Goal: Task Accomplishment & Management: Manage account settings

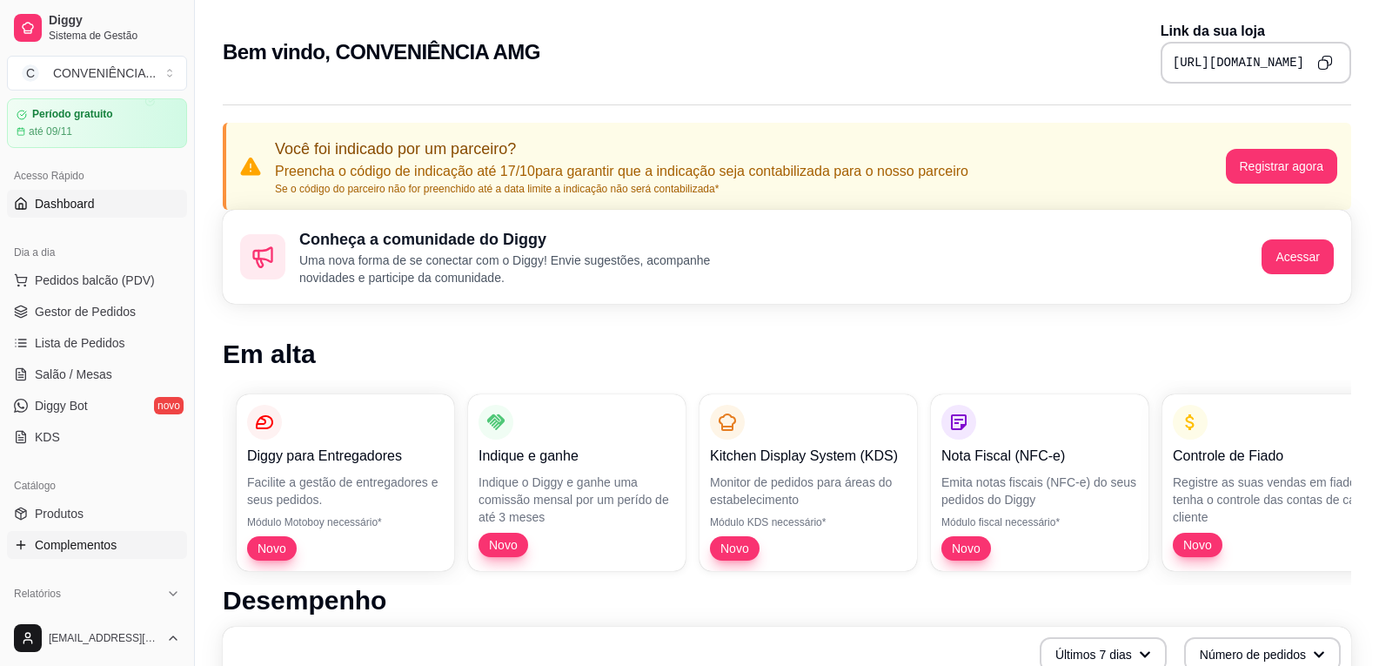
scroll to position [87, 0]
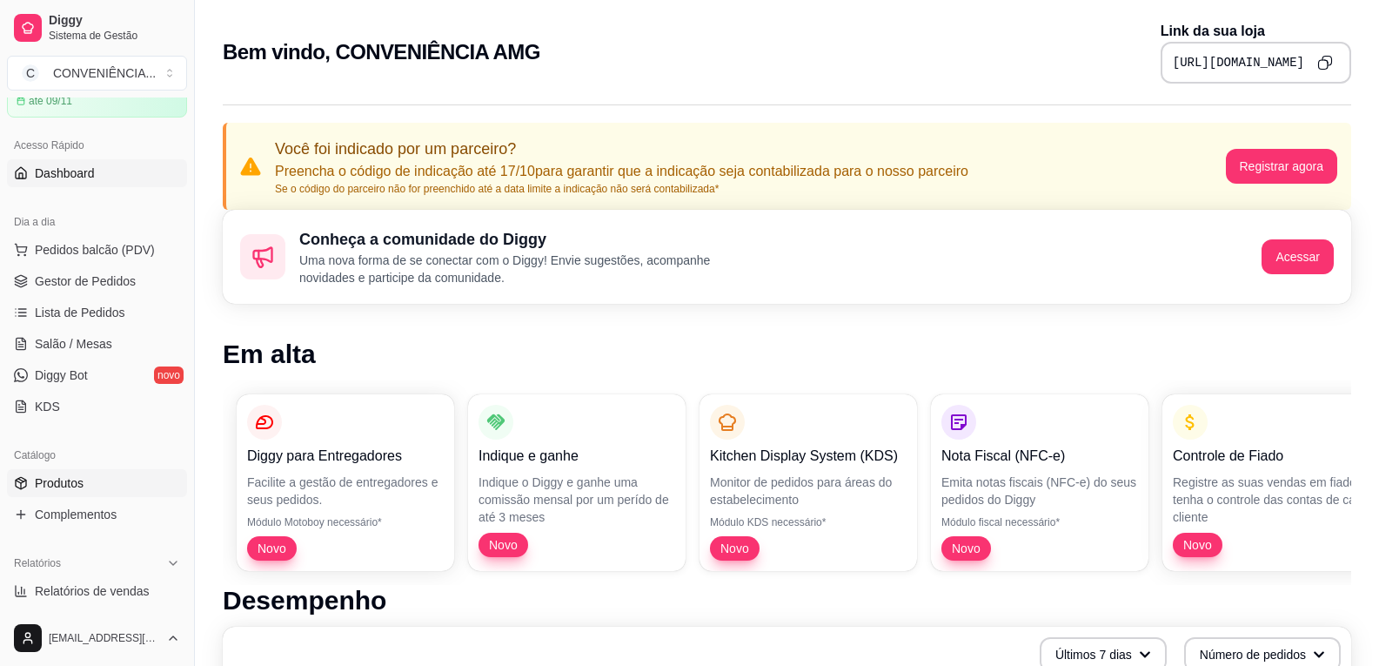
click at [90, 486] on link "Produtos" at bounding box center [97, 483] width 180 height 28
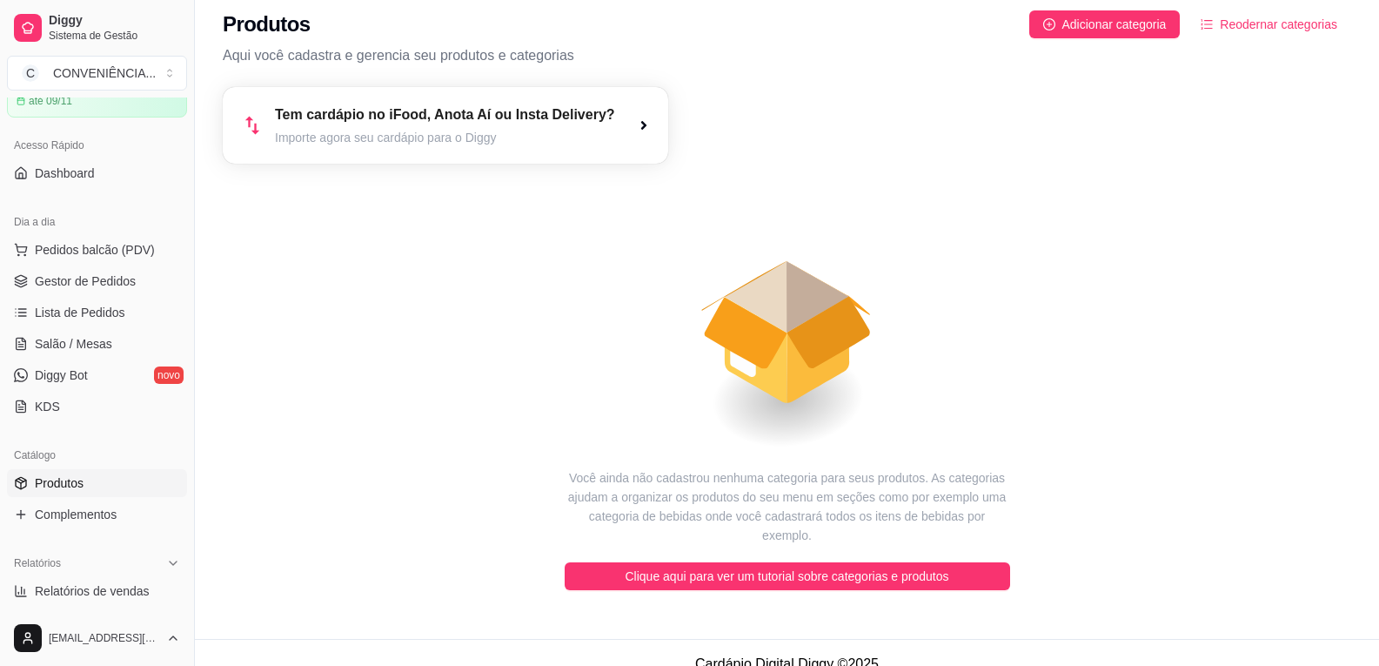
scroll to position [14, 0]
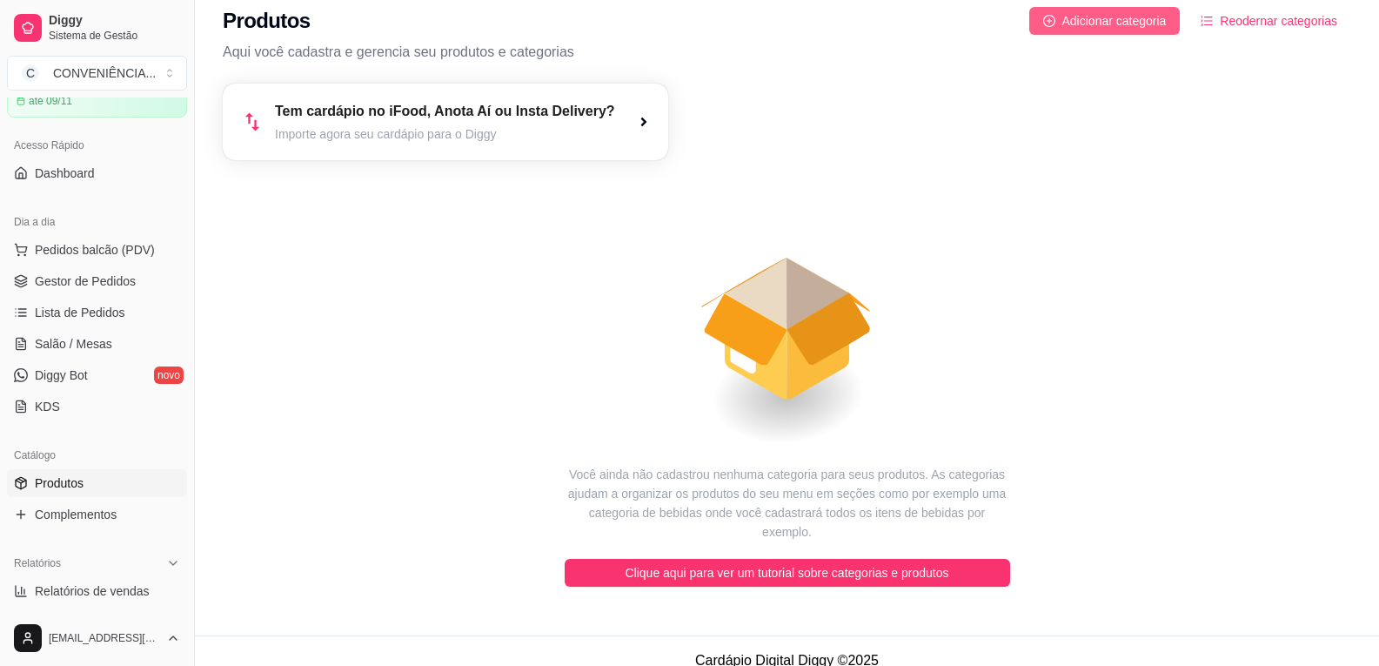
click at [1136, 18] on span "Adicionar categoria" at bounding box center [1114, 20] width 104 height 19
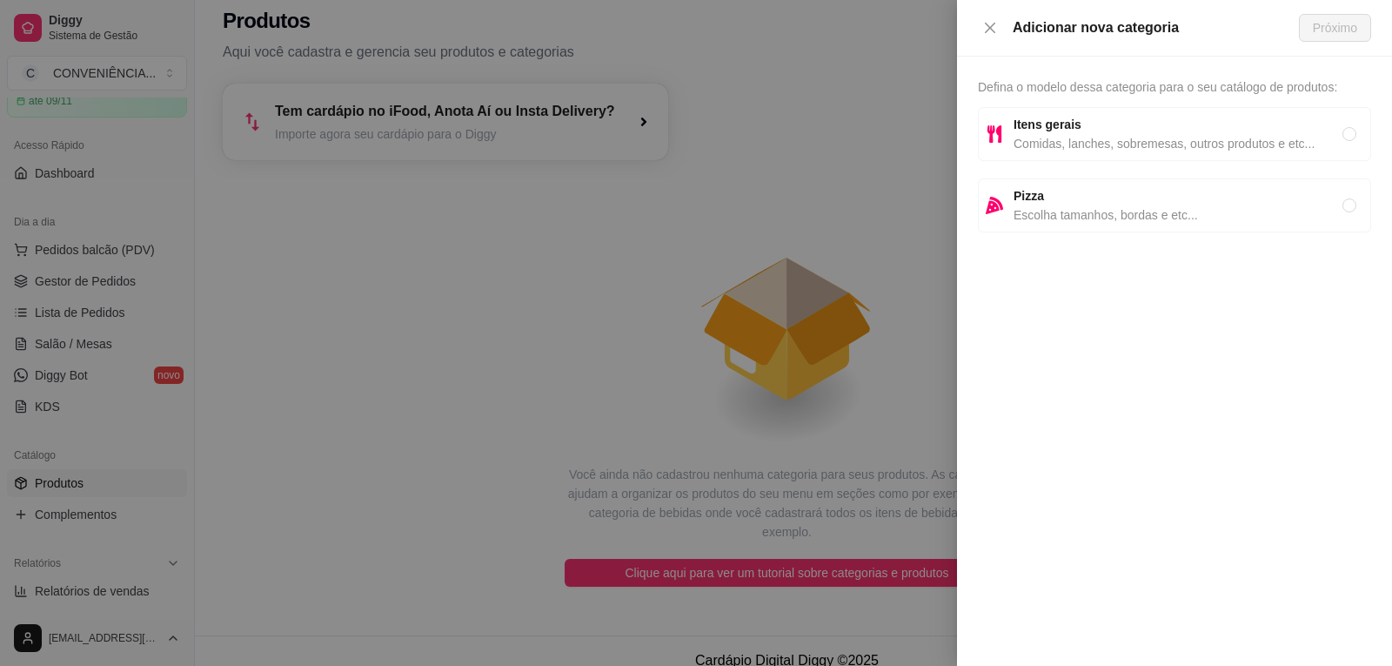
click at [1080, 155] on div "Itens gerais Comidas, lanches, sobremesas, outros produtos e etc..." at bounding box center [1174, 134] width 393 height 54
radio input "true"
click at [1347, 16] on button "Próximo" at bounding box center [1335, 28] width 72 height 28
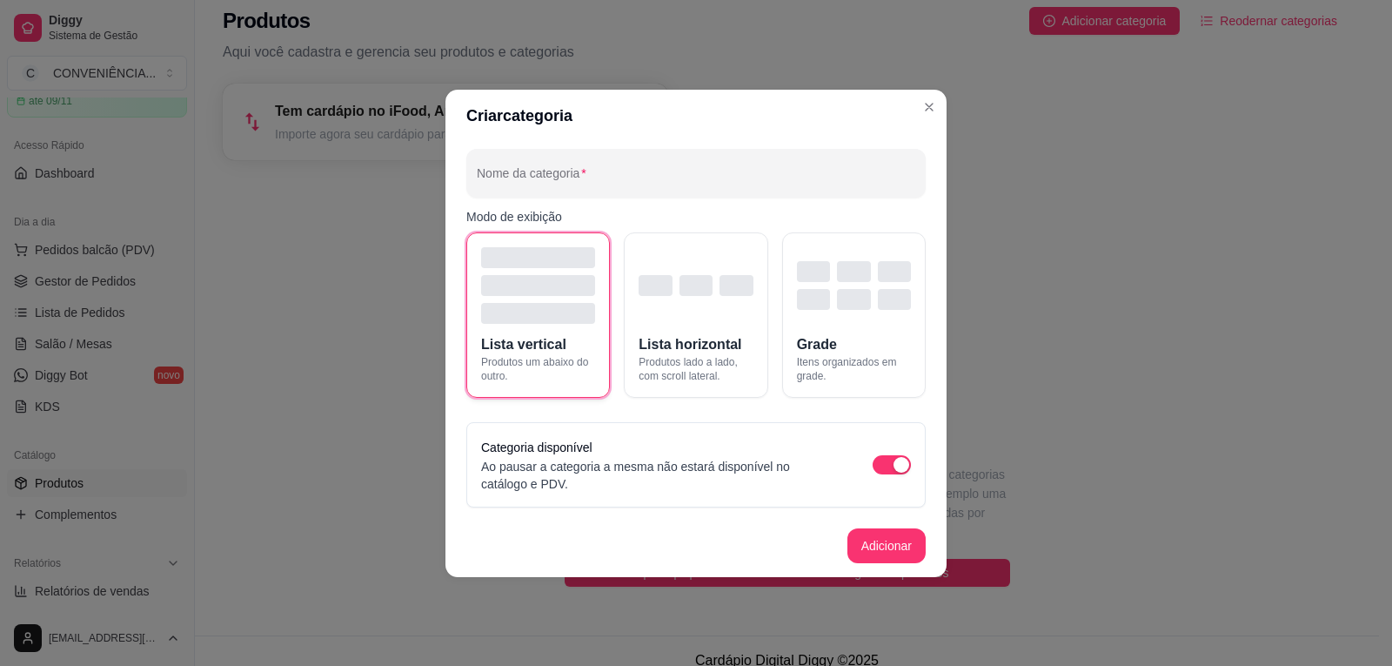
click at [605, 352] on button "Lista vertical Produtos um abaixo do outro." at bounding box center [538, 314] width 144 height 165
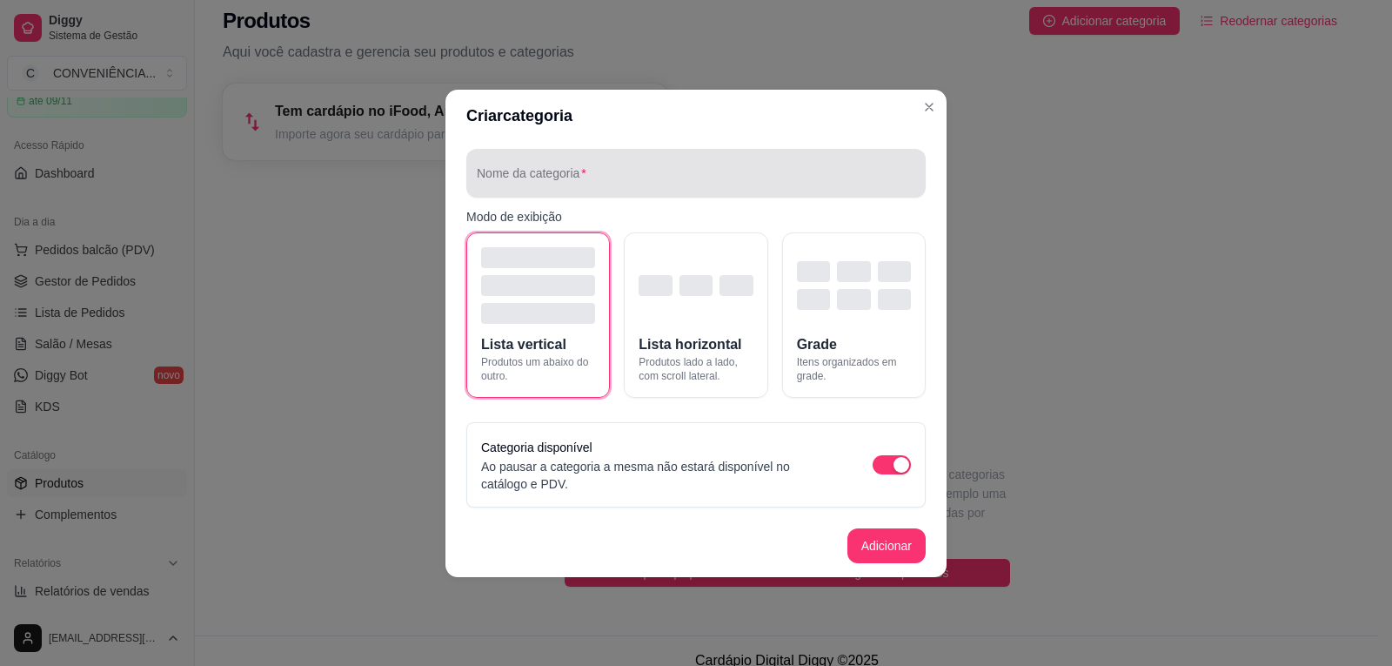
click at [592, 169] on div at bounding box center [696, 173] width 439 height 35
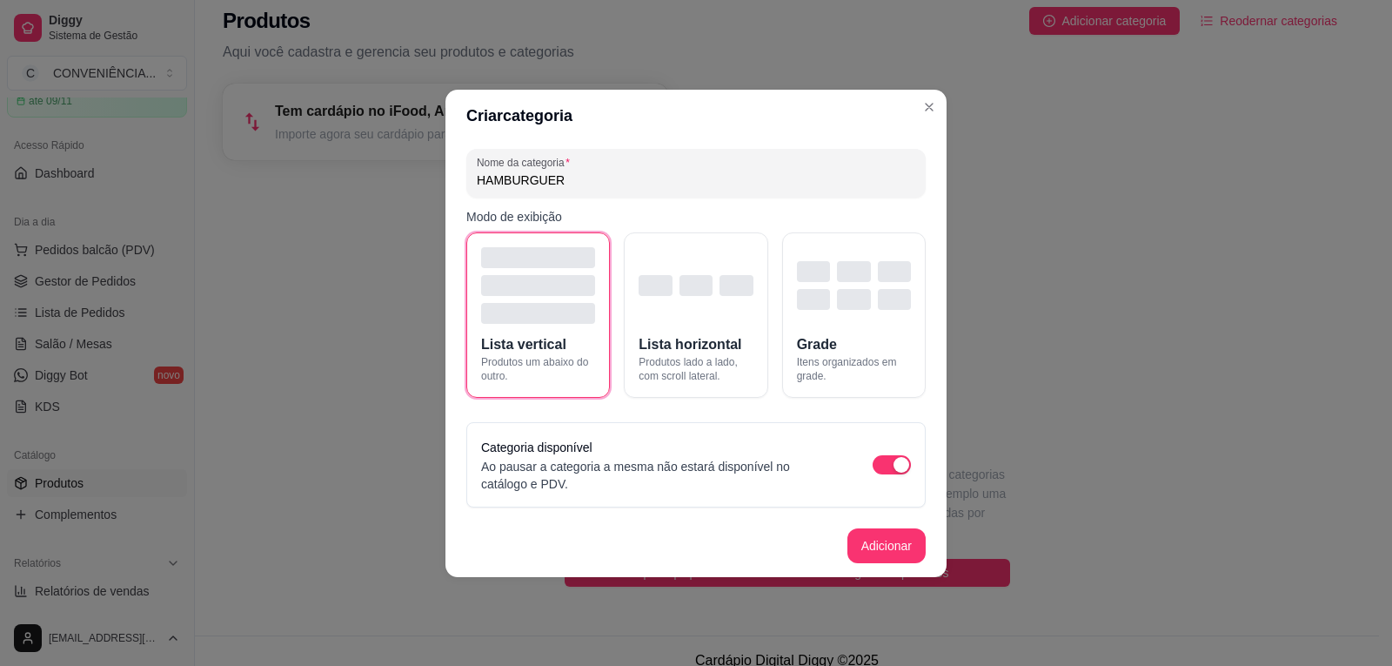
click at [519, 178] on input "HAMBURGUER" at bounding box center [696, 179] width 439 height 17
click at [573, 179] on input "HAMBÚRGUER" at bounding box center [696, 179] width 439 height 17
type input "HAMBÚRGUER"
click at [882, 546] on button "Adicionar" at bounding box center [887, 545] width 78 height 35
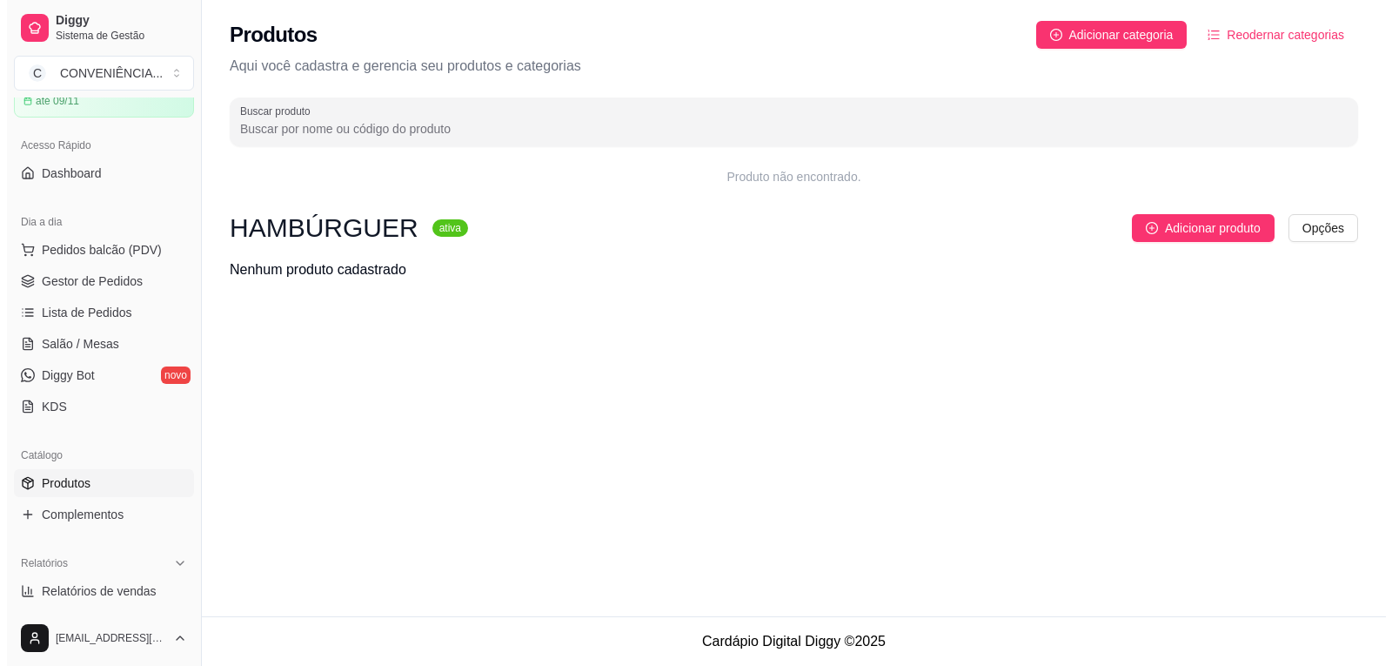
scroll to position [0, 0]
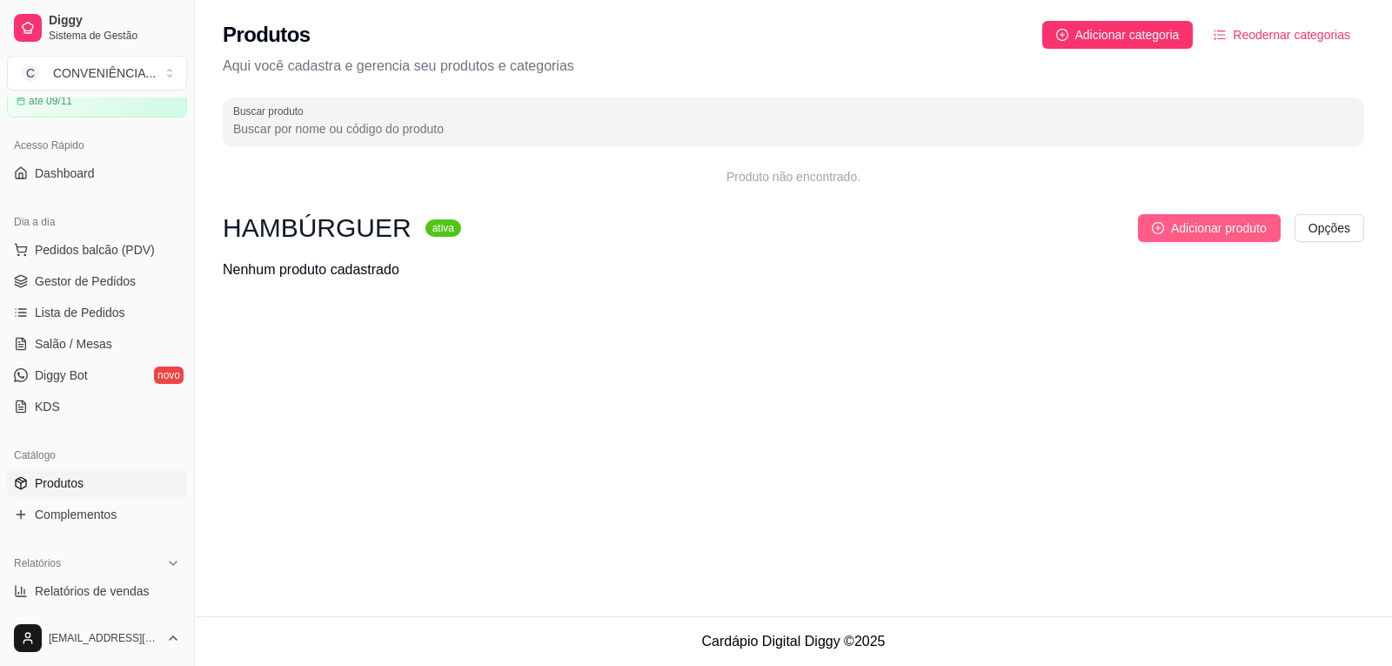
click at [1200, 223] on span "Adicionar produto" at bounding box center [1219, 227] width 96 height 19
click at [1069, 44] on button "Adicionar categoria" at bounding box center [1117, 35] width 151 height 28
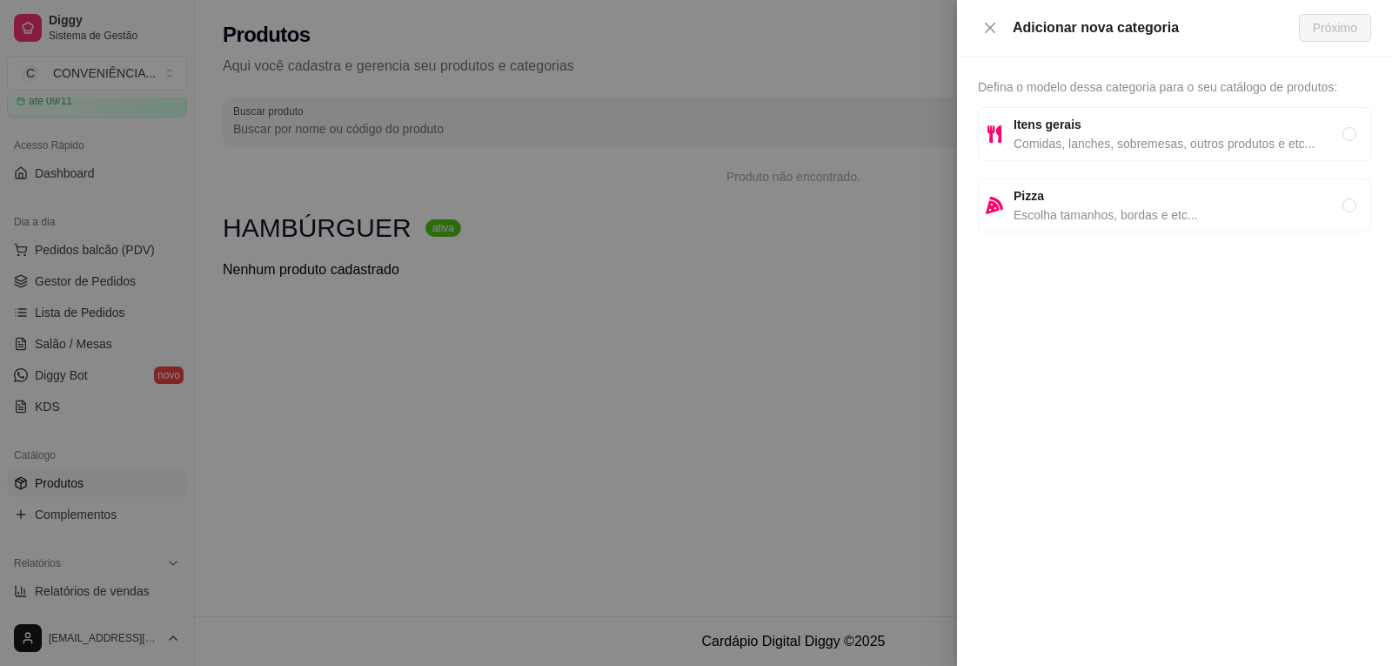
click at [1122, 157] on div "Itens gerais Comidas, lanches, sobremesas, outros produtos e etc..." at bounding box center [1174, 134] width 393 height 54
radio input "true"
click at [1318, 37] on button "Próximo" at bounding box center [1335, 28] width 72 height 28
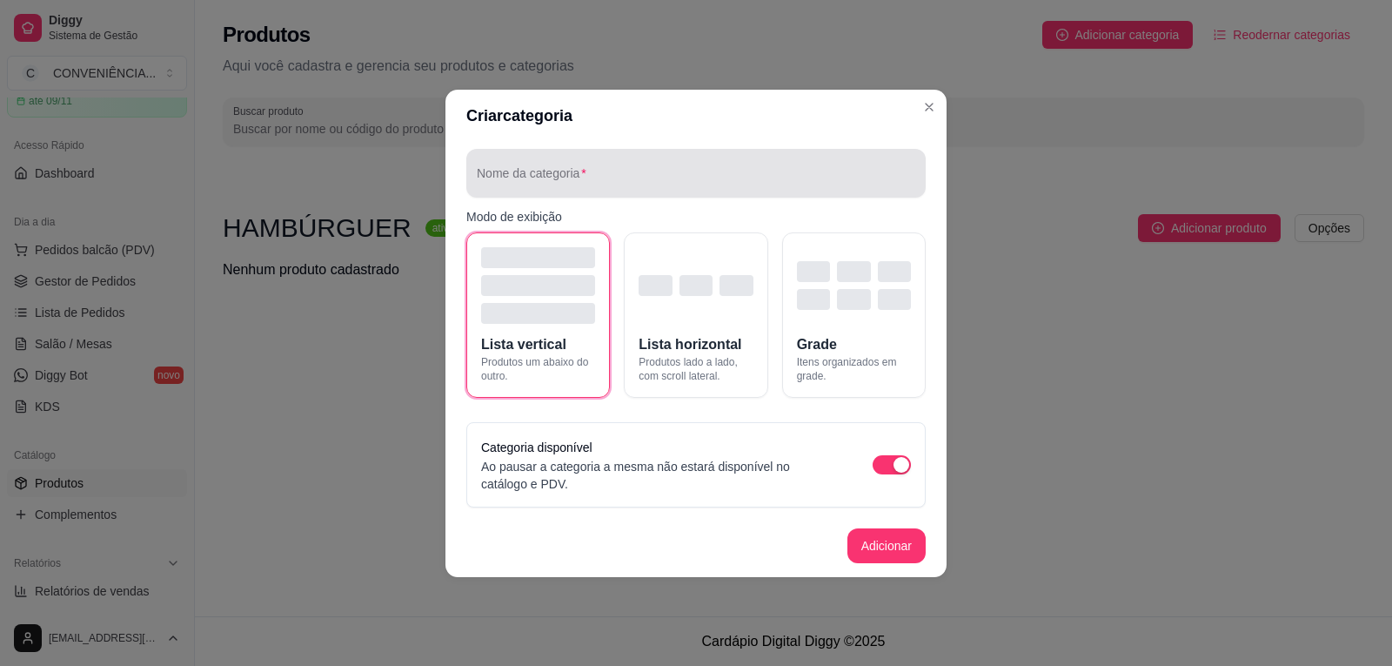
drag, startPoint x: 545, startPoint y: 184, endPoint x: 553, endPoint y: 171, distance: 16.4
click at [545, 183] on input "Nome da categoria" at bounding box center [696, 179] width 439 height 17
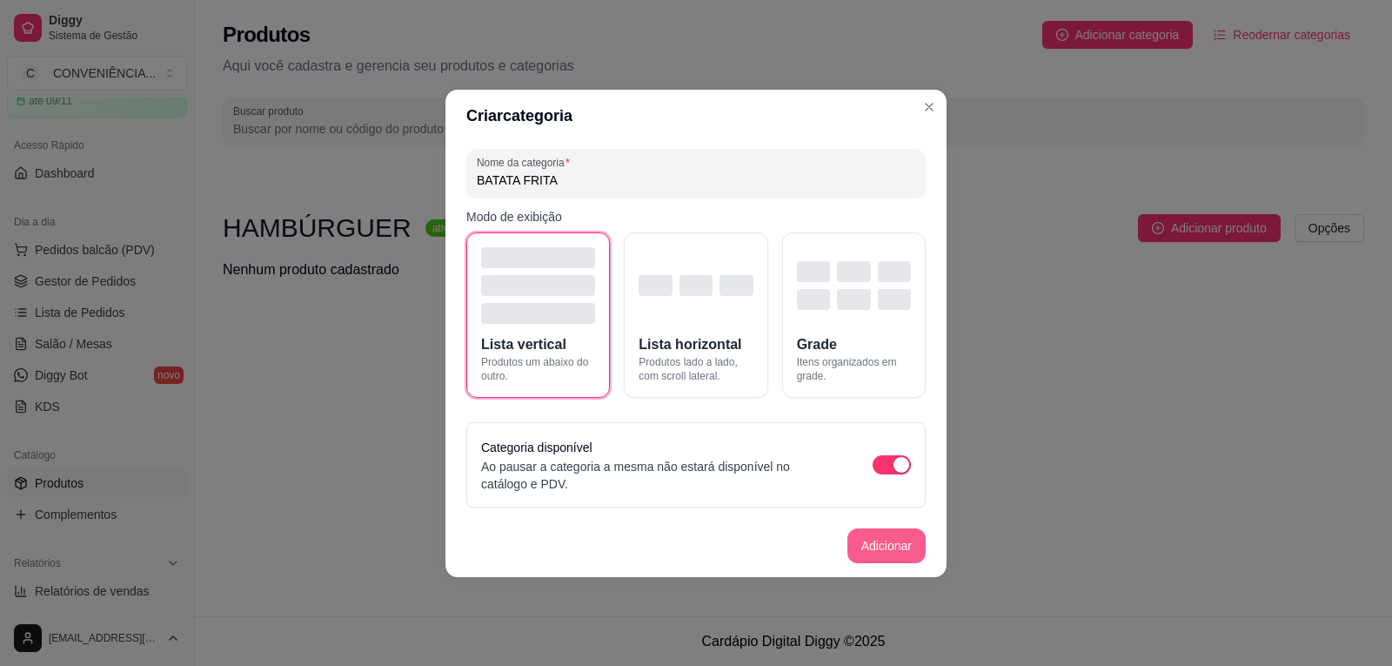
type input "BATATA FRITA"
click at [887, 550] on button "Adicionar" at bounding box center [886, 545] width 77 height 34
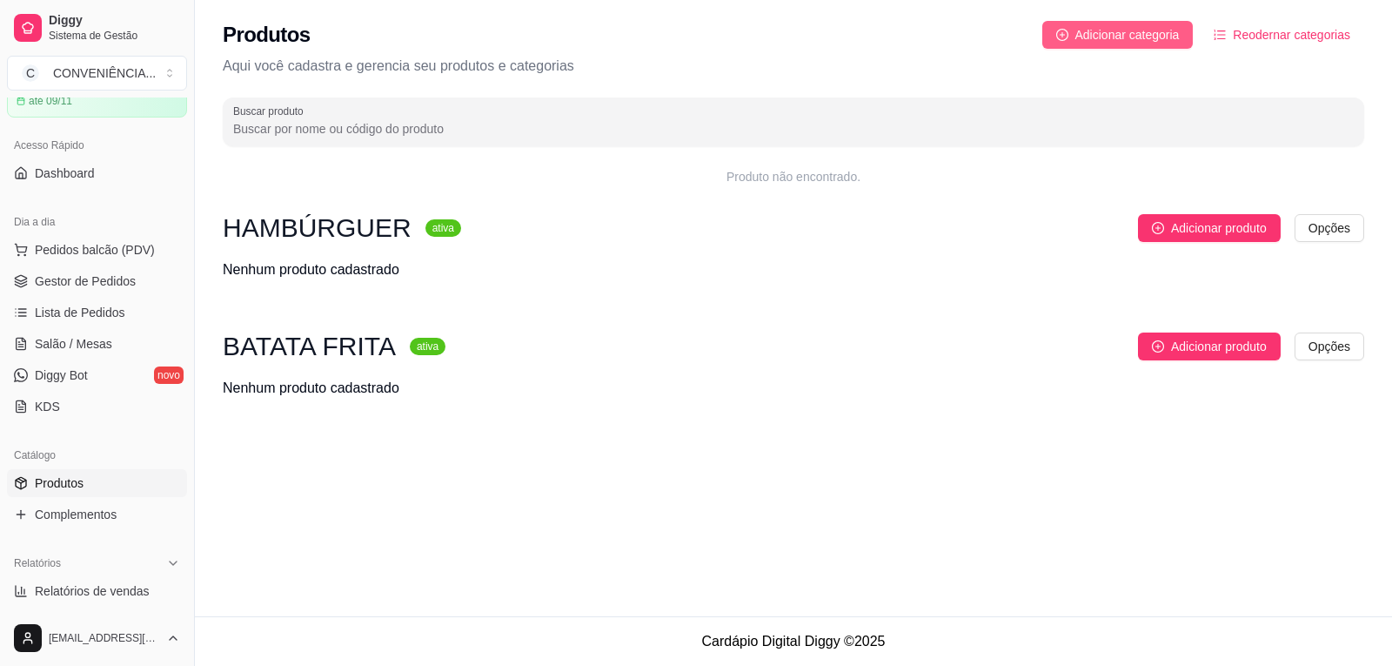
click at [1121, 45] on button "Adicionar categoria" at bounding box center [1117, 35] width 151 height 28
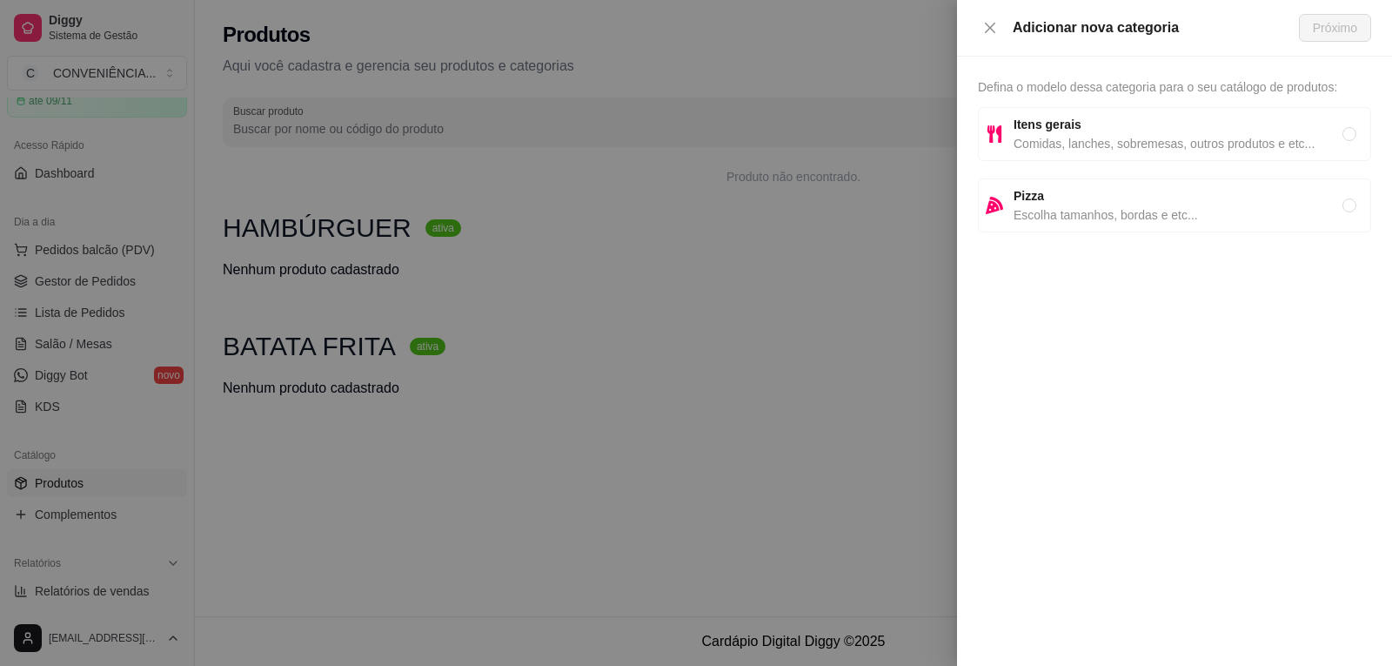
click at [1119, 124] on span "Itens gerais" at bounding box center [1178, 124] width 329 height 19
radio input "true"
click at [1326, 38] on button "Próximo" at bounding box center [1335, 28] width 72 height 28
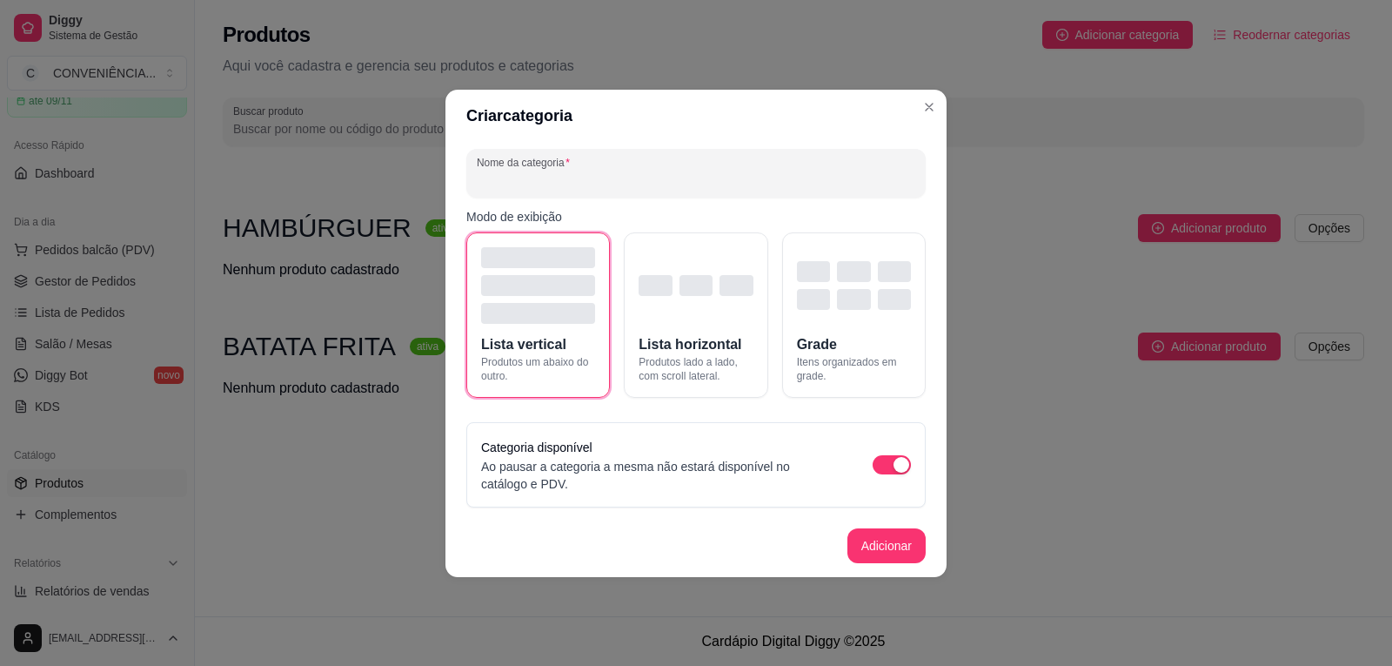
click at [607, 182] on input "Nome da categoria" at bounding box center [696, 179] width 439 height 17
type input "S"
type input "BEBIDAS"
click at [886, 548] on button "Adicionar" at bounding box center [887, 545] width 78 height 35
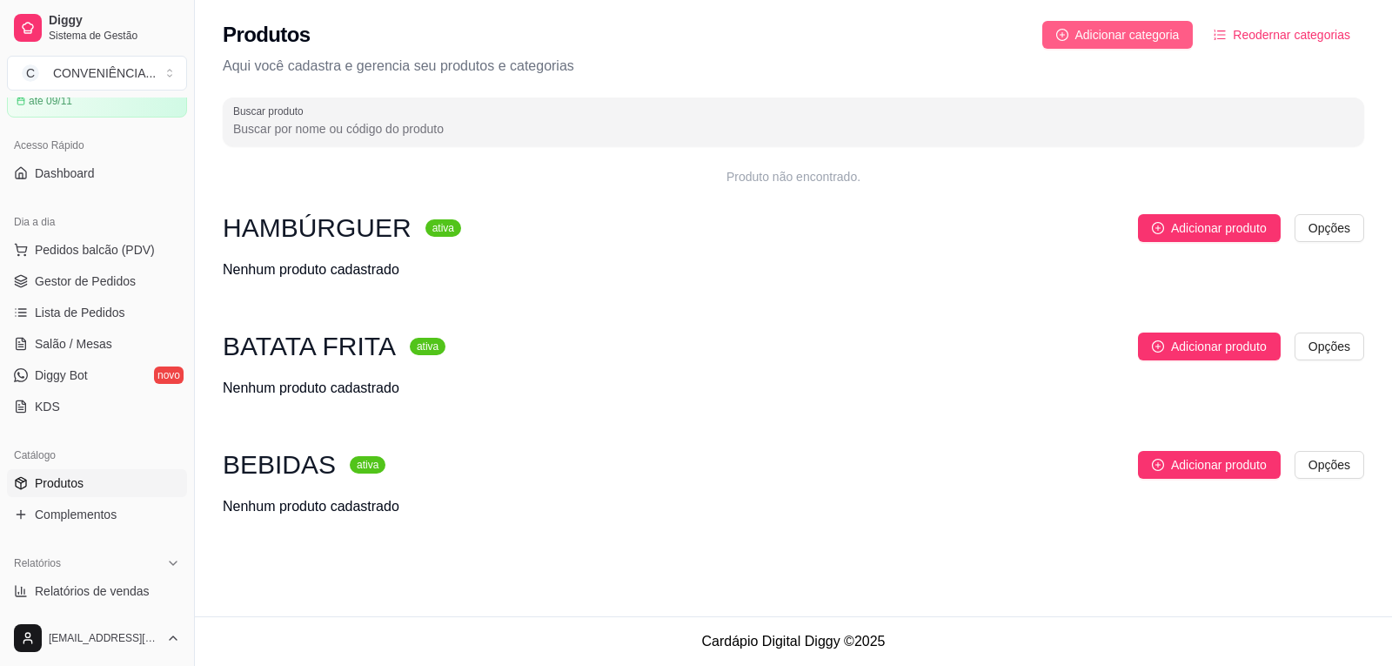
click at [1143, 45] on button "Adicionar categoria" at bounding box center [1117, 35] width 151 height 28
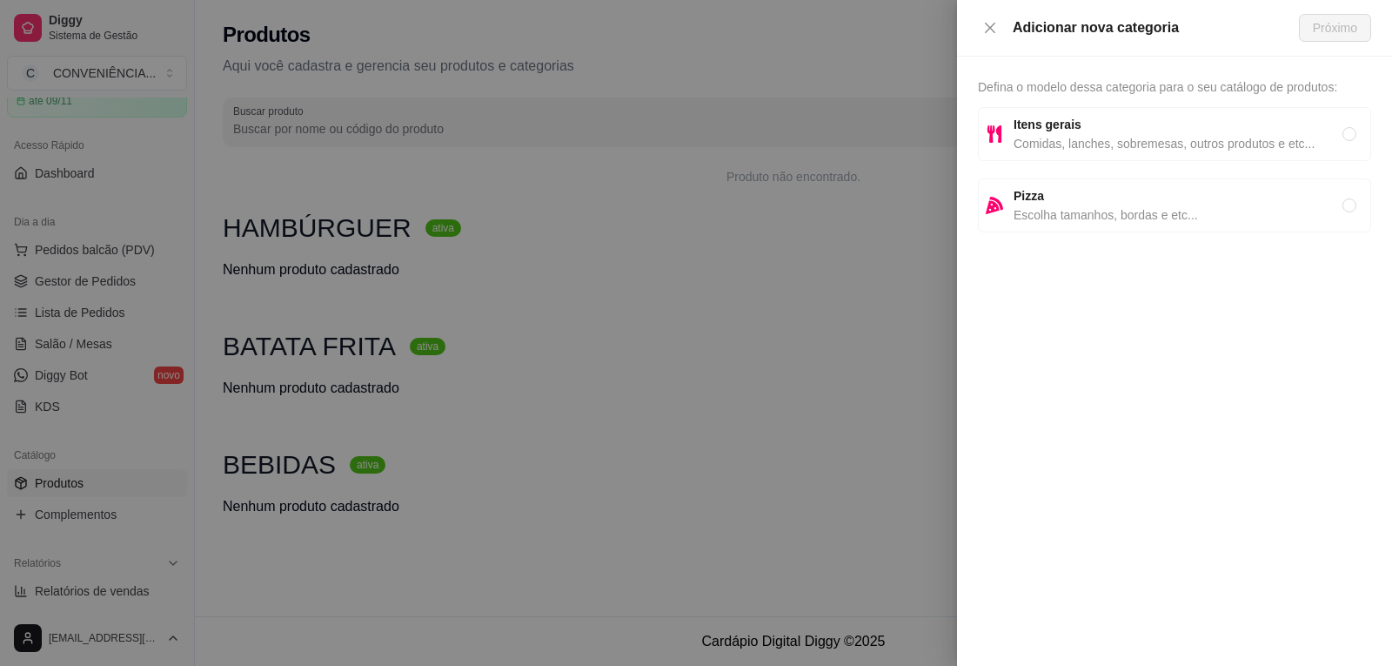
click at [1086, 137] on span "Comidas, lanches, sobremesas, outros produtos e etc..." at bounding box center [1178, 143] width 329 height 19
radio input "true"
click at [1309, 36] on button "Próximo" at bounding box center [1335, 28] width 72 height 28
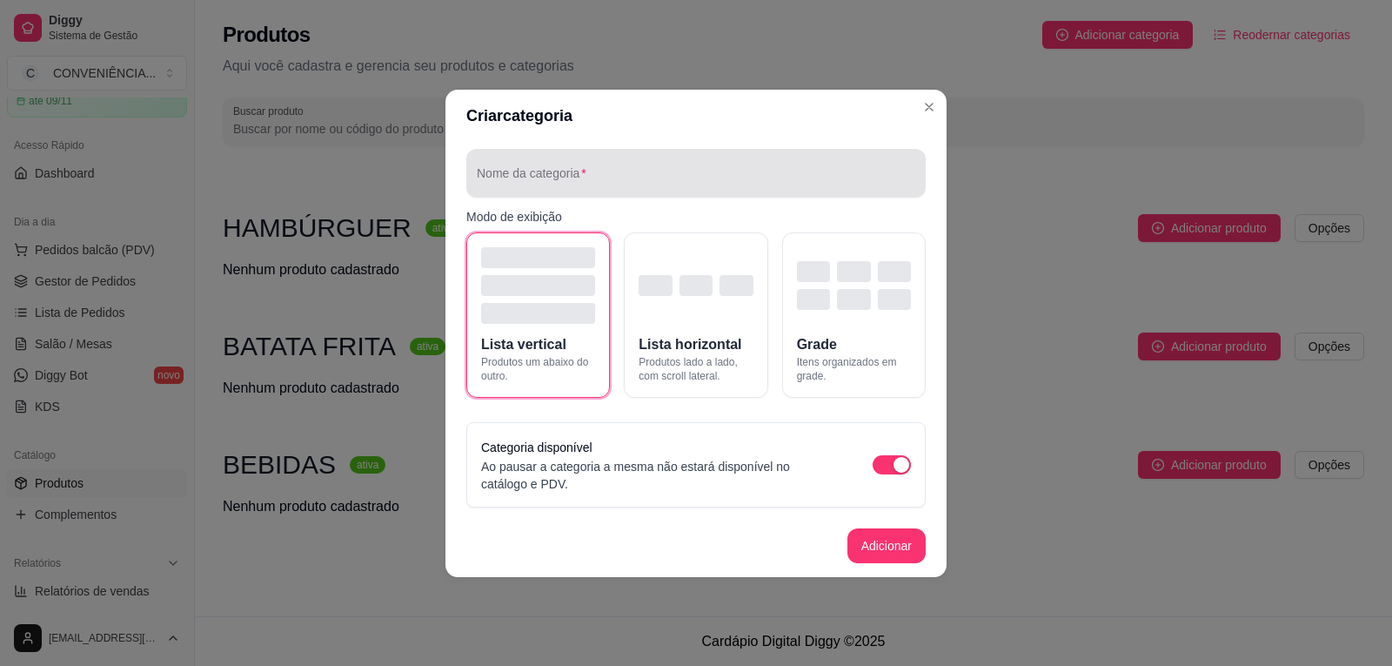
click at [578, 178] on input "Nome da categoria" at bounding box center [696, 179] width 439 height 17
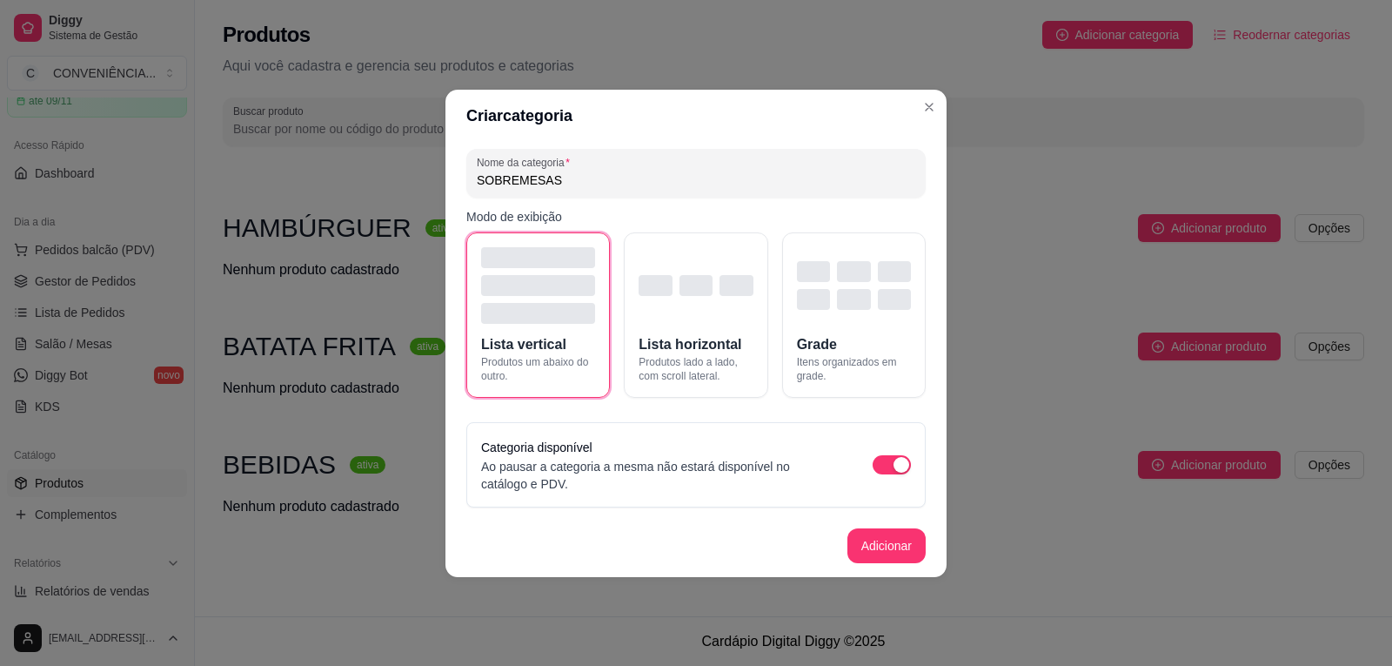
type input "SOBREMESAS"
click at [891, 560] on button "Adicionar" at bounding box center [887, 545] width 78 height 35
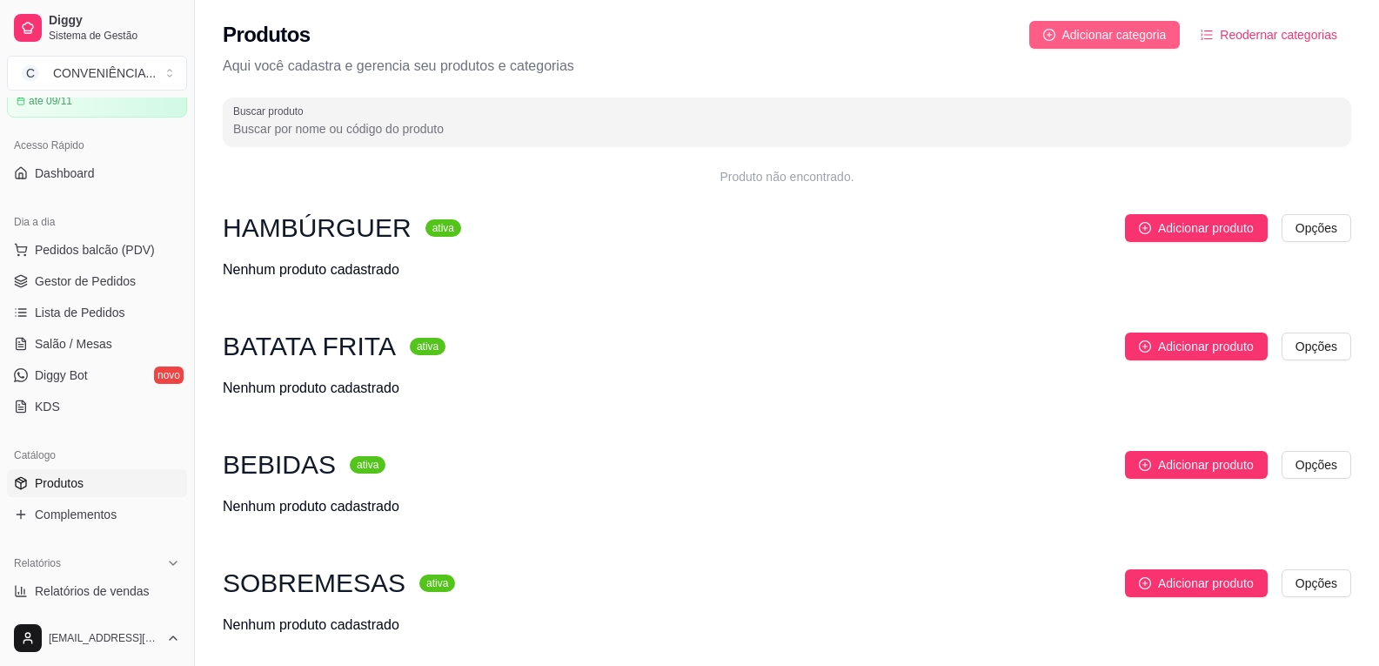
click at [1166, 35] on span "Adicionar categoria" at bounding box center [1114, 34] width 104 height 19
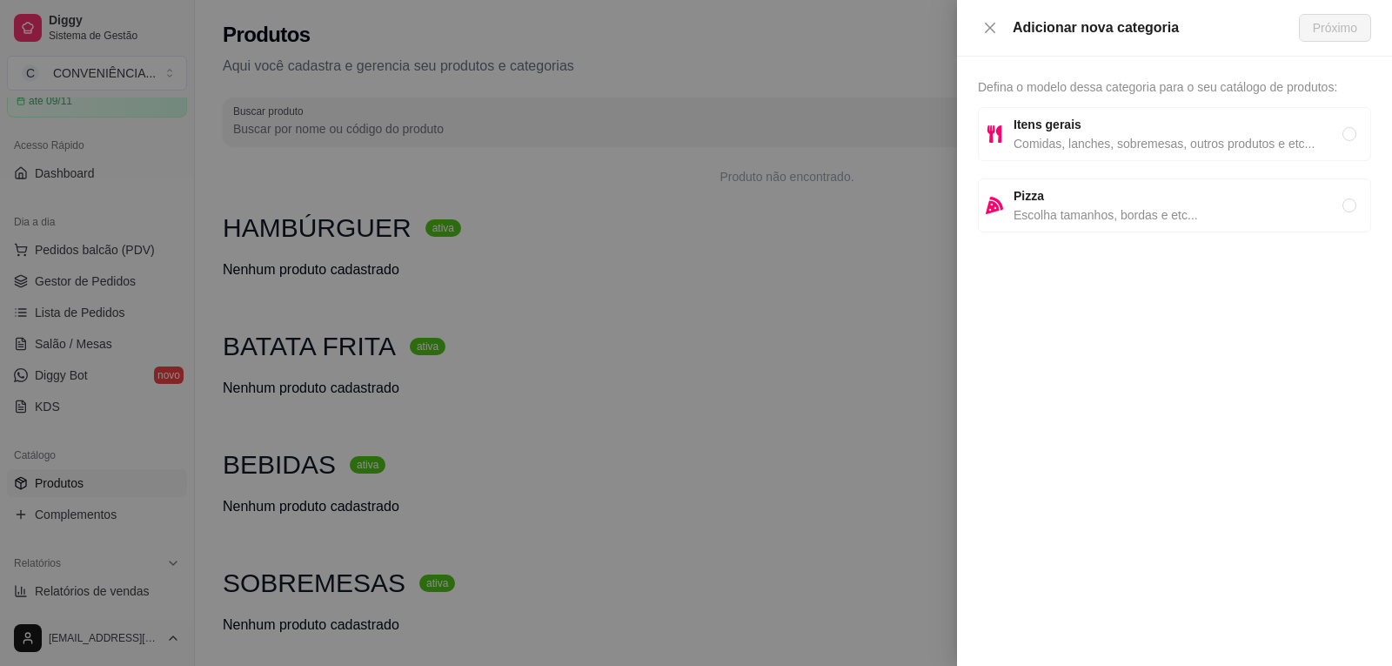
click at [989, 37] on div "Adicionar nova categoria" at bounding box center [1138, 27] width 321 height 21
click at [989, 31] on icon "close" at bounding box center [990, 28] width 14 height 14
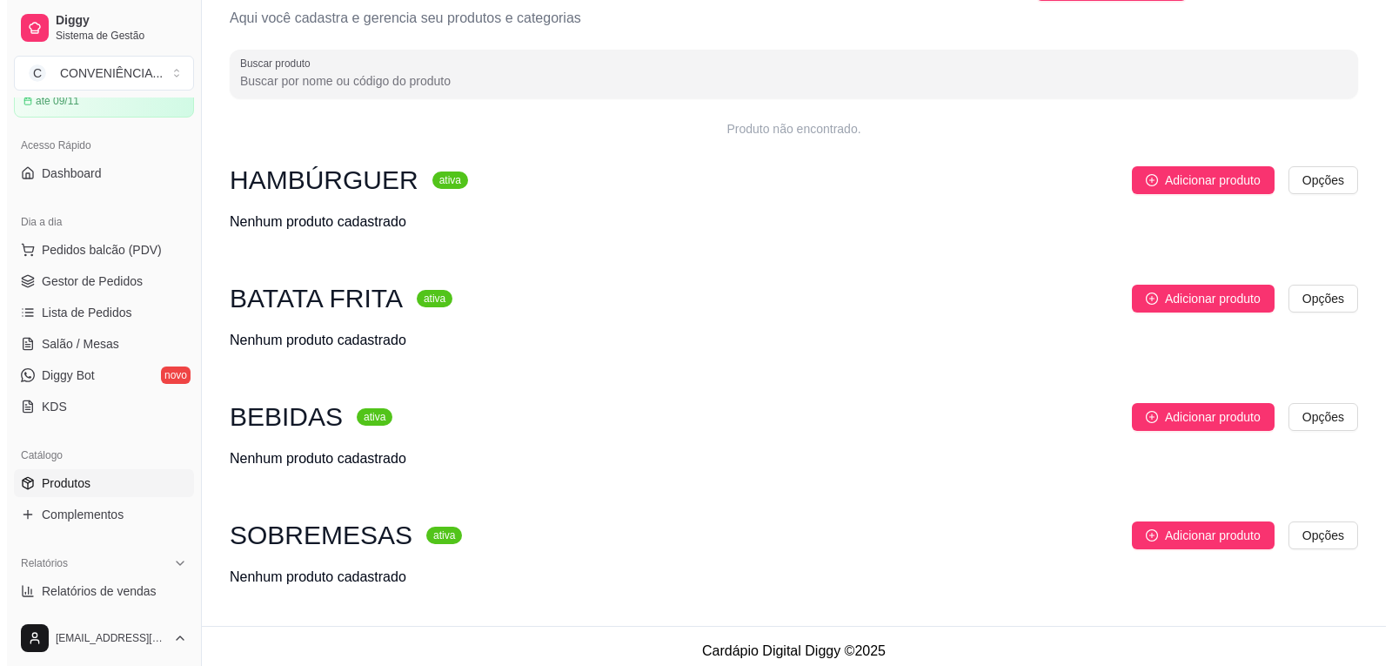
scroll to position [57, 0]
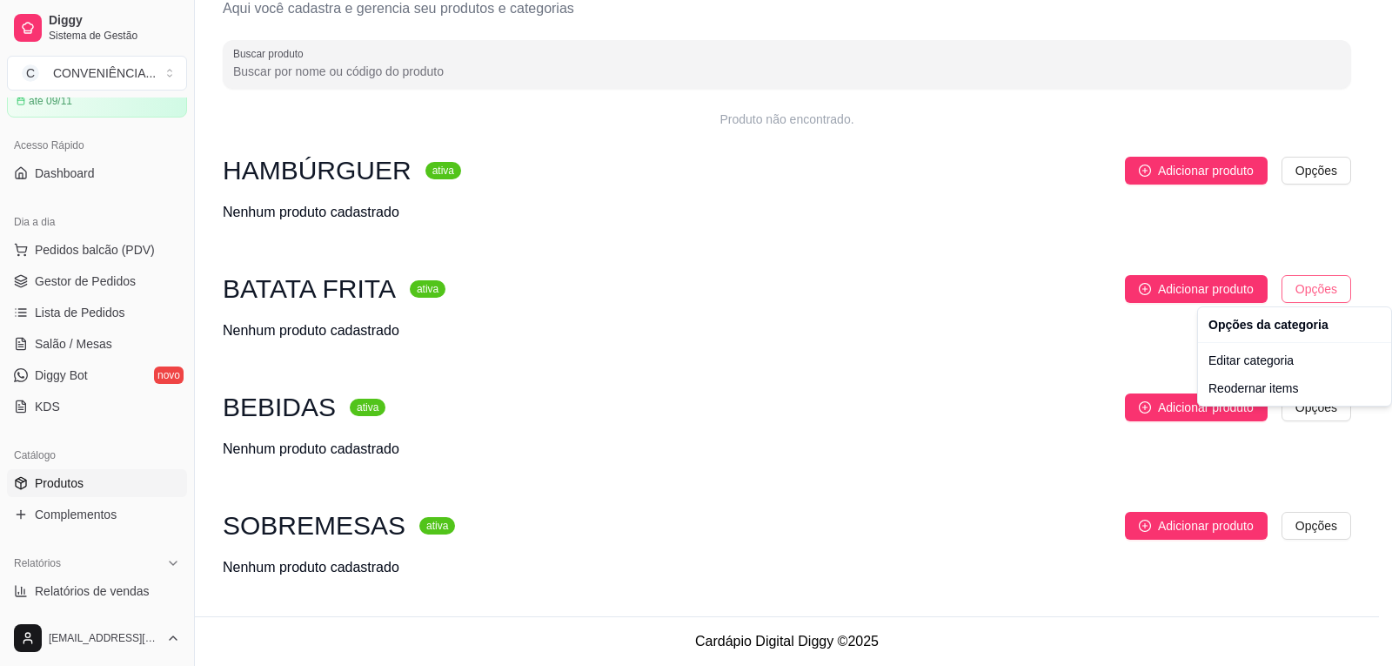
click at [1320, 291] on html "Diggy Sistema de Gestão C CONVENIÊNCIA ... Loja aberta Período gratuito até 09/…" at bounding box center [696, 276] width 1392 height 666
click at [504, 329] on html "Diggy Sistema de Gestão C CONVENIÊNCIA ... Loja aberta Período gratuito até 09/…" at bounding box center [696, 276] width 1392 height 666
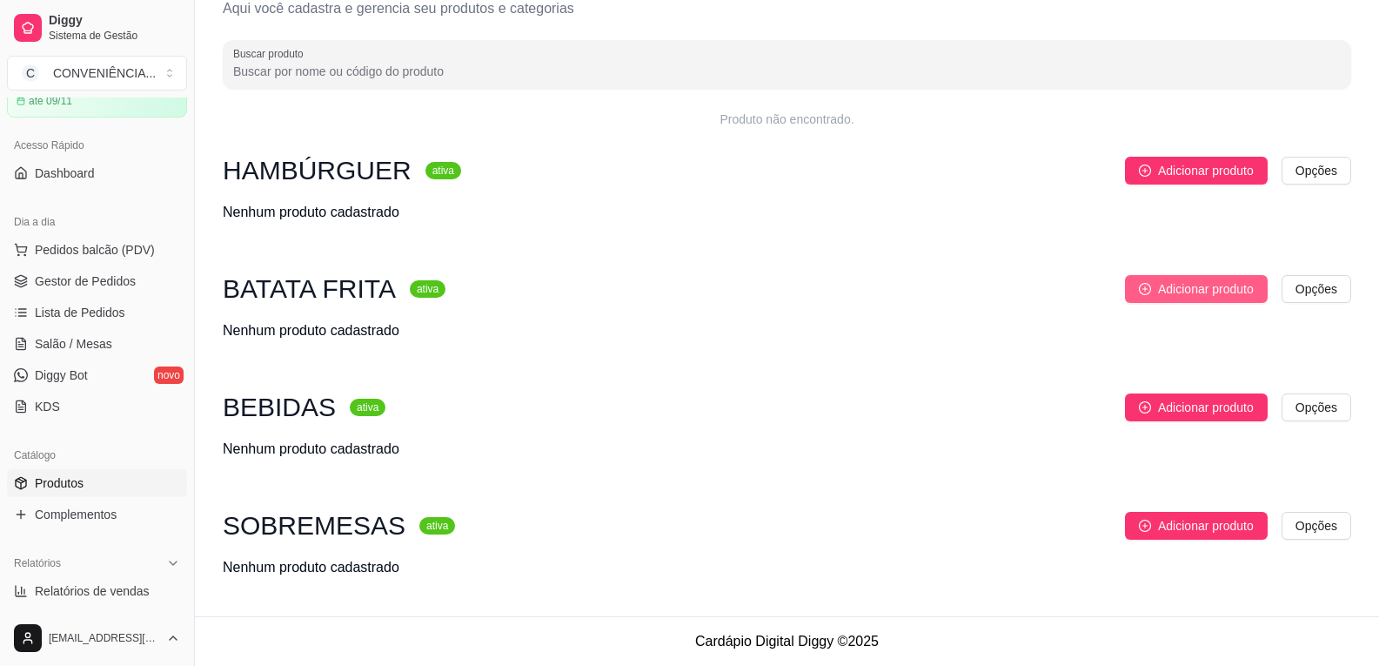
click at [1197, 298] on span "Adicionar produto" at bounding box center [1206, 288] width 96 height 19
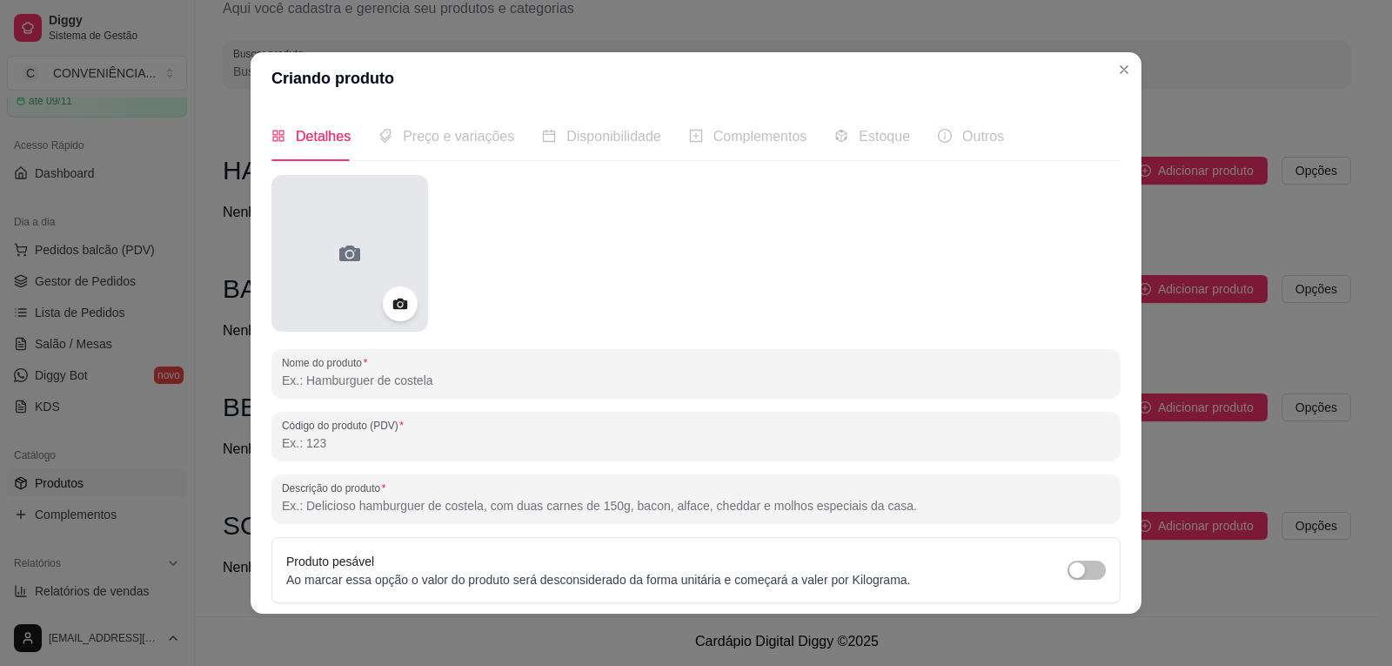
click at [337, 245] on icon at bounding box center [350, 253] width 28 height 28
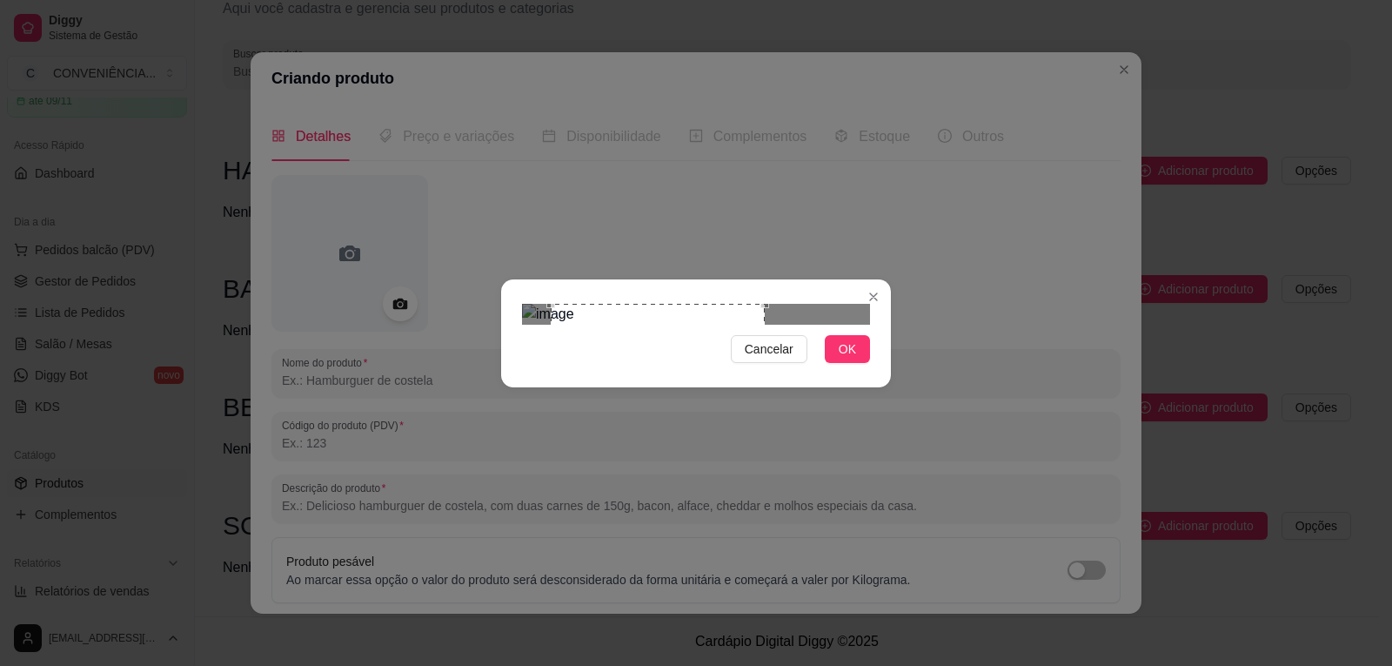
click at [663, 342] on div "Use the arrow keys to move the crop selection area" at bounding box center [658, 384] width 215 height 161
click at [841, 359] on span "OK" at bounding box center [847, 348] width 17 height 19
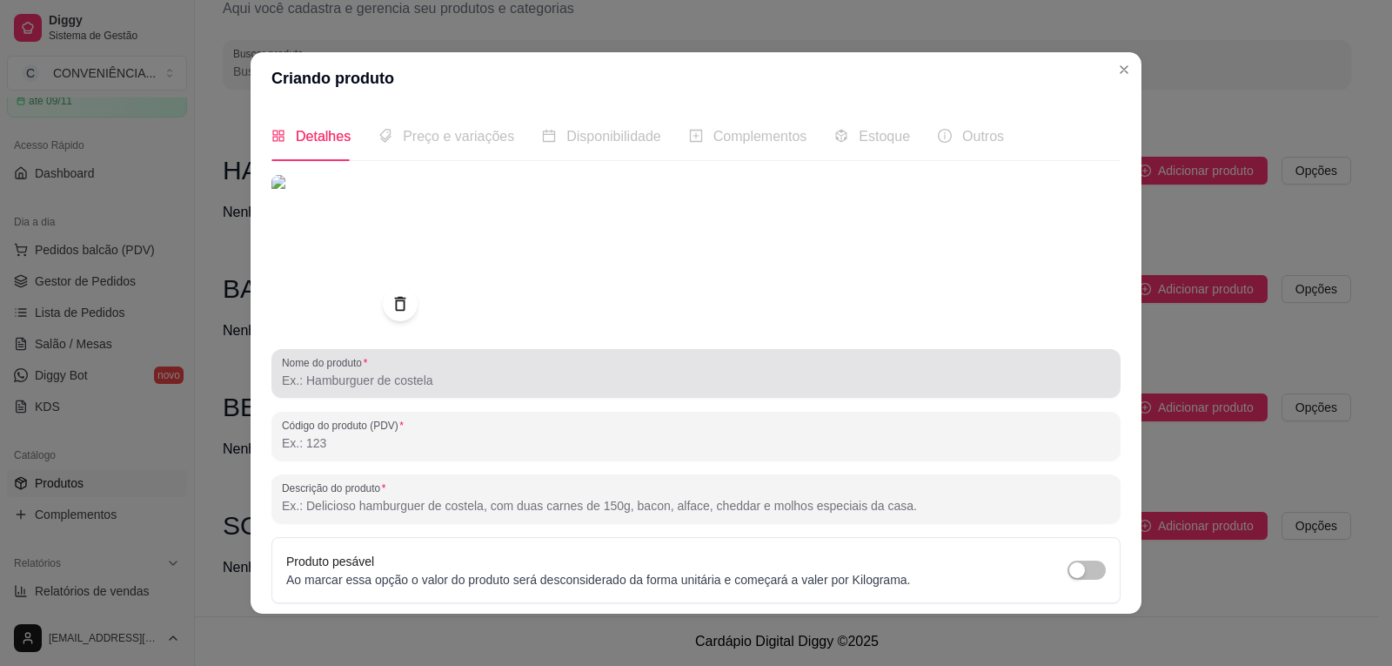
click at [337, 372] on input "Nome do produto" at bounding box center [696, 380] width 828 height 17
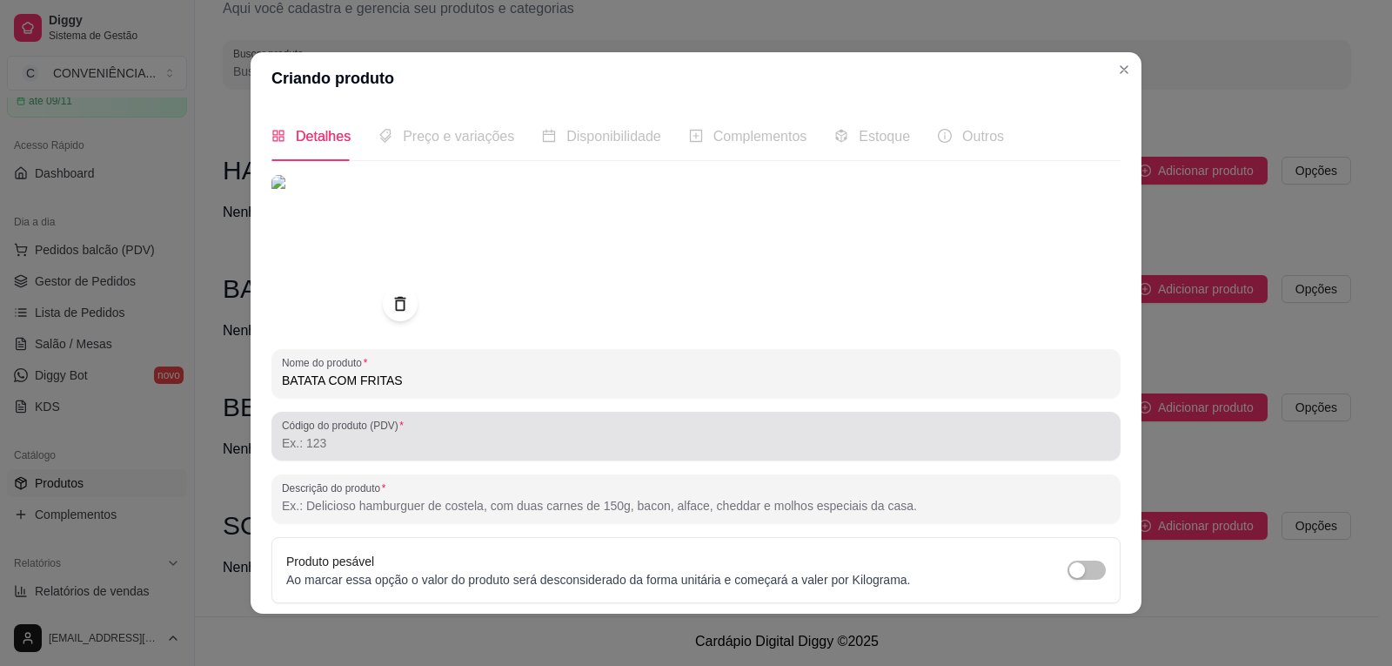
type input "BATATA COM FRITAS"
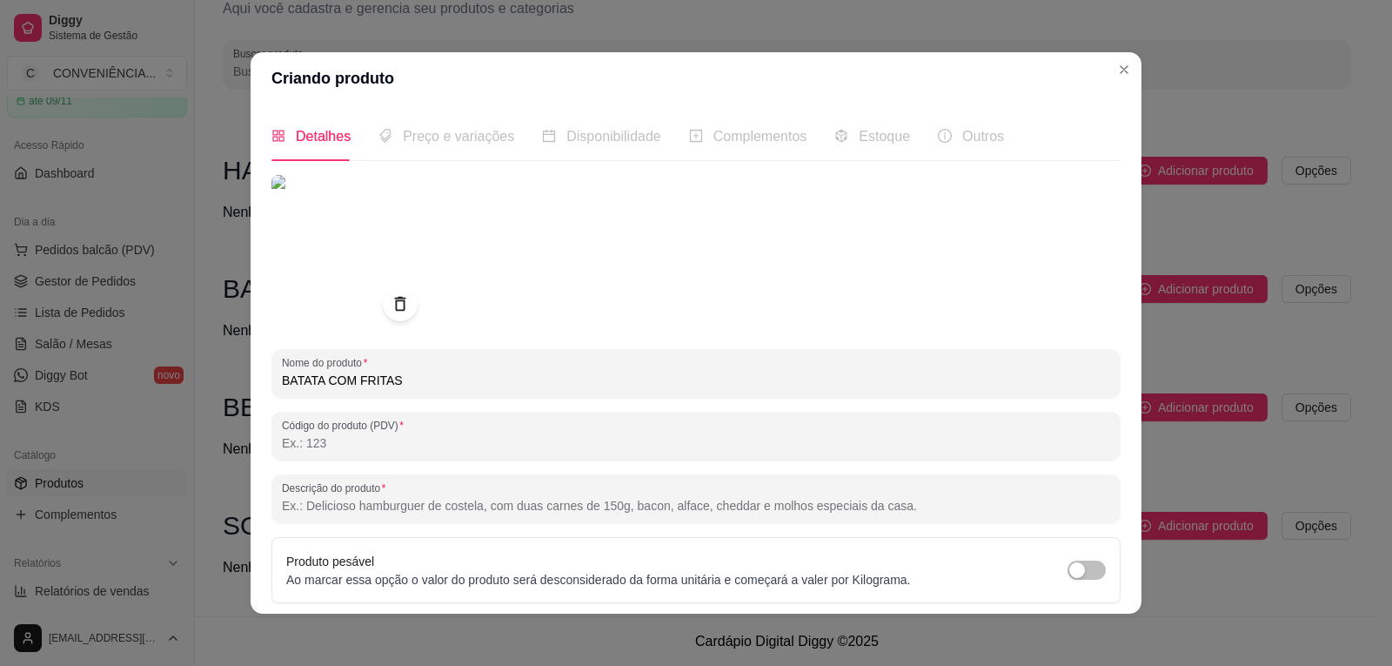
click at [337, 434] on input "Código do produto (PDV)" at bounding box center [696, 442] width 828 height 17
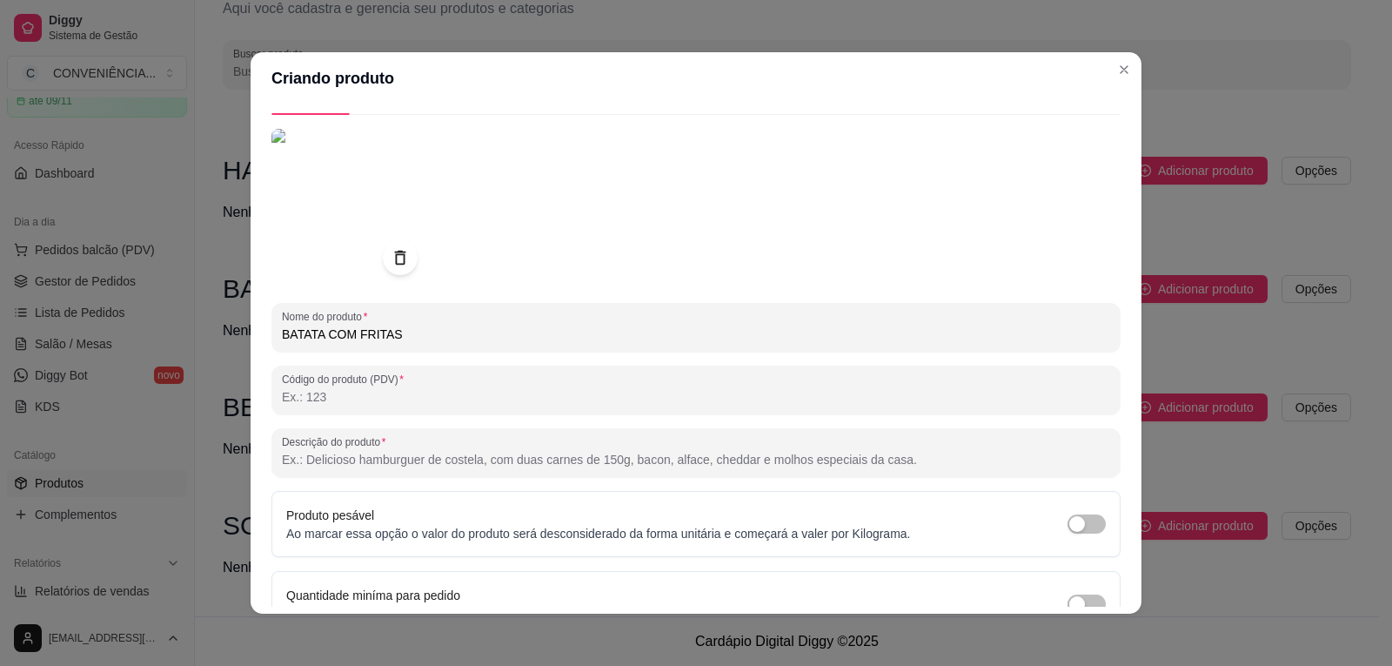
scroll to position [87, 0]
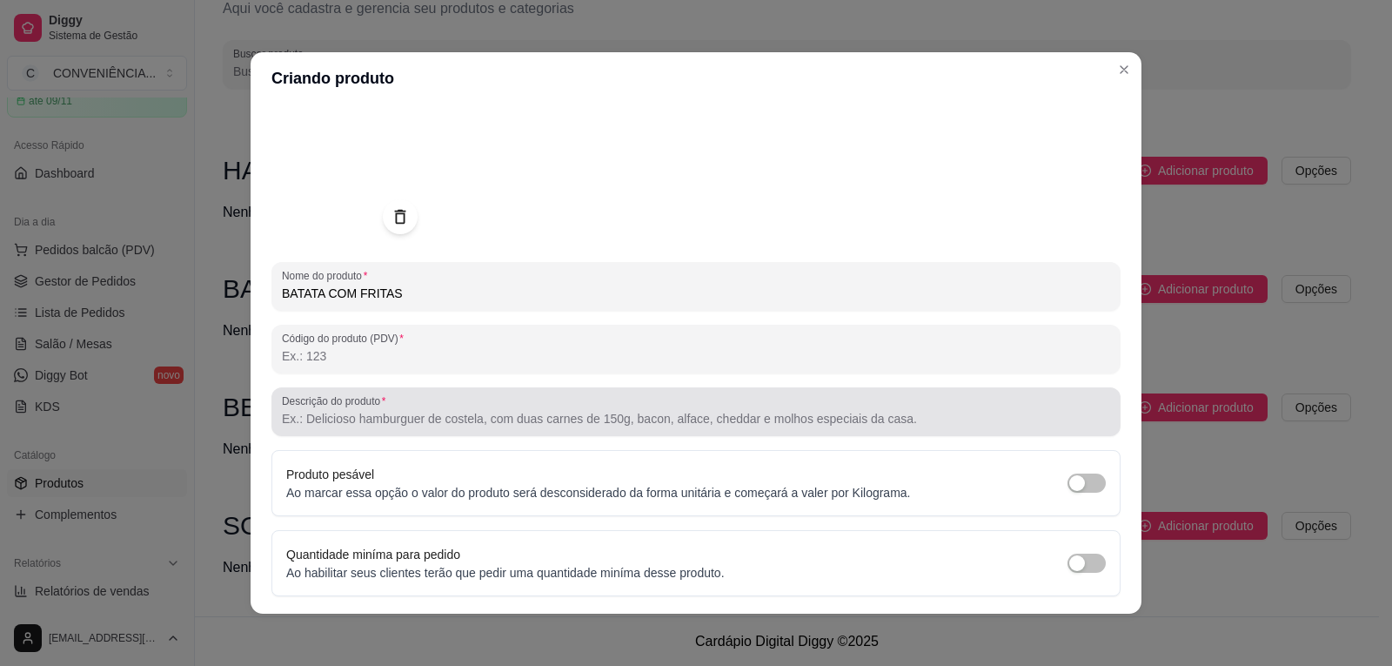
click at [329, 410] on input "Descrição do produto" at bounding box center [696, 418] width 828 height 17
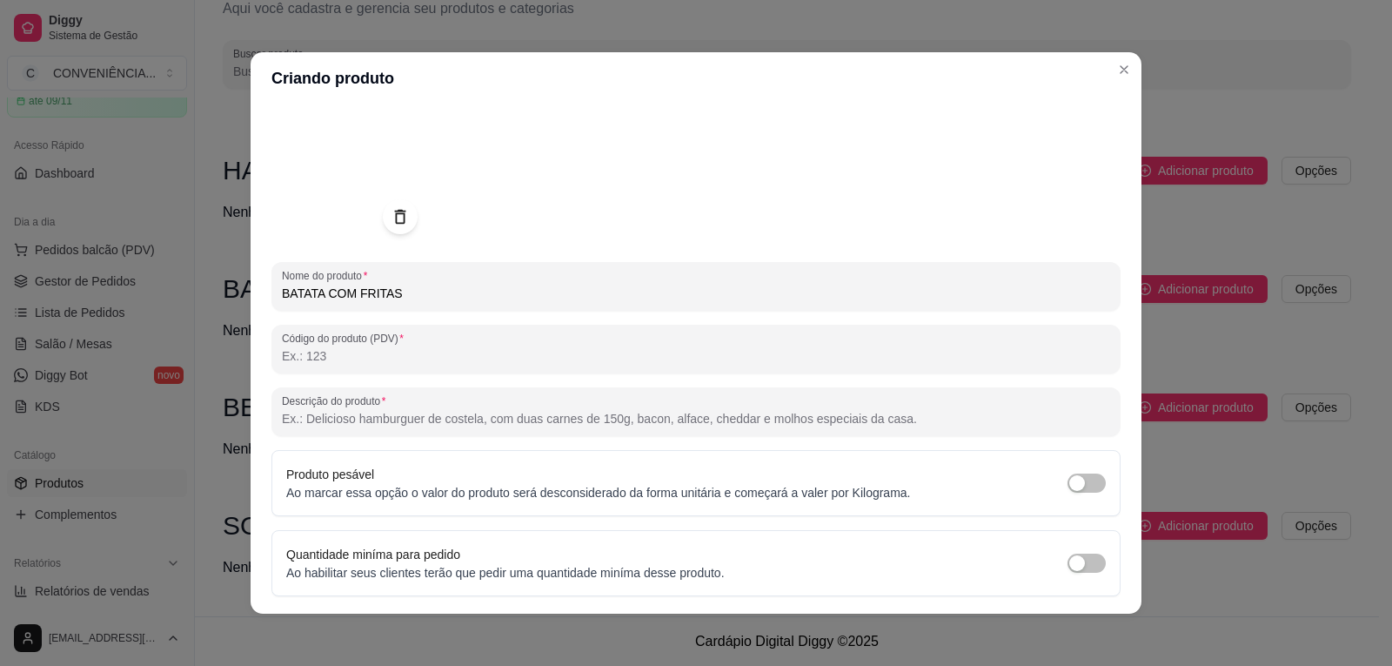
type input "D"
paste input "Batata frita crocante por fora e macia por dentro, de um jeito diferente que vo…"
type input "Batata frita crocante por fora e macia por dentro, de um jeito diferente que vo…"
click at [386, 332] on div at bounding box center [696, 349] width 828 height 35
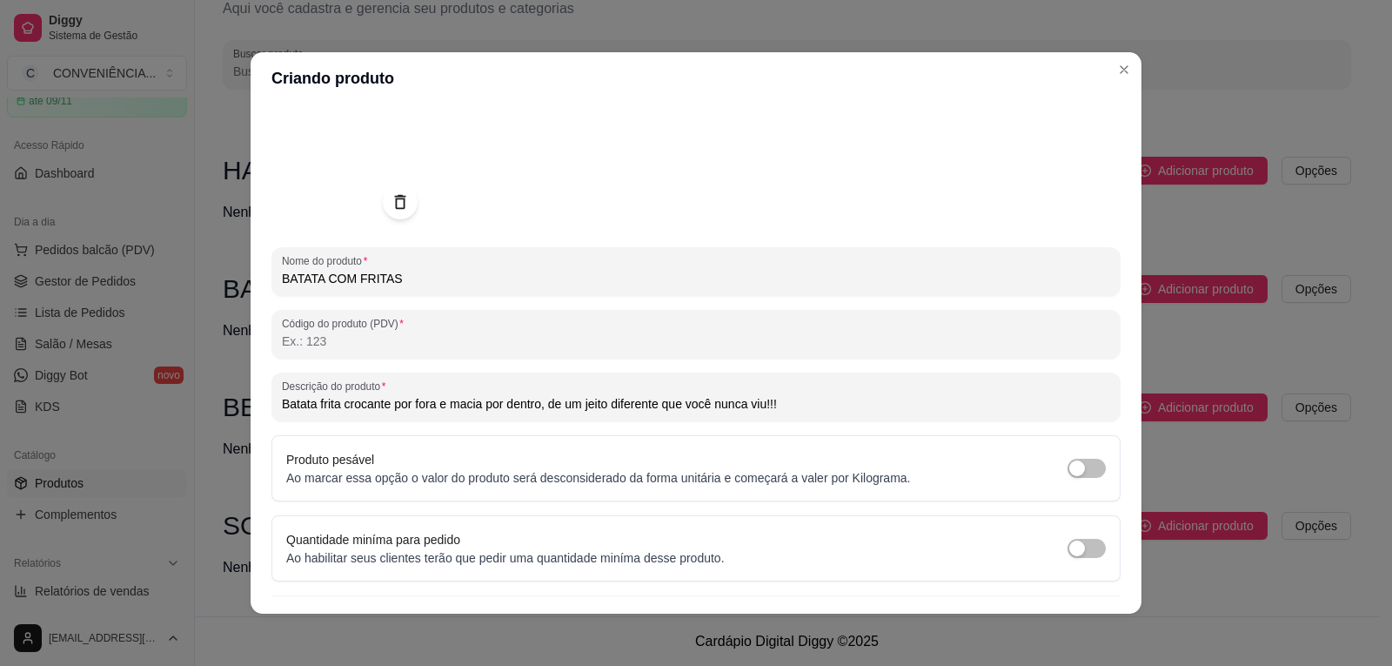
click at [1060, 611] on button "Salvar" at bounding box center [1086, 628] width 68 height 34
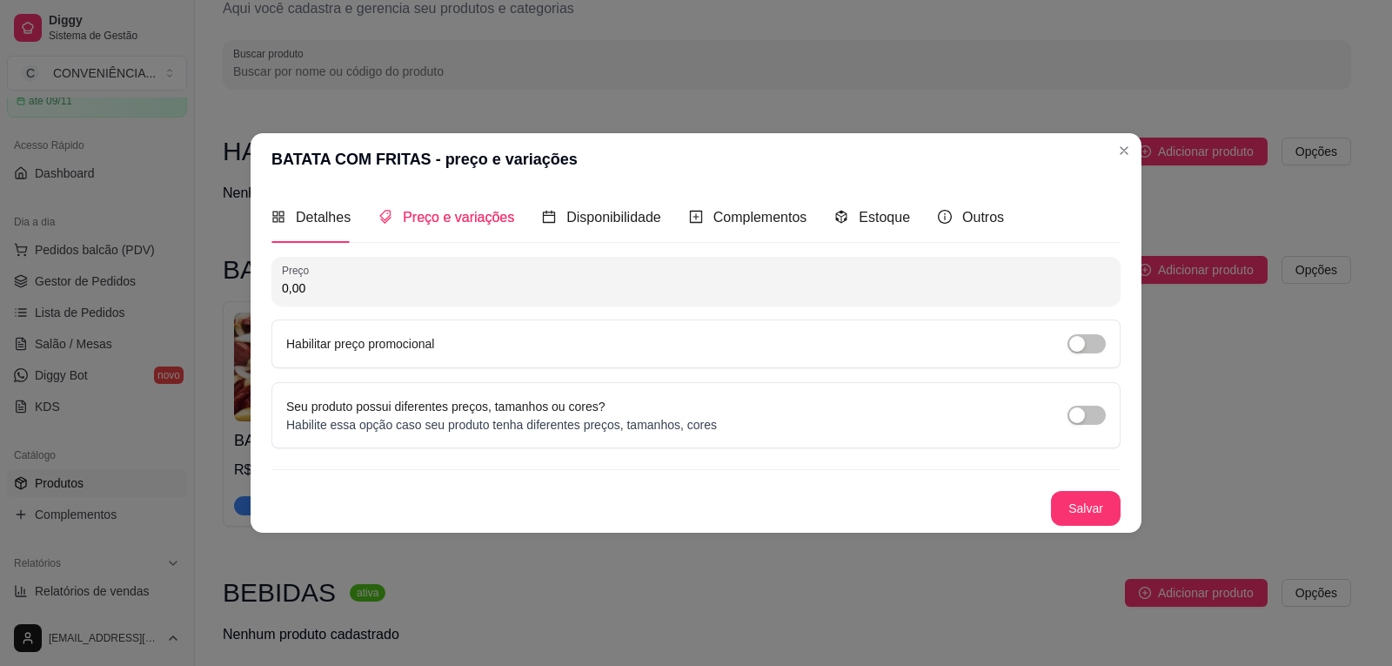
scroll to position [0, 0]
click at [317, 204] on div "Detalhes" at bounding box center [310, 217] width 79 height 50
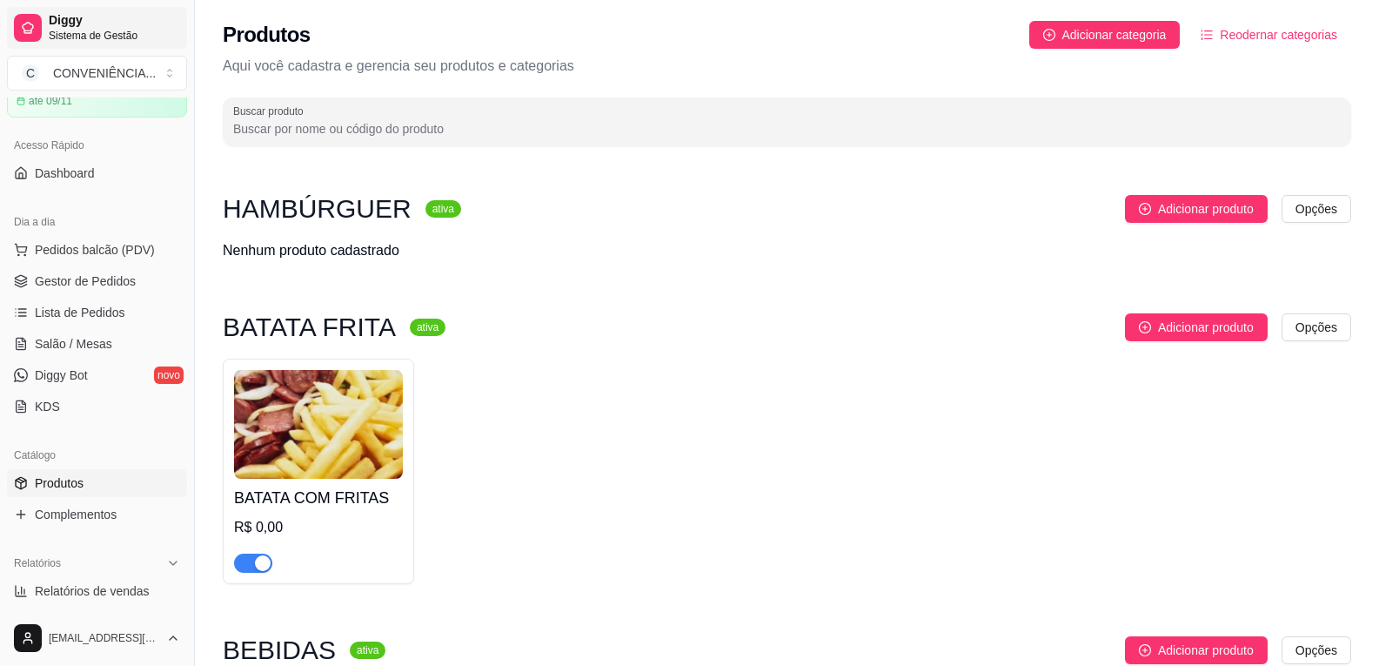
click at [75, 29] on span "Sistema de Gestão" at bounding box center [114, 36] width 131 height 14
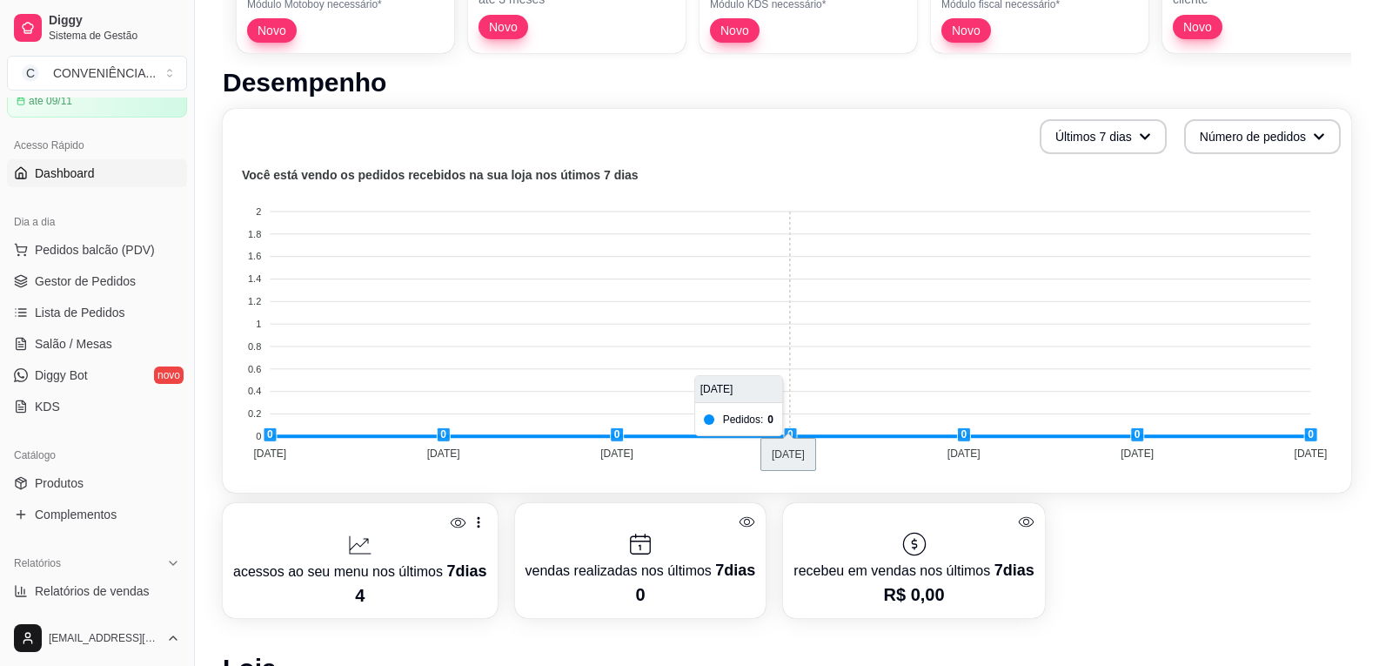
scroll to position [522, 0]
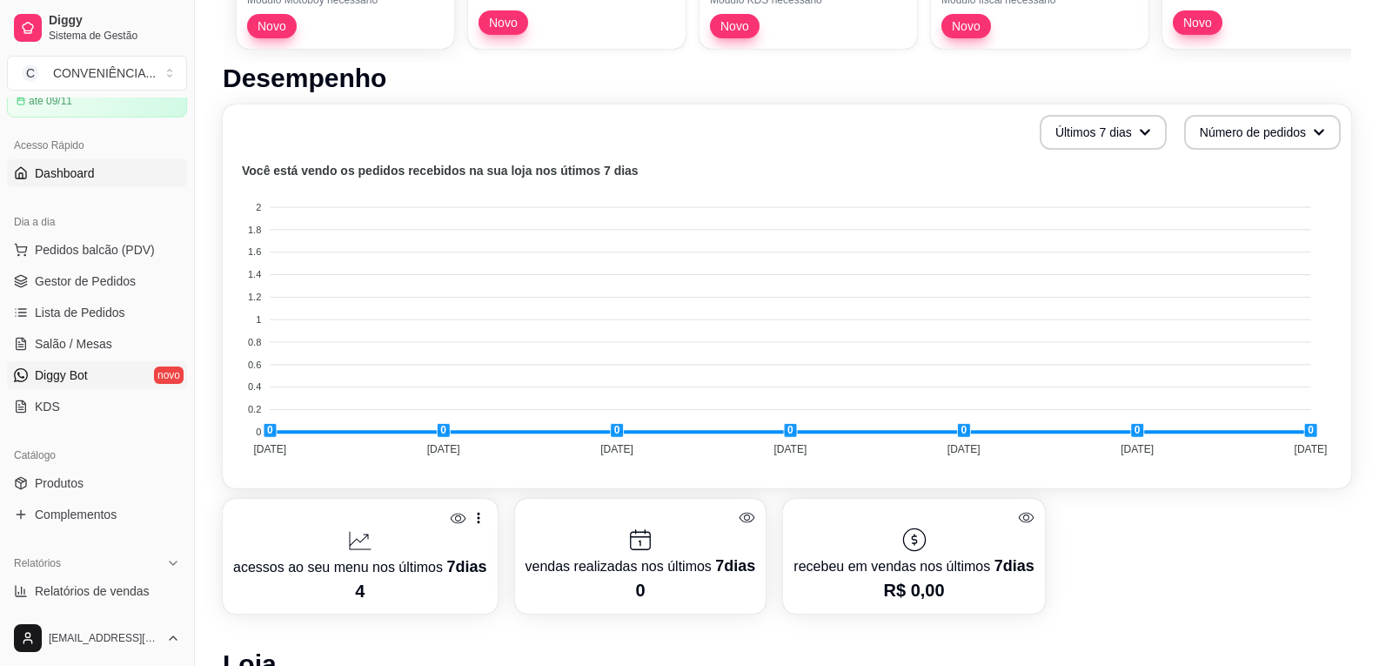
click at [70, 372] on span "Diggy Bot" at bounding box center [61, 374] width 53 height 17
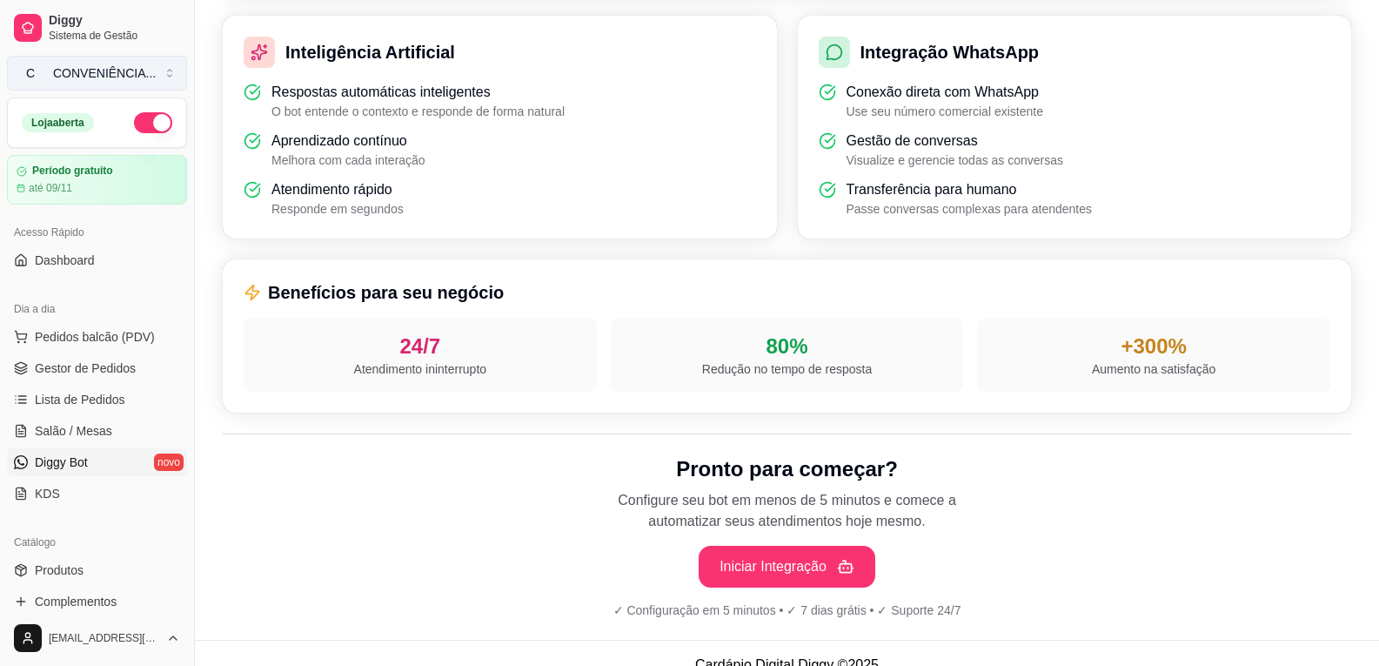
click at [56, 68] on div "CONVENIÊNCIA ..." at bounding box center [104, 72] width 103 height 17
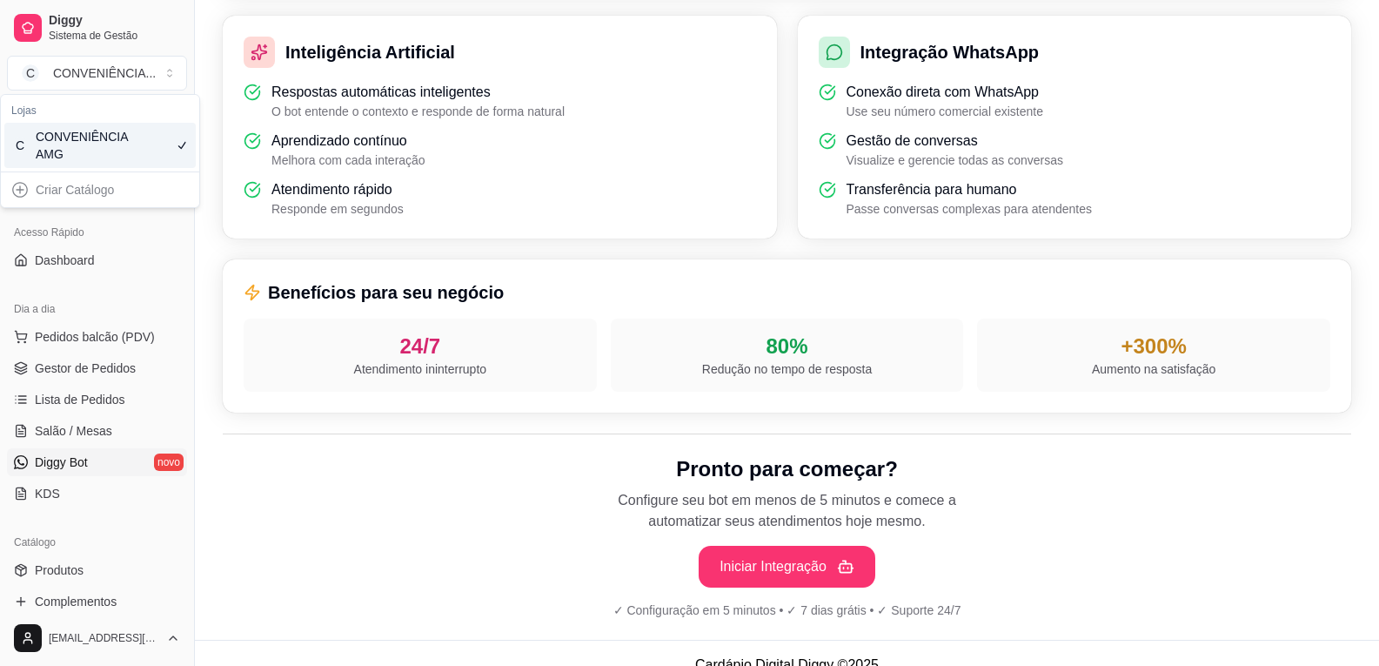
click at [73, 132] on div "CONVENIÊNCIA AMG" at bounding box center [75, 145] width 78 height 35
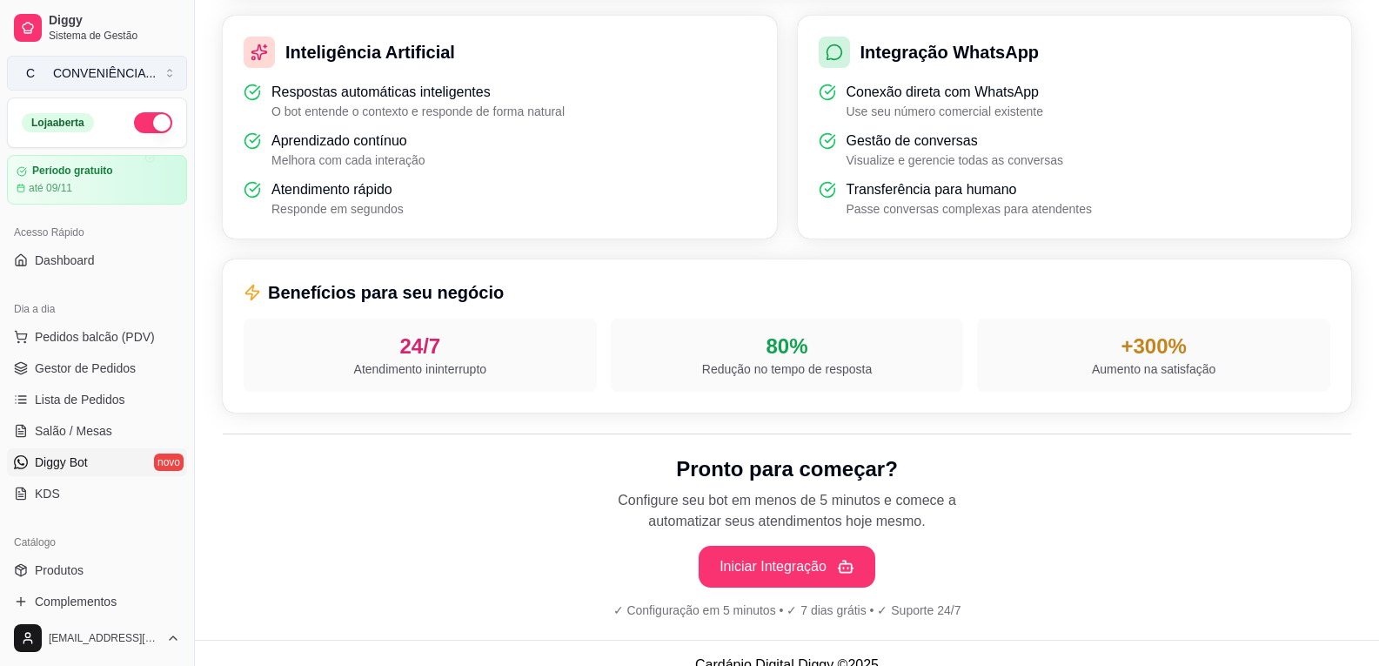
click at [21, 70] on button "C CONVENIÊNCIA ..." at bounding box center [97, 73] width 180 height 35
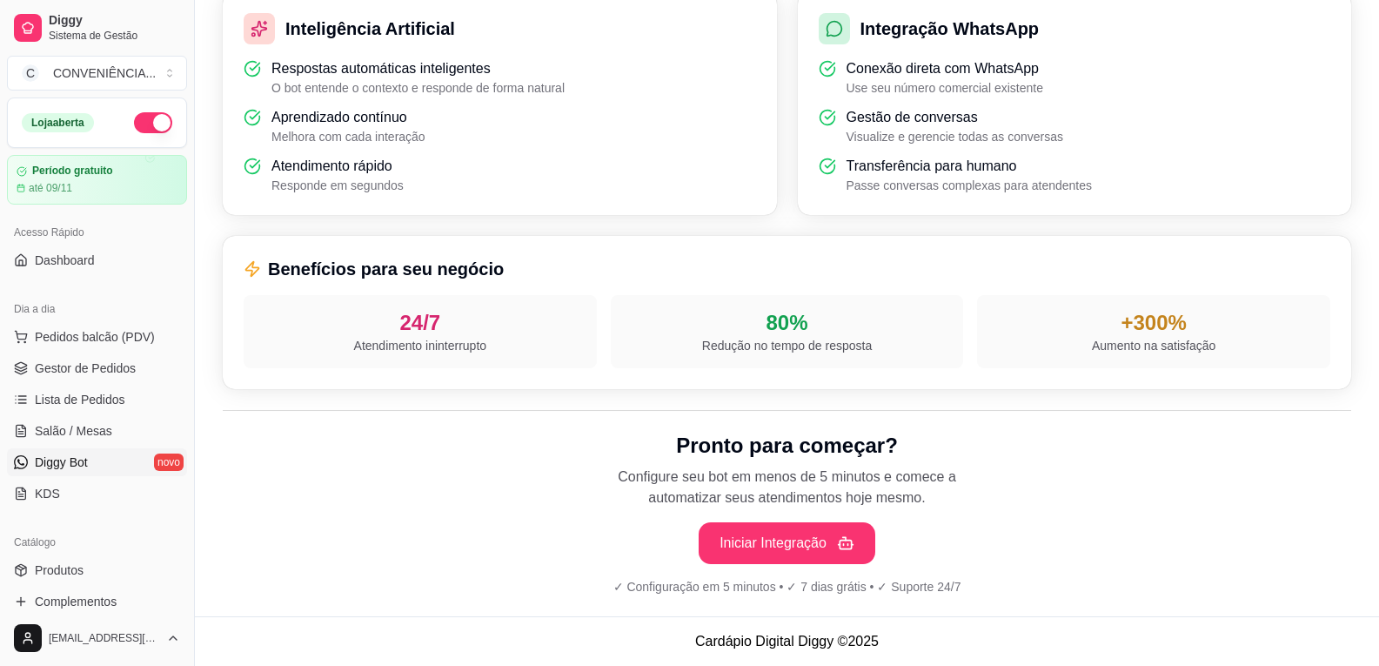
click at [55, 106] on div "Loja aberta" at bounding box center [97, 122] width 178 height 49
click at [51, 77] on button "C CONVENIÊNCIA ..." at bounding box center [97, 73] width 180 height 35
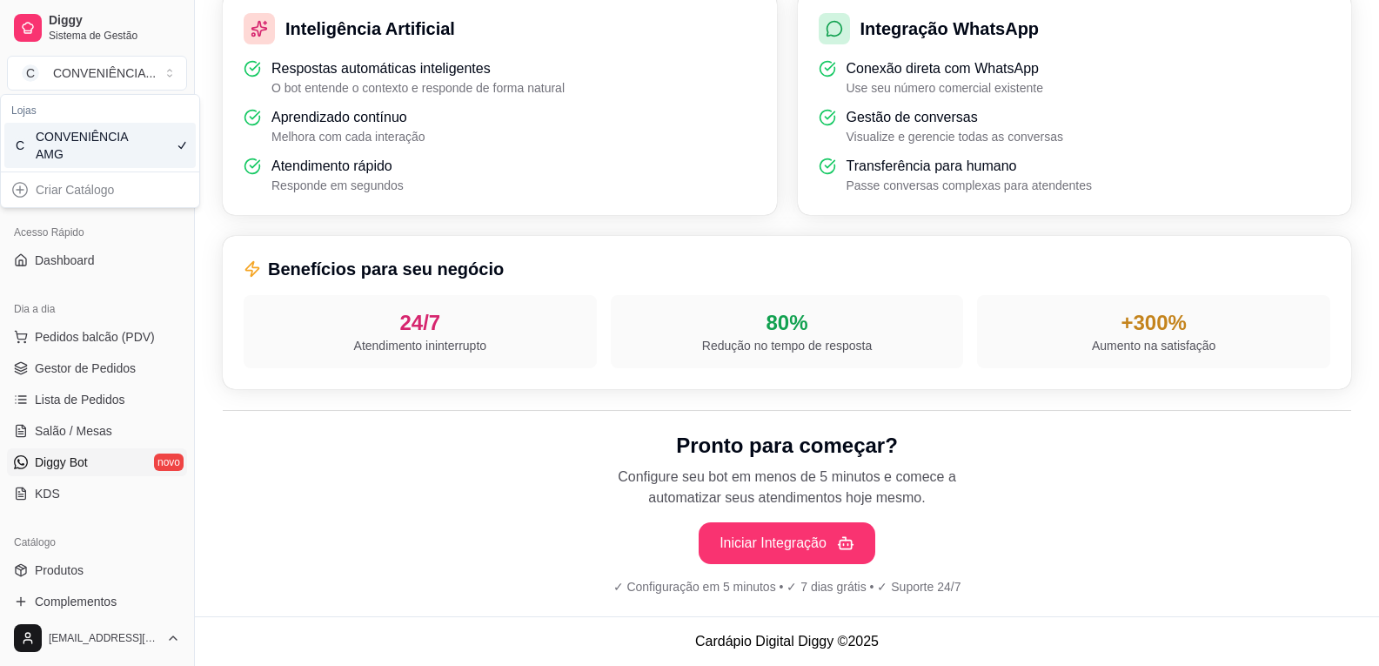
click at [79, 147] on div "CONVENIÊNCIA AMG" at bounding box center [75, 145] width 78 height 35
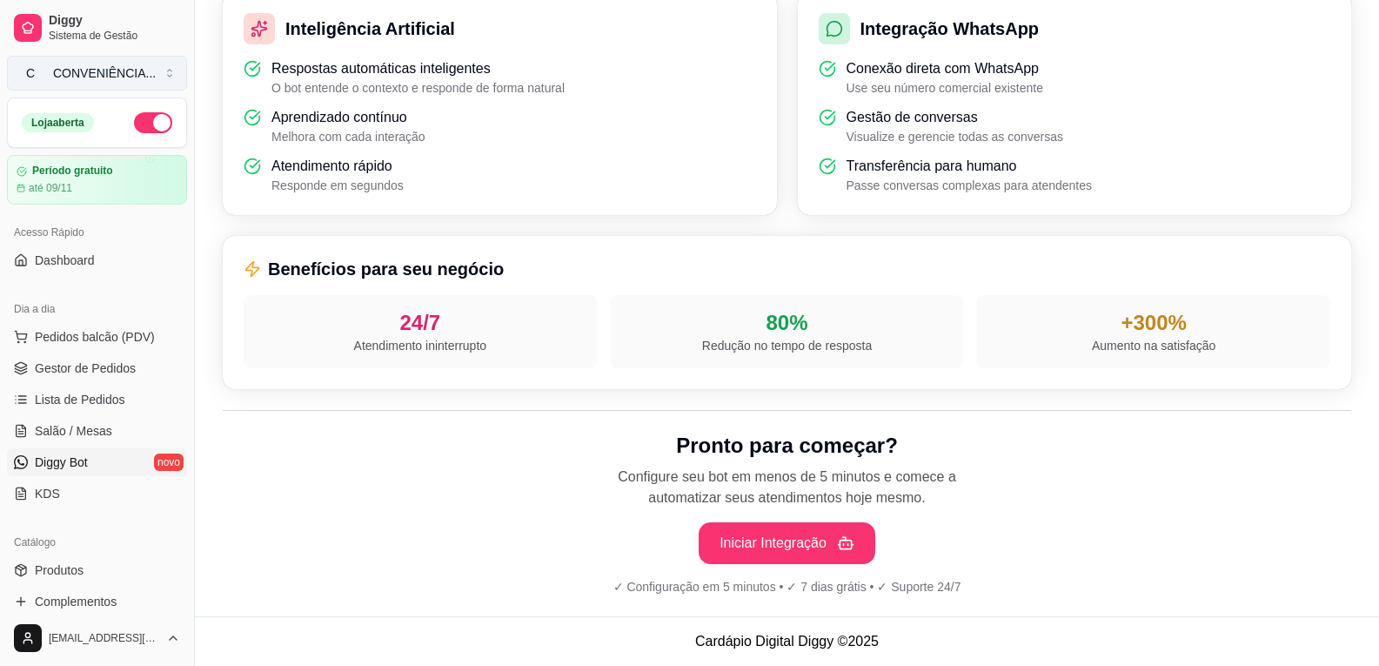
click at [43, 80] on button "C CONVENIÊNCIA ..." at bounding box center [97, 73] width 180 height 35
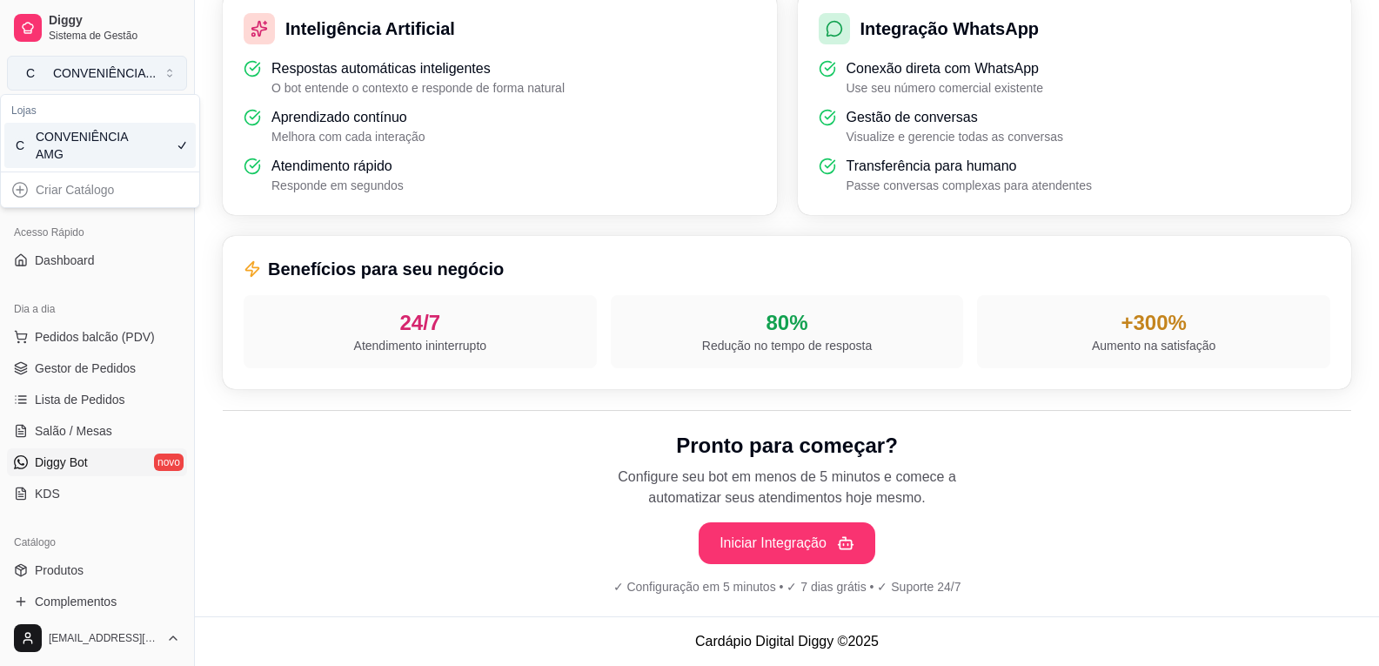
click at [26, 59] on button "C CONVENIÊNCIA ..." at bounding box center [97, 73] width 180 height 35
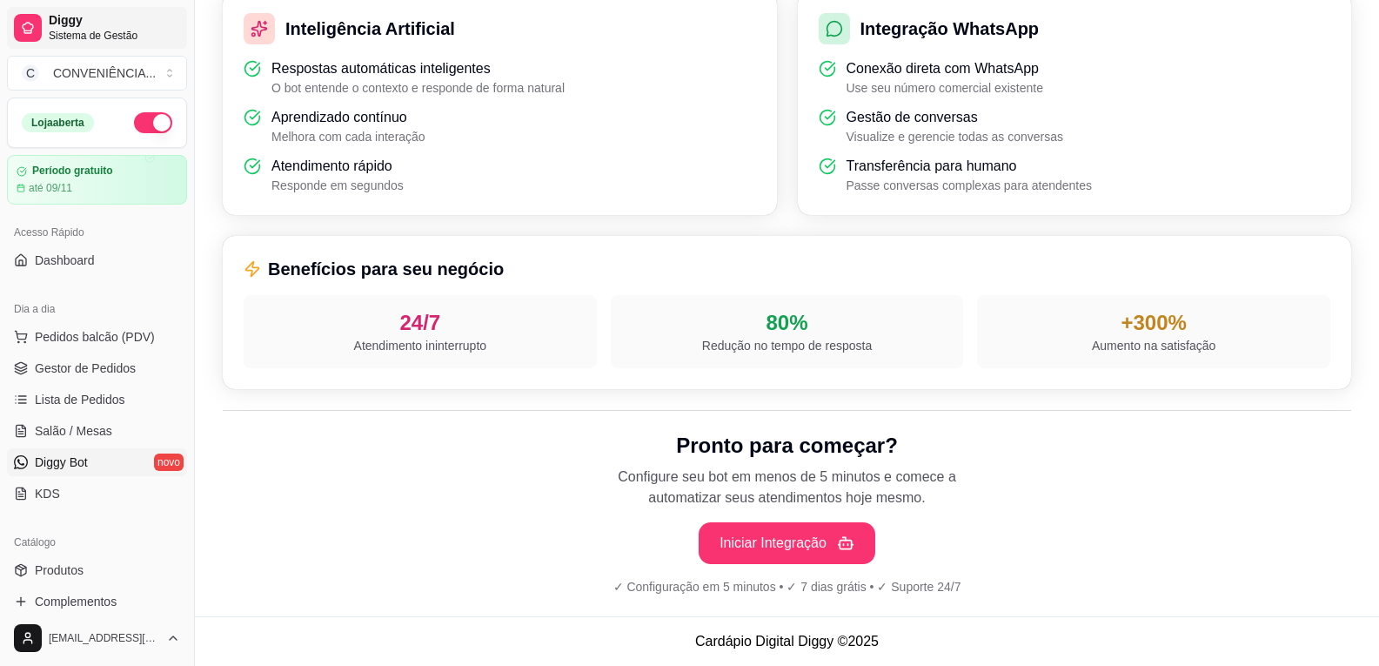
click at [14, 23] on div at bounding box center [28, 28] width 28 height 28
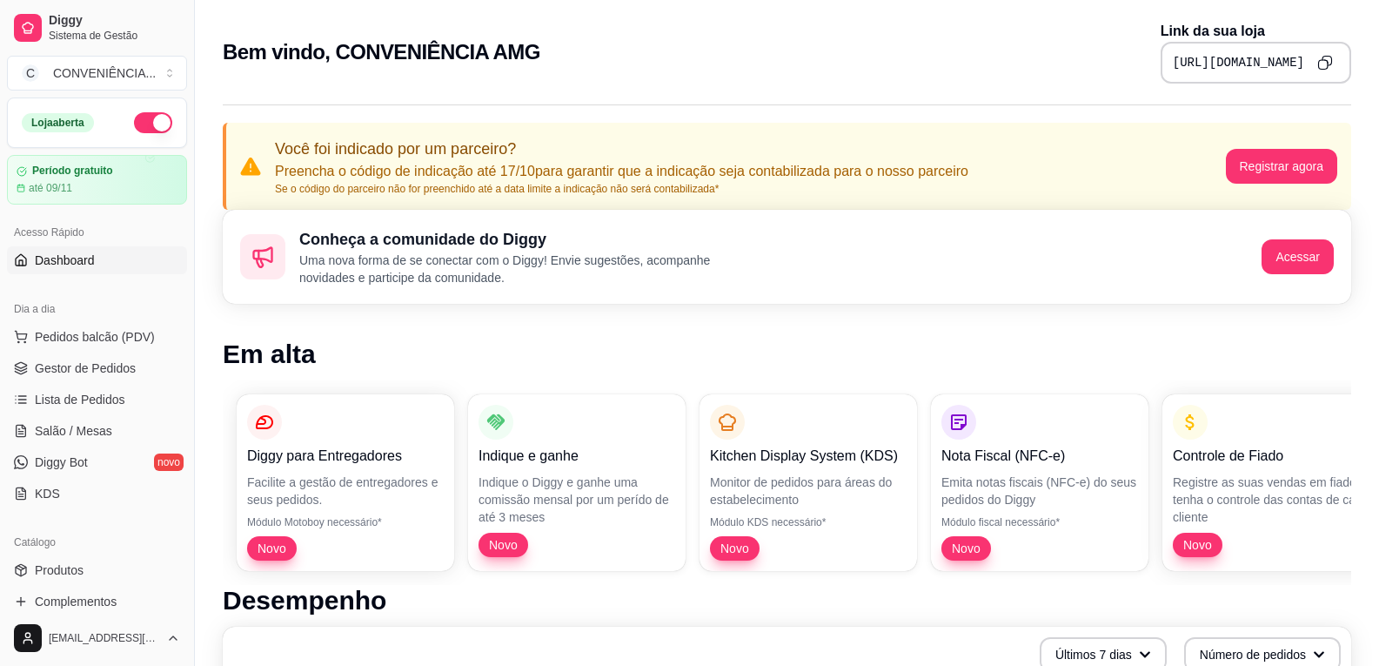
click at [1329, 63] on icon "Copy to clipboard" at bounding box center [1325, 63] width 16 height 16
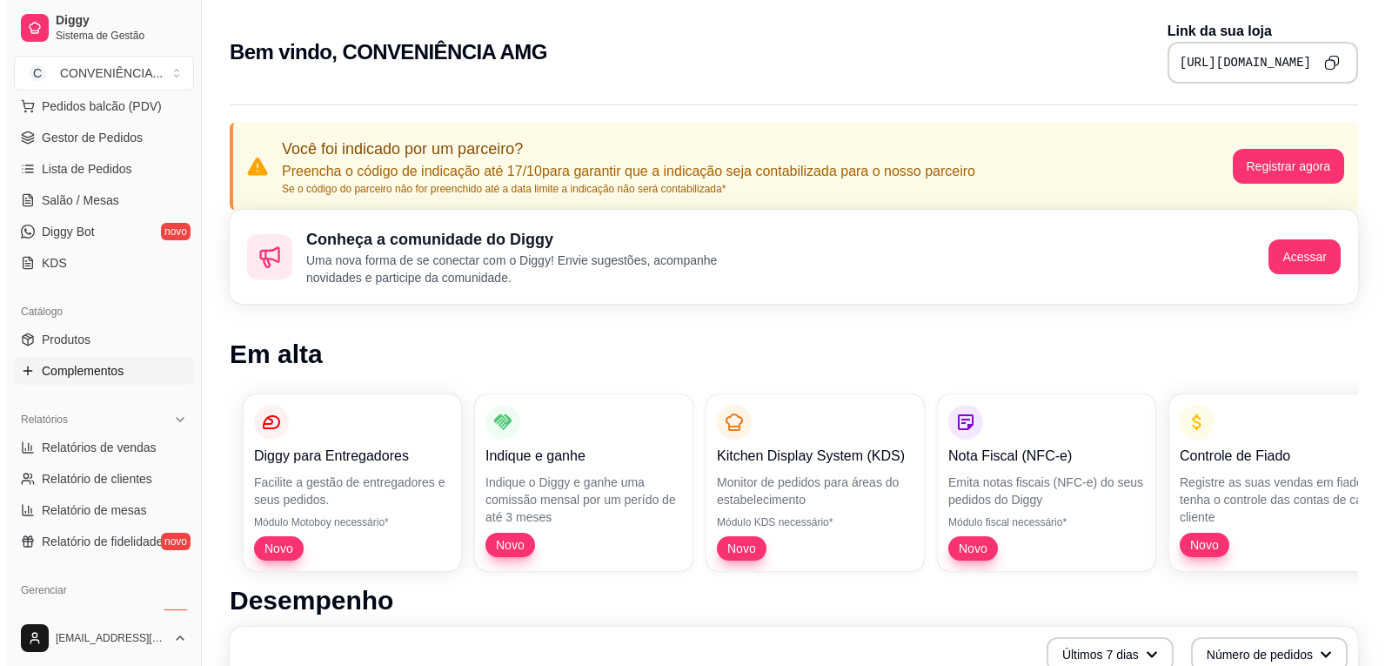
scroll to position [261, 0]
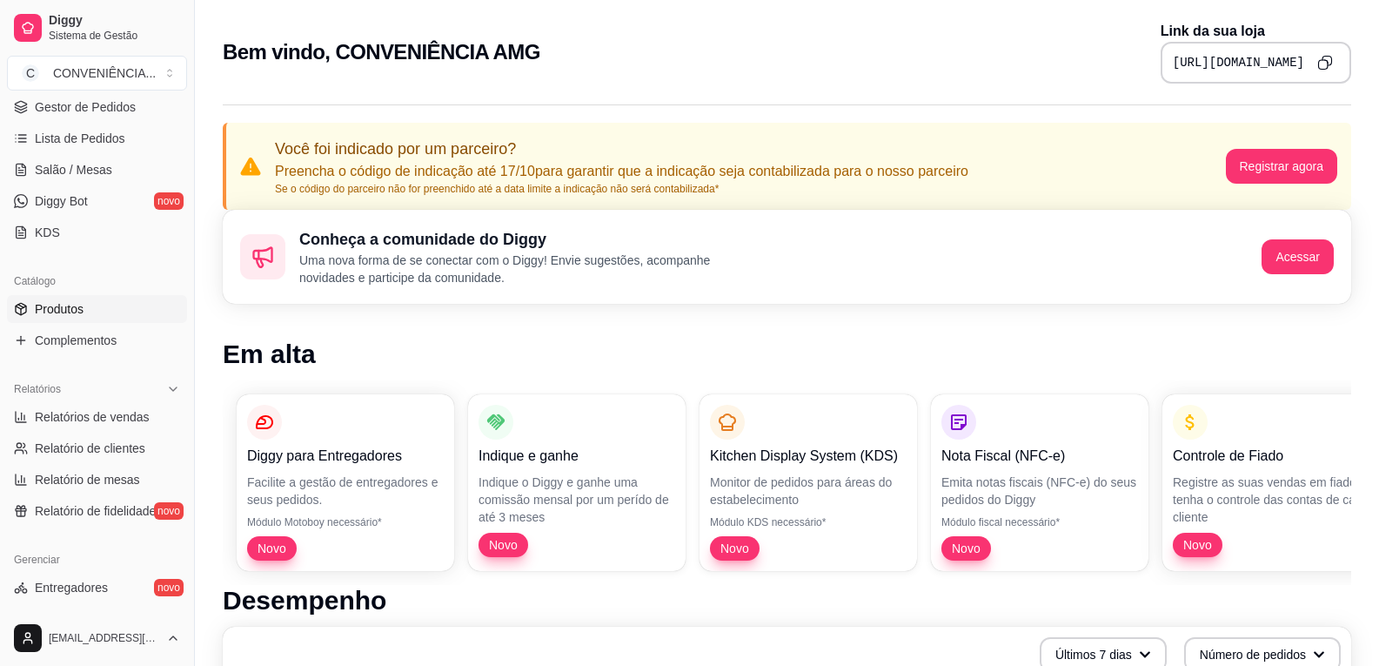
click at [60, 310] on span "Produtos" at bounding box center [59, 308] width 49 height 17
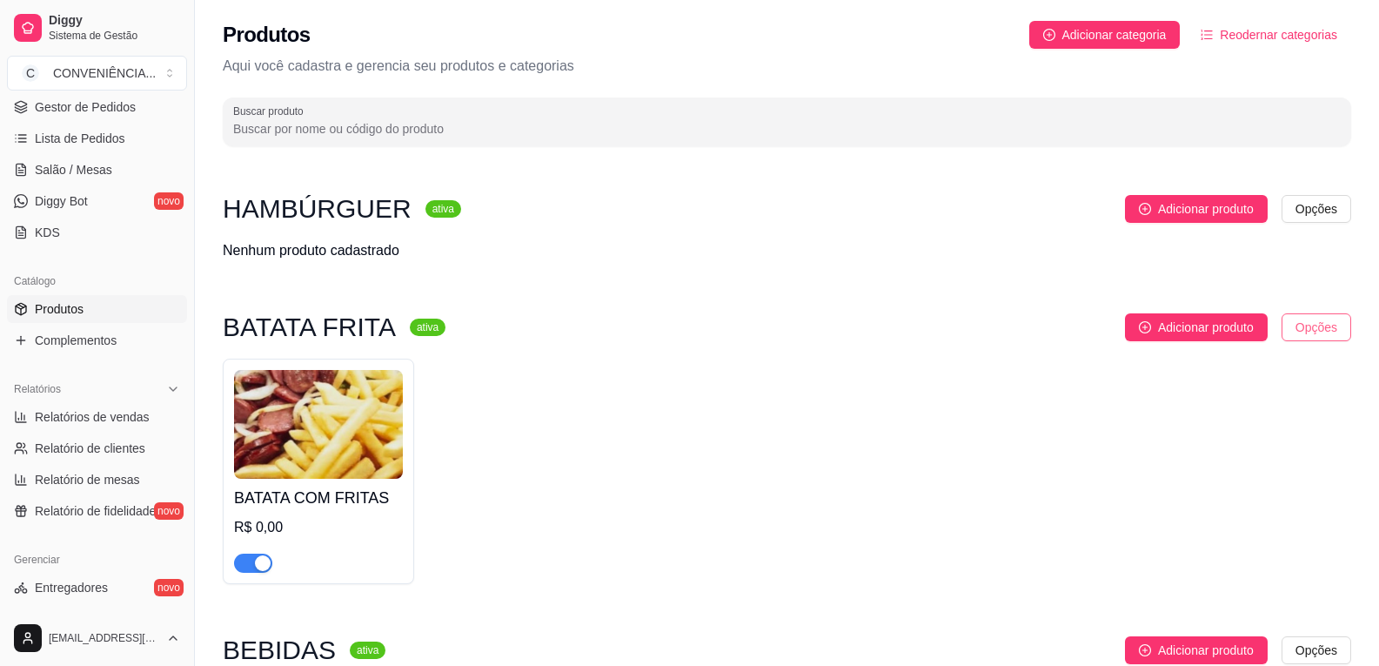
click at [1326, 322] on html "Diggy Sistema de Gestão C CONVENIÊNCIA ... Loja aberta Período gratuito até 09/…" at bounding box center [689, 333] width 1379 height 666
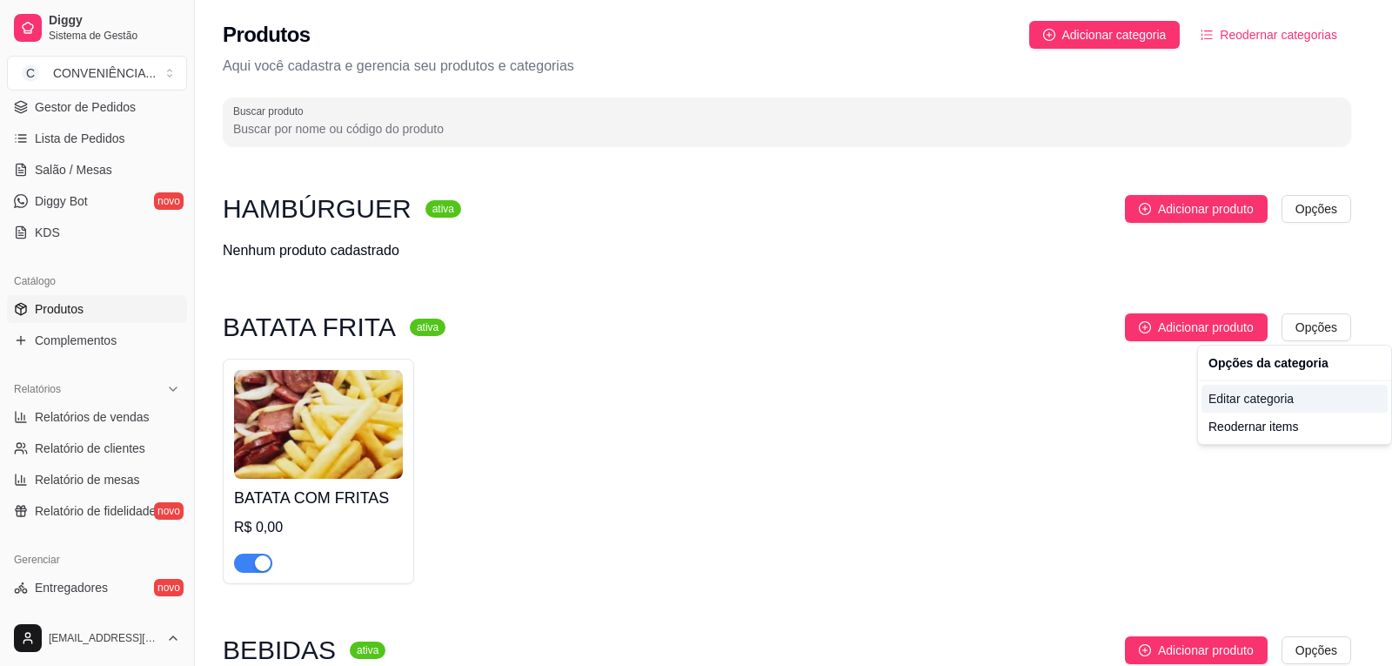
click at [1240, 407] on div "Editar categoria" at bounding box center [1295, 399] width 186 height 28
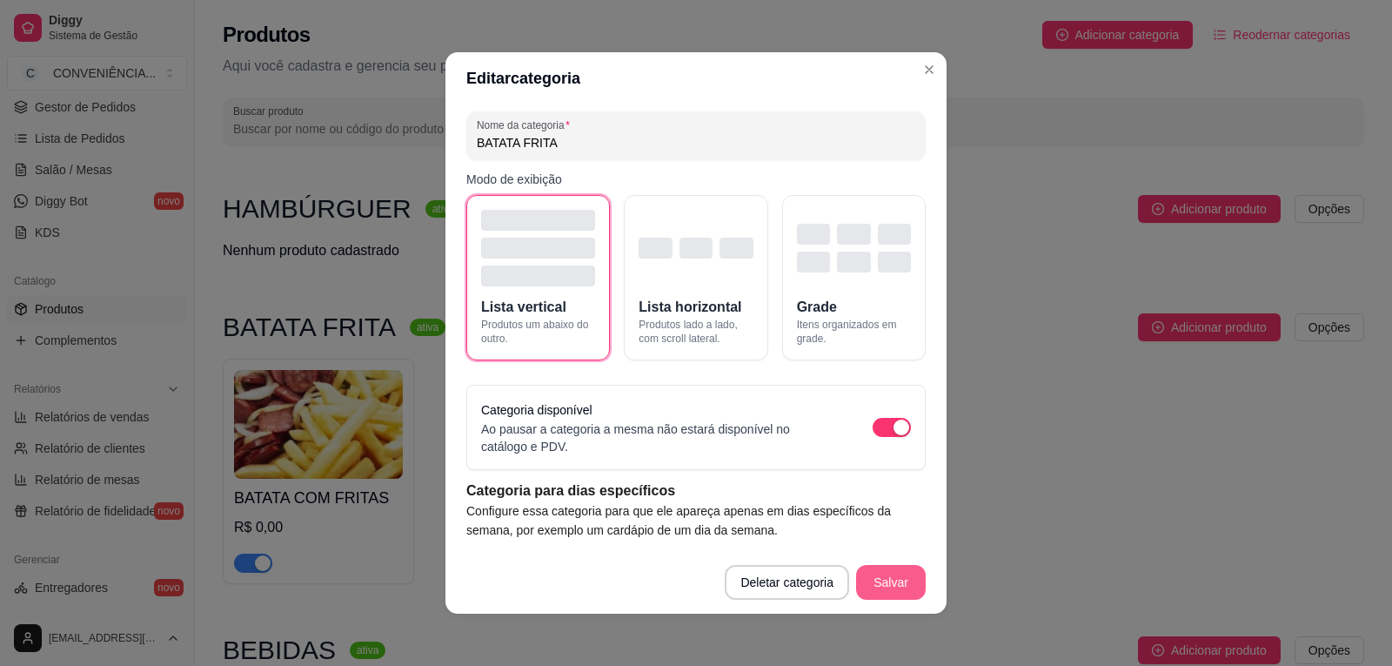
click at [899, 582] on button "Salvar" at bounding box center [891, 582] width 70 height 35
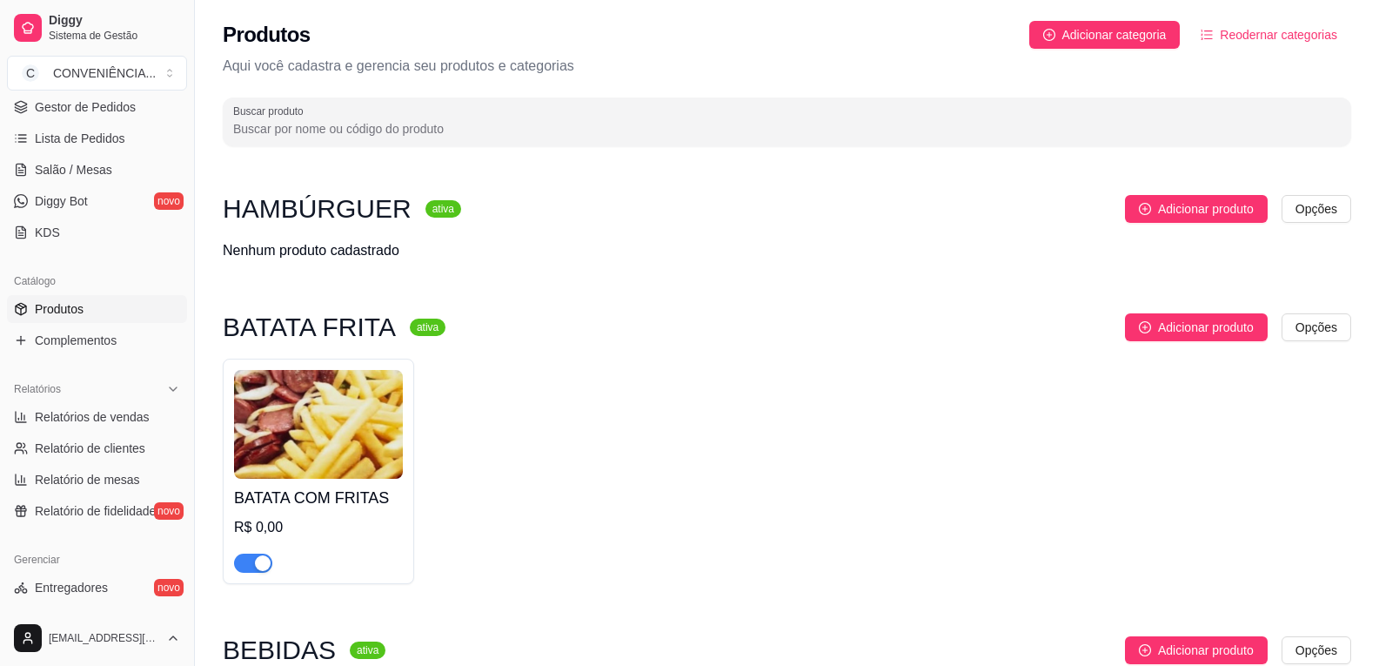
click at [306, 476] on img at bounding box center [318, 424] width 169 height 109
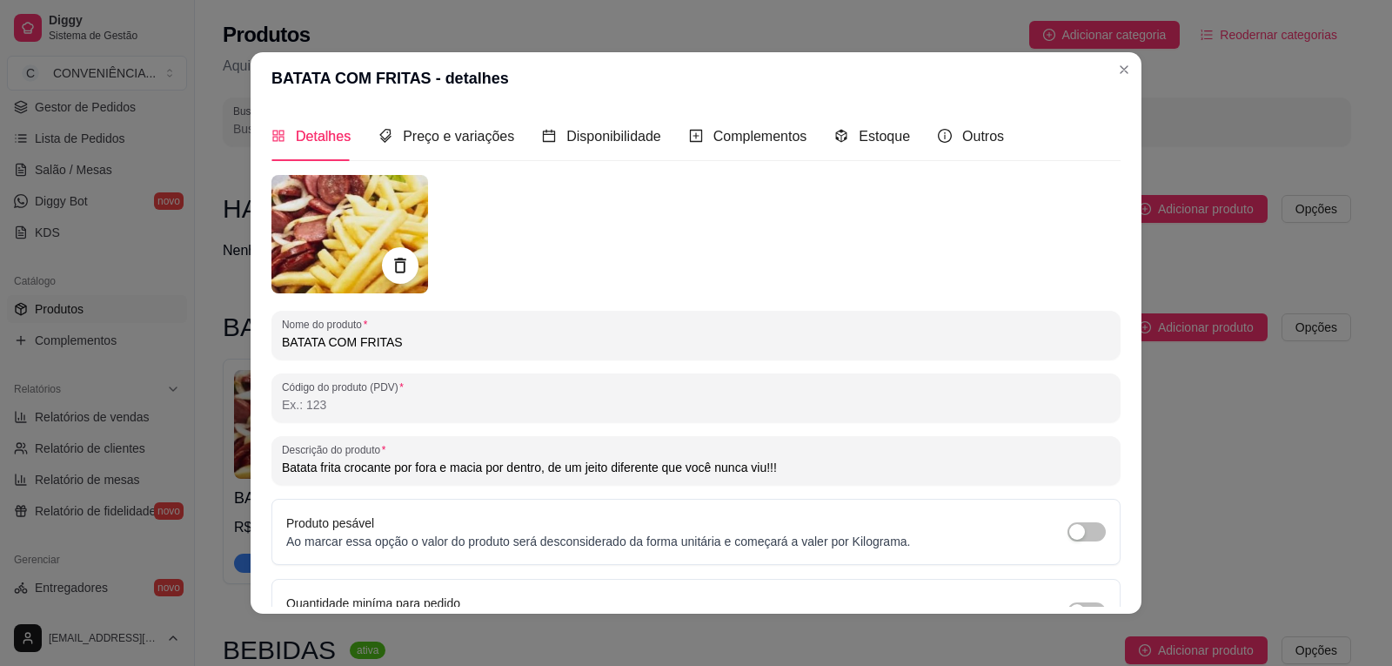
click at [396, 271] on icon at bounding box center [400, 265] width 20 height 20
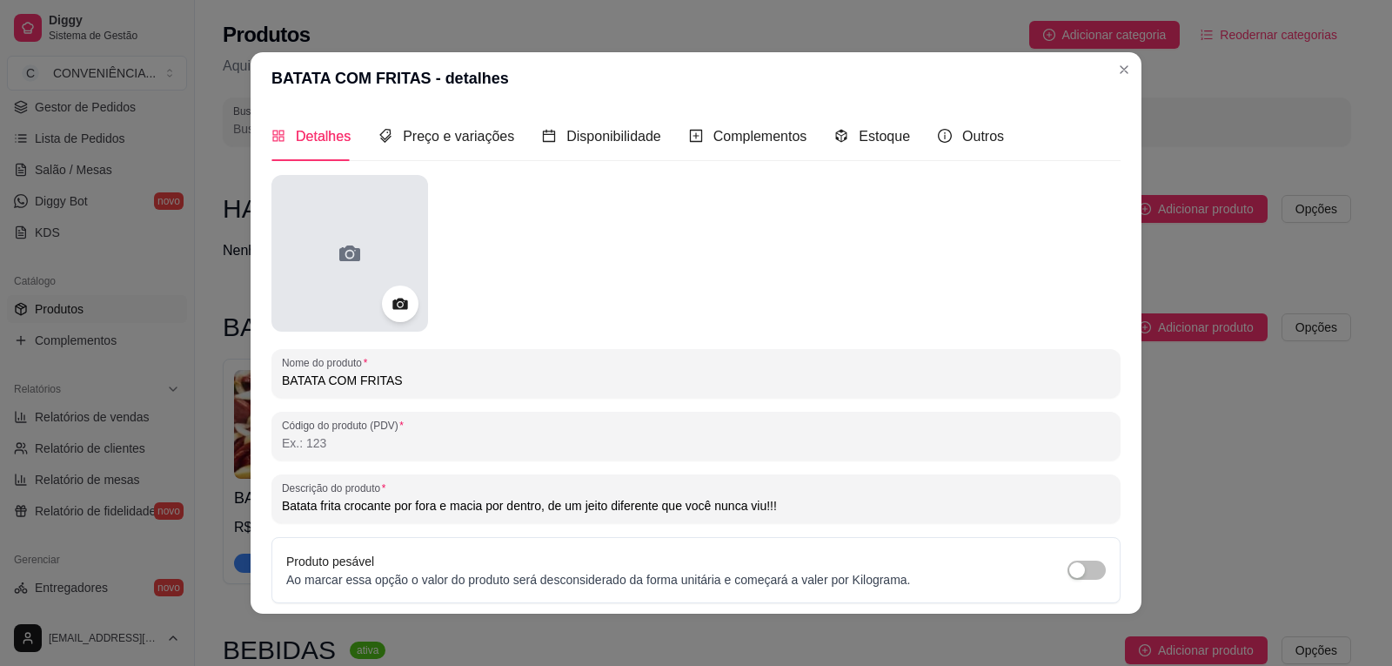
click at [351, 255] on icon at bounding box center [349, 253] width 21 height 16
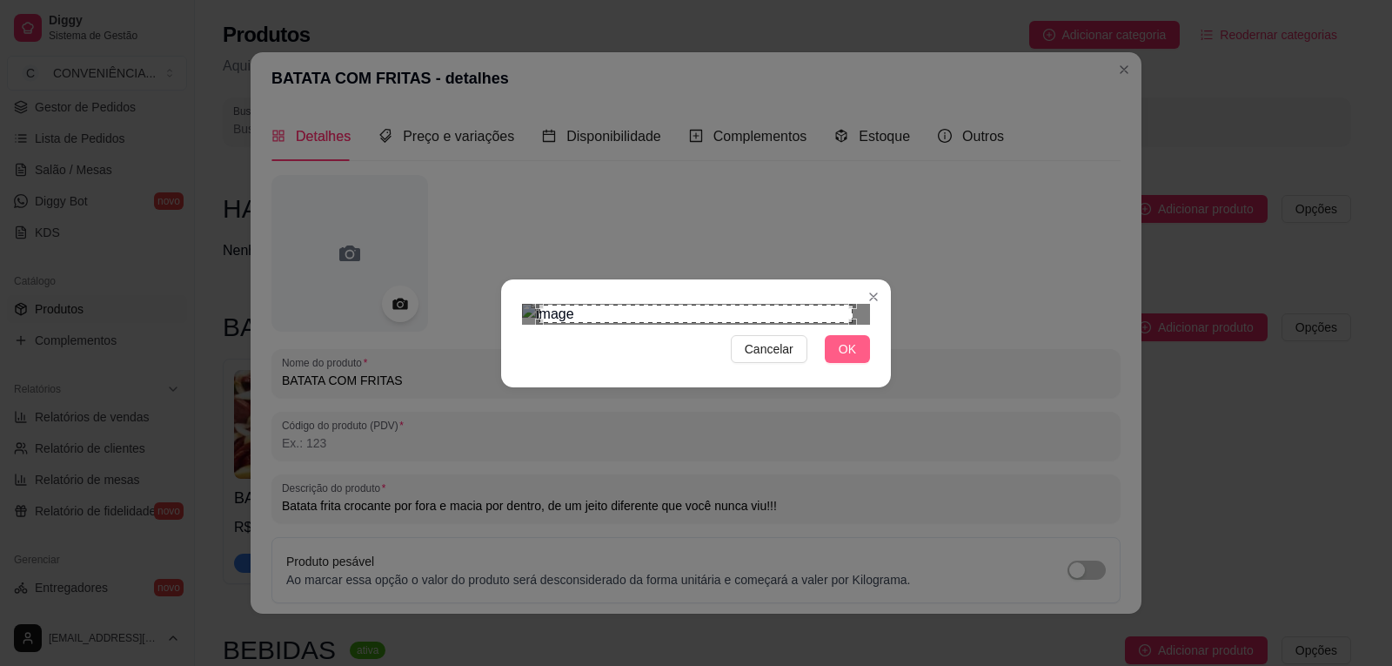
click at [845, 359] on span "OK" at bounding box center [847, 348] width 17 height 19
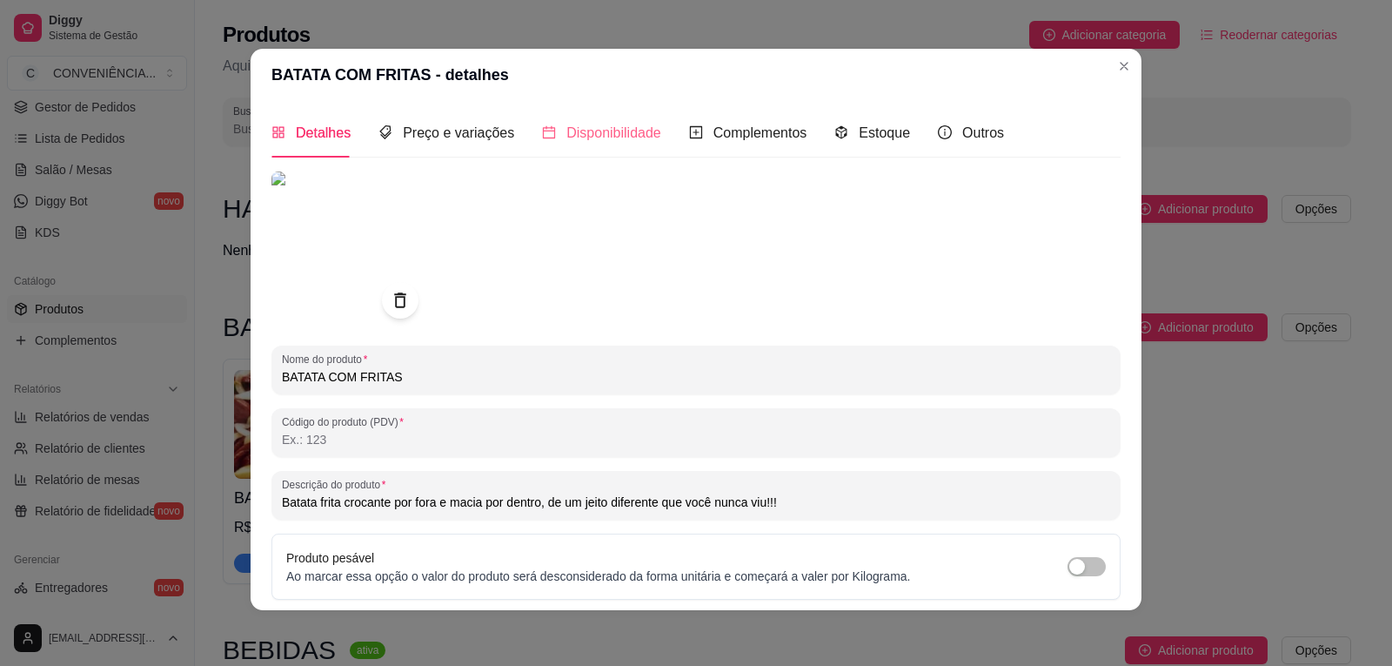
click at [597, 148] on div "Disponibilidade" at bounding box center [601, 133] width 119 height 50
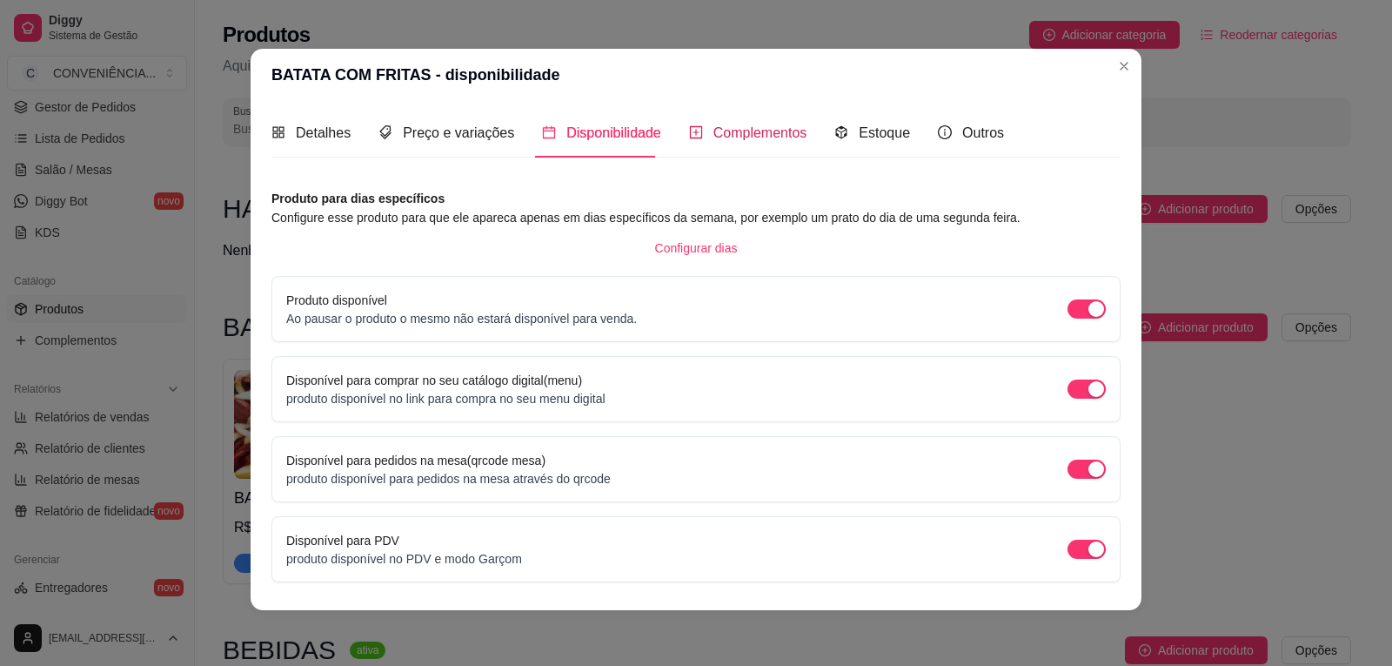
click at [763, 143] on div "Complementos" at bounding box center [748, 133] width 118 height 22
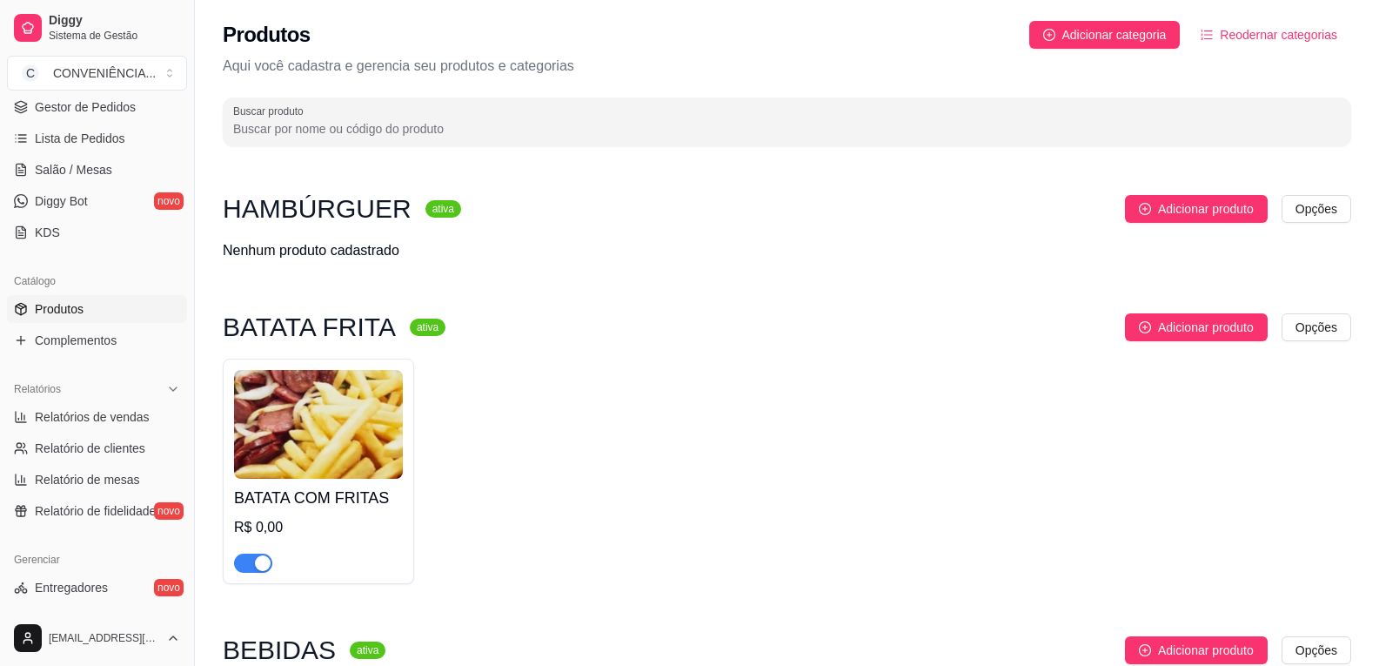
click at [370, 406] on img at bounding box center [318, 424] width 169 height 109
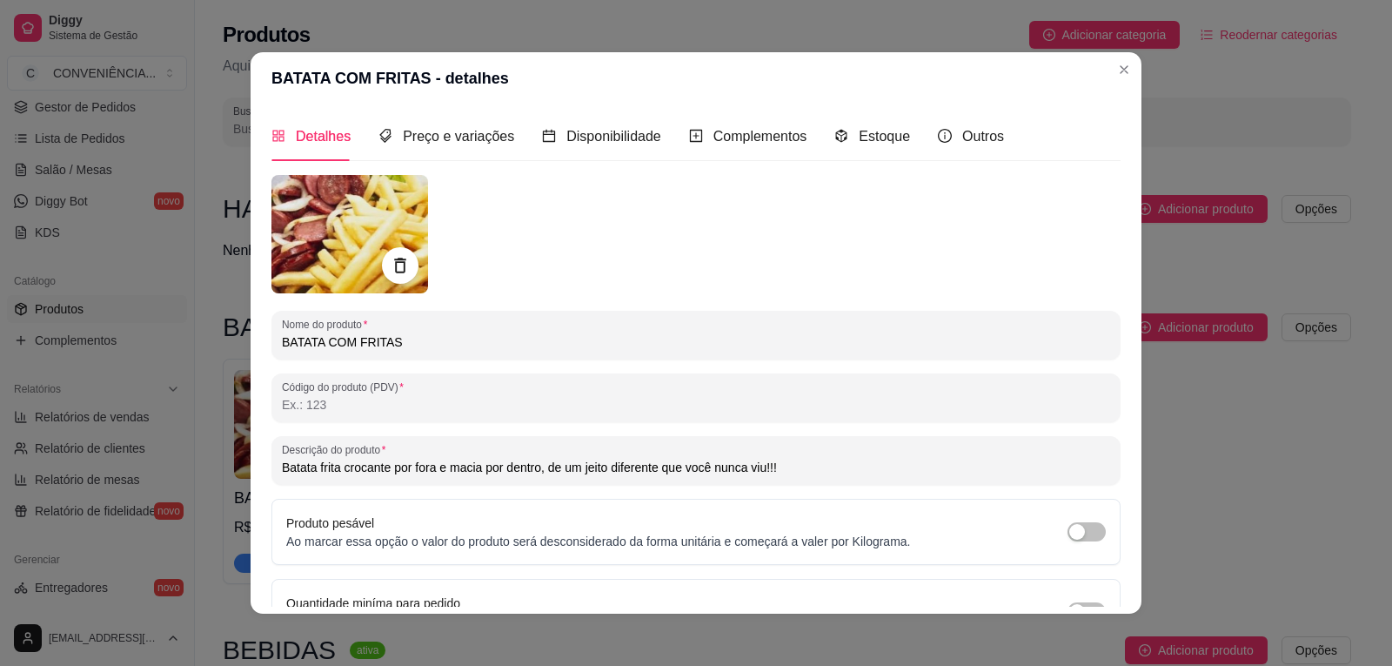
click at [392, 261] on icon at bounding box center [400, 265] width 20 height 20
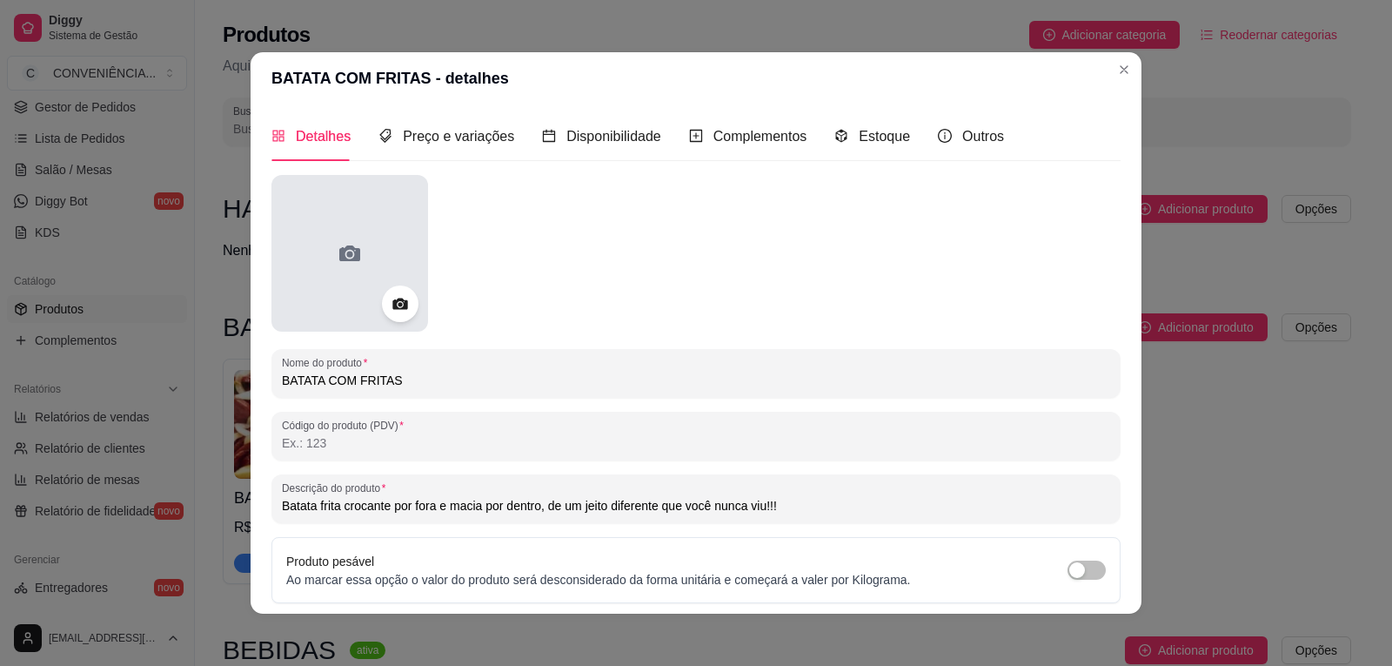
click at [336, 239] on icon at bounding box center [350, 253] width 28 height 28
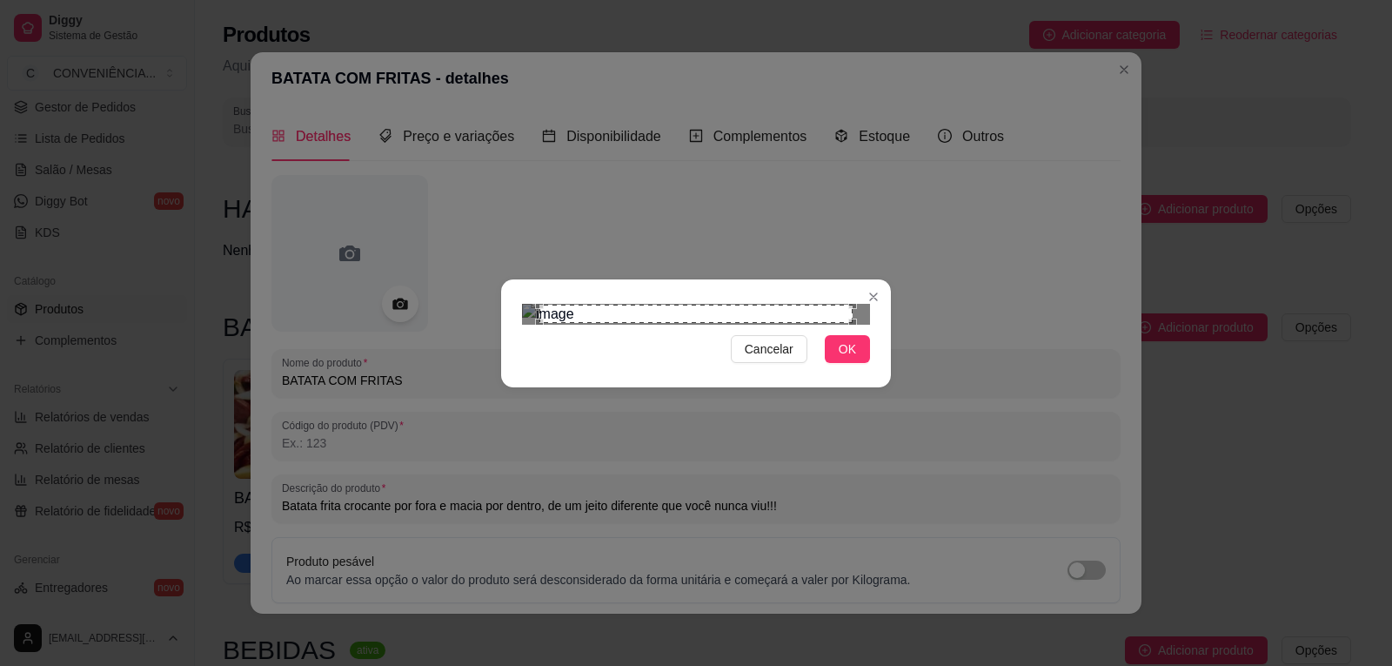
drag, startPoint x: 842, startPoint y: 530, endPoint x: 848, endPoint y: 514, distance: 16.5
click at [842, 370] on div "Cancelar OK" at bounding box center [696, 333] width 390 height 73
click at [848, 359] on span "OK" at bounding box center [847, 348] width 17 height 19
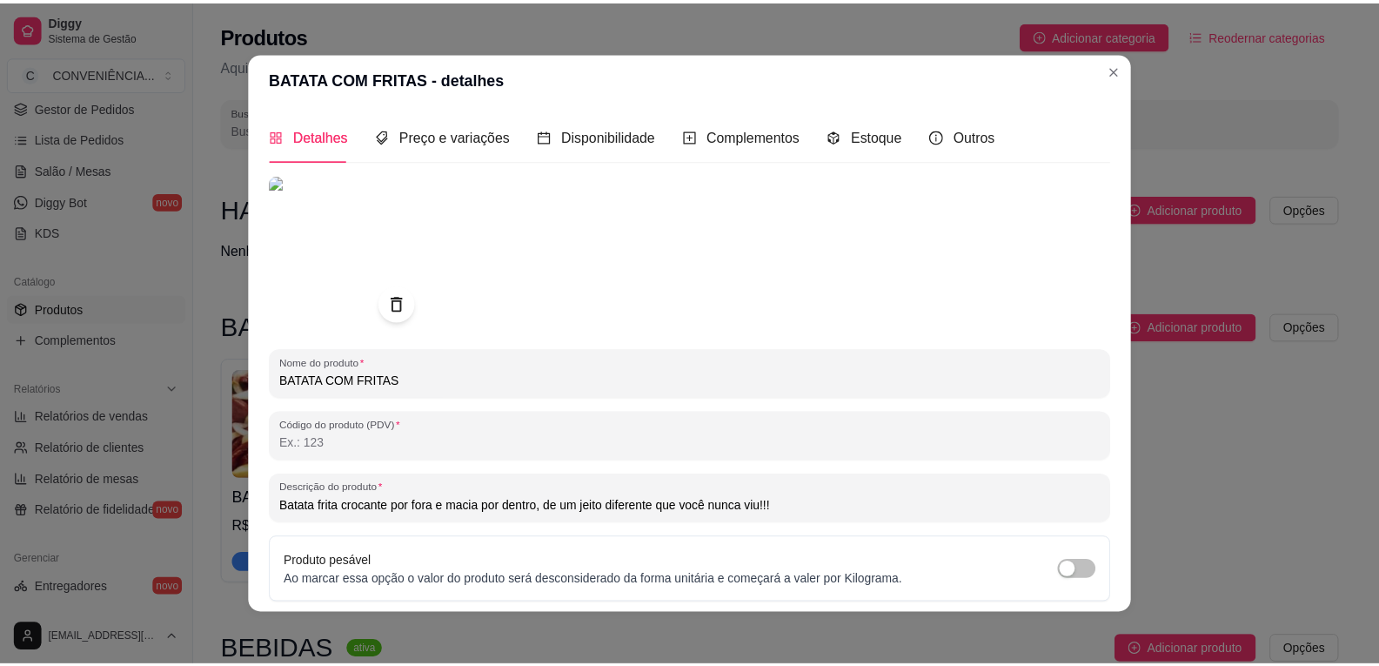
scroll to position [140, 0]
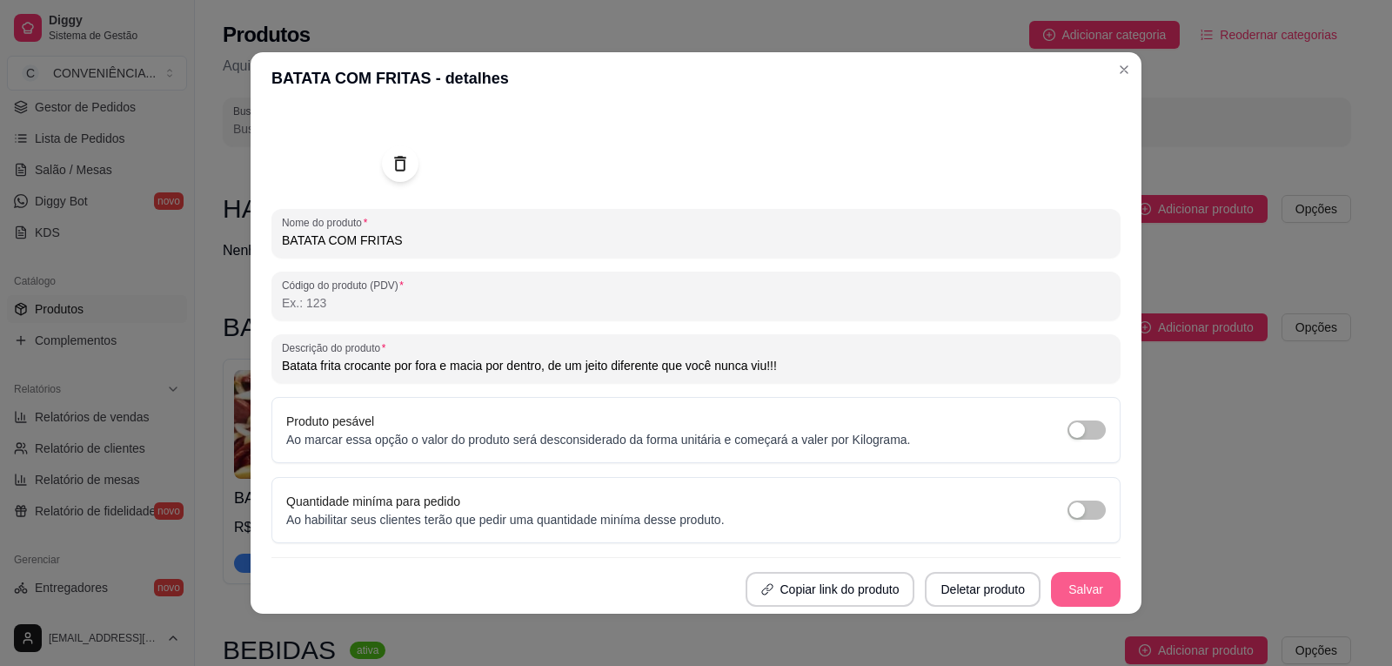
click at [1068, 584] on button "Salvar" at bounding box center [1086, 589] width 70 height 35
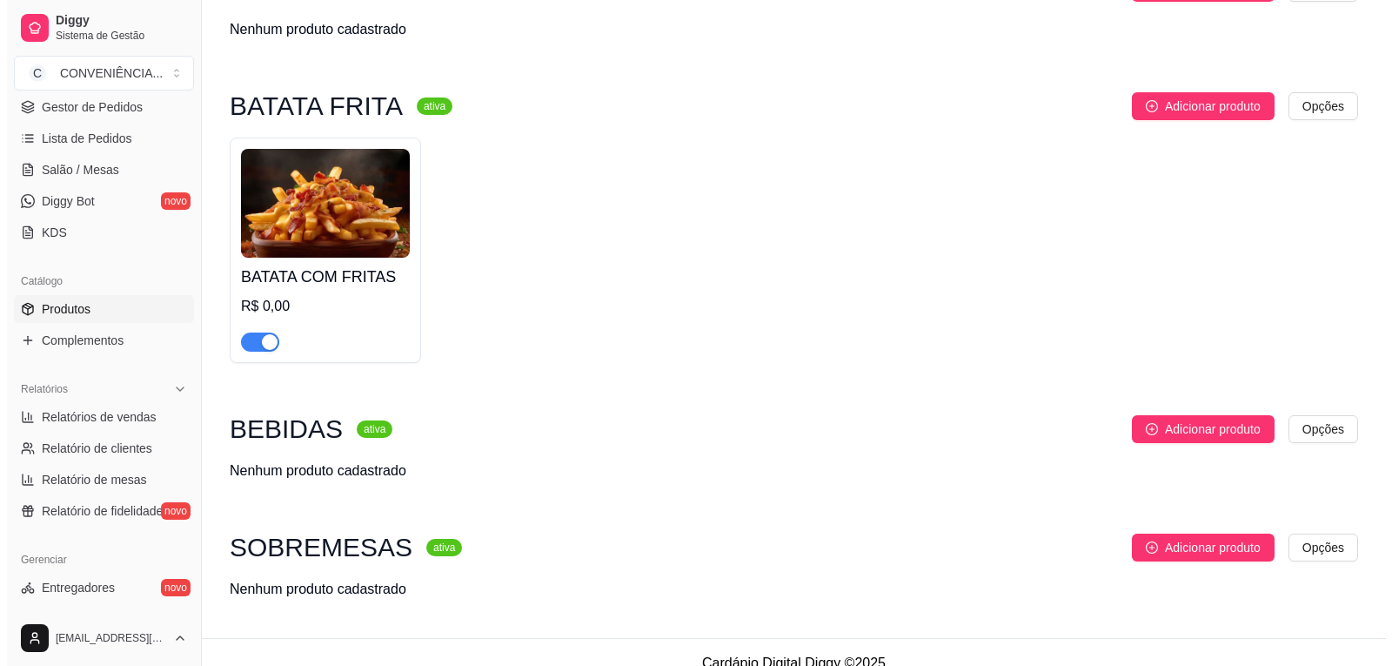
scroll to position [244, 0]
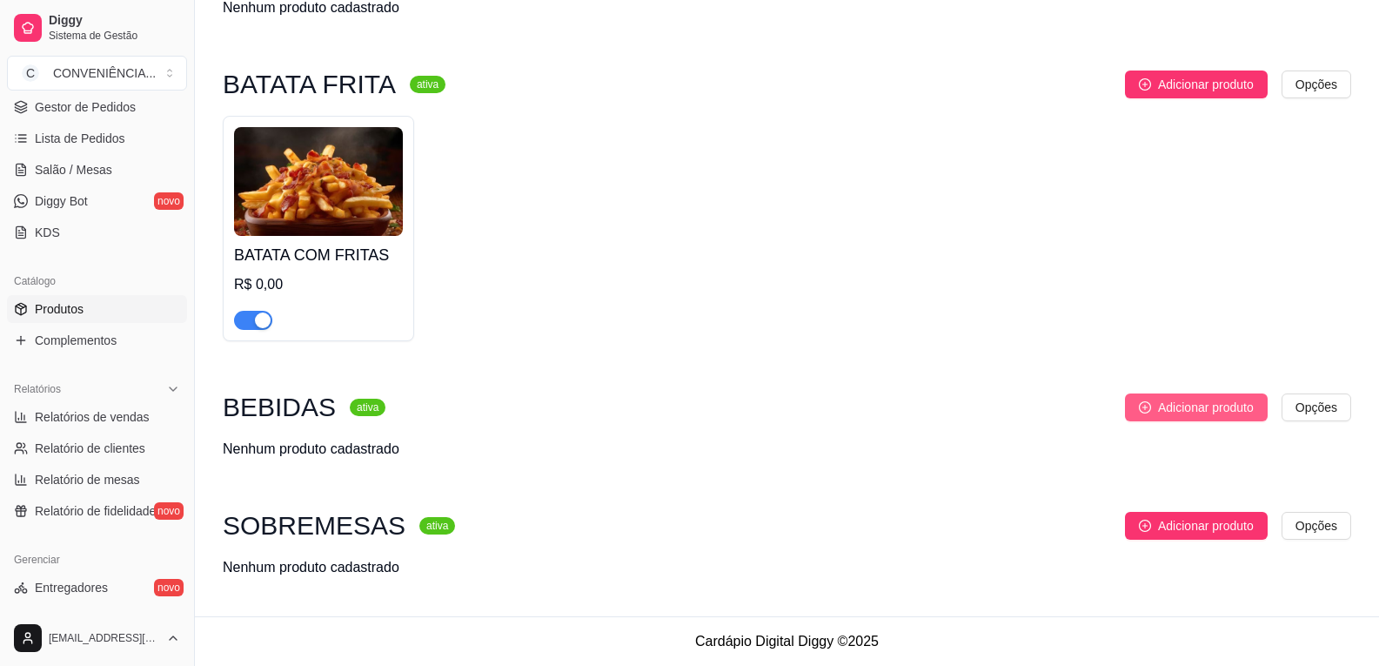
click at [1220, 414] on span "Adicionar produto" at bounding box center [1206, 407] width 96 height 19
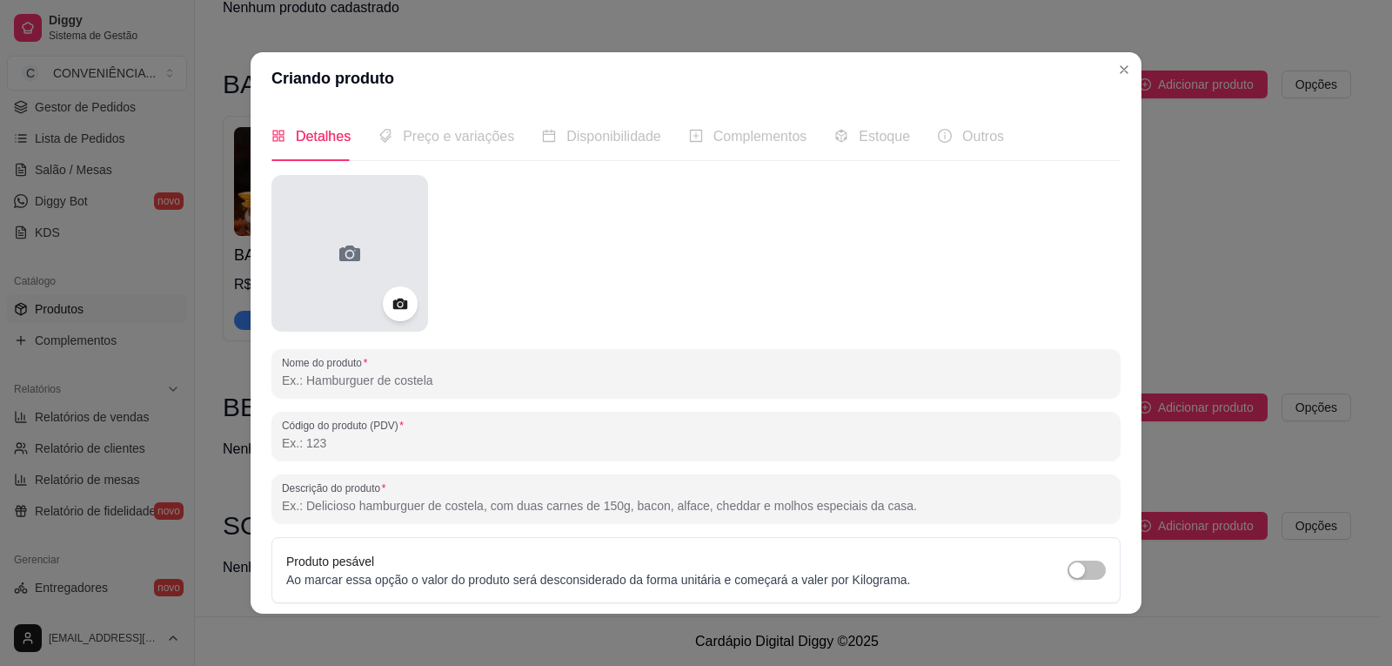
click at [365, 243] on div at bounding box center [349, 253] width 157 height 157
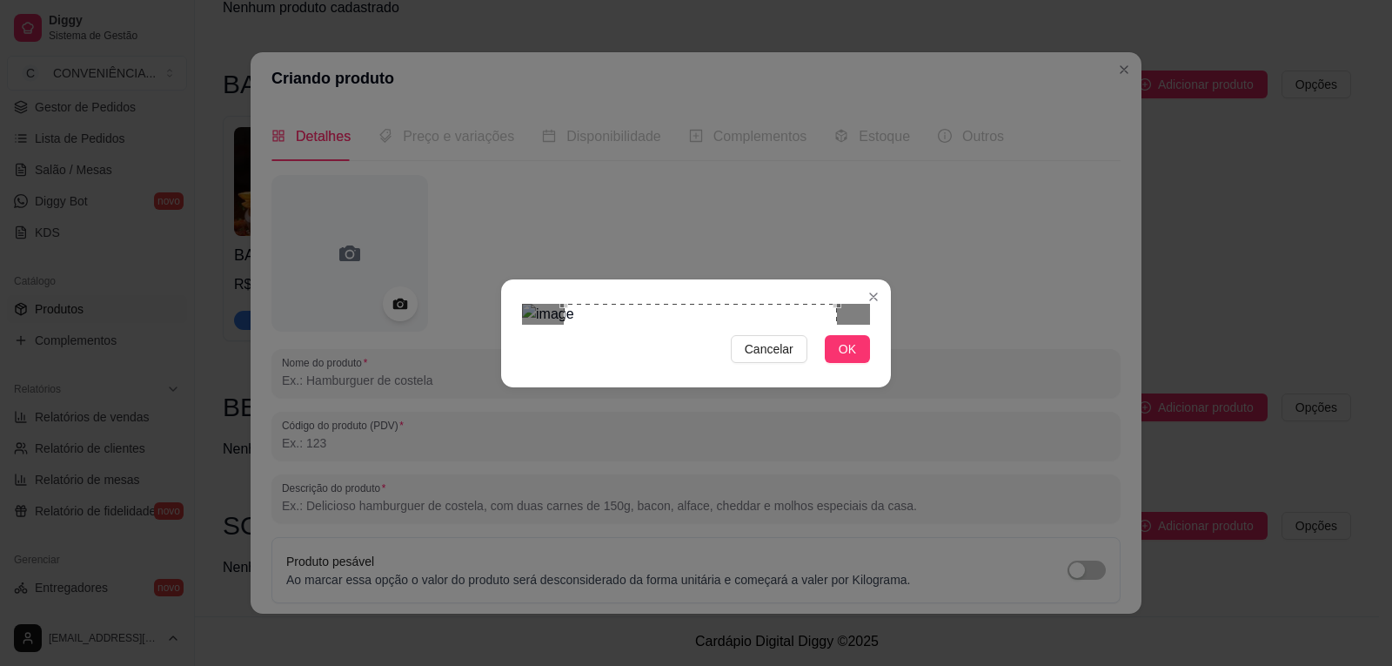
click at [765, 391] on div "Use the arrow keys to move the crop selection area" at bounding box center [700, 440] width 273 height 273
click at [841, 359] on span "OK" at bounding box center [847, 348] width 17 height 19
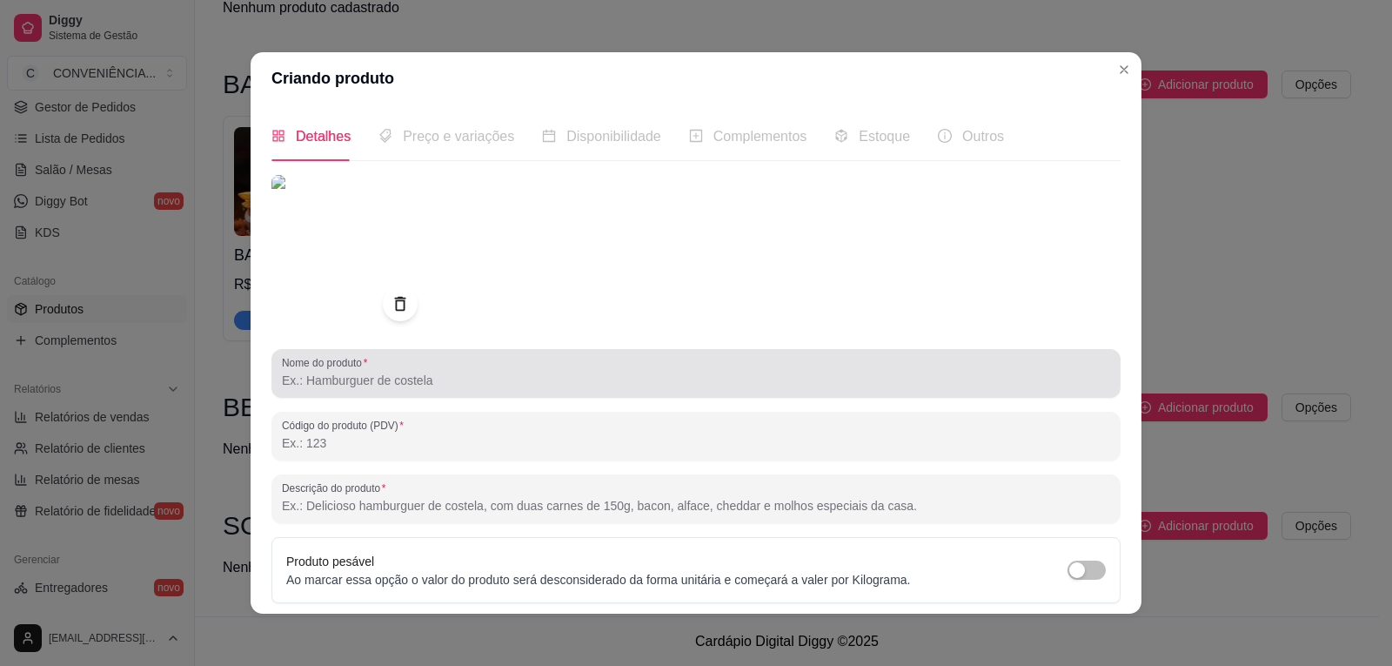
click at [494, 382] on input "Nome do produto" at bounding box center [696, 380] width 828 height 17
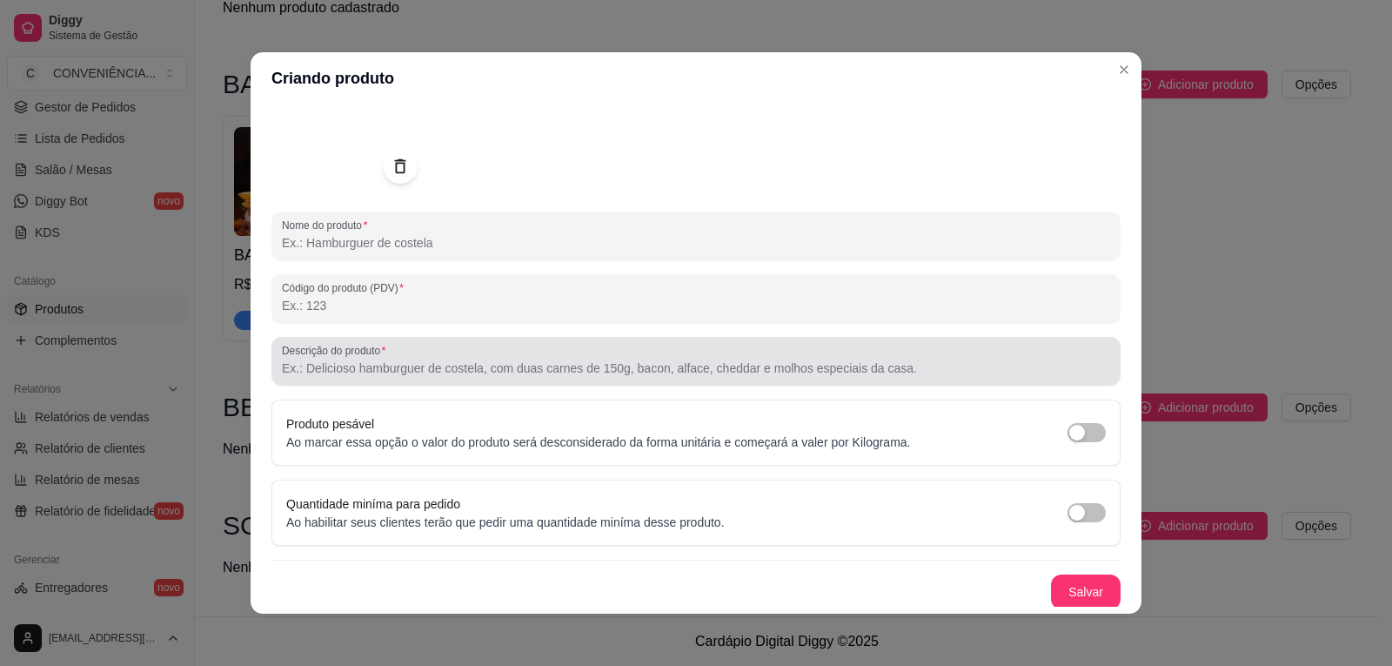
scroll to position [140, 0]
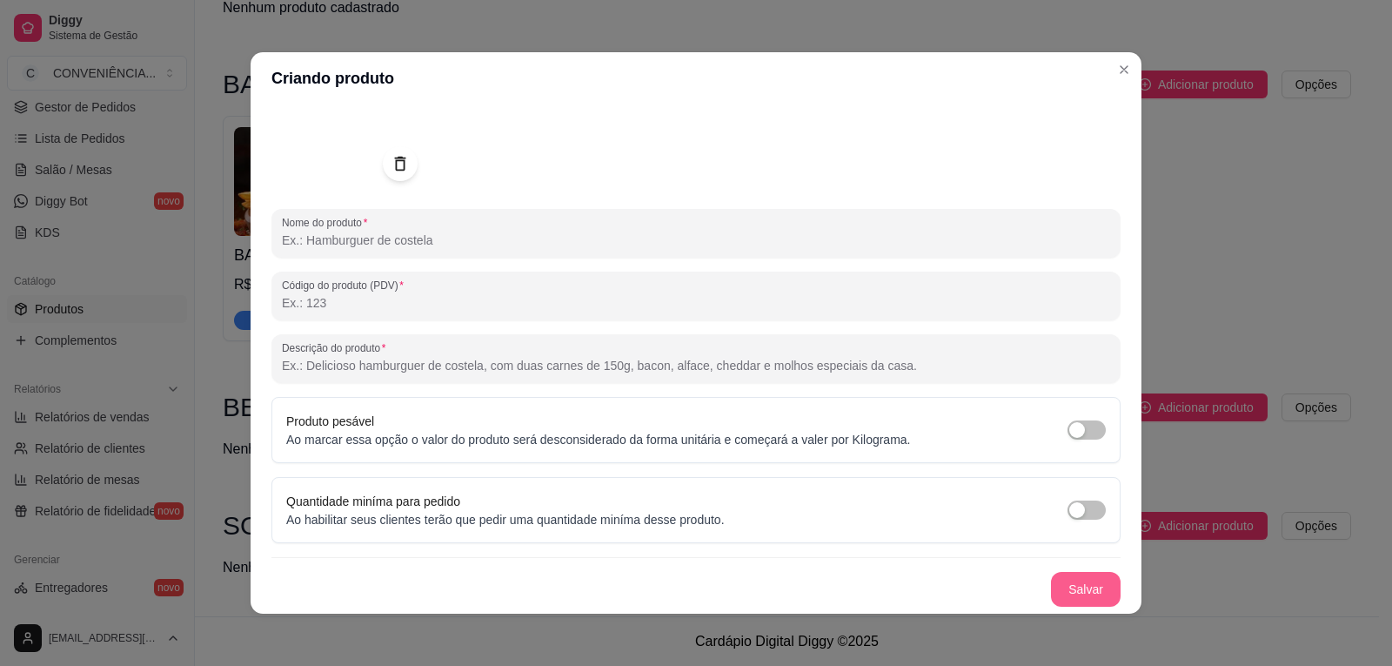
click at [1064, 594] on button "Salvar" at bounding box center [1086, 589] width 70 height 35
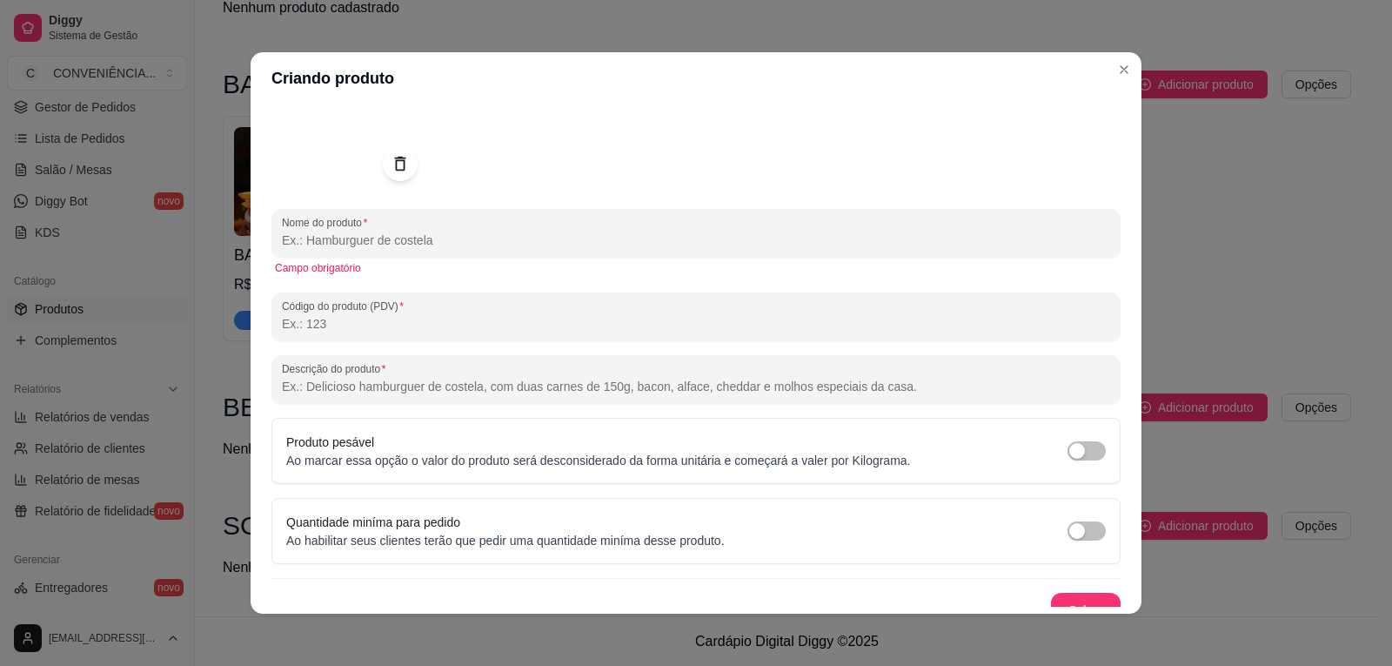
click at [357, 236] on input "Nome do produto" at bounding box center [696, 239] width 828 height 17
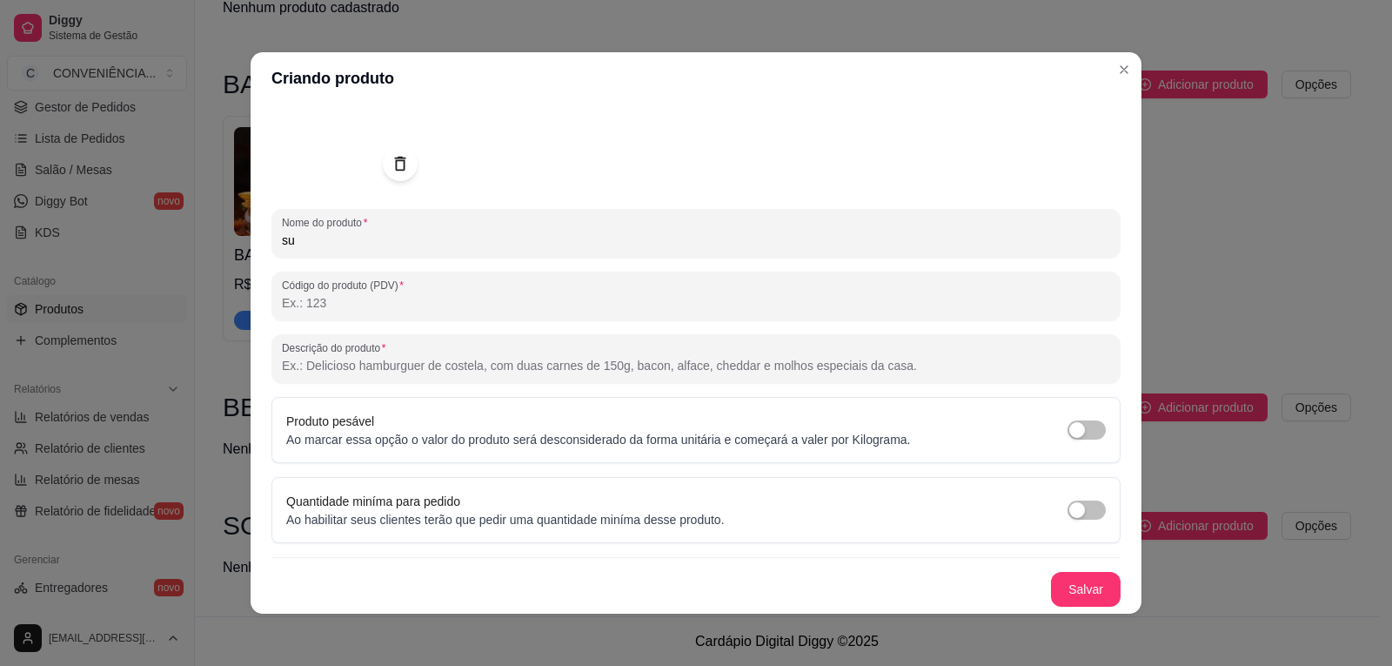
type input "s"
type input "SUCOS NATURAIS"
click at [1076, 581] on button "Salvar" at bounding box center [1086, 590] width 68 height 34
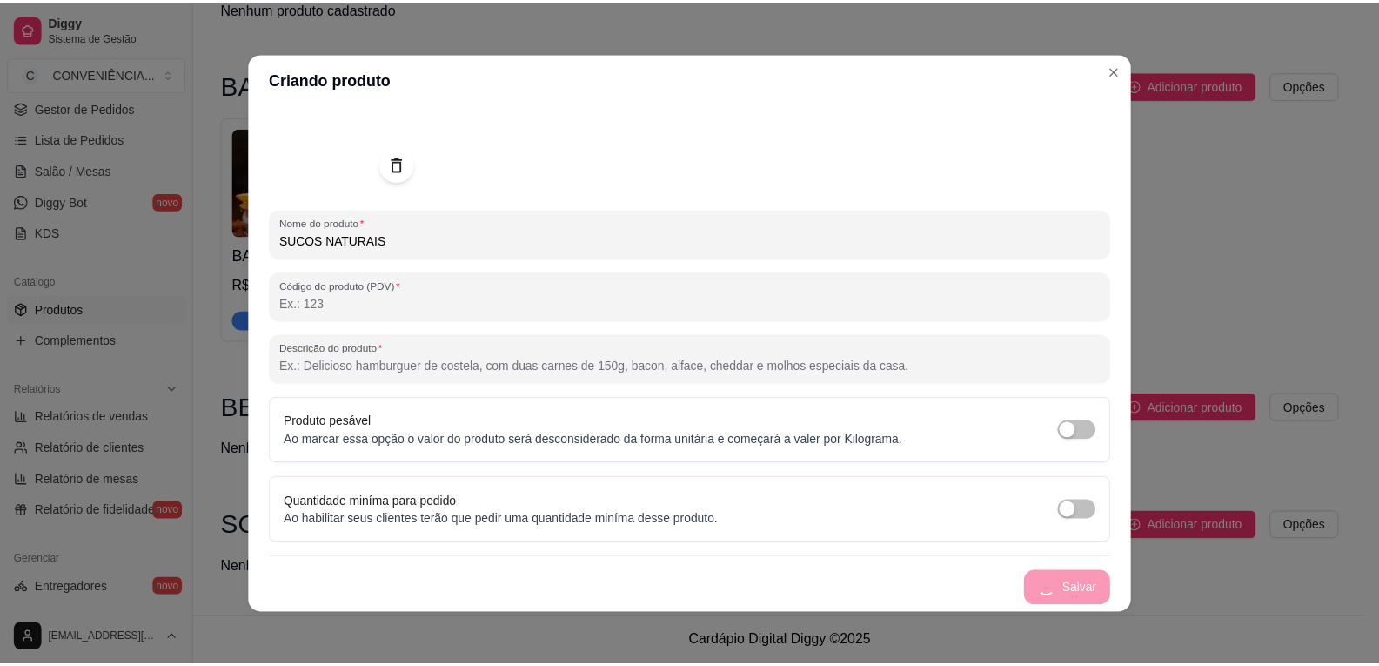
scroll to position [0, 0]
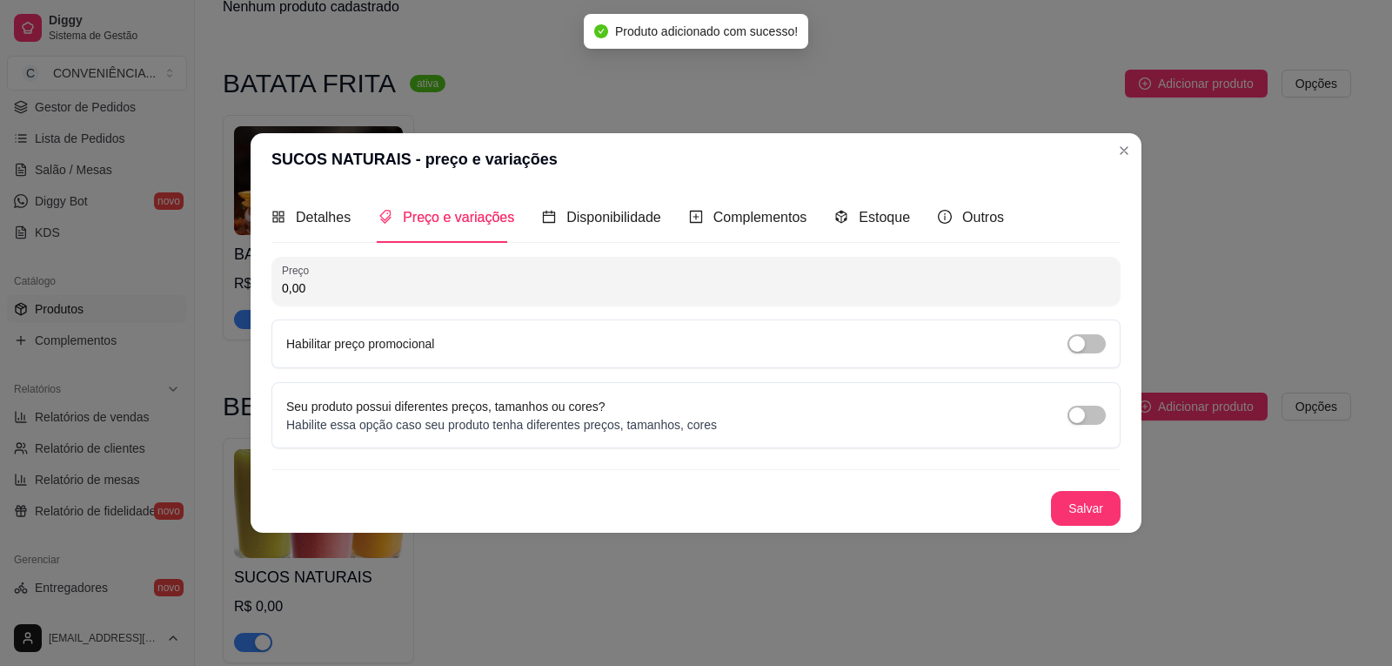
click at [1086, 526] on div "Detalhes Preço e variações Disponibilidade Complementos Estoque Outros Nome do …" at bounding box center [696, 358] width 891 height 346
click at [1087, 514] on button "Salvar" at bounding box center [1086, 508] width 70 height 35
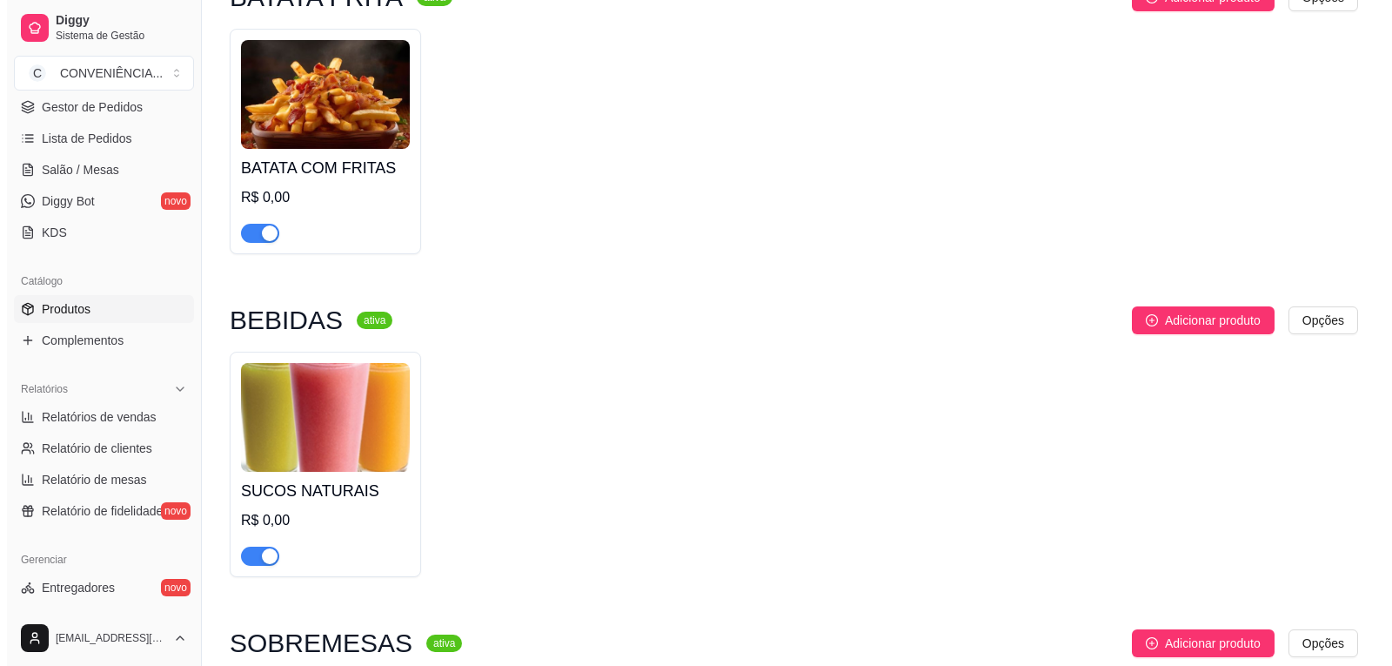
scroll to position [331, 0]
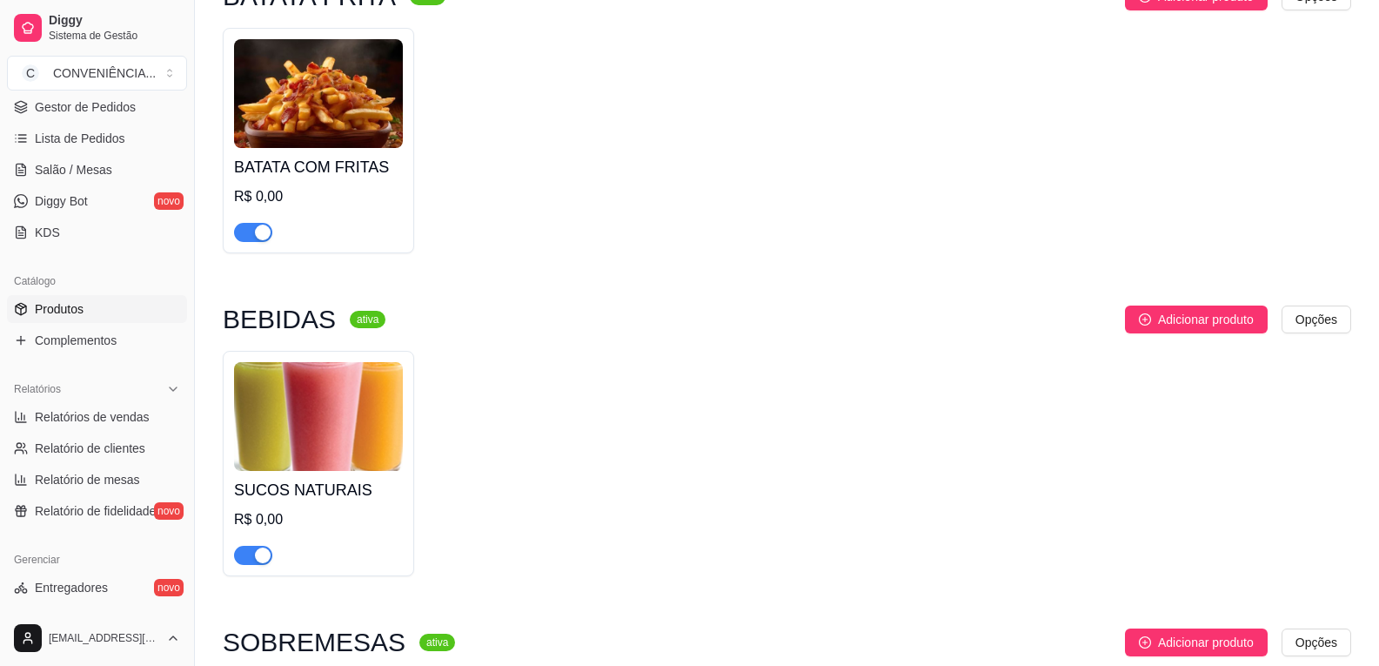
click at [324, 442] on img at bounding box center [318, 416] width 169 height 109
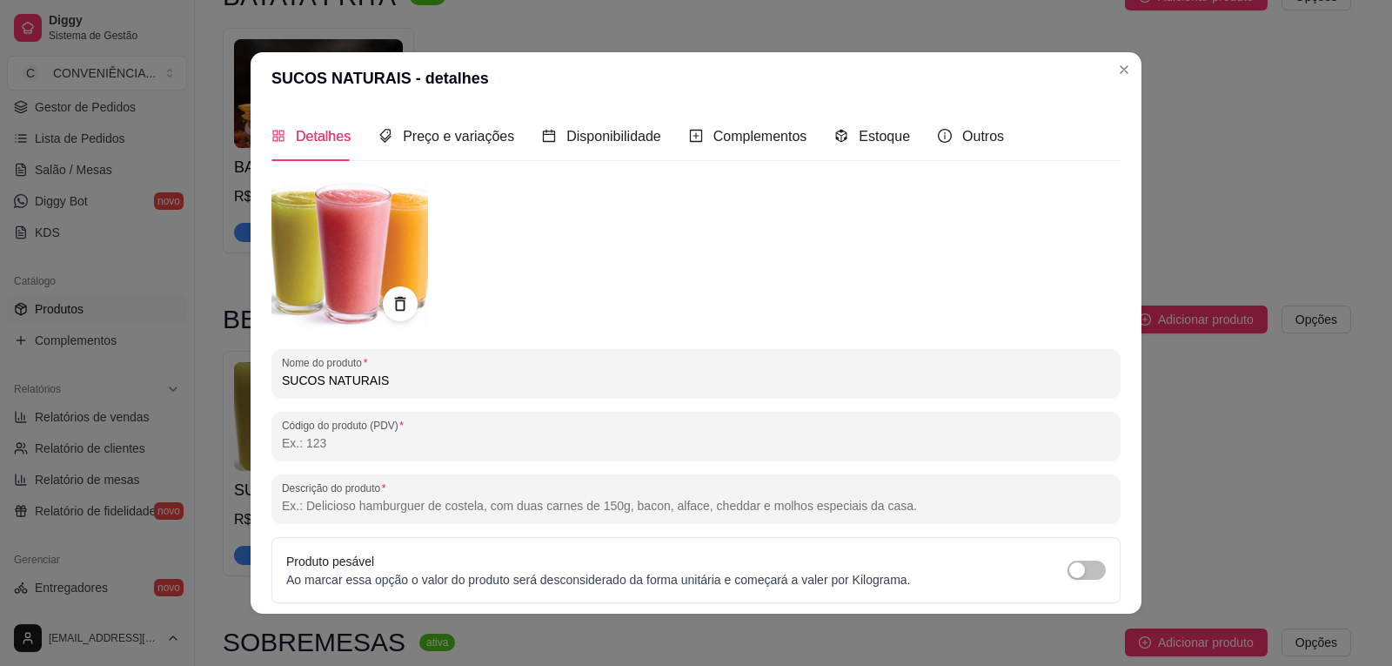
click at [373, 238] on img at bounding box center [349, 253] width 157 height 157
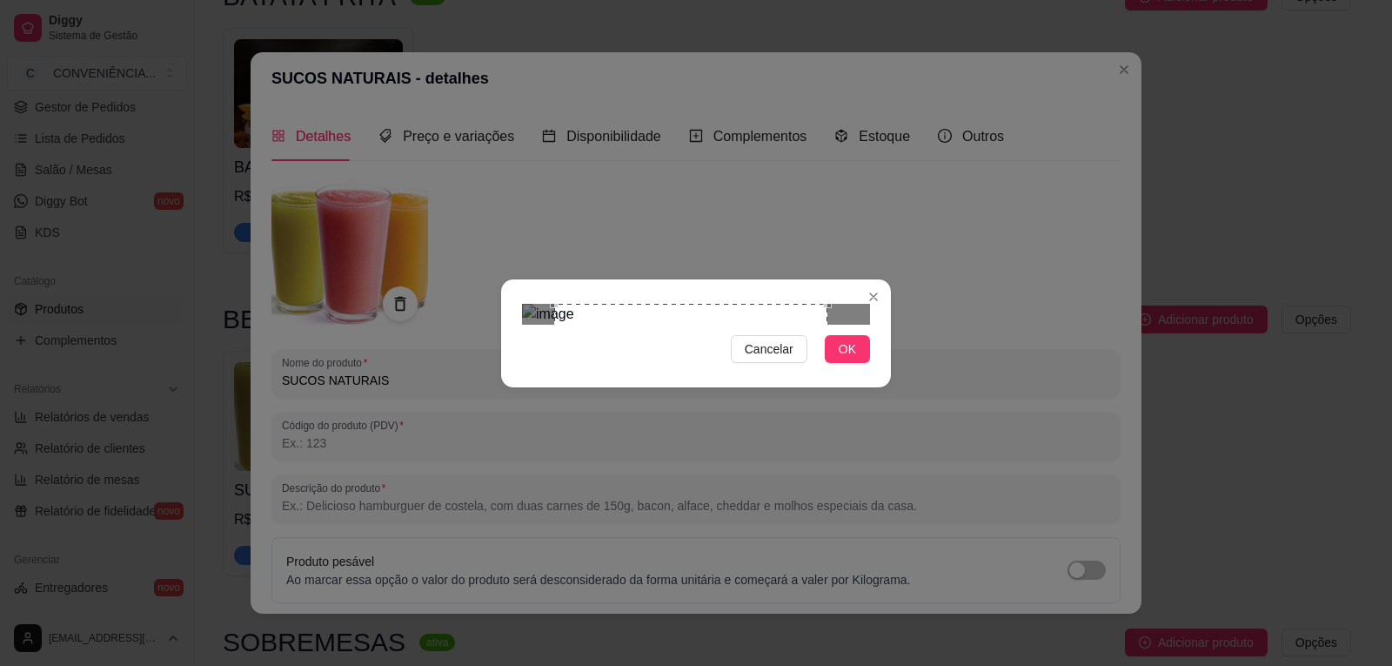
click at [678, 331] on div "Use the arrow keys to move the crop selection area" at bounding box center [690, 440] width 273 height 273
click at [827, 436] on div "Use the arrow keys to move the crop selection area" at bounding box center [690, 440] width 273 height 273
click at [881, 370] on div "Cancelar OK" at bounding box center [696, 333] width 390 height 73
click at [598, 364] on div "Use the arrow keys to move the crop selection area" at bounding box center [733, 440] width 273 height 273
click at [638, 370] on div "Cancelar OK" at bounding box center [696, 333] width 390 height 73
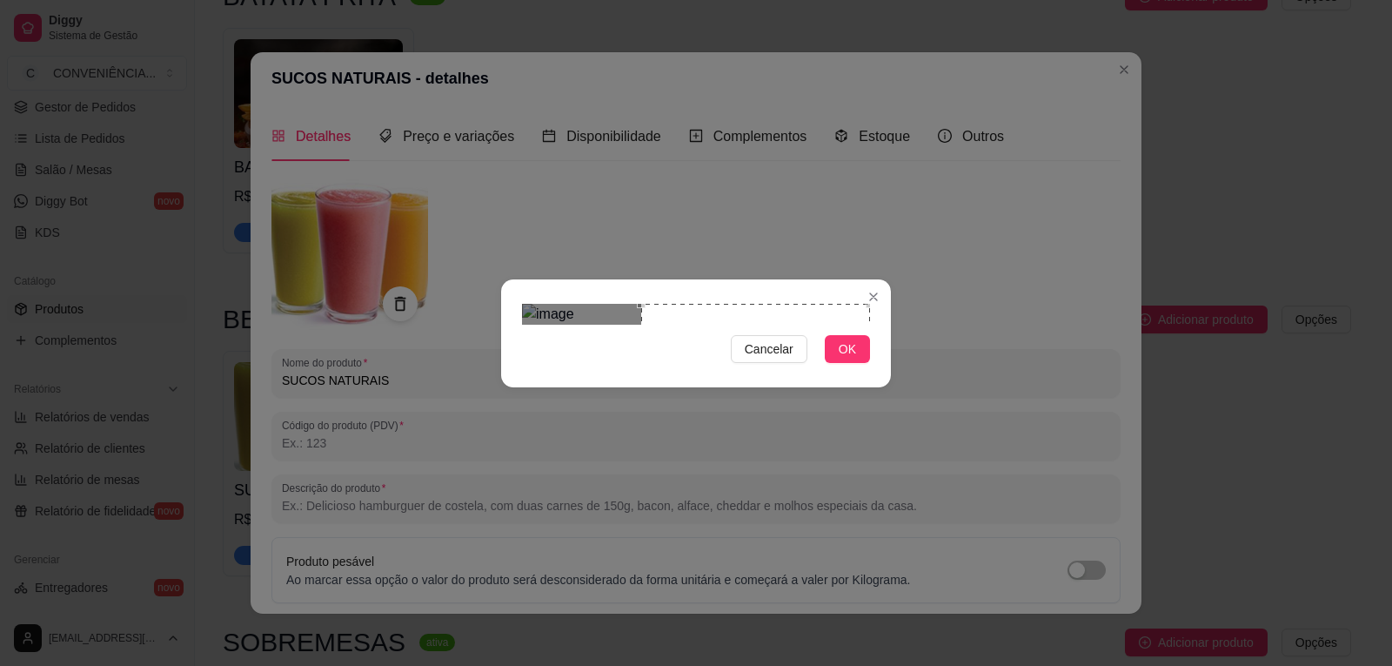
click at [700, 354] on div "Use the arrow keys to move the crop selection area" at bounding box center [755, 418] width 229 height 229
click at [743, 442] on div "Use the arrow keys to move the crop selection area" at bounding box center [755, 454] width 229 height 229
click at [496, 206] on div "Cancelar OK" at bounding box center [696, 333] width 1392 height 666
click at [781, 304] on div "Use the arrow keys to move the crop selection area" at bounding box center [707, 436] width 265 height 265
click at [865, 363] on button "OK" at bounding box center [847, 349] width 45 height 28
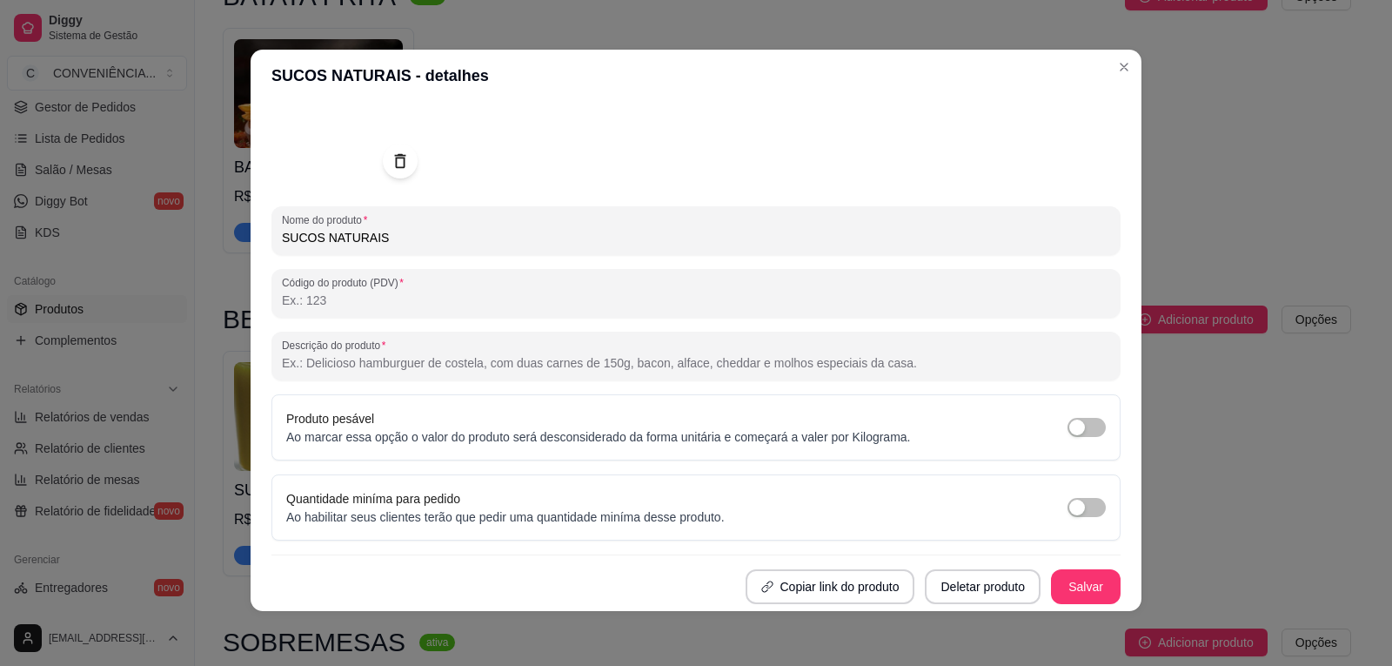
scroll to position [3, 0]
click at [1063, 574] on button "Salvar" at bounding box center [1086, 586] width 68 height 34
click at [390, 158] on icon at bounding box center [400, 161] width 20 height 20
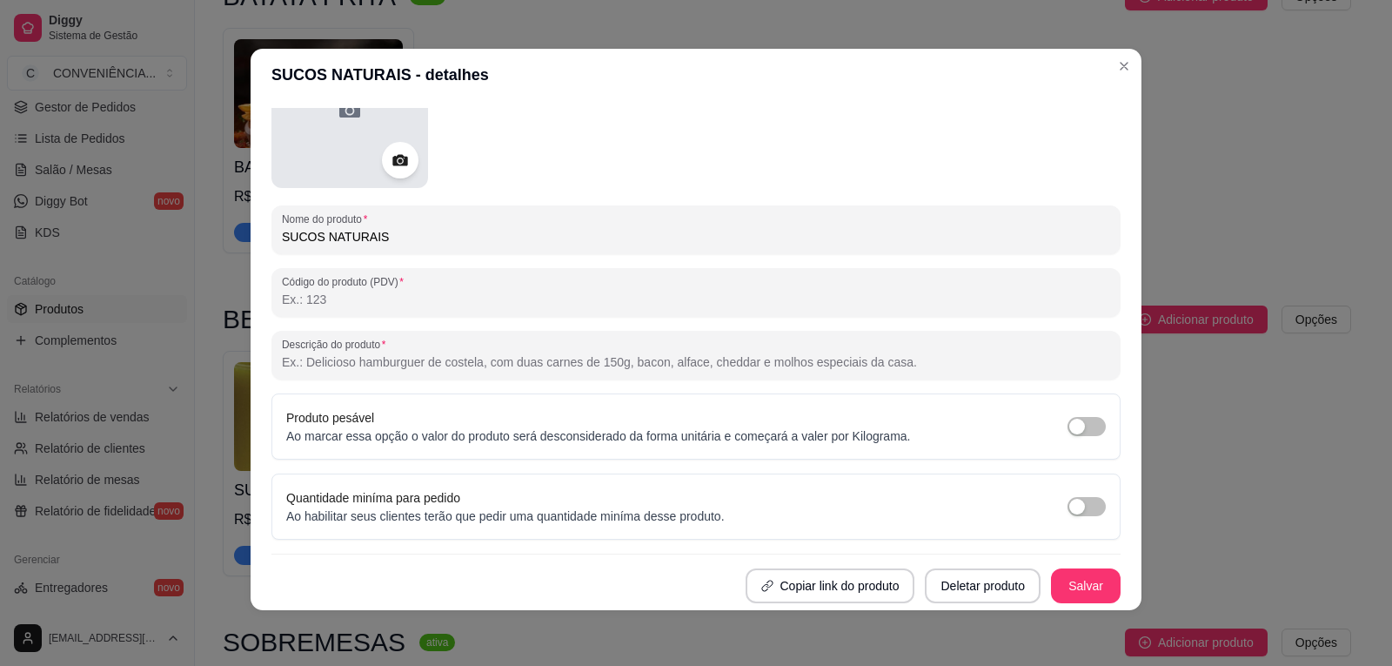
click at [328, 140] on div at bounding box center [349, 109] width 157 height 157
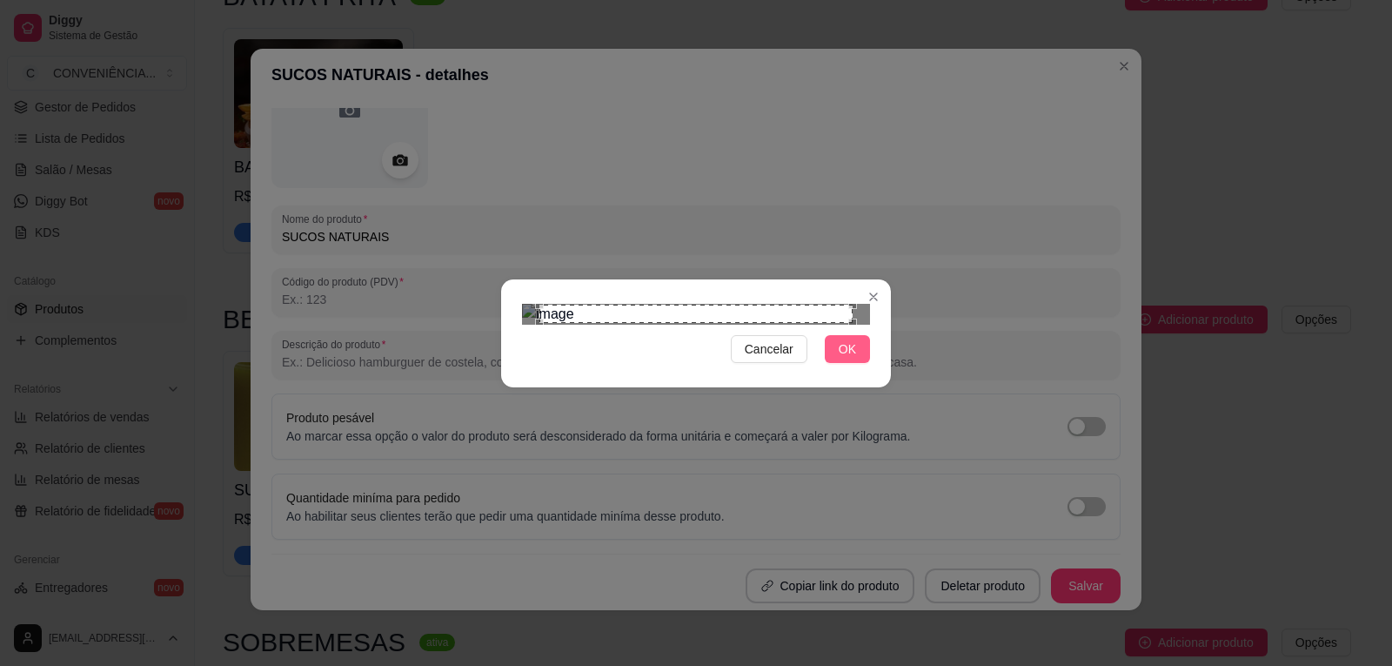
click at [848, 359] on span "OK" at bounding box center [847, 348] width 17 height 19
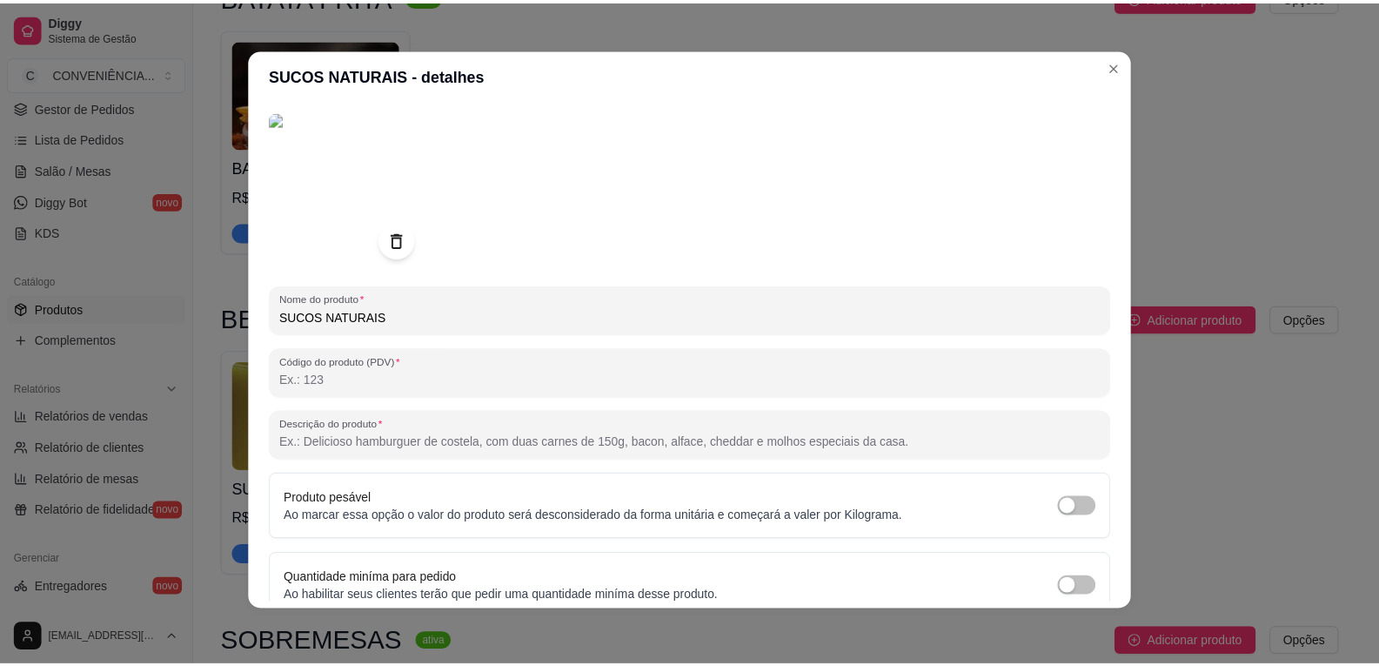
scroll to position [140, 0]
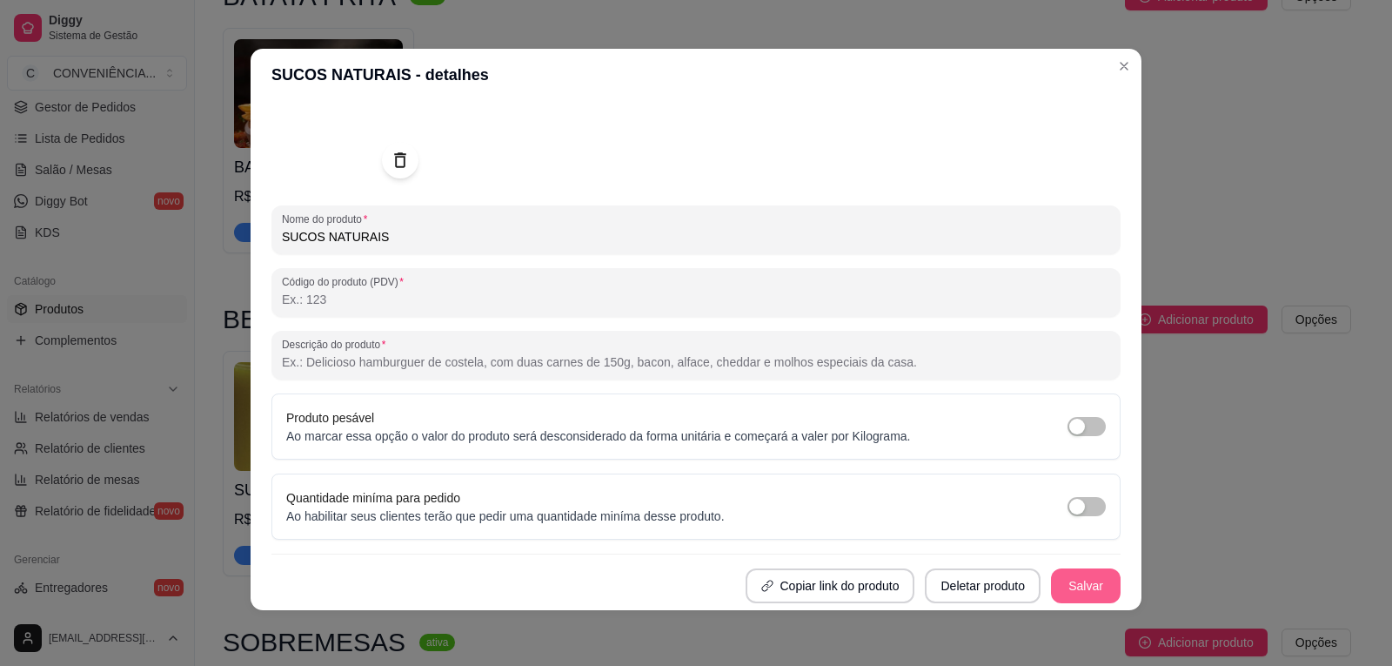
click at [1063, 582] on button "Salvar" at bounding box center [1086, 585] width 70 height 35
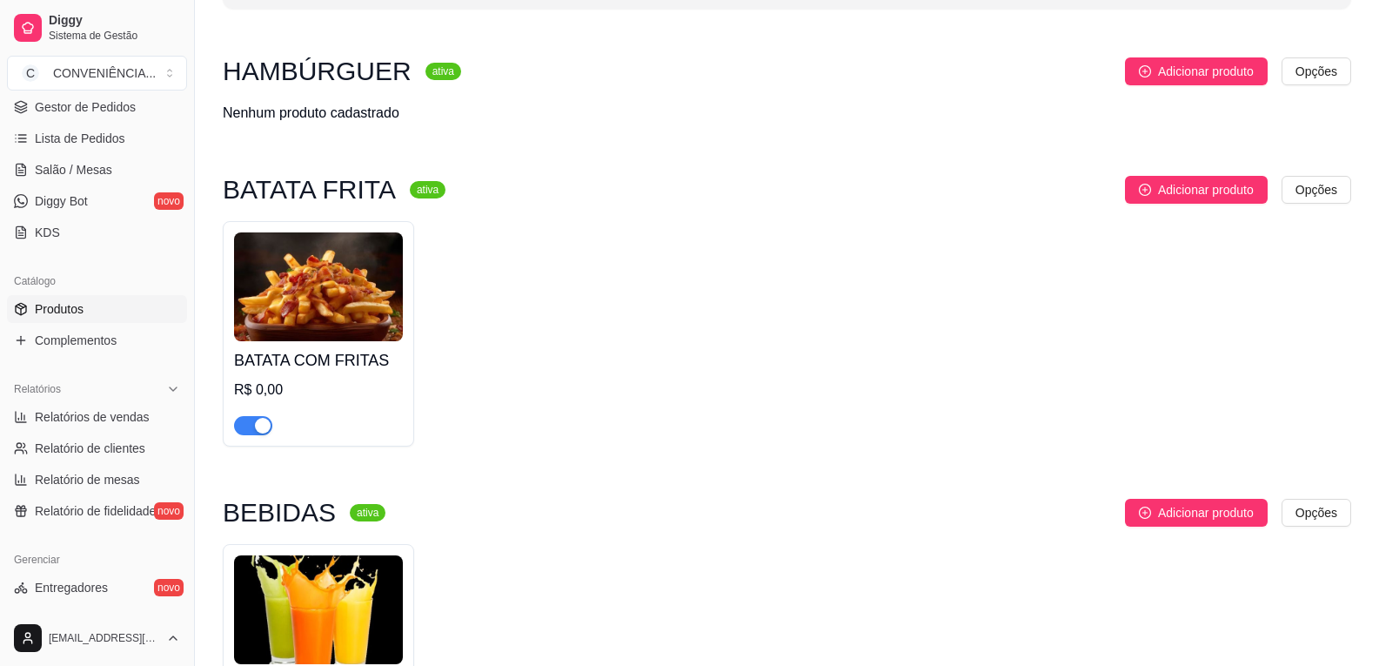
scroll to position [0, 0]
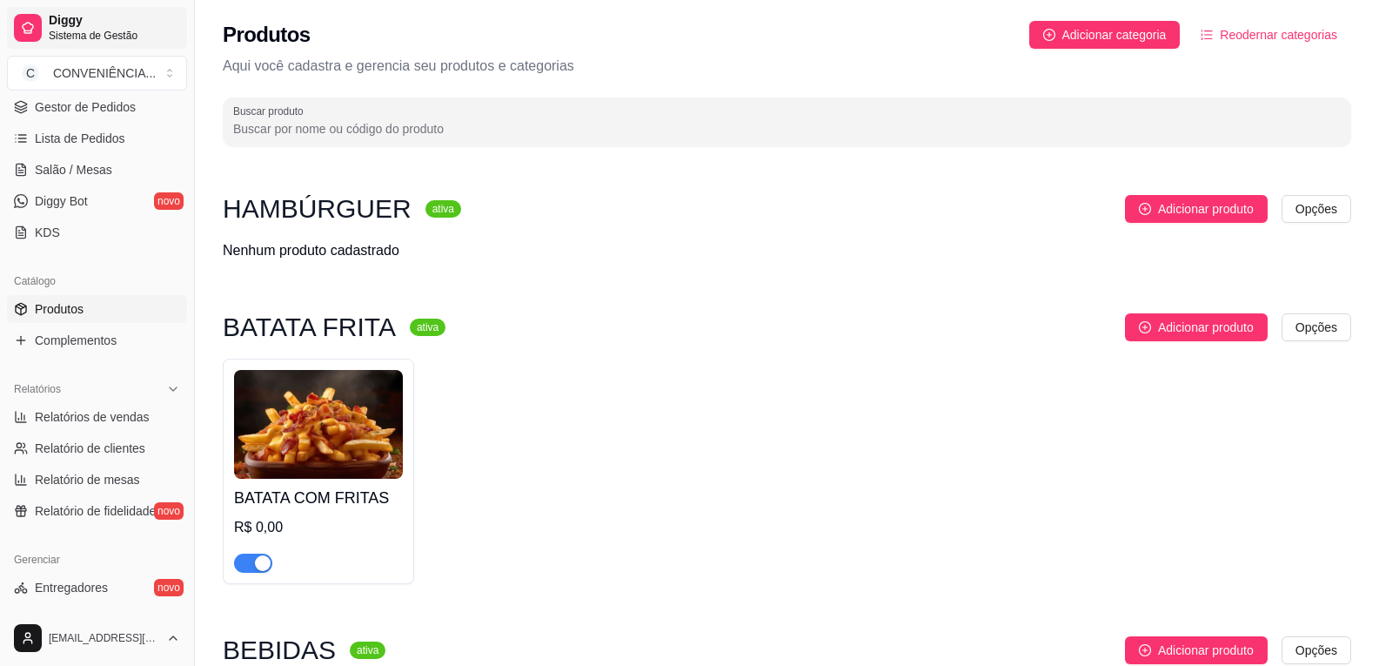
click at [36, 22] on div at bounding box center [28, 28] width 28 height 28
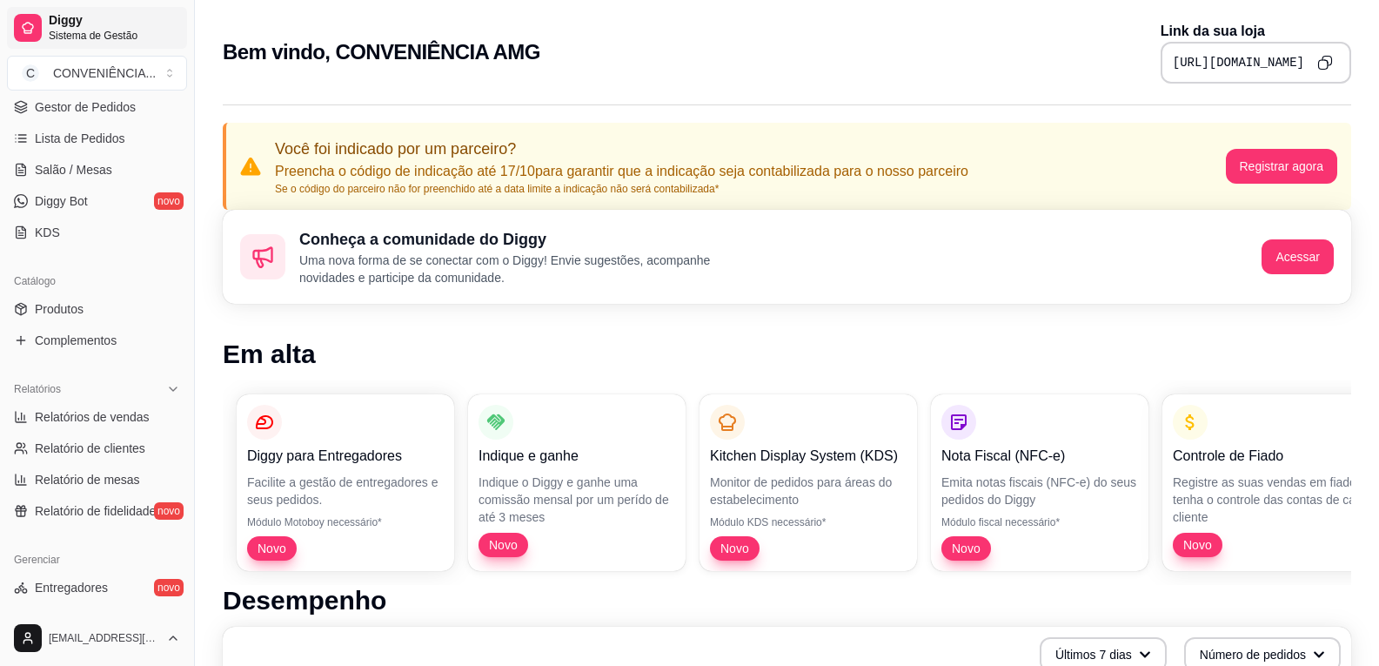
click at [26, 30] on icon at bounding box center [28, 28] width 14 height 14
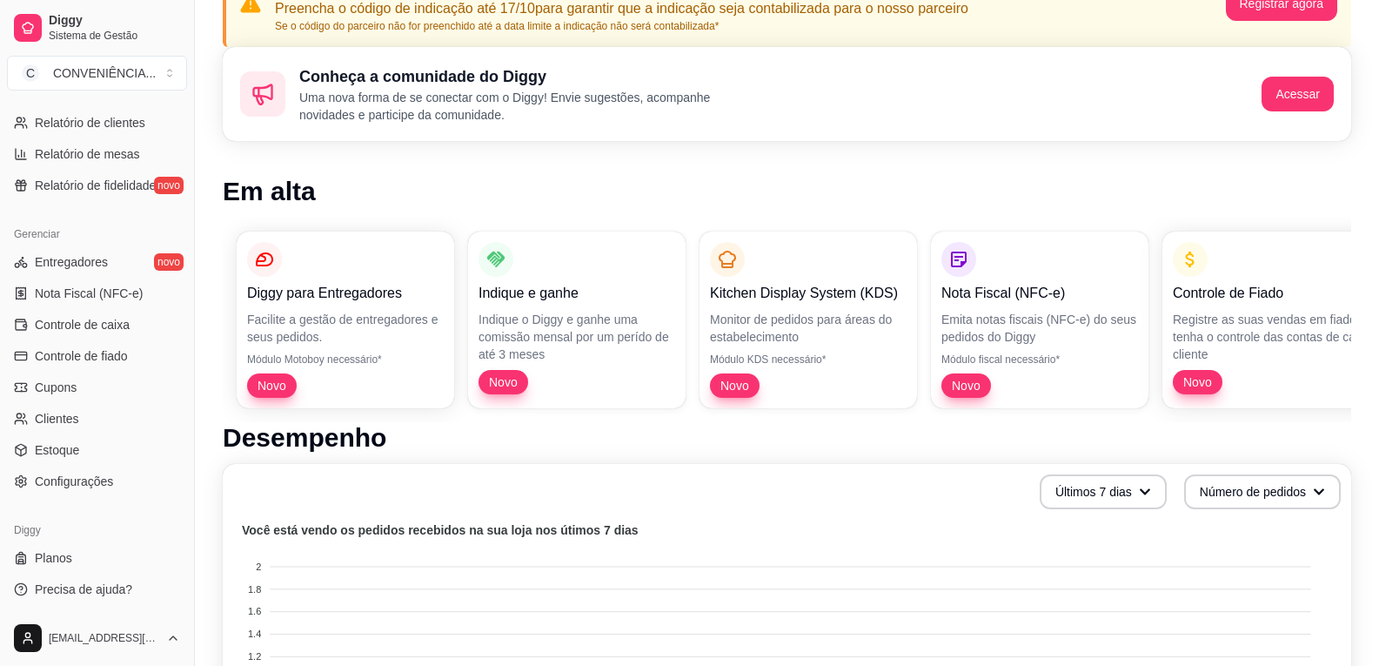
scroll to position [174, 0]
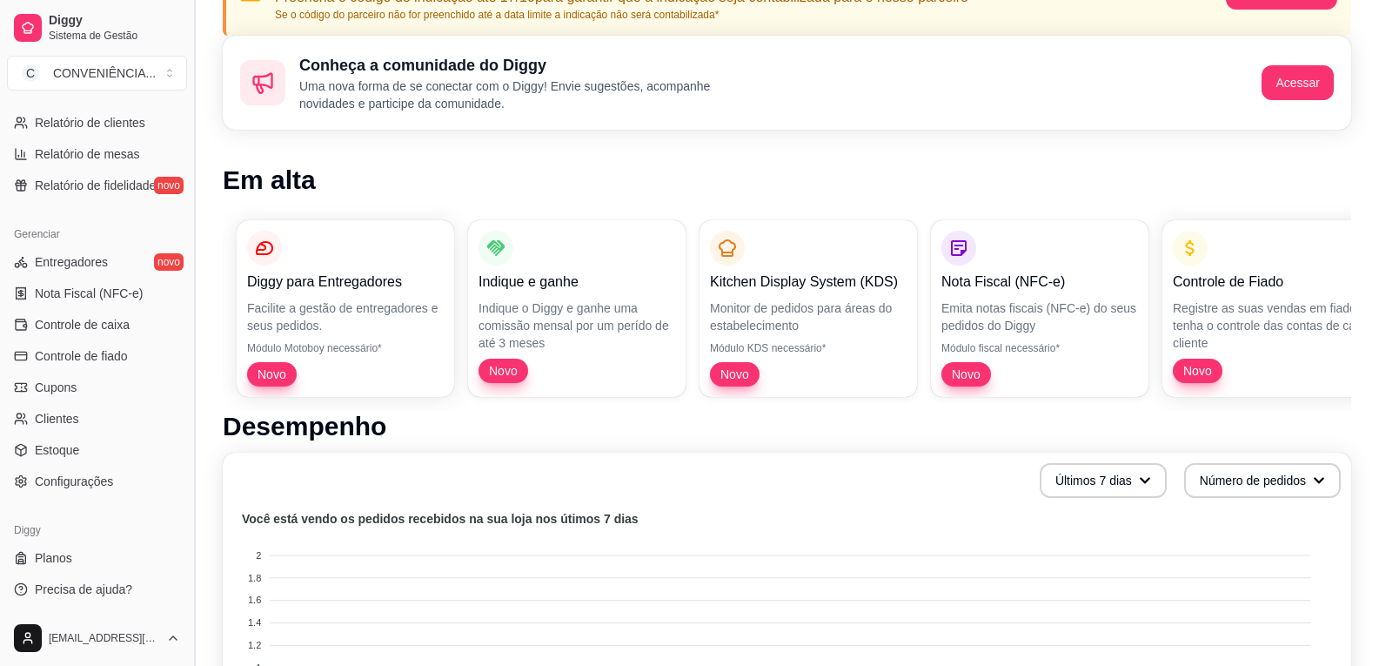
drag, startPoint x: 188, startPoint y: 428, endPoint x: 187, endPoint y: 414, distance: 13.9
click at [187, 414] on button "Toggle Sidebar" at bounding box center [194, 333] width 14 height 666
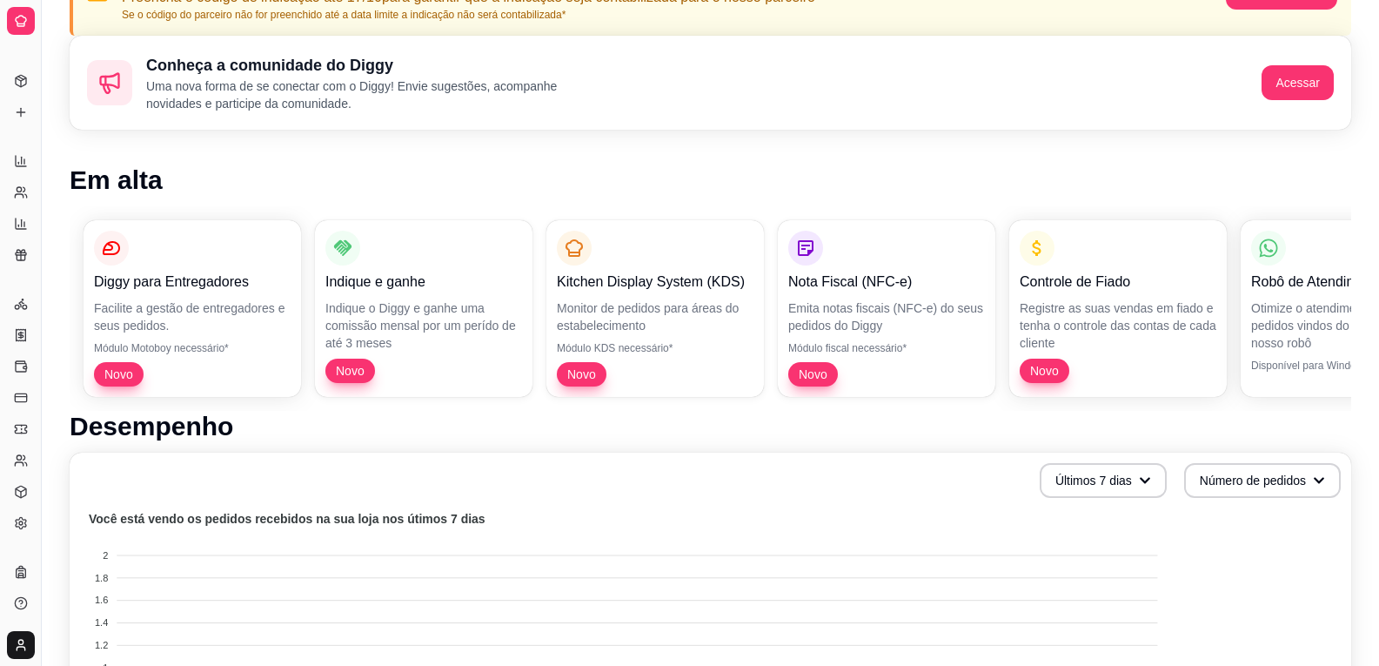
scroll to position [236, 0]
drag, startPoint x: 44, startPoint y: 362, endPoint x: 120, endPoint y: 366, distance: 75.8
click at [30, 24] on div at bounding box center [21, 21] width 28 height 28
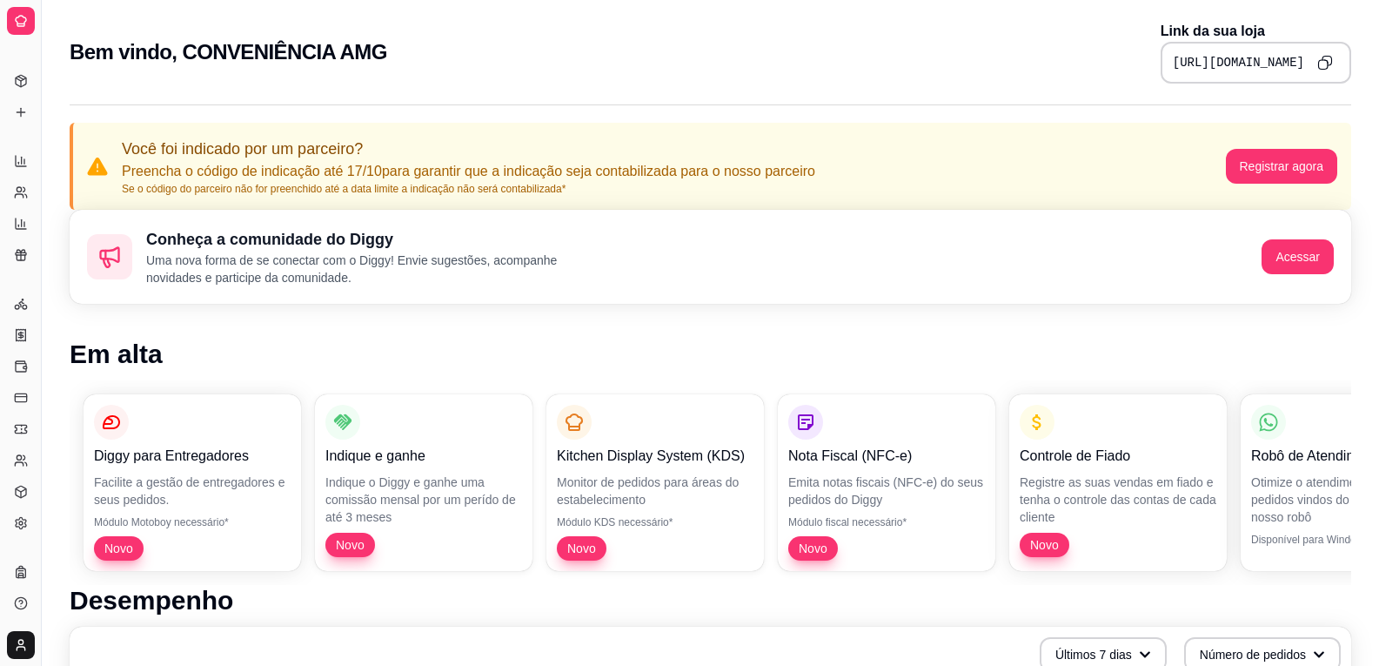
drag, startPoint x: 42, startPoint y: 204, endPoint x: 204, endPoint y: 192, distance: 163.2
drag, startPoint x: 32, startPoint y: 43, endPoint x: 92, endPoint y: 44, distance: 60.0
click at [153, 0] on div "Bem vindo, CONVENIÊNCIA AMG Link da sua loja https://diggy.menu/68e94374d862be3…" at bounding box center [710, 47] width 1337 height 94
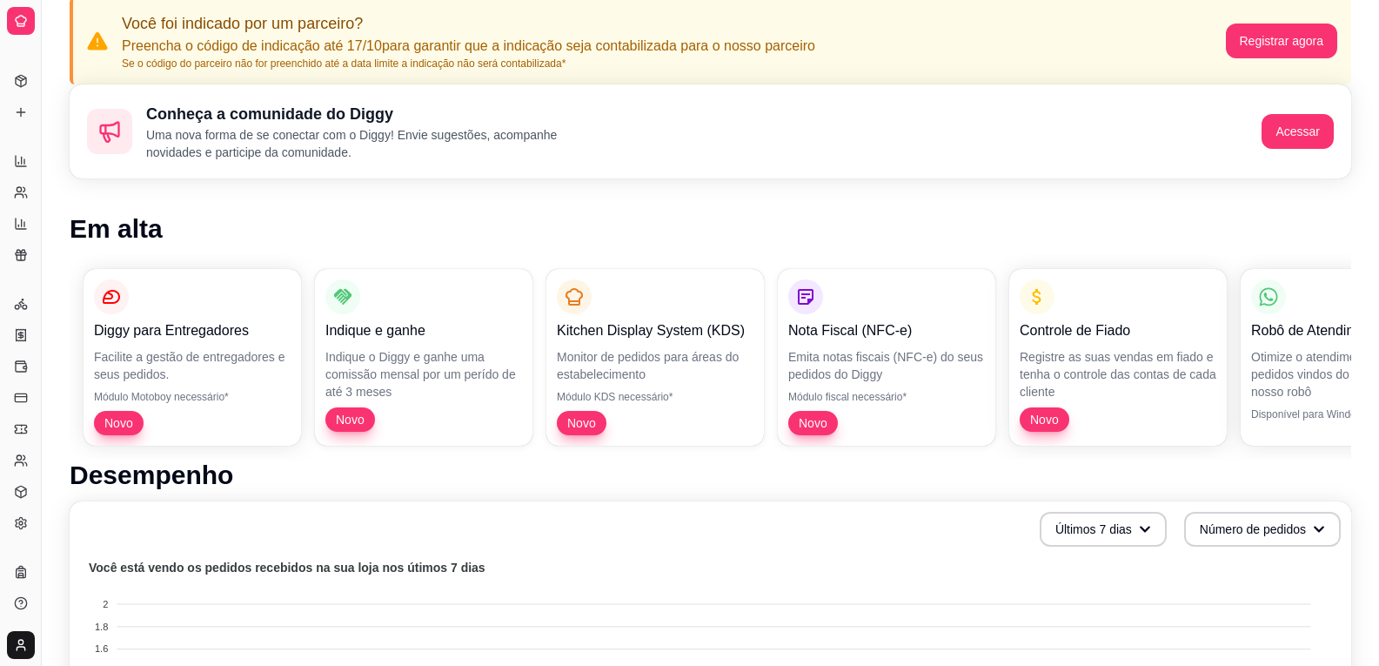
scroll to position [348, 0]
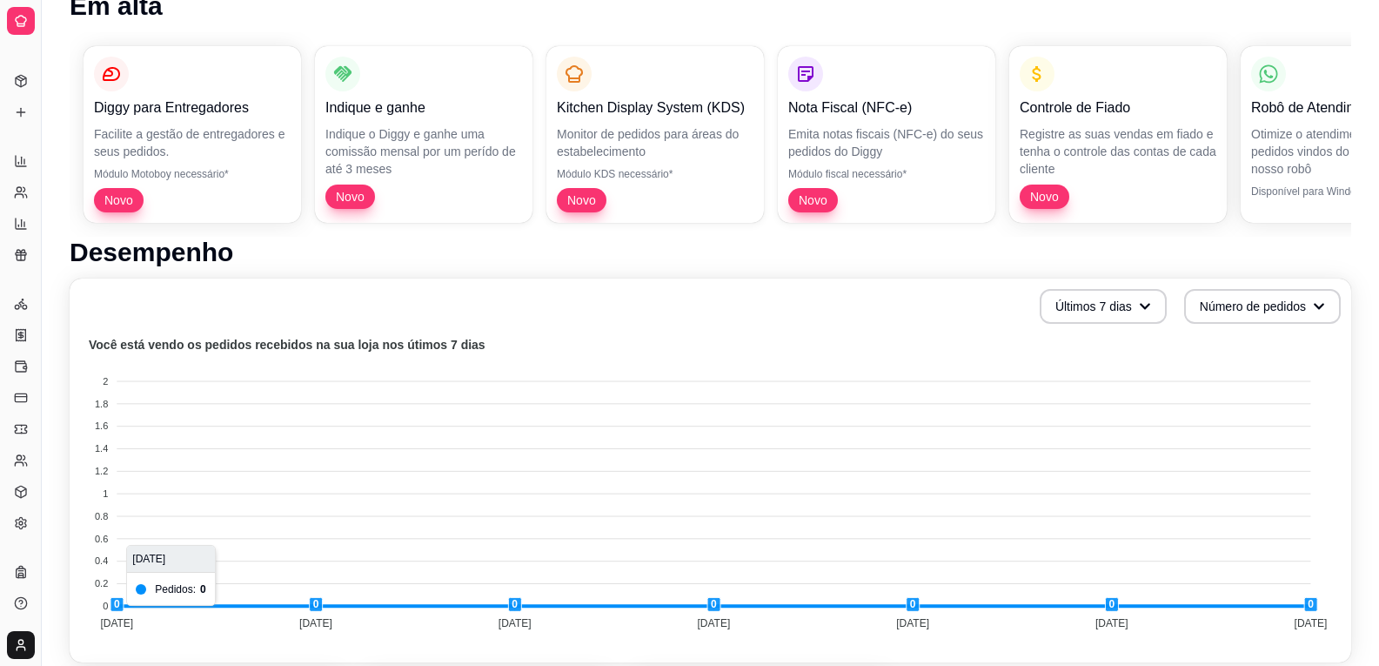
drag, startPoint x: 44, startPoint y: 554, endPoint x: 97, endPoint y: 564, distance: 53.9
click at [119, 560] on div "Diggy Sistema de Gestão C CONVENIÊNCIA ... Loja aberta Período gratuito até 09/…" at bounding box center [689, 521] width 1379 height 1739
click at [26, 550] on div "Diggy" at bounding box center [20, 544] width 27 height 28
drag, startPoint x: 30, startPoint y: 55, endPoint x: 17, endPoint y: 59, distance: 13.8
click at [26, 57] on div "Catálogo" at bounding box center [20, 53] width 27 height 28
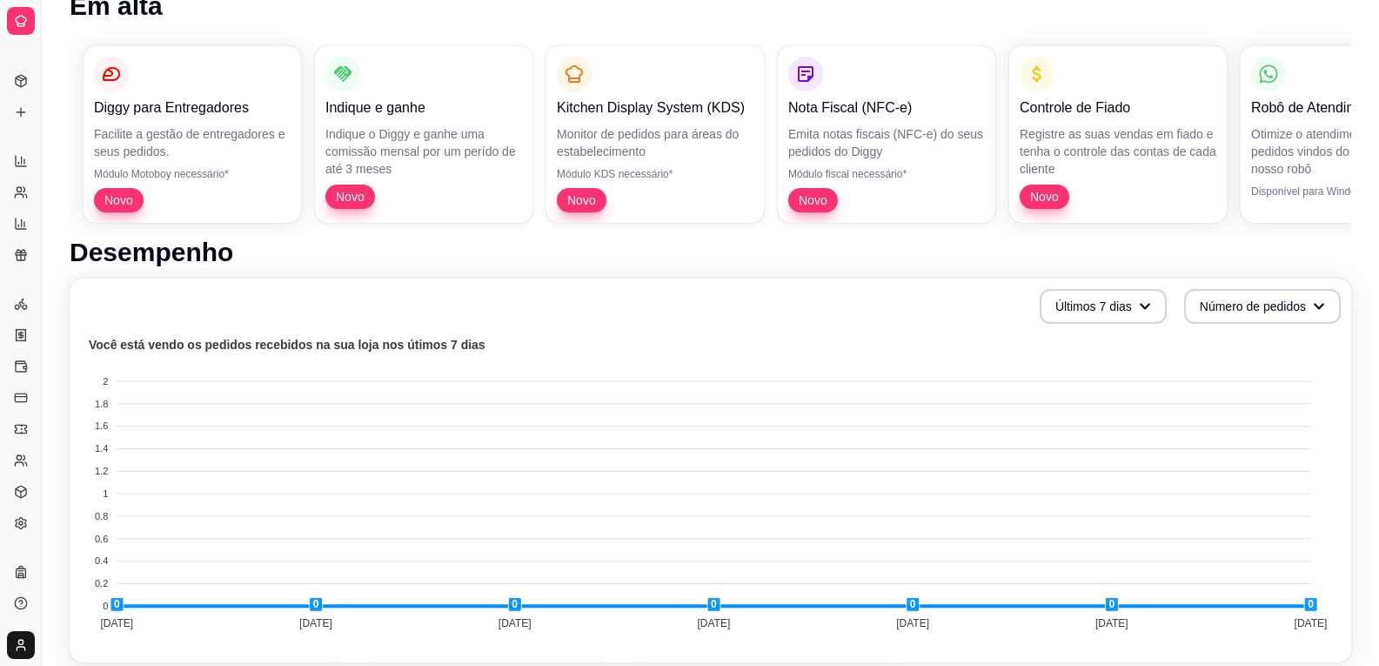
click at [17, 58] on div "Catálogo" at bounding box center [20, 53] width 27 height 28
drag, startPoint x: 17, startPoint y: 58, endPoint x: 21, endPoint y: 50, distance: 9.0
click at [17, 57] on div "Catálogo" at bounding box center [20, 53] width 27 height 28
click at [41, 17] on button "Toggle Sidebar" at bounding box center [41, 333] width 14 height 666
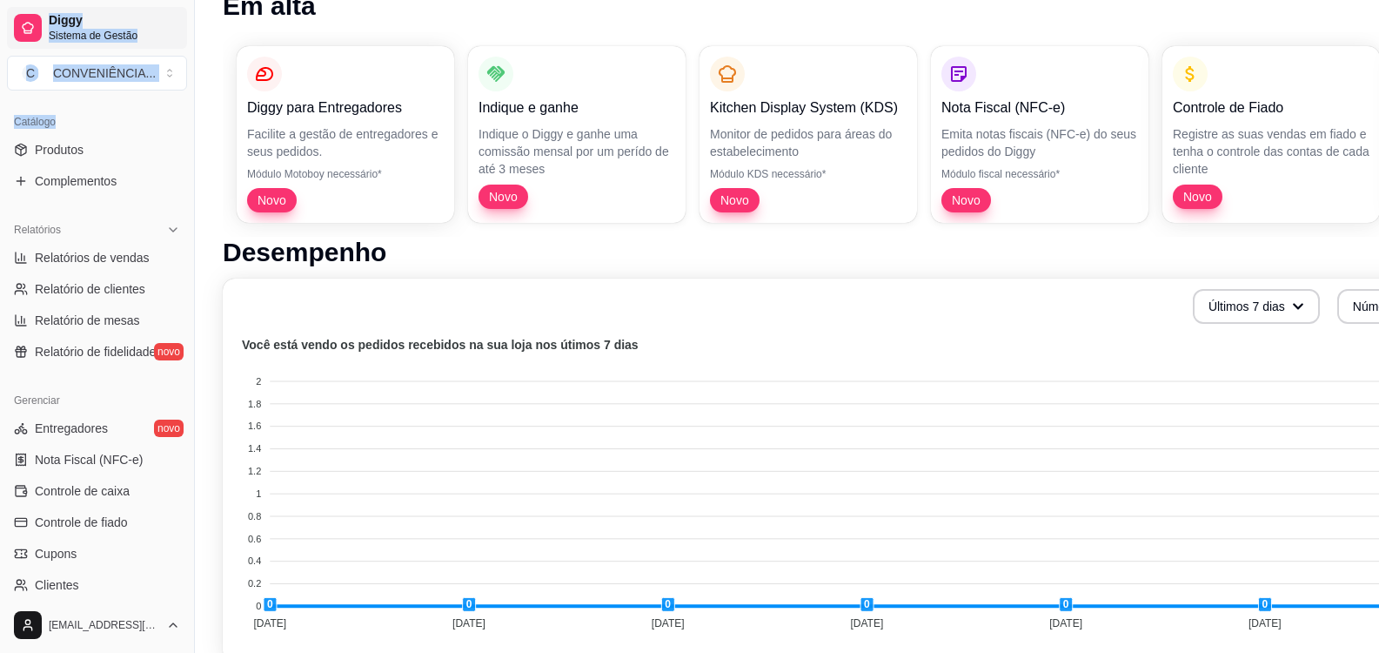
scroll to position [422, 0]
drag, startPoint x: 41, startPoint y: 17, endPoint x: 152, endPoint y: 50, distance: 116.4
click at [104, 25] on li "Diggy Sistema de Gestão" at bounding box center [97, 28] width 180 height 42
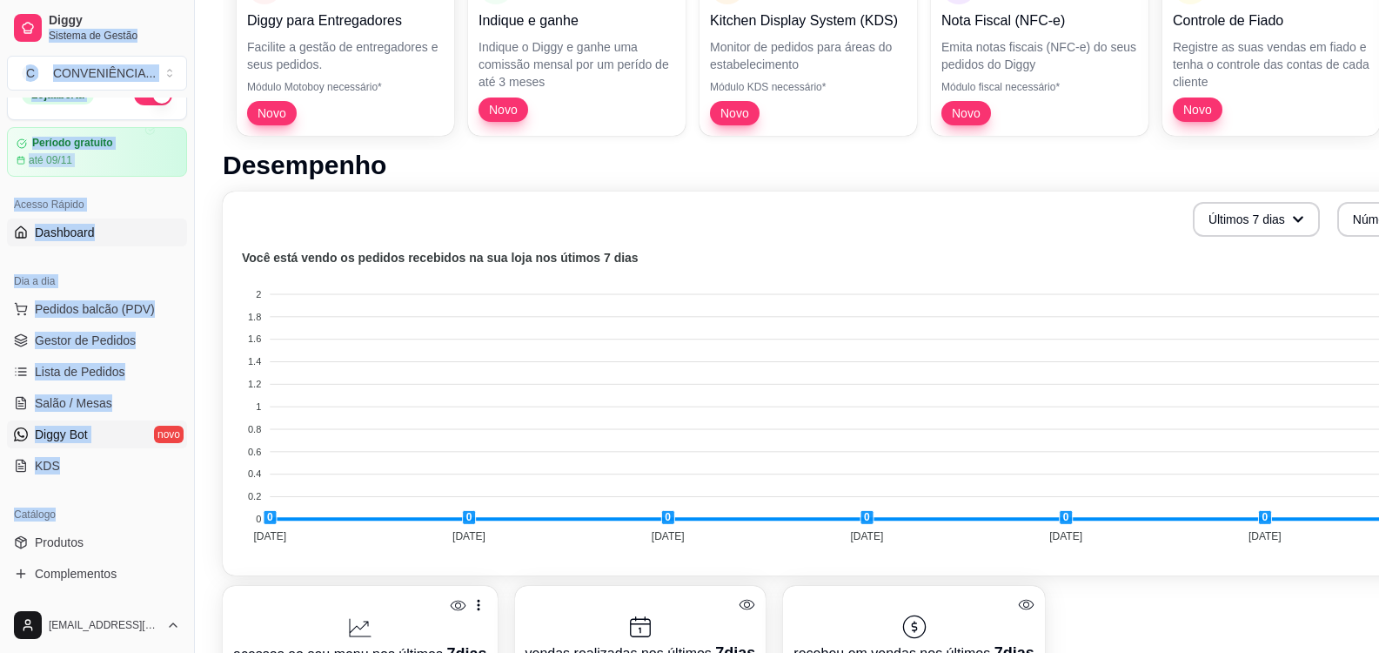
scroll to position [0, 0]
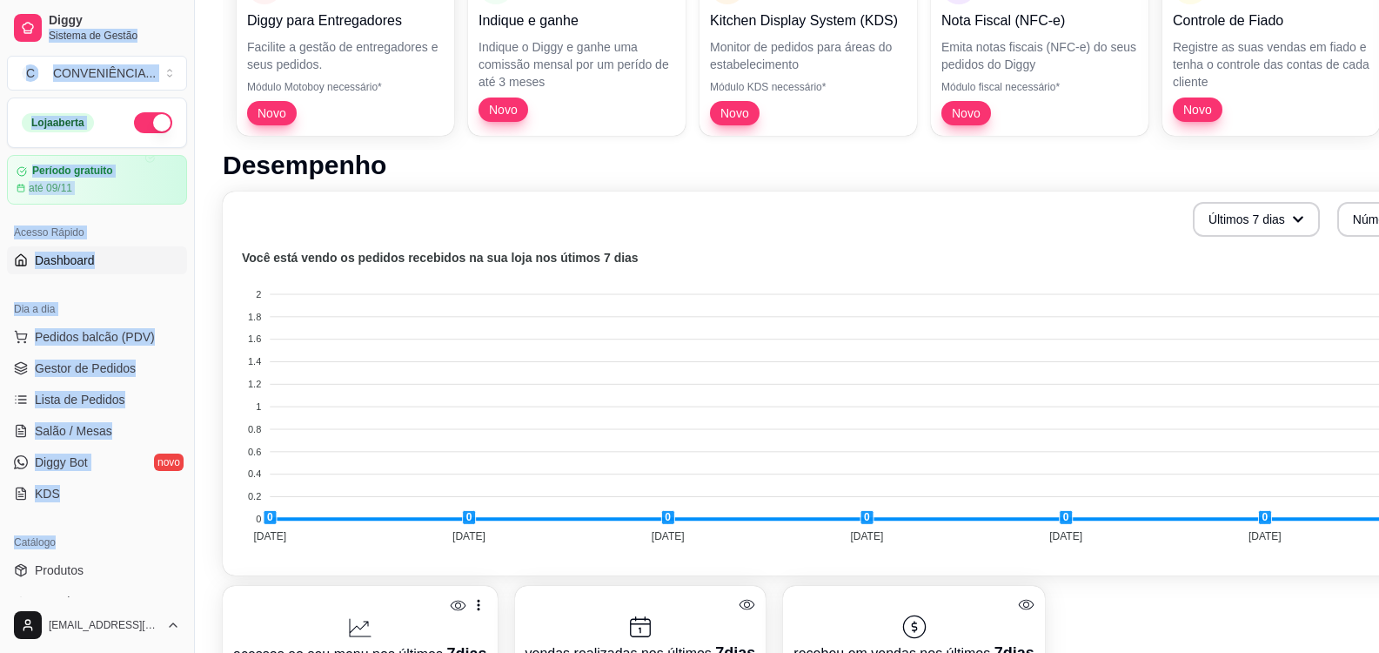
click at [76, 266] on span "Dashboard" at bounding box center [65, 259] width 60 height 17
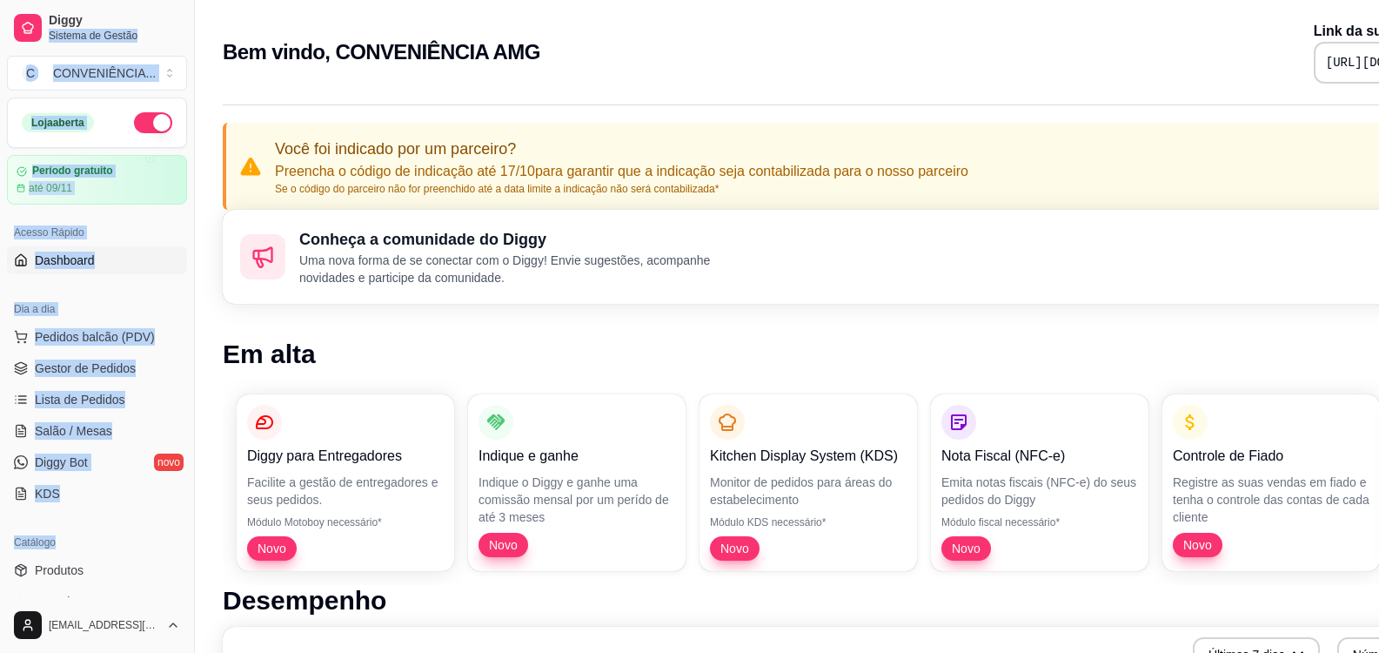
click at [24, 256] on icon at bounding box center [21, 260] width 14 height 14
click at [164, 71] on button "C CONVENIÊNCIA ..." at bounding box center [97, 73] width 180 height 35
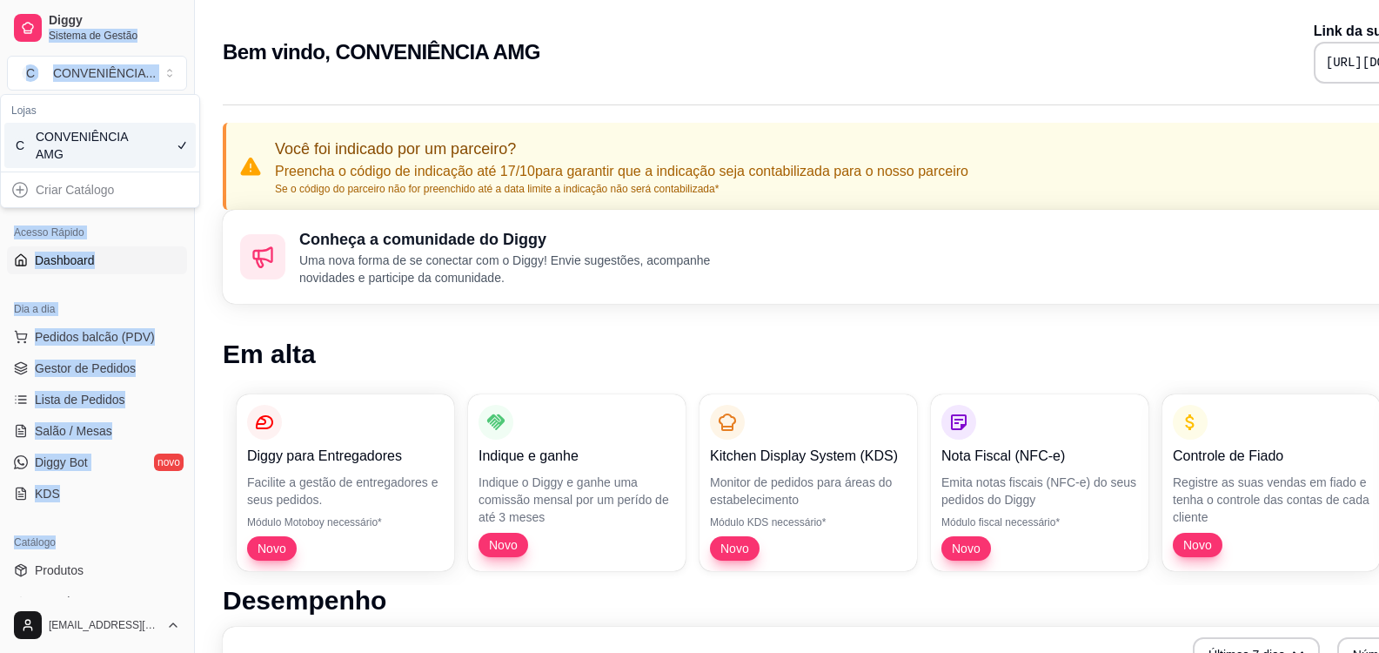
click at [46, 137] on div "CONVENIÊNCIA AMG" at bounding box center [75, 145] width 78 height 35
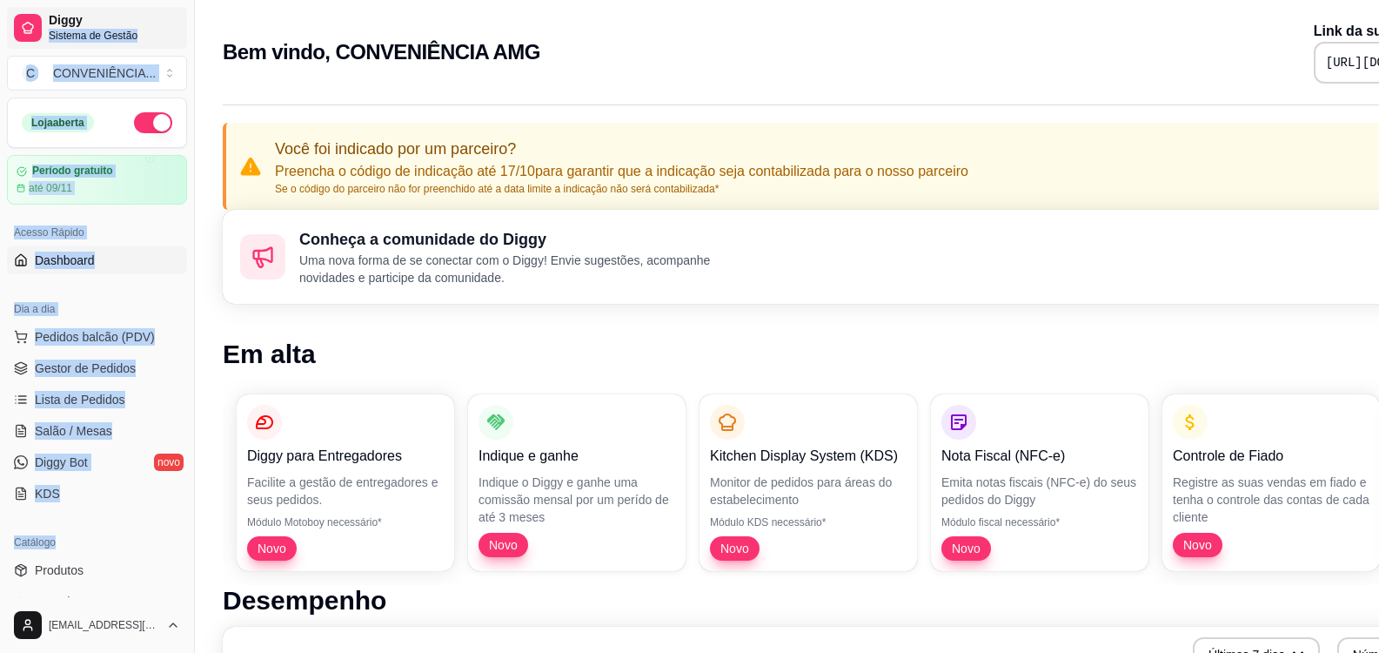
click at [82, 27] on span "Diggy" at bounding box center [114, 21] width 131 height 16
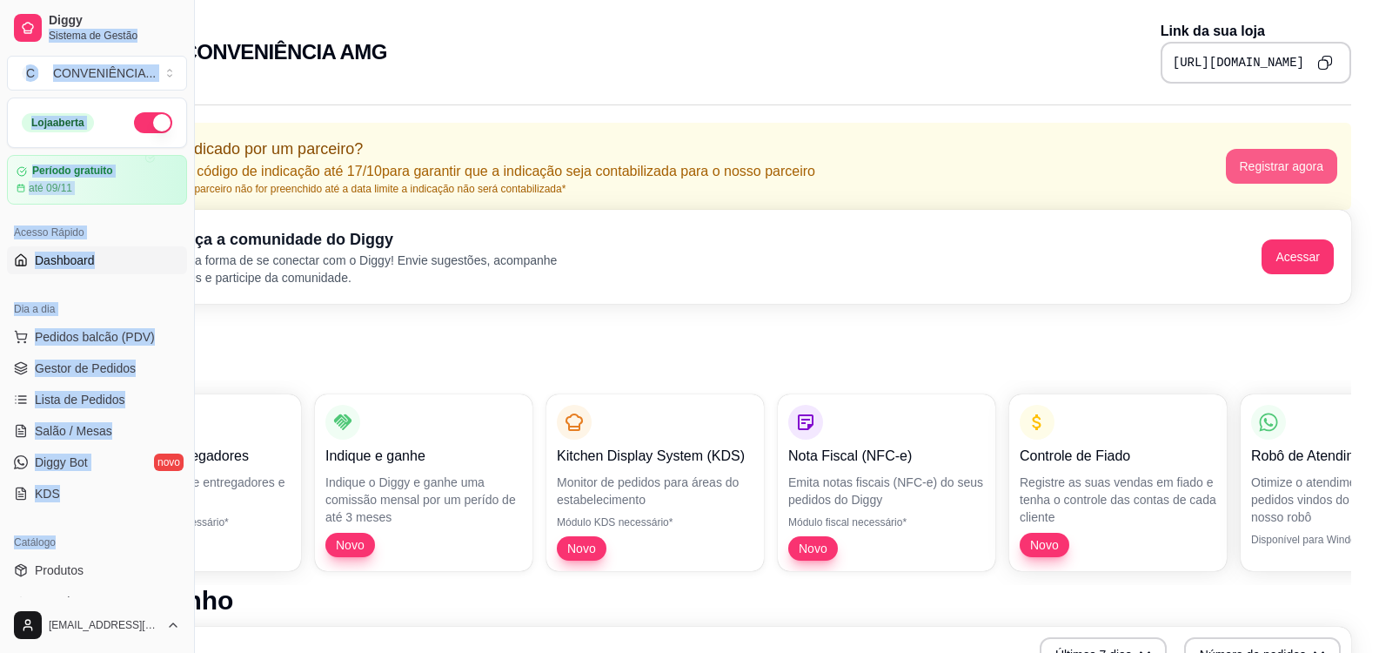
click at [1252, 174] on button "Registrar agora" at bounding box center [1282, 166] width 112 height 35
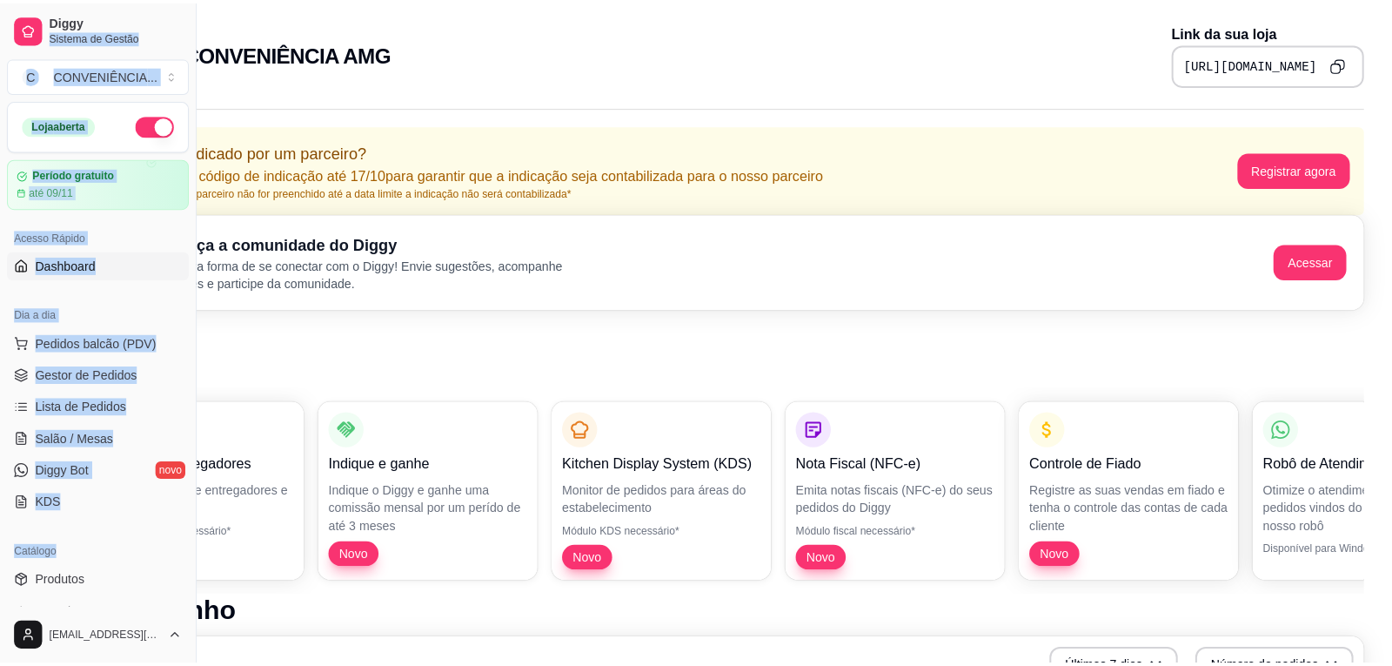
scroll to position [0, 140]
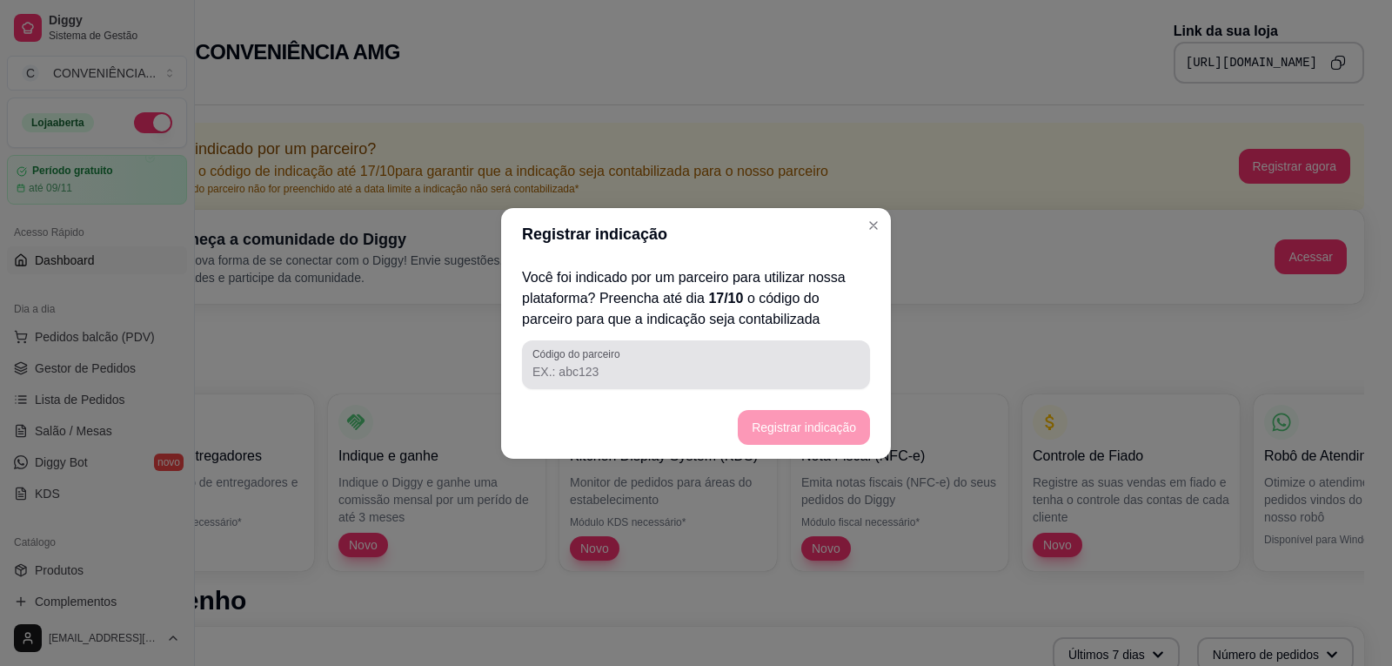
click at [586, 379] on input "Código do parceiro" at bounding box center [696, 371] width 327 height 17
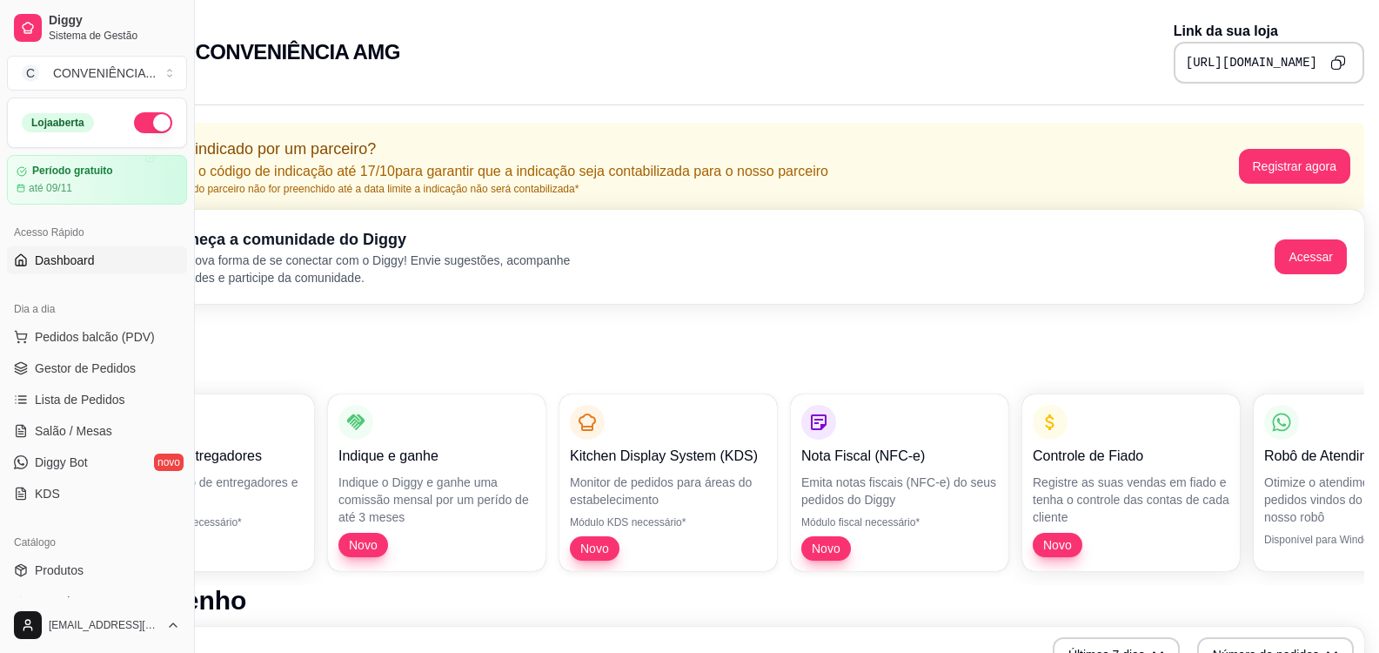
click at [70, 267] on span "Dashboard" at bounding box center [65, 259] width 60 height 17
click at [57, 340] on span "Pedidos balcão (PDV)" at bounding box center [95, 336] width 120 height 17
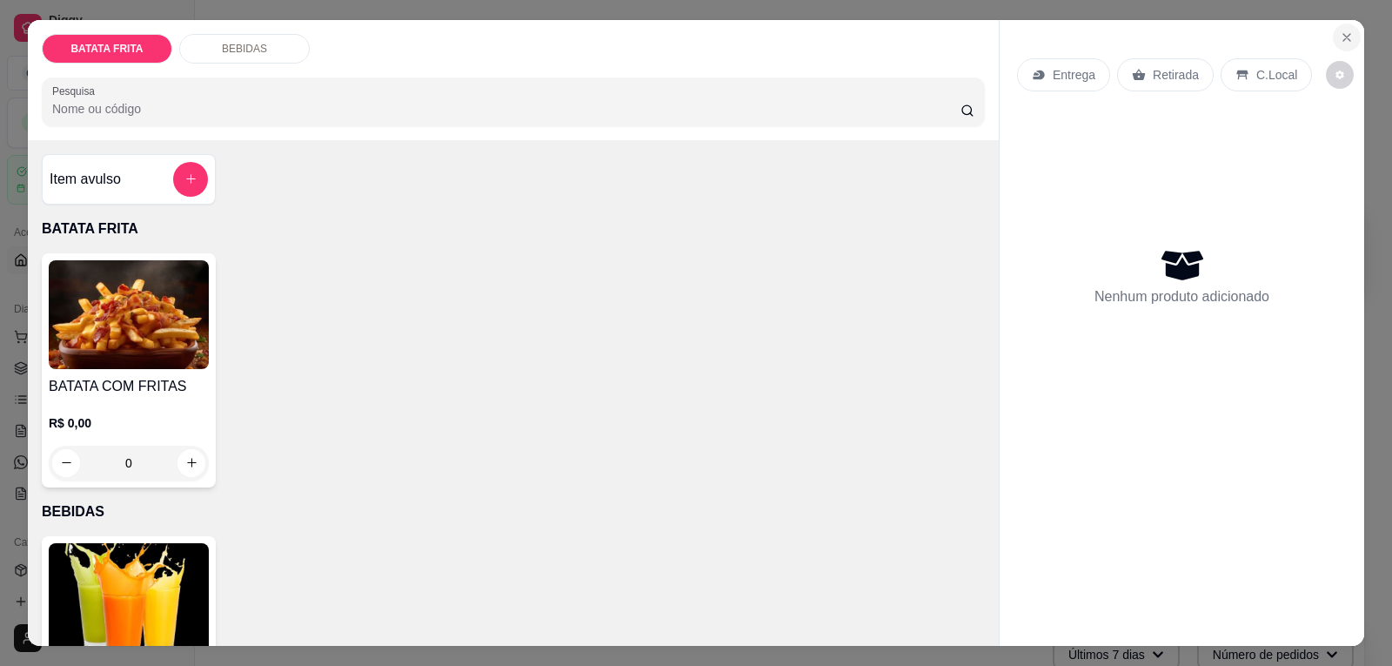
click at [1340, 31] on icon "Close" at bounding box center [1347, 37] width 14 height 14
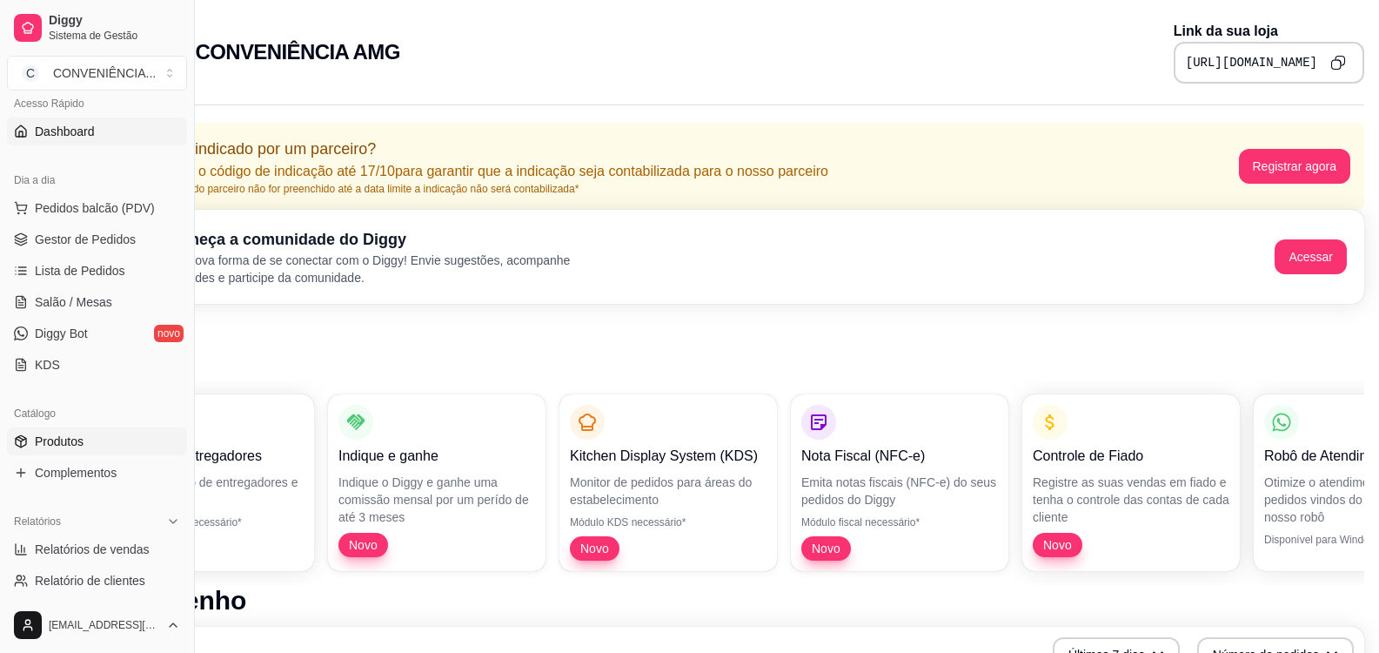
scroll to position [174, 0]
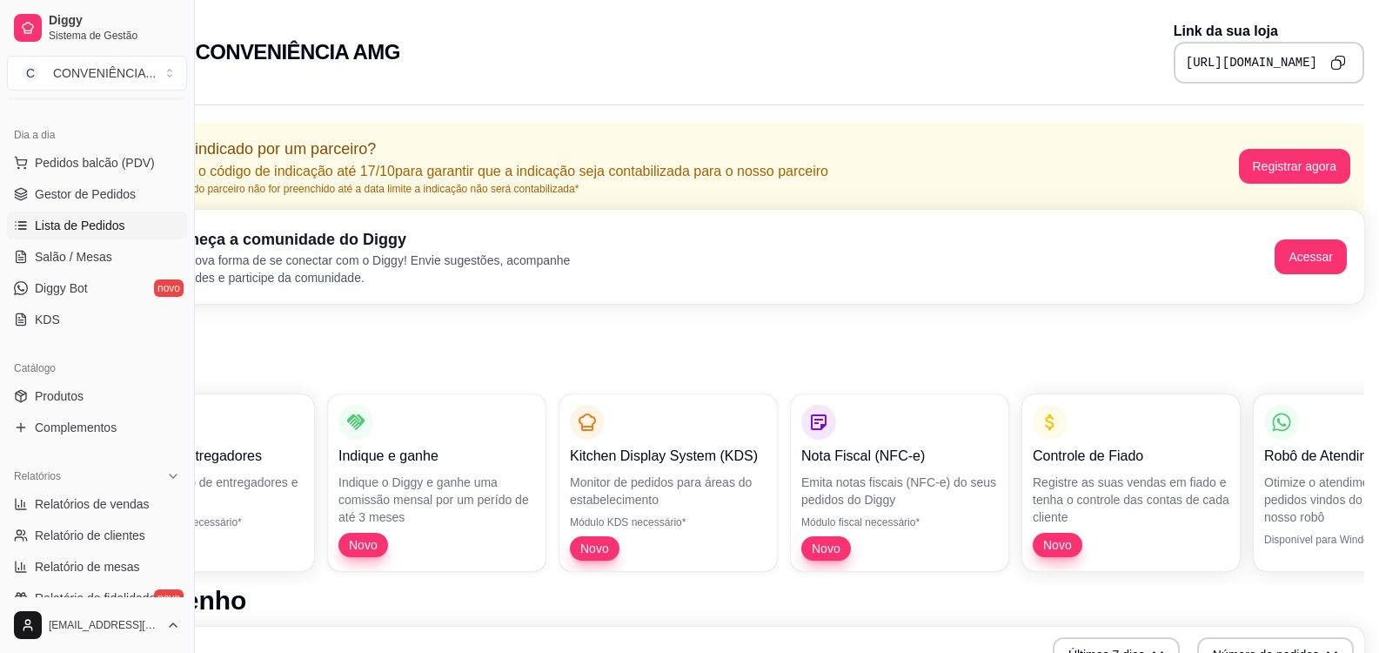
click at [65, 230] on span "Lista de Pedidos" at bounding box center [80, 225] width 90 height 17
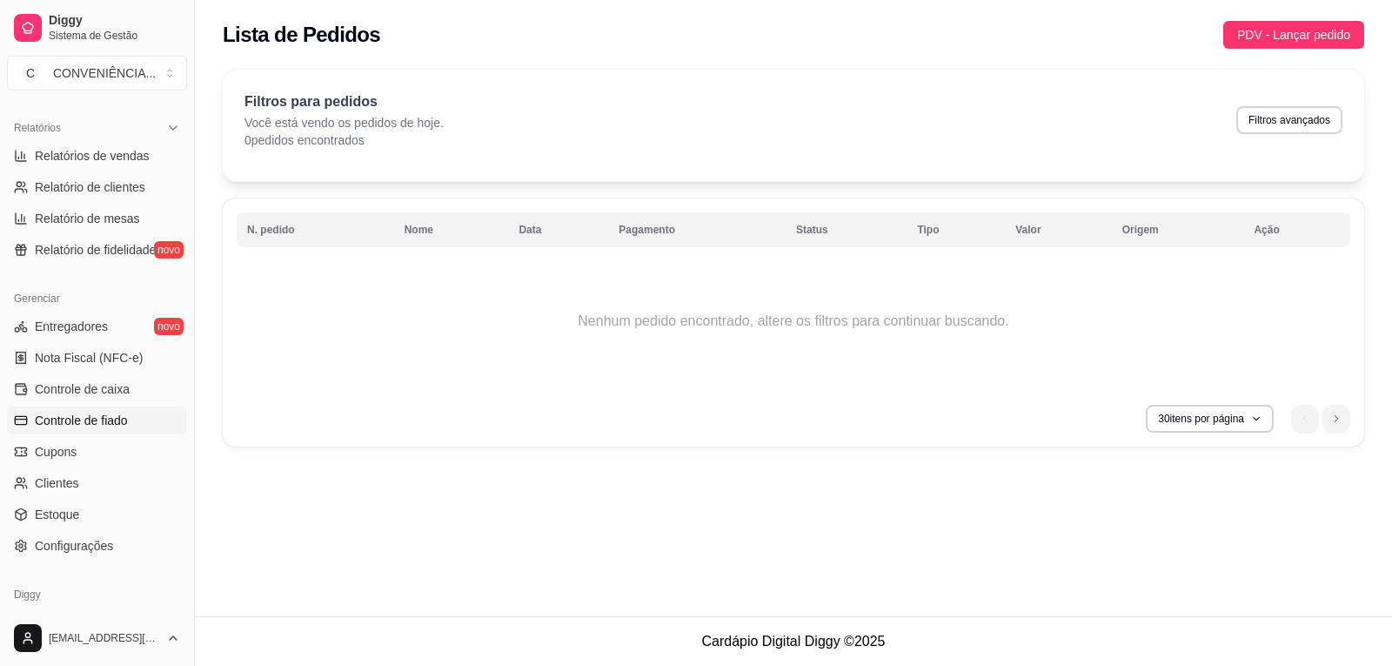
scroll to position [586, 0]
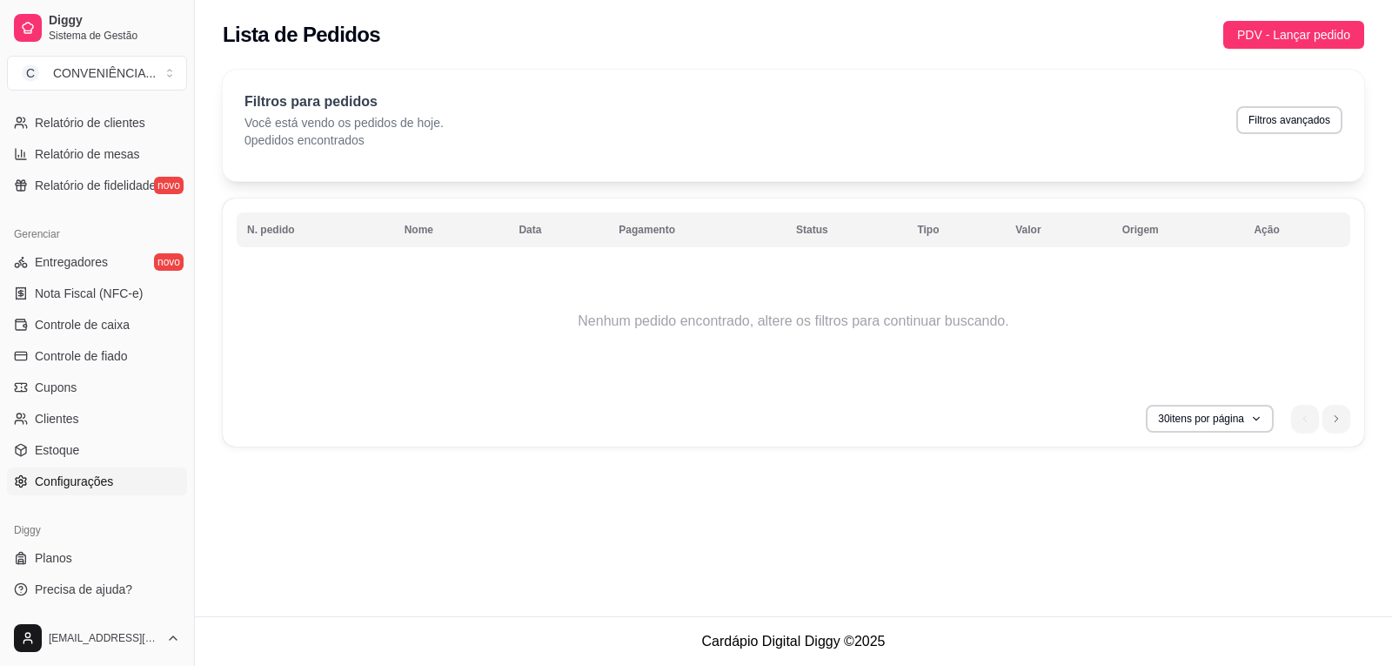
click at [87, 479] on span "Configurações" at bounding box center [74, 480] width 78 height 17
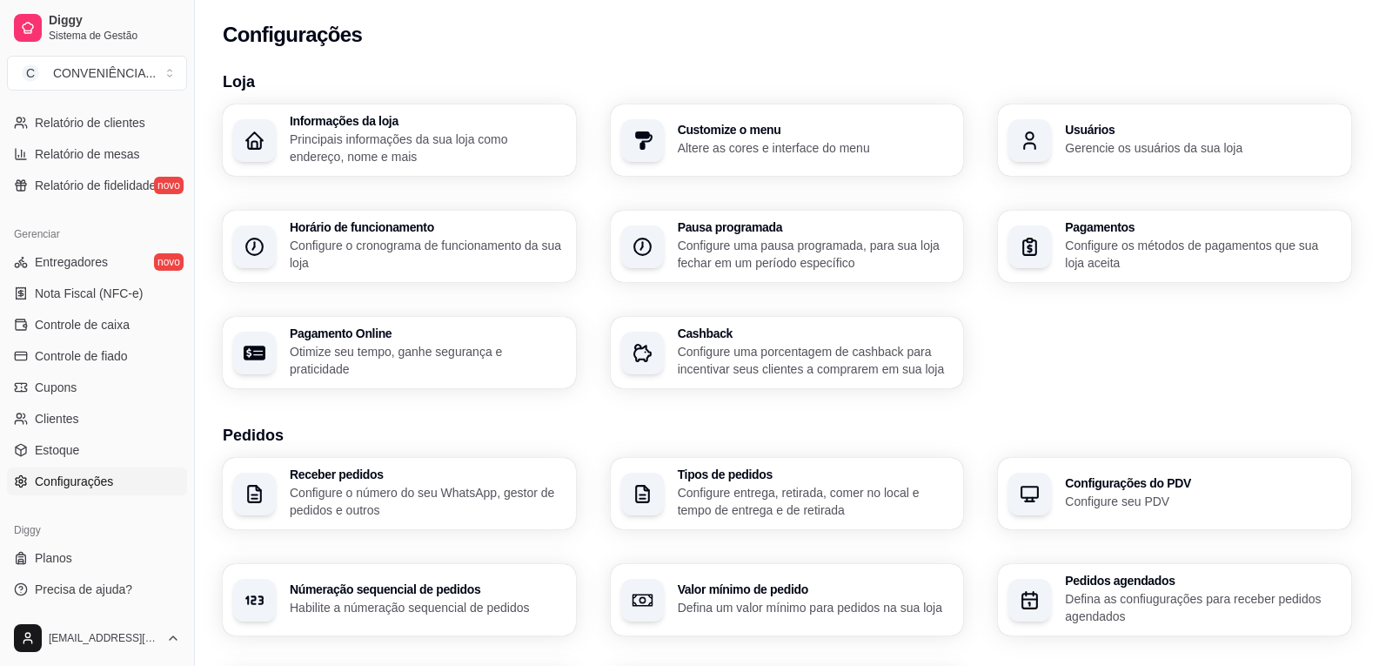
click at [769, 132] on h3 "Customize o menu" at bounding box center [816, 130] width 276 height 12
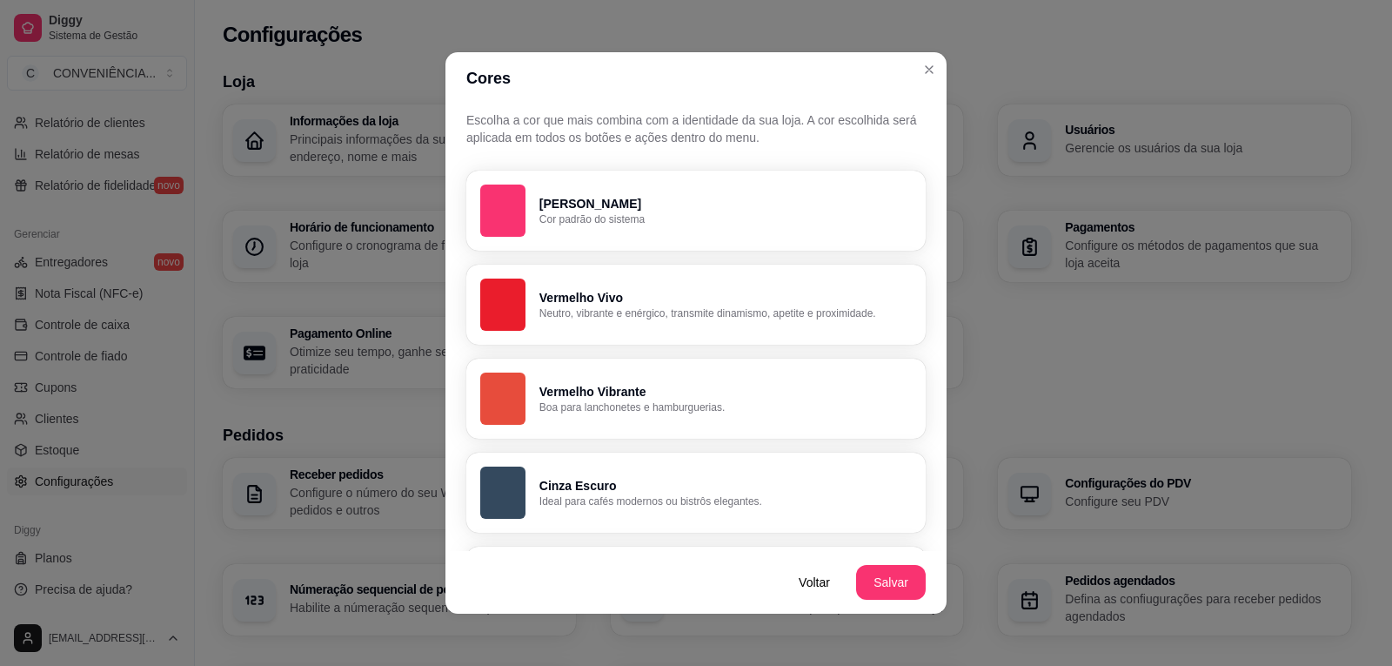
click at [926, 195] on div "Escolha a cor que mais combina com a identidade da sua loja. A cor escolhida se…" at bounding box center [696, 327] width 501 height 446
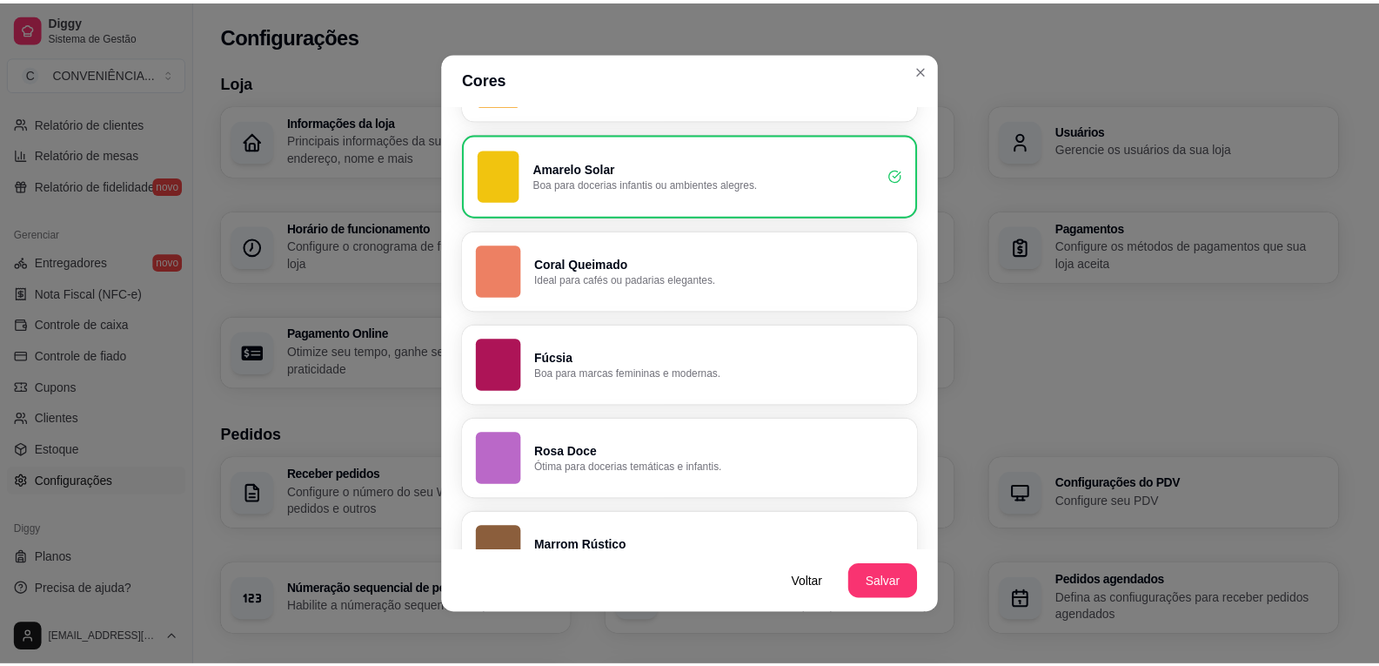
scroll to position [1214, 0]
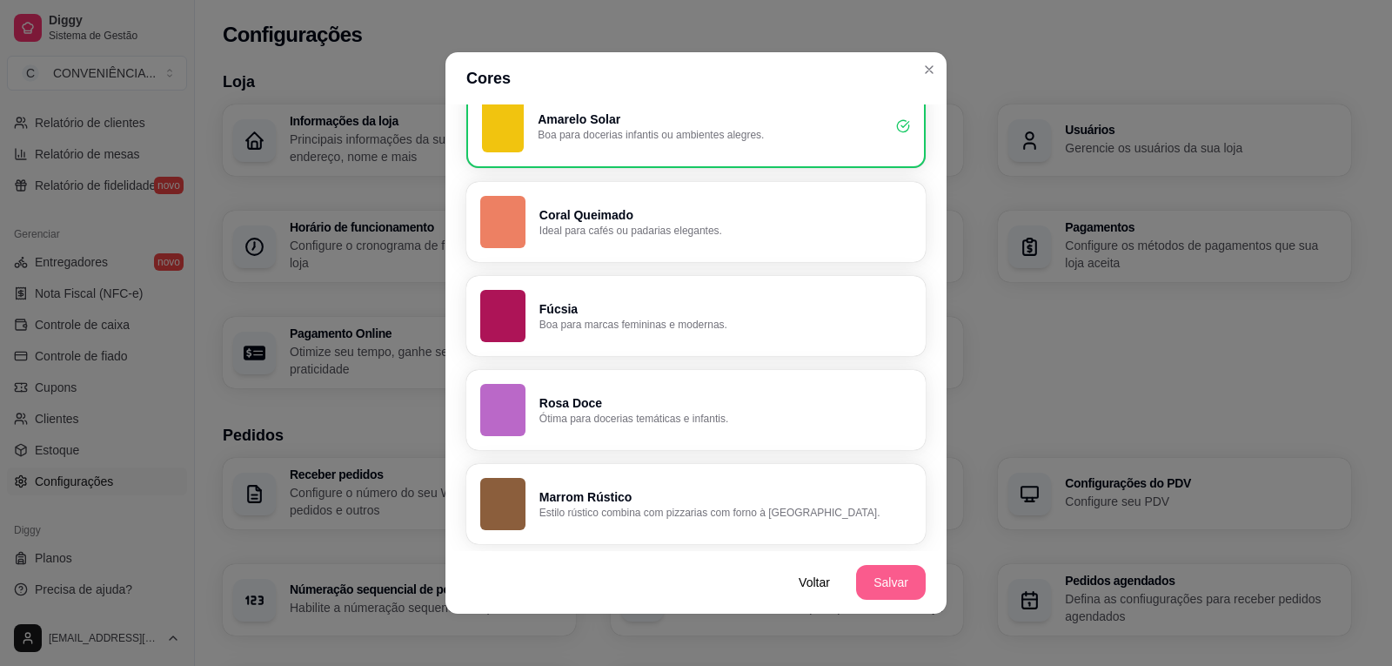
click at [875, 573] on button "Salvar" at bounding box center [891, 582] width 70 height 35
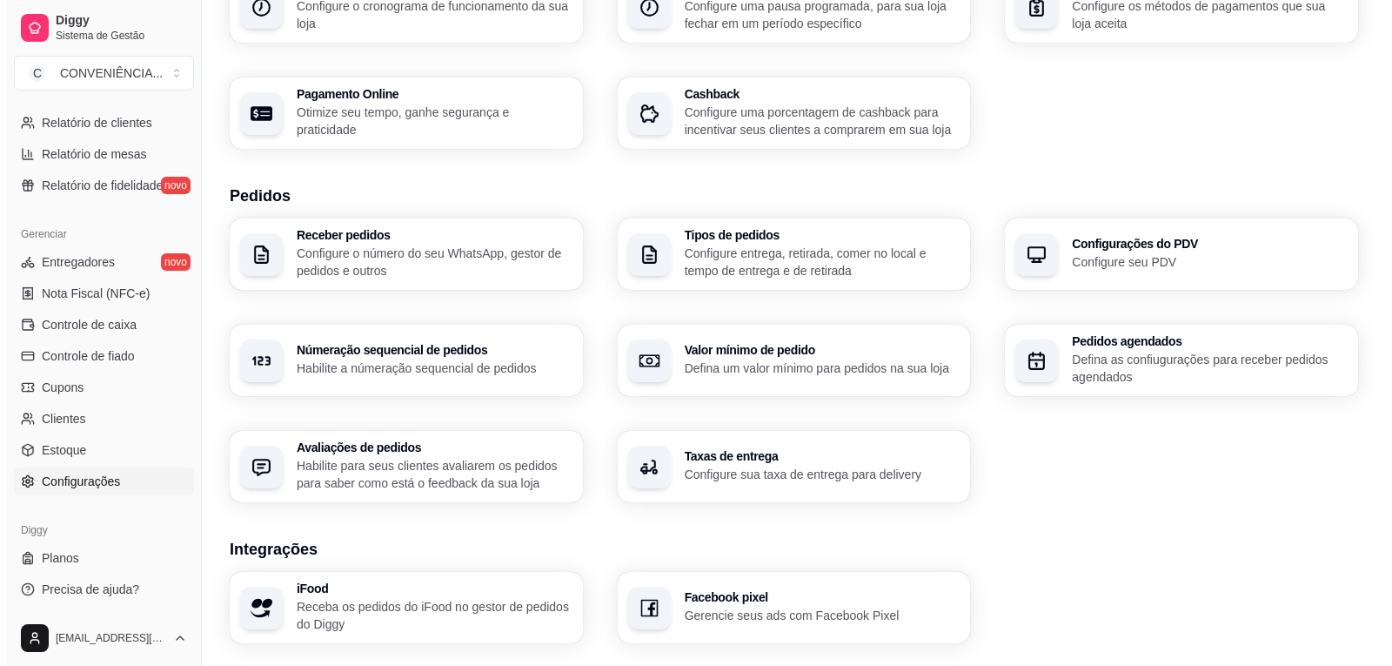
scroll to position [261, 0]
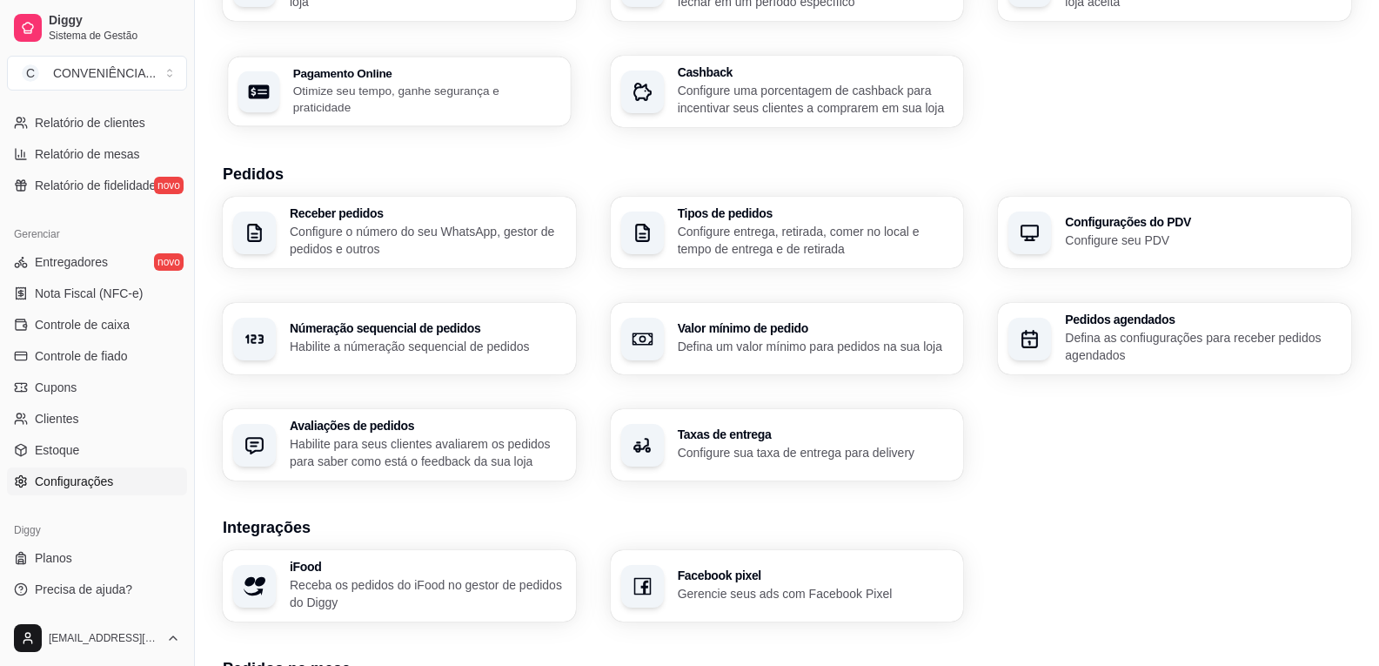
click at [340, 104] on p "Otimize seu tempo, ganhe segurança e praticidade" at bounding box center [426, 99] width 267 height 34
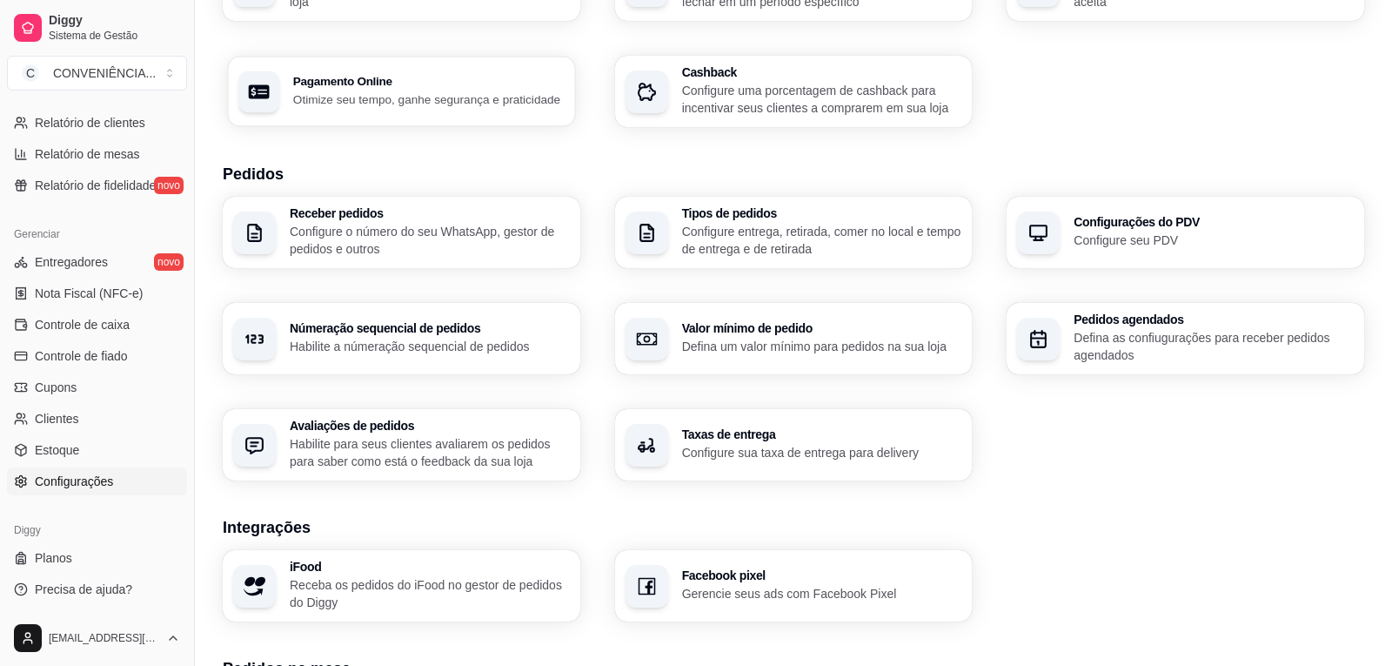
select select "4.98"
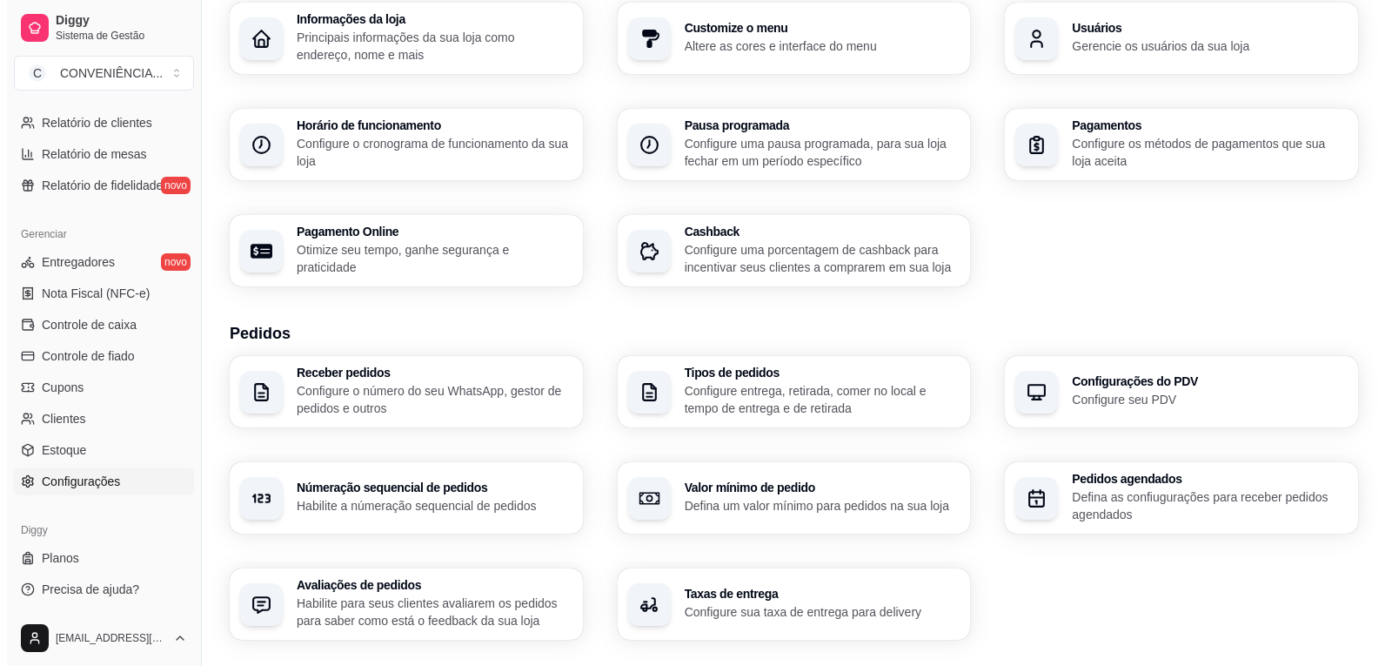
scroll to position [0, 0]
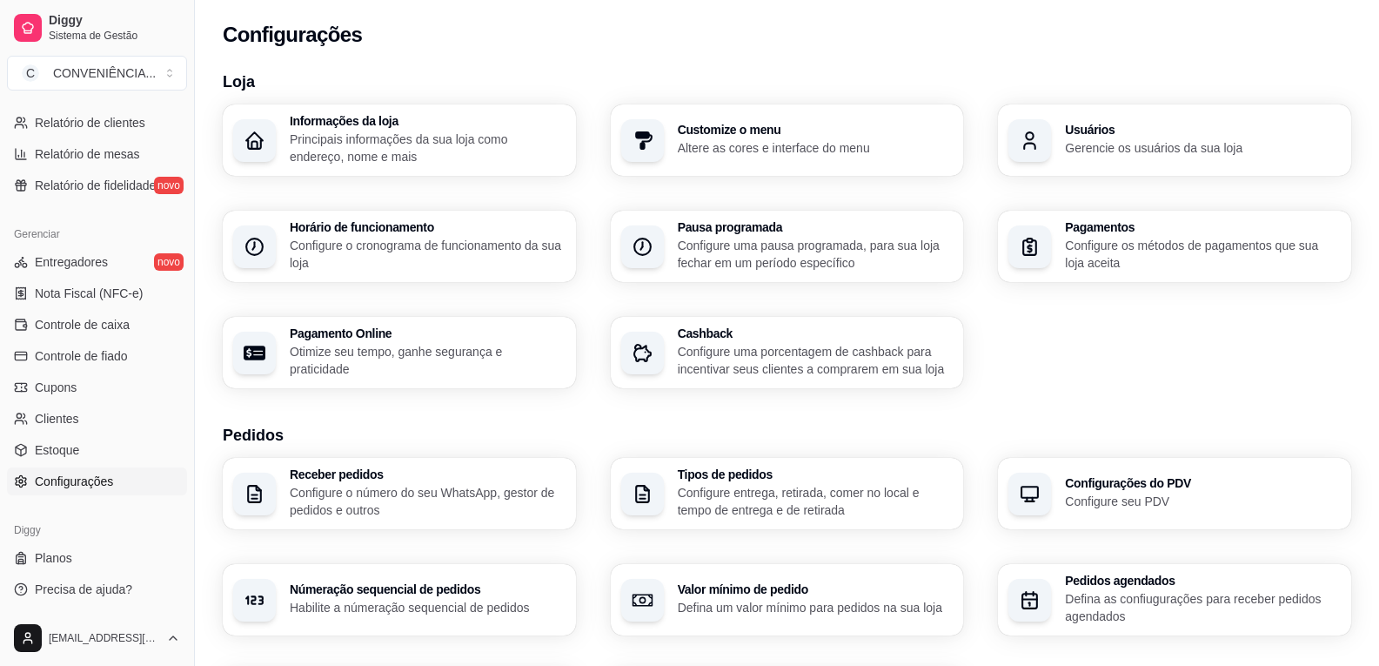
click at [386, 137] on p "Principais informações da sua loja como endereço, nome e mais" at bounding box center [428, 148] width 276 height 35
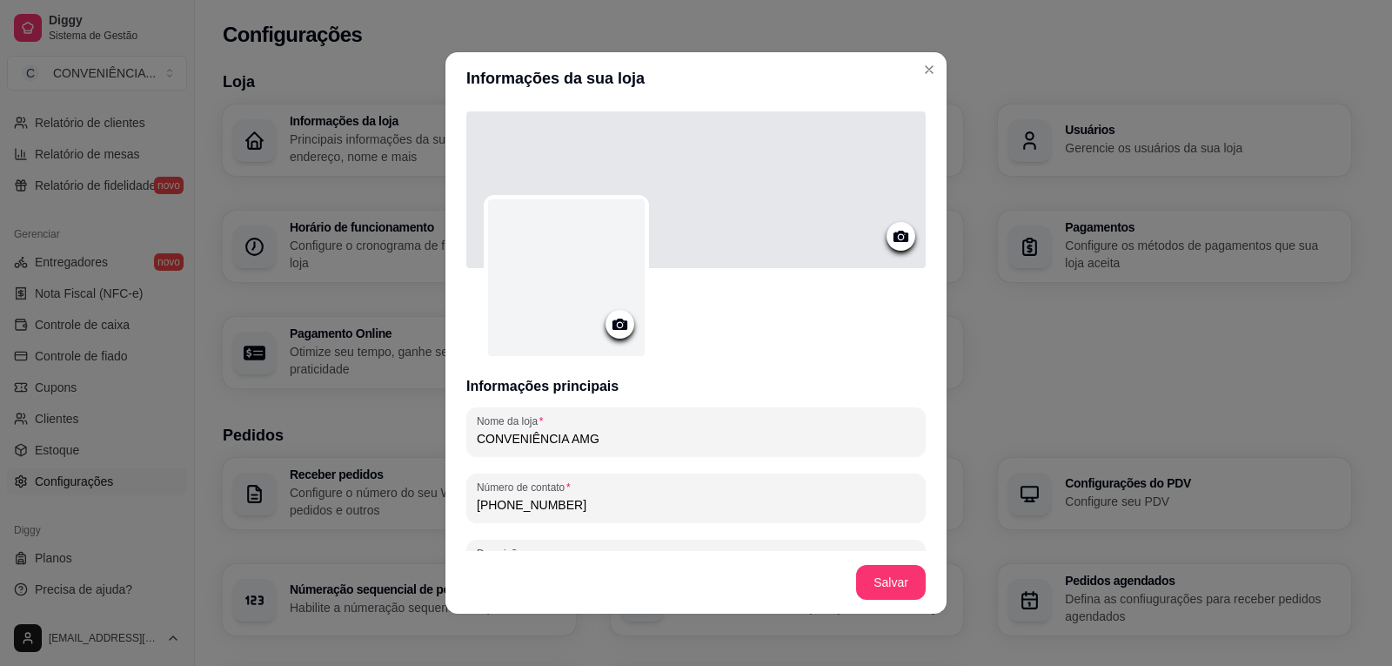
click at [613, 330] on icon at bounding box center [620, 324] width 20 height 20
click at [580, 271] on div at bounding box center [566, 277] width 157 height 157
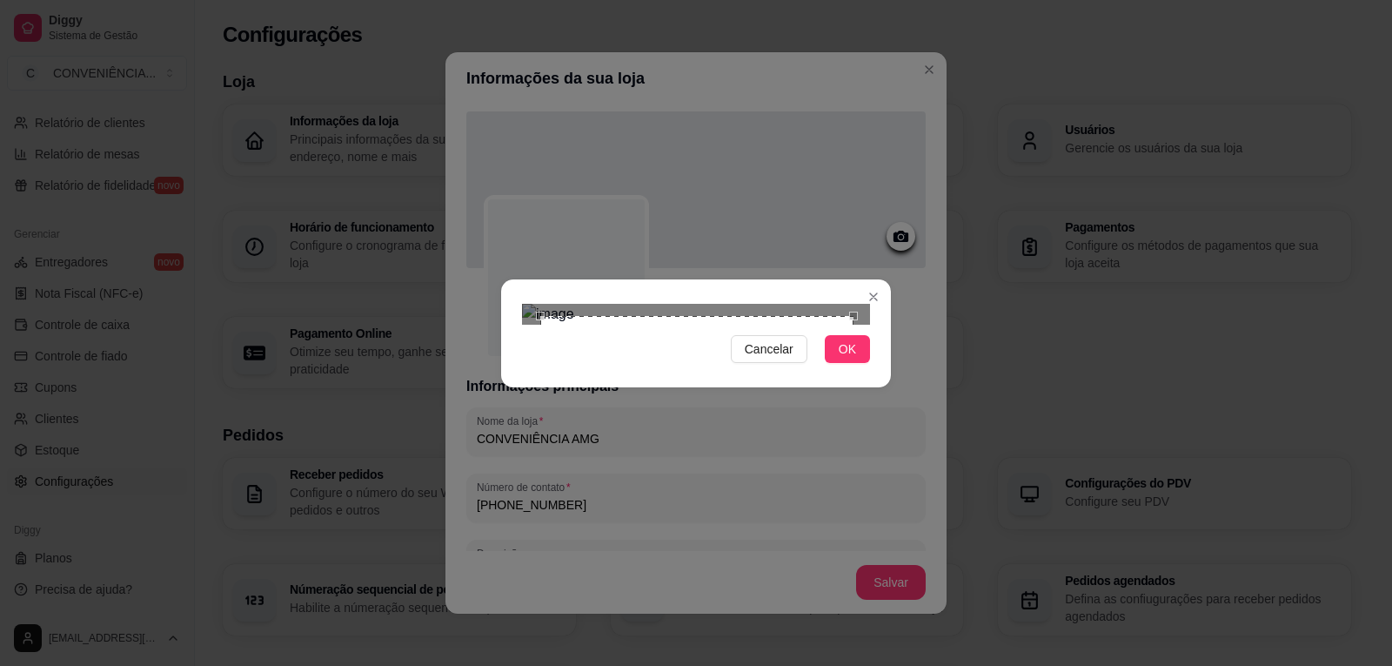
click at [847, 466] on div "Use the arrow keys to move the crop selection area" at bounding box center [696, 472] width 313 height 313
click at [849, 421] on div "Use the arrow keys to move the crop selection area" at bounding box center [694, 470] width 309 height 309
click at [533, 304] on div at bounding box center [696, 314] width 348 height 21
click at [546, 618] on div "Use the arrow keys to move the south west drag handle to change the crop select…" at bounding box center [546, 618] width 0 height 0
click at [650, 438] on div "Use the arrow keys to move the crop selection area" at bounding box center [697, 479] width 301 height 301
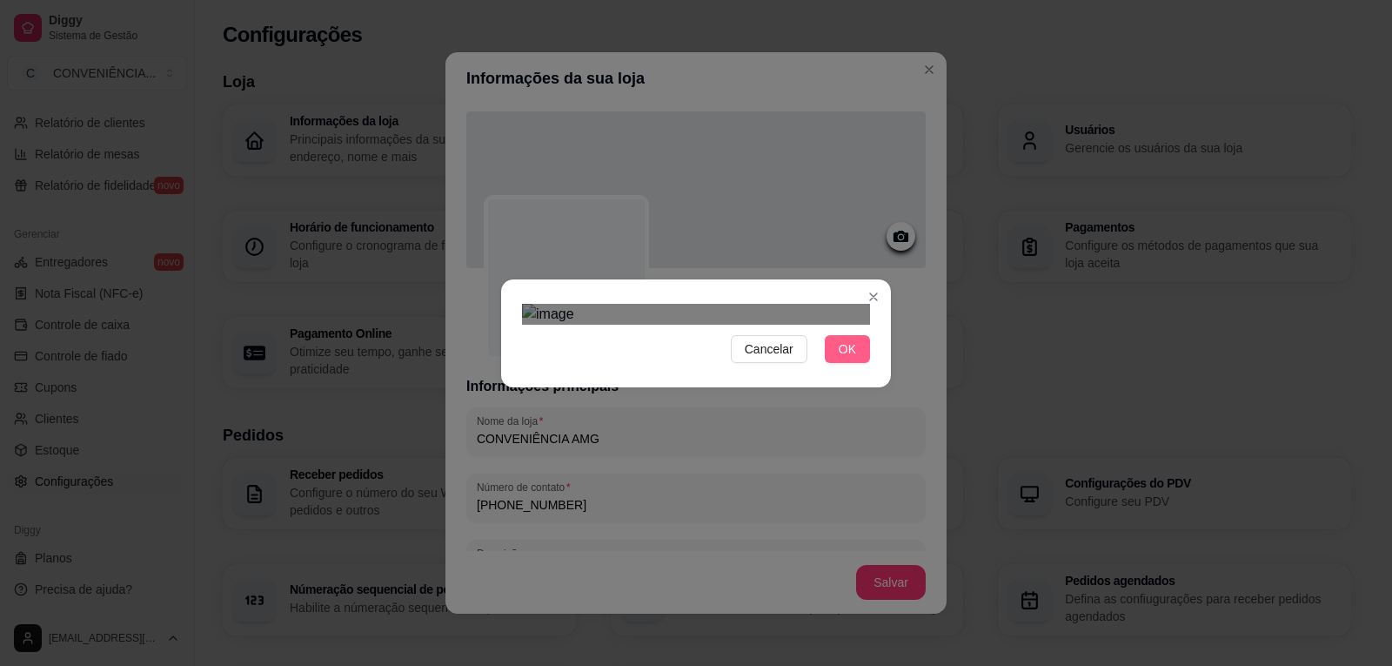
click at [844, 359] on span "OK" at bounding box center [847, 348] width 17 height 19
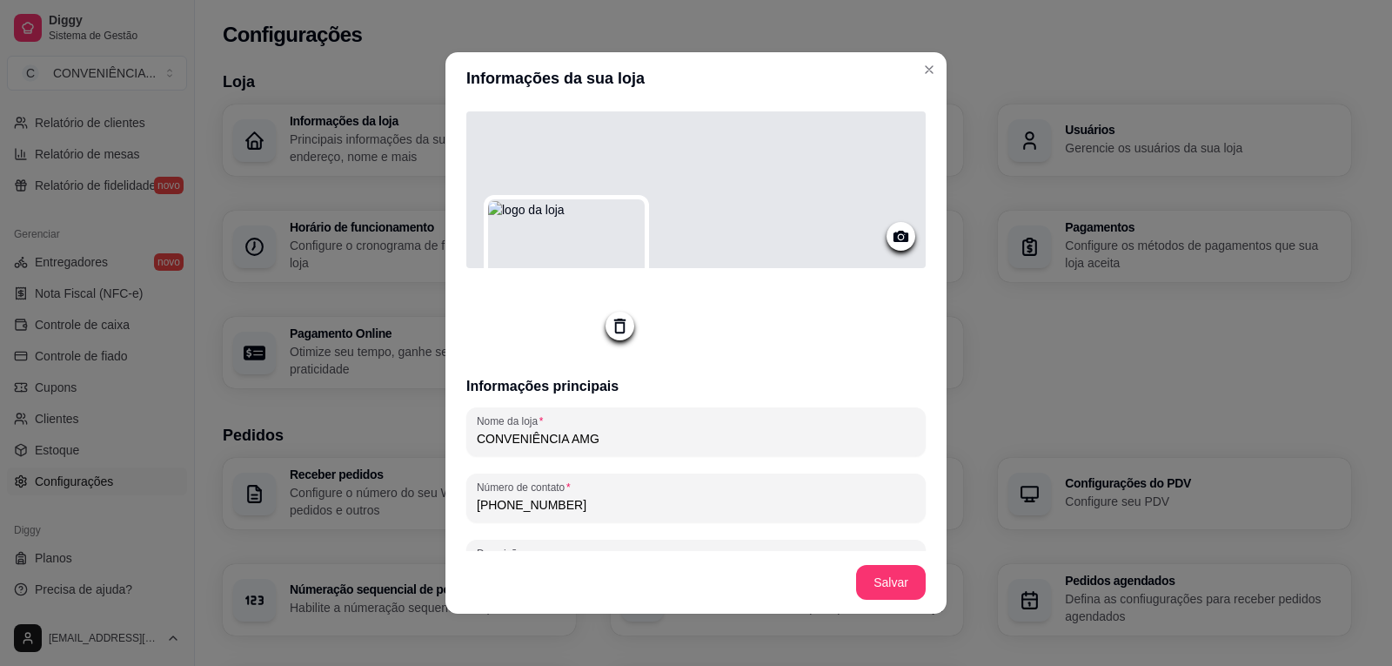
click at [694, 194] on div at bounding box center [695, 189] width 459 height 157
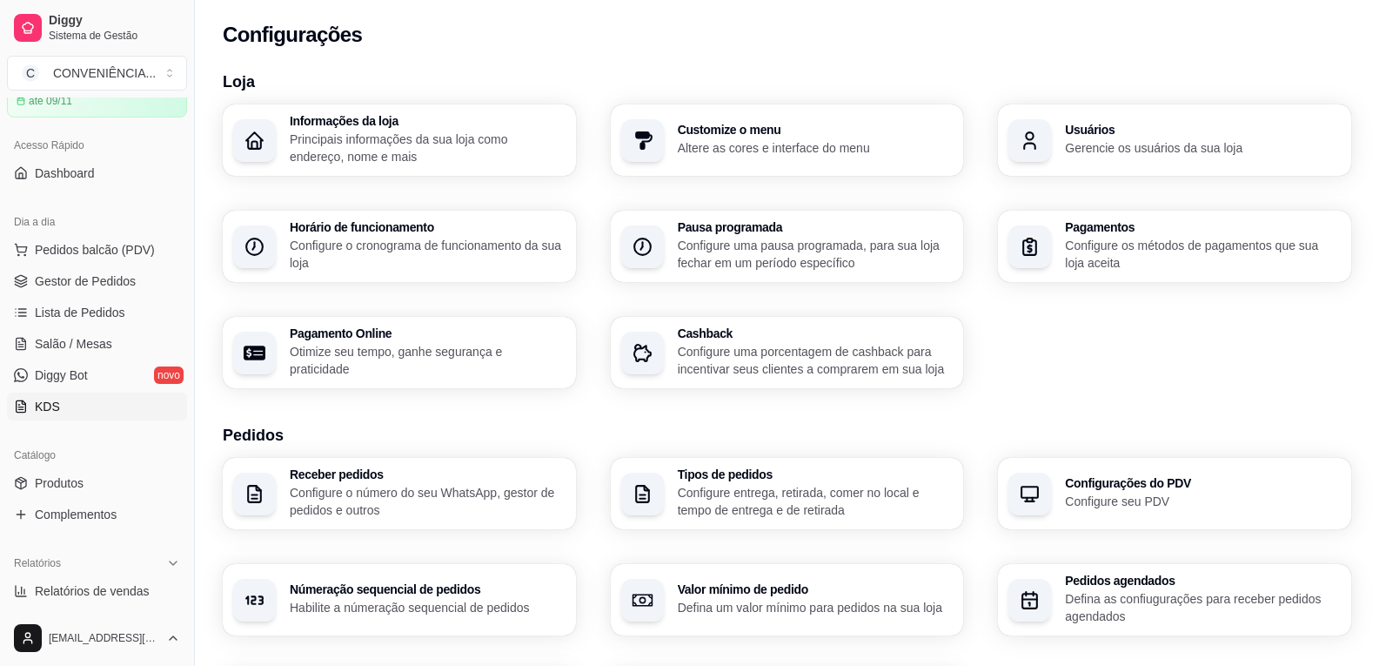
scroll to position [174, 0]
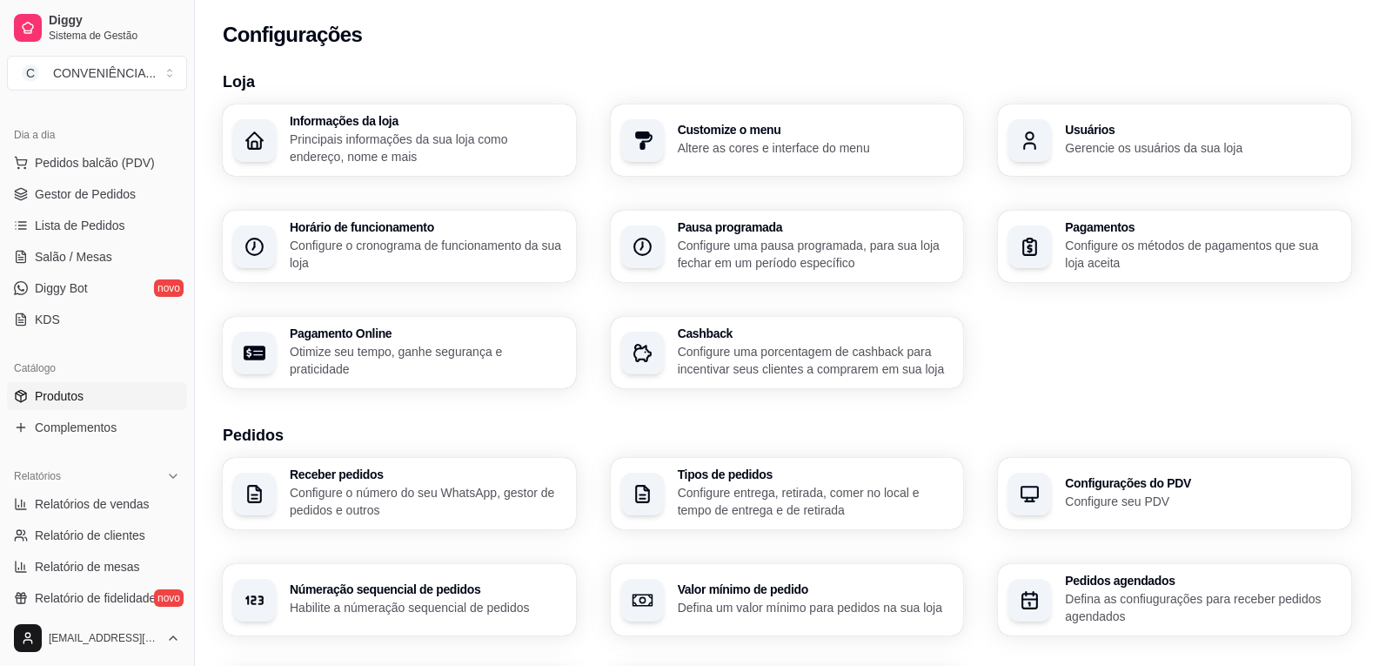
click at [72, 398] on span "Produtos" at bounding box center [59, 395] width 49 height 17
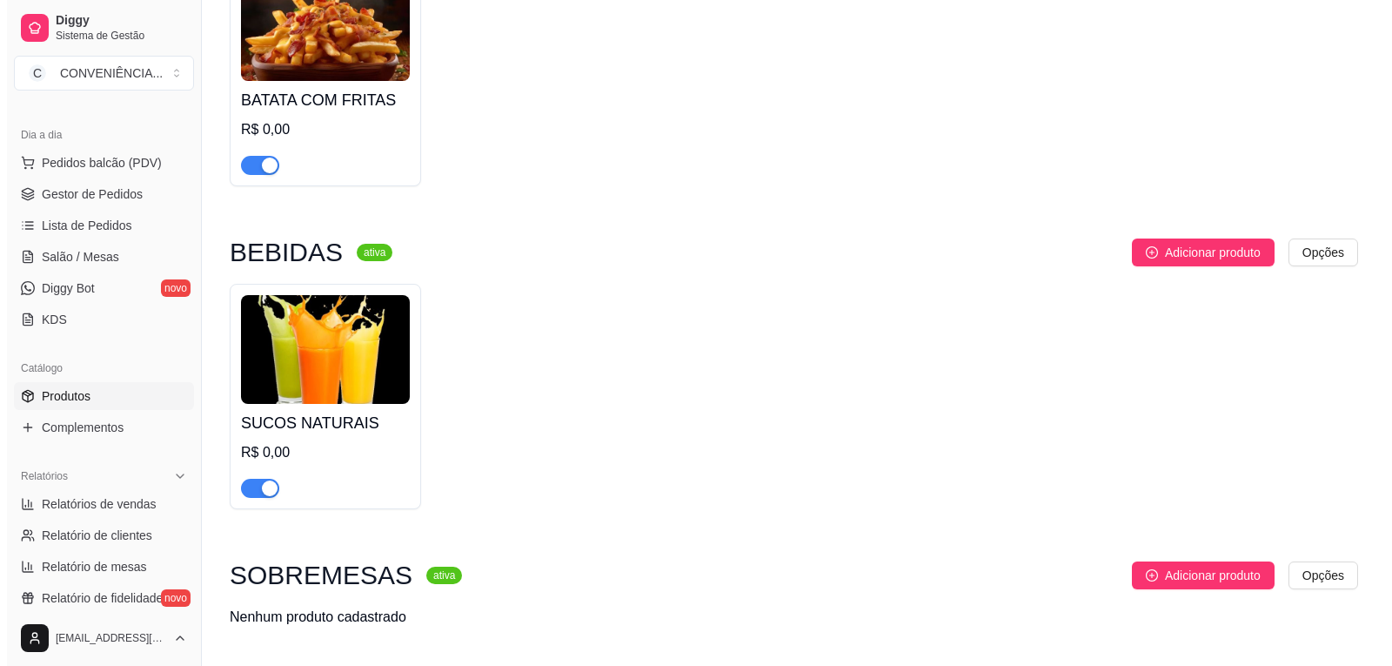
scroll to position [449, 0]
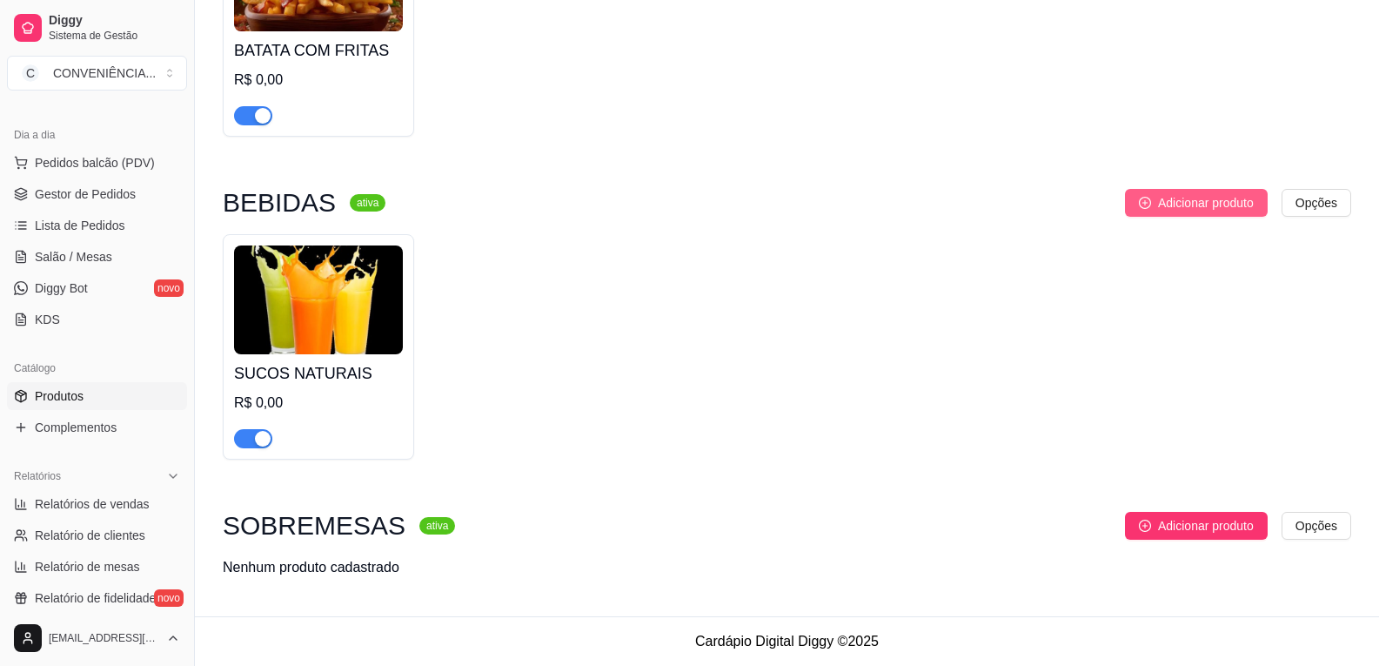
click at [1243, 203] on span "Adicionar produto" at bounding box center [1206, 202] width 96 height 19
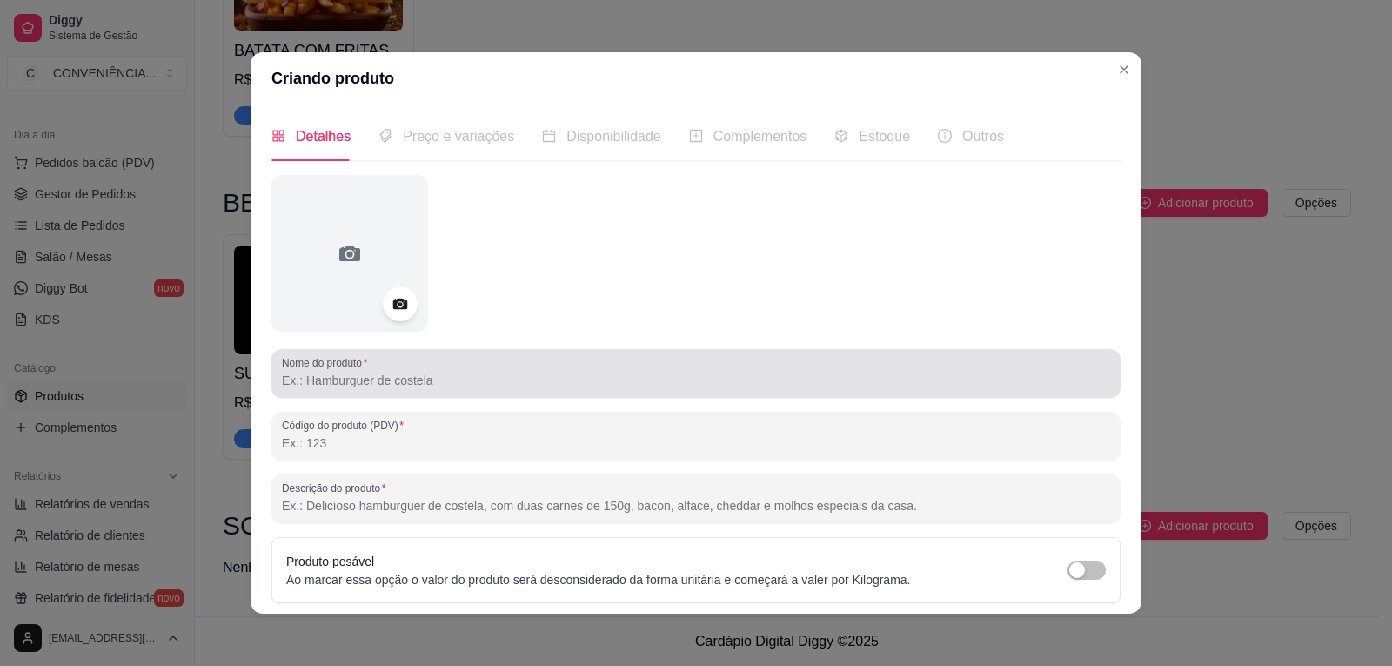
click at [371, 372] on input "Nome do produto" at bounding box center [696, 380] width 828 height 17
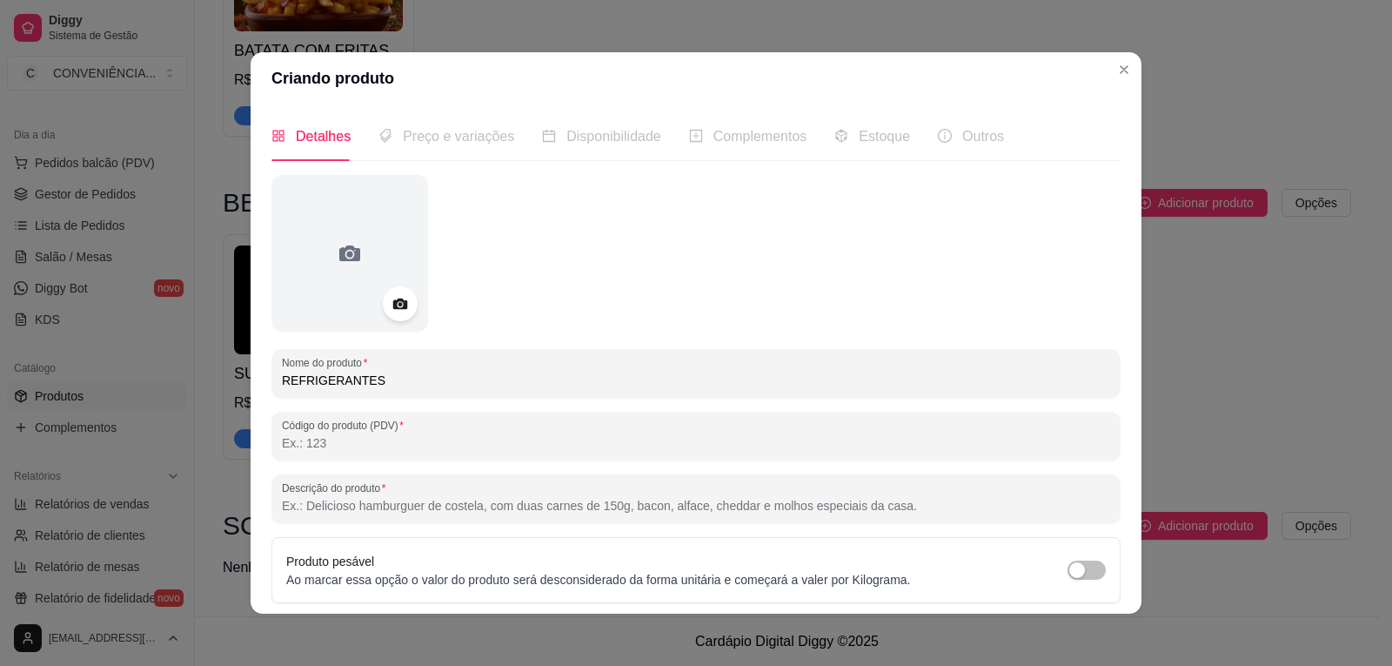
type input "REFRIGERANTES"
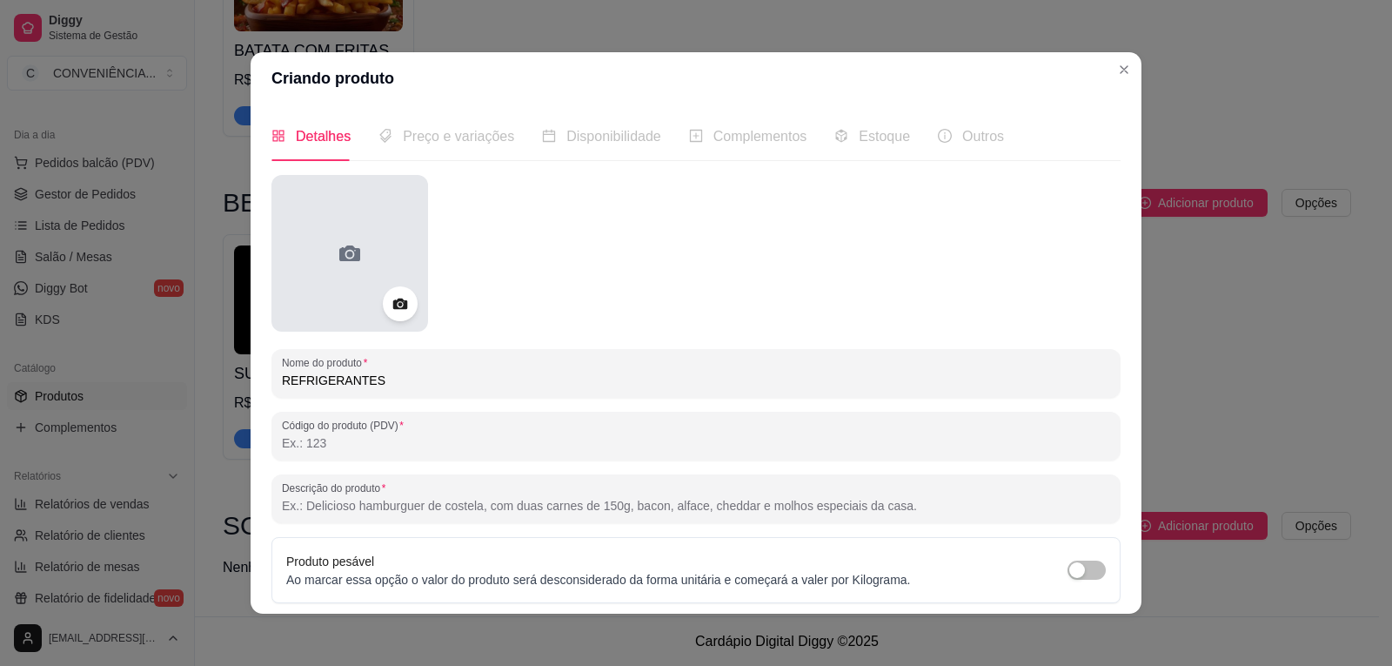
click at [324, 233] on div at bounding box center [349, 253] width 157 height 157
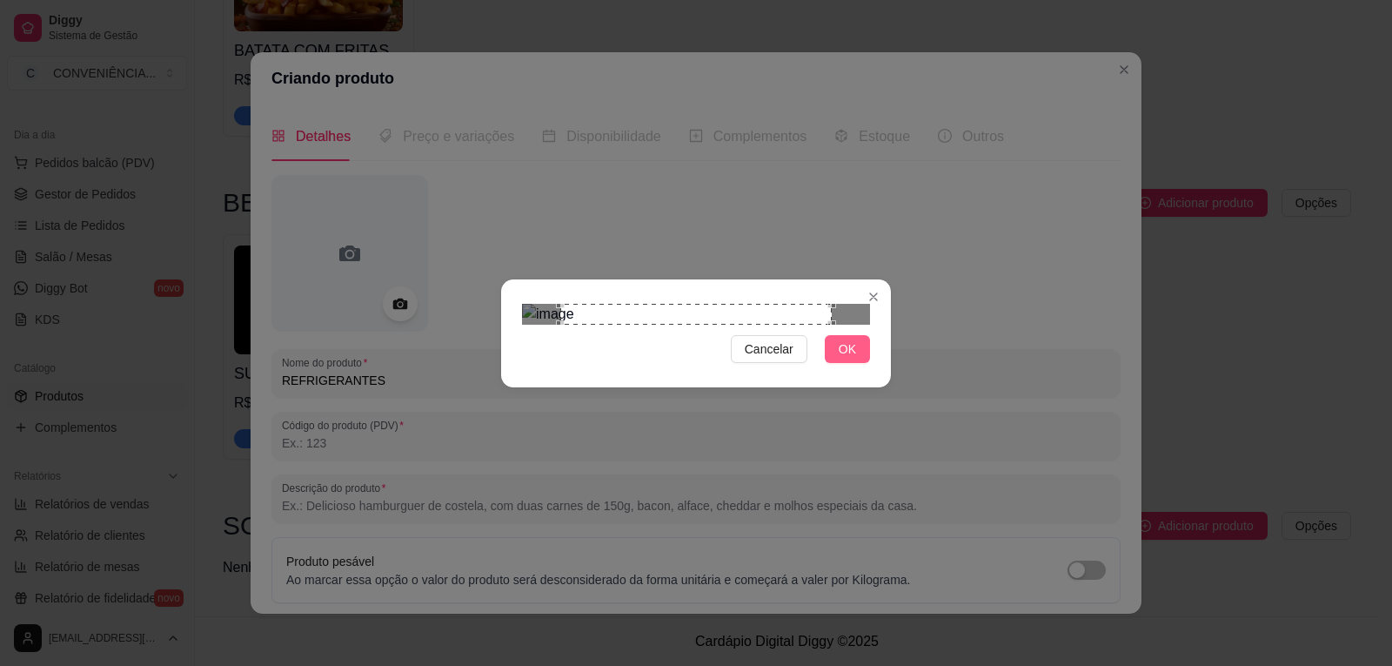
click at [845, 359] on span "OK" at bounding box center [847, 348] width 17 height 19
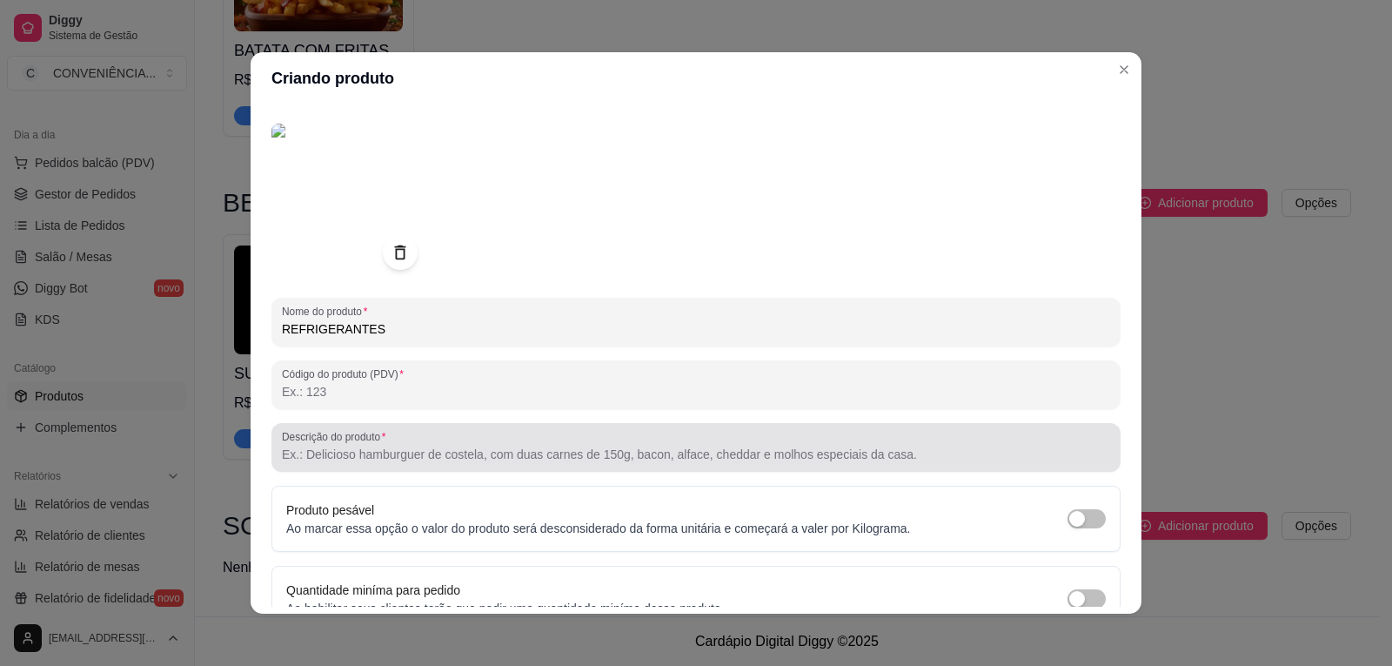
scroll to position [140, 0]
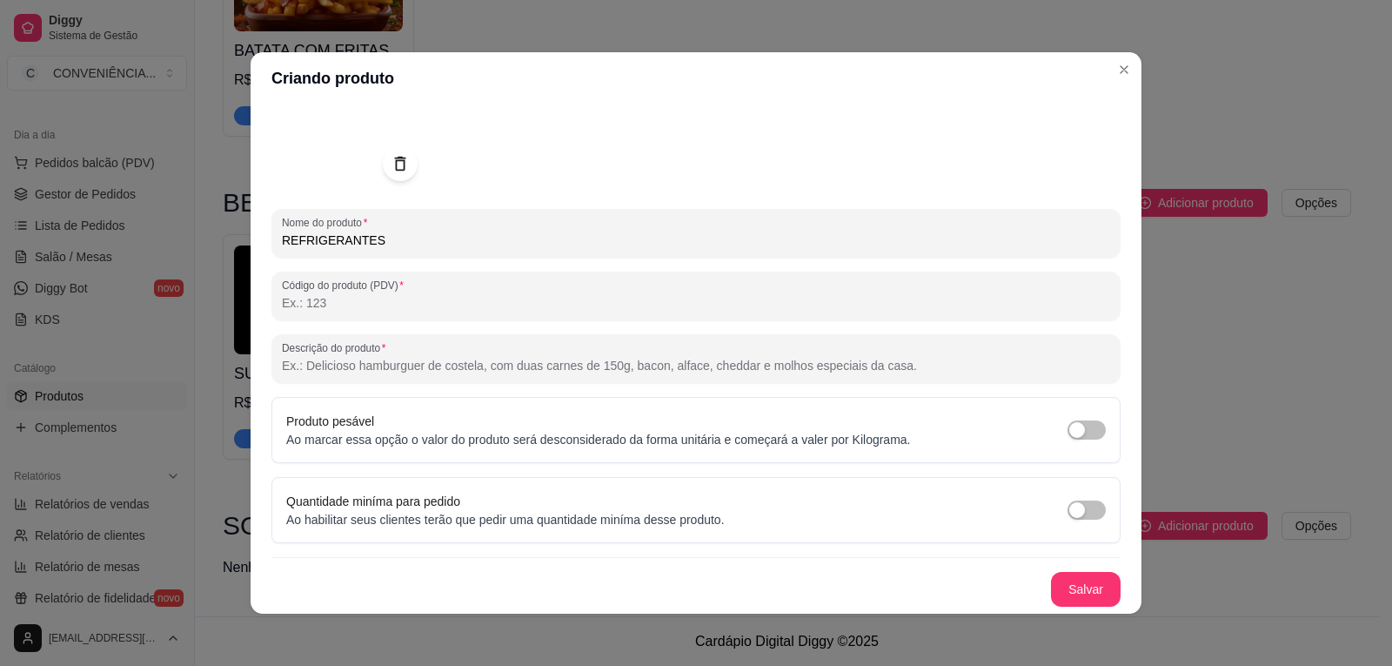
click at [378, 369] on input "Descrição do produto" at bounding box center [696, 365] width 828 height 17
drag, startPoint x: 577, startPoint y: 373, endPoint x: 459, endPoint y: 379, distance: 118.5
click at [459, 379] on div "Descrição do produto Temos variedades de refrigerantes, latas, 1 litro, 2 litros" at bounding box center [695, 358] width 849 height 49
type input "Temos variedades de refrigerantes para você escolher. :)"
click at [1052, 589] on button "Salvar" at bounding box center [1086, 589] width 70 height 35
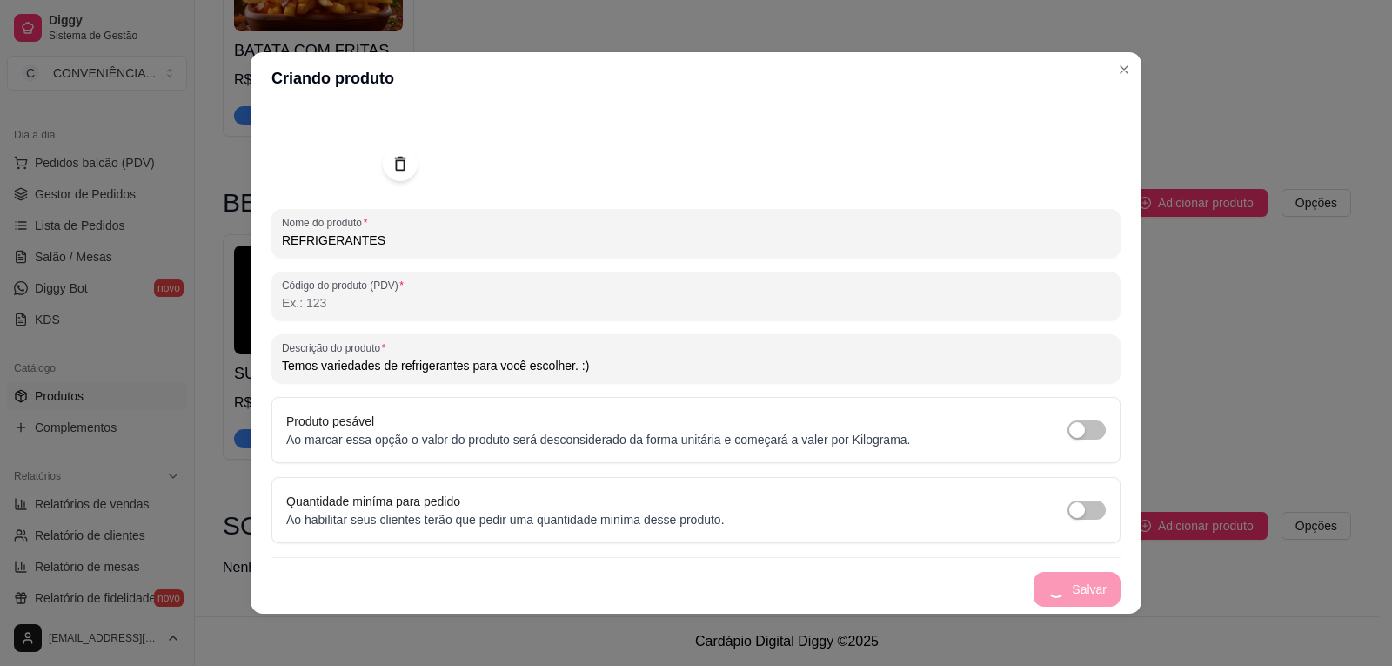
scroll to position [0, 0]
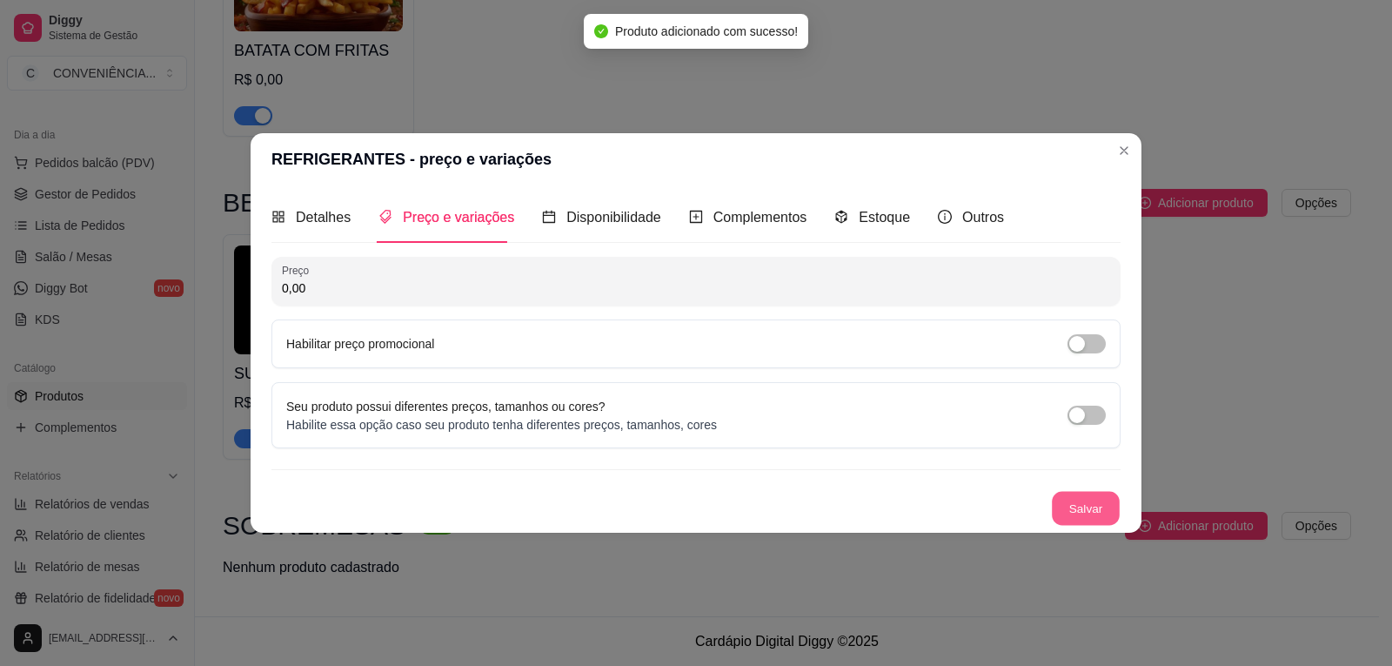
click at [1089, 502] on button "Salvar" at bounding box center [1086, 508] width 68 height 34
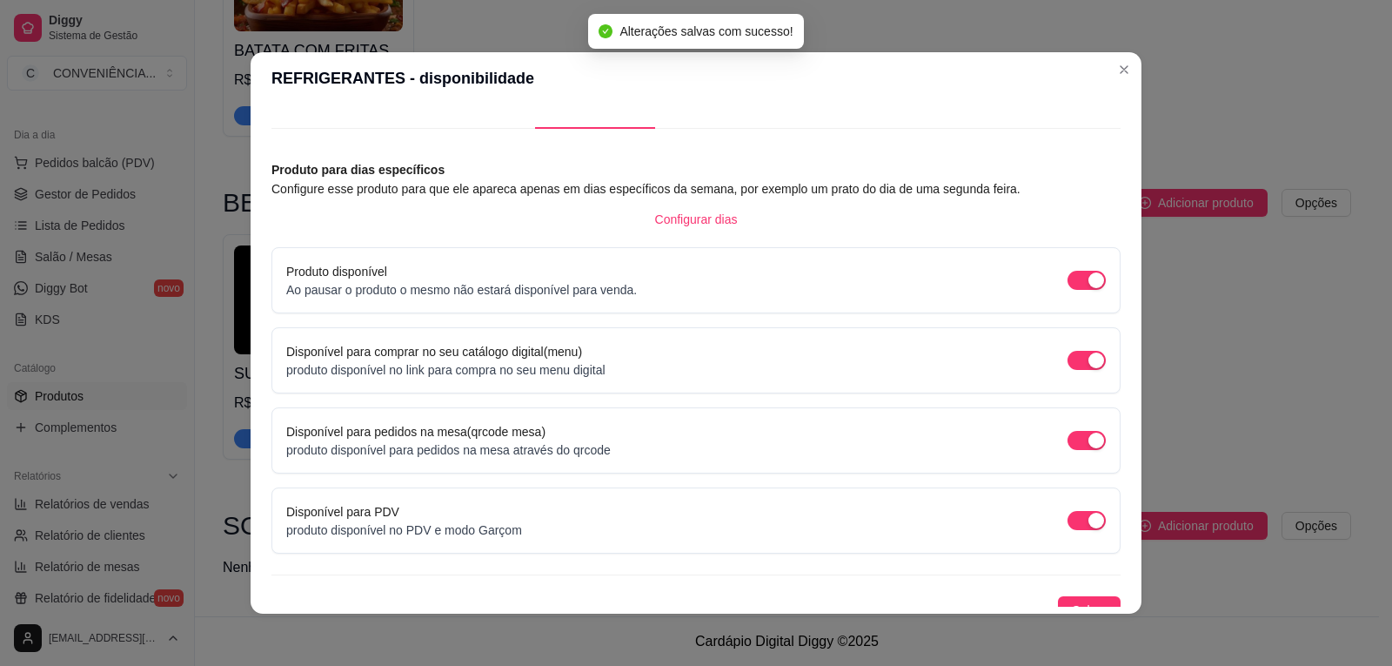
scroll to position [50, 0]
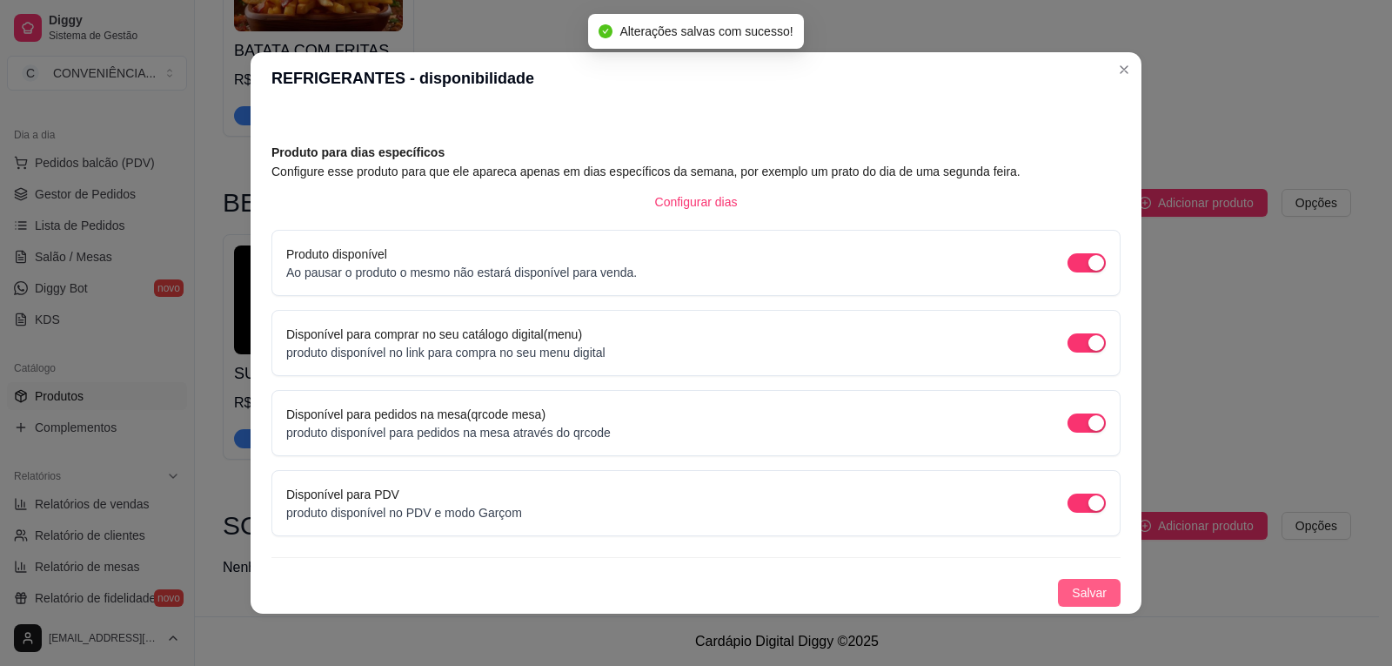
click at [1073, 591] on span "Salvar" at bounding box center [1089, 592] width 35 height 19
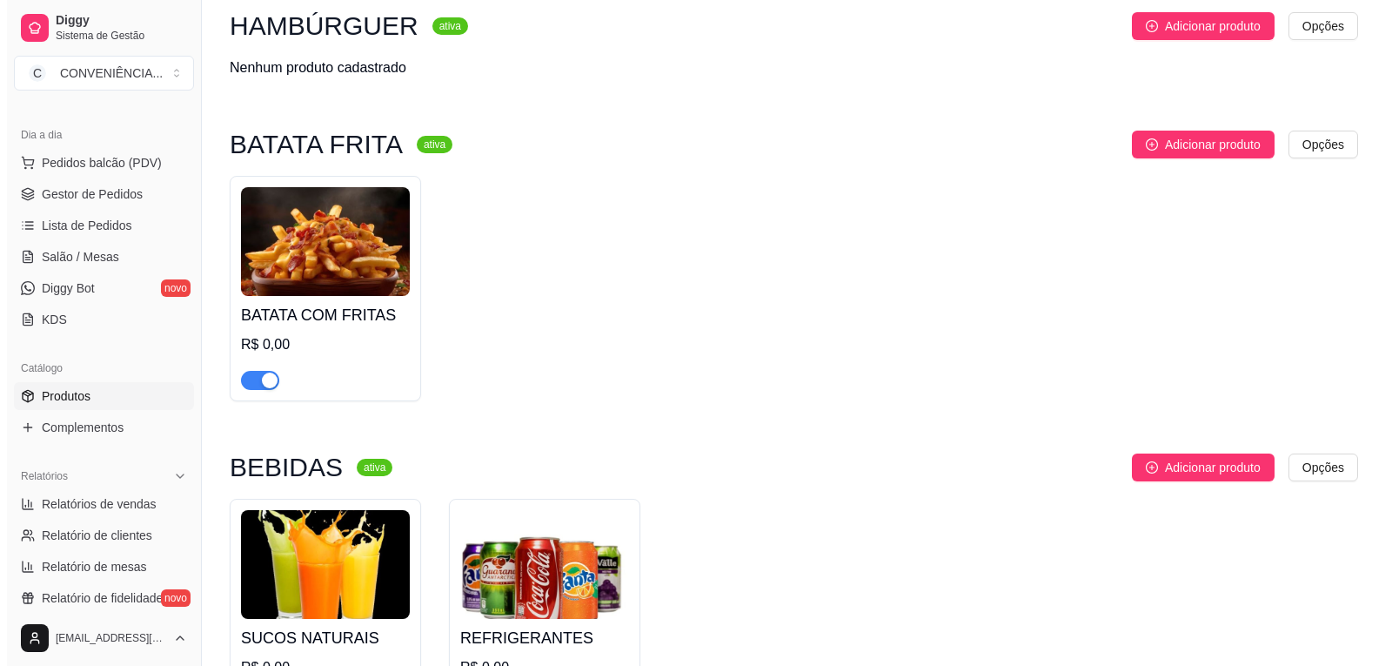
scroll to position [174, 0]
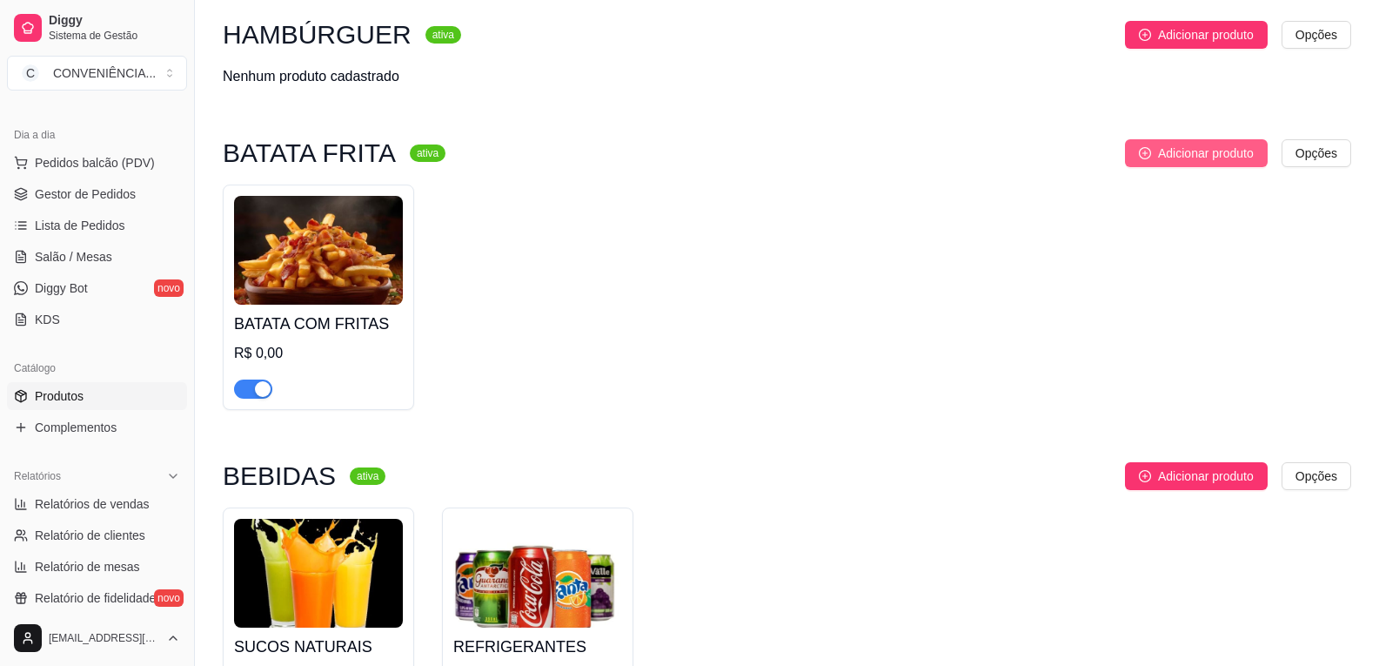
click at [1212, 166] on button "Adicionar produto" at bounding box center [1196, 153] width 143 height 28
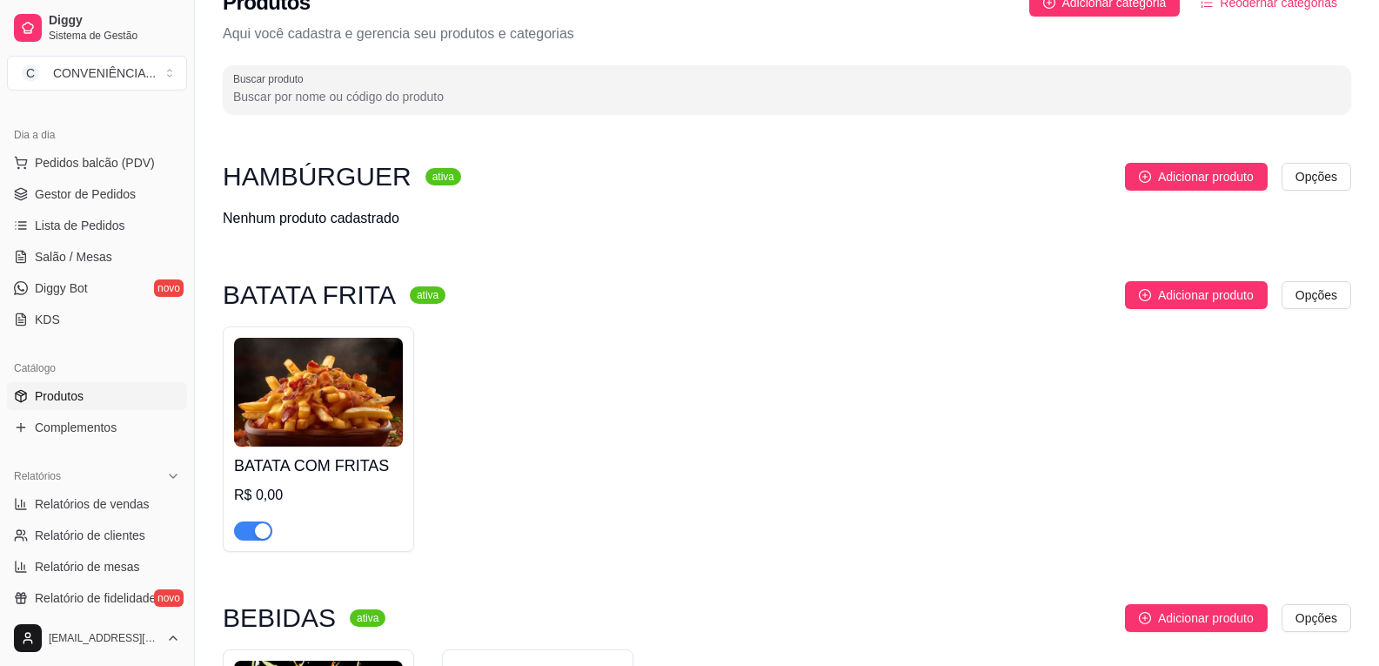
scroll to position [0, 0]
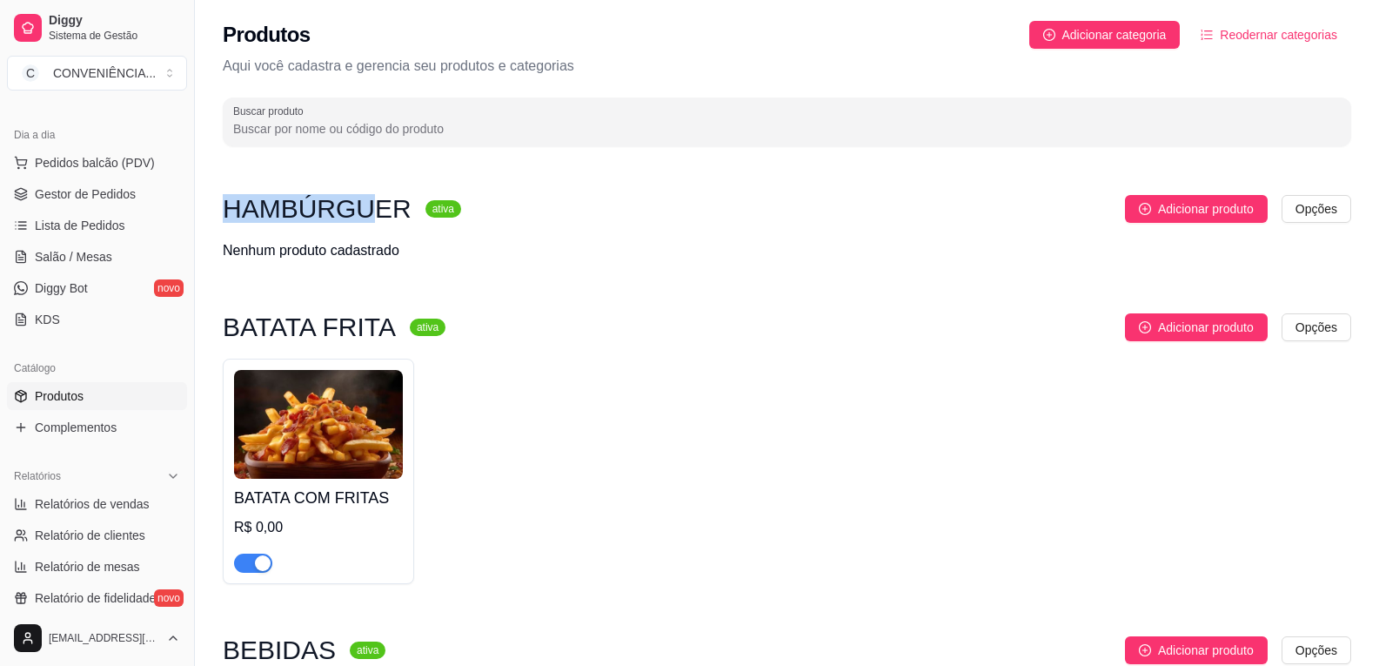
drag, startPoint x: 229, startPoint y: 204, endPoint x: 366, endPoint y: 204, distance: 137.5
click at [365, 204] on h3 "HAMBÚRGUER" at bounding box center [317, 208] width 189 height 21
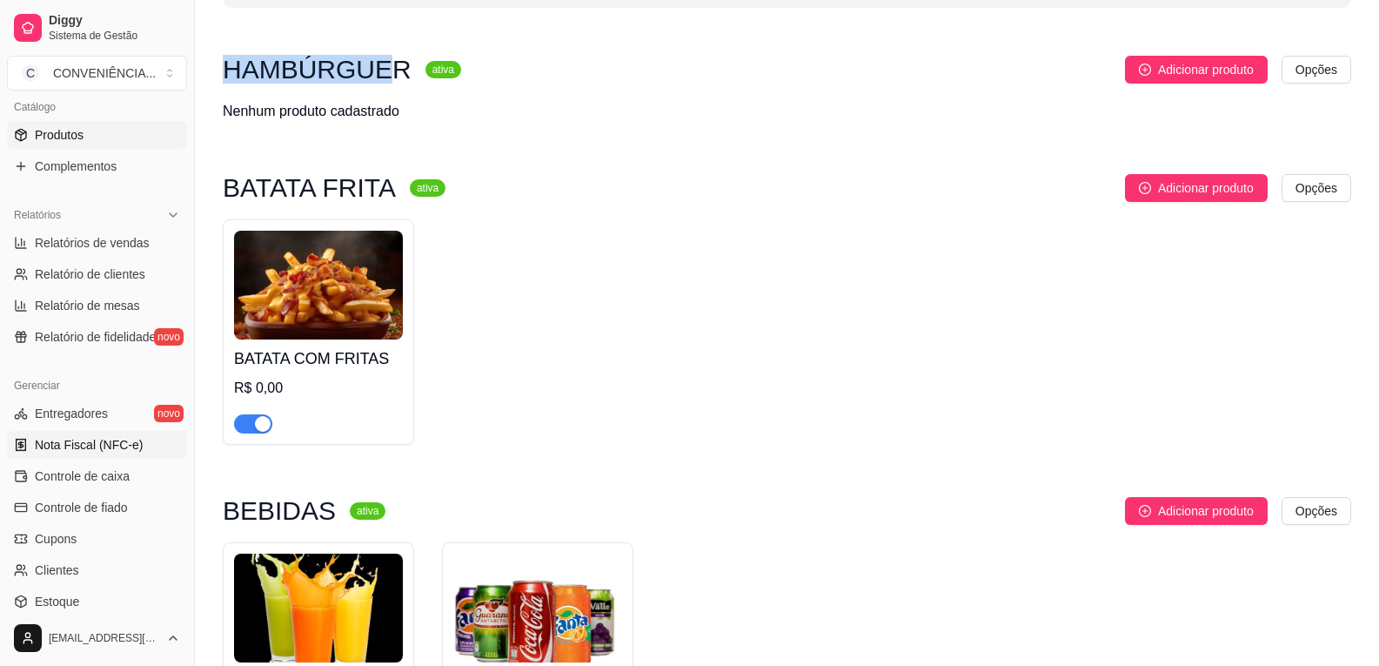
scroll to position [174, 0]
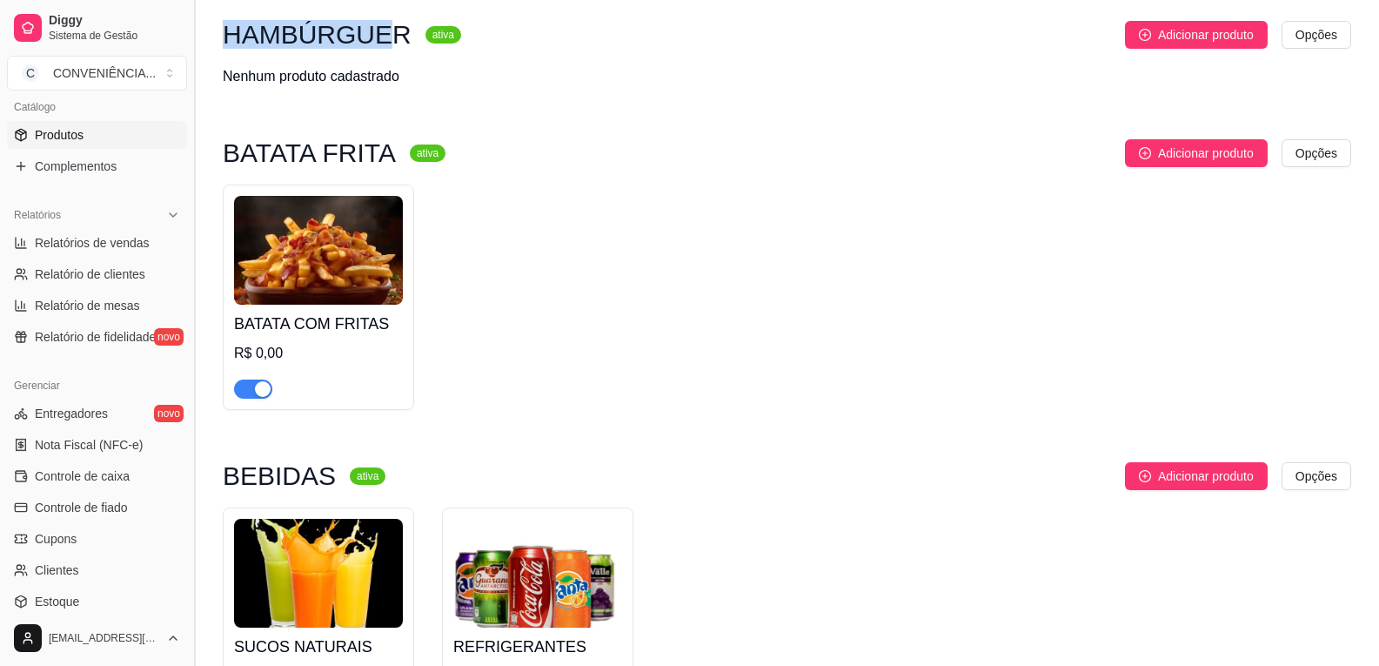
drag, startPoint x: 189, startPoint y: 458, endPoint x: 189, endPoint y: 473, distance: 15.7
click at [189, 473] on button "Toggle Sidebar" at bounding box center [194, 333] width 14 height 666
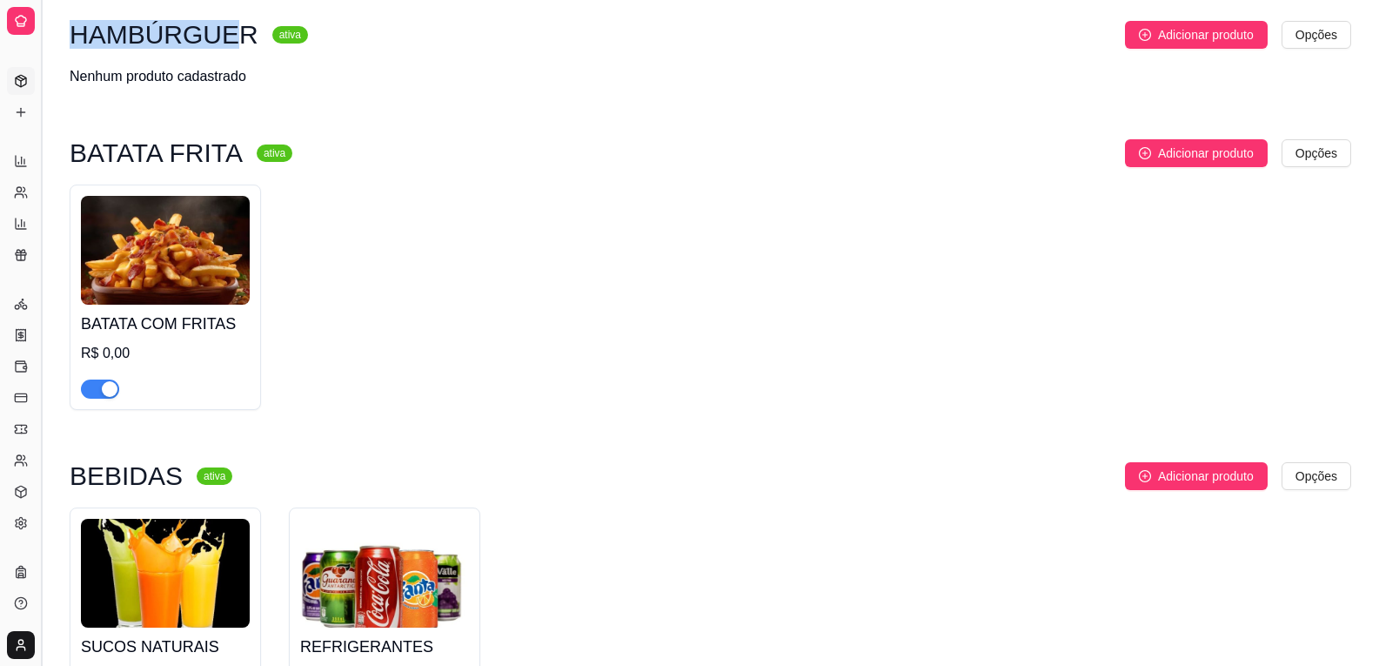
scroll to position [236, 0]
click at [27, 69] on link "Produtos" at bounding box center [21, 81] width 28 height 28
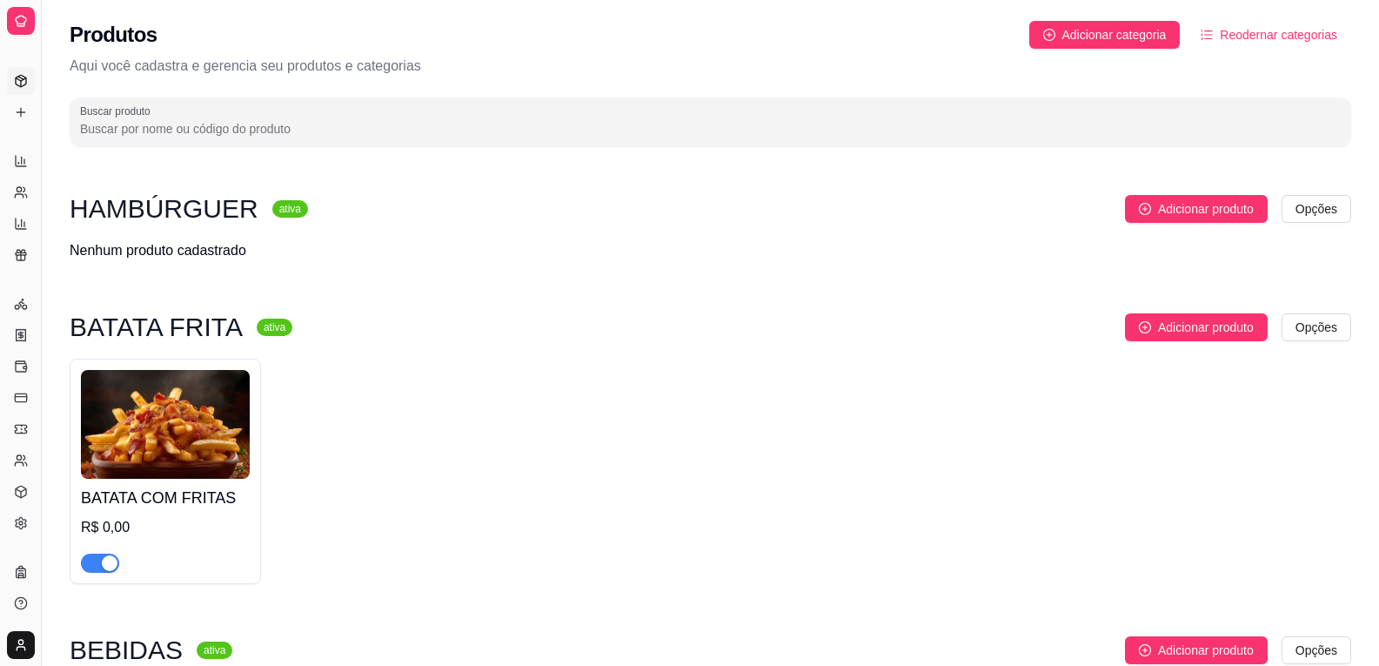
click at [18, 48] on div "Catálogo" at bounding box center [20, 53] width 27 height 28
click at [22, 26] on icon at bounding box center [21, 21] width 10 height 10
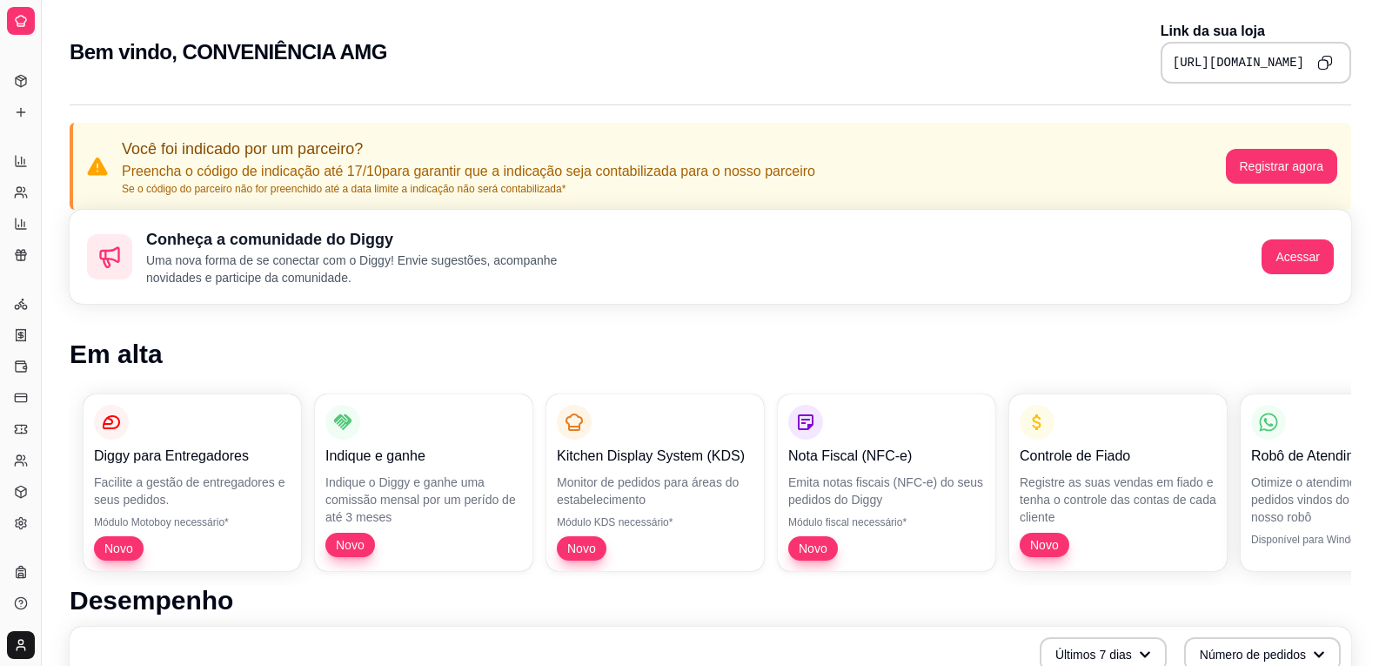
drag, startPoint x: 52, startPoint y: 44, endPoint x: 146, endPoint y: 67, distance: 96.9
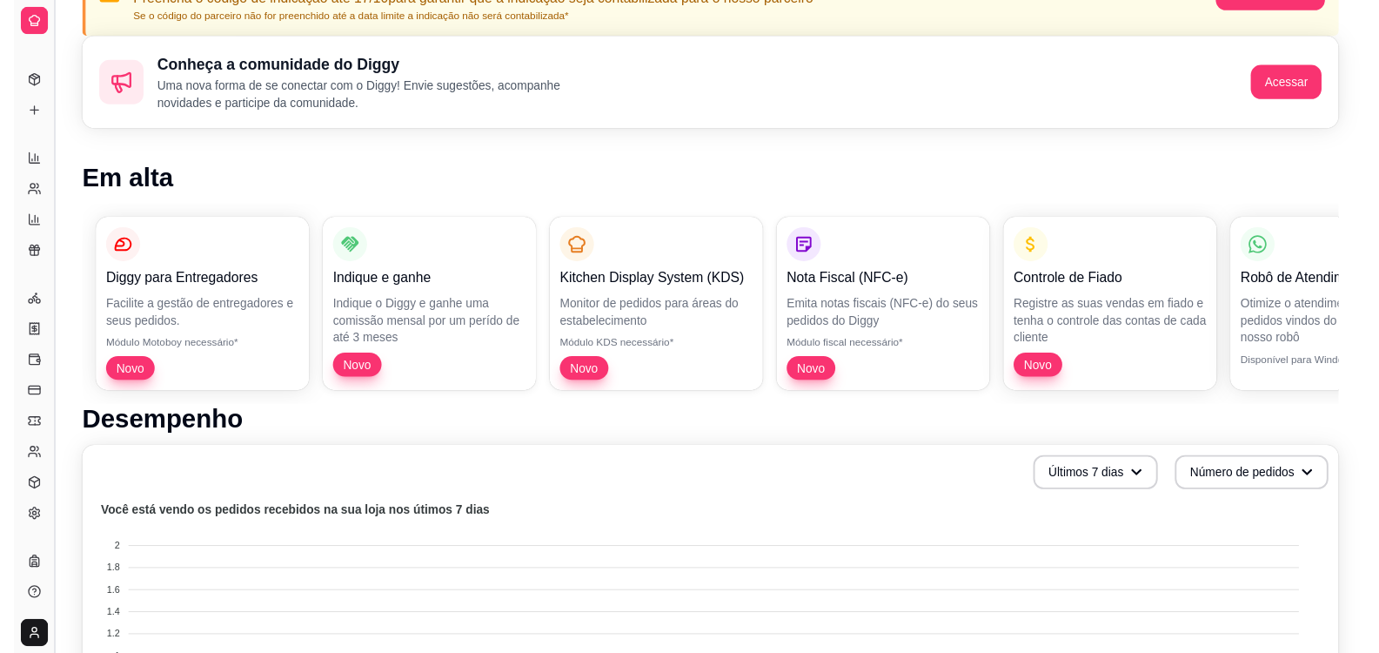
scroll to position [174, 0]
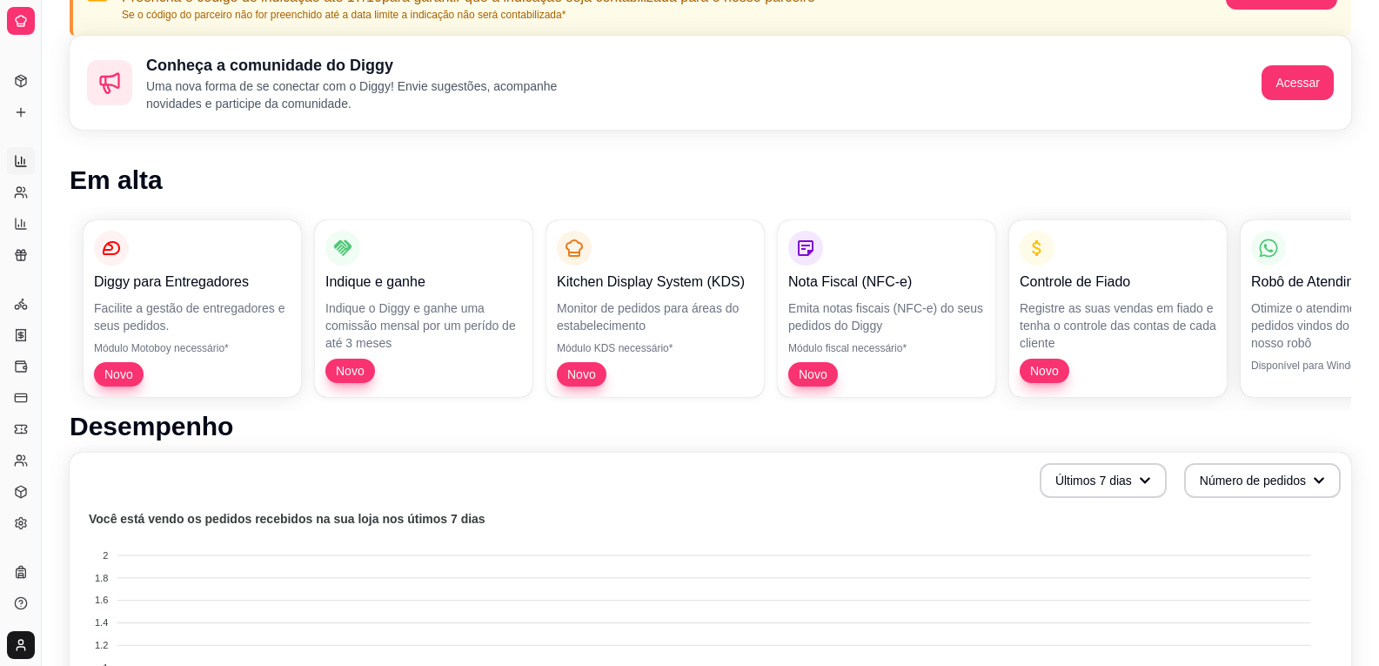
click at [39, 425] on button "Toggle Sidebar" at bounding box center [41, 333] width 14 height 666
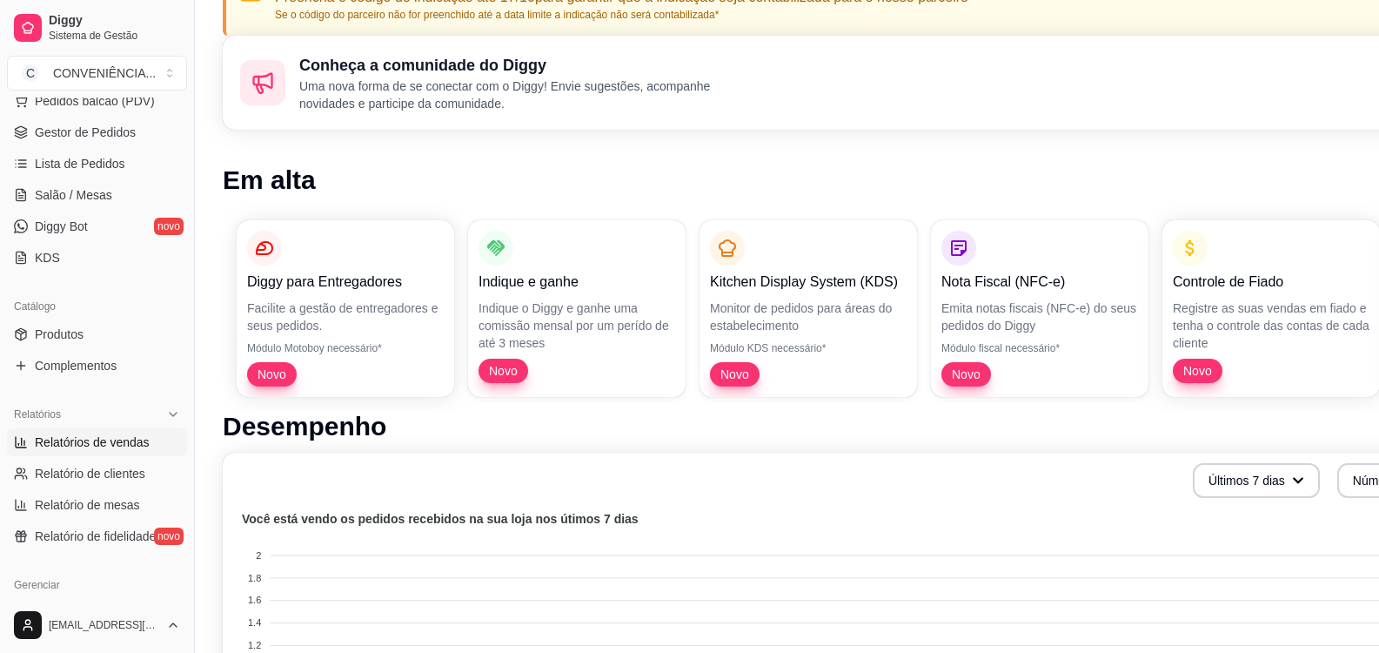
scroll to position [224, 0]
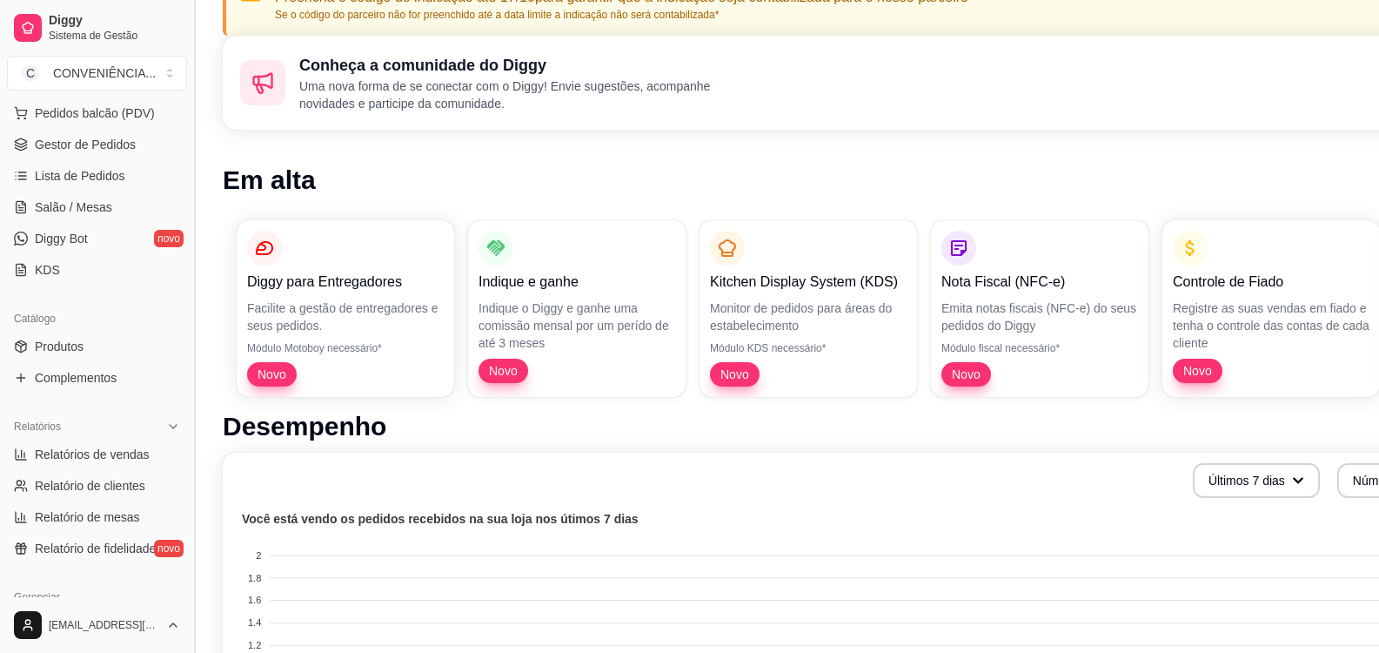
drag, startPoint x: 187, startPoint y: 385, endPoint x: 188, endPoint y: 472, distance: 87.9
click at [188, 472] on button "Toggle Sidebar" at bounding box center [194, 326] width 14 height 653
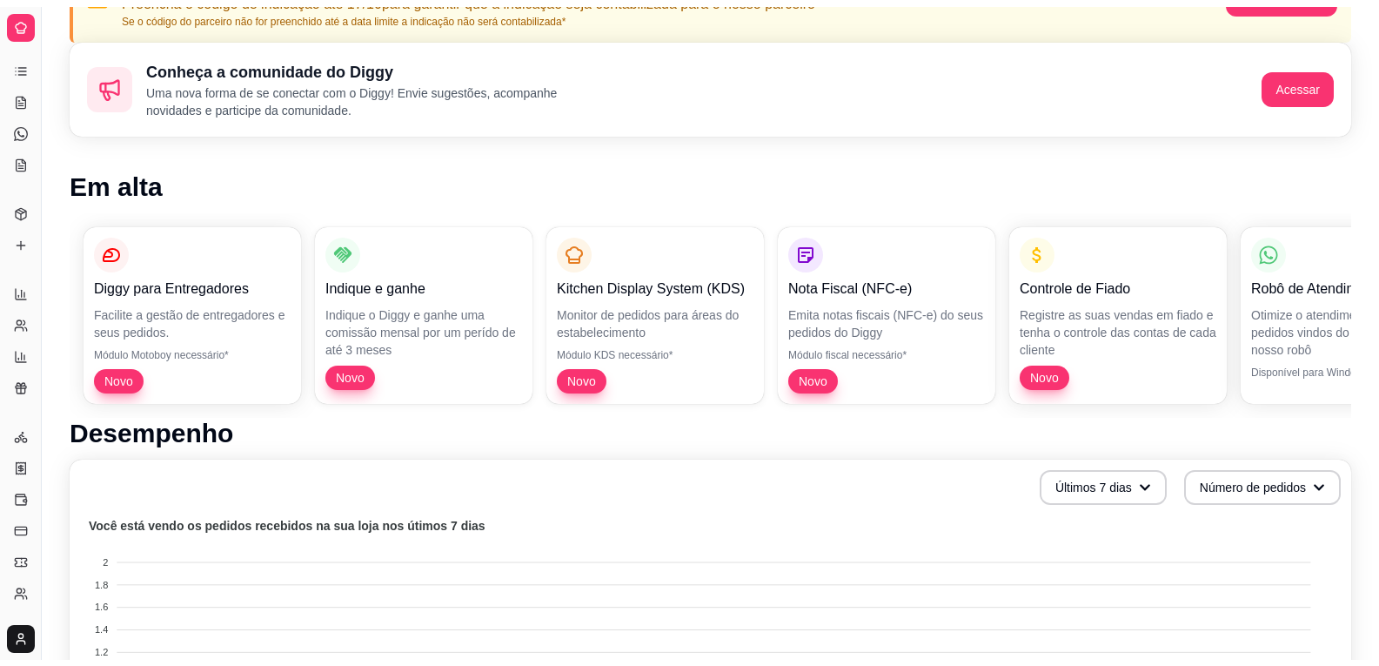
scroll to position [86, 0]
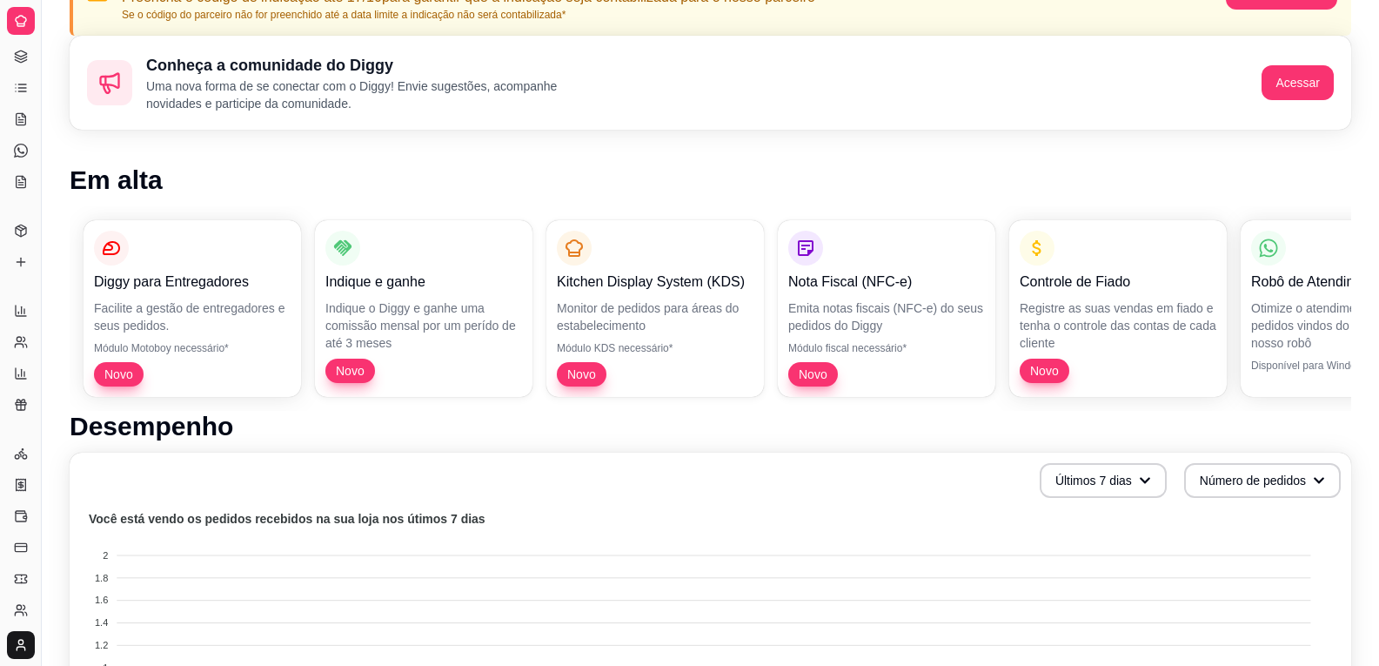
click at [14, 276] on span "Relatórios" at bounding box center [37, 283] width 47 height 14
click at [37, 292] on button "Toggle Sidebar" at bounding box center [41, 333] width 14 height 666
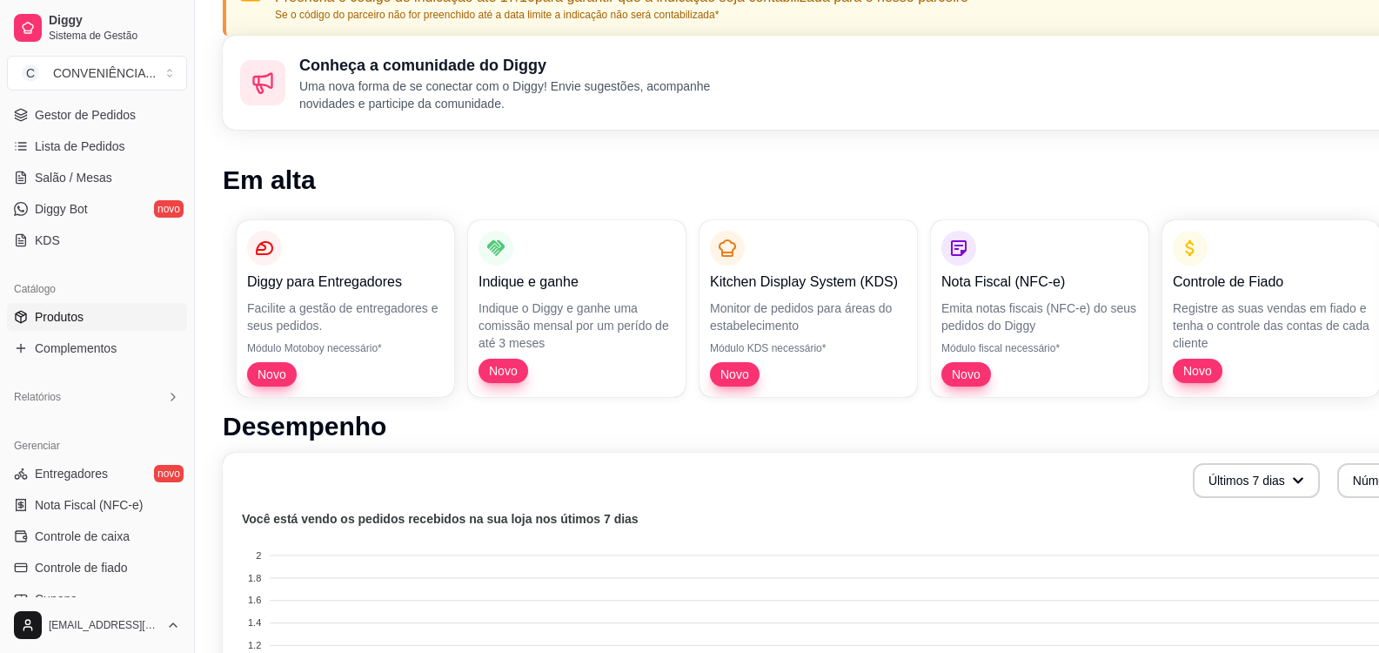
scroll to position [256, 0]
click at [83, 463] on span "Entregadores" at bounding box center [71, 470] width 73 height 17
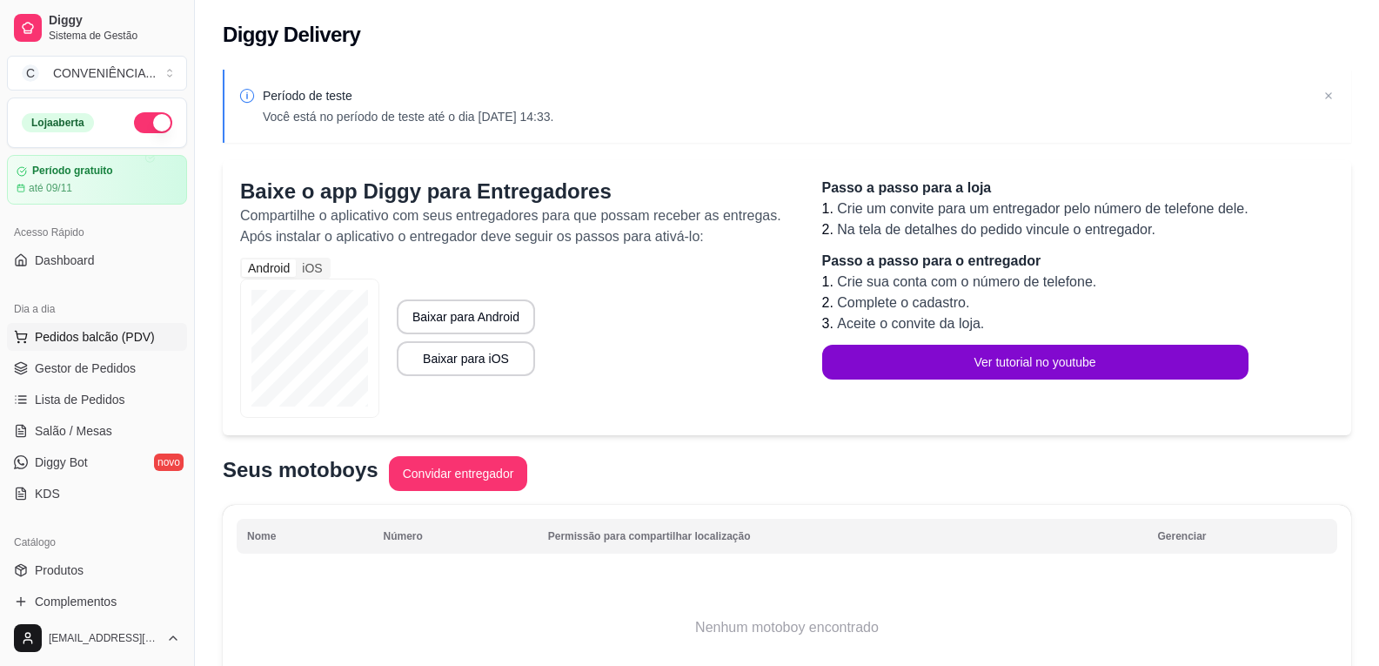
click at [104, 335] on span "Pedidos balcão (PDV)" at bounding box center [95, 336] width 120 height 17
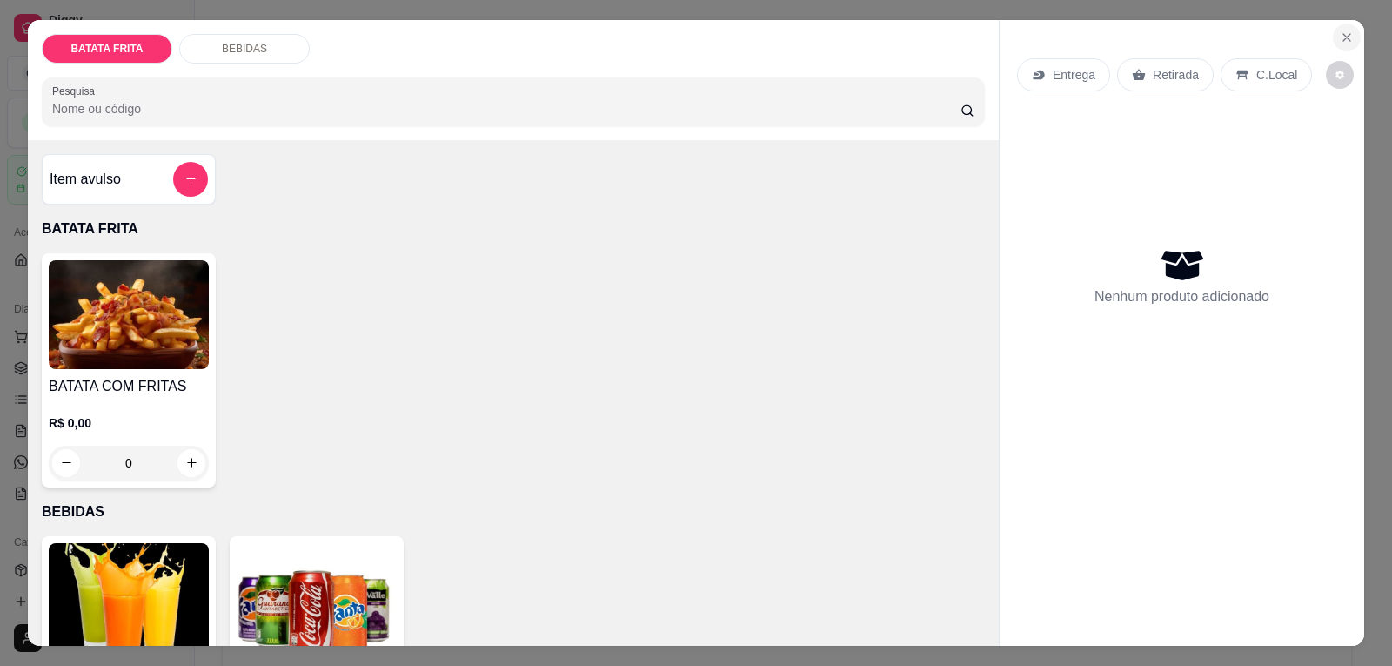
click at [1340, 37] on icon "Close" at bounding box center [1347, 37] width 14 height 14
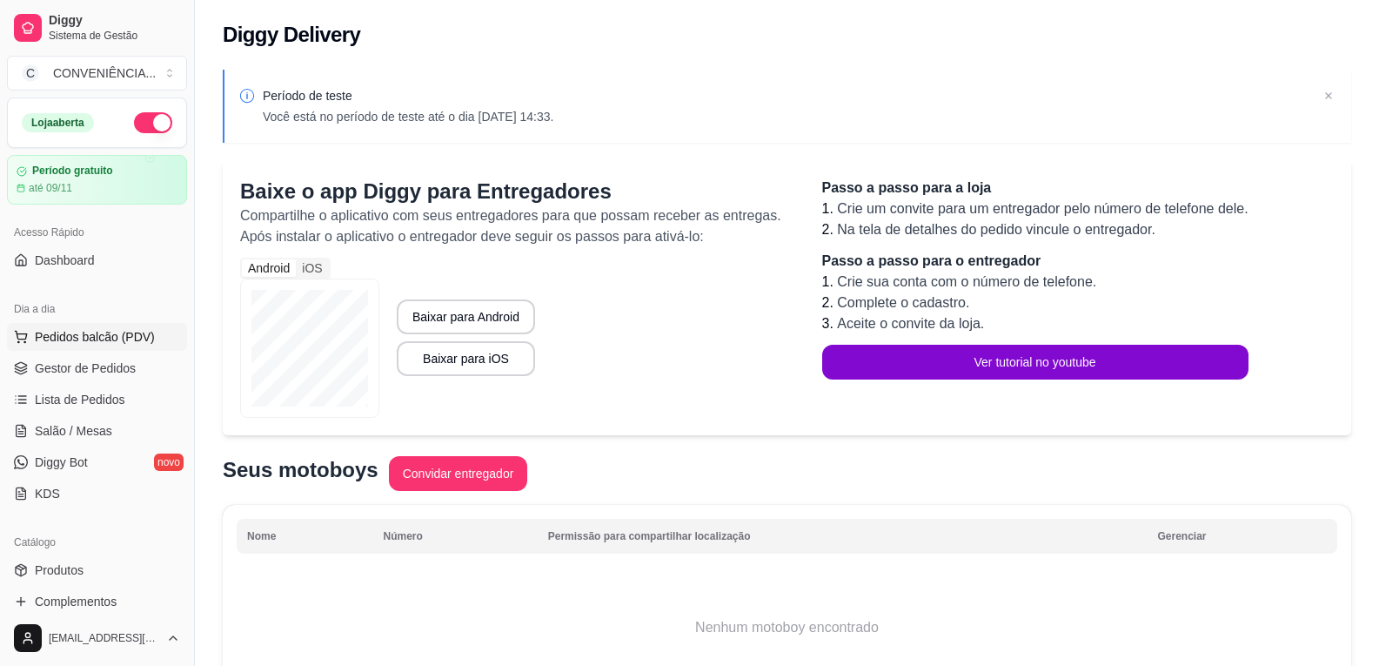
click at [81, 335] on span "Pedidos balcão (PDV)" at bounding box center [95, 336] width 120 height 17
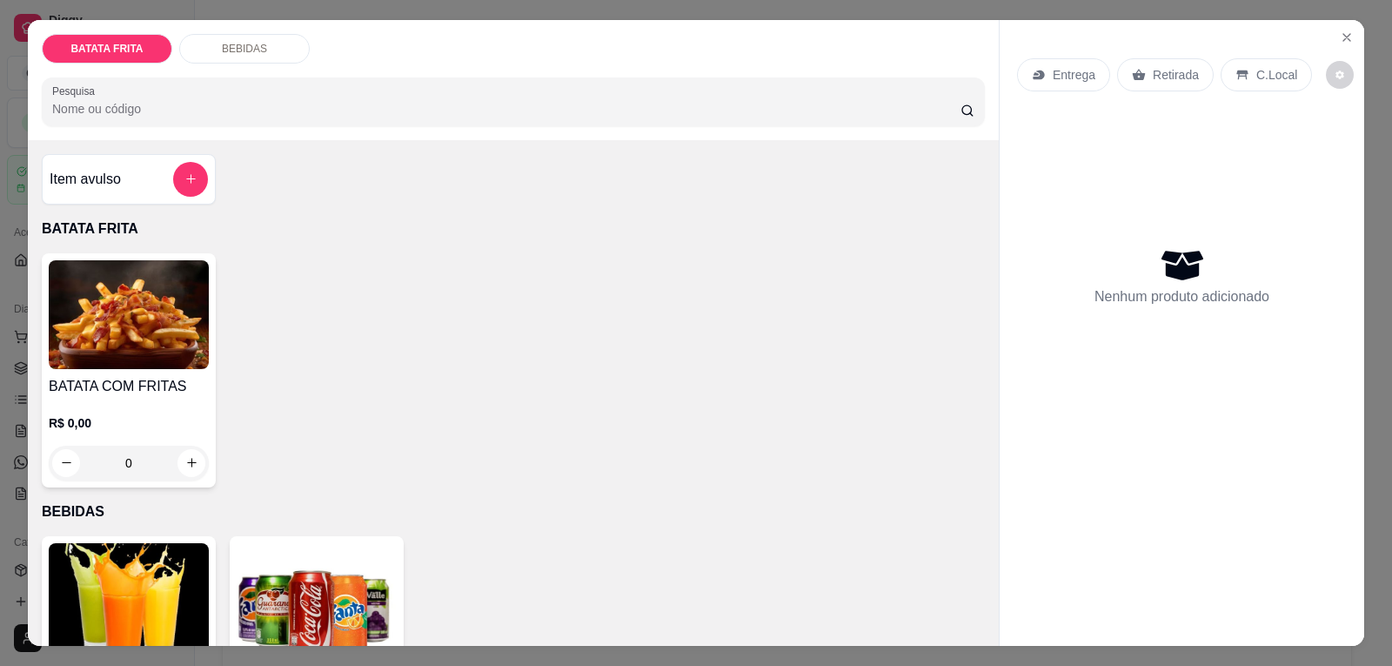
click at [1067, 82] on p "Entrega" at bounding box center [1074, 74] width 43 height 17
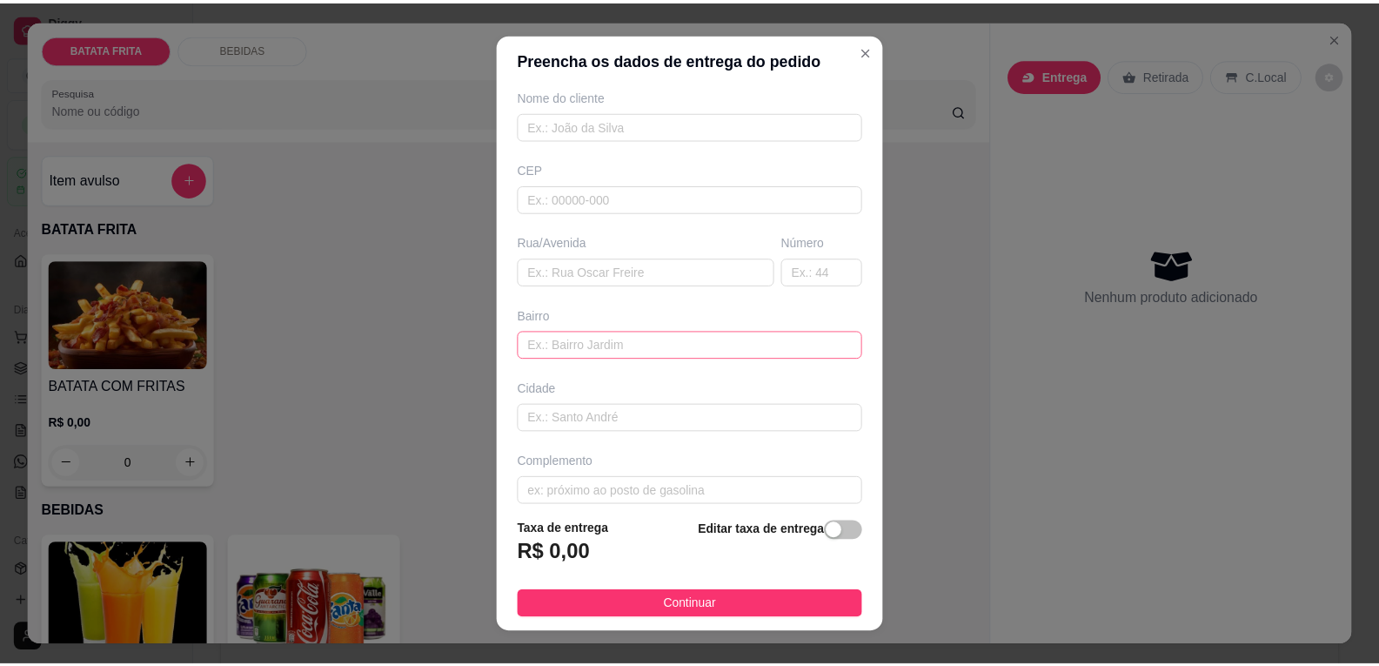
scroll to position [166, 0]
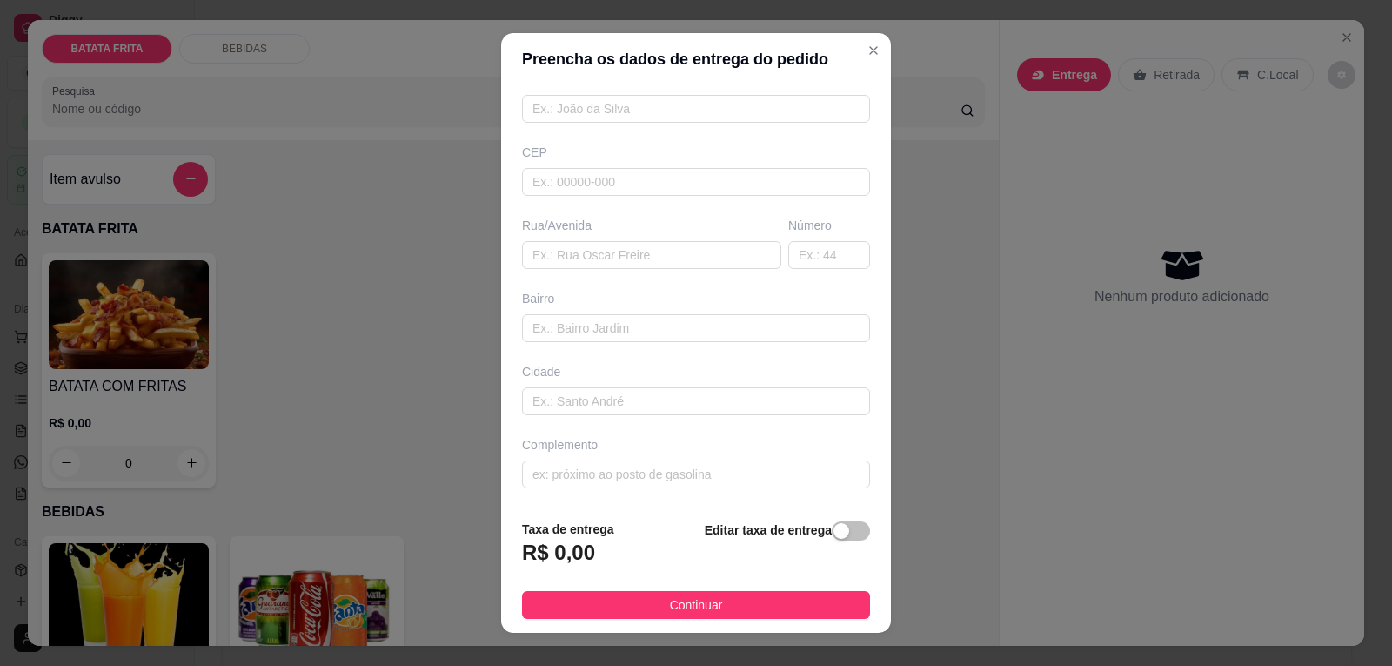
click at [542, 560] on h3 "R$ 0,00" at bounding box center [558, 553] width 73 height 28
click at [834, 534] on div "button" at bounding box center [842, 531] width 16 height 16
drag, startPoint x: 592, startPoint y: 555, endPoint x: 479, endPoint y: 536, distance: 114.7
click at [489, 542] on div "Preencha os dados de entrega do pedido Busque pelo cliente Número de contato No…" at bounding box center [696, 333] width 1392 height 666
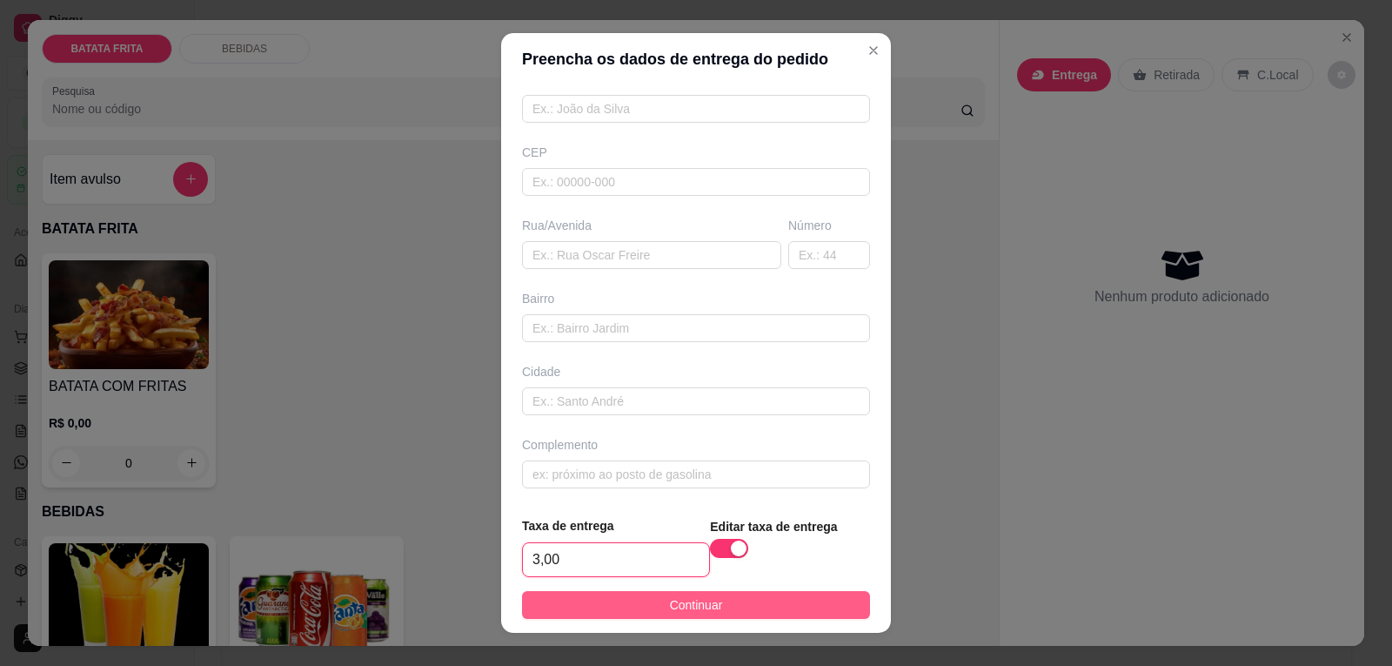
type input "3,00"
click at [727, 604] on button "Continuar" at bounding box center [696, 605] width 348 height 28
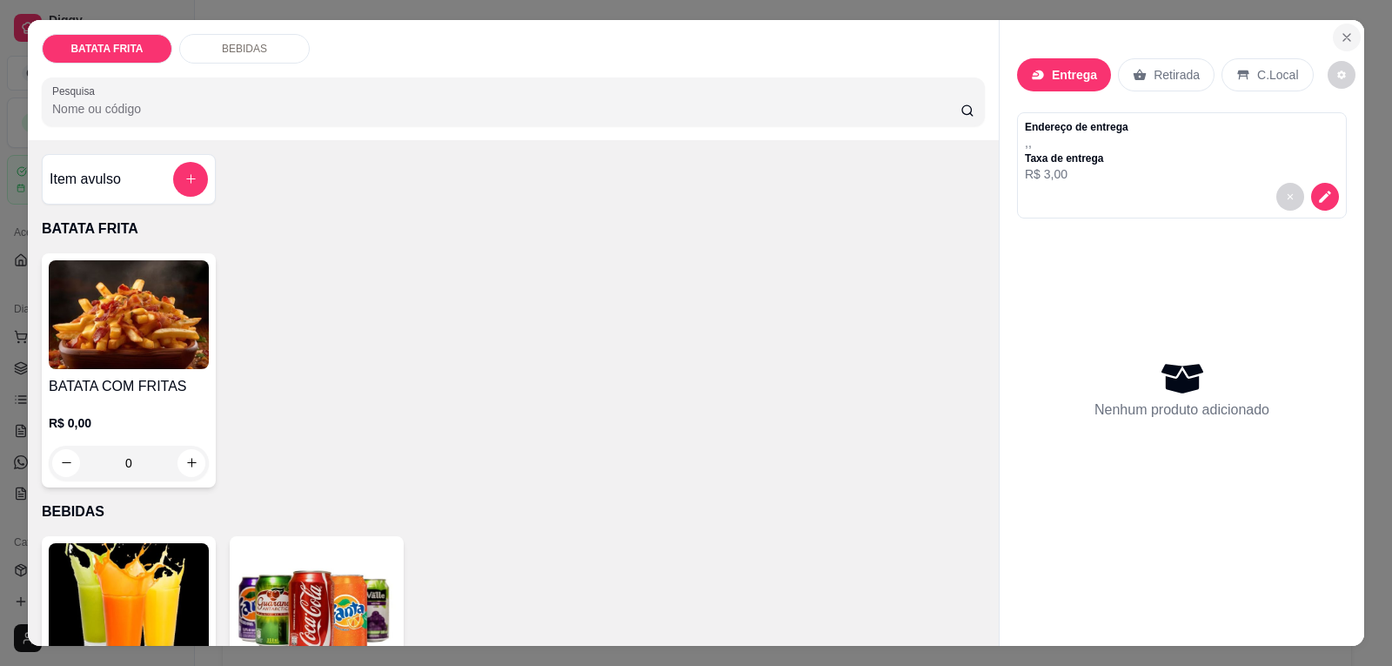
click at [1340, 36] on icon "Close" at bounding box center [1347, 37] width 14 height 14
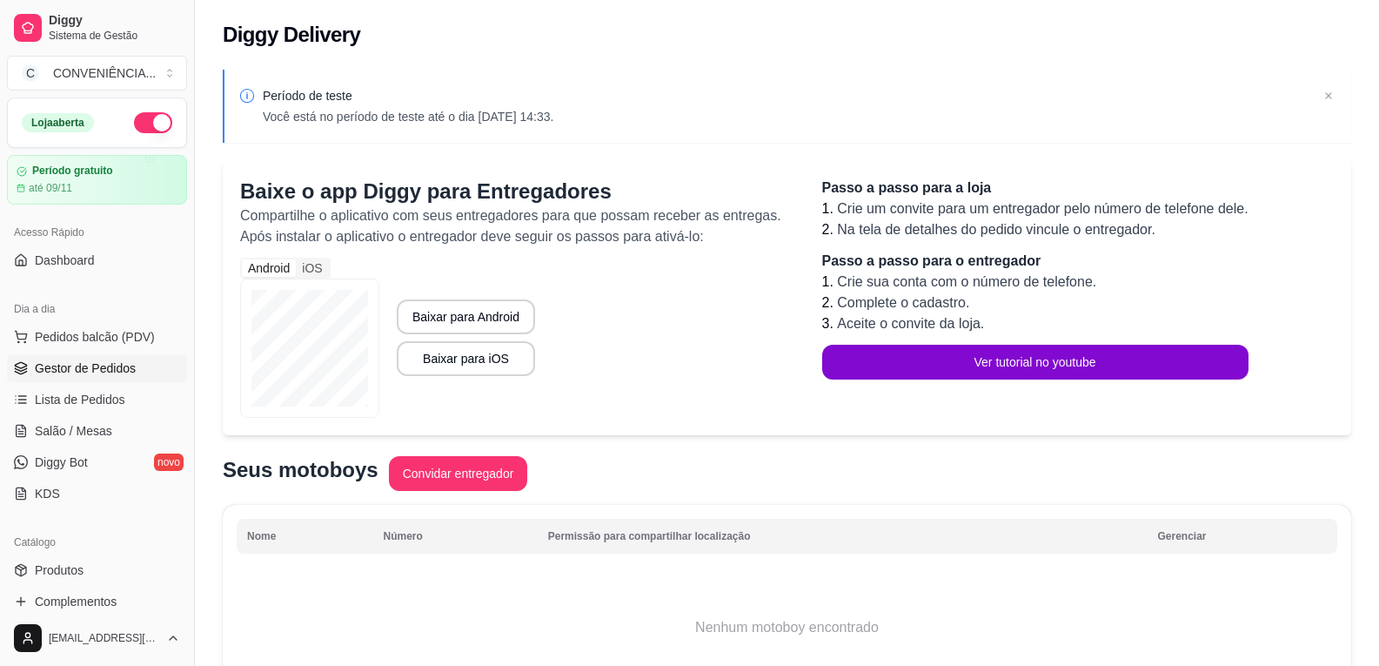
click at [95, 365] on span "Gestor de Pedidos" at bounding box center [85, 367] width 101 height 17
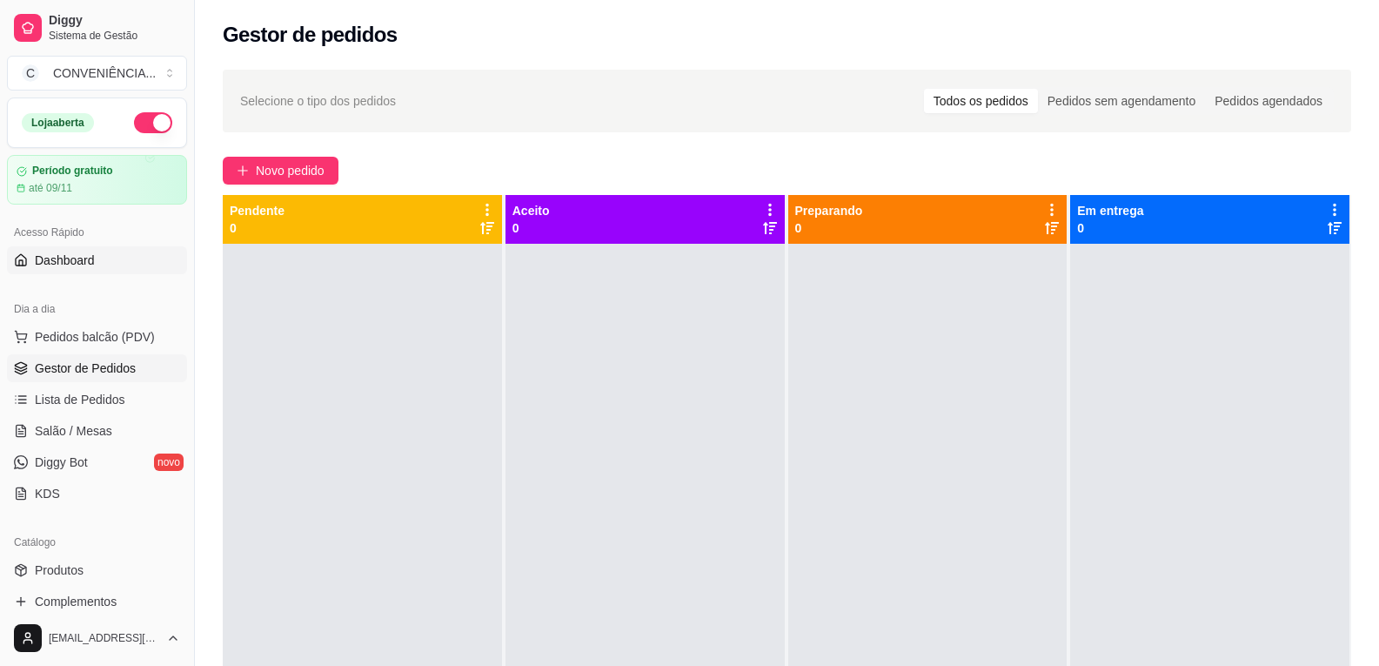
click at [76, 267] on span "Dashboard" at bounding box center [65, 259] width 60 height 17
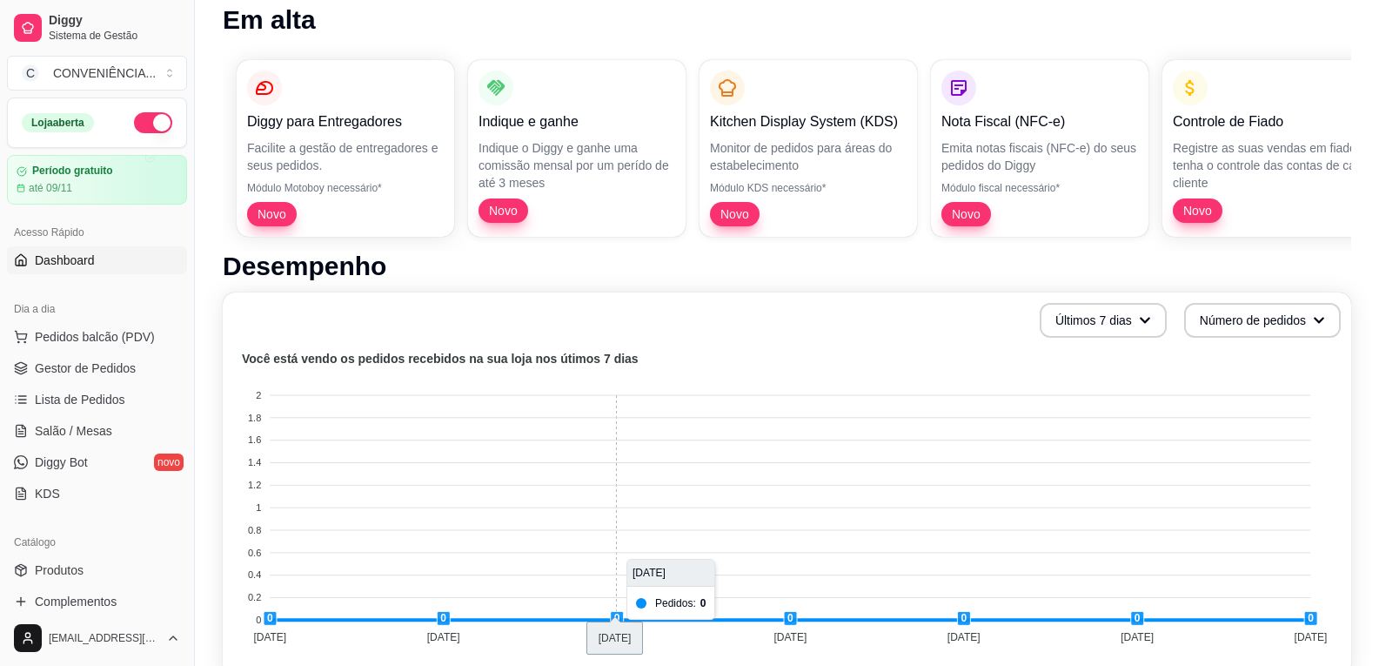
scroll to position [87, 0]
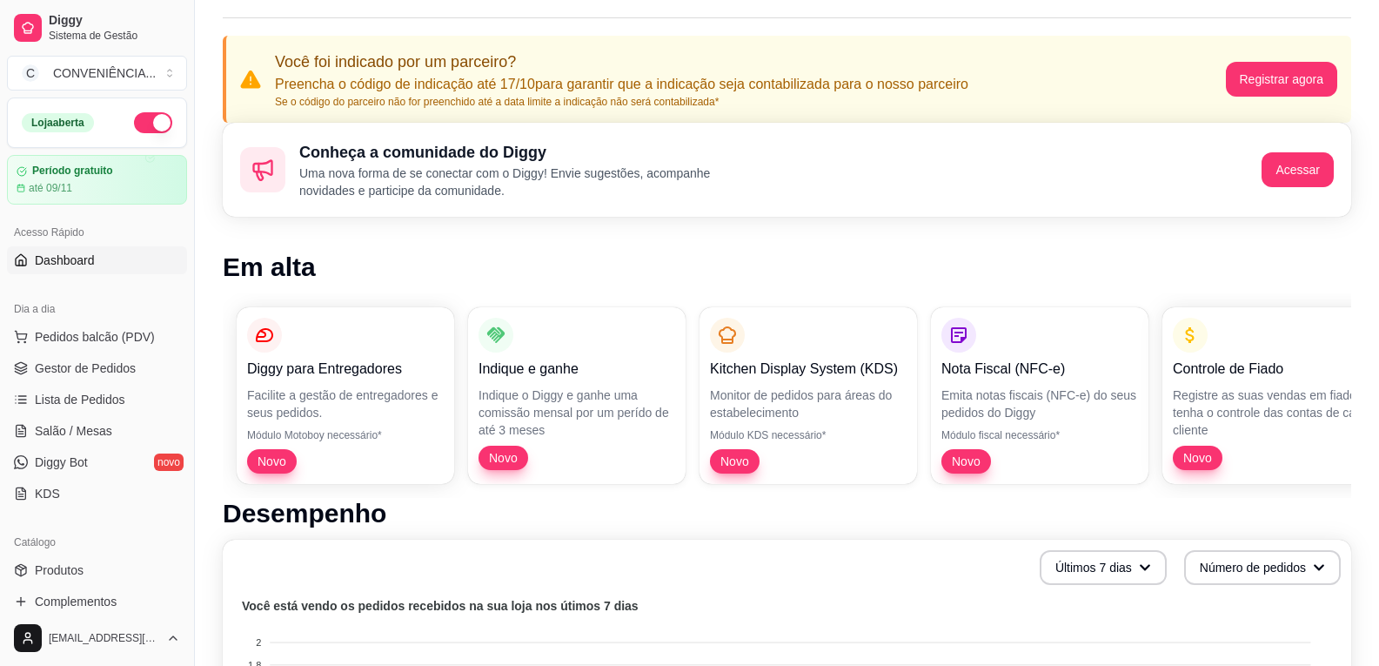
click at [617, 405] on p "Indique o Diggy e ganhe uma comissão mensal por um perído de até 3 meses" at bounding box center [577, 412] width 197 height 52
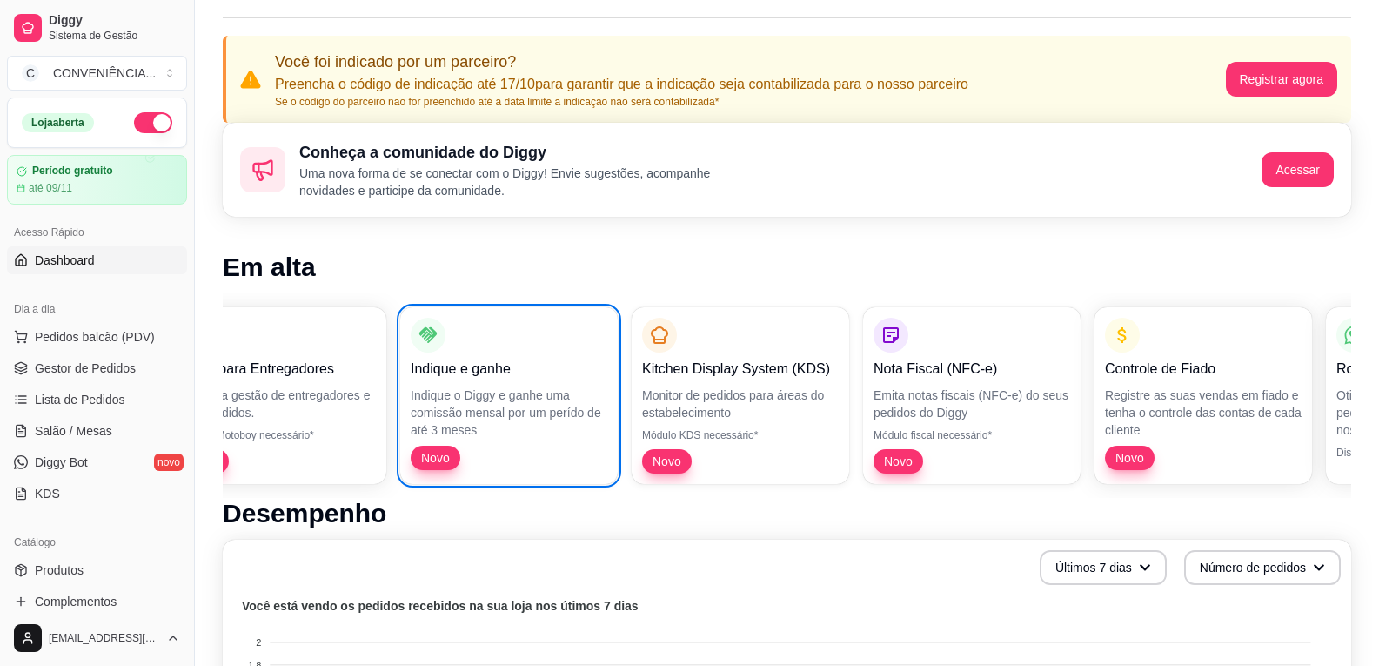
scroll to position [0, 0]
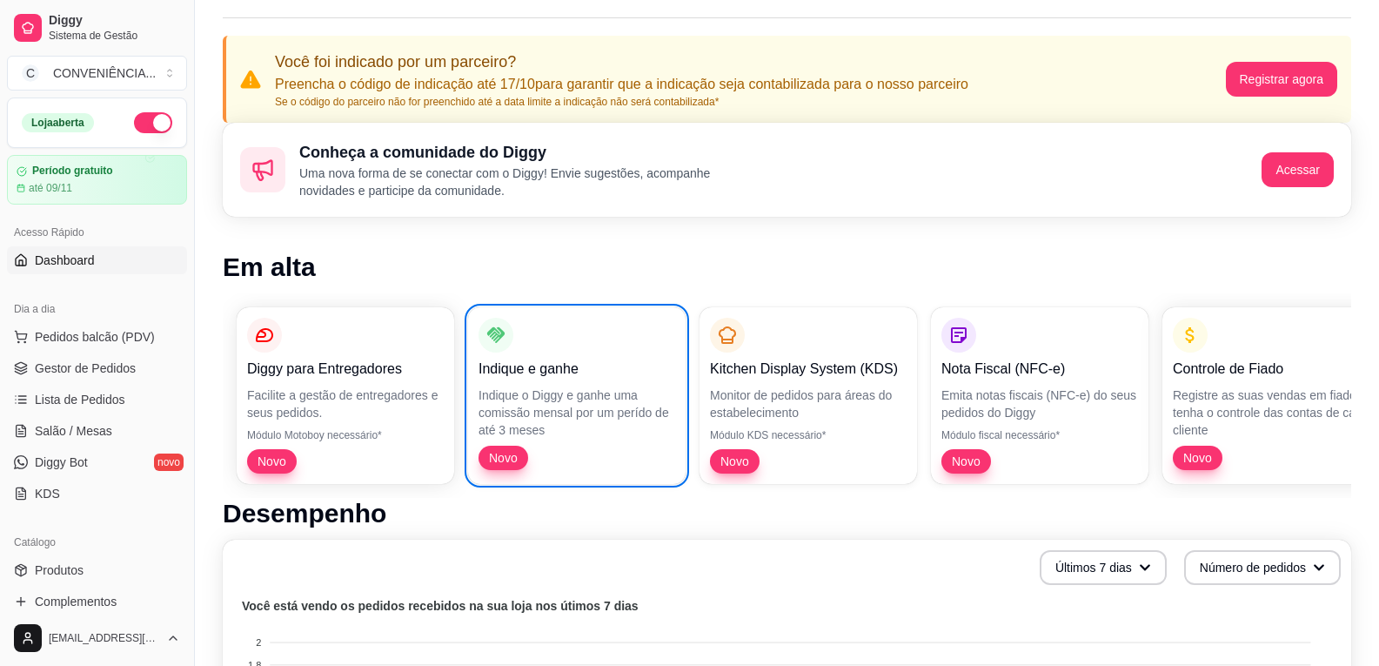
click at [317, 398] on p "Facilite a gestão de entregadores e seus pedidos." at bounding box center [345, 403] width 197 height 35
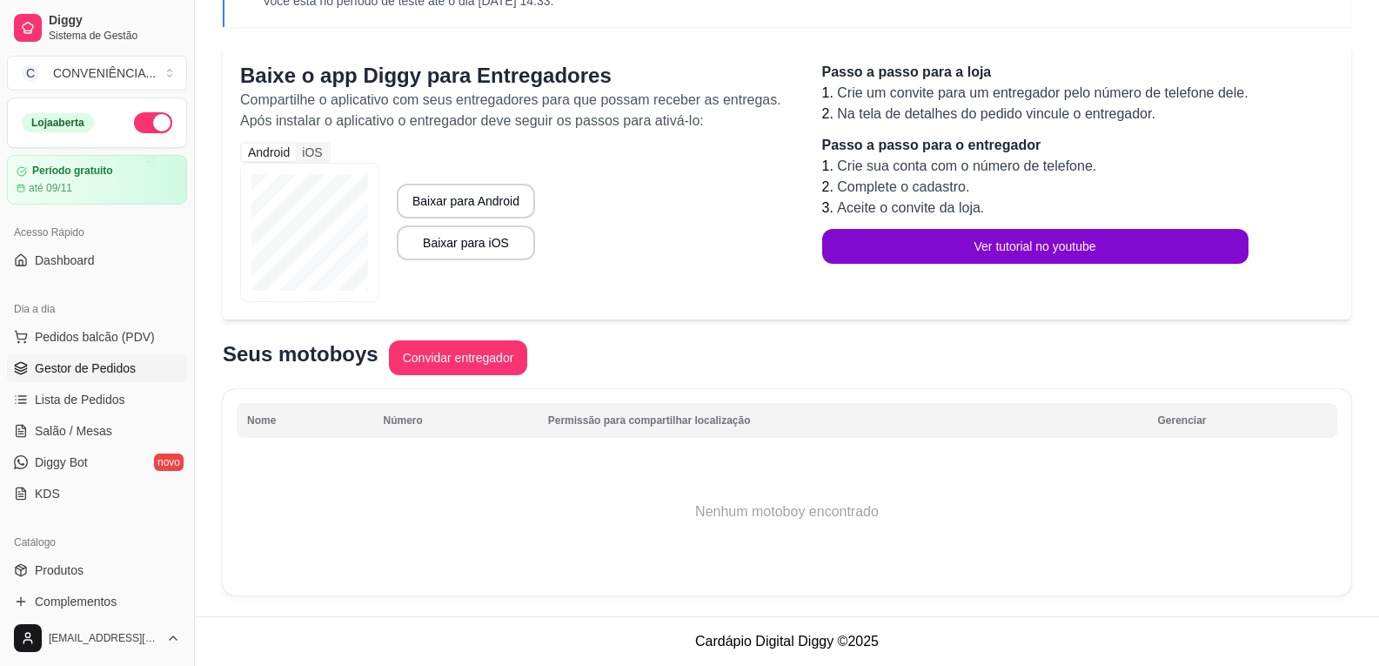
click at [85, 362] on span "Gestor de Pedidos" at bounding box center [85, 367] width 101 height 17
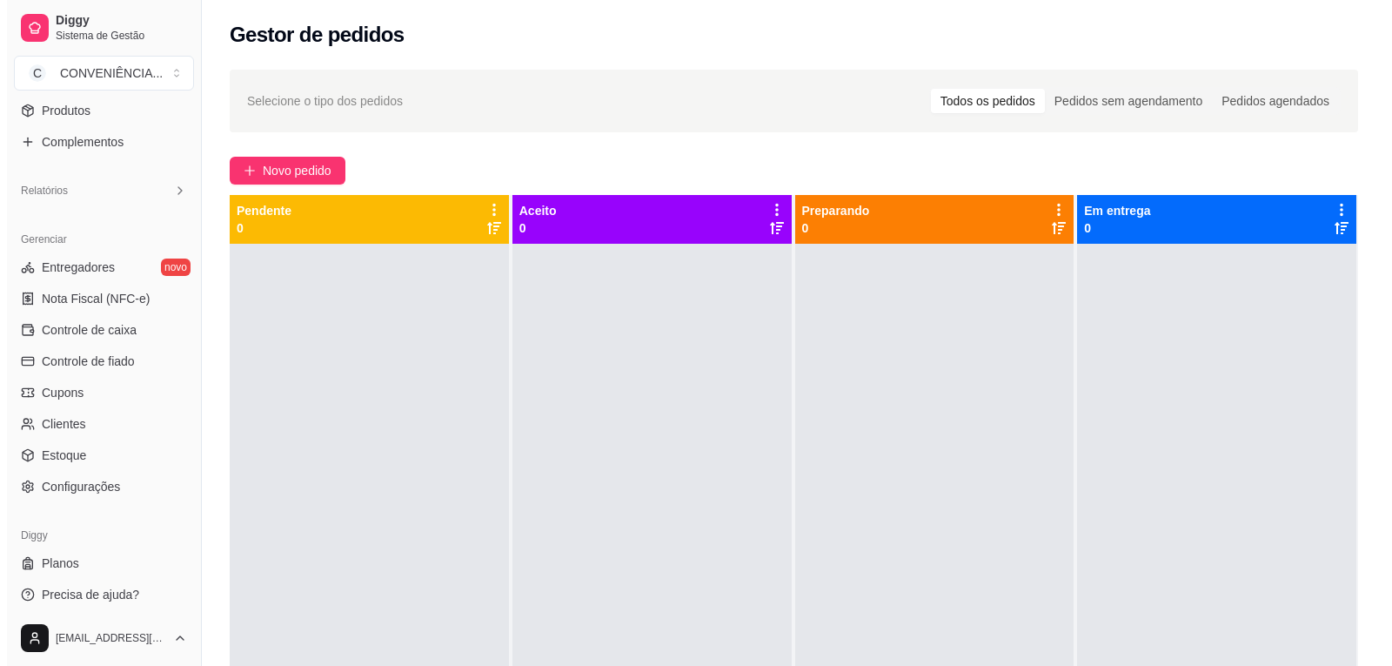
scroll to position [465, 0]
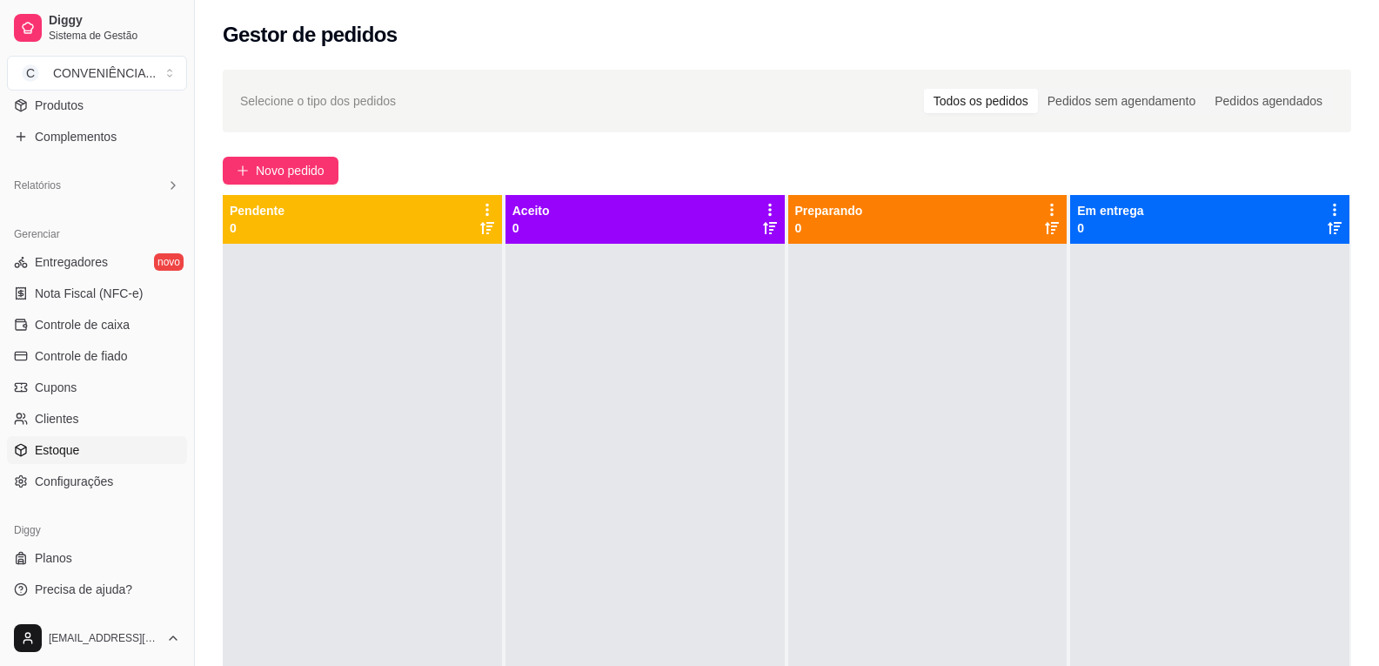
click at [73, 442] on span "Estoque" at bounding box center [57, 449] width 44 height 17
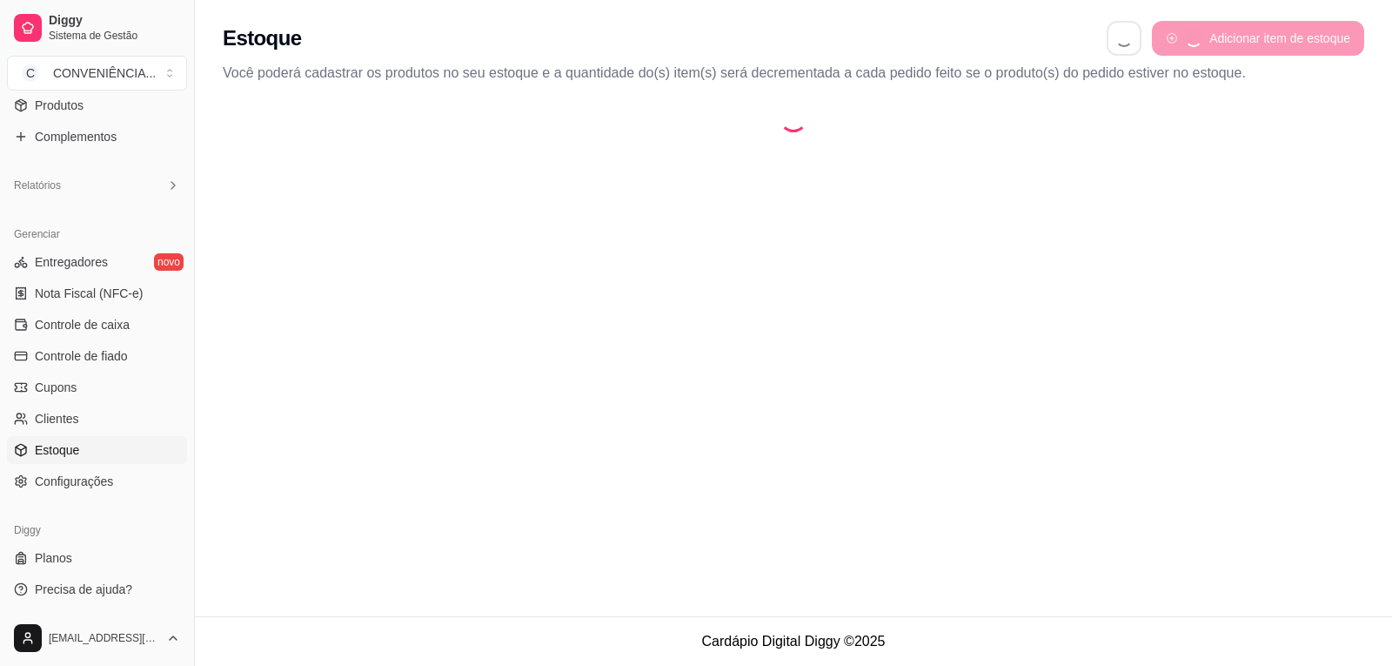
select select "QUANTITY_ORDER"
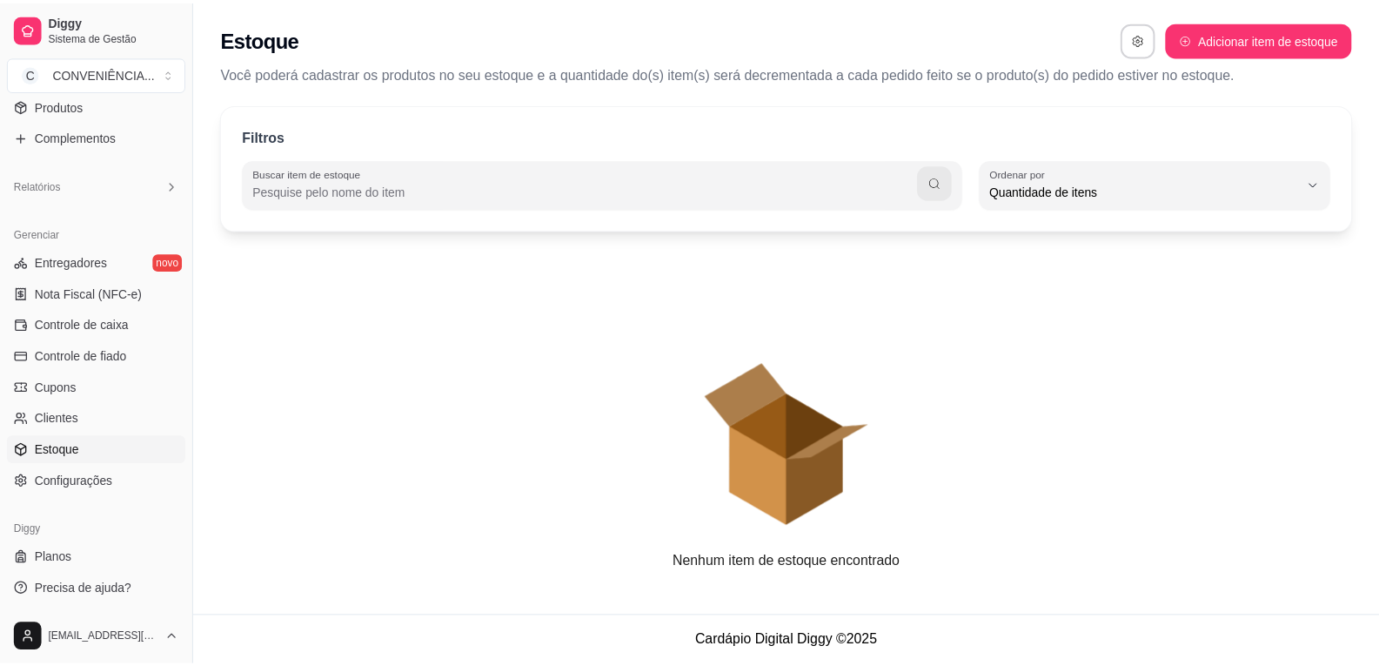
scroll to position [17, 0]
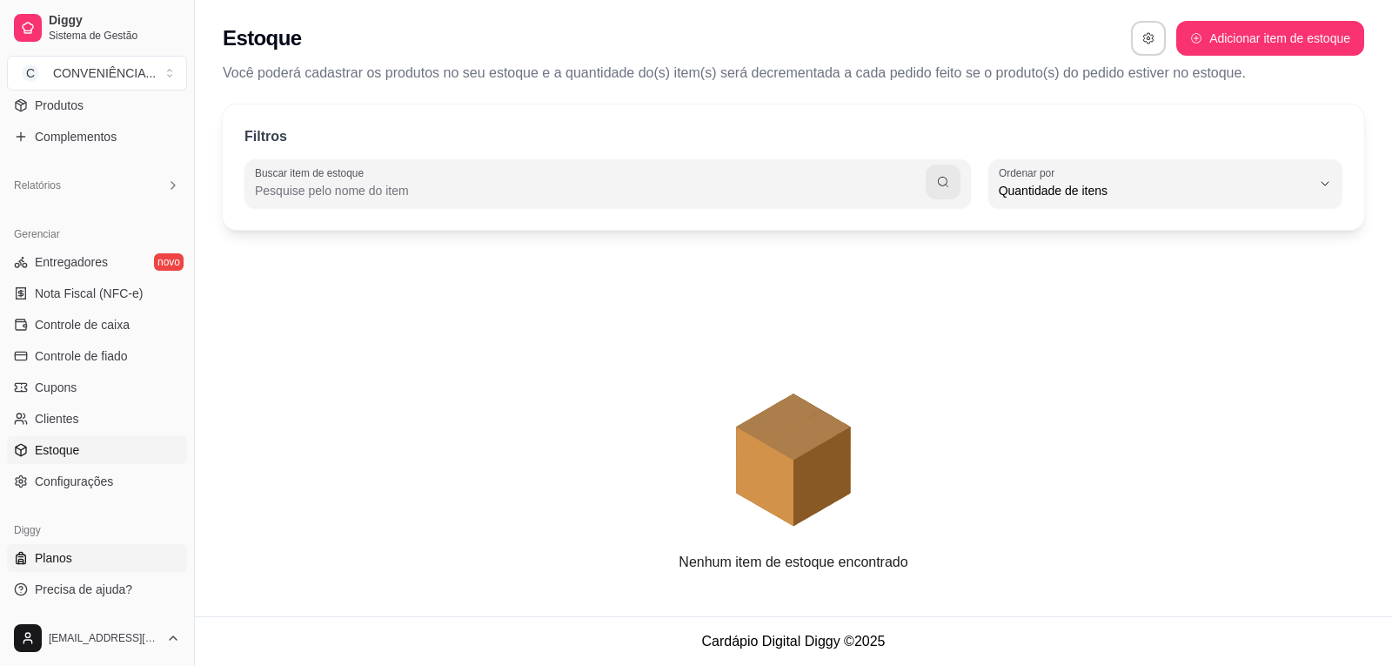
click at [72, 554] on link "Planos" at bounding box center [97, 558] width 180 height 28
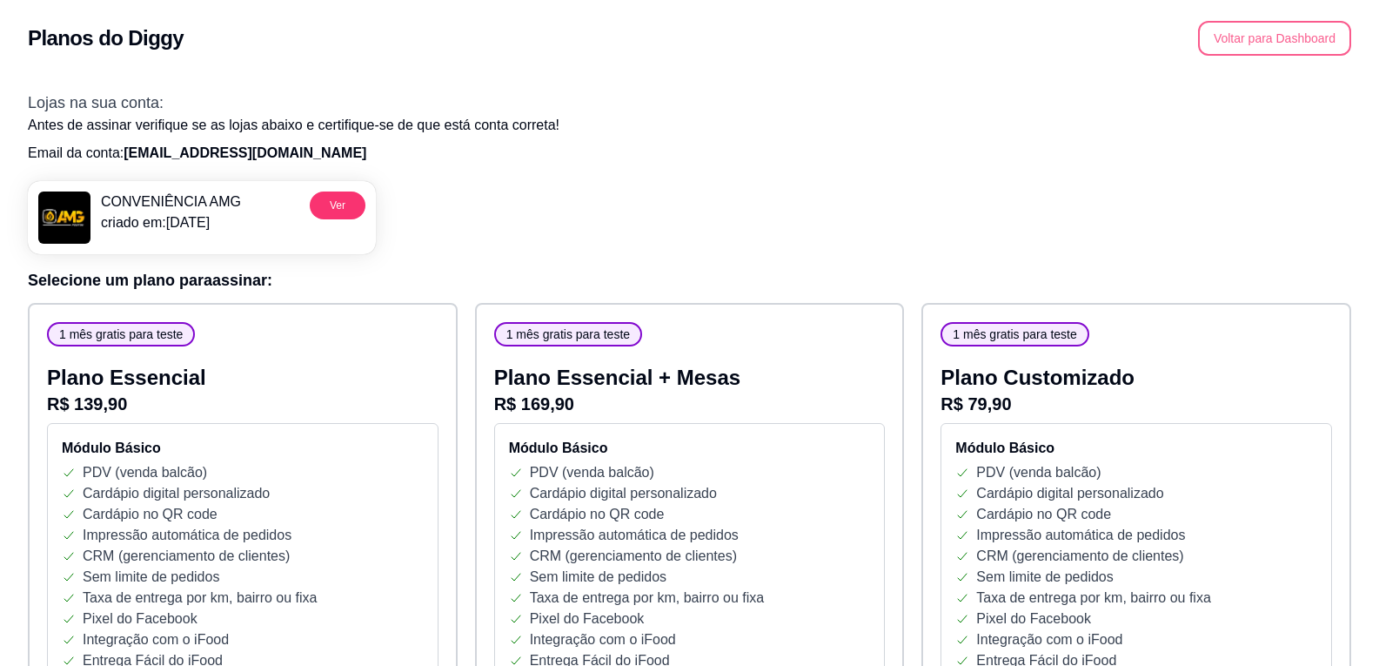
click at [1242, 51] on button "Voltar para Dashboard" at bounding box center [1274, 38] width 153 height 35
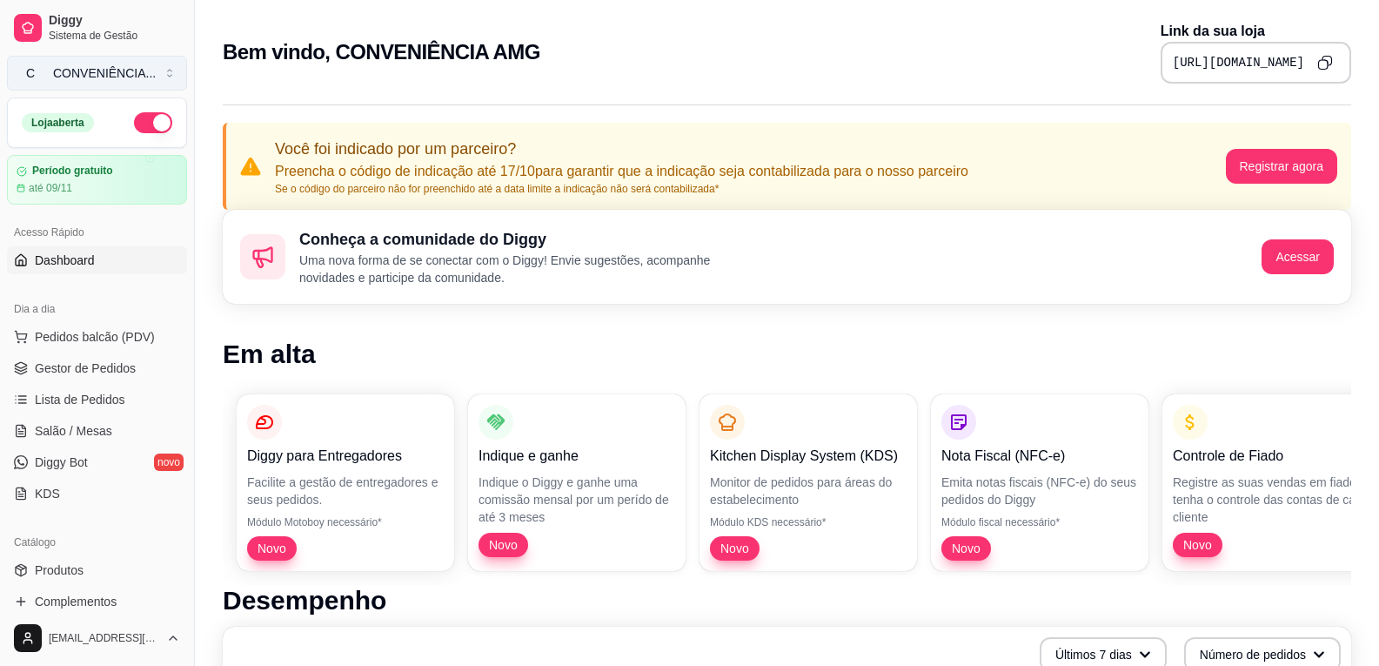
click at [66, 85] on button "C CONVENIÊNCIA ..." at bounding box center [97, 73] width 180 height 35
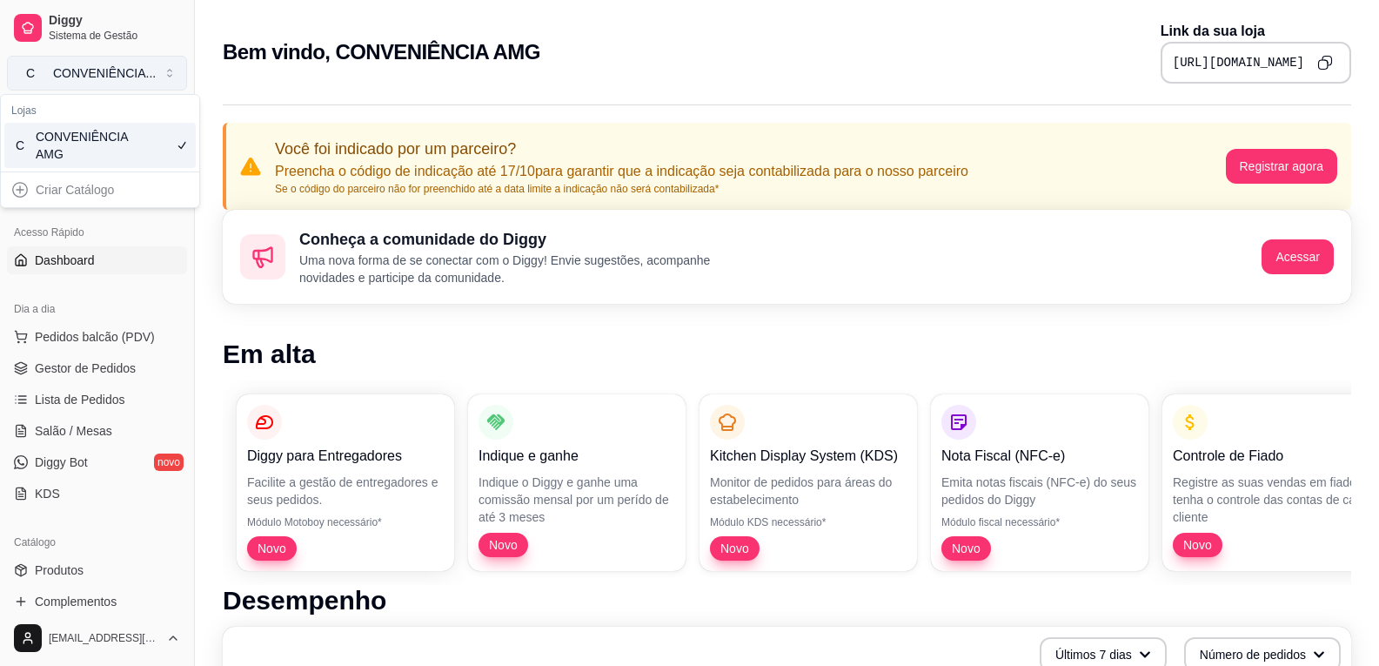
click at [66, 84] on button "C CONVENIÊNCIA ..." at bounding box center [97, 73] width 180 height 35
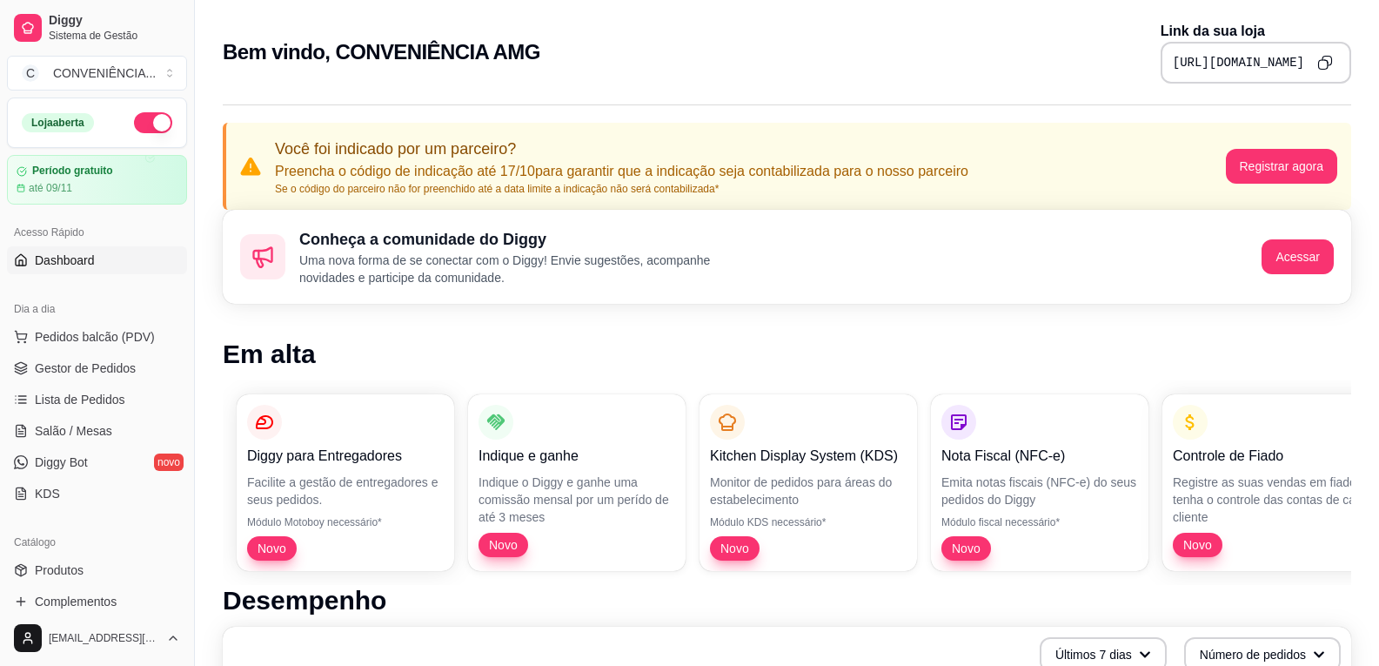
click at [45, 255] on span "Dashboard" at bounding box center [65, 259] width 60 height 17
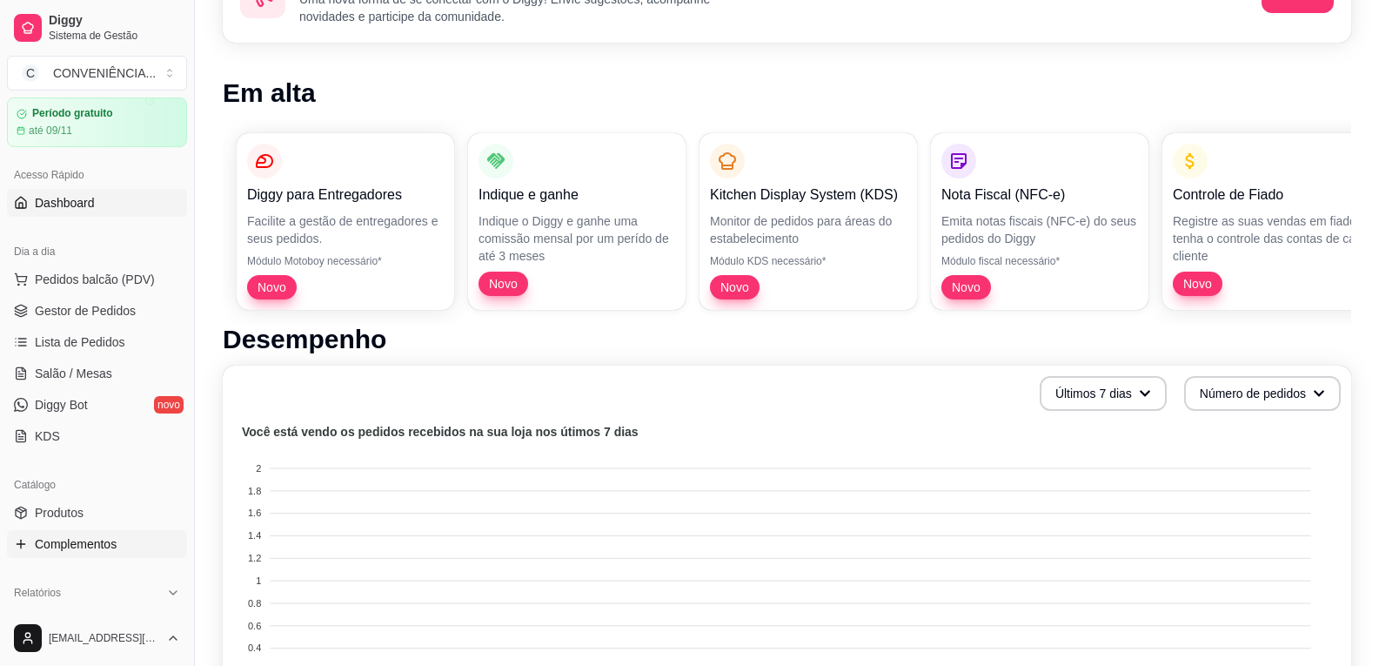
scroll to position [87, 0]
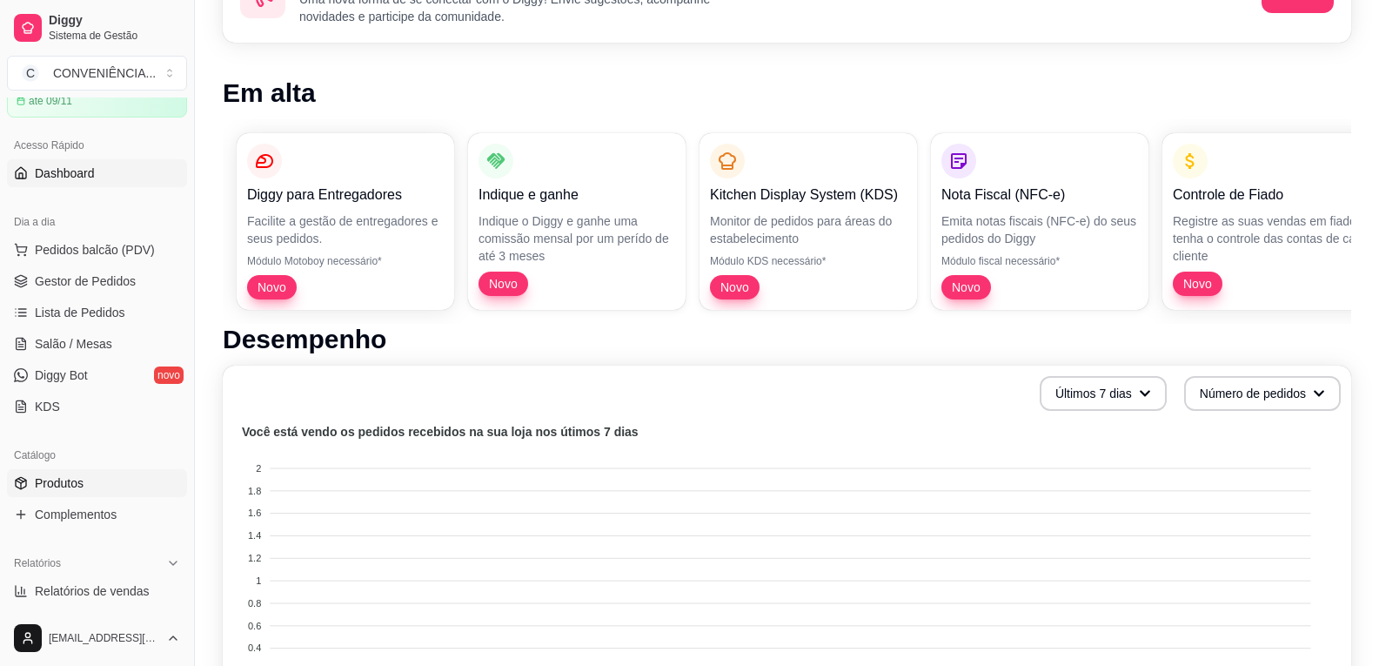
click at [50, 481] on span "Produtos" at bounding box center [59, 482] width 49 height 17
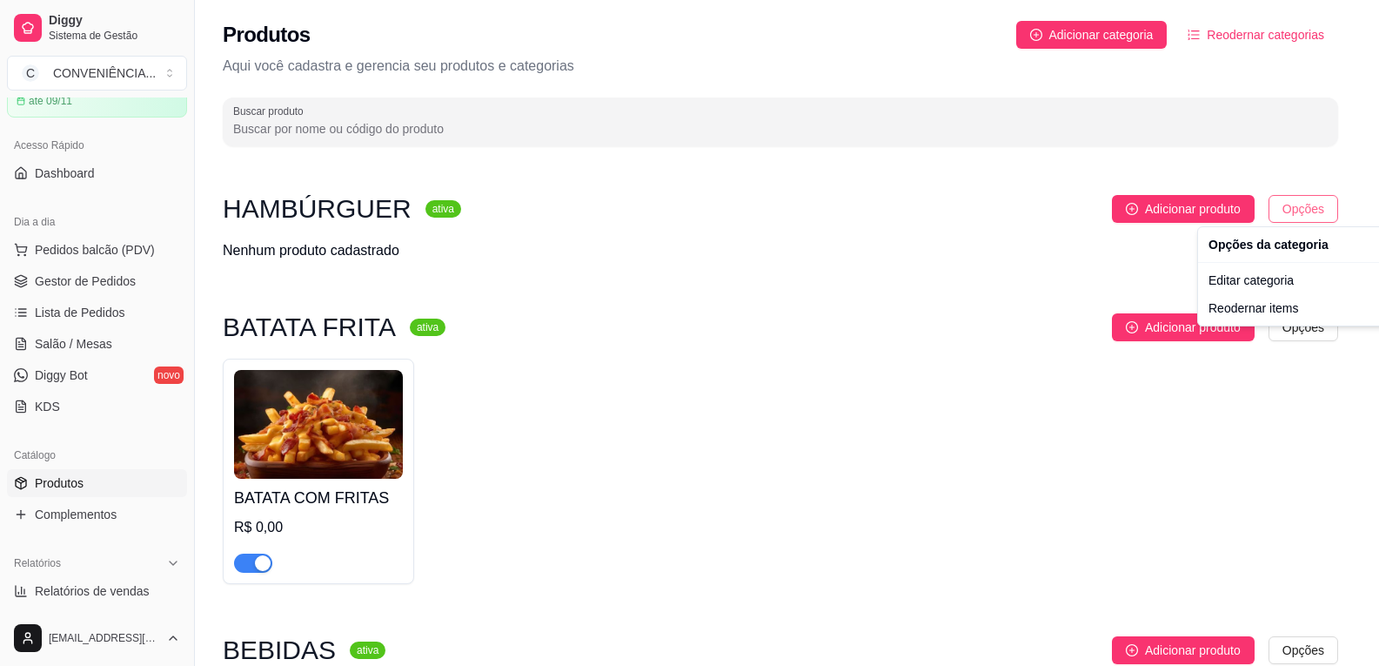
click at [1315, 213] on html "Diggy Sistema de Gestão C CONVENIÊNCIA ... Loja aberta Período gratuito até 09/…" at bounding box center [689, 333] width 1379 height 666
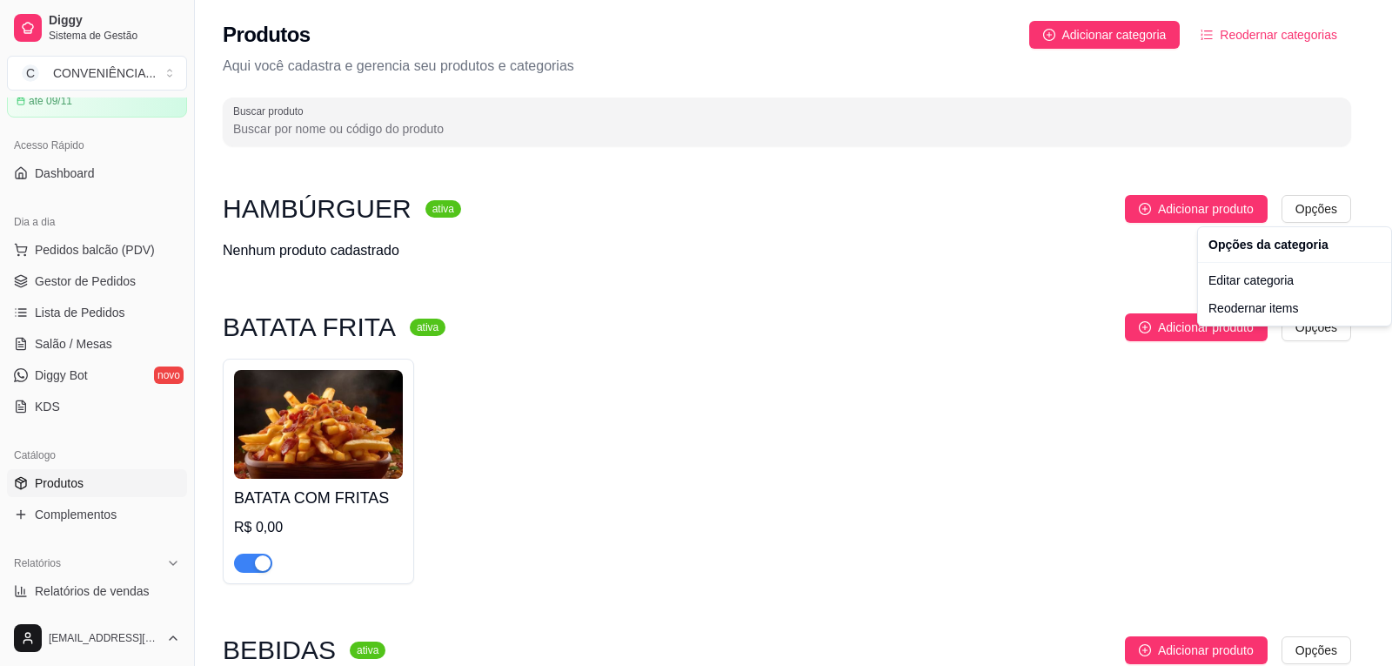
click at [1196, 209] on html "Diggy Sistema de Gestão C CONVENIÊNCIA ... Loja aberta Período gratuito até 09/…" at bounding box center [696, 333] width 1392 height 666
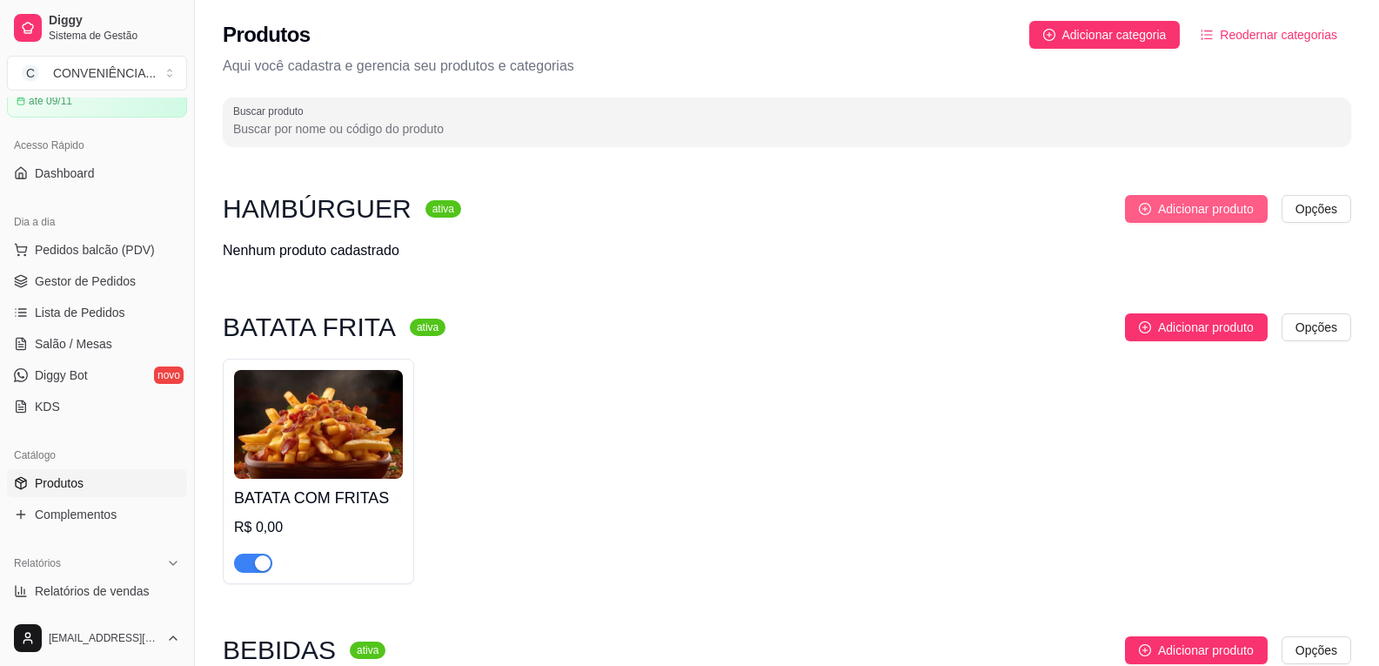
click at [1143, 209] on icon "plus-circle" at bounding box center [1145, 208] width 5 height 5
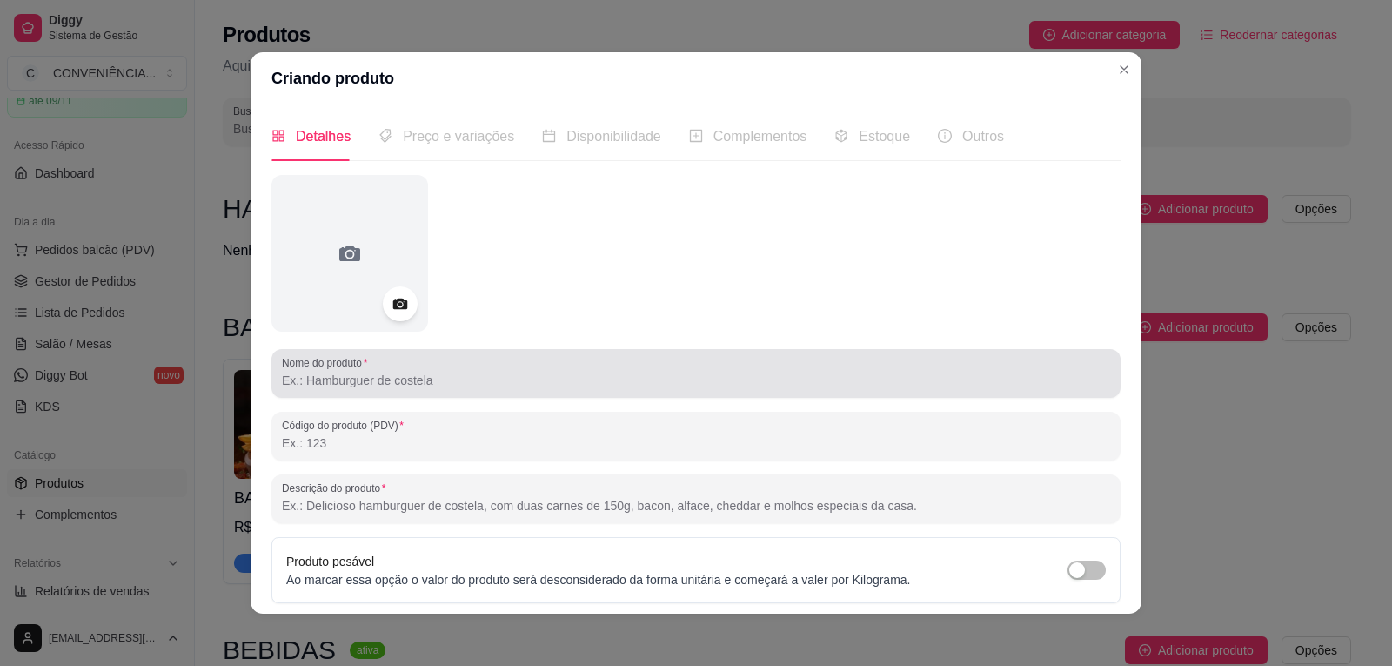
click at [326, 386] on input "Nome do produto" at bounding box center [696, 380] width 828 height 17
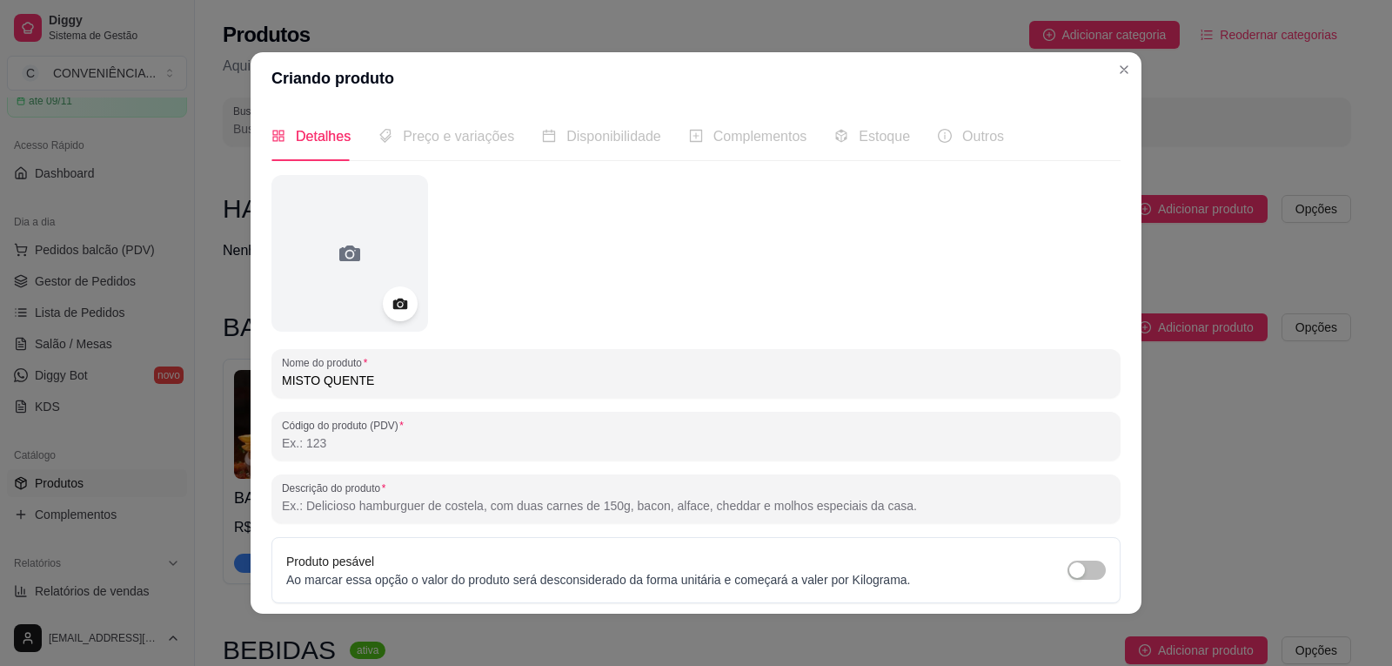
type input "MISTO QUENTE"
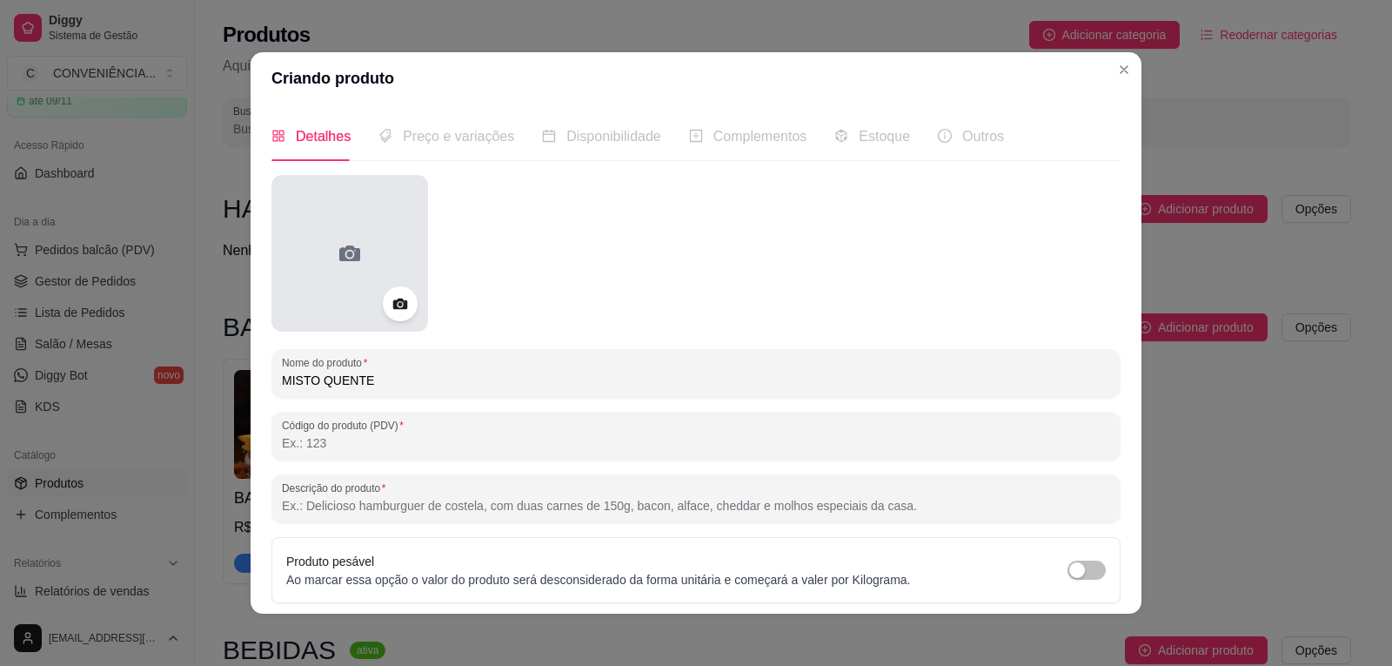
click at [330, 234] on div at bounding box center [349, 253] width 157 height 157
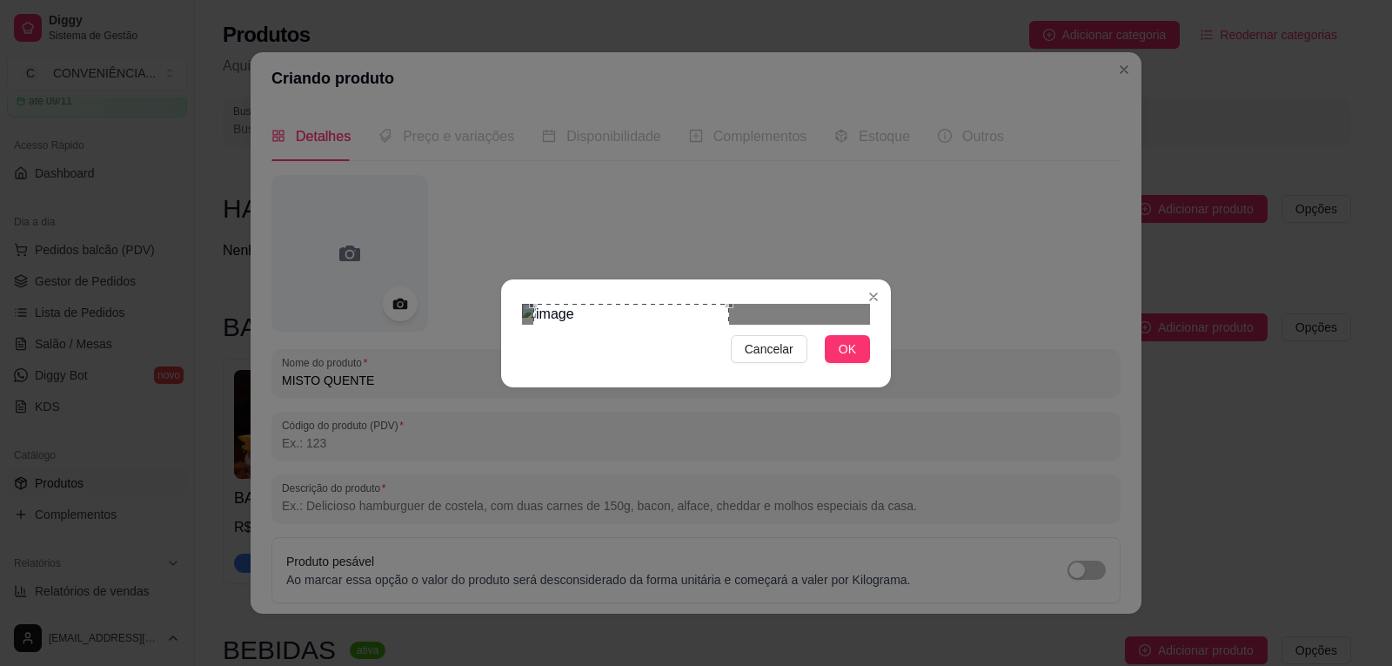
click at [592, 358] on div "Use the arrow keys to move the crop selection area" at bounding box center [631, 382] width 196 height 157
click at [841, 359] on span "OK" at bounding box center [847, 348] width 17 height 19
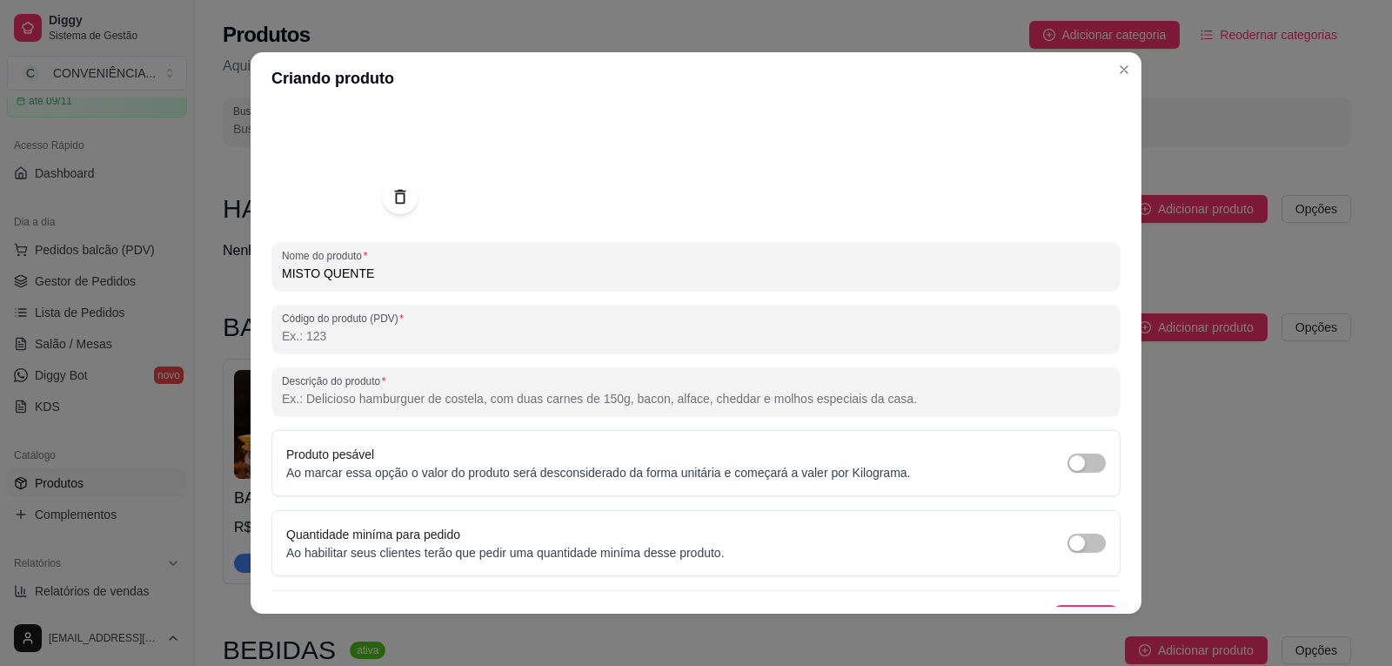
scroll to position [109, 0]
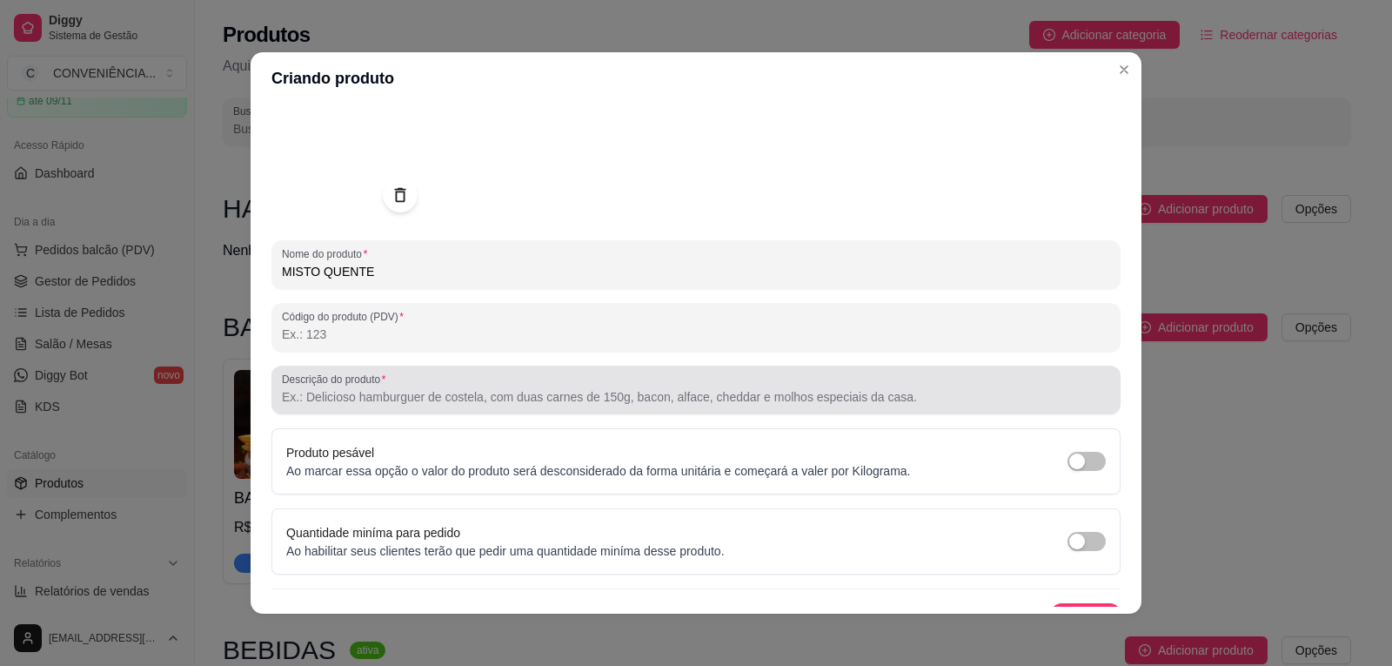
click at [346, 388] on input "Descrição do produto" at bounding box center [696, 396] width 828 height 17
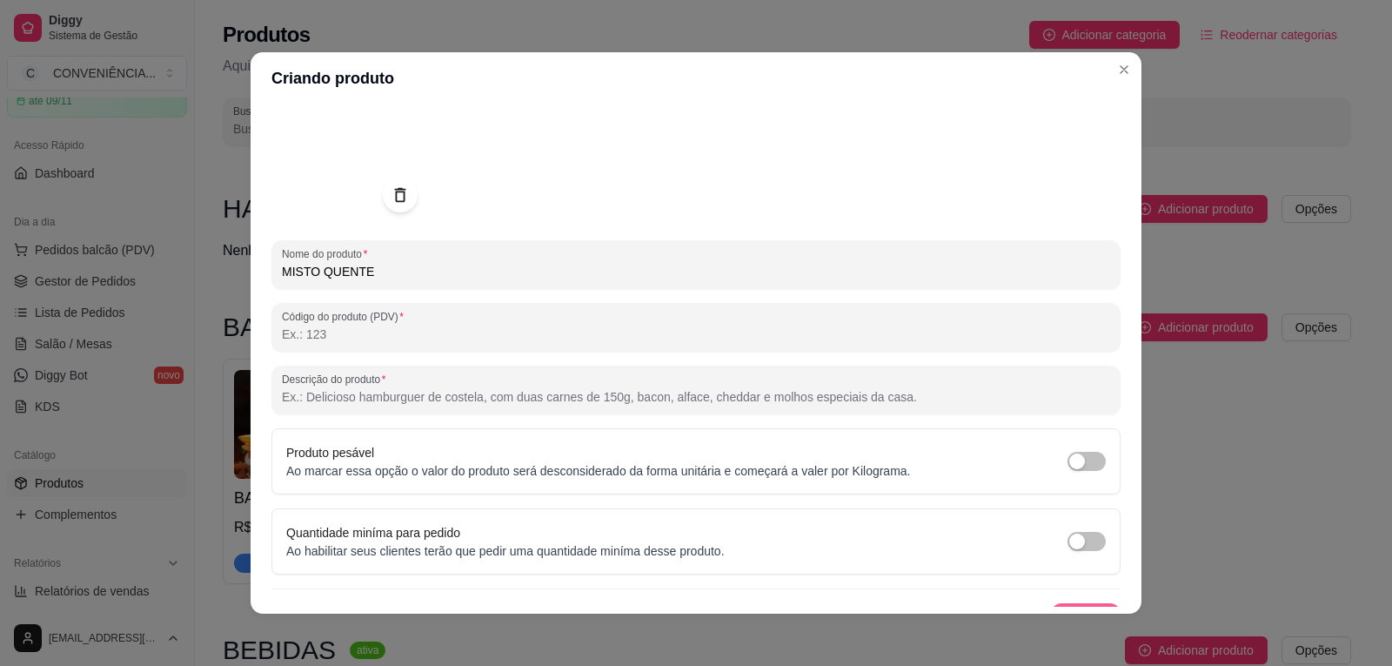
click at [1071, 603] on button "Salvar" at bounding box center [1086, 620] width 70 height 35
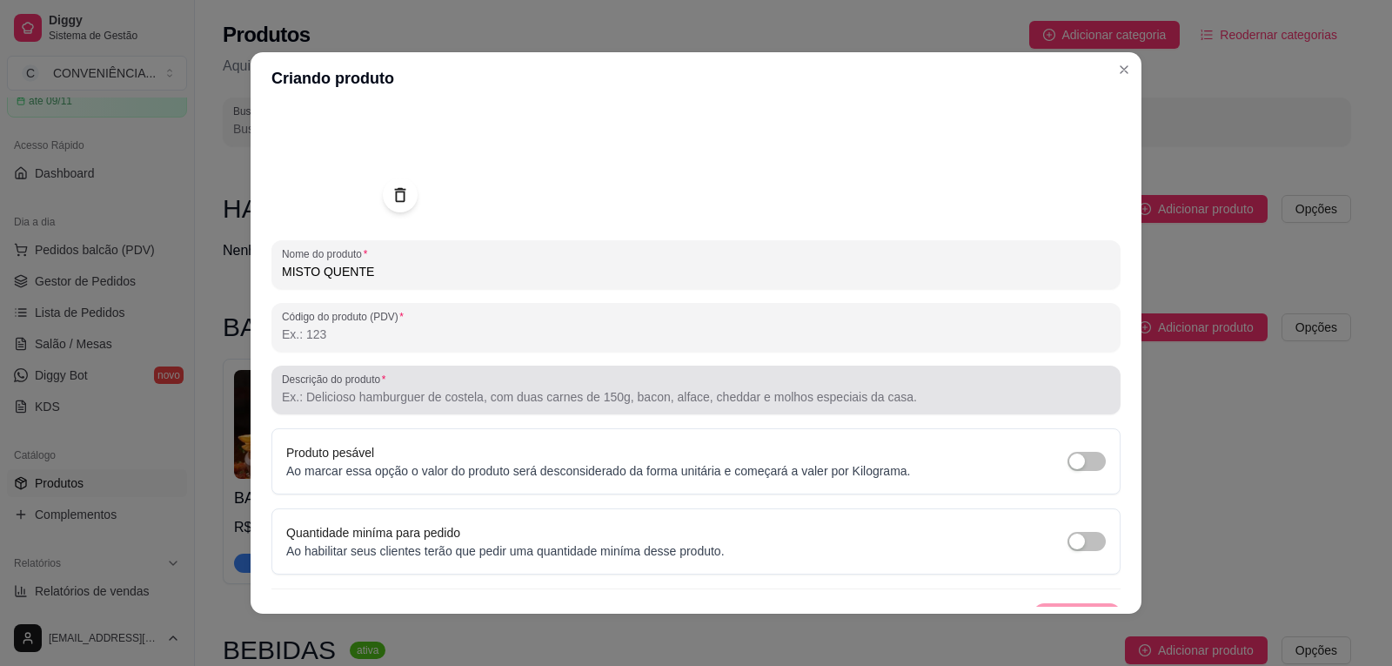
scroll to position [0, 0]
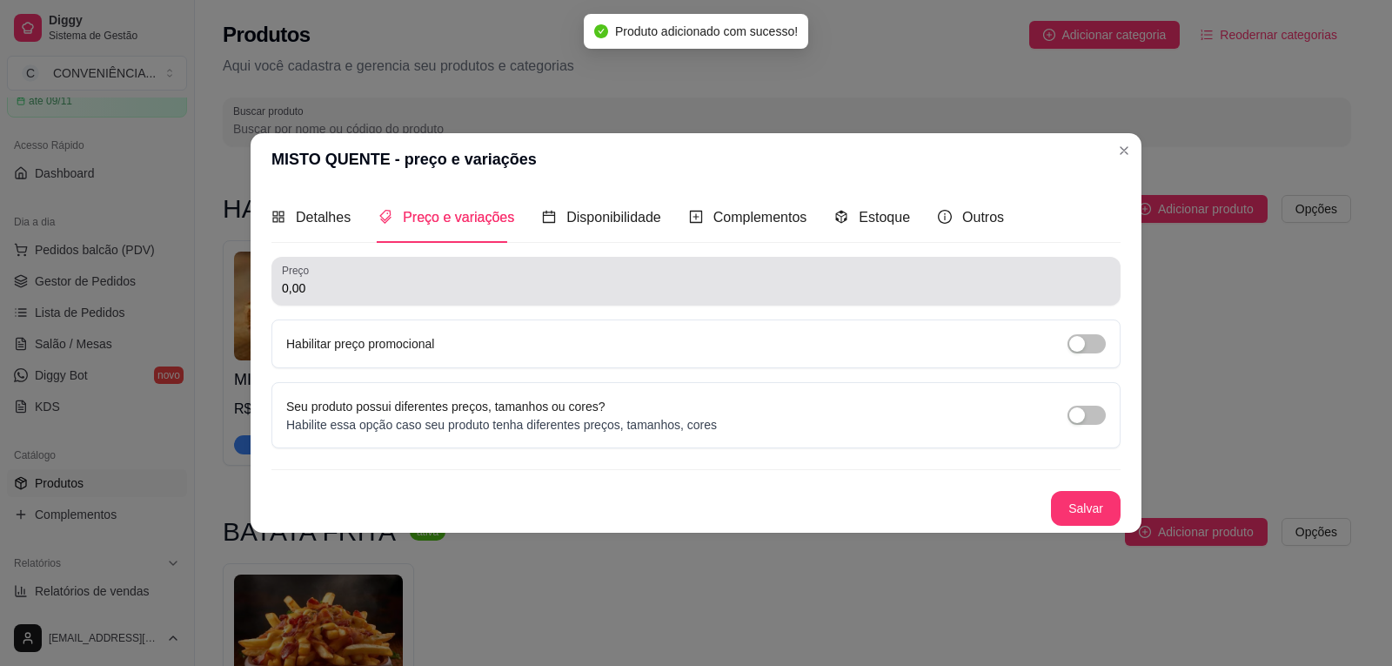
click at [332, 289] on input "0,00" at bounding box center [696, 287] width 828 height 17
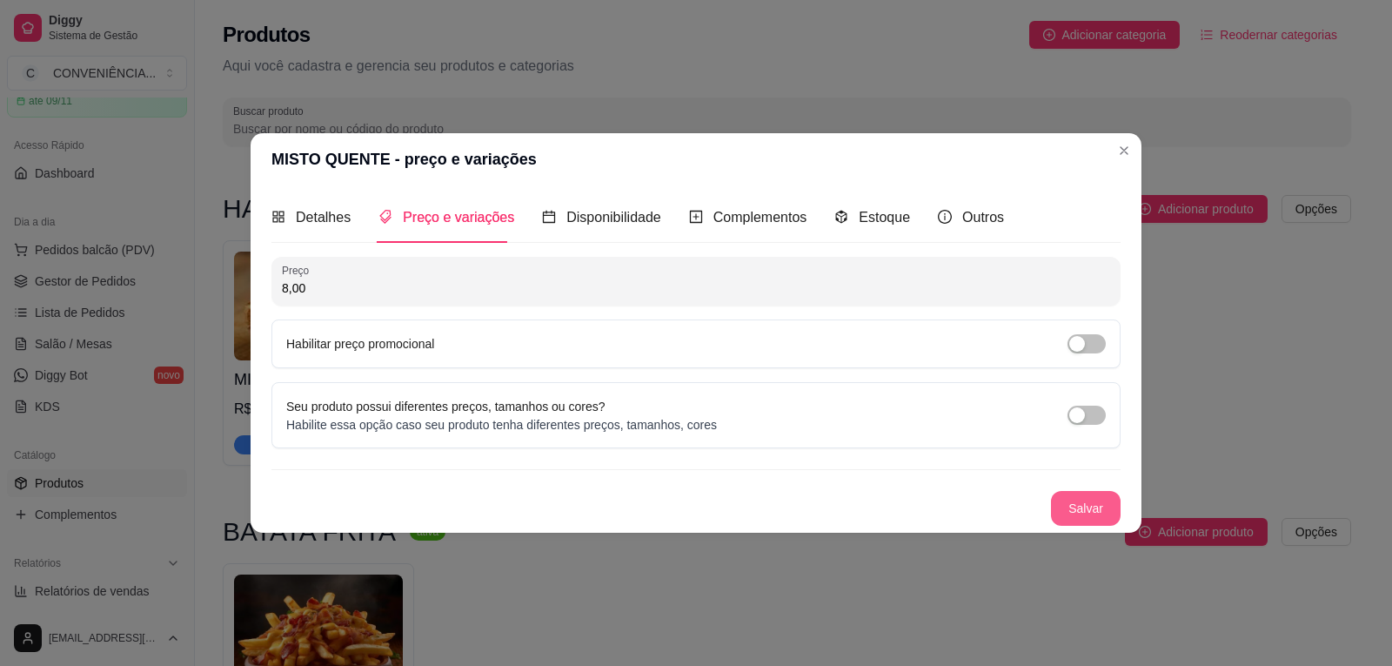
type input "8,00"
click at [1086, 506] on button "Salvar" at bounding box center [1086, 508] width 68 height 34
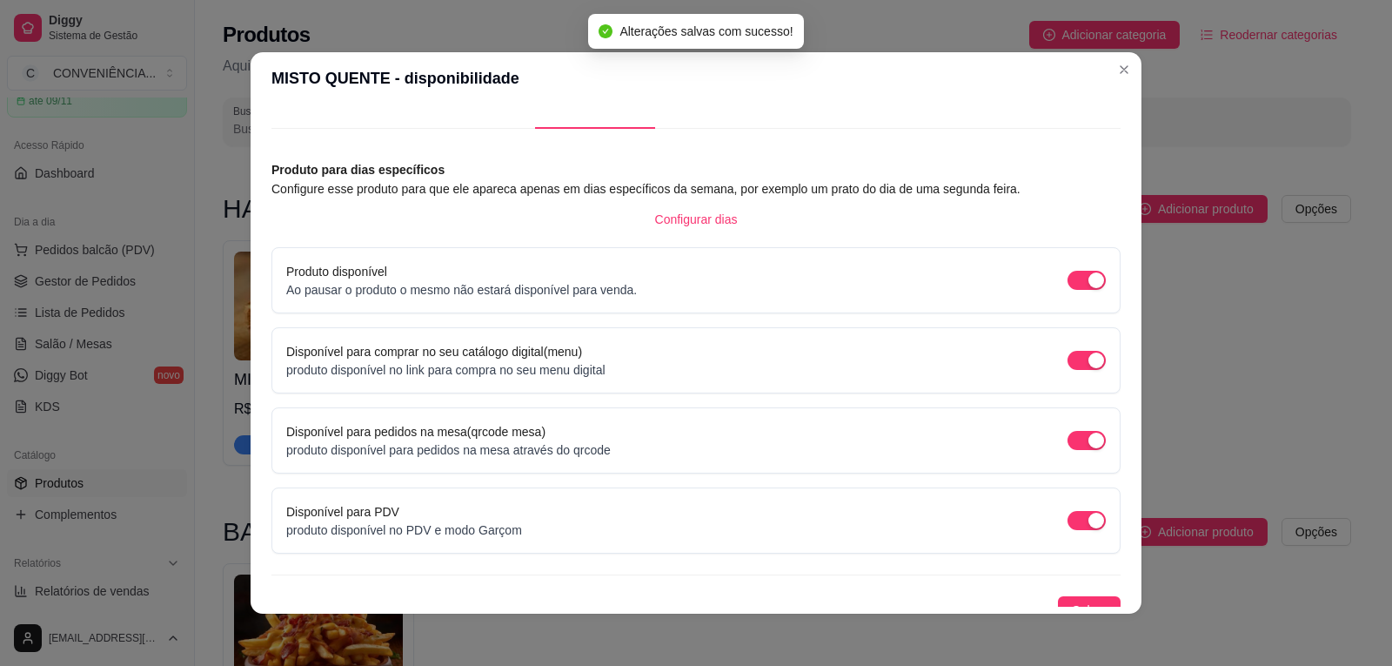
scroll to position [50, 0]
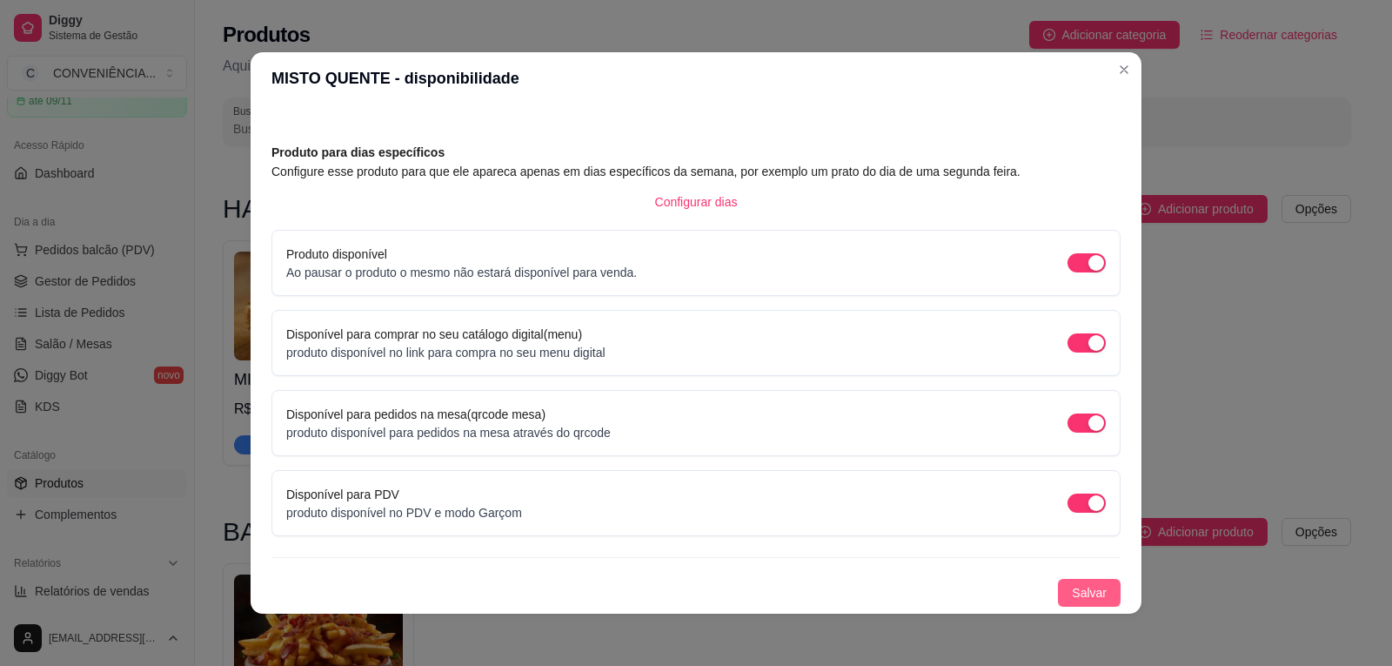
click at [1076, 599] on span "Salvar" at bounding box center [1089, 592] width 35 height 19
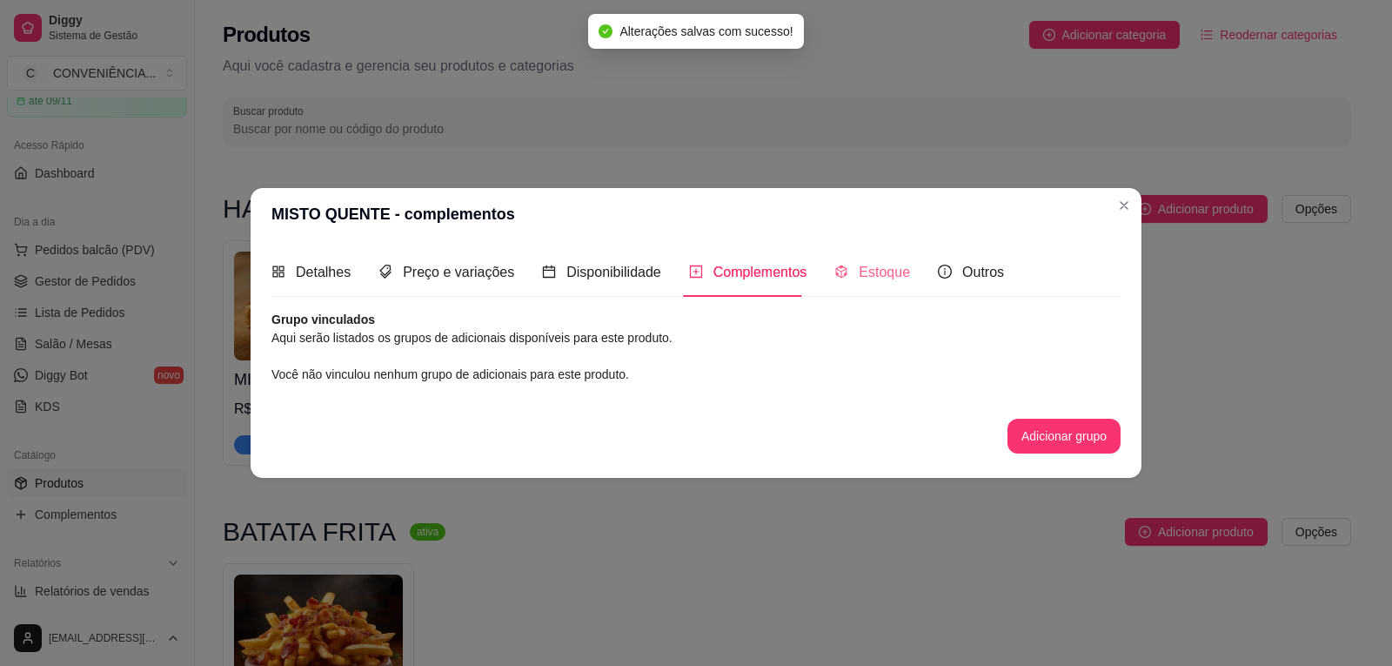
click at [867, 285] on div "Estoque" at bounding box center [872, 272] width 76 height 50
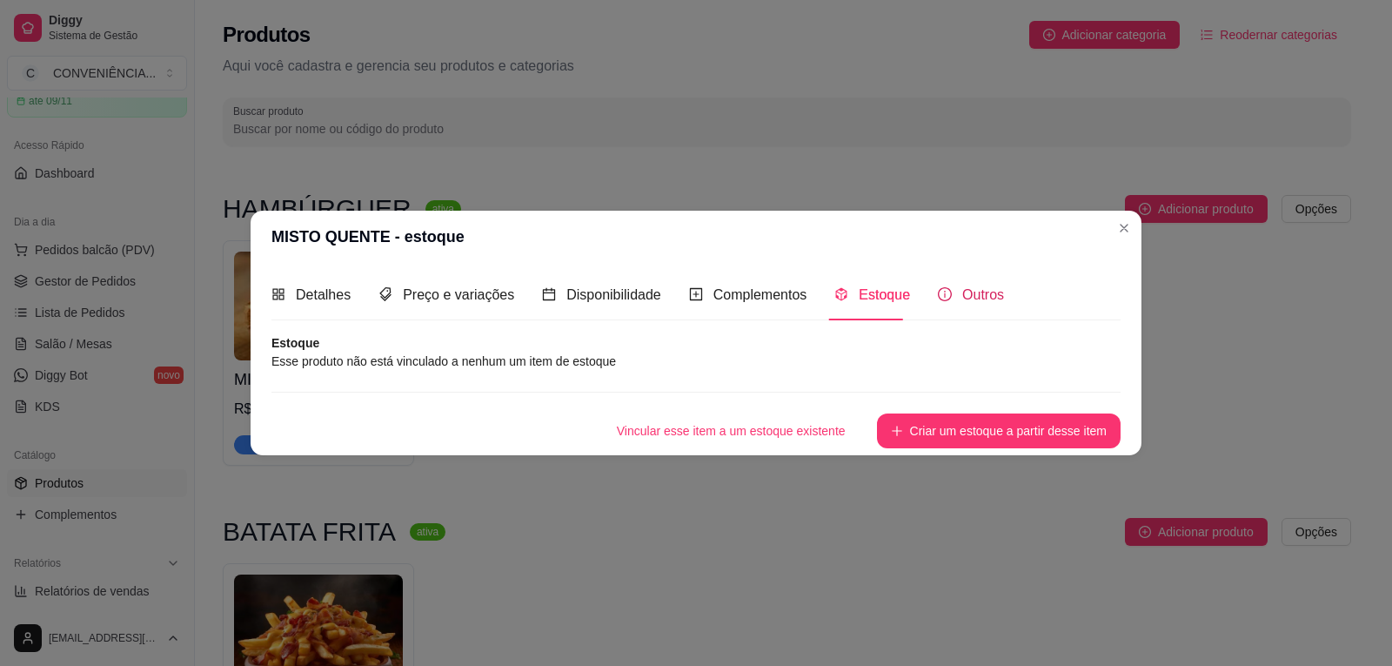
click at [978, 300] on span "Outros" at bounding box center [983, 294] width 42 height 15
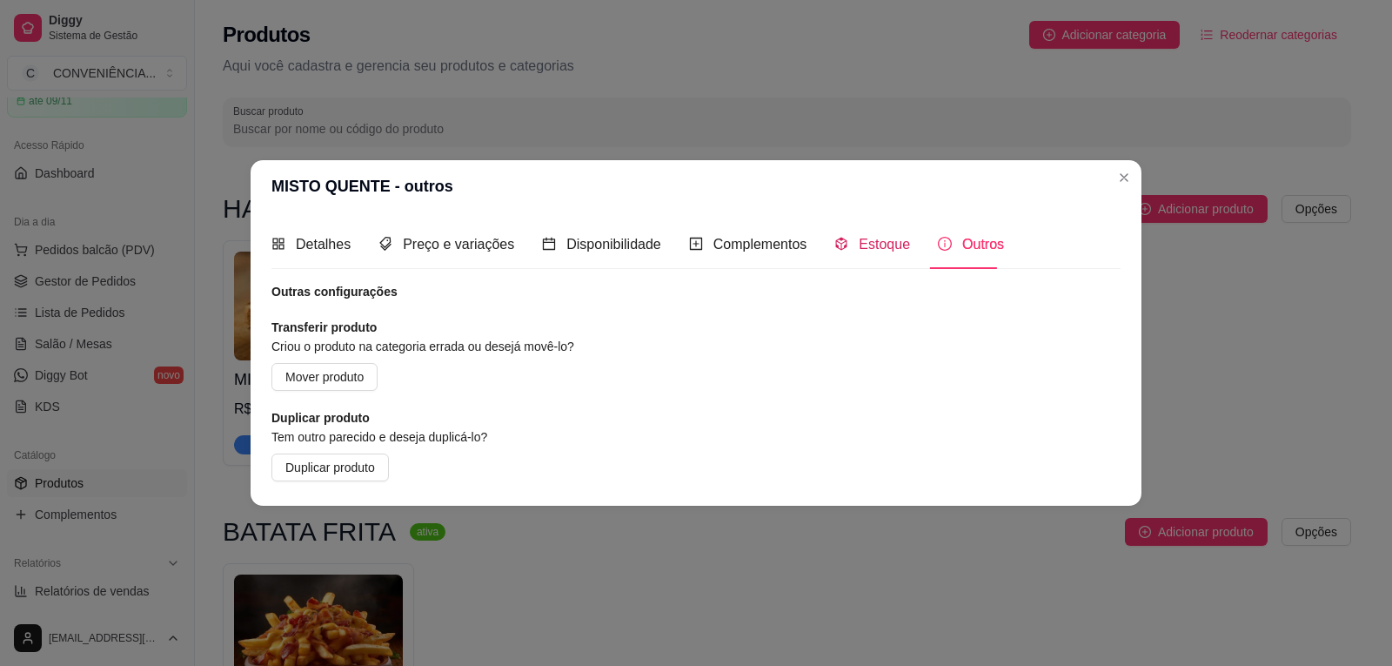
click at [841, 248] on icon "code-sandbox" at bounding box center [841, 243] width 11 height 13
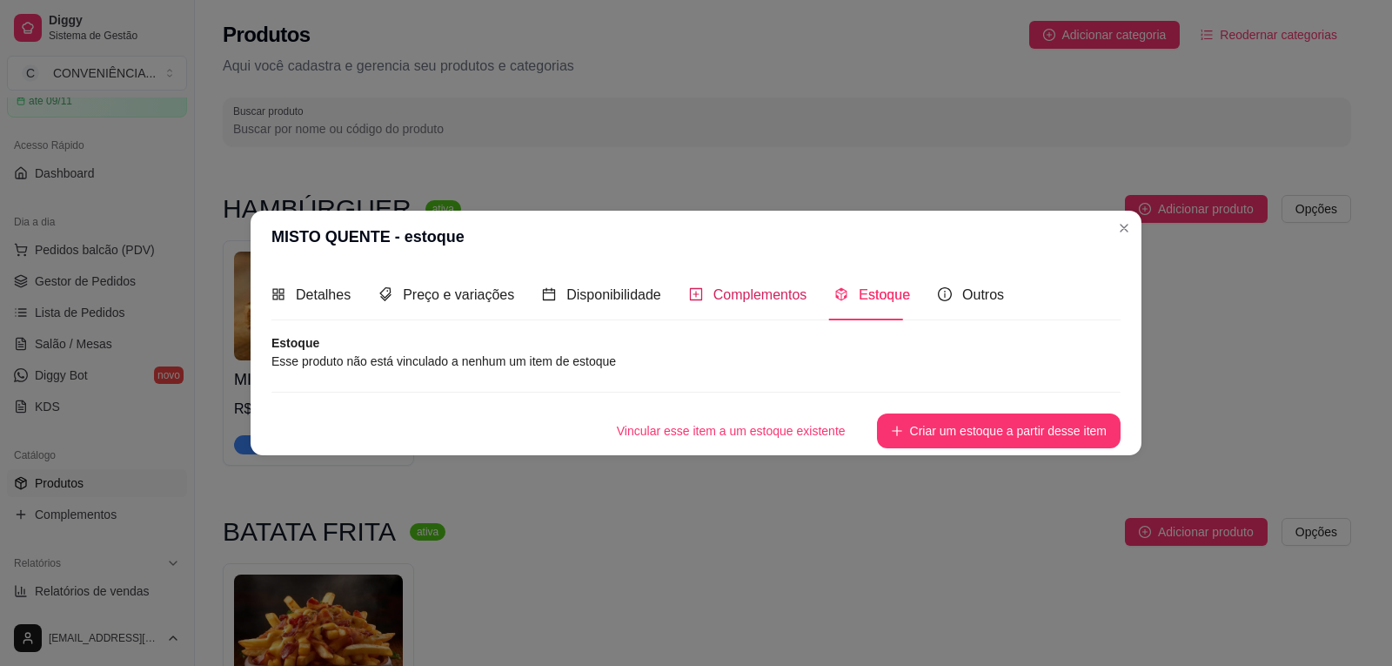
click at [761, 301] on span "Complementos" at bounding box center [761, 294] width 94 height 15
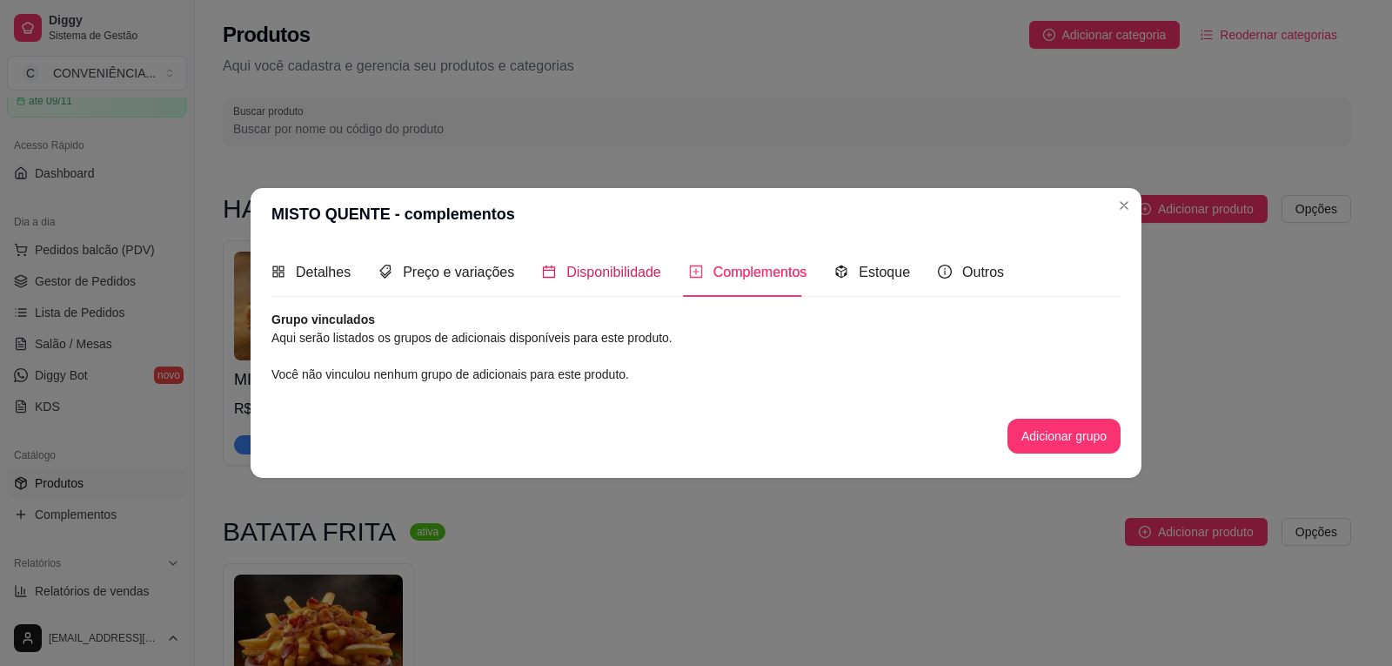
click at [615, 279] on span "Disponibilidade" at bounding box center [613, 272] width 95 height 15
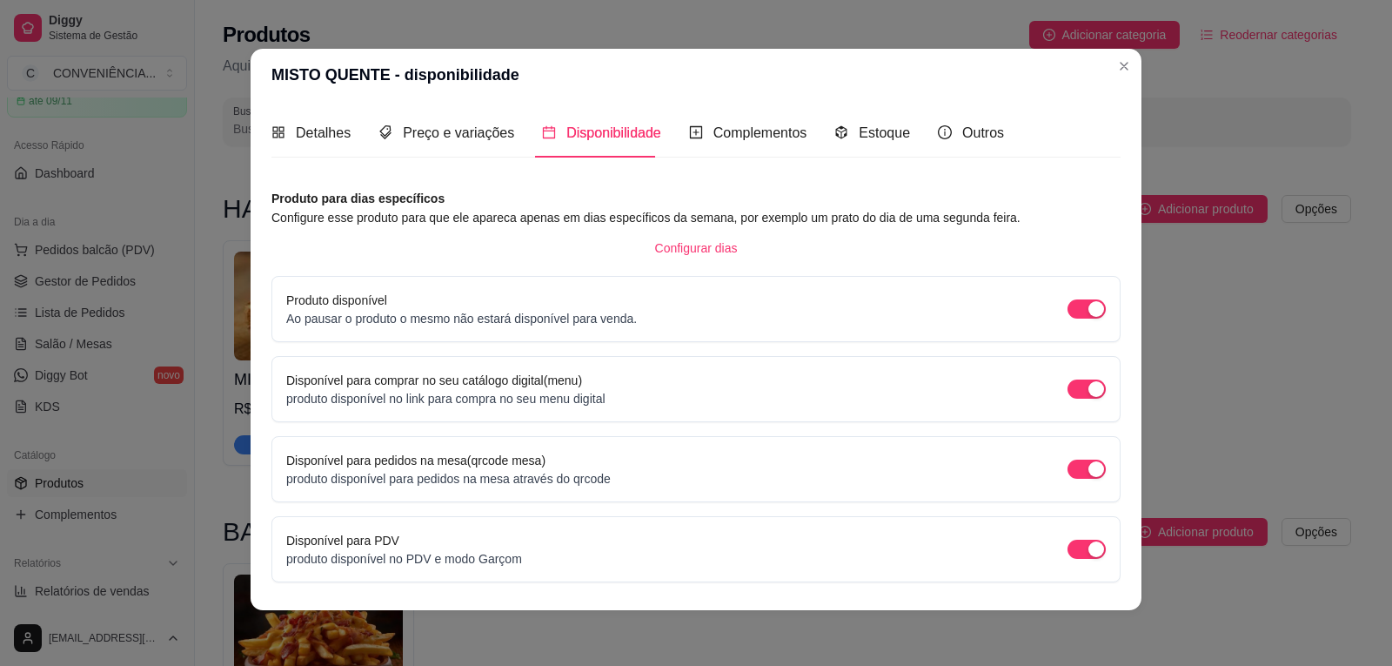
scroll to position [50, 0]
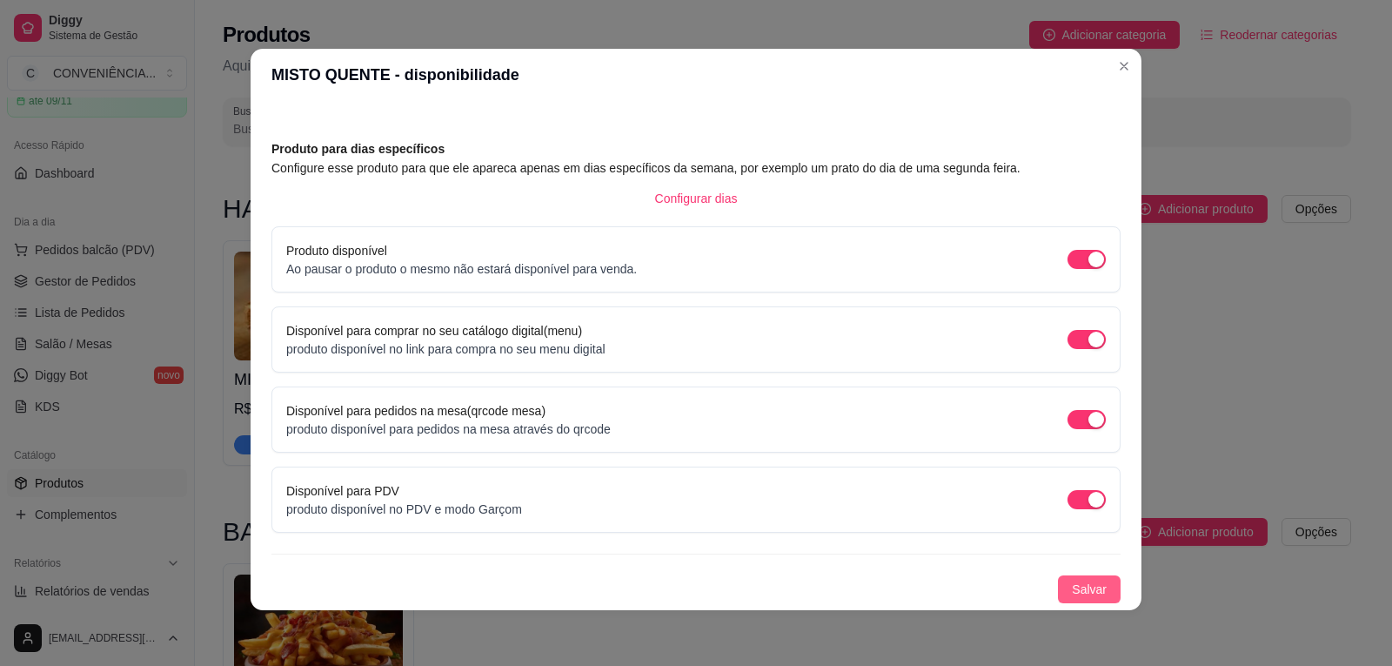
click at [1073, 595] on span "Salvar" at bounding box center [1089, 589] width 35 height 19
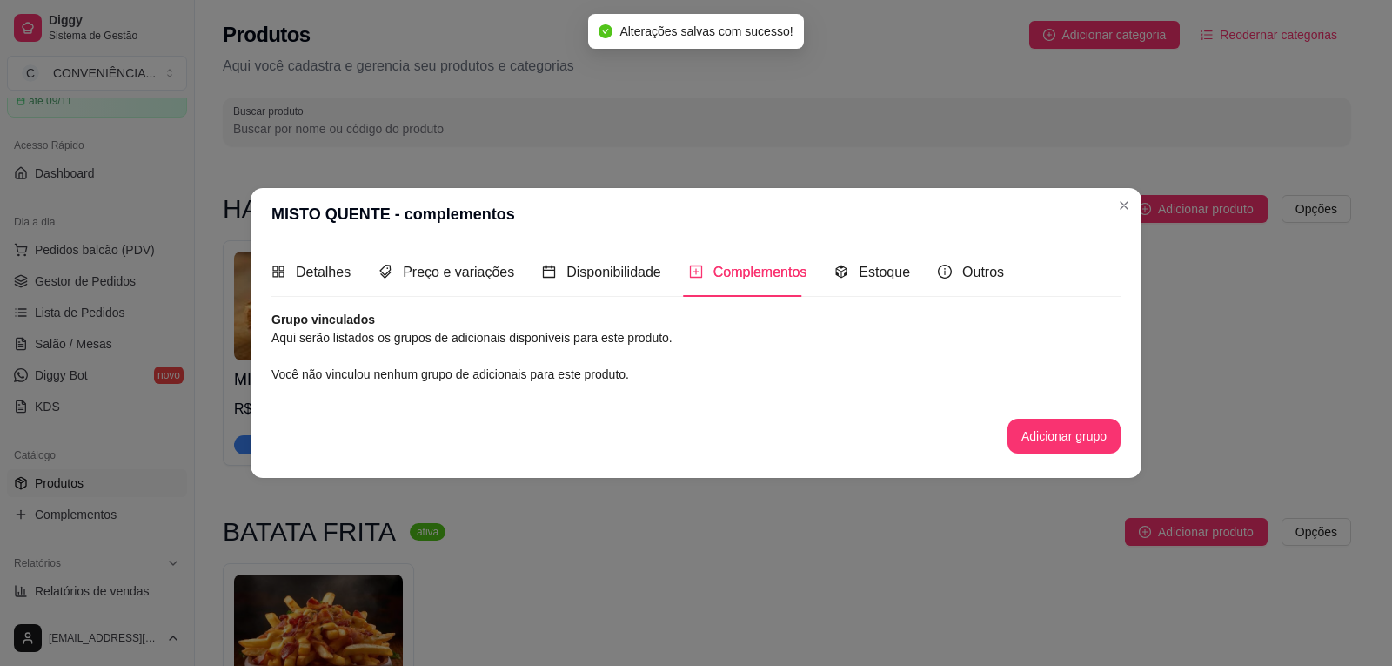
scroll to position [0, 0]
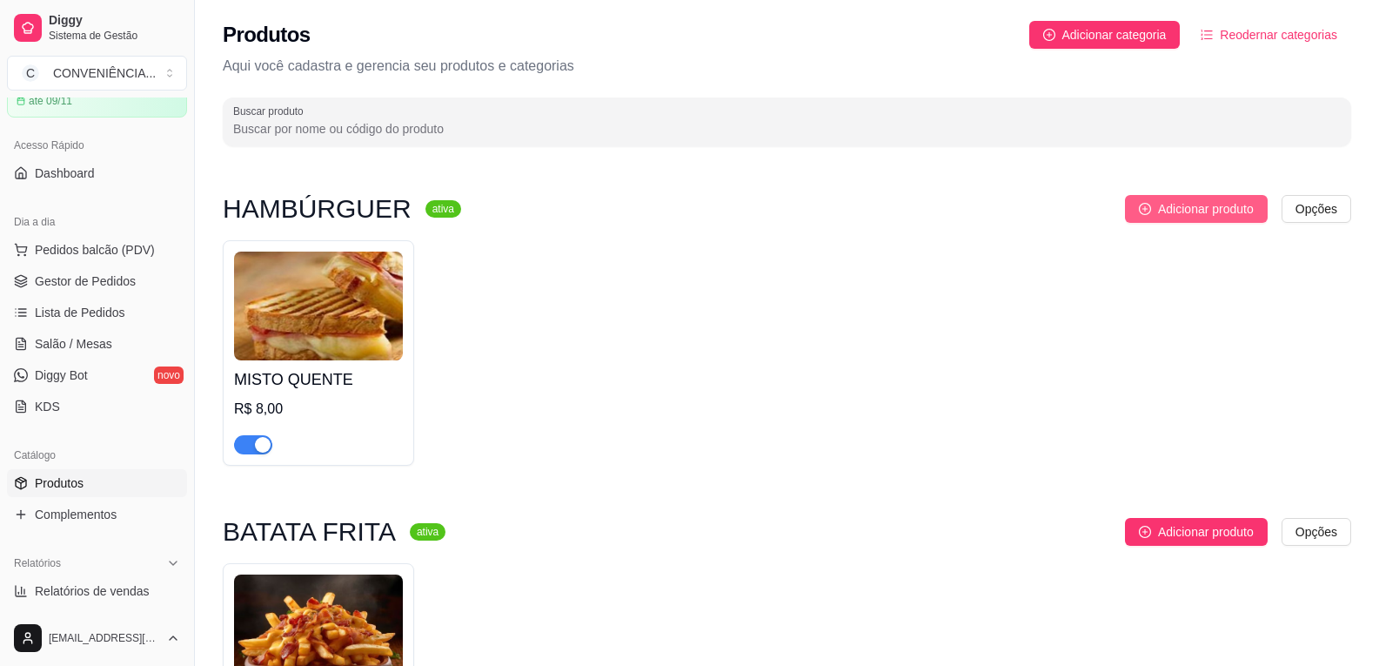
click at [1246, 201] on span "Adicionar produto" at bounding box center [1206, 208] width 96 height 19
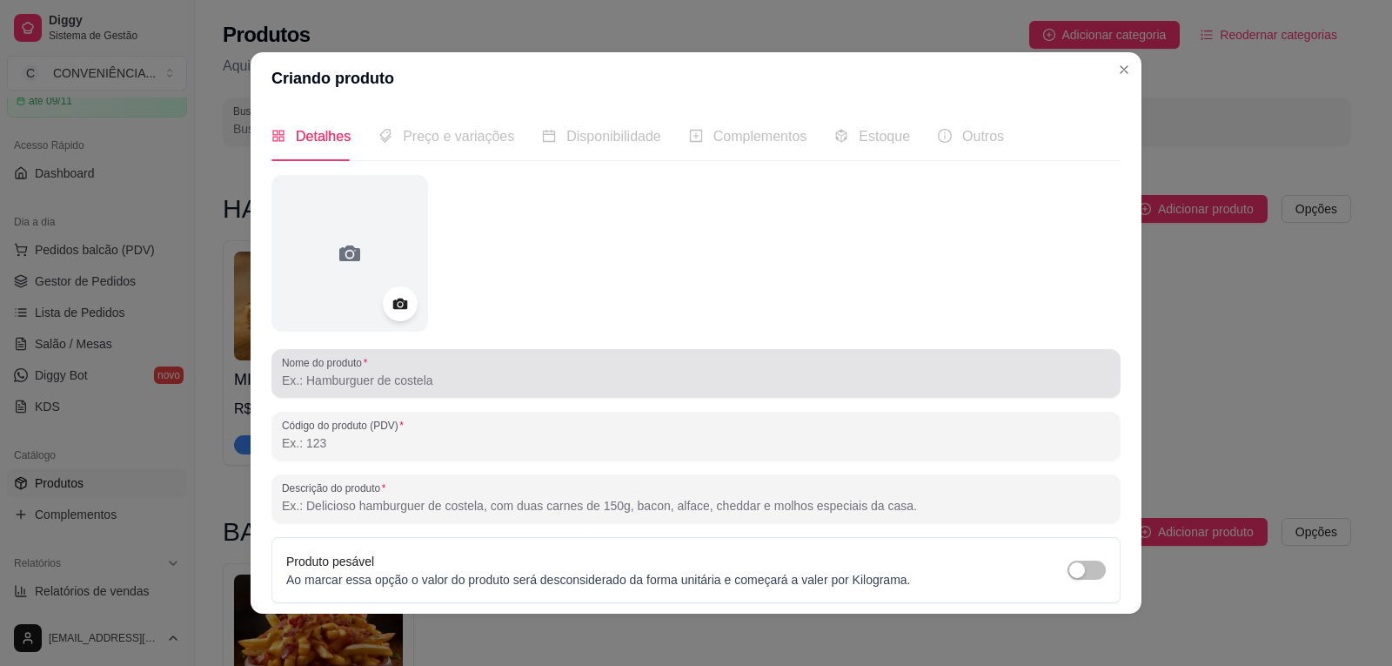
click at [375, 392] on div "Nome do produto" at bounding box center [695, 373] width 849 height 49
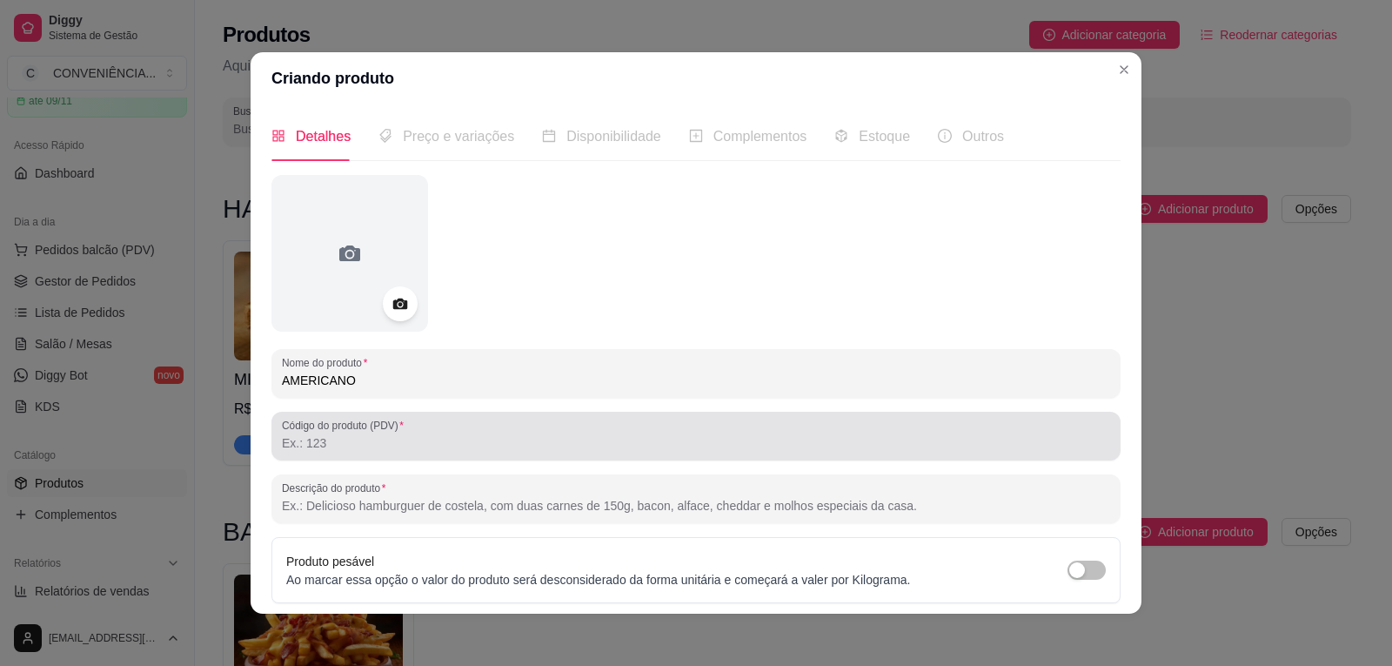
type input "AMERICANO"
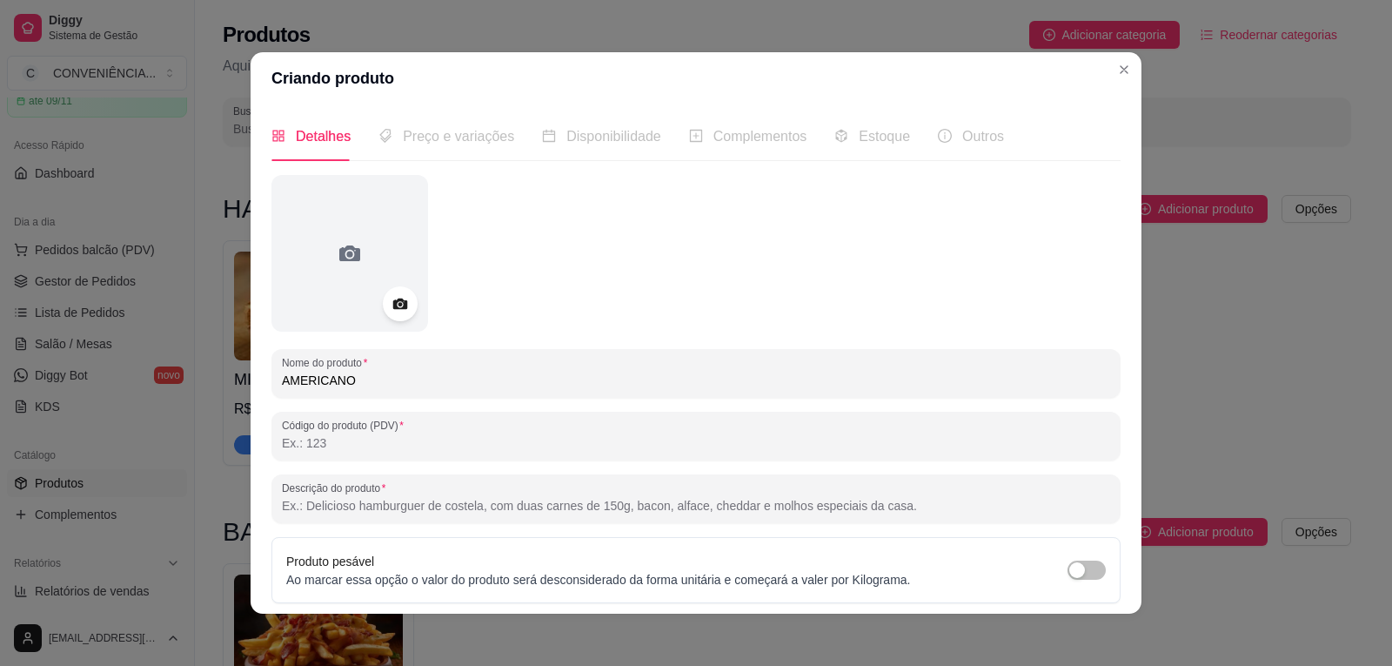
click at [346, 436] on input "Código do produto (PDV)" at bounding box center [696, 442] width 828 height 17
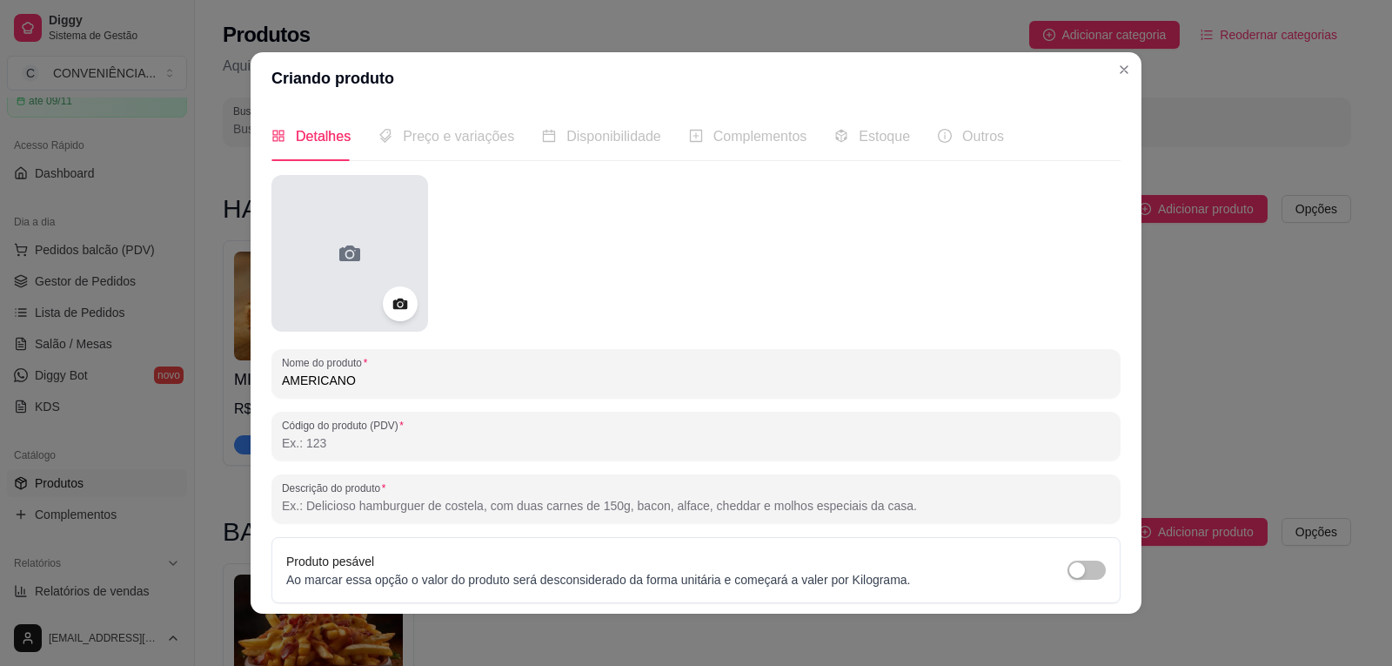
click at [348, 259] on icon at bounding box center [349, 253] width 21 height 16
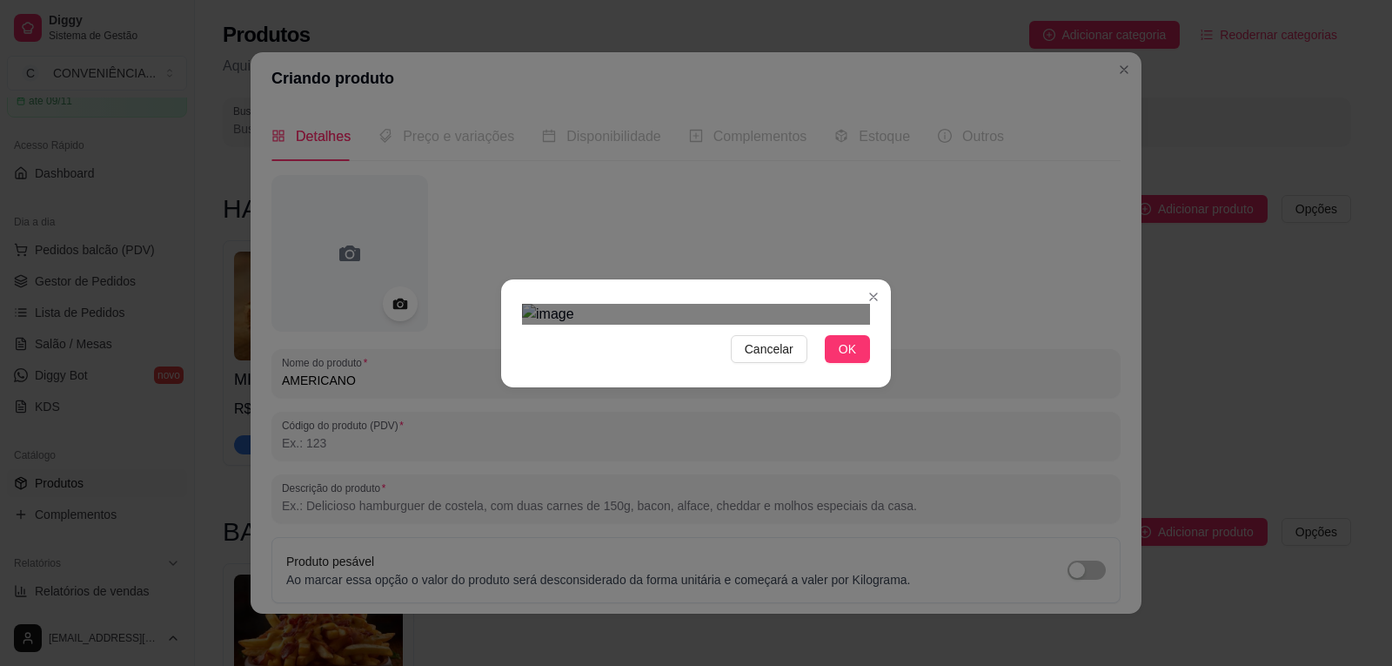
click at [869, 370] on div "Cancelar OK" at bounding box center [696, 333] width 390 height 73
click at [501, 370] on div "Cancelar OK" at bounding box center [696, 333] width 390 height 73
click at [841, 359] on span "OK" at bounding box center [847, 348] width 17 height 19
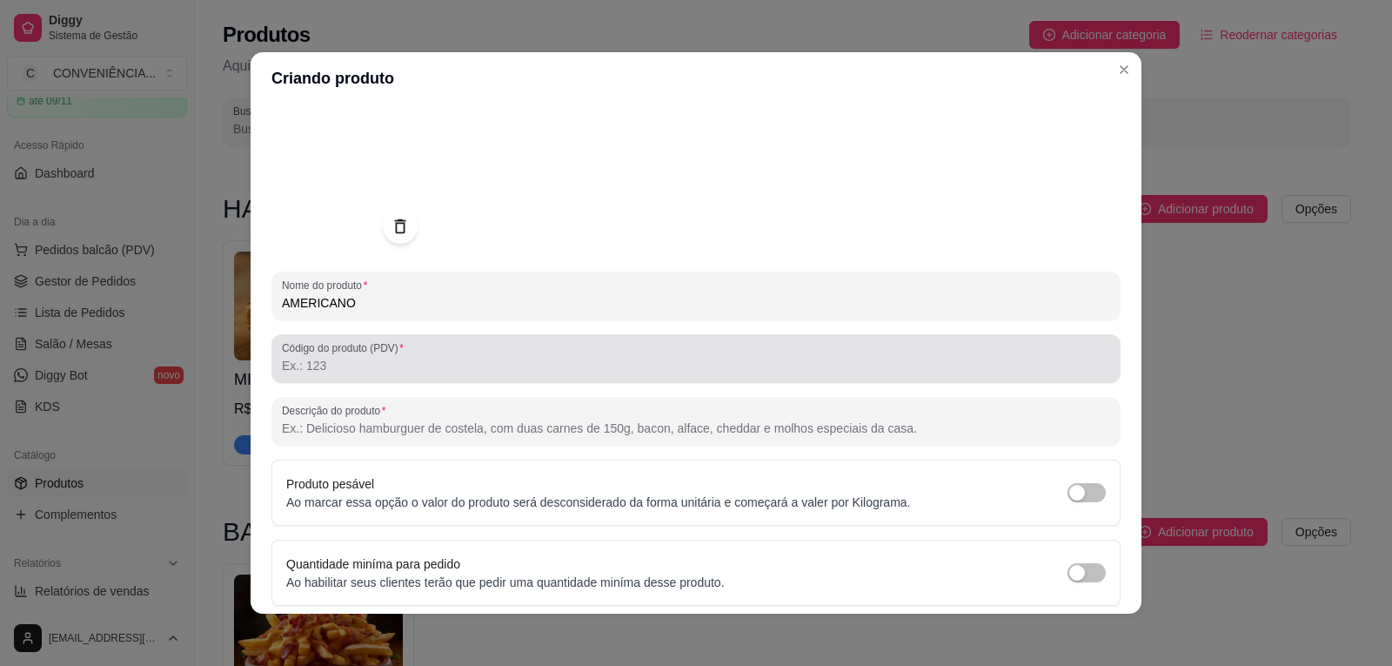
scroll to position [0, 0]
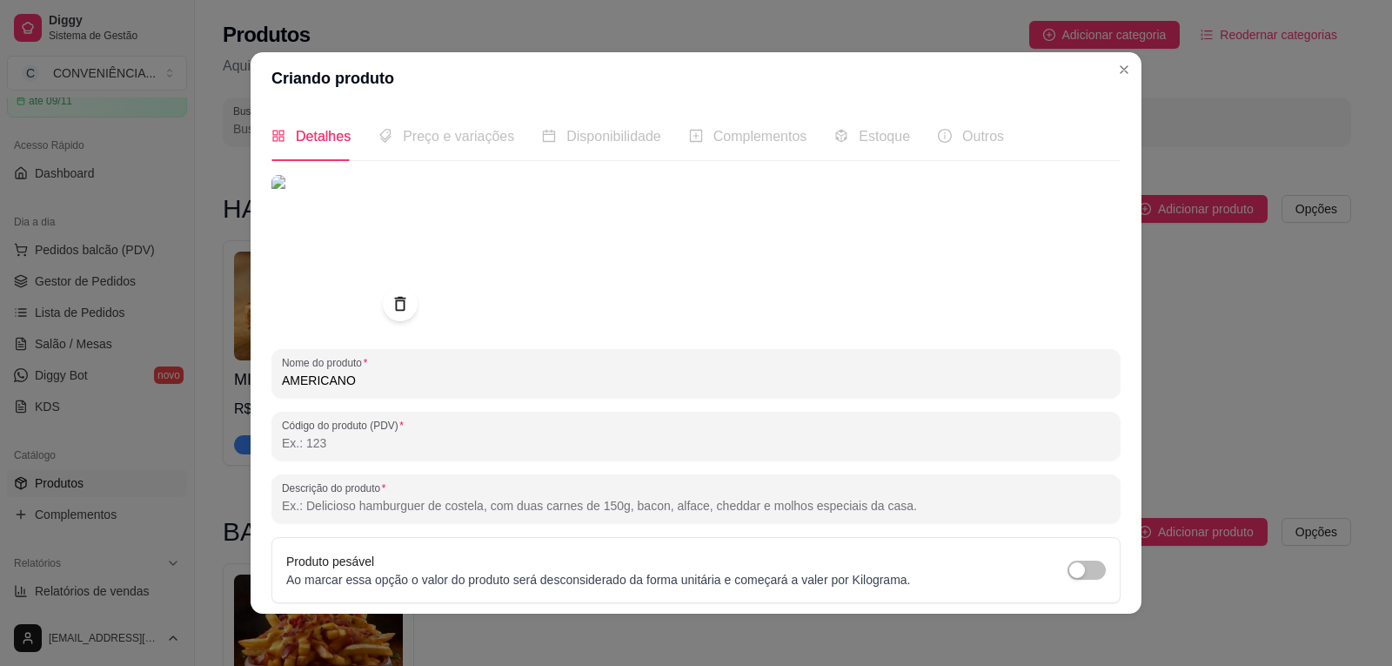
click at [361, 499] on input "Descrição do produto" at bounding box center [696, 505] width 828 height 17
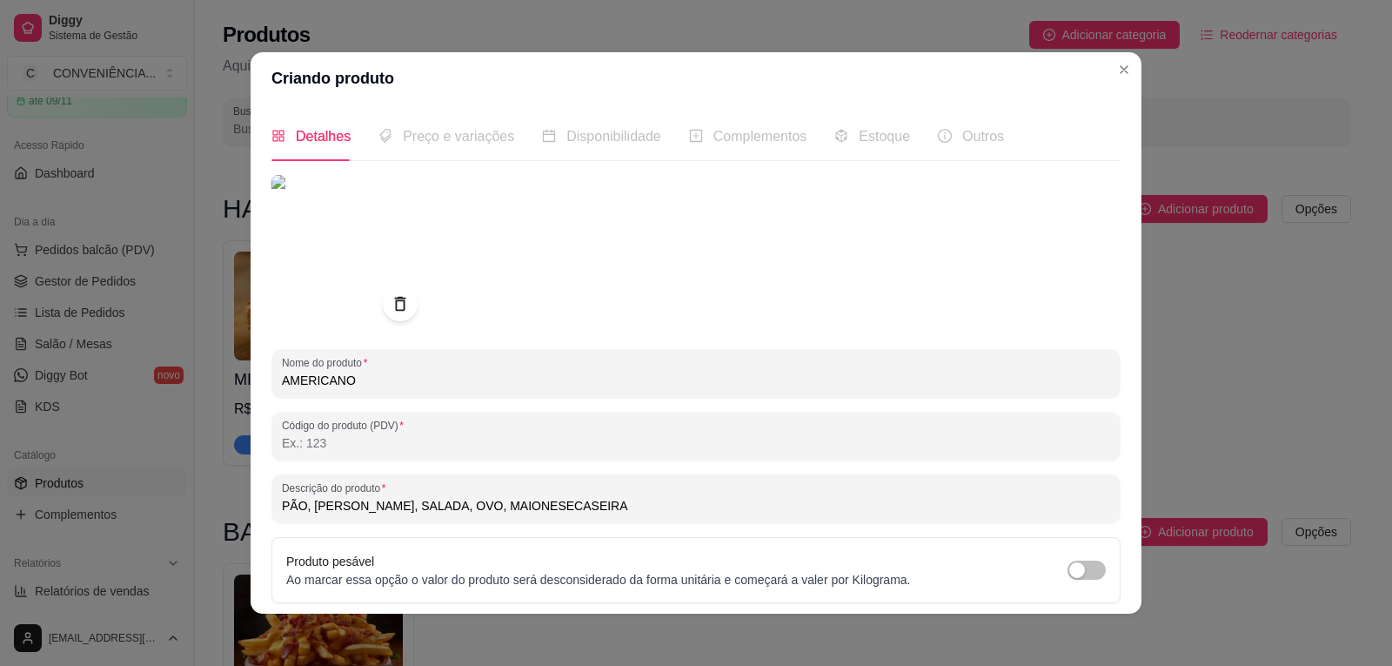
click at [519, 506] on input "PÃO, [PERSON_NAME], SALADA, OVO, MAIONESECASEIRA" at bounding box center [696, 505] width 828 height 17
click at [372, 513] on input "PÃO, [PERSON_NAME], SALADA, OVO, MAIONESE CASEIRA" at bounding box center [696, 505] width 828 height 17
click at [378, 513] on input "PÃO, [PERSON_NAME], SALADA, OVO, MAIONESE CASEIRA" at bounding box center [696, 505] width 828 height 17
click at [526, 507] on input "PÃO, [PERSON_NAME], PRESUNTO, SALADA, OVO, MAIONESE CASEIRA" at bounding box center [696, 505] width 828 height 17
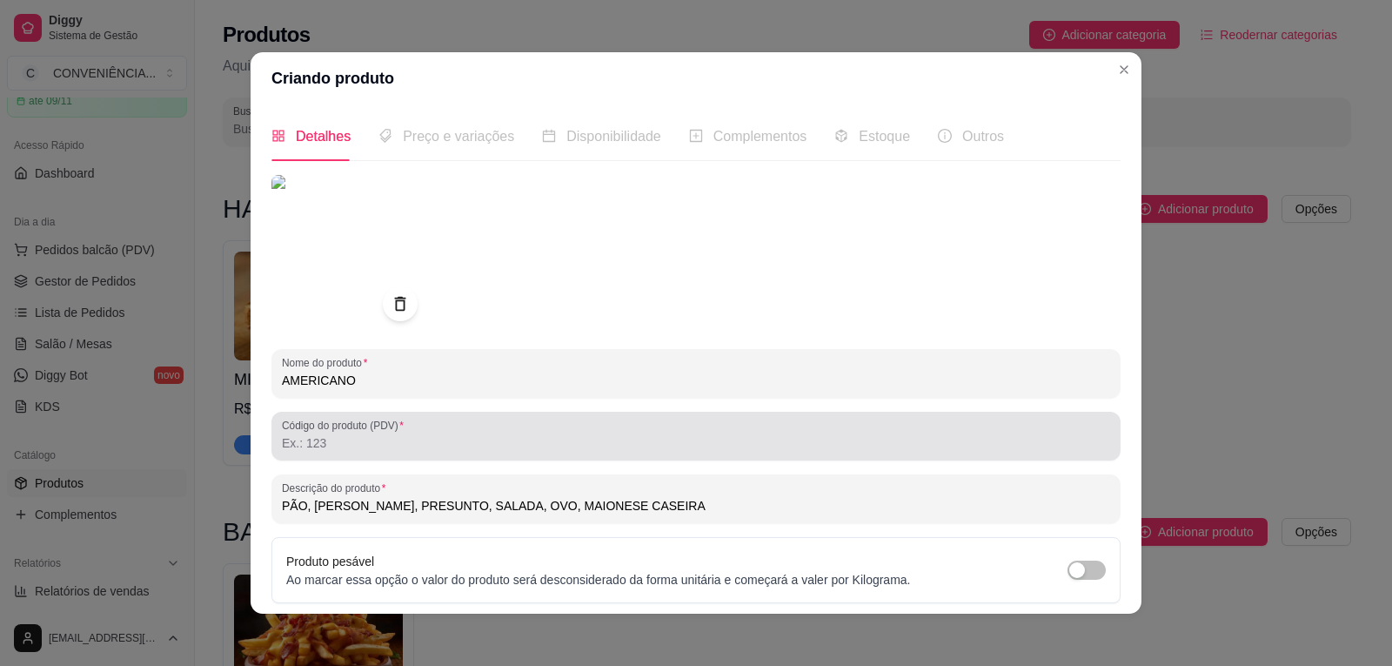
scroll to position [140, 0]
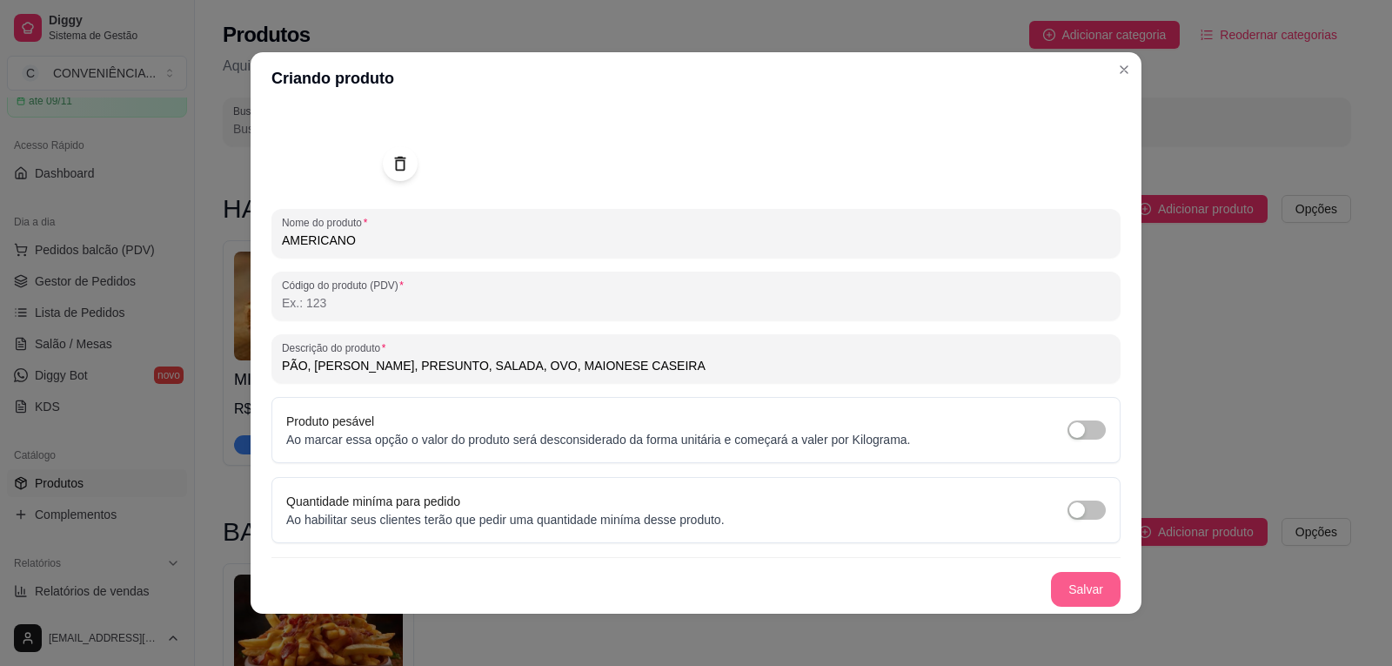
type input "PÃO, [PERSON_NAME], PRESUNTO, SALADA, OVO, MAIONESE CASEIRA"
click at [1063, 581] on button "Salvar" at bounding box center [1086, 589] width 70 height 35
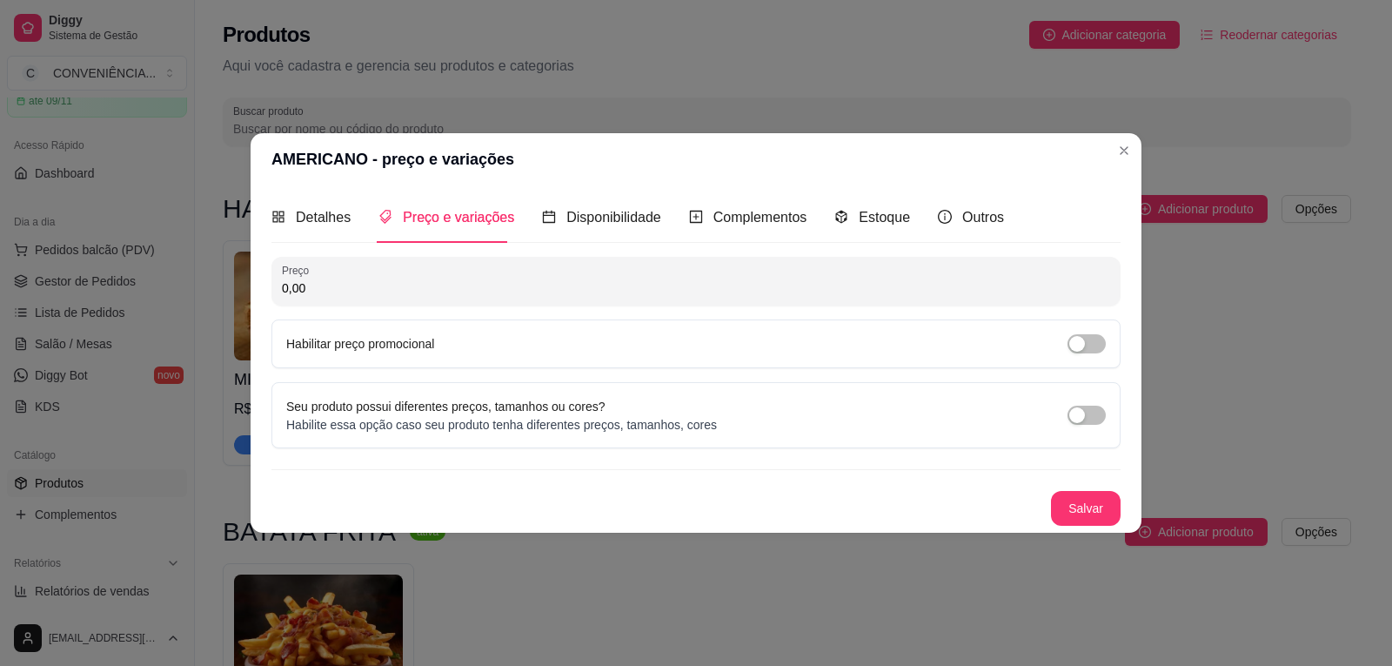
scroll to position [0, 0]
drag, startPoint x: 326, startPoint y: 282, endPoint x: 213, endPoint y: 273, distance: 113.5
click at [215, 274] on div "AMERICANO - preço e variações Detalhes Preço e variações Disponibilidade Comple…" at bounding box center [696, 333] width 1392 height 666
type input "12,00"
click at [1089, 506] on button "Salvar" at bounding box center [1086, 508] width 70 height 35
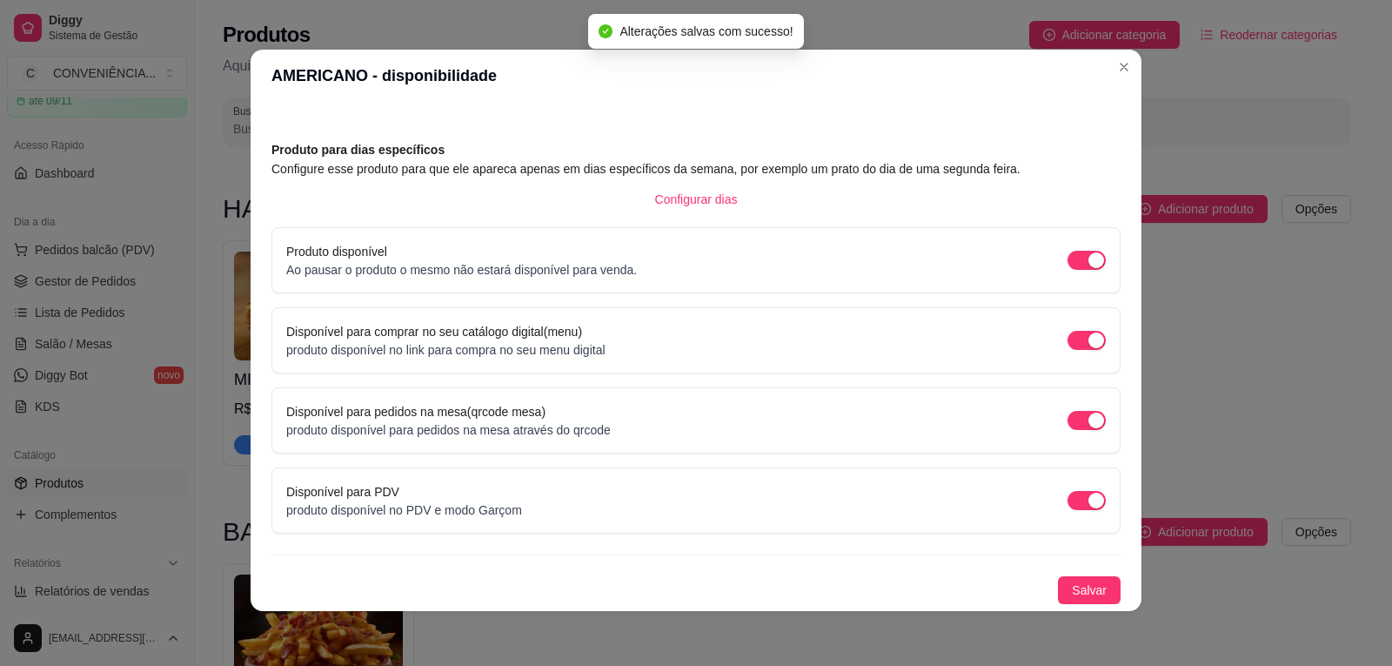
scroll to position [3, 0]
click at [1072, 593] on span "Salvar" at bounding box center [1089, 589] width 35 height 19
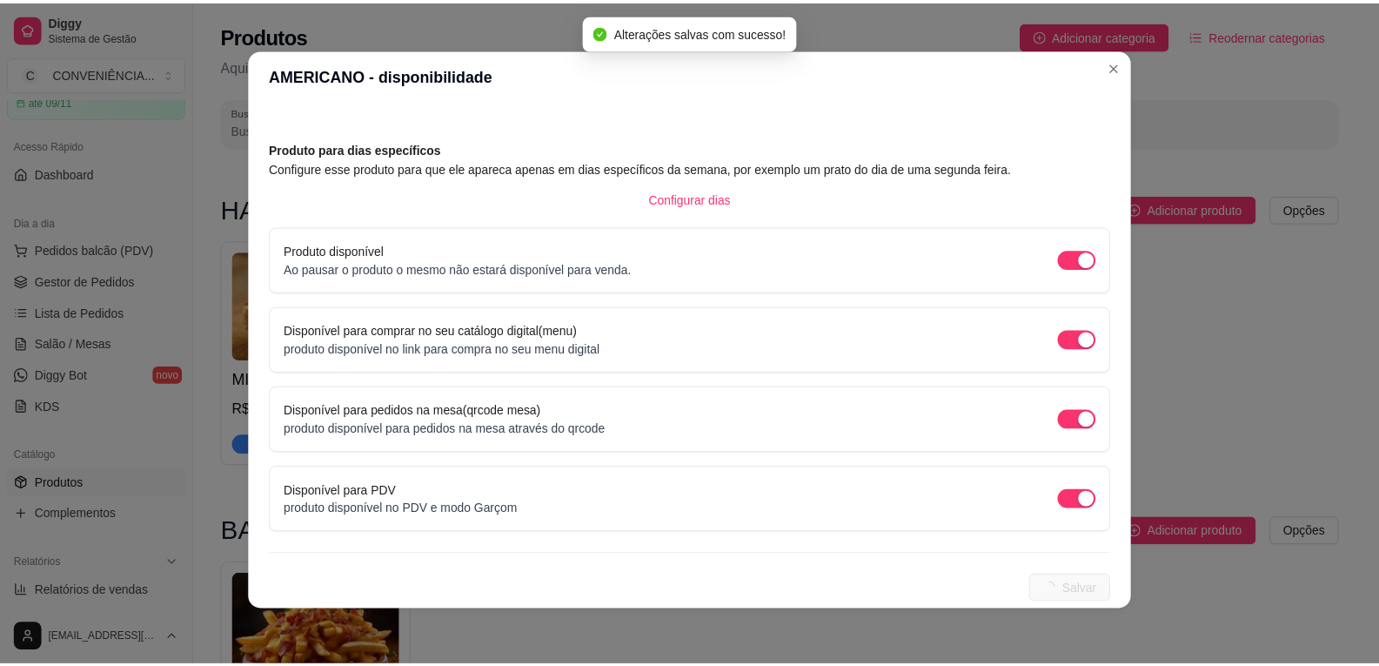
scroll to position [0, 0]
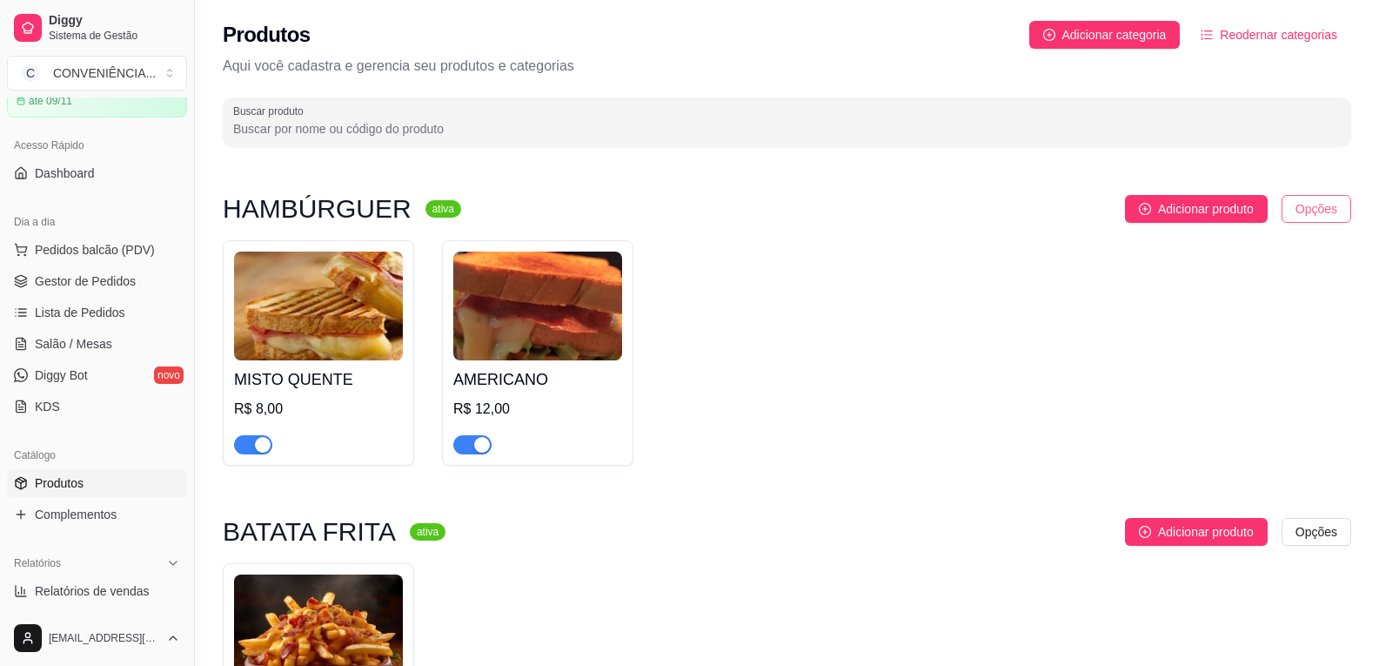
click at [1306, 211] on html "Diggy Sistema de Gestão C CONVENIÊNCIA ... Loja aberta Período gratuito até 09/…" at bounding box center [689, 333] width 1379 height 666
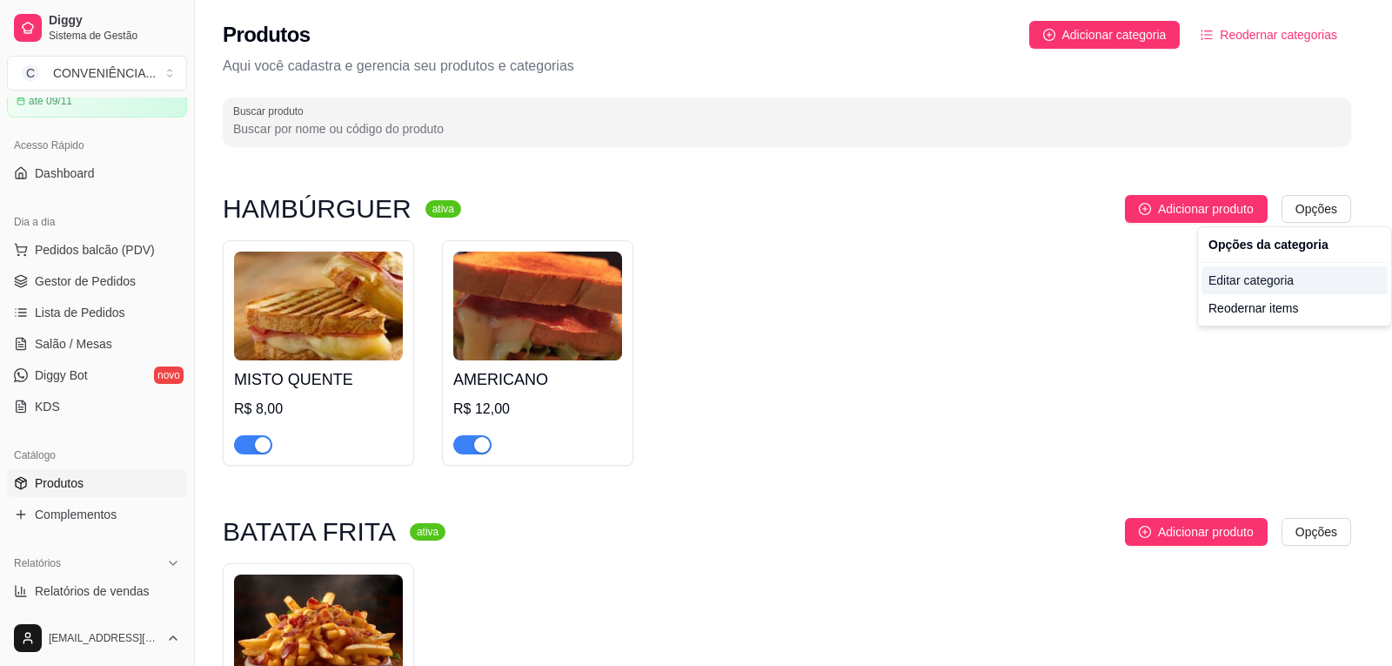
click at [1278, 278] on div "Editar categoria" at bounding box center [1295, 280] width 186 height 28
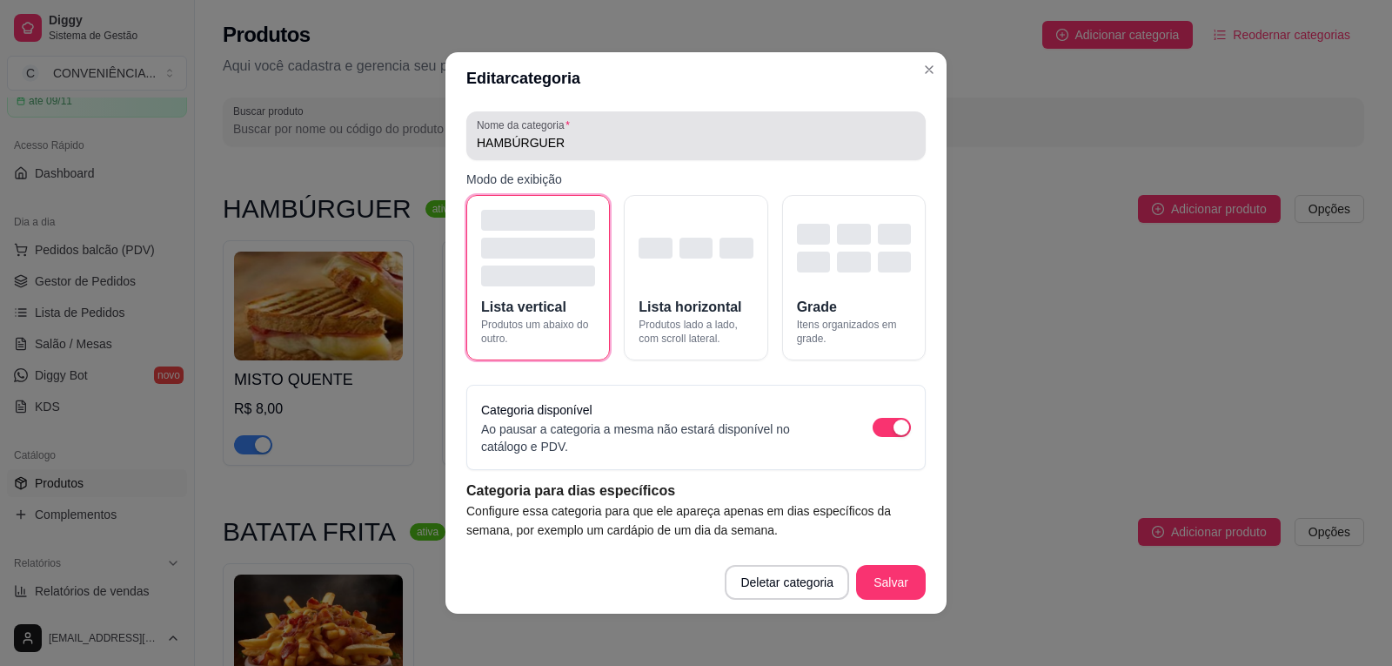
click at [568, 145] on input "HAMBÚRGUER" at bounding box center [696, 142] width 439 height 17
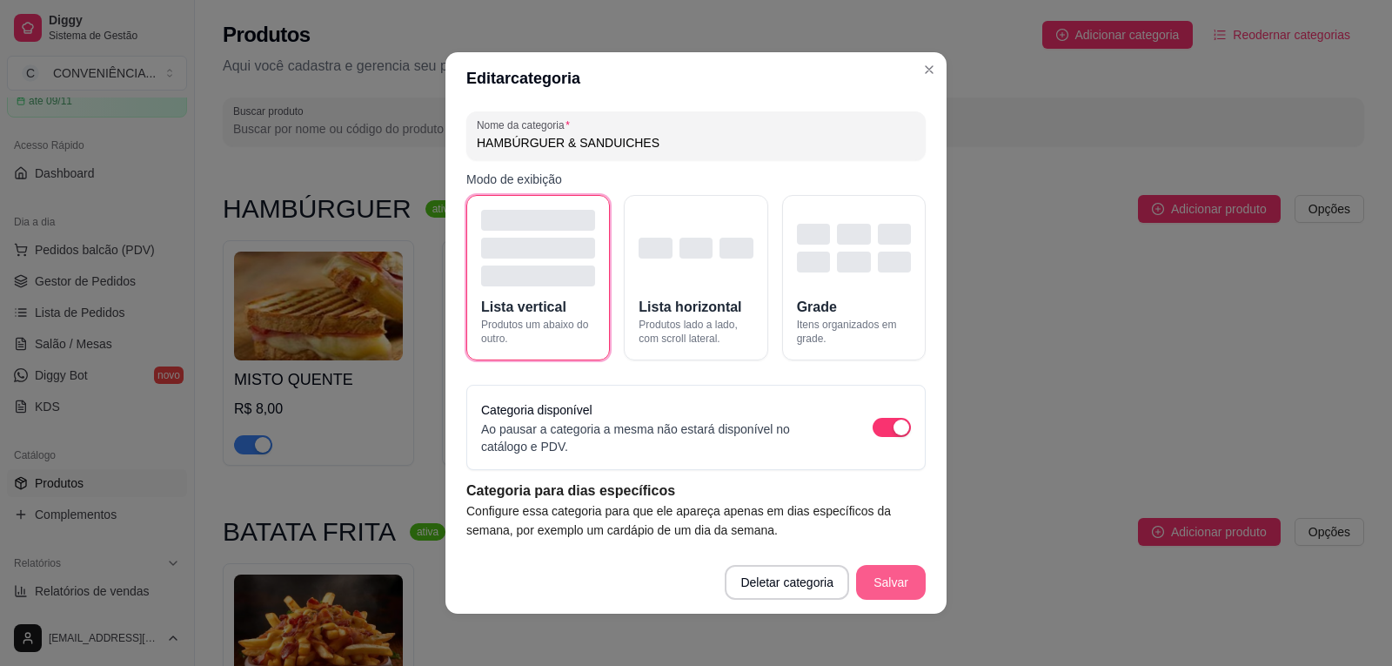
type input "HAMBÚRGUER & SANDUICHES"
click at [888, 585] on button "Salvar" at bounding box center [891, 582] width 70 height 35
click at [895, 577] on button "Salvar" at bounding box center [891, 582] width 70 height 35
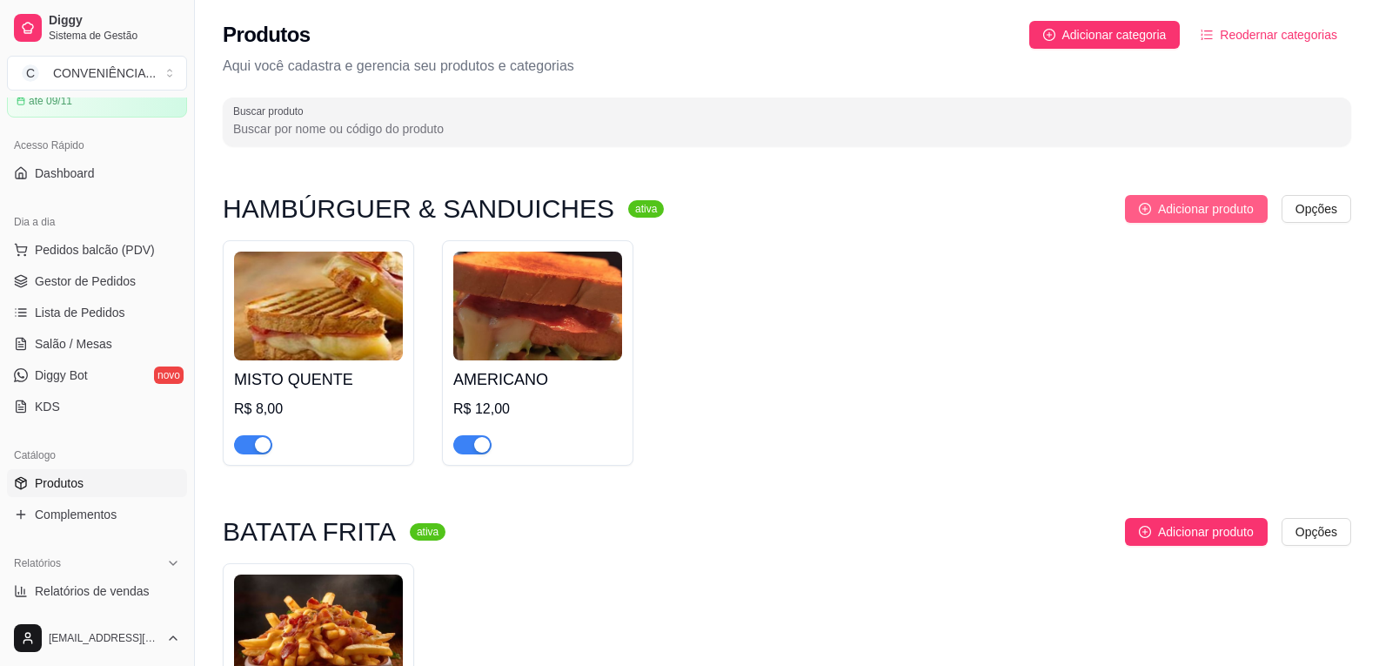
click at [1220, 216] on span "Adicionar produto" at bounding box center [1206, 208] width 96 height 19
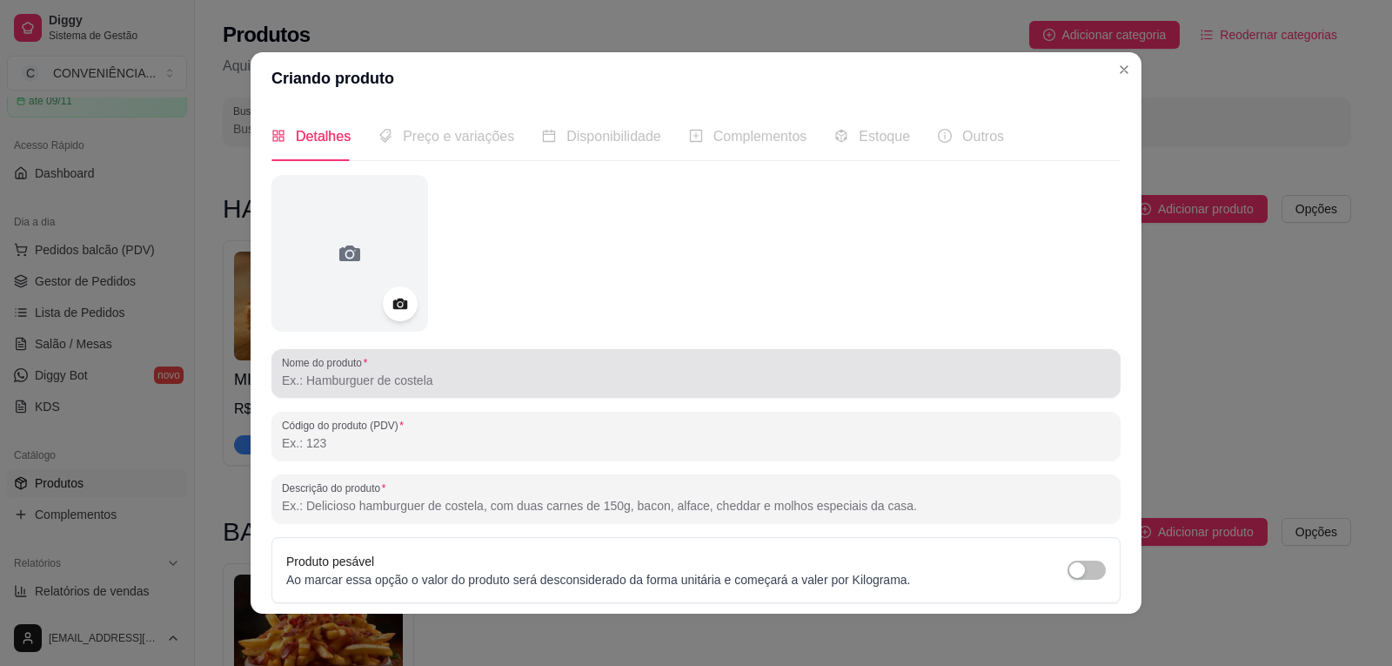
click at [337, 375] on input "Nome do produto" at bounding box center [696, 380] width 828 height 17
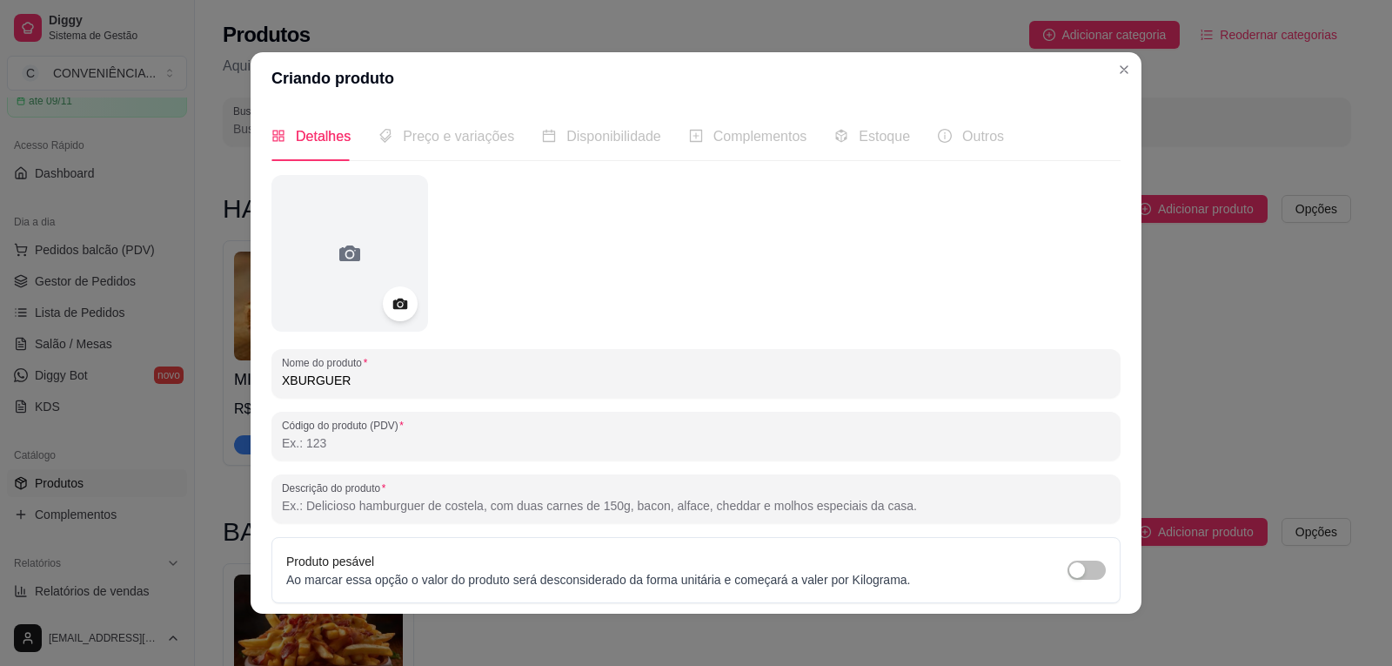
type input "XBURGUER"
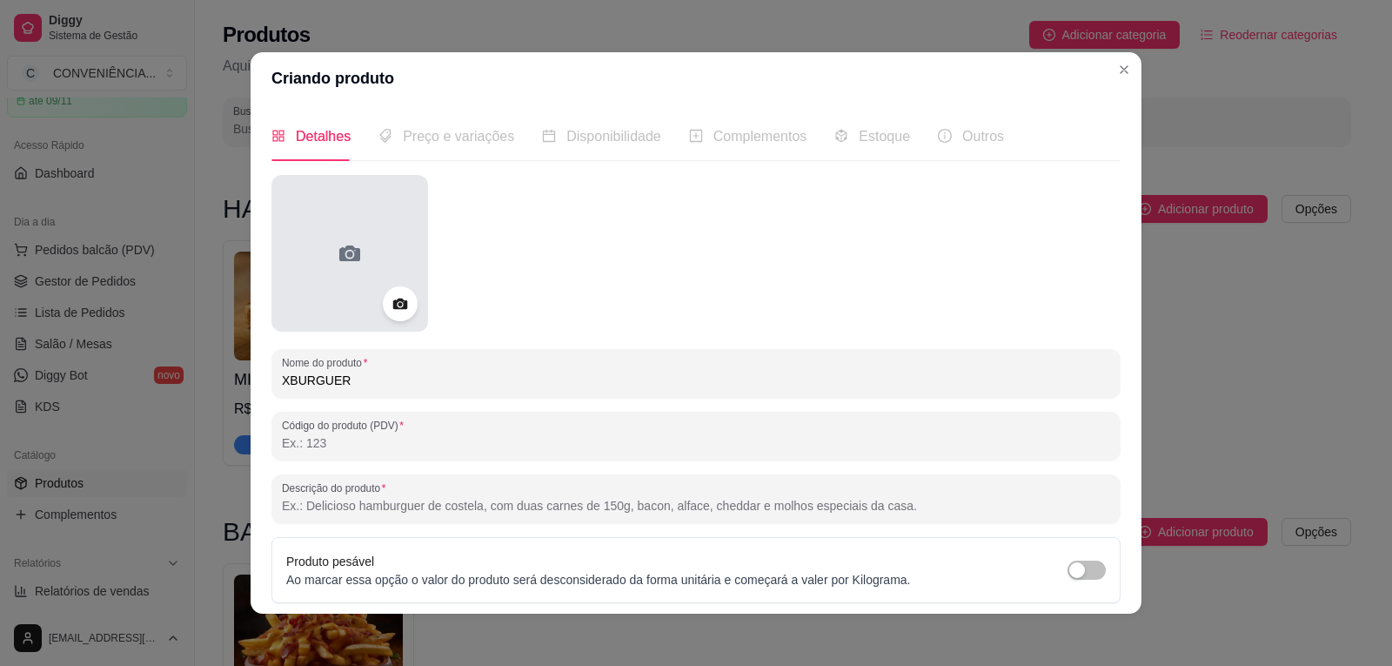
click at [336, 240] on icon at bounding box center [350, 253] width 28 height 28
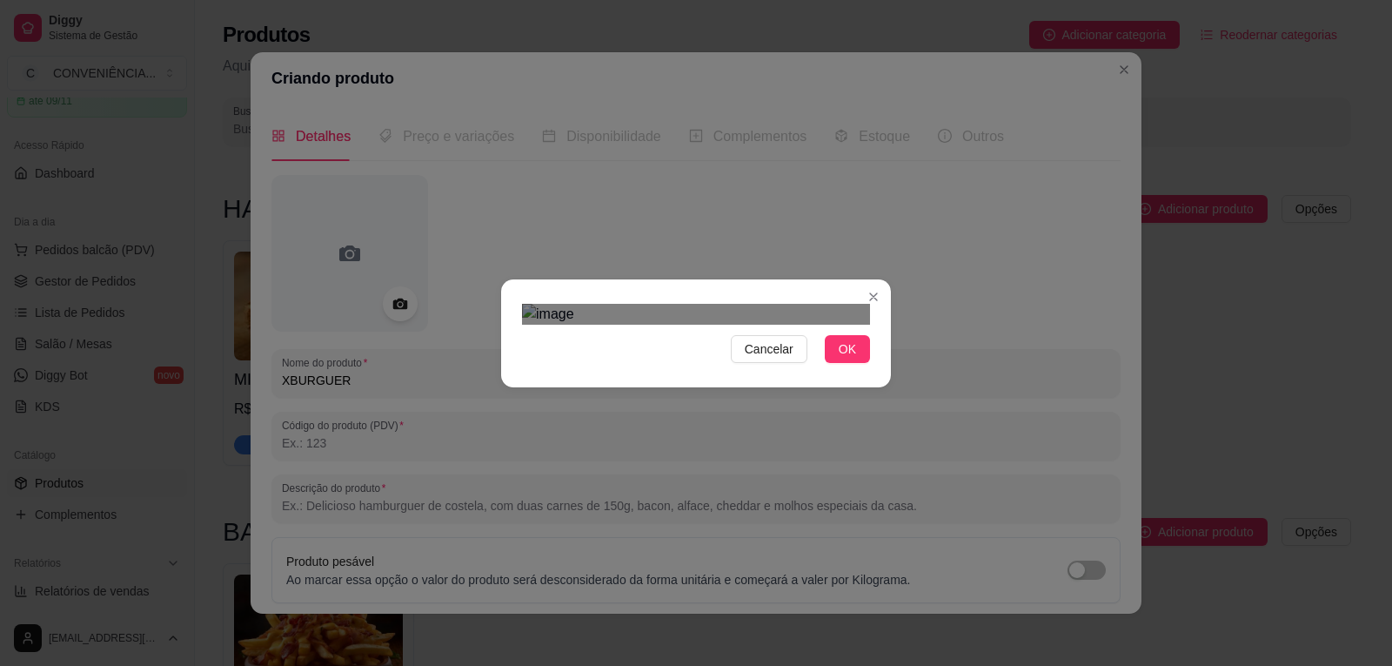
click at [846, 359] on span "OK" at bounding box center [847, 348] width 17 height 19
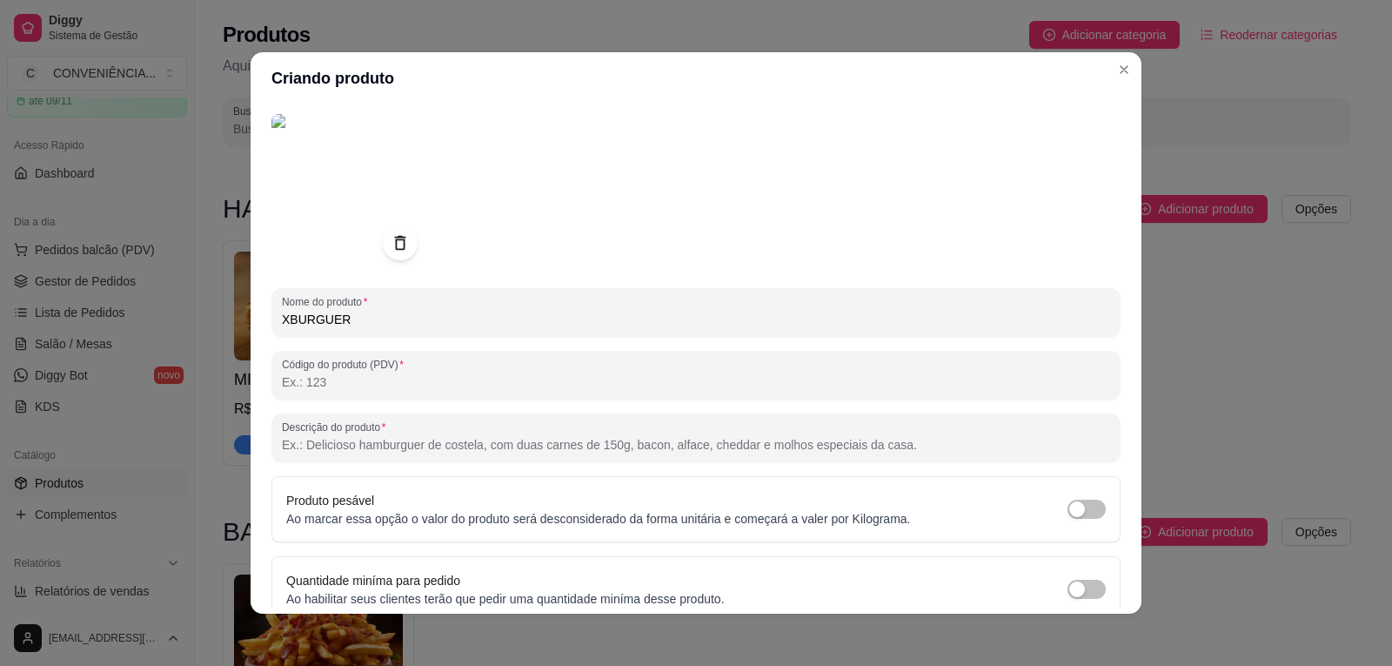
scroll to position [87, 0]
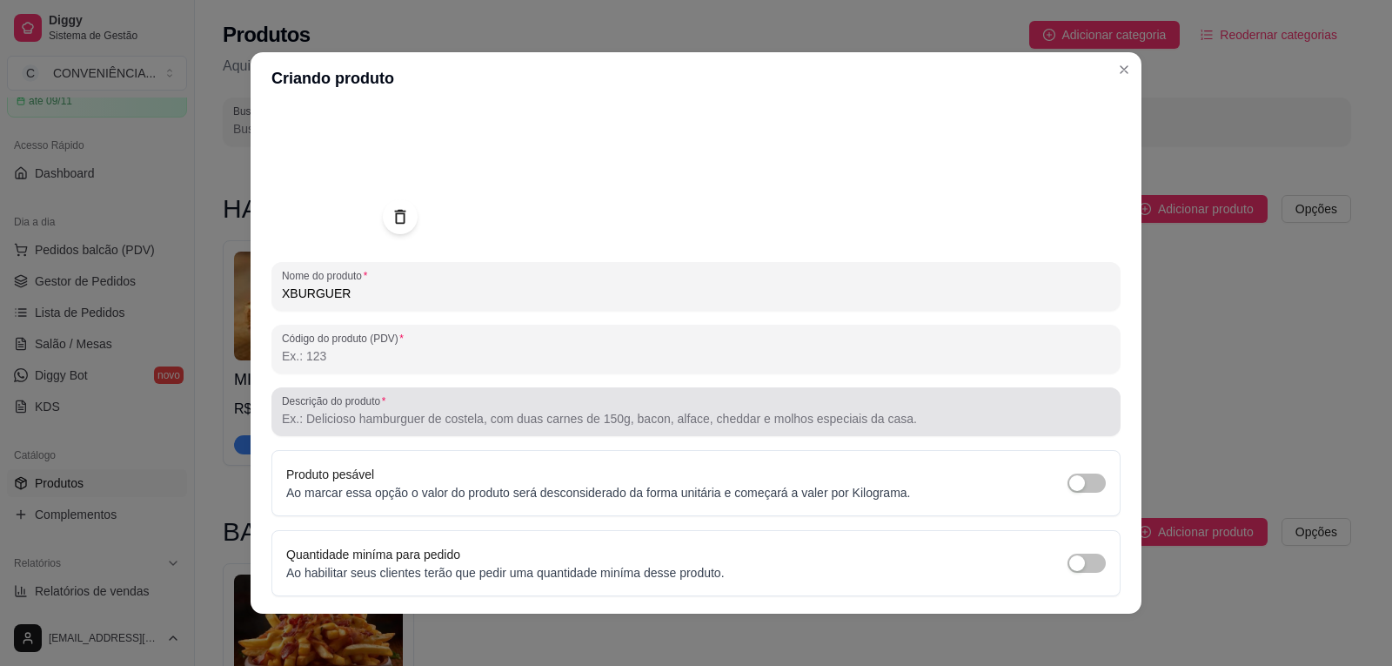
click at [318, 402] on label "Descrição do produto" at bounding box center [337, 400] width 110 height 15
click at [318, 410] on input "Descrição do produto" at bounding box center [696, 418] width 828 height 17
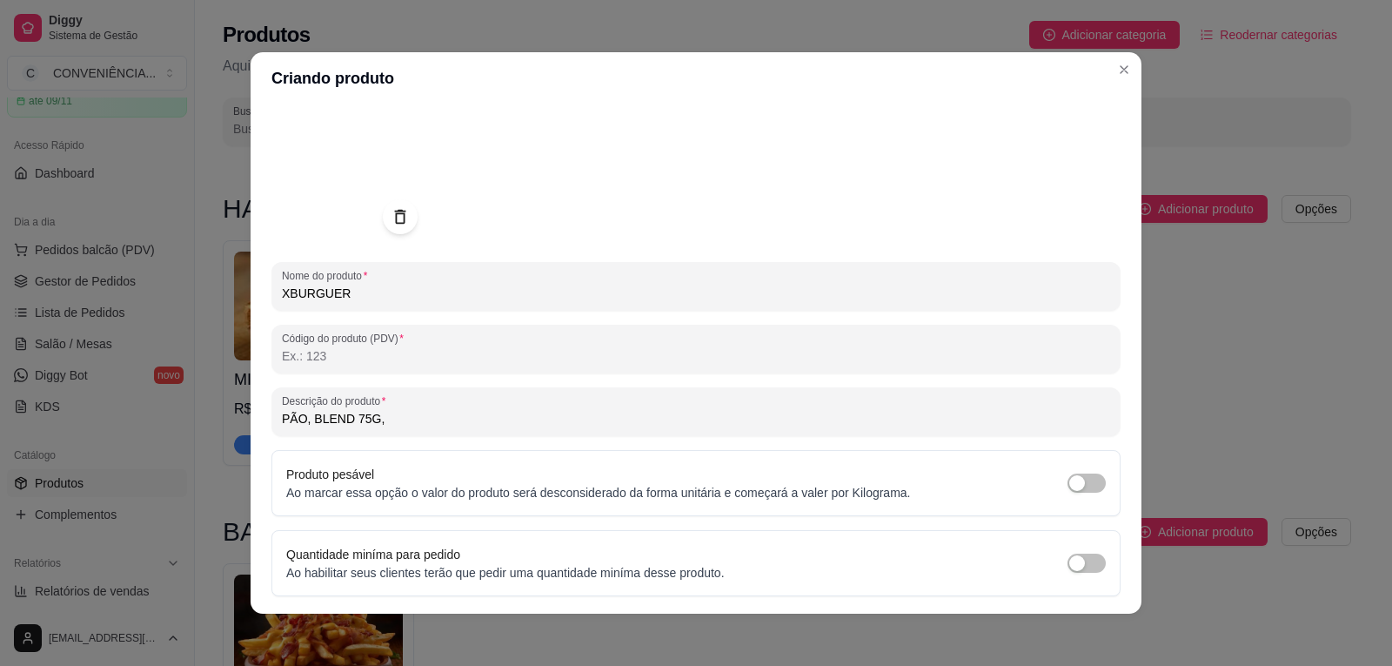
click at [307, 420] on input "PÃO, BLEND 75G," at bounding box center [696, 418] width 828 height 17
click at [435, 411] on input "PÃO, CARNE BLEND 75G," at bounding box center [696, 418] width 828 height 17
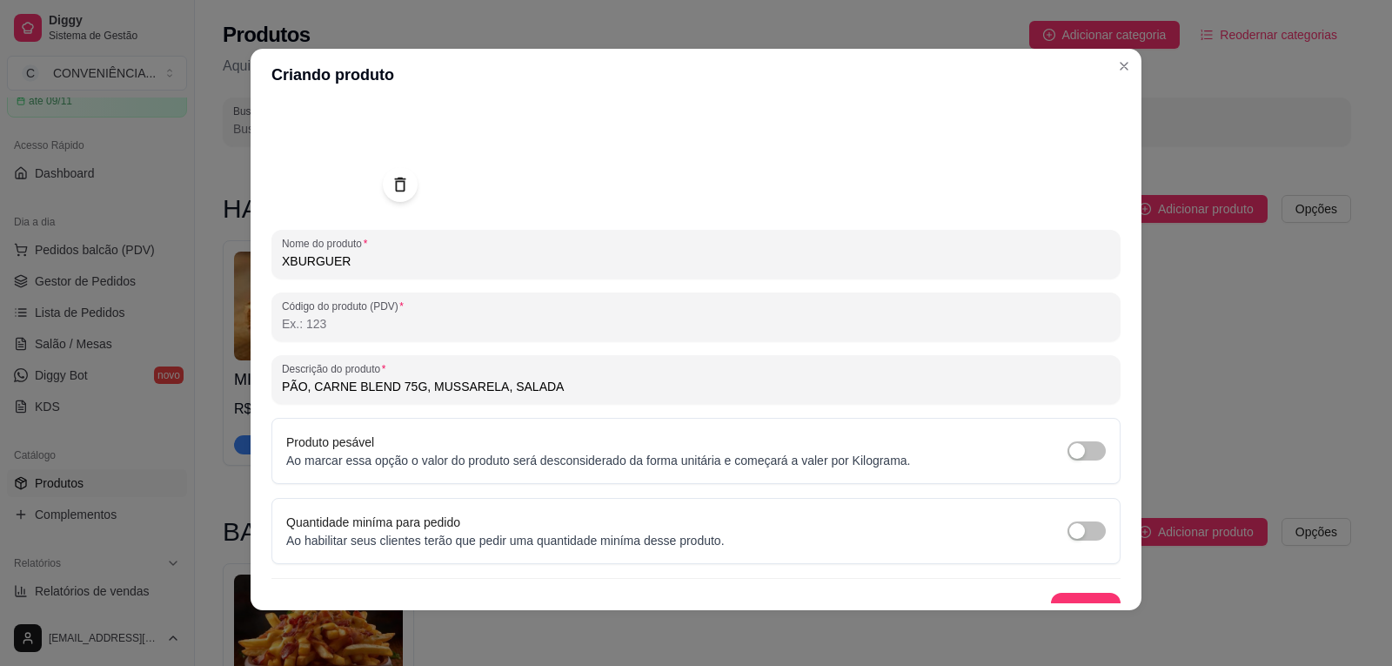
scroll to position [140, 0]
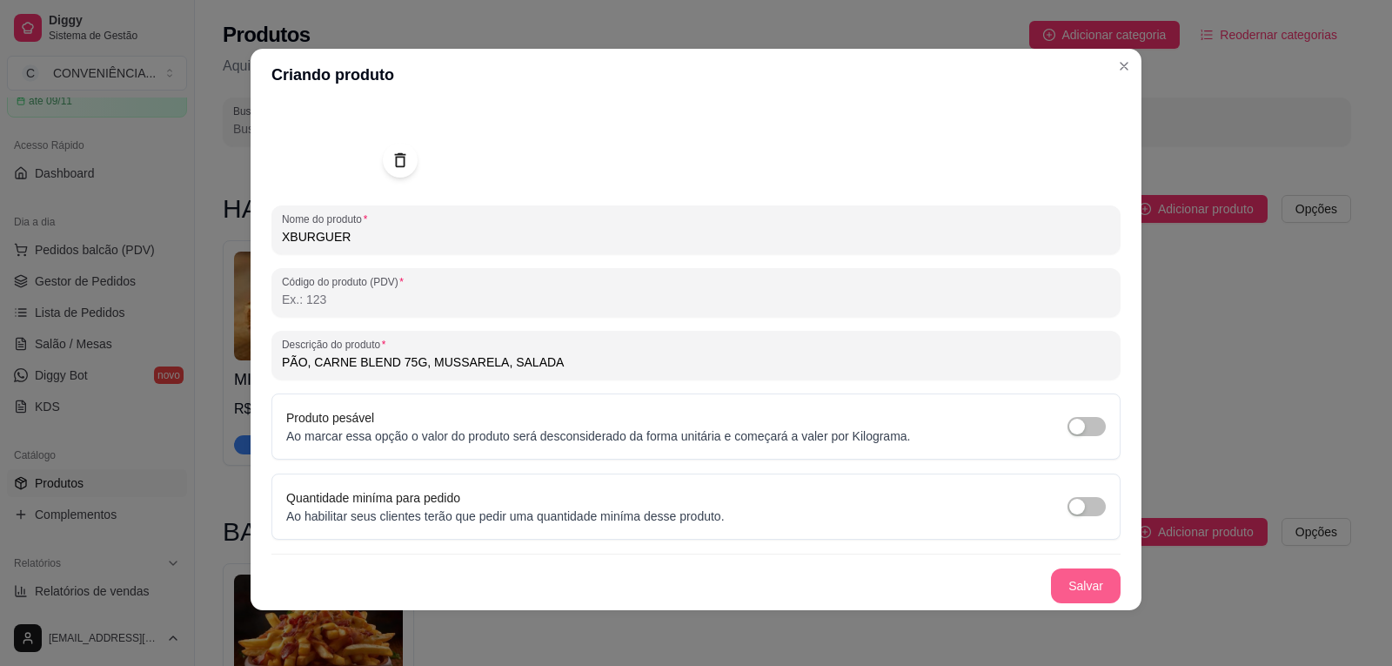
type input "PÃO, CARNE BLEND 75G, MUSSARELA, SALADA"
click at [1051, 590] on button "Salvar" at bounding box center [1086, 585] width 70 height 35
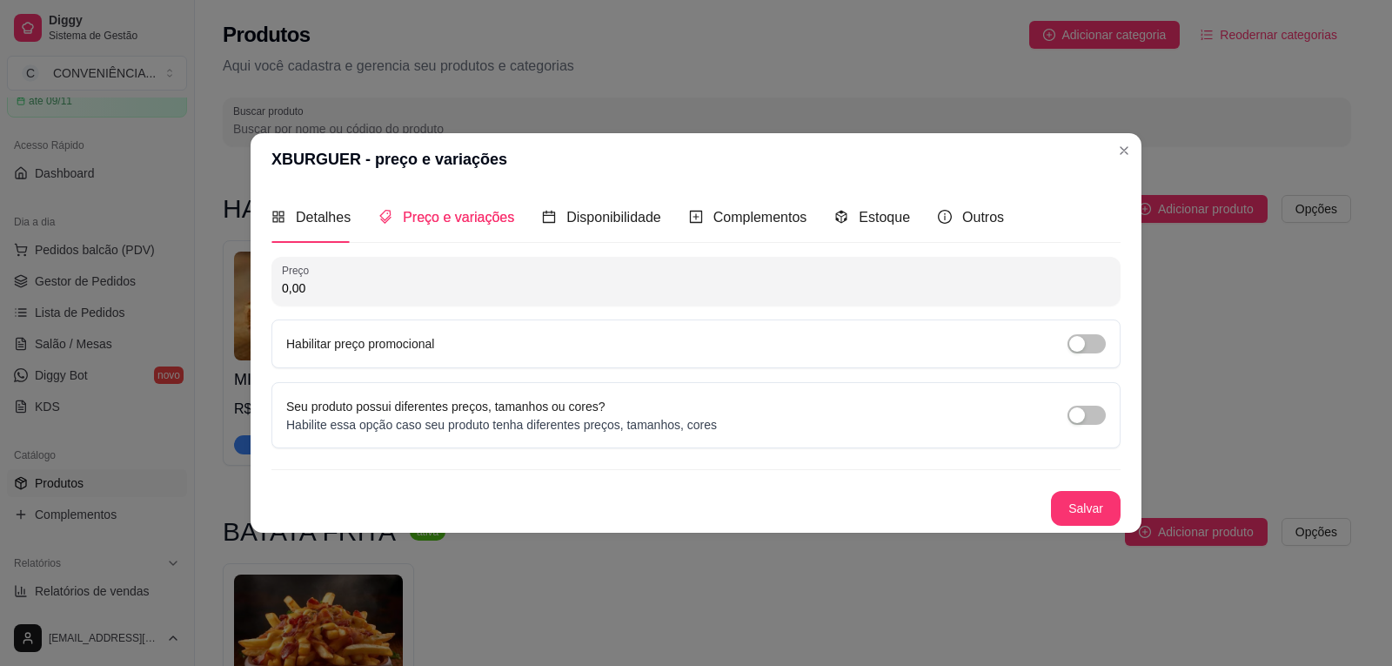
scroll to position [0, 0]
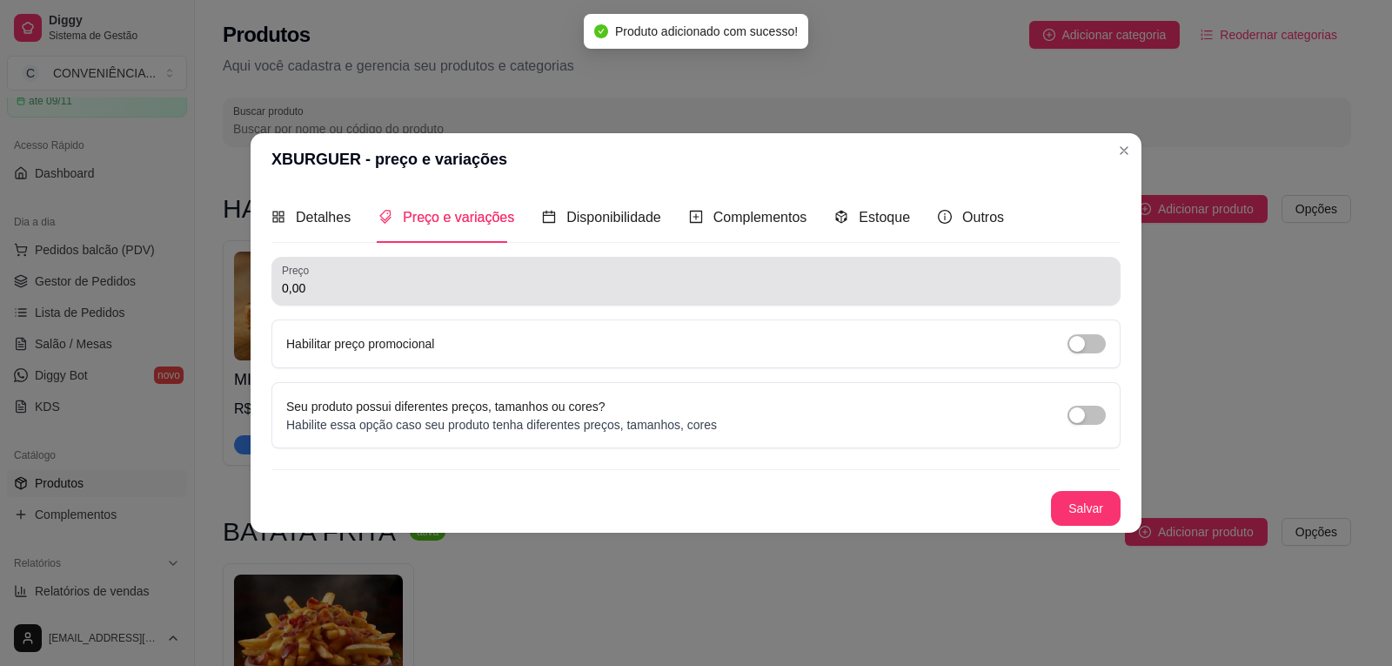
click at [311, 297] on div "0,00" at bounding box center [696, 281] width 828 height 35
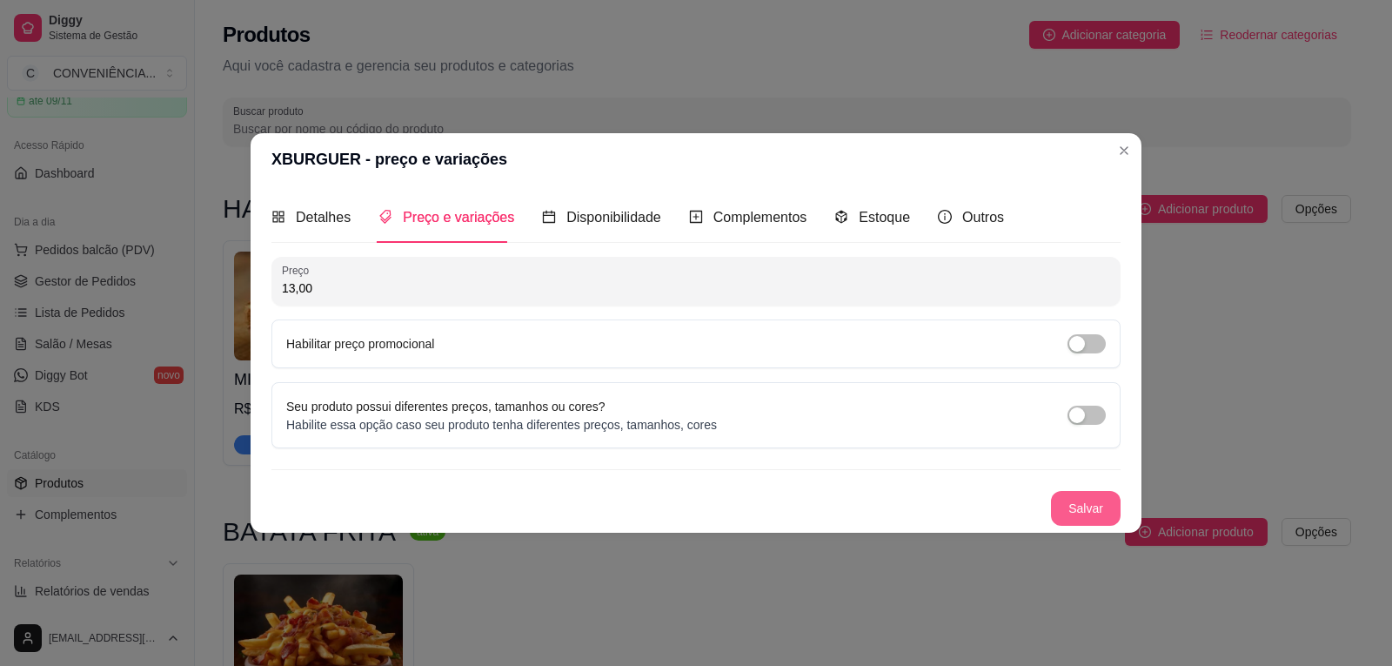
type input "13,00"
click at [1075, 514] on button "Salvar" at bounding box center [1086, 508] width 68 height 34
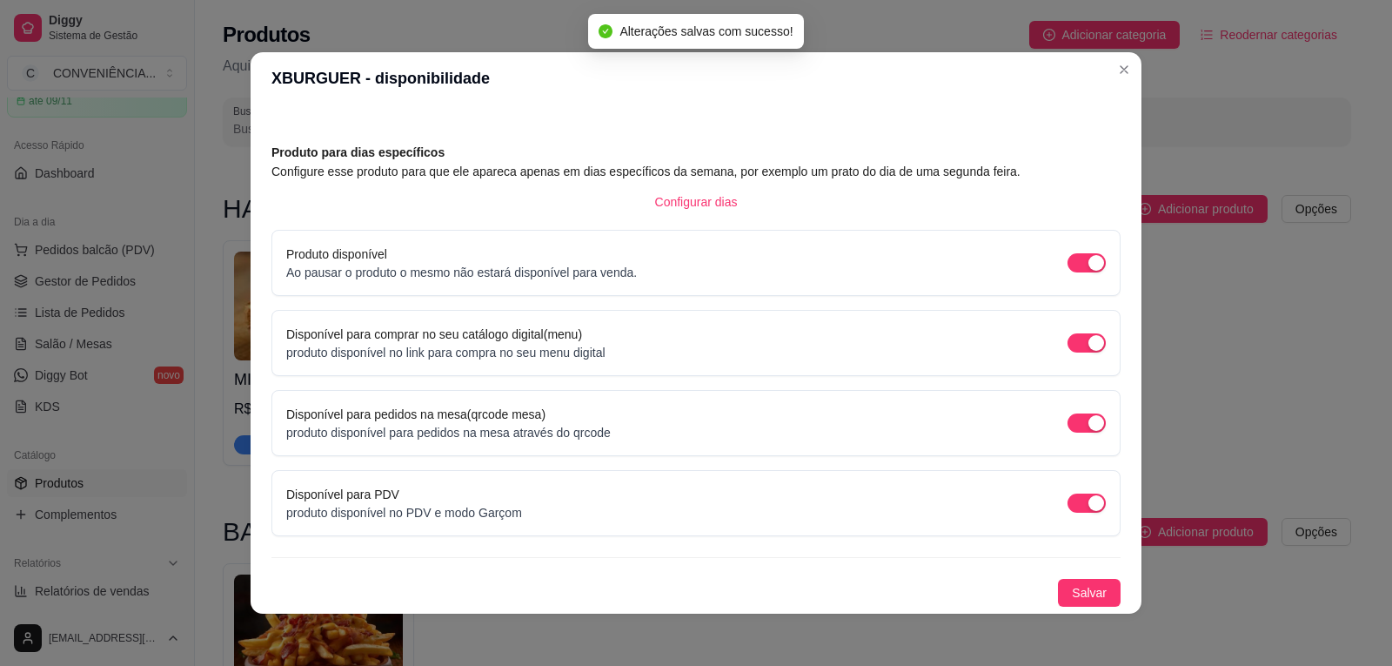
scroll to position [3, 0]
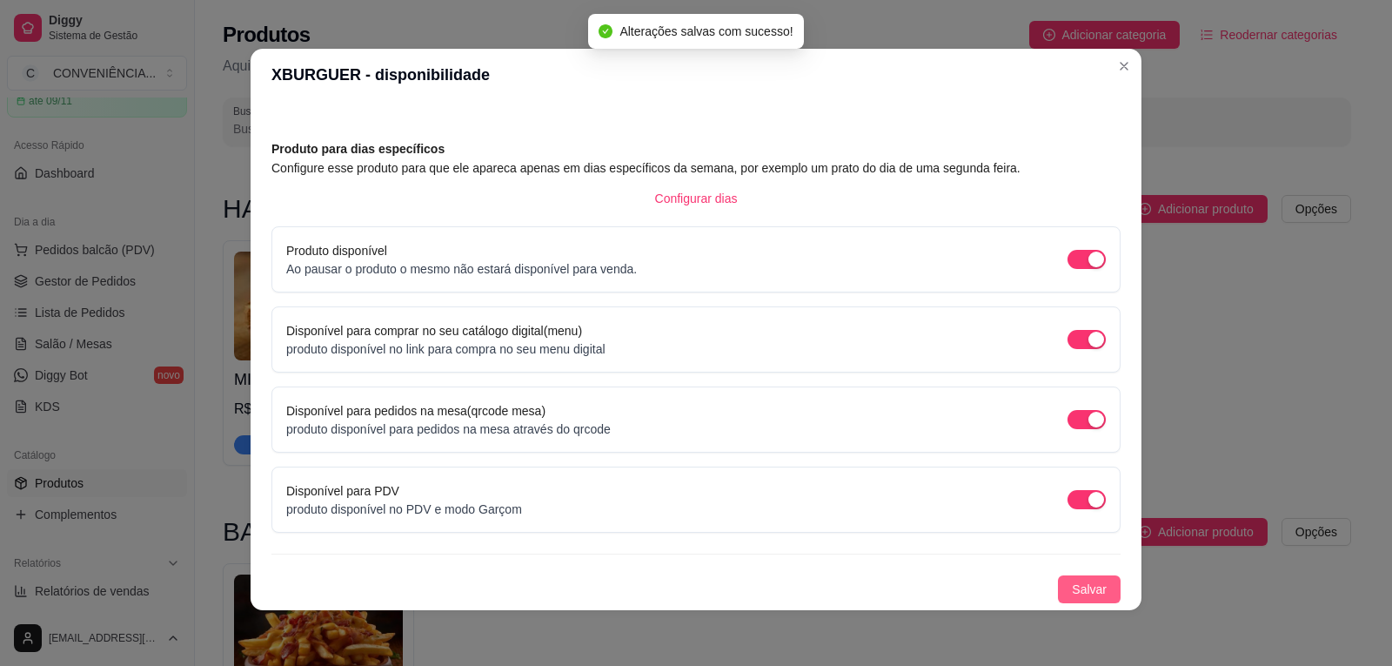
click at [1072, 589] on span "Salvar" at bounding box center [1089, 589] width 35 height 19
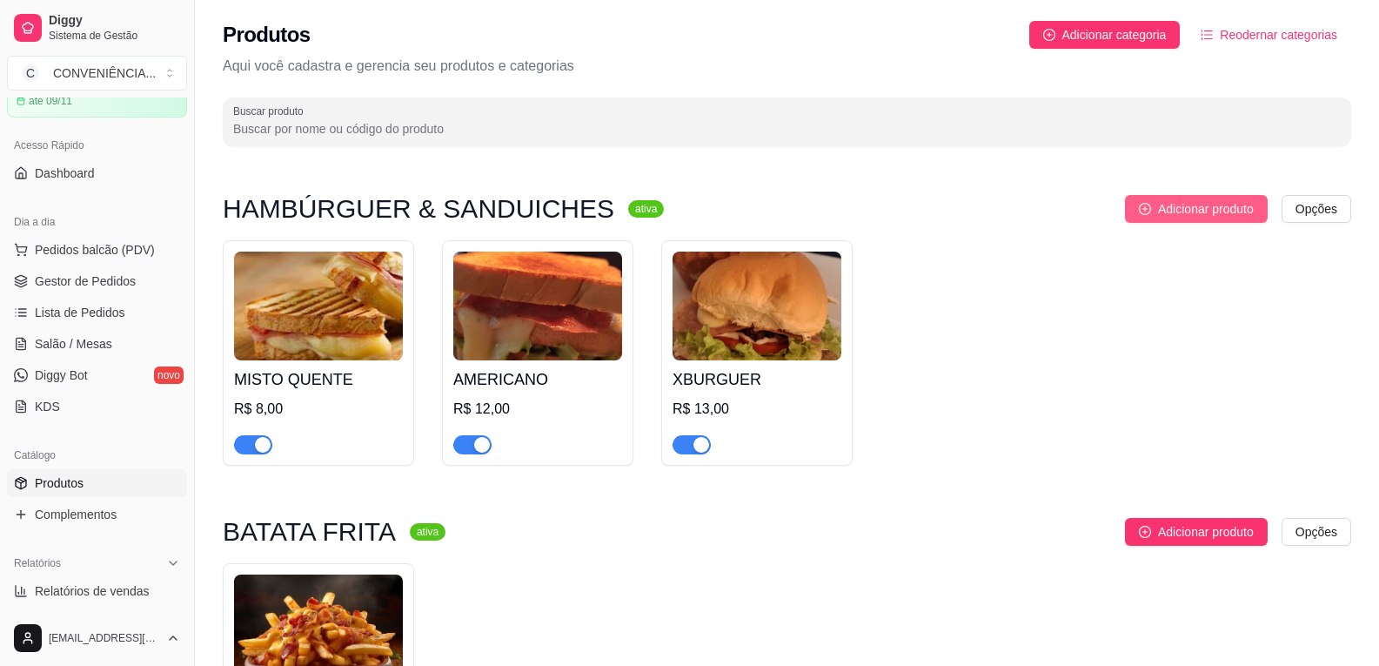
click at [1197, 202] on span "Adicionar produto" at bounding box center [1206, 208] width 96 height 19
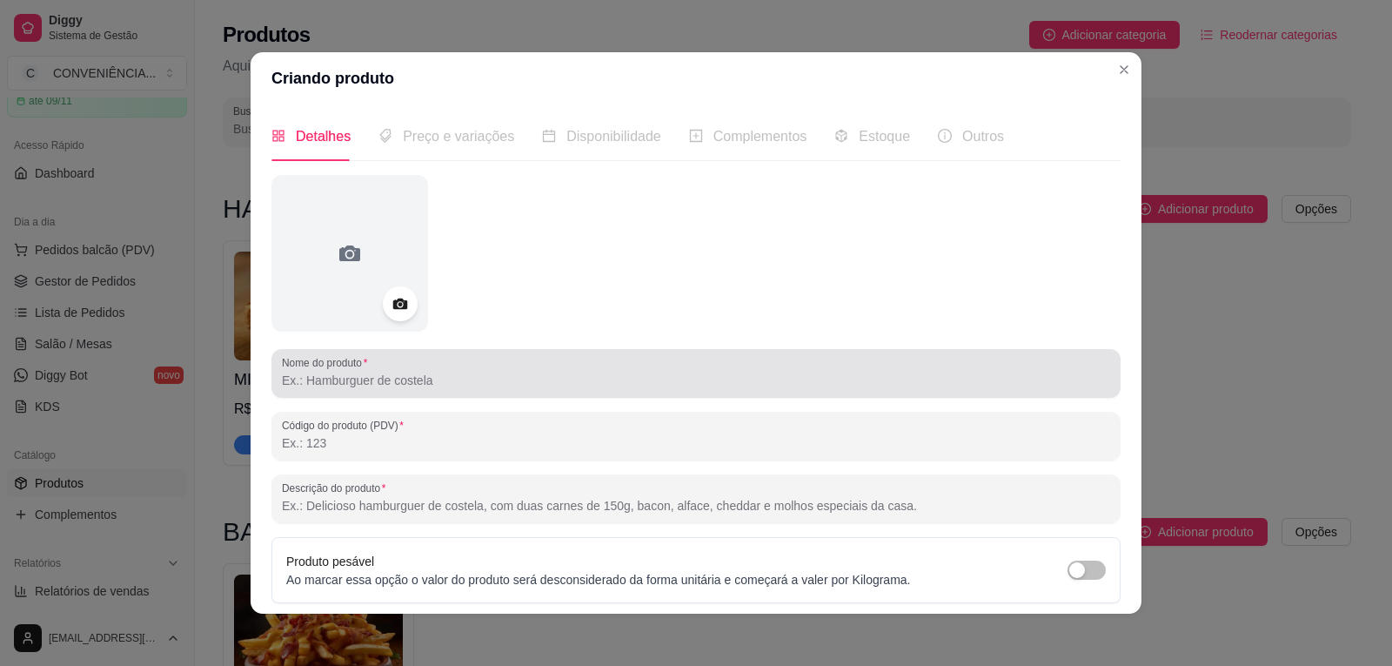
click at [401, 391] on div at bounding box center [696, 373] width 828 height 35
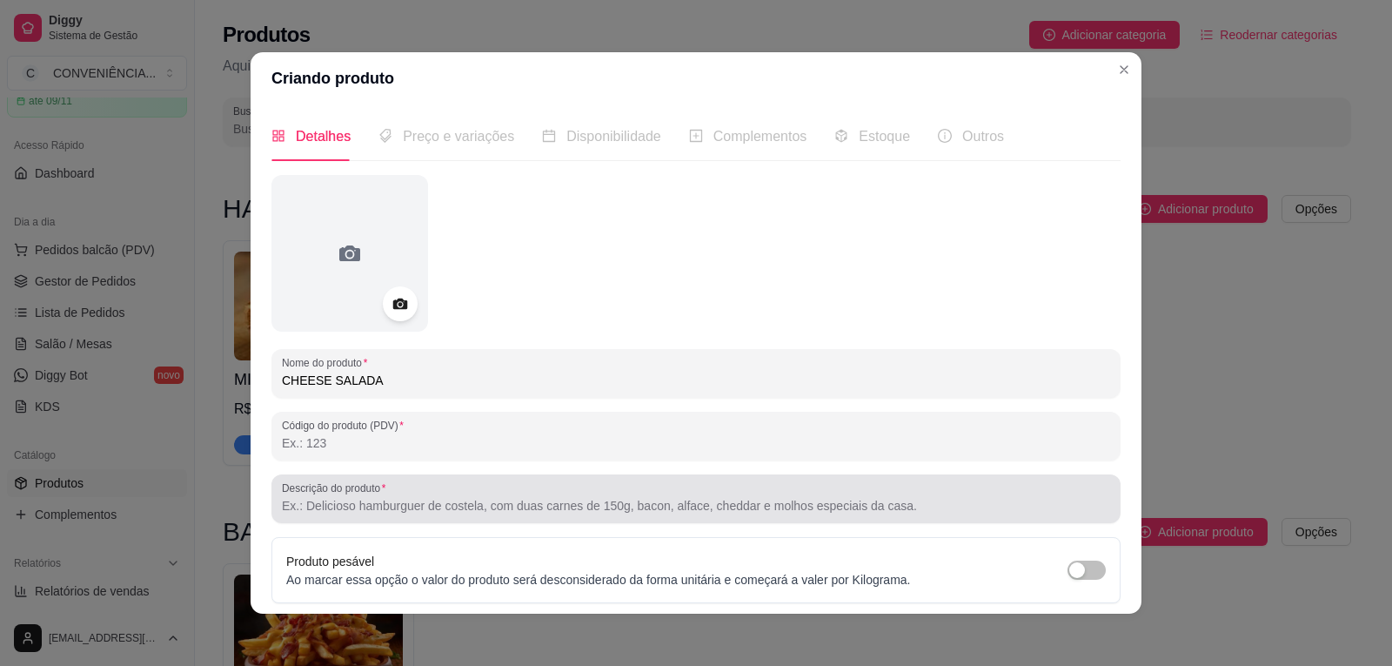
type input "CHEESE SALADA"
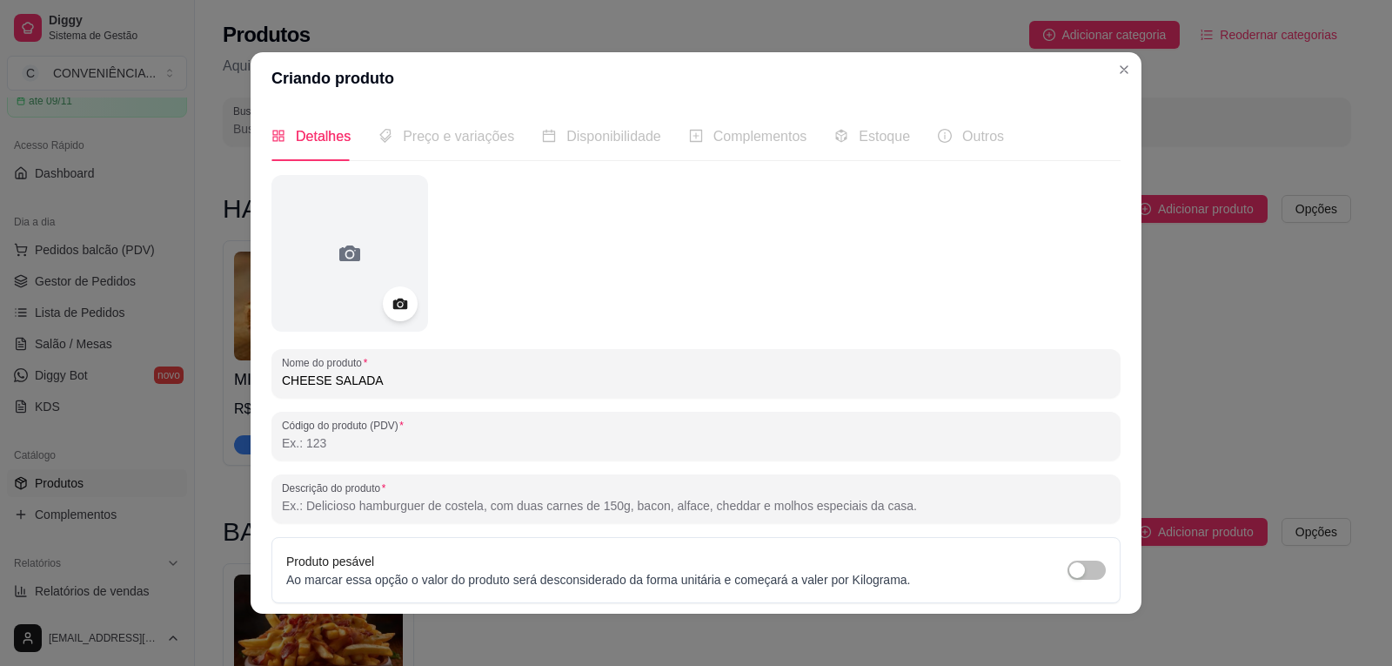
click at [329, 506] on input "Descrição do produto" at bounding box center [696, 505] width 828 height 17
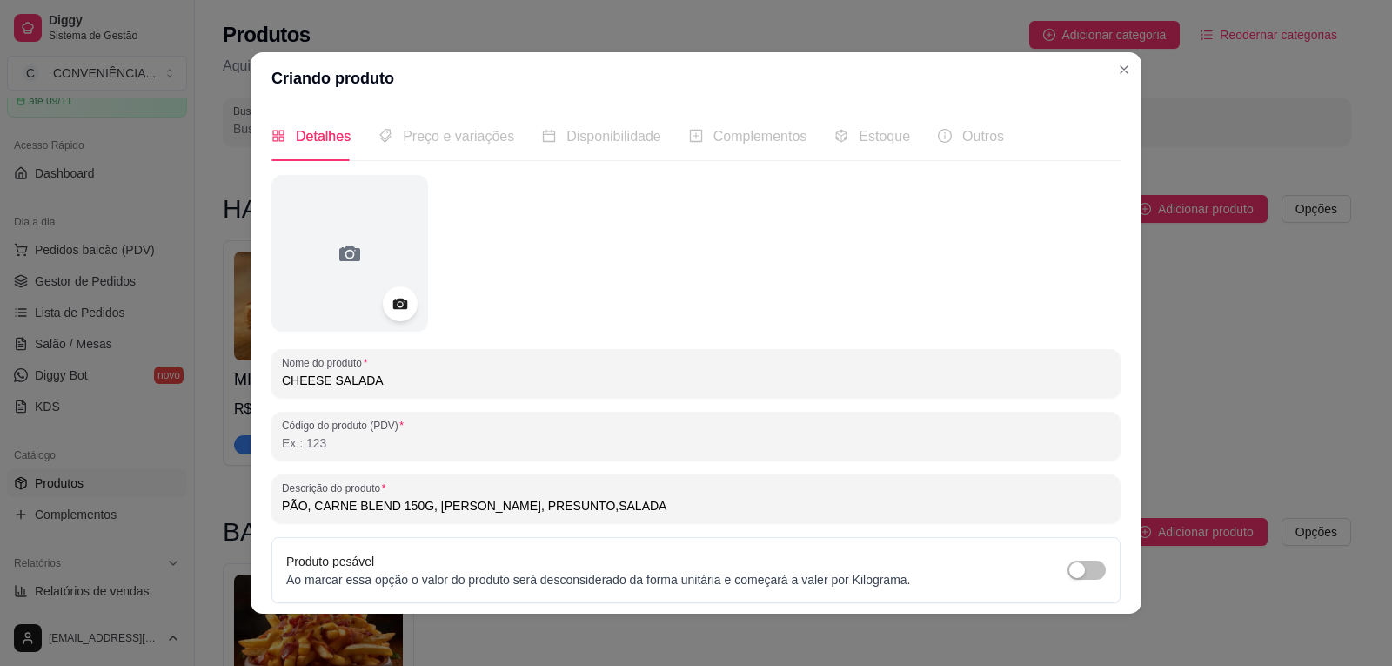
click at [553, 513] on input "PÃO, CARNE BLEND 150G, [PERSON_NAME], PRESUNTO,SALADA" at bounding box center [696, 505] width 828 height 17
click at [336, 507] on input "PÃO, CARNE BLEND 150G, [PERSON_NAME], PRESUNTO, SALADA" at bounding box center [696, 505] width 828 height 17
click at [345, 509] on input "PÃO, CARNE BLEND 150G, [PERSON_NAME], PRESUNTO, SALADA" at bounding box center [696, 505] width 828 height 17
drag, startPoint x: 385, startPoint y: 509, endPoint x: 347, endPoint y: 508, distance: 37.4
click at [347, 508] on input "PÃO, CARNE BLEND 150G, [PERSON_NAME], PRESUNTO, SALADA" at bounding box center [696, 505] width 828 height 17
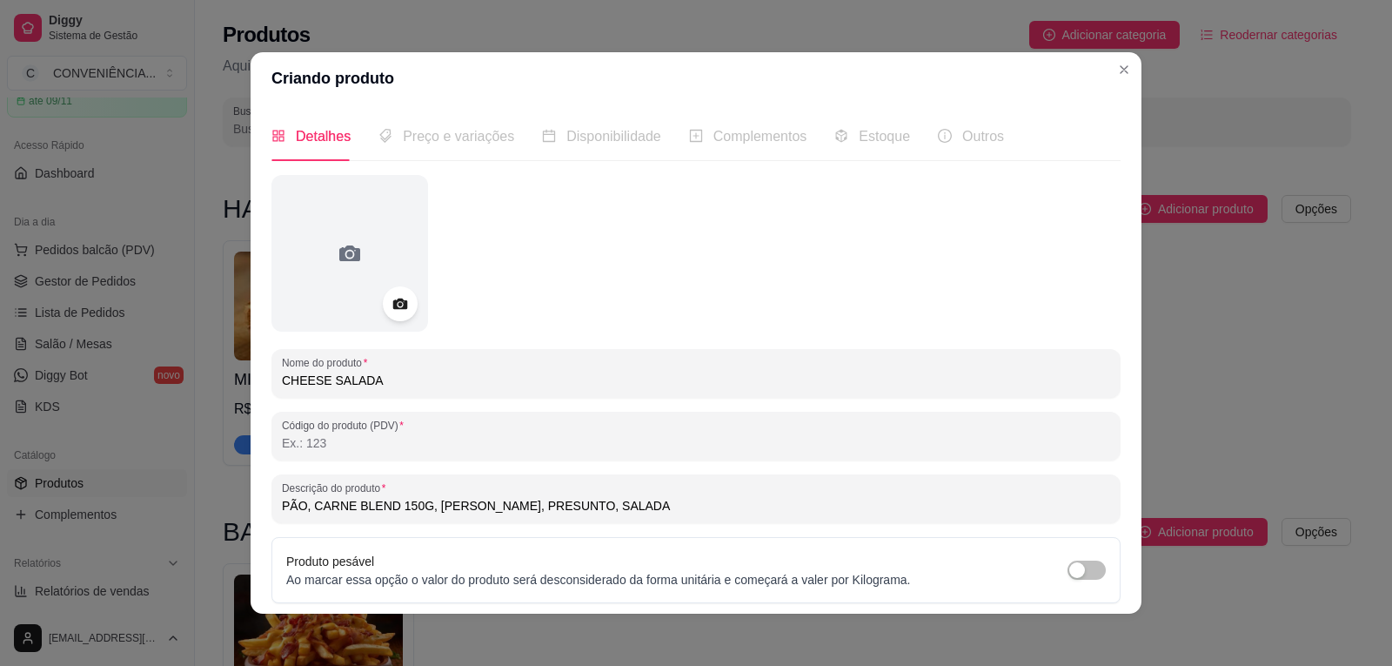
drag, startPoint x: 342, startPoint y: 511, endPoint x: 303, endPoint y: 505, distance: 39.6
click at [303, 505] on input "PÃO, CARNE BLEND 150G, [PERSON_NAME], PRESUNTO, SALADA" at bounding box center [696, 505] width 828 height 17
click at [306, 508] on input "PÃO, BLEND 150G, [PERSON_NAME], PRESUNTO, SALADA" at bounding box center [696, 505] width 828 height 17
type input "PÃO, BLEND 150G, [PERSON_NAME], PRESUNTO, SALADA"
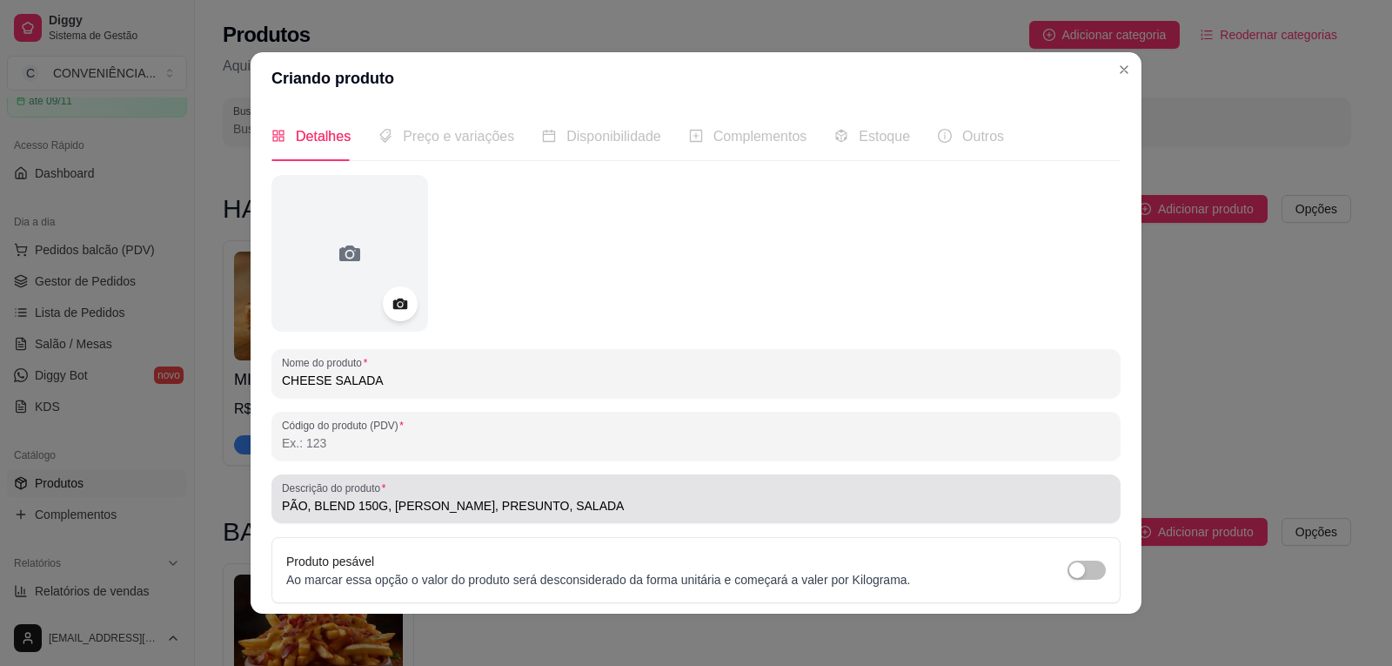
click at [586, 515] on div "PÃO, BLEND 150G, [PERSON_NAME], PRESUNTO, SALADA" at bounding box center [696, 498] width 828 height 35
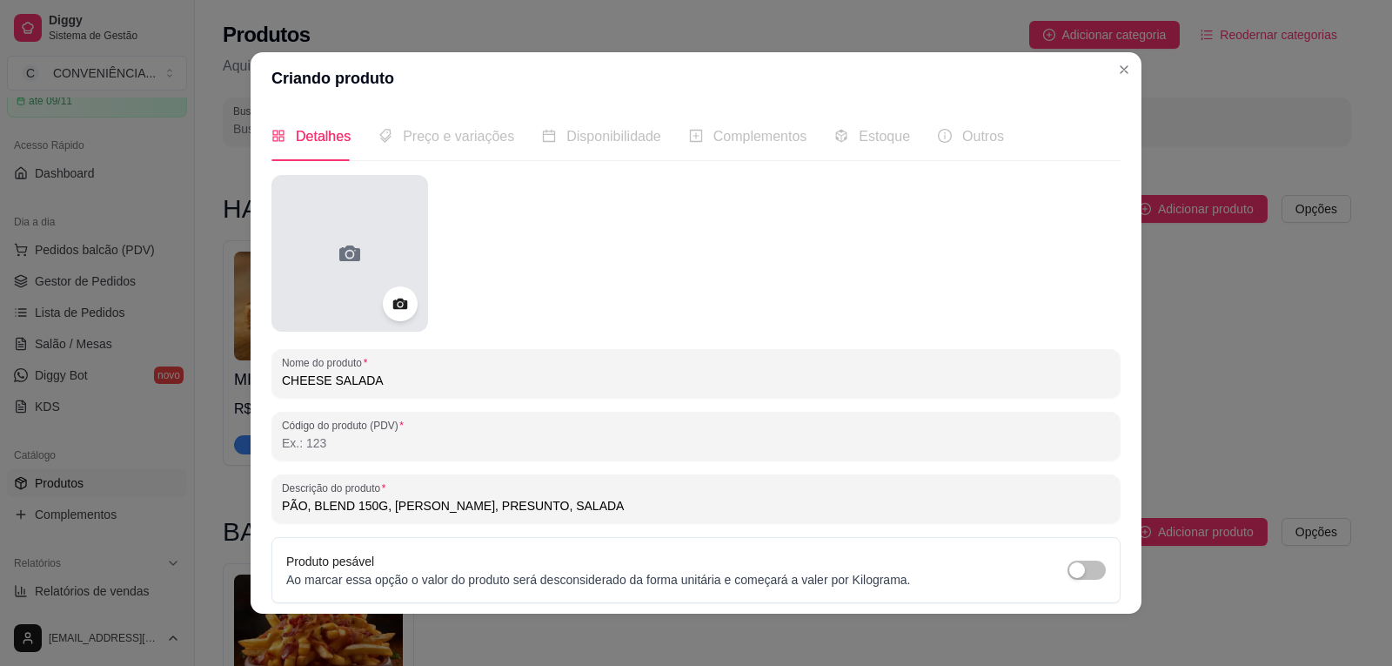
click at [318, 249] on div at bounding box center [349, 253] width 157 height 157
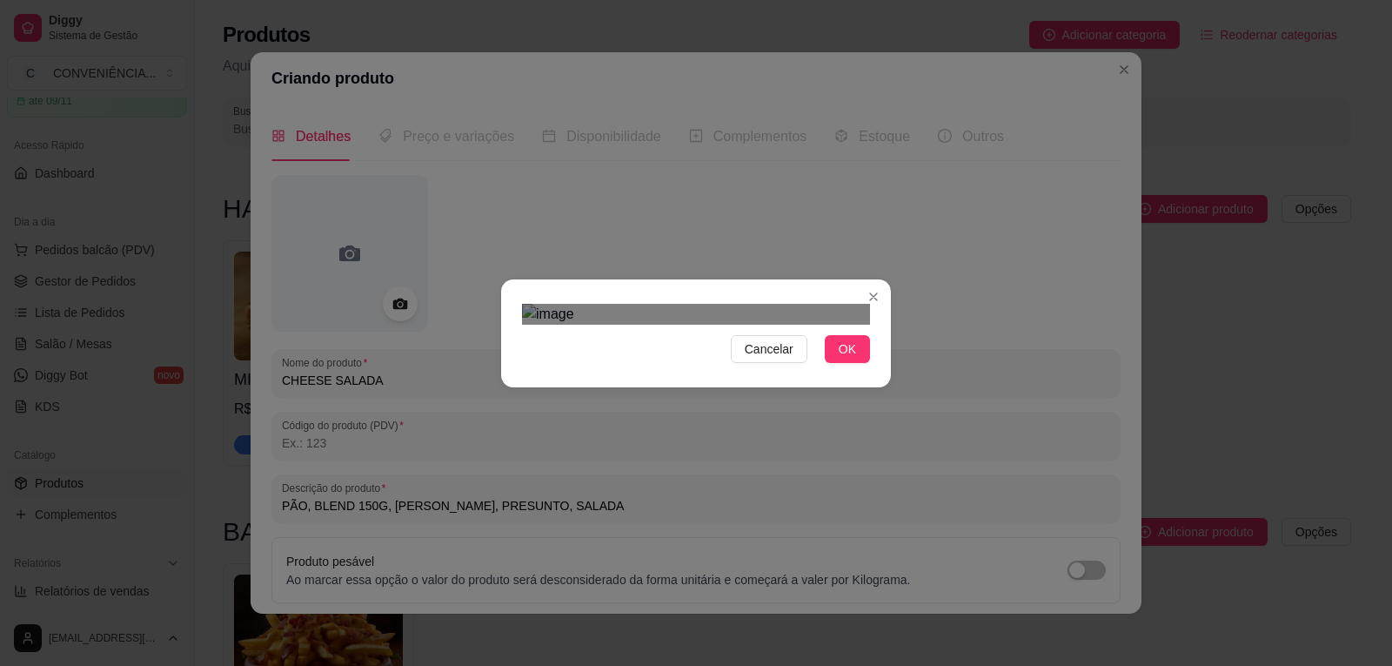
click at [690, 519] on div "Use the arrow keys to move the crop selection area" at bounding box center [686, 675] width 313 height 313
click at [839, 359] on span "OK" at bounding box center [847, 348] width 17 height 19
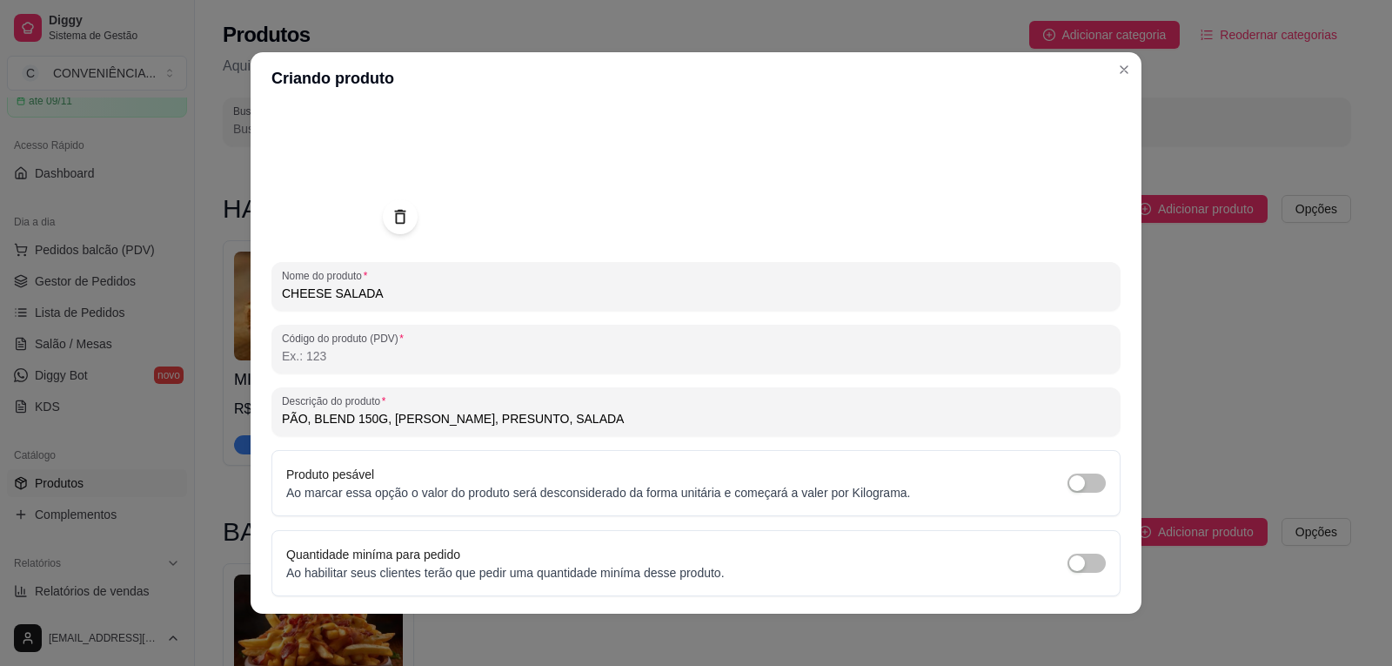
scroll to position [140, 0]
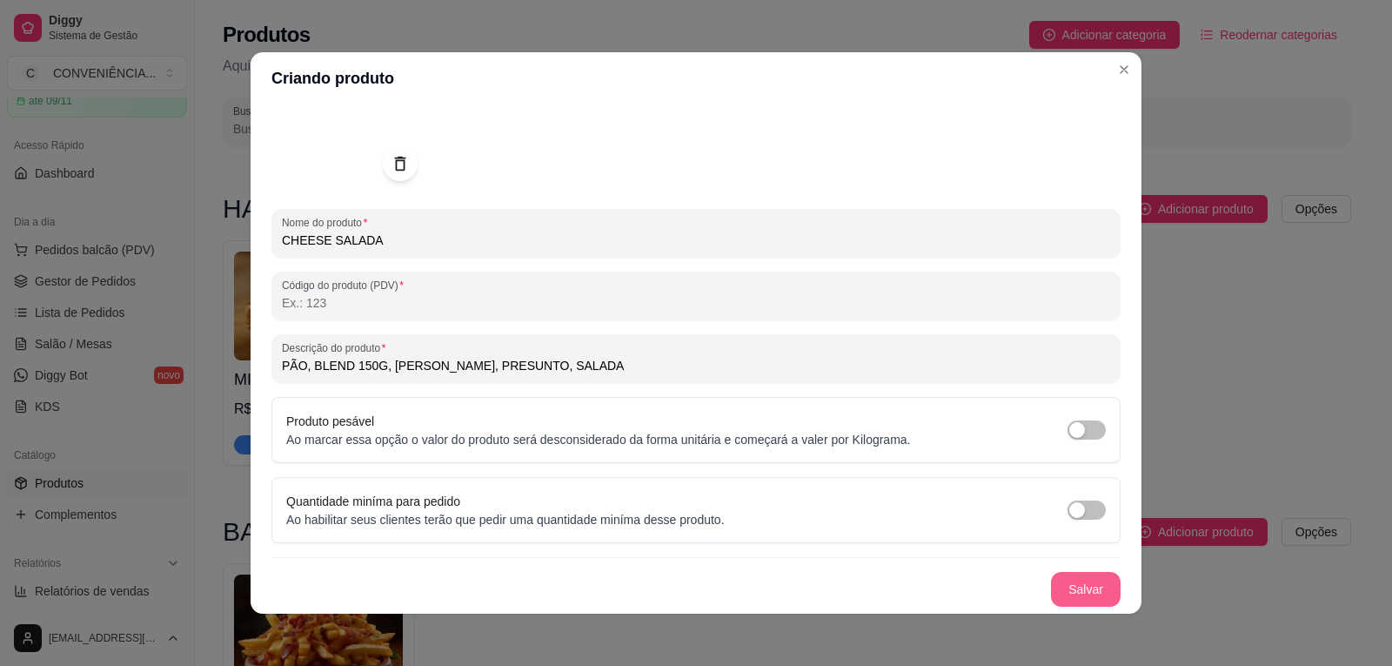
click at [1052, 583] on button "Salvar" at bounding box center [1086, 589] width 70 height 35
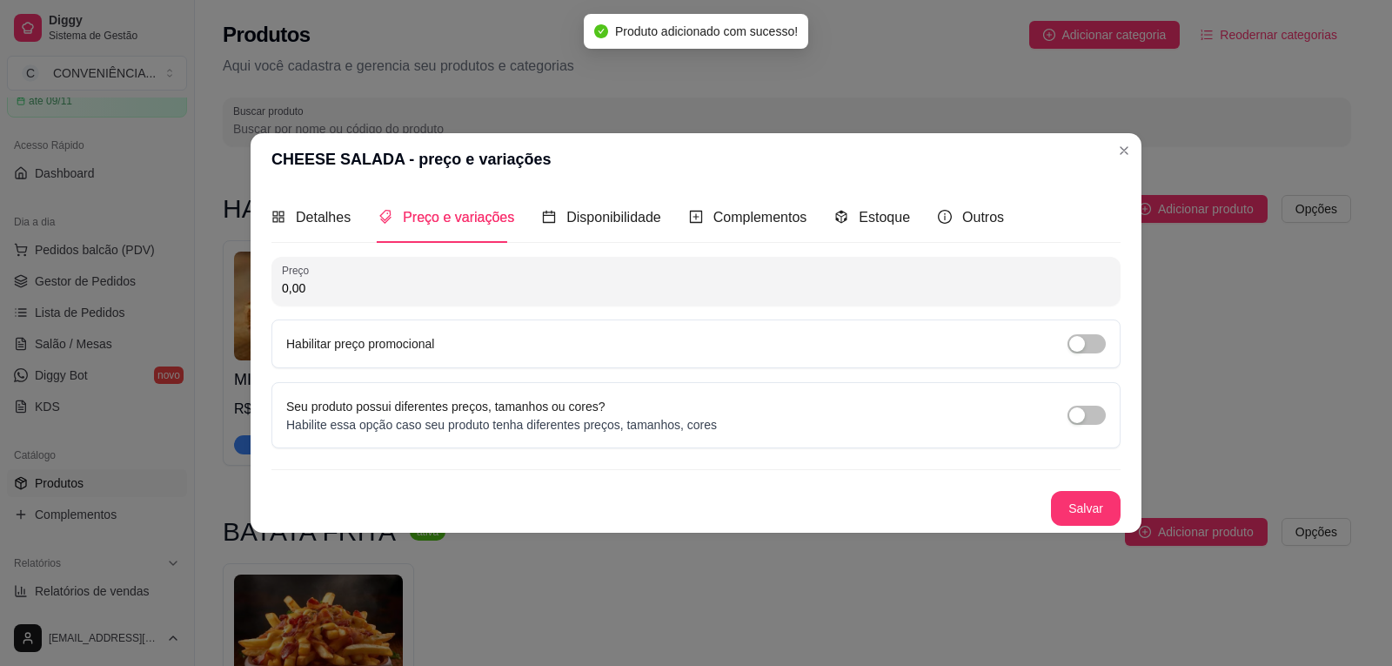
scroll to position [0, 0]
drag, startPoint x: 318, startPoint y: 292, endPoint x: 227, endPoint y: 273, distance: 93.4
click at [227, 273] on div "CHEESE SALADA - preço e variações Detalhes Preço e variações Disponibilidade Co…" at bounding box center [696, 333] width 1392 height 666
type input "16,00"
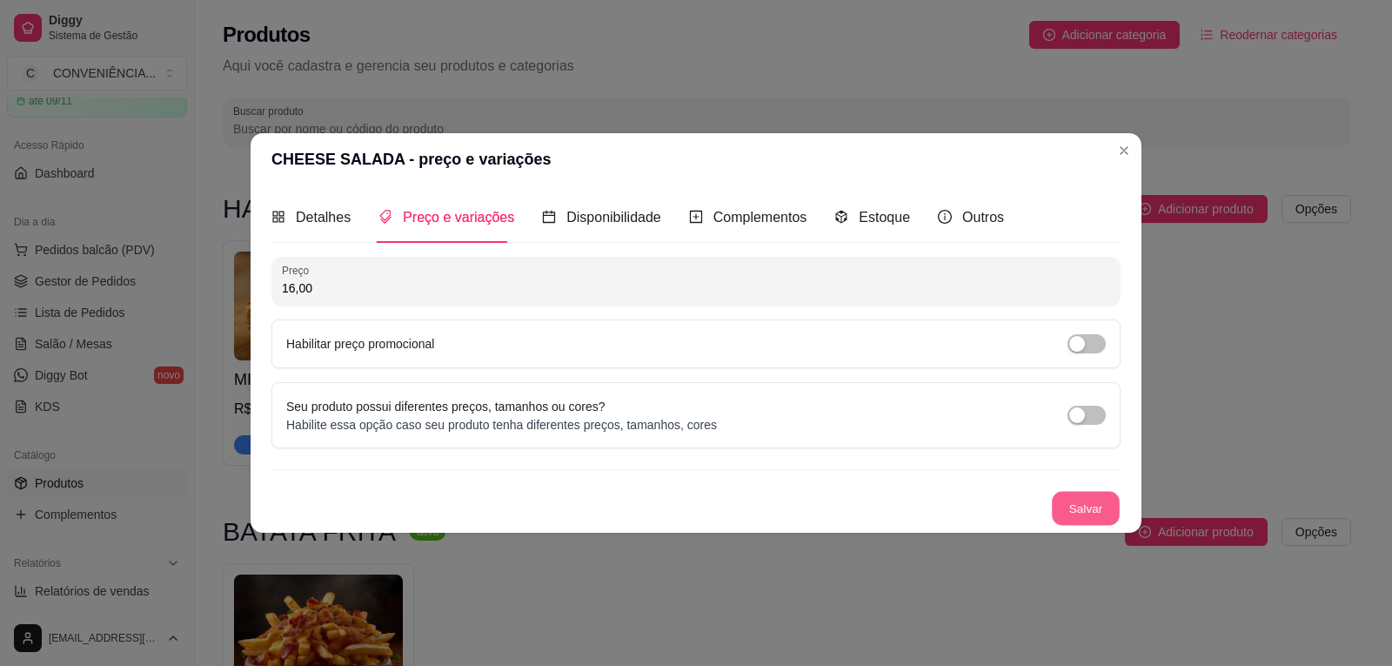
click at [1062, 500] on button "Salvar" at bounding box center [1086, 508] width 68 height 34
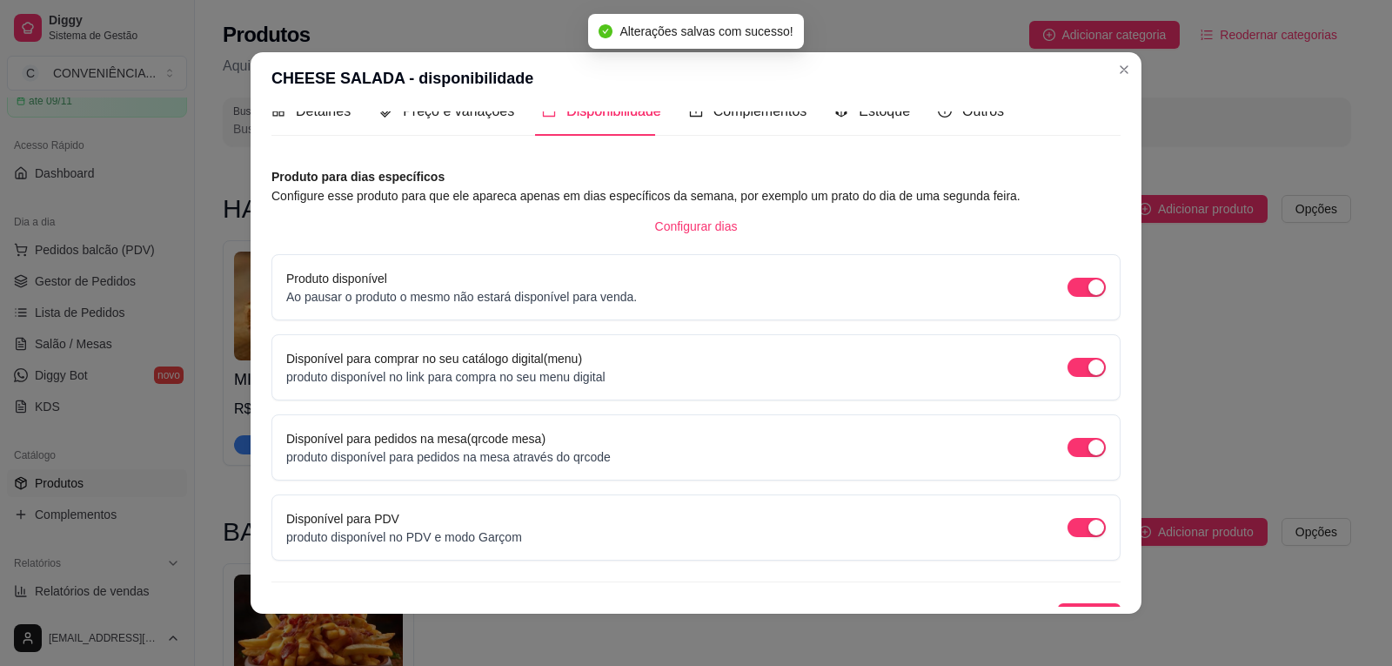
scroll to position [50, 0]
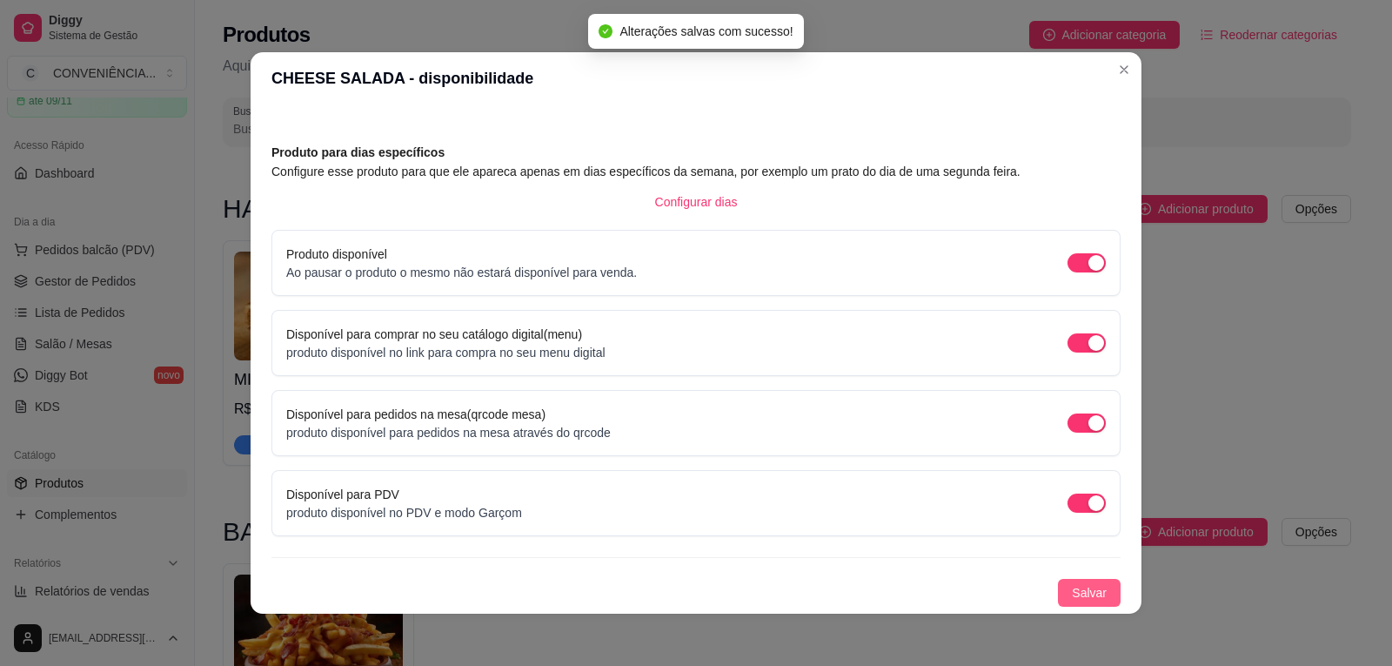
click at [1072, 596] on span "Salvar" at bounding box center [1089, 592] width 35 height 19
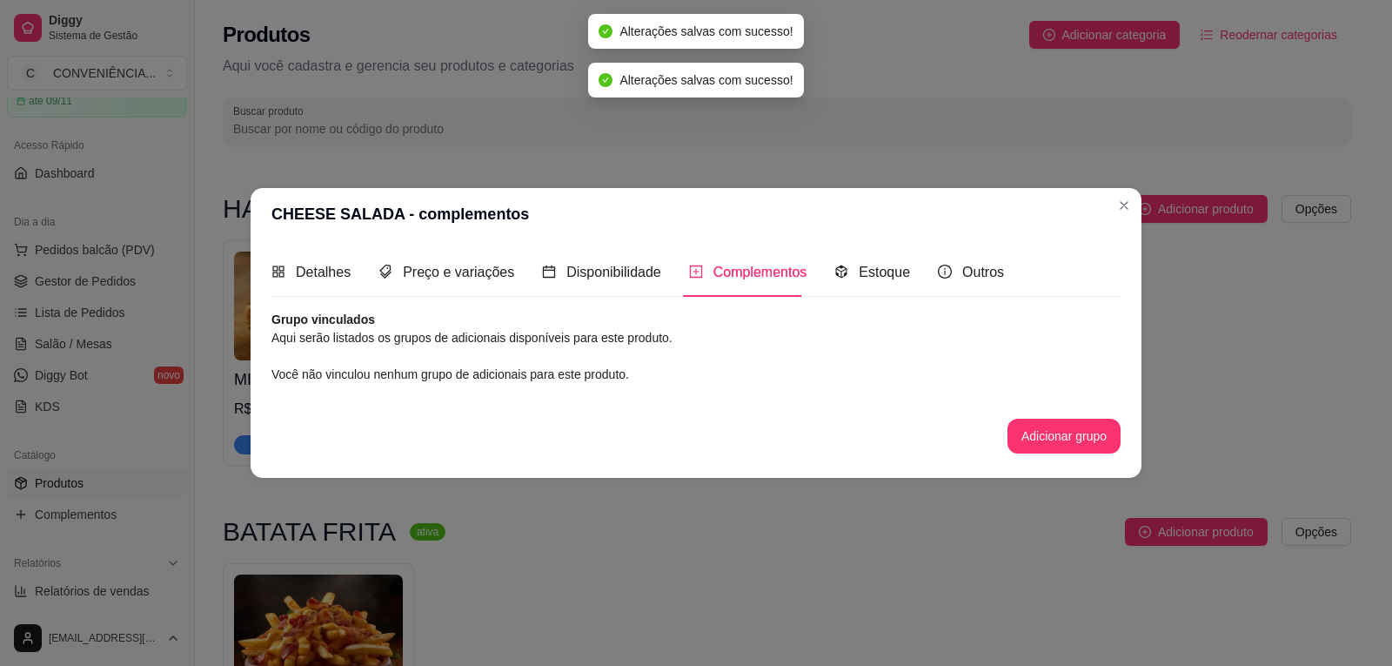
scroll to position [0, 0]
click at [1141, 203] on header "CHEESE SALADA - complementos" at bounding box center [696, 214] width 891 height 52
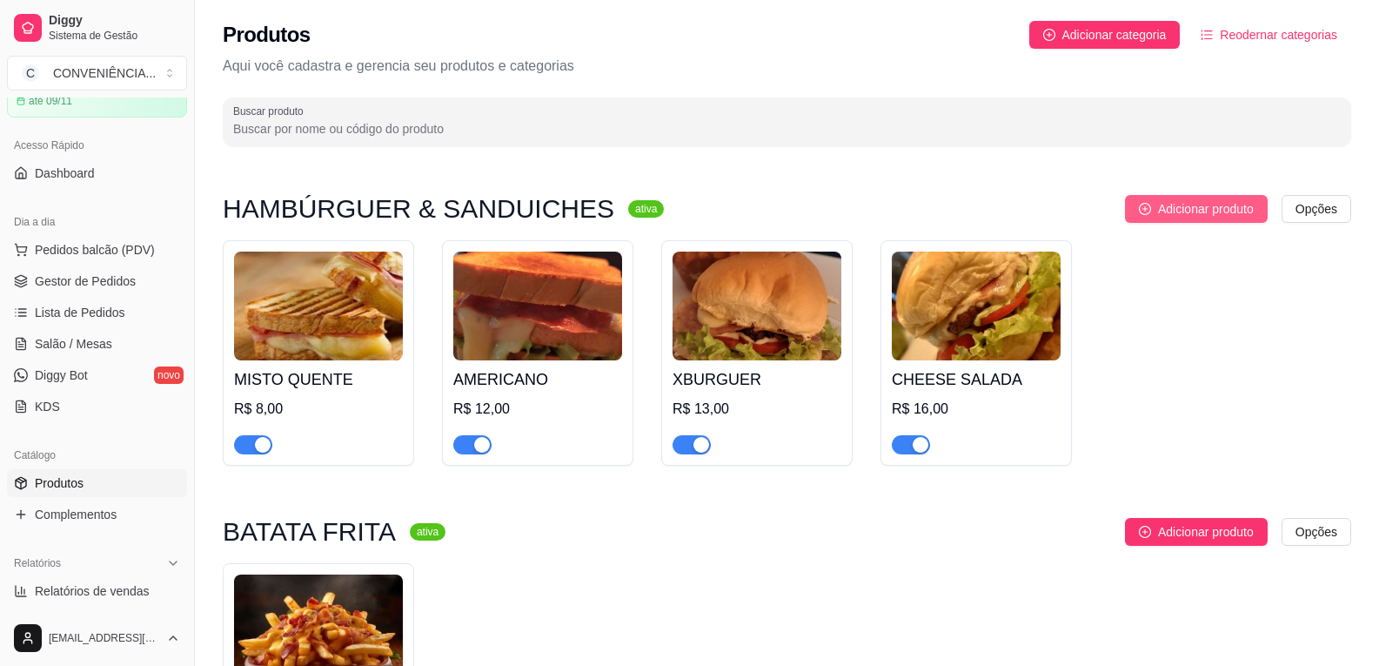
click at [1217, 216] on span "Adicionar produto" at bounding box center [1206, 208] width 96 height 19
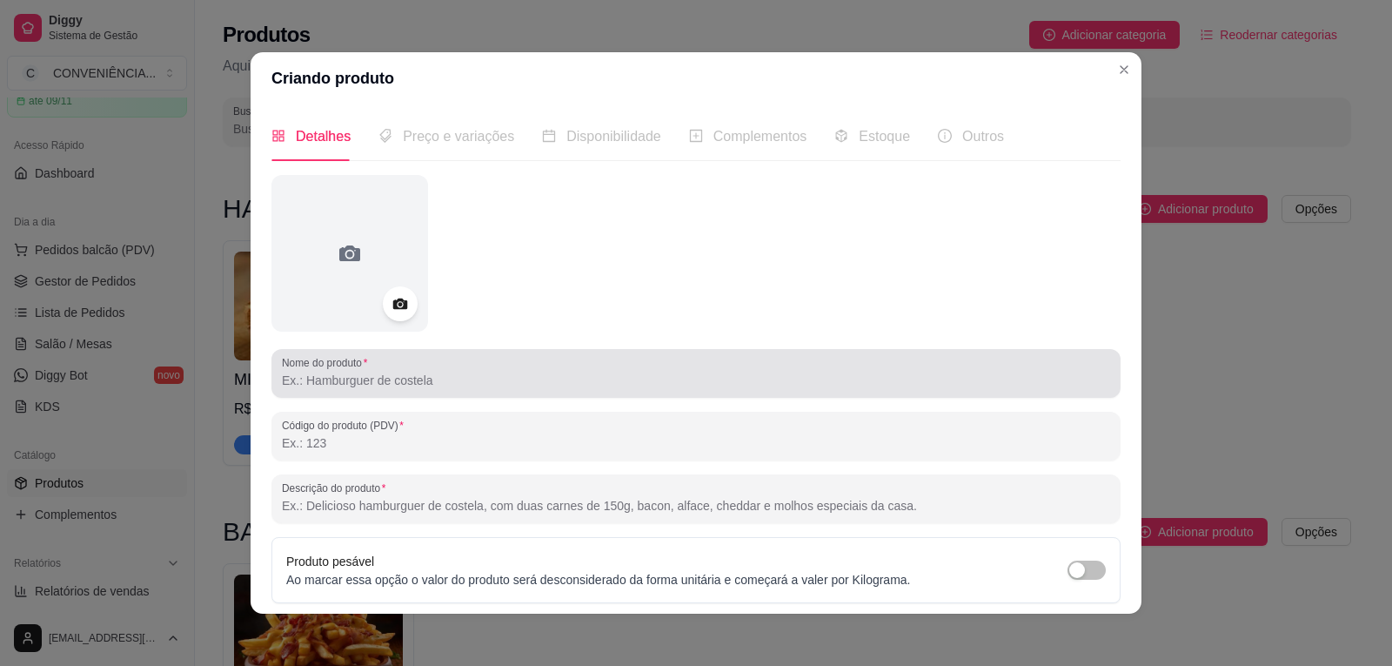
click at [321, 390] on div at bounding box center [696, 373] width 828 height 35
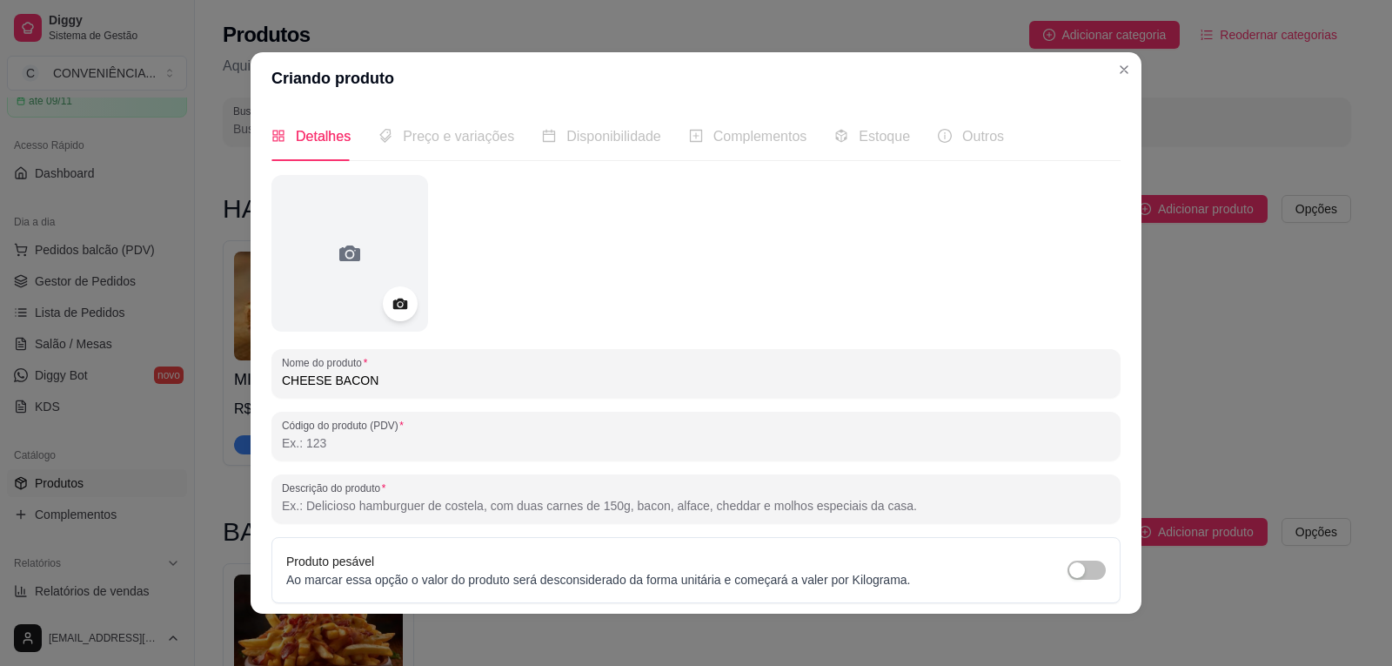
type input "CHEESE BACON"
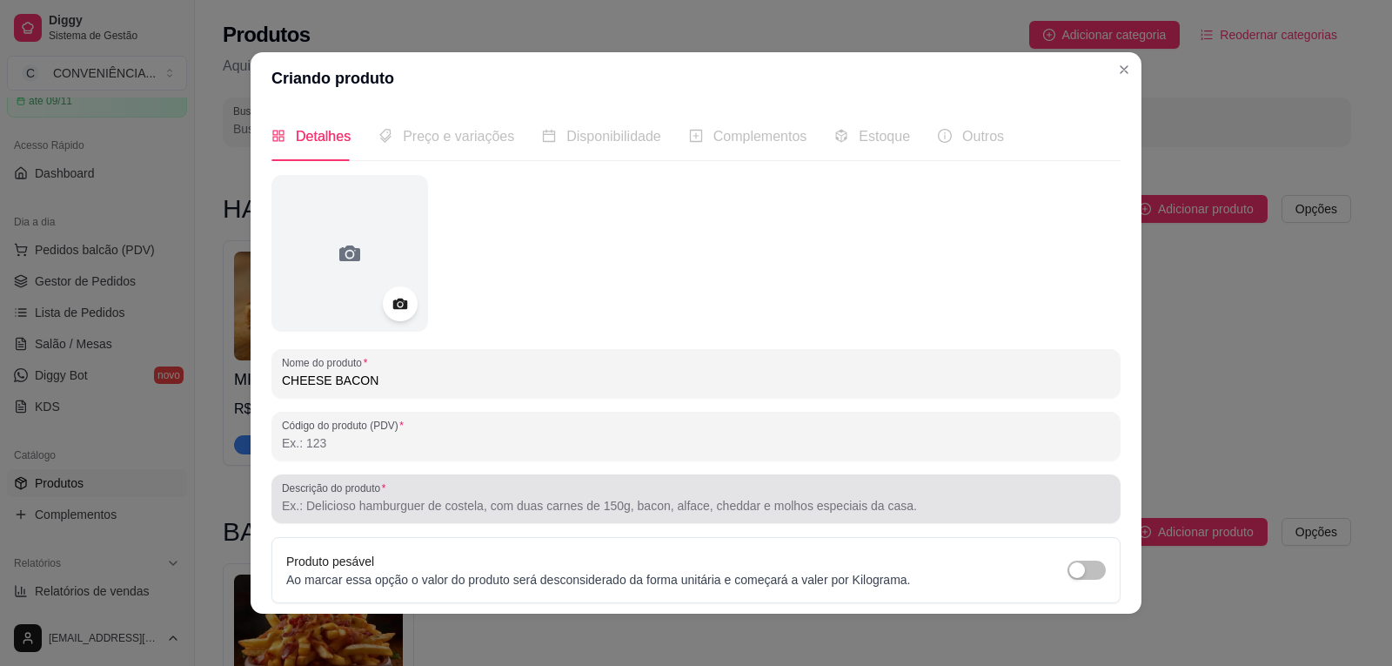
click at [338, 498] on input "Descrição do produto" at bounding box center [696, 505] width 828 height 17
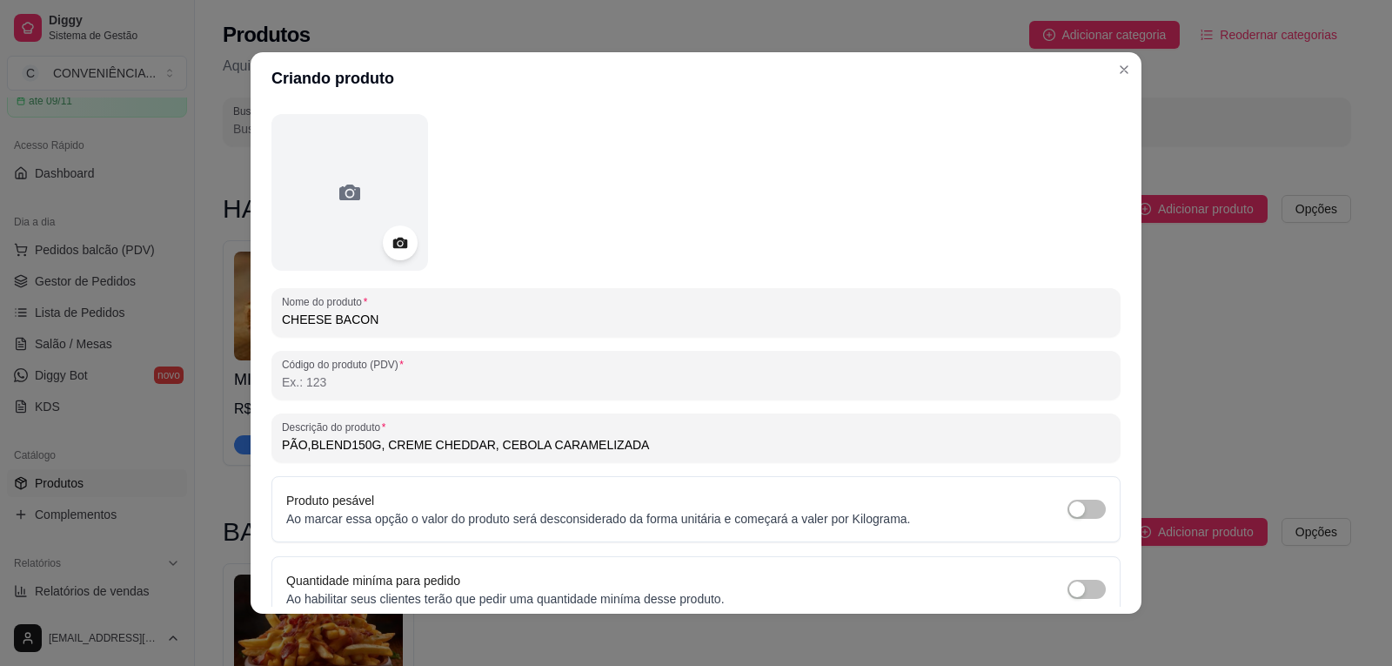
scroll to position [140, 0]
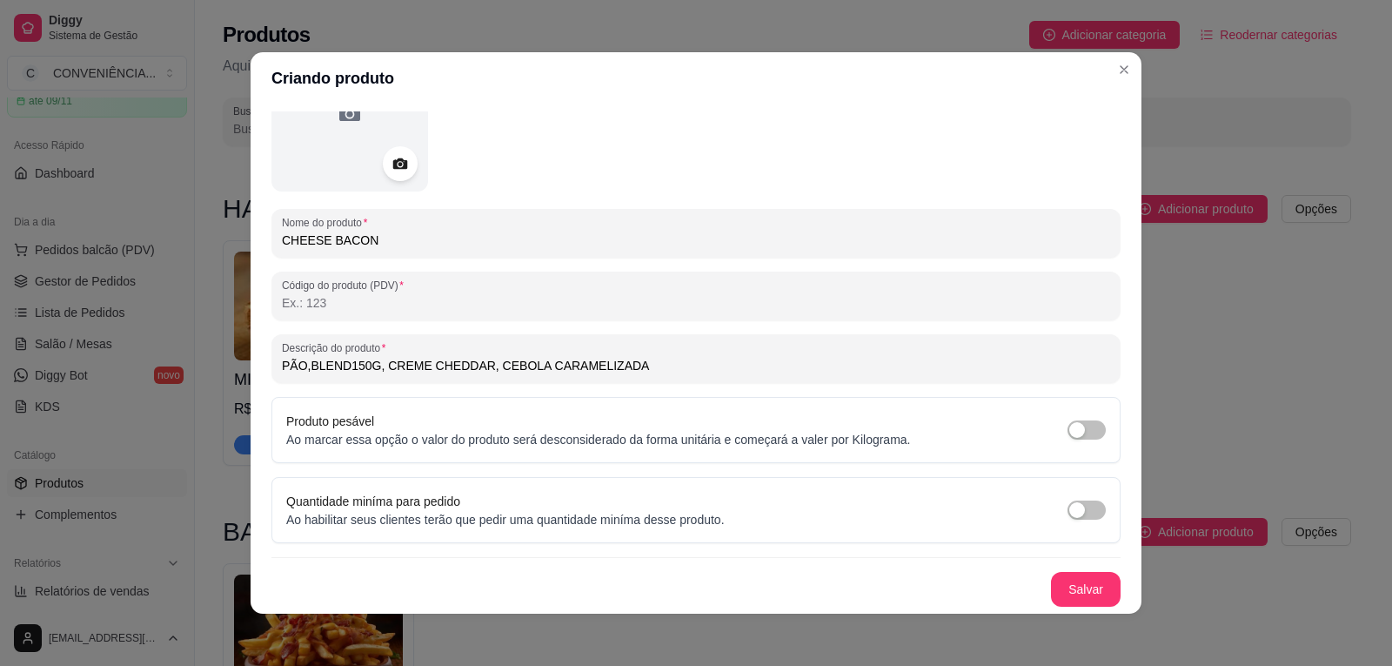
type input "PÃO,BLEND150G, CREME CHEDDAR, CEBOLA CARAMELIZADA"
click at [1073, 591] on button "Salvar" at bounding box center [1086, 590] width 68 height 34
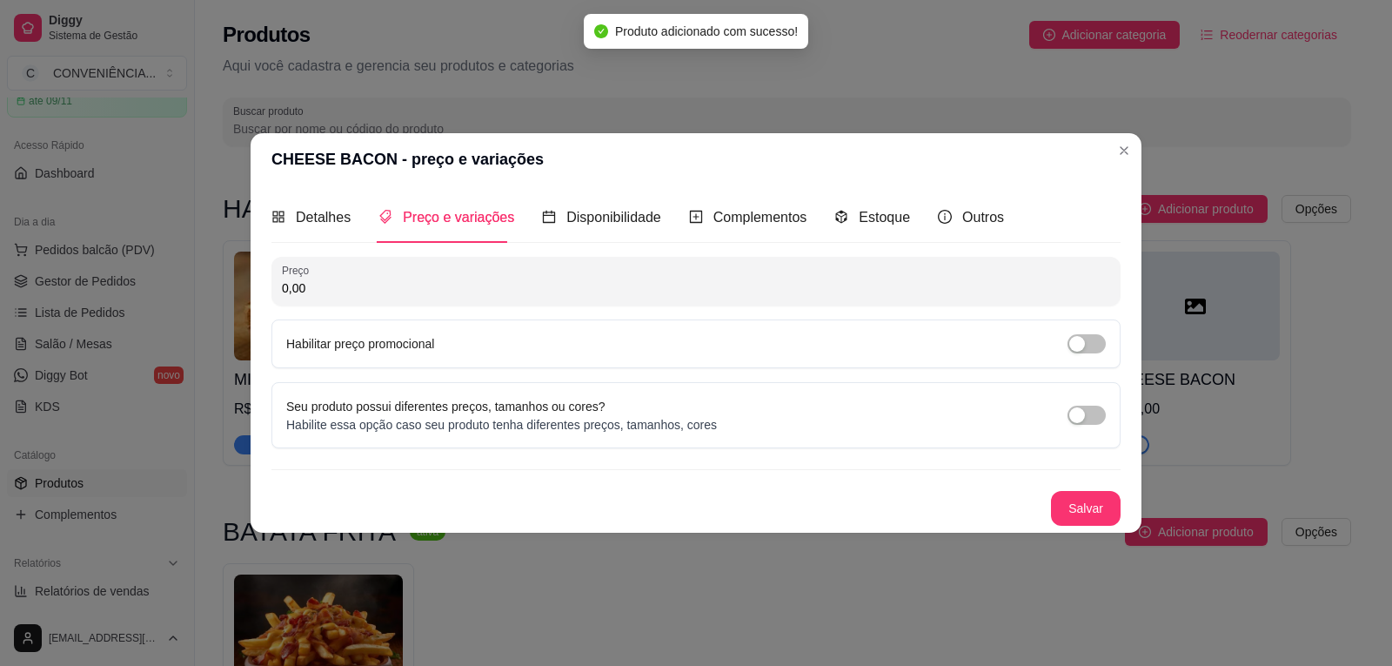
scroll to position [0, 0]
drag, startPoint x: 299, startPoint y: 285, endPoint x: 280, endPoint y: 285, distance: 19.1
click at [280, 285] on div "Preço 0,00" at bounding box center [695, 281] width 849 height 49
drag, startPoint x: 304, startPoint y: 285, endPoint x: 262, endPoint y: 285, distance: 41.8
click at [262, 285] on div "Detalhes Preço e variações Disponibilidade Complementos Estoque Outros Nome do …" at bounding box center [696, 358] width 891 height 346
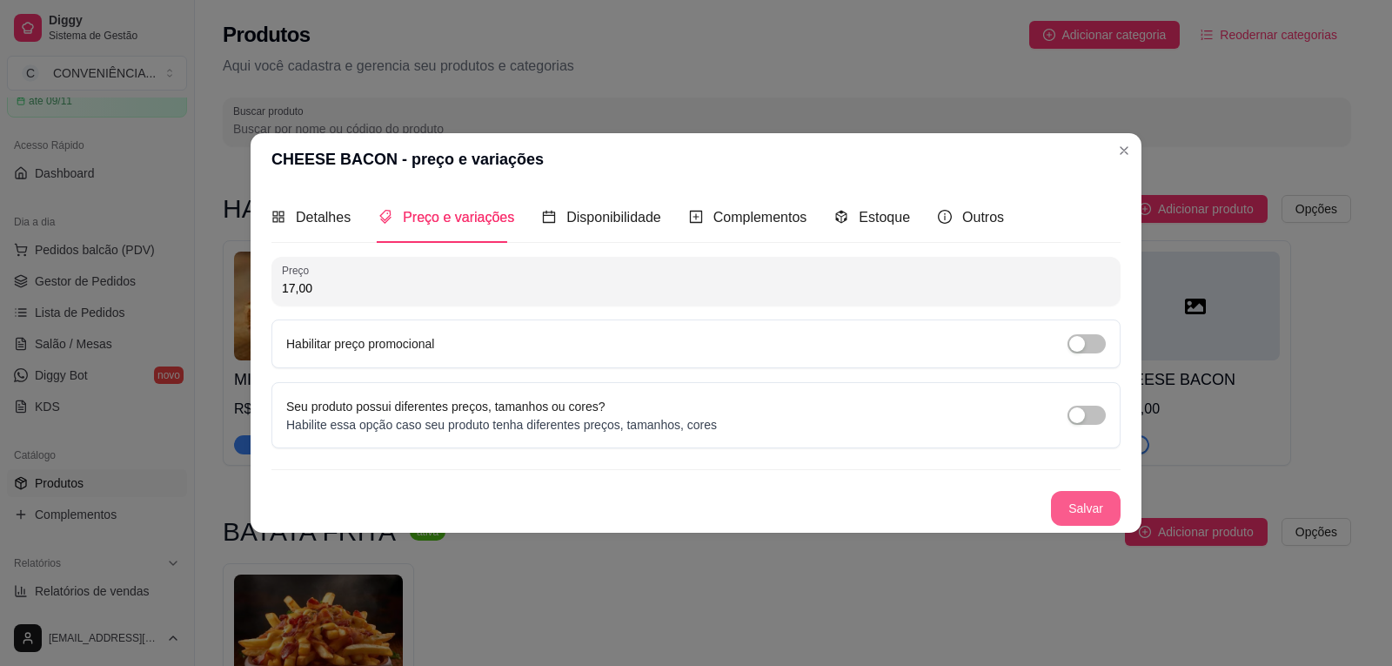
type input "17,00"
click at [1072, 506] on button "Salvar" at bounding box center [1086, 508] width 70 height 35
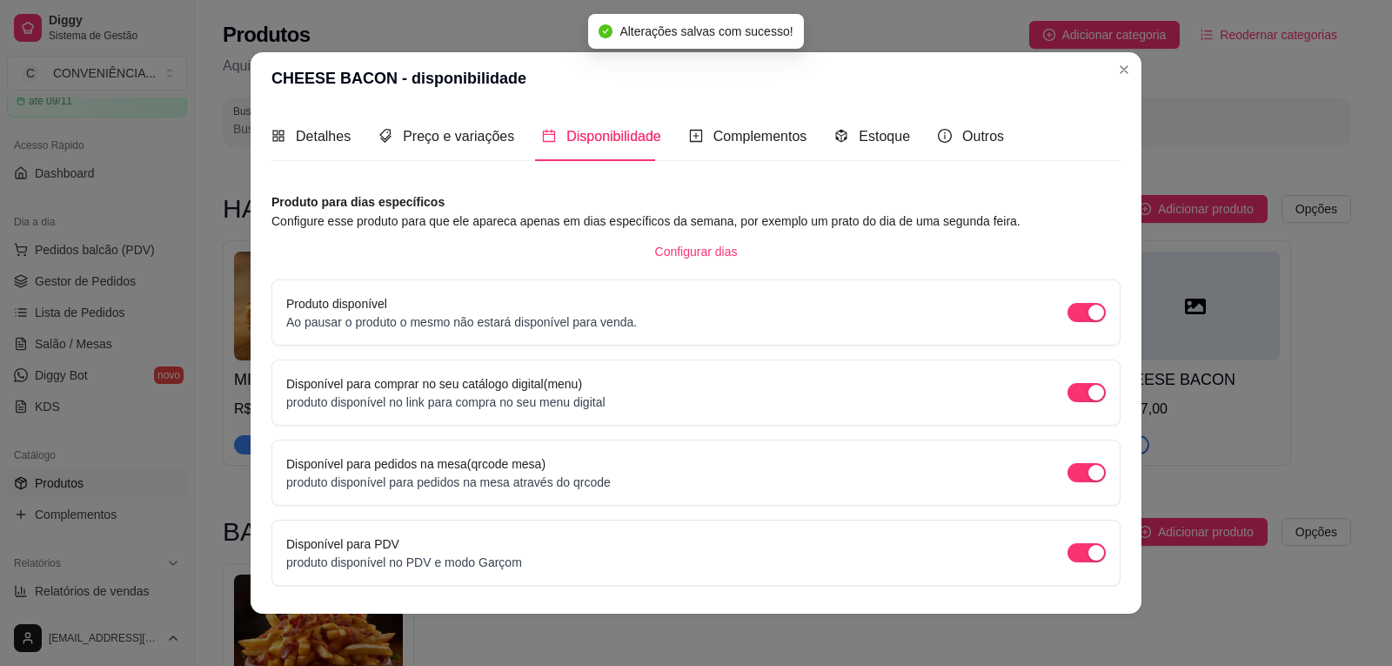
scroll to position [50, 0]
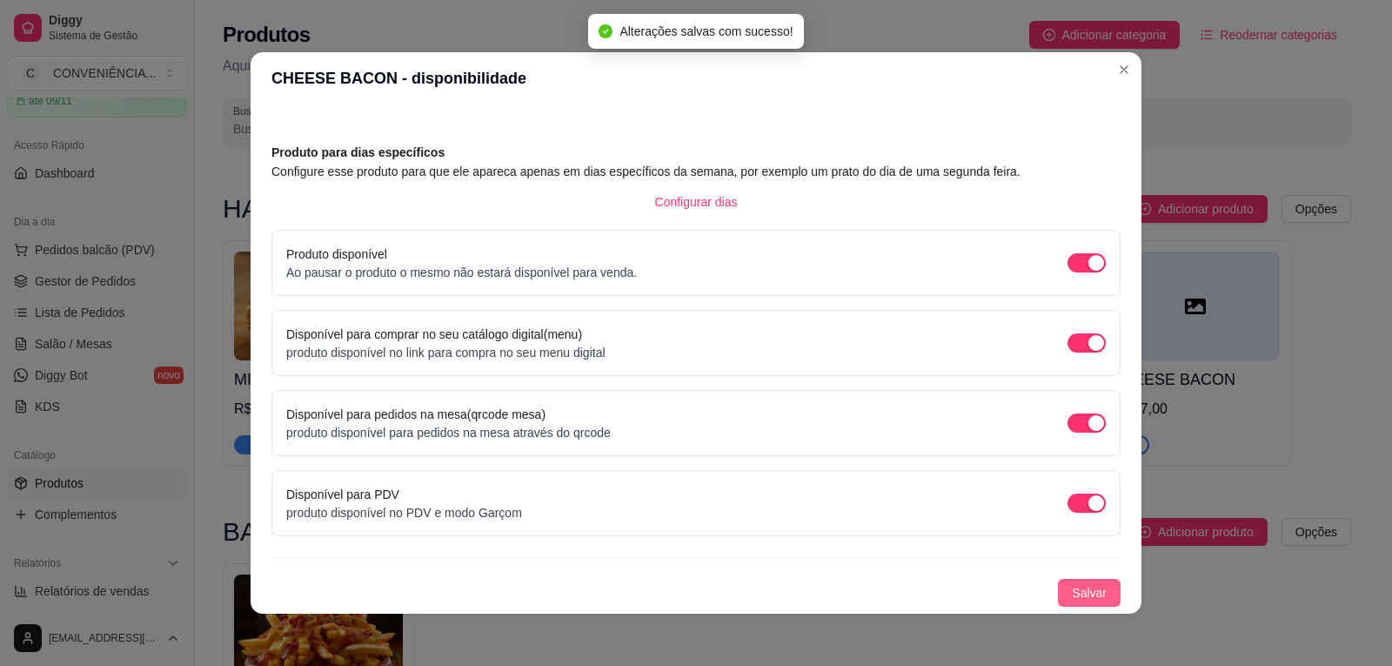
click at [1076, 586] on span "Salvar" at bounding box center [1089, 592] width 35 height 19
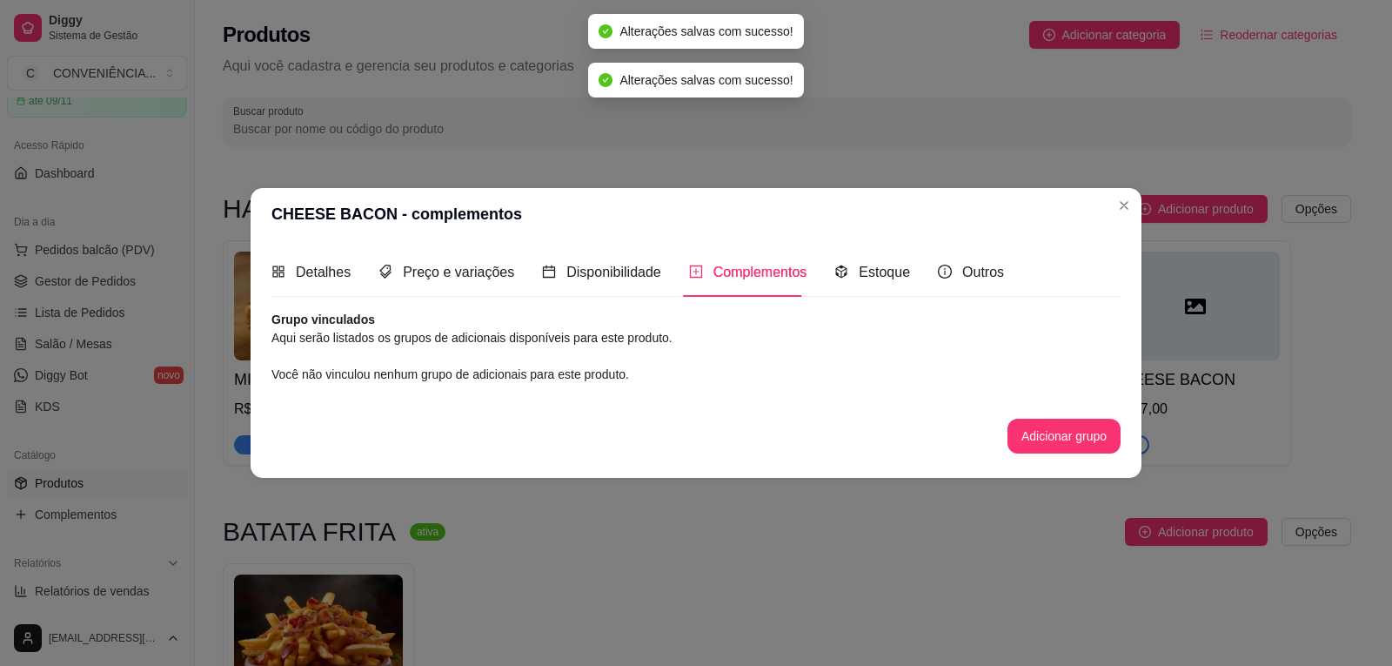
scroll to position [0, 0]
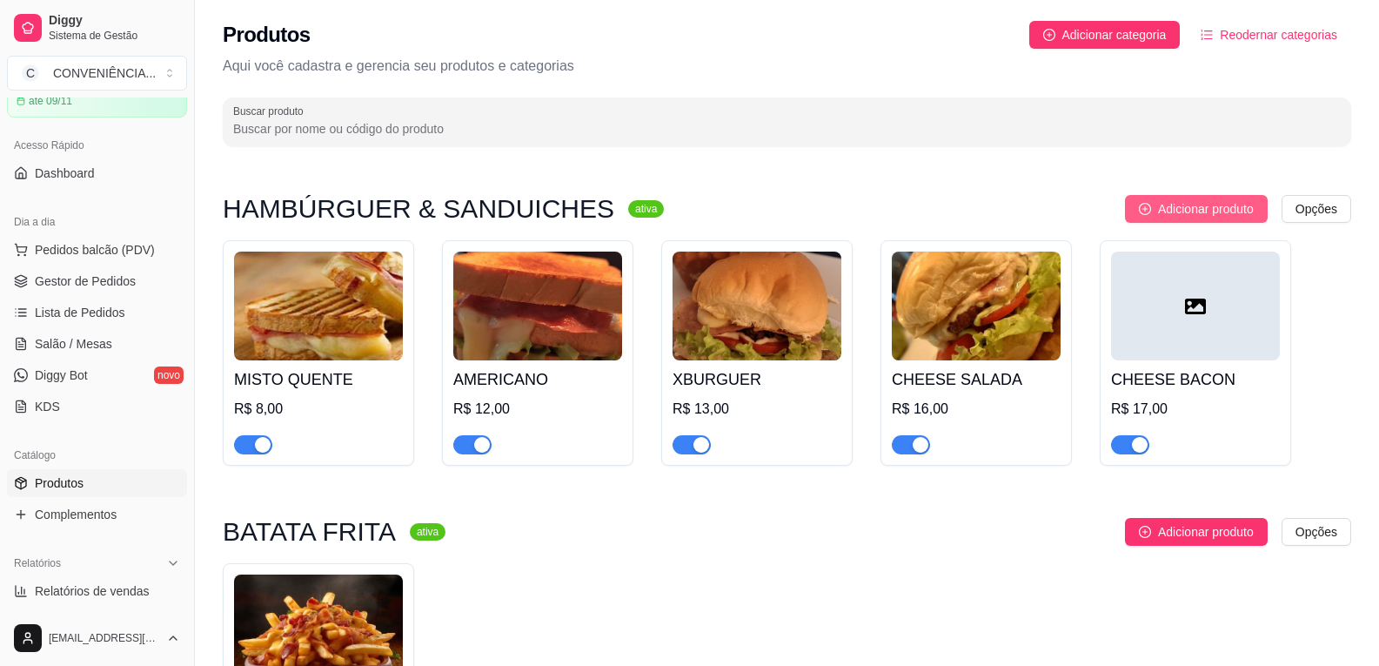
click at [1212, 219] on button "Adicionar produto" at bounding box center [1196, 209] width 143 height 28
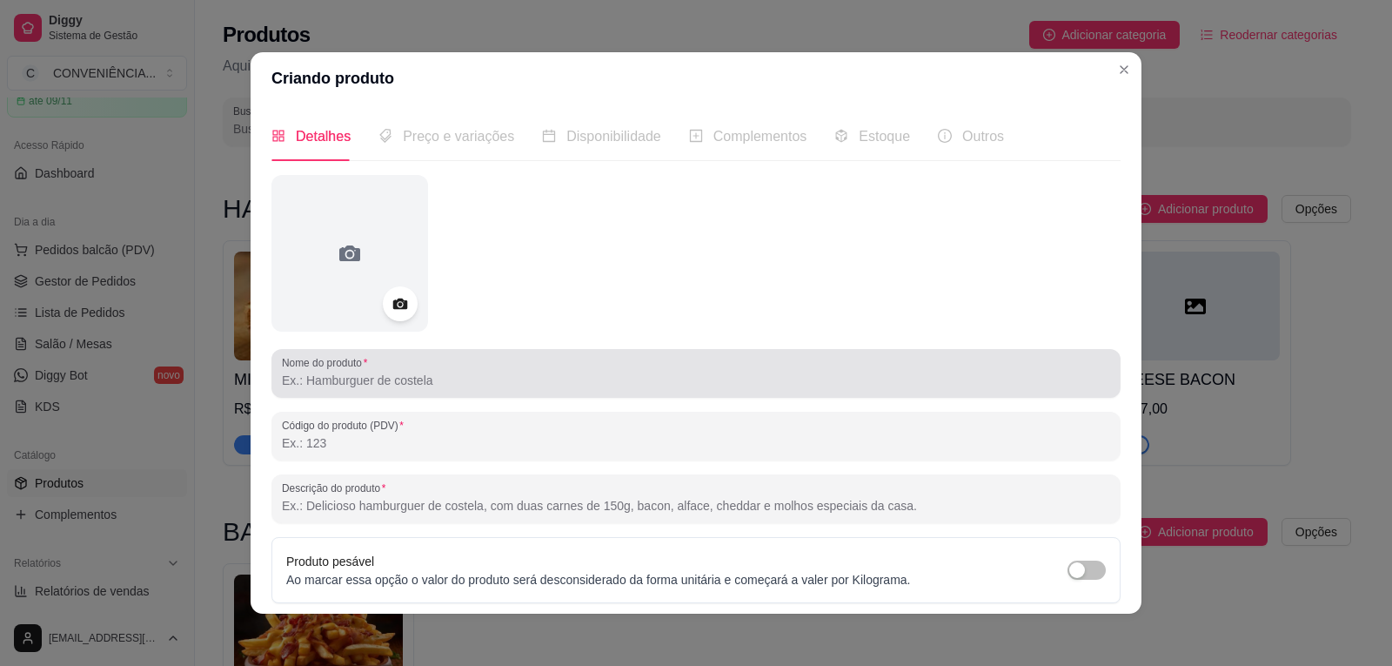
click at [351, 374] on input "Nome do produto" at bounding box center [696, 380] width 828 height 17
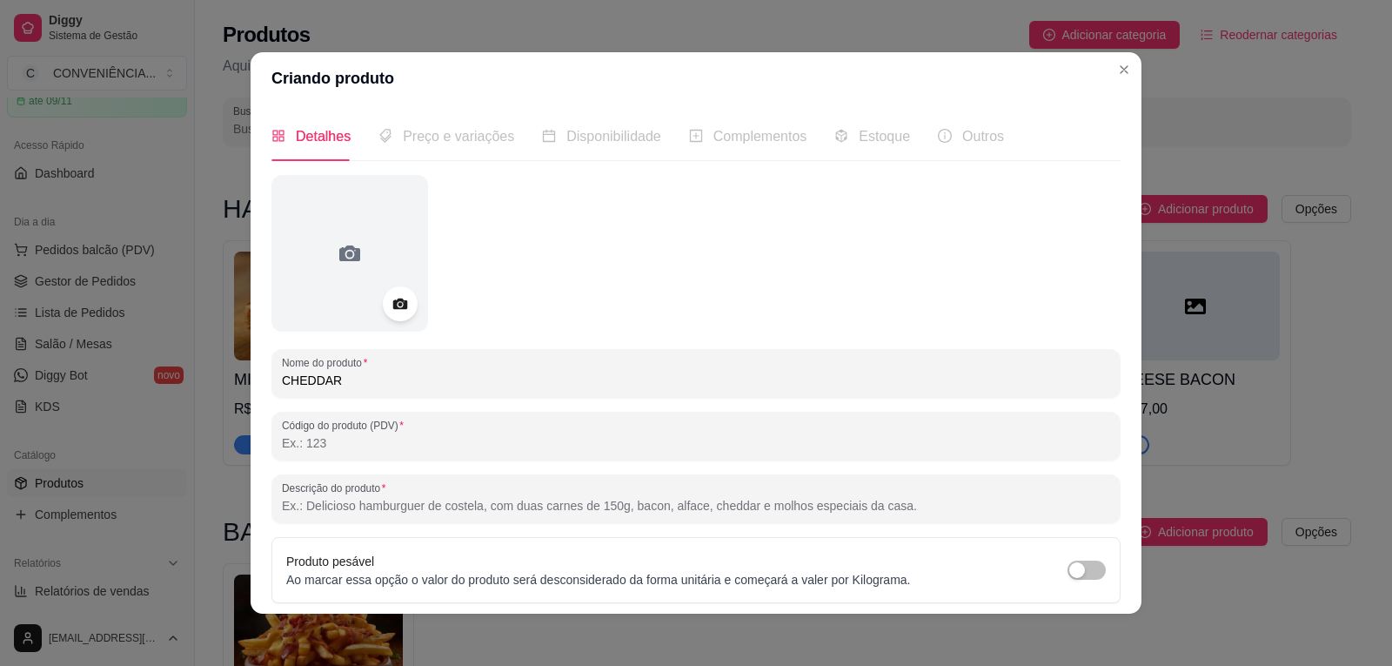
type input "CHEDDAR"
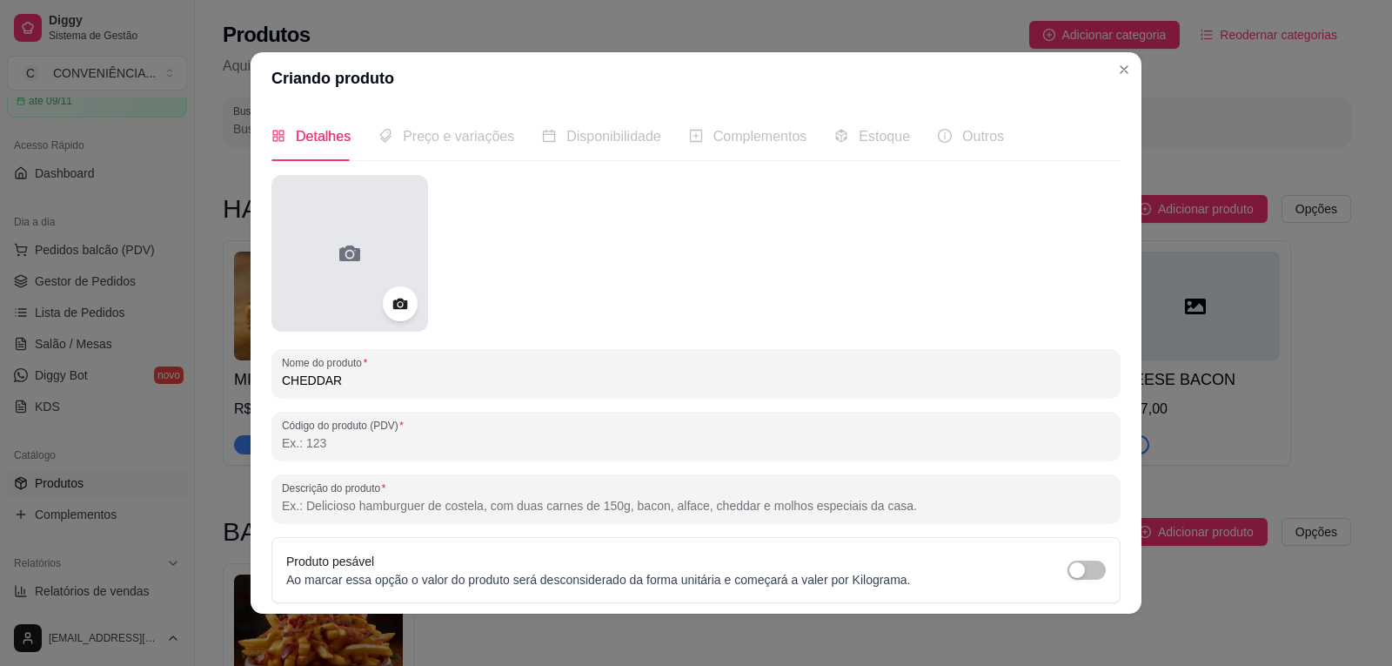
click at [342, 245] on icon at bounding box center [350, 253] width 28 height 28
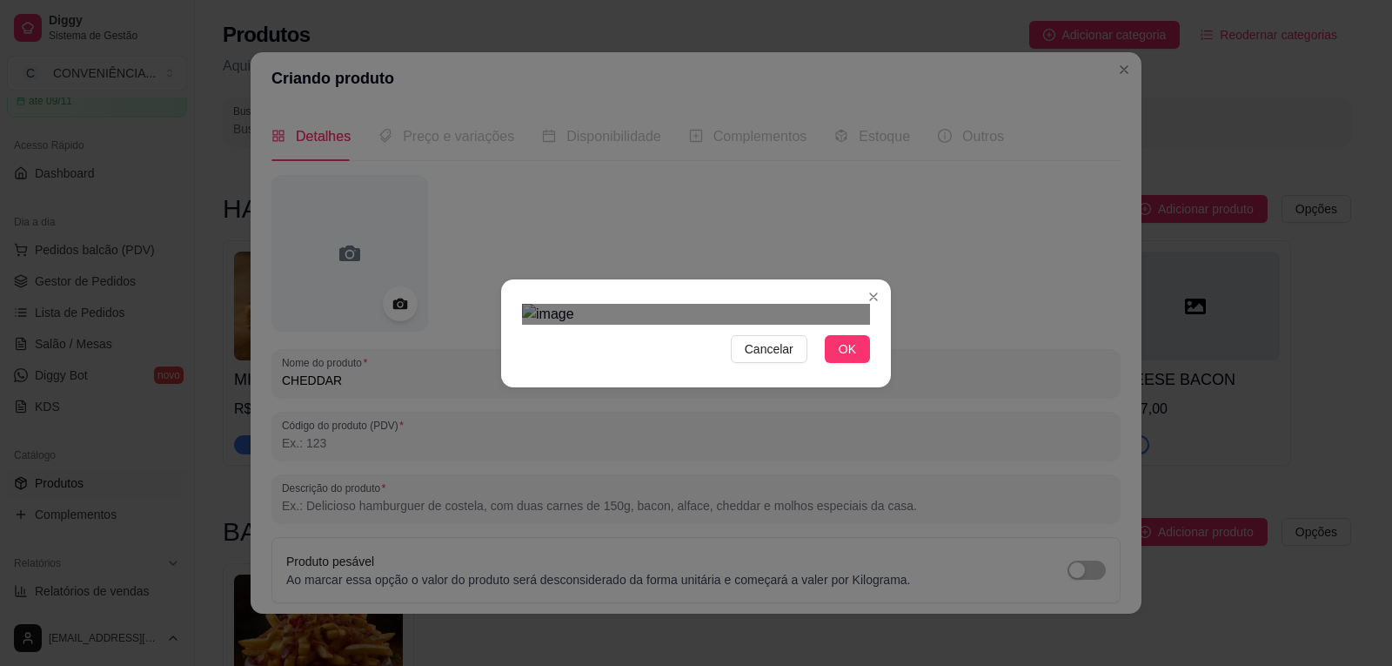
click at [839, 359] on span "OK" at bounding box center [847, 348] width 17 height 19
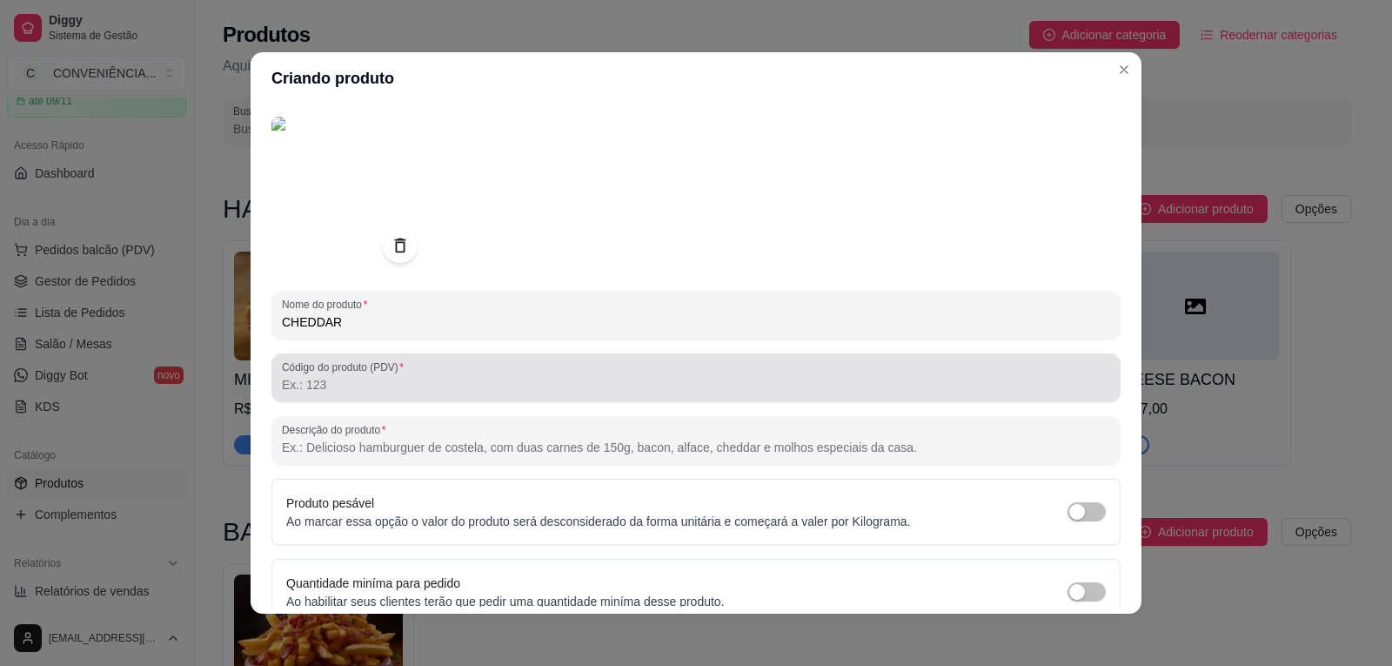
scroll to position [87, 0]
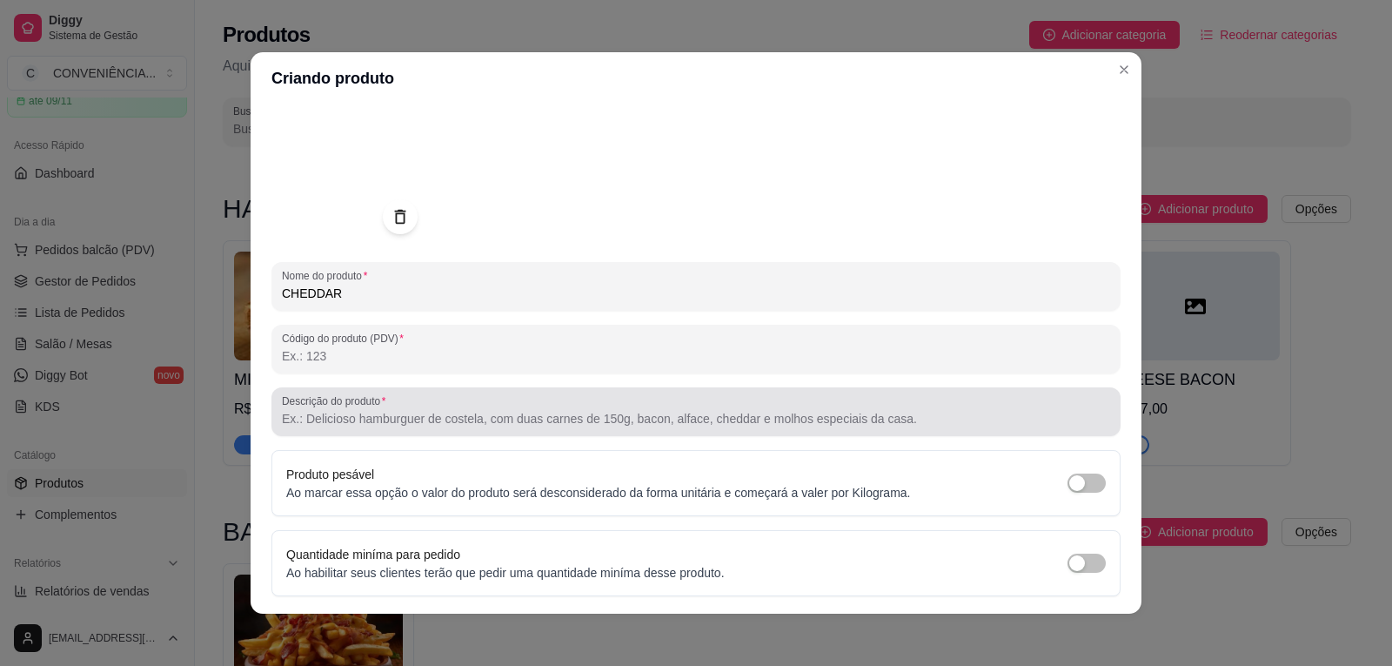
click at [298, 432] on div "Descrição do produto" at bounding box center [695, 411] width 849 height 49
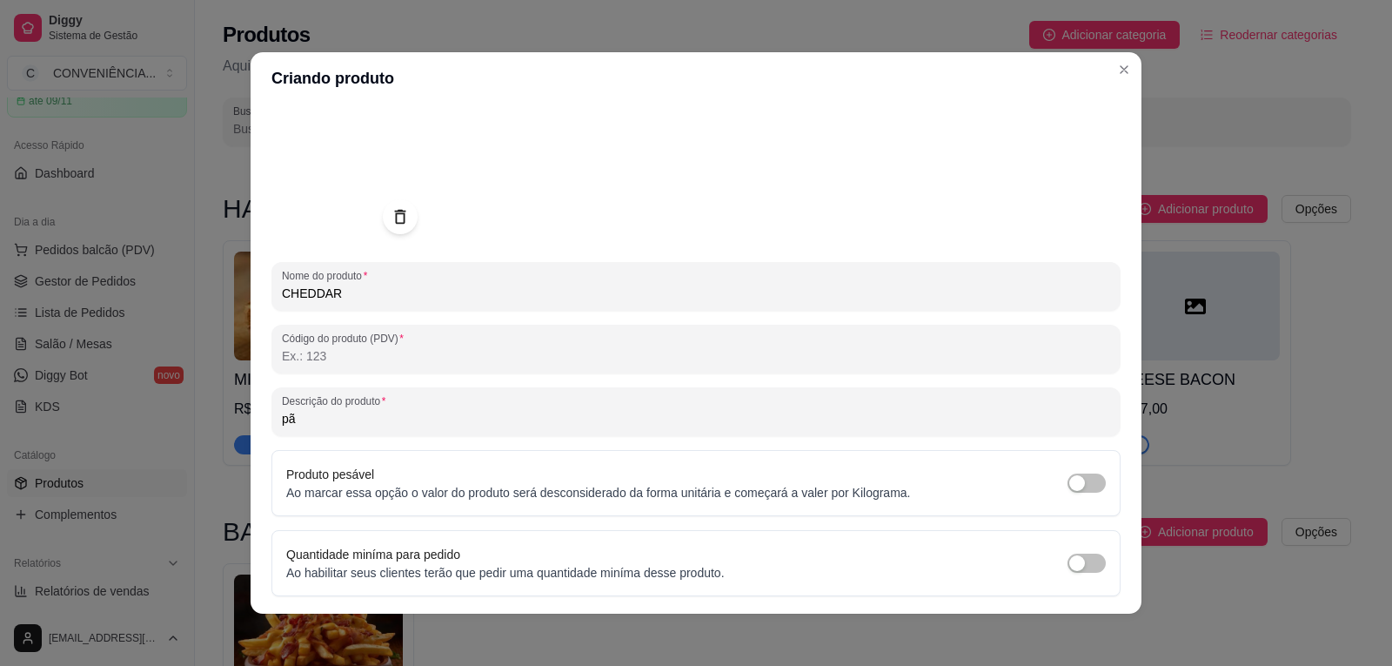
type input "p"
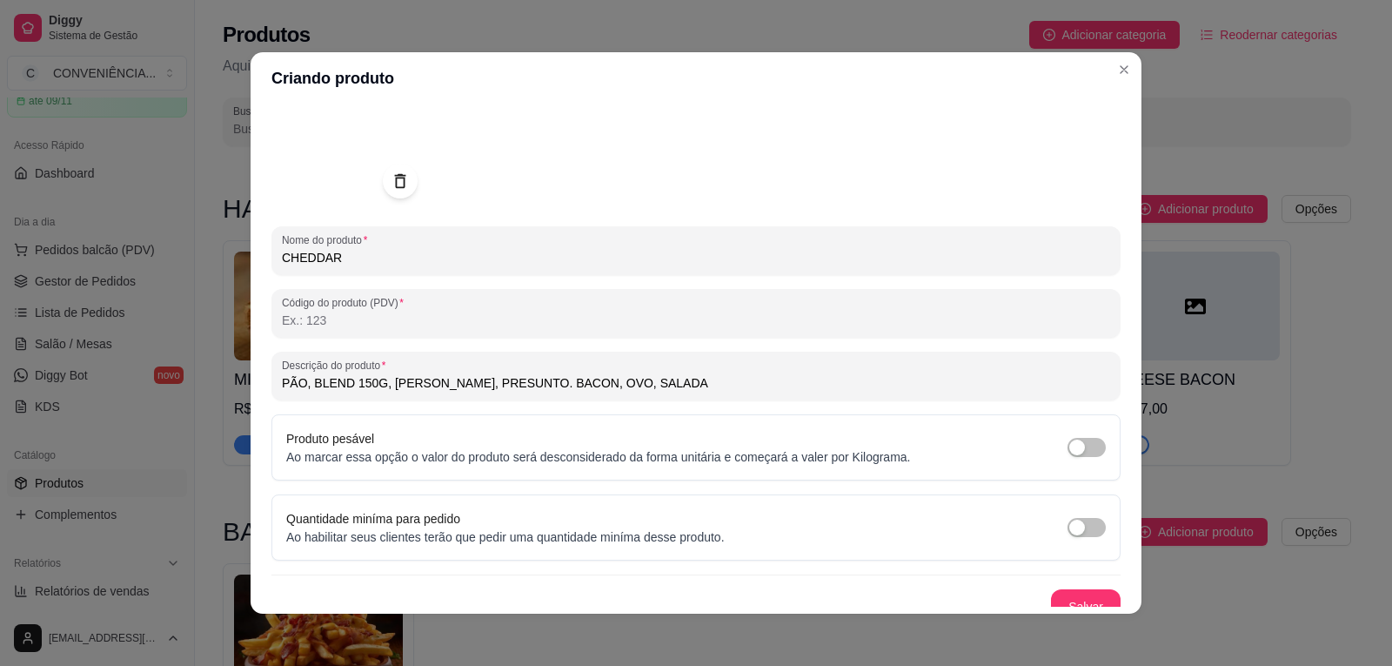
scroll to position [140, 0]
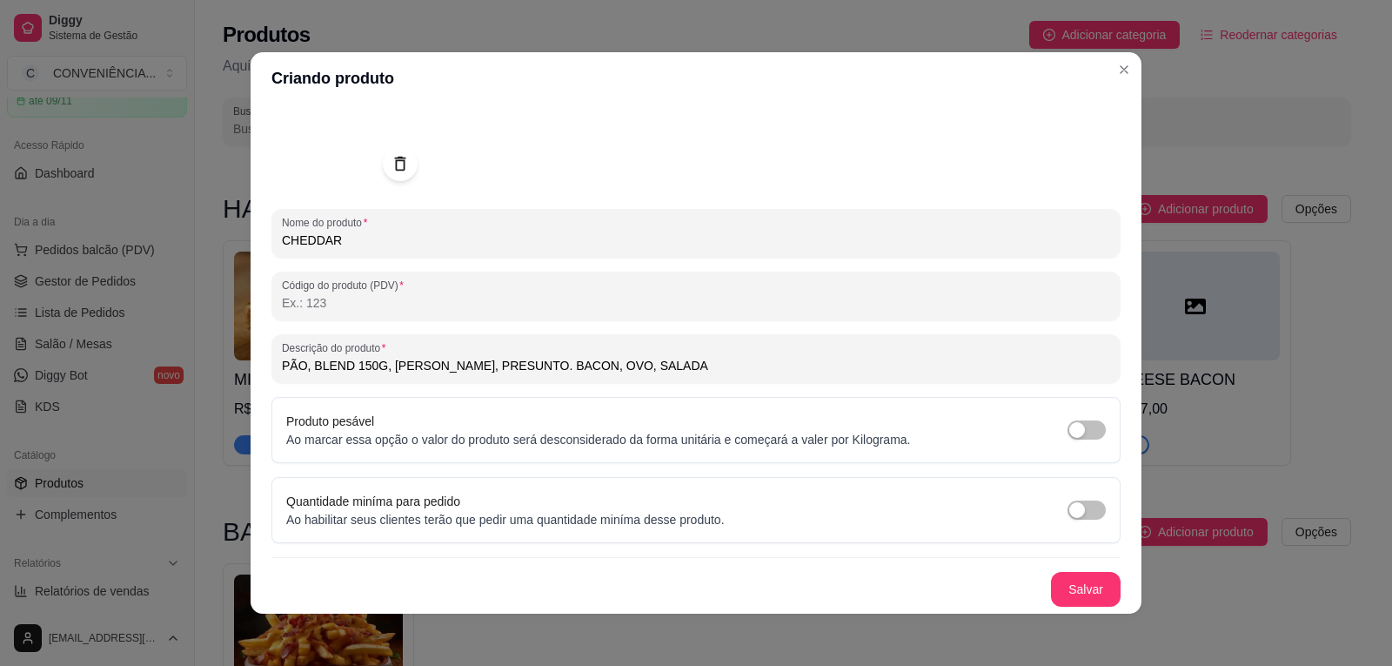
click at [545, 367] on input "PÃO, BLEND 150G, [PERSON_NAME], PRESUNTO. BACON, OVO, SALADA" at bounding box center [696, 365] width 828 height 17
type input "PÃO, BLEND 150G, CREME CHEDDAR, PRESUNTO, BACON, OVO, SALADA"
click at [1073, 597] on button "Salvar" at bounding box center [1086, 589] width 70 height 35
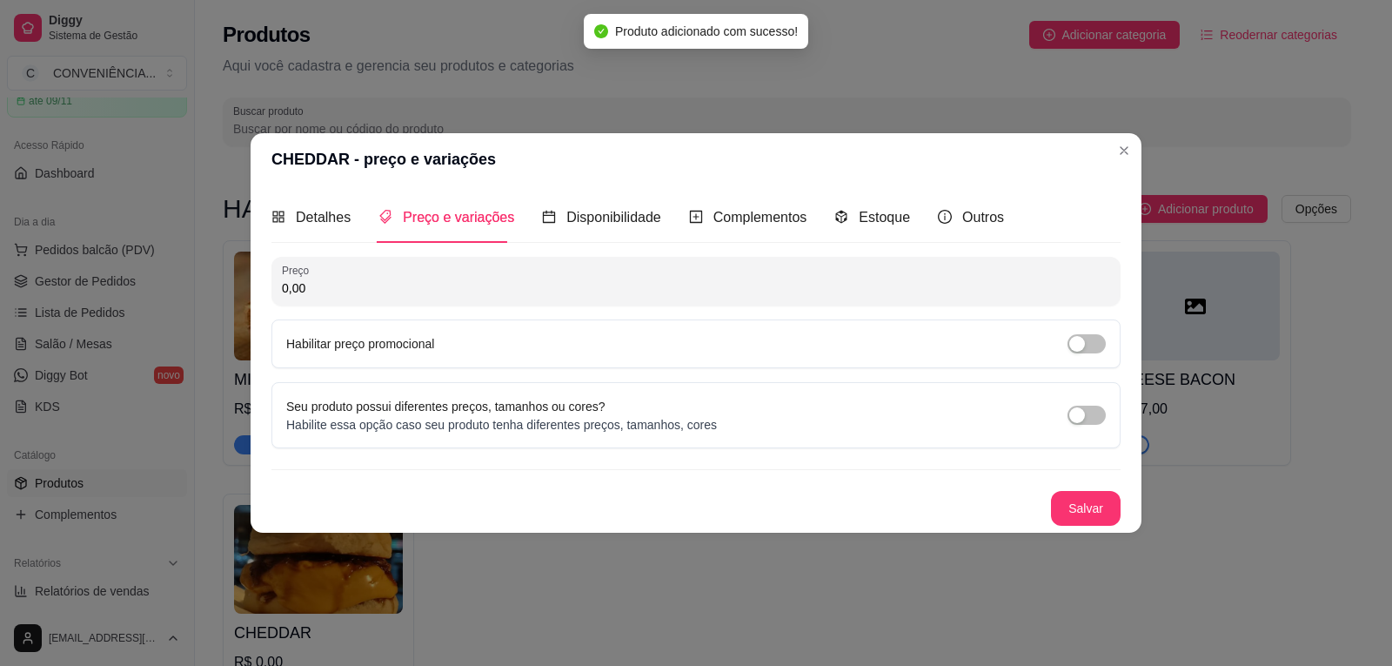
scroll to position [0, 0]
drag, startPoint x: 281, startPoint y: 285, endPoint x: 237, endPoint y: 279, distance: 44.7
click at [237, 280] on div "CHEDDAR - preço e variações Detalhes Preço e variações Disponibilidade Compleme…" at bounding box center [696, 333] width 1392 height 666
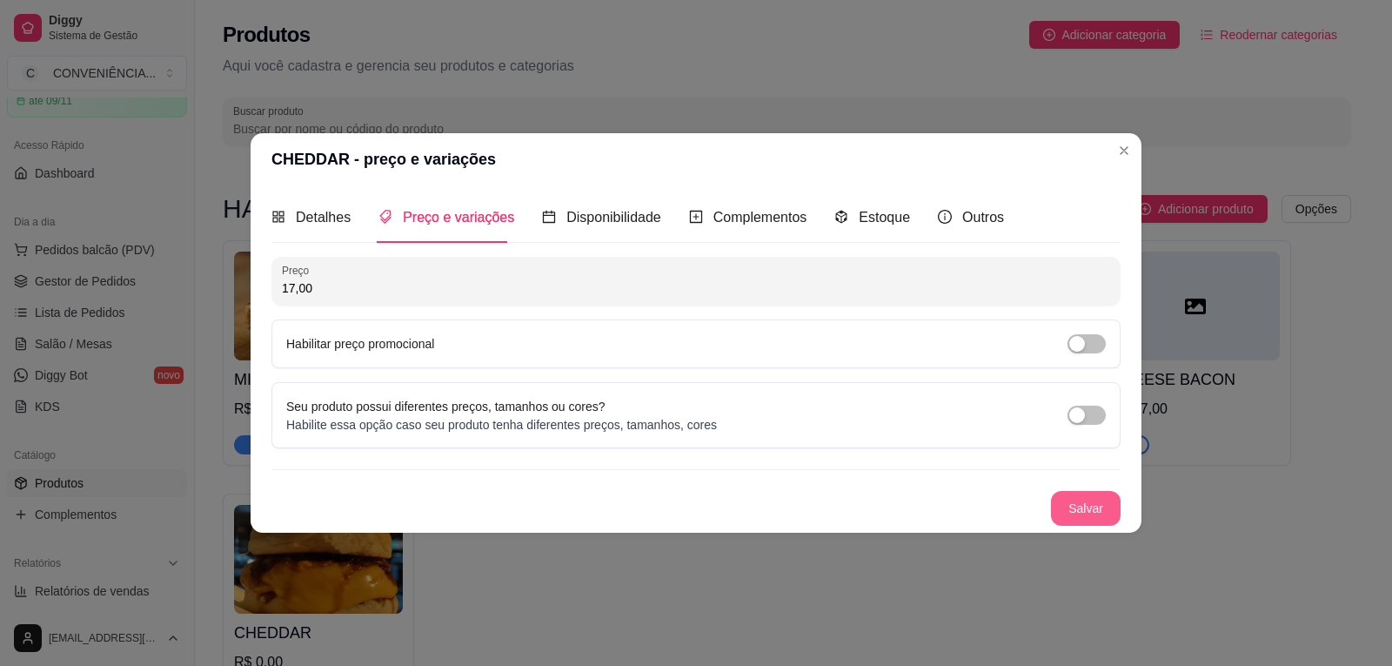
type input "17,00"
click at [1085, 510] on button "Salvar" at bounding box center [1086, 508] width 68 height 34
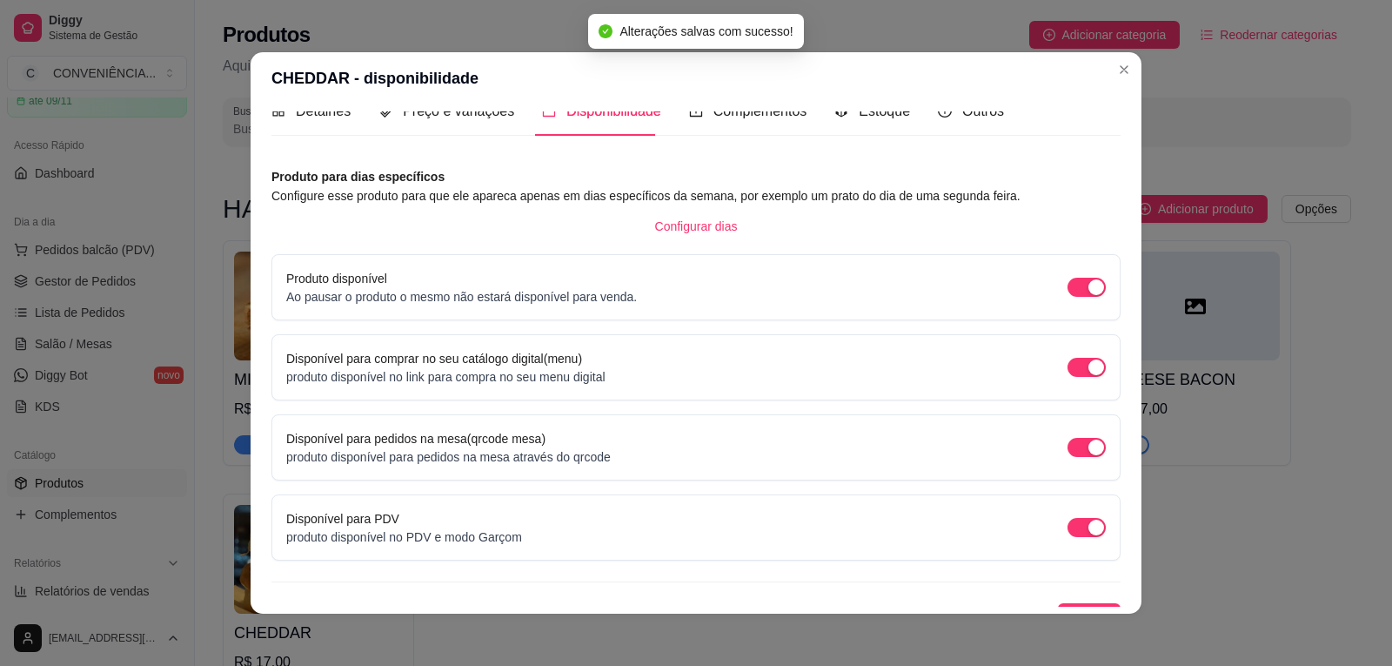
scroll to position [50, 0]
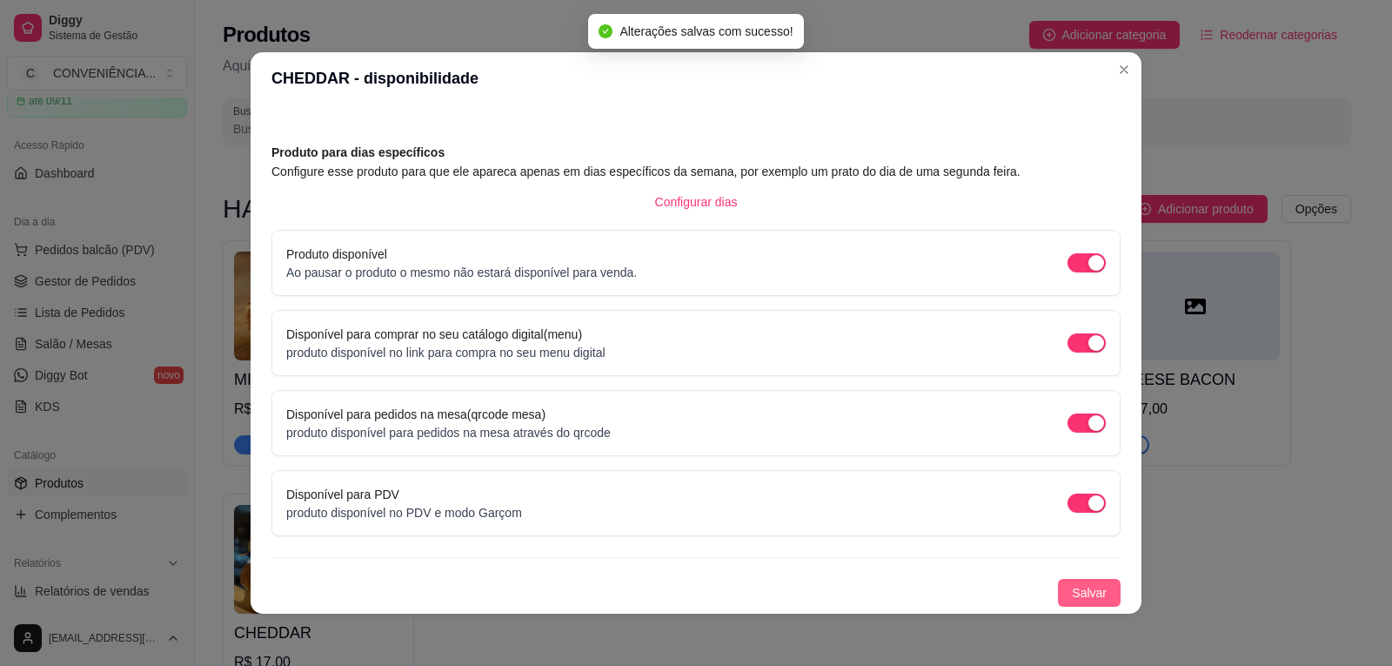
click at [1075, 586] on span "Salvar" at bounding box center [1089, 592] width 35 height 19
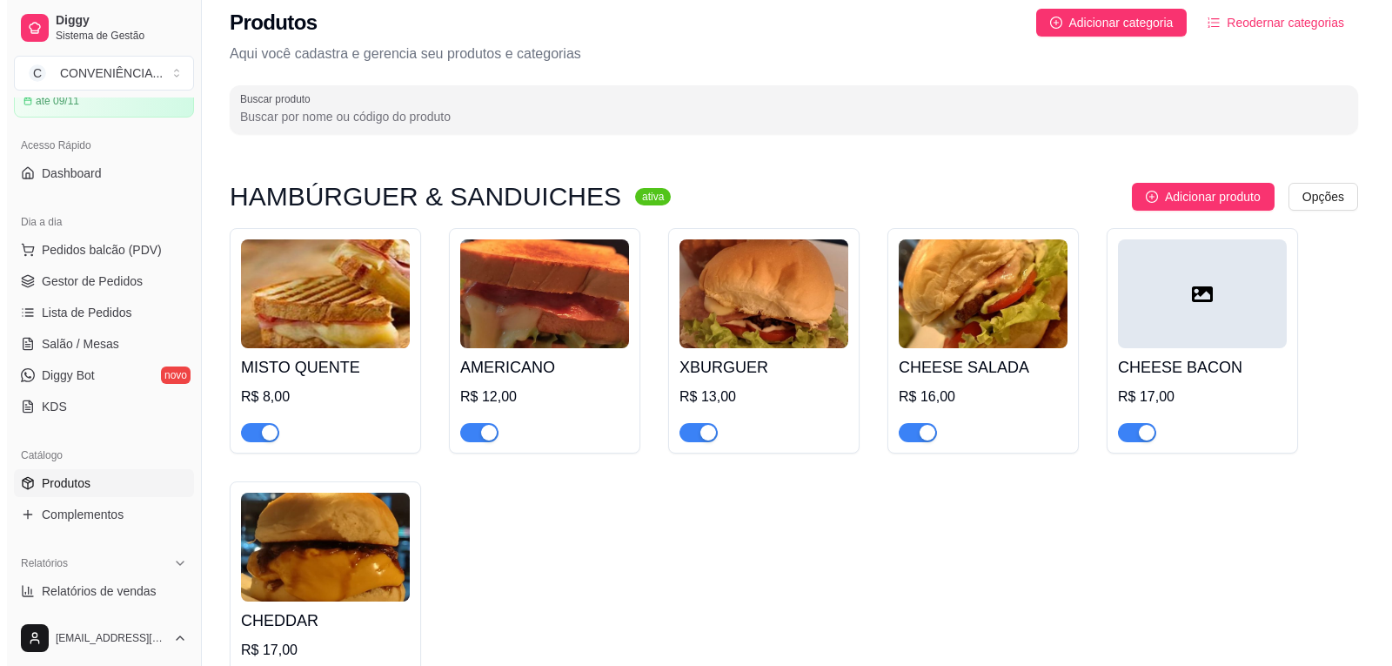
scroll to position [87, 0]
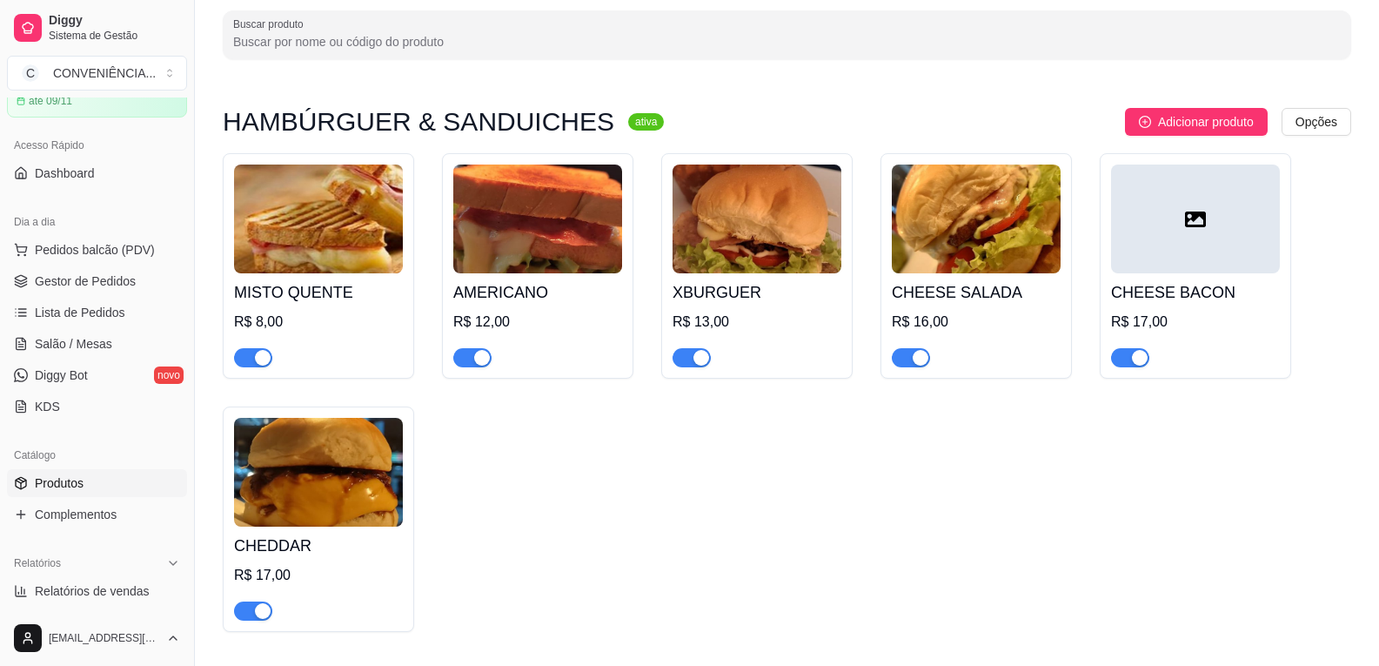
click at [1184, 271] on div at bounding box center [1195, 218] width 169 height 109
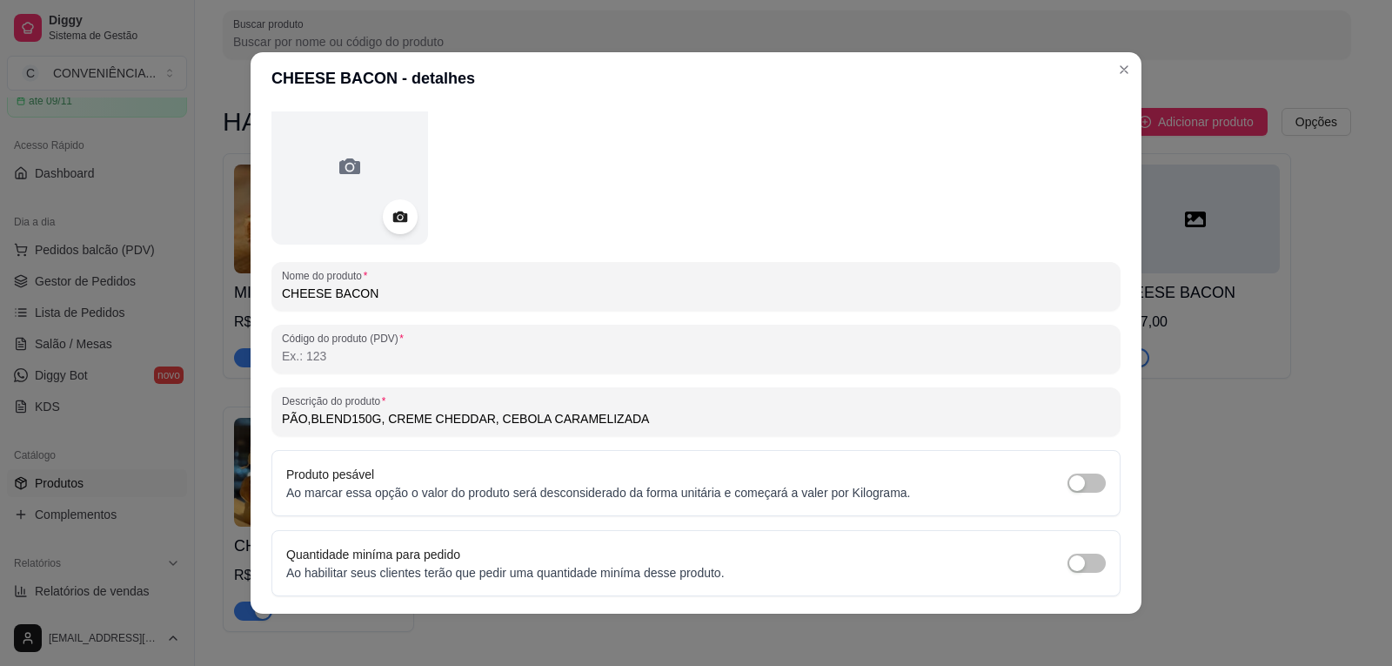
drag, startPoint x: 686, startPoint y: 419, endPoint x: 248, endPoint y: 396, distance: 438.3
click at [251, 410] on div "Detalhes Preço e variações Disponibilidade Complementos Estoque Outros Nome do …" at bounding box center [696, 358] width 891 height 509
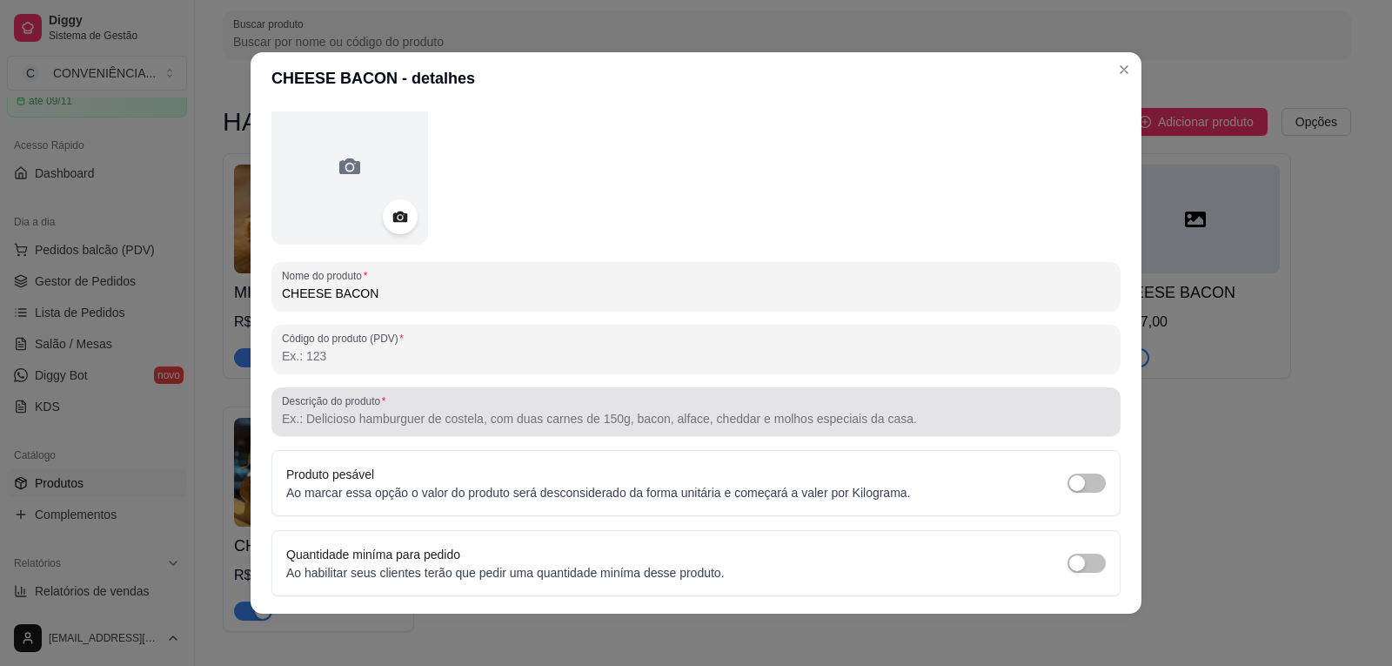
click at [312, 412] on div at bounding box center [696, 411] width 828 height 35
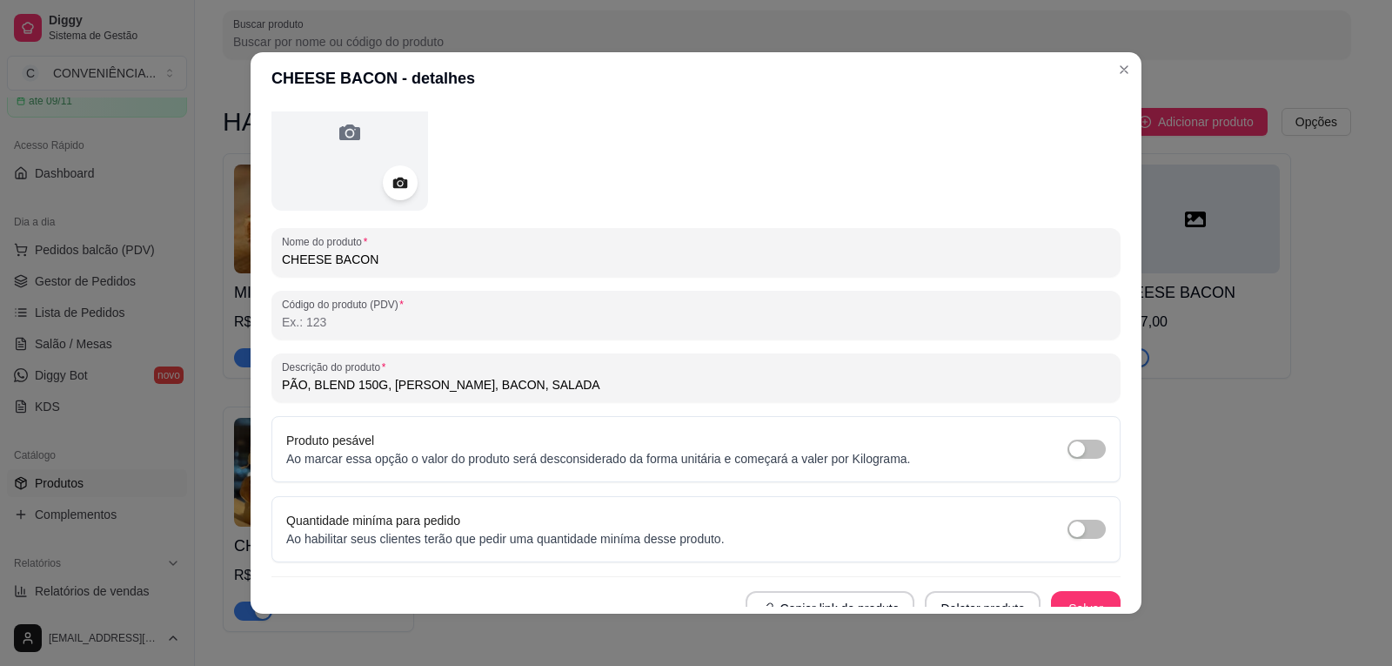
scroll to position [140, 0]
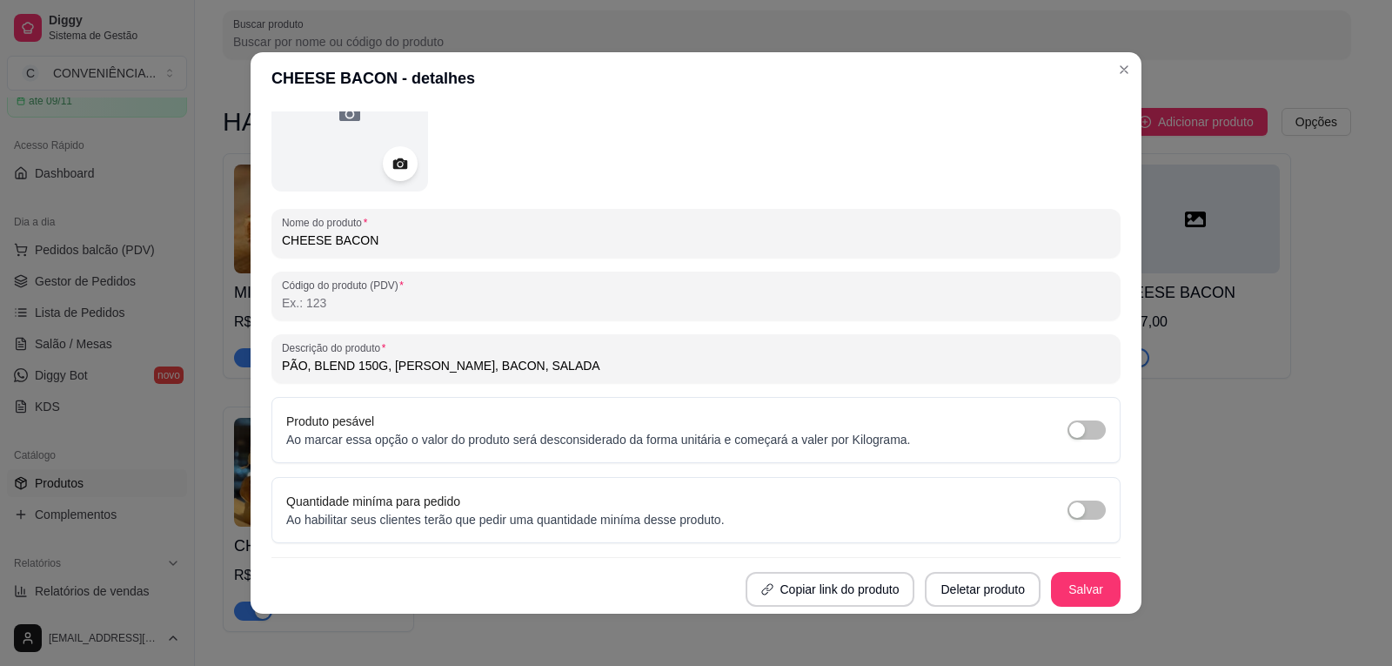
type input "PÃO, BLEND 150G, [PERSON_NAME], BACON, SALADA"
click at [1053, 576] on button "Salvar" at bounding box center [1086, 590] width 68 height 34
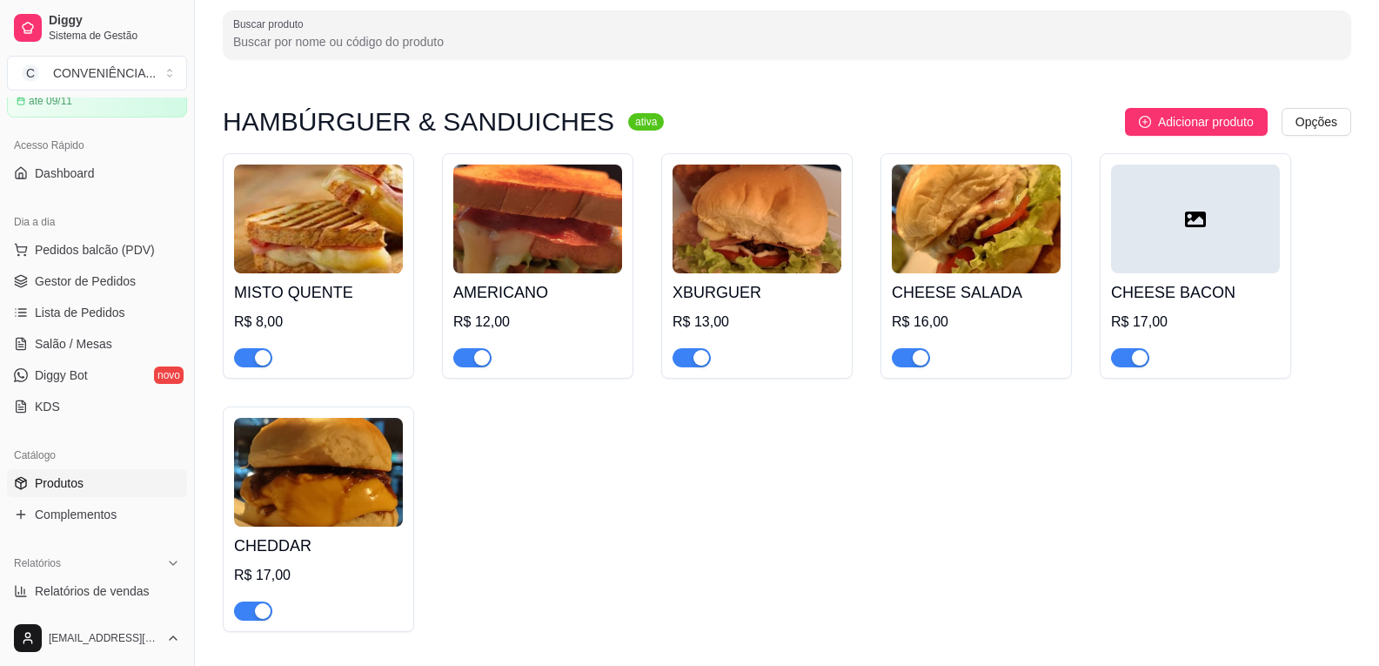
click at [1005, 313] on div "R$ 16,00" at bounding box center [976, 322] width 169 height 21
click at [741, 303] on h4 "XBURGUER" at bounding box center [757, 292] width 169 height 24
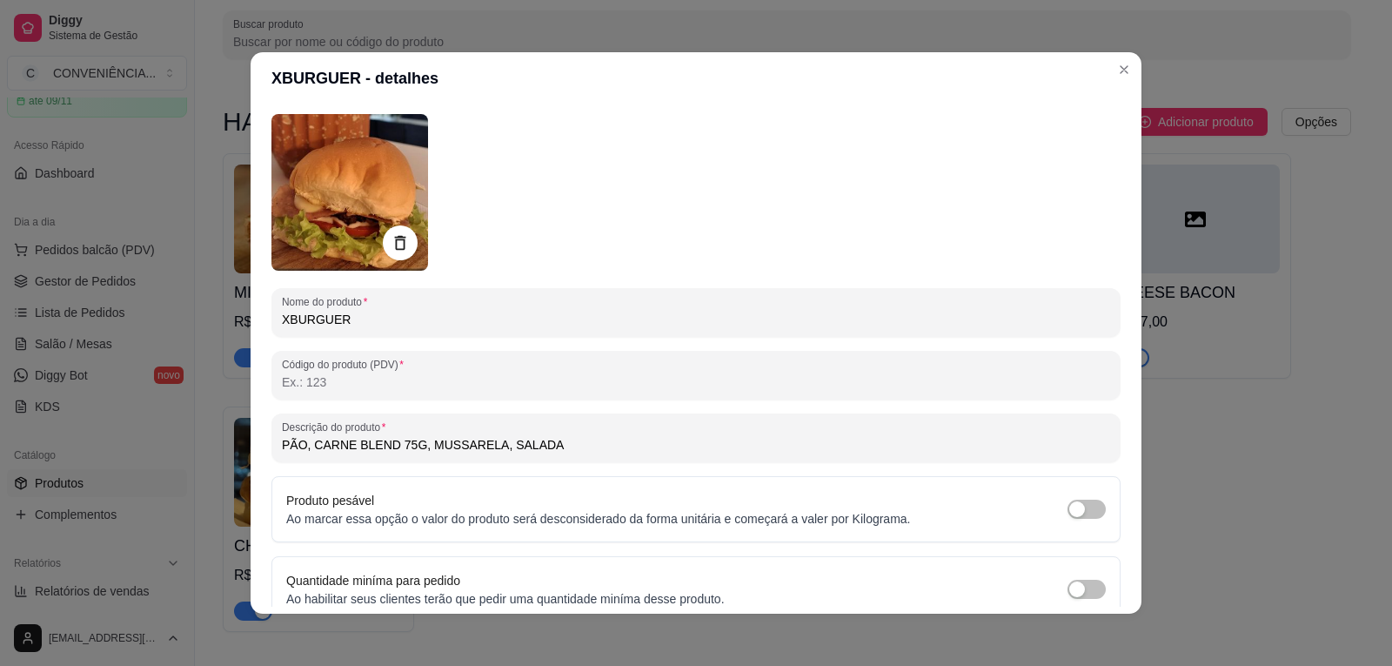
scroll to position [87, 0]
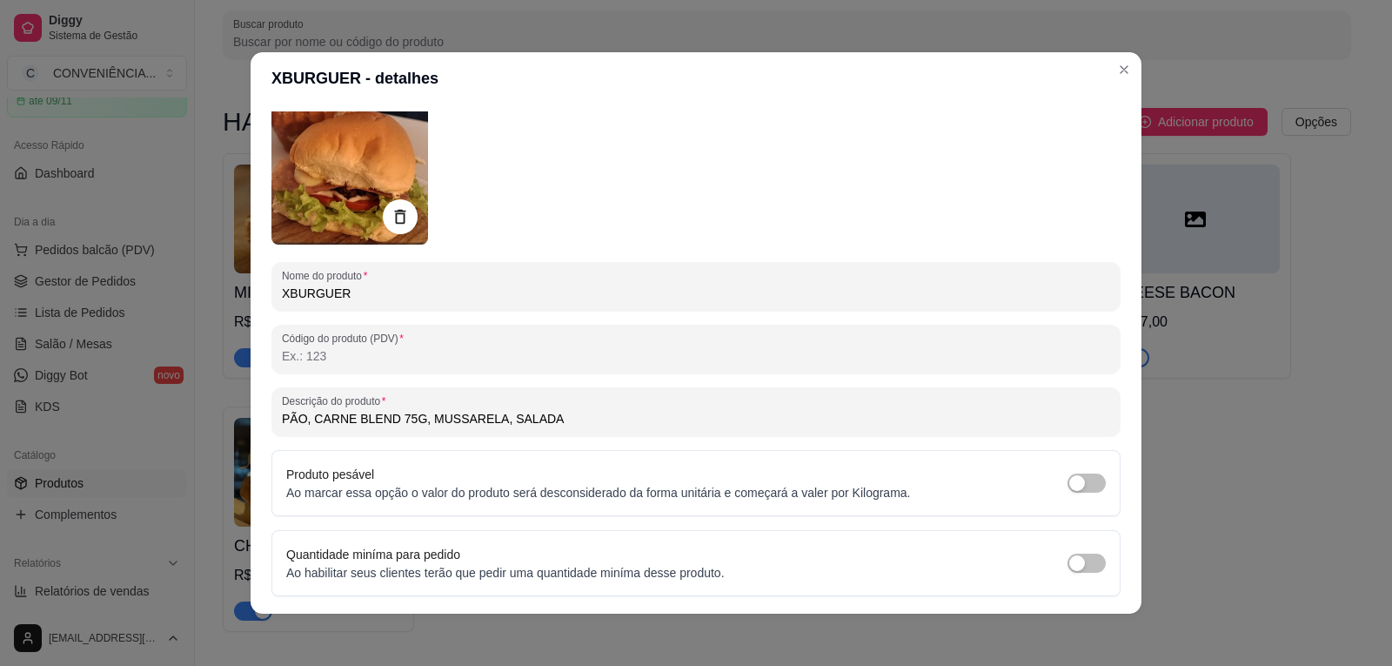
drag, startPoint x: 342, startPoint y: 416, endPoint x: 294, endPoint y: 397, distance: 51.5
click at [297, 402] on div "Descrição do produto PÃO, CARNE BLEND 75G, MUSSARELA, SALADA" at bounding box center [695, 411] width 849 height 49
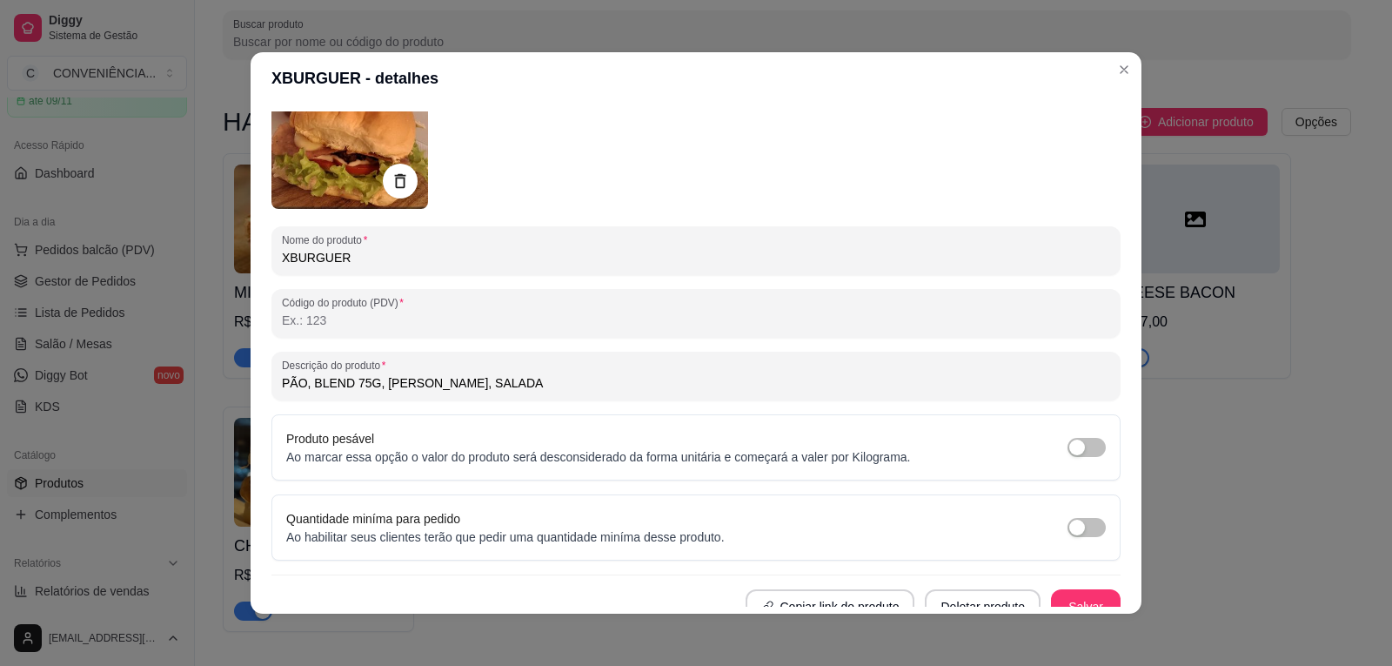
scroll to position [140, 0]
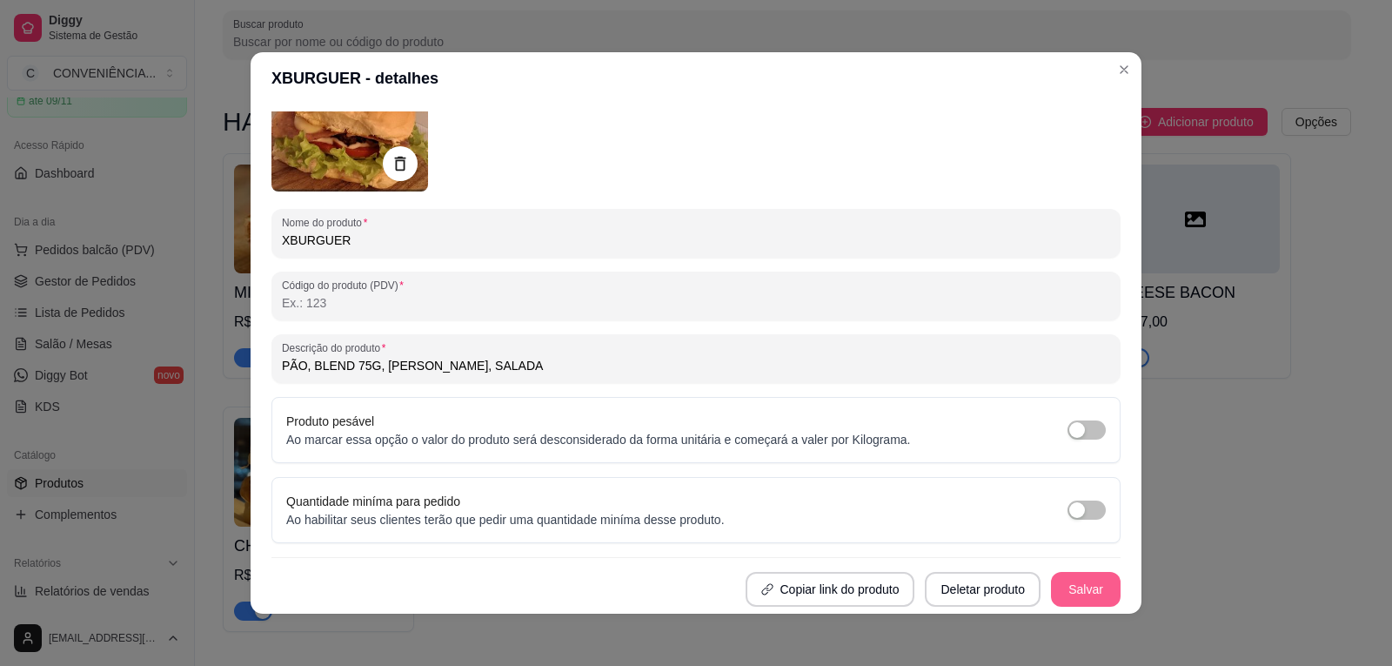
click at [1056, 591] on button "Salvar" at bounding box center [1086, 589] width 70 height 35
click at [440, 364] on input "PÃO, BLEND 75G, [PERSON_NAME], SALADA" at bounding box center [696, 365] width 828 height 17
type input "PÃO, BLEND 75G, [PERSON_NAME], PRESUNTO, SALADA"
click at [1063, 583] on button "Salvar" at bounding box center [1086, 589] width 70 height 35
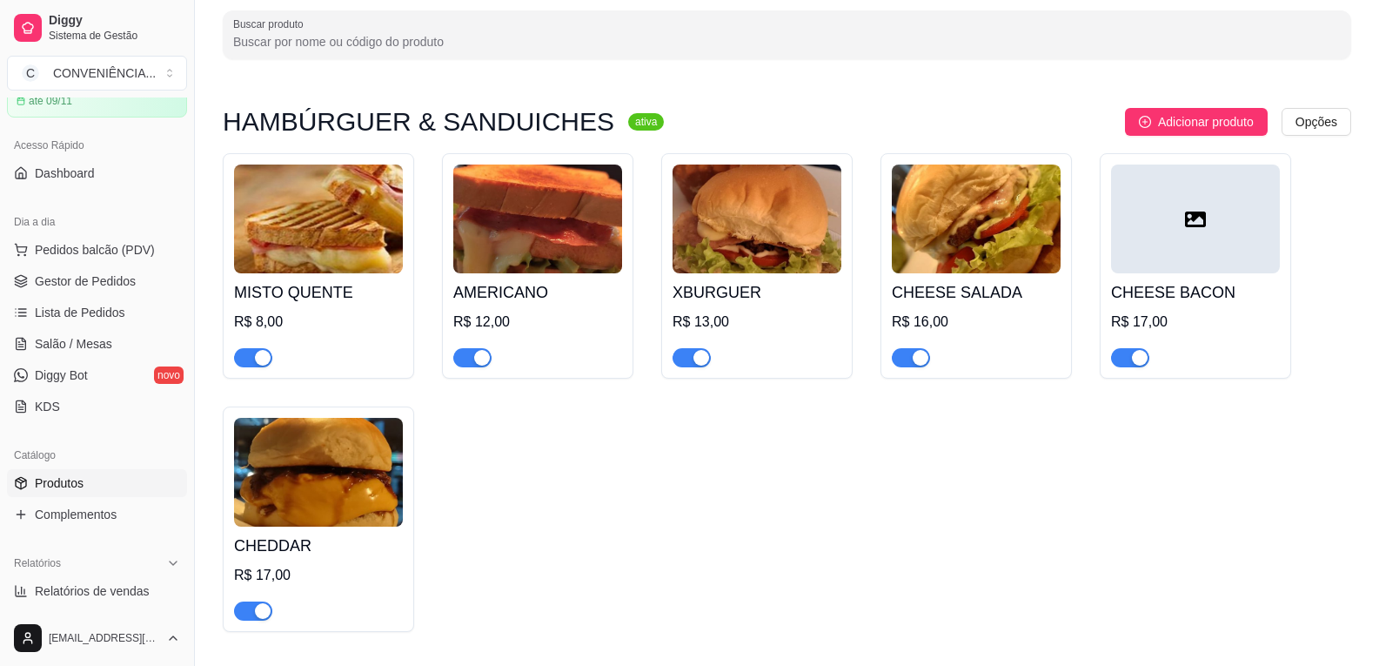
click at [1193, 257] on div at bounding box center [1195, 218] width 169 height 109
click at [1219, 233] on div at bounding box center [1195, 218] width 169 height 109
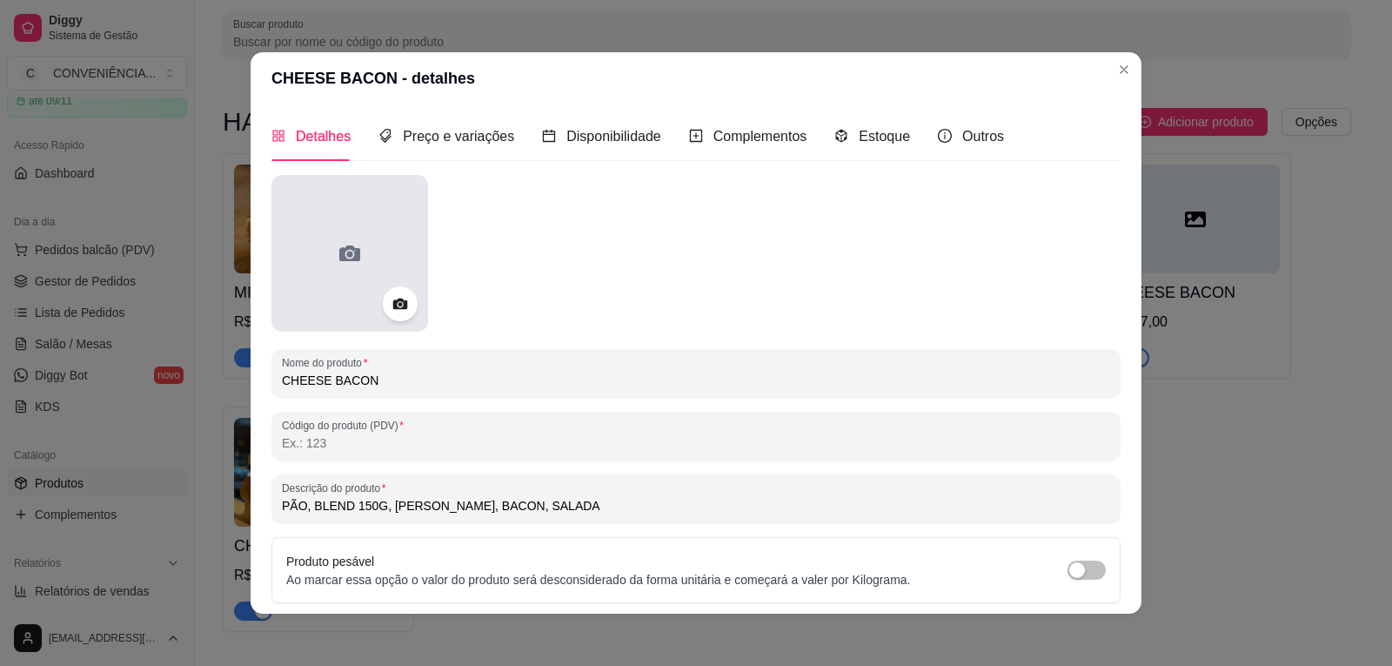
click at [339, 246] on icon at bounding box center [350, 253] width 28 height 28
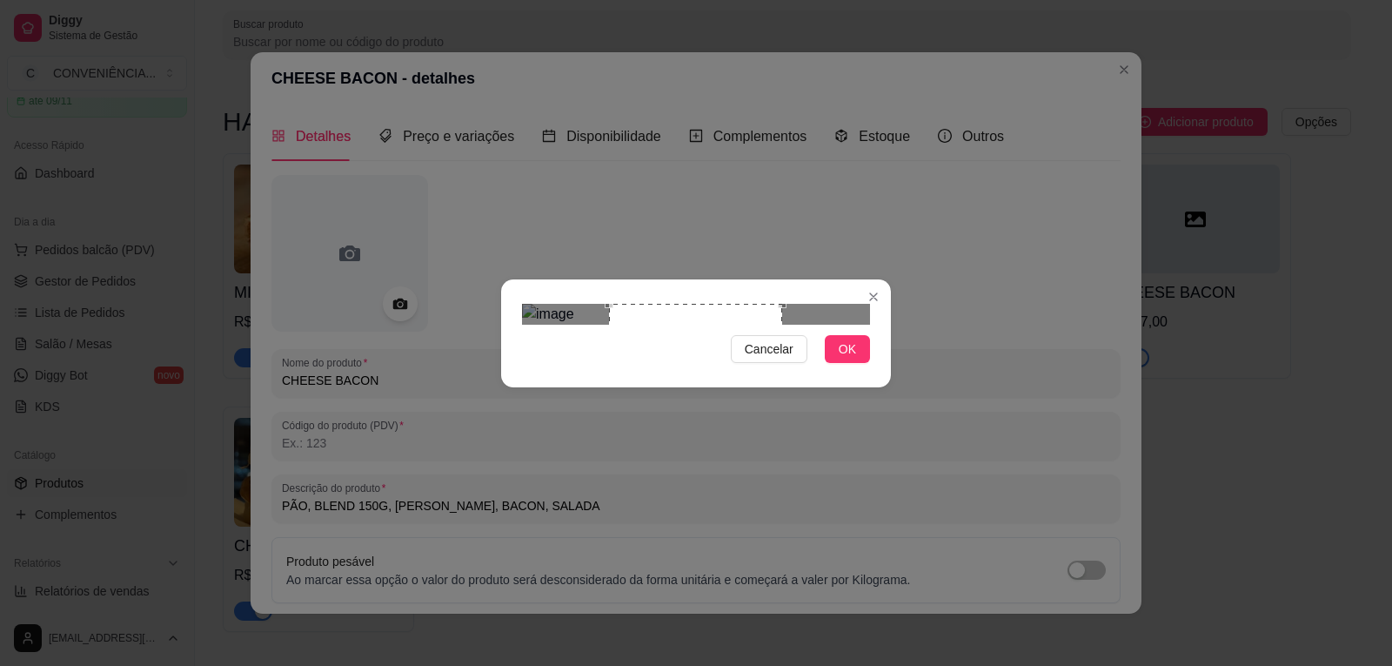
click at [709, 349] on div "Use the arrow keys to move the crop selection area" at bounding box center [695, 390] width 173 height 173
click at [841, 359] on span "OK" at bounding box center [847, 348] width 17 height 19
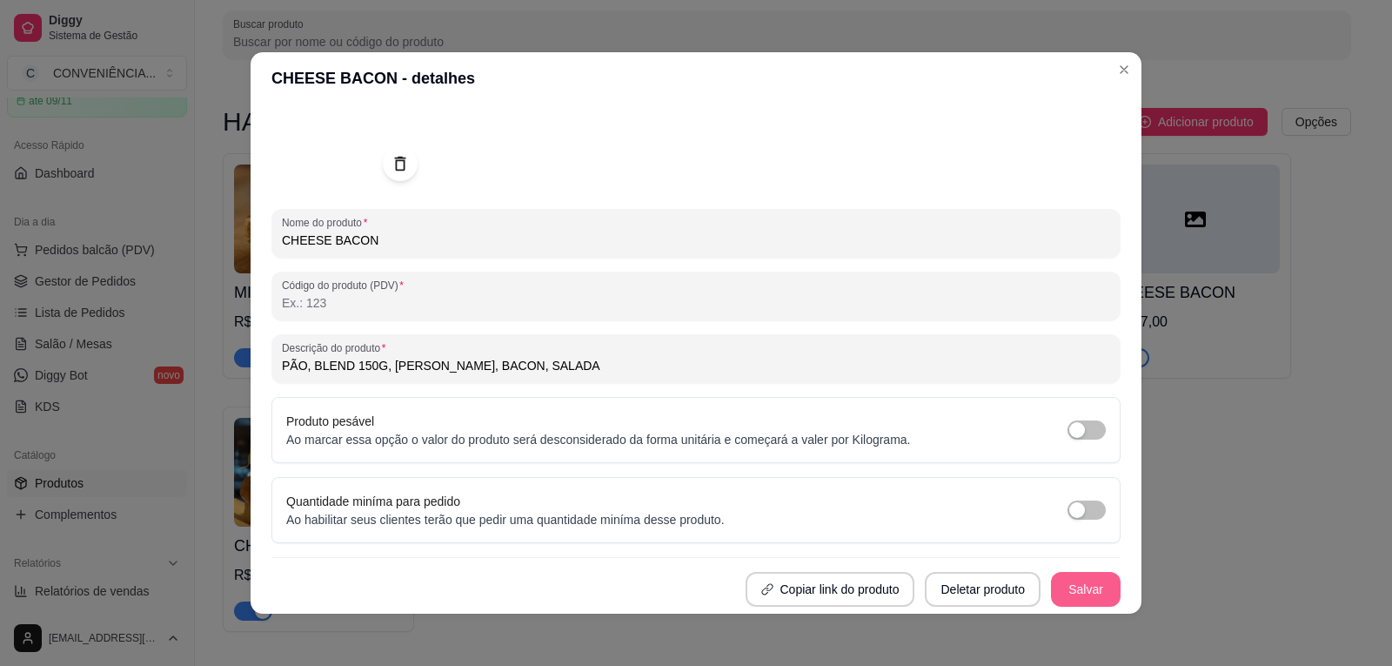
click at [1057, 580] on button "Salvar" at bounding box center [1086, 589] width 70 height 35
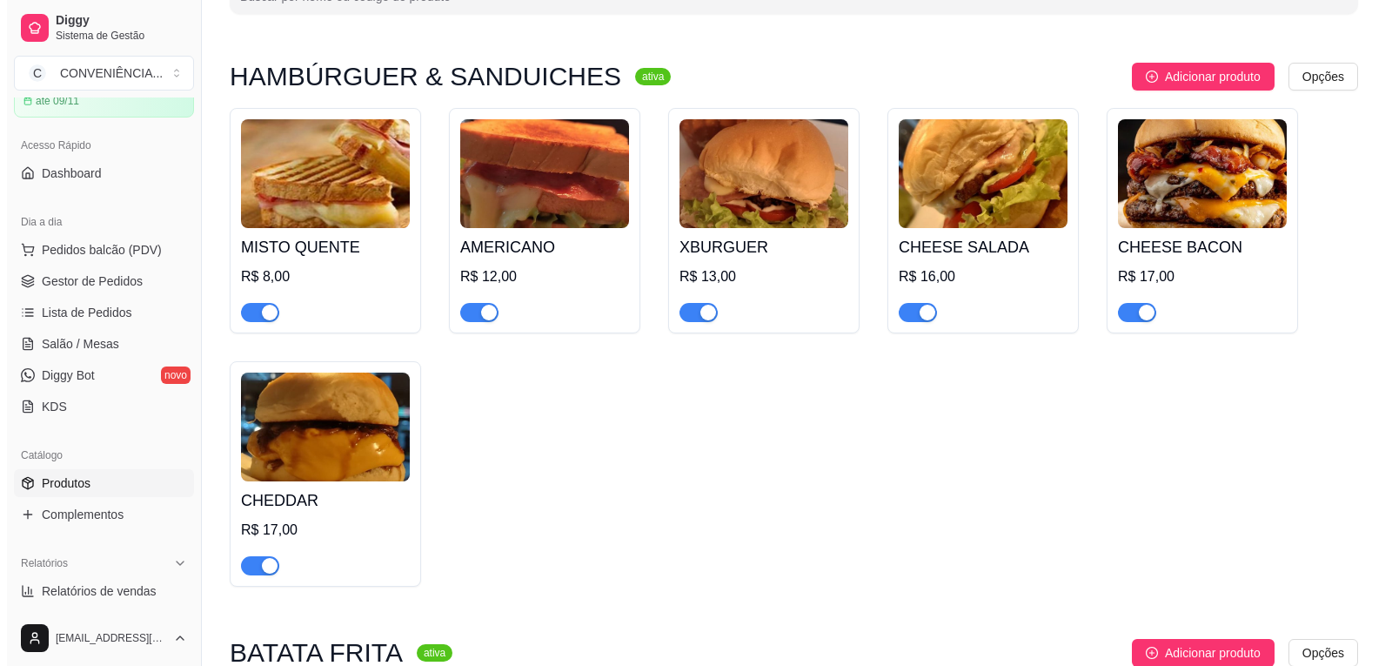
scroll to position [102, 0]
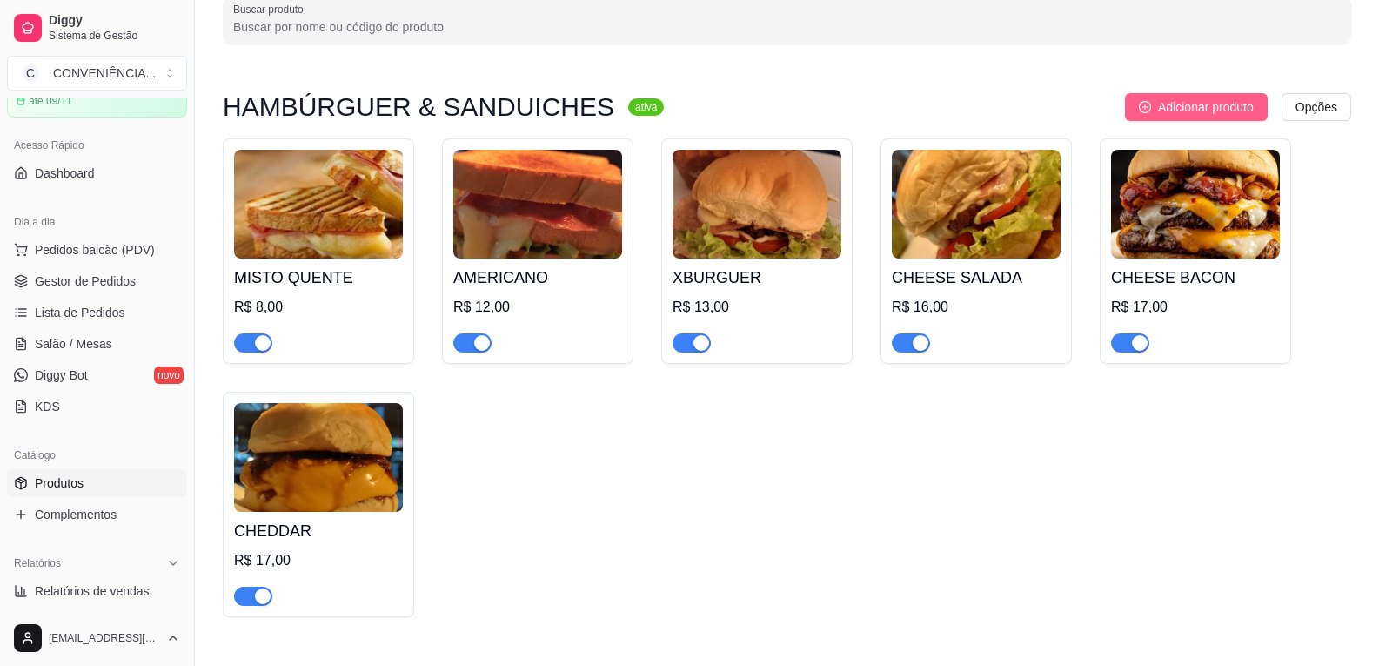
click at [1197, 102] on span "Adicionar produto" at bounding box center [1206, 106] width 96 height 19
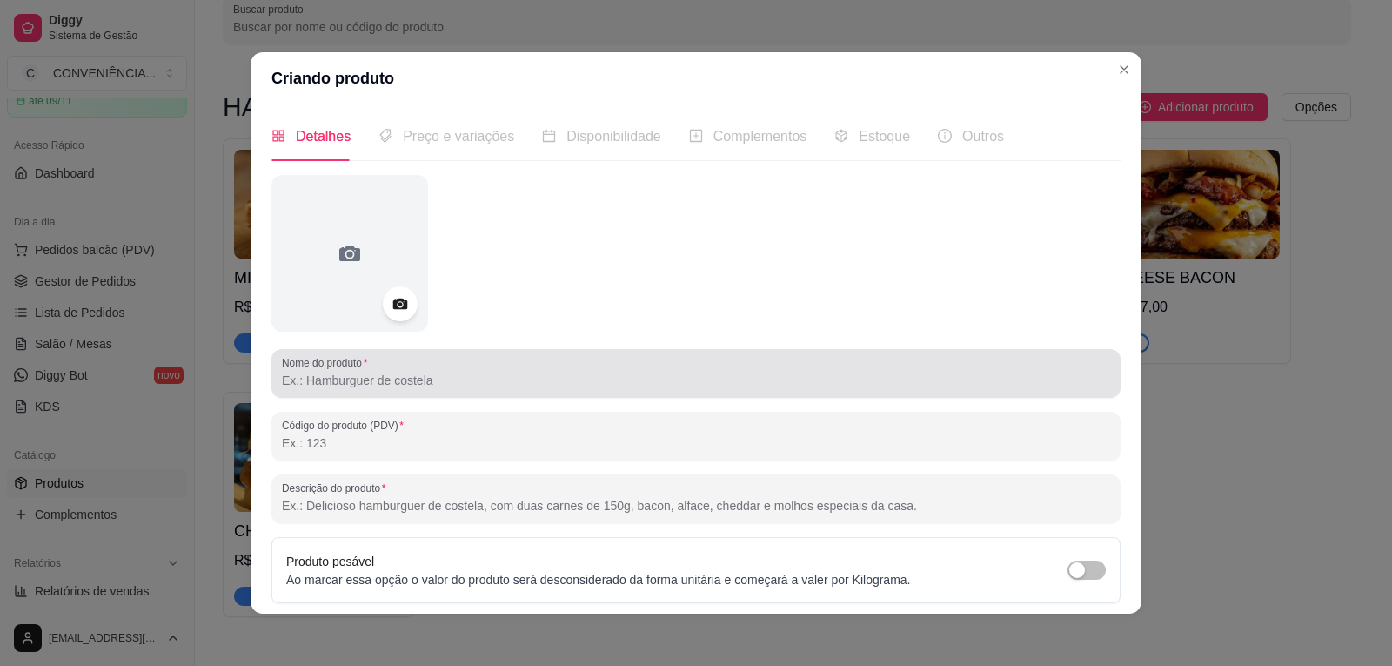
click at [345, 383] on input "Nome do produto" at bounding box center [696, 380] width 828 height 17
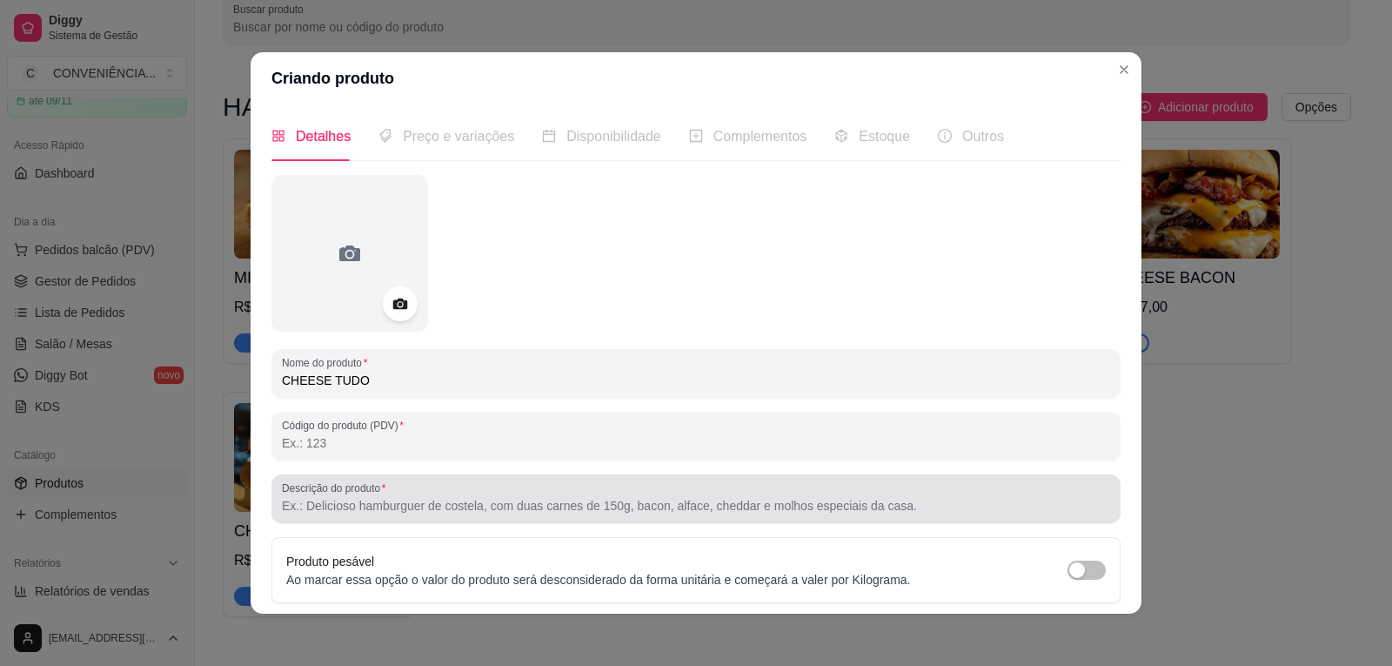
type input "CHEESE TUDO"
click at [325, 508] on input "Descrição do produto" at bounding box center [696, 505] width 828 height 17
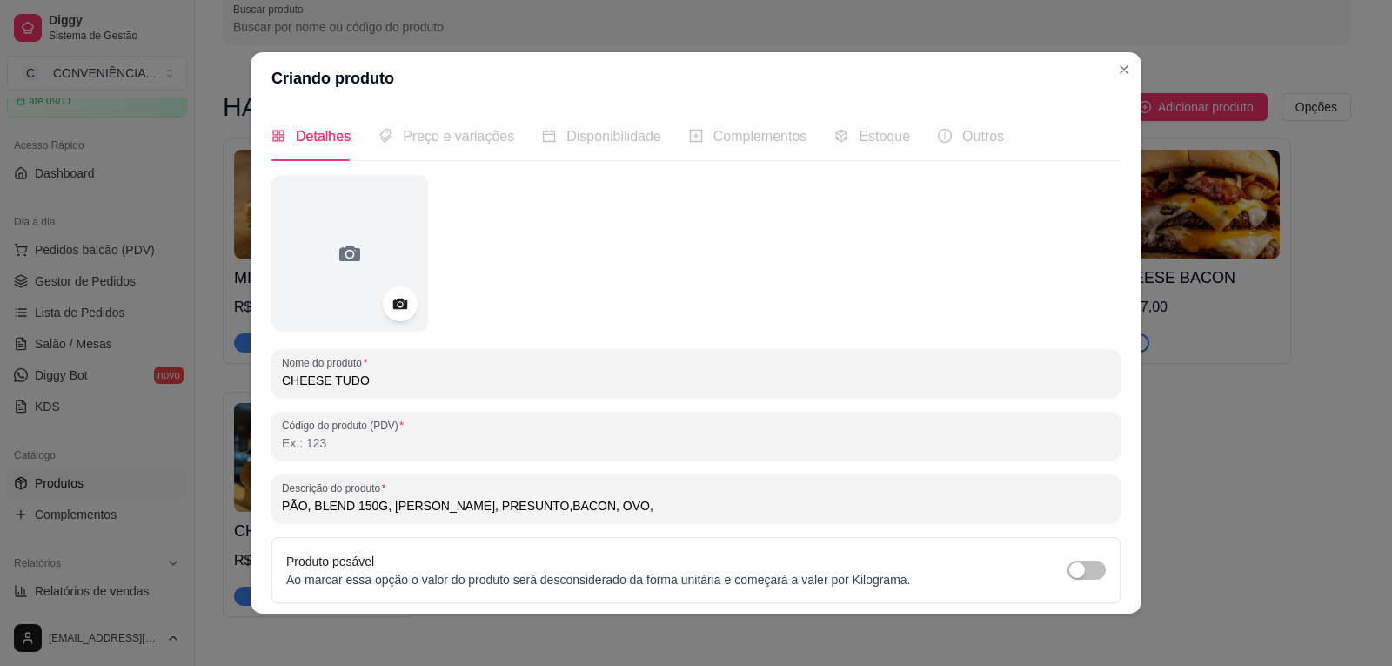
type input "PÃO, BLEND 150G, [PERSON_NAME], PRESUNTO,BACON, OVO,"
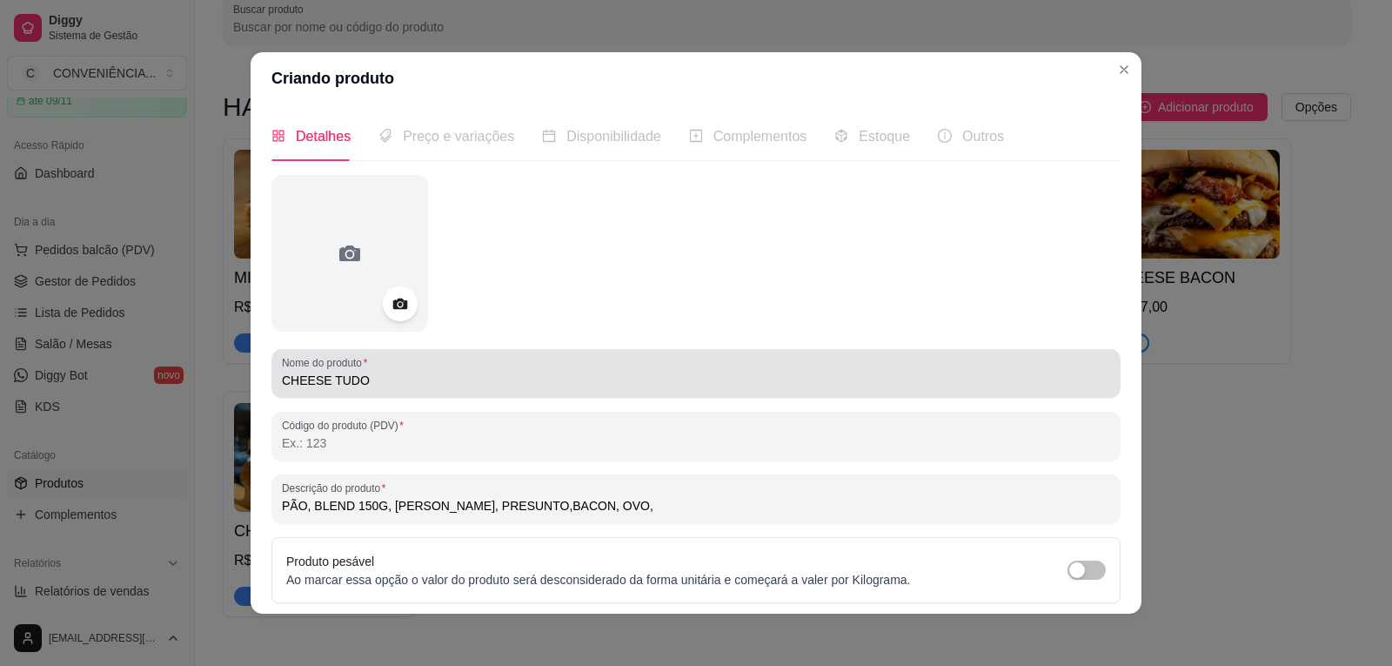
scroll to position [87, 0]
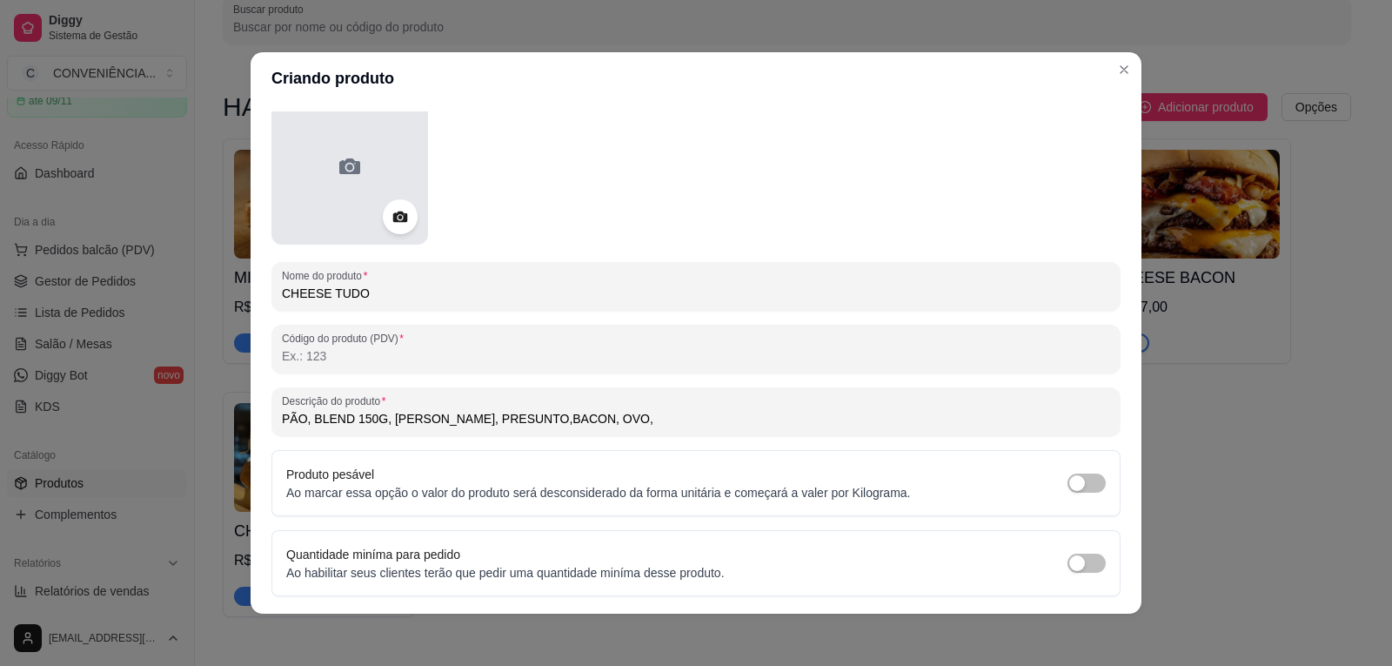
click at [336, 179] on icon at bounding box center [350, 166] width 28 height 28
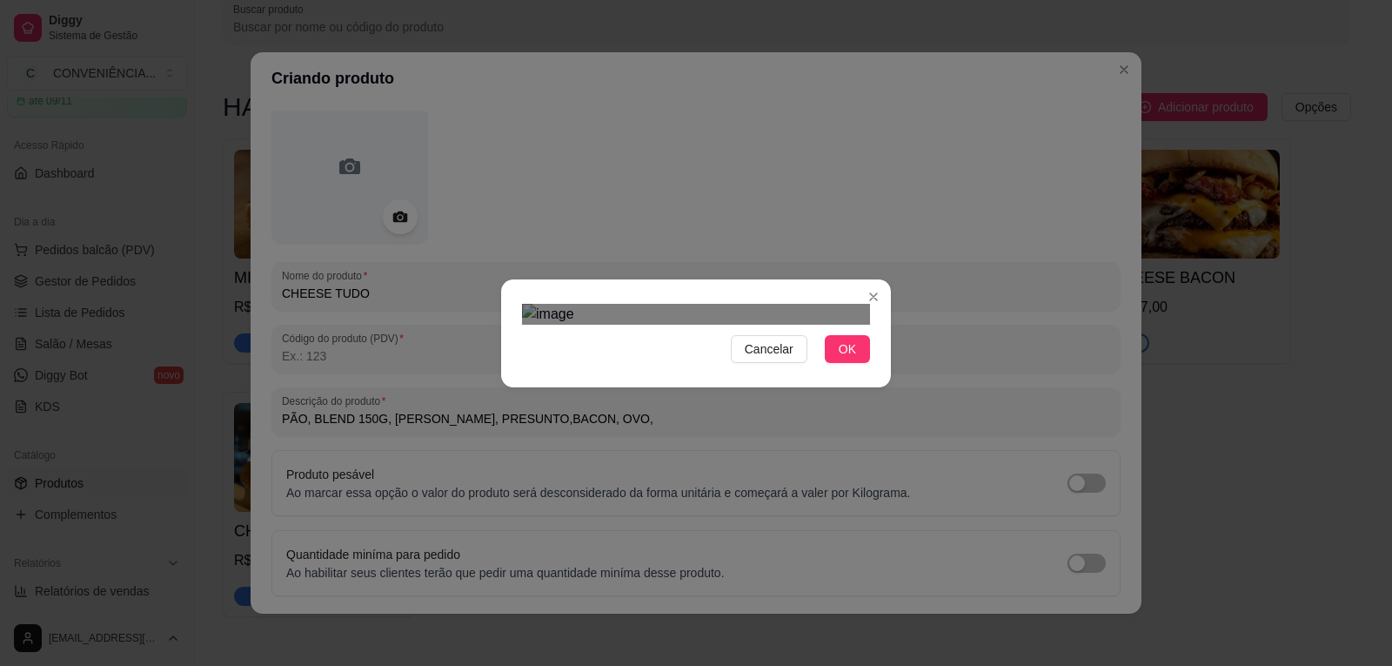
click at [687, 511] on div "Use the arrow keys to move the crop selection area" at bounding box center [680, 667] width 313 height 313
click at [831, 363] on button "OK" at bounding box center [847, 349] width 45 height 28
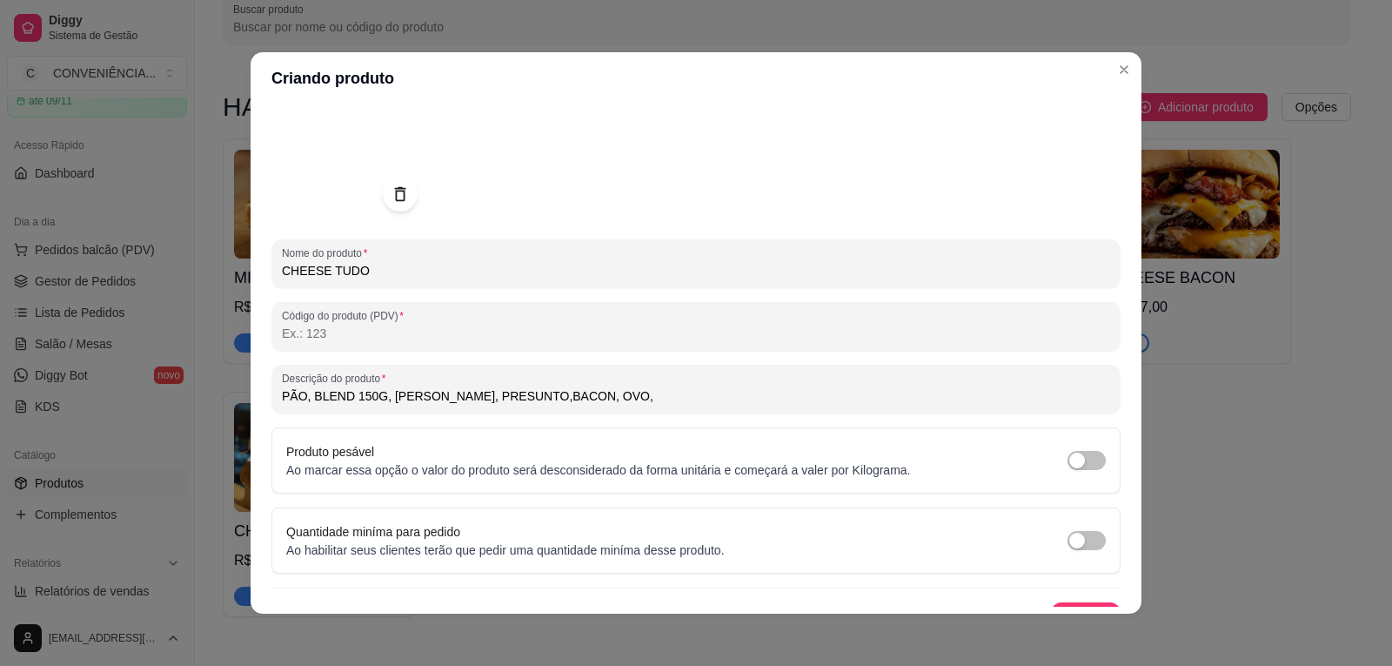
scroll to position [140, 0]
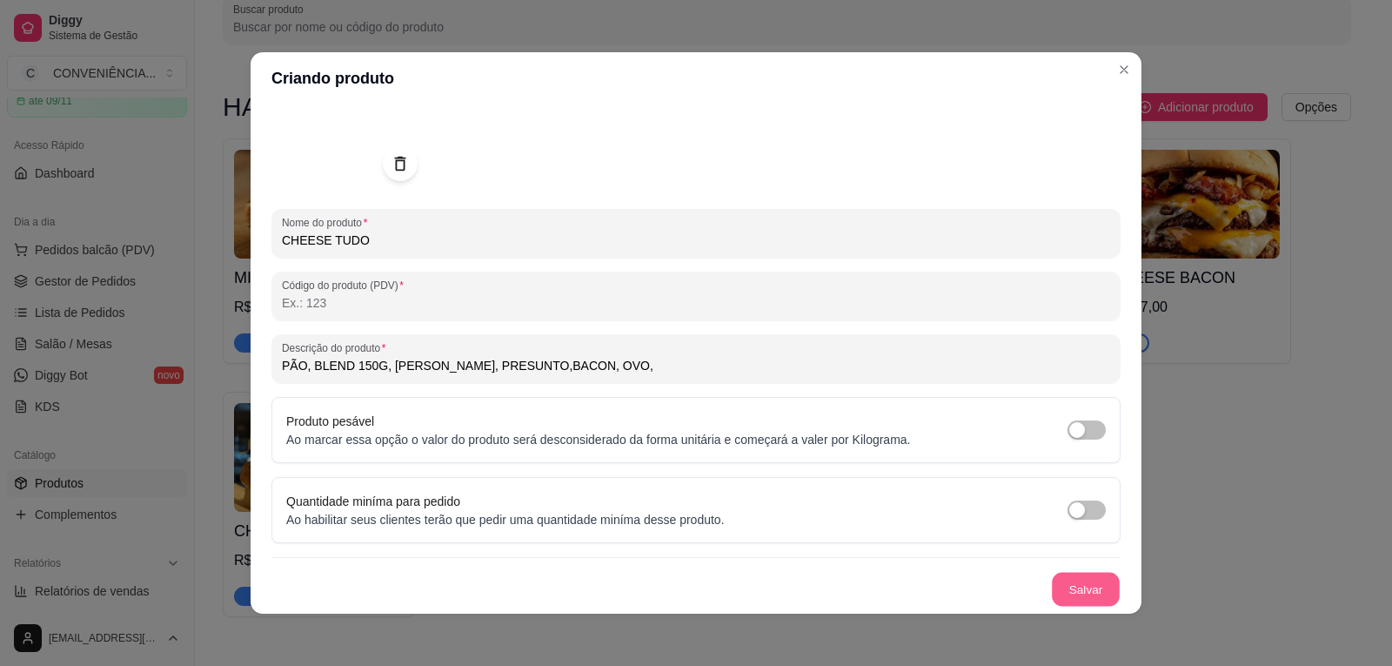
click at [1062, 600] on button "Salvar" at bounding box center [1086, 590] width 68 height 34
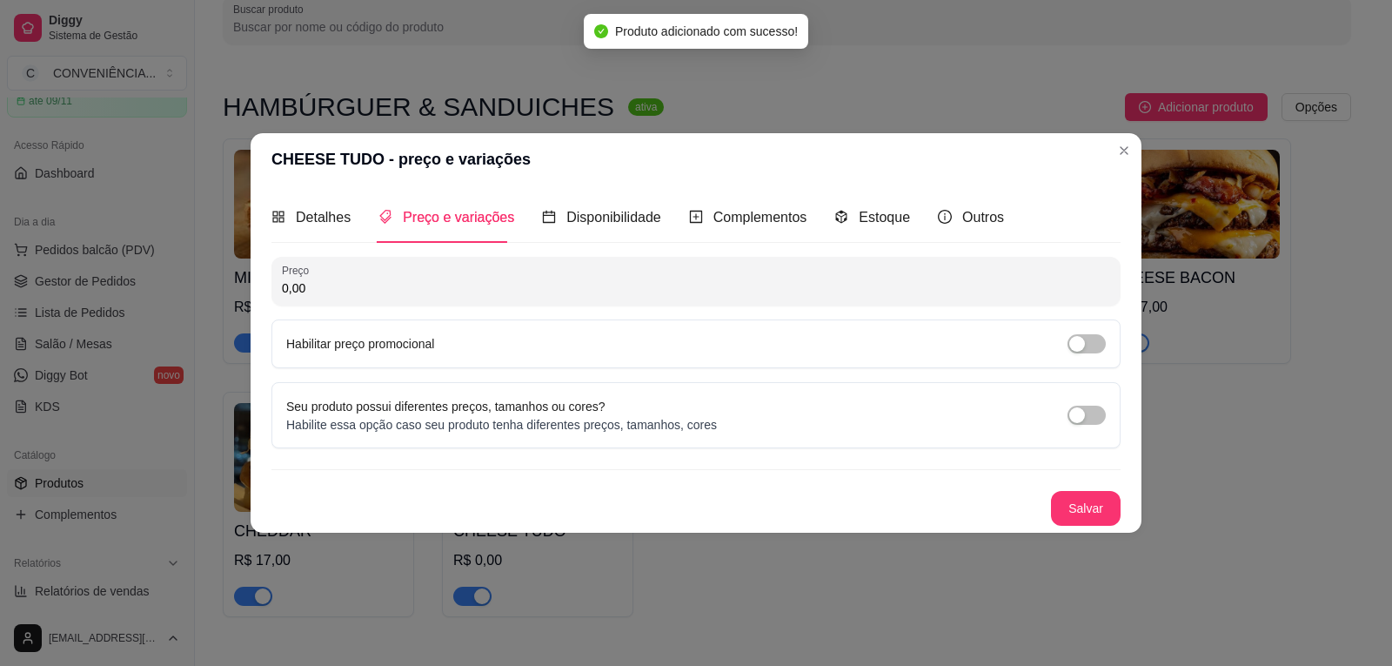
drag, startPoint x: 382, startPoint y: 283, endPoint x: 163, endPoint y: 291, distance: 219.4
click at [163, 291] on div "CHEESE TUDO - preço e variações Detalhes Preço e variações Disponibilidade Comp…" at bounding box center [696, 333] width 1392 height 666
type input "18,00"
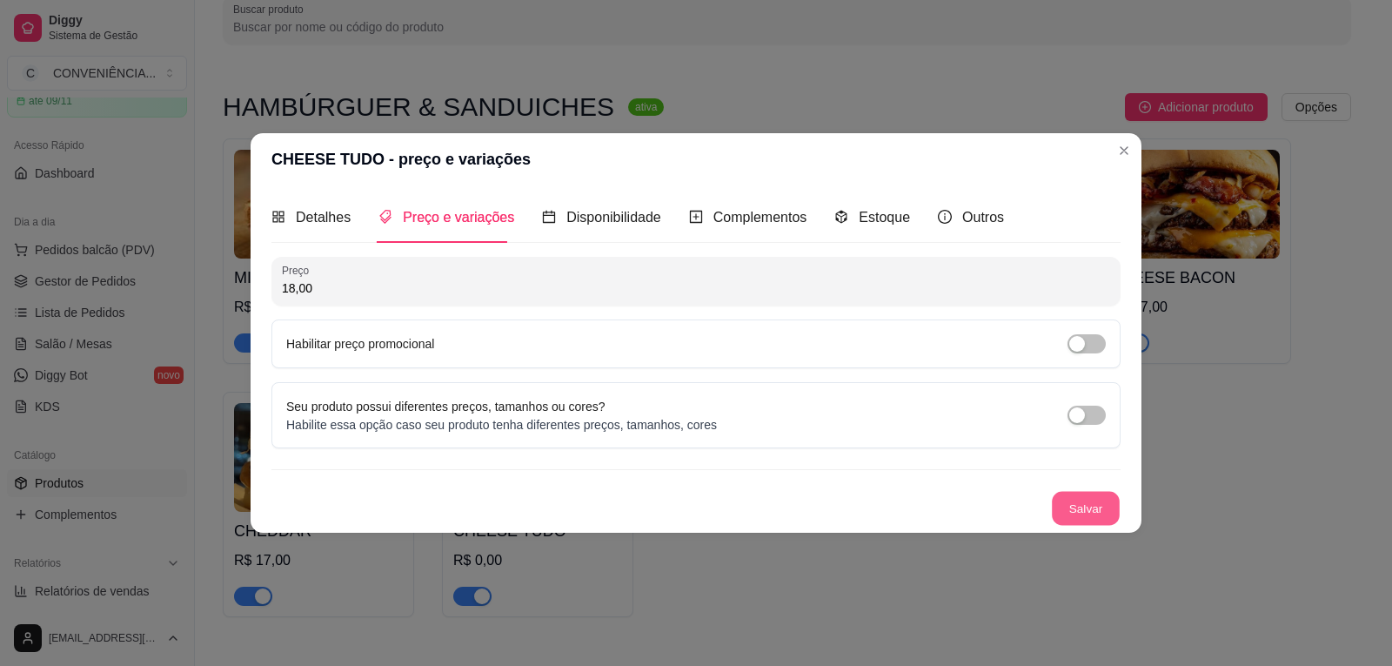
click at [1065, 508] on button "Salvar" at bounding box center [1086, 508] width 68 height 34
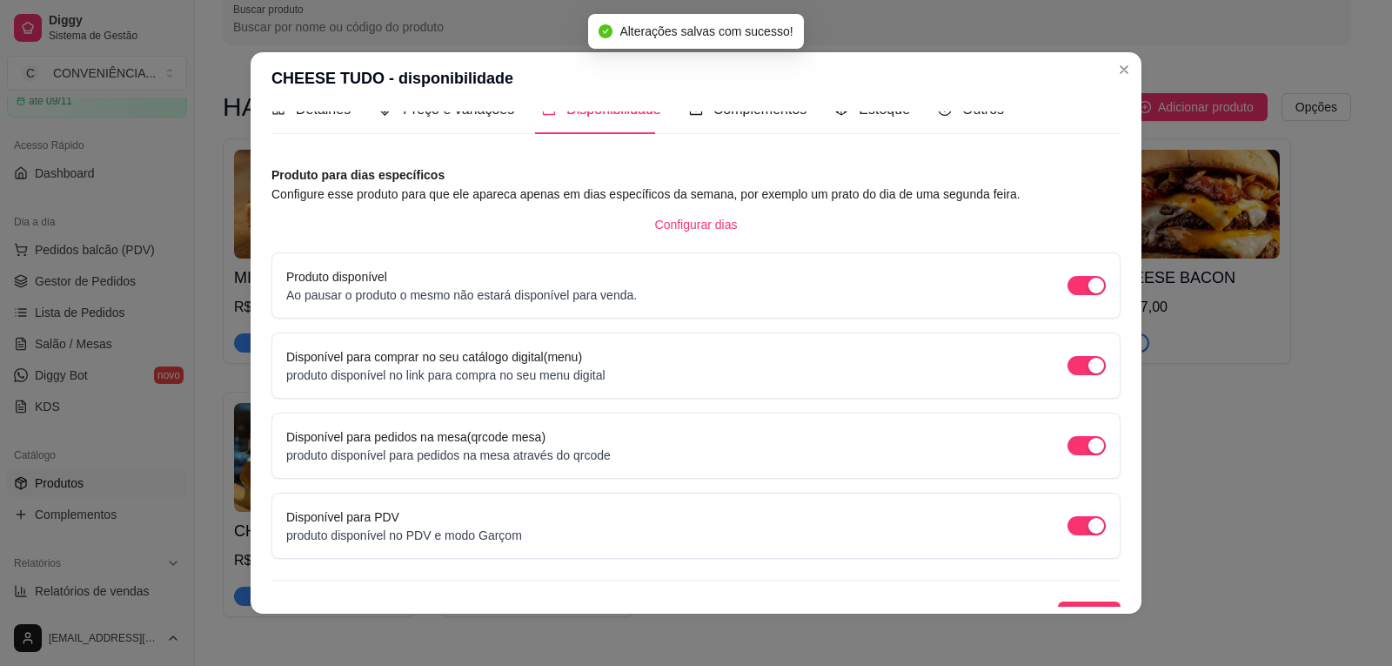
scroll to position [50, 0]
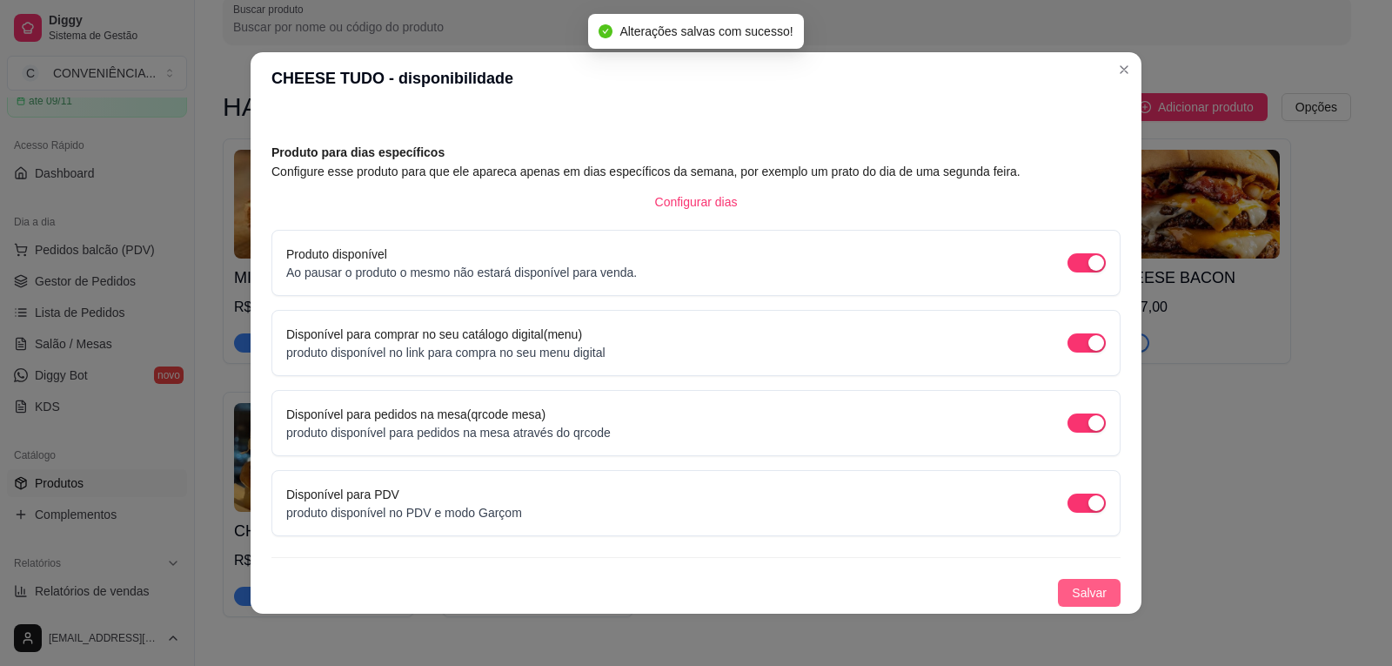
click at [1075, 597] on span "Salvar" at bounding box center [1089, 592] width 35 height 19
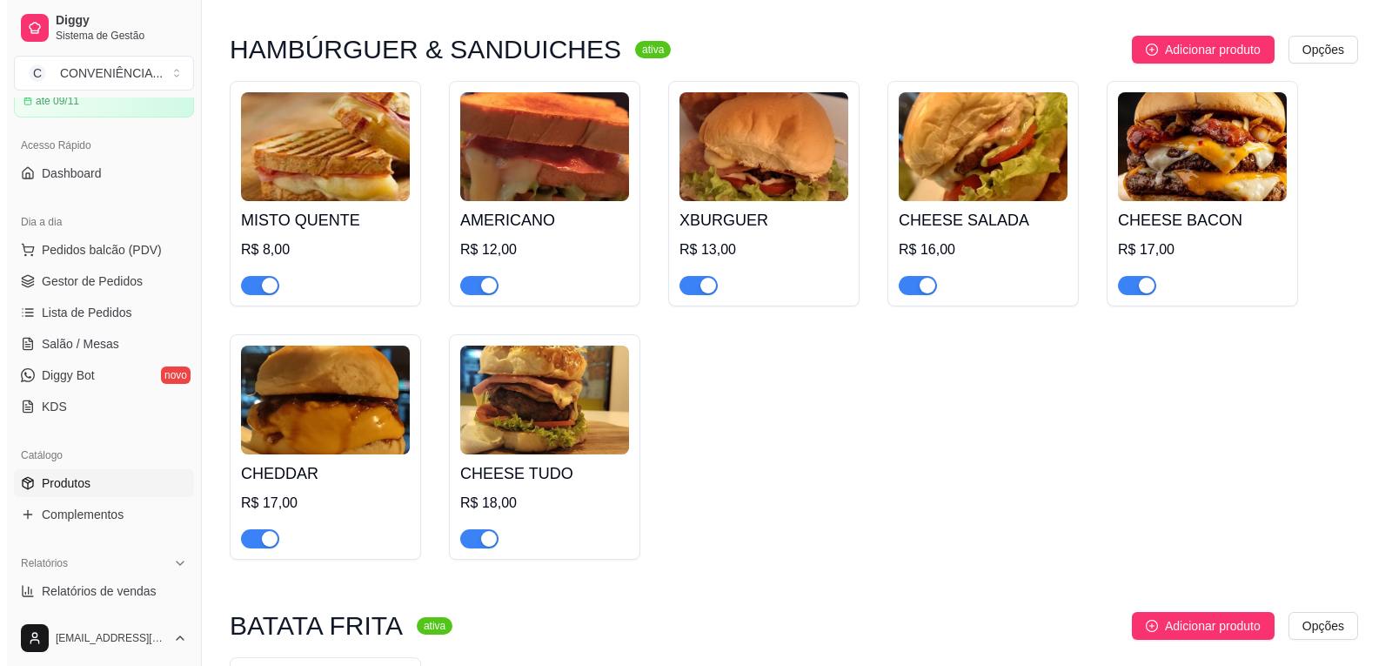
scroll to position [189, 0]
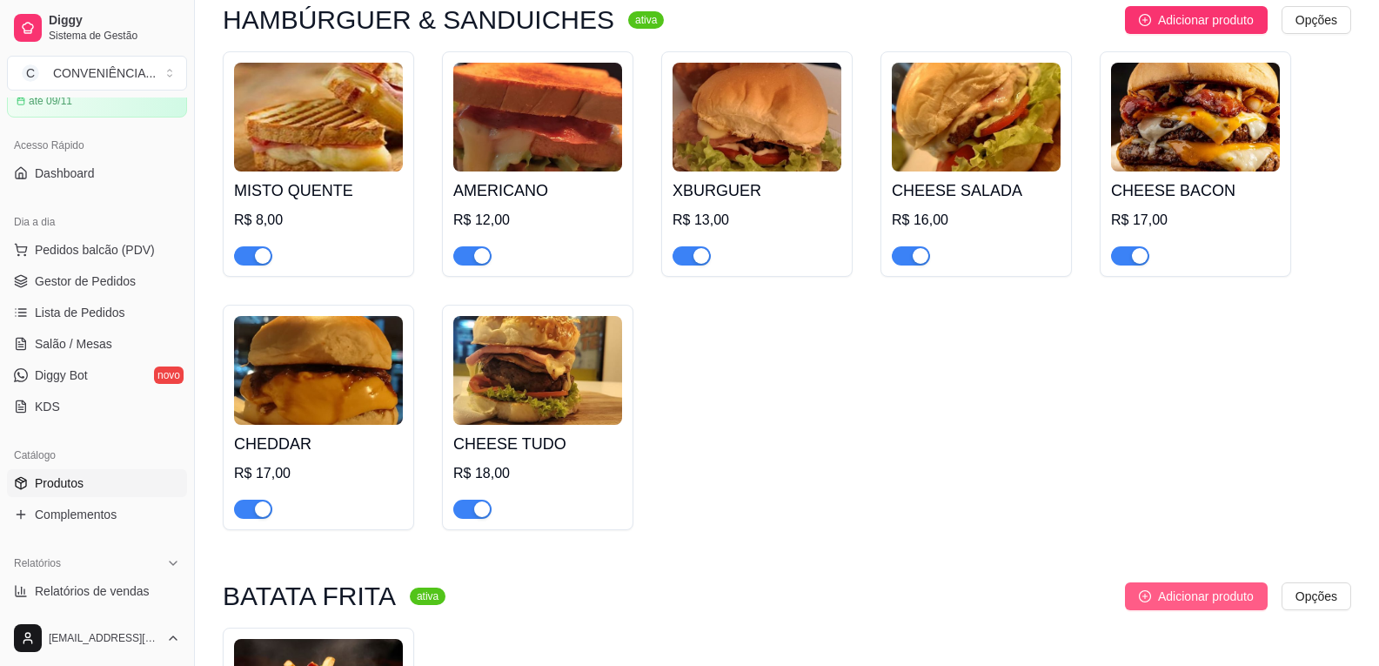
click at [1204, 599] on span "Adicionar produto" at bounding box center [1206, 595] width 96 height 19
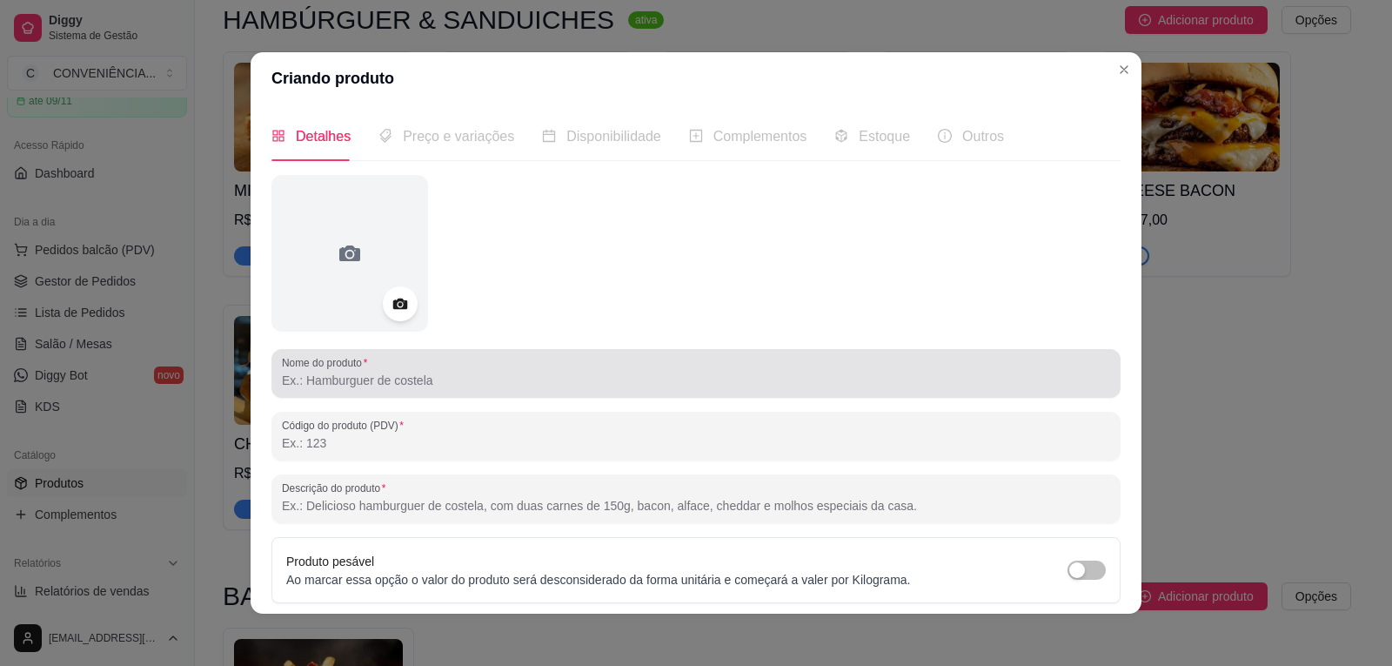
click at [426, 387] on input "Nome do produto" at bounding box center [696, 380] width 828 height 17
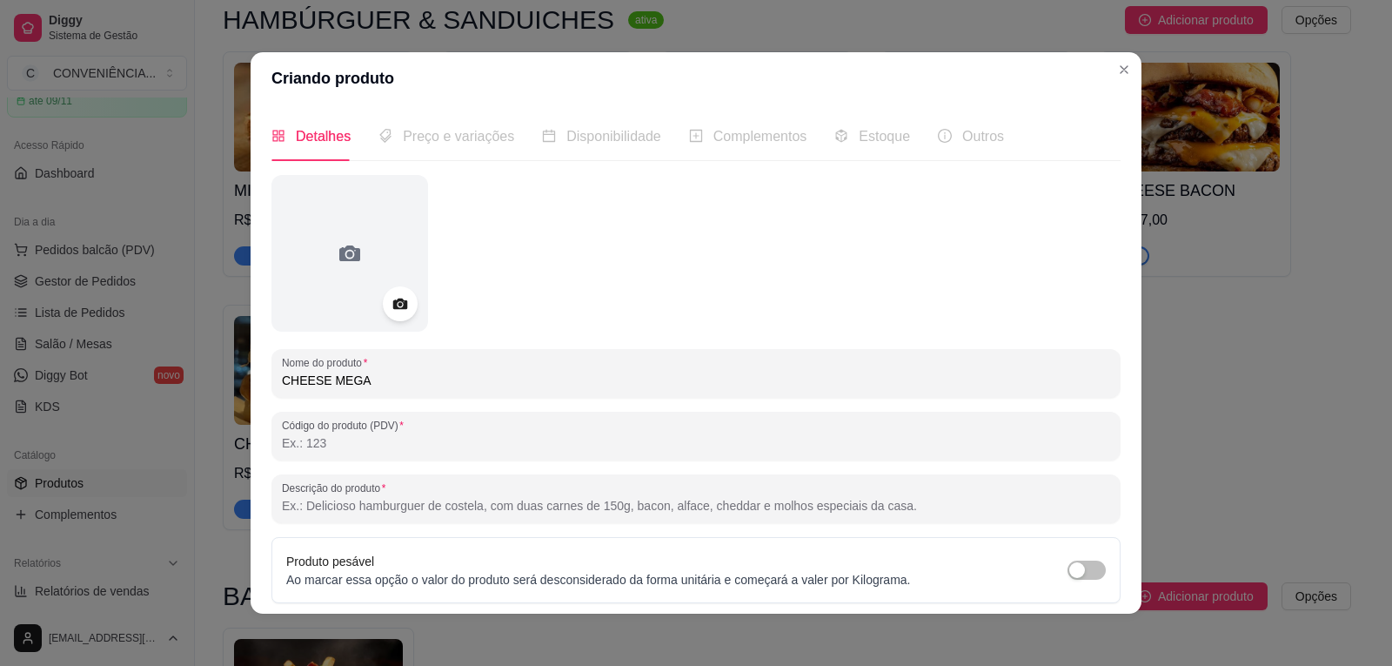
type input "CHEESE MEGA"
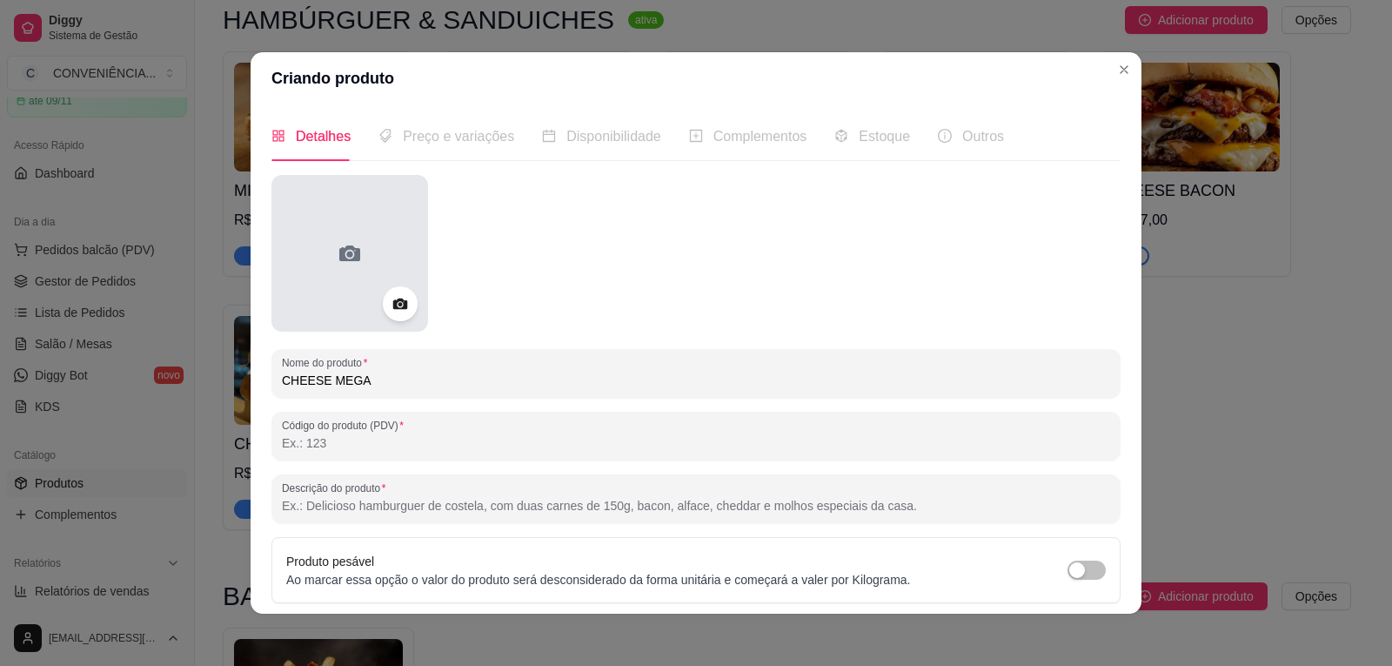
click at [345, 218] on div at bounding box center [349, 253] width 157 height 157
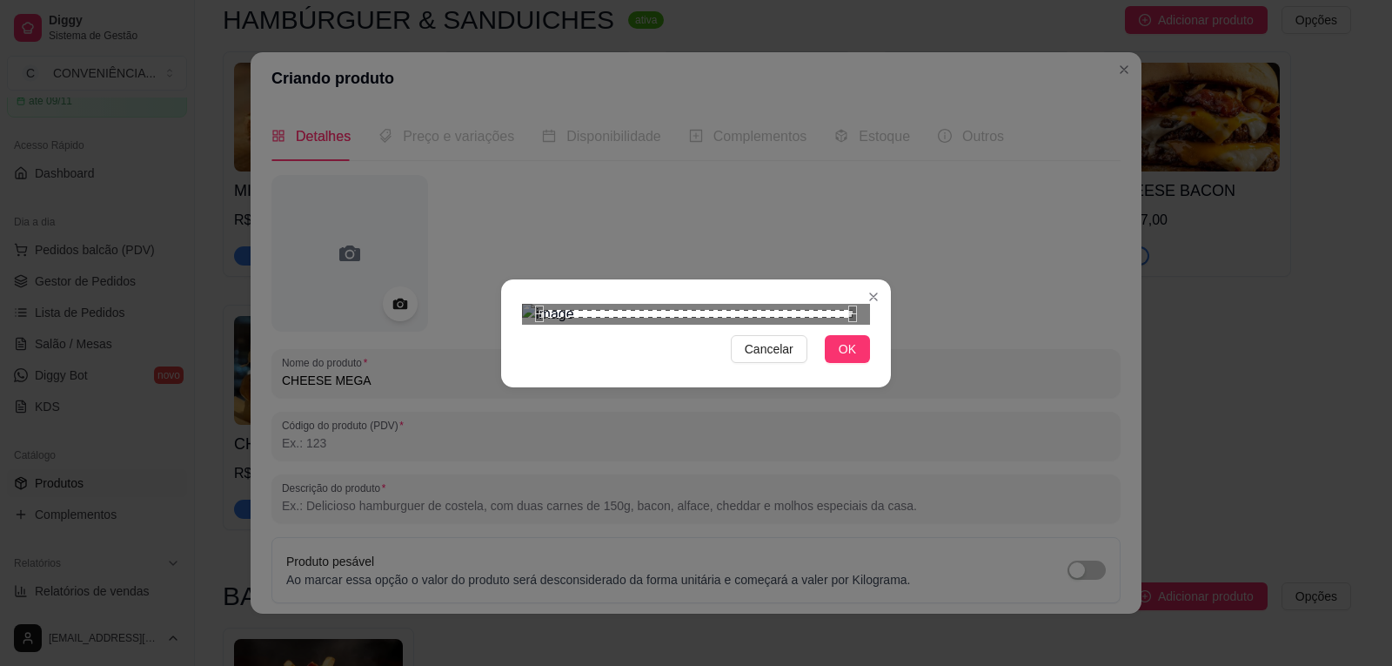
scroll to position [153, 0]
click at [831, 363] on button "OK" at bounding box center [847, 349] width 45 height 28
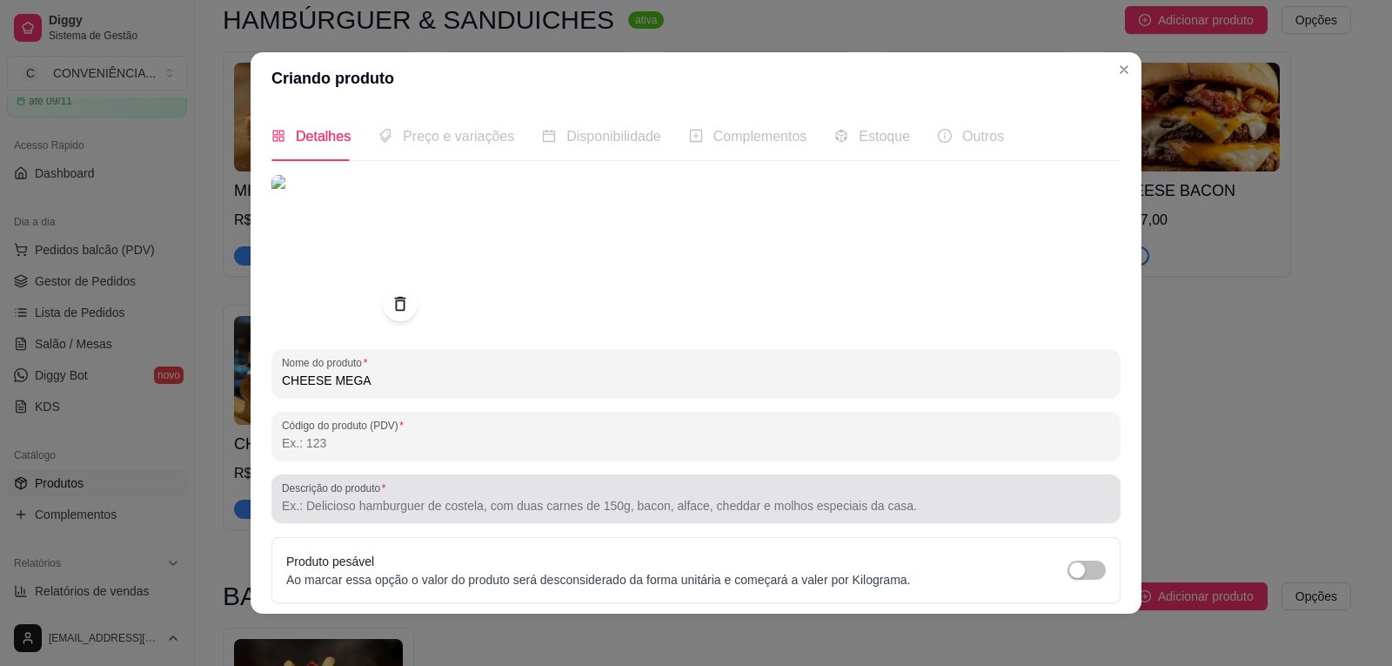
click at [326, 506] on input "Descrição do produto" at bounding box center [696, 505] width 828 height 17
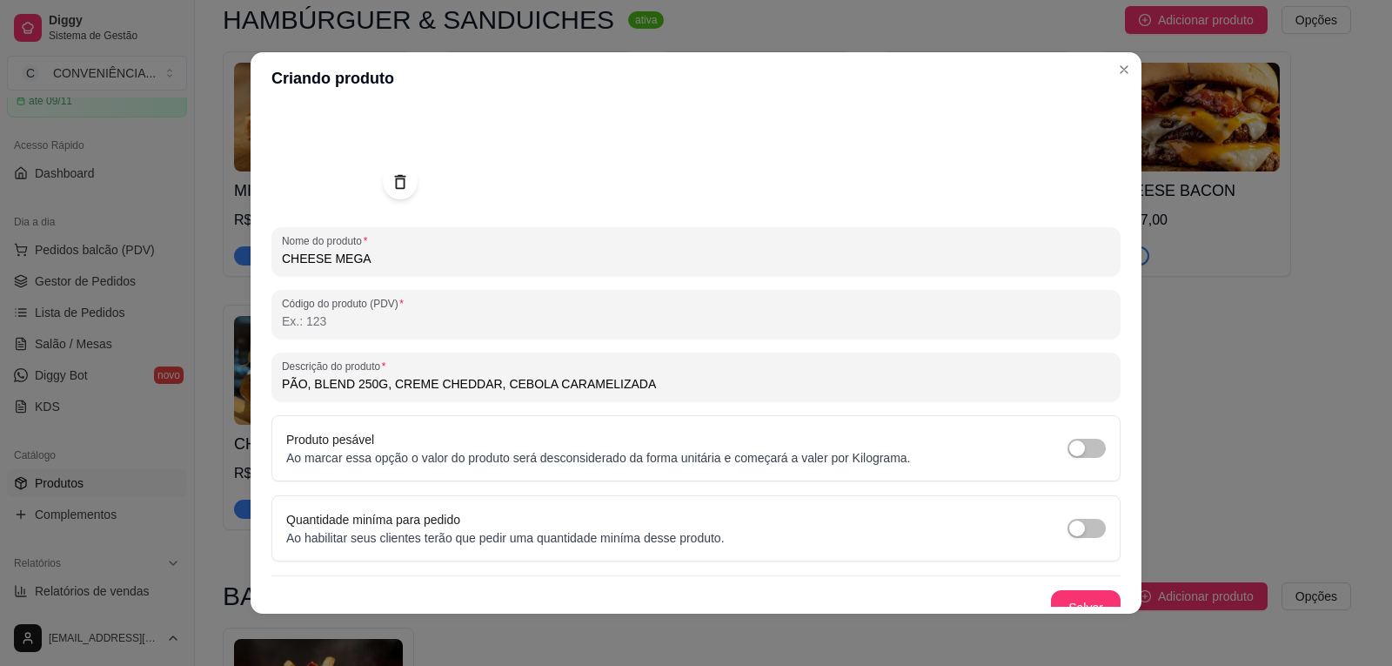
scroll to position [140, 0]
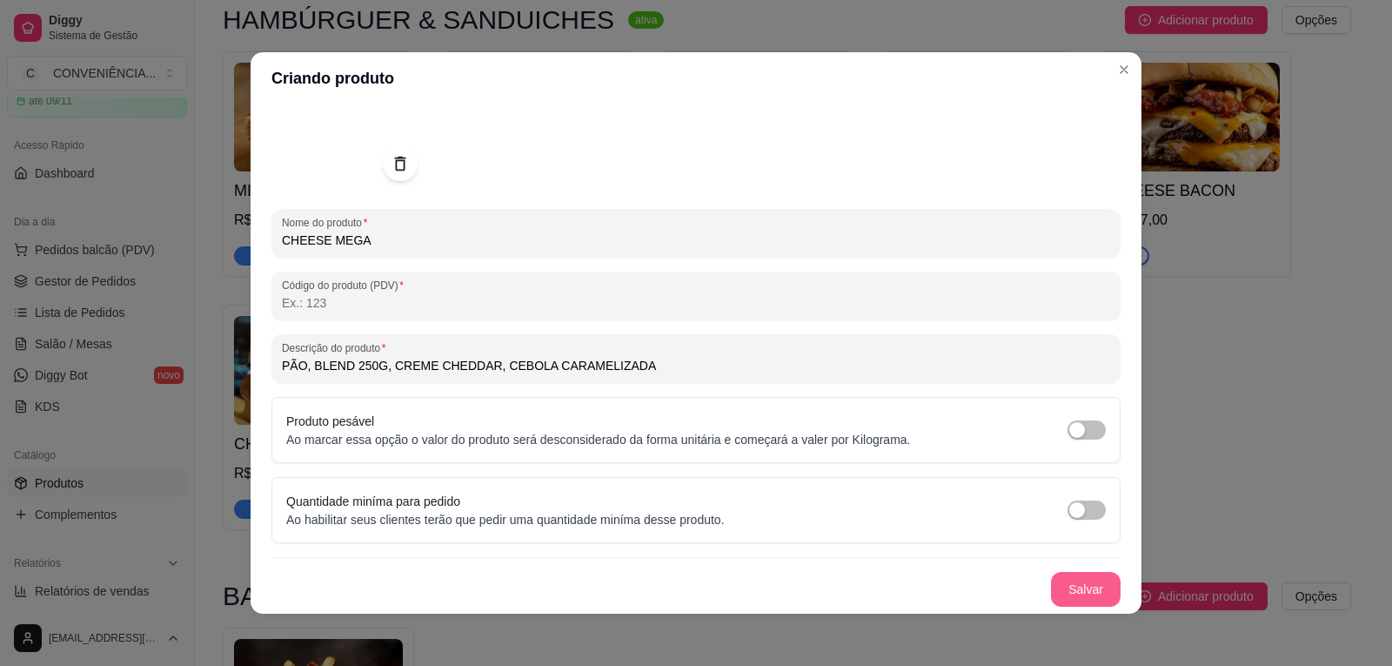
type input "PÃO, BLEND 250G, CREME CHEDDAR, CEBOLA CARAMELIZADA"
click at [1051, 589] on button "Salvar" at bounding box center [1086, 589] width 70 height 35
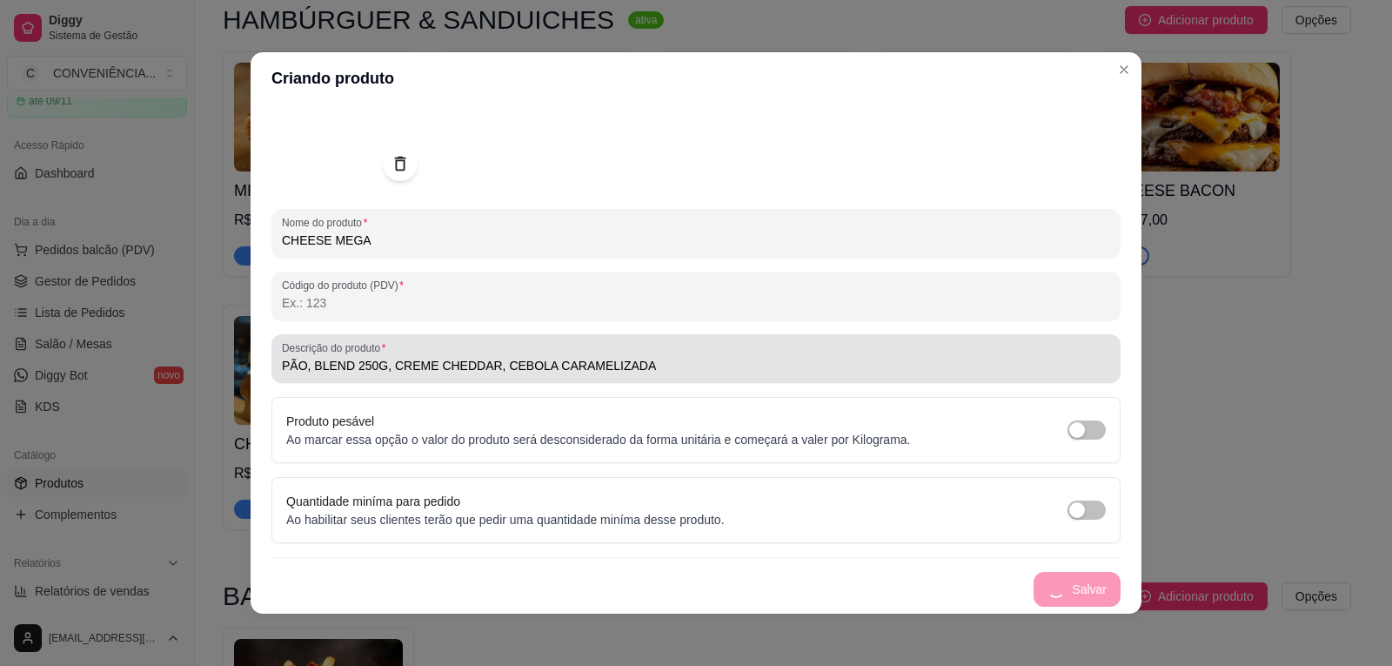
scroll to position [0, 0]
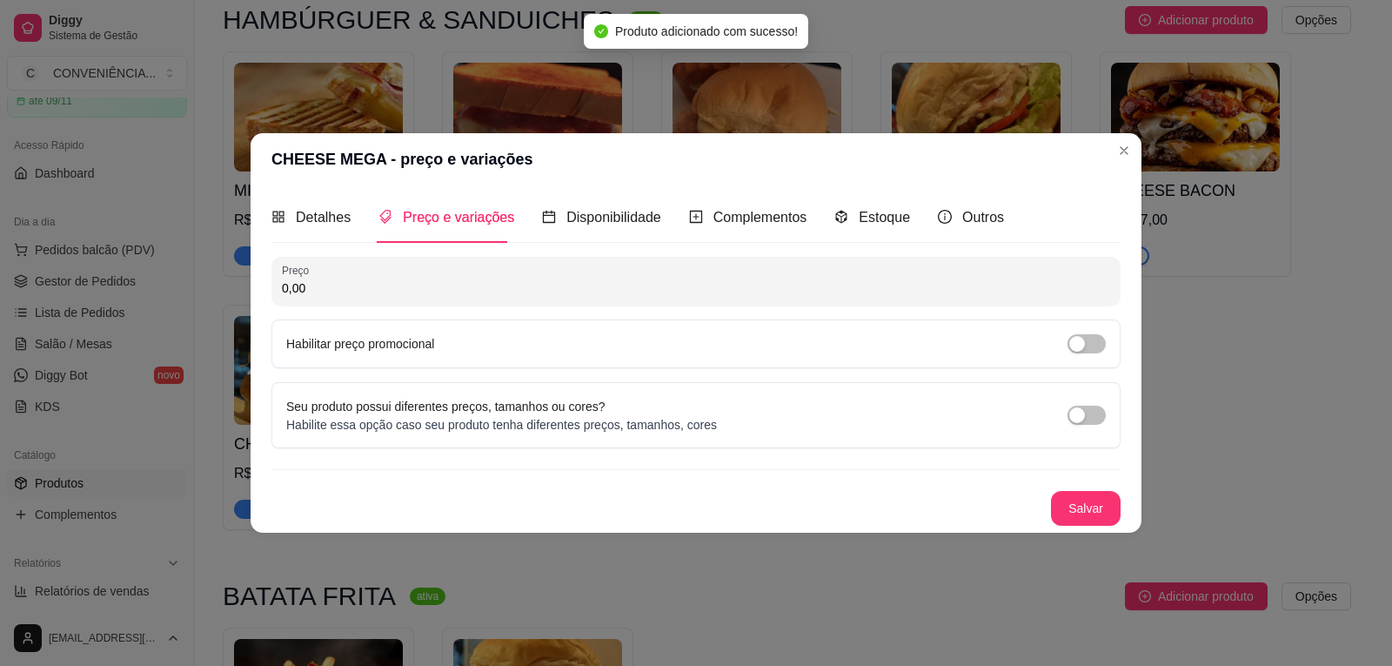
drag, startPoint x: 349, startPoint y: 289, endPoint x: 215, endPoint y: 271, distance: 135.2
click at [215, 271] on div "CHEESE MEGA - preço e variações Detalhes Preço e variações Disponibilidade Comp…" at bounding box center [696, 333] width 1392 height 666
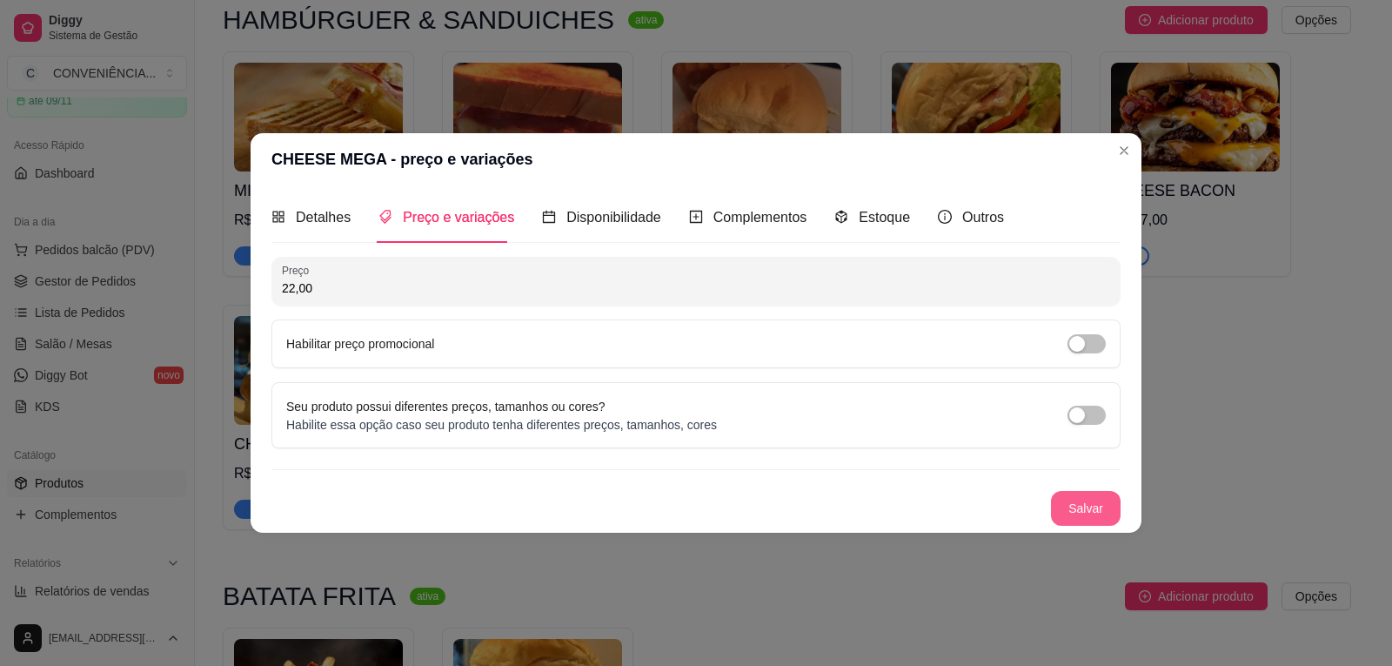
type input "22,00"
click at [1096, 504] on button "Salvar" at bounding box center [1086, 508] width 70 height 35
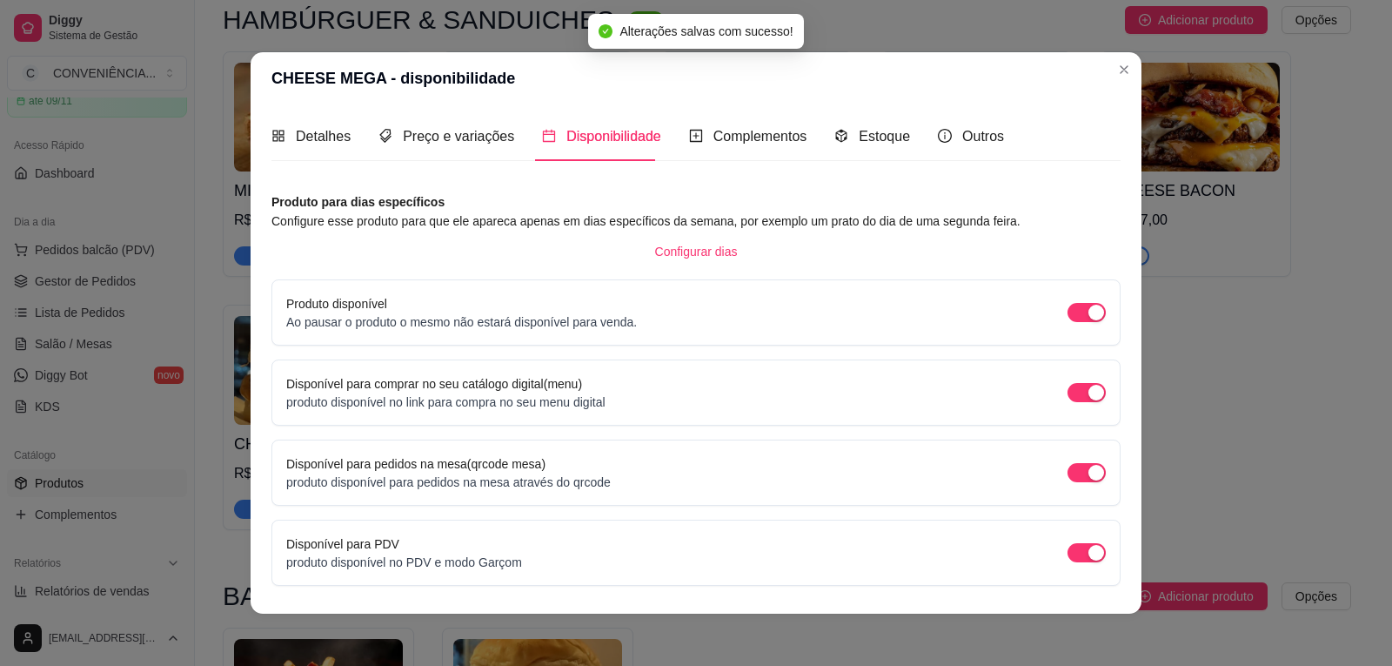
scroll to position [50, 0]
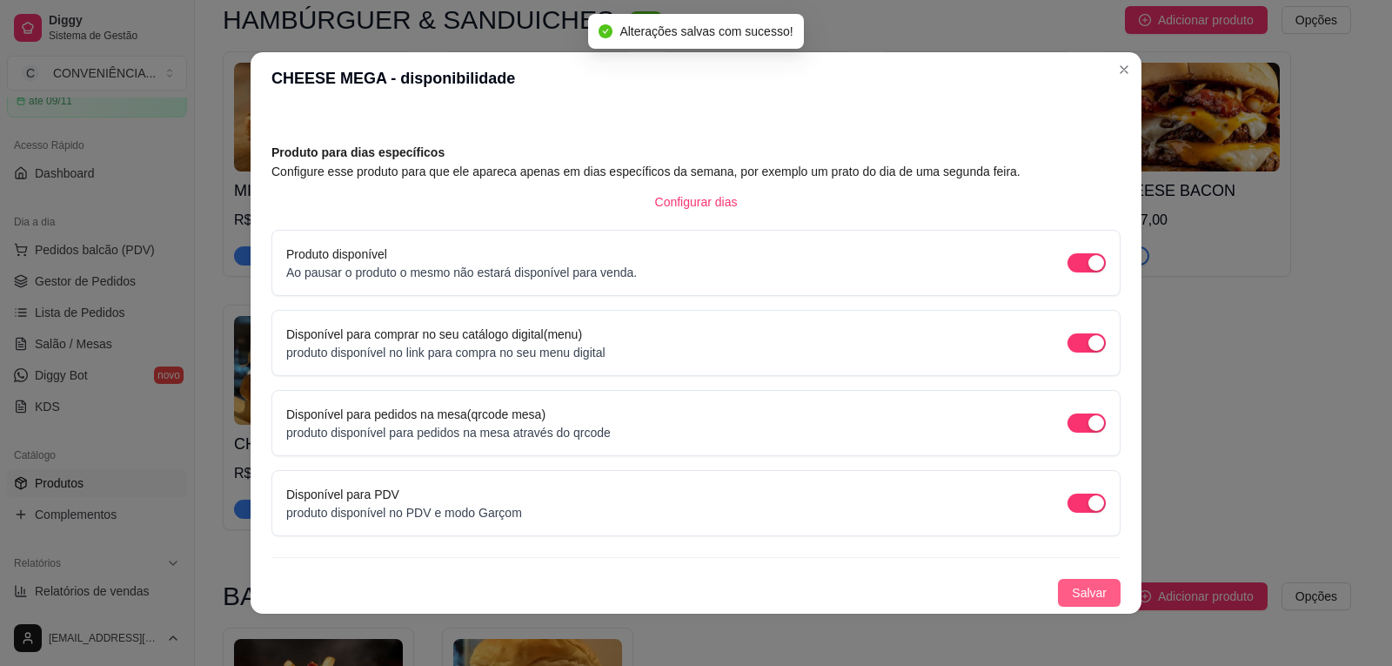
click at [1072, 584] on span "Salvar" at bounding box center [1089, 592] width 35 height 19
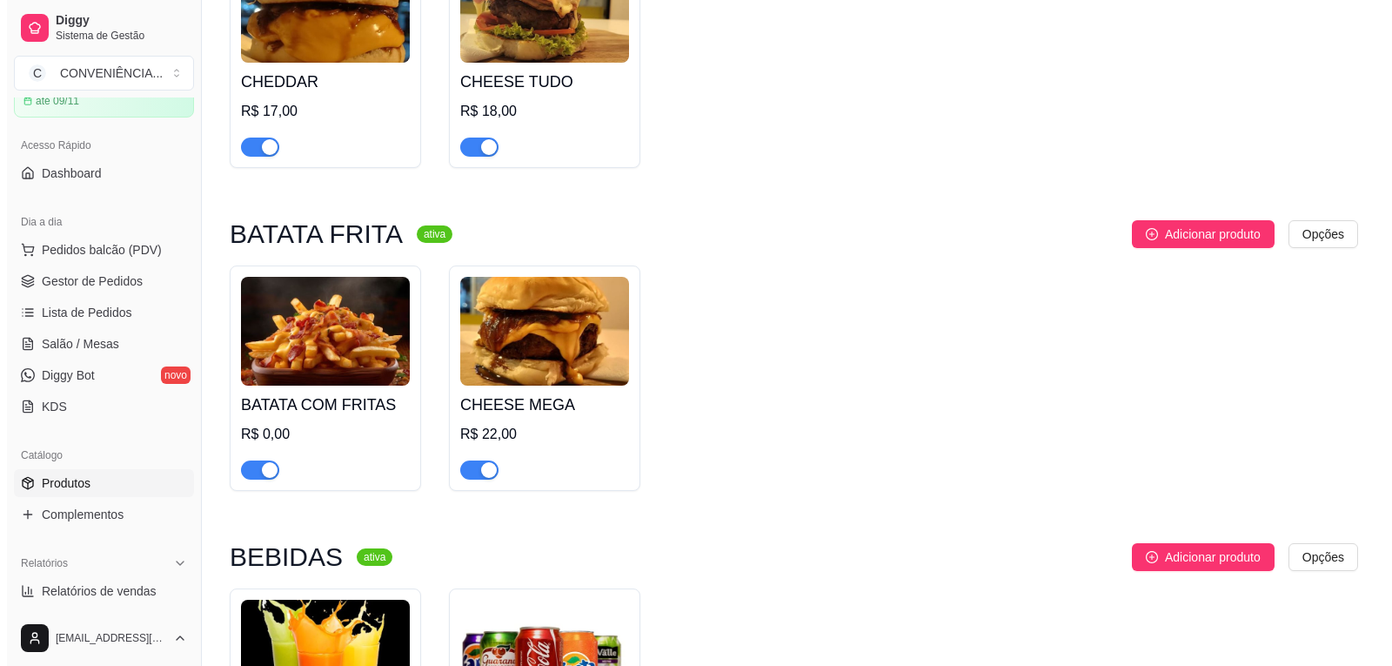
scroll to position [537, 0]
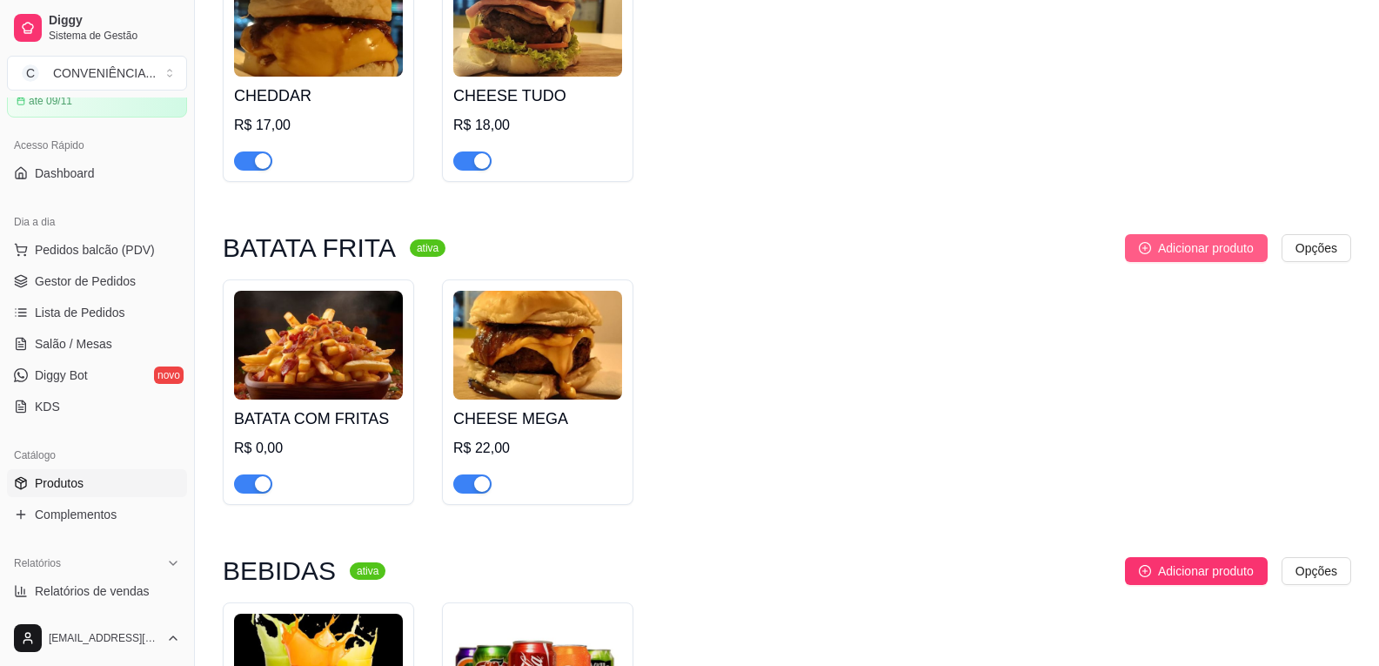
click at [1196, 243] on span "Adicionar produto" at bounding box center [1206, 247] width 96 height 19
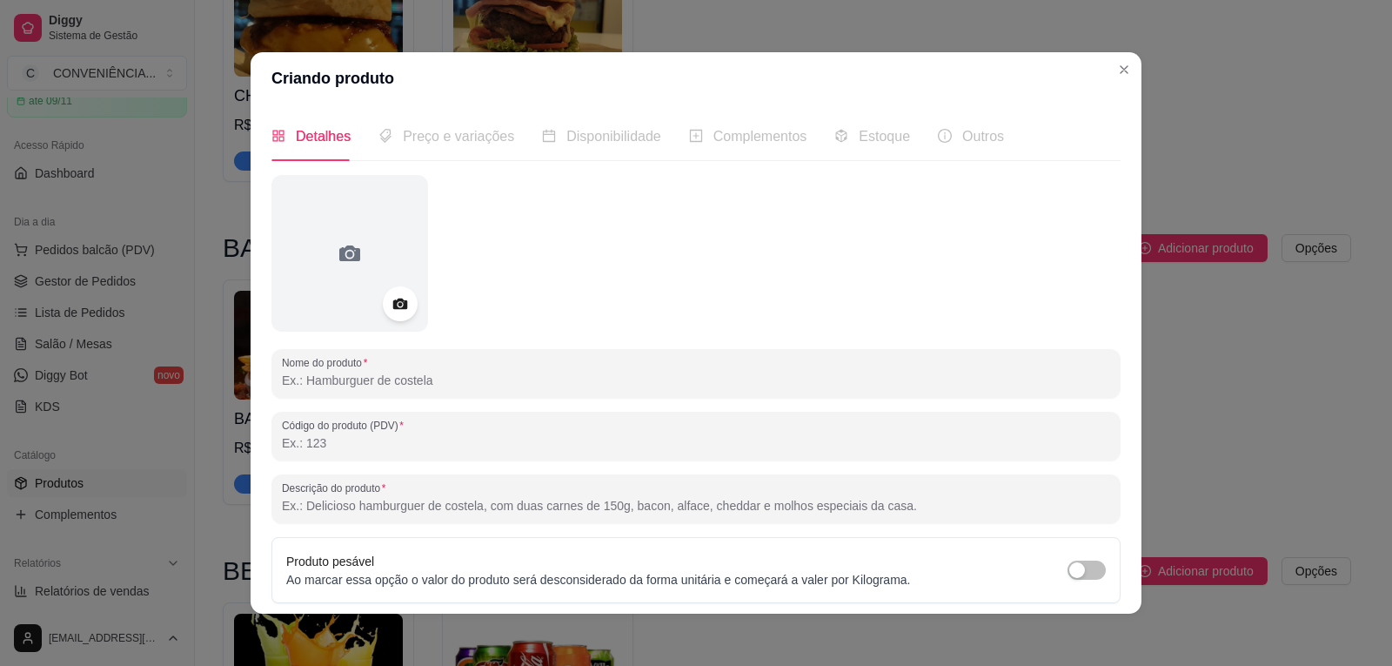
click at [352, 383] on input "Nome do produto" at bounding box center [696, 380] width 828 height 17
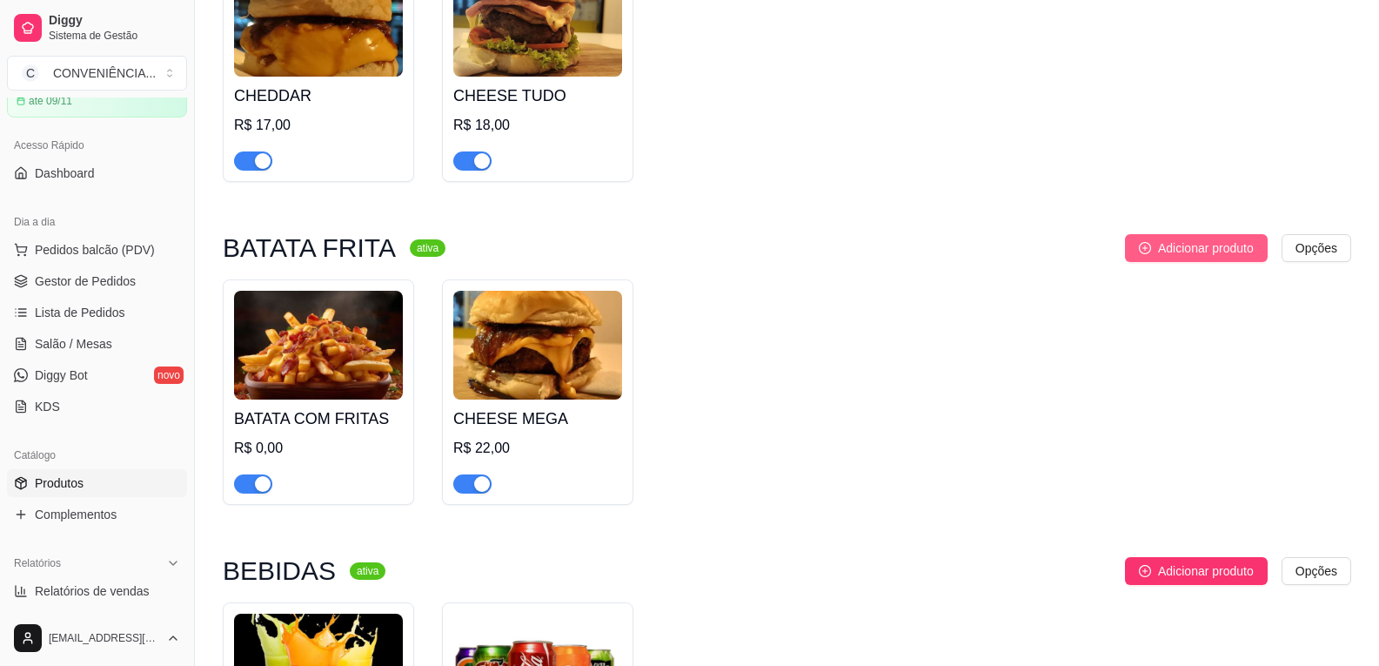
click at [1217, 258] on span "Adicionar produto" at bounding box center [1206, 247] width 96 height 19
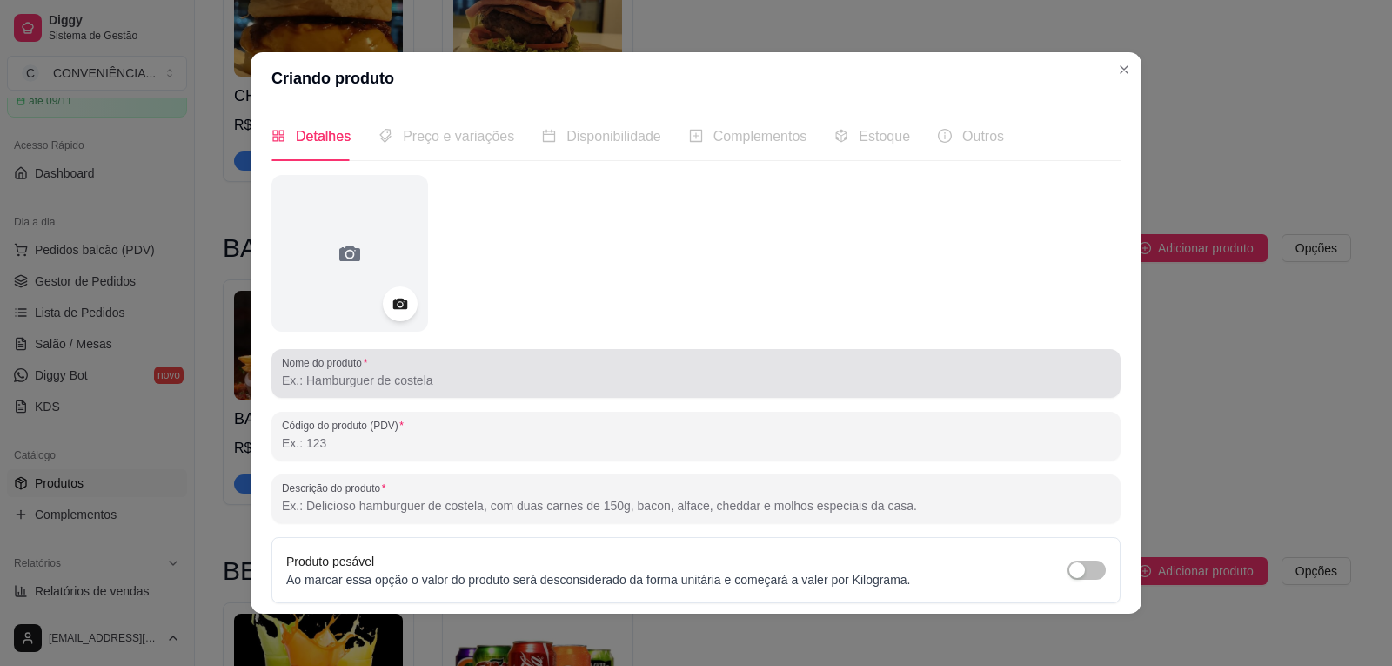
click at [375, 385] on input "Nome do produto" at bounding box center [696, 380] width 828 height 17
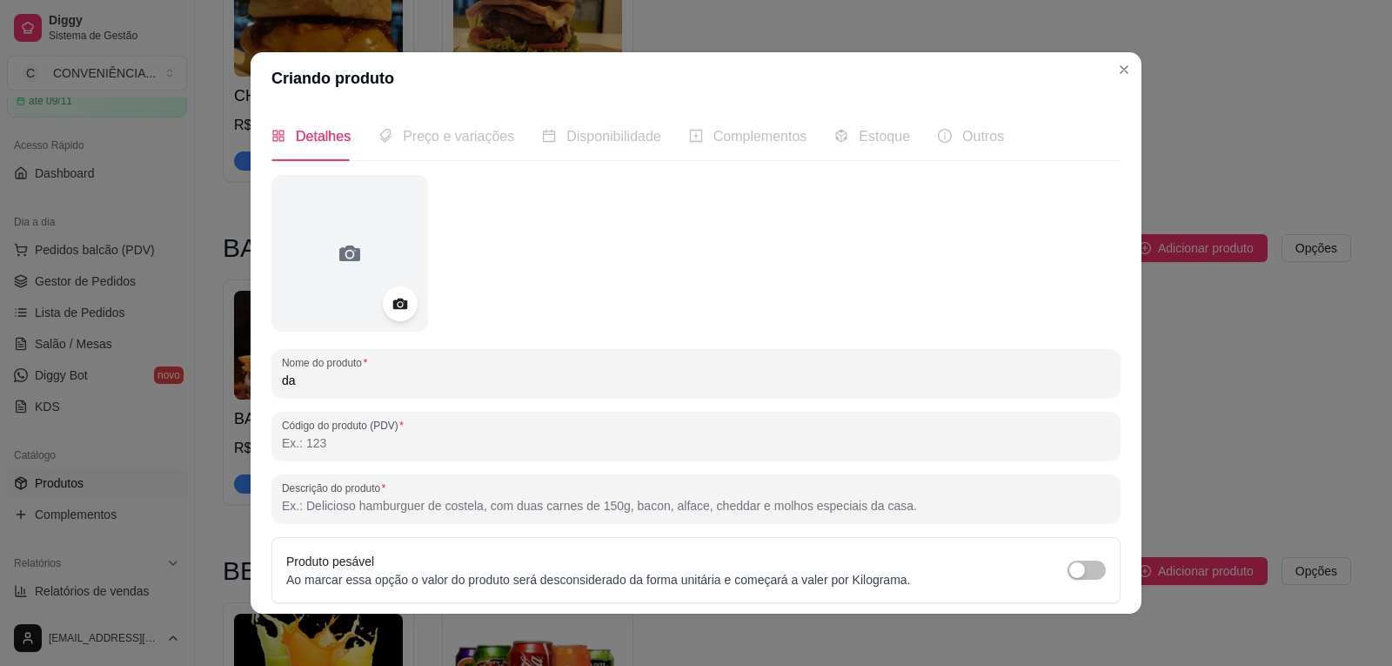
type input "d"
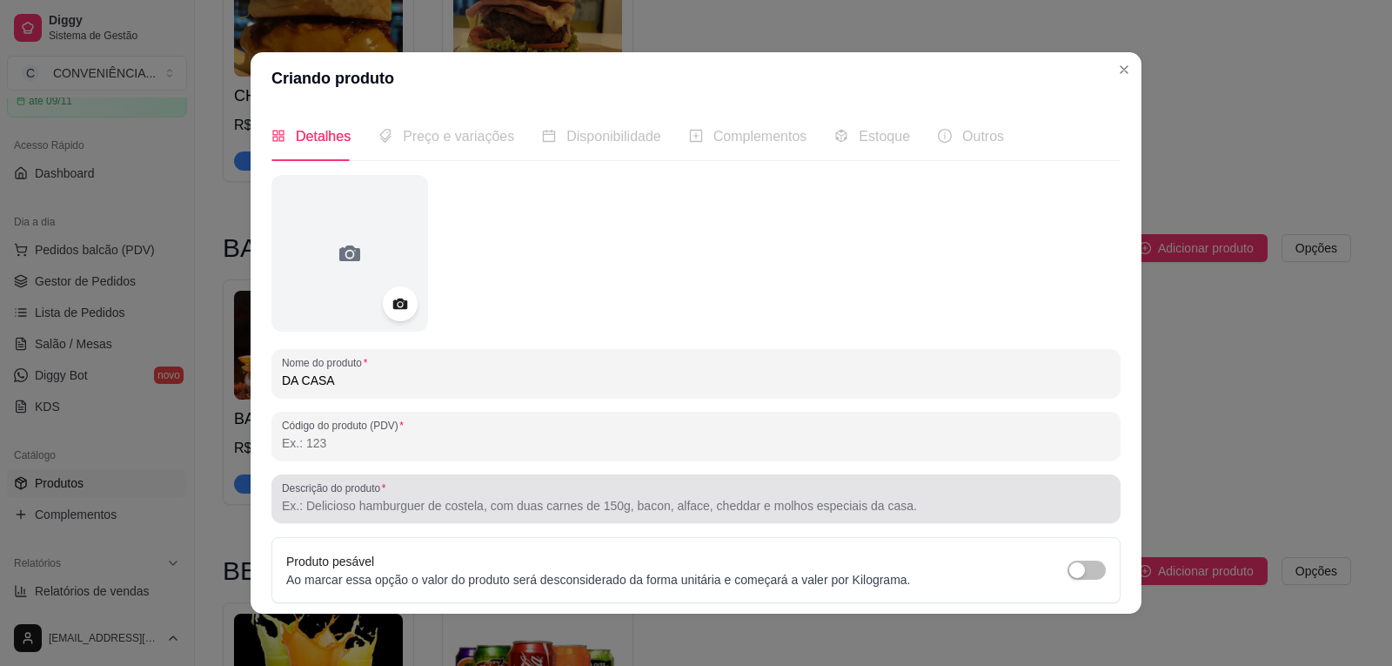
type input "DA CASA"
click at [330, 493] on label "Descrição do produto" at bounding box center [337, 487] width 110 height 15
click at [330, 497] on input "Descrição do produto" at bounding box center [696, 505] width 828 height 17
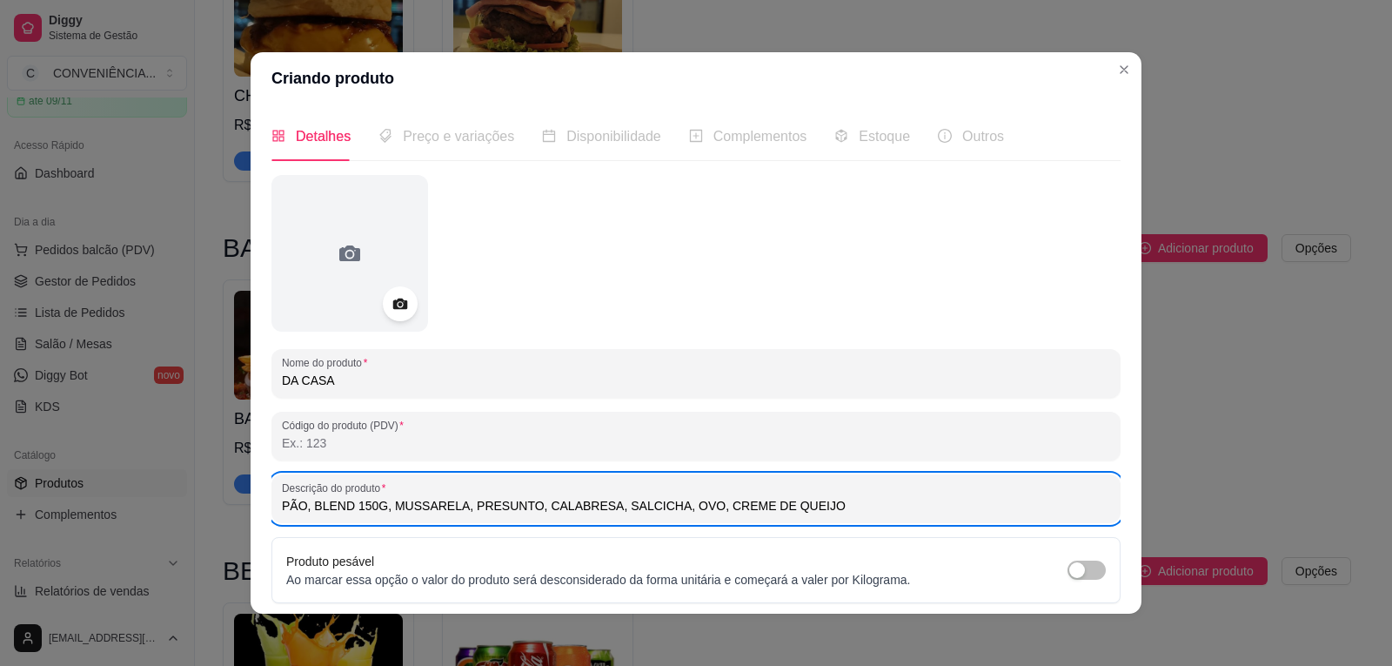
click at [822, 512] on input "PÃO, BLEND 150G, MUSSARELA, PRESUNTO, CALABRESA, SALCICHA, OVO, CREME DE QUEIJO" at bounding box center [696, 505] width 828 height 17
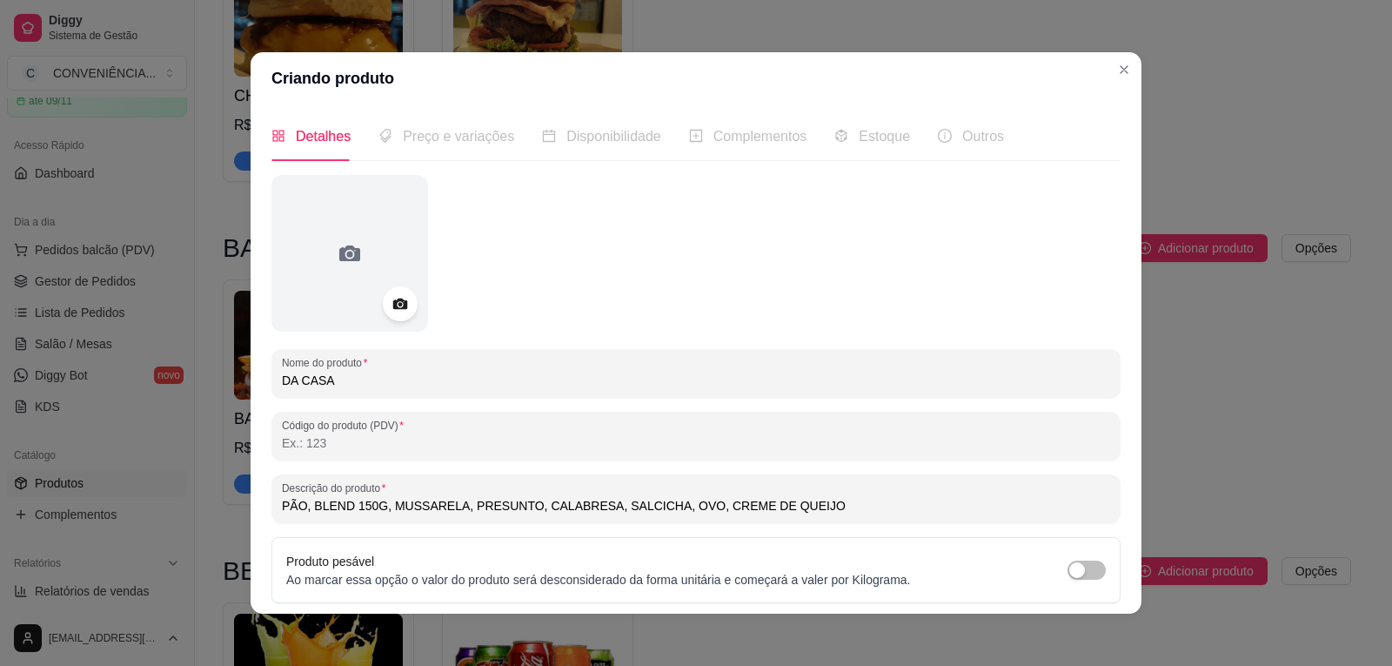
type input "PÃO, BLEND 150G, MUSSARELA, PRESUNTO, CALABRESA, SALCICHA, OVO, CREME DE QUEIJO"
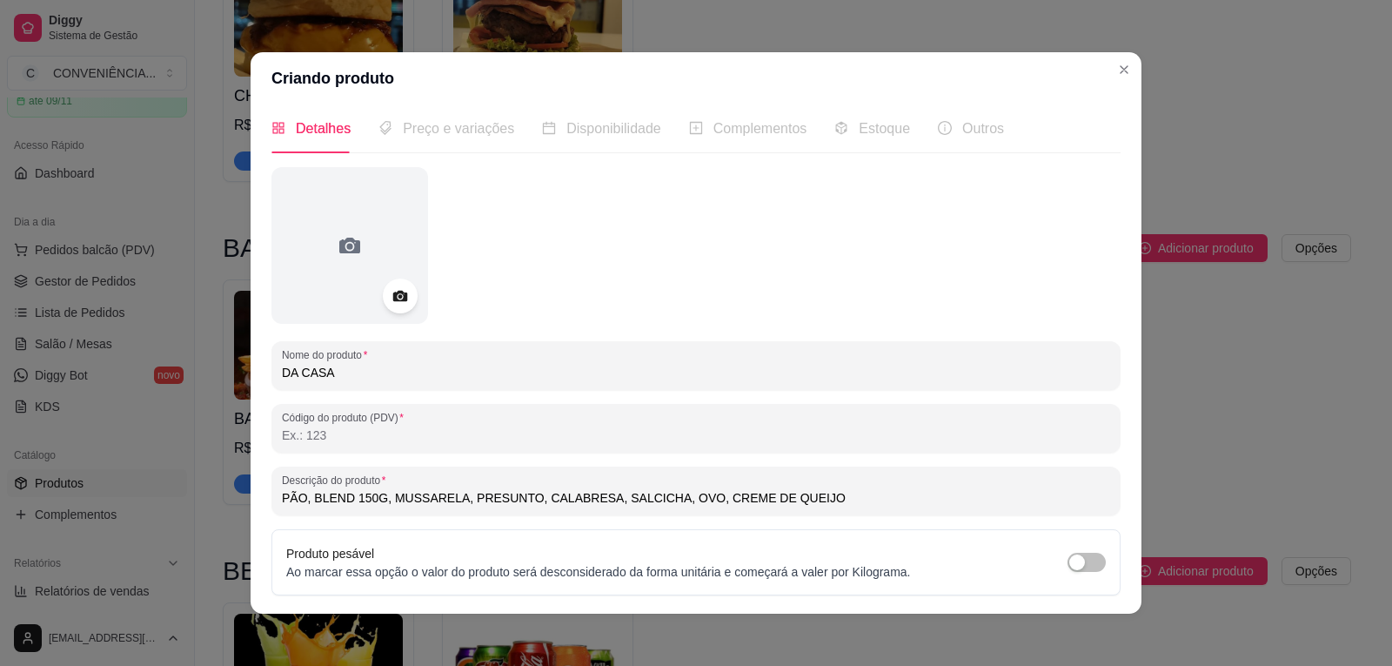
scroll to position [0, 0]
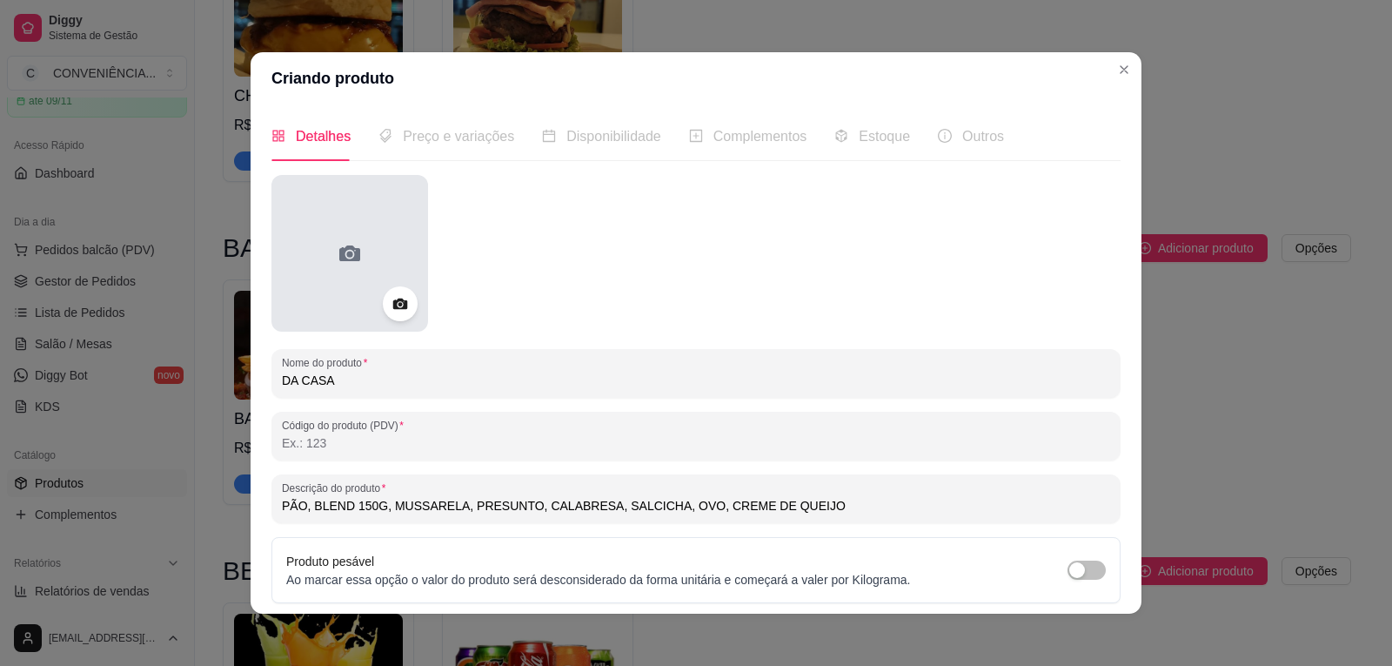
click at [347, 248] on icon at bounding box center [350, 253] width 28 height 28
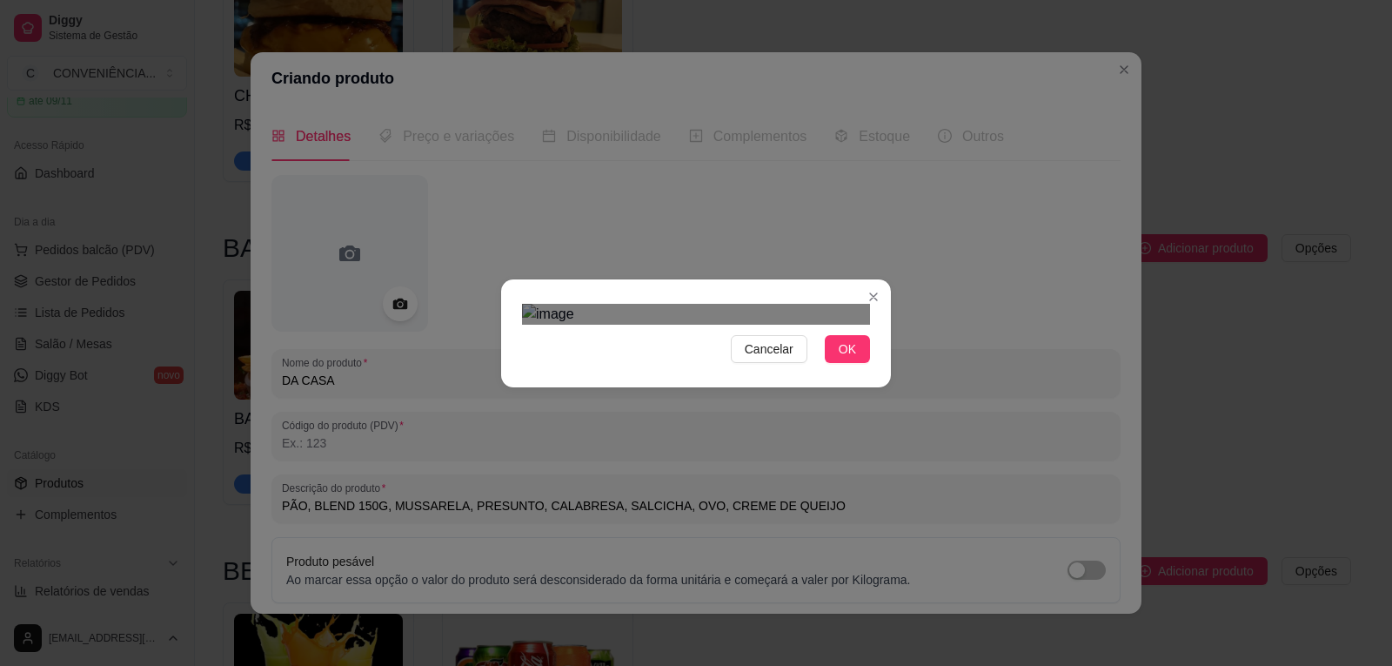
click at [932, 547] on div "Cancelar OK" at bounding box center [696, 333] width 1392 height 666
click at [511, 297] on div "Cancelar OK" at bounding box center [696, 333] width 390 height 73
click at [838, 363] on button "OK" at bounding box center [847, 349] width 45 height 28
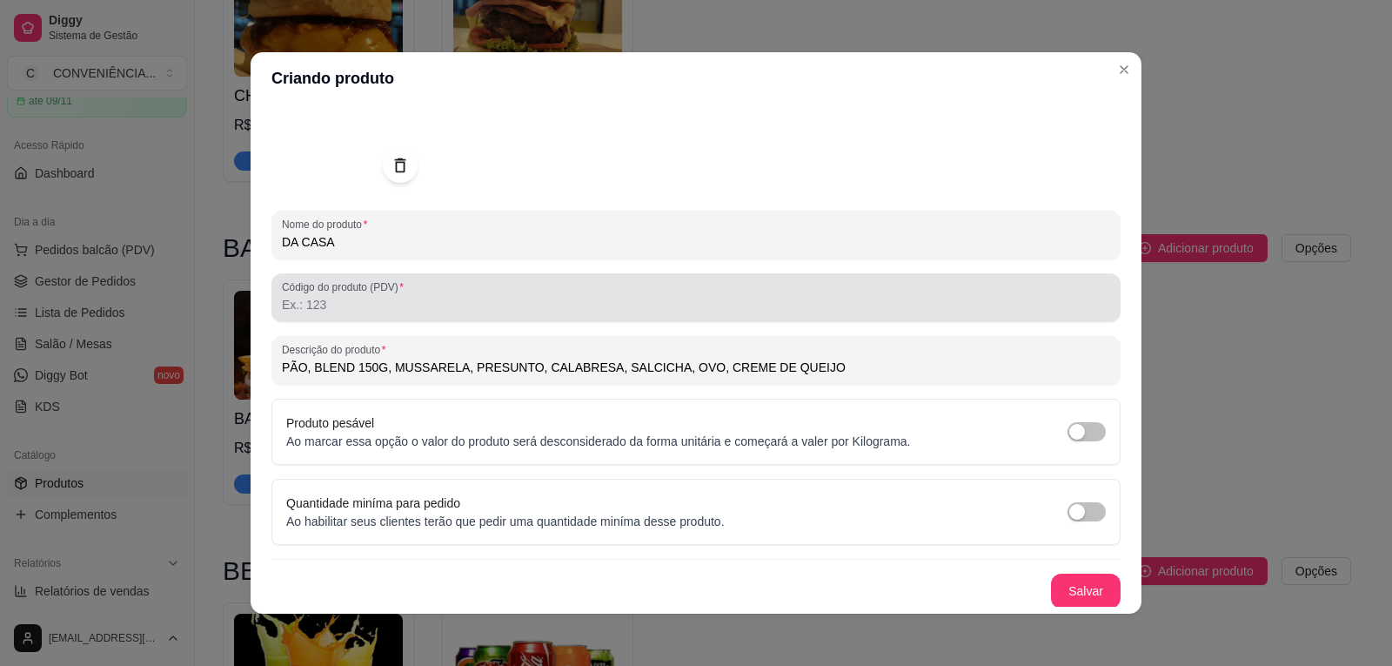
scroll to position [140, 0]
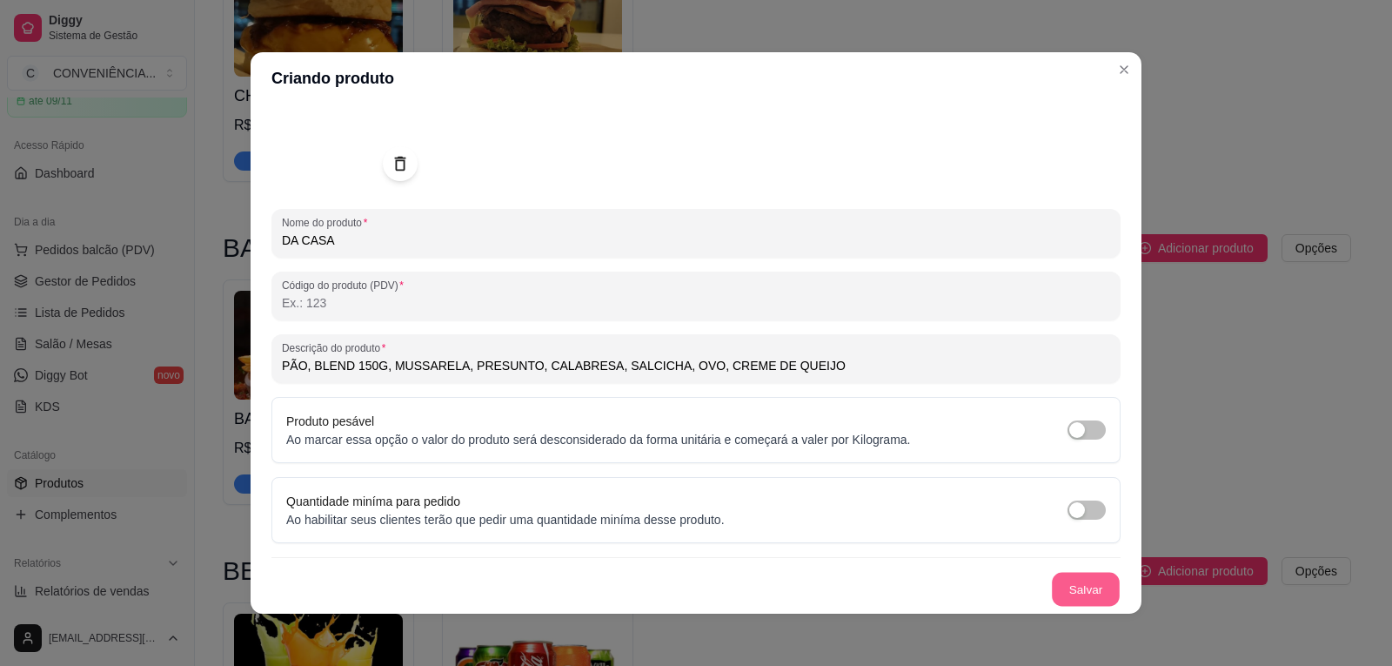
click at [1069, 592] on button "Salvar" at bounding box center [1086, 590] width 68 height 34
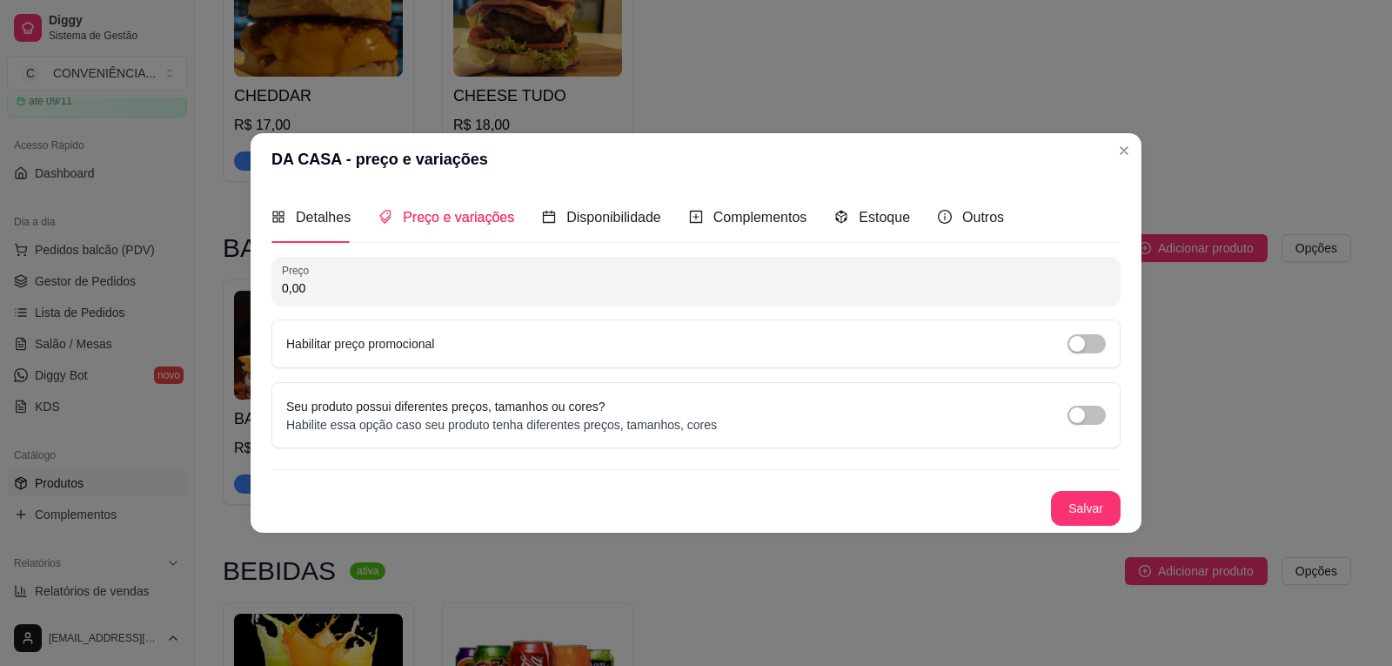
scroll to position [0, 0]
drag, startPoint x: 356, startPoint y: 283, endPoint x: 216, endPoint y: 287, distance: 140.2
click at [216, 287] on div "DA CASA - preço e variações Detalhes Preço e variações Disponibilidade Compleme…" at bounding box center [696, 333] width 1392 height 666
type input "25,00"
click at [1086, 502] on button "Salvar" at bounding box center [1086, 508] width 68 height 34
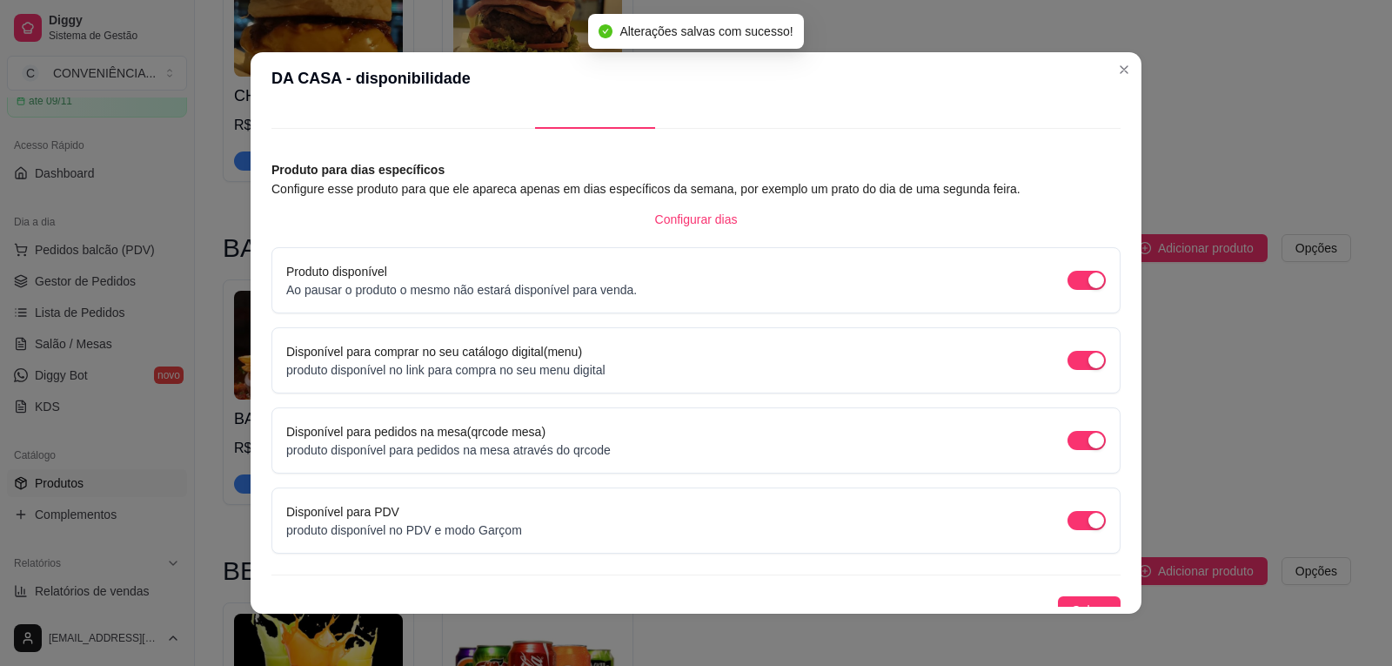
scroll to position [50, 0]
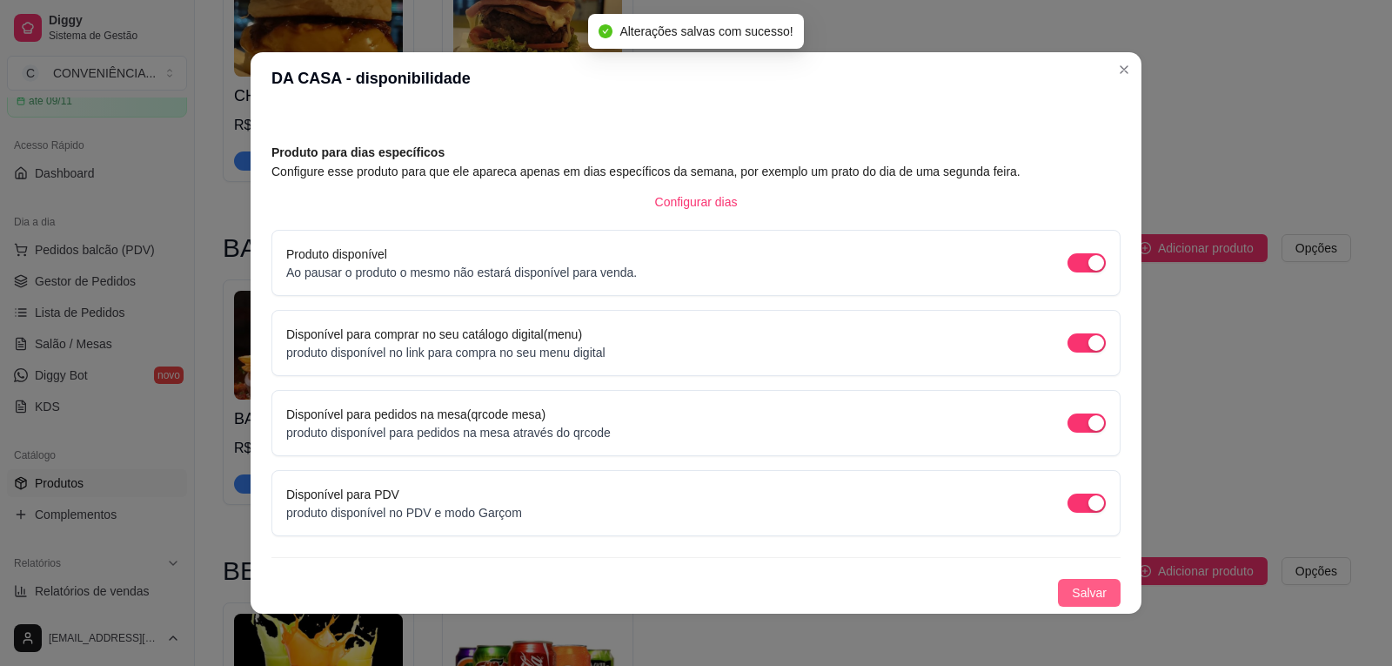
click at [1082, 589] on span "Salvar" at bounding box center [1089, 592] width 35 height 19
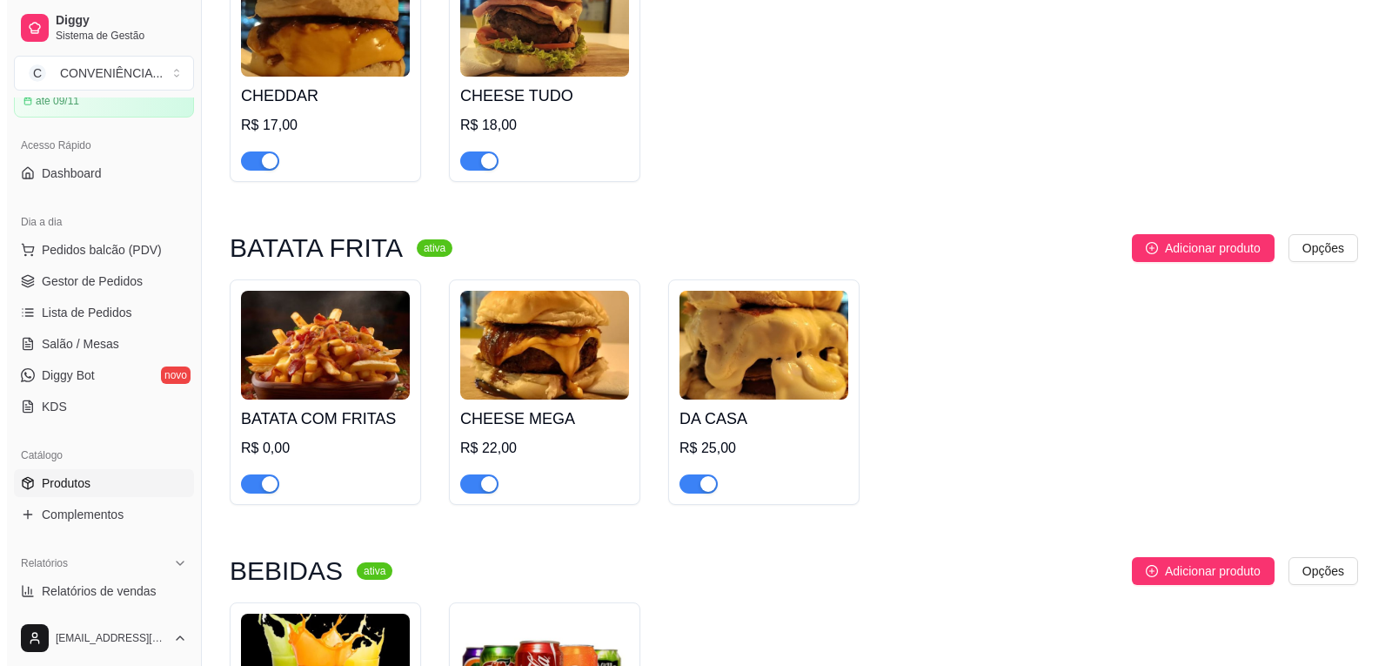
scroll to position [624, 0]
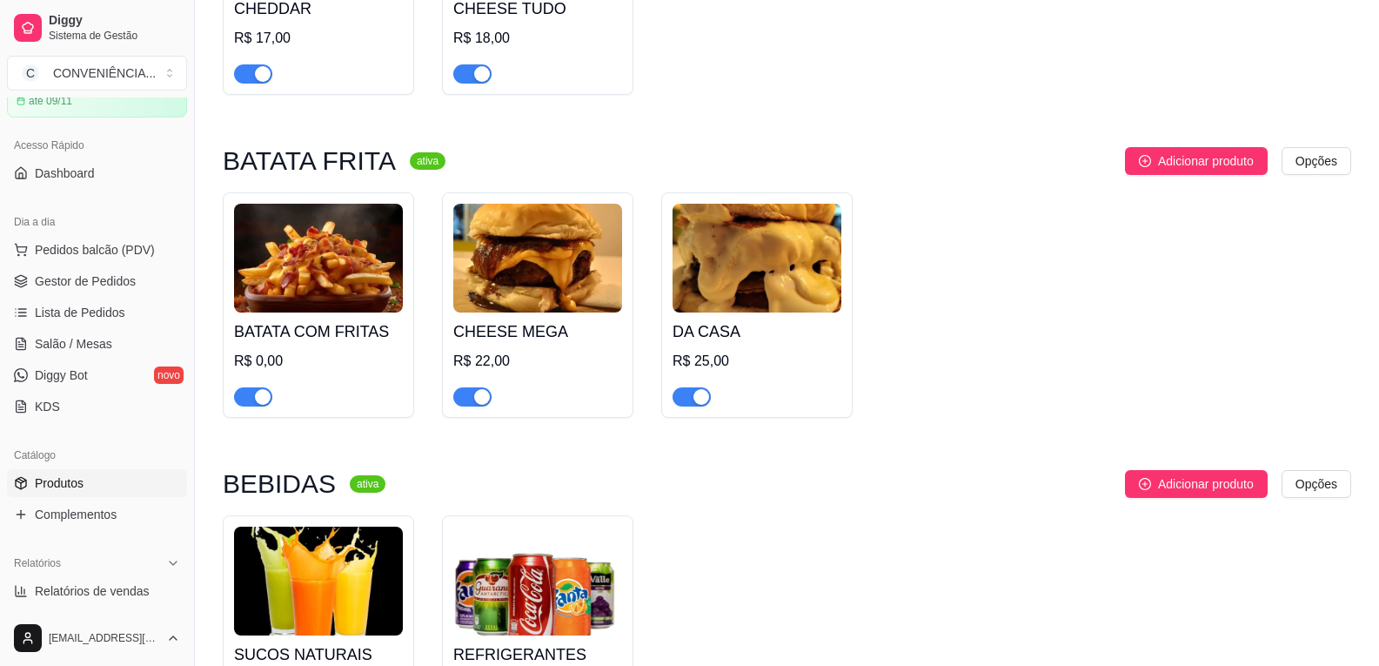
click at [793, 290] on img at bounding box center [757, 258] width 169 height 109
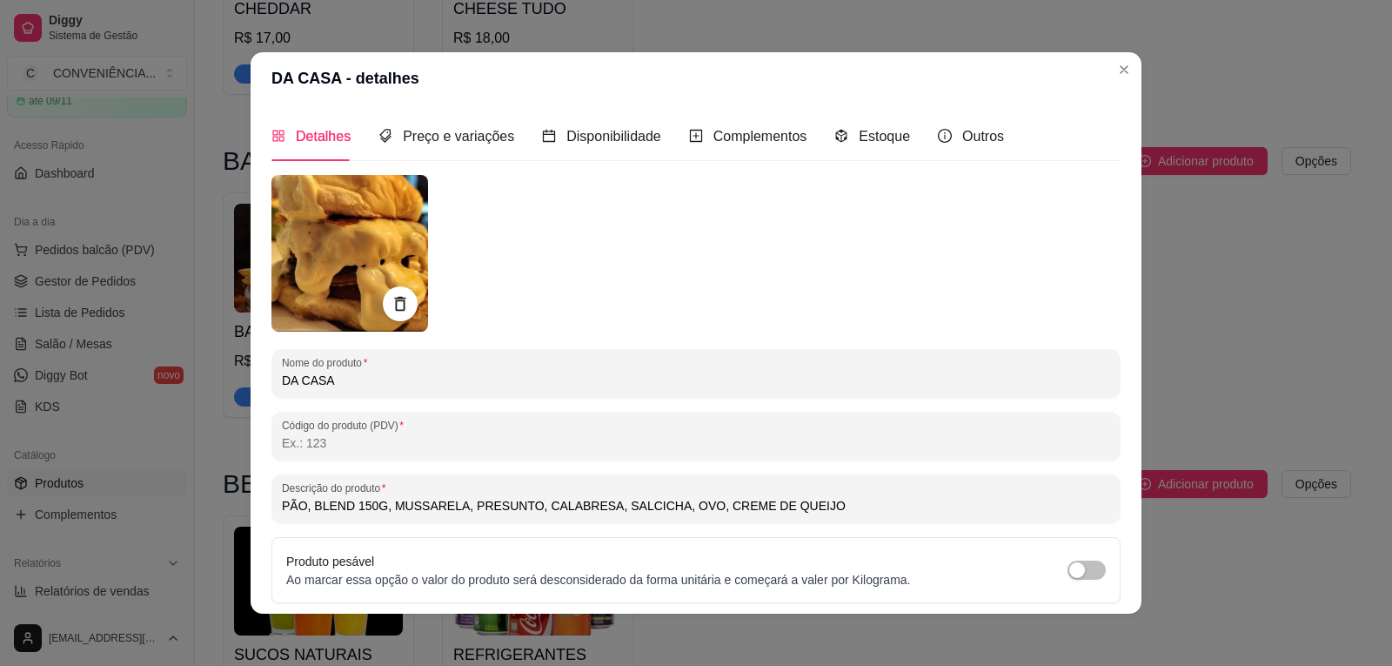
click at [352, 225] on img at bounding box center [349, 253] width 157 height 157
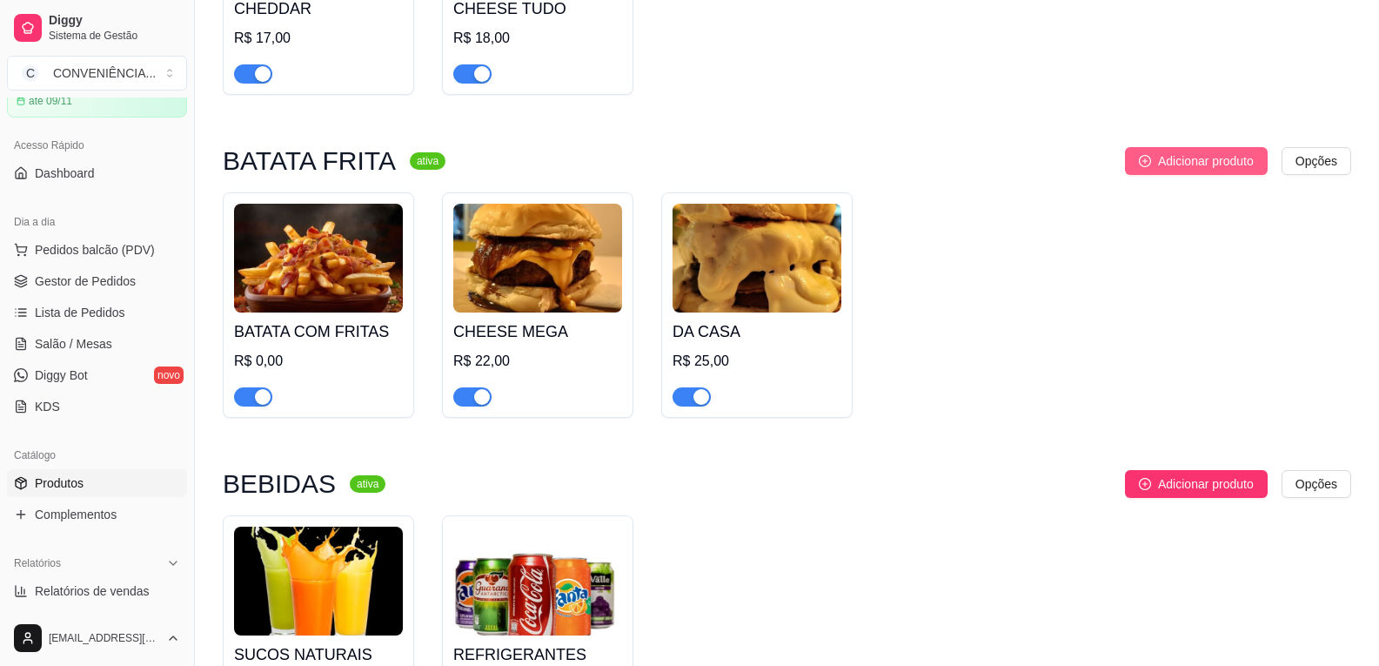
click at [1203, 163] on span "Adicionar produto" at bounding box center [1206, 160] width 96 height 19
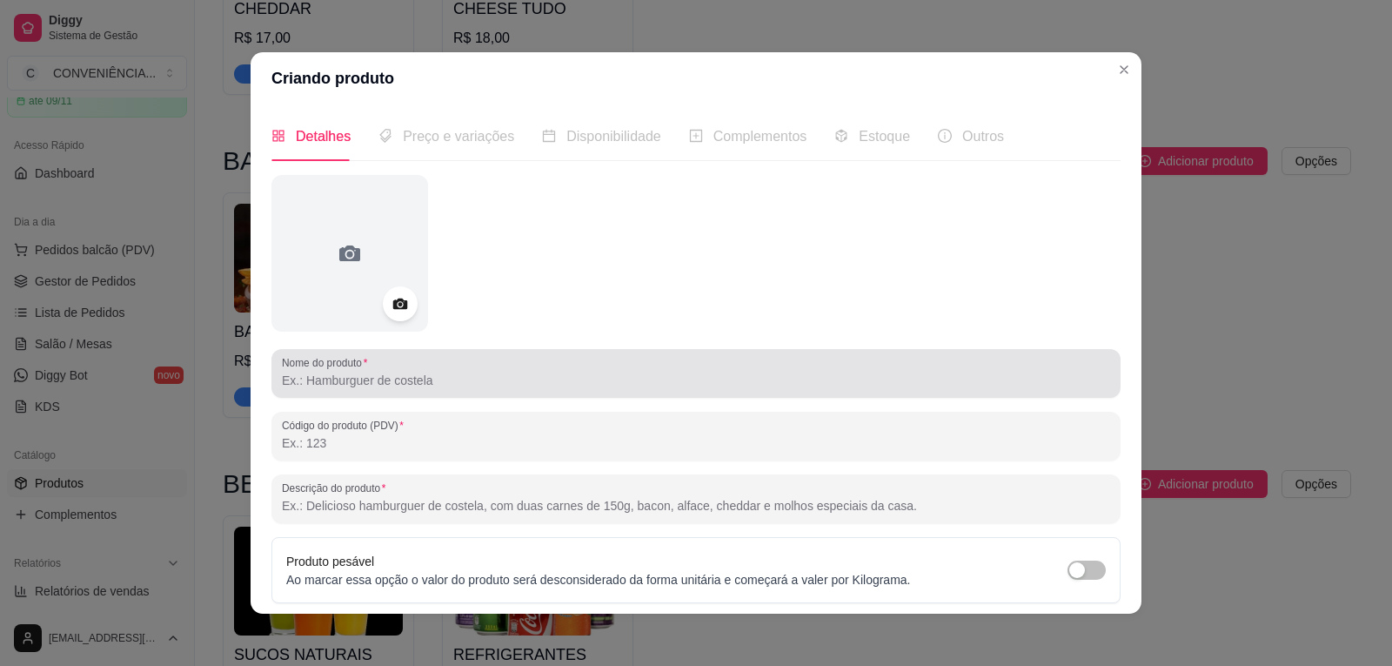
click at [379, 396] on div "Nome do produto" at bounding box center [695, 373] width 849 height 49
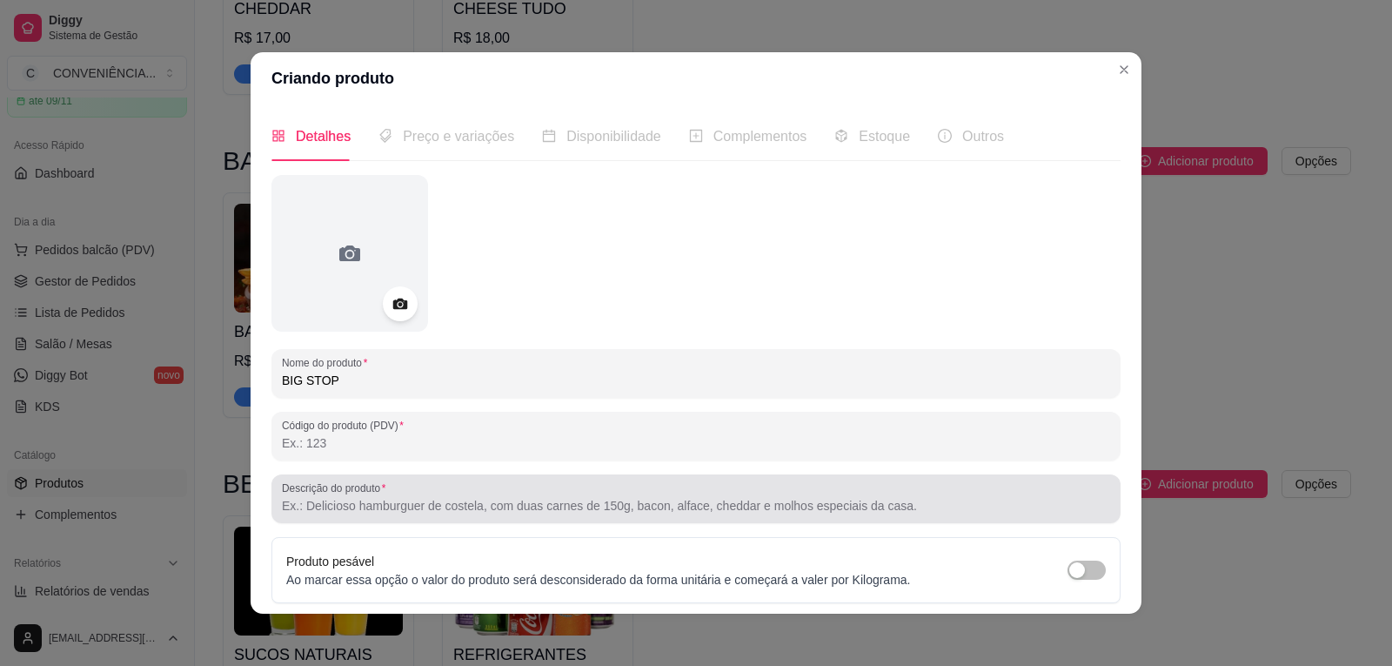
type input "BIG STOP"
click at [380, 492] on label "Descrição do produto" at bounding box center [337, 487] width 110 height 15
click at [380, 497] on input "Descrição do produto" at bounding box center [696, 505] width 828 height 17
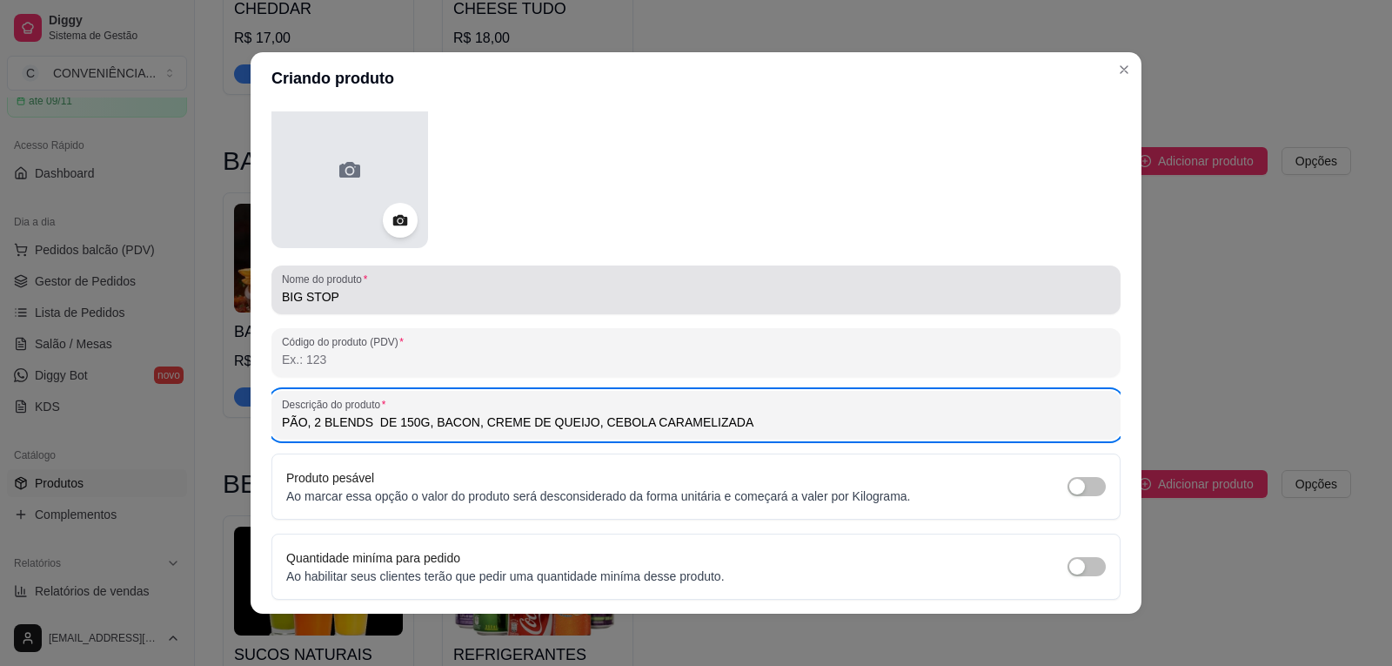
scroll to position [53, 0]
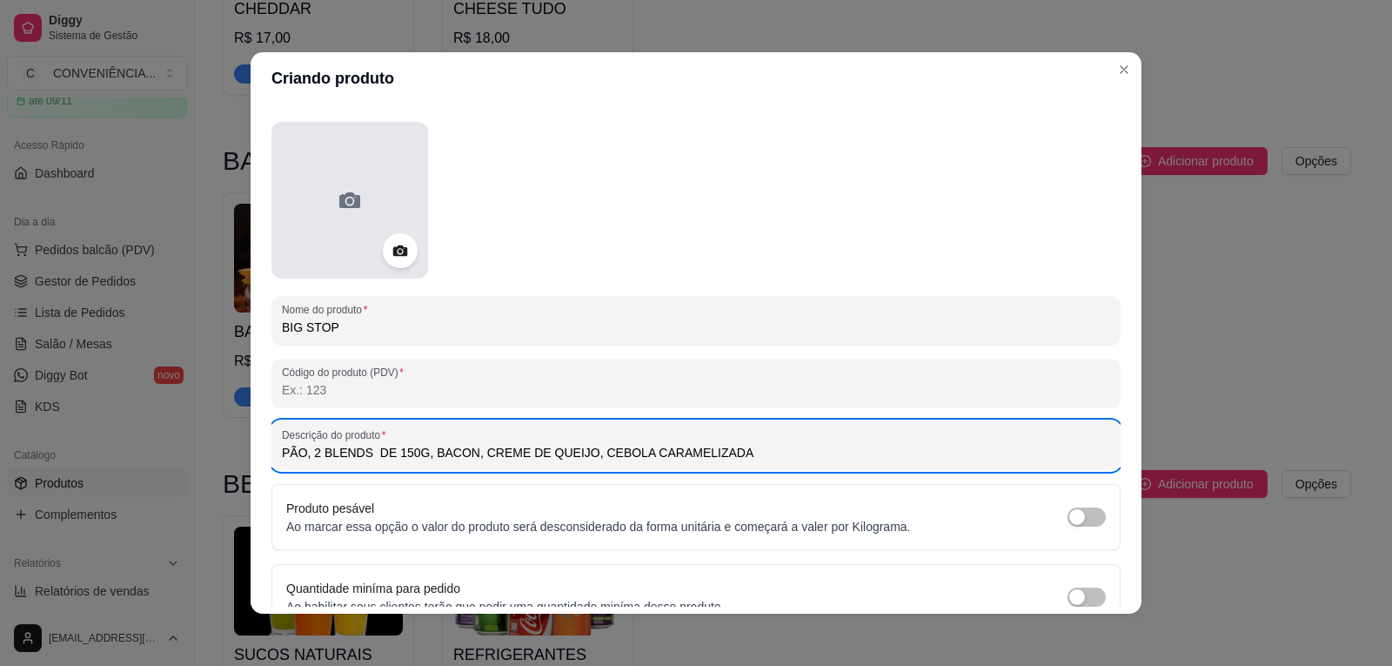
type input "PÃO, 2 BLENDS DE 150G, BACON, CREME DE QUEIJO, CEBOLA CARAMELIZADA"
click at [348, 207] on icon at bounding box center [350, 200] width 28 height 28
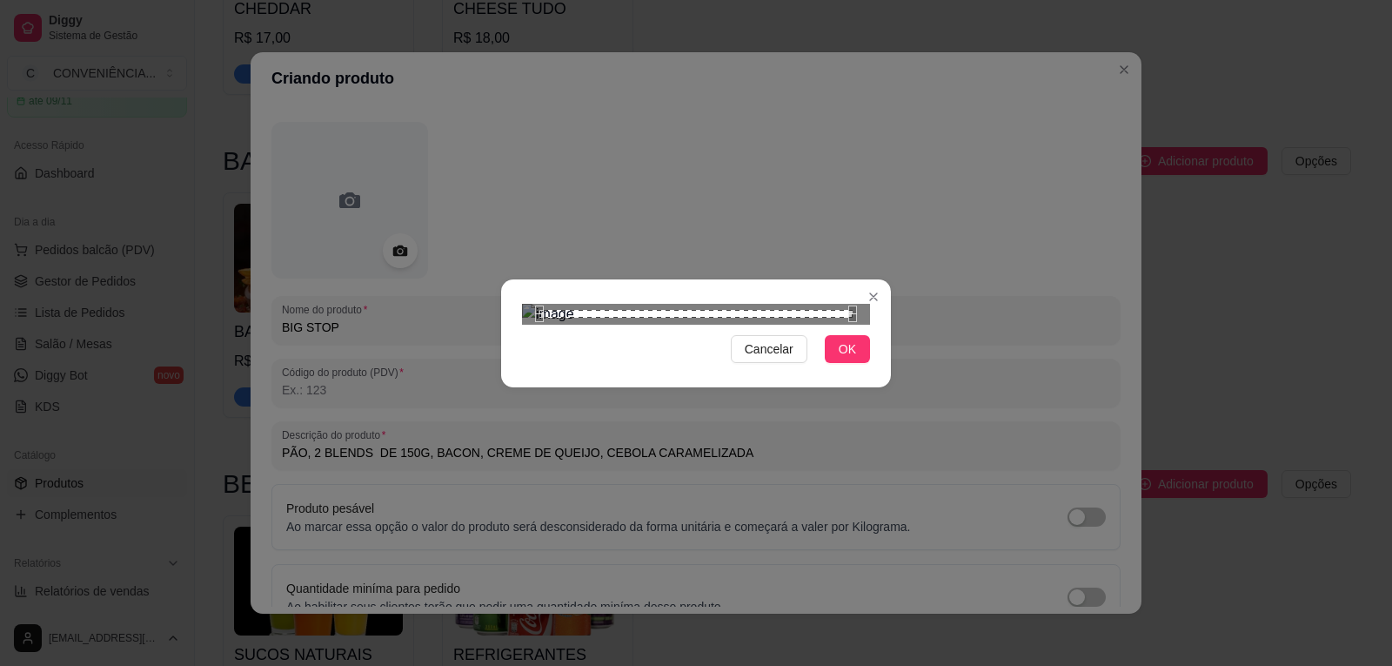
scroll to position [153, 0]
click at [767, 359] on span "Cancelar" at bounding box center [769, 348] width 49 height 19
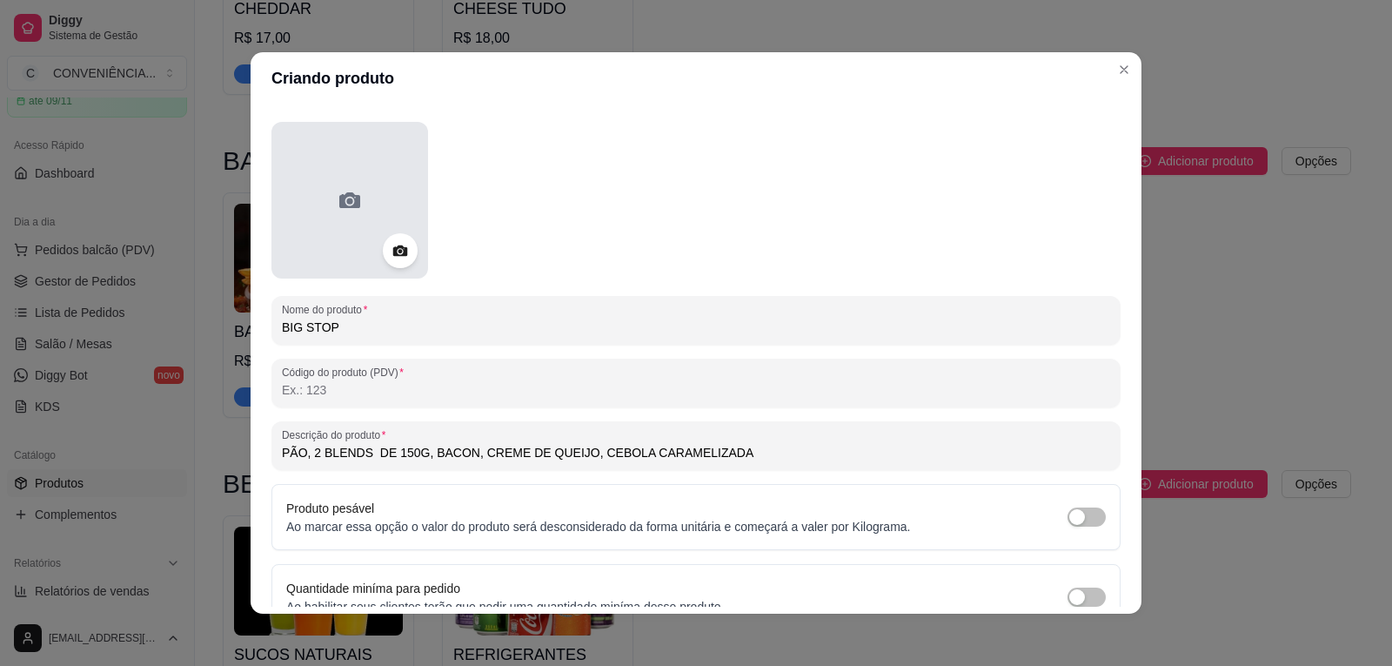
click at [371, 184] on div at bounding box center [349, 200] width 157 height 157
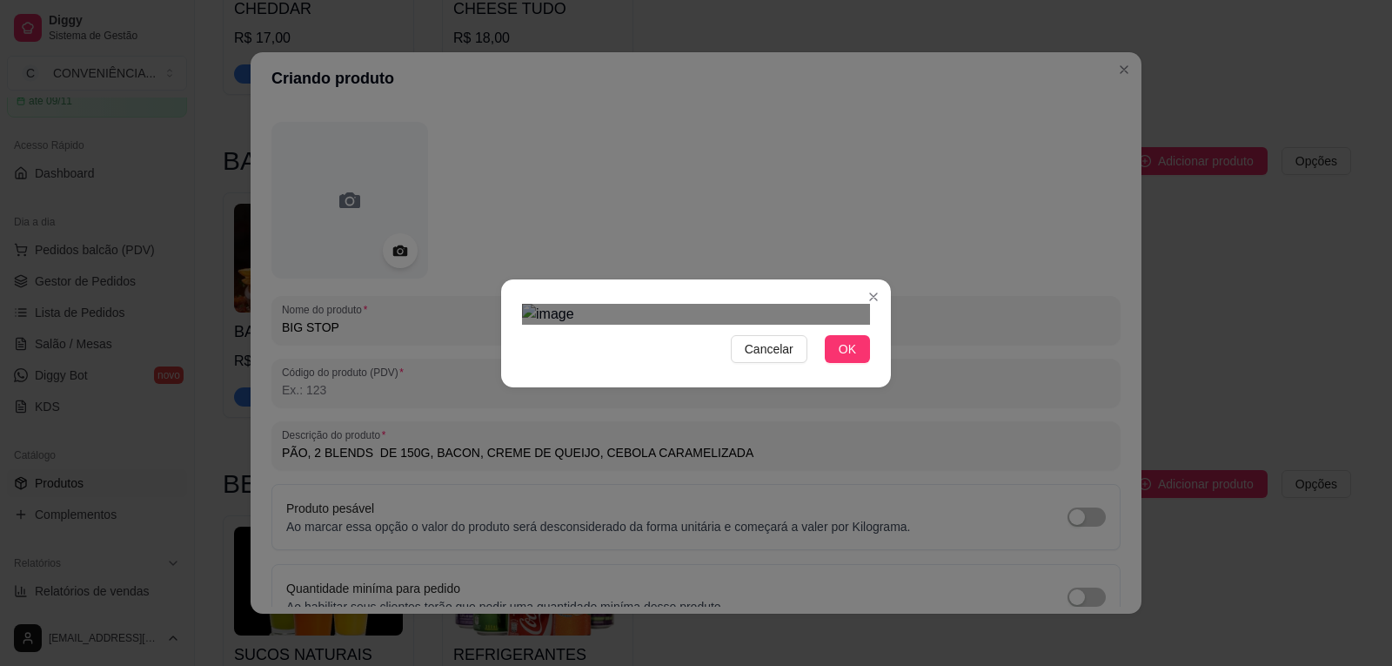
click at [868, 370] on div "Cancelar OK" at bounding box center [696, 333] width 390 height 73
click at [501, 297] on div "Cancelar OK" at bounding box center [696, 333] width 390 height 73
click at [839, 359] on span "OK" at bounding box center [847, 348] width 17 height 19
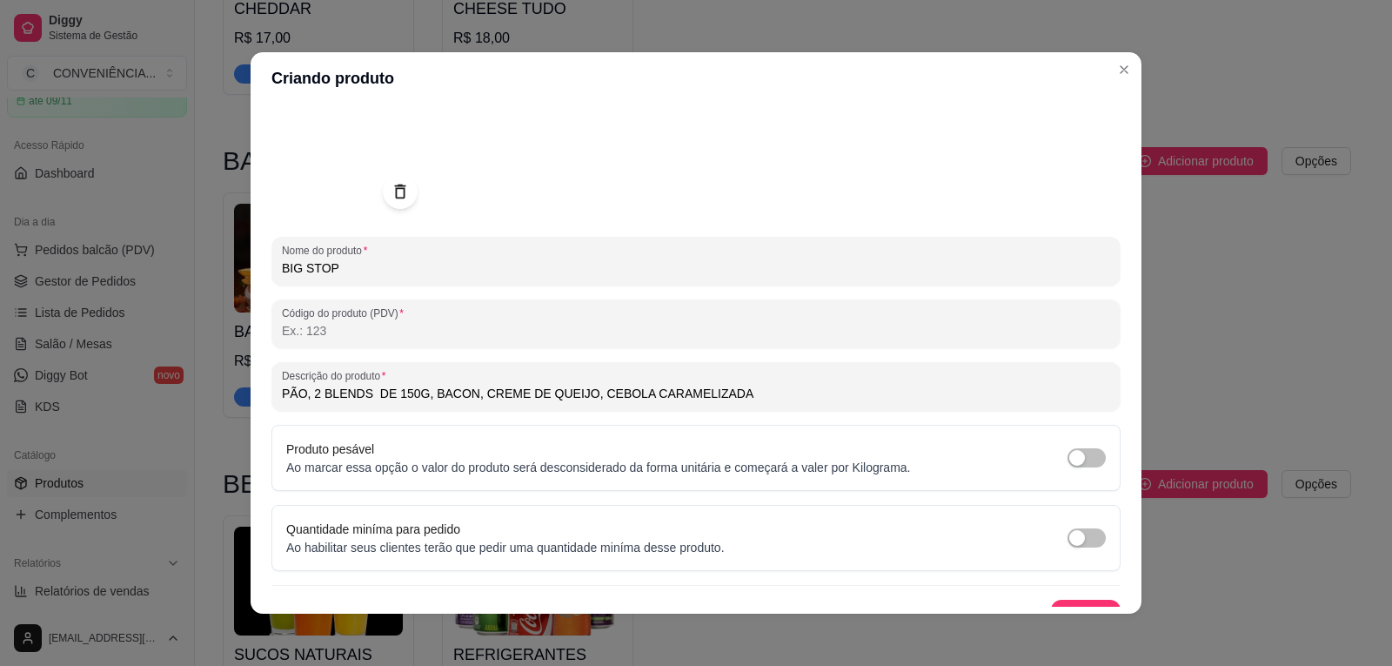
scroll to position [140, 0]
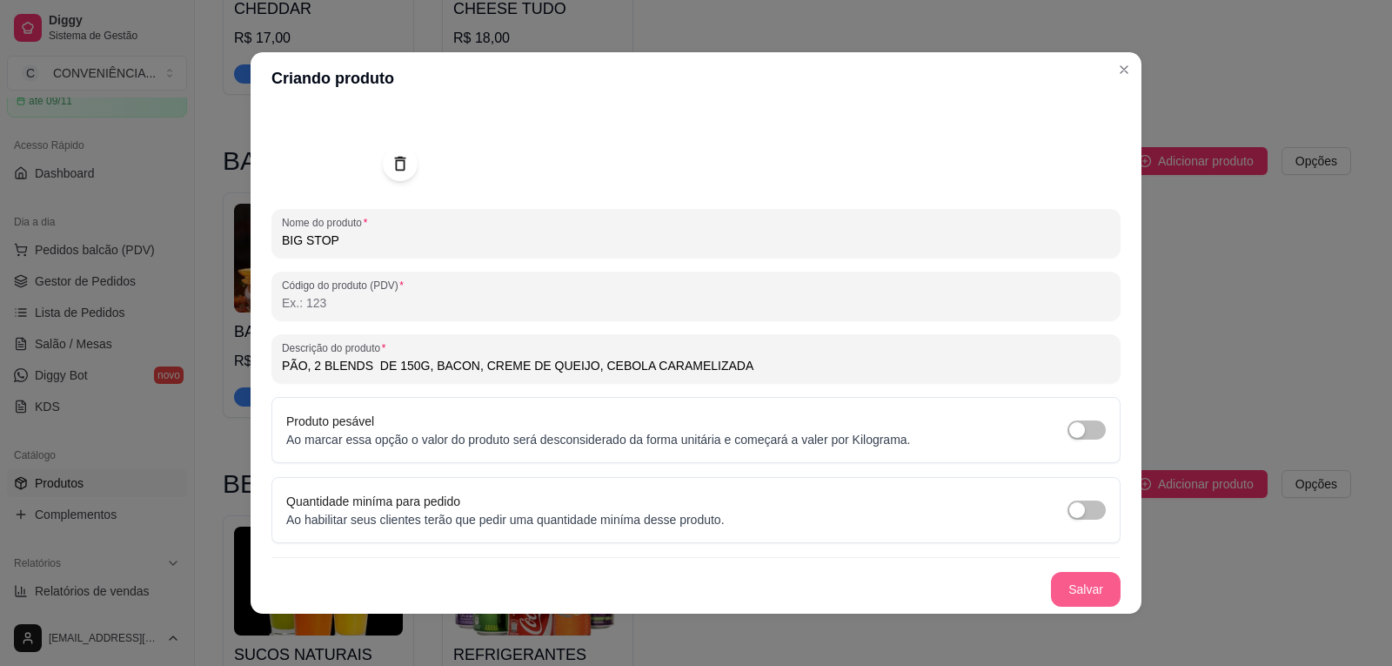
click at [1051, 587] on button "Salvar" at bounding box center [1086, 589] width 70 height 35
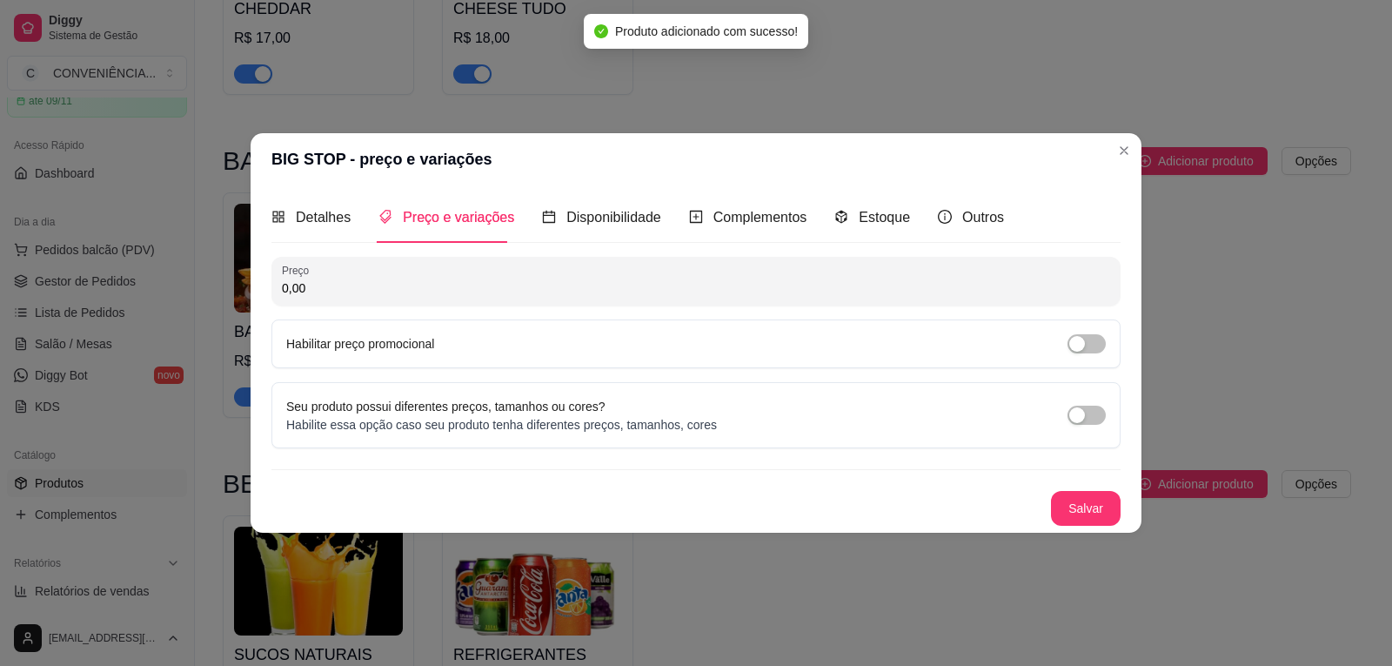
drag, startPoint x: 349, startPoint y: 292, endPoint x: 220, endPoint y: 273, distance: 130.2
click at [220, 273] on div "BIG STOP - preço e variações Detalhes Preço e variações Disponibilidade Complem…" at bounding box center [696, 333] width 1392 height 666
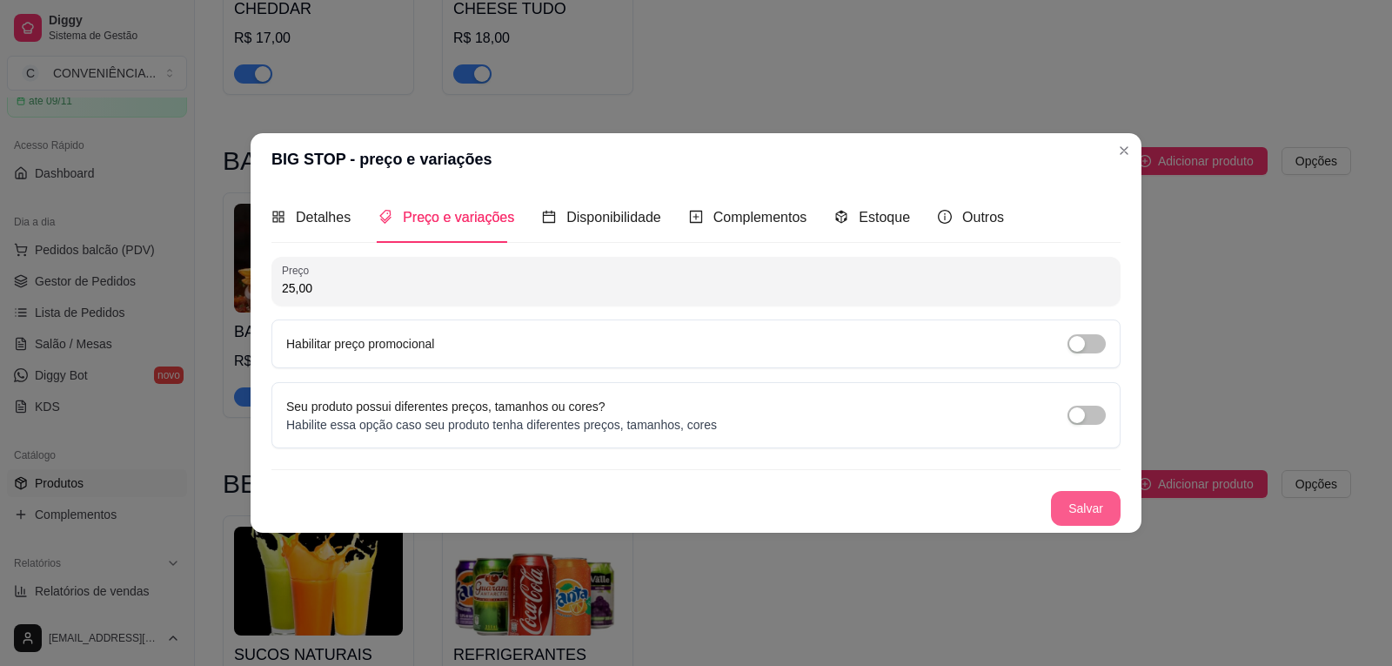
type input "25,00"
click at [1082, 509] on button "Salvar" at bounding box center [1086, 508] width 70 height 35
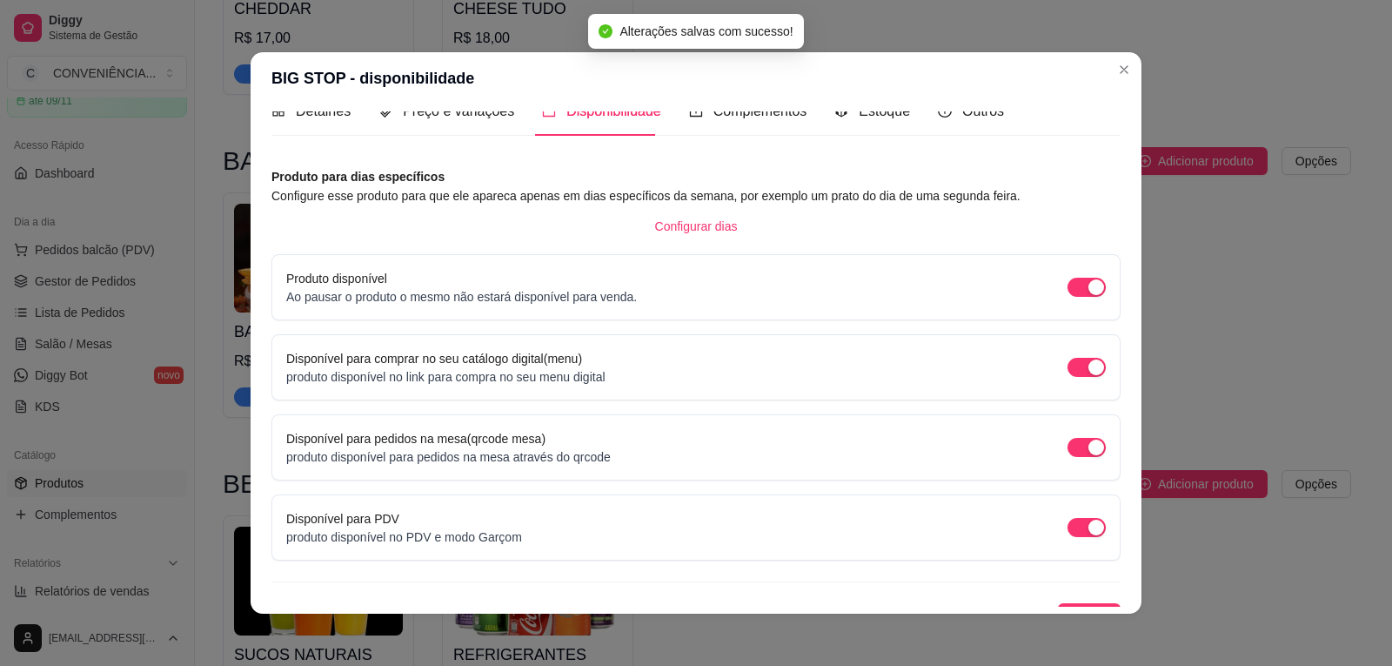
scroll to position [50, 0]
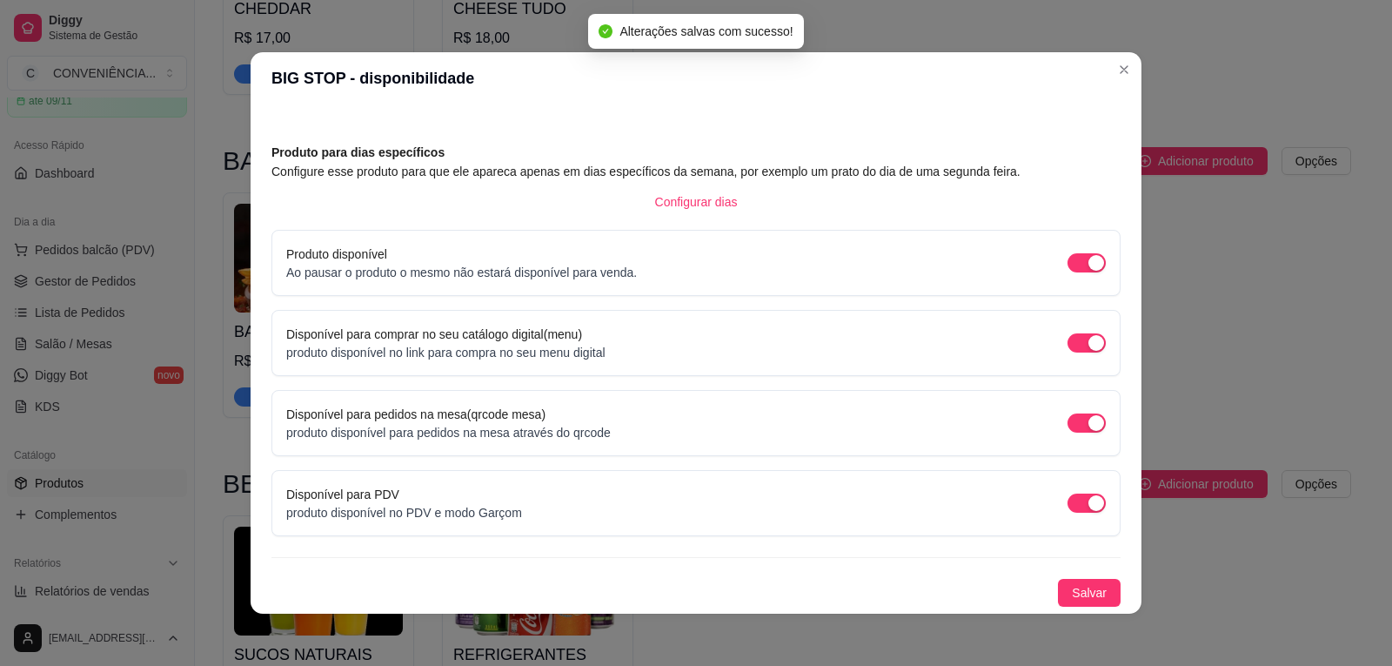
drag, startPoint x: 1079, startPoint y: 593, endPoint x: 1059, endPoint y: 551, distance: 46.3
click at [1077, 593] on span "Salvar" at bounding box center [1089, 592] width 35 height 19
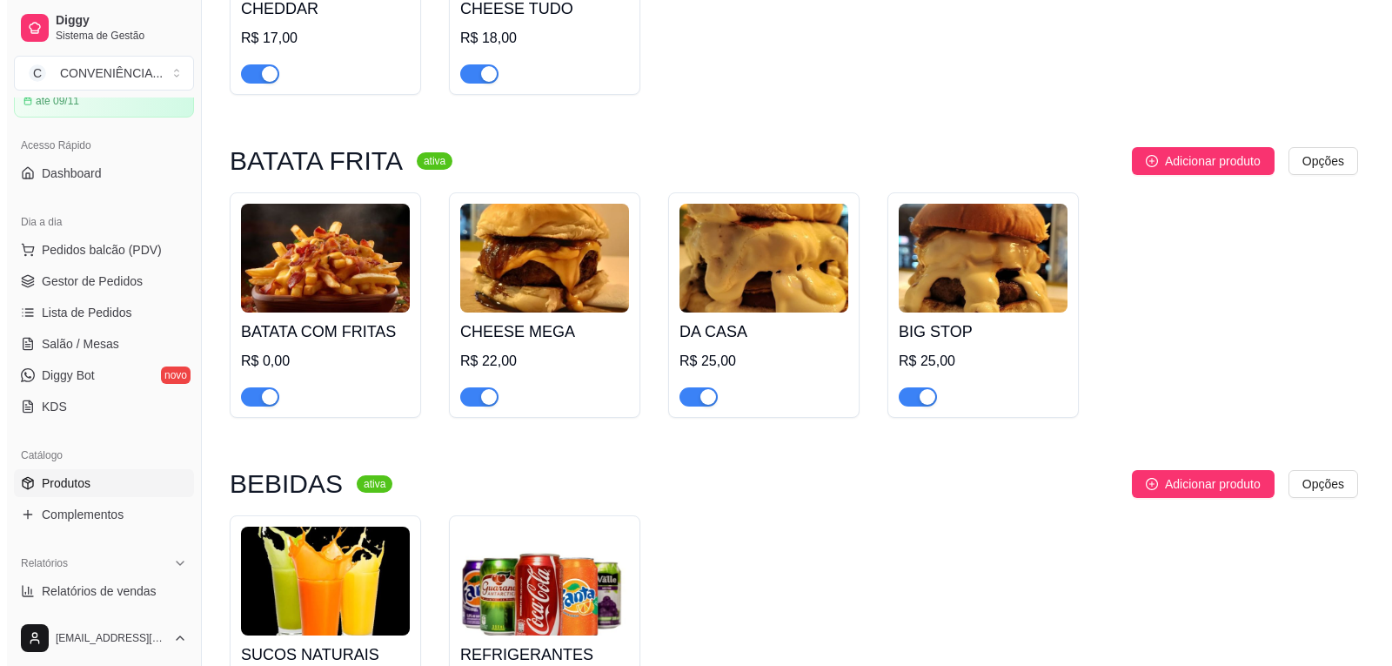
scroll to position [537, 0]
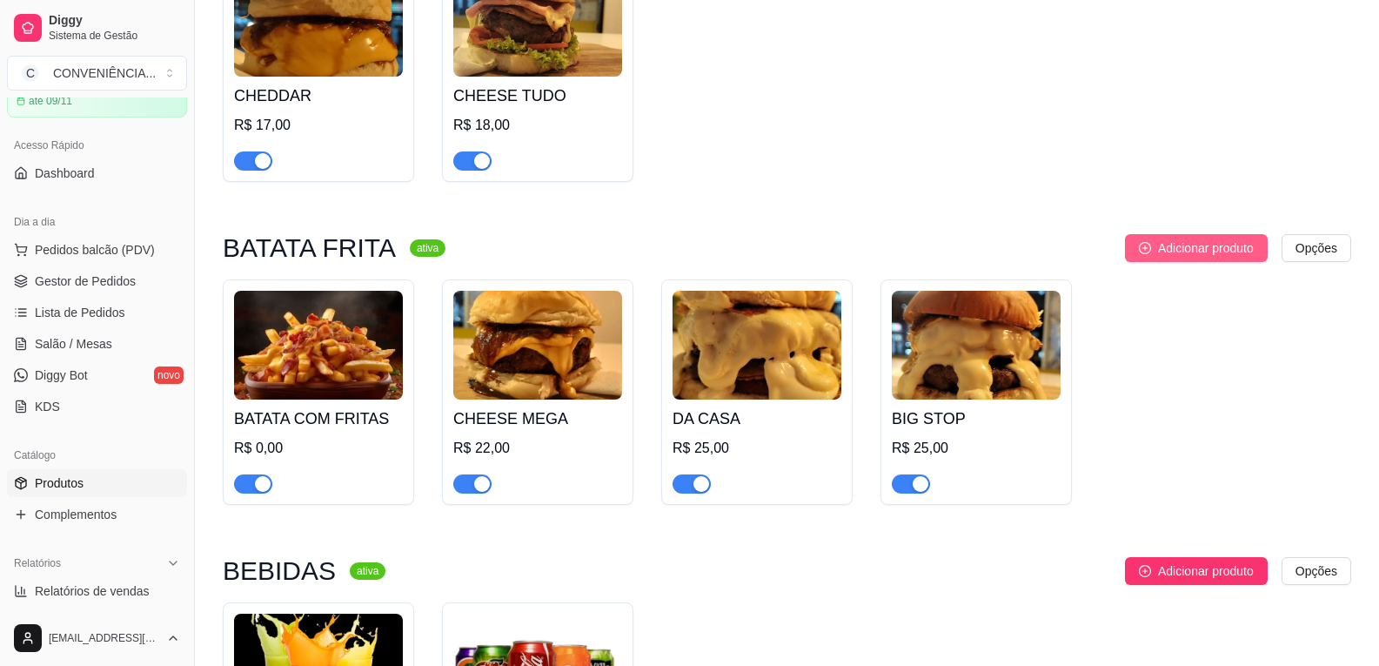
click at [1205, 251] on span "Adicionar produto" at bounding box center [1206, 247] width 96 height 19
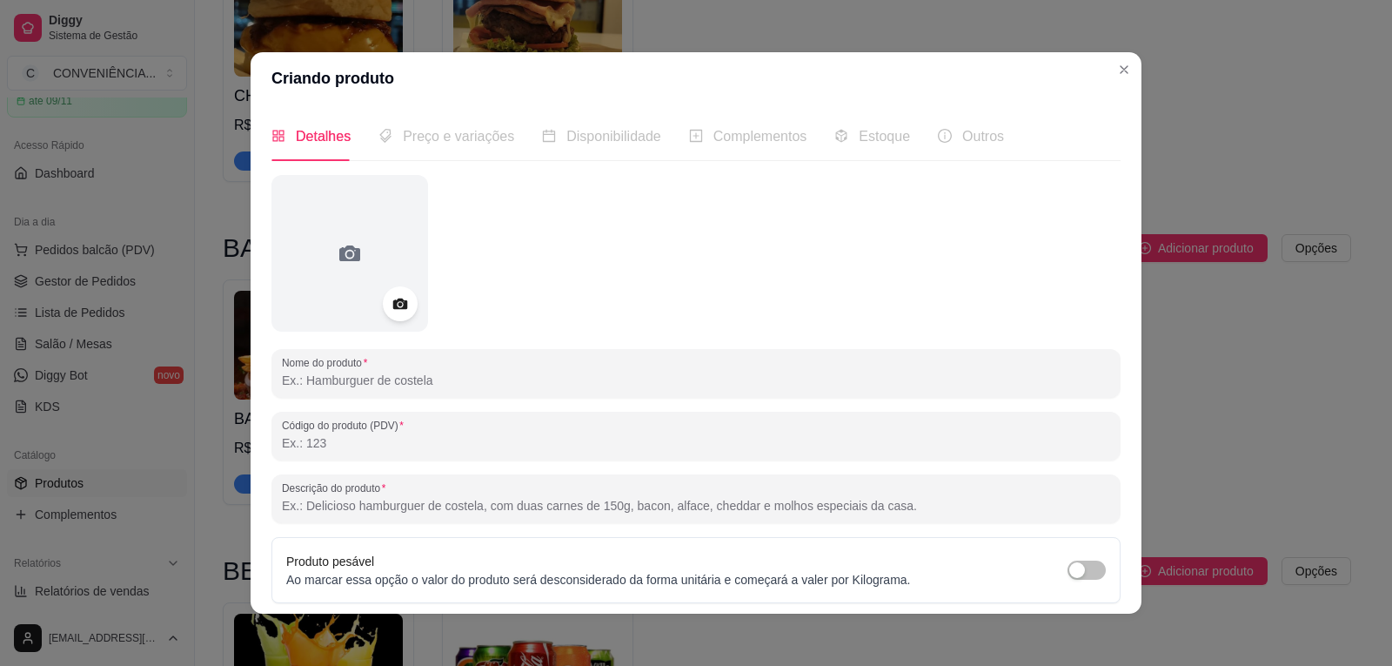
click at [318, 376] on input "Nome do produto" at bounding box center [696, 380] width 828 height 17
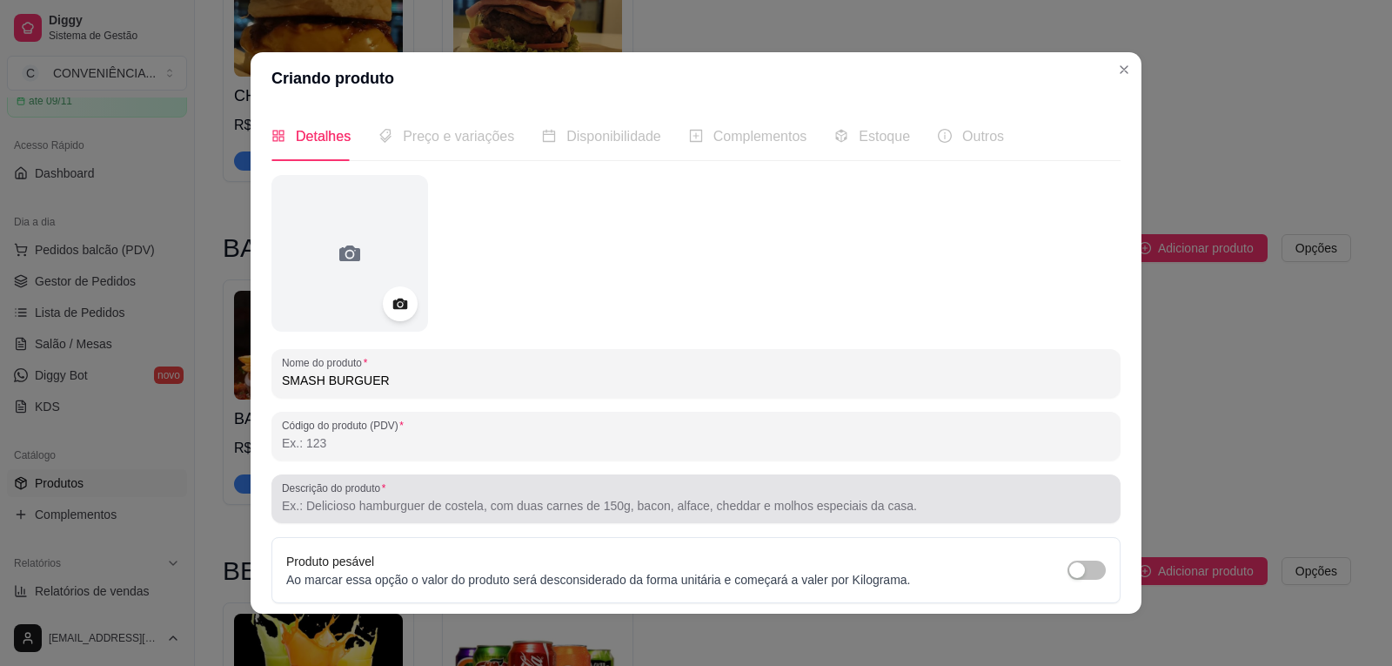
type input "SMASH BURGUER"
click at [314, 502] on input "Descrição do produto" at bounding box center [696, 505] width 828 height 17
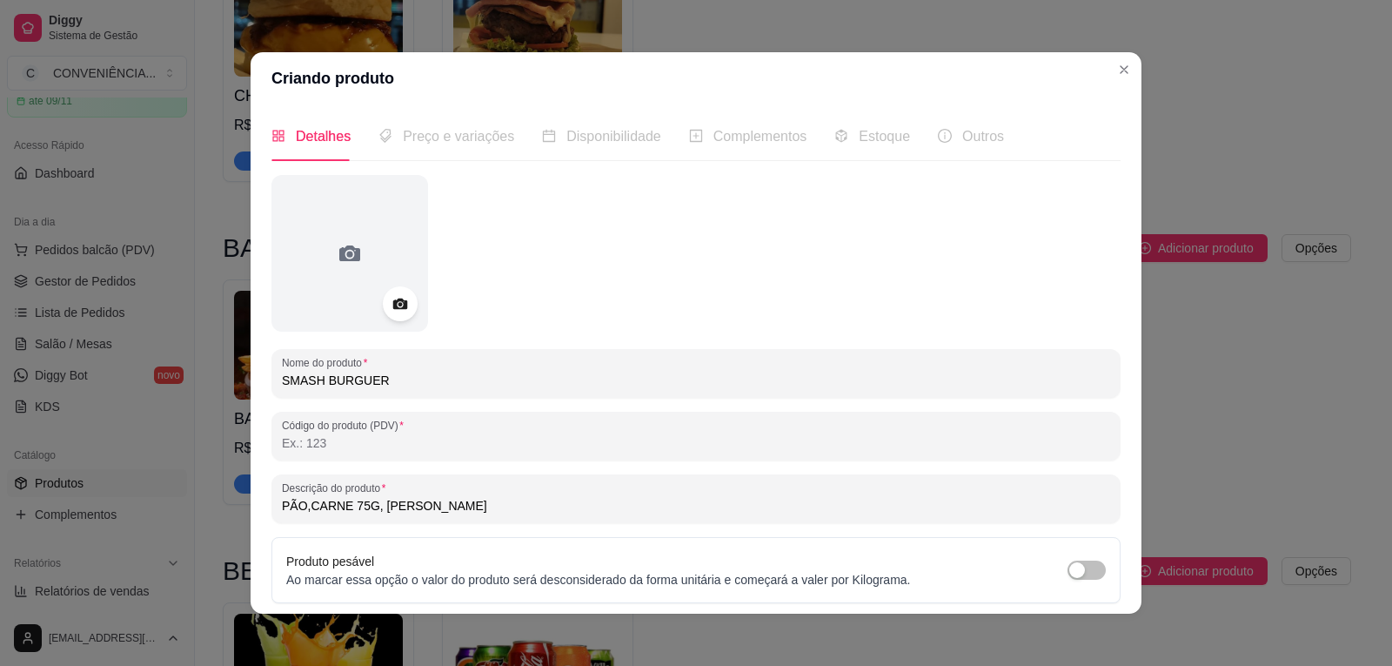
type input "PÃO,CARNE 75G, [PERSON_NAME]"
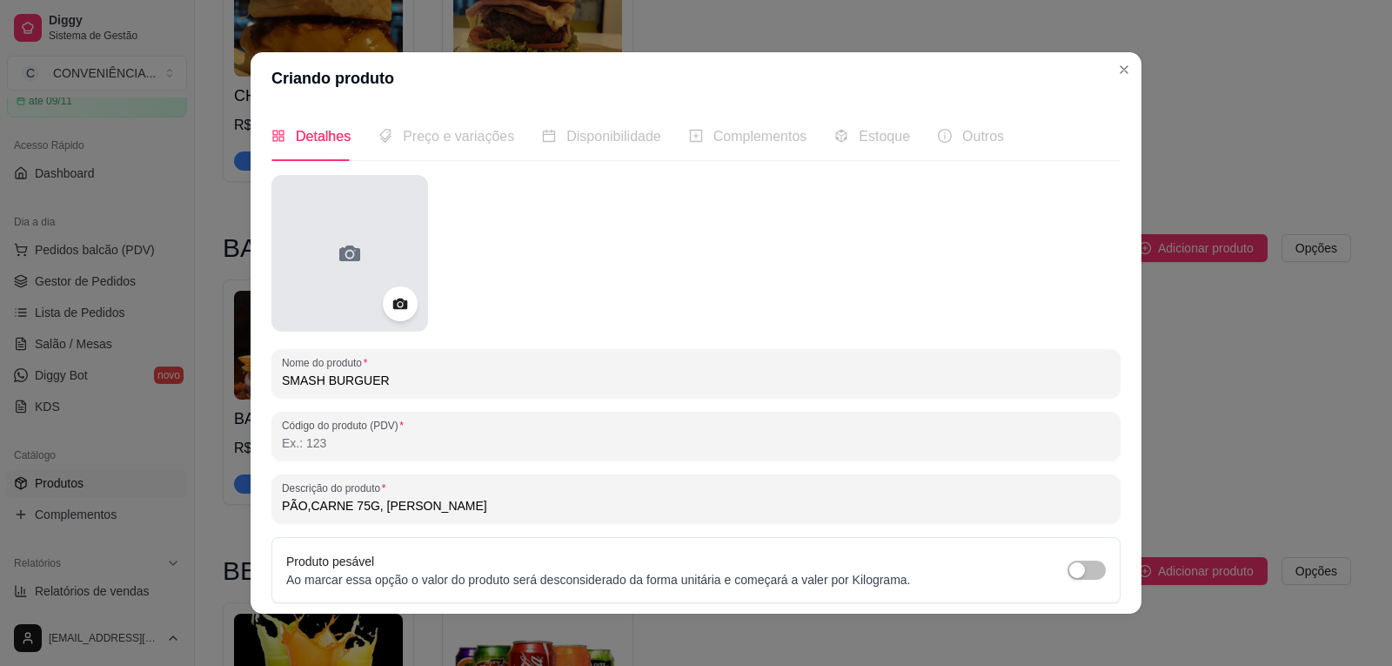
click at [327, 282] on div at bounding box center [349, 253] width 157 height 157
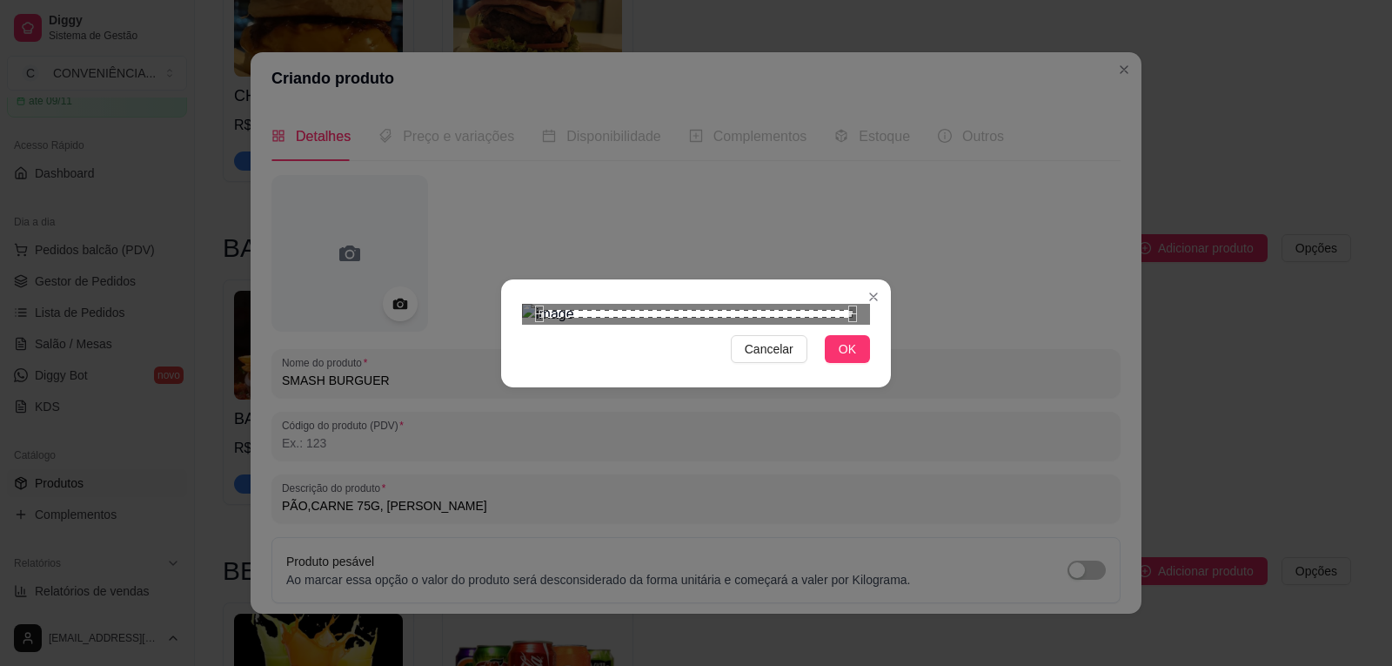
scroll to position [153, 0]
click at [776, 359] on span "Cancelar" at bounding box center [769, 348] width 49 height 19
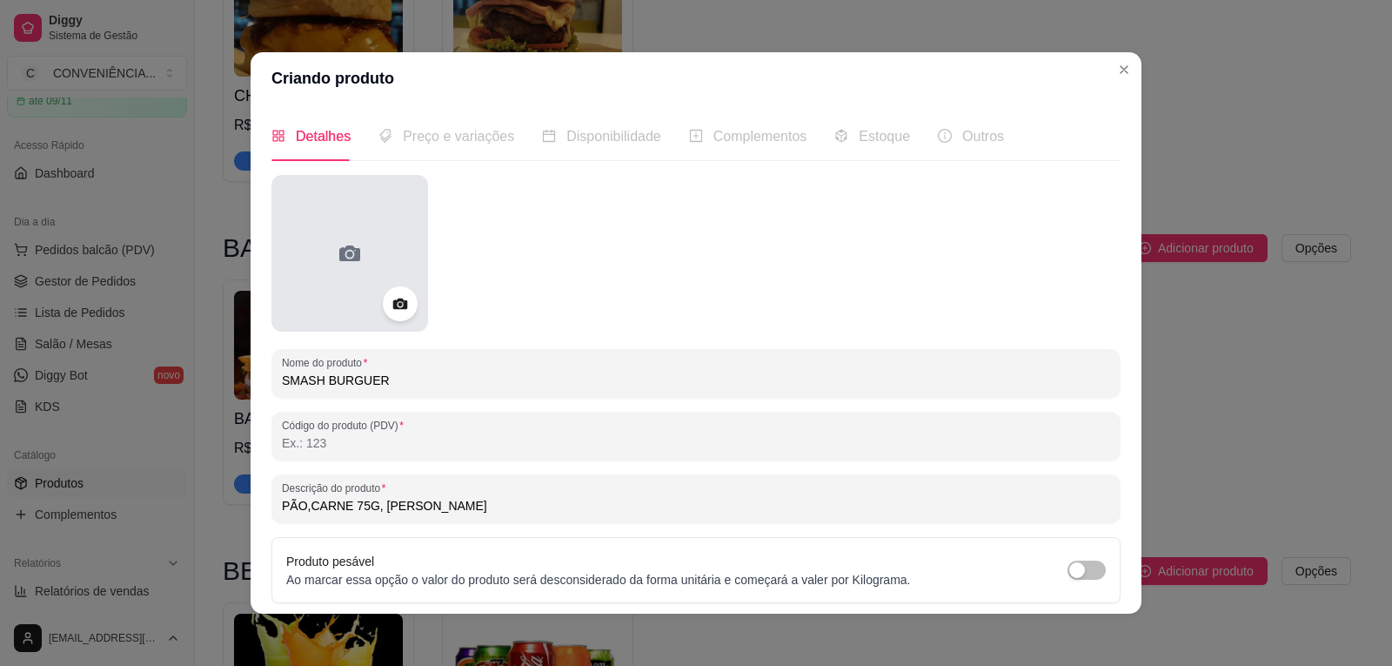
click at [352, 243] on icon at bounding box center [350, 253] width 28 height 28
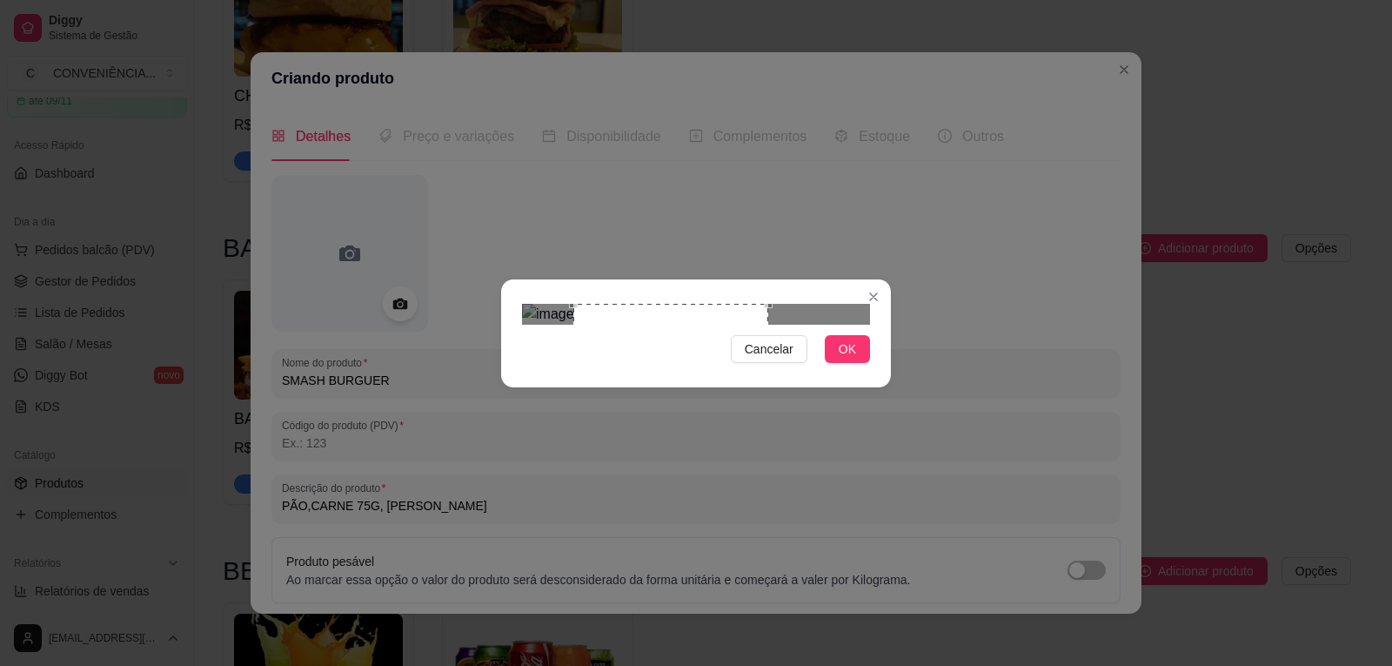
click at [658, 375] on div "Use the arrow keys to move the crop selection area" at bounding box center [670, 401] width 195 height 195
click at [847, 359] on span "OK" at bounding box center [847, 348] width 17 height 19
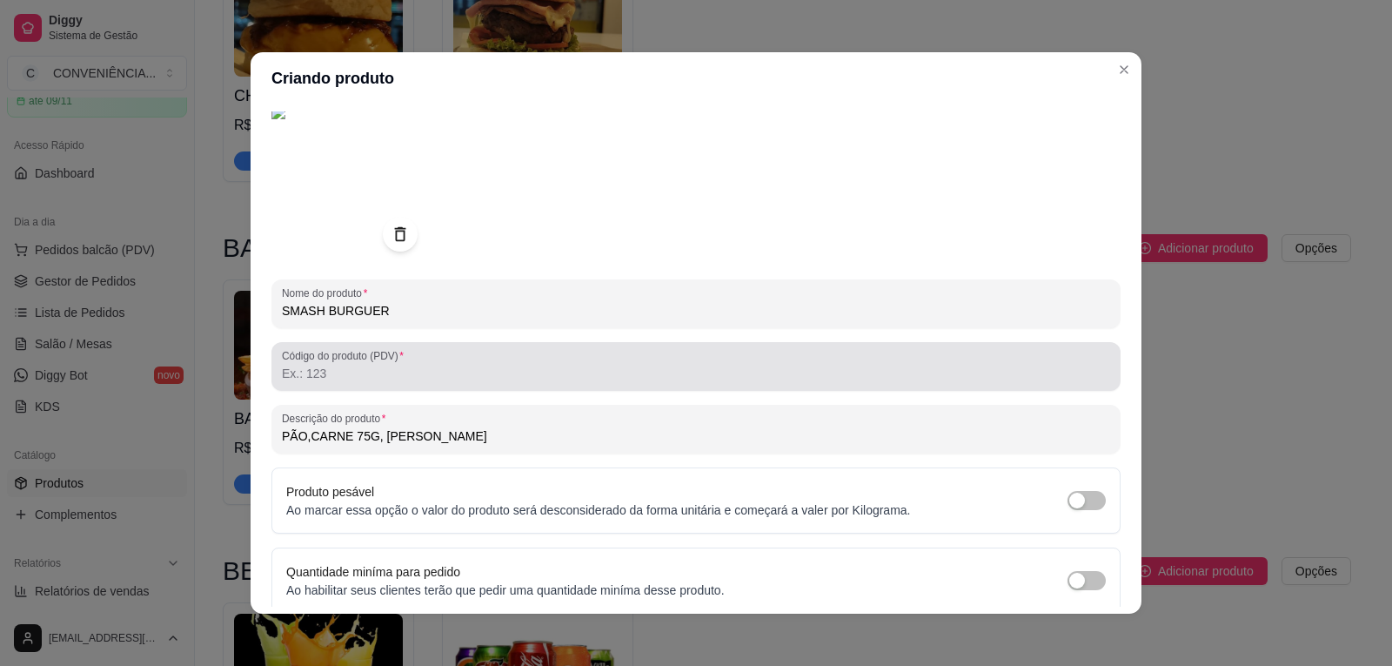
scroll to position [141, 0]
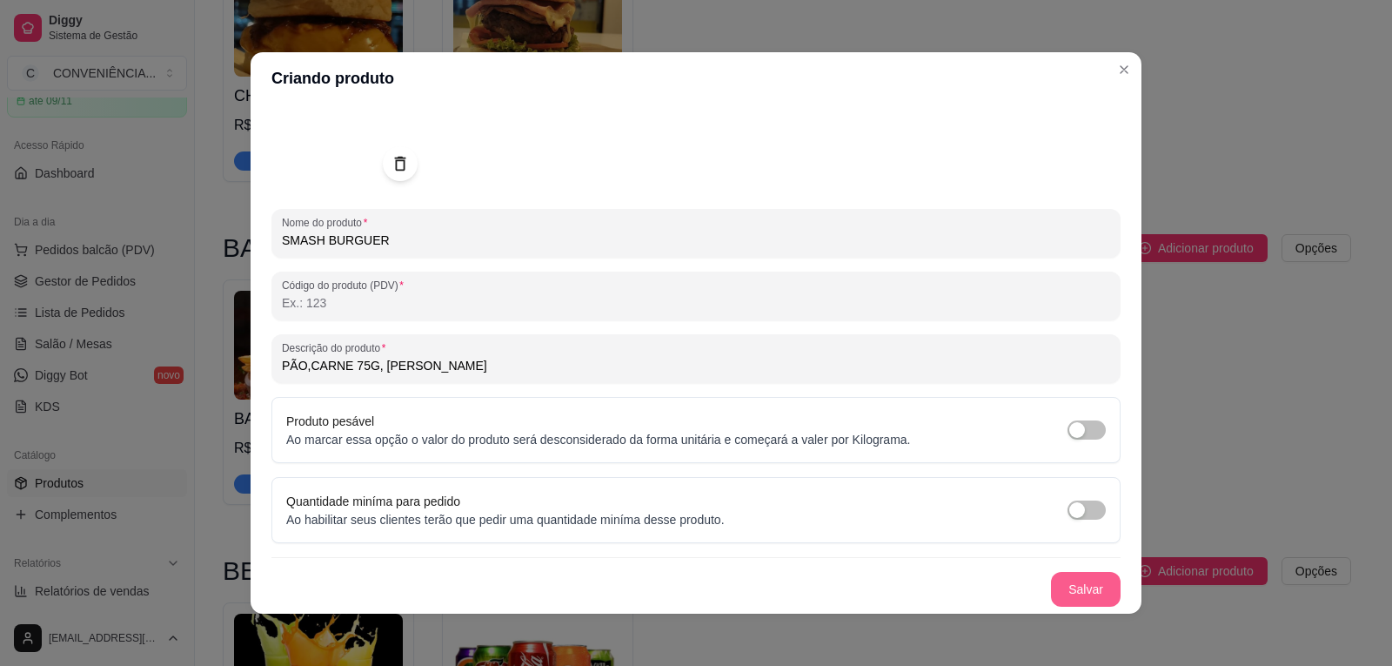
click at [1064, 590] on button "Salvar" at bounding box center [1086, 589] width 70 height 35
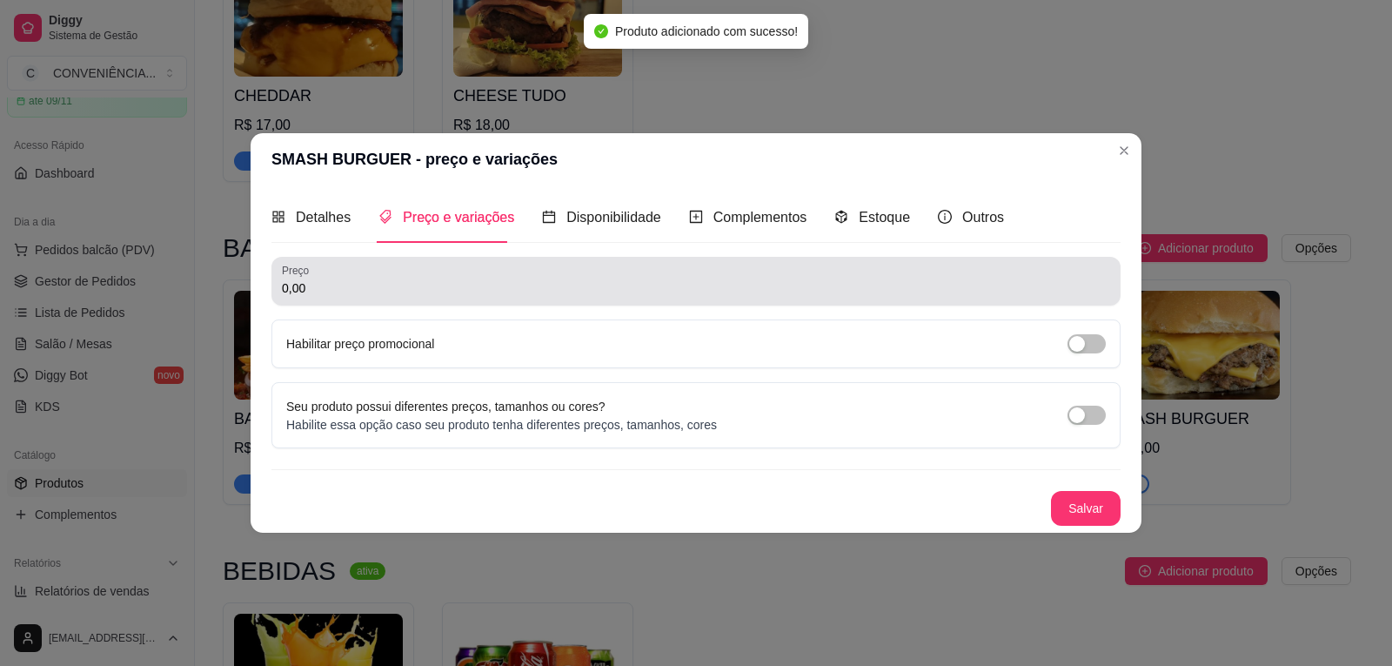
drag, startPoint x: 321, startPoint y: 289, endPoint x: 204, endPoint y: 251, distance: 123.3
click at [207, 255] on div "SMASH BURGUER - preço e variações Detalhes Preço e variações Disponibilidade Co…" at bounding box center [696, 333] width 1392 height 666
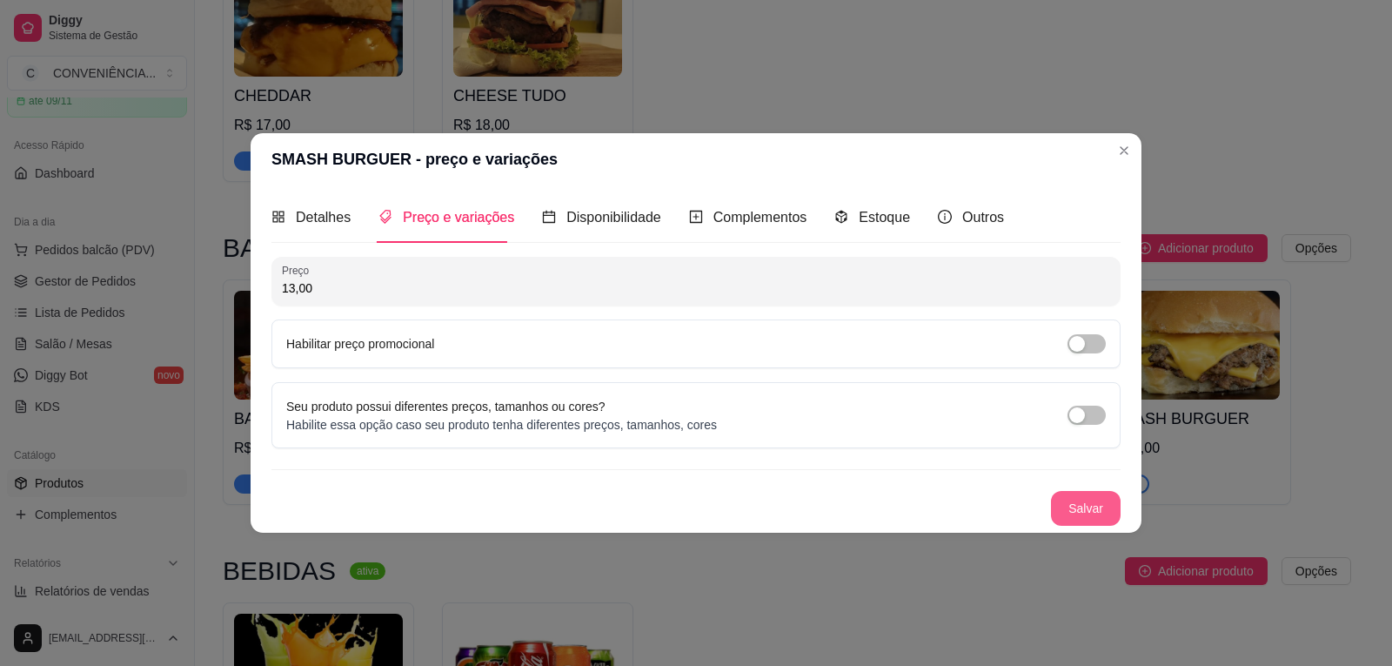
type input "13,00"
click at [1074, 506] on button "Salvar" at bounding box center [1086, 508] width 70 height 35
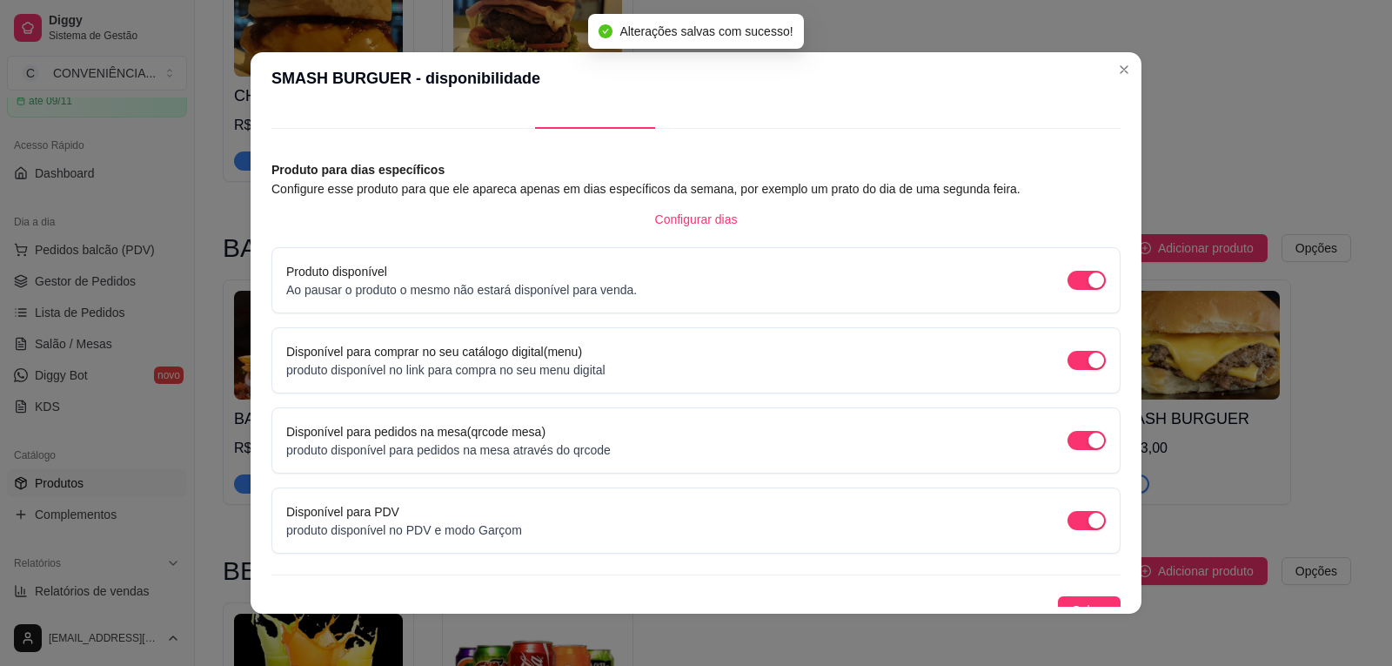
scroll to position [50, 0]
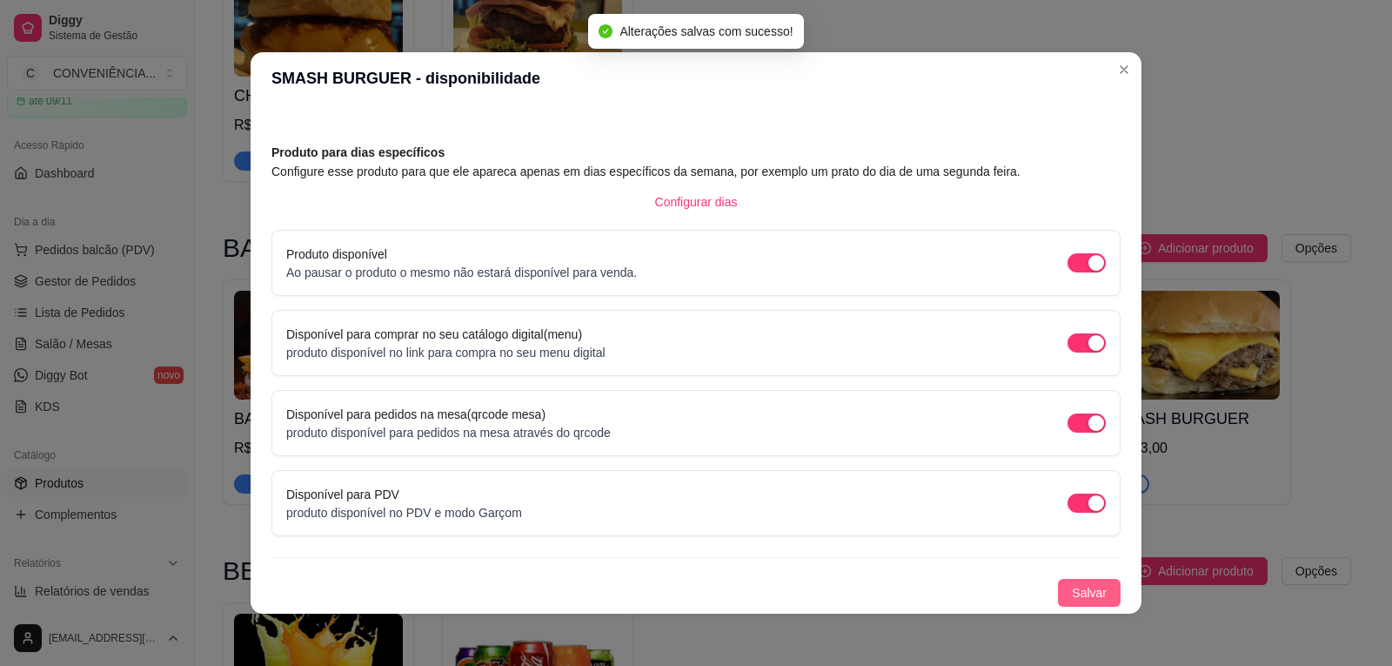
click at [1085, 592] on span "Salvar" at bounding box center [1089, 592] width 35 height 19
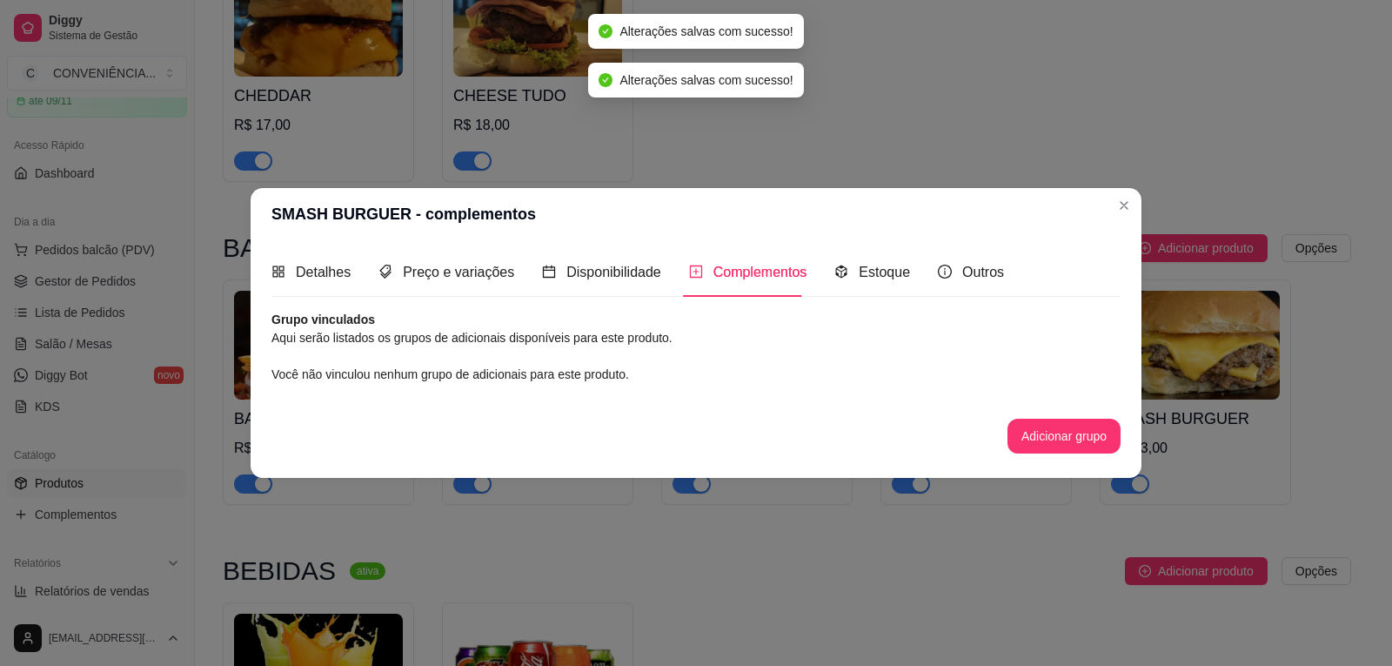
scroll to position [0, 0]
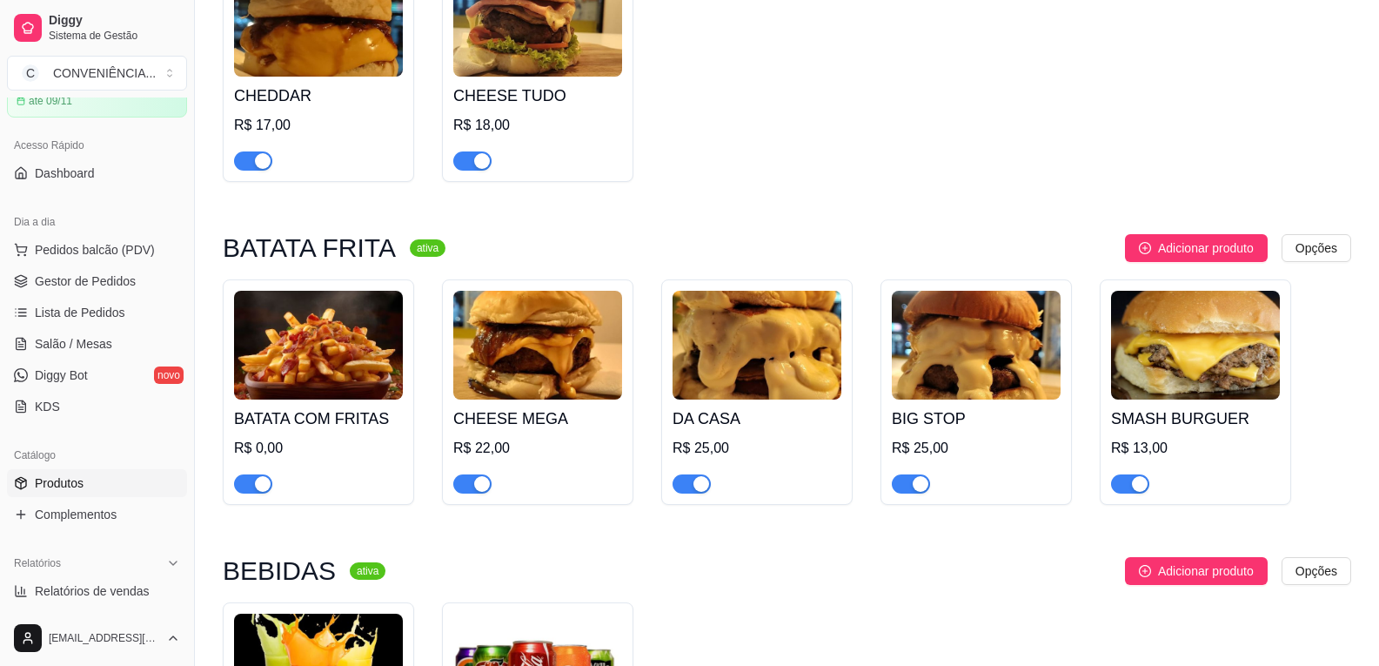
click at [361, 379] on img at bounding box center [318, 345] width 169 height 109
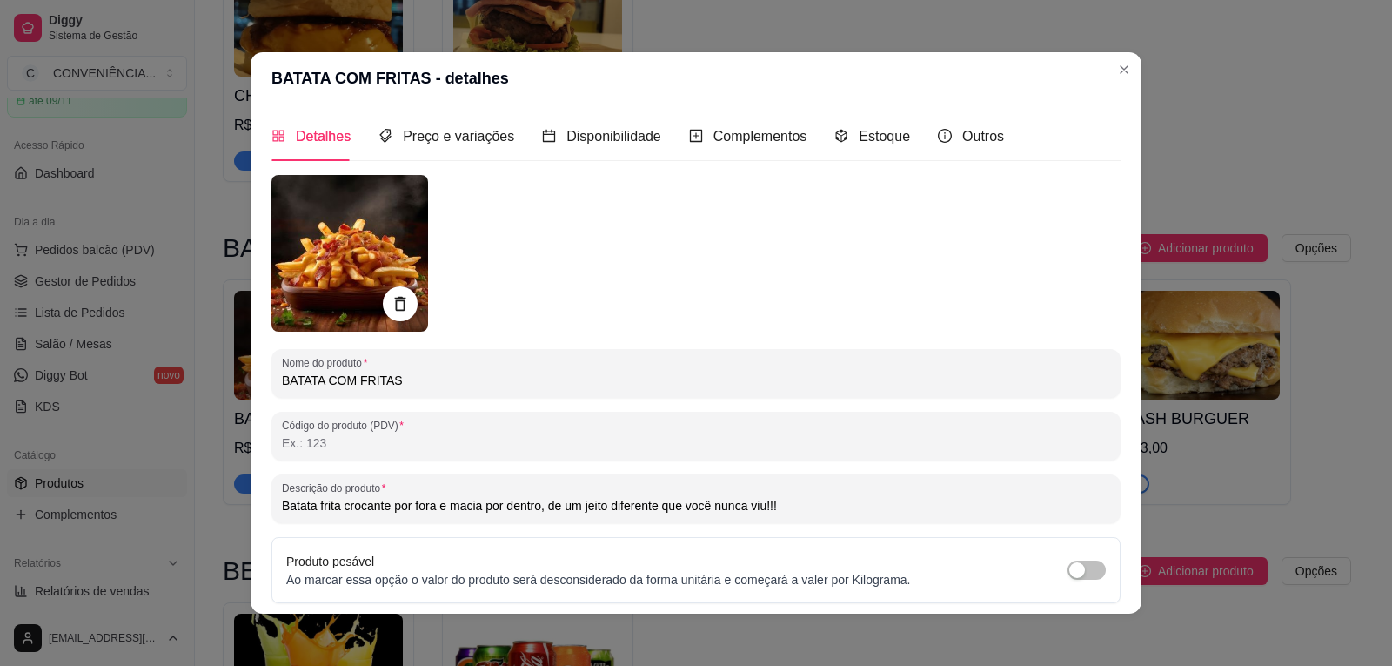
click at [363, 245] on img at bounding box center [349, 253] width 157 height 157
click at [346, 238] on img at bounding box center [349, 253] width 157 height 157
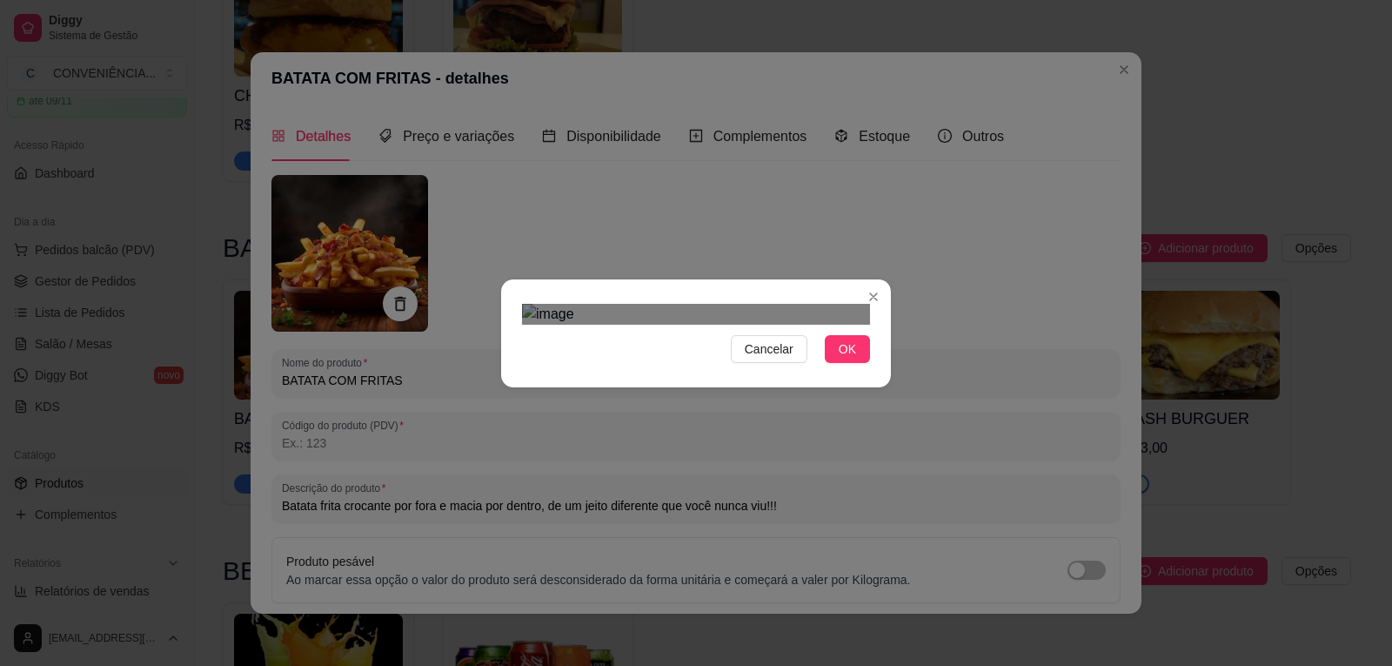
click at [870, 370] on div "Cancelar OK" at bounding box center [696, 333] width 390 height 73
click at [840, 359] on span "OK" at bounding box center [847, 348] width 17 height 19
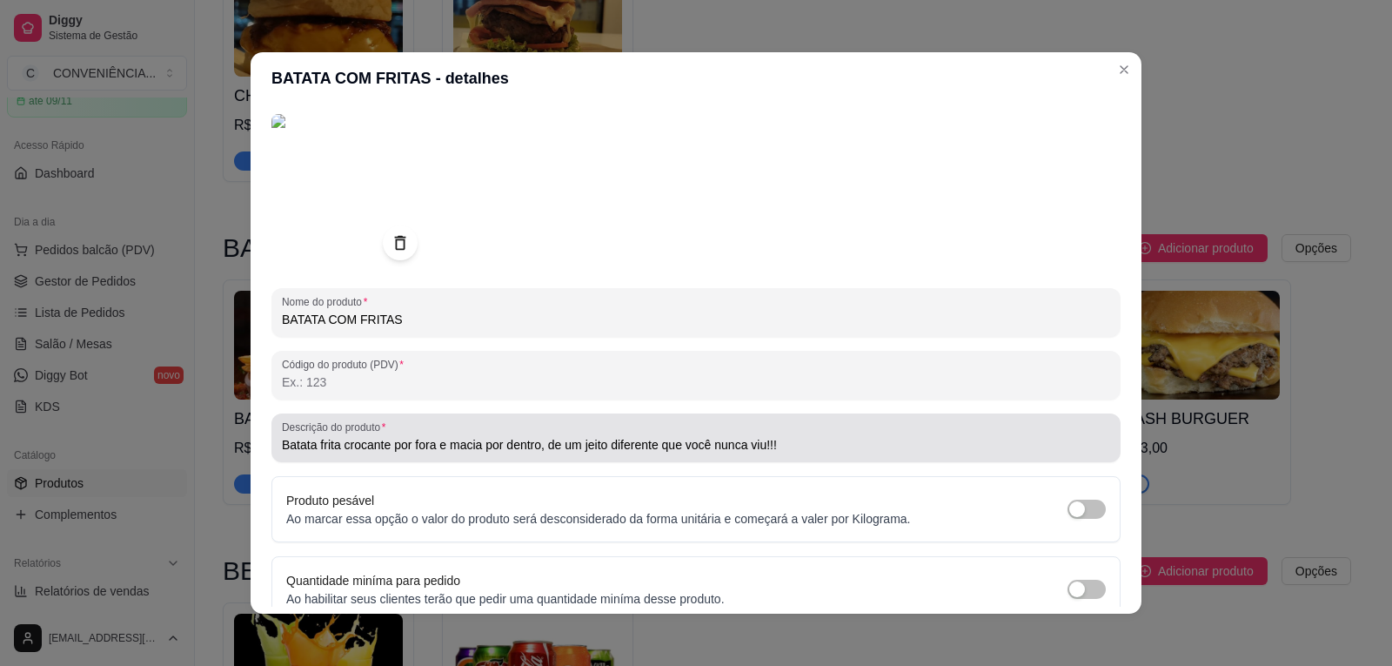
scroll to position [140, 0]
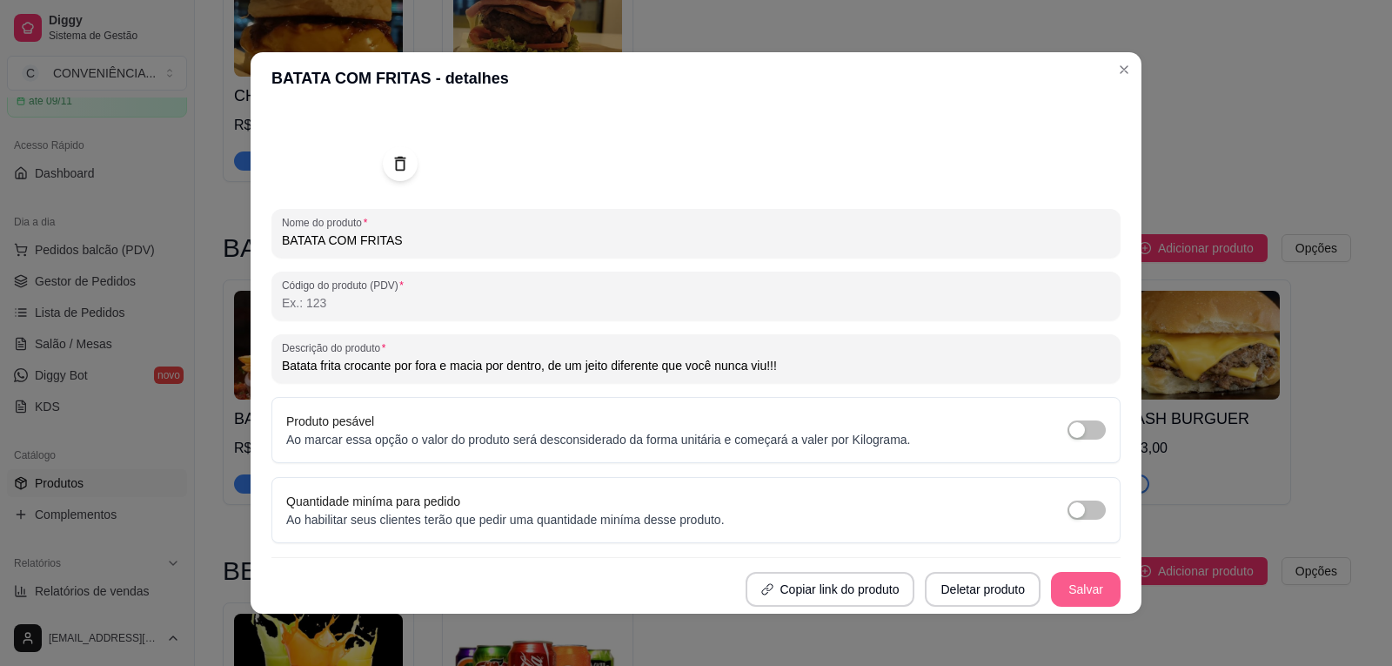
click at [1078, 584] on button "Salvar" at bounding box center [1086, 589] width 70 height 35
drag, startPoint x: 404, startPoint y: 248, endPoint x: 323, endPoint y: 219, distance: 85.9
click at [320, 239] on input "BATATA COM FRITAS" at bounding box center [696, 239] width 828 height 17
type input "BATATA"
click at [1062, 593] on button "Salvar" at bounding box center [1086, 589] width 70 height 35
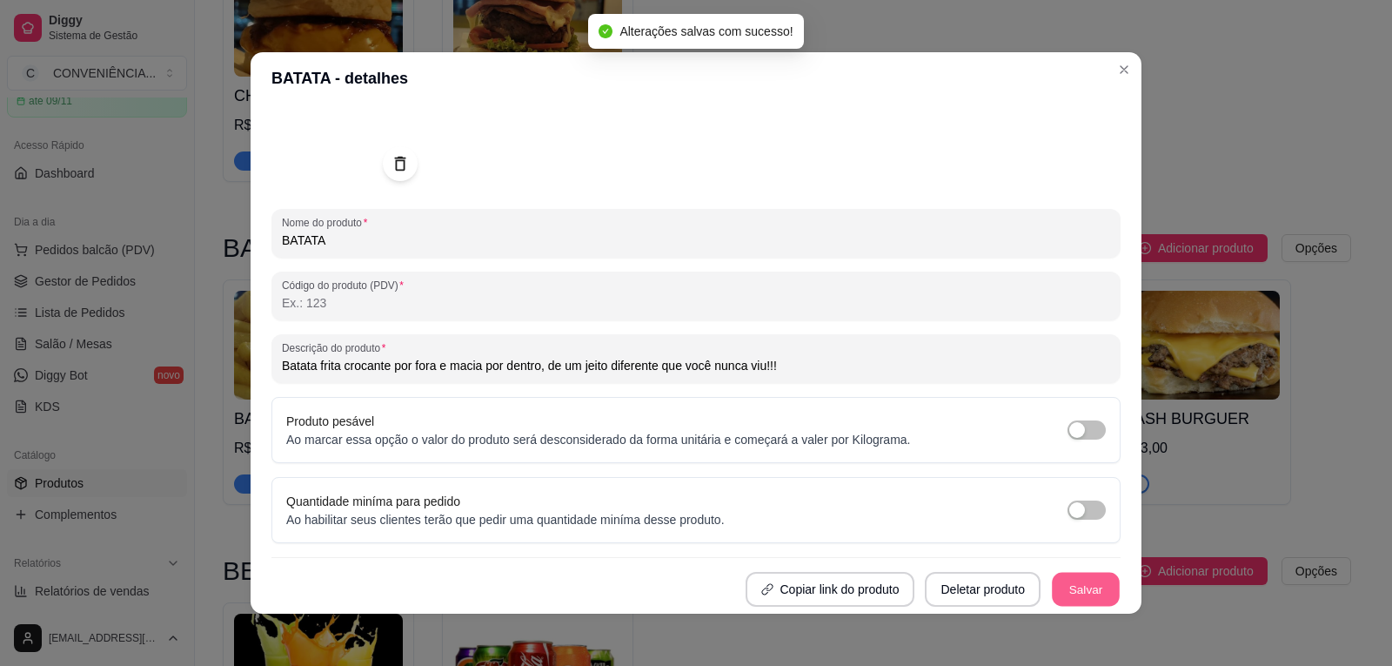
click at [1052, 588] on button "Salvar" at bounding box center [1086, 590] width 68 height 34
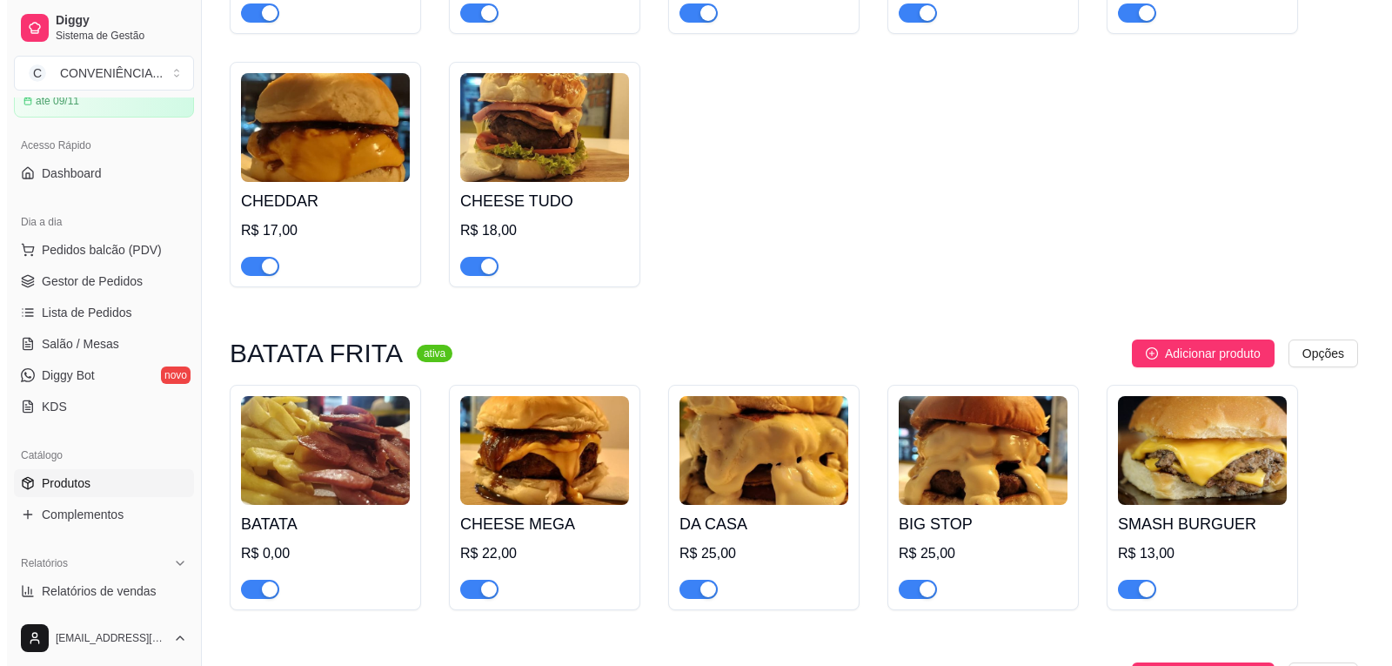
scroll to position [435, 0]
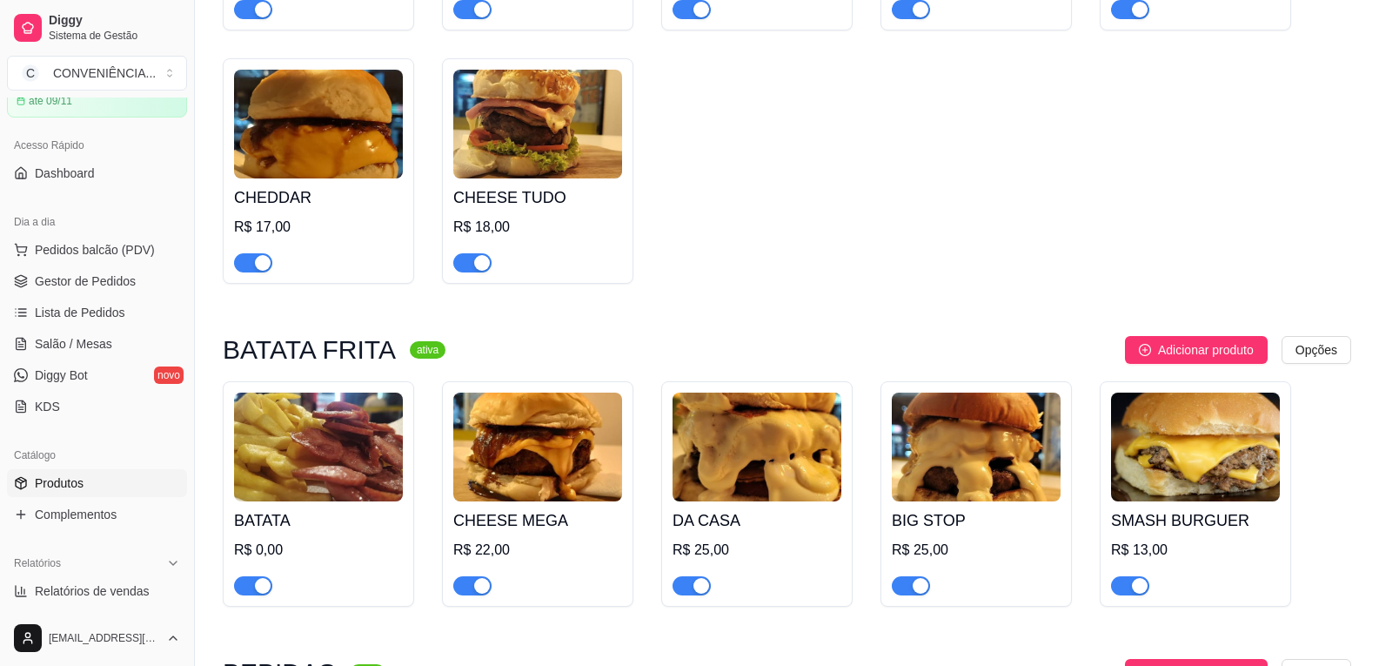
drag, startPoint x: 327, startPoint y: 477, endPoint x: 305, endPoint y: 440, distance: 43.0
click at [305, 440] on img at bounding box center [318, 446] width 169 height 109
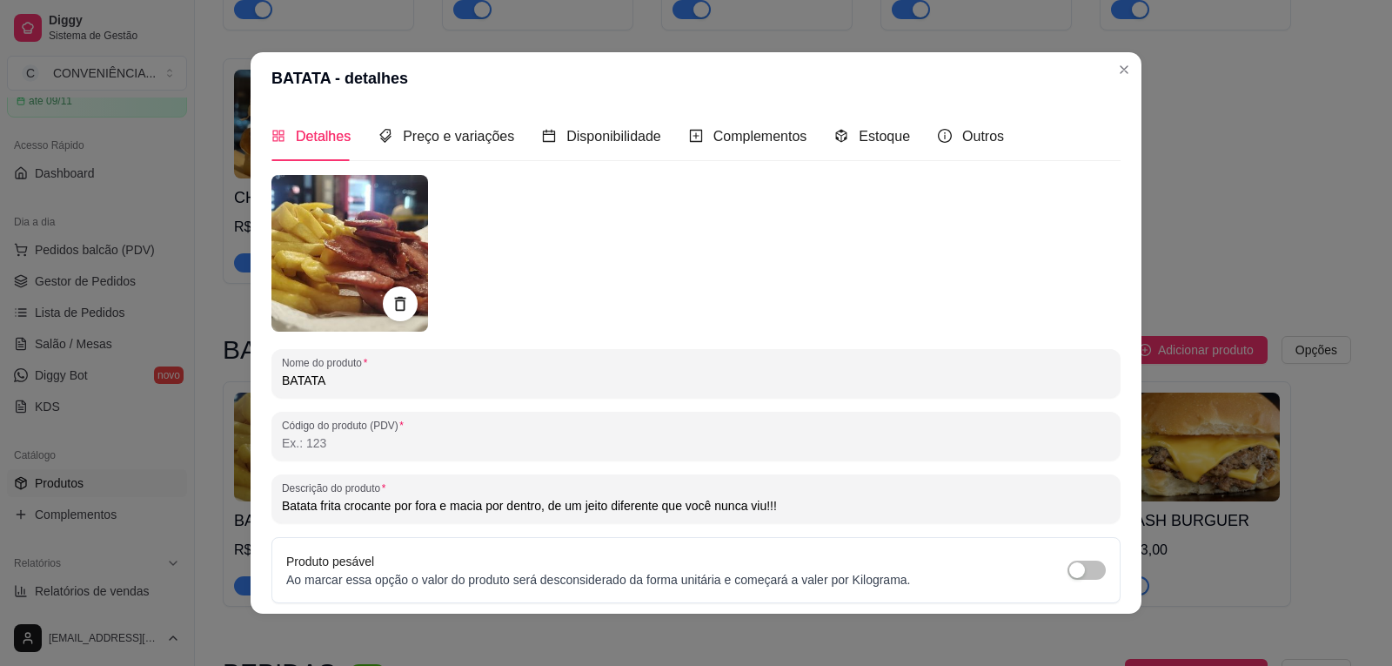
drag, startPoint x: 332, startPoint y: 388, endPoint x: 248, endPoint y: 376, distance: 84.4
click at [251, 376] on div "Detalhes Preço e variações Disponibilidade Complementos Estoque Outros Nome do …" at bounding box center [696, 358] width 891 height 509
type input "ANTESANAIS"
click at [392, 305] on icon at bounding box center [400, 304] width 20 height 20
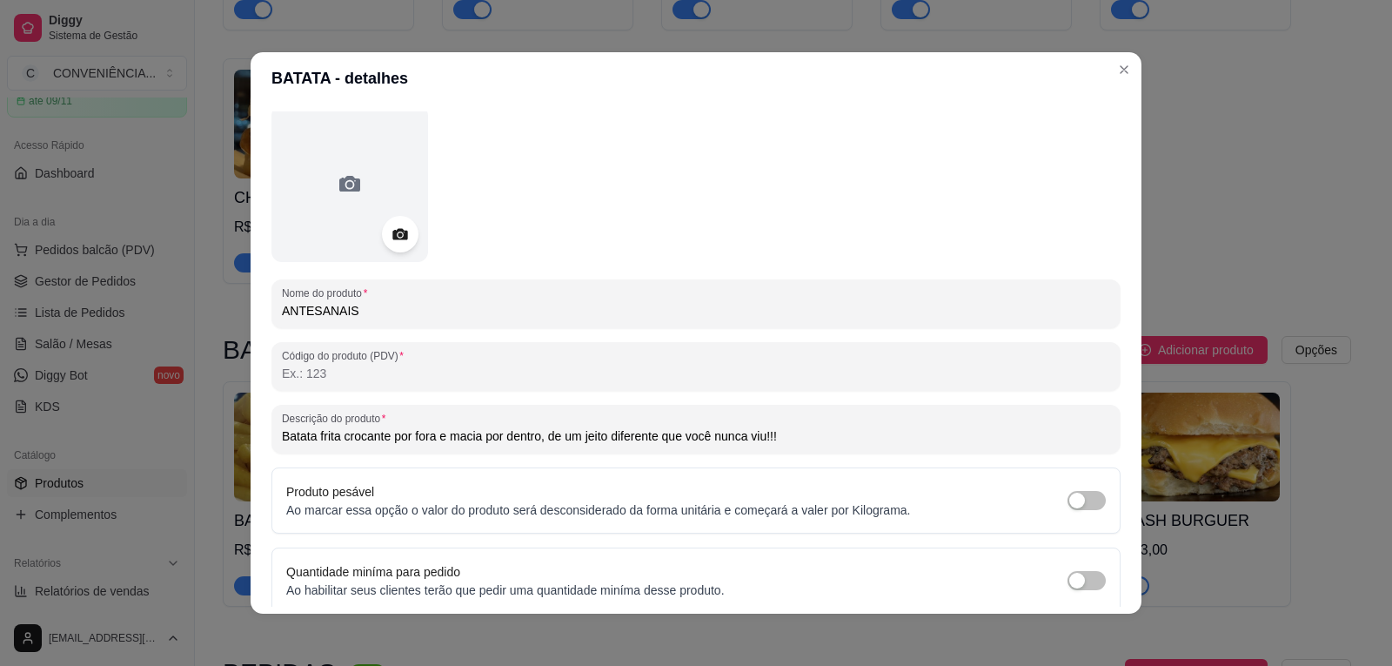
scroll to position [140, 0]
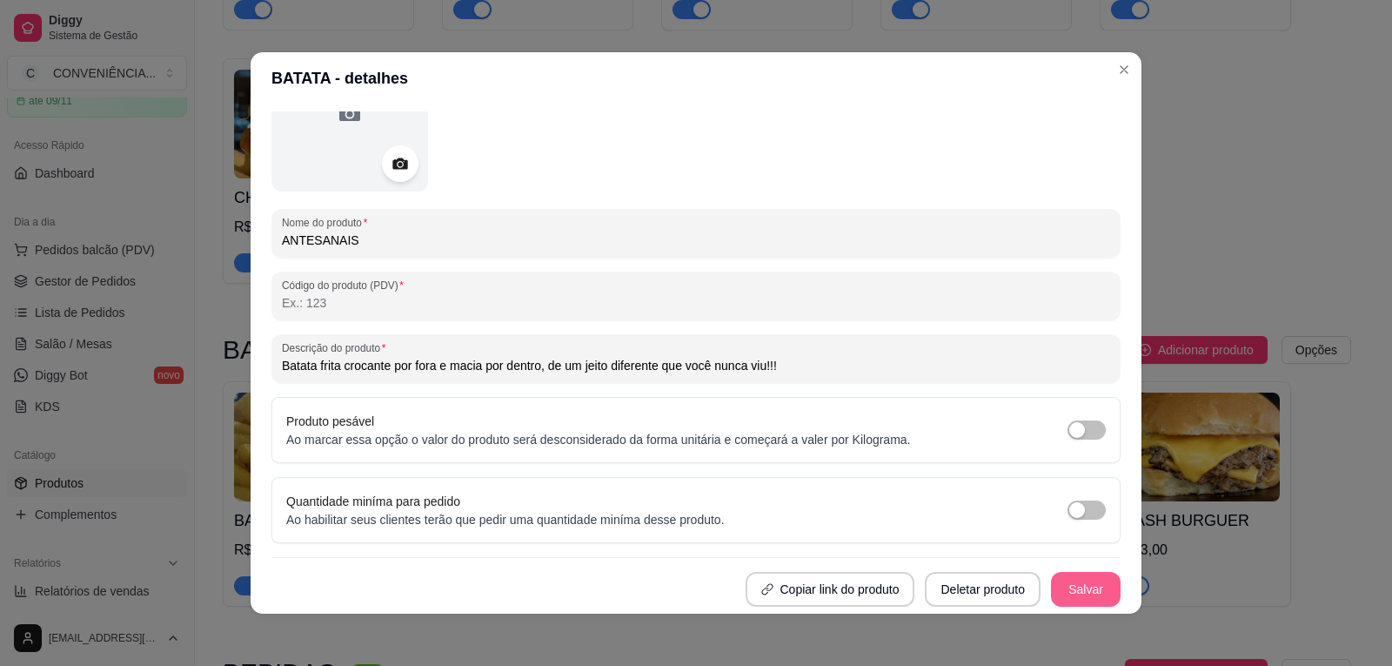
click at [1058, 588] on button "Salvar" at bounding box center [1086, 589] width 70 height 35
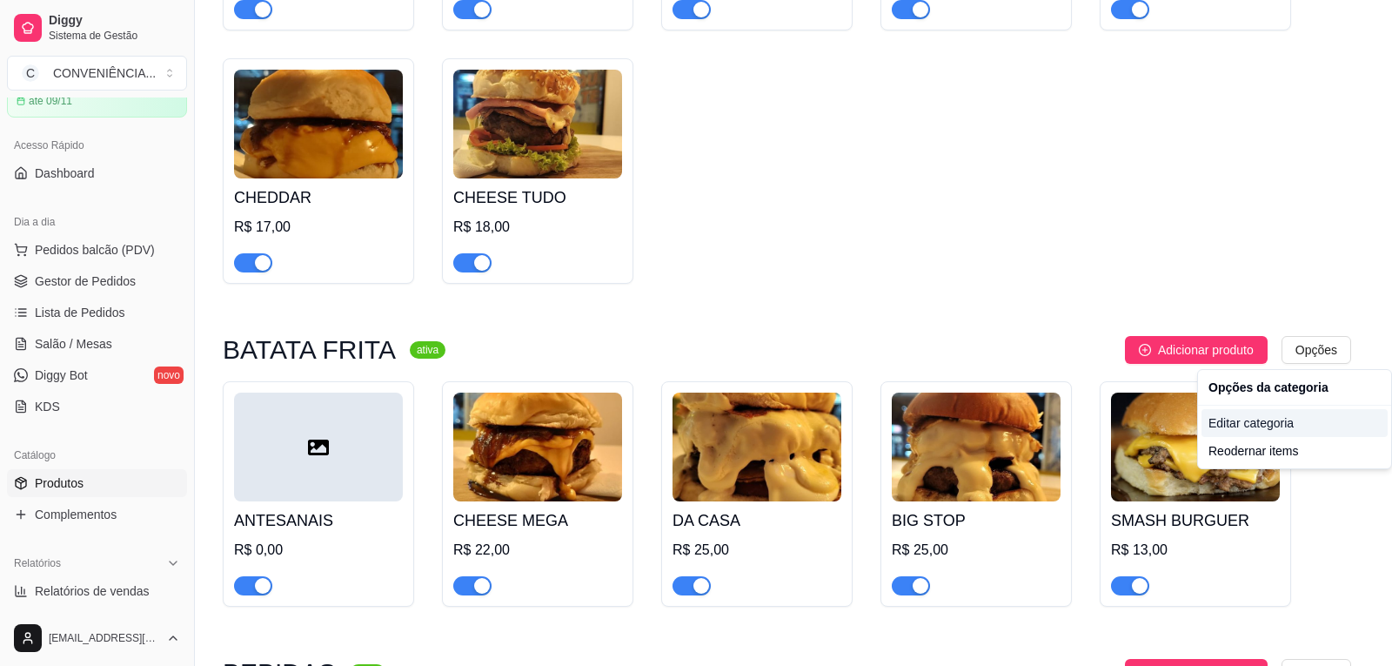
click at [1243, 426] on div "Editar categoria" at bounding box center [1295, 423] width 186 height 28
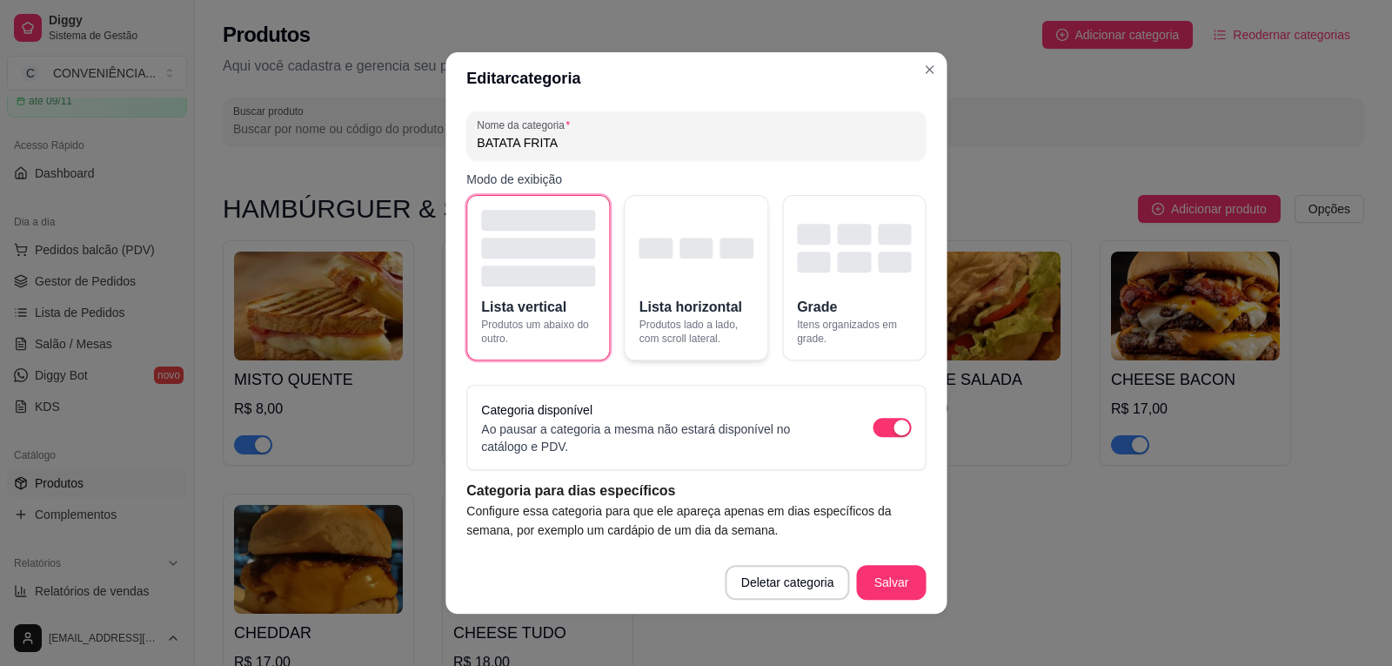
scroll to position [454, 0]
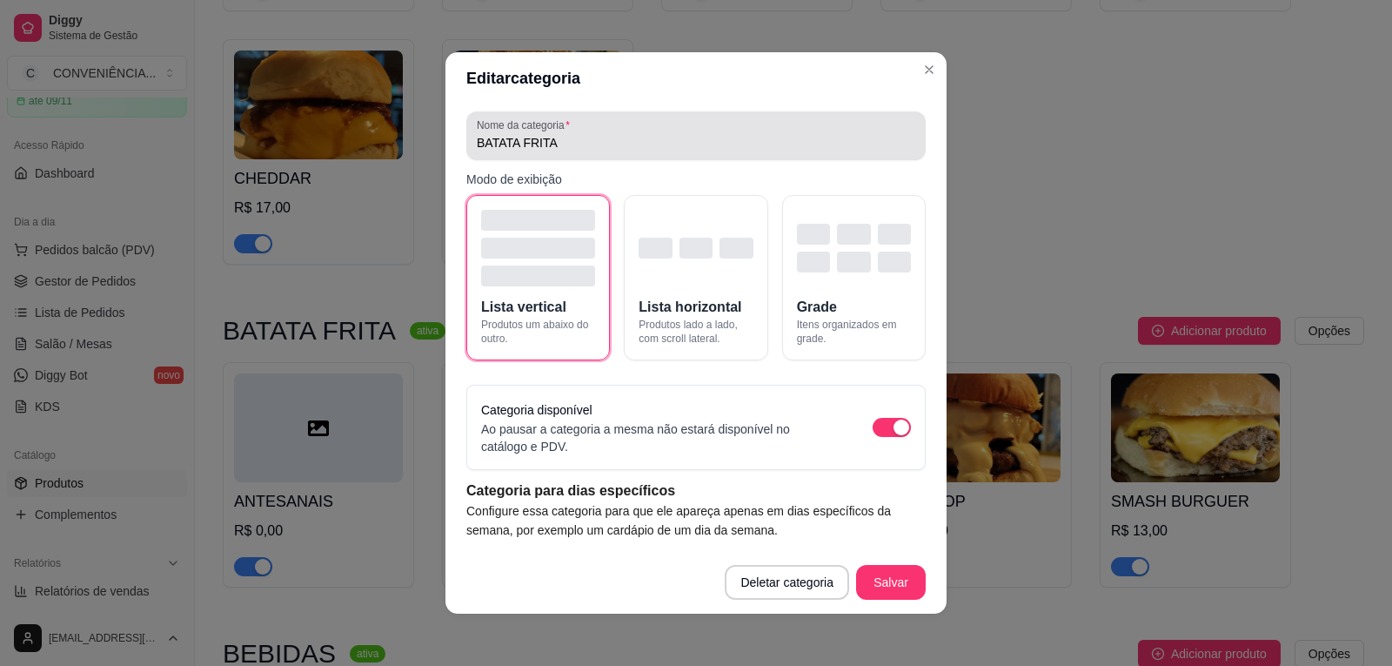
drag, startPoint x: 561, startPoint y: 156, endPoint x: 420, endPoint y: 132, distance: 142.9
click at [419, 133] on div "Editar categoria Nome da categoria BATATA FRITA Modo de exibição Lista vertical…" at bounding box center [696, 333] width 1392 height 666
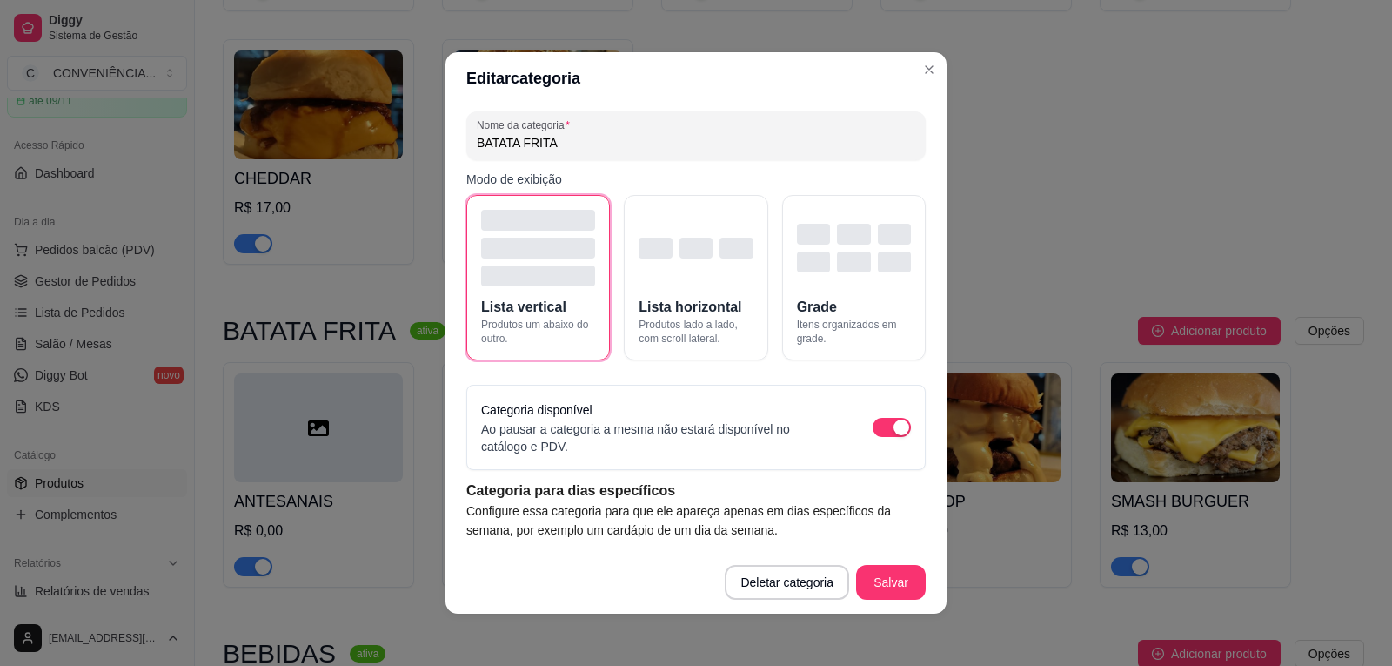
drag, startPoint x: 524, startPoint y: 142, endPoint x: 410, endPoint y: 140, distance: 114.0
click at [410, 140] on div "Editar categoria Nome da categoria BATATA FRITA Modo de exibição Lista vertical…" at bounding box center [696, 333] width 1392 height 666
type input "ANTESANAIS"
click at [867, 584] on button "Salvar" at bounding box center [891, 583] width 68 height 34
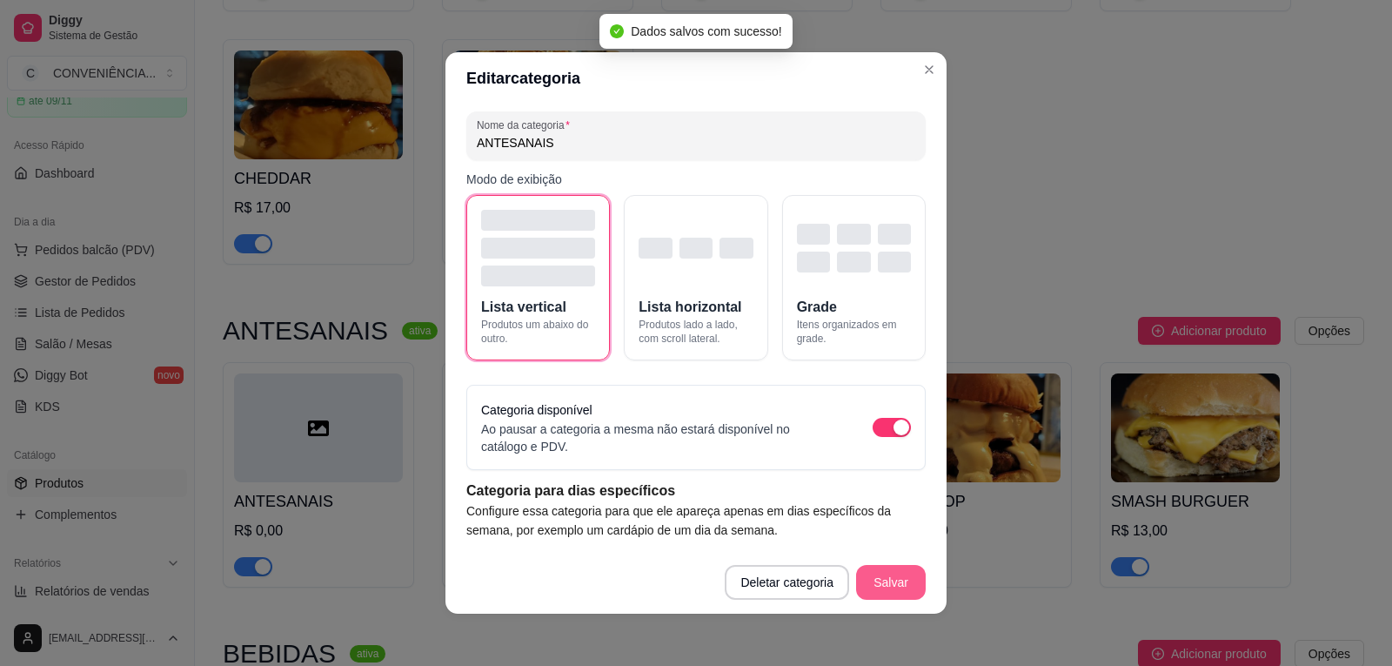
click at [907, 579] on button "Salvar" at bounding box center [891, 582] width 70 height 35
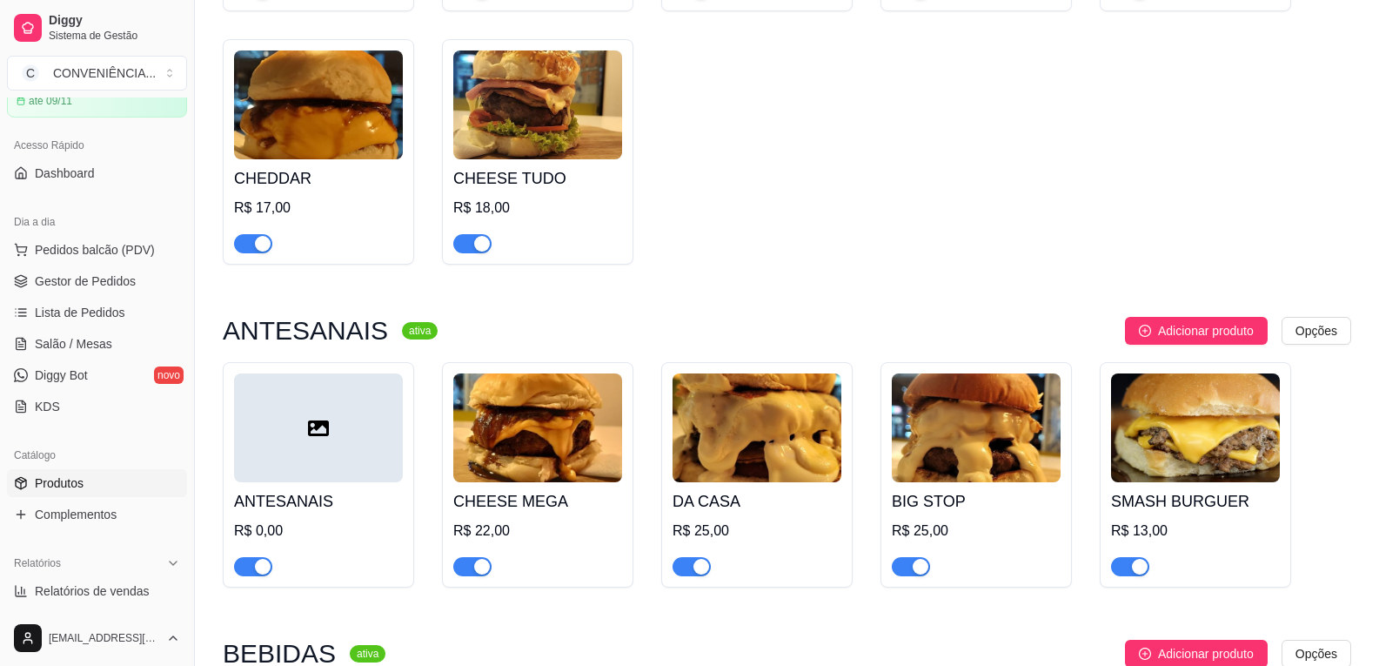
click at [369, 441] on div at bounding box center [318, 427] width 169 height 109
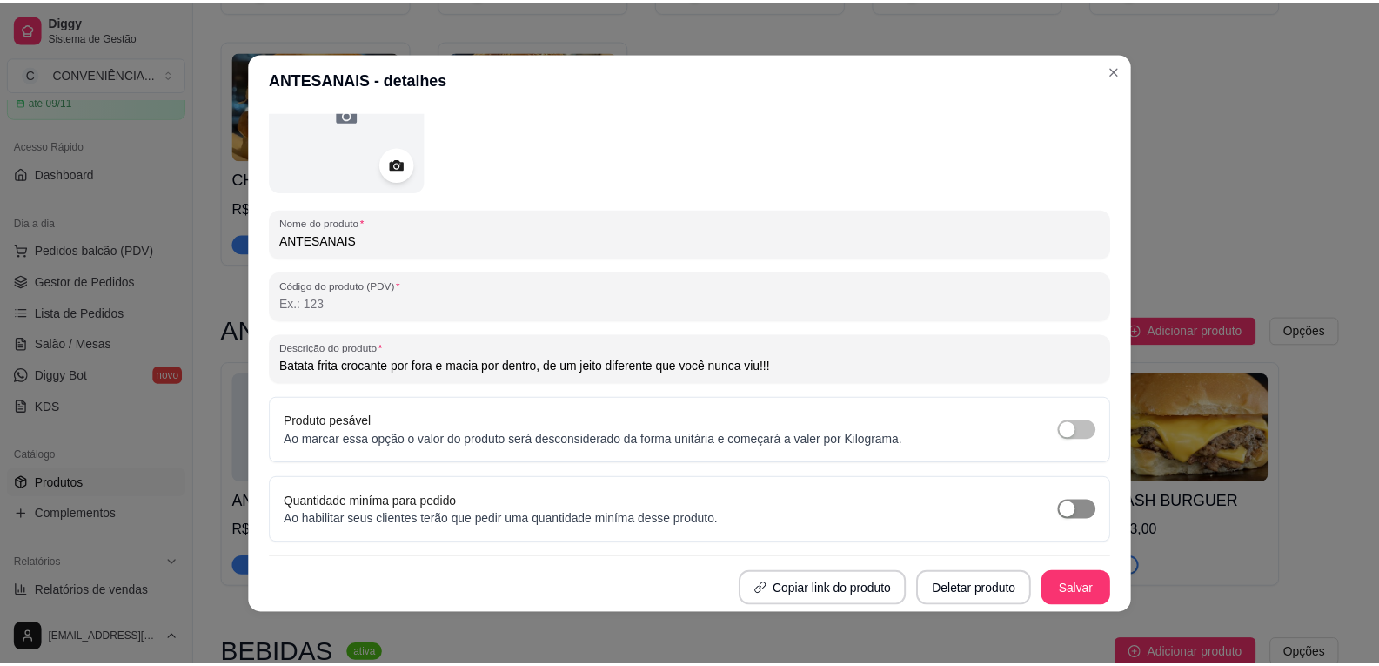
scroll to position [3, 0]
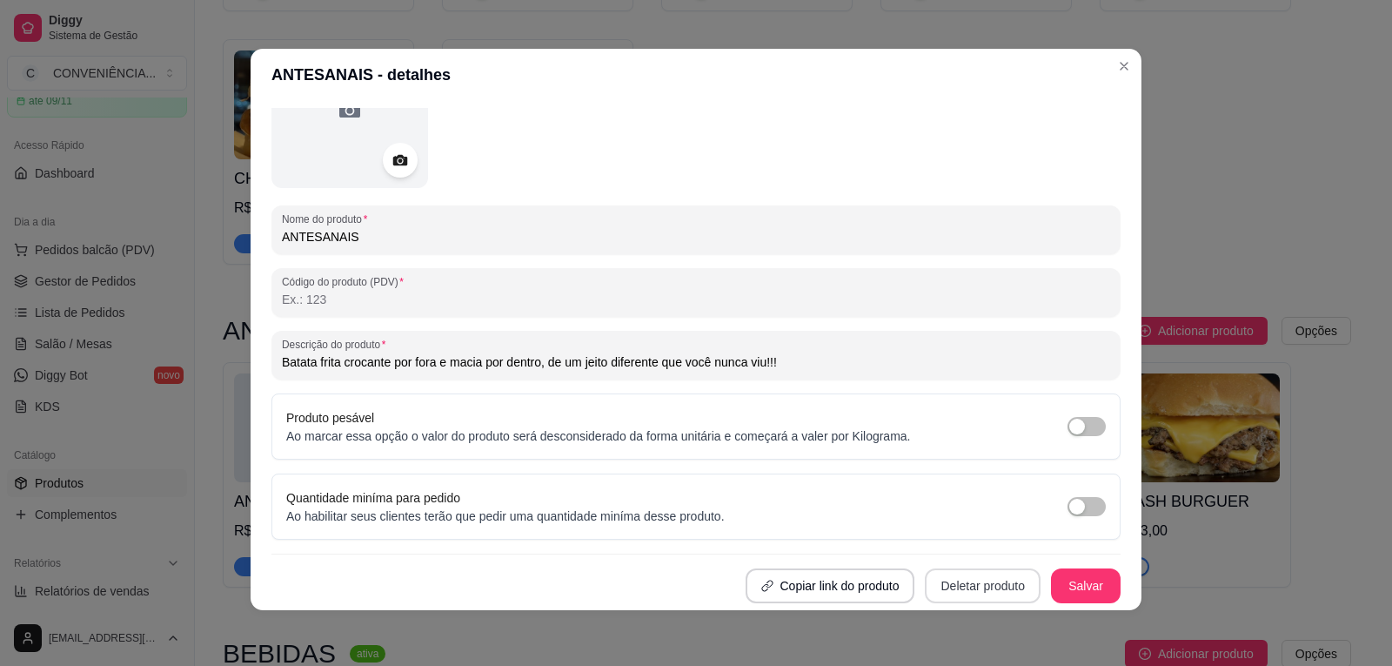
click at [989, 600] on button "Deletar produto" at bounding box center [983, 585] width 116 height 35
click at [972, 544] on button "Confirmar" at bounding box center [970, 536] width 64 height 27
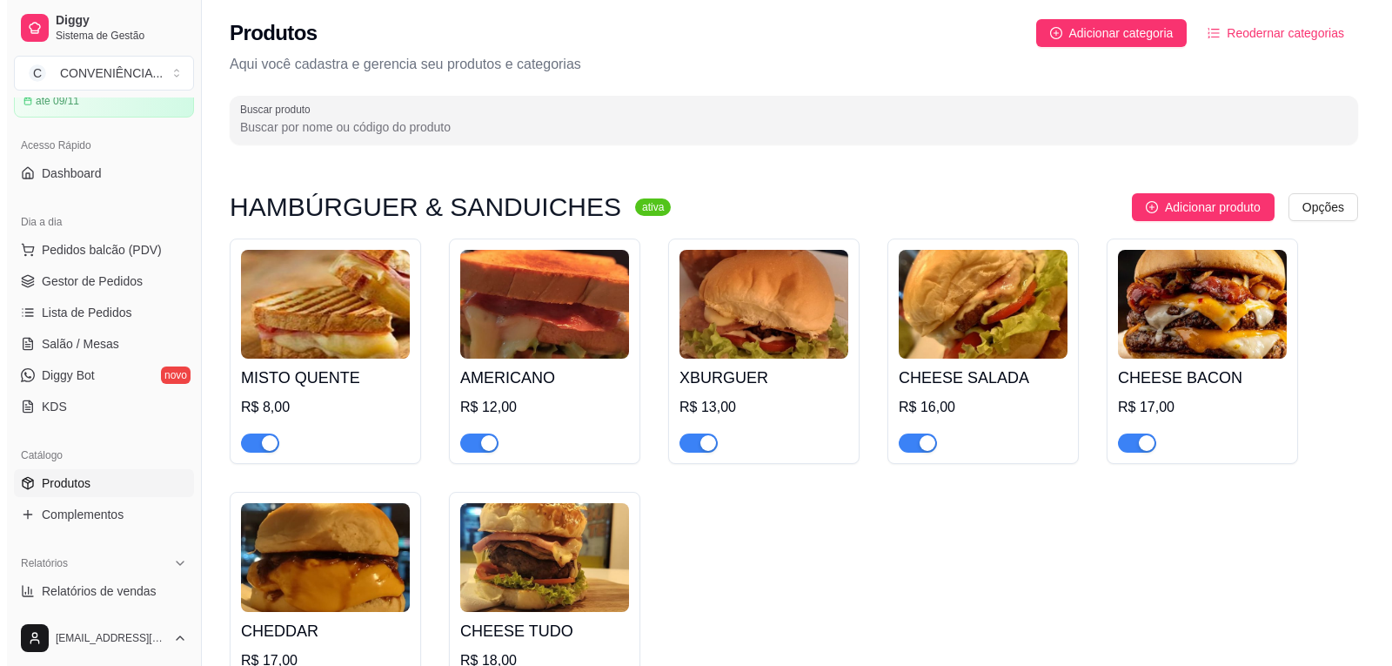
scroll to position [0, 0]
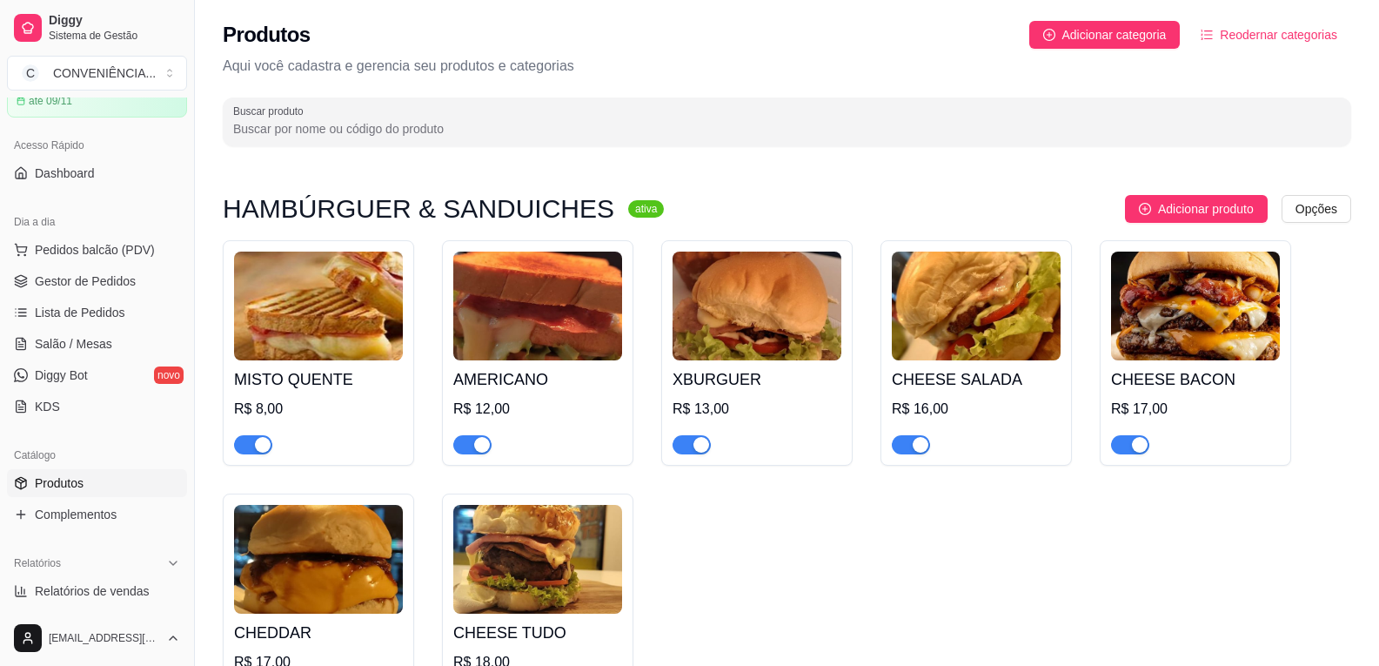
click at [1204, 320] on img at bounding box center [1195, 305] width 169 height 109
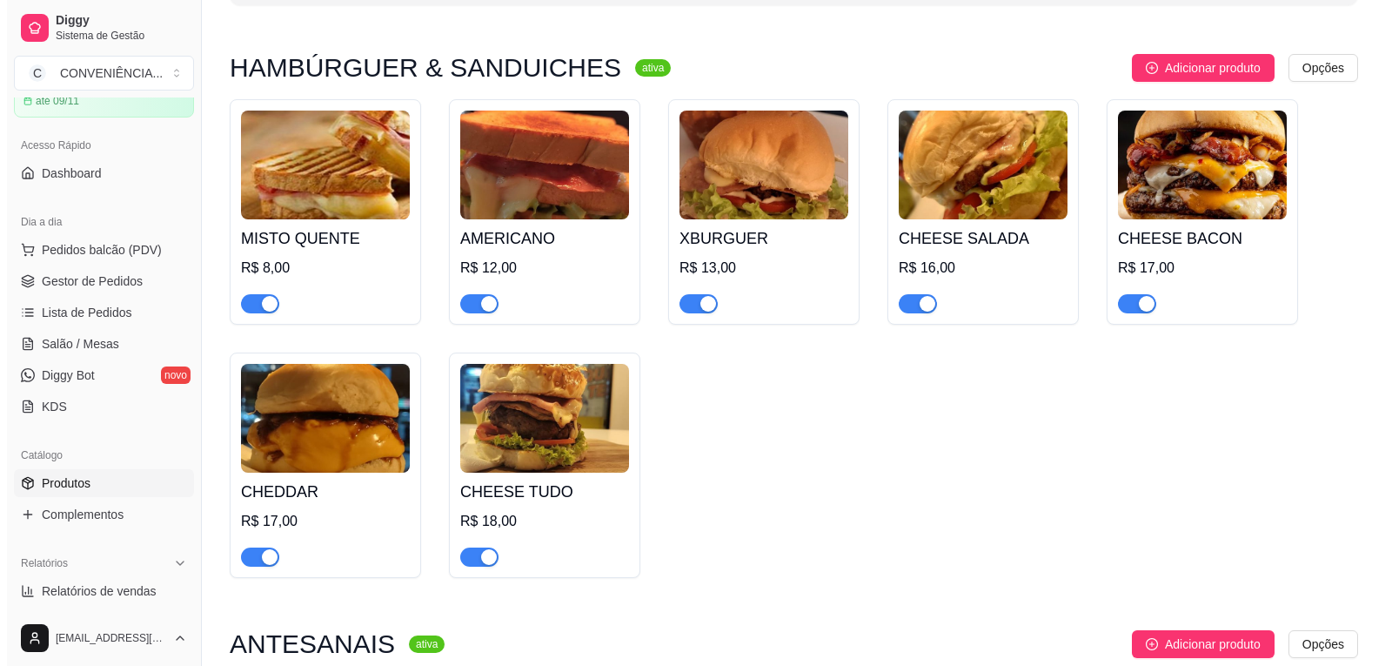
scroll to position [348, 0]
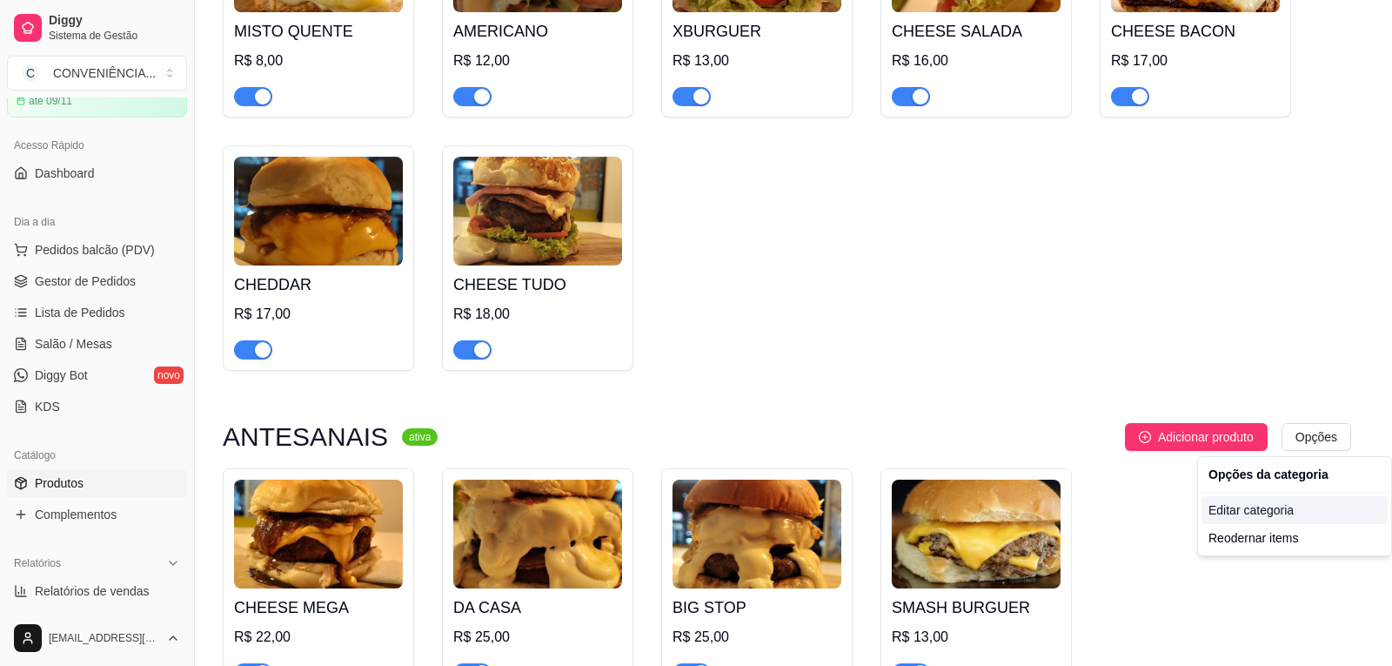
click at [1243, 515] on div "Editar categoria" at bounding box center [1295, 510] width 186 height 28
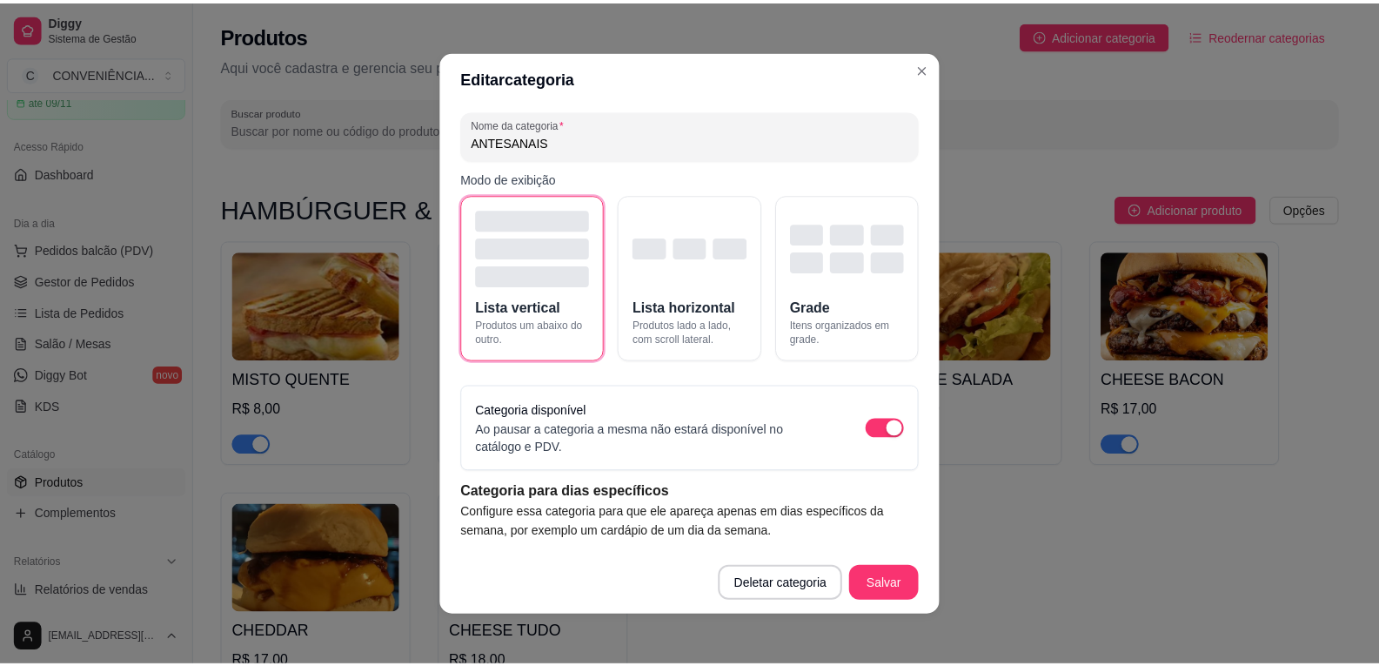
scroll to position [454, 0]
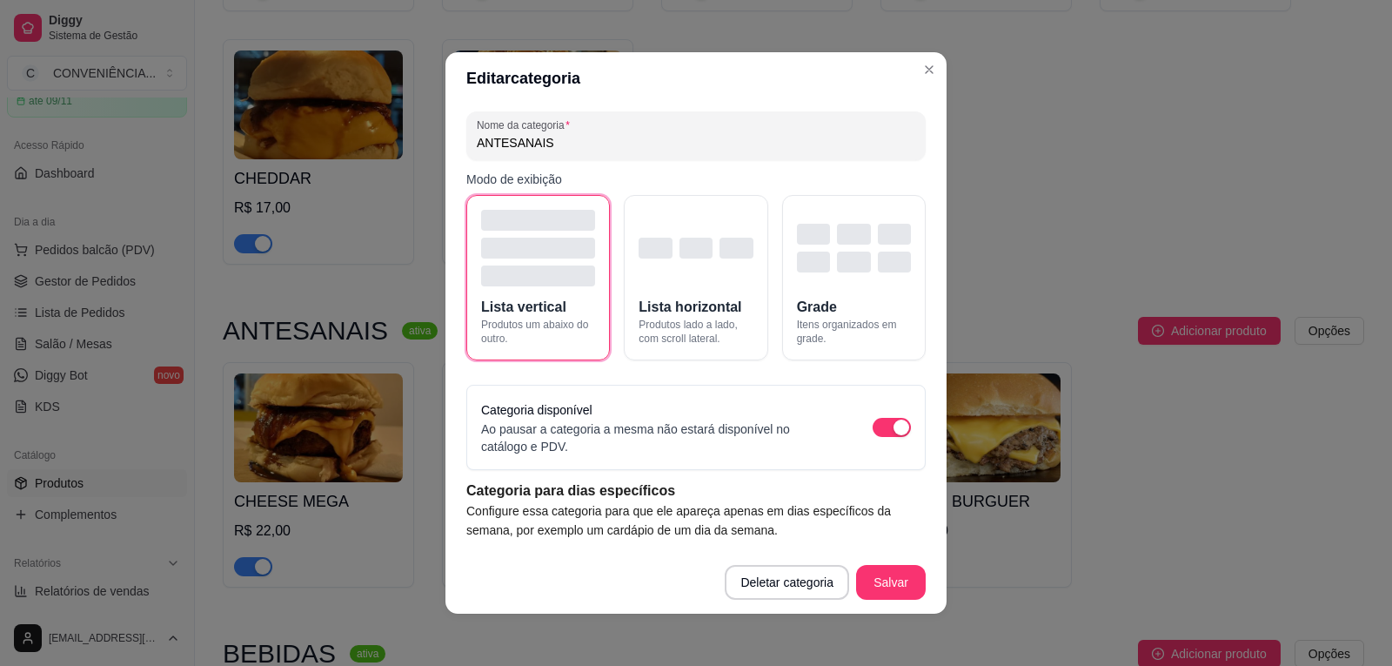
drag, startPoint x: 538, startPoint y: 137, endPoint x: 464, endPoint y: 151, distance: 75.3
click at [466, 151] on div "Nome da categoria ANTESANAIS" at bounding box center [695, 135] width 459 height 49
type input "HAMBÚRGUER"
click at [899, 585] on button "Salvar" at bounding box center [891, 582] width 70 height 35
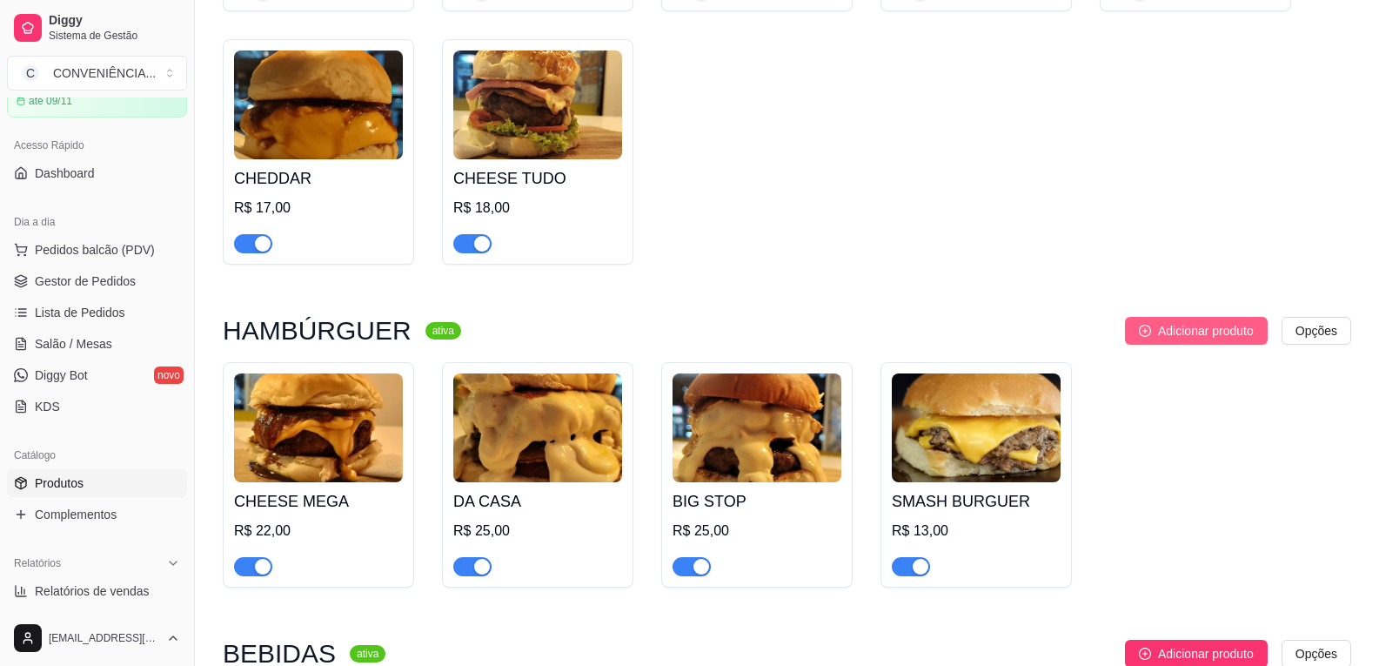
click at [1175, 337] on span "Adicionar produto" at bounding box center [1206, 330] width 96 height 19
click at [1156, 341] on button "Adicionar produto" at bounding box center [1196, 331] width 143 height 28
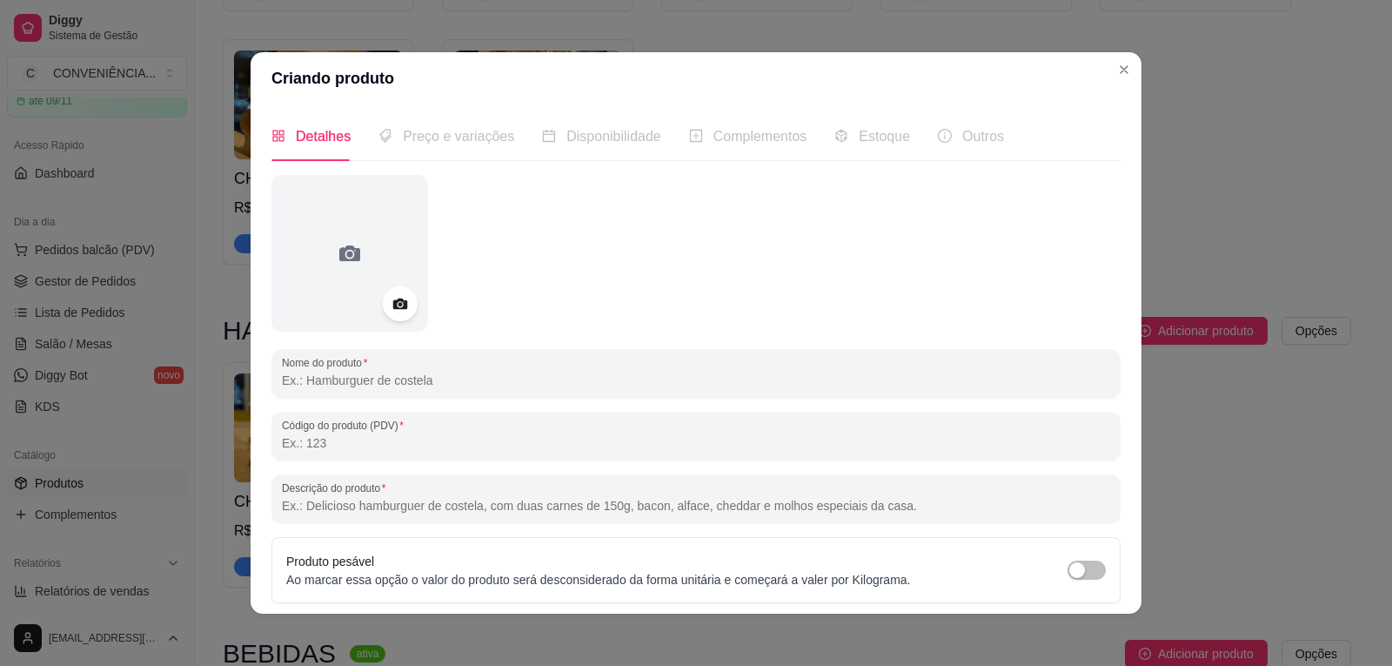
click at [348, 387] on input "Nome do produto" at bounding box center [696, 380] width 828 height 17
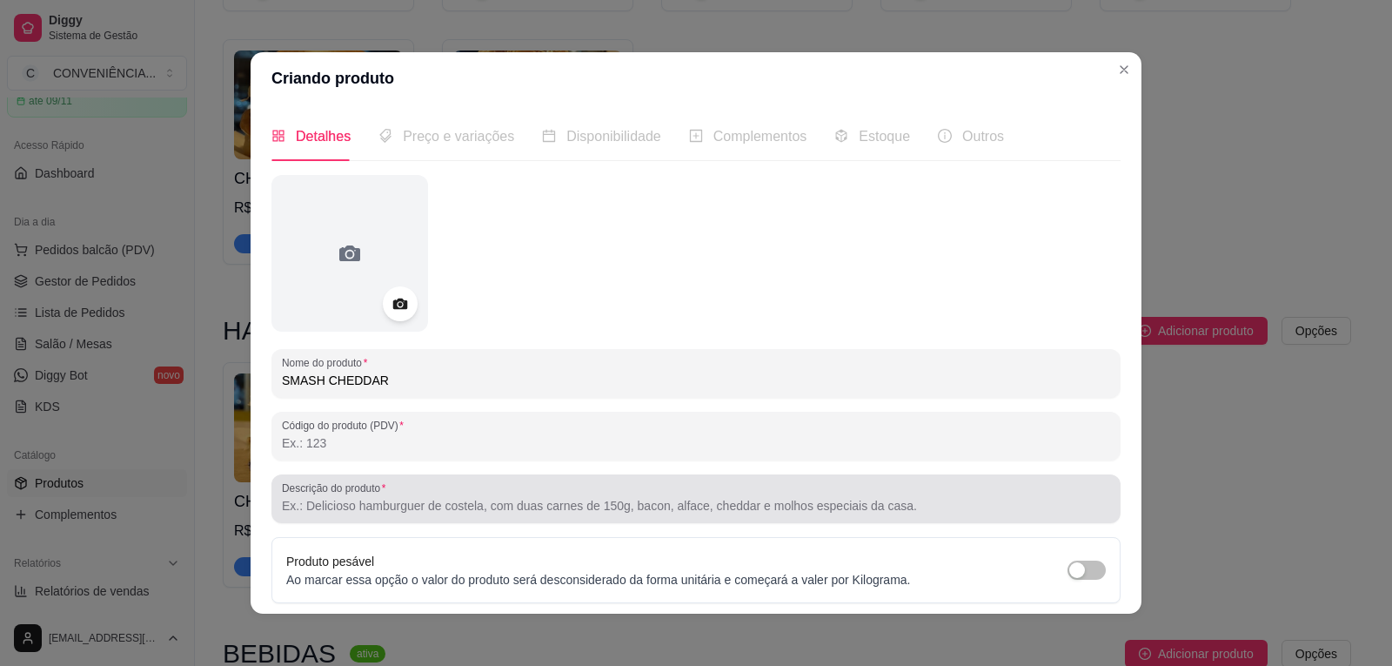
type input "SMASH CHEDDAR"
click at [330, 514] on input "Descrição do produto" at bounding box center [696, 505] width 828 height 17
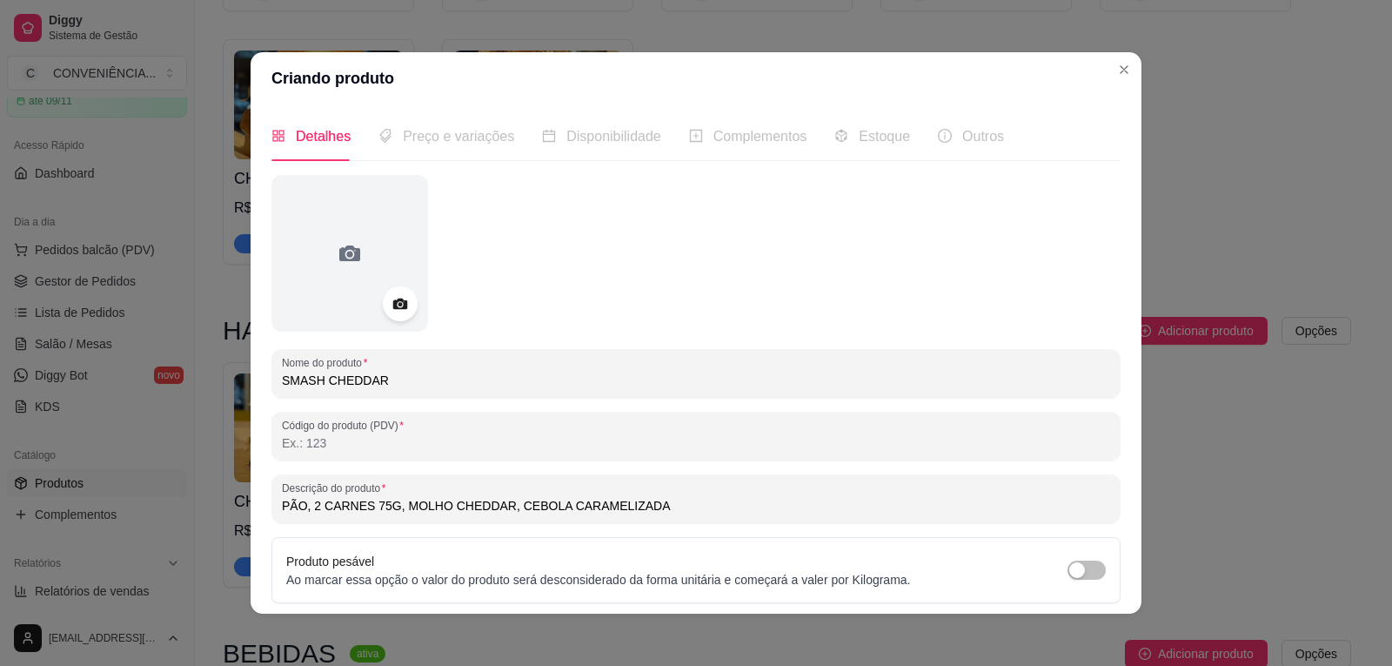
type input "PÃO, 2 CARNES 75G, MOLHO CHEDDAR, CEBOLA CARAMELIZADA"
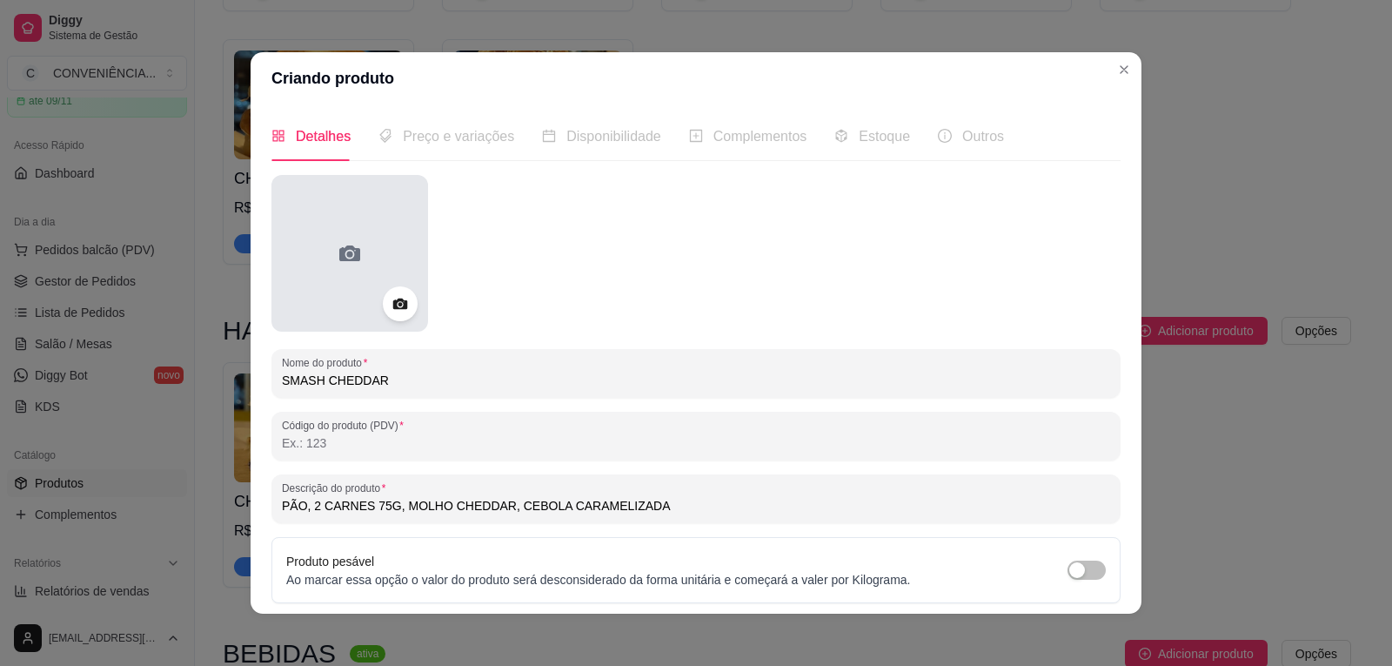
click at [338, 235] on div at bounding box center [349, 253] width 157 height 157
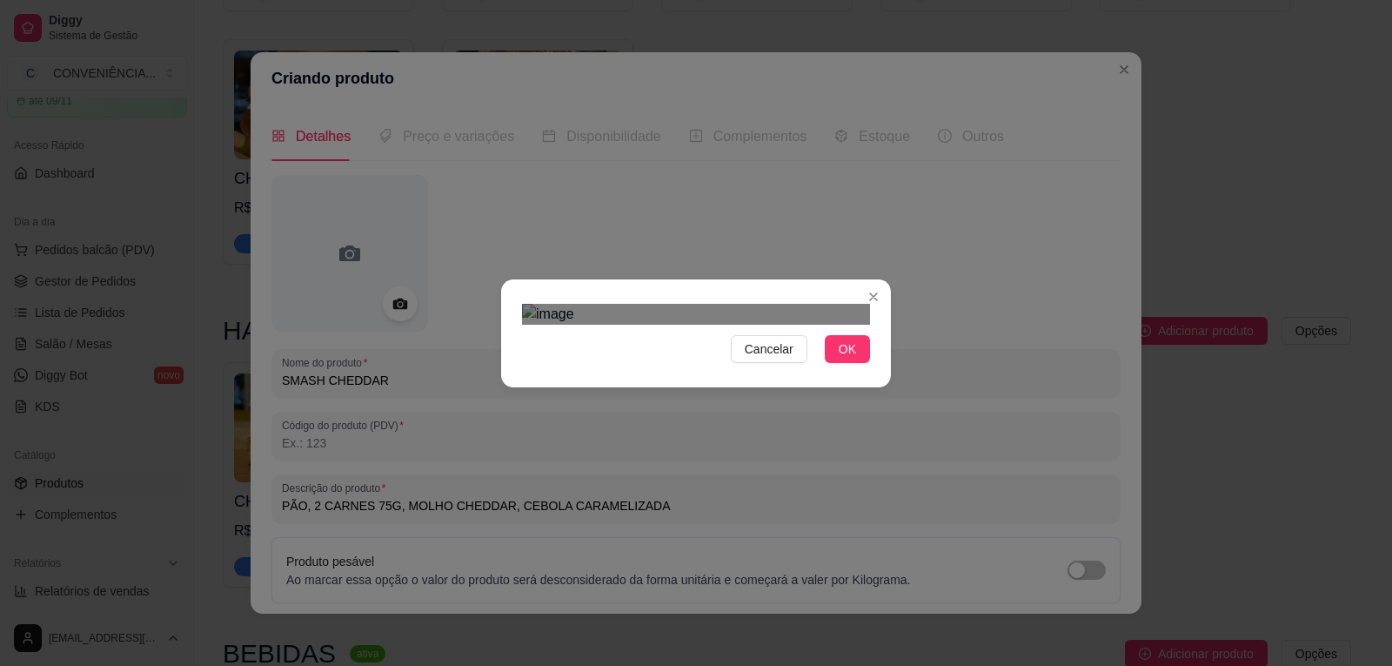
click at [513, 370] on div "Cancelar OK" at bounding box center [696, 333] width 390 height 73
click at [871, 297] on div "Cancelar OK" at bounding box center [696, 333] width 390 height 73
click at [787, 493] on div "Use the arrow keys to move the crop selection area" at bounding box center [696, 667] width 348 height 348
click at [839, 363] on button "OK" at bounding box center [847, 349] width 45 height 28
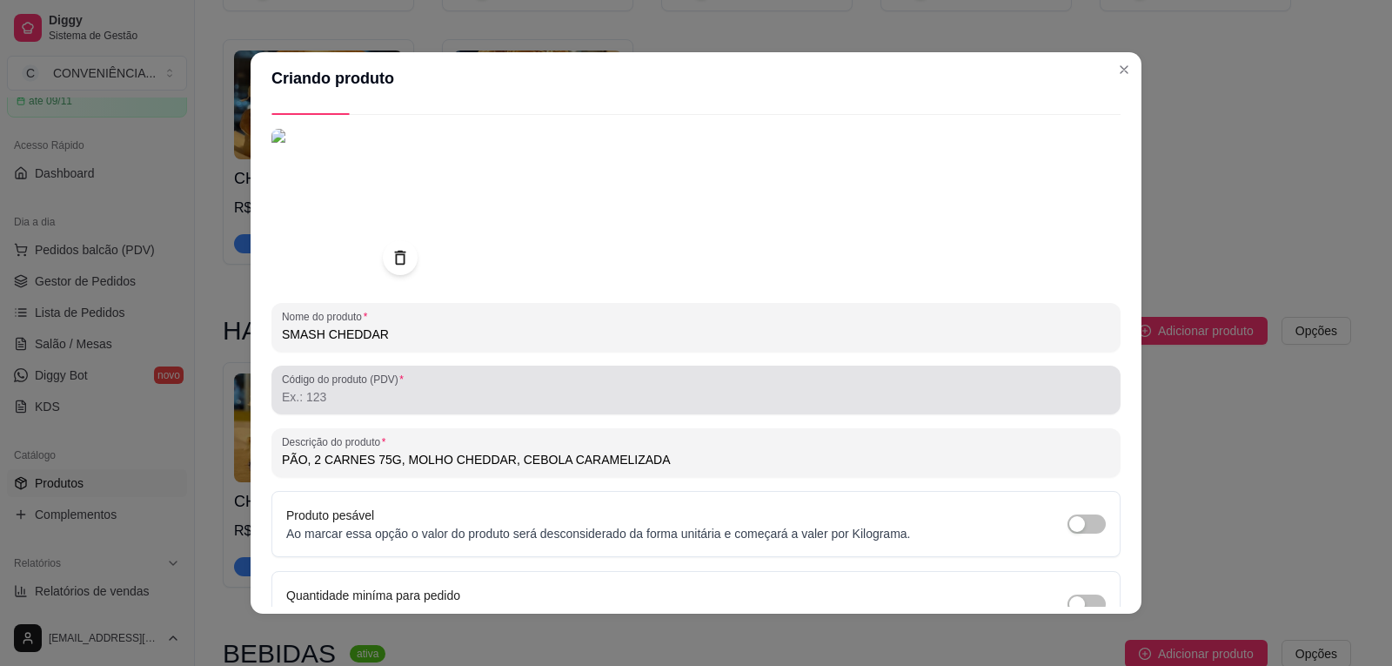
scroll to position [140, 0]
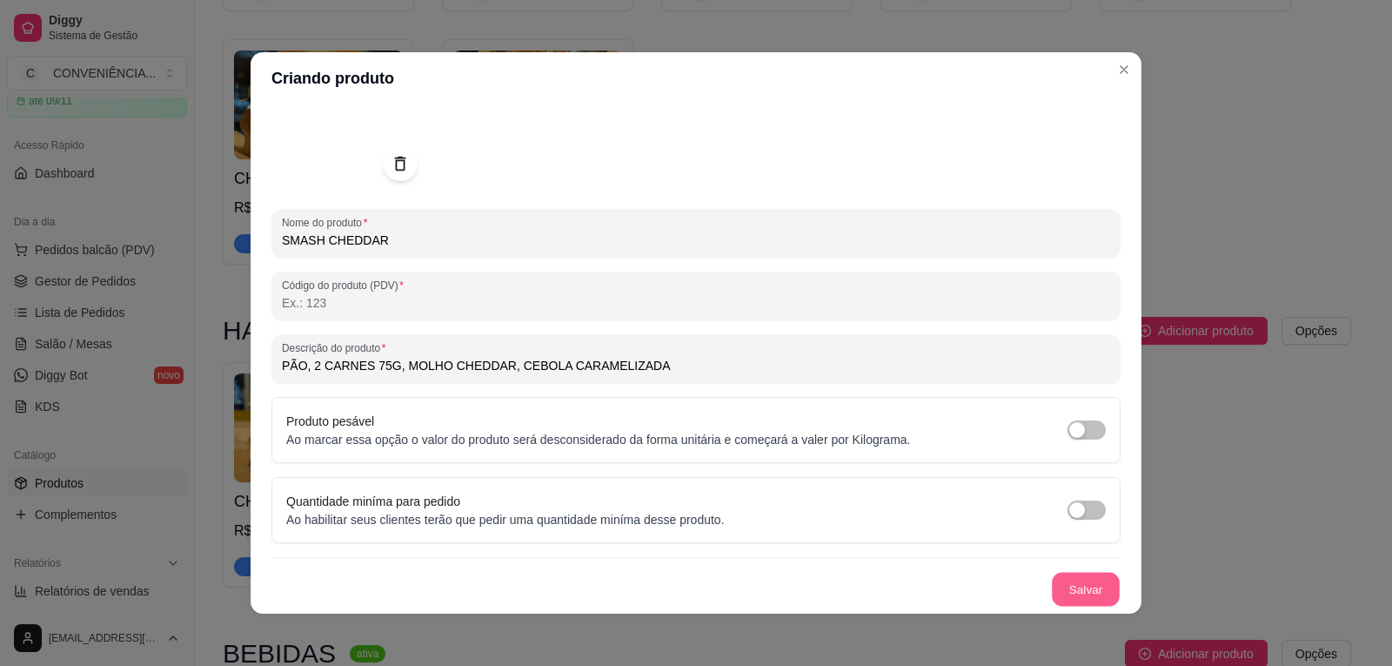
click at [1068, 594] on button "Salvar" at bounding box center [1086, 590] width 68 height 34
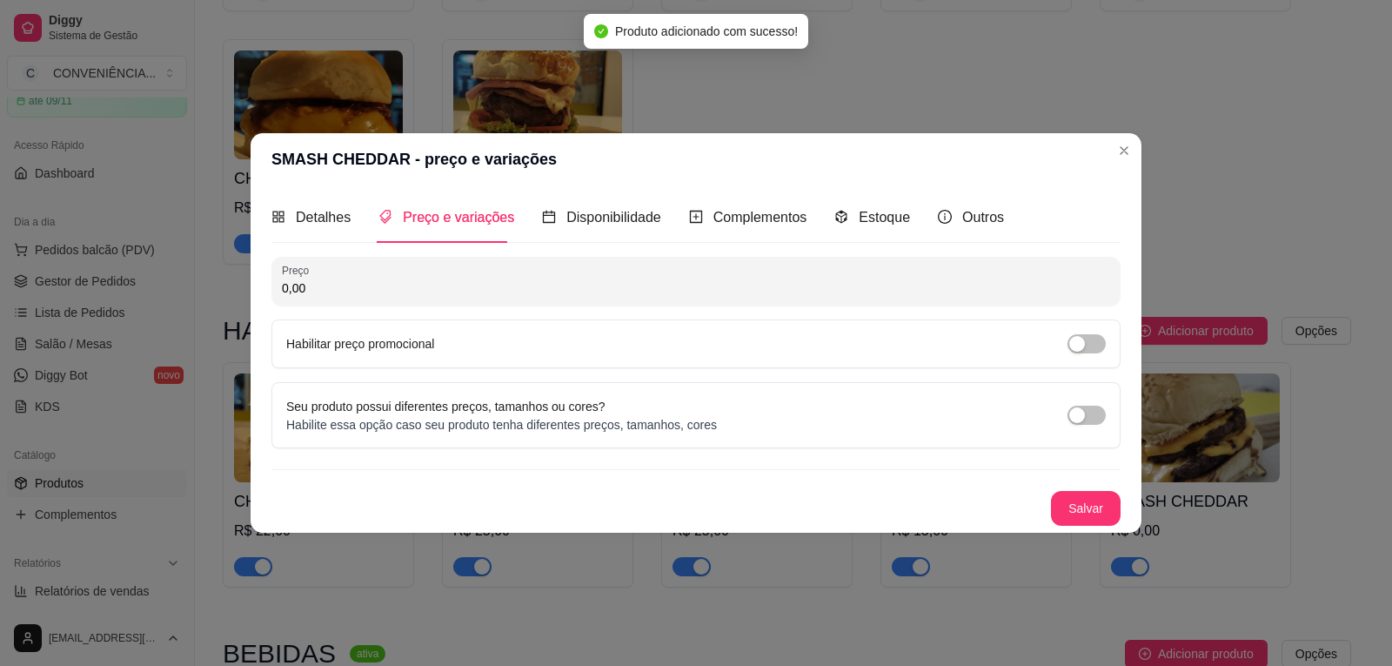
scroll to position [0, 0]
drag, startPoint x: 358, startPoint y: 287, endPoint x: 220, endPoint y: 287, distance: 137.5
click at [220, 287] on div "SMASH CHEDDAR - preço e variações Detalhes Preço e variações Disponibilidade Co…" at bounding box center [696, 333] width 1392 height 666
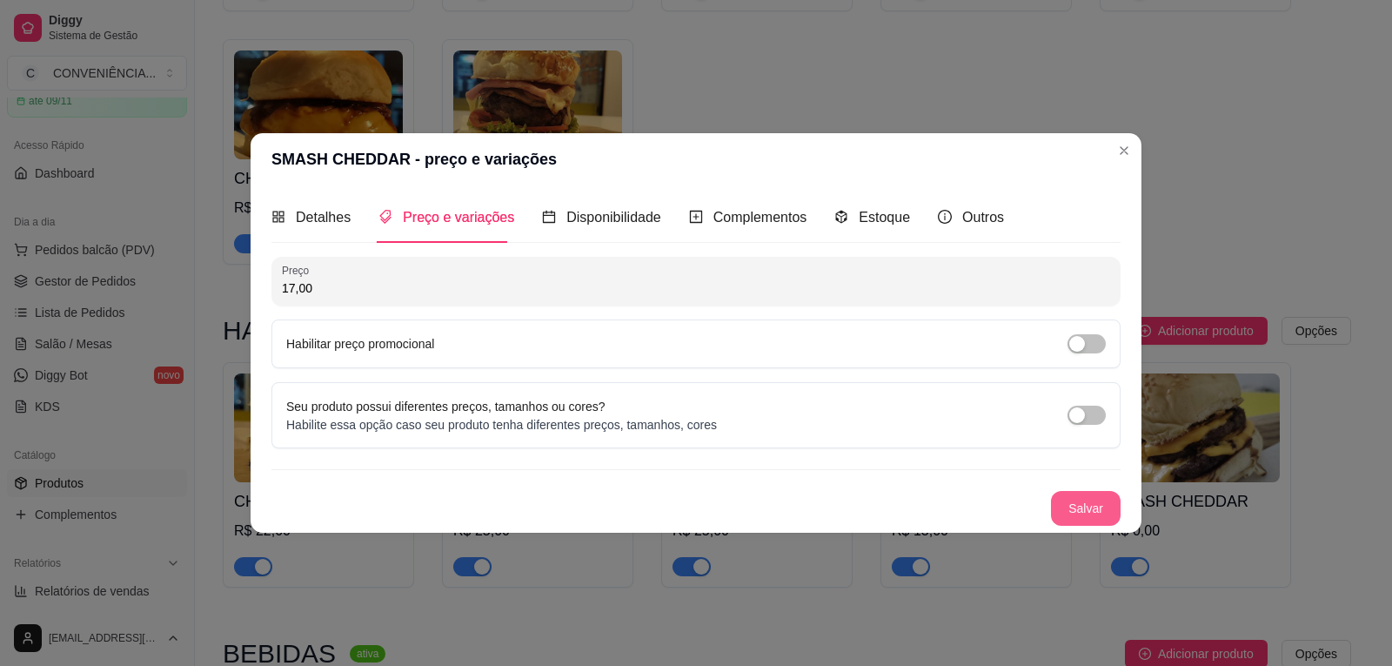
type input "17,00"
click at [1086, 503] on button "Salvar" at bounding box center [1086, 508] width 70 height 35
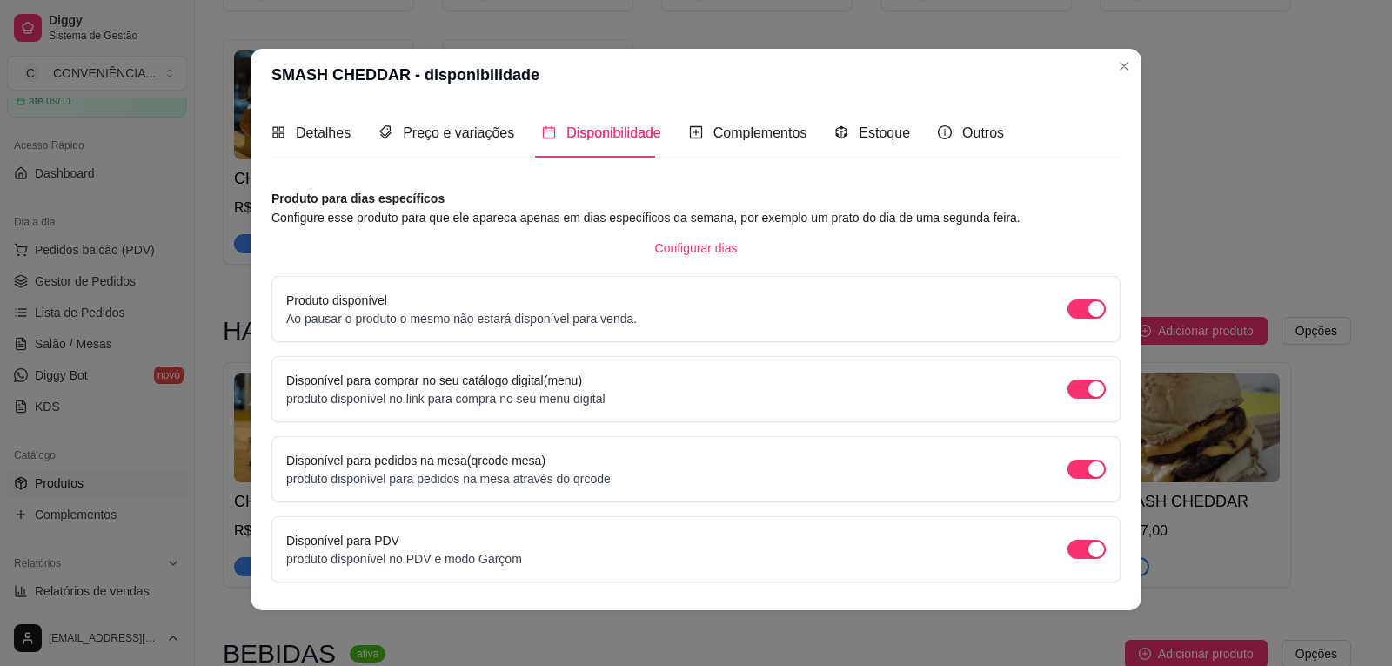
scroll to position [50, 0]
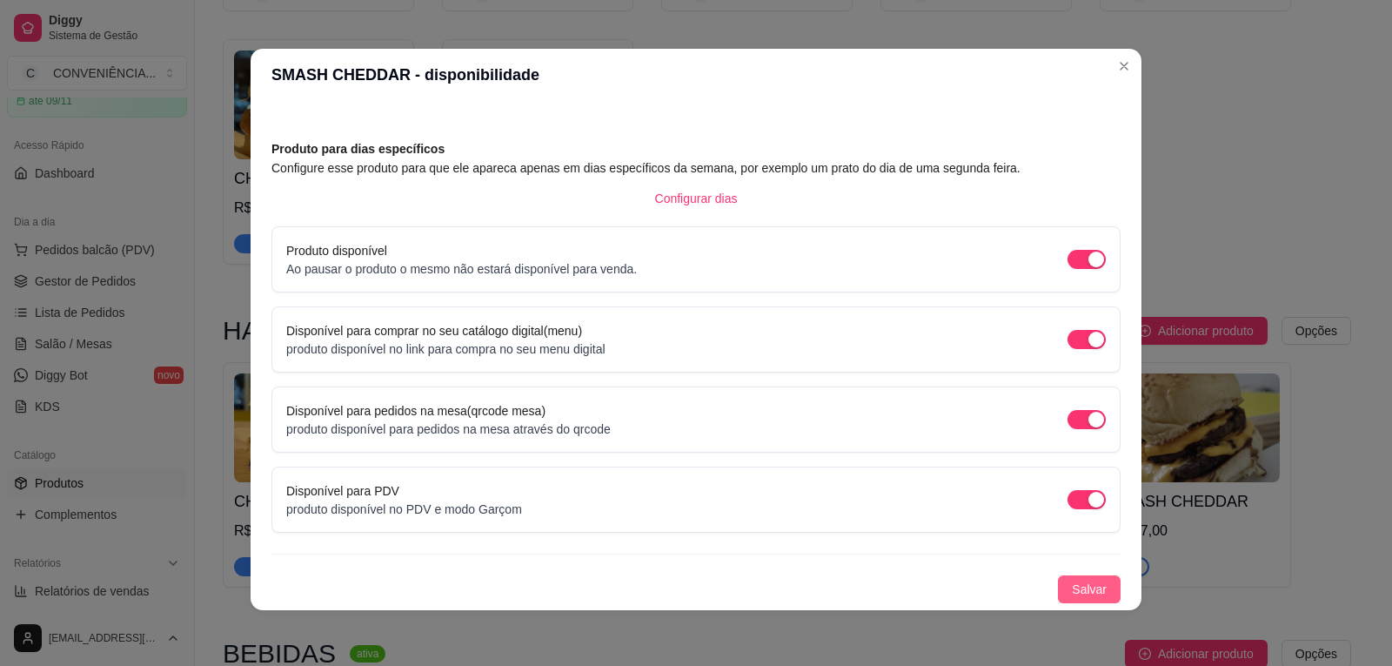
click at [1072, 593] on span "Salvar" at bounding box center [1089, 589] width 35 height 19
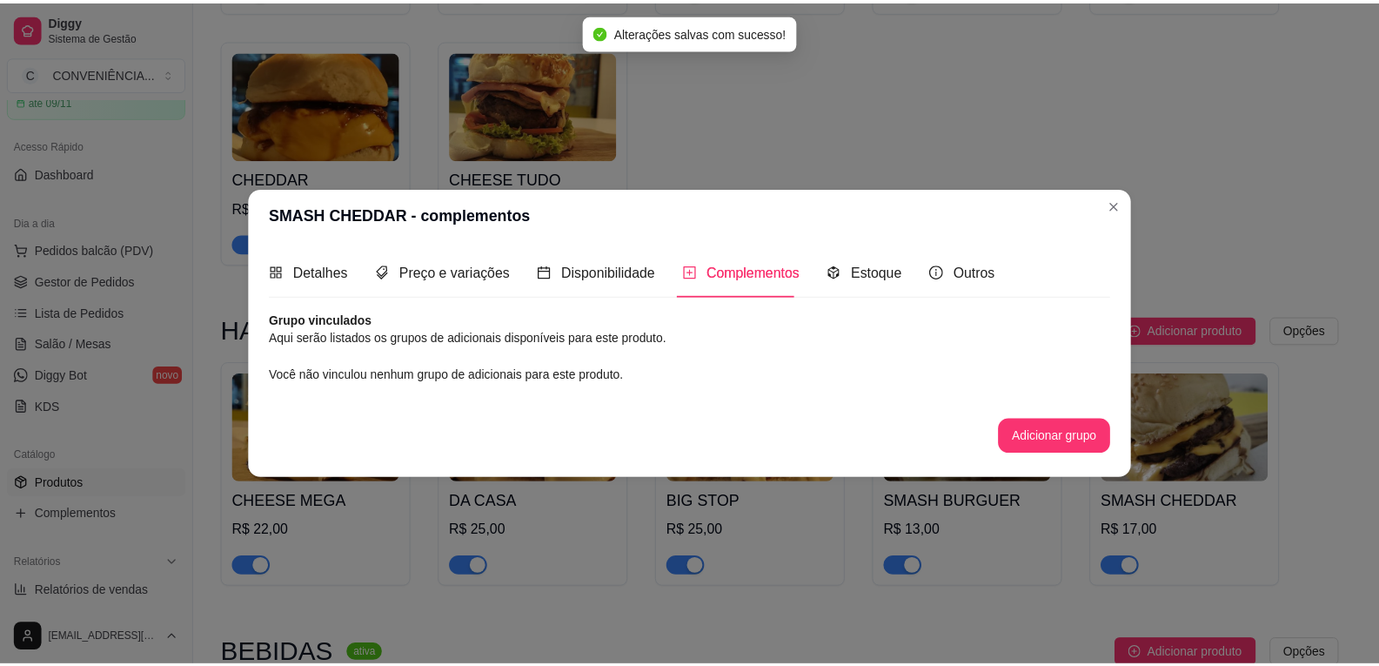
scroll to position [0, 0]
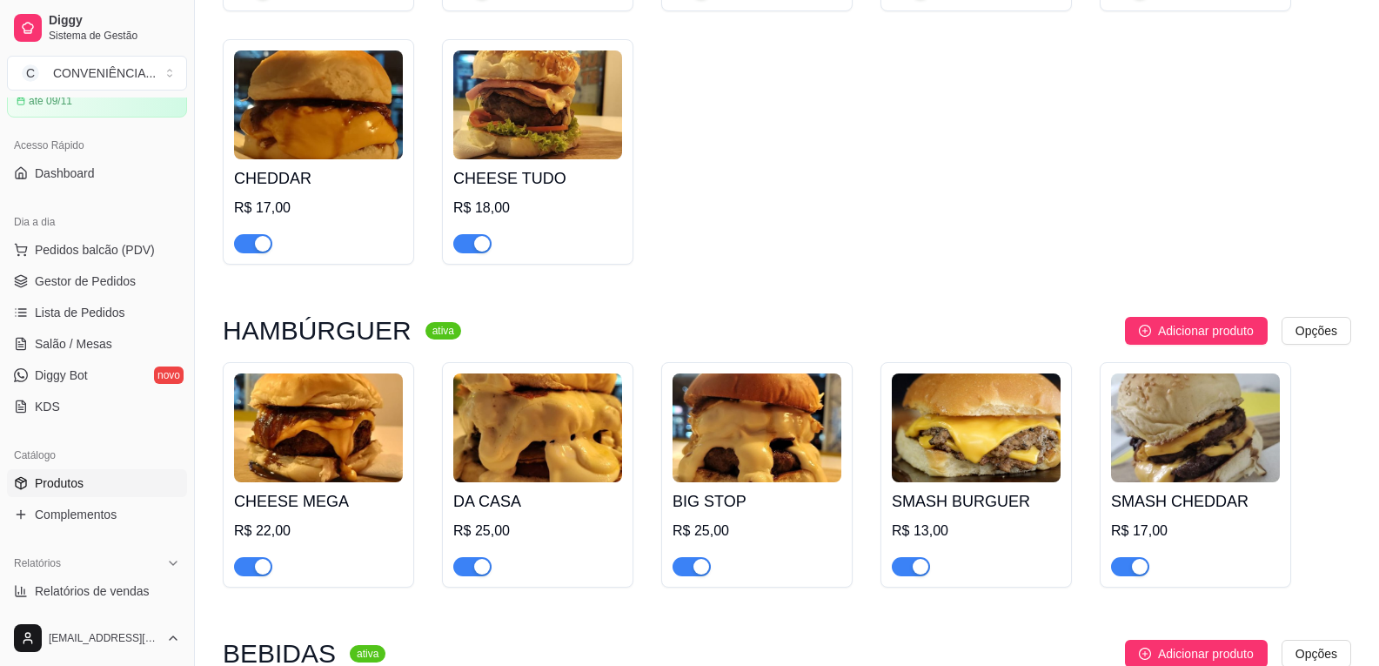
click at [717, 506] on h4 "BIG STOP" at bounding box center [757, 501] width 169 height 24
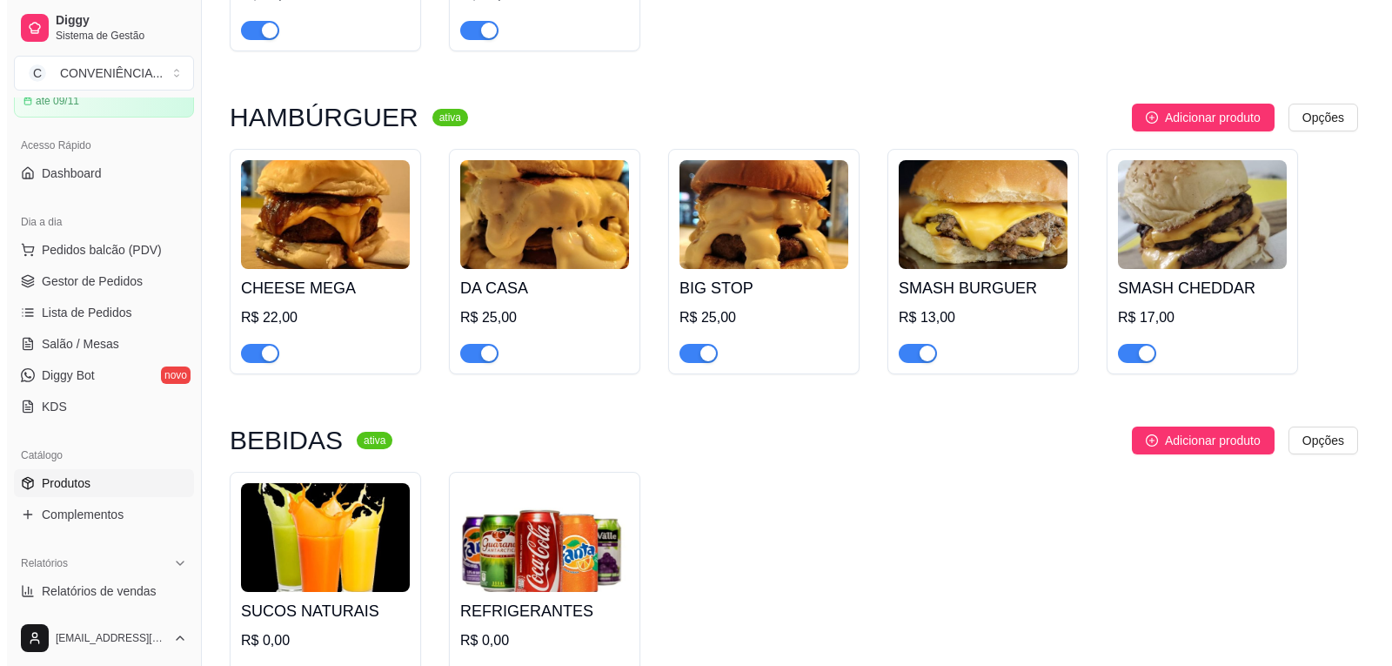
scroll to position [628, 0]
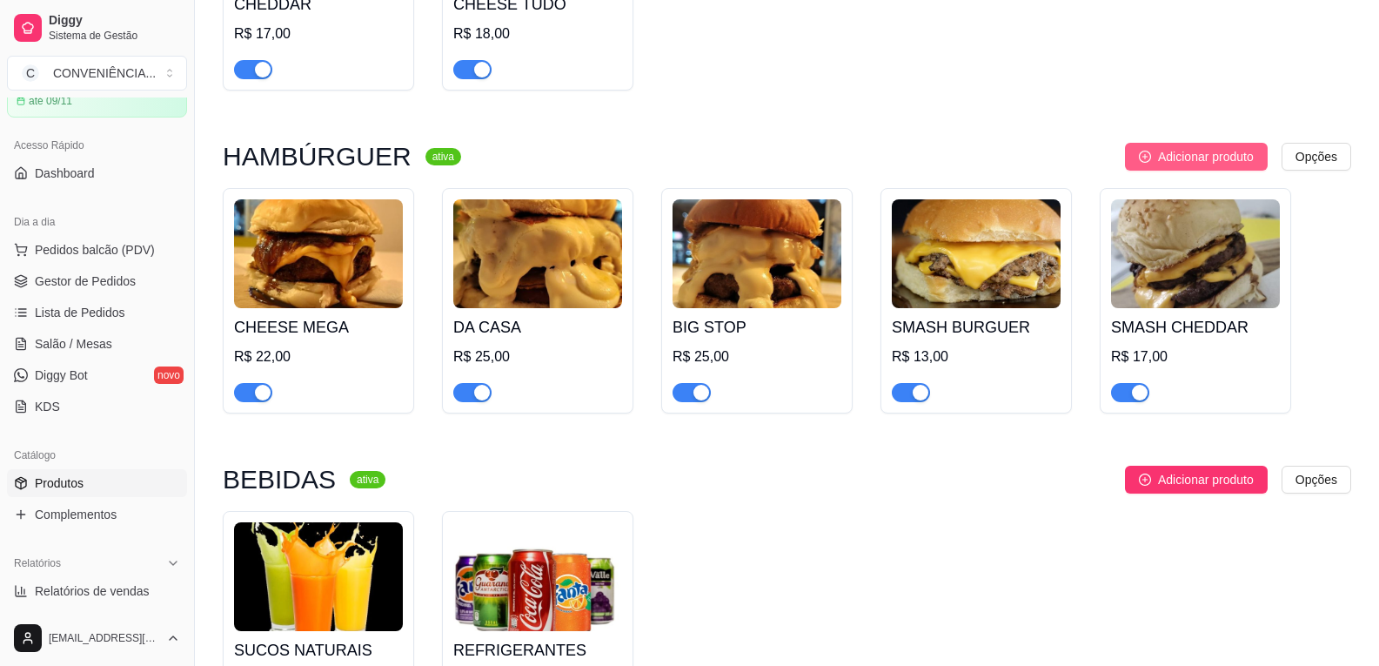
click at [1240, 162] on span "Adicionar produto" at bounding box center [1206, 156] width 96 height 19
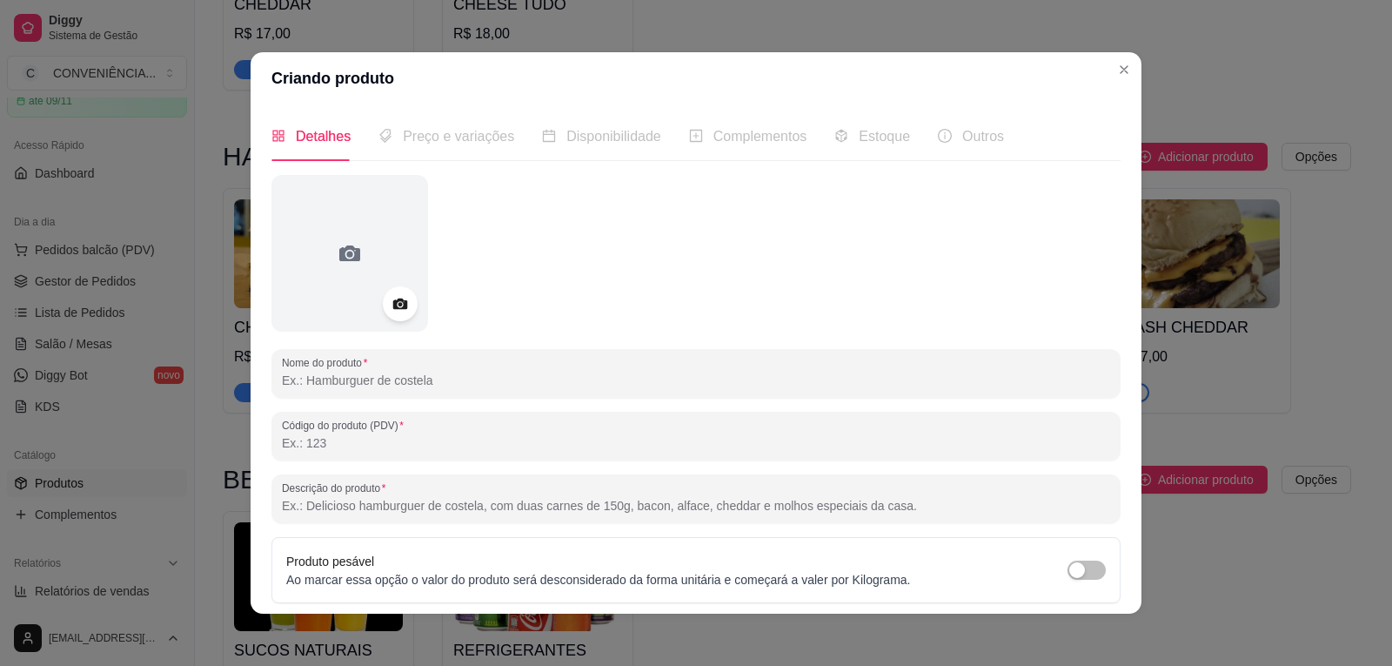
click at [379, 383] on input "Nome do produto" at bounding box center [696, 380] width 828 height 17
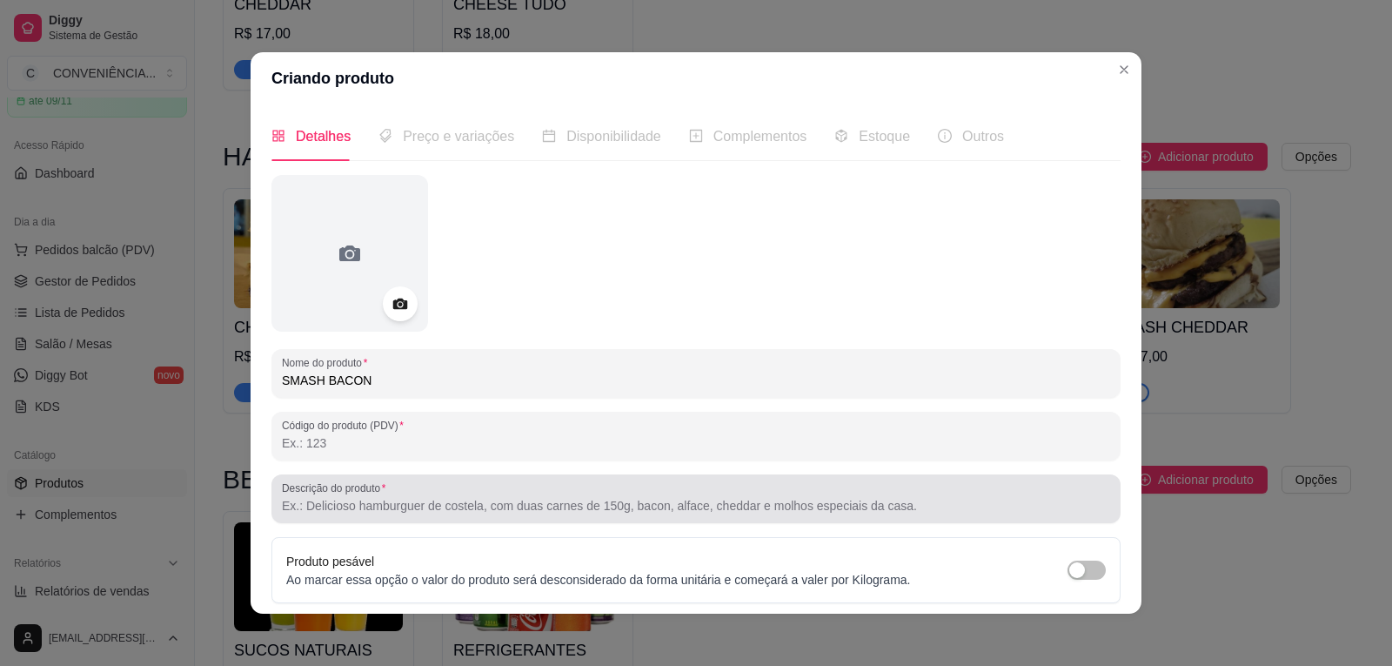
type input "SMASH BACON"
click at [355, 492] on label "Descrição do produto" at bounding box center [337, 487] width 110 height 15
click at [355, 497] on input "Descrição do produto" at bounding box center [696, 505] width 828 height 17
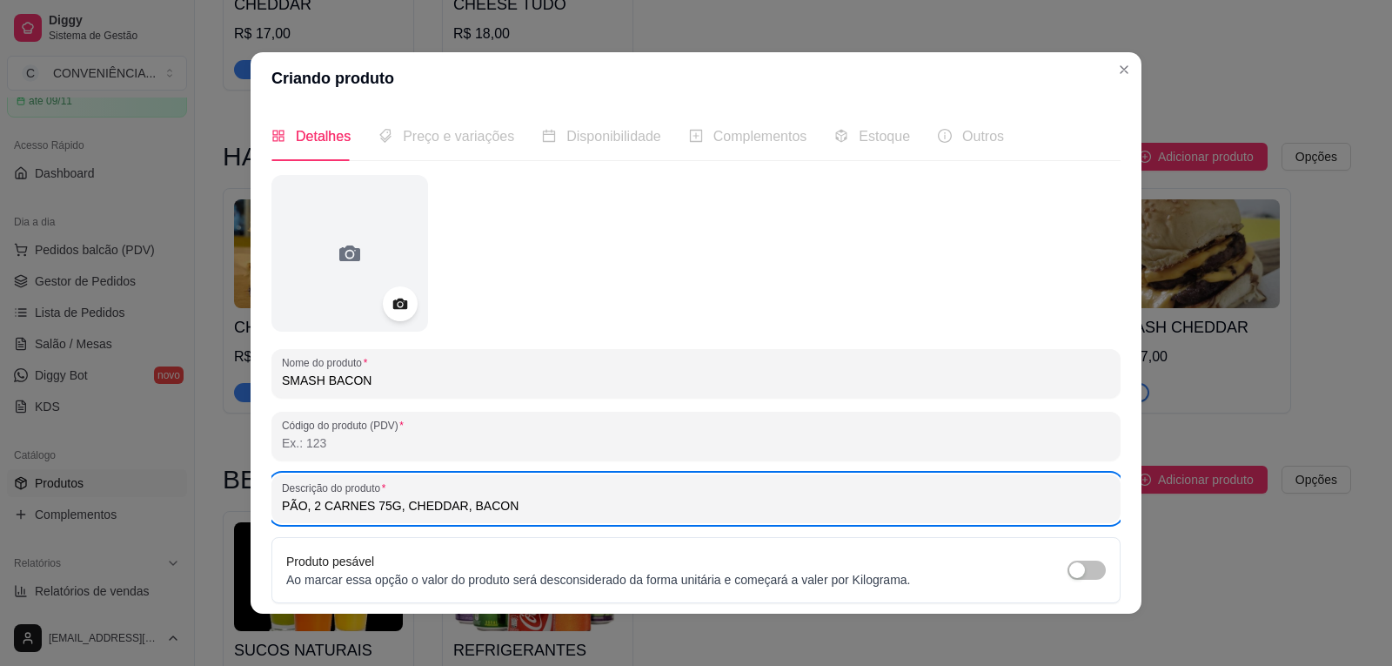
type input "PÃO, 2 CARNES 75G, CHEDDAR, BACON"
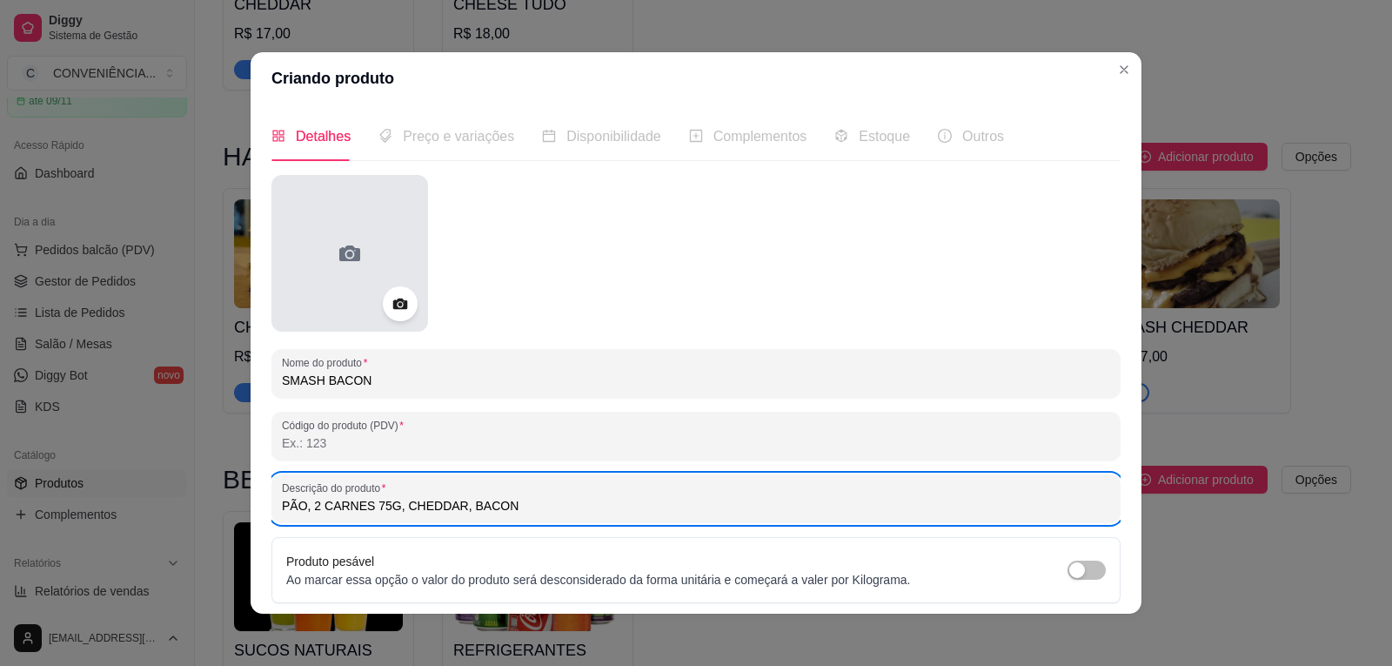
click at [324, 224] on div at bounding box center [349, 253] width 157 height 157
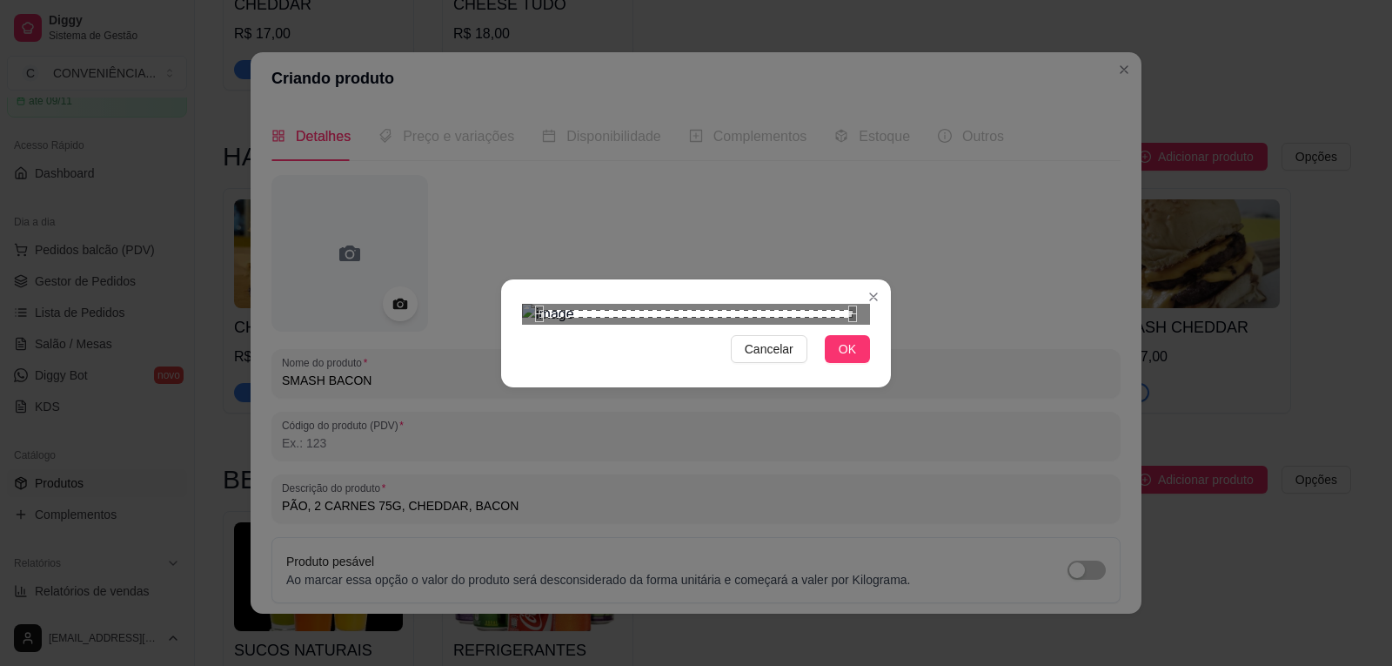
scroll to position [153, 0]
click at [843, 359] on span "OK" at bounding box center [847, 348] width 17 height 19
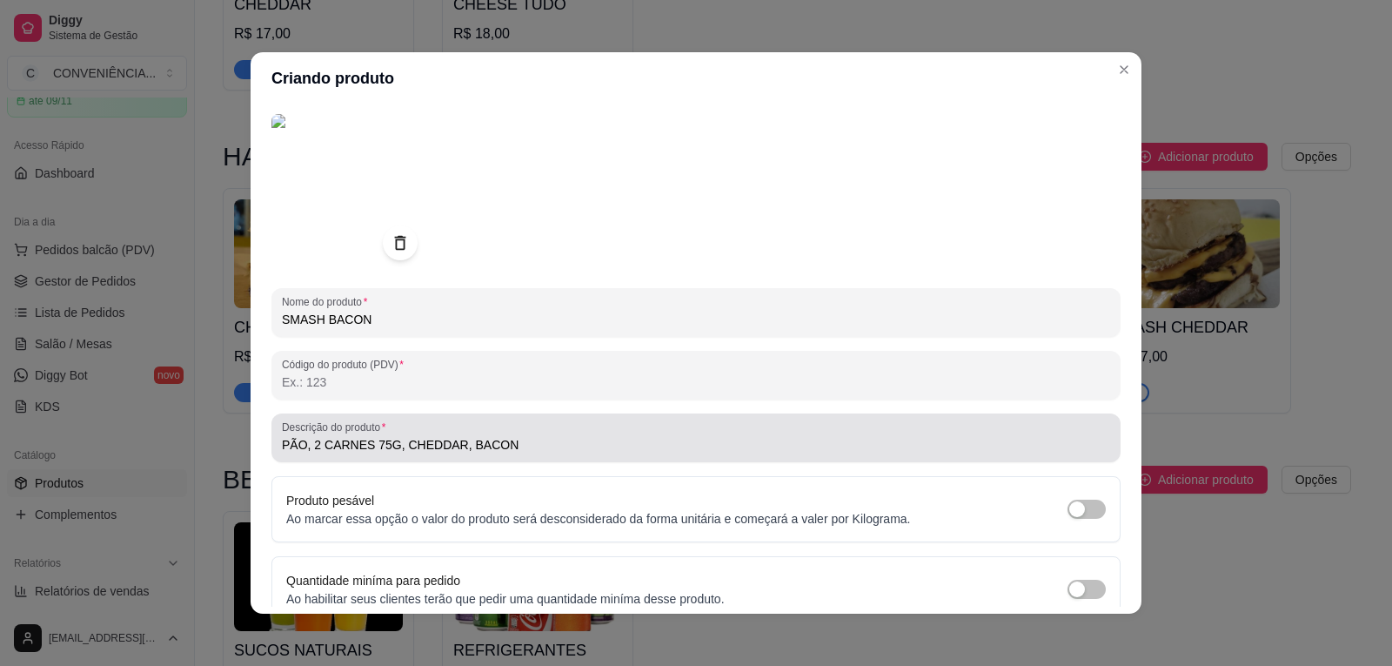
scroll to position [140, 0]
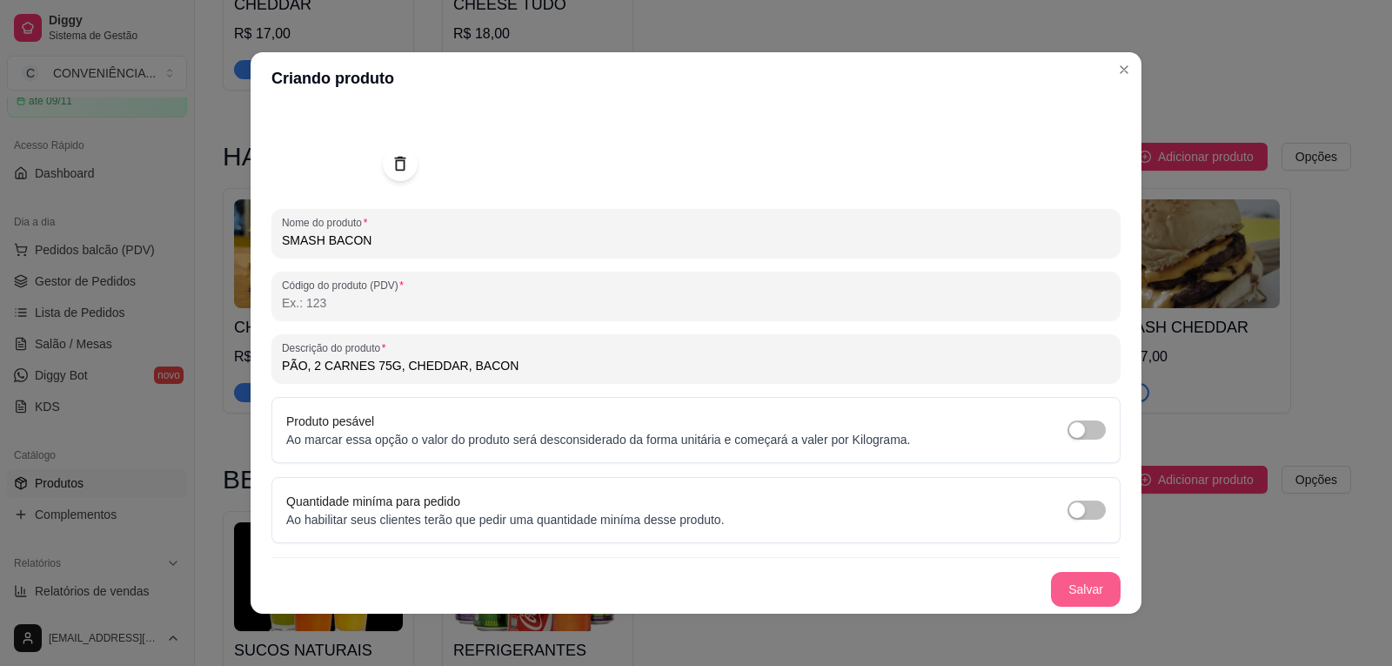
click at [1056, 590] on button "Salvar" at bounding box center [1086, 589] width 70 height 35
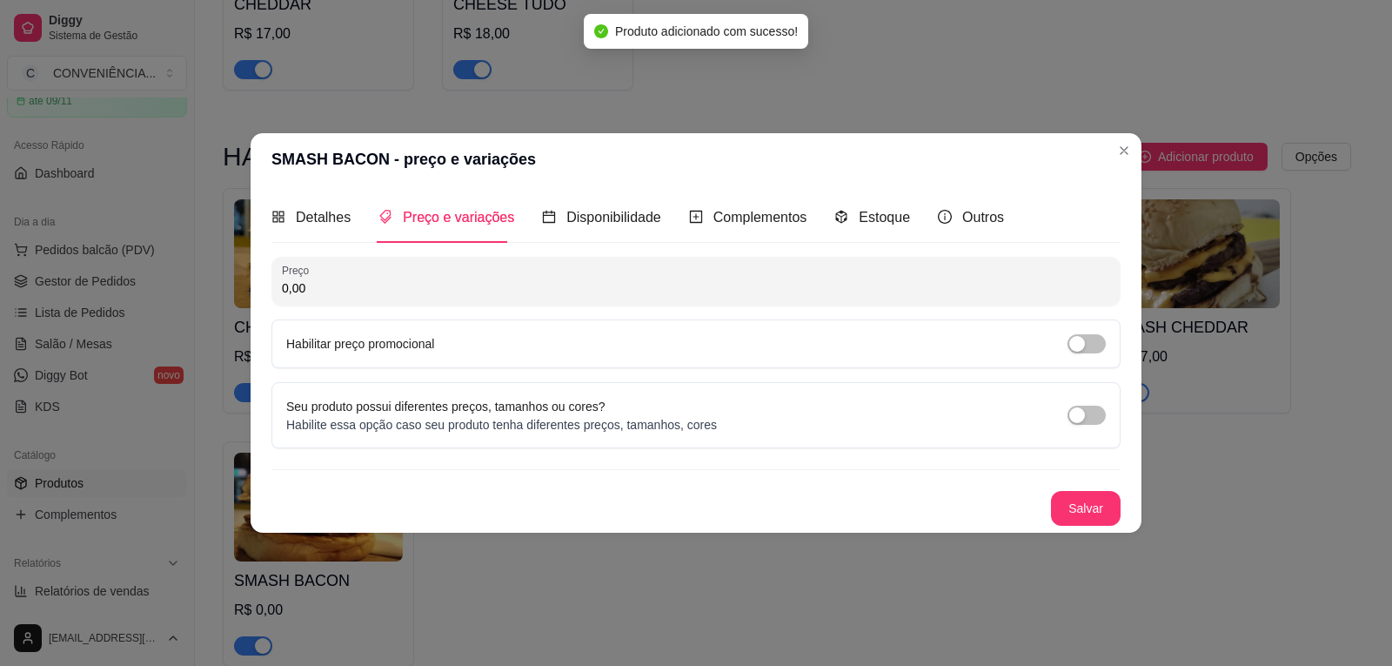
drag, startPoint x: 338, startPoint y: 281, endPoint x: 245, endPoint y: 284, distance: 94.0
click at [247, 284] on div "SMASH BACON - preço e variações Detalhes Preço e variações Disponibilidade Comp…" at bounding box center [696, 333] width 1392 height 666
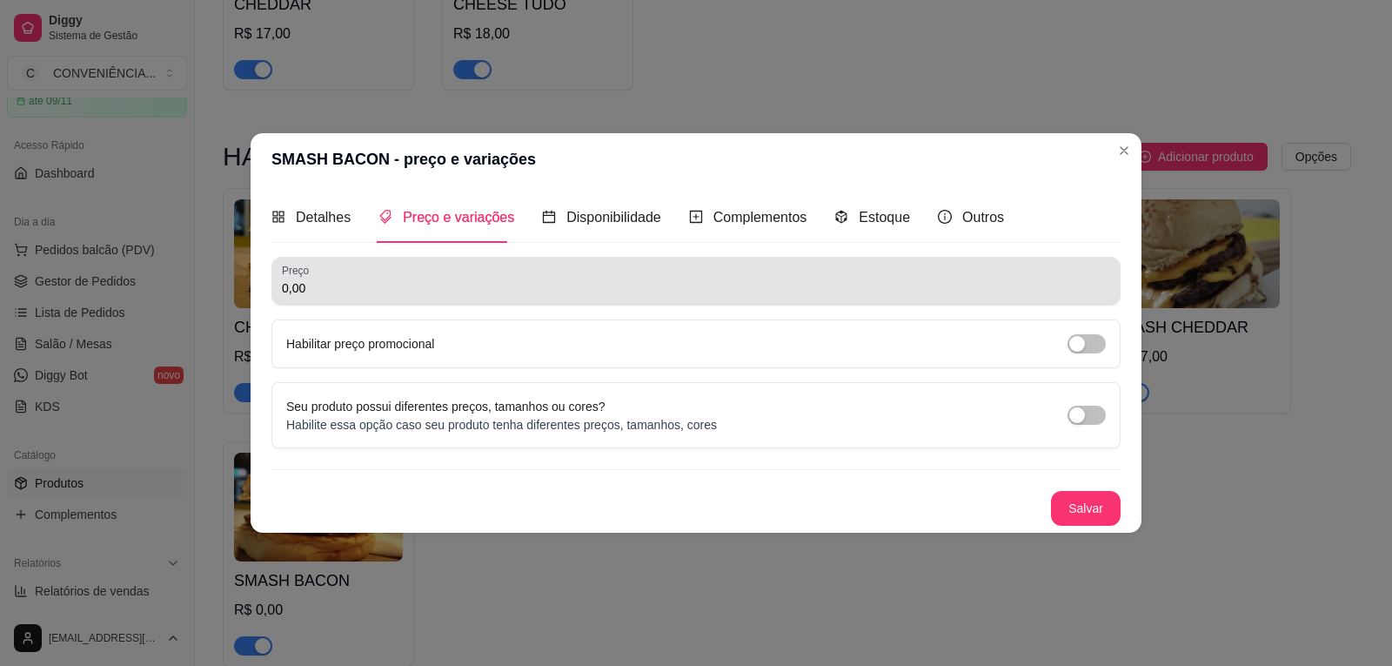
drag, startPoint x: 308, startPoint y: 297, endPoint x: 264, endPoint y: 279, distance: 47.7
click at [264, 280] on div "Detalhes Preço e variações Disponibilidade Complementos Estoque Outros Nome do …" at bounding box center [696, 358] width 891 height 346
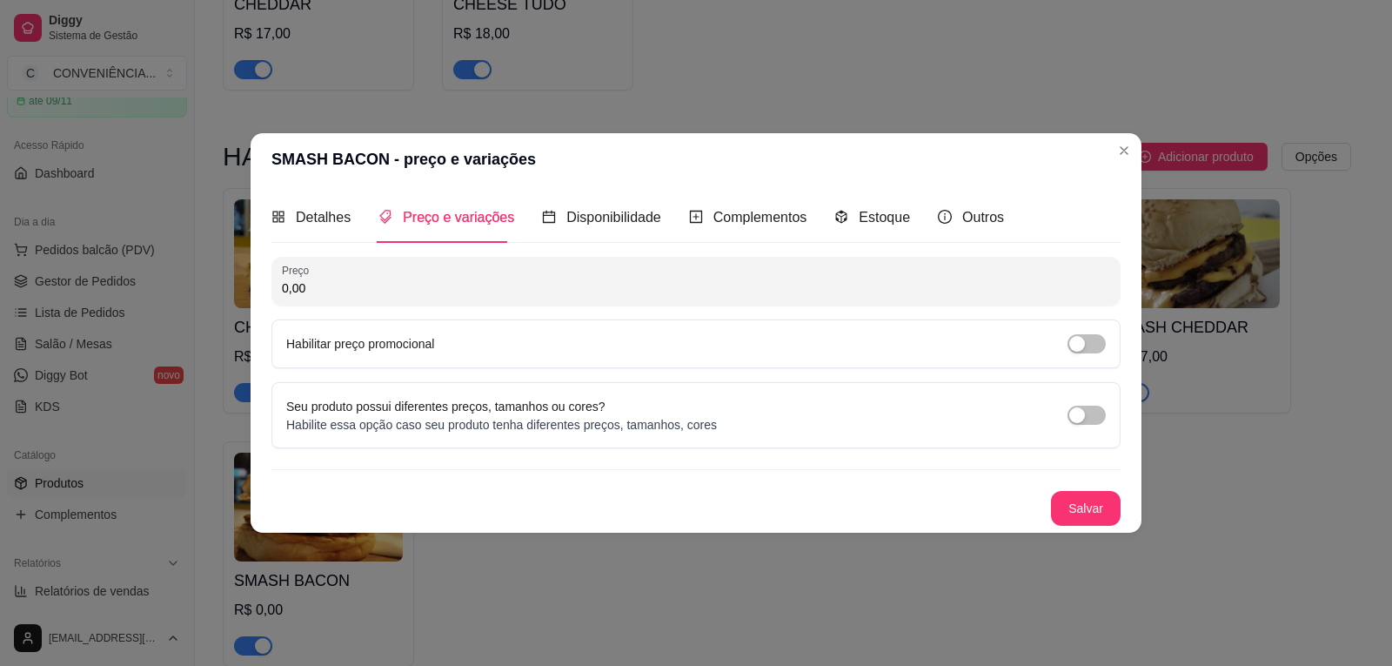
drag, startPoint x: 319, startPoint y: 295, endPoint x: 255, endPoint y: 285, distance: 65.2
click at [255, 285] on div "Detalhes Preço e variações Disponibilidade Complementos Estoque Outros Nome do …" at bounding box center [696, 358] width 891 height 346
type input "16,00"
click at [1076, 518] on button "Salvar" at bounding box center [1086, 508] width 70 height 35
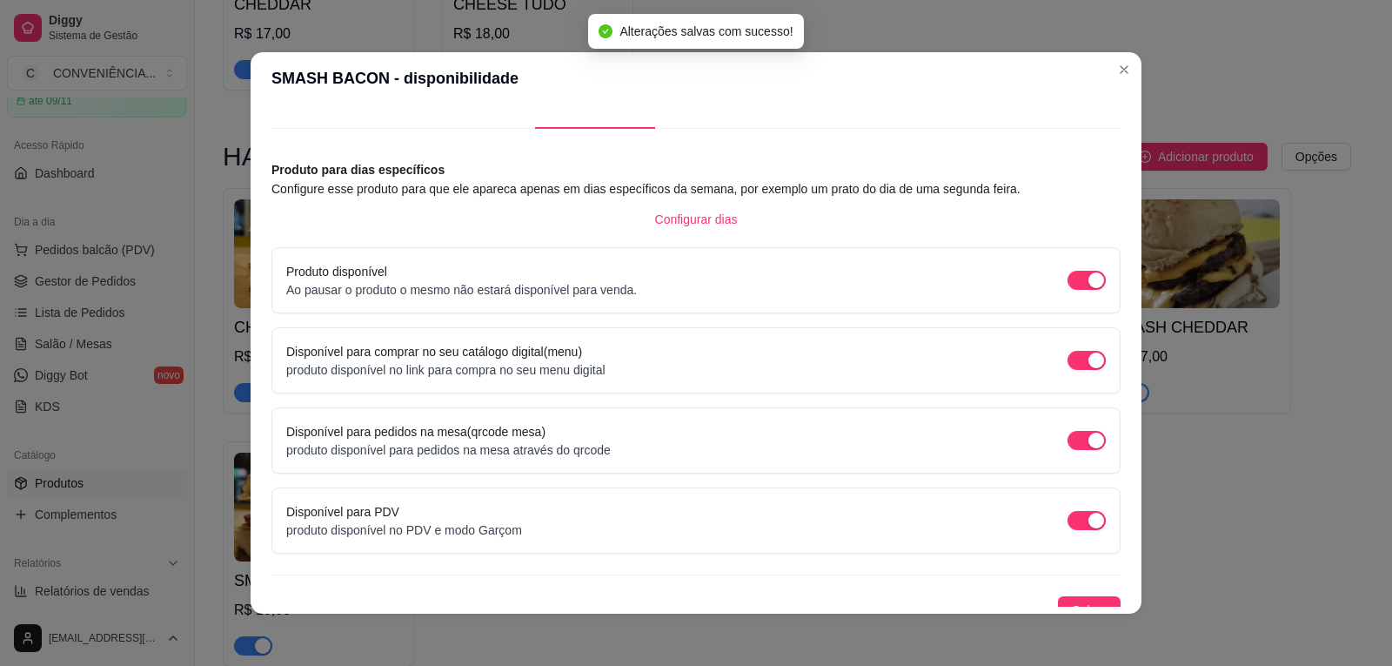
scroll to position [50, 0]
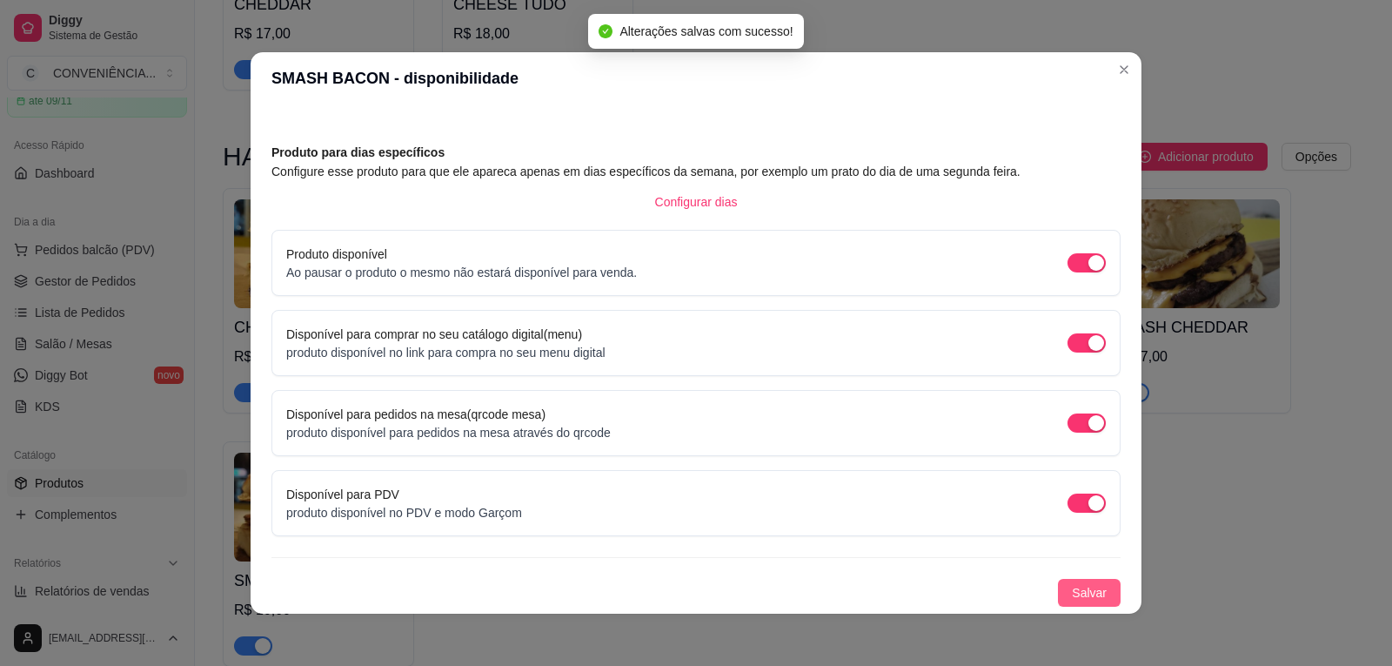
click at [1072, 588] on span "Salvar" at bounding box center [1089, 592] width 35 height 19
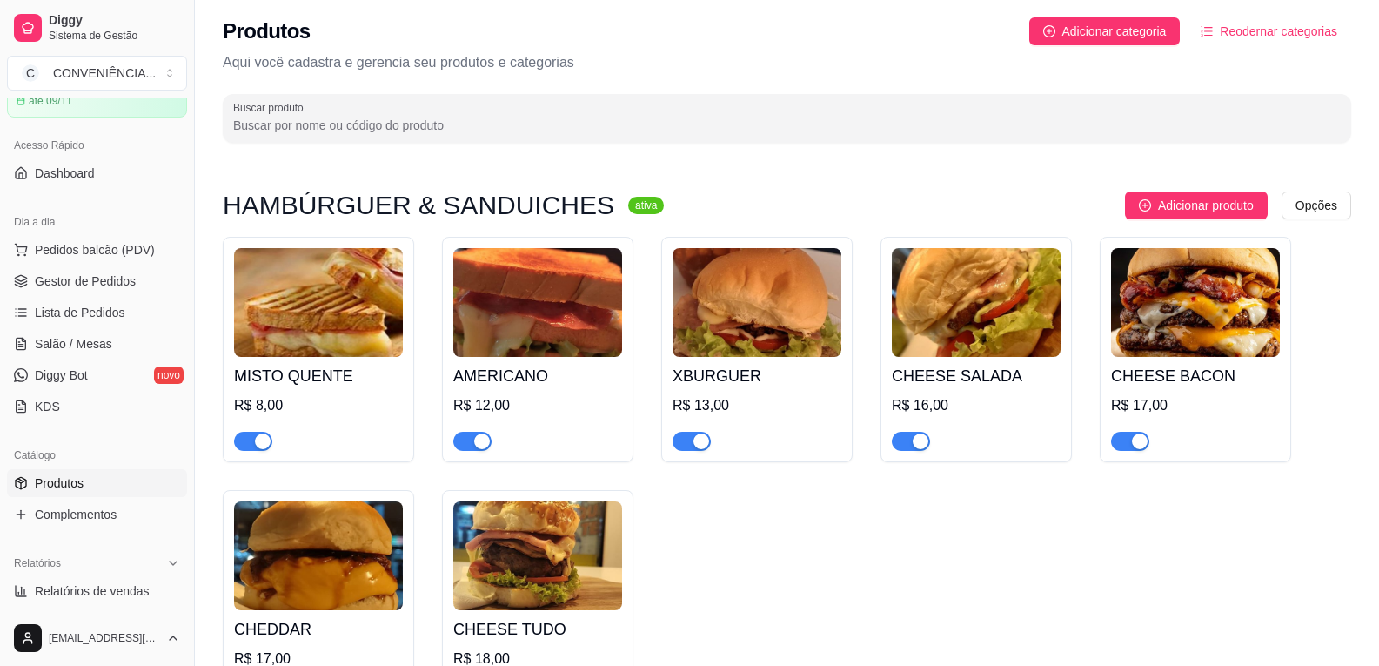
scroll to position [0, 0]
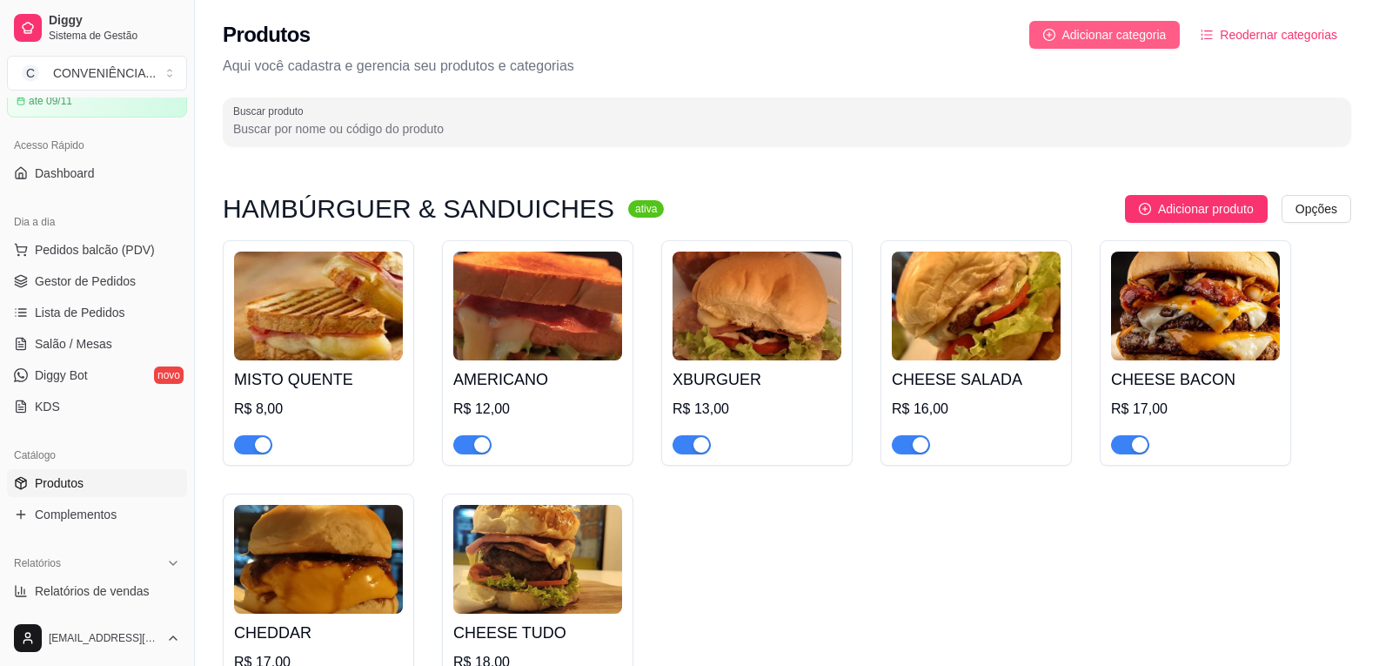
click at [1113, 42] on span "Adicionar categoria" at bounding box center [1114, 34] width 104 height 19
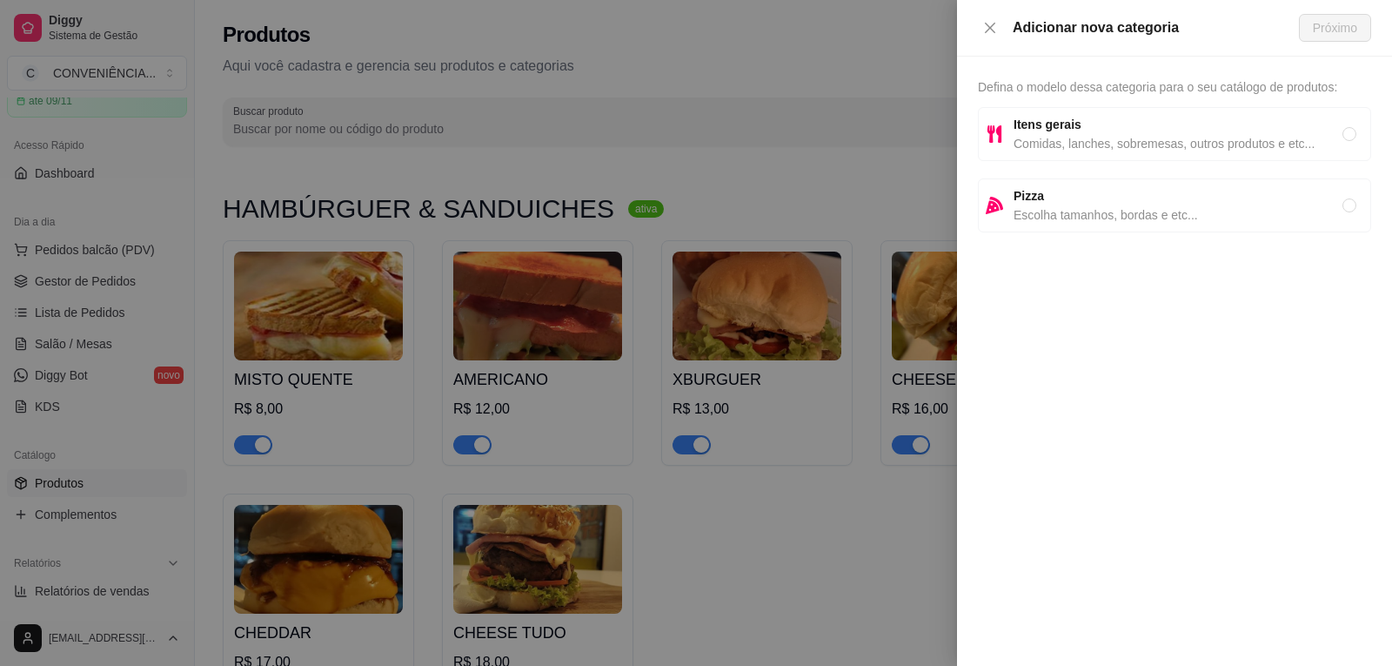
click at [1070, 147] on span "Comidas, lanches, sobremesas, outros produtos e etc..." at bounding box center [1178, 143] width 329 height 19
radio input "true"
click at [1318, 37] on button "Próximo" at bounding box center [1335, 28] width 72 height 28
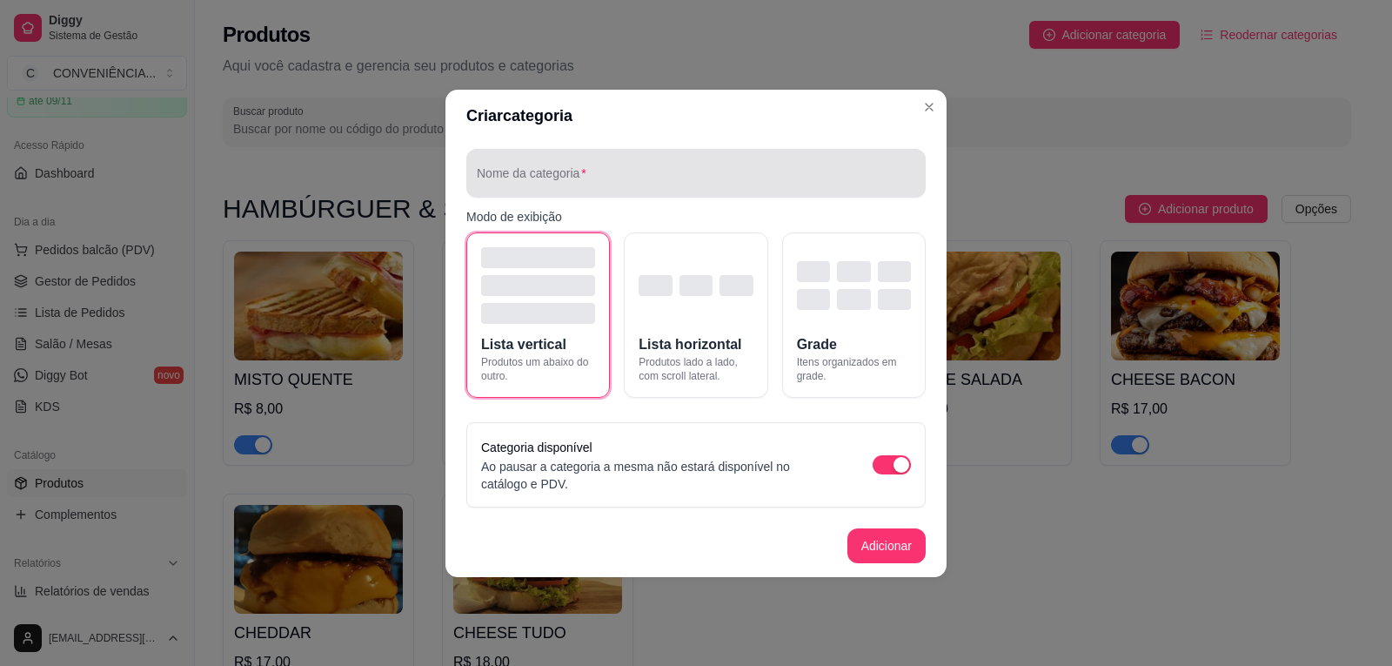
click at [590, 173] on input "Nome da categoria" at bounding box center [696, 179] width 439 height 17
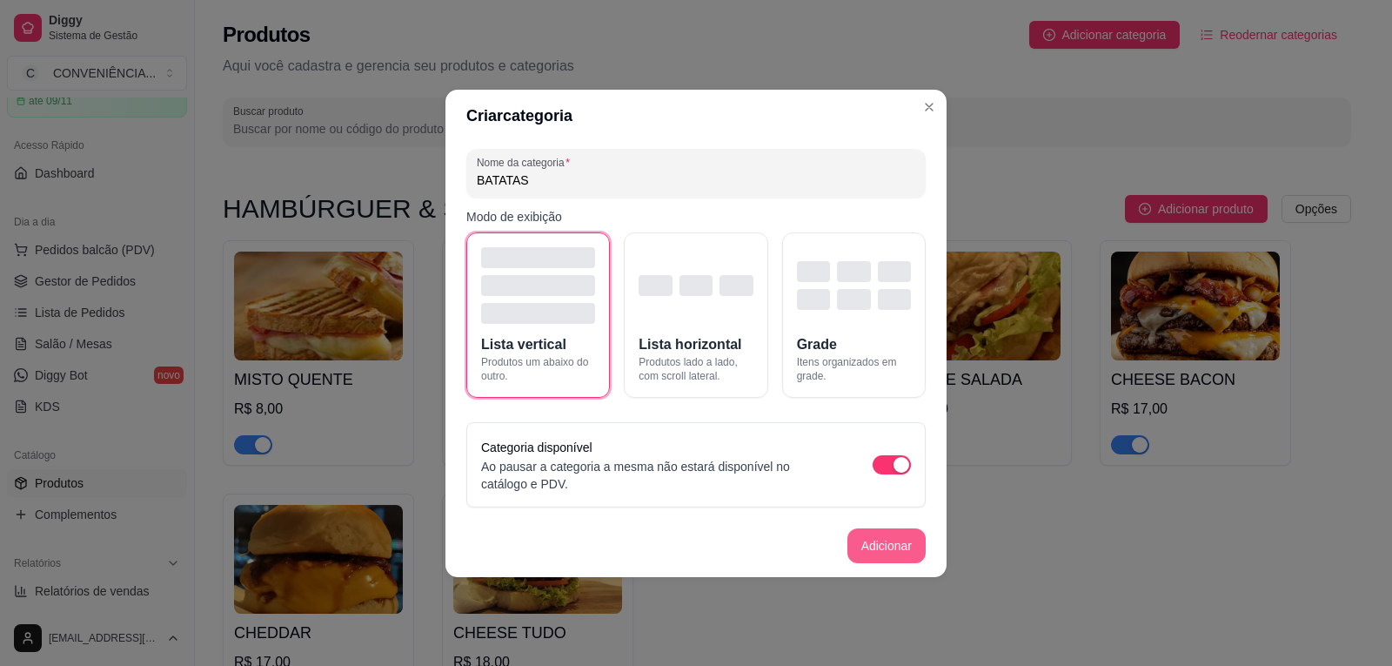
type input "BATATAS"
click at [885, 553] on button "Adicionar" at bounding box center [887, 545] width 78 height 35
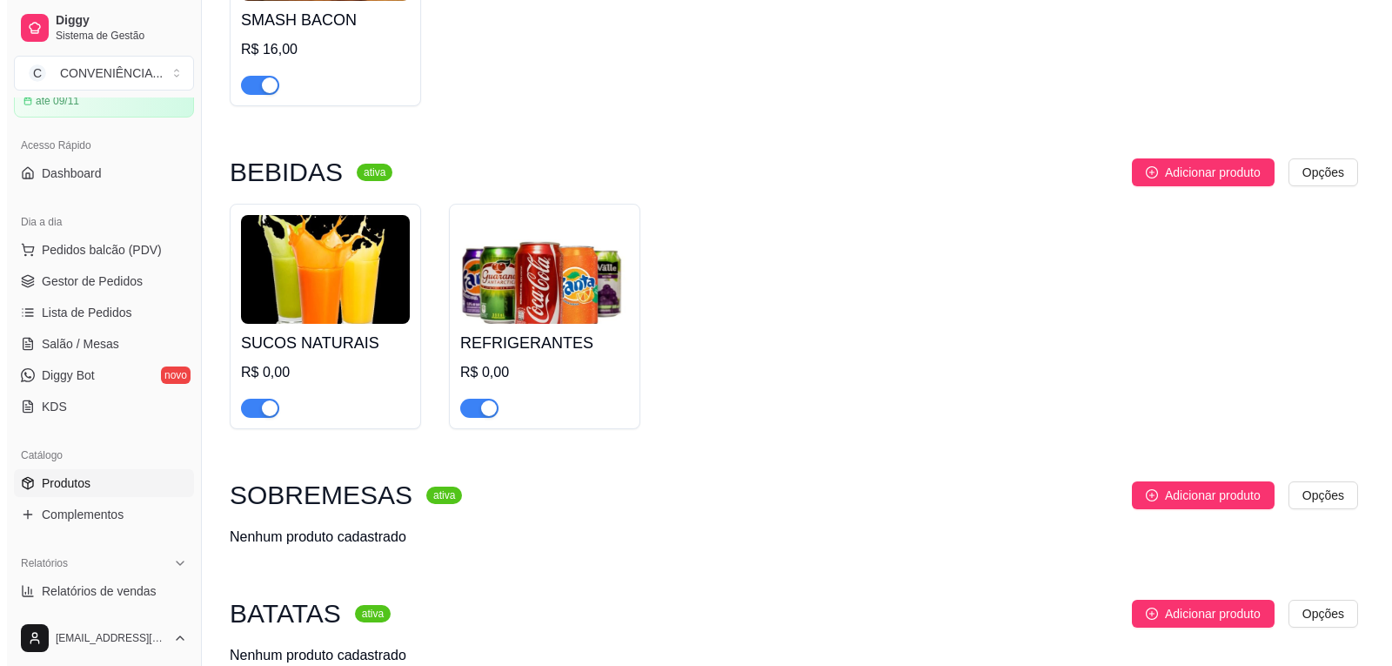
scroll to position [1281, 0]
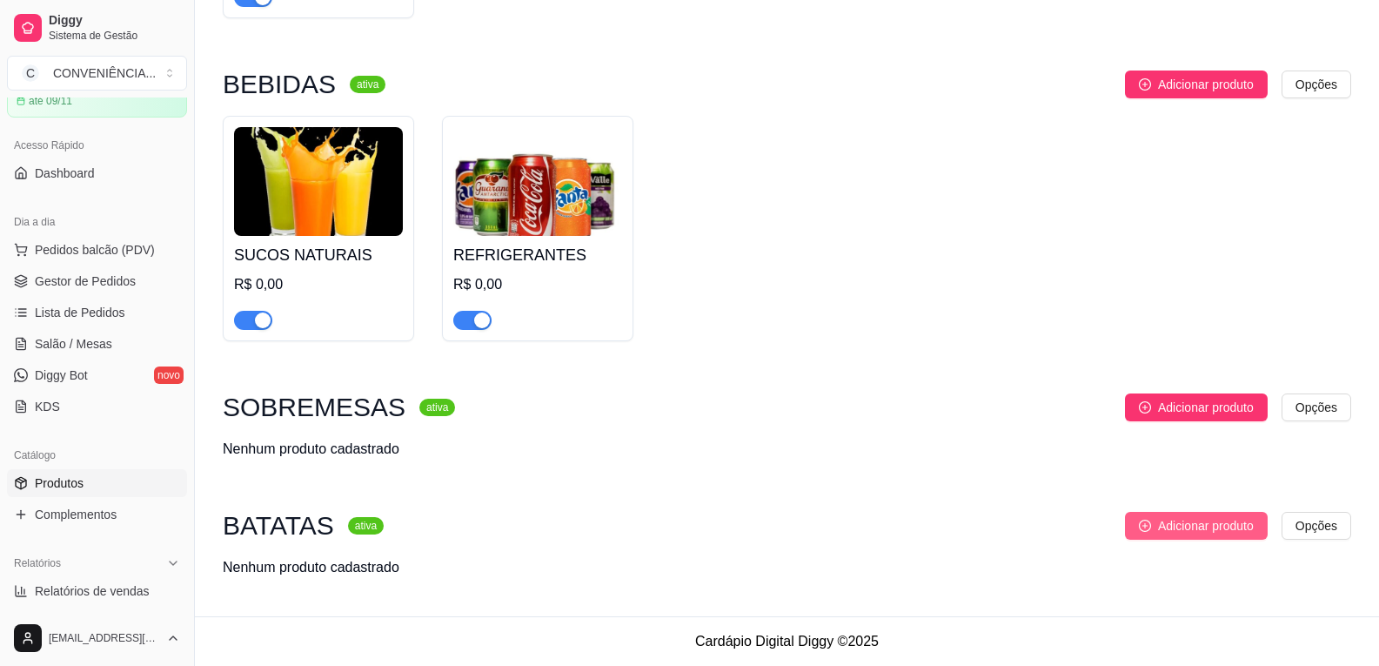
click at [1203, 532] on span "Adicionar produto" at bounding box center [1206, 525] width 96 height 19
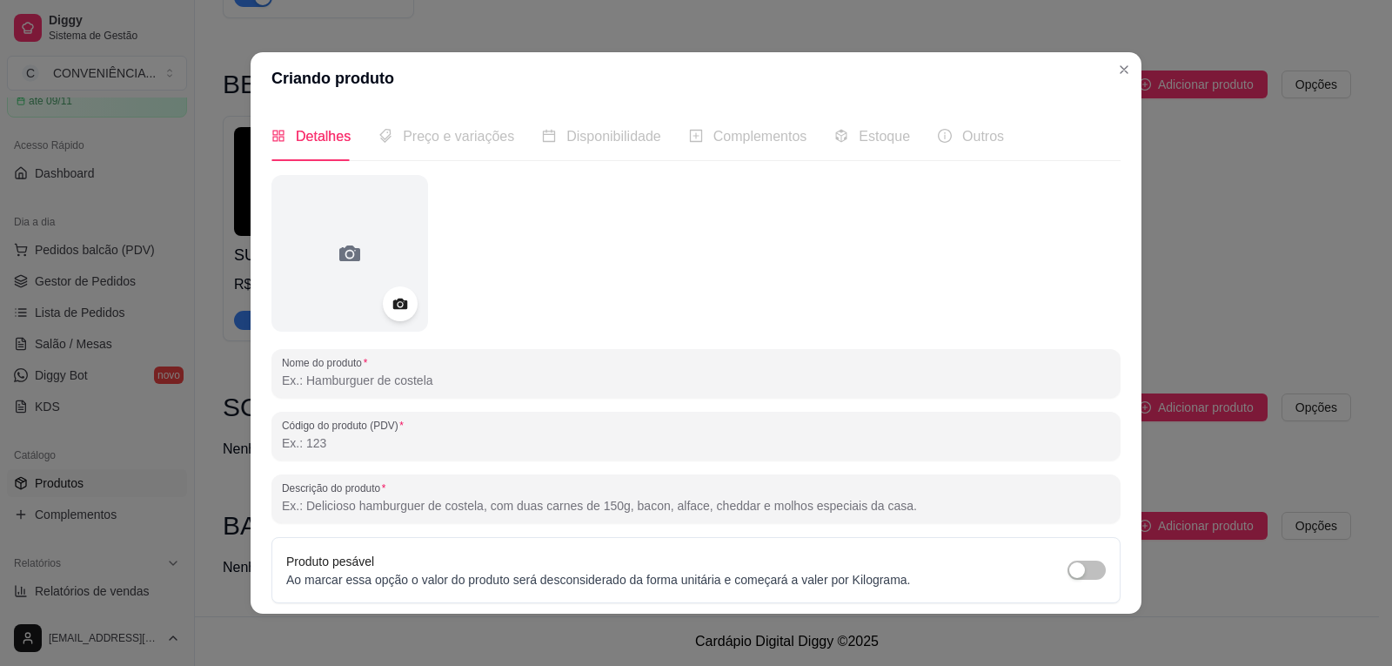
click at [362, 378] on input "Nome do produto" at bounding box center [696, 380] width 828 height 17
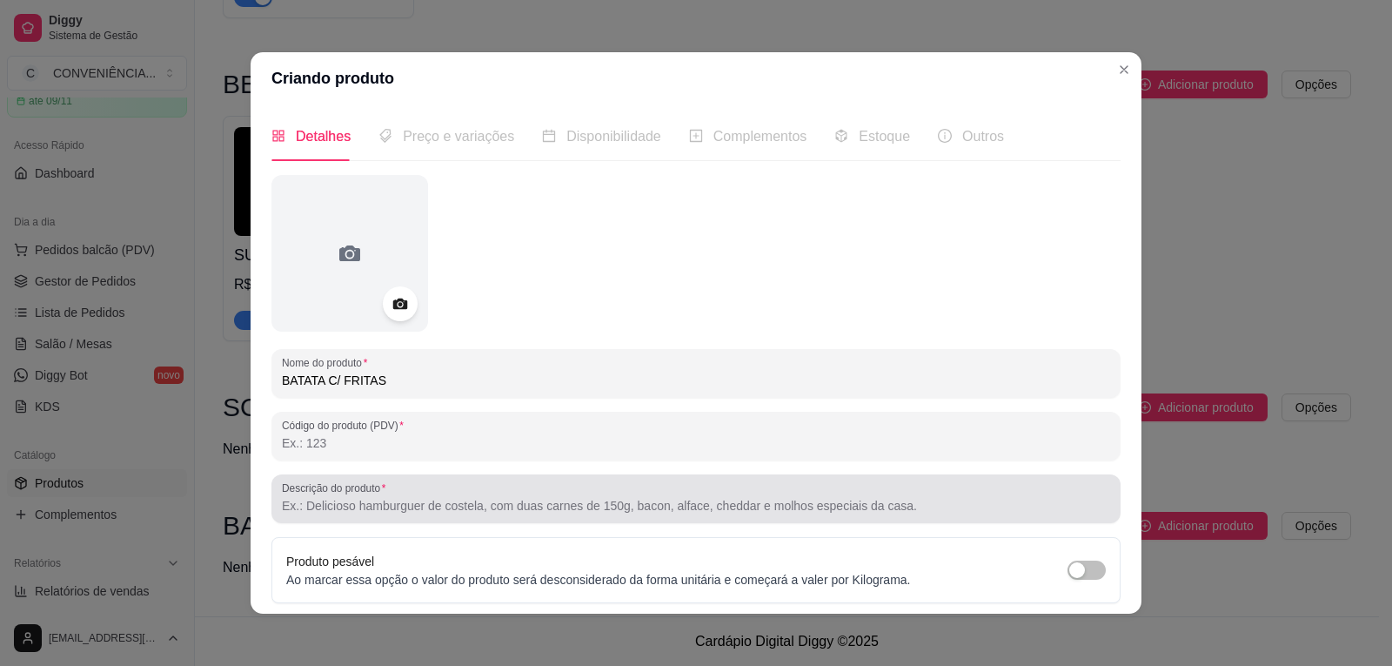
type input "BATATA C/ FRITAS"
click at [334, 503] on input "Descrição do produto" at bounding box center [696, 505] width 828 height 17
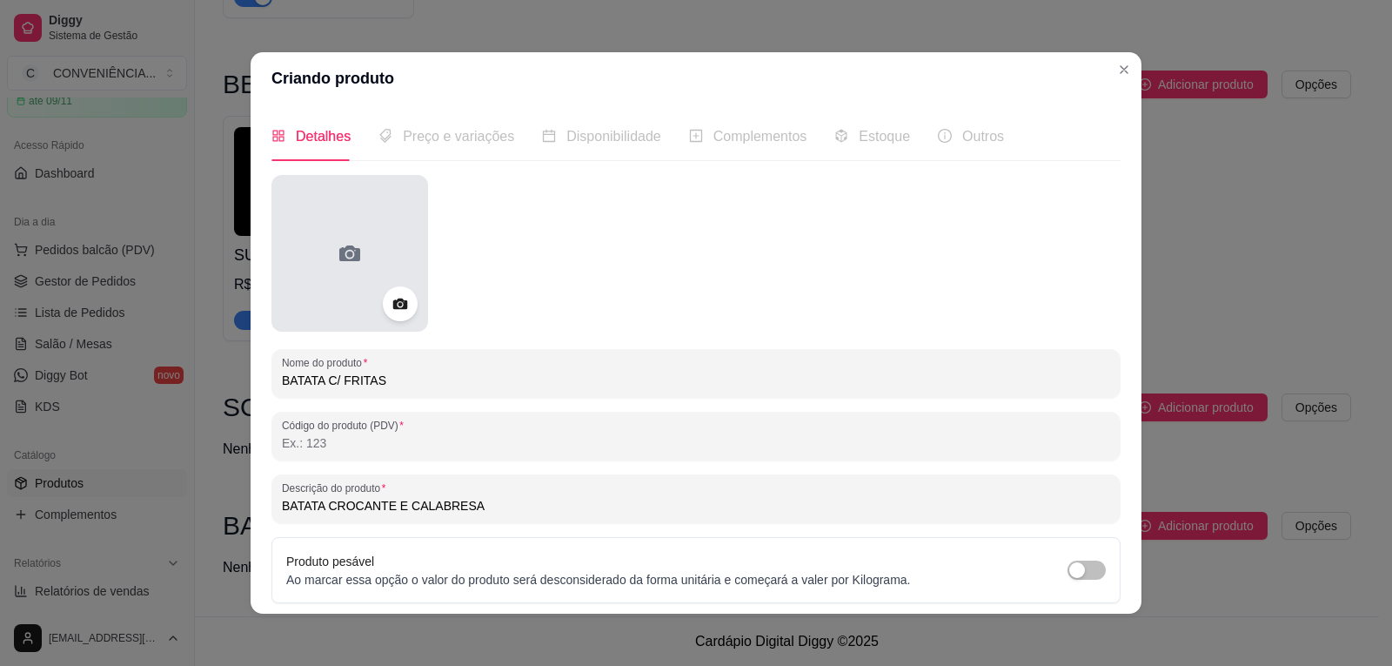
type input "BATATA CROCANTE E CALABRESA"
click at [348, 249] on icon at bounding box center [349, 253] width 21 height 16
click at [373, 244] on div at bounding box center [349, 253] width 157 height 157
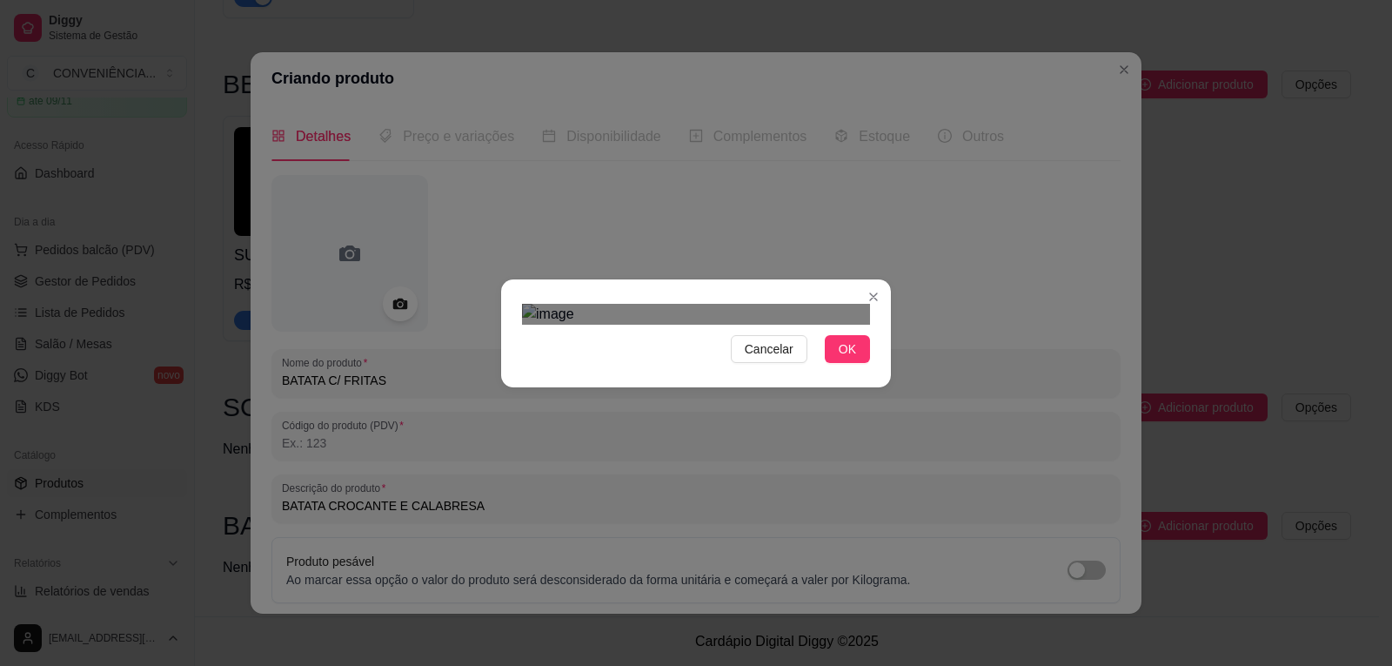
click at [882, 370] on div "Cancelar OK" at bounding box center [696, 333] width 390 height 73
click at [501, 370] on div "Cancelar OK" at bounding box center [696, 333] width 390 height 73
click at [854, 363] on button "OK" at bounding box center [847, 349] width 45 height 28
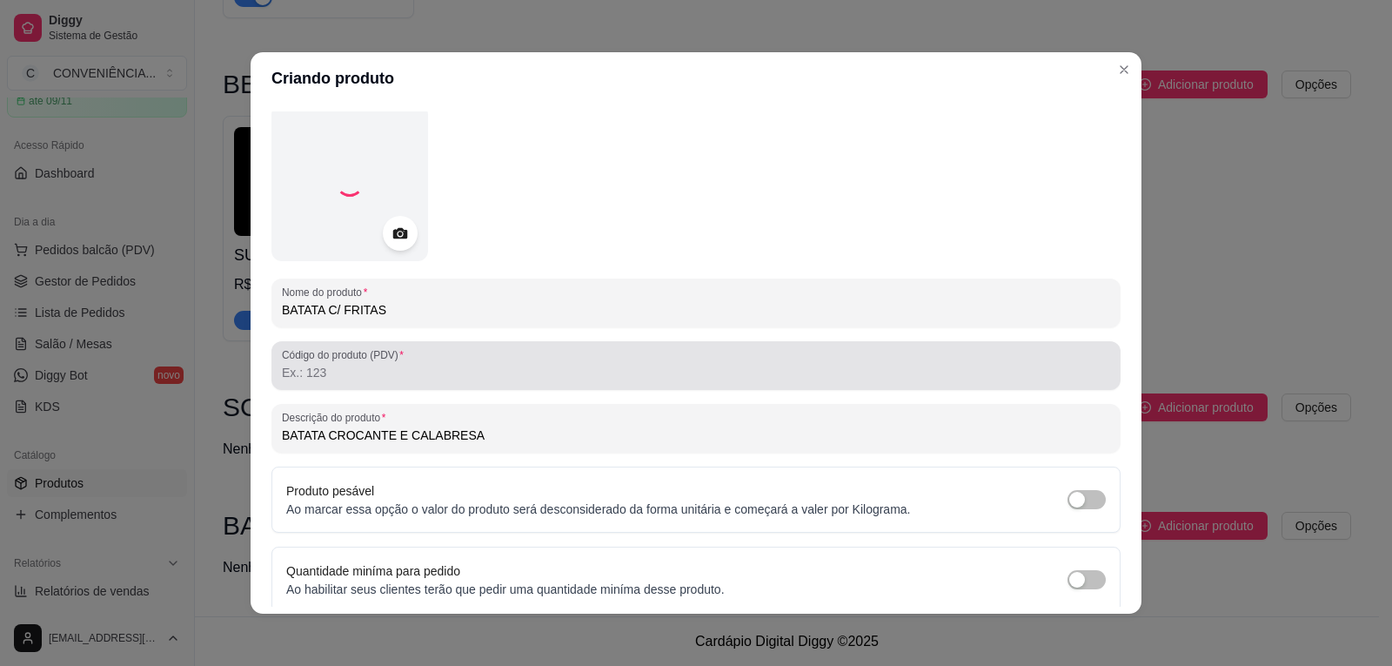
scroll to position [140, 0]
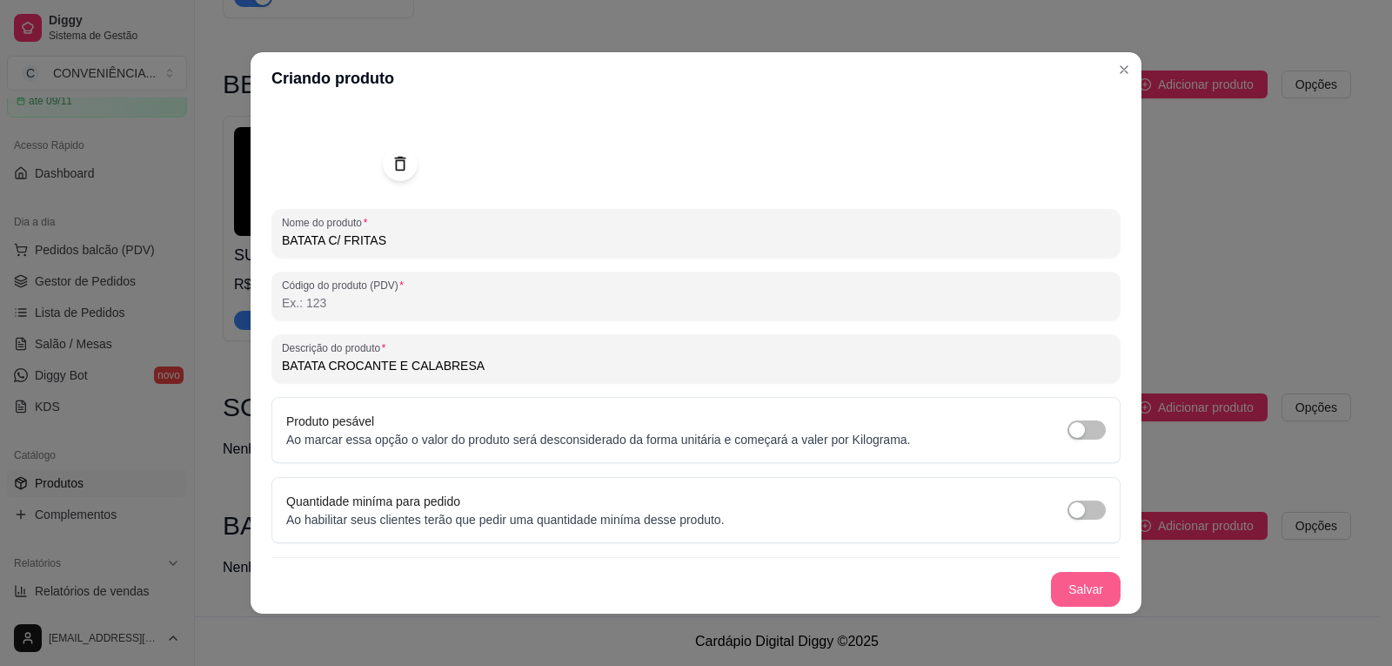
click at [1059, 585] on button "Salvar" at bounding box center [1086, 589] width 70 height 35
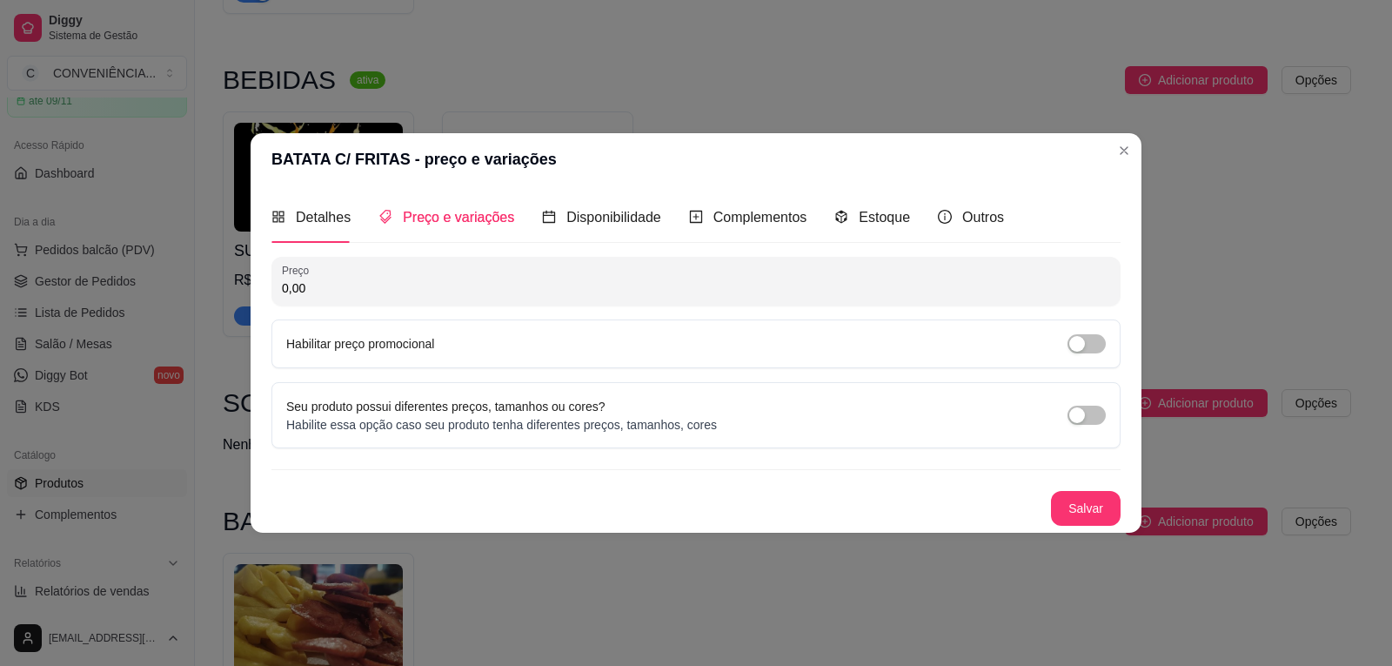
scroll to position [0, 0]
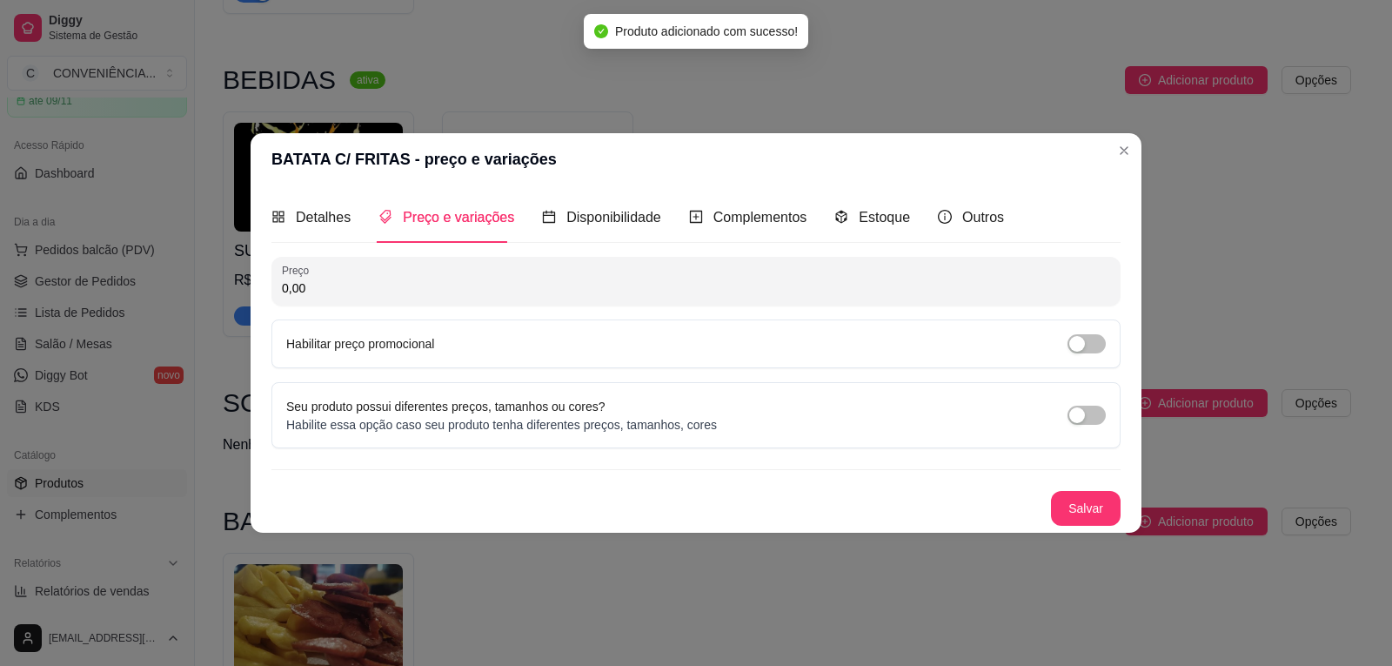
drag, startPoint x: 308, startPoint y: 285, endPoint x: 242, endPoint y: 285, distance: 66.1
click at [242, 285] on div "BATATA C/ FRITAS - preço e variações Detalhes Preço e variações Disponibilidade…" at bounding box center [696, 333] width 1392 height 666
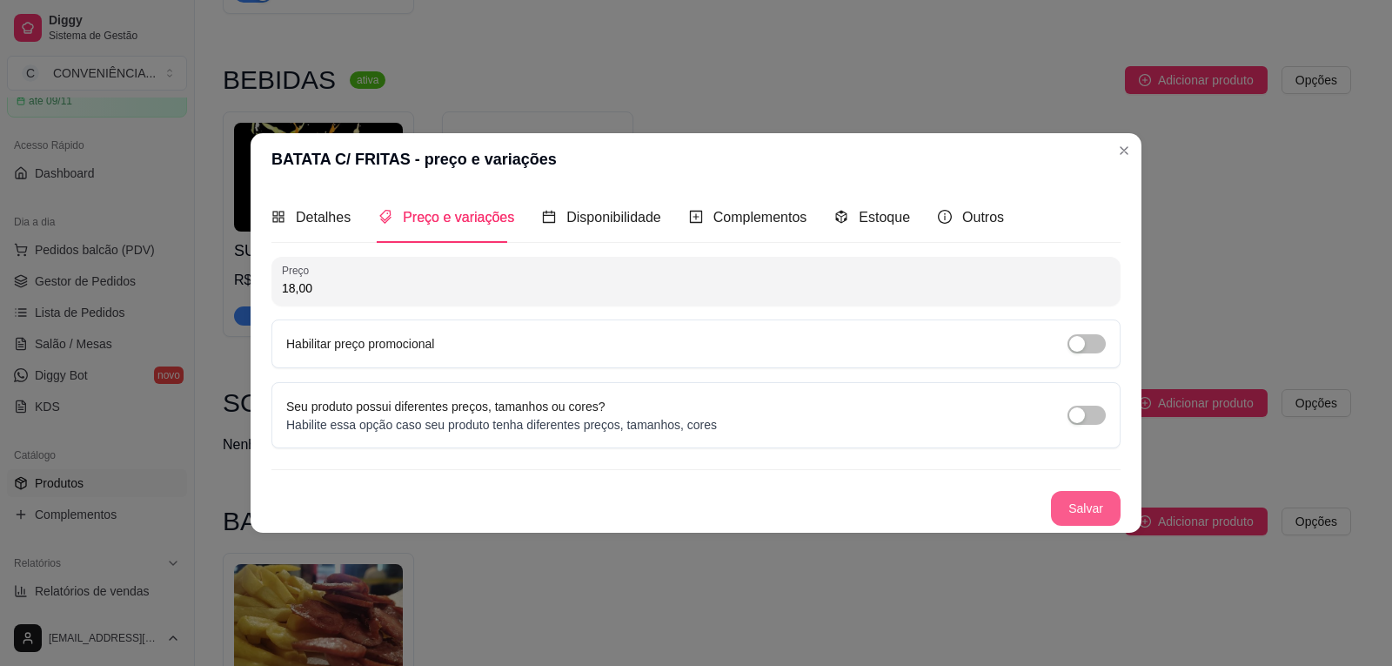
type input "18,00"
click at [1063, 507] on button "Salvar" at bounding box center [1086, 508] width 70 height 35
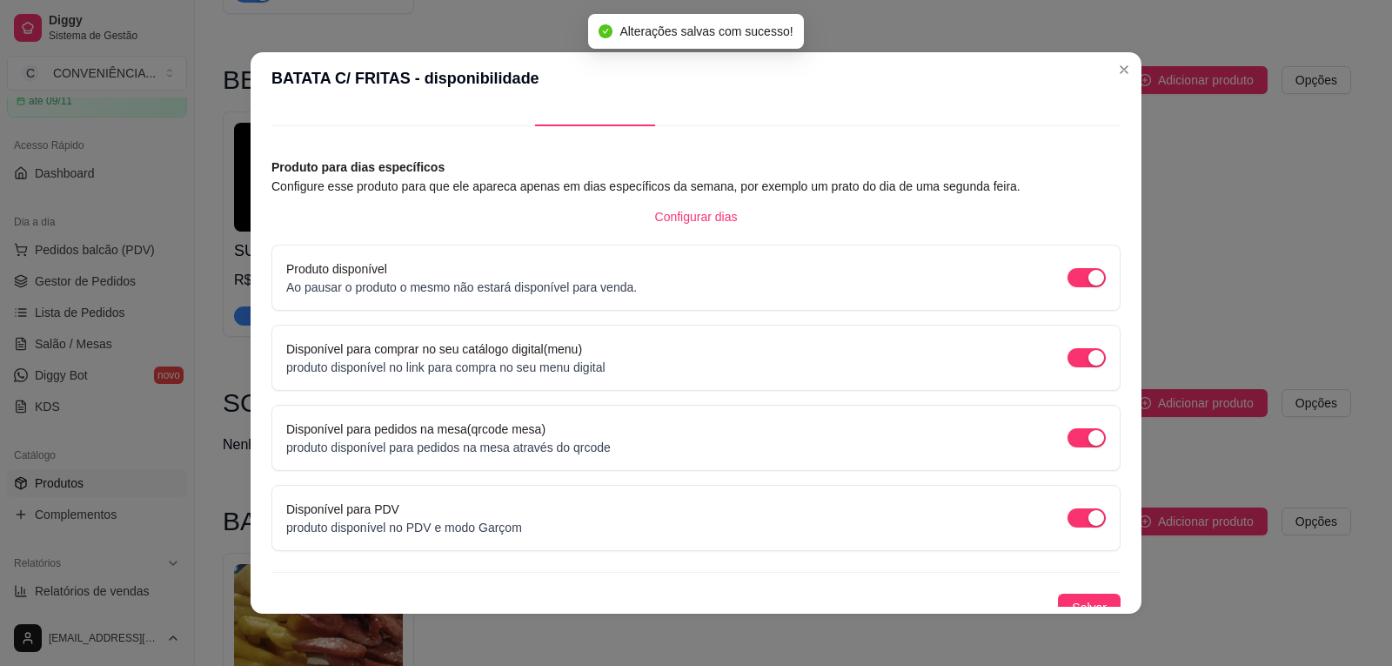
scroll to position [50, 0]
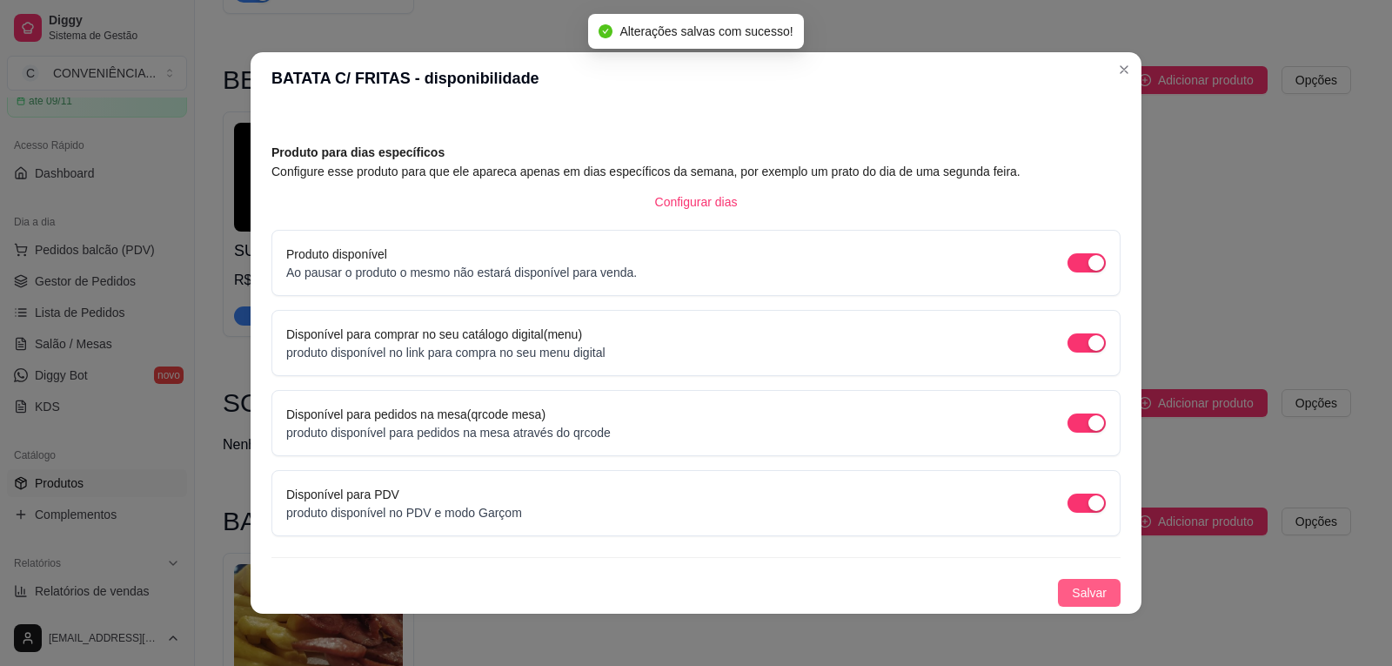
click at [1069, 580] on button "Salvar" at bounding box center [1089, 593] width 63 height 28
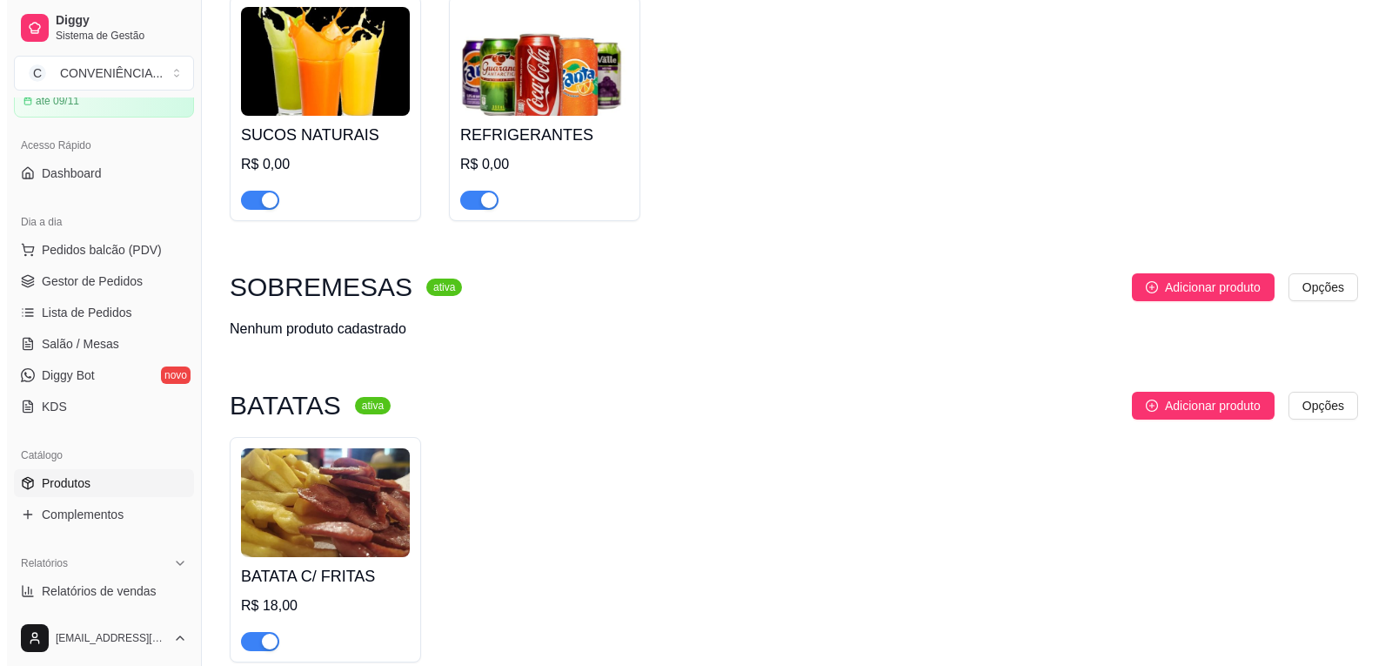
scroll to position [1486, 0]
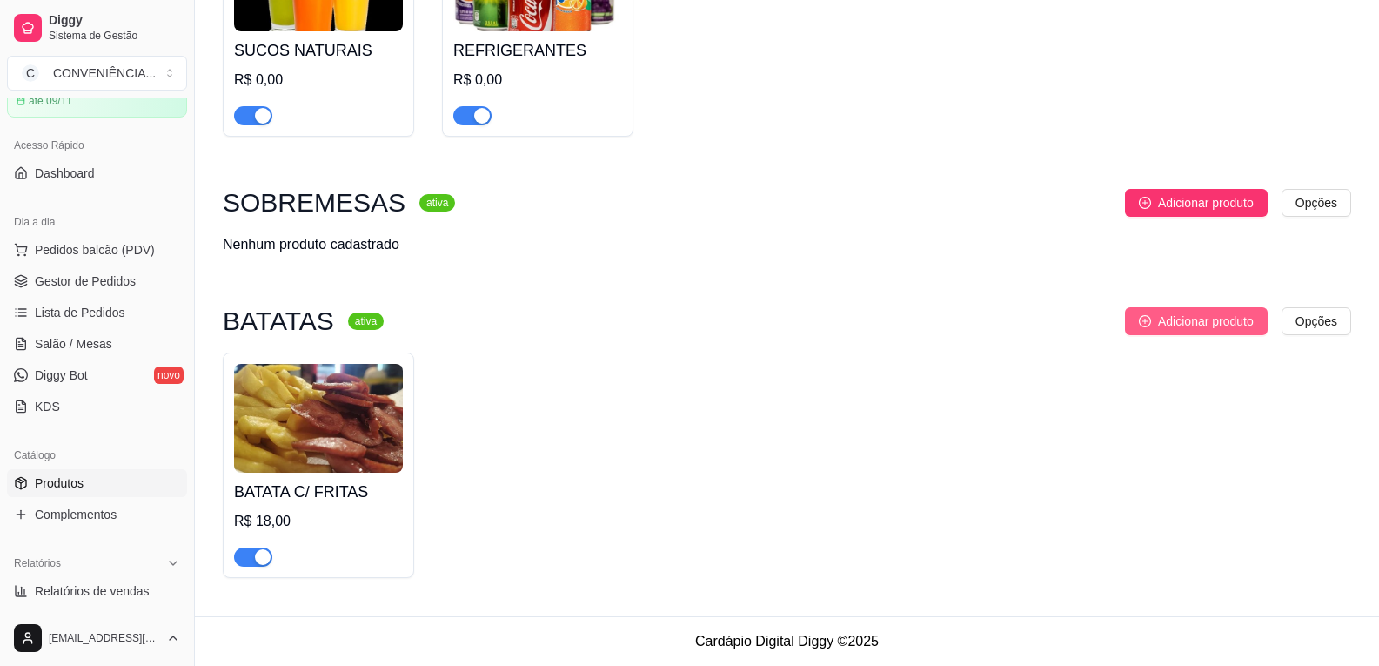
click at [1188, 324] on span "Adicionar produto" at bounding box center [1206, 321] width 96 height 19
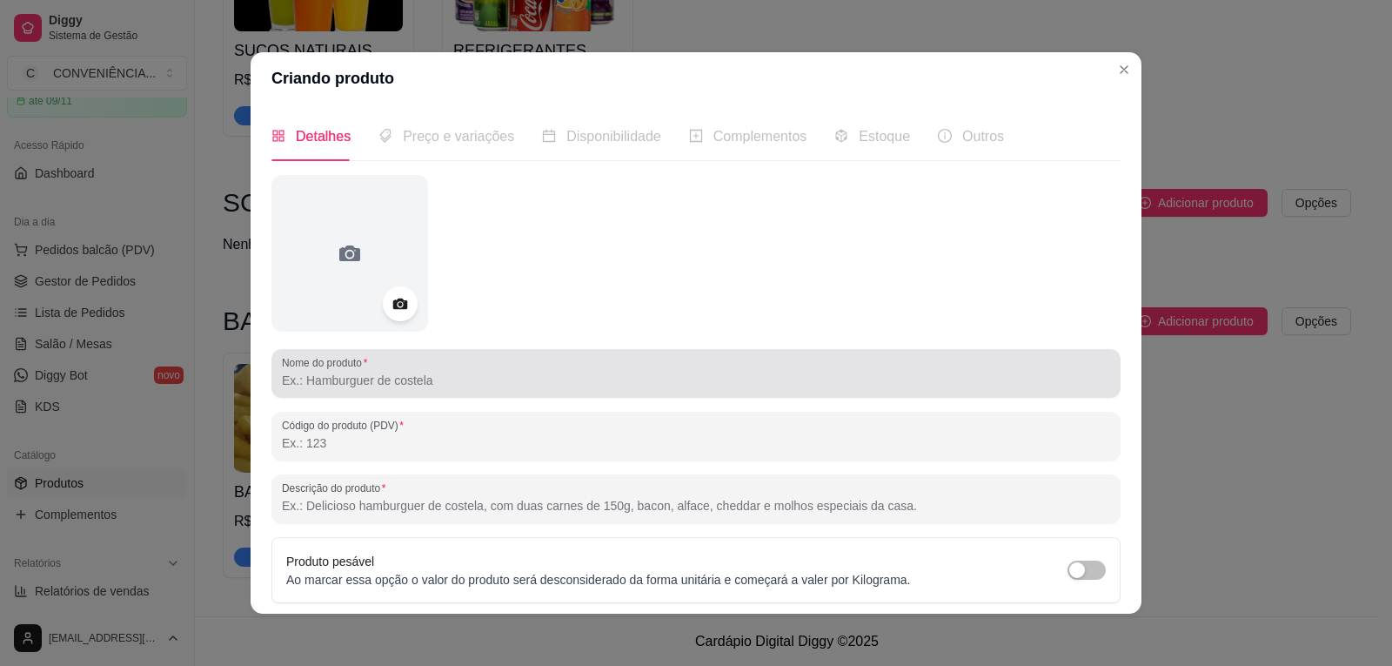
click at [399, 373] on div at bounding box center [696, 373] width 828 height 35
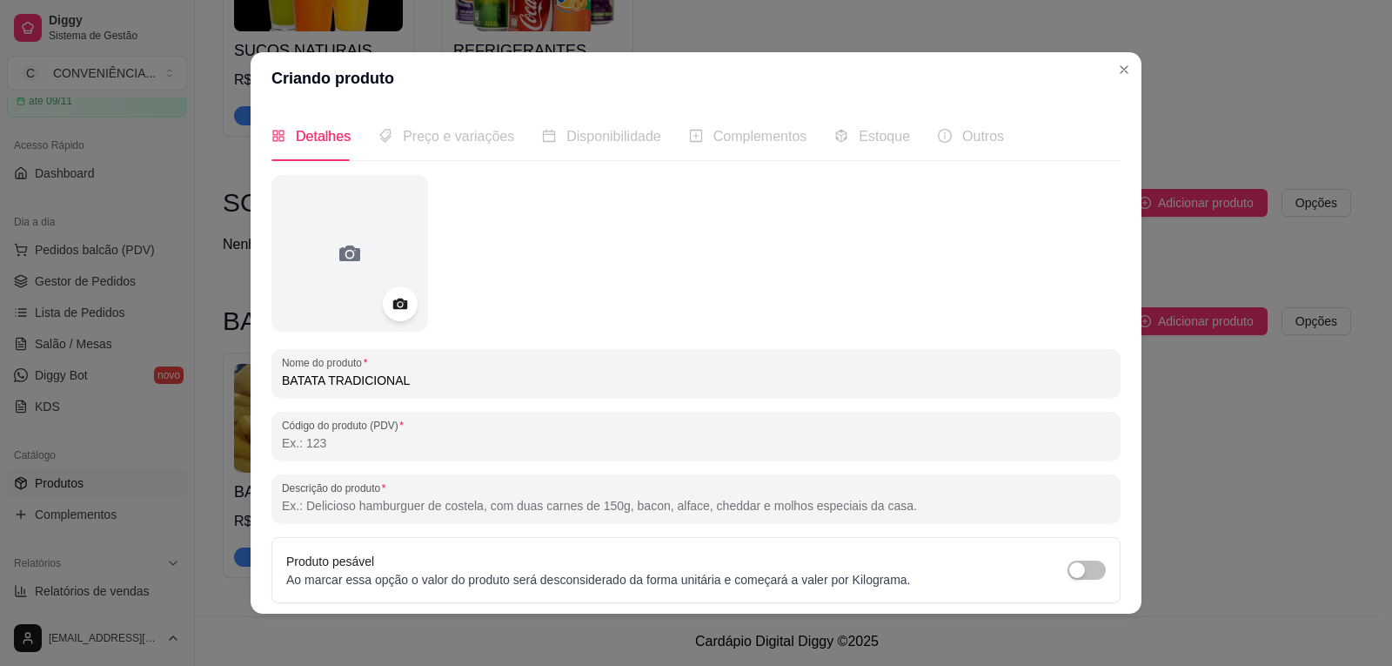
type input "BATATA TRADICIONAL"
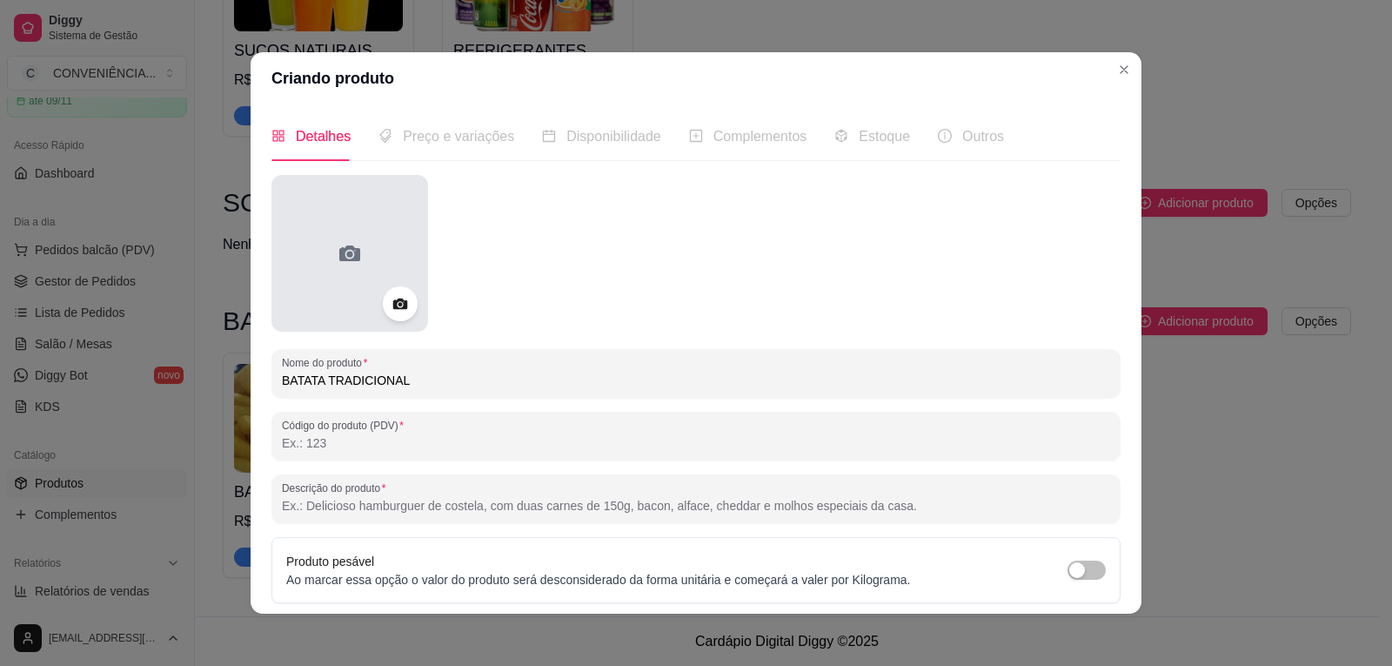
click at [305, 259] on div at bounding box center [349, 253] width 157 height 157
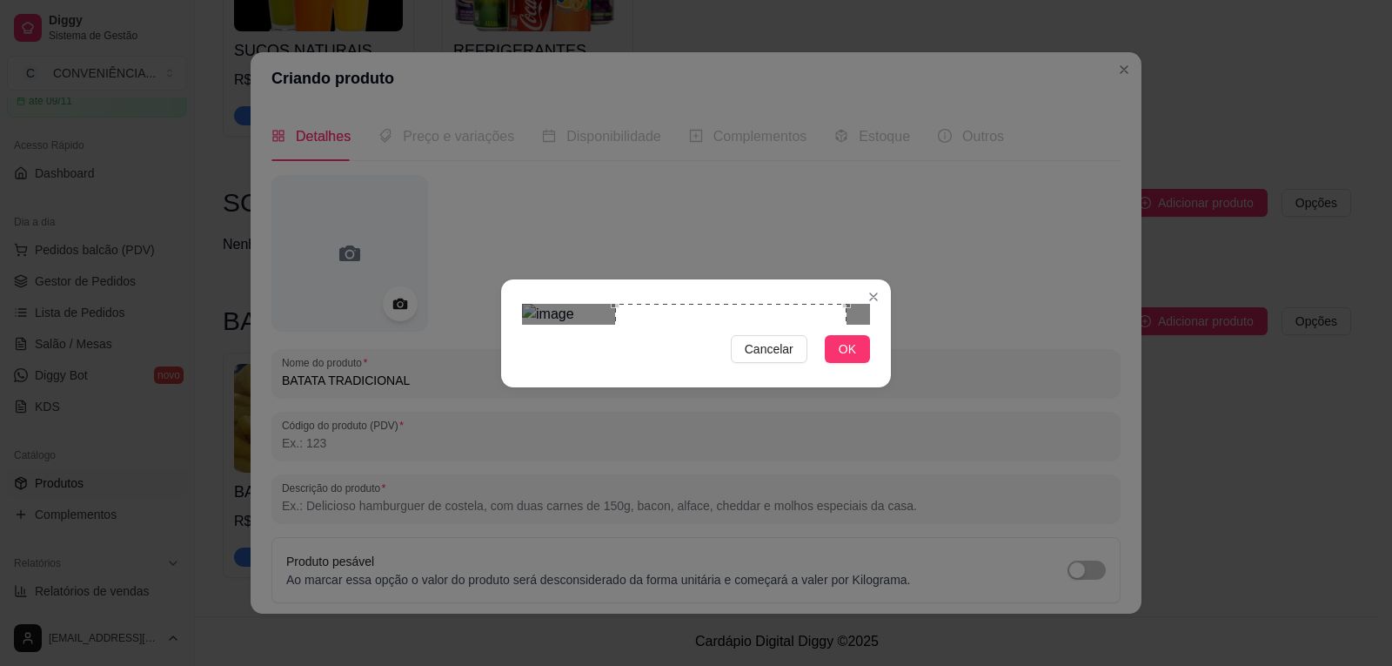
click at [840, 425] on div "Use the arrow keys to move the crop selection area" at bounding box center [730, 419] width 231 height 231
click at [562, 325] on div at bounding box center [696, 314] width 348 height 21
click at [769, 398] on div "Use the arrow keys to move the crop selection area" at bounding box center [751, 419] width 231 height 231
click at [846, 359] on span "OK" at bounding box center [847, 348] width 17 height 19
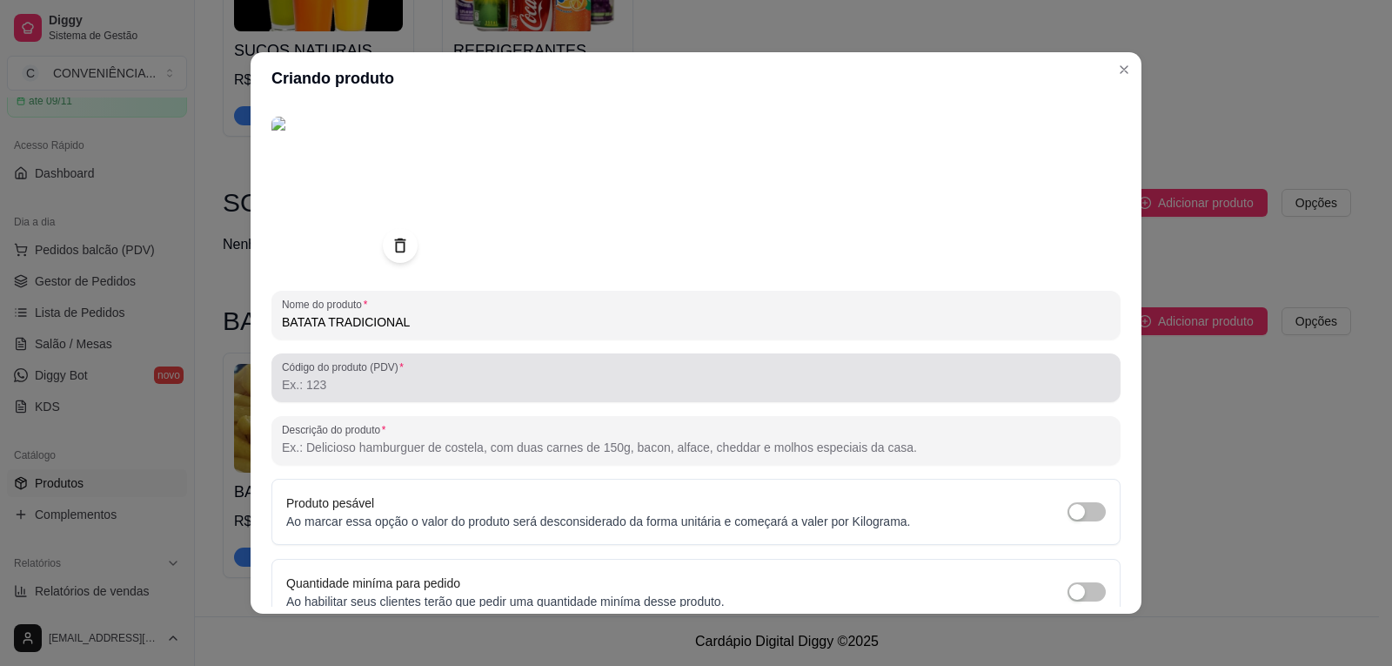
scroll to position [140, 0]
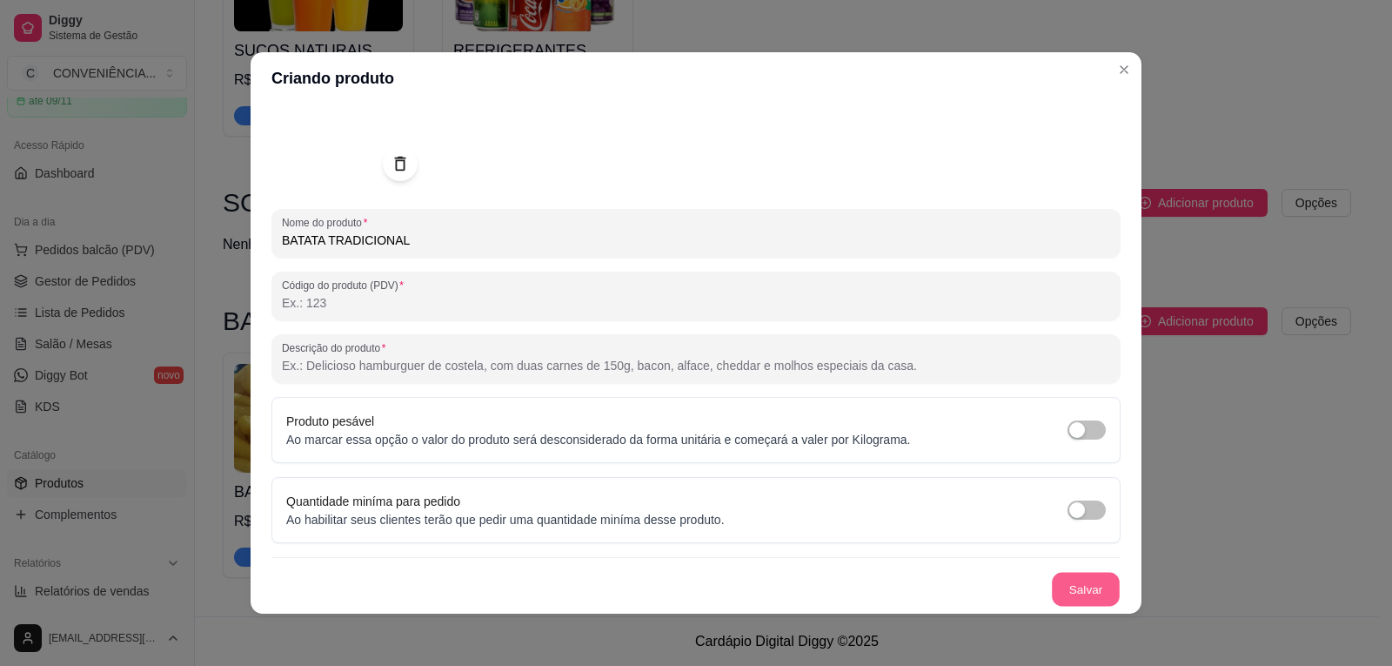
click at [1052, 587] on button "Salvar" at bounding box center [1086, 590] width 68 height 34
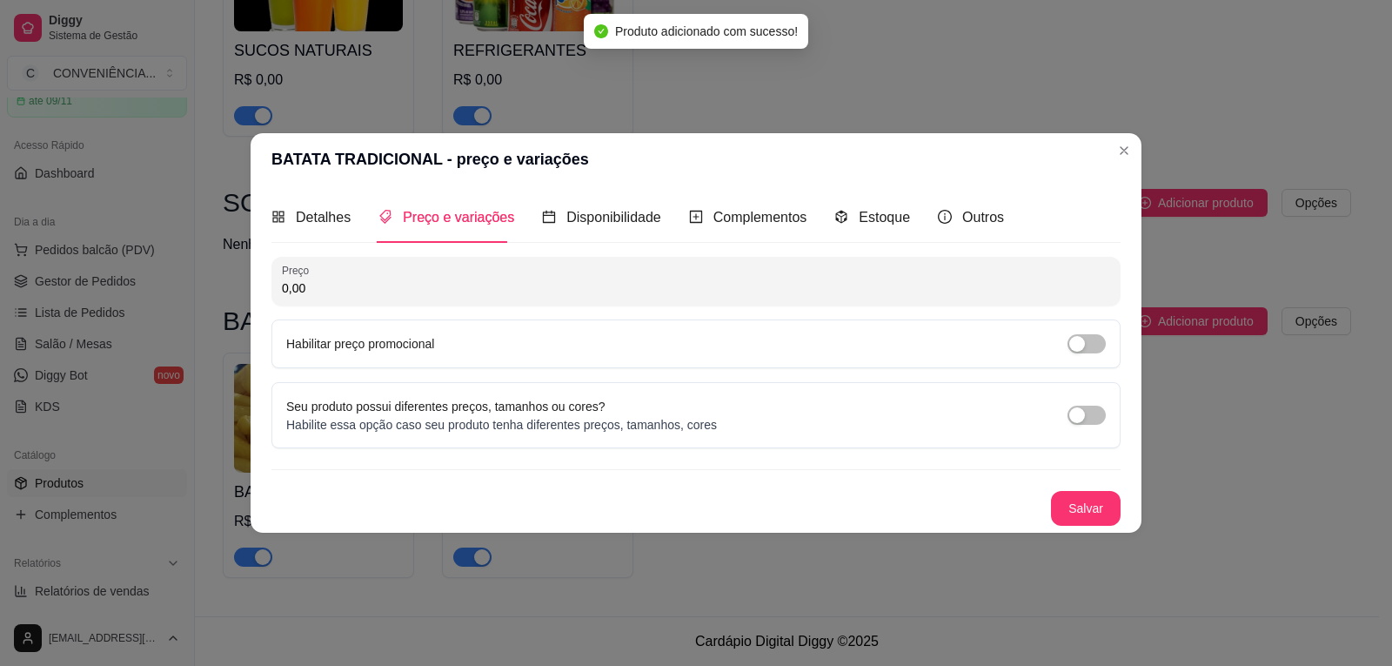
drag, startPoint x: 335, startPoint y: 284, endPoint x: 230, endPoint y: 284, distance: 105.3
click at [230, 284] on div "BATATA TRADICIONAL - preço e variações Detalhes Preço e variações Disponibilida…" at bounding box center [696, 333] width 1392 height 666
type input "12,00"
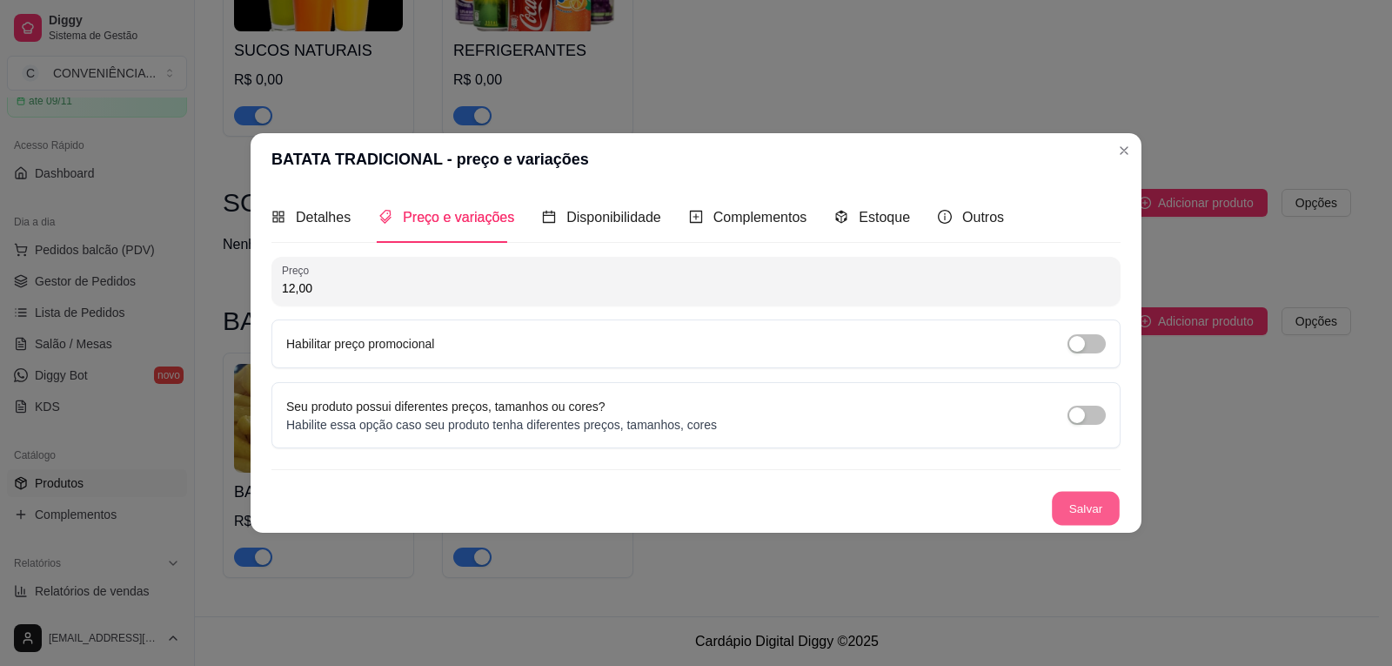
click at [1106, 493] on button "Salvar" at bounding box center [1086, 508] width 68 height 34
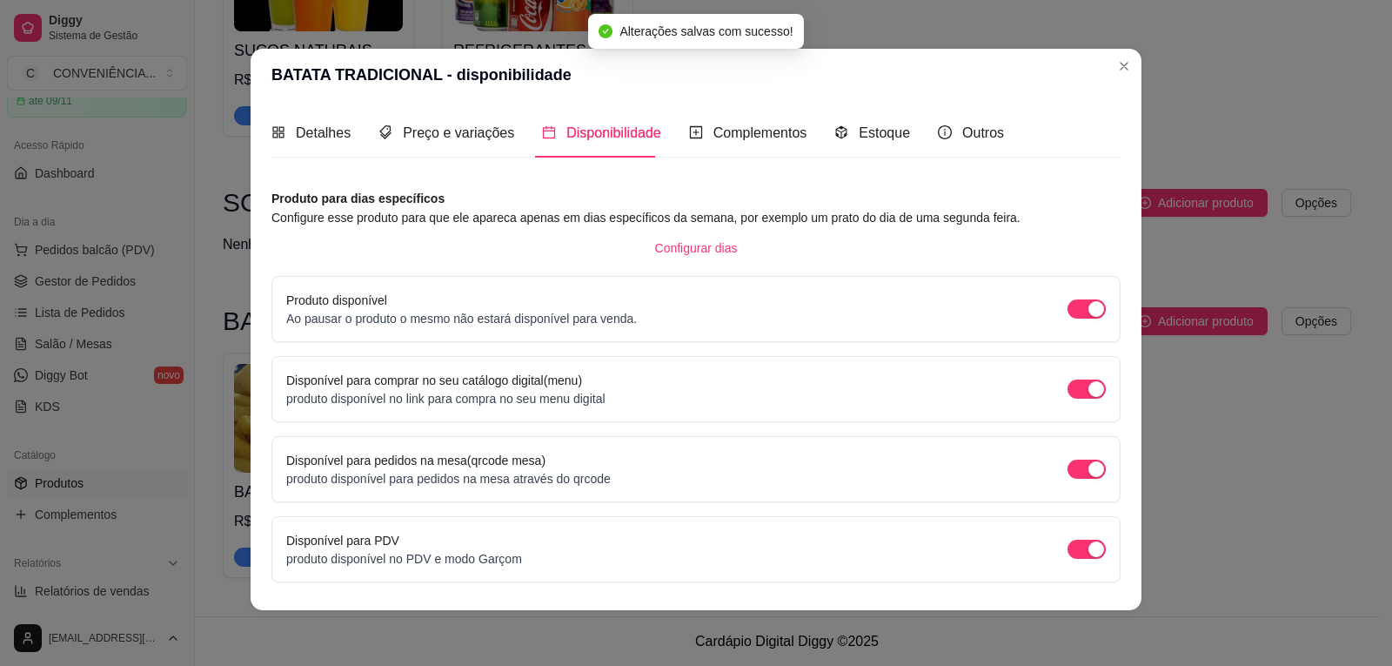
scroll to position [50, 0]
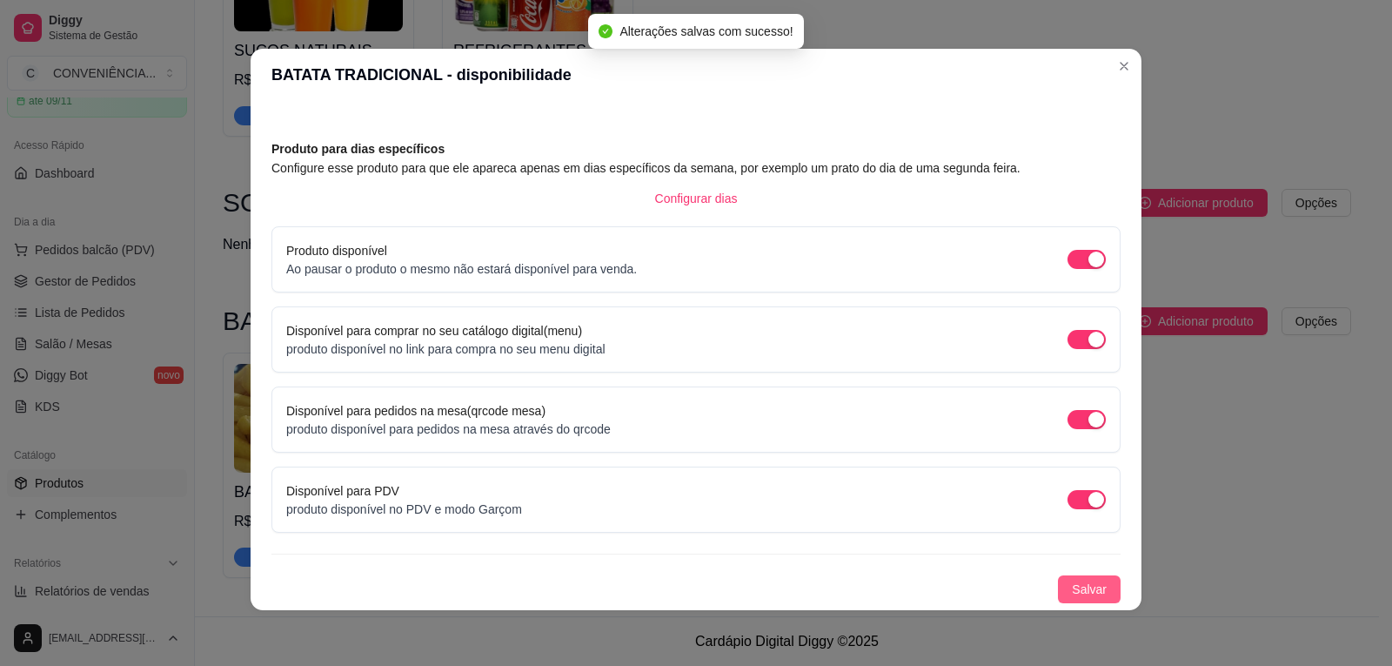
click at [1072, 582] on span "Salvar" at bounding box center [1089, 589] width 35 height 19
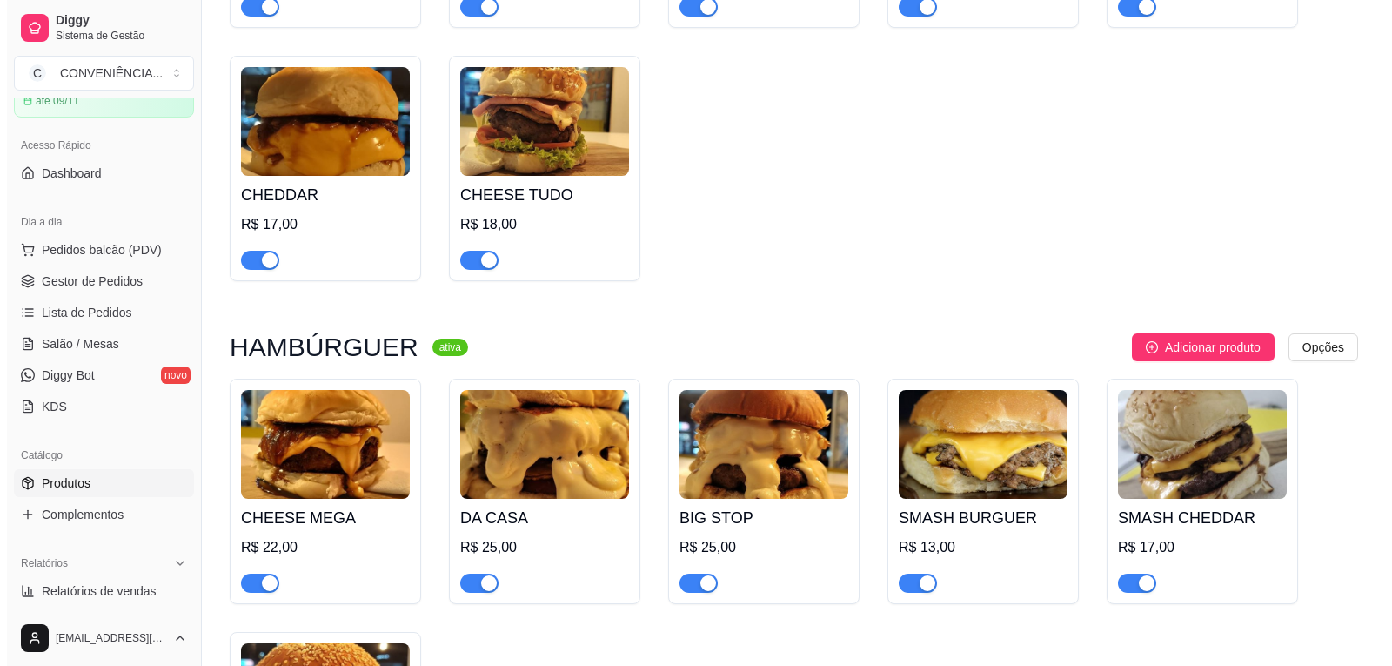
scroll to position [696, 0]
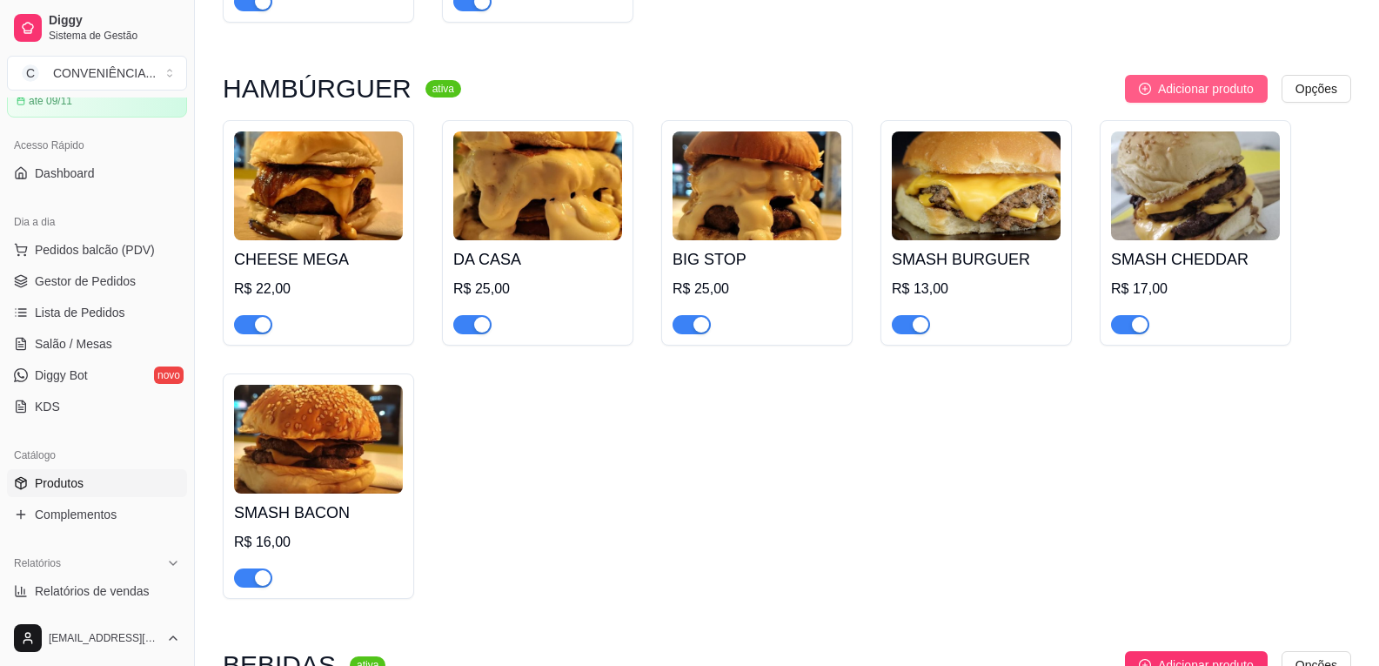
click at [1172, 95] on span "Adicionar produto" at bounding box center [1206, 88] width 96 height 19
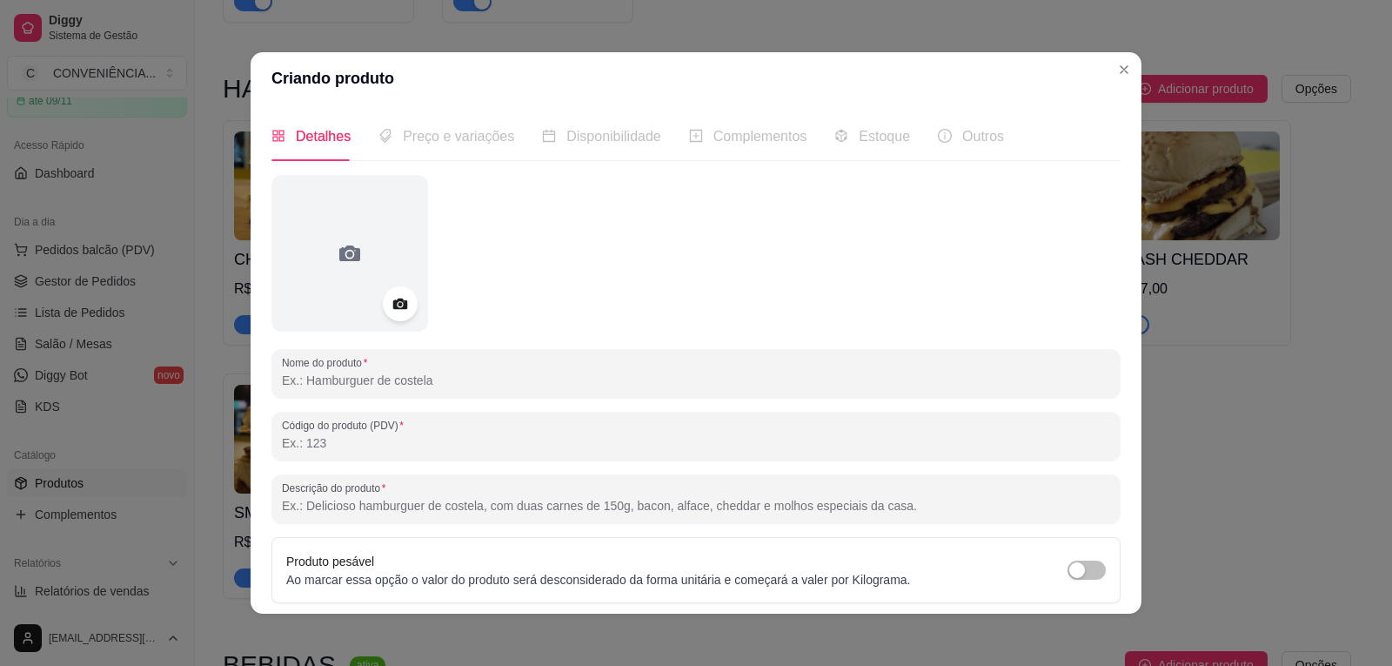
click at [329, 379] on input "Nome do produto" at bounding box center [696, 380] width 828 height 17
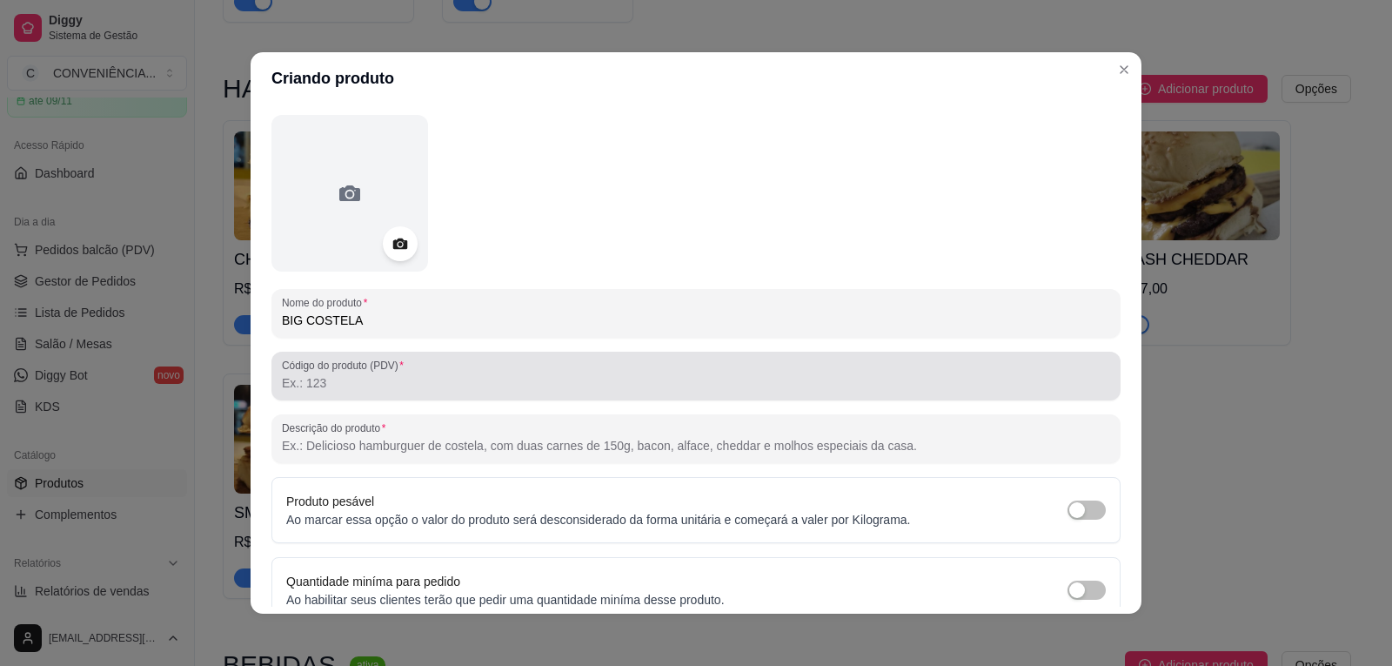
scroll to position [140, 0]
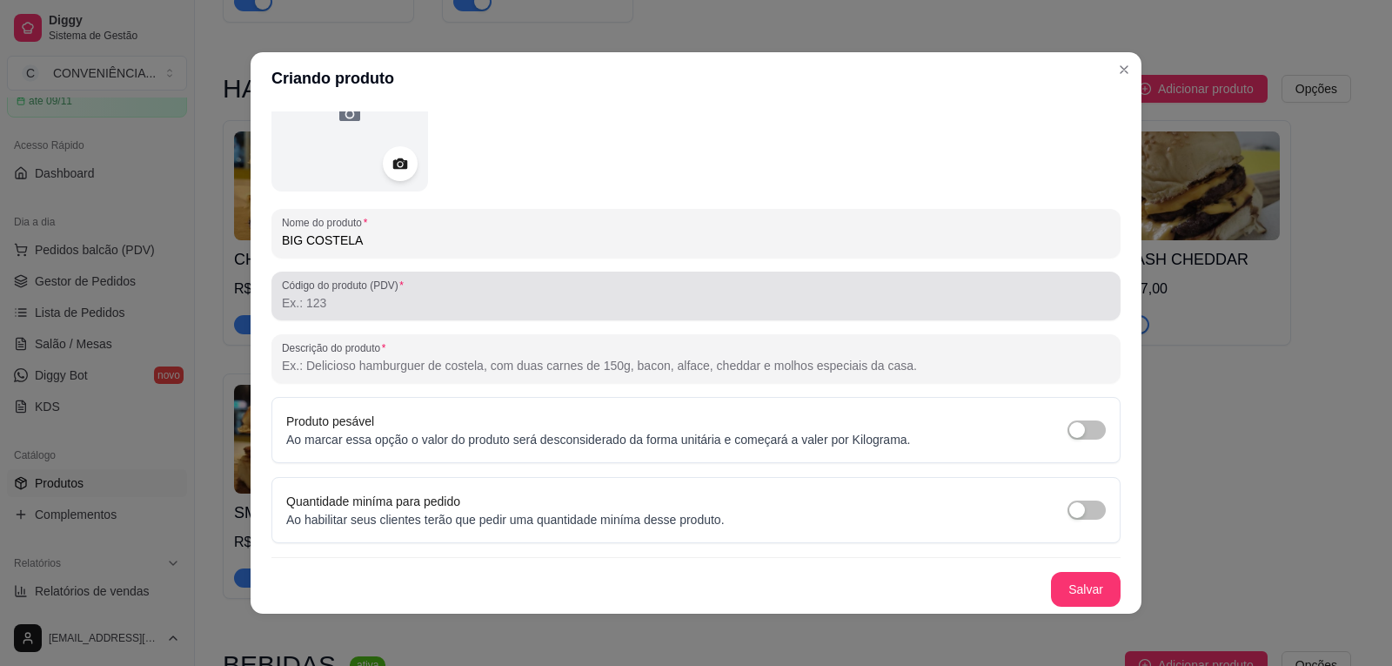
type input "BIG COSTELA"
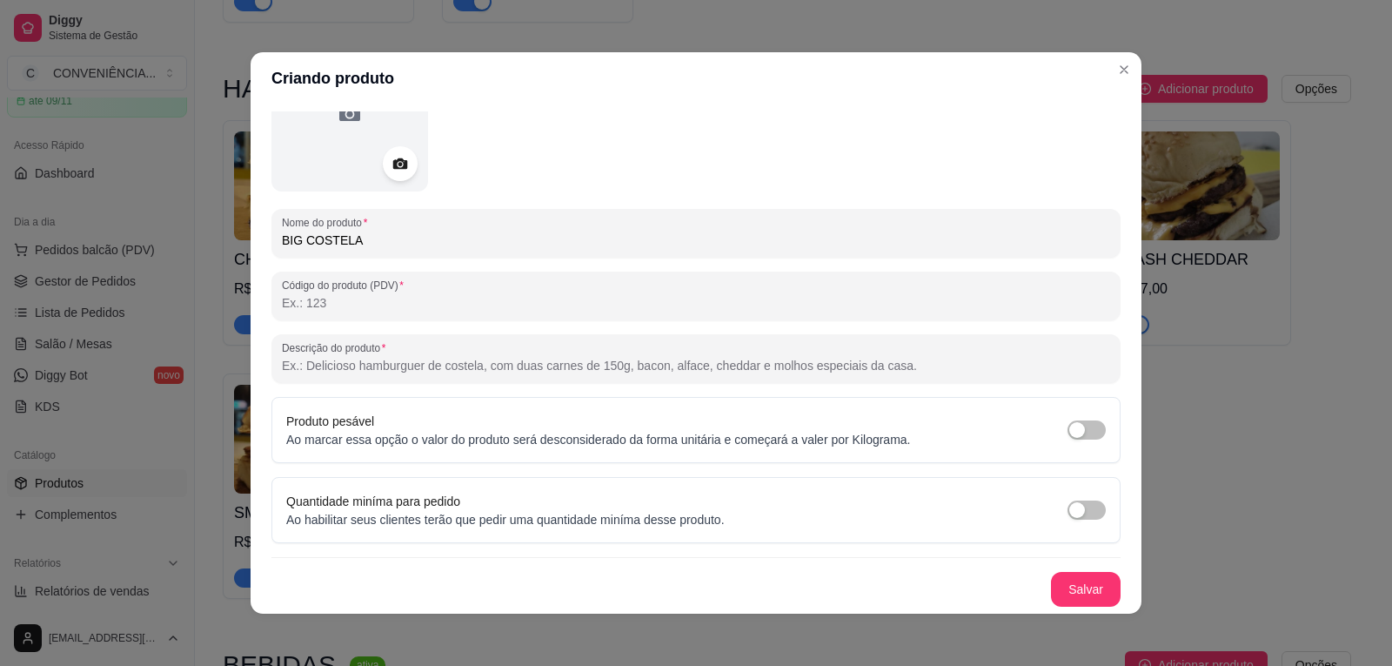
click at [318, 304] on input "Código do produto (PDV)" at bounding box center [696, 302] width 828 height 17
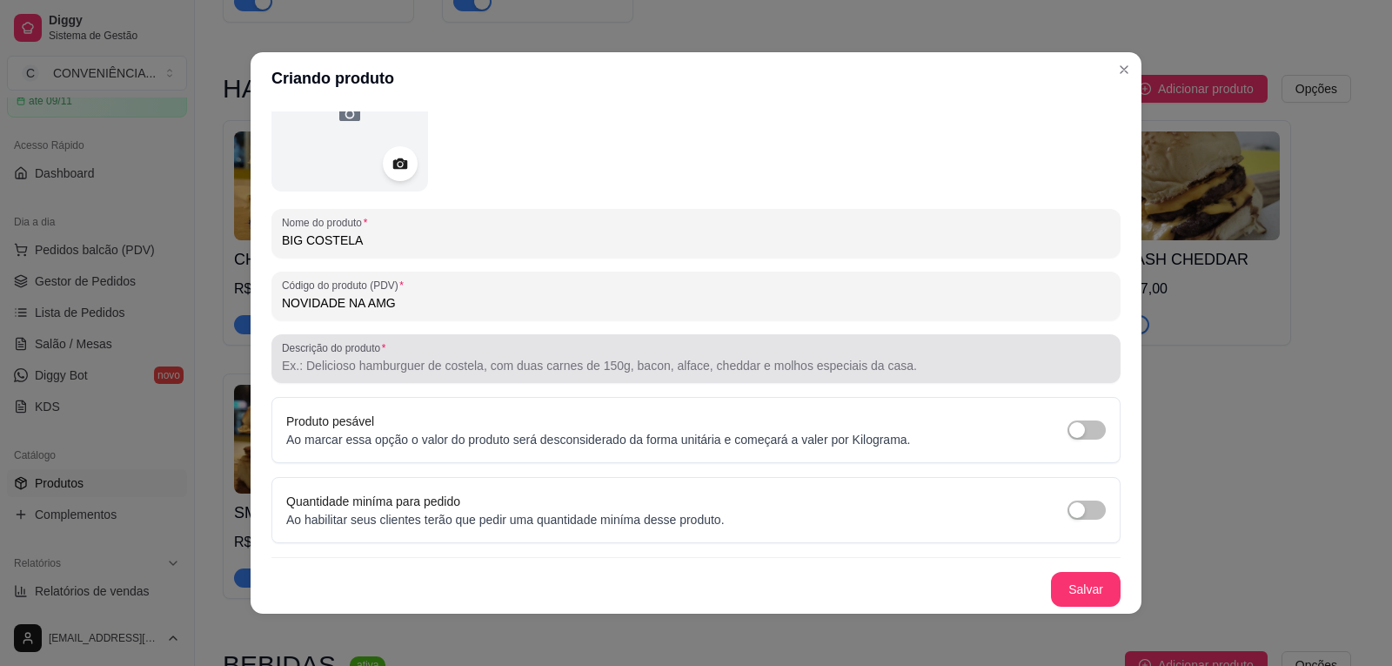
type input "NOVIDADE NA AMG"
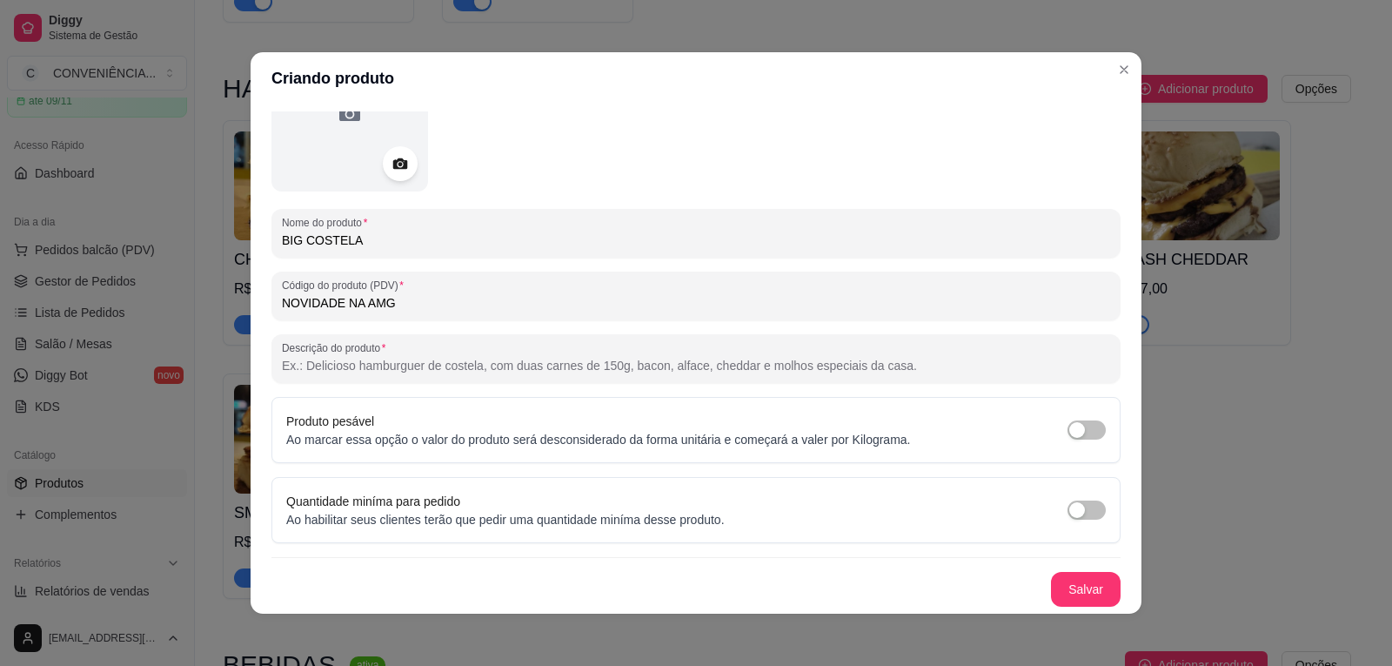
click at [365, 361] on input "Descrição do produto" at bounding box center [696, 365] width 828 height 17
click at [326, 151] on div at bounding box center [349, 113] width 157 height 157
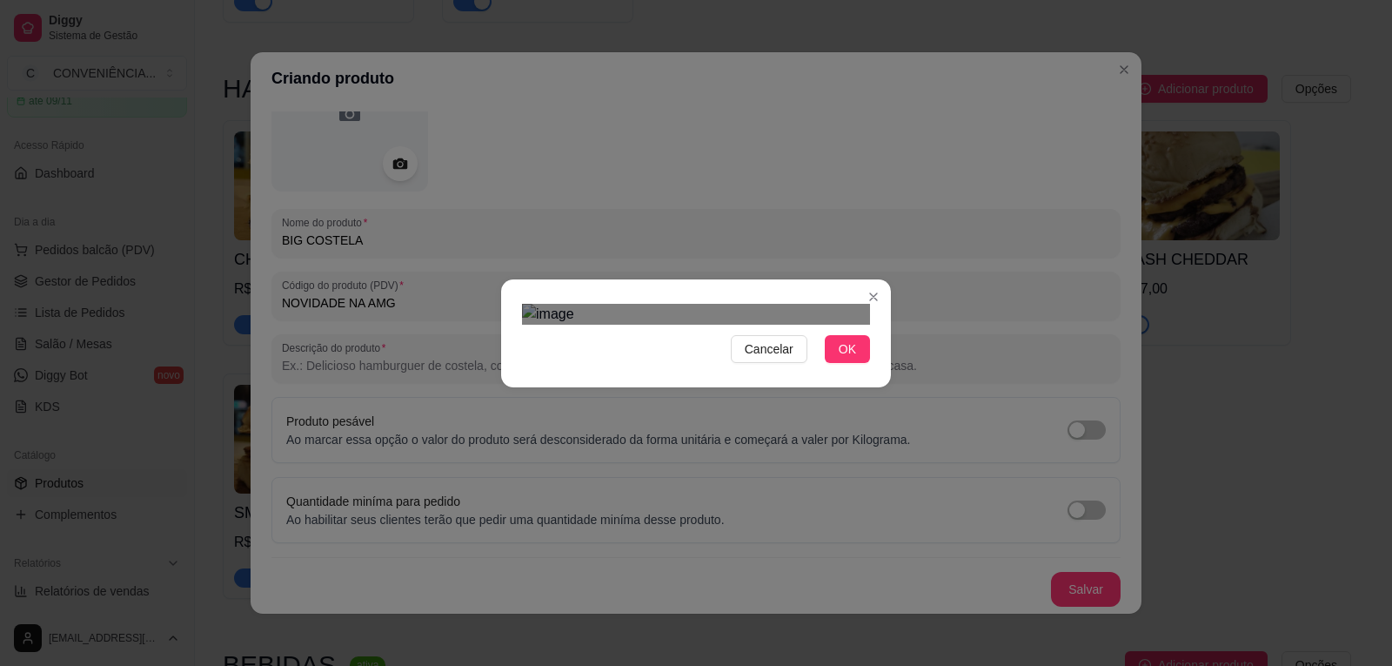
click at [885, 519] on div "Cancelar OK" at bounding box center [696, 333] width 1392 height 666
click at [484, 504] on div "Cancelar OK" at bounding box center [696, 333] width 1392 height 666
click at [861, 304] on div at bounding box center [696, 314] width 348 height 21
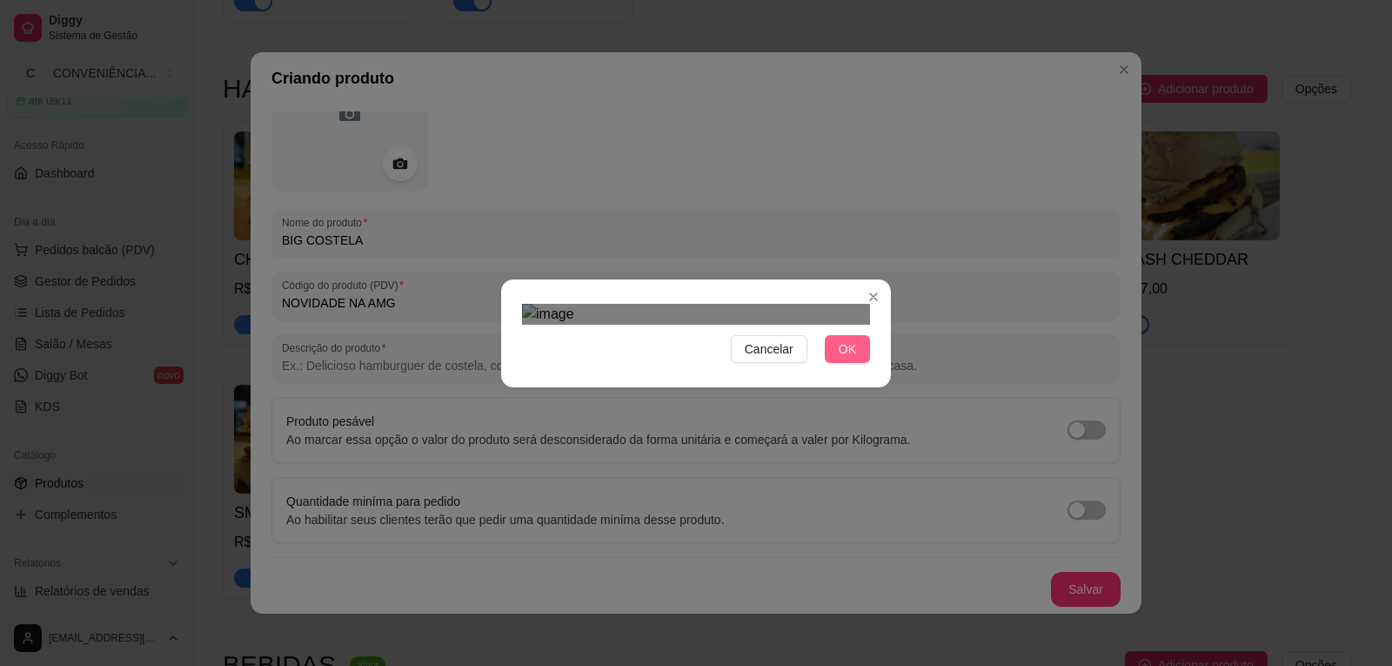
click at [844, 359] on span "OK" at bounding box center [847, 348] width 17 height 19
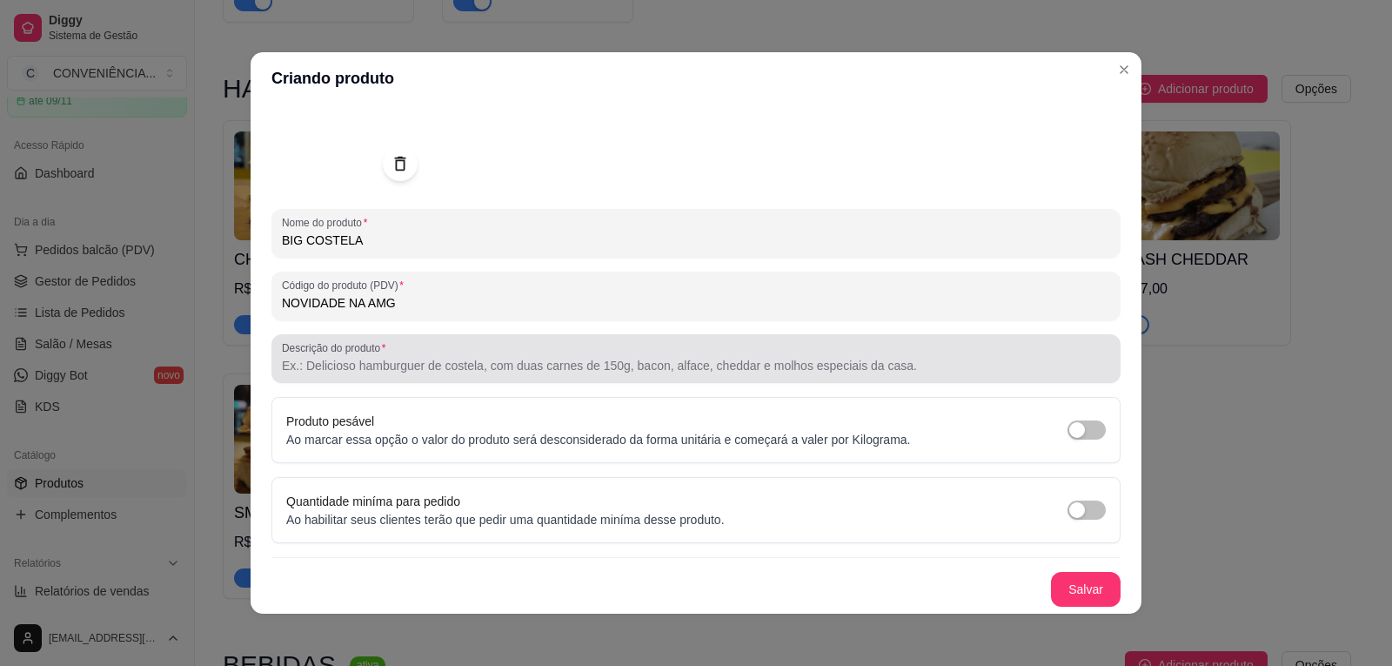
click at [325, 369] on input "Descrição do produto" at bounding box center [696, 365] width 828 height 17
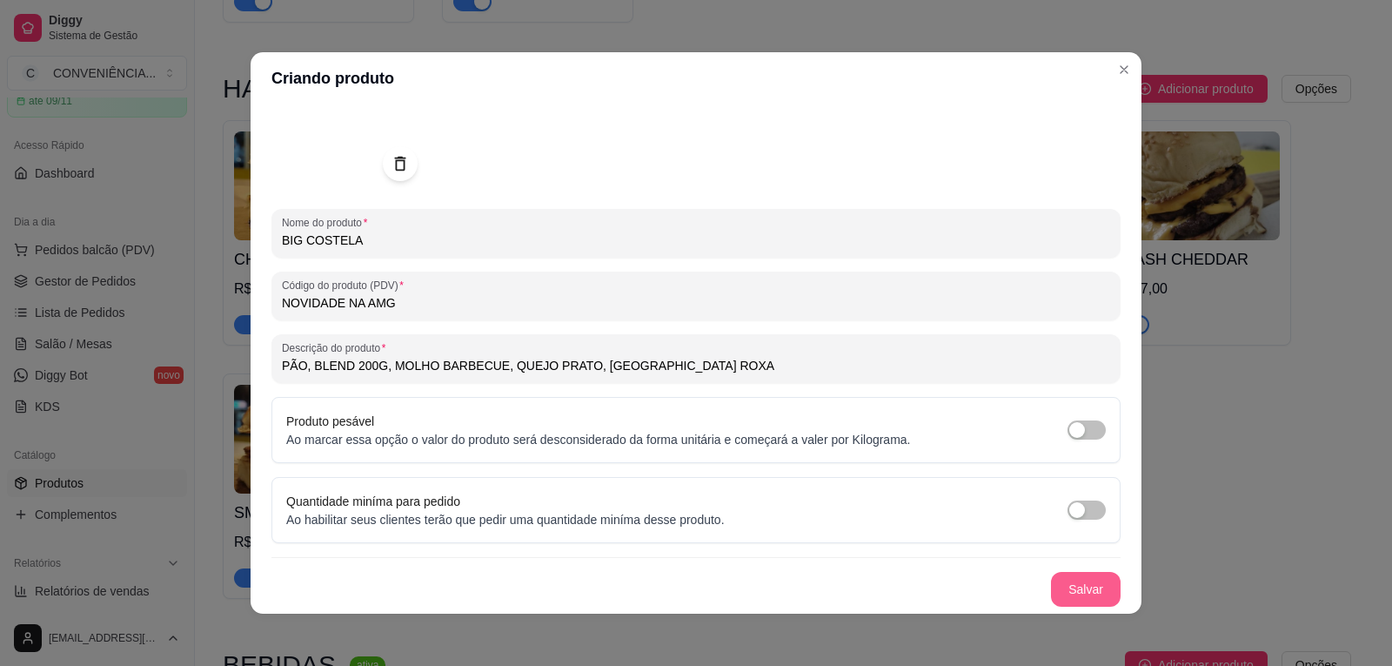
type input "PÃO, BLEND 200G, MOLHO BARBECUE, QUEJO PRATO, [GEOGRAPHIC_DATA] ROXA"
click at [1059, 590] on button "Salvar" at bounding box center [1086, 589] width 70 height 35
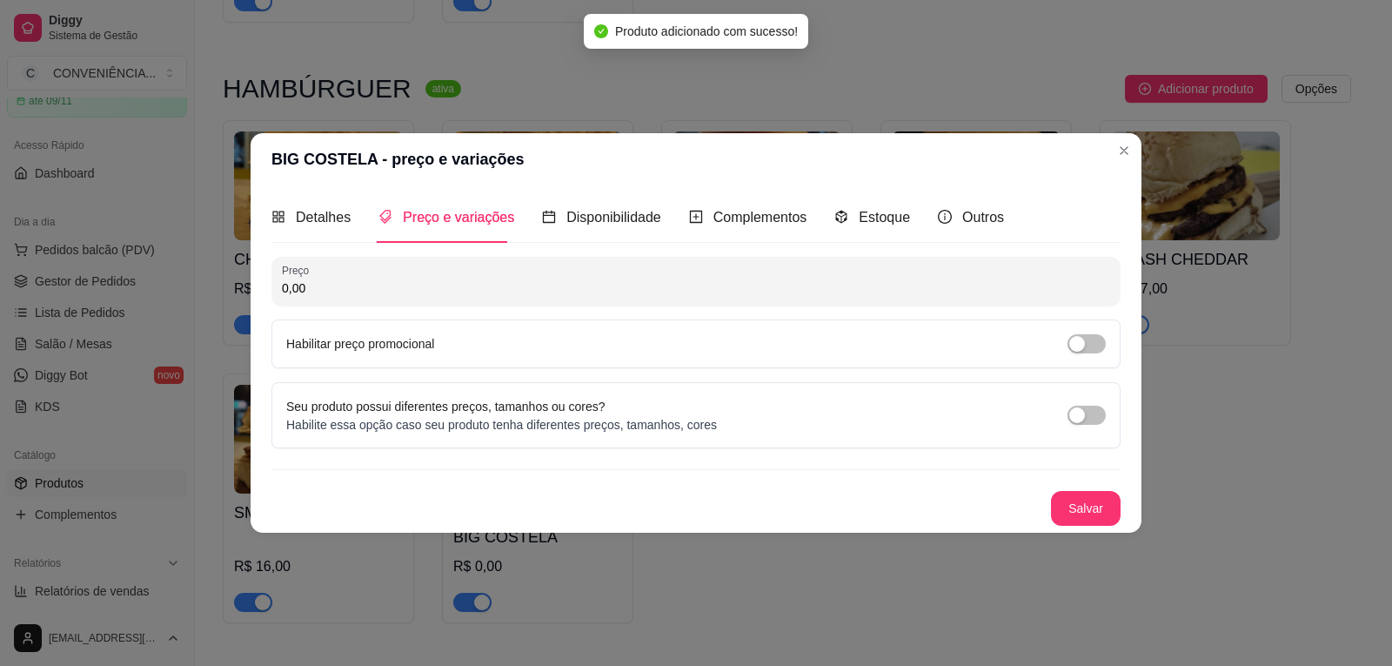
scroll to position [0, 0]
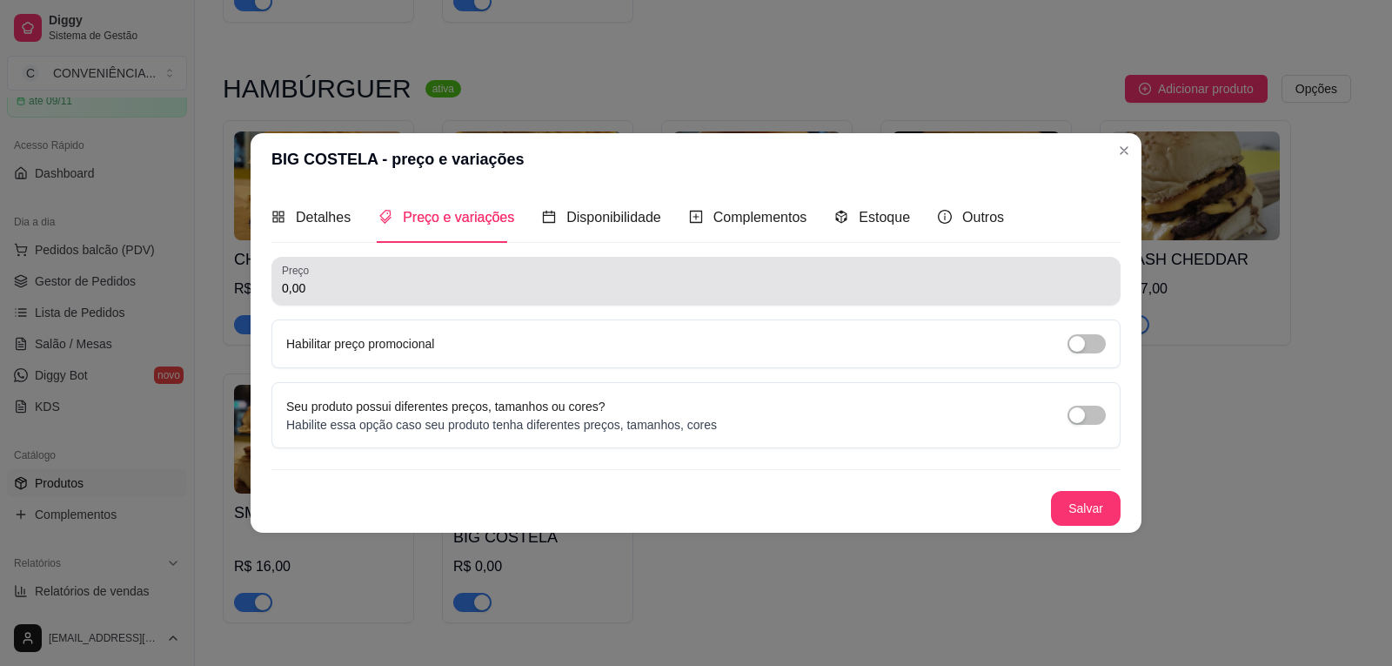
click at [379, 278] on div "0,00" at bounding box center [696, 281] width 828 height 35
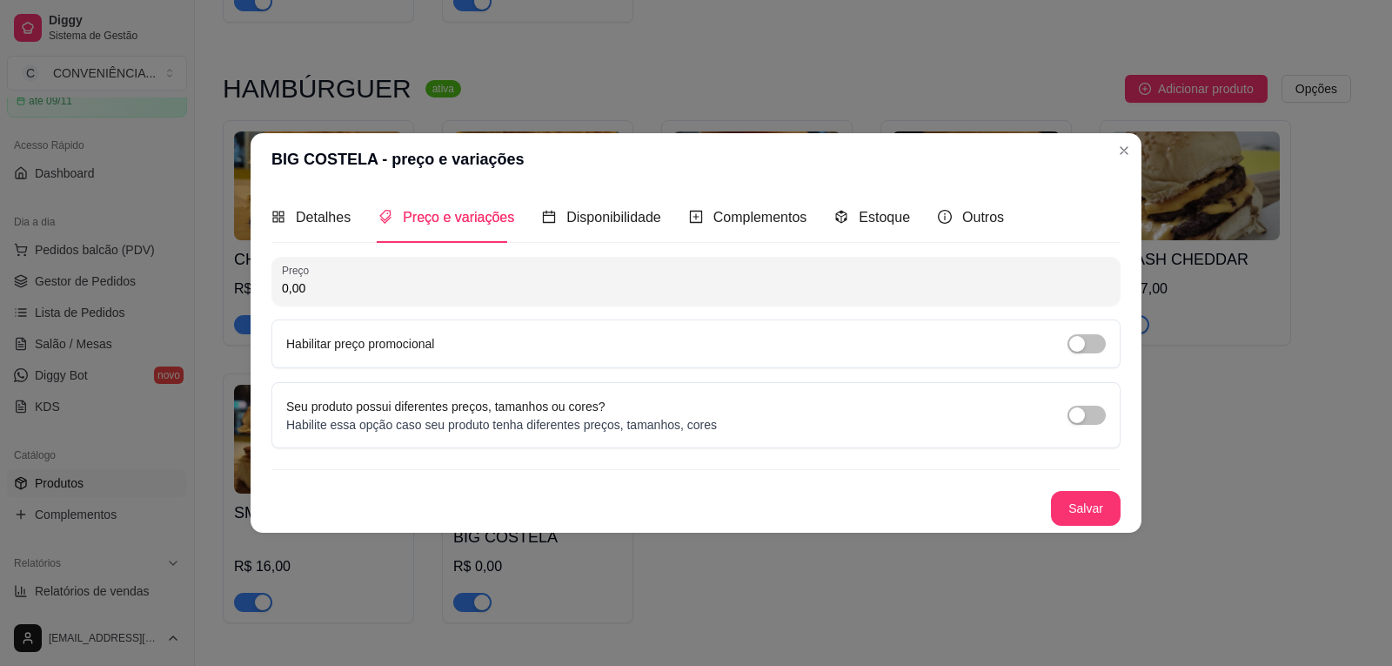
drag, startPoint x: 385, startPoint y: 286, endPoint x: 230, endPoint y: 284, distance: 155.8
click at [230, 284] on div "BIG COSTELA - preço e variações Detalhes Preço e variações Disponibilidade Comp…" at bounding box center [696, 333] width 1392 height 666
type input "20,00"
click at [1082, 508] on button "Salvar" at bounding box center [1086, 508] width 68 height 34
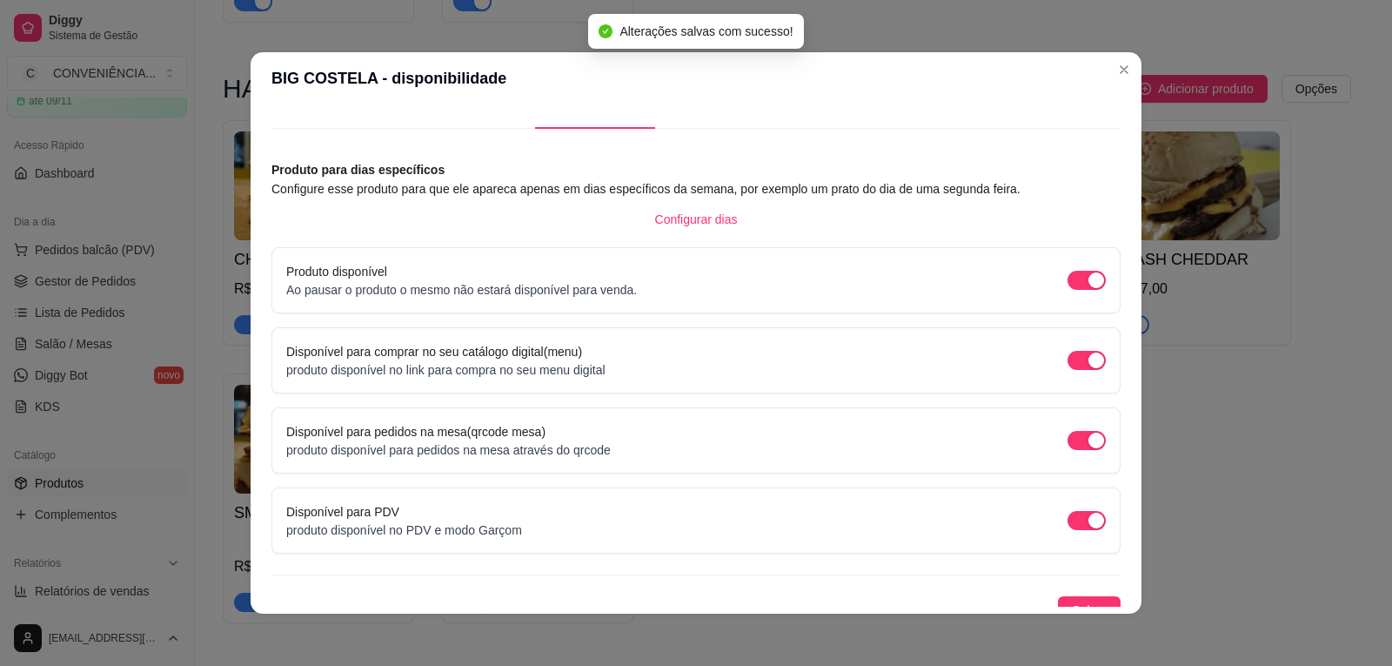
scroll to position [50, 0]
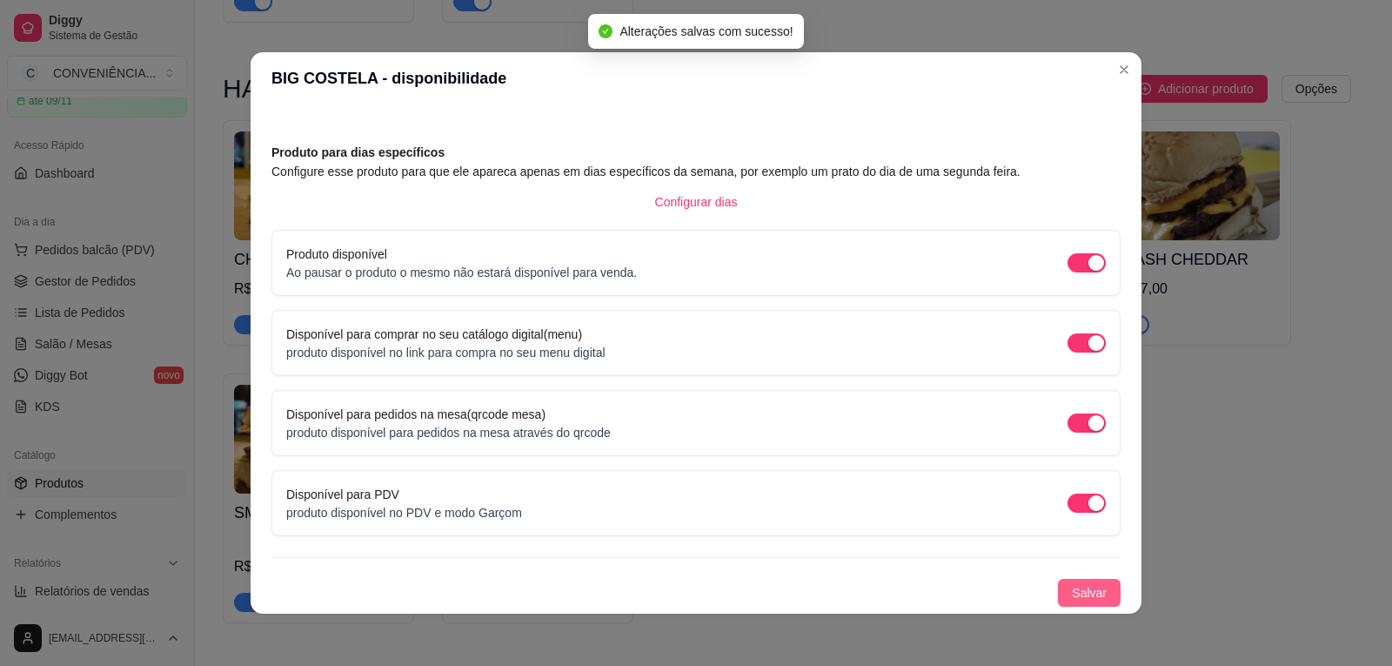
click at [1087, 602] on button "Salvar" at bounding box center [1089, 593] width 63 height 28
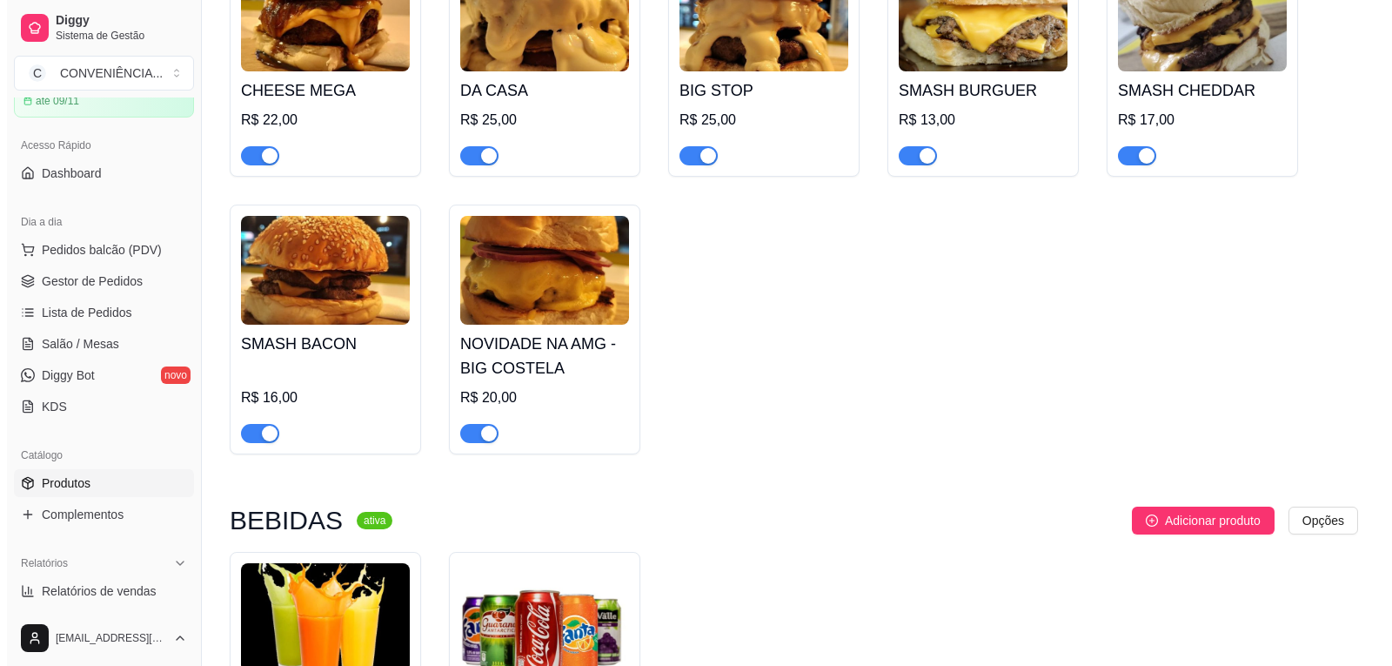
scroll to position [870, 0]
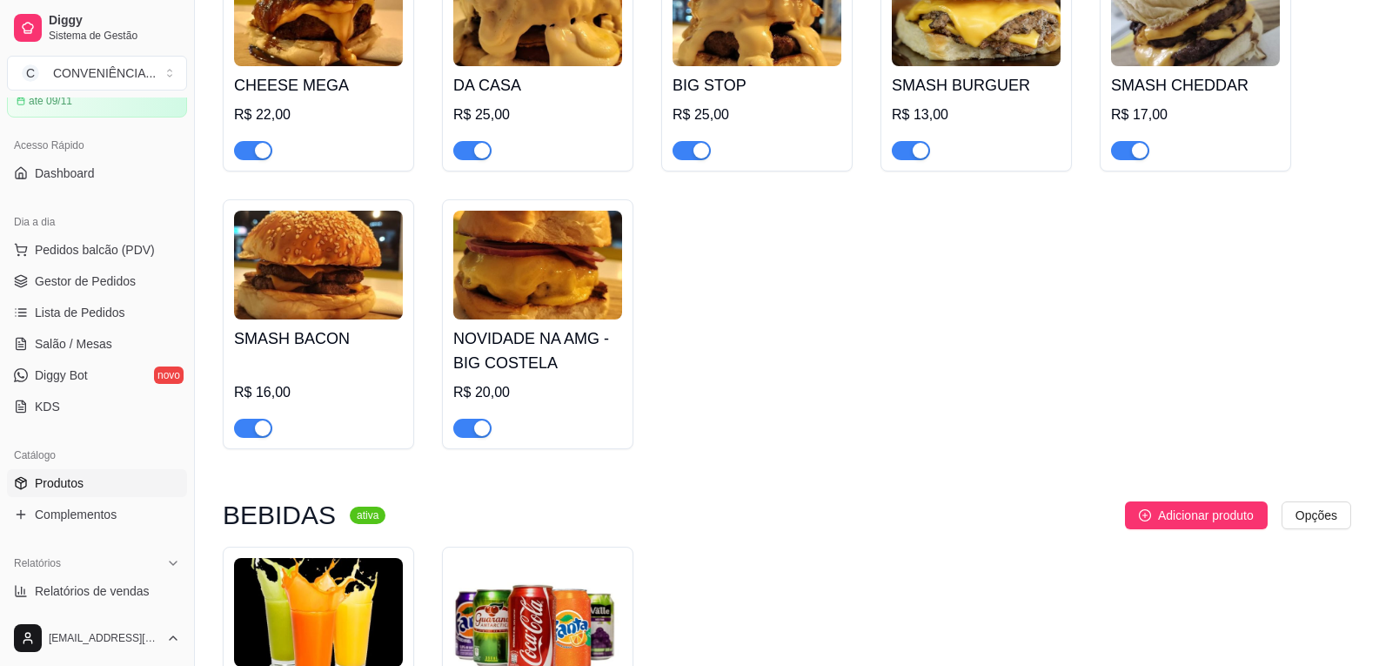
click at [571, 379] on div "NOVIDADE NA AMG - BIG COSTELA R$ 20,00" at bounding box center [537, 378] width 169 height 118
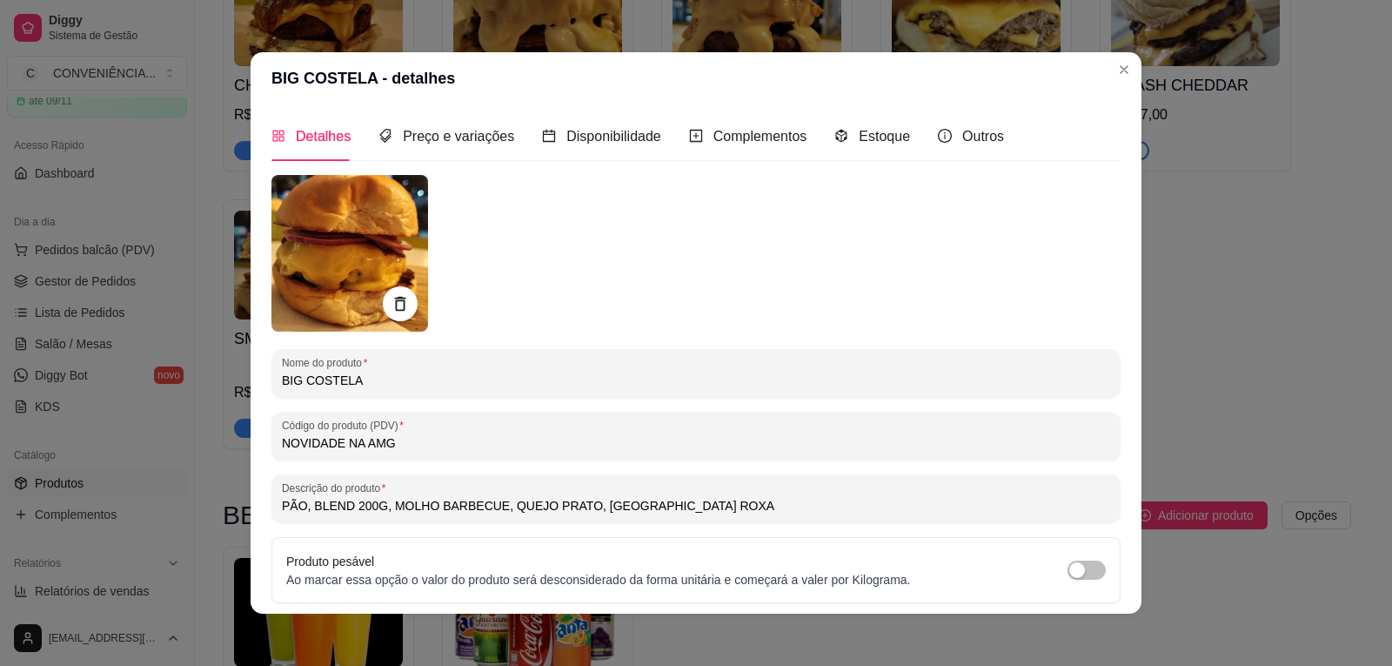
drag, startPoint x: 423, startPoint y: 443, endPoint x: 225, endPoint y: 443, distance: 198.4
click at [225, 443] on div "BIG COSTELA - detalhes Detalhes Preço e variações Disponibilidade Complementos …" at bounding box center [696, 333] width 1392 height 666
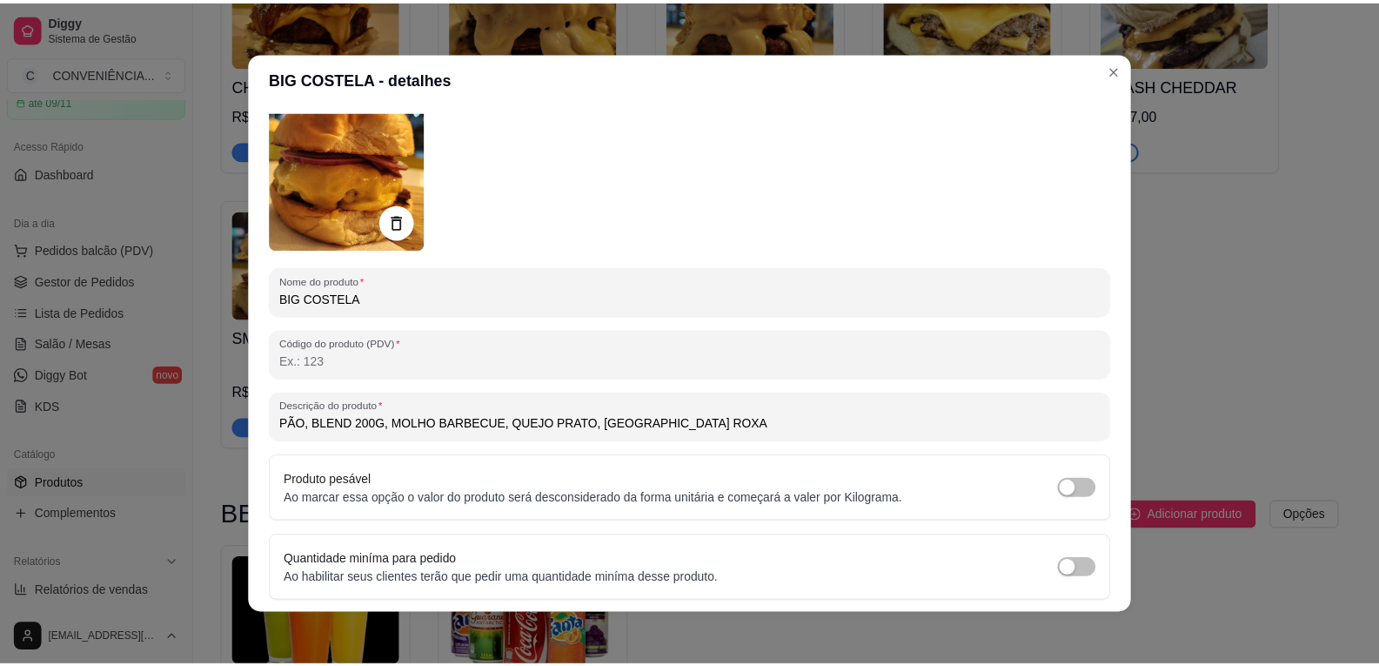
scroll to position [140, 0]
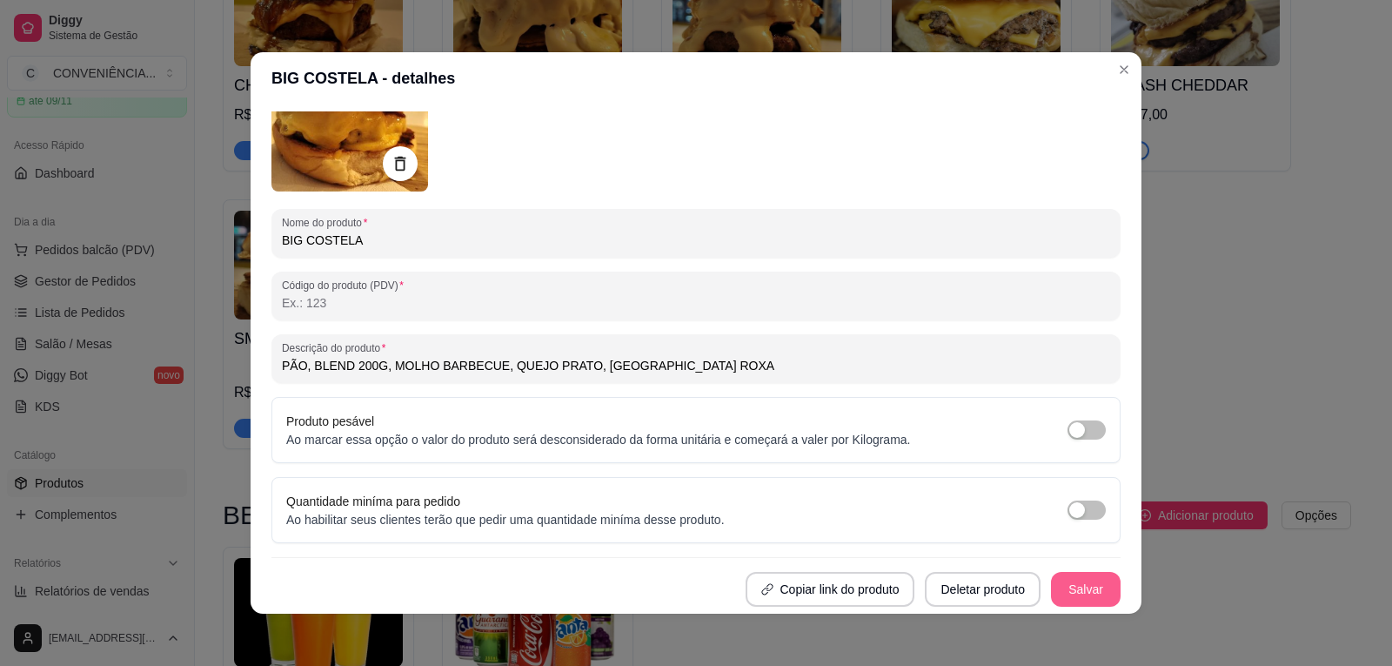
click at [1051, 588] on button "Salvar" at bounding box center [1086, 589] width 70 height 35
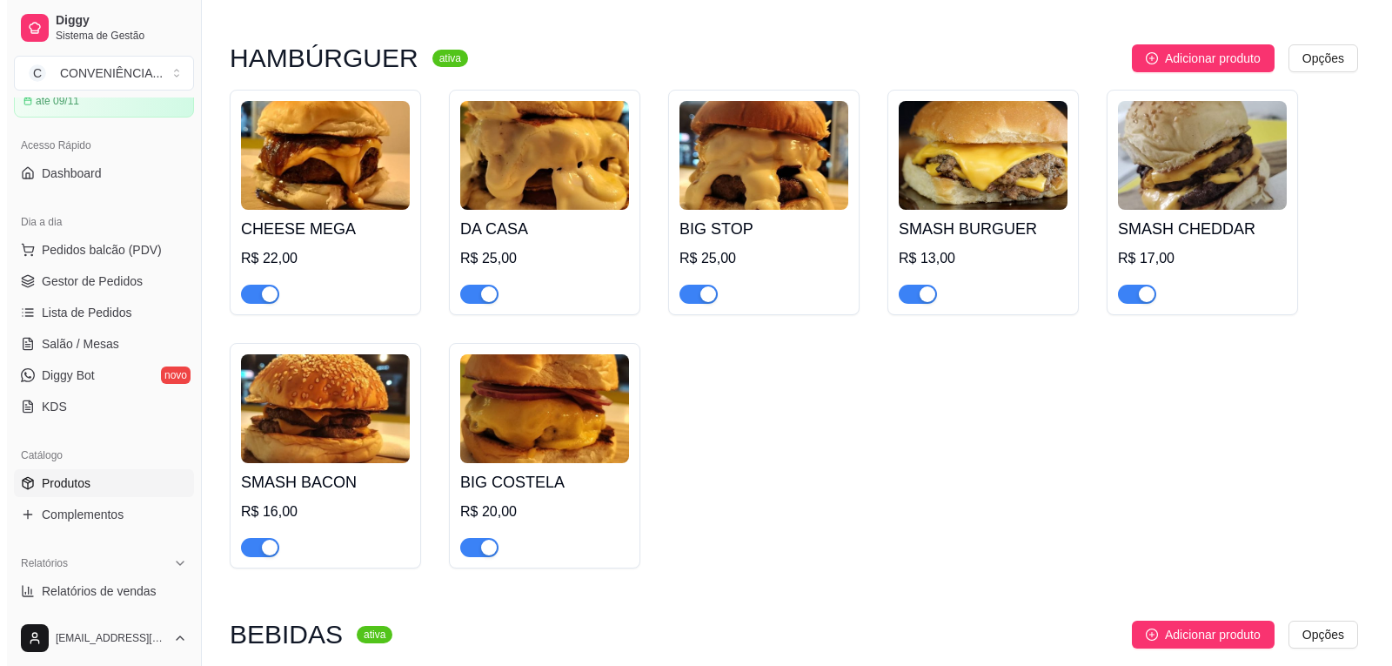
scroll to position [696, 0]
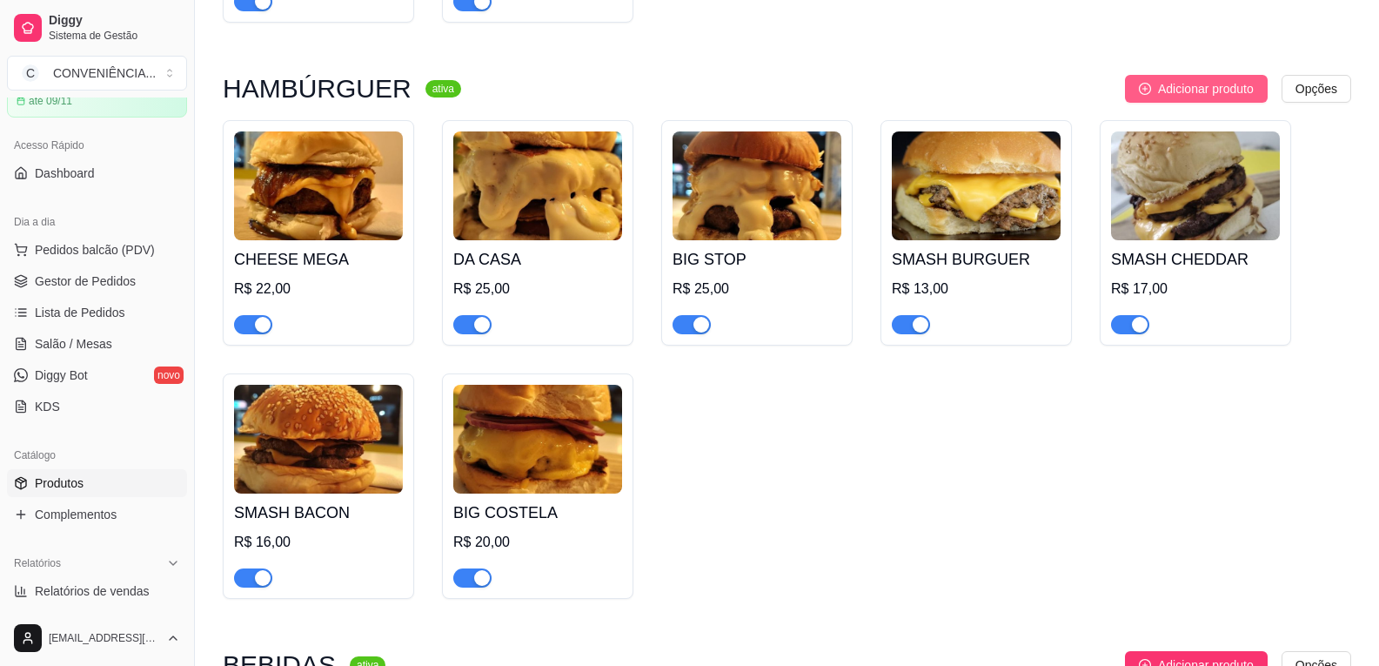
click at [1147, 95] on icon "plus-circle" at bounding box center [1145, 89] width 12 height 12
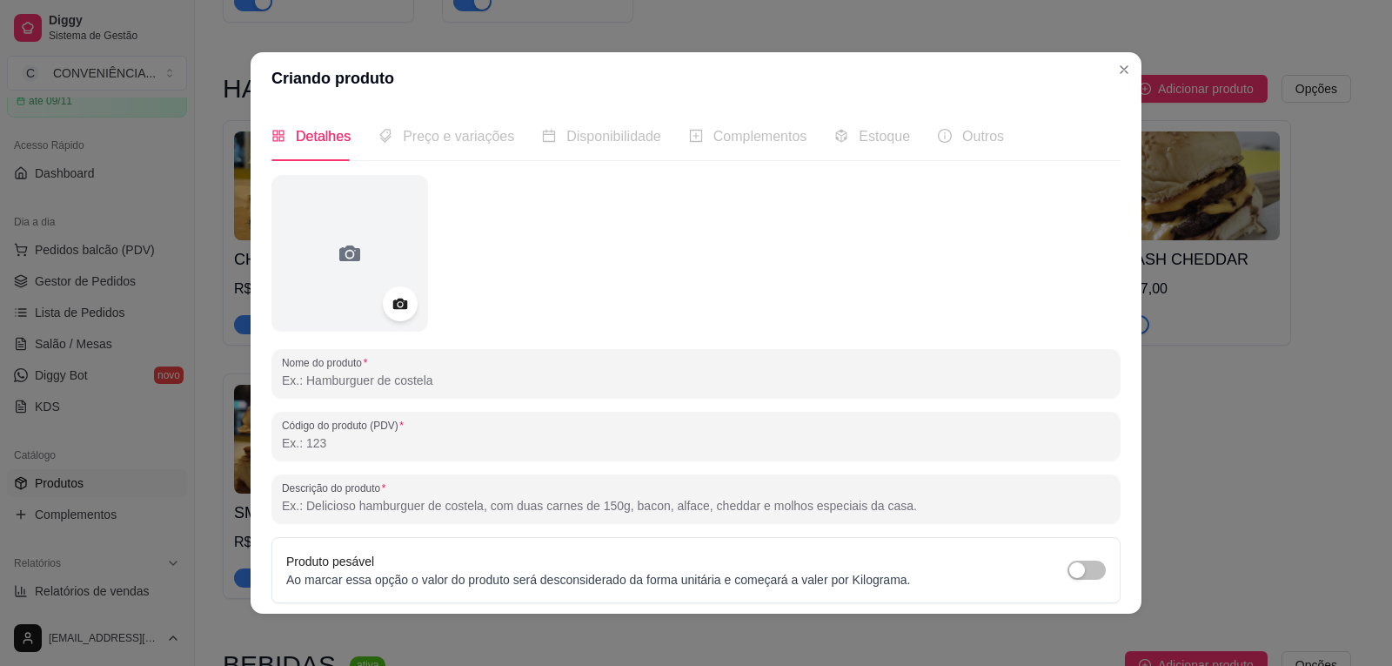
click at [354, 387] on input "Nome do produto" at bounding box center [696, 380] width 828 height 17
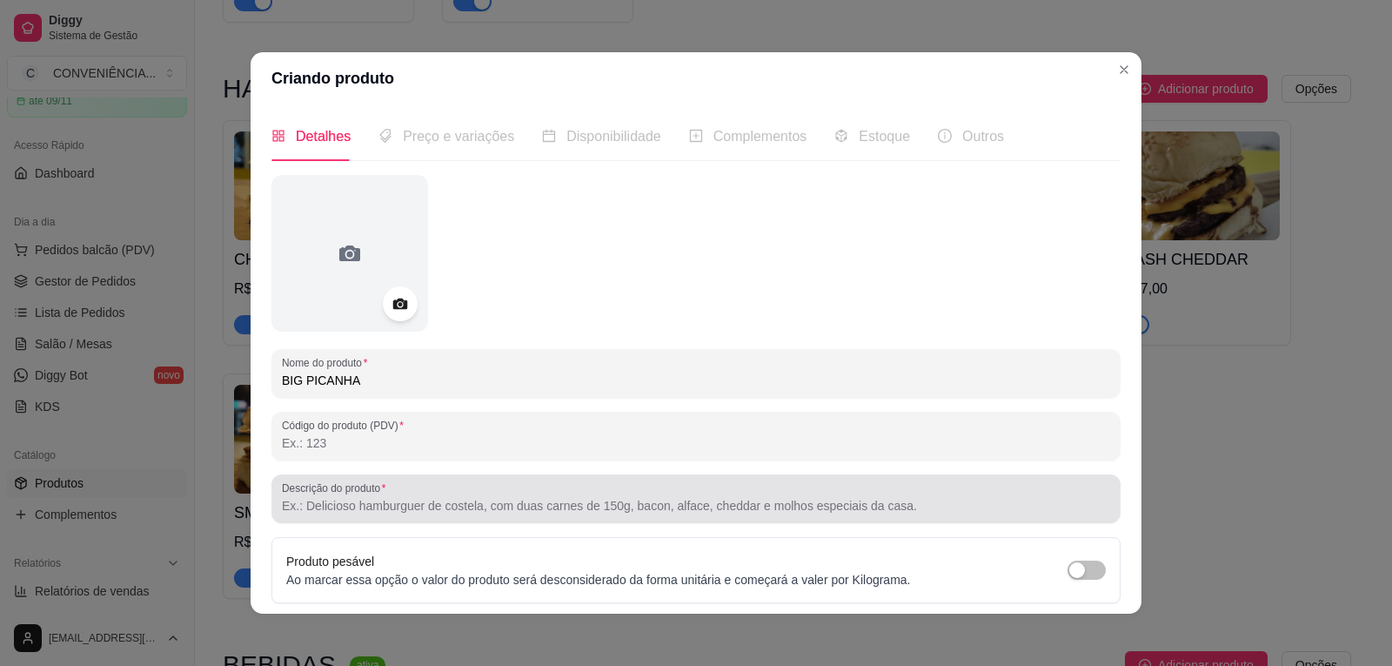
type input "BIG PICANHA"
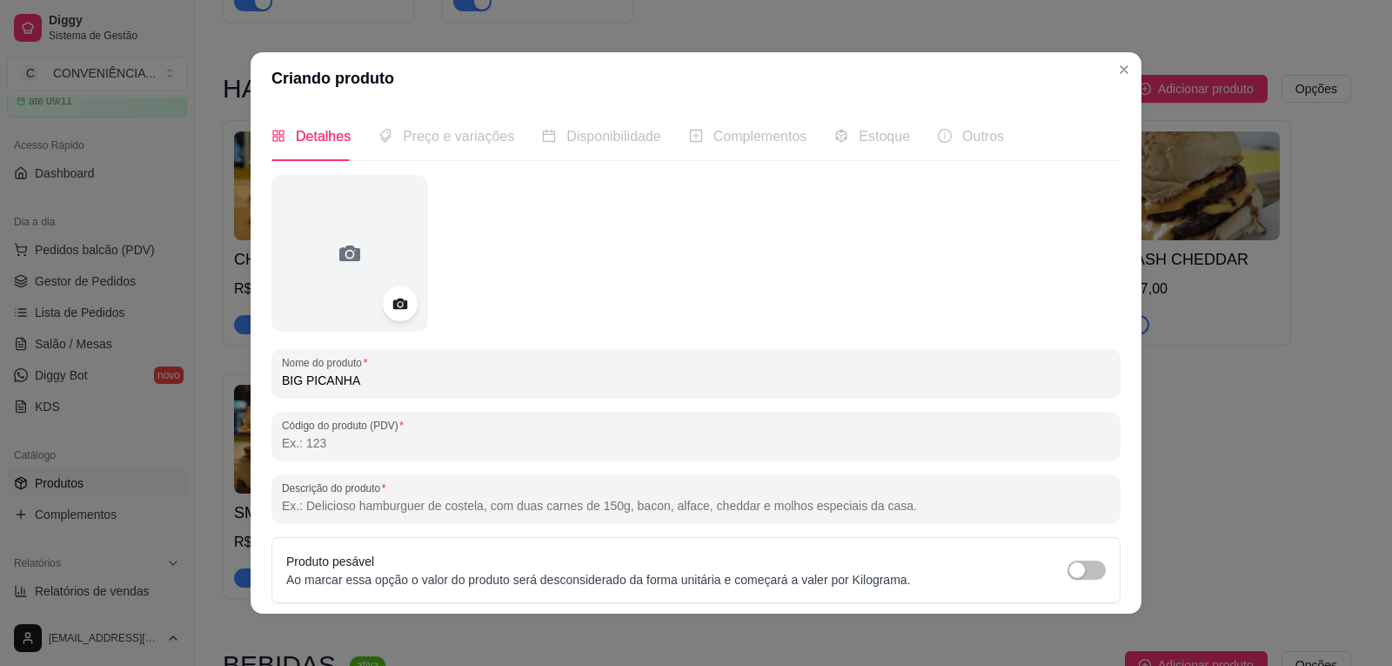
click at [325, 504] on input "Descrição do produto" at bounding box center [696, 505] width 828 height 17
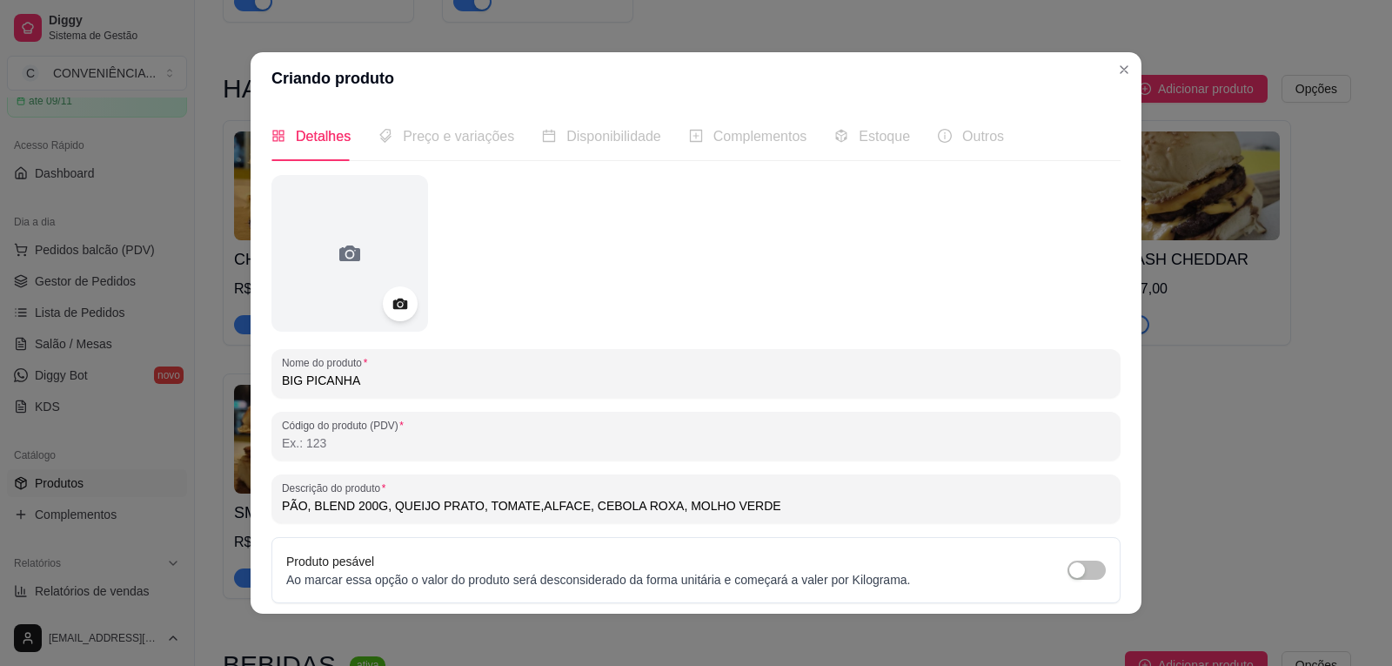
type input "PÃO, BLEND 200G, QUEIJO PRATO, TOMATE,ALFACE, CEBOLA ROXA, MOLHO VERDE"
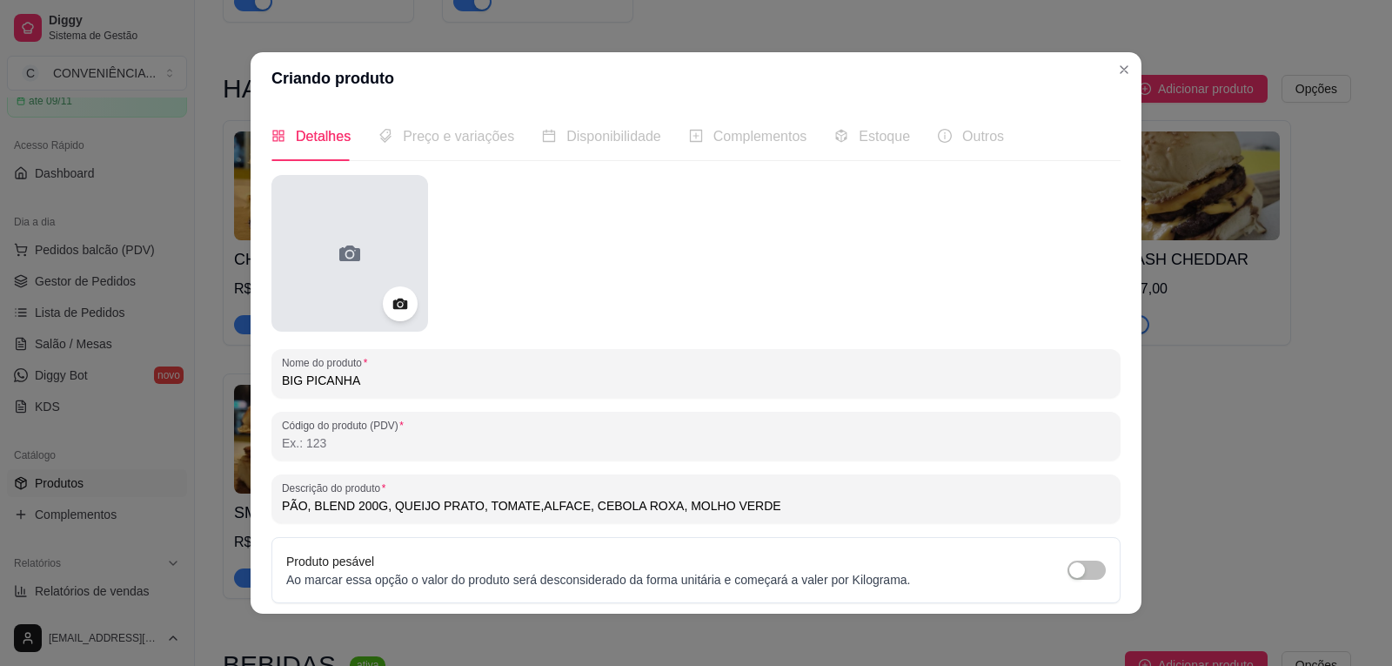
click at [339, 226] on div at bounding box center [349, 253] width 157 height 157
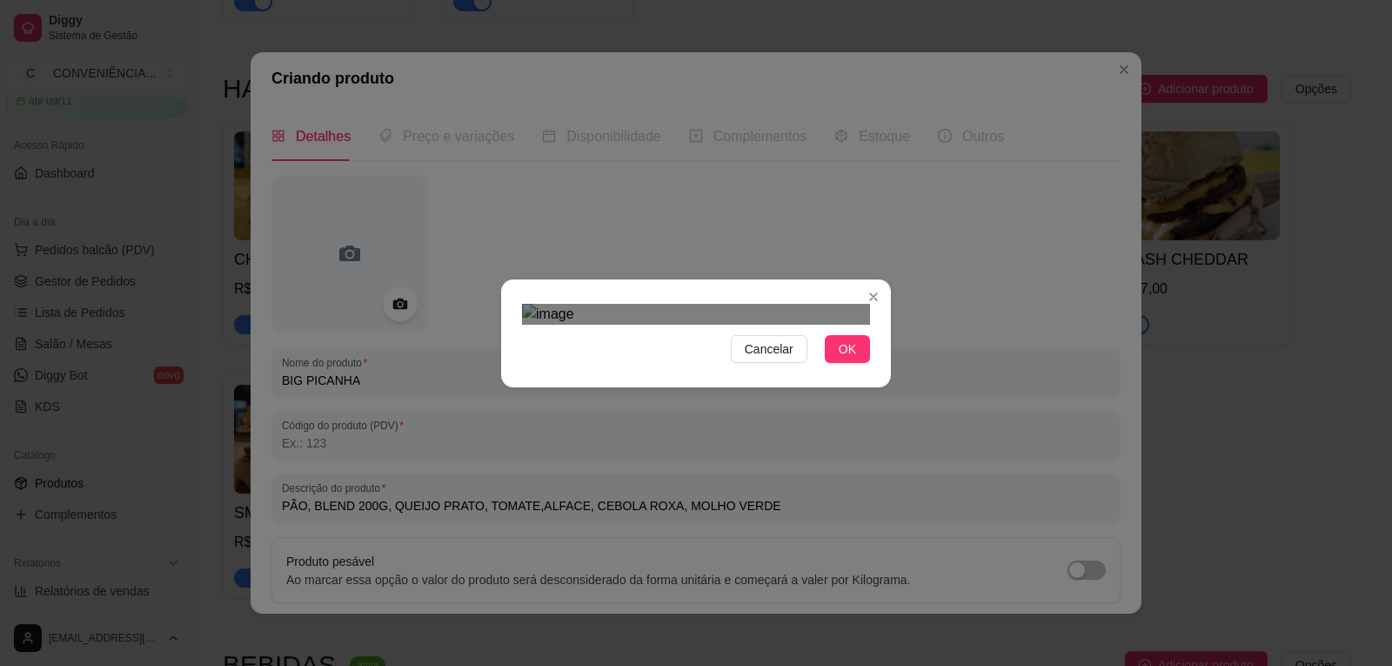
click at [889, 515] on div "Cancelar OK" at bounding box center [696, 333] width 1392 height 666
click at [486, 98] on div "Cancelar OK" at bounding box center [696, 333] width 1392 height 666
click at [658, 482] on div "Use the arrow keys to move the crop selection area" at bounding box center [696, 656] width 348 height 348
click at [839, 359] on span "OK" at bounding box center [847, 348] width 17 height 19
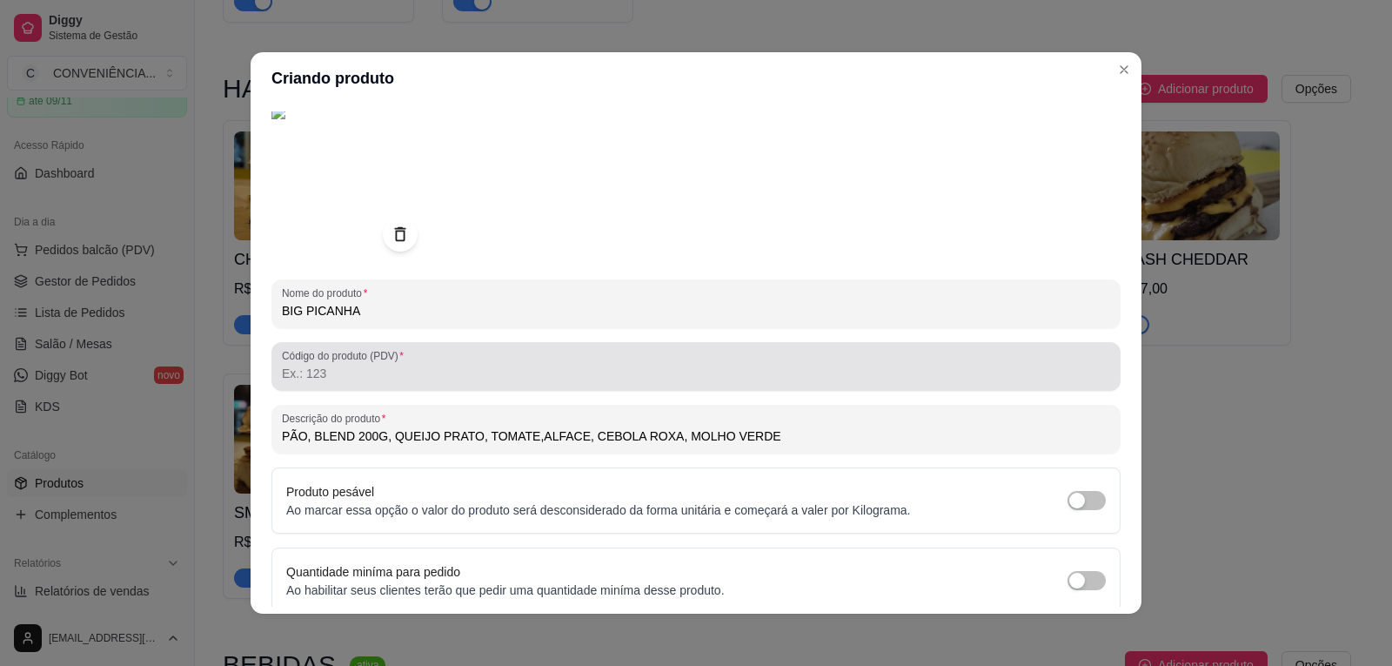
scroll to position [140, 0]
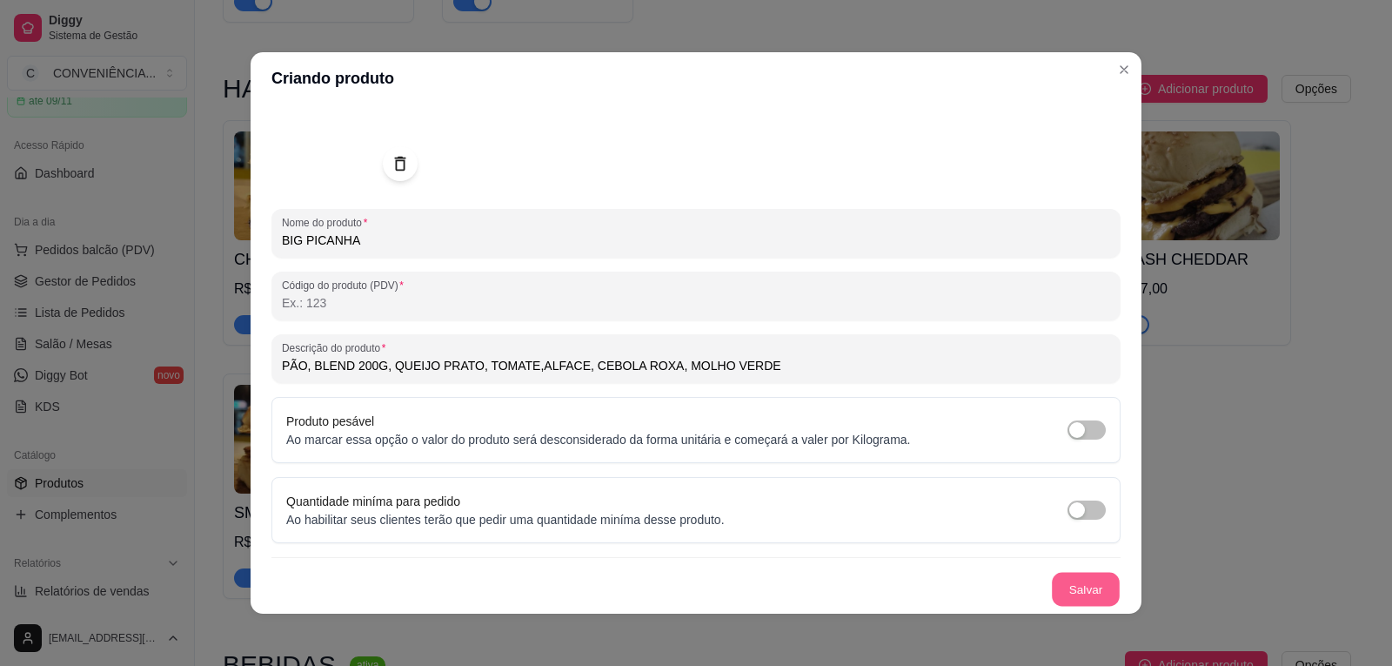
click at [1052, 593] on button "Salvar" at bounding box center [1086, 590] width 68 height 34
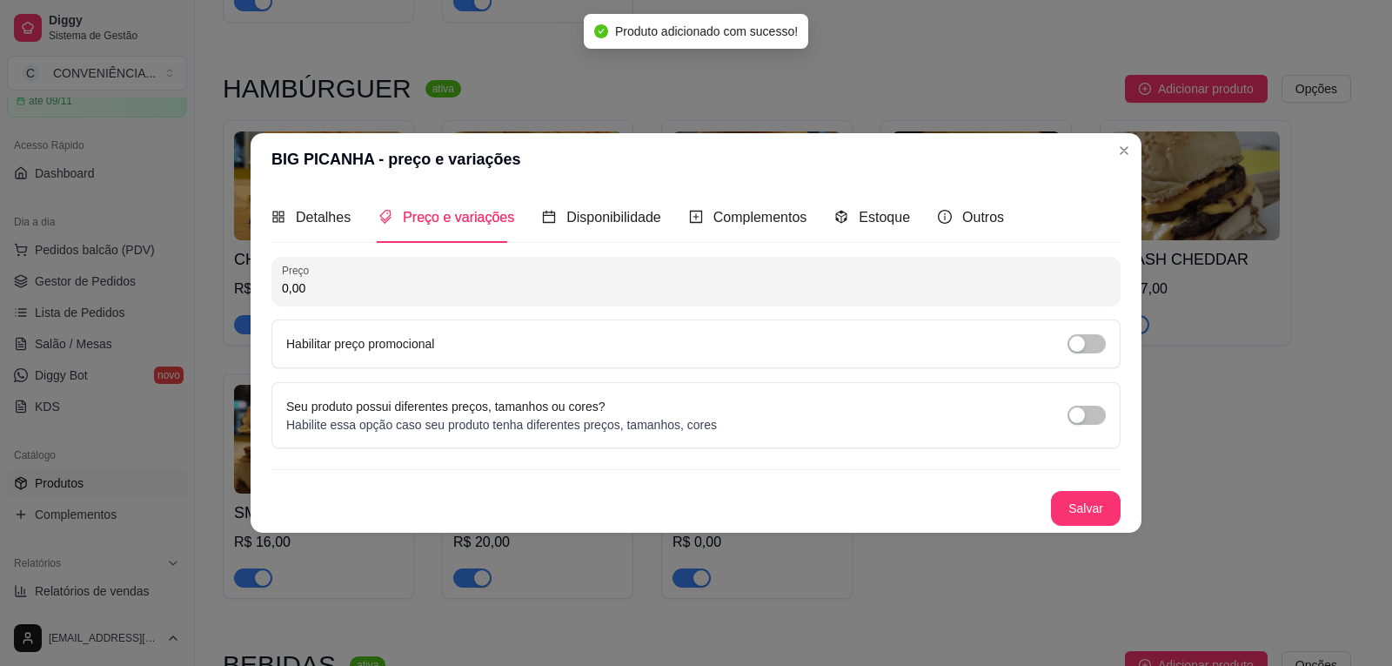
scroll to position [0, 0]
drag, startPoint x: 374, startPoint y: 294, endPoint x: 39, endPoint y: 287, distance: 335.1
click at [41, 288] on div "BIG PICANHA - preço e variações Detalhes Preço e variações Disponibilidade Comp…" at bounding box center [696, 333] width 1392 height 666
type input "22,00"
click at [1091, 514] on button "Salvar" at bounding box center [1086, 508] width 70 height 35
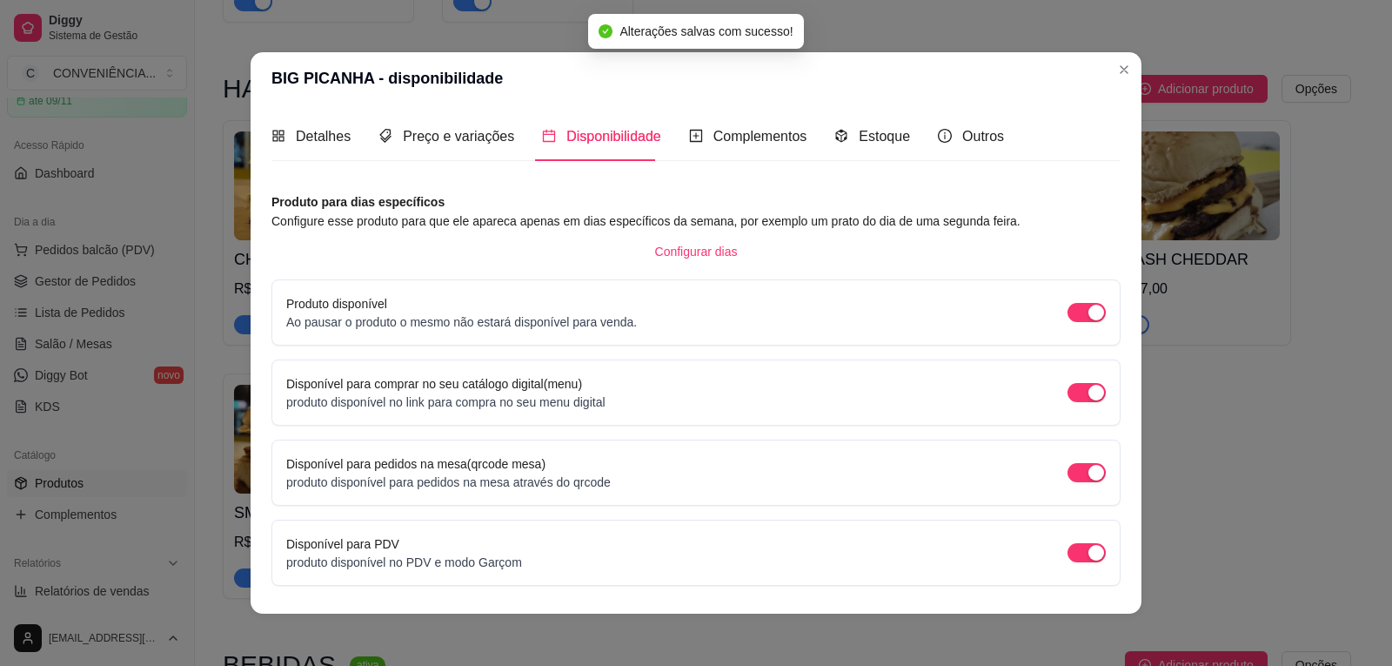
scroll to position [50, 0]
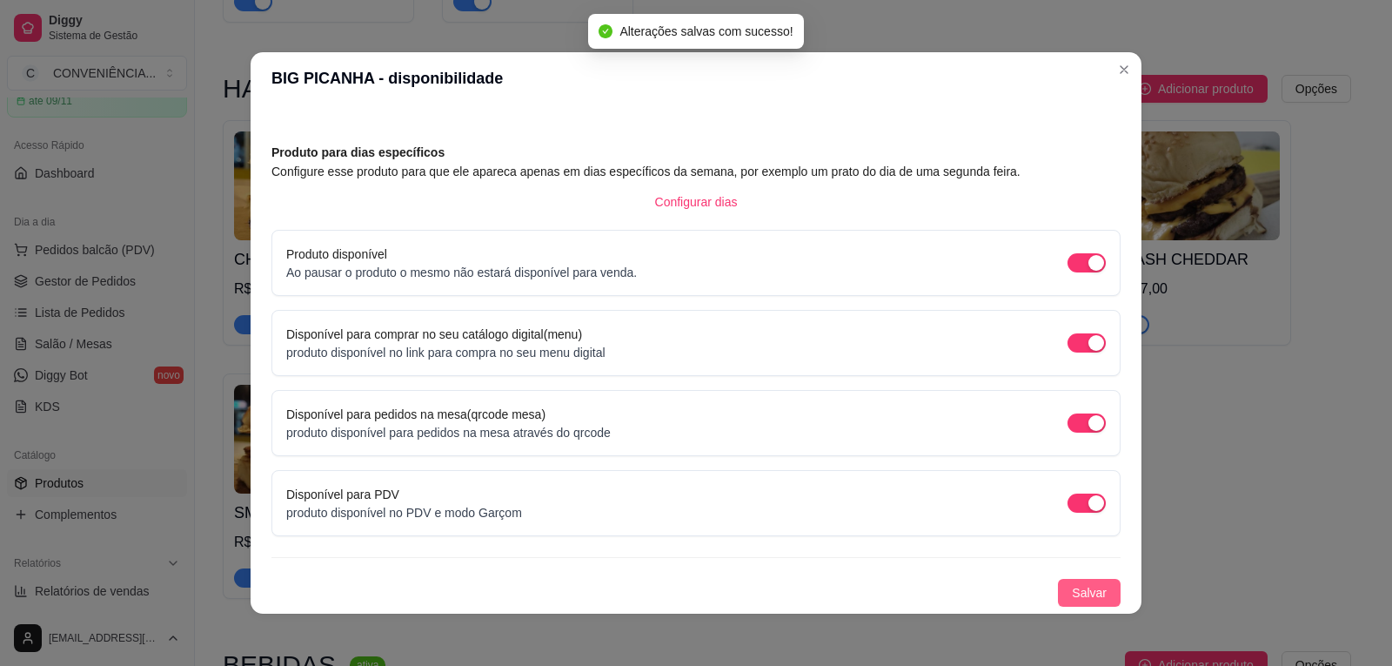
click at [1081, 600] on span "Salvar" at bounding box center [1089, 592] width 35 height 19
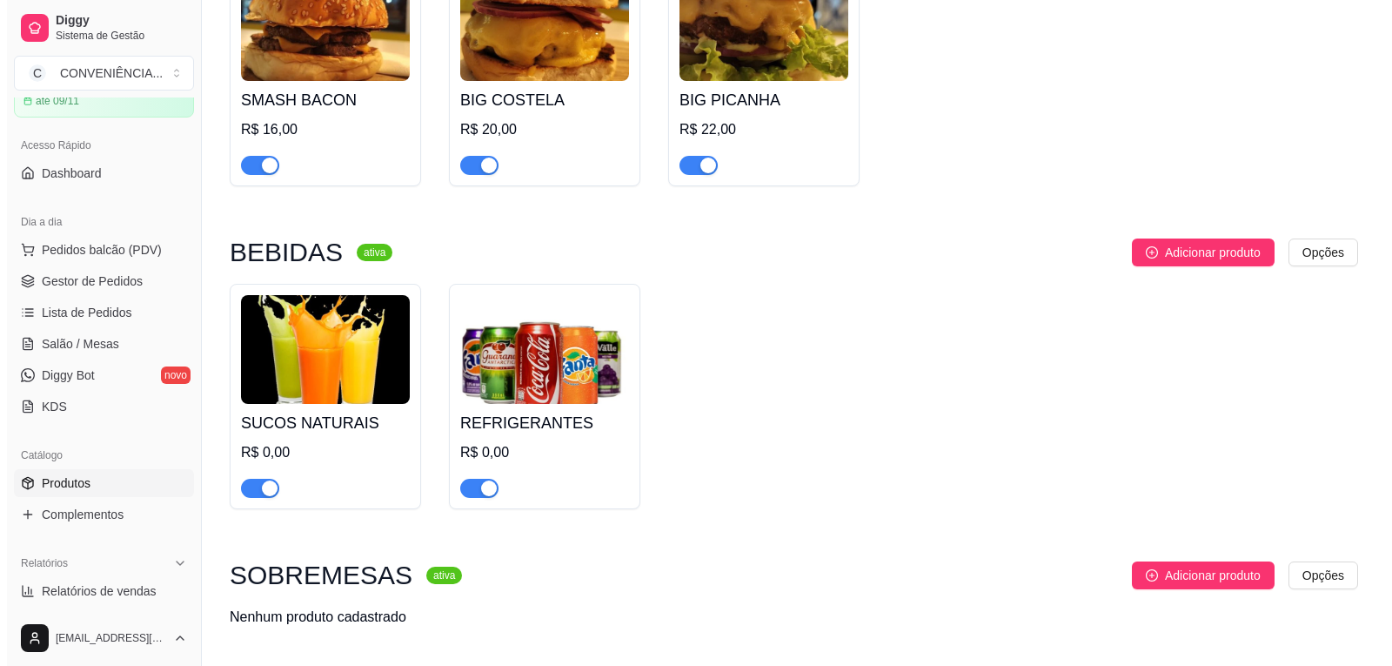
scroll to position [1131, 0]
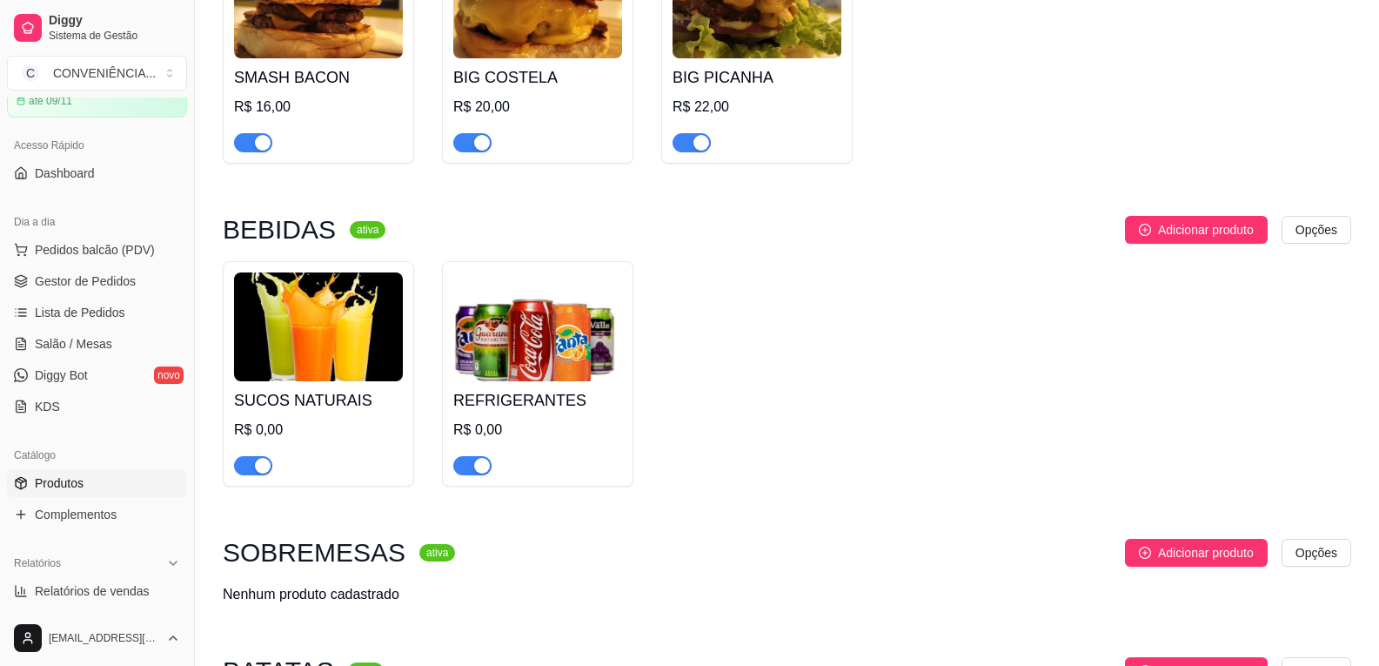
click at [309, 439] on div "R$ 0,00" at bounding box center [318, 429] width 169 height 21
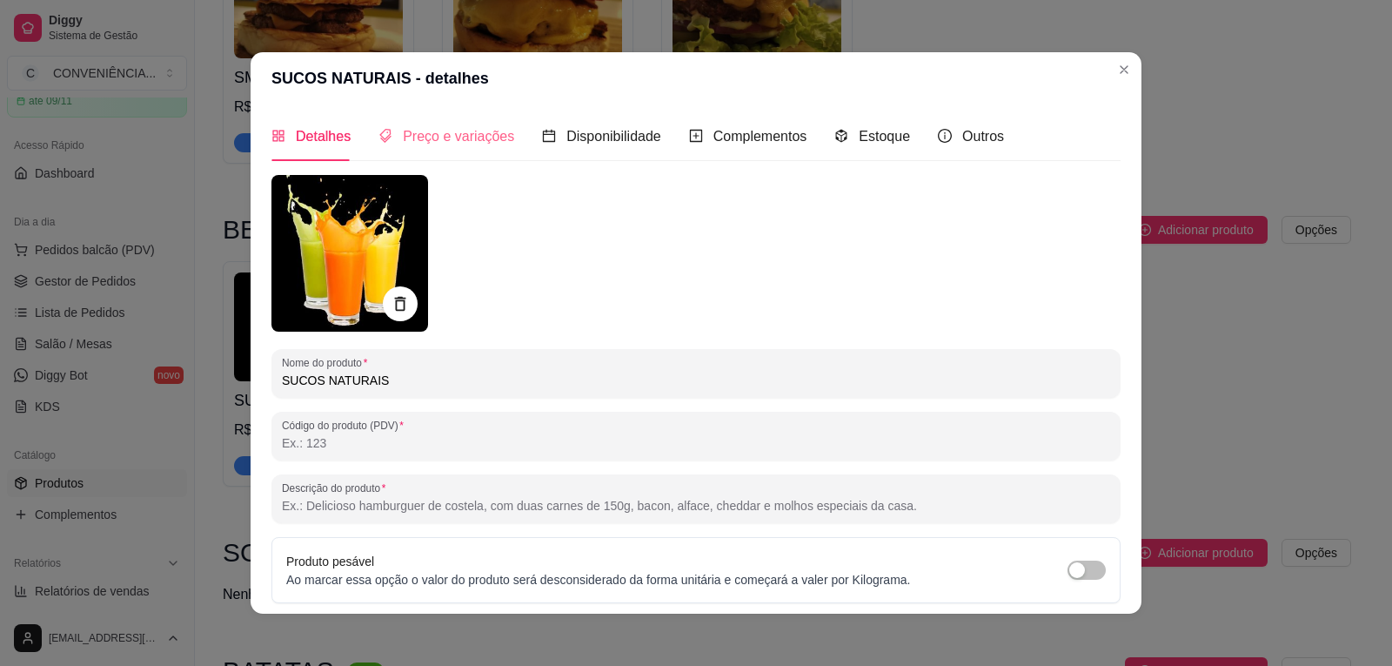
click at [446, 117] on div "Preço e variações" at bounding box center [447, 136] width 136 height 50
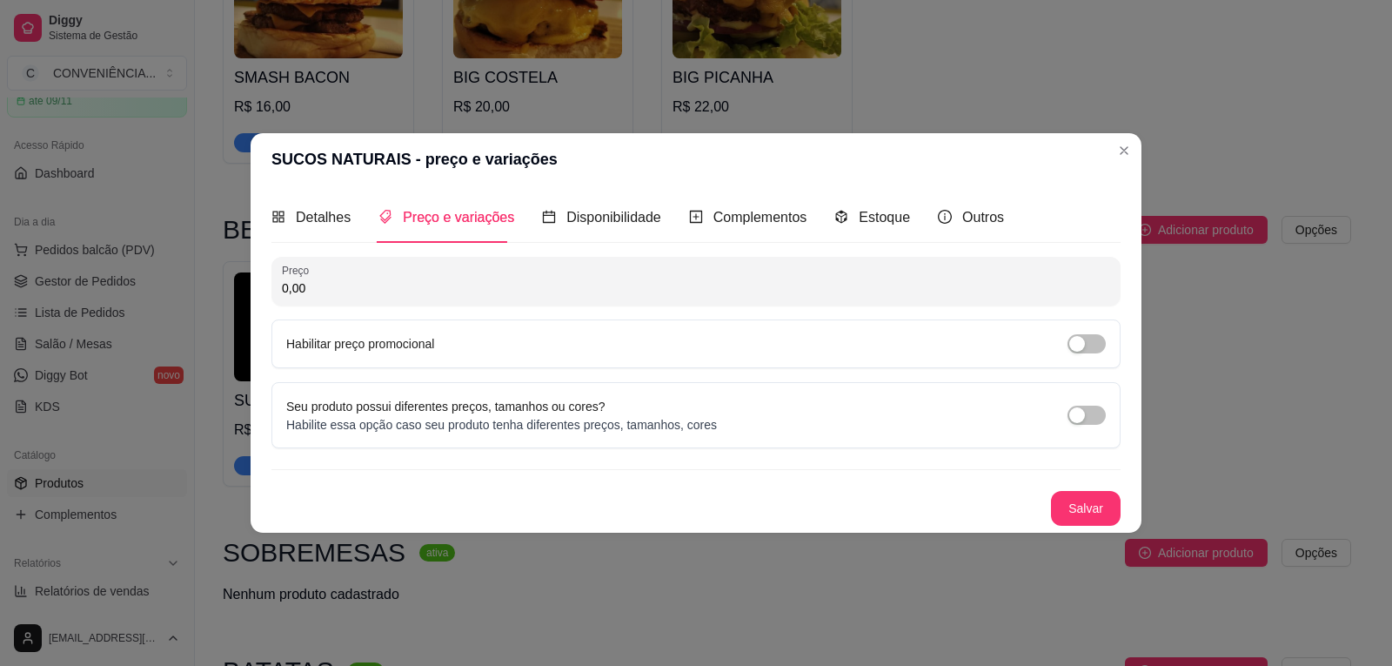
drag, startPoint x: 265, startPoint y: 282, endPoint x: 230, endPoint y: 281, distance: 34.8
click at [230, 281] on div "SUCOS NATURAIS - preço e variações Detalhes Preço e variações Disponibilidade C…" at bounding box center [696, 333] width 1392 height 666
drag, startPoint x: 352, startPoint y: 297, endPoint x: 249, endPoint y: 291, distance: 102.9
click at [249, 291] on div "SUCOS NATURAIS - preço e variações Detalhes Preço e variações Disponibilidade C…" at bounding box center [696, 333] width 1392 height 666
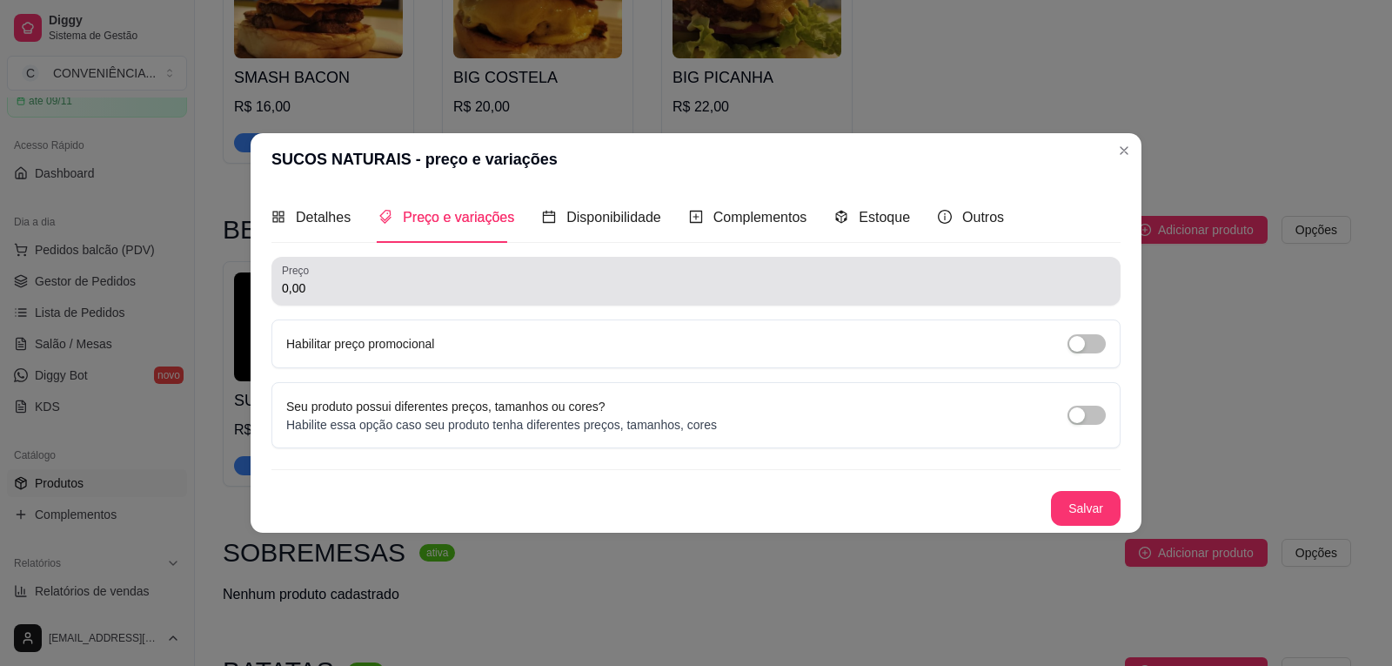
click at [321, 300] on div "Preço 0,00" at bounding box center [695, 281] width 849 height 49
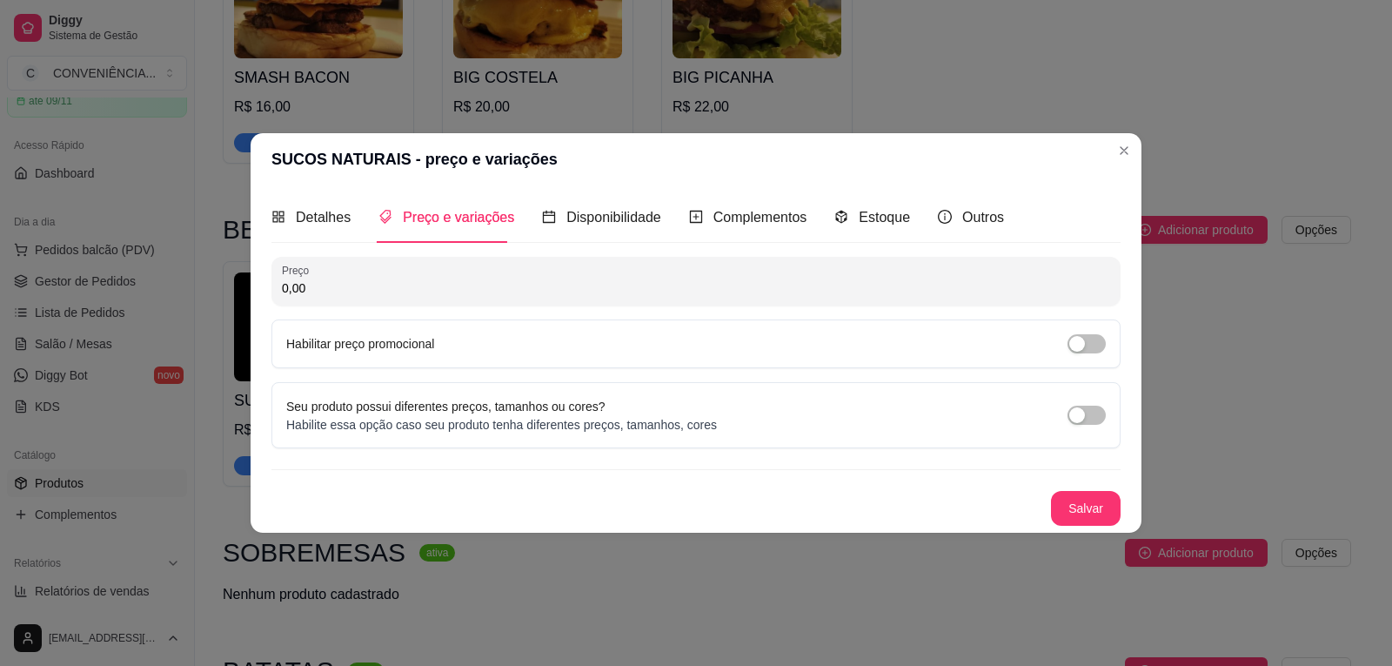
drag, startPoint x: 337, startPoint y: 287, endPoint x: 259, endPoint y: 288, distance: 77.4
click at [259, 288] on div "Detalhes Preço e variações Disponibilidade Complementos Estoque Outros Nome do …" at bounding box center [696, 358] width 891 height 346
drag, startPoint x: 328, startPoint y: 292, endPoint x: 252, endPoint y: 294, distance: 75.7
click at [252, 294] on div "Detalhes Preço e variações Disponibilidade Complementos Estoque Outros Nome do …" at bounding box center [696, 358] width 891 height 346
type input "0,00"
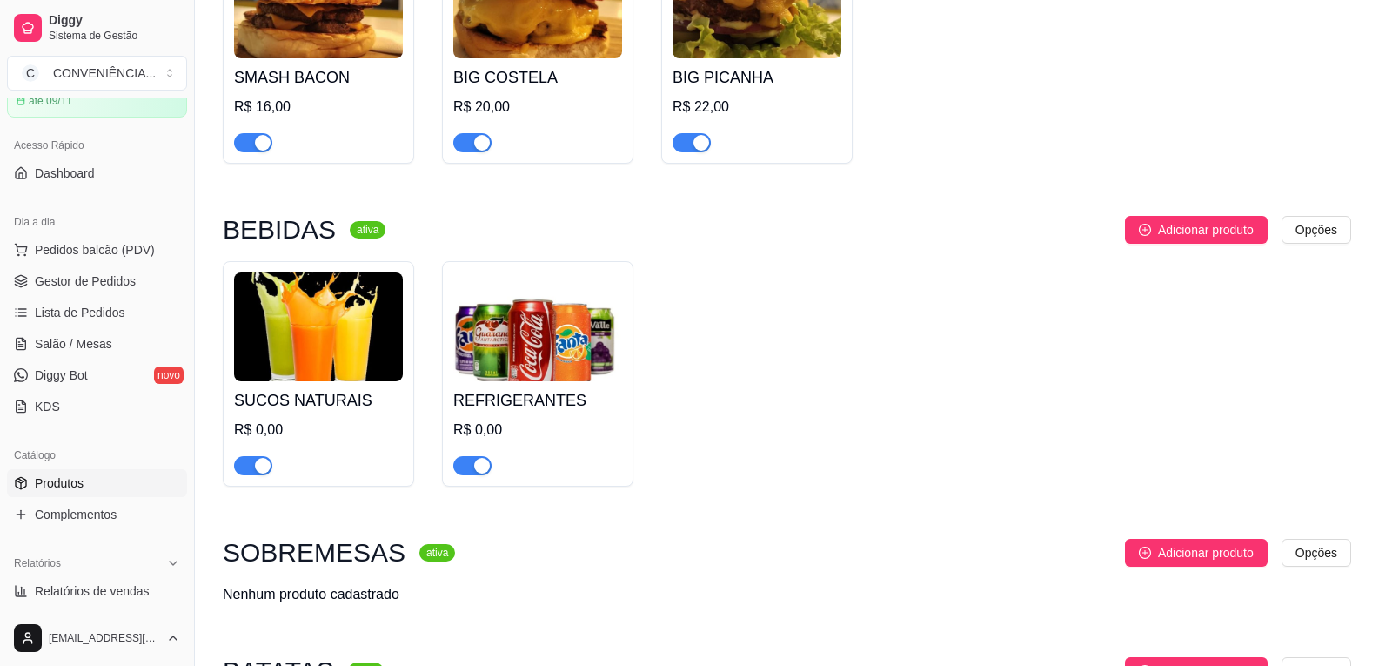
click at [352, 397] on h4 "SUCOS NATURAIS" at bounding box center [318, 400] width 169 height 24
click at [338, 411] on h4 "SUCOS NATURAIS" at bounding box center [318, 400] width 169 height 24
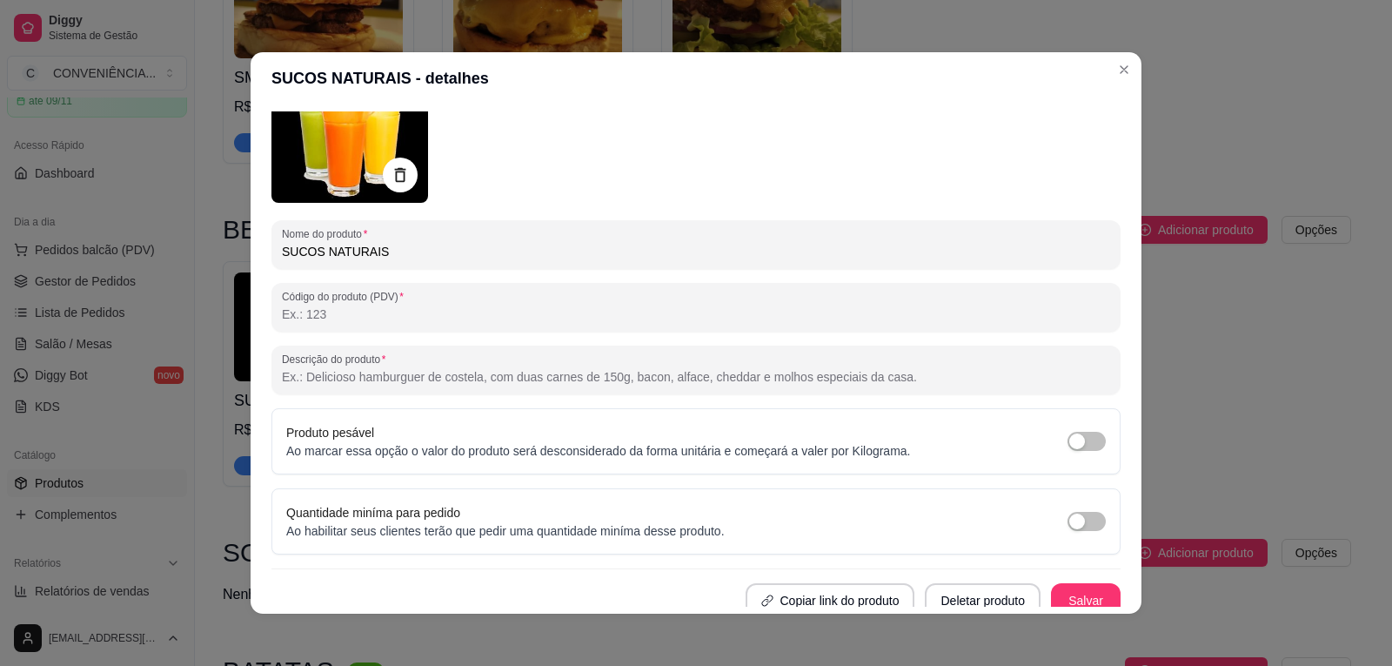
scroll to position [140, 0]
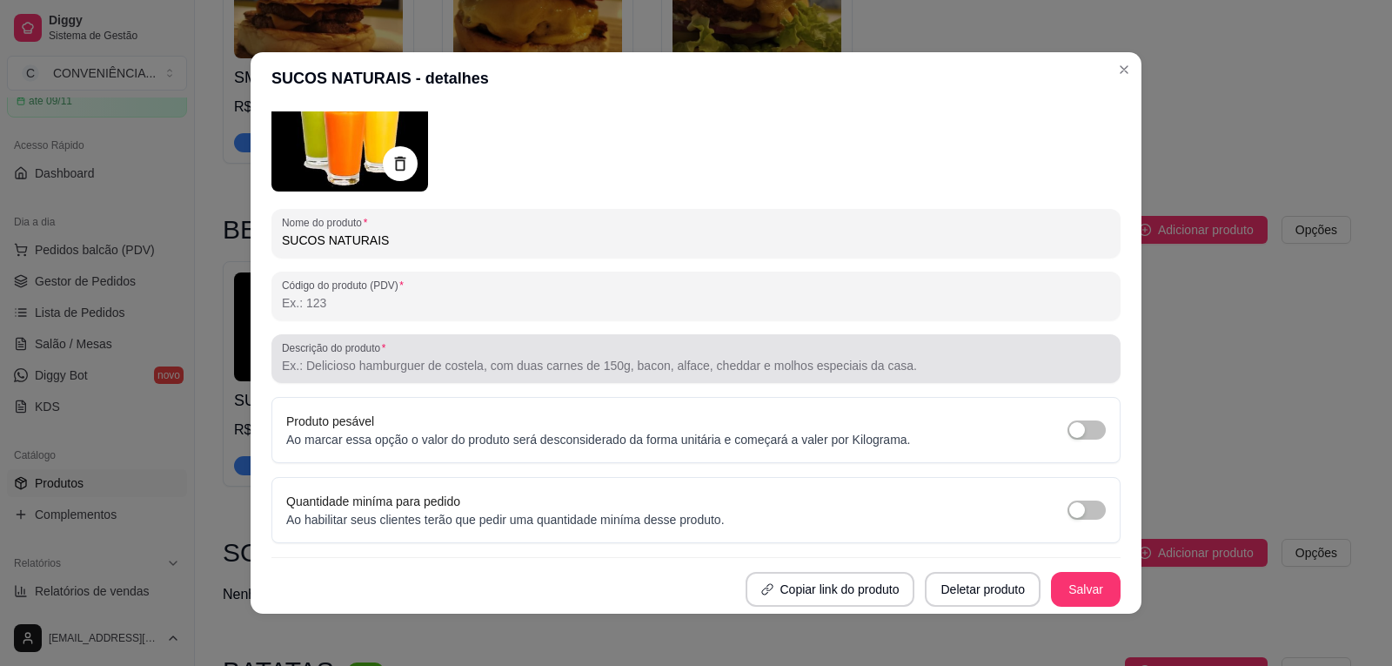
click at [383, 352] on label "Descrição do produto" at bounding box center [337, 347] width 110 height 15
click at [383, 357] on input "Descrição do produto" at bounding box center [696, 365] width 828 height 17
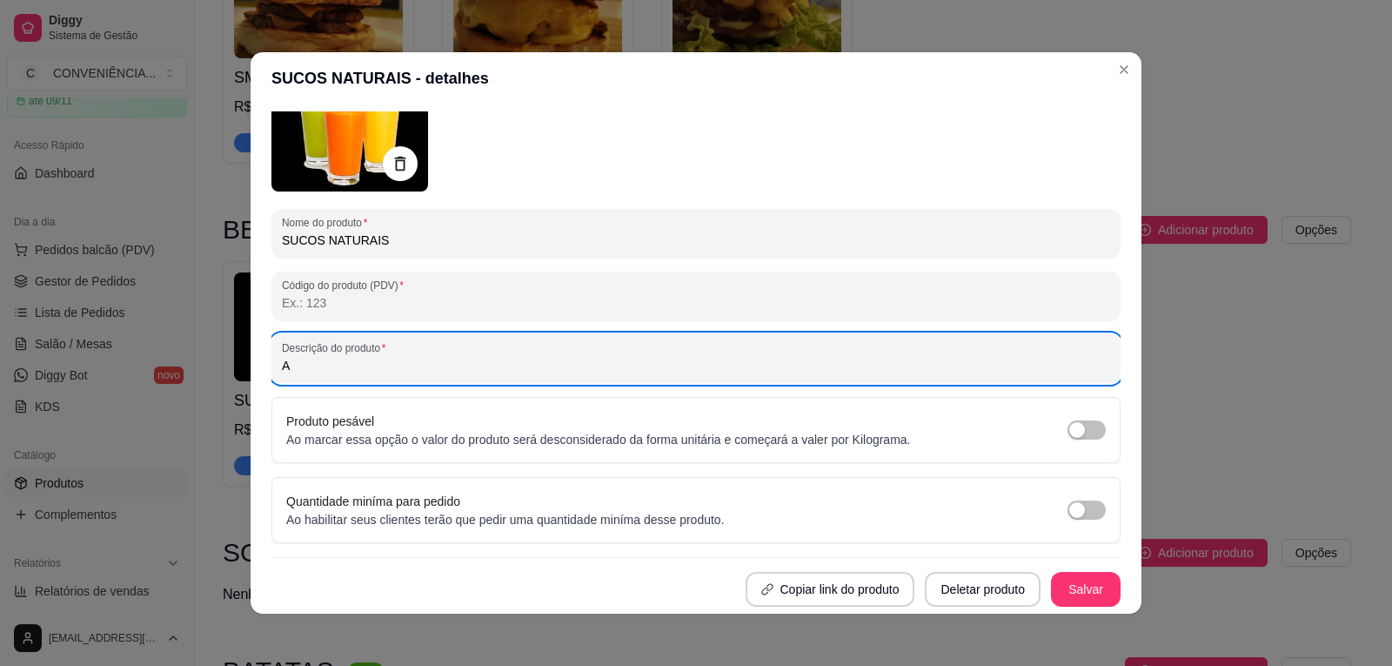
type input "A"
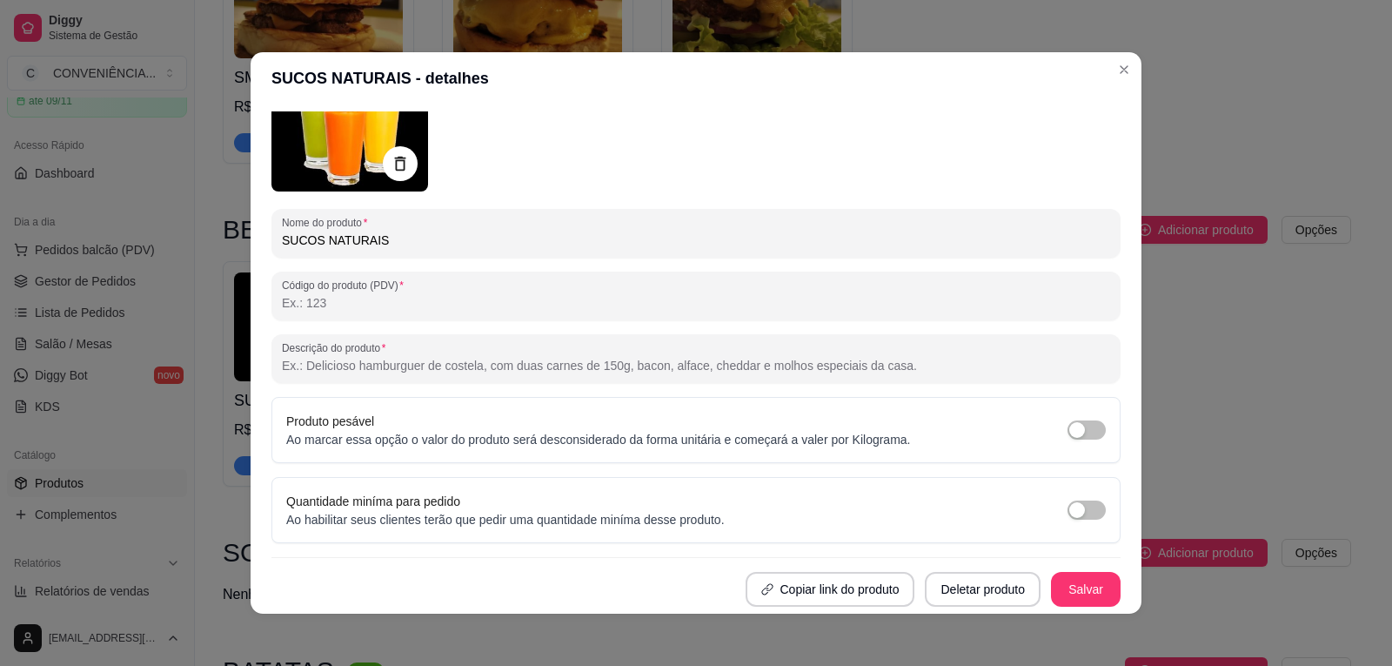
drag, startPoint x: 460, startPoint y: 356, endPoint x: 351, endPoint y: 371, distance: 110.6
click at [352, 371] on input "Descrição do produto" at bounding box center [696, 365] width 828 height 17
paste input "Acerola Goiaba Caju Cajá Tangerina Graviola"
click at [318, 364] on input "Acerola Goiaba Caju Cajá Tangerina Graviola" at bounding box center [696, 365] width 828 height 17
click at [366, 365] on input "Acerola , Goiaba Caju Cajá Tangerina Graviola" at bounding box center [696, 365] width 828 height 17
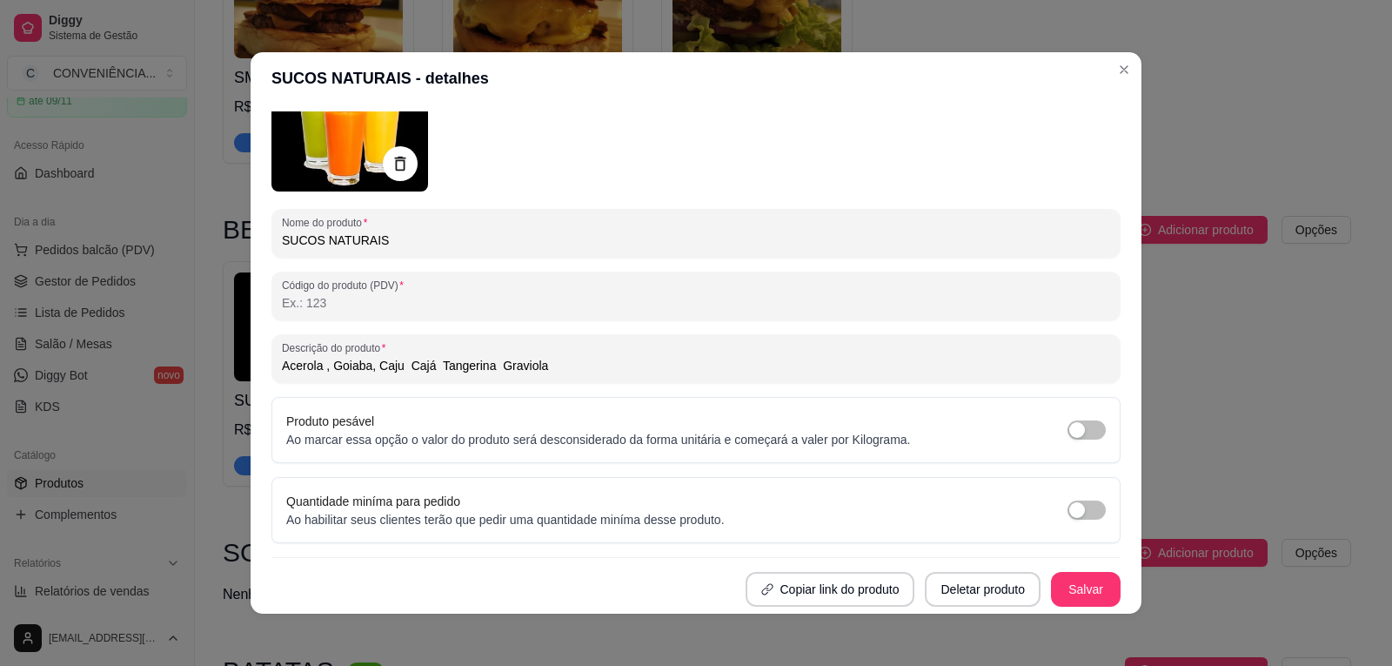
click at [390, 371] on input "Acerola , Goiaba, Caju Cajá Tangerina Graviola" at bounding box center [696, 365] width 828 height 17
click at [424, 368] on input "Acerola , Goiaba, Caju, Cajá Tangerina Graviola" at bounding box center [696, 365] width 828 height 17
click at [486, 367] on input "Acerola , Goiaba, Caju, Cajá, Tangerina Graviola" at bounding box center [696, 365] width 828 height 17
click at [317, 372] on input "Acerola , Goiaba, Caju, Cajá, Tangerina, Graviola" at bounding box center [696, 365] width 828 height 17
type input "Acerola, Goiaba, Caju, Cajá, Tangerina, Graviola"
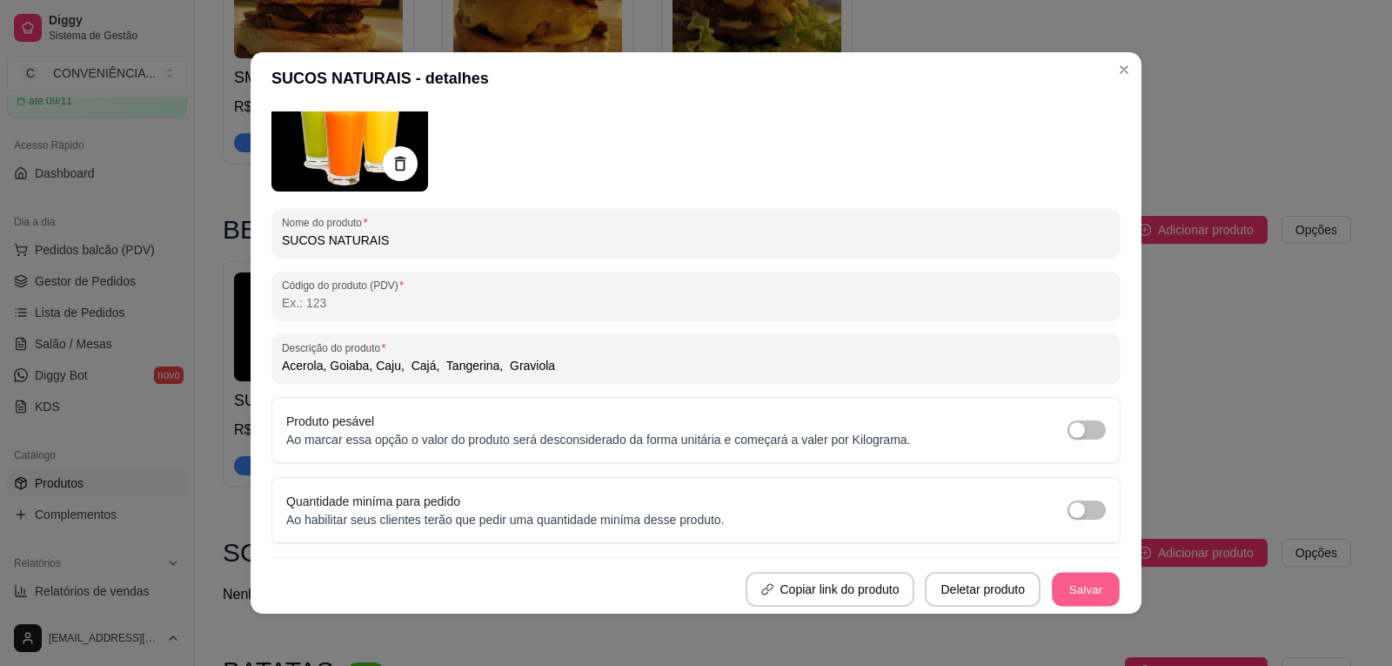
click at [1079, 584] on button "Salvar" at bounding box center [1086, 590] width 68 height 34
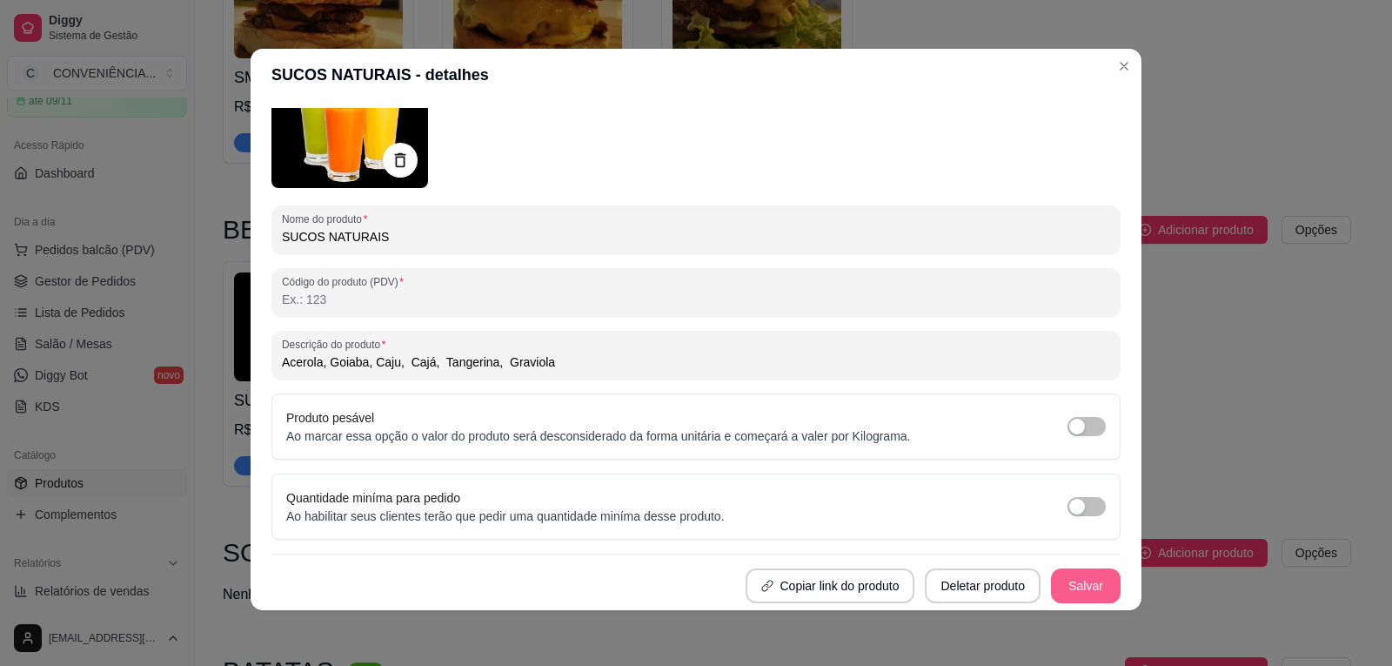
click at [1076, 594] on button "Salvar" at bounding box center [1086, 585] width 70 height 35
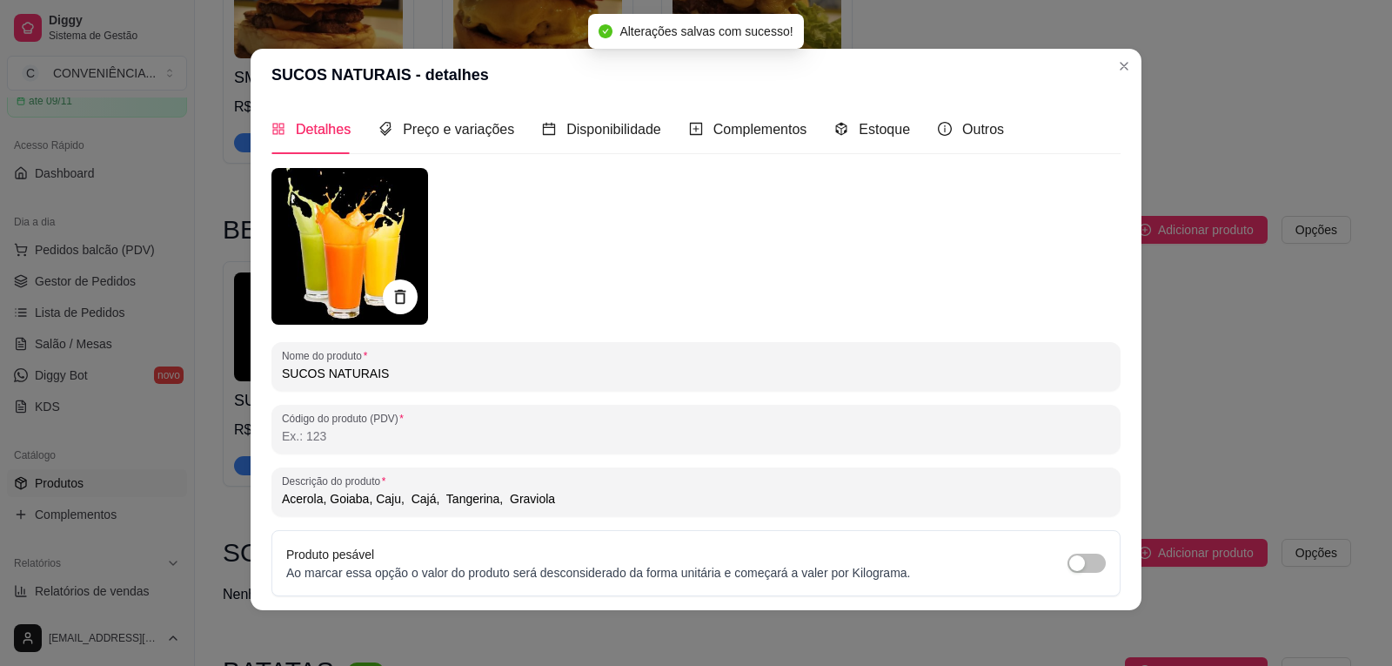
scroll to position [0, 0]
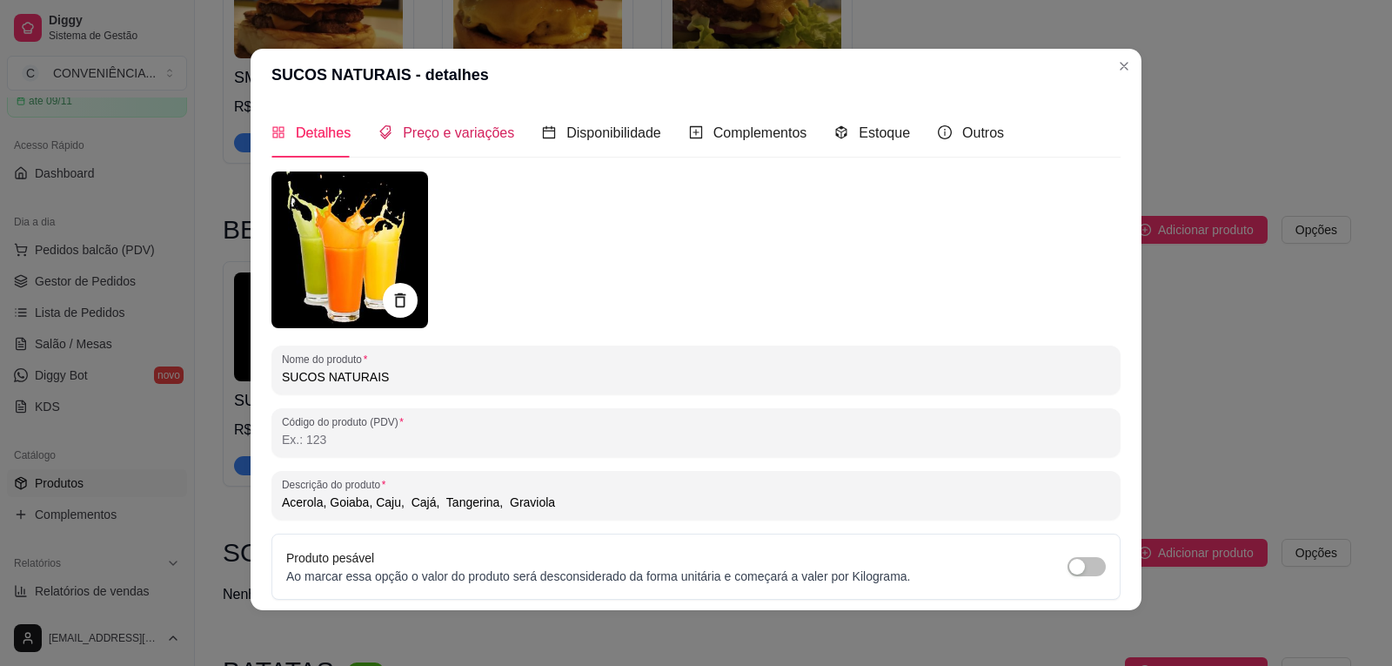
click at [446, 137] on span "Preço e variações" at bounding box center [458, 132] width 111 height 15
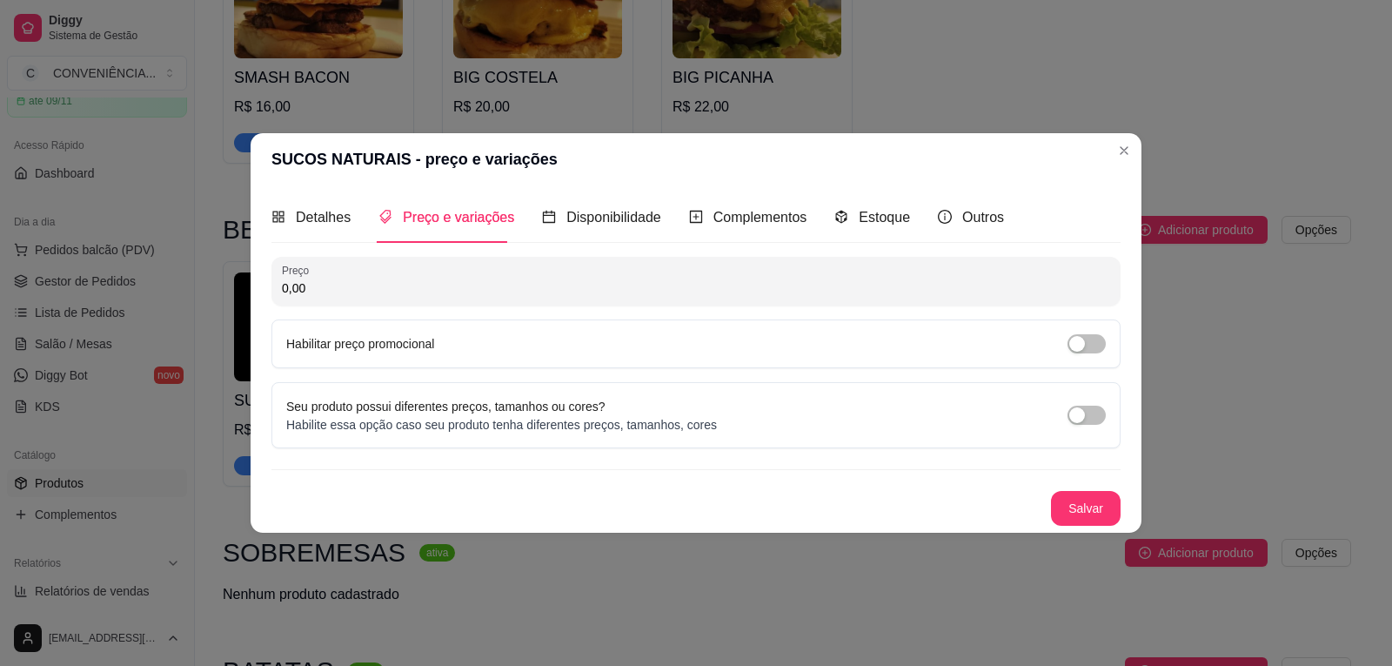
click at [310, 288] on input "0,00" at bounding box center [696, 287] width 828 height 17
type input "8,00"
click at [304, 216] on span "Detalhes" at bounding box center [323, 217] width 55 height 15
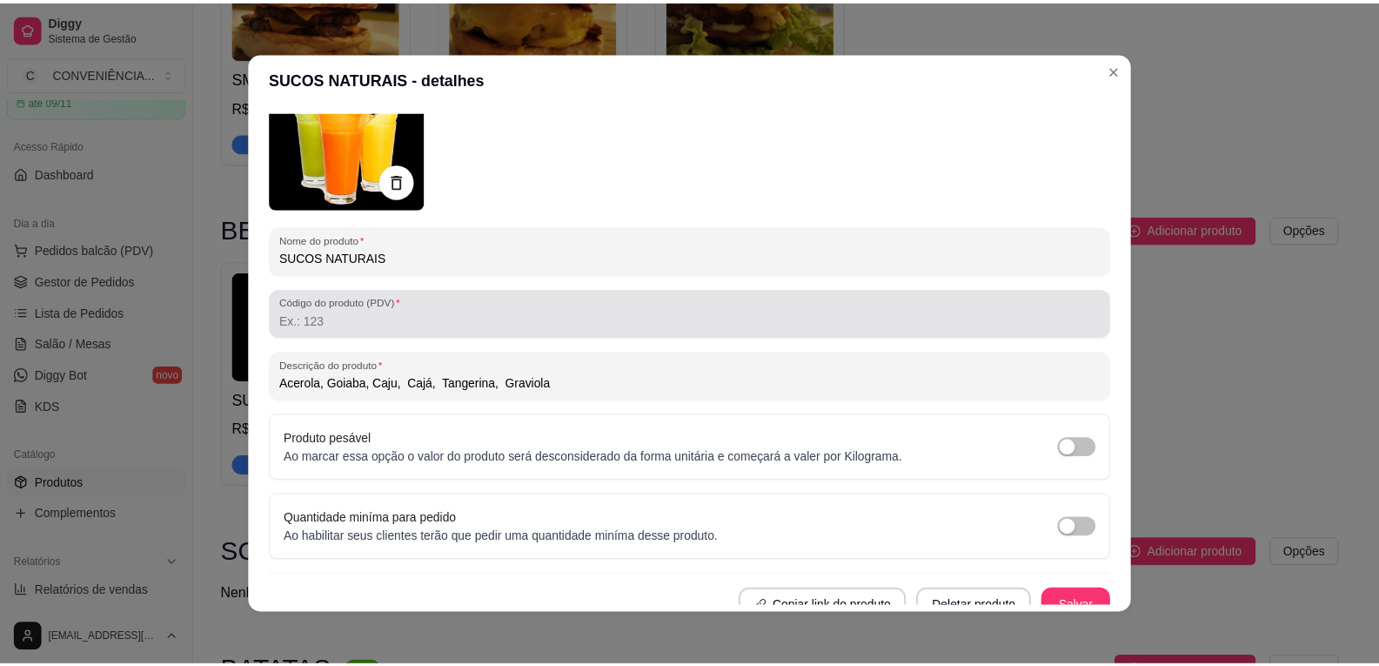
scroll to position [140, 0]
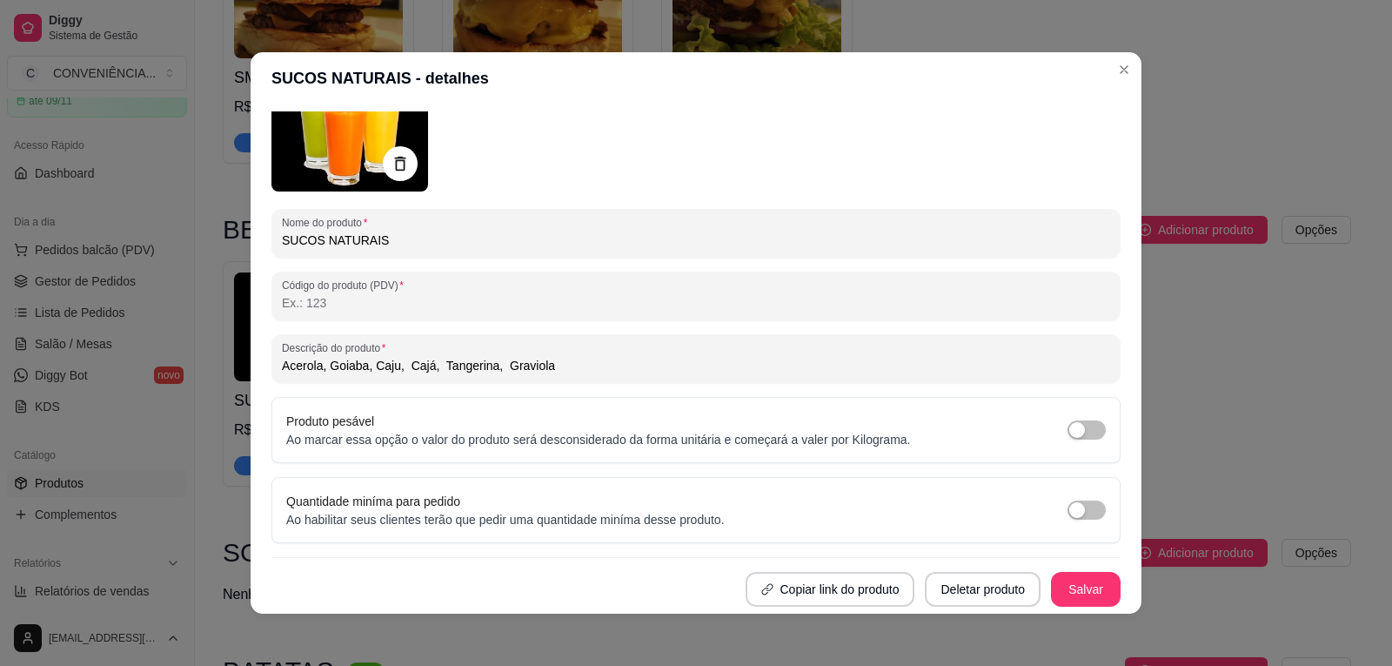
drag, startPoint x: 566, startPoint y: 368, endPoint x: 275, endPoint y: 356, distance: 291.8
click at [282, 356] on div "Acerola, Goiaba, Caju, Cajá, Tangerina, Graviola" at bounding box center [696, 358] width 828 height 35
drag, startPoint x: 278, startPoint y: 369, endPoint x: 834, endPoint y: 378, distance: 555.2
click at [829, 374] on input "Acerola, Goiaba, Caju, Cajá, Tangerina, Graviola" at bounding box center [696, 365] width 828 height 17
click at [1074, 586] on button "Salvar" at bounding box center [1086, 589] width 70 height 35
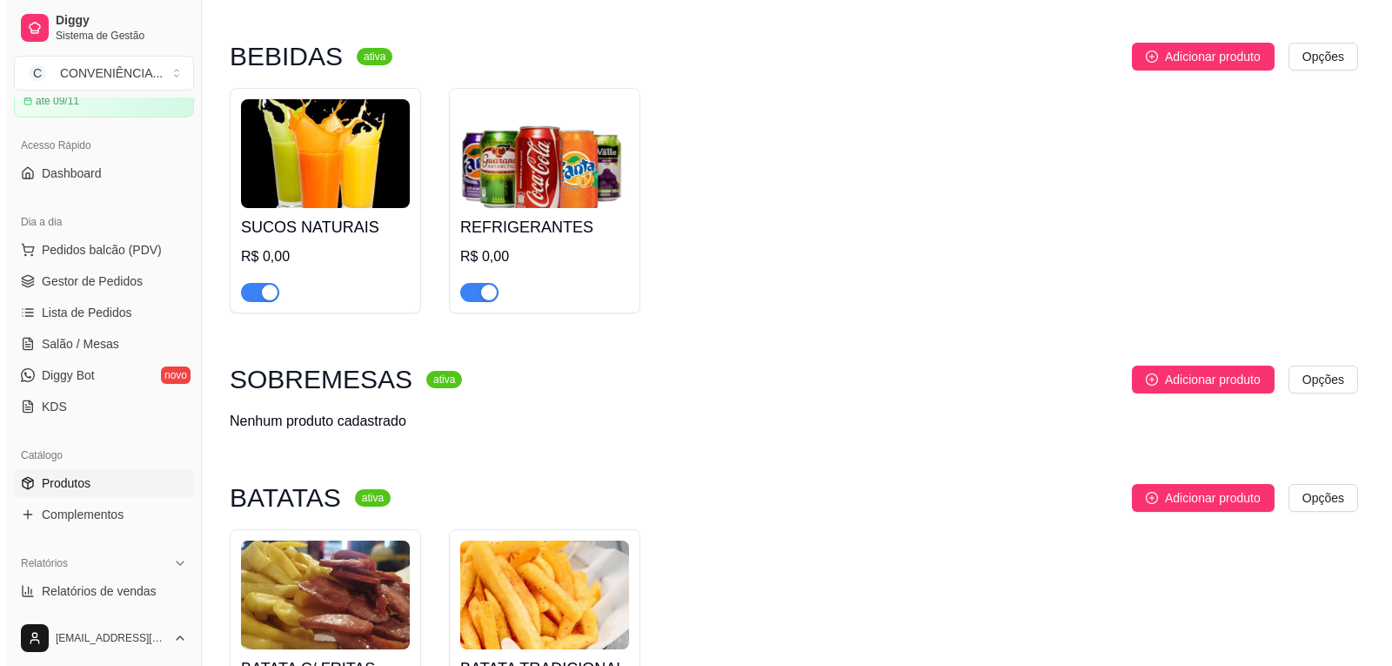
scroll to position [1218, 0]
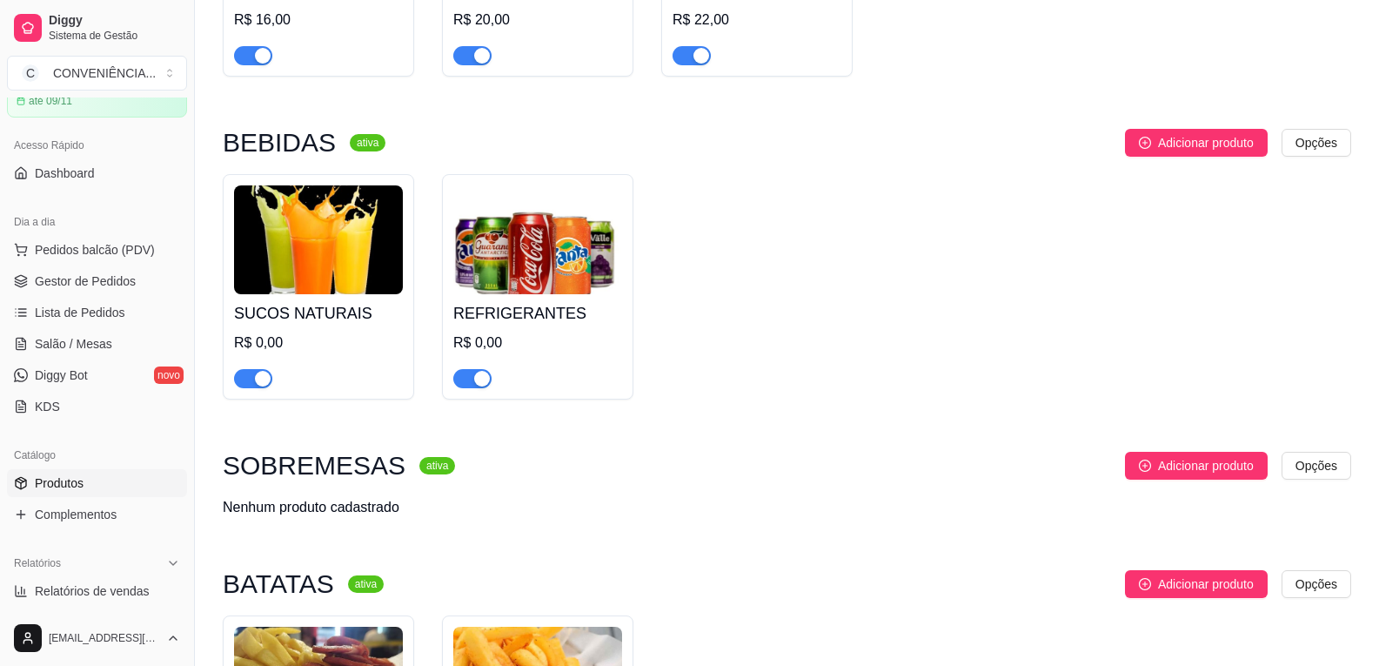
click at [363, 332] on div "SUCOS NATURAIS R$ 0,00" at bounding box center [318, 341] width 169 height 94
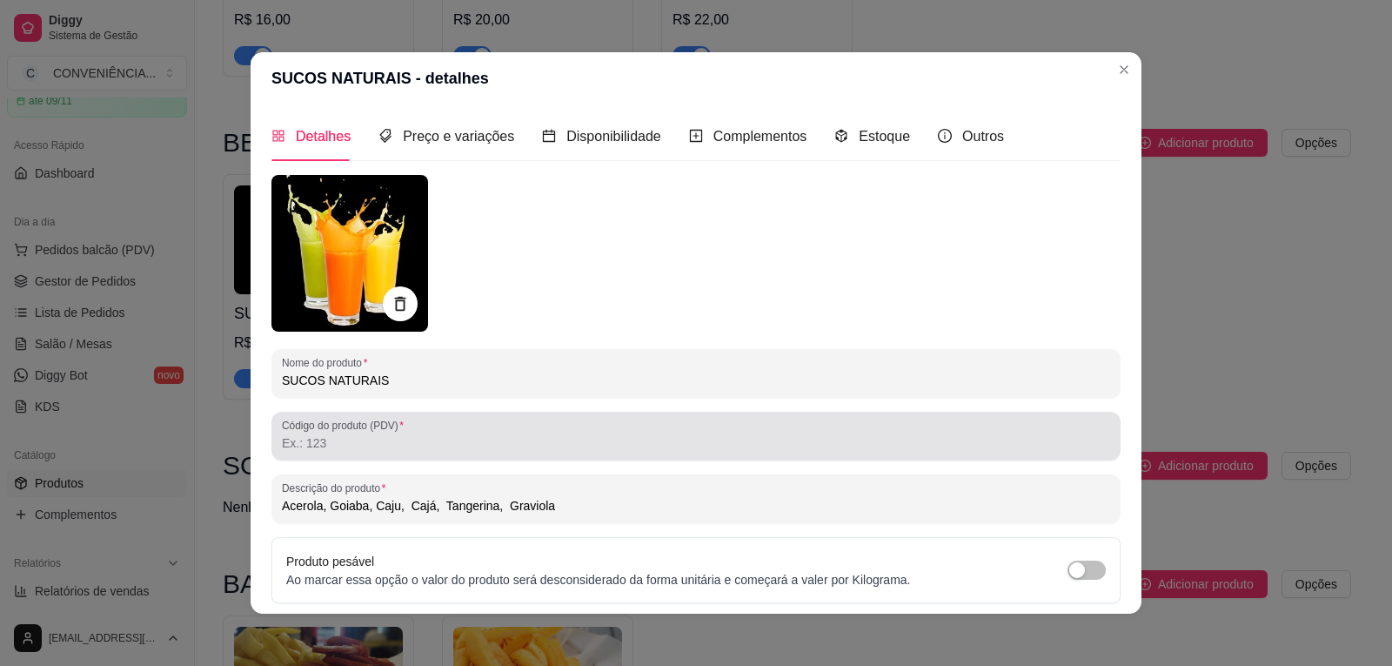
click at [346, 433] on div at bounding box center [696, 436] width 828 height 35
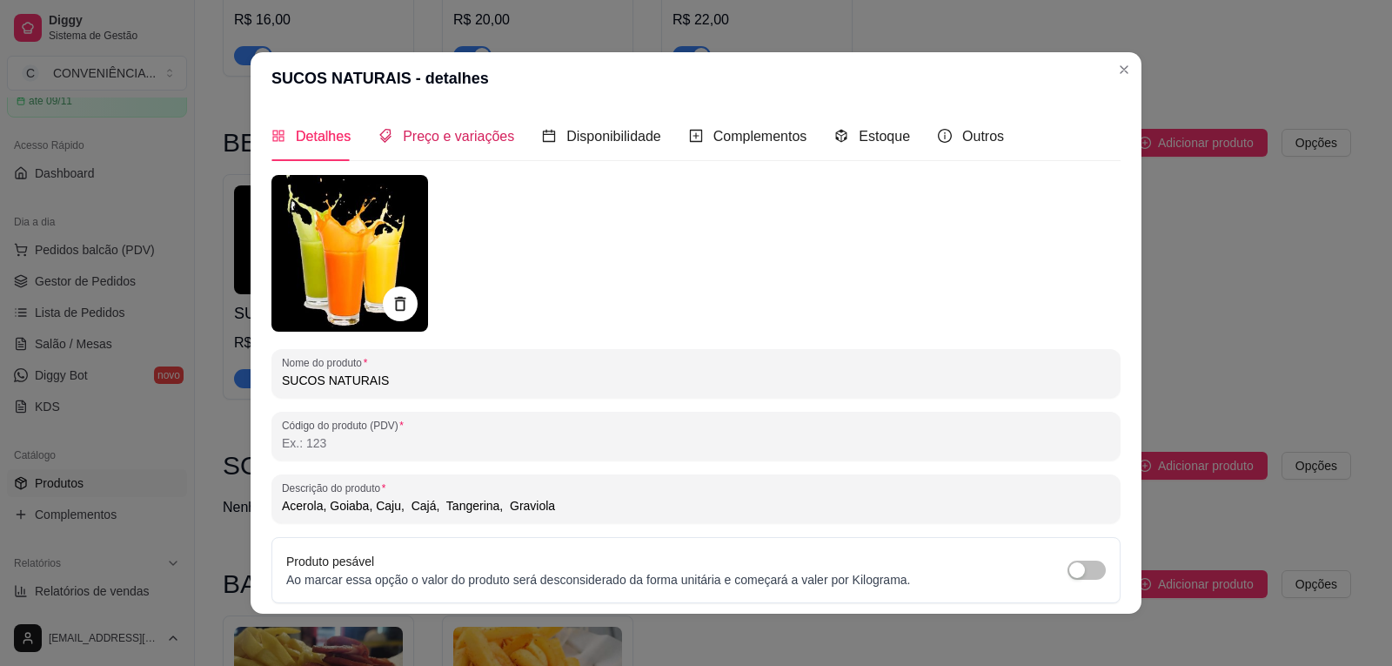
click at [446, 137] on span "Preço e variações" at bounding box center [458, 136] width 111 height 15
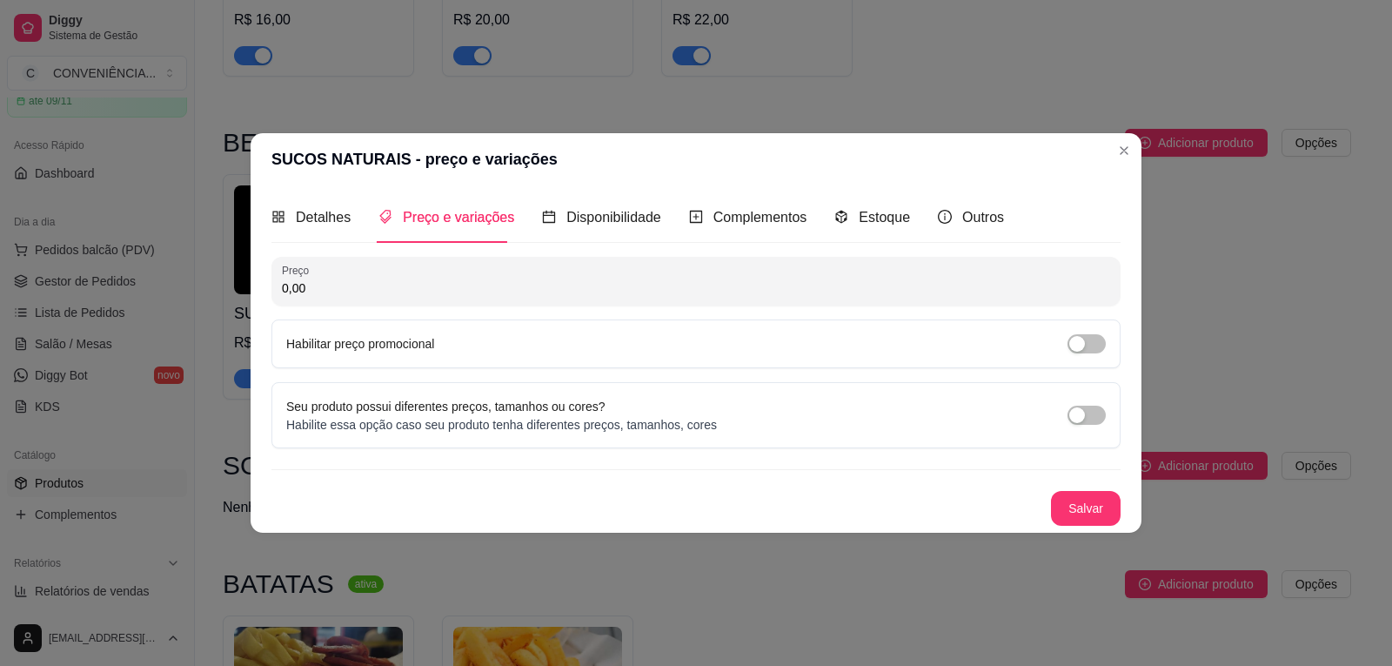
drag, startPoint x: 360, startPoint y: 296, endPoint x: 230, endPoint y: 278, distance: 131.8
click at [230, 278] on div "SUCOS NATURAIS - preço e variações Detalhes Preço e variações Disponibilidade C…" at bounding box center [696, 333] width 1392 height 666
type input "8,00"
click at [1082, 500] on button "Salvar" at bounding box center [1086, 508] width 70 height 35
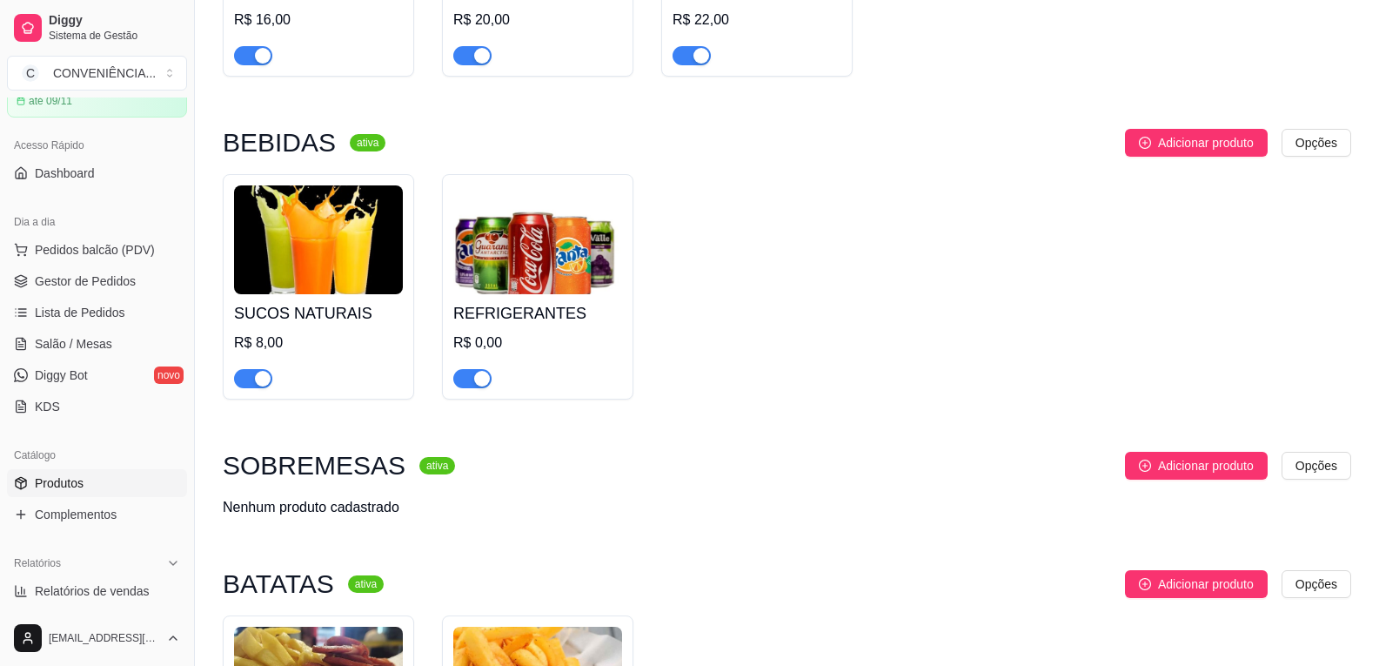
click at [365, 351] on div "R$ 8,00" at bounding box center [318, 342] width 169 height 21
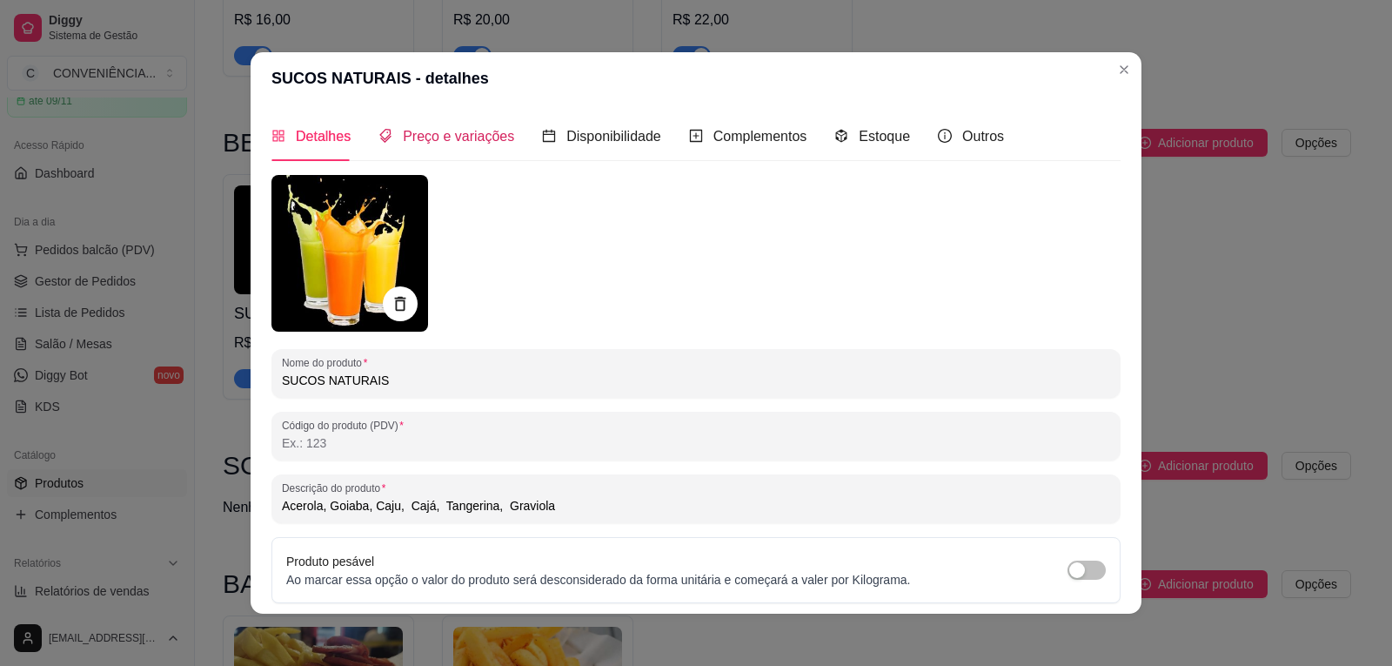
click at [429, 129] on span "Preço e variações" at bounding box center [458, 136] width 111 height 15
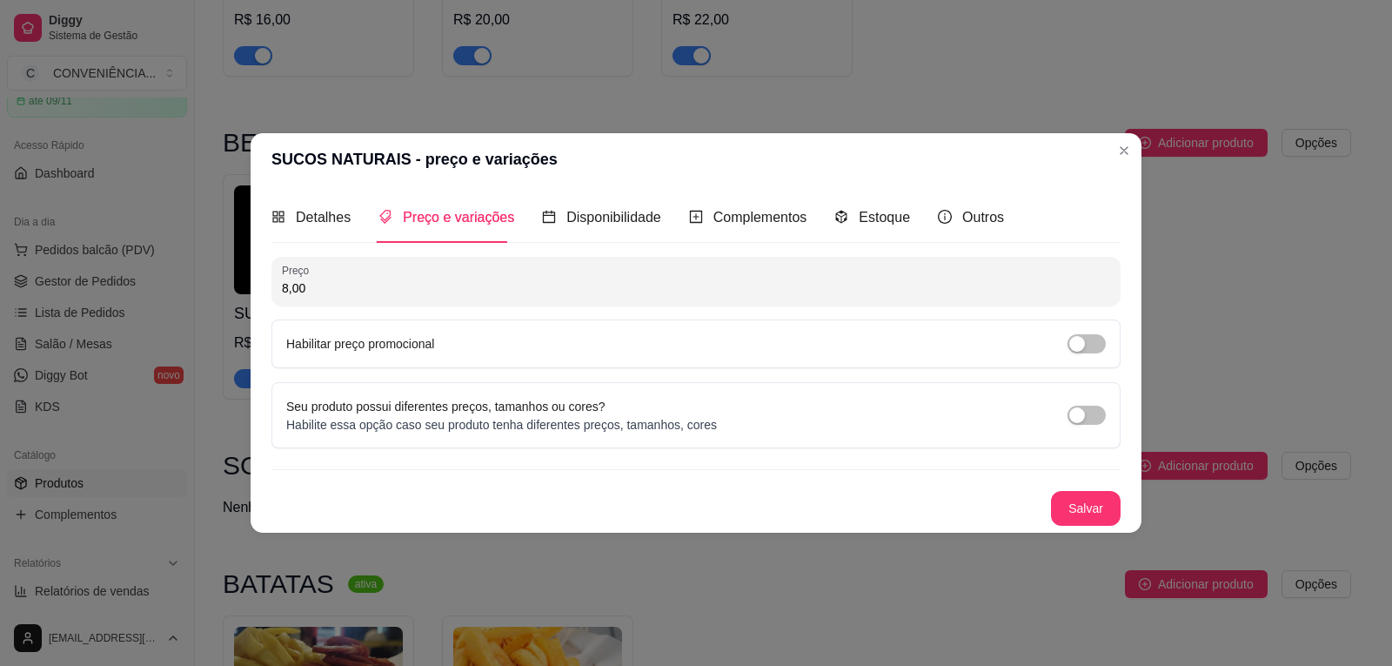
drag, startPoint x: 337, startPoint y: 292, endPoint x: 218, endPoint y: 293, distance: 118.3
click at [218, 293] on div "SUCOS NATURAIS - preço e variações Detalhes Preço e variações Disponibilidade C…" at bounding box center [696, 333] width 1392 height 666
type input "9,00"
click at [1067, 506] on button "Salvar" at bounding box center [1086, 508] width 70 height 35
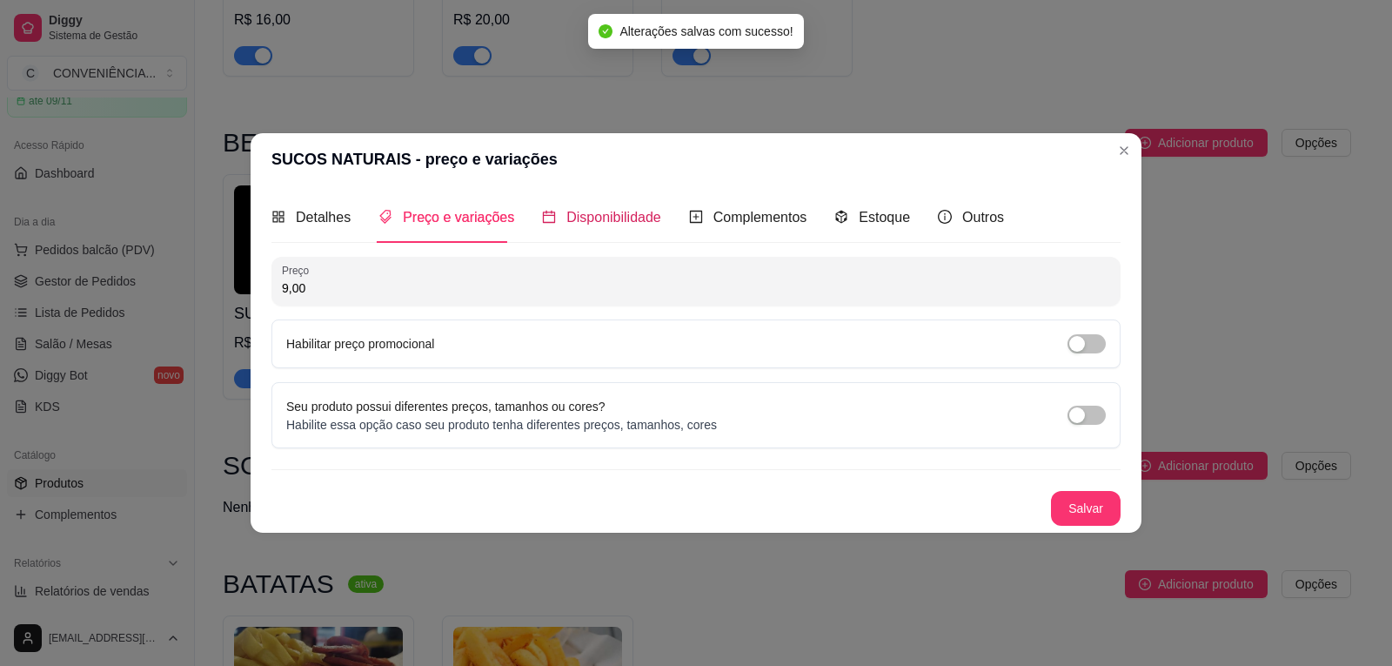
click at [567, 213] on span "Disponibilidade" at bounding box center [613, 217] width 95 height 15
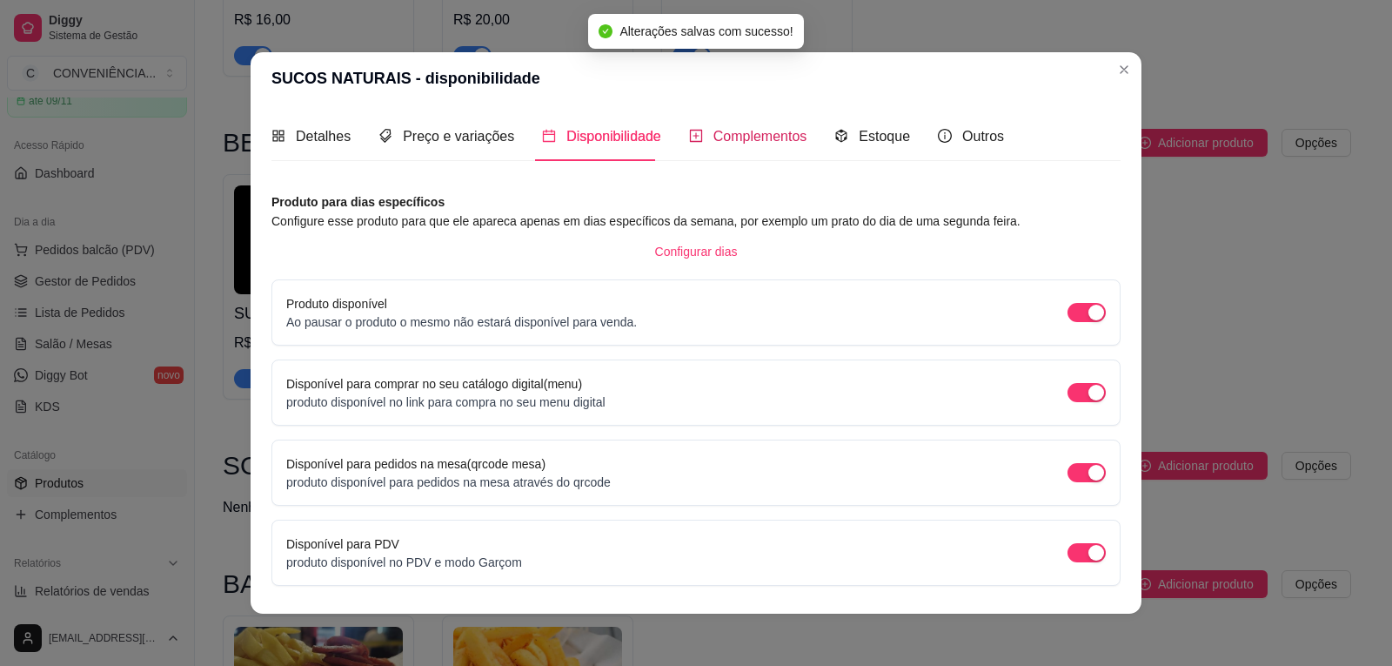
click at [725, 141] on span "Complementos" at bounding box center [761, 136] width 94 height 15
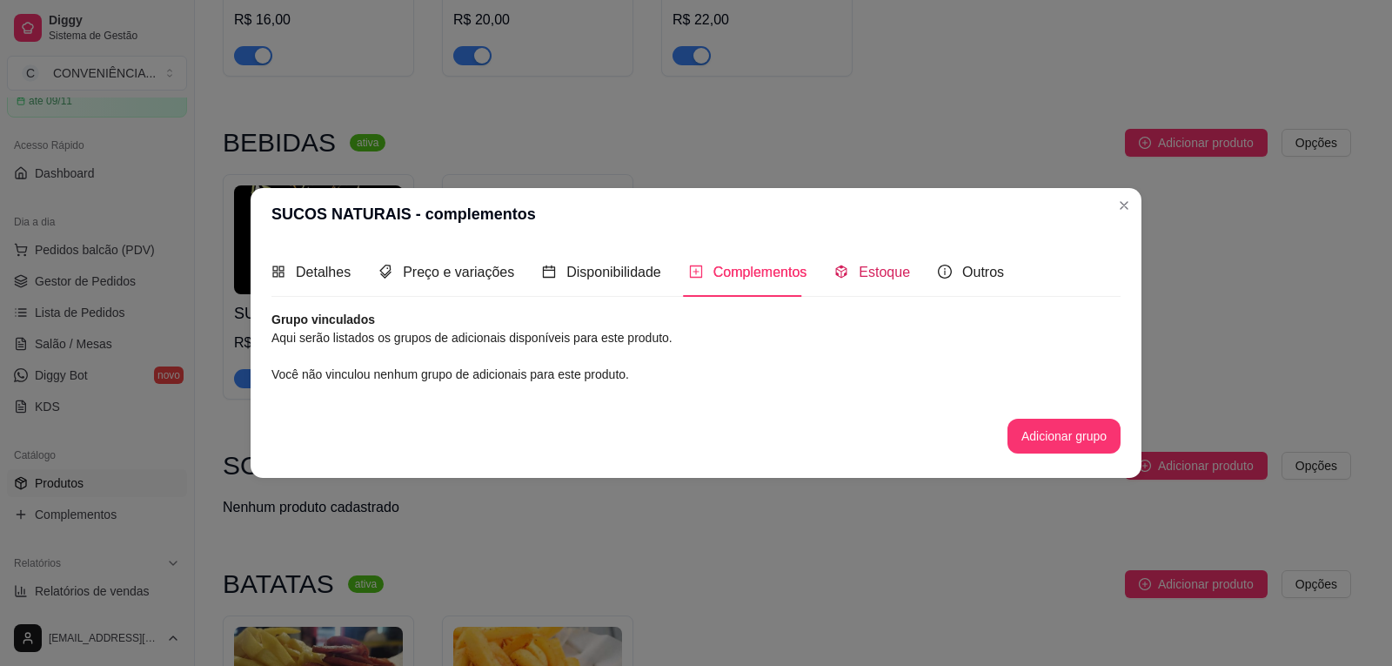
click at [883, 265] on span "Estoque" at bounding box center [884, 272] width 51 height 15
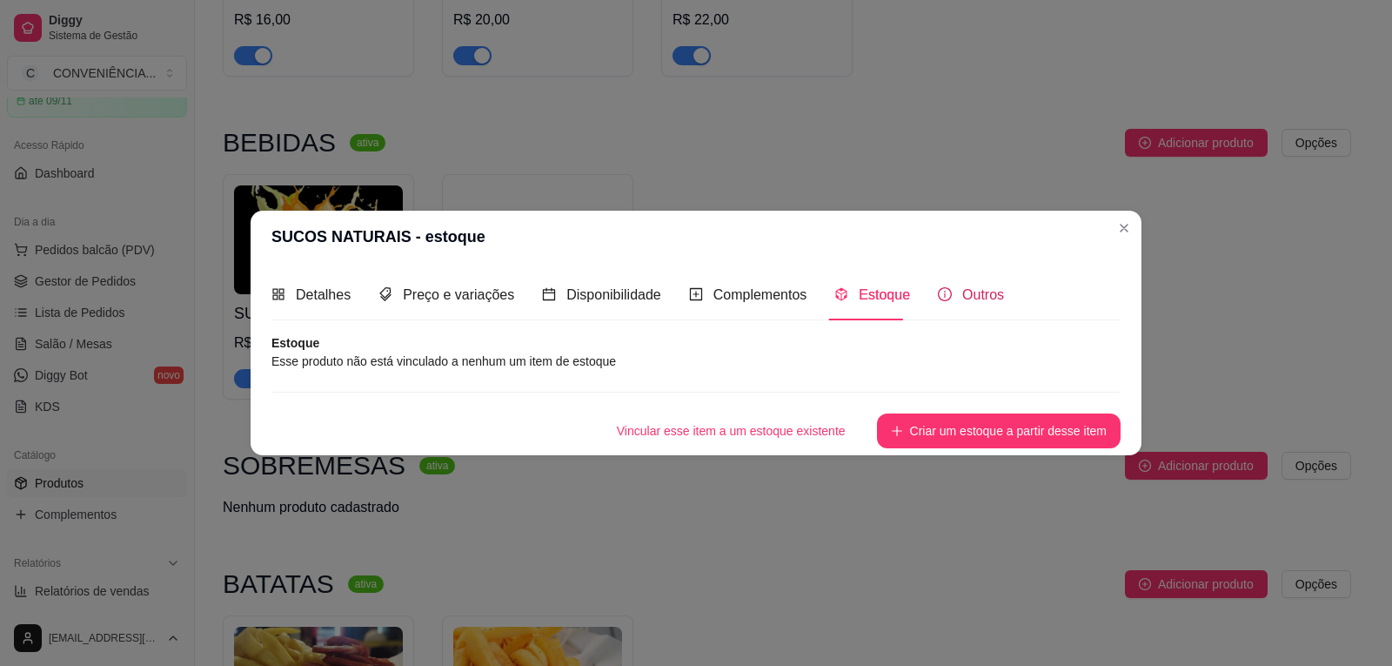
click at [970, 297] on span "Outros" at bounding box center [983, 294] width 42 height 15
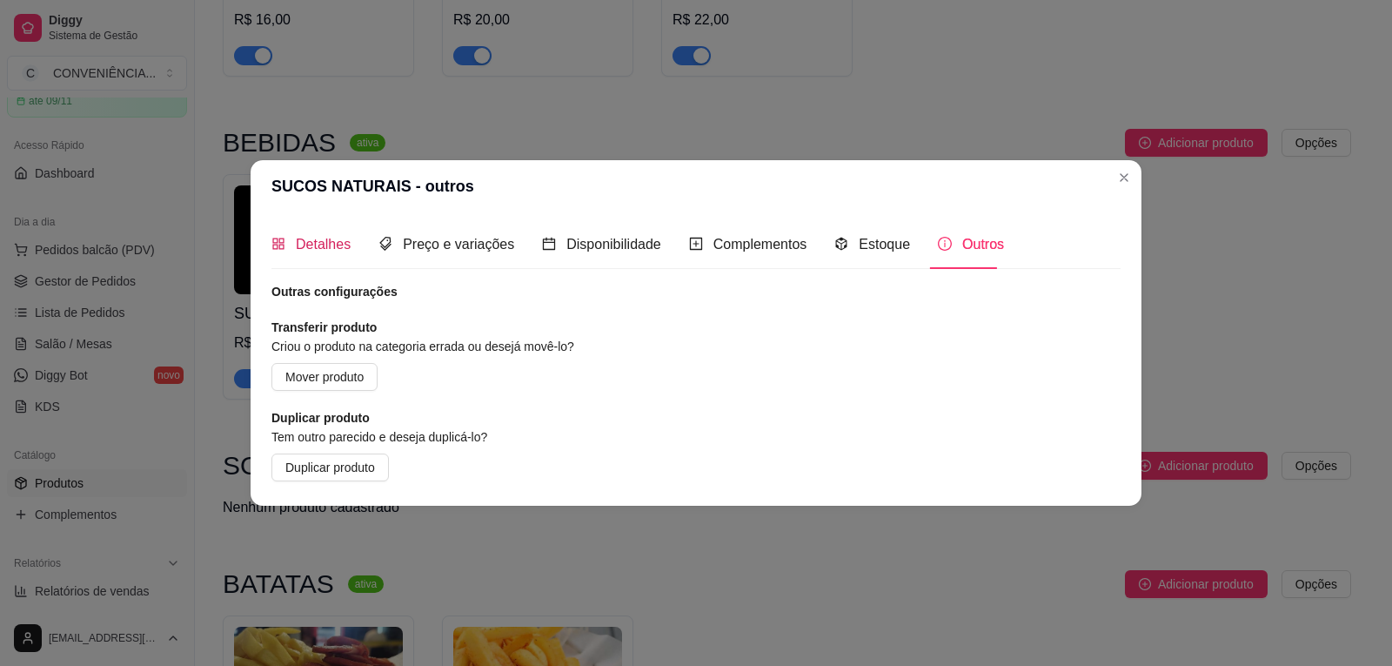
click at [347, 250] on span "Detalhes" at bounding box center [323, 244] width 55 height 15
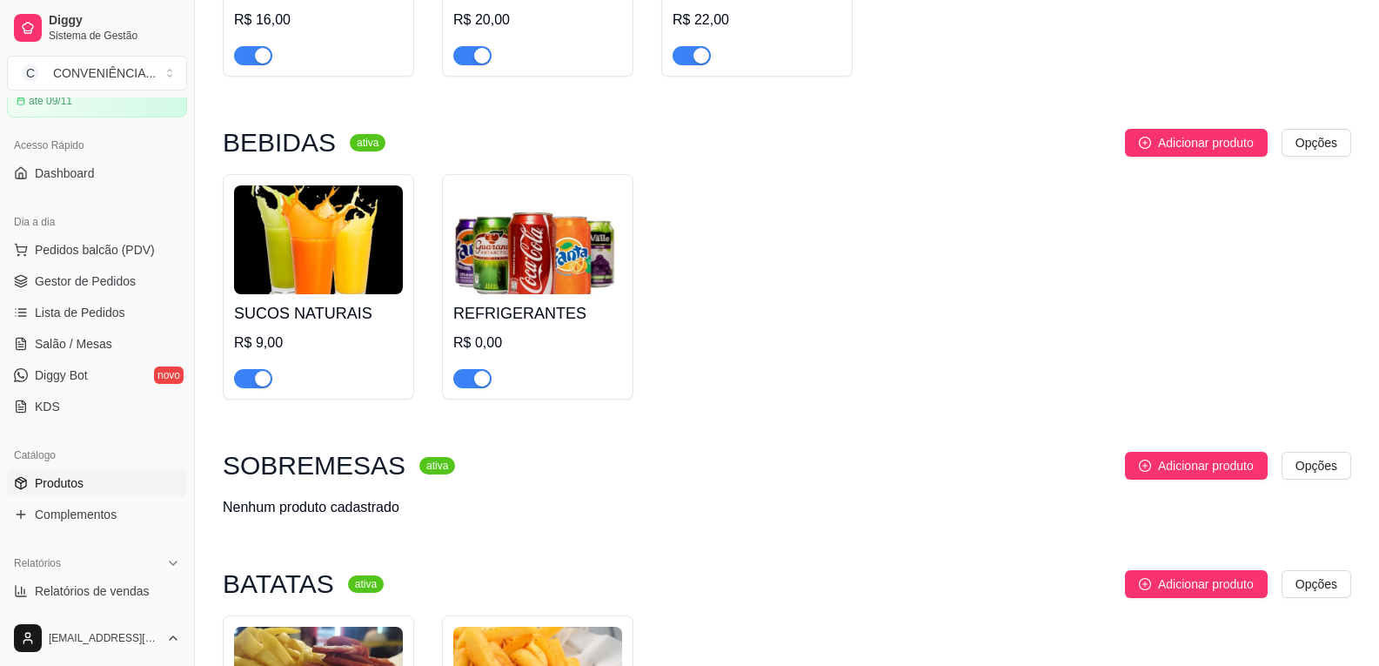
click at [570, 329] on div "REFRIGERANTES R$ 0,00" at bounding box center [537, 341] width 169 height 94
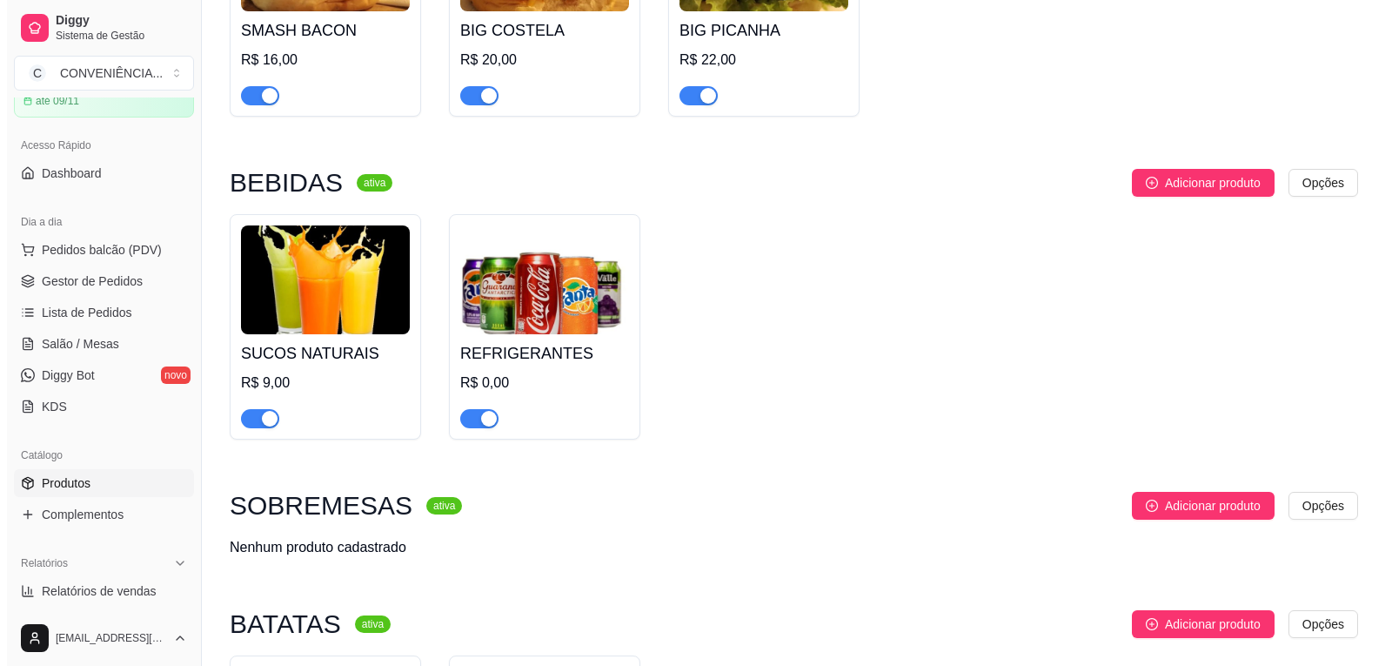
scroll to position [1138, 0]
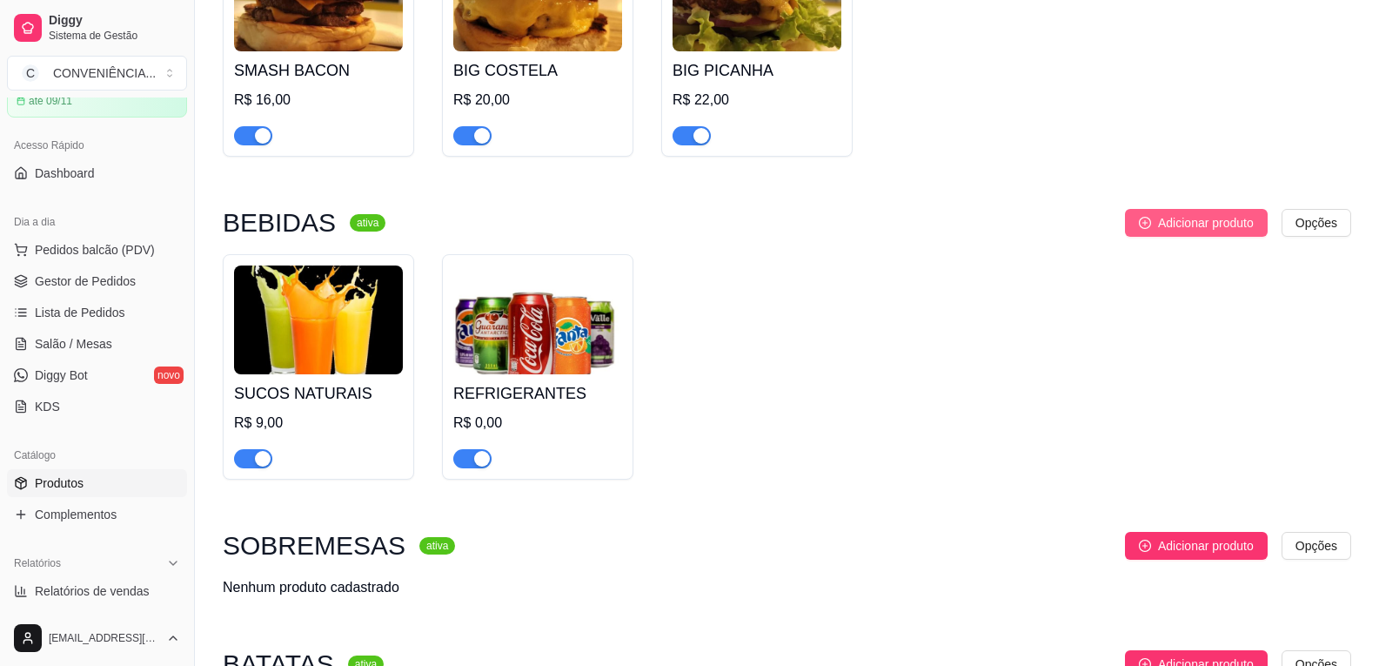
click at [1190, 225] on span "Adicionar produto" at bounding box center [1206, 222] width 96 height 19
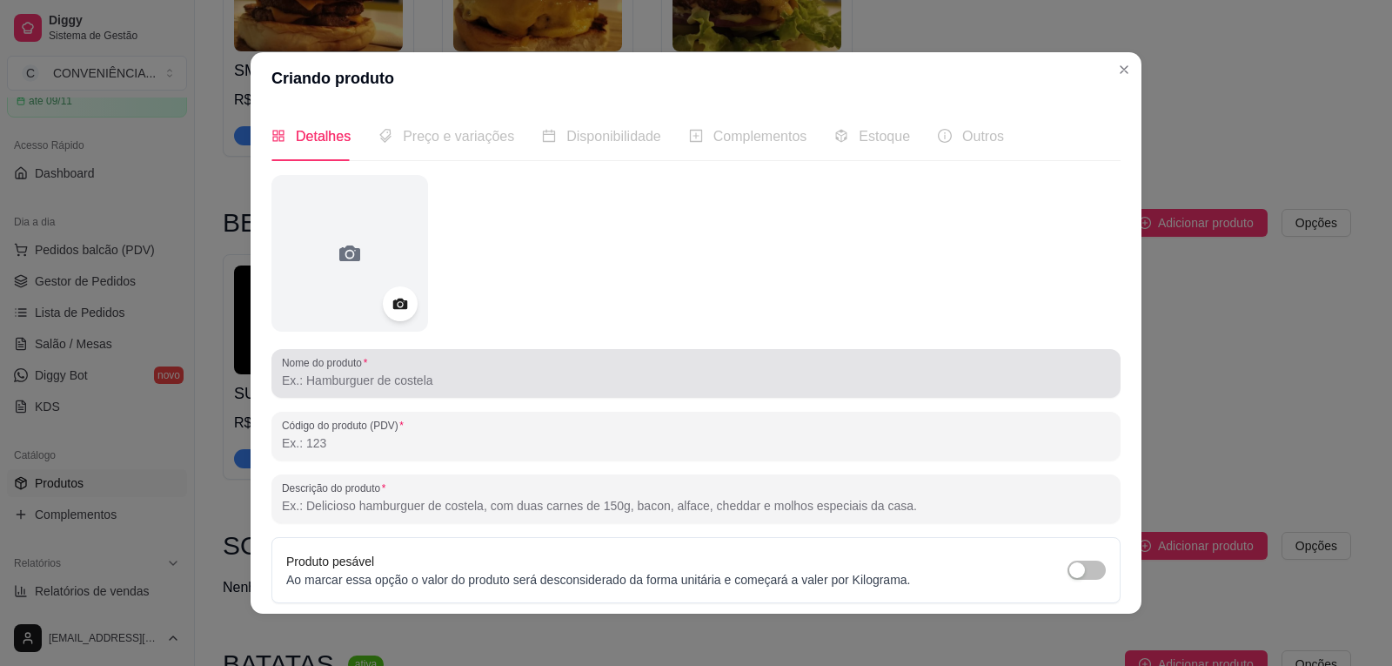
click at [338, 374] on input "Nome do produto" at bounding box center [696, 380] width 828 height 17
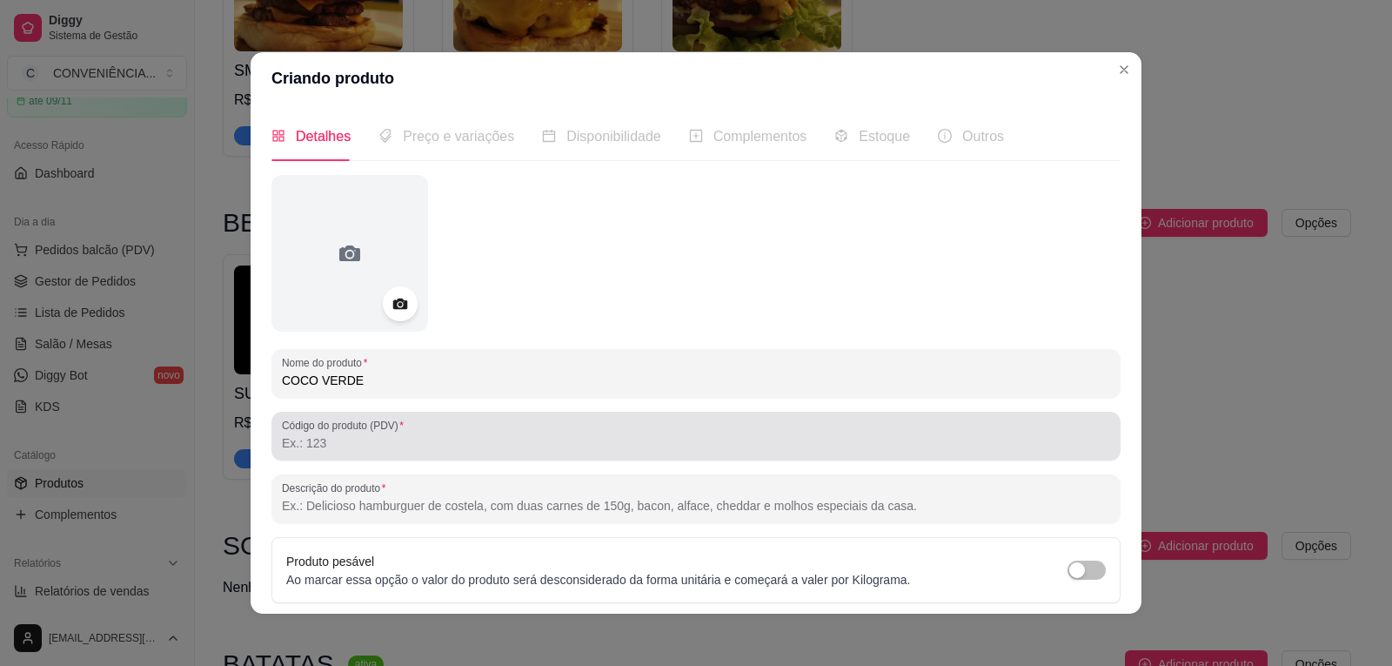
type input "COCO VERDE"
click at [322, 453] on div at bounding box center [696, 436] width 828 height 35
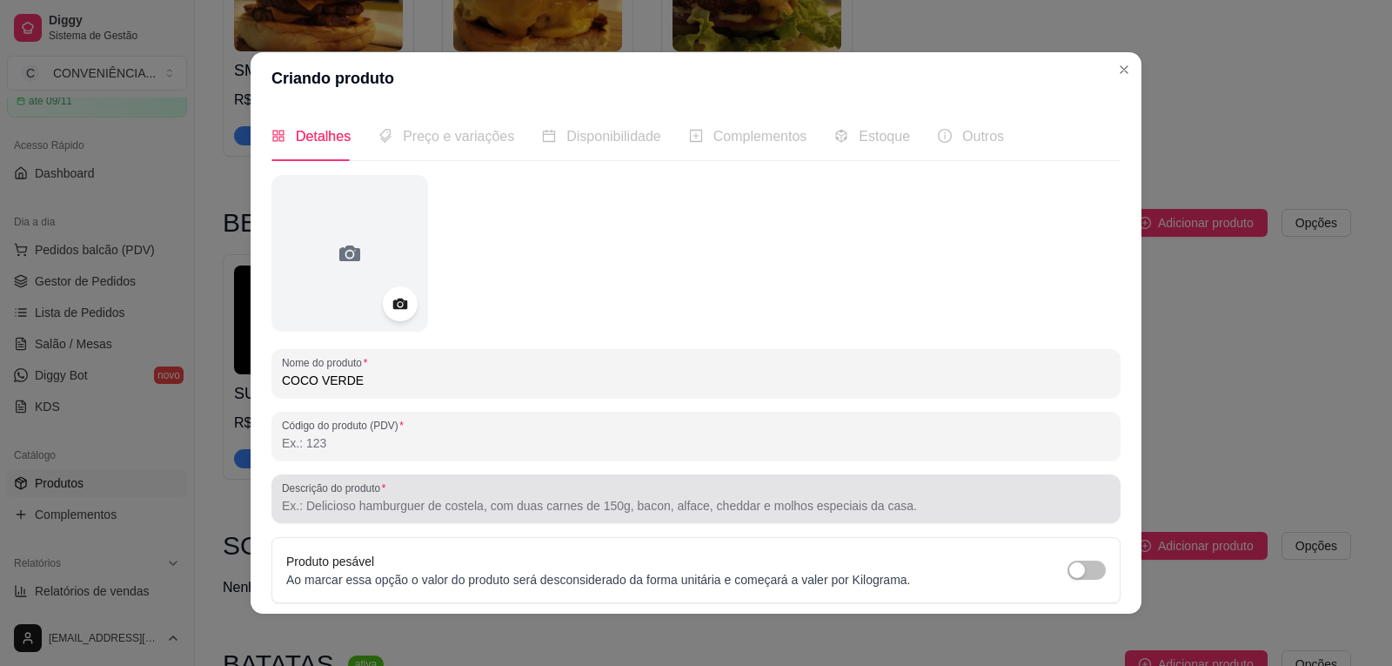
click at [323, 513] on input "Descrição do produto" at bounding box center [696, 505] width 828 height 17
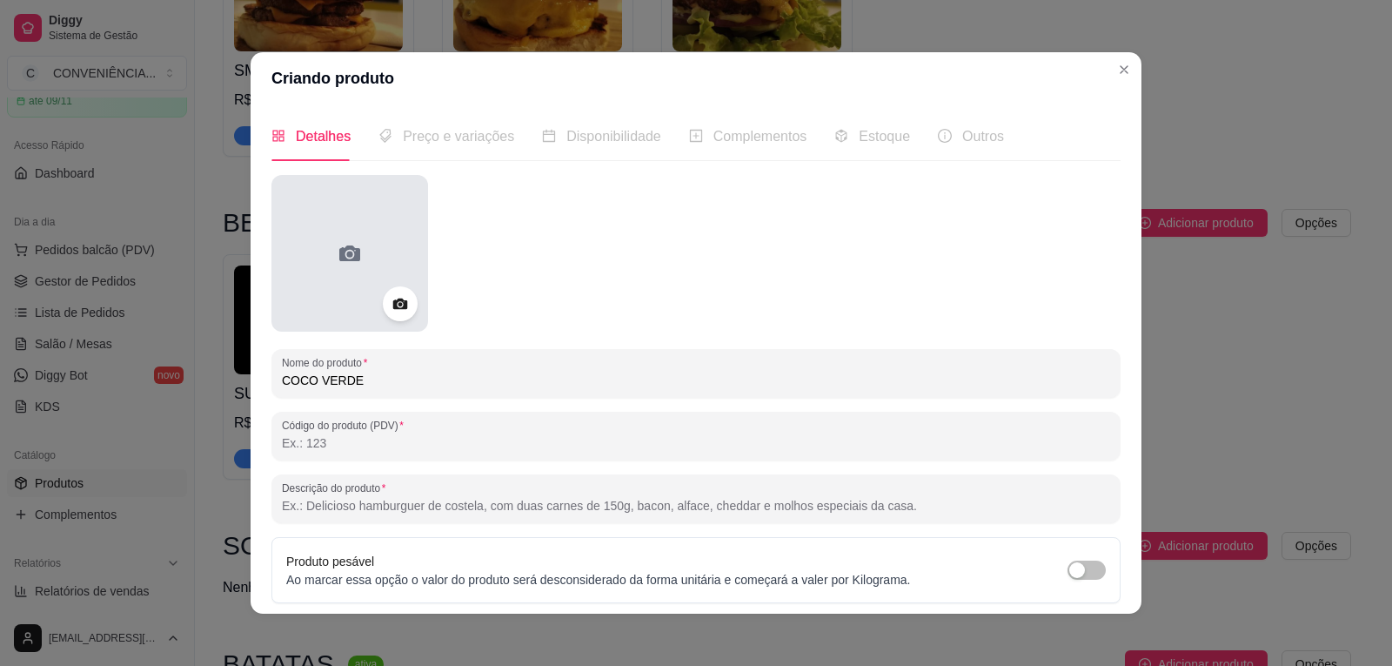
click at [336, 265] on icon at bounding box center [350, 253] width 28 height 28
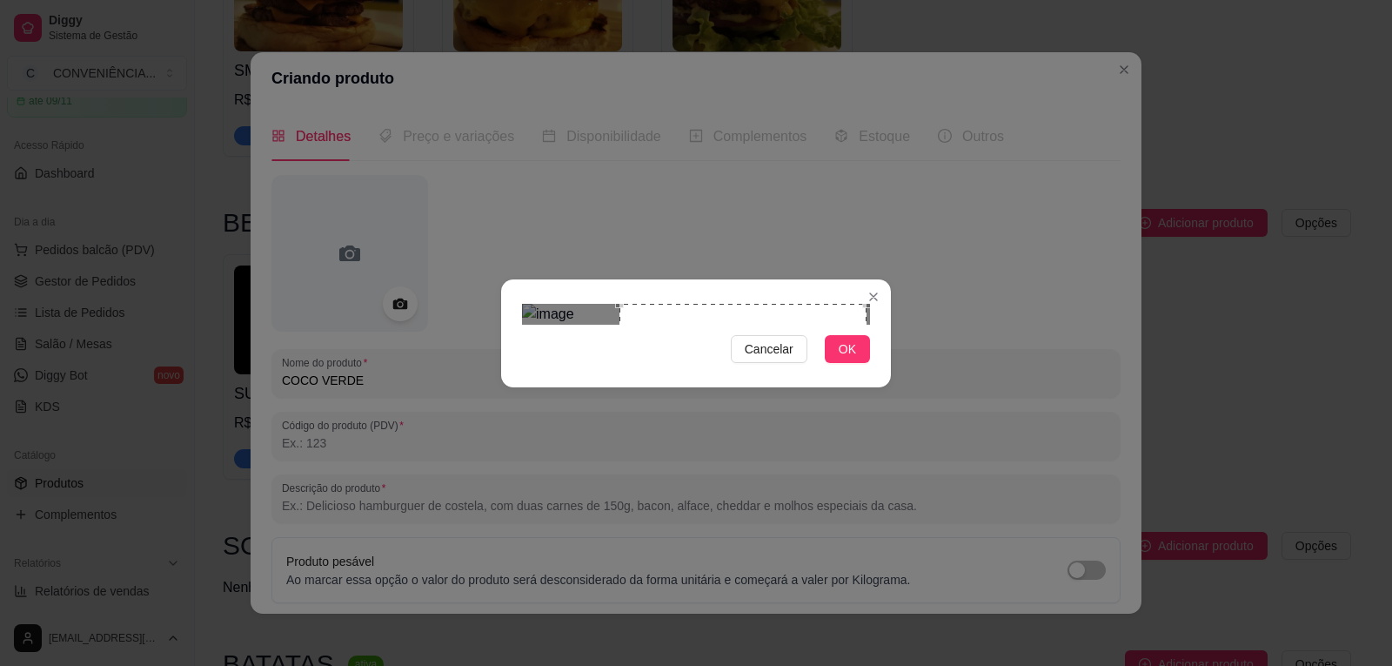
click at [737, 371] on div "Use the arrow keys to move the crop selection area" at bounding box center [743, 427] width 247 height 247
click at [593, 325] on div at bounding box center [696, 314] width 348 height 21
click at [847, 359] on span "OK" at bounding box center [847, 348] width 17 height 19
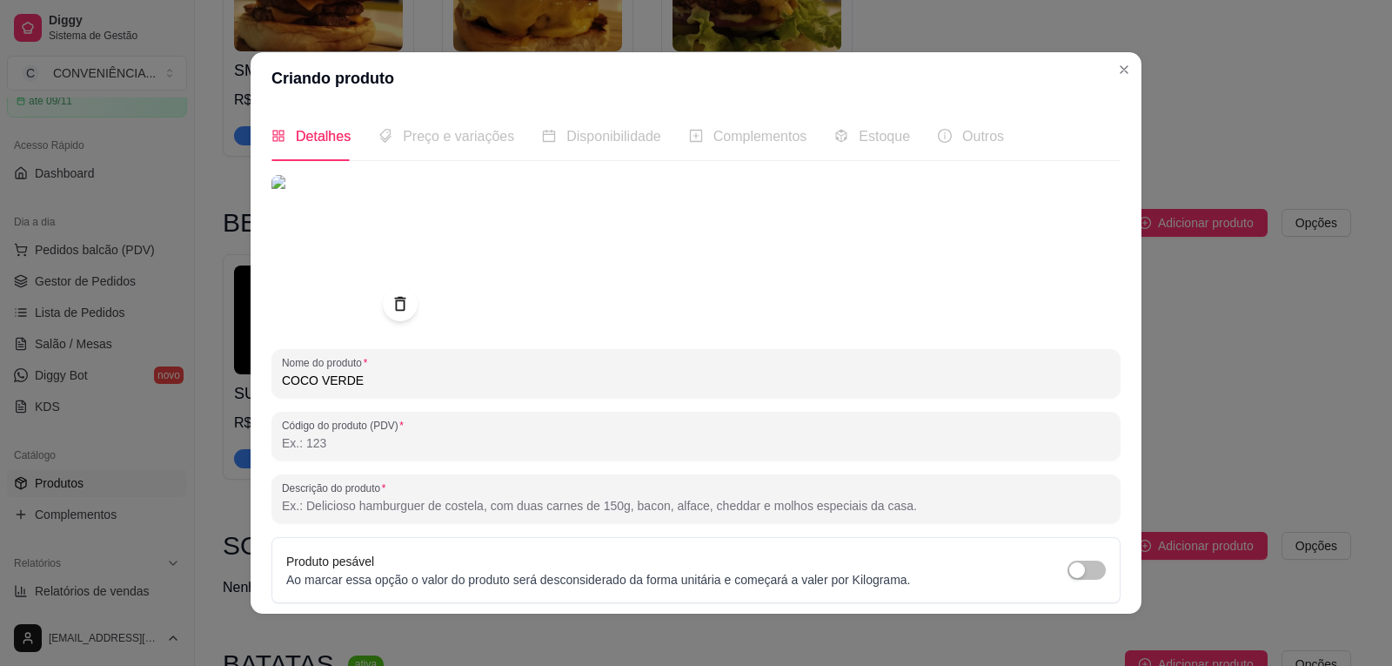
click at [399, 148] on div "Preço e variações" at bounding box center [447, 136] width 136 height 50
click at [412, 140] on span "Preço e variações" at bounding box center [458, 136] width 111 height 15
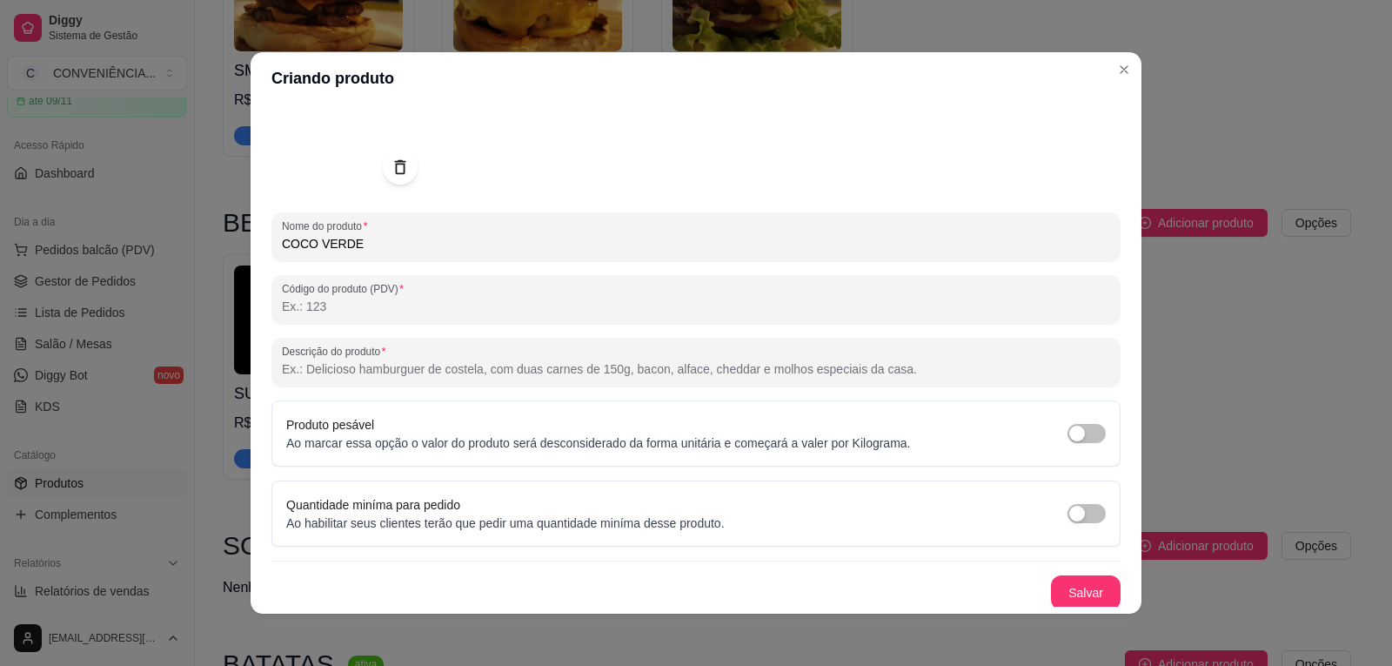
scroll to position [140, 0]
click at [1055, 580] on button "Salvar" at bounding box center [1086, 590] width 68 height 34
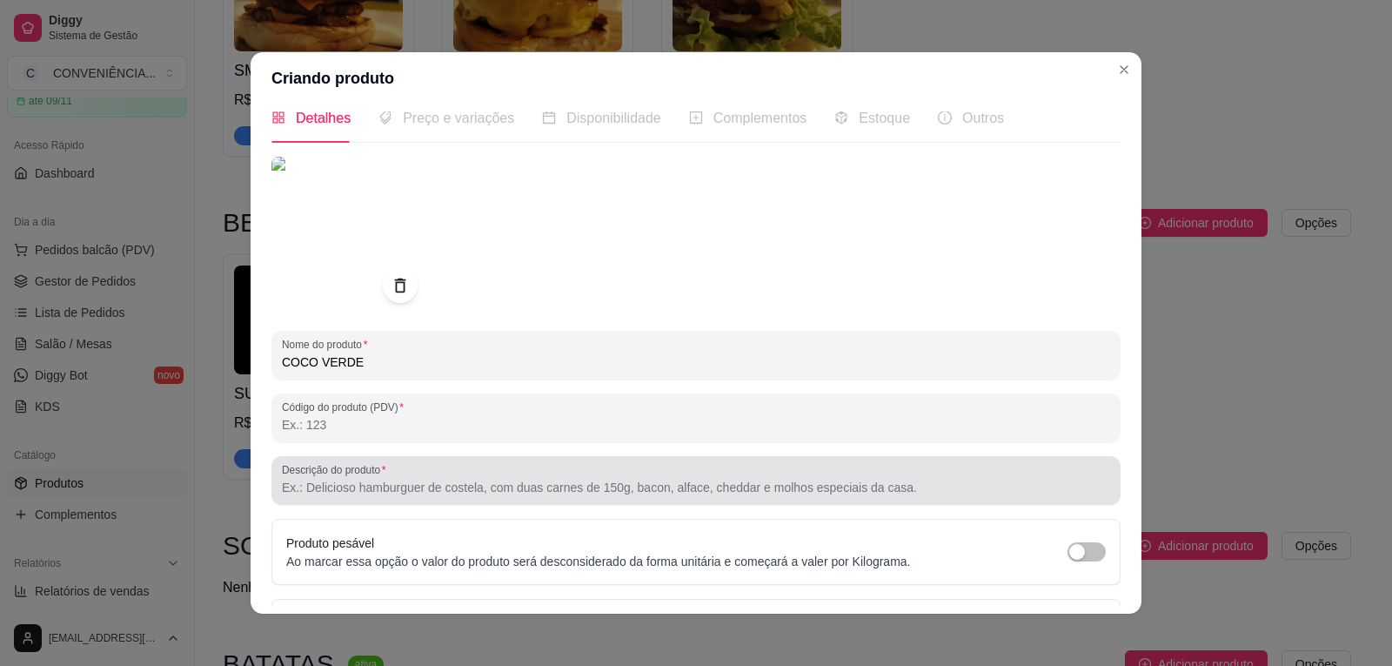
scroll to position [0, 0]
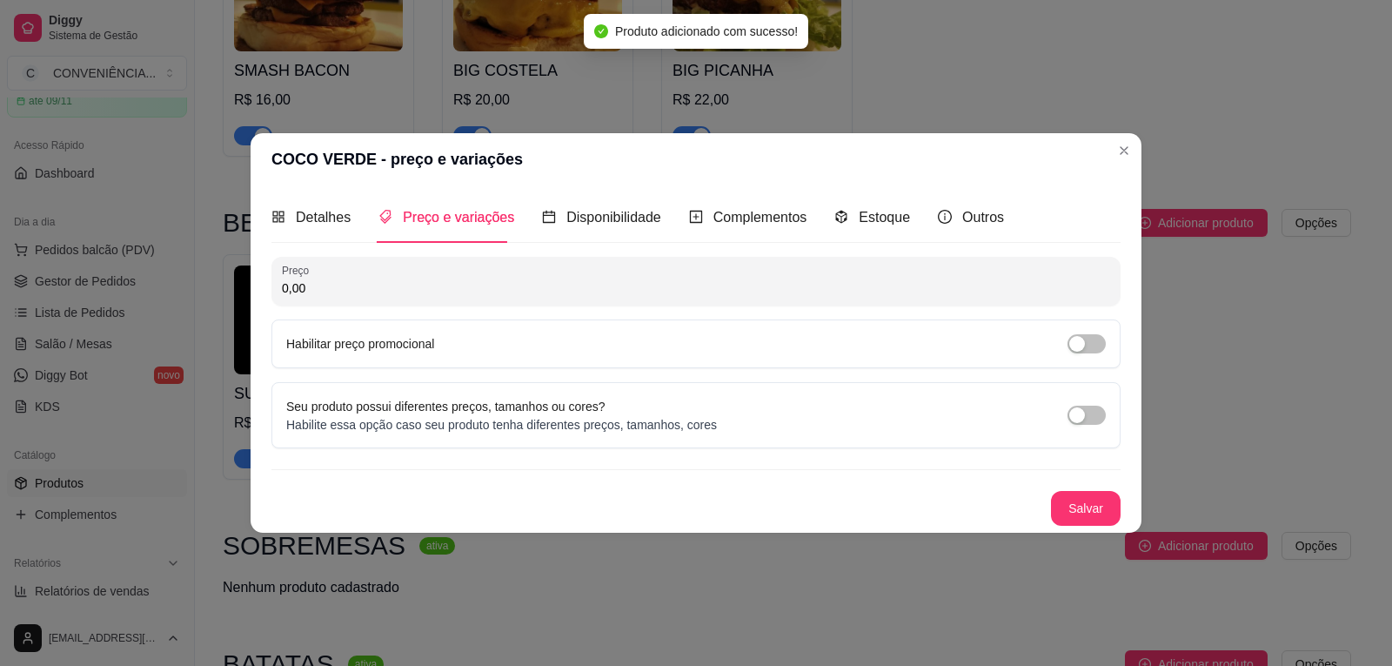
drag, startPoint x: 379, startPoint y: 287, endPoint x: 246, endPoint y: 289, distance: 132.3
click at [246, 289] on div "COCO VERDE - preço e variações Detalhes Preço e variações Disponibilidade Compl…" at bounding box center [696, 333] width 1392 height 666
type input "4,00"
click at [1062, 513] on button "Salvar" at bounding box center [1086, 508] width 70 height 35
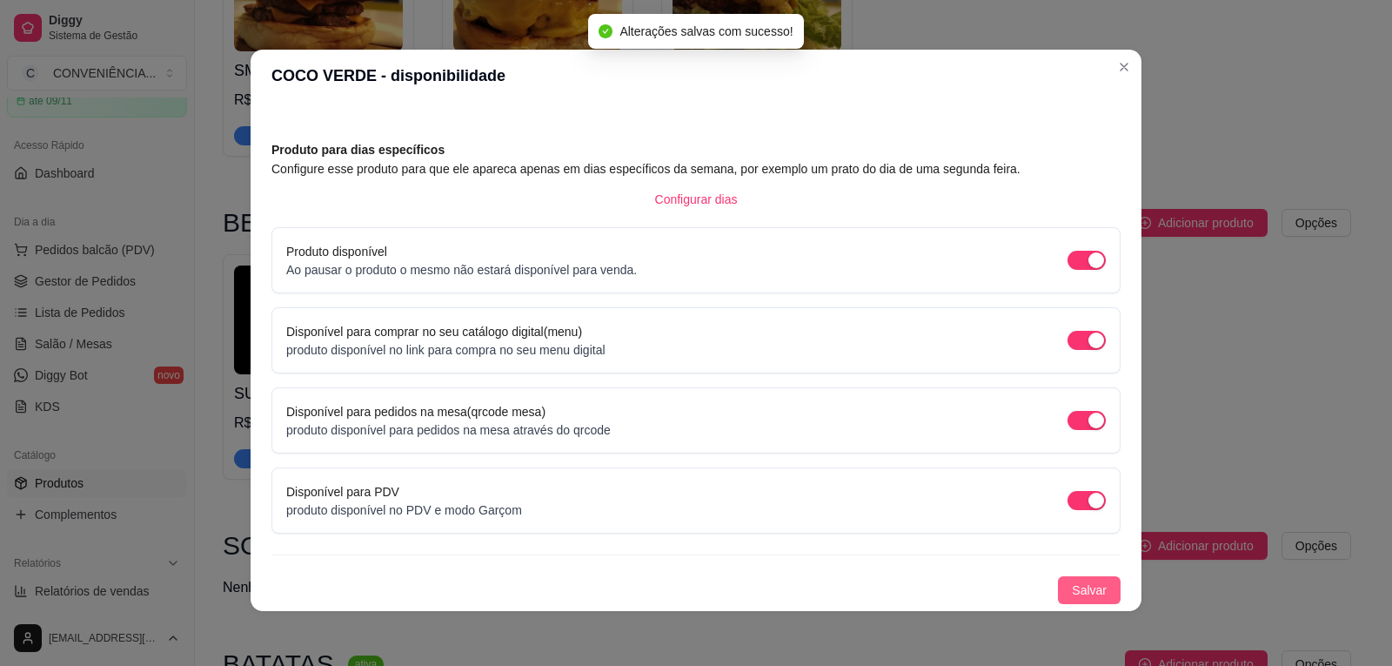
scroll to position [3, 0]
click at [1072, 585] on span "Salvar" at bounding box center [1089, 589] width 35 height 19
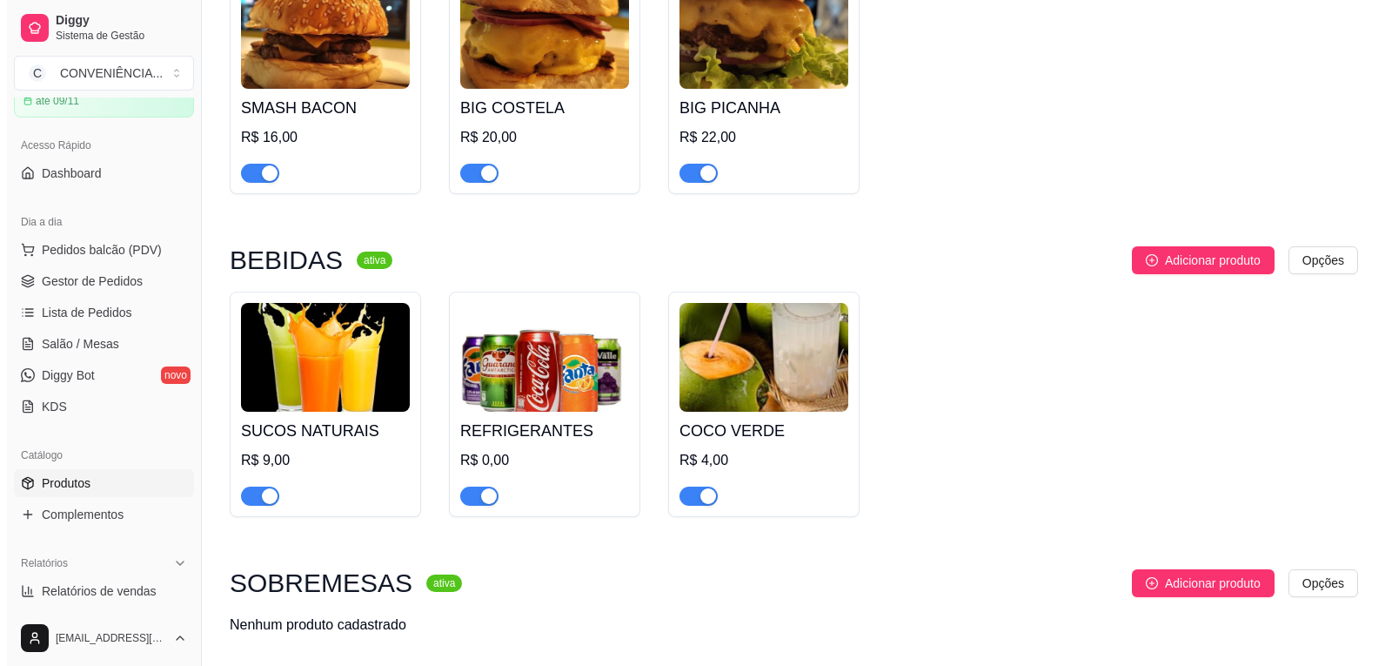
scroll to position [1225, 0]
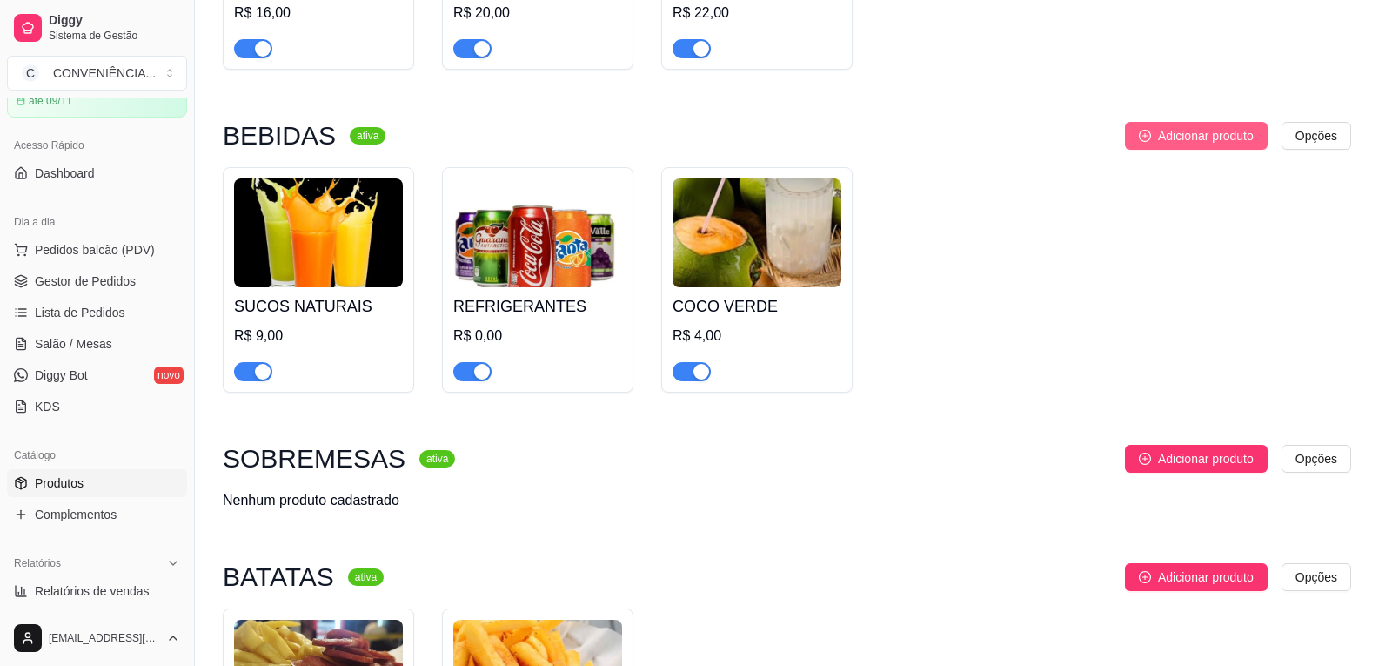
click at [1147, 138] on icon "plus-circle" at bounding box center [1145, 136] width 12 height 12
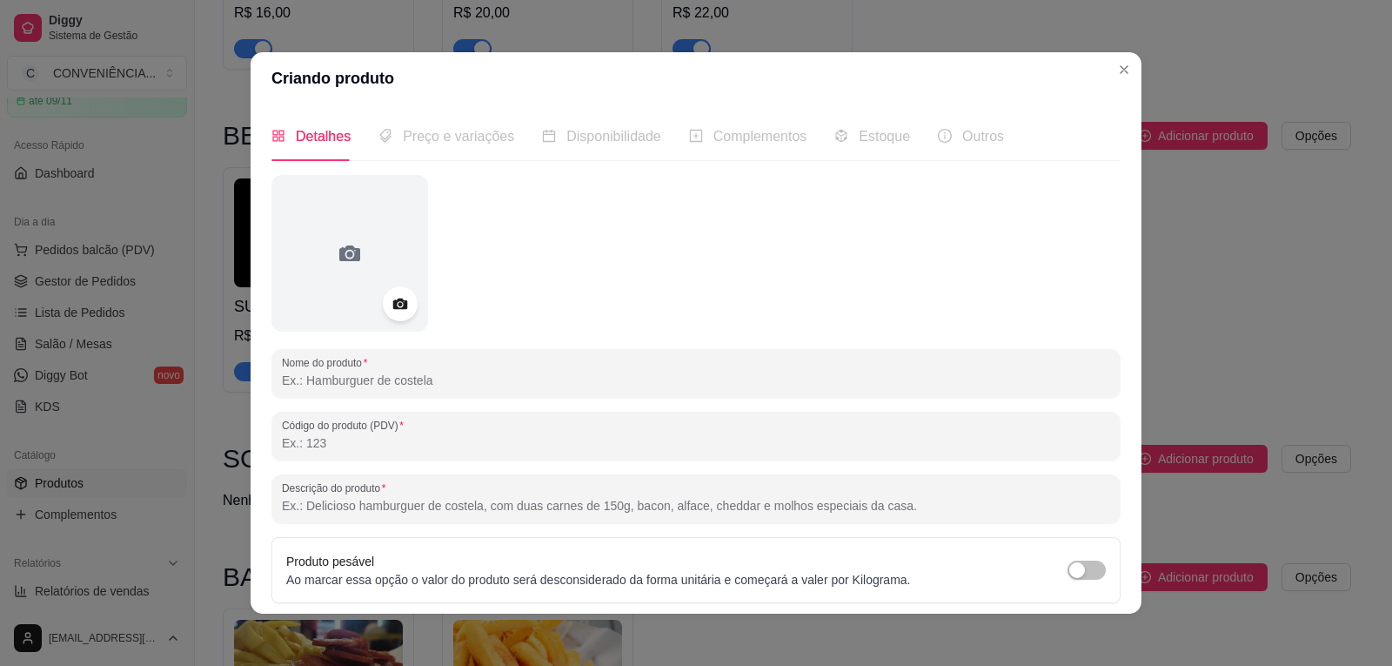
click at [383, 379] on input "Nome do produto" at bounding box center [696, 380] width 828 height 17
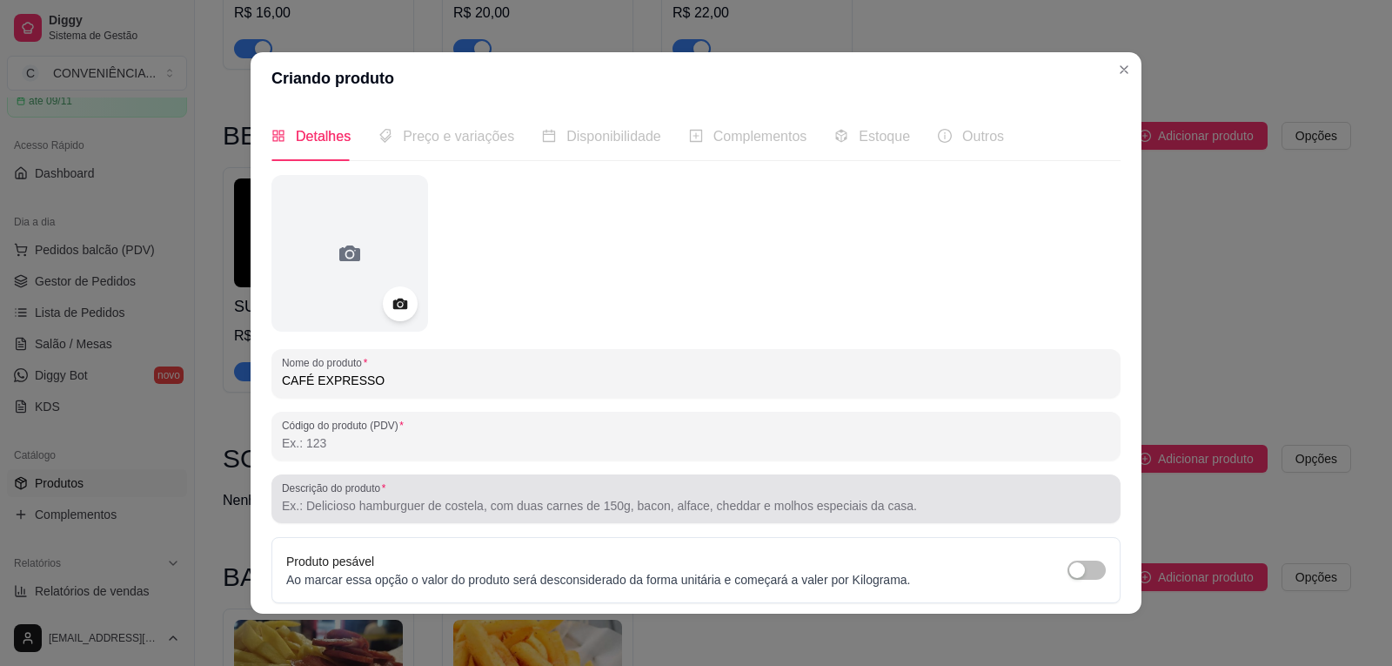
type input "CAFÉ EXPRESSO"
click at [376, 500] on input "Descrição do produto" at bounding box center [696, 505] width 828 height 17
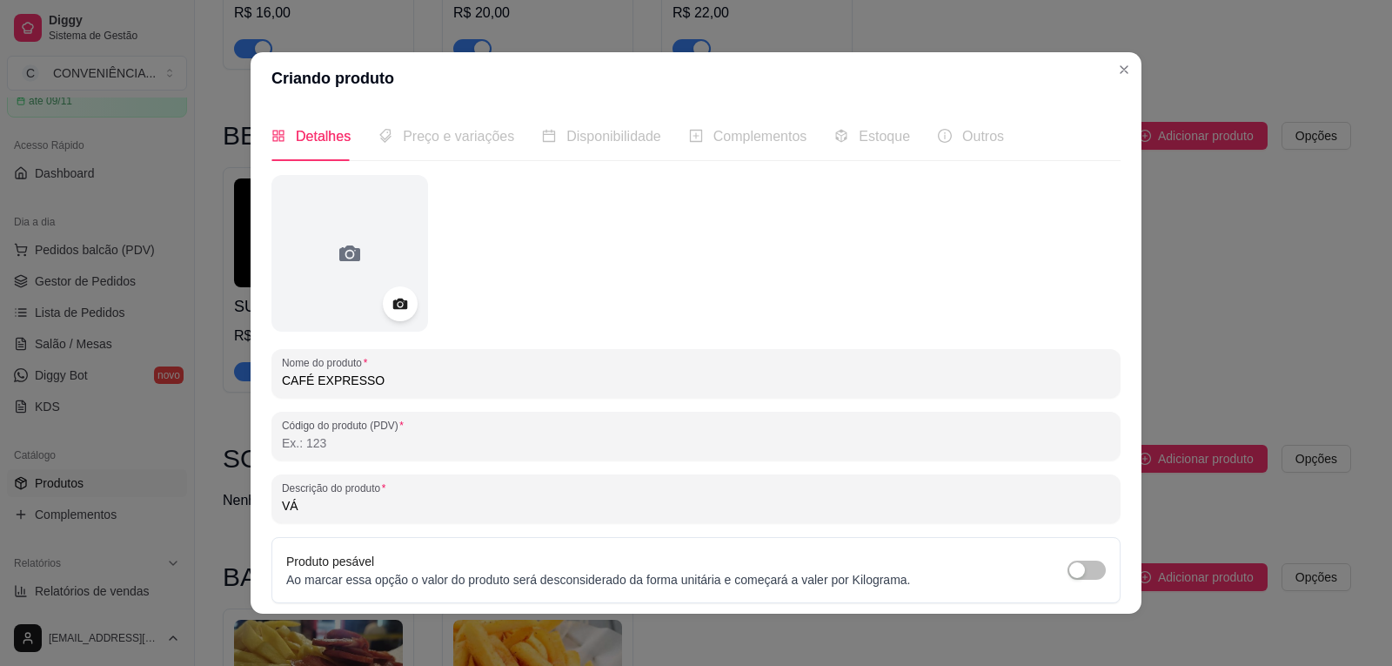
type input "V"
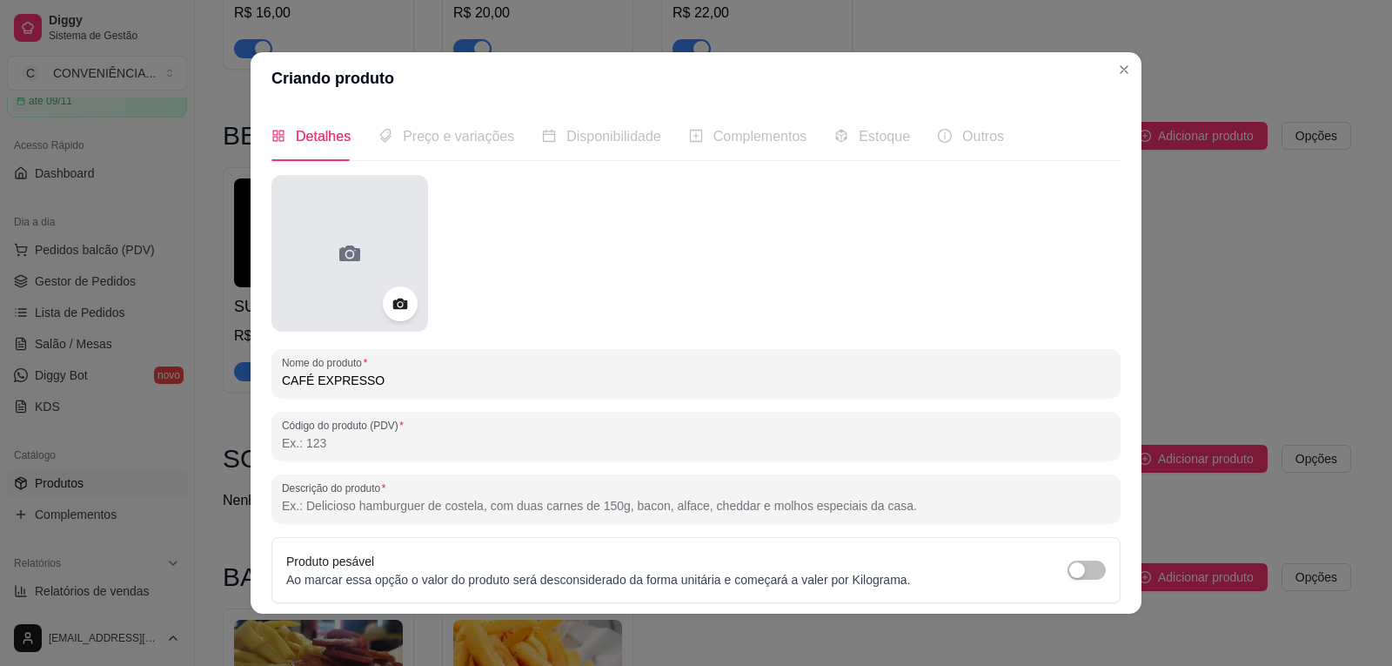
click at [303, 238] on div at bounding box center [349, 253] width 157 height 157
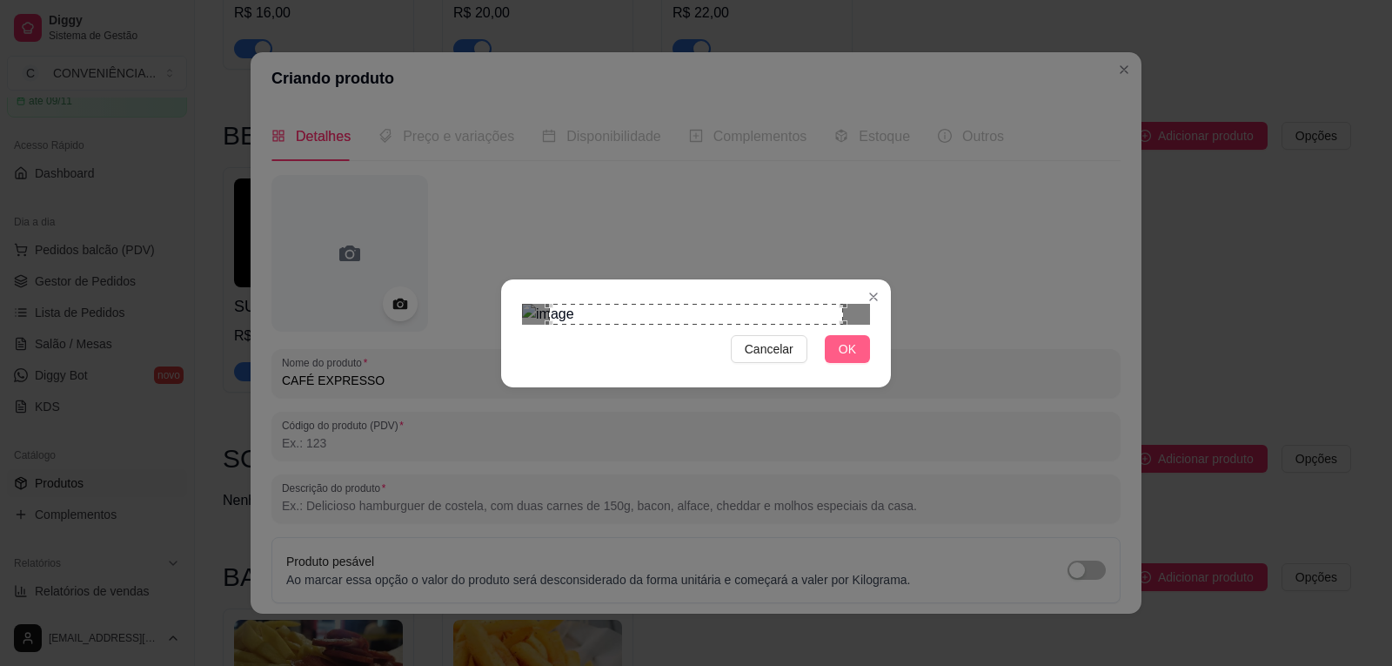
click at [848, 359] on span "OK" at bounding box center [847, 348] width 17 height 19
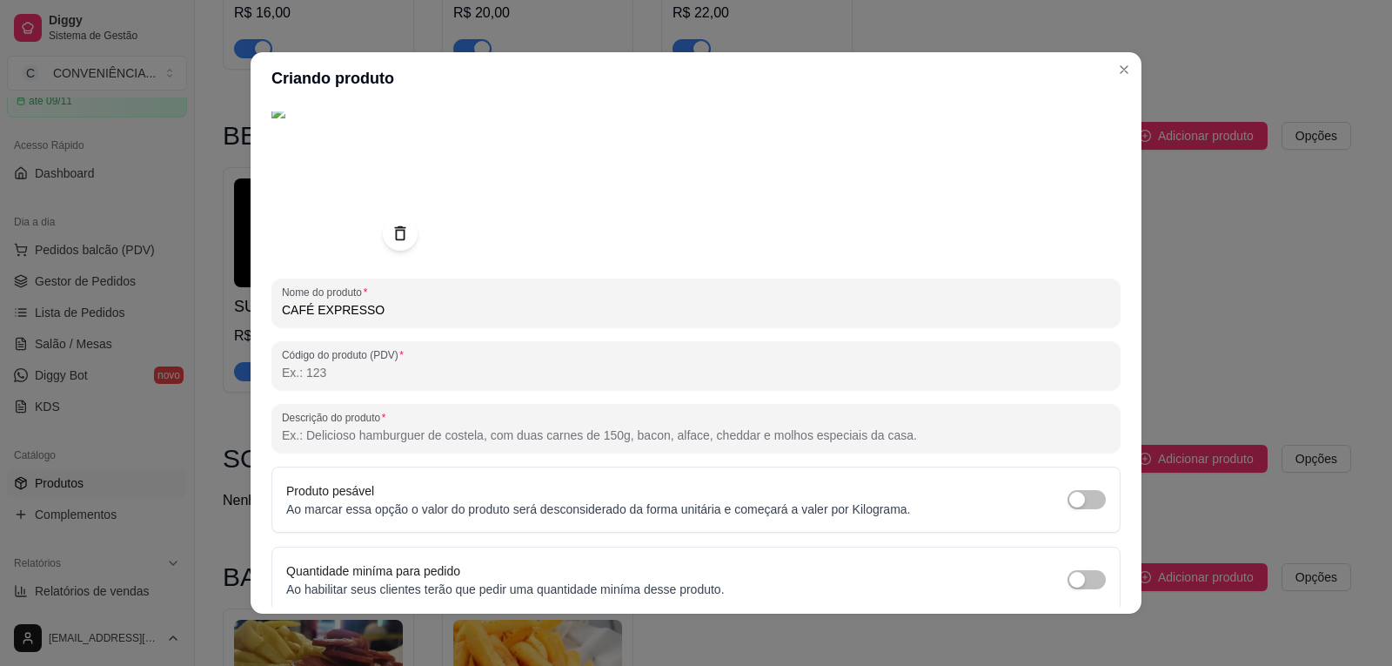
scroll to position [140, 0]
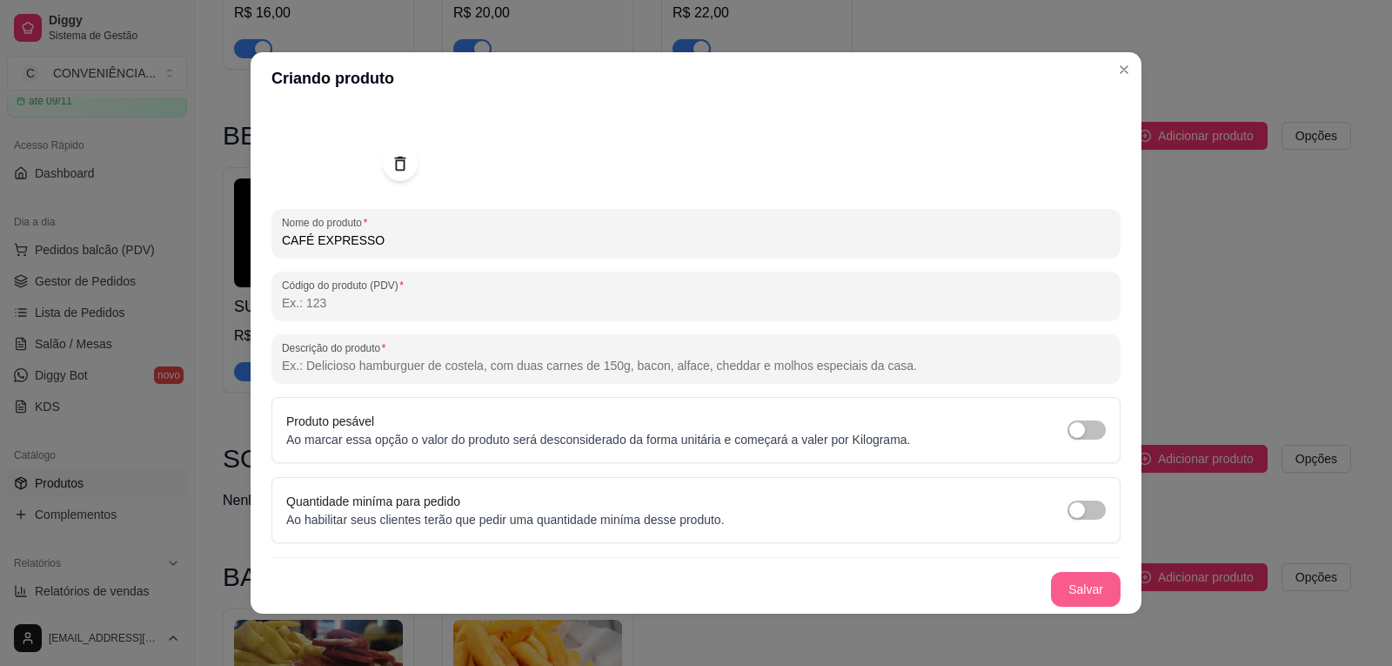
click at [1052, 586] on button "Salvar" at bounding box center [1086, 589] width 70 height 35
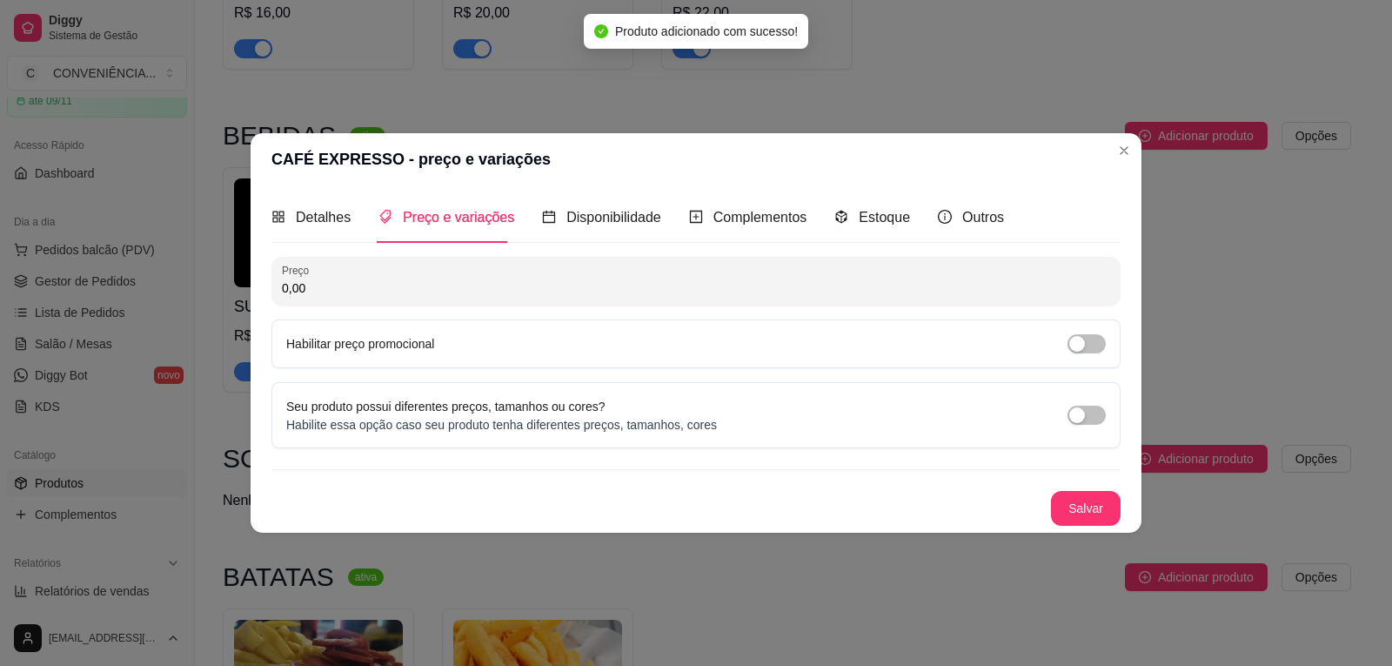
scroll to position [0, 0]
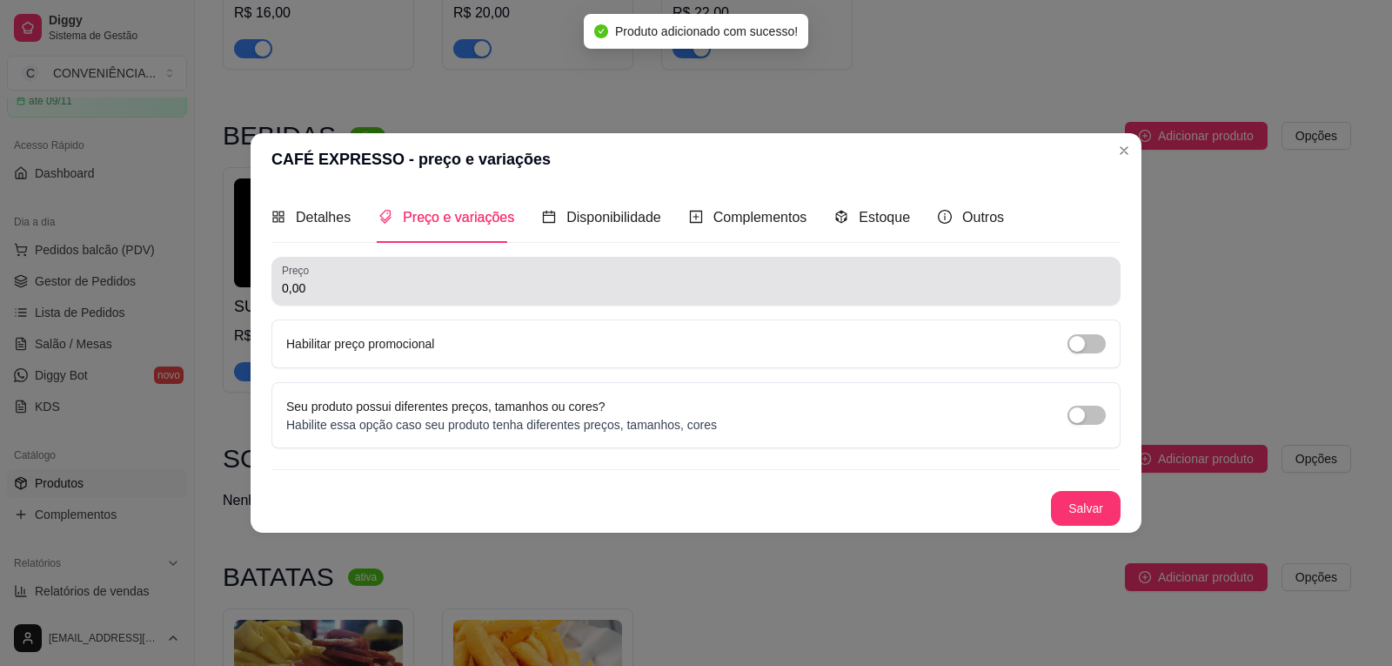
click at [225, 287] on div "CAFÉ EXPRESSO - preço e variações Detalhes Preço e variações Disponibilidade Co…" at bounding box center [696, 333] width 1392 height 666
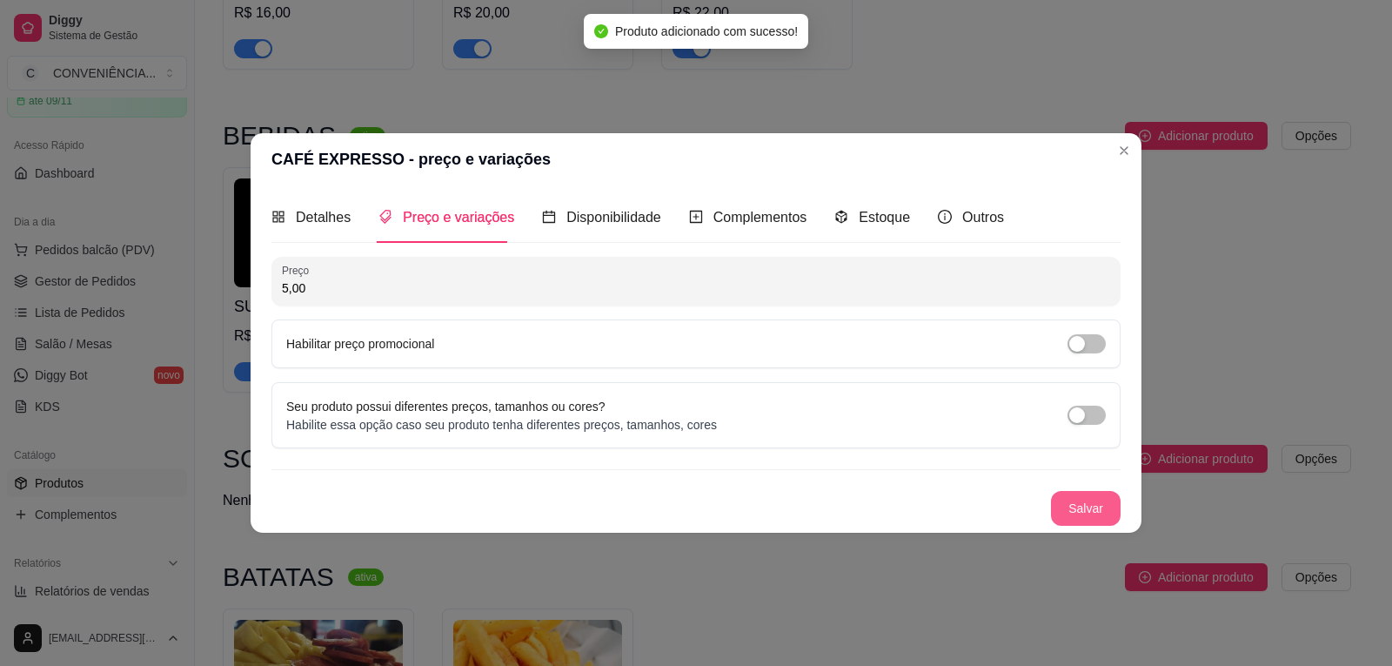
type input "5,00"
click at [1082, 498] on button "Salvar" at bounding box center [1086, 508] width 70 height 35
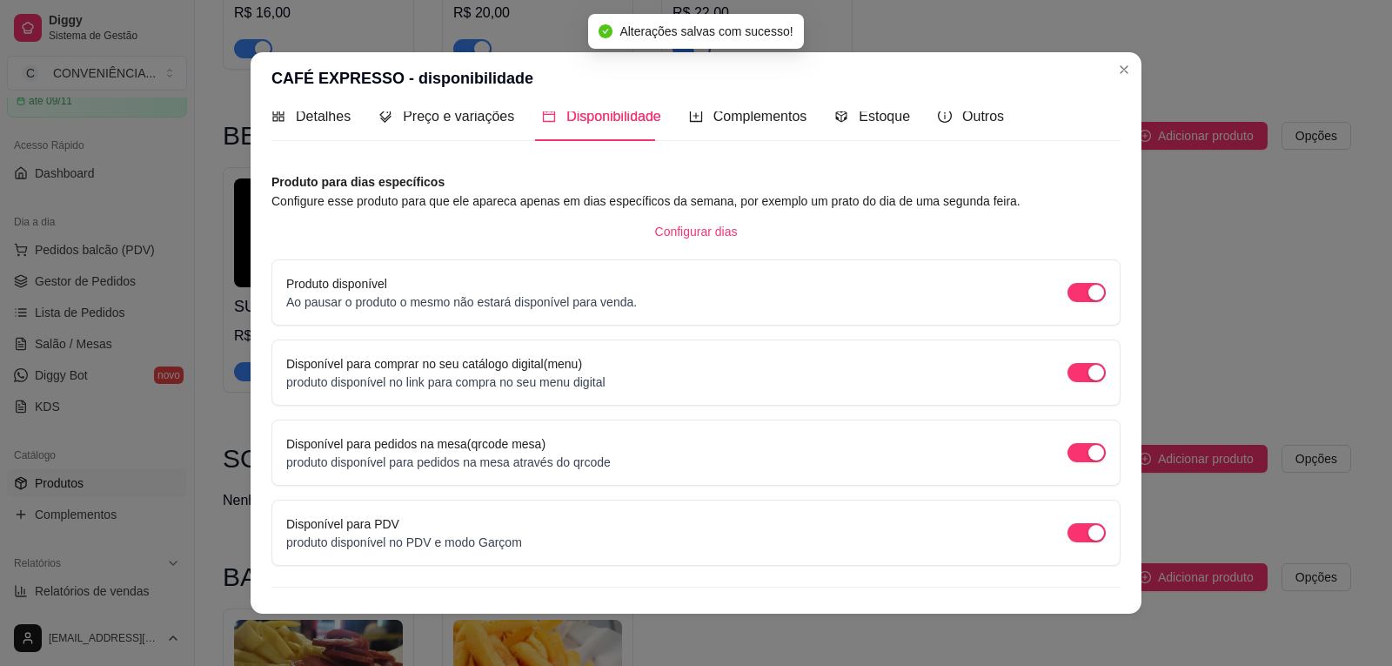
scroll to position [50, 0]
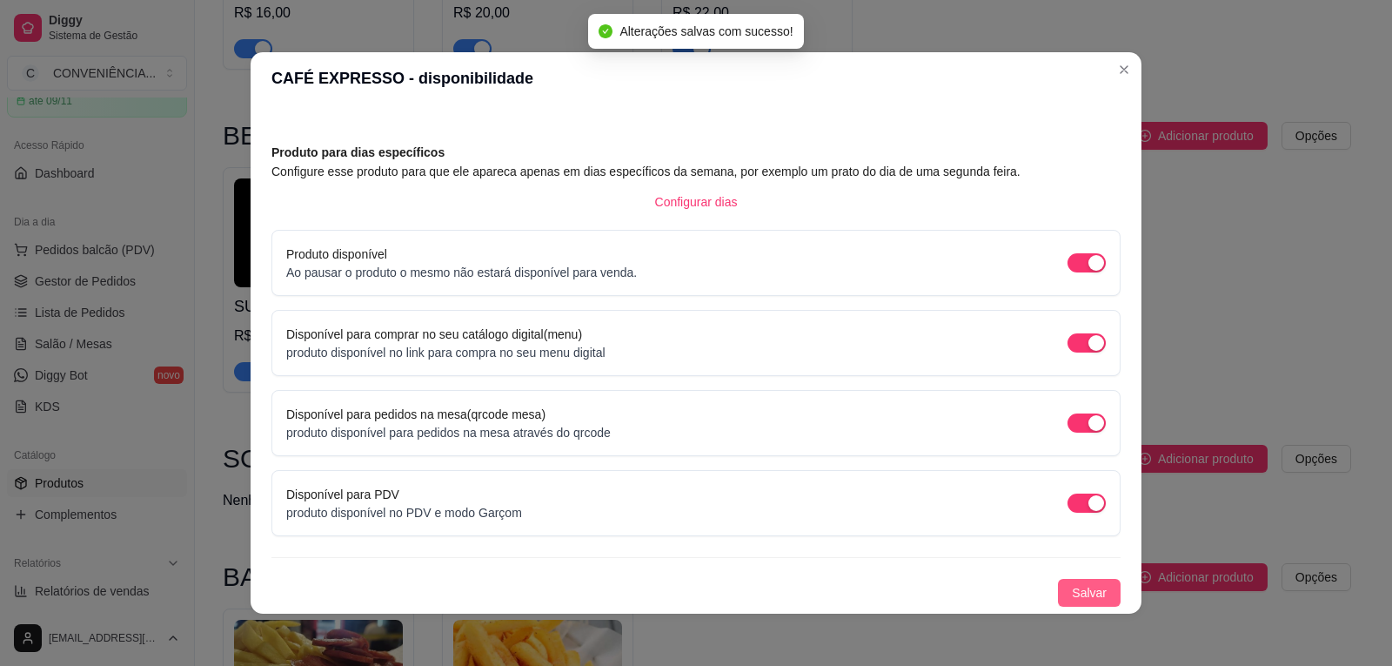
click at [1072, 598] on span "Salvar" at bounding box center [1089, 592] width 35 height 19
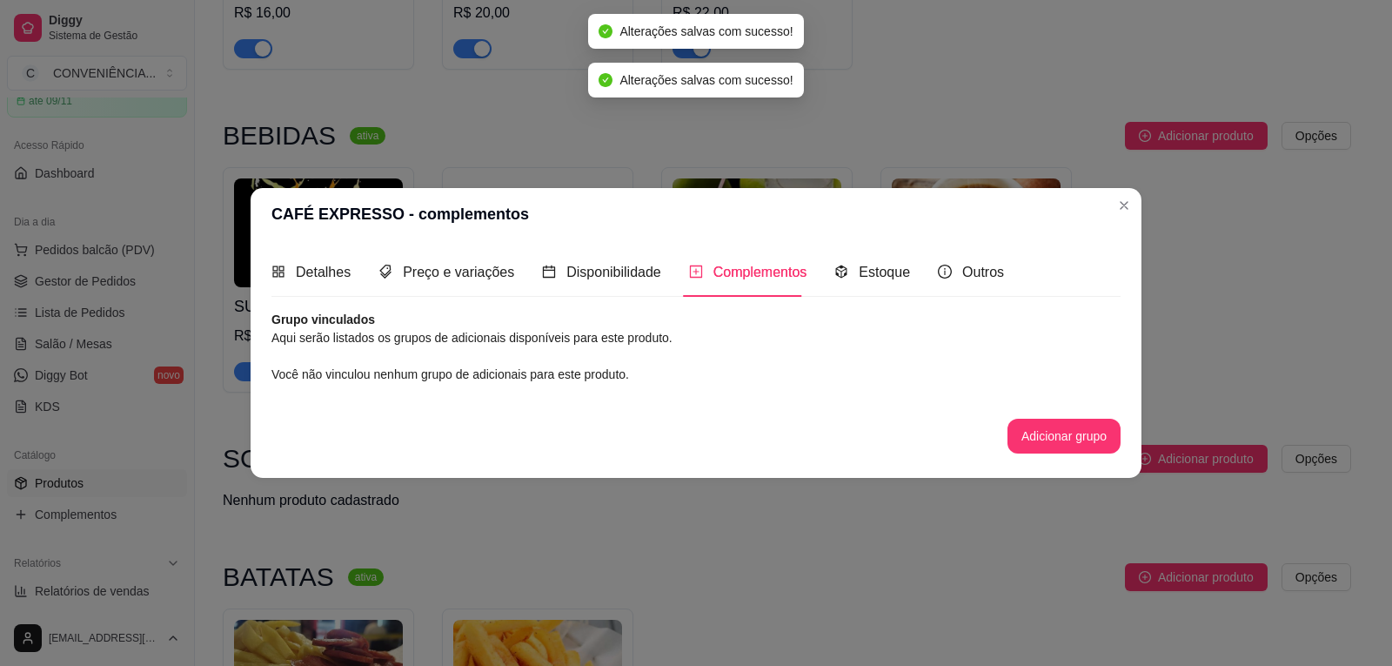
scroll to position [0, 0]
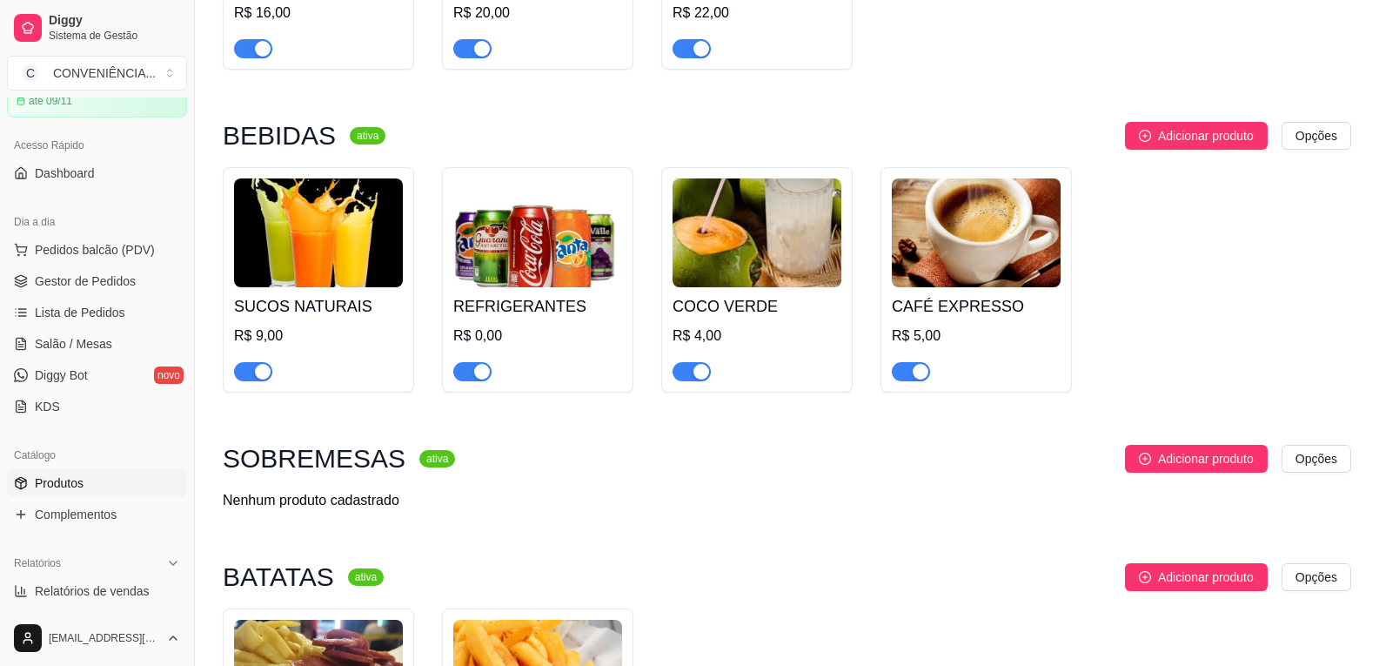
click at [577, 287] on img at bounding box center [537, 232] width 169 height 109
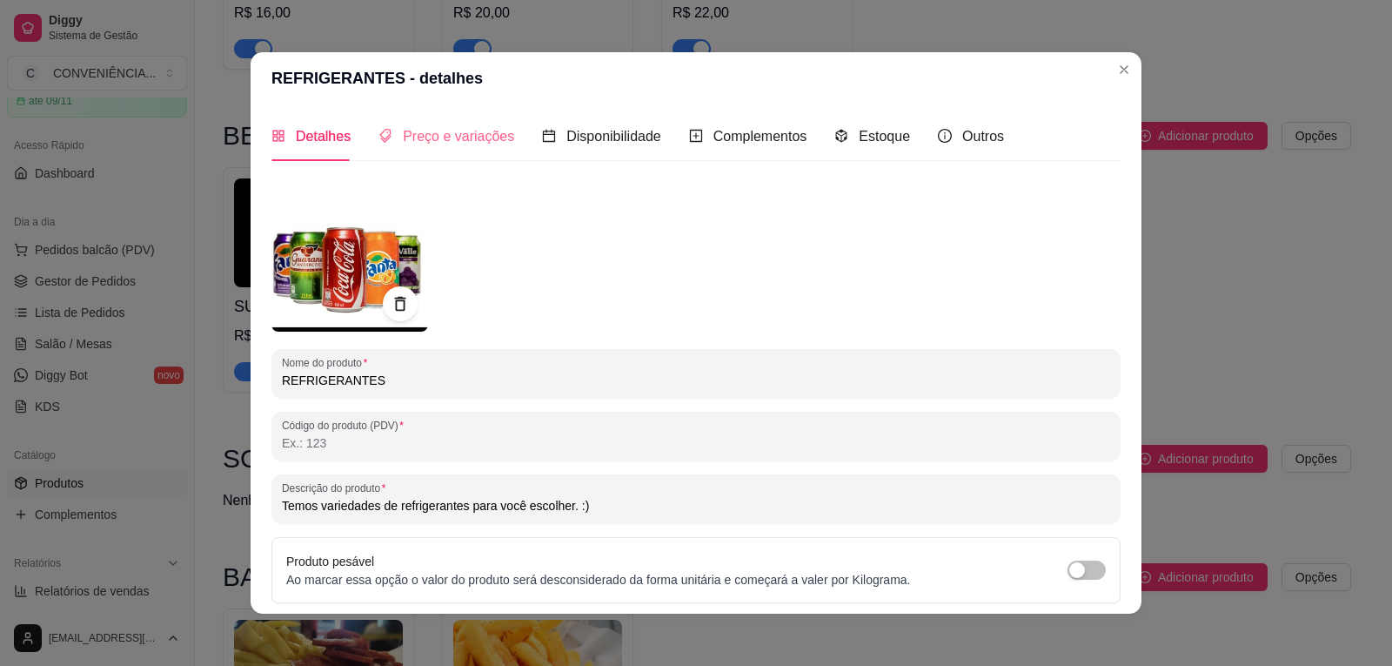
click at [415, 151] on div "Preço e variações" at bounding box center [447, 136] width 136 height 50
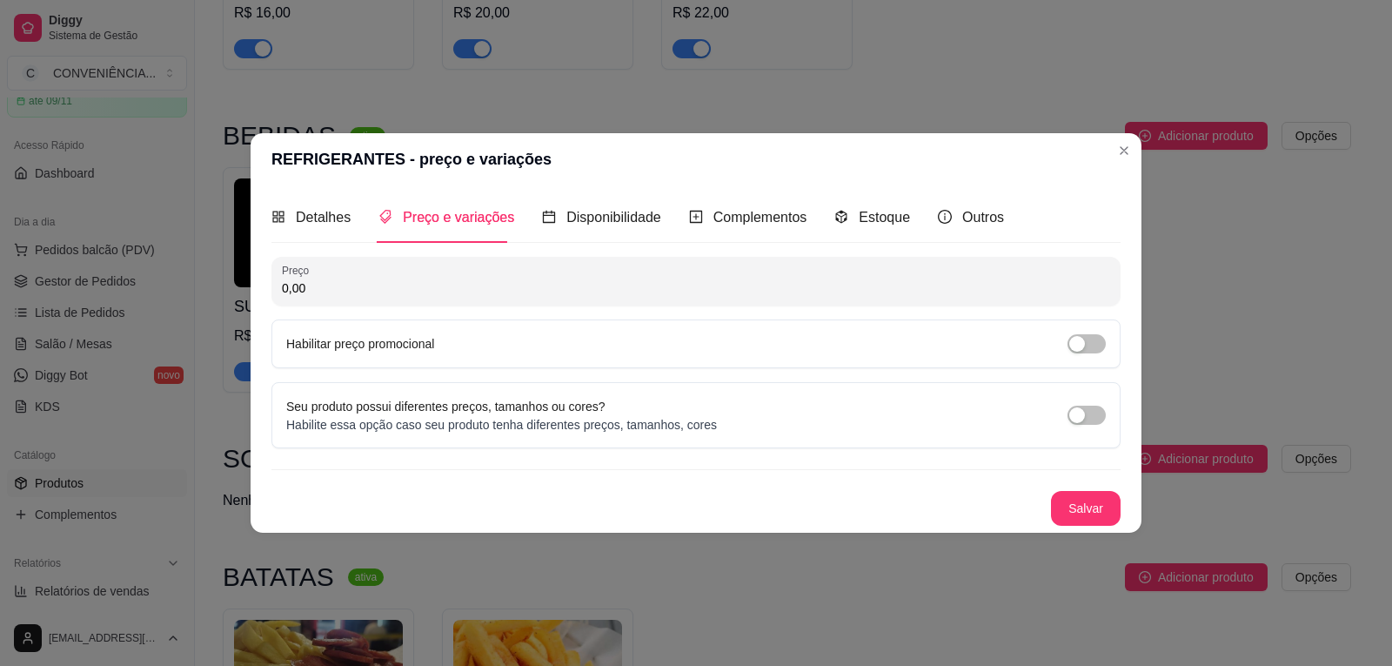
drag, startPoint x: 324, startPoint y: 295, endPoint x: 248, endPoint y: 259, distance: 83.7
click at [248, 272] on div "REFRIGERANTES - preço e variações Detalhes Preço e variações Disponibilidade Co…" at bounding box center [696, 333] width 1392 height 666
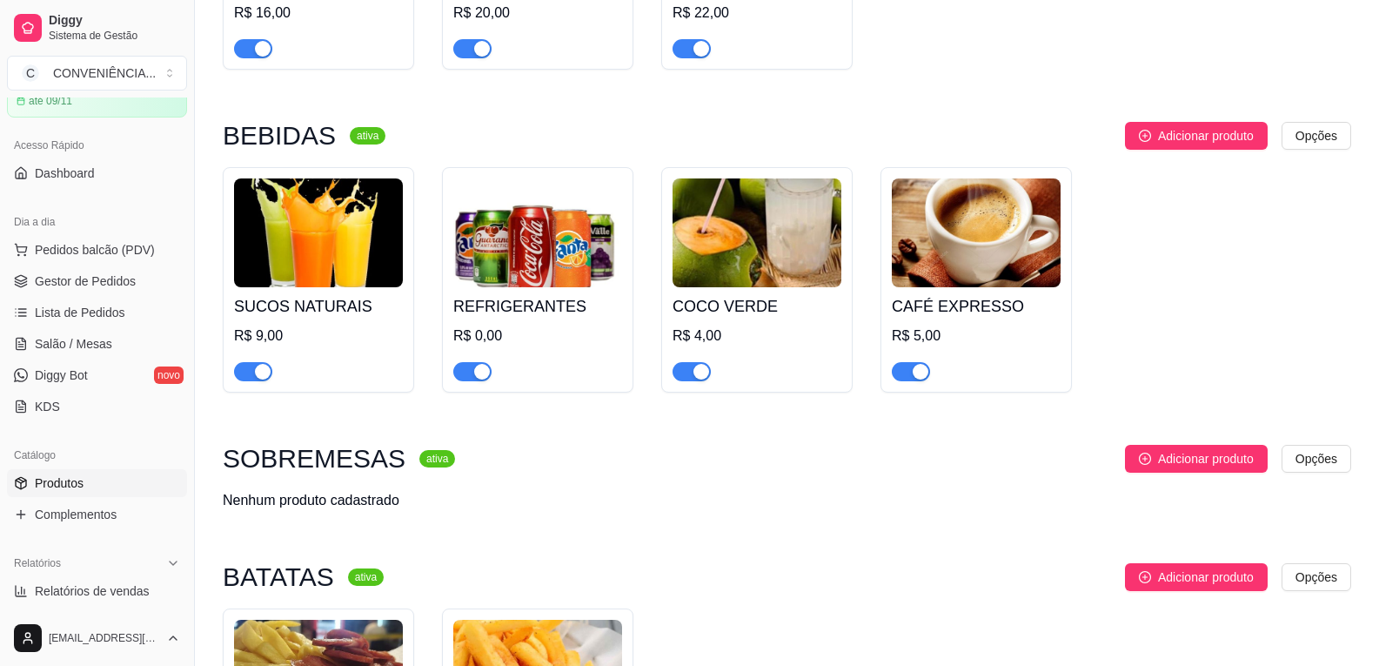
click at [601, 184] on img at bounding box center [537, 232] width 169 height 109
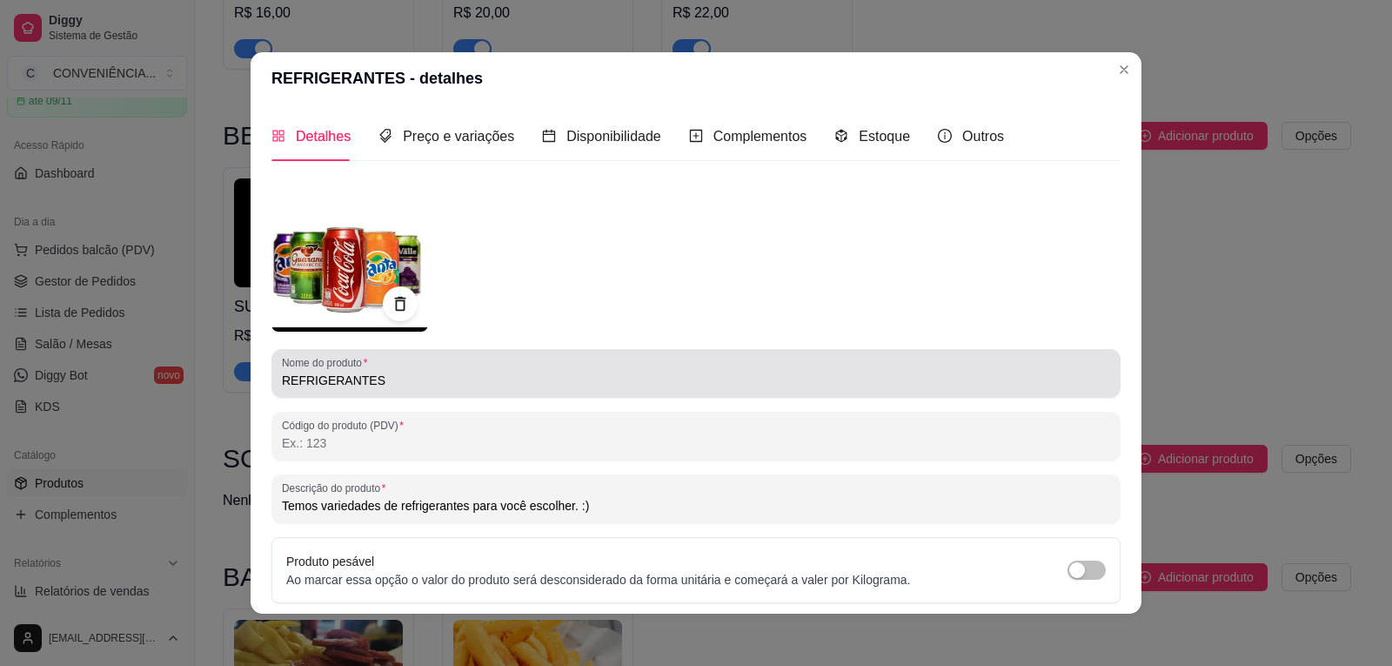
scroll to position [87, 0]
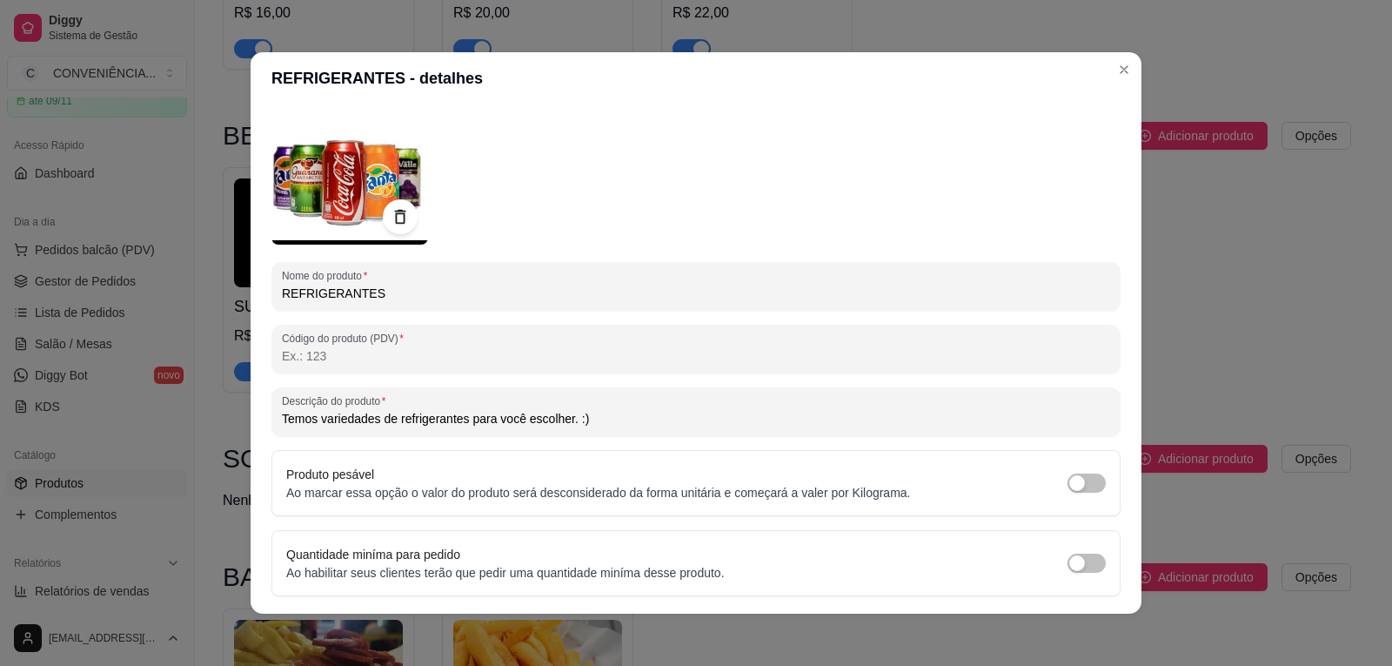
drag, startPoint x: 387, startPoint y: 297, endPoint x: 207, endPoint y: 287, distance: 180.4
click at [207, 287] on div "REFRIGERANTES - detalhes Detalhes Preço e variações Disponibilidade Complemento…" at bounding box center [696, 333] width 1392 height 666
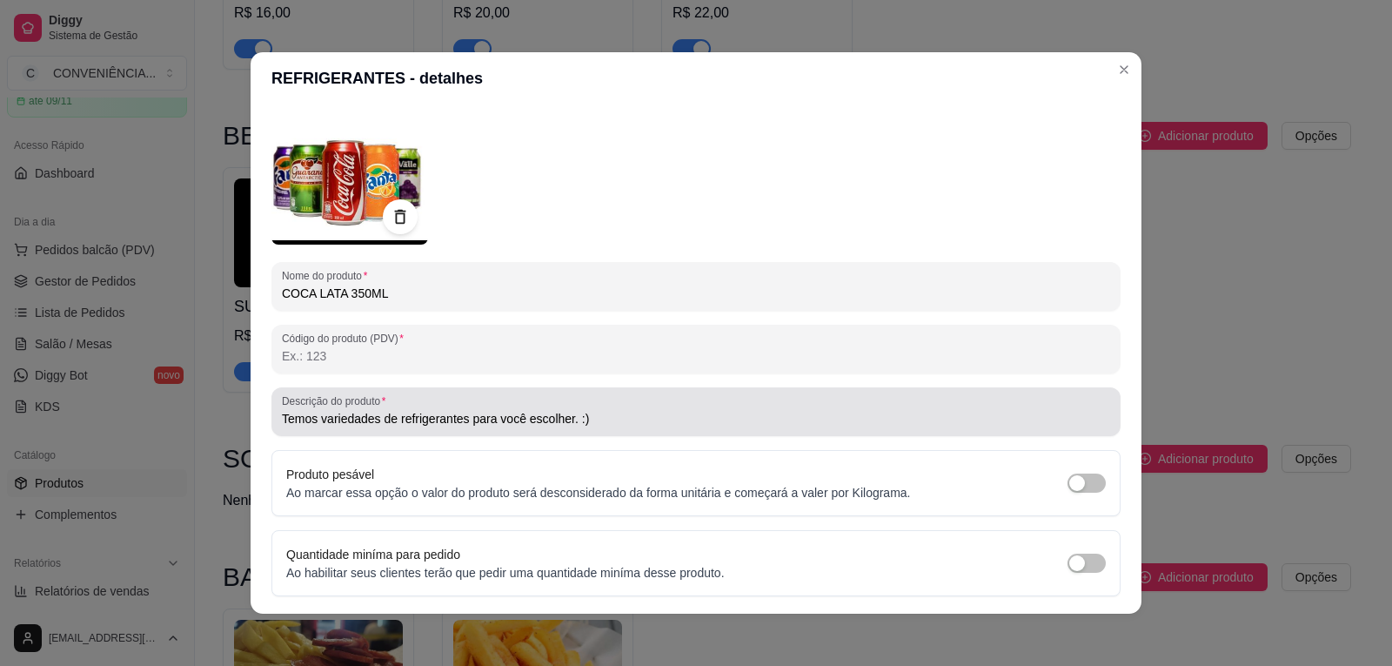
type input "COCA LATA 350ML"
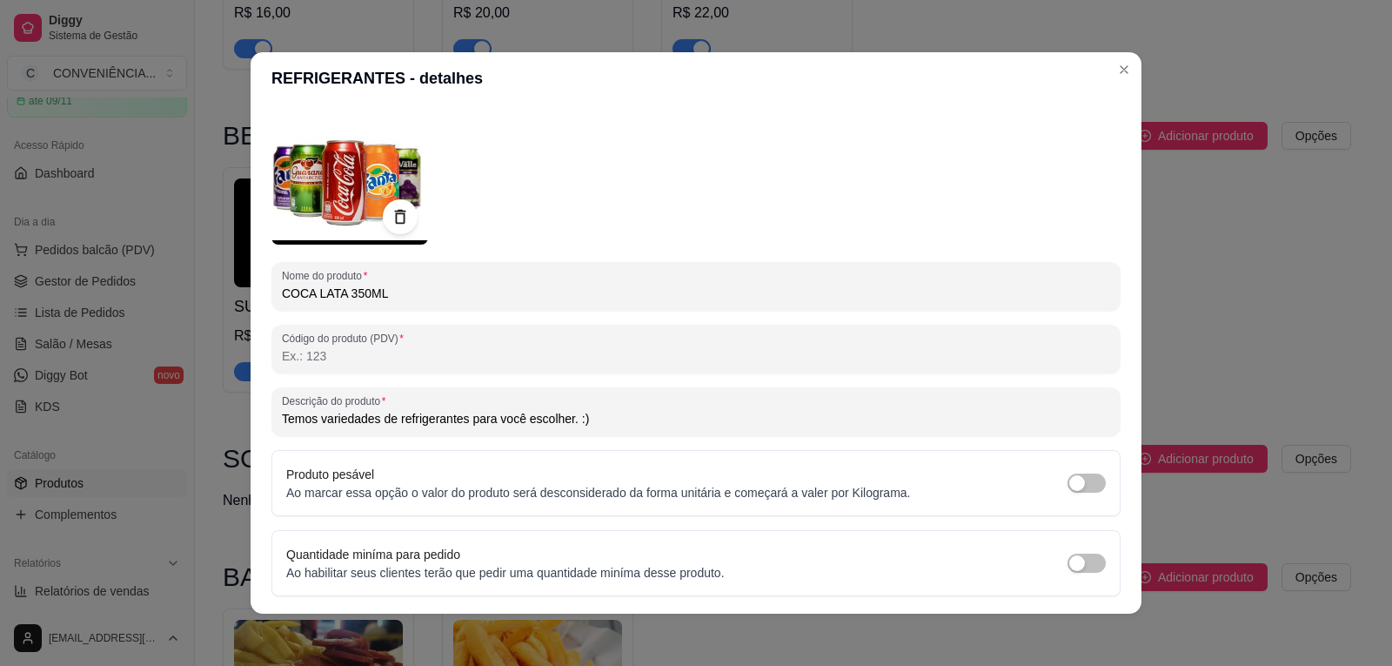
drag, startPoint x: 609, startPoint y: 429, endPoint x: 319, endPoint y: 426, distance: 289.8
click at [251, 419] on div "Detalhes Preço e variações Disponibilidade Complementos Estoque Outros Nome do …" at bounding box center [696, 358] width 891 height 509
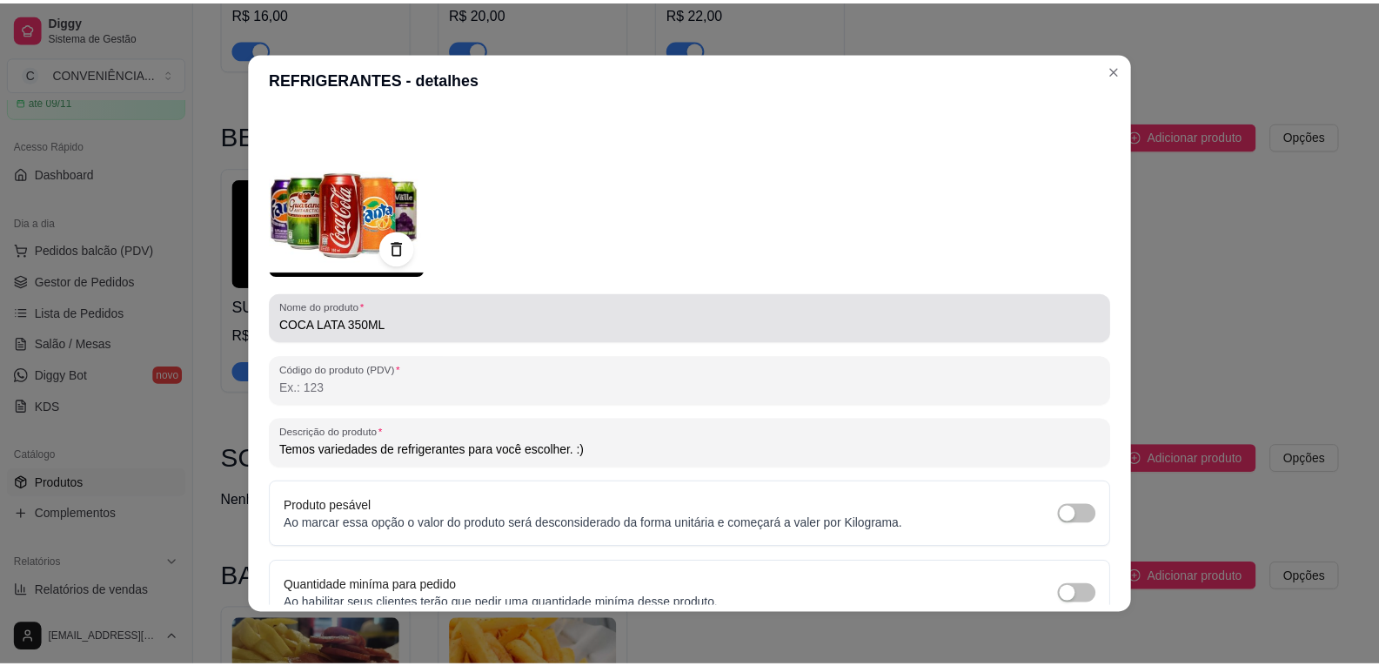
scroll to position [0, 0]
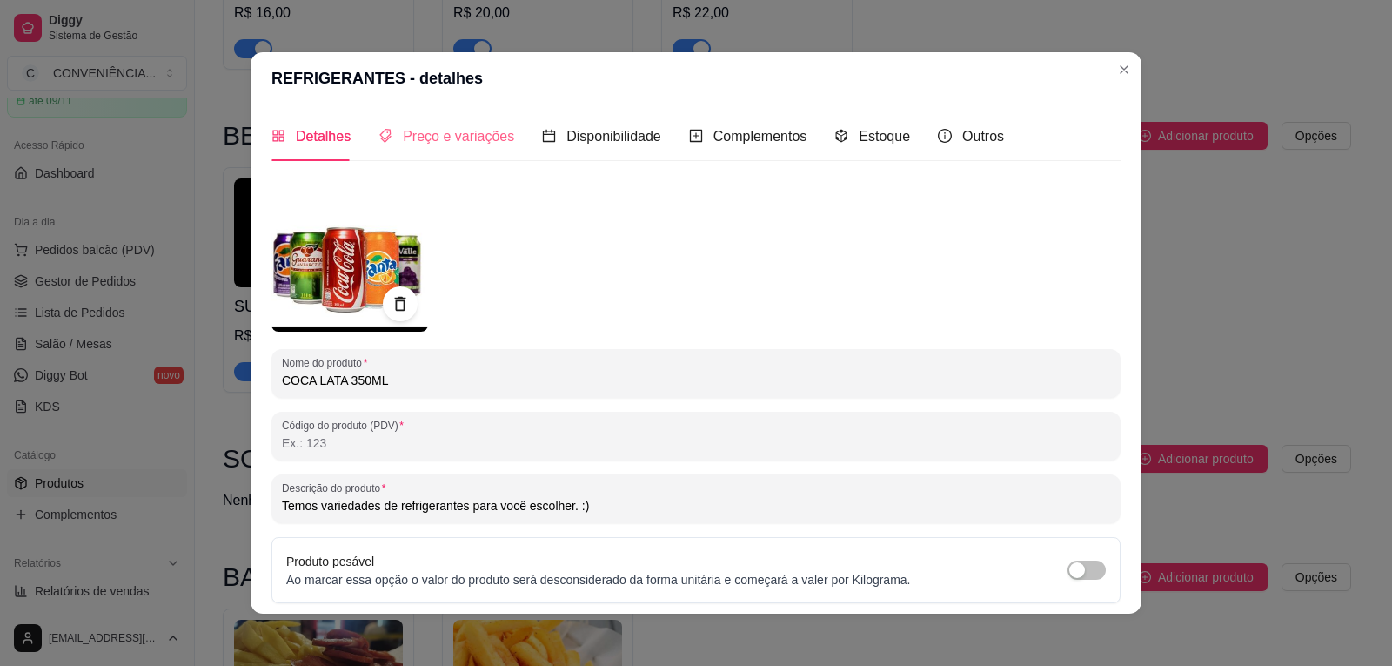
click at [453, 149] on div "Preço e variações" at bounding box center [447, 136] width 136 height 50
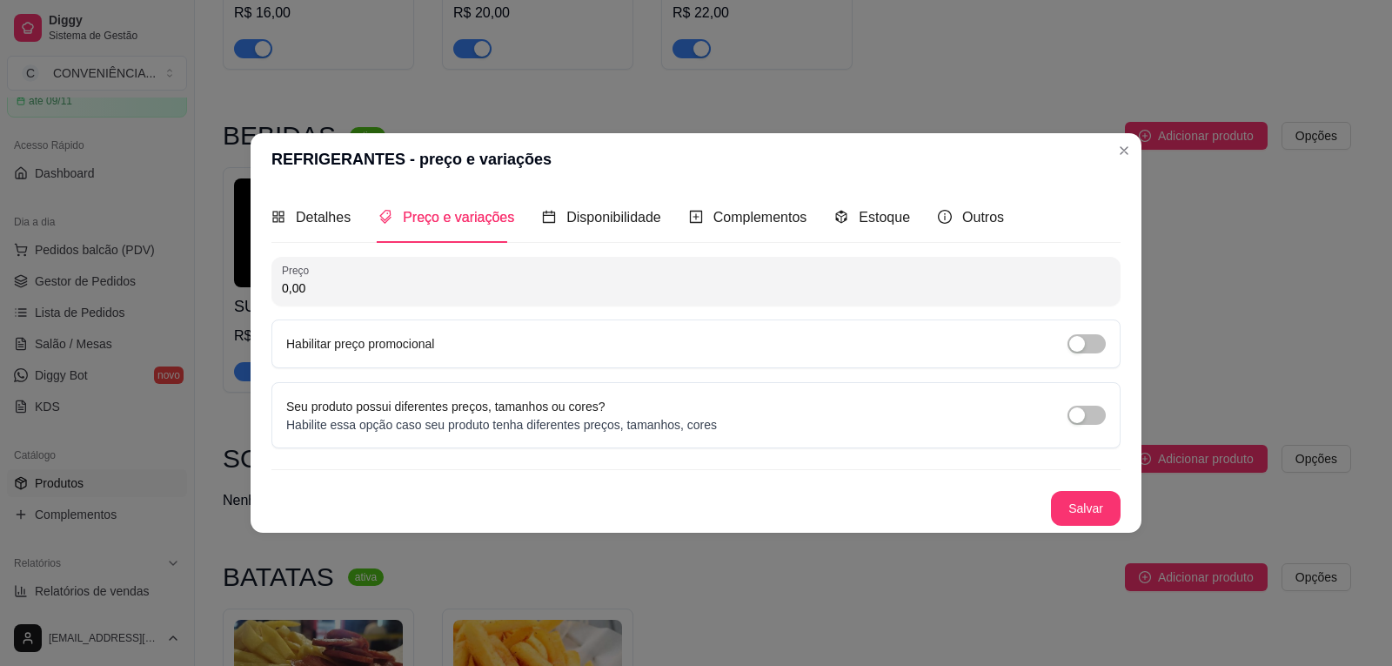
drag, startPoint x: 300, startPoint y: 276, endPoint x: 247, endPoint y: 298, distance: 57.7
click at [233, 292] on div "REFRIGERANTES - preço e variações Detalhes Preço e variações Disponibilidade Co…" at bounding box center [696, 333] width 1392 height 666
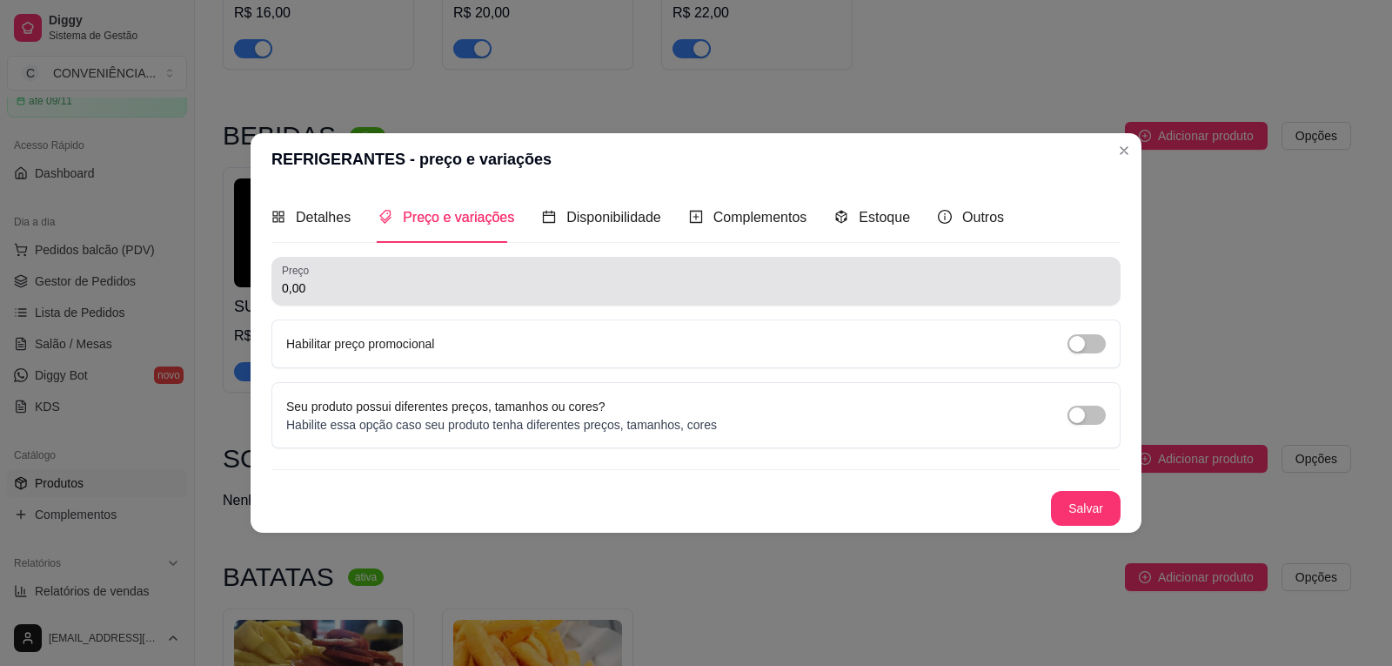
drag, startPoint x: 302, startPoint y: 296, endPoint x: 282, endPoint y: 186, distance: 111.5
click at [262, 291] on div "Detalhes Preço e variações Disponibilidade Complementos Estoque Outros Nome do …" at bounding box center [696, 358] width 891 height 346
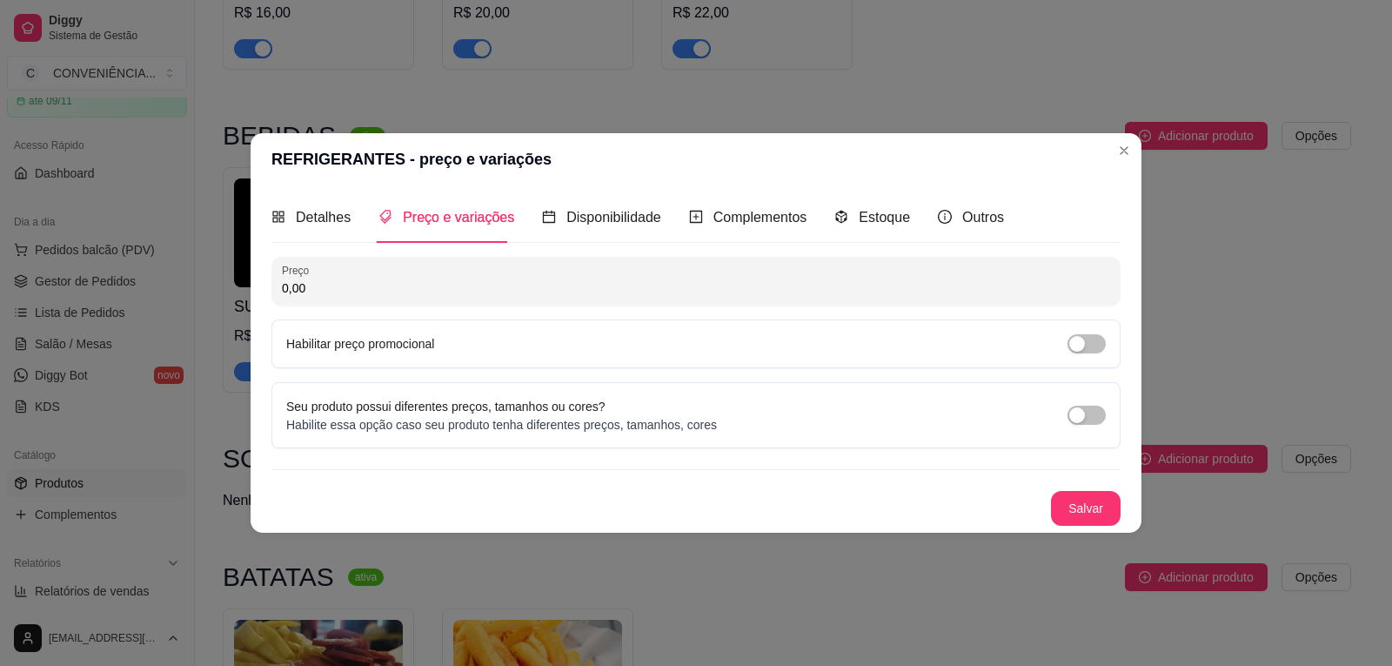
click at [329, 223] on div "Detalhes" at bounding box center [310, 217] width 79 height 50
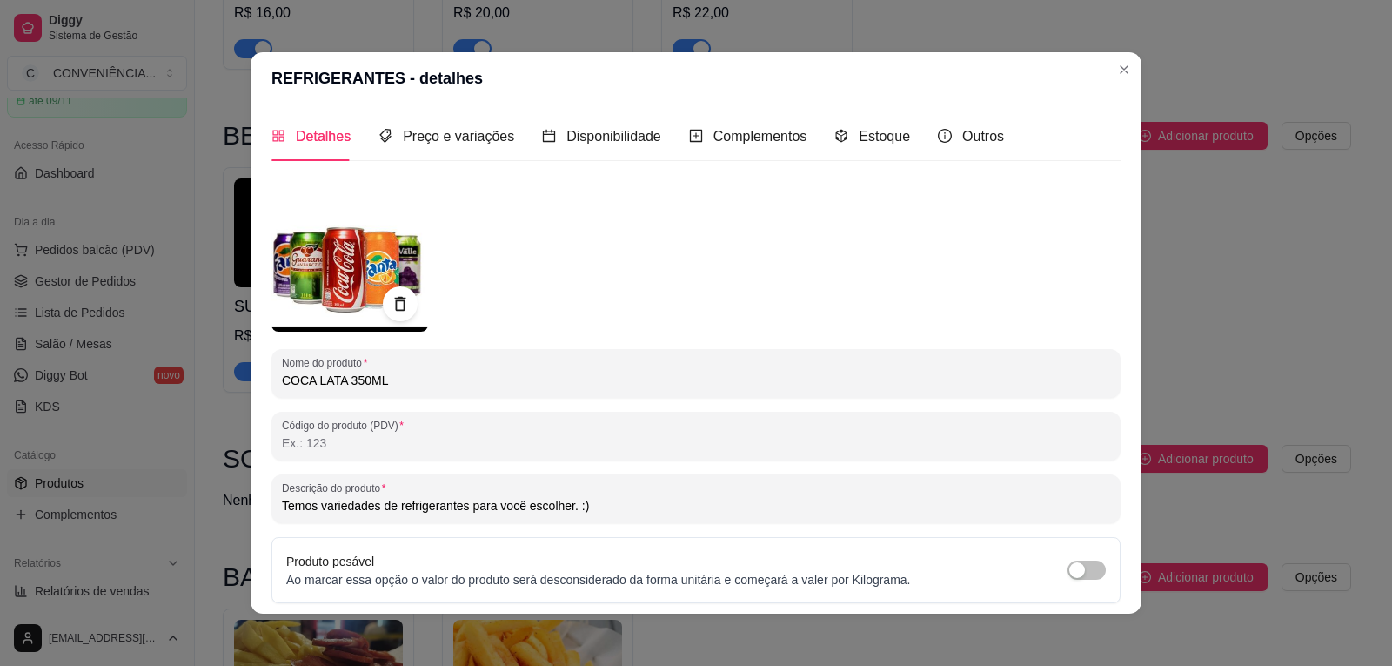
click at [337, 270] on img at bounding box center [349, 253] width 157 height 157
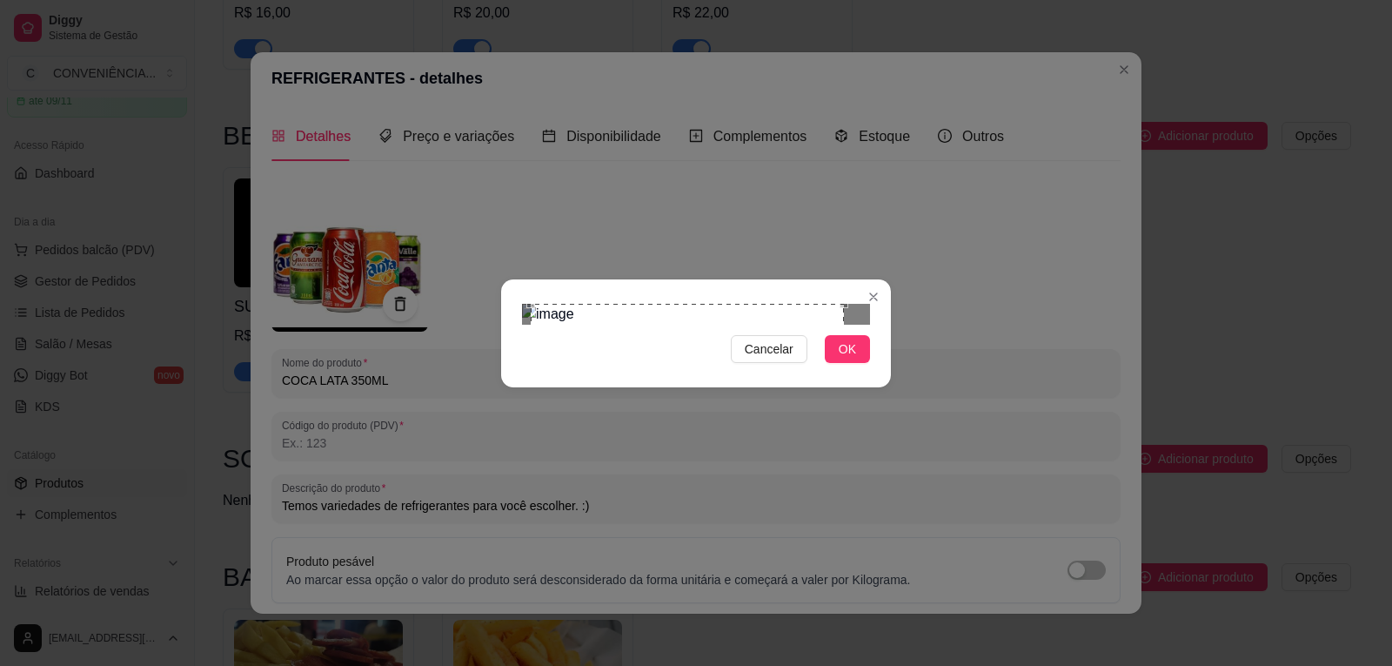
click at [736, 365] on div "Use the arrow keys to move the crop selection area" at bounding box center [687, 460] width 313 height 313
click at [856, 363] on button "OK" at bounding box center [847, 349] width 45 height 28
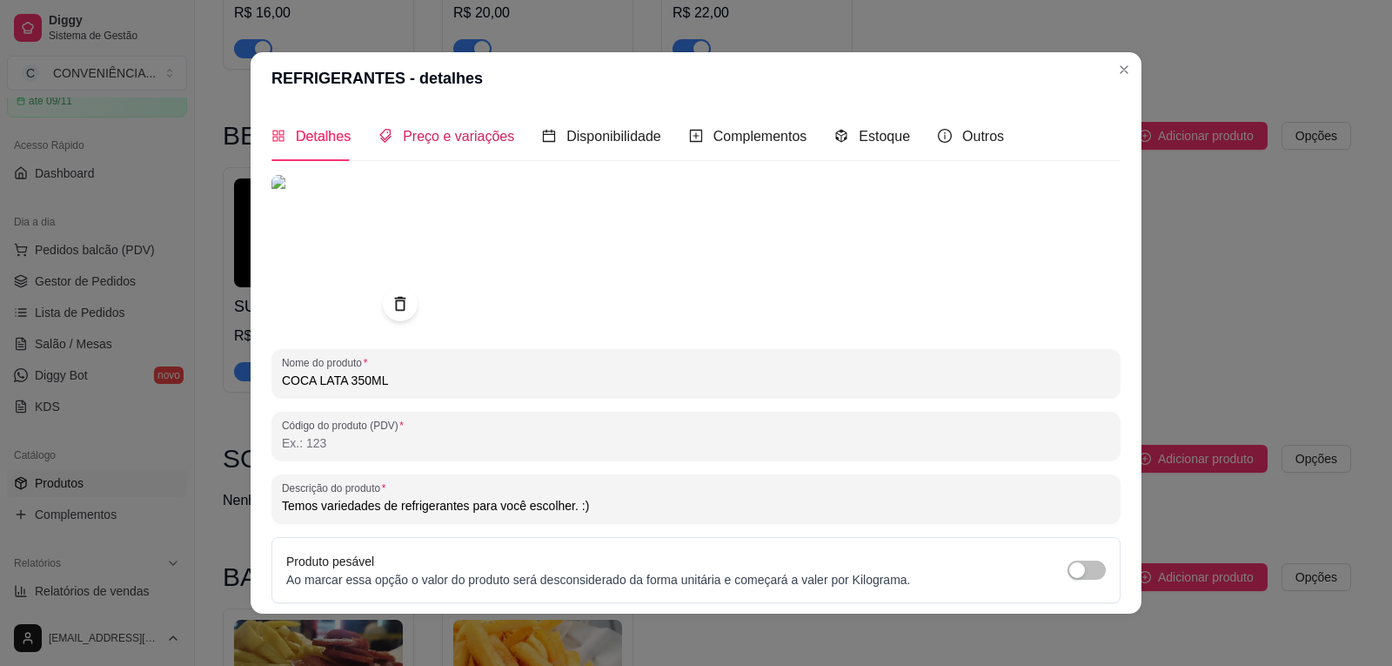
click at [438, 144] on span "Preço e variações" at bounding box center [458, 136] width 111 height 15
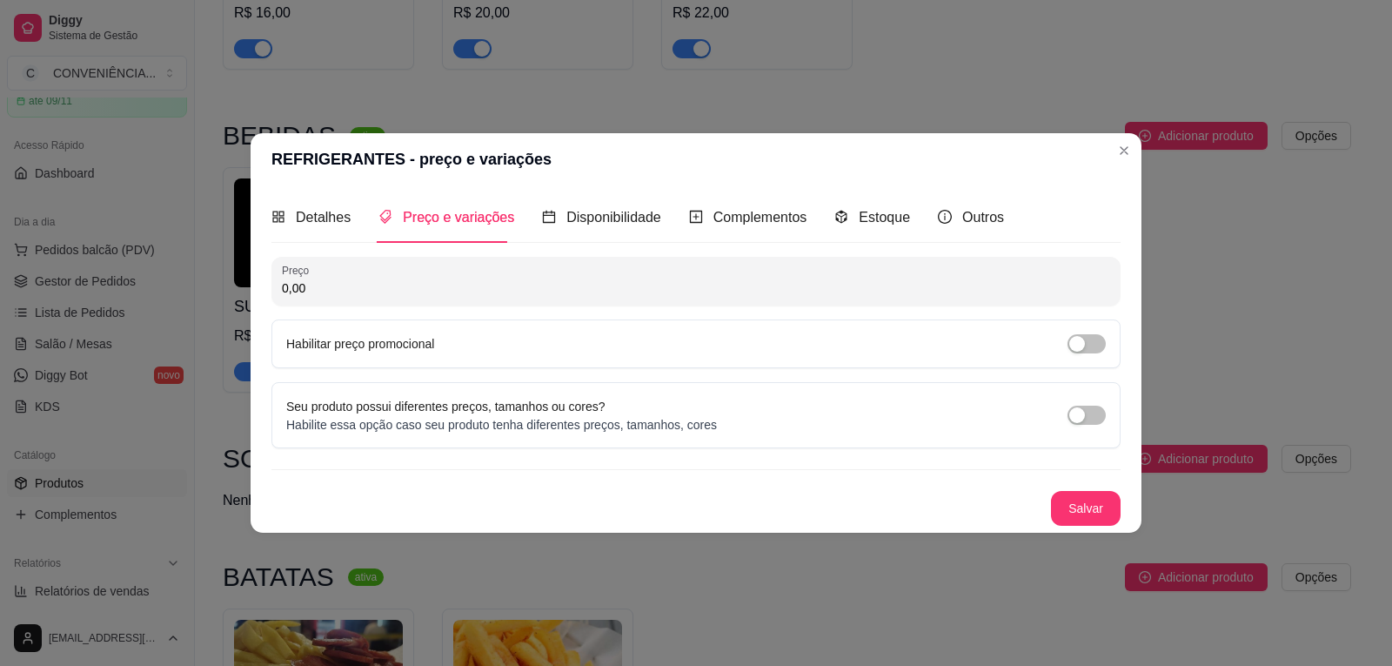
drag, startPoint x: 338, startPoint y: 287, endPoint x: 205, endPoint y: 285, distance: 133.1
click at [205, 285] on div "REFRIGERANTES - preço e variações Detalhes Preço e variações Disponibilidade Co…" at bounding box center [696, 333] width 1392 height 666
type input "5,00"
click at [1095, 504] on button "Salvar" at bounding box center [1086, 508] width 70 height 35
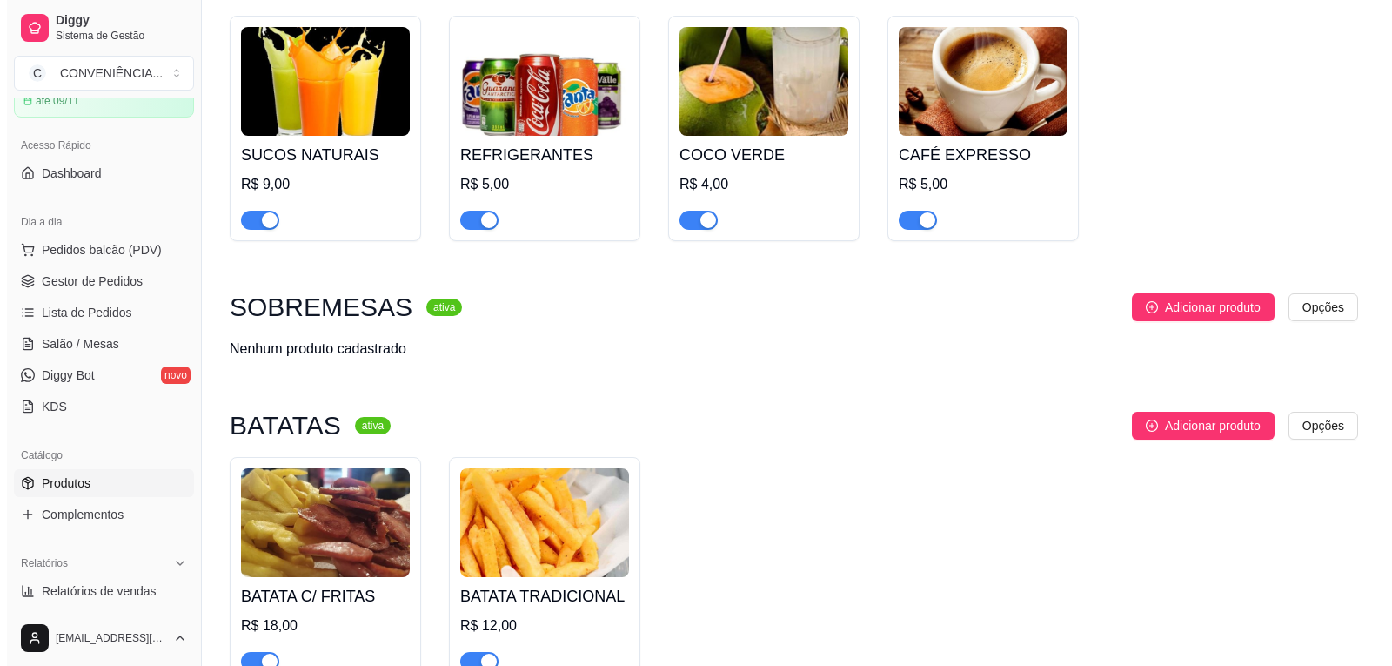
scroll to position [1225, 0]
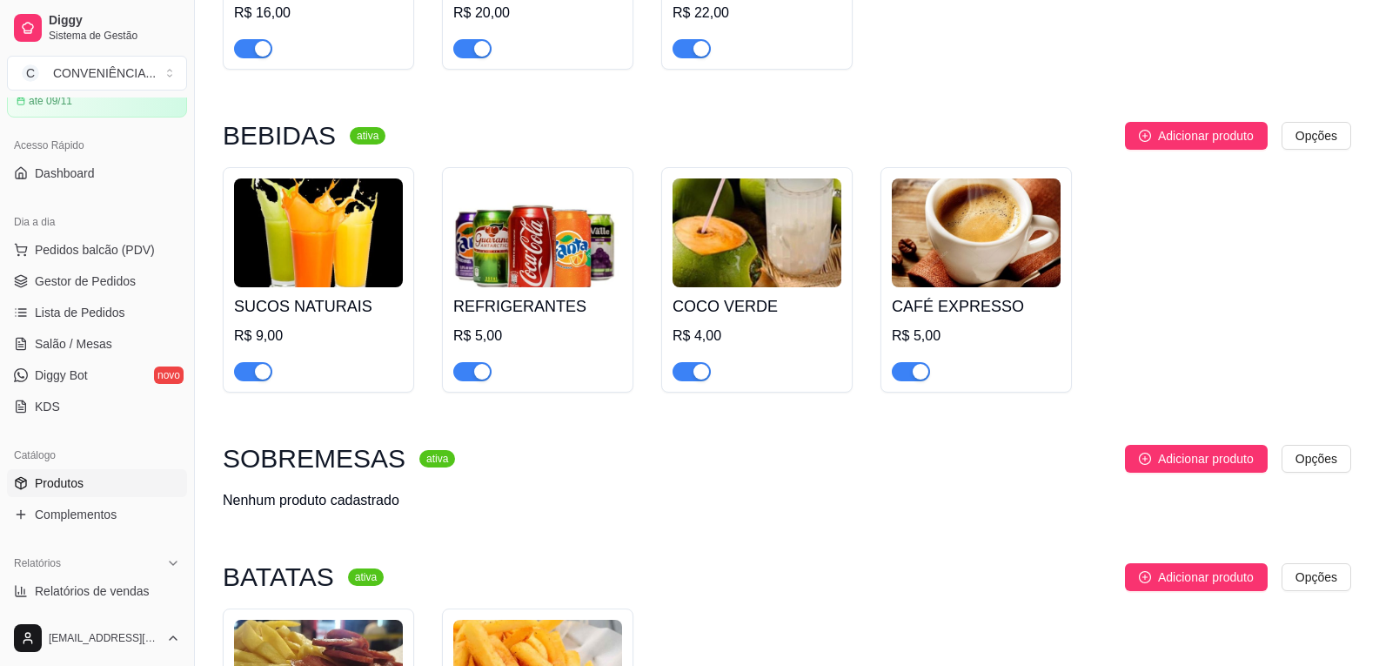
click at [555, 346] on div "R$ 5,00" at bounding box center [537, 335] width 169 height 21
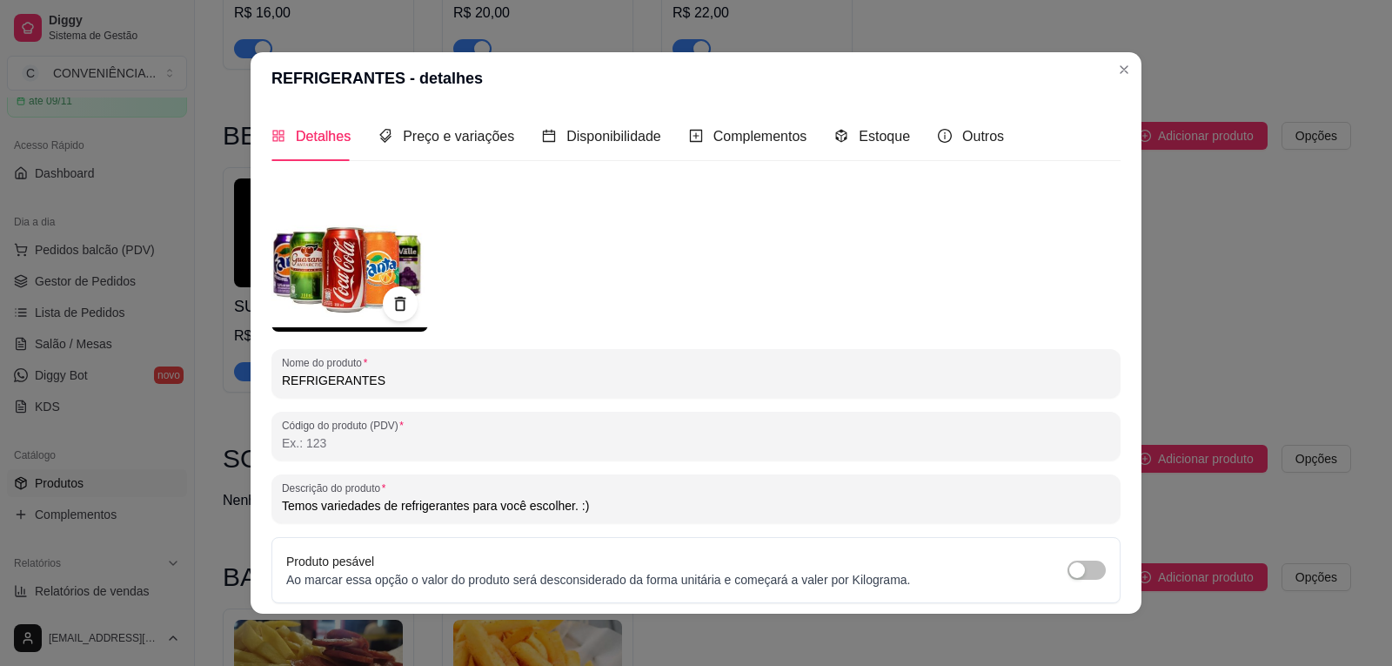
drag, startPoint x: 308, startPoint y: 381, endPoint x: 123, endPoint y: 377, distance: 185.4
click at [123, 377] on div "REFRIGERANTES - detalhes Detalhes Preço e variações Disponibilidade Complemento…" at bounding box center [696, 333] width 1392 height 666
type input "COCA COLA LATA"
drag, startPoint x: 391, startPoint y: 312, endPoint x: 379, endPoint y: 298, distance: 18.5
click at [391, 309] on icon at bounding box center [400, 304] width 20 height 20
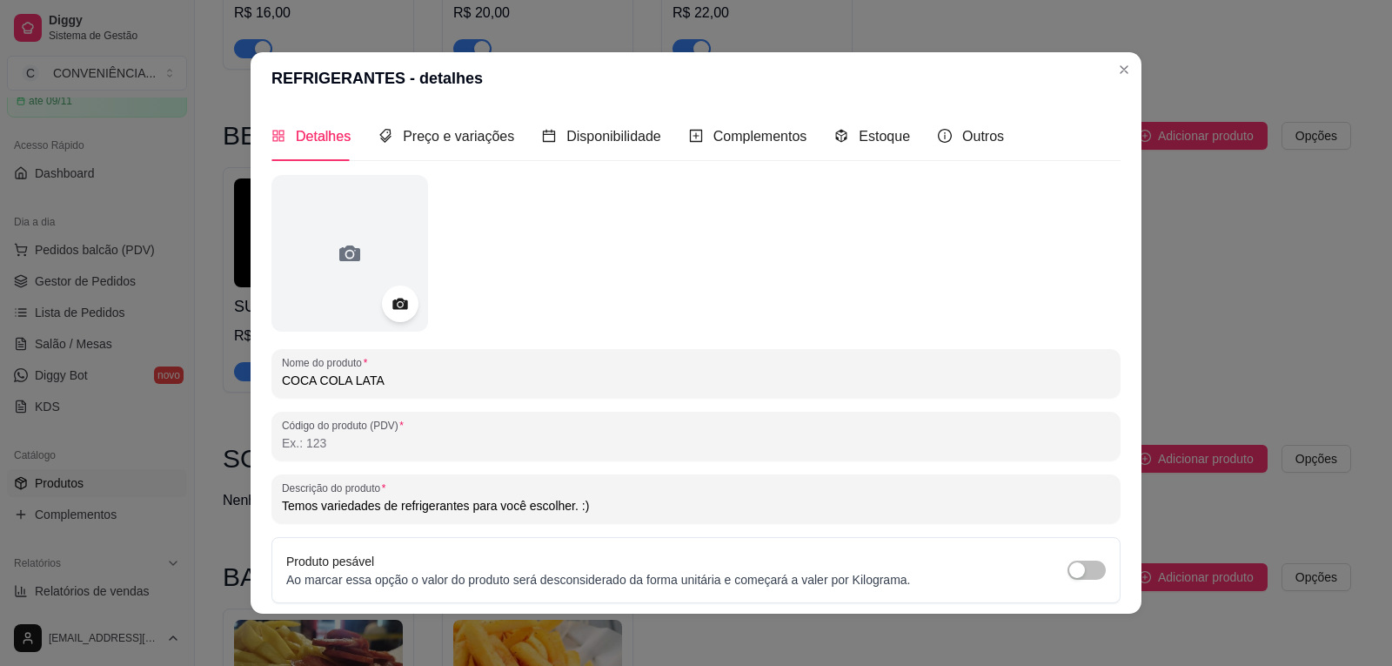
click at [339, 265] on icon at bounding box center [350, 253] width 28 height 28
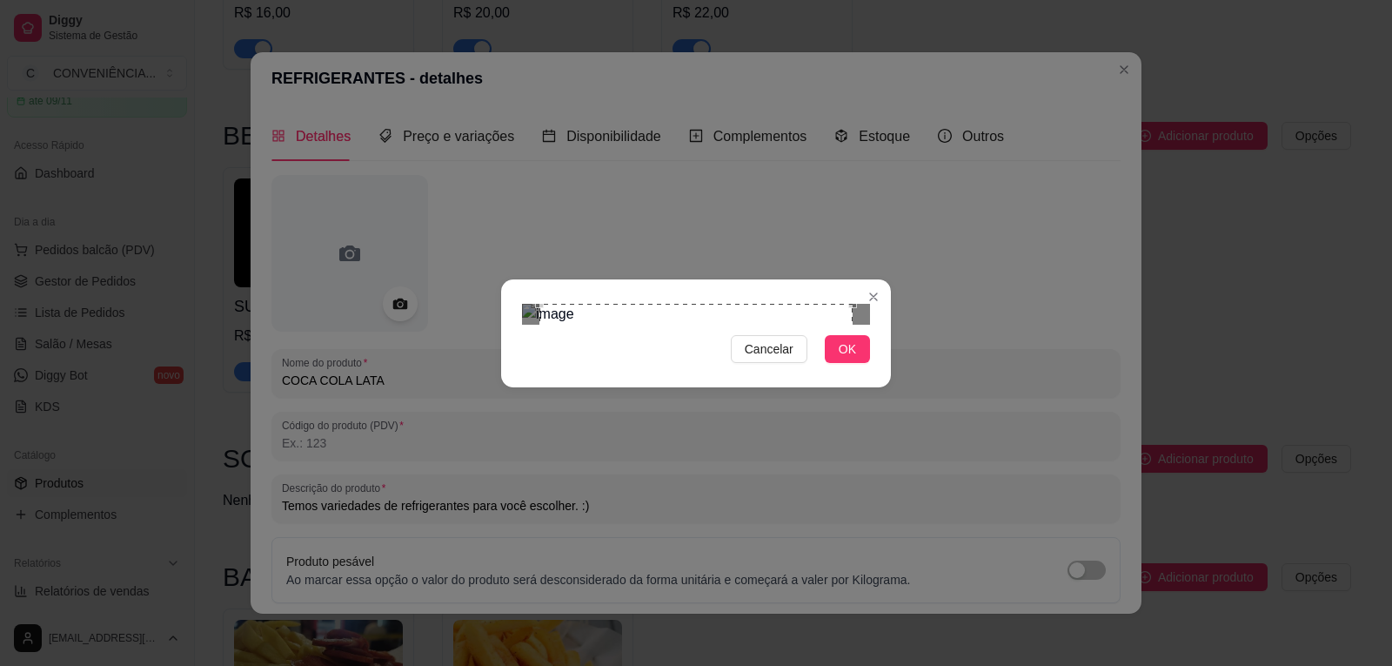
click at [762, 317] on div "Use the arrow keys to move the crop selection area" at bounding box center [695, 460] width 313 height 313
click at [852, 359] on span "OK" at bounding box center [847, 348] width 17 height 19
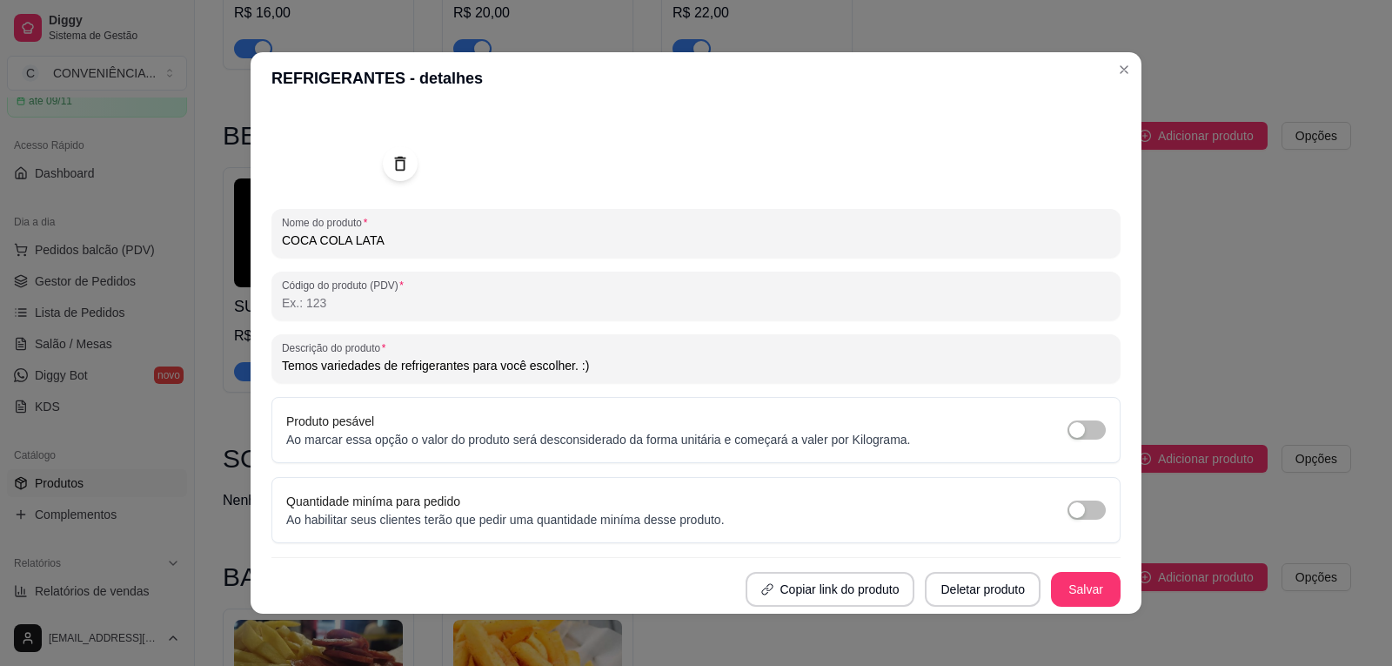
scroll to position [3, 0]
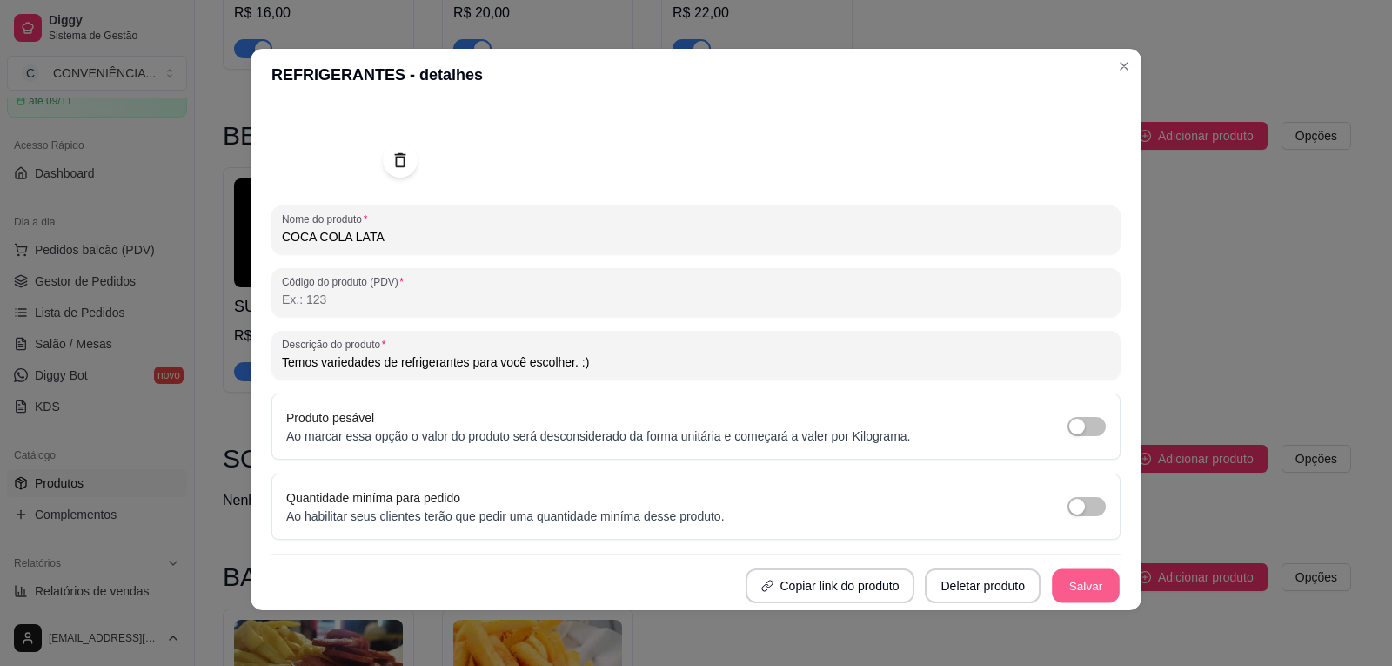
click at [1076, 593] on button "Salvar" at bounding box center [1086, 586] width 68 height 34
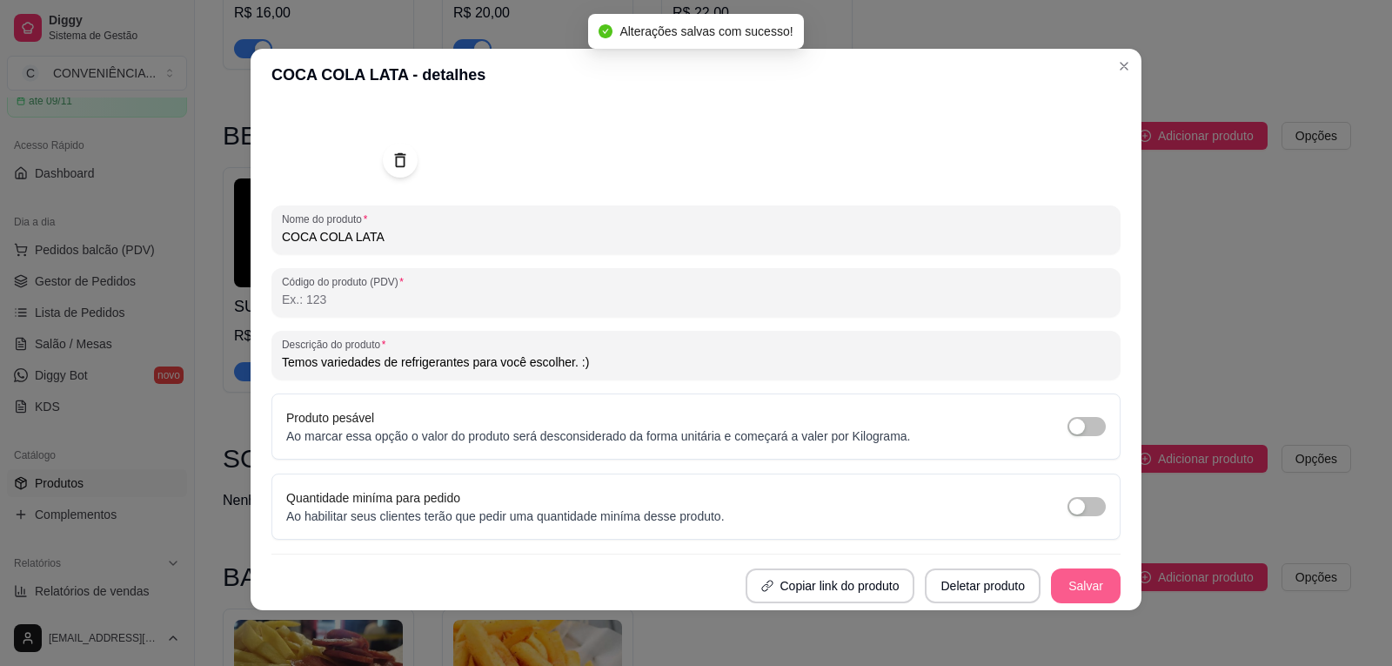
click at [1064, 584] on button "Salvar" at bounding box center [1086, 585] width 70 height 35
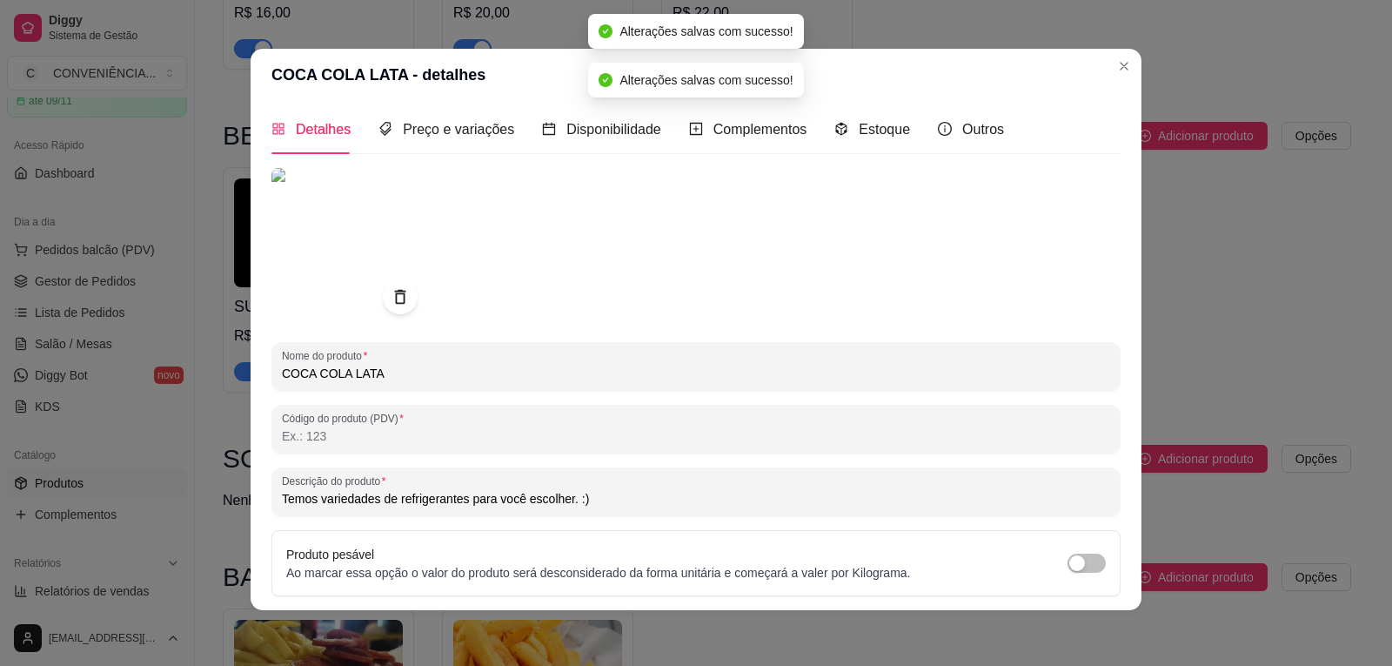
scroll to position [0, 0]
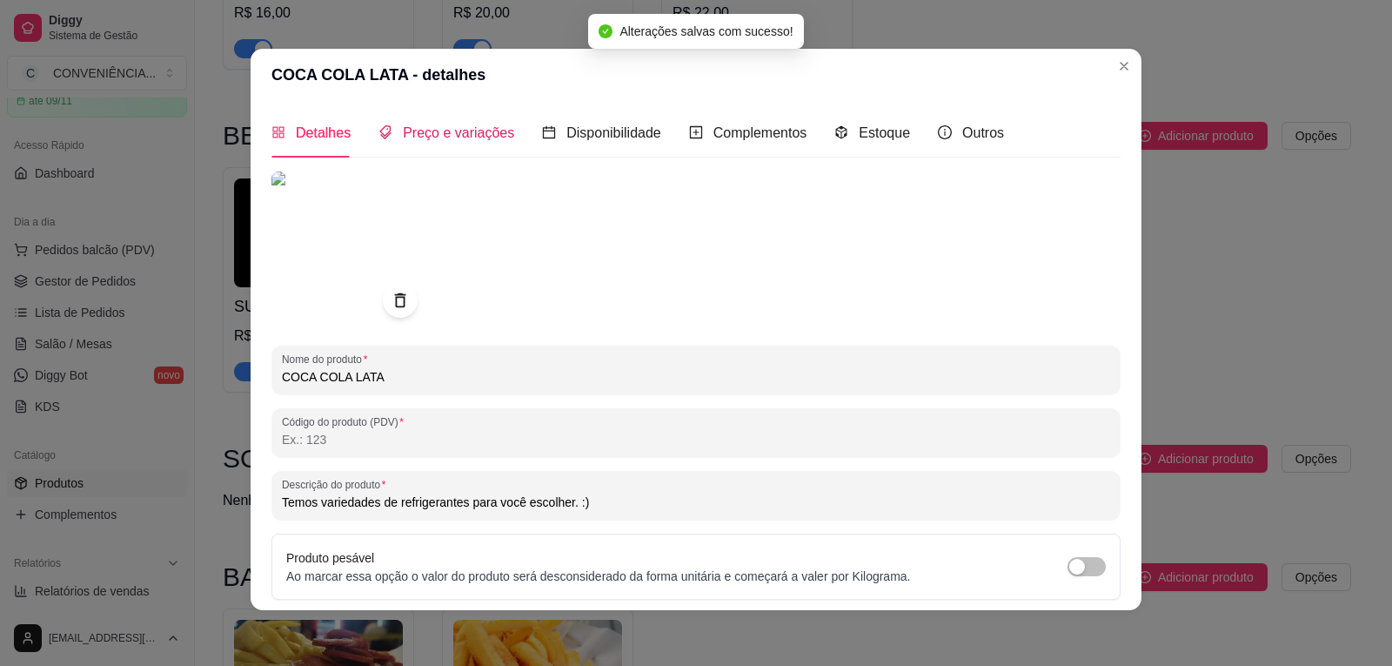
click at [436, 138] on span "Preço e variações" at bounding box center [458, 132] width 111 height 15
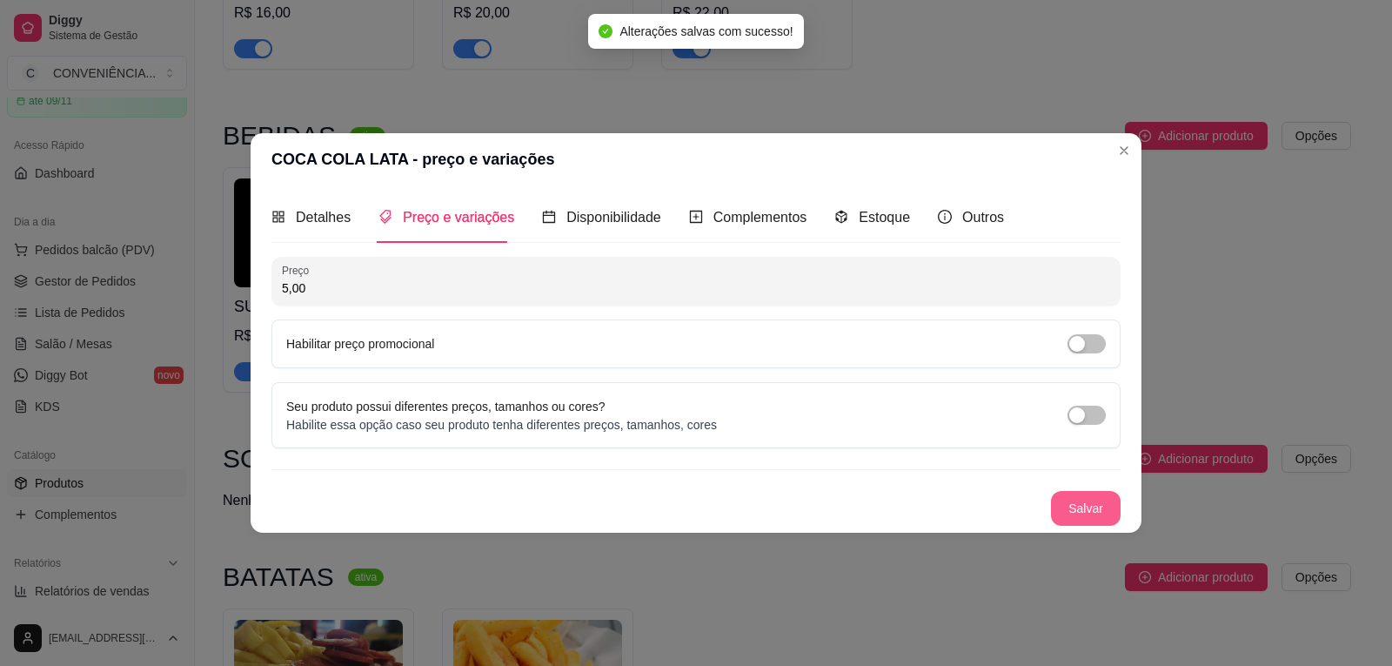
click at [1090, 509] on button "Salvar" at bounding box center [1086, 508] width 70 height 35
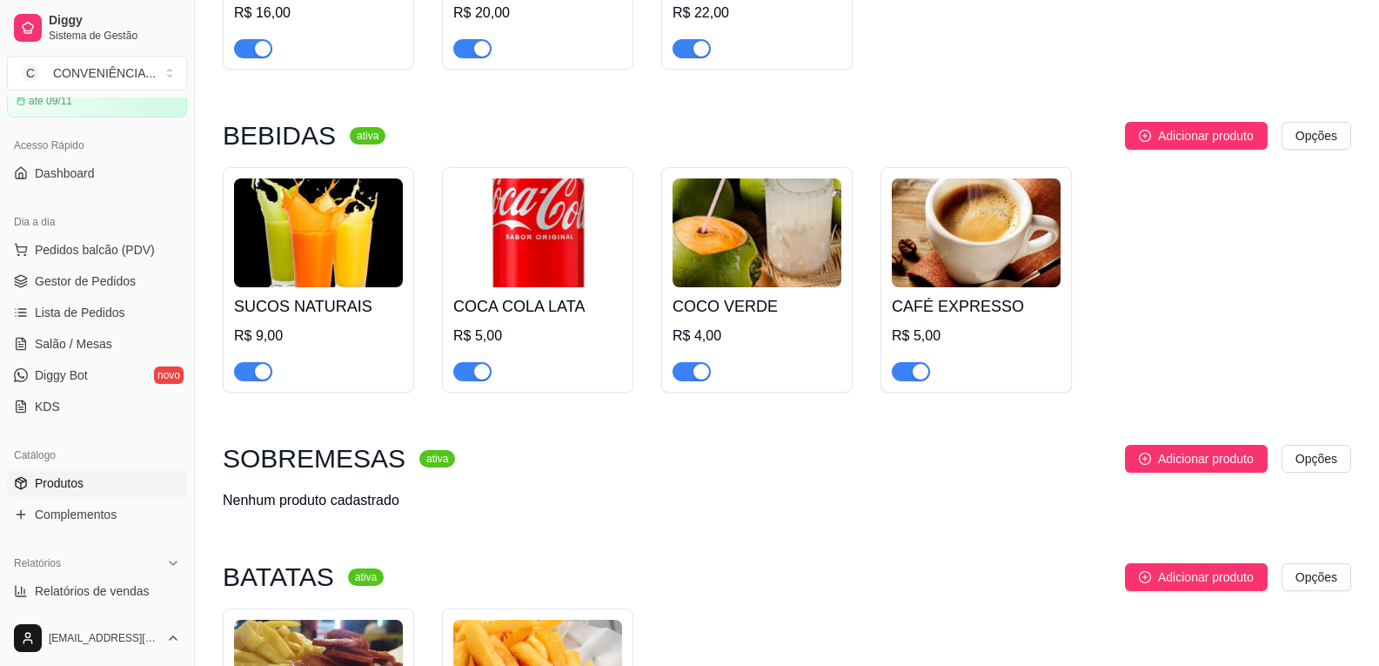
click at [544, 239] on img at bounding box center [537, 232] width 169 height 109
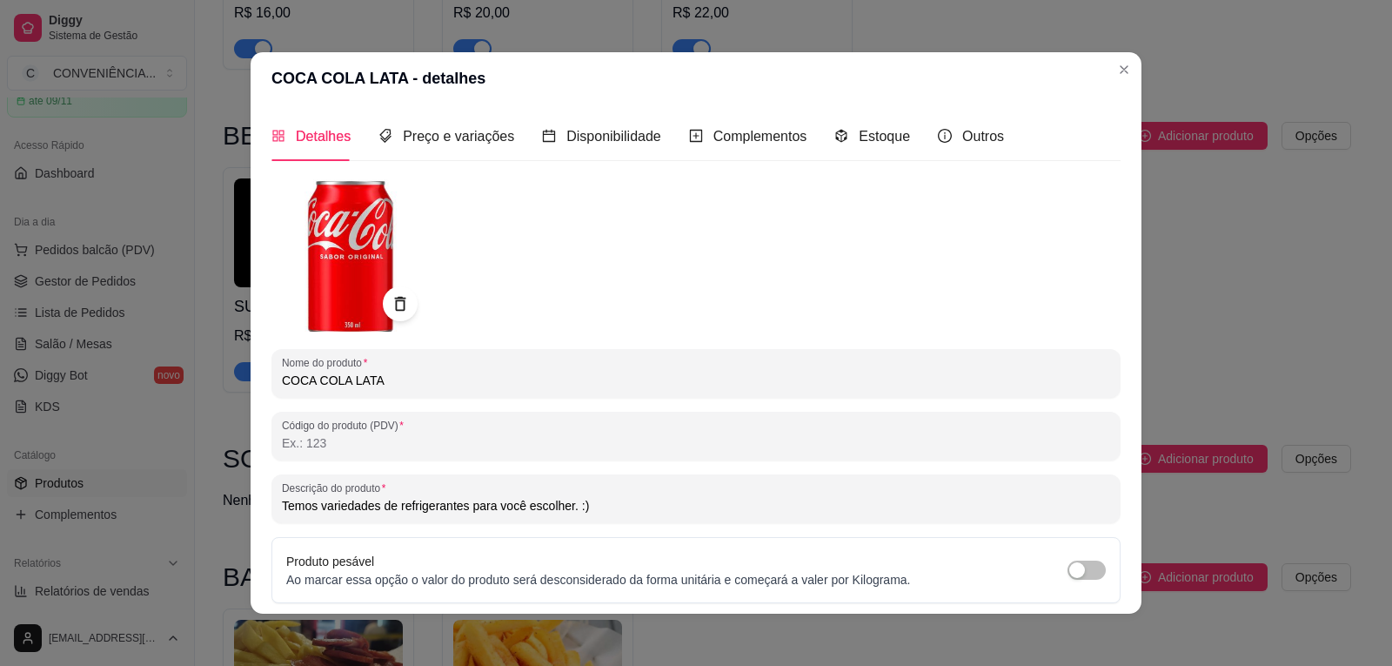
scroll to position [140, 0]
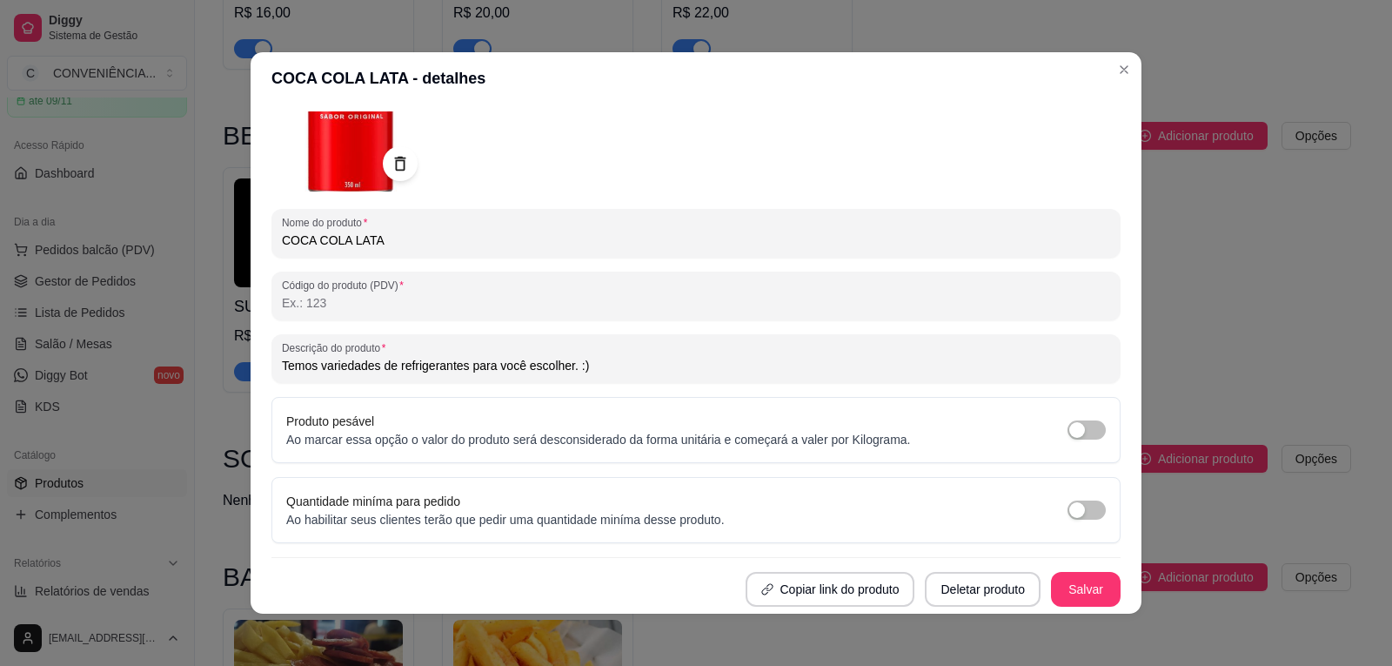
click at [1069, 572] on button "Salvar" at bounding box center [1086, 589] width 70 height 35
click at [1069, 583] on div "Copiar link do produto Deletar produto Salvar" at bounding box center [695, 589] width 849 height 35
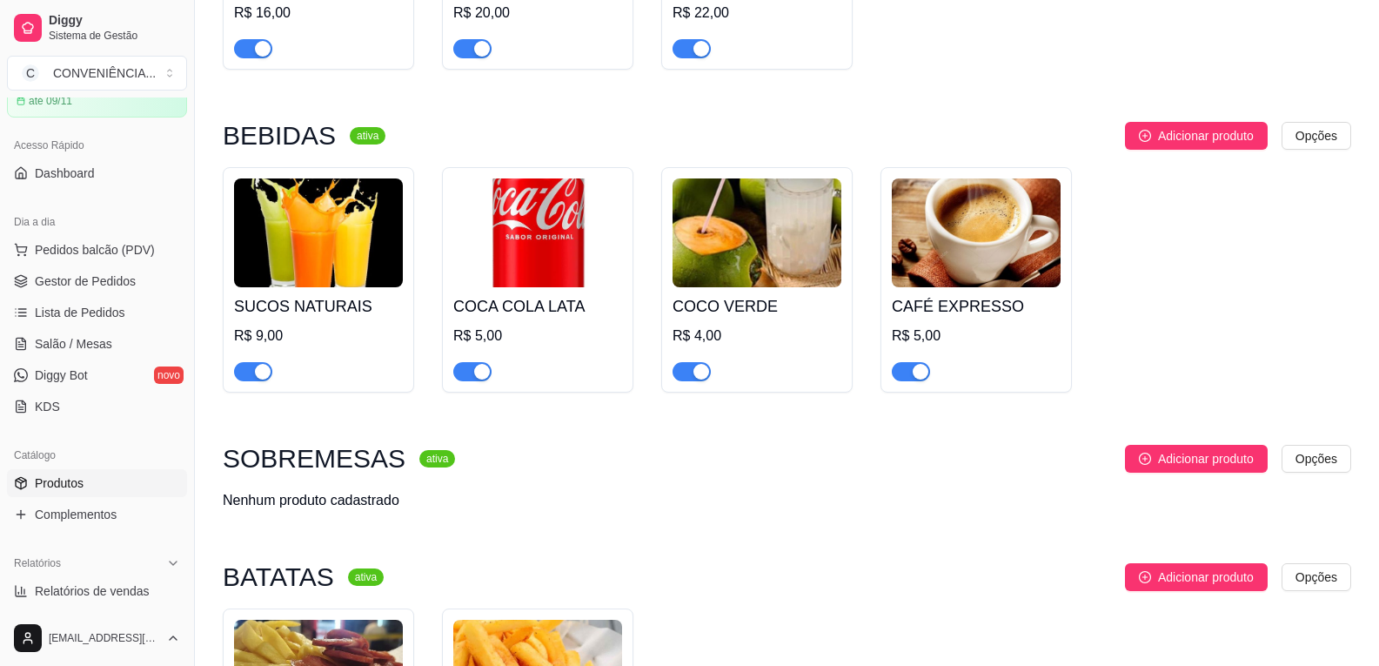
click at [485, 191] on img at bounding box center [537, 232] width 169 height 109
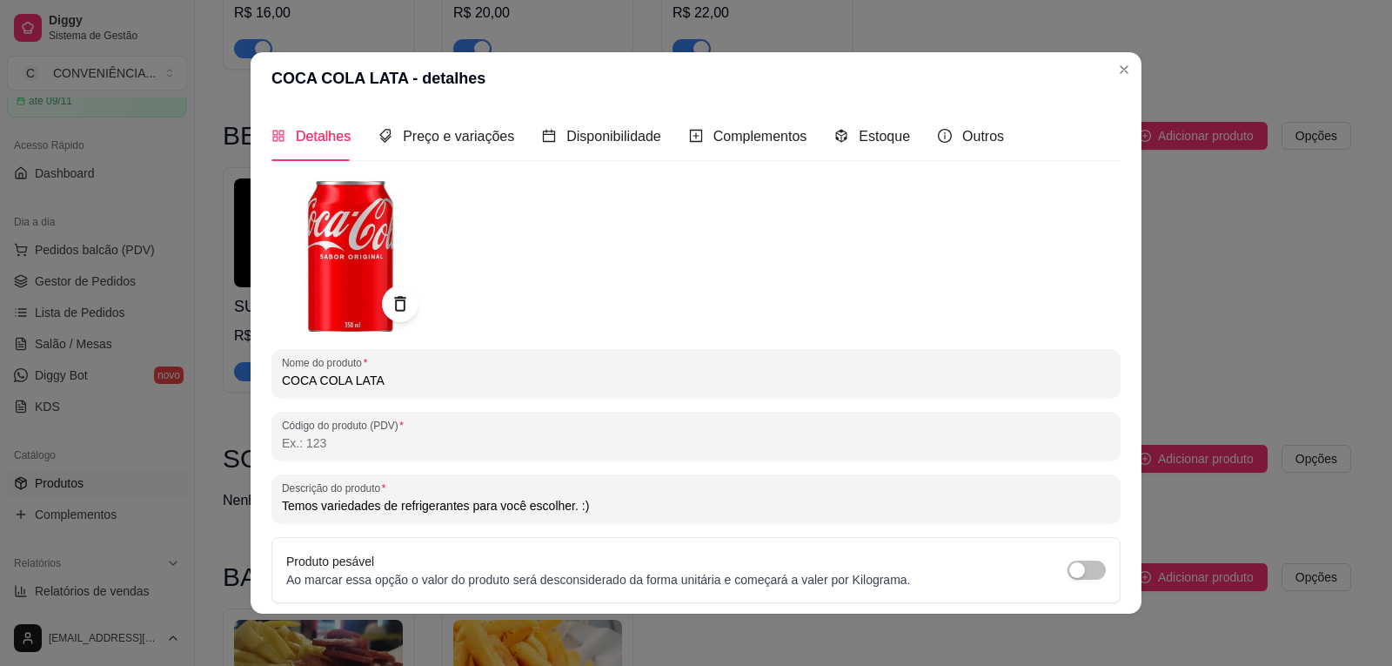
click at [390, 295] on icon at bounding box center [400, 304] width 20 height 20
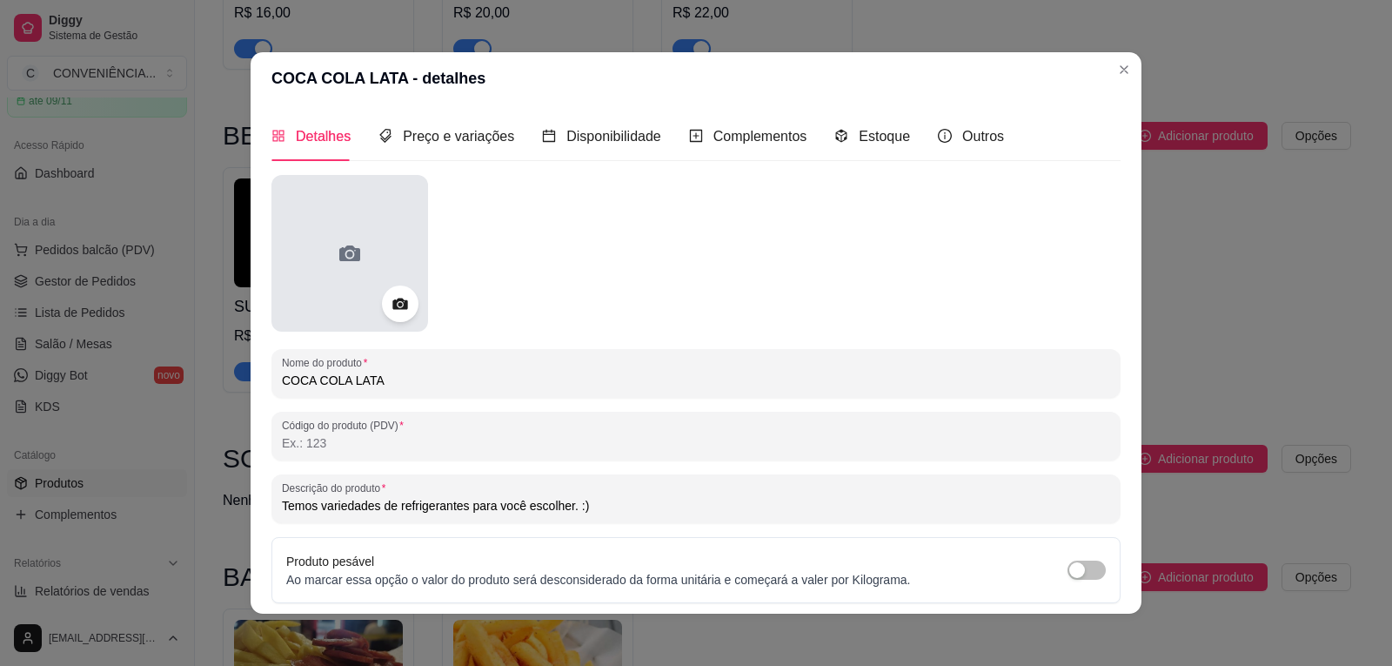
click at [339, 251] on icon at bounding box center [349, 253] width 21 height 16
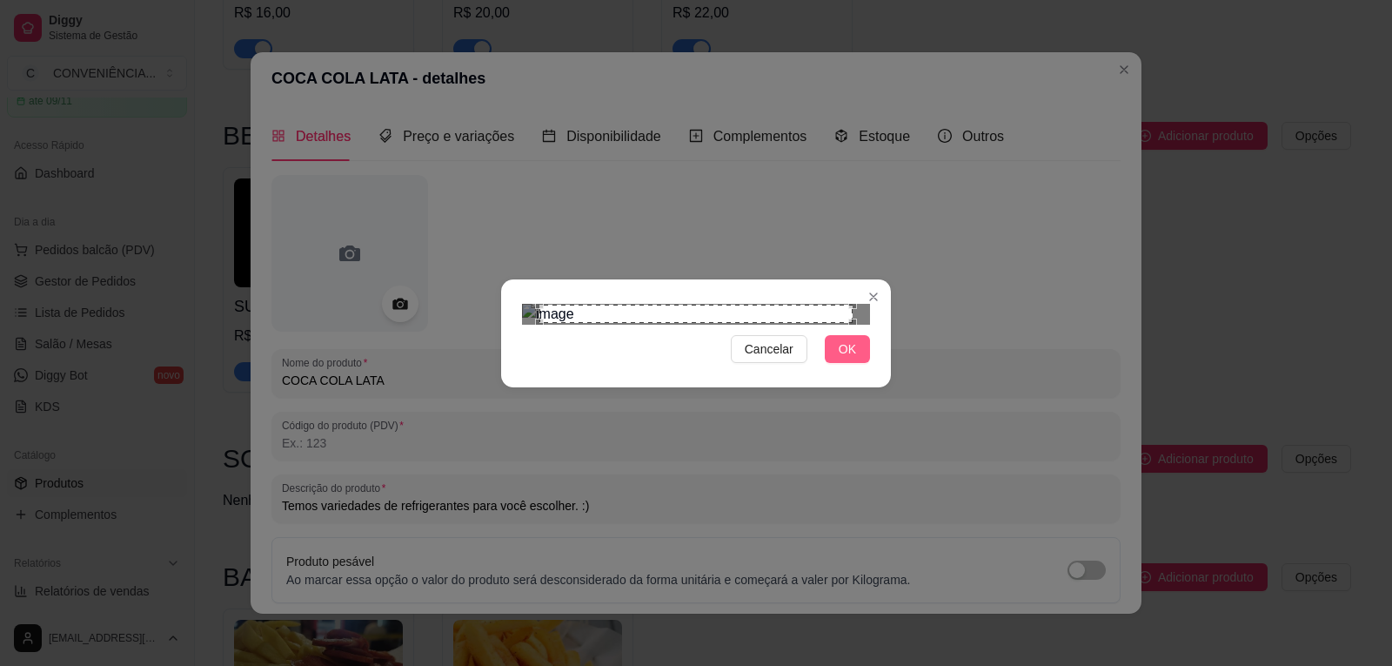
click at [848, 359] on span "OK" at bounding box center [847, 348] width 17 height 19
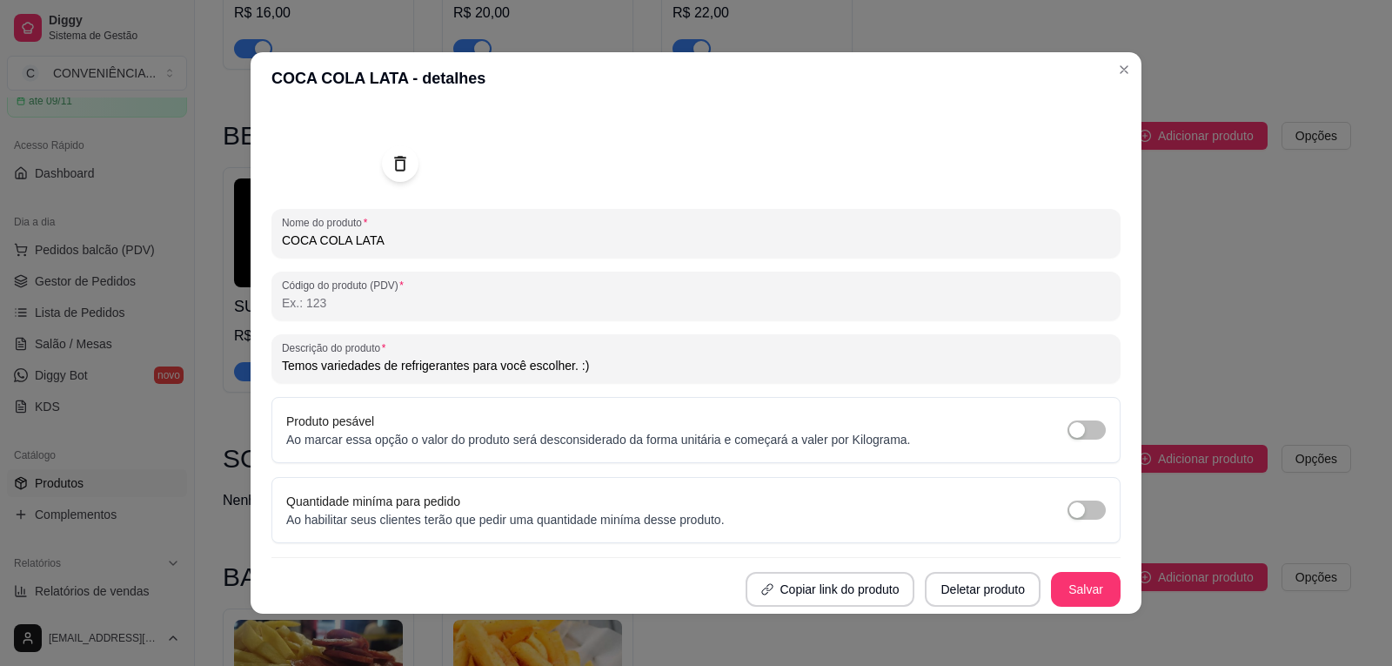
click at [1088, 598] on button "Salvar" at bounding box center [1086, 589] width 70 height 35
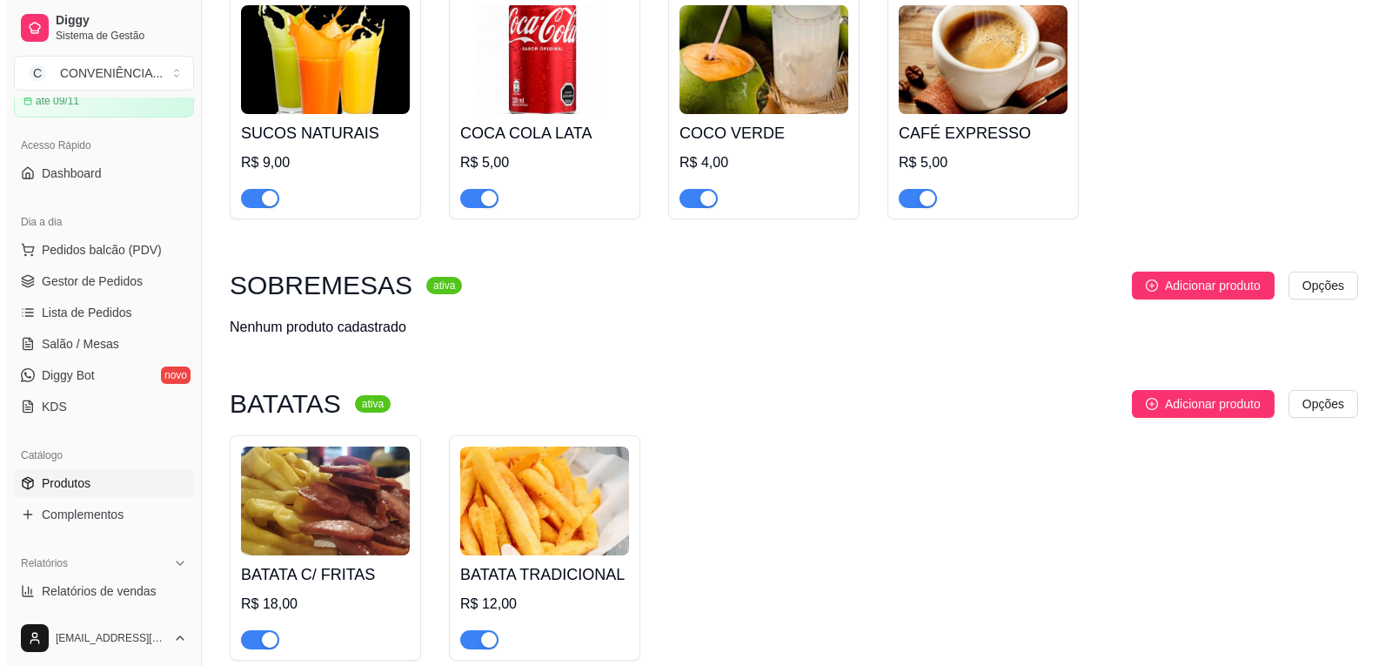
scroll to position [1486, 0]
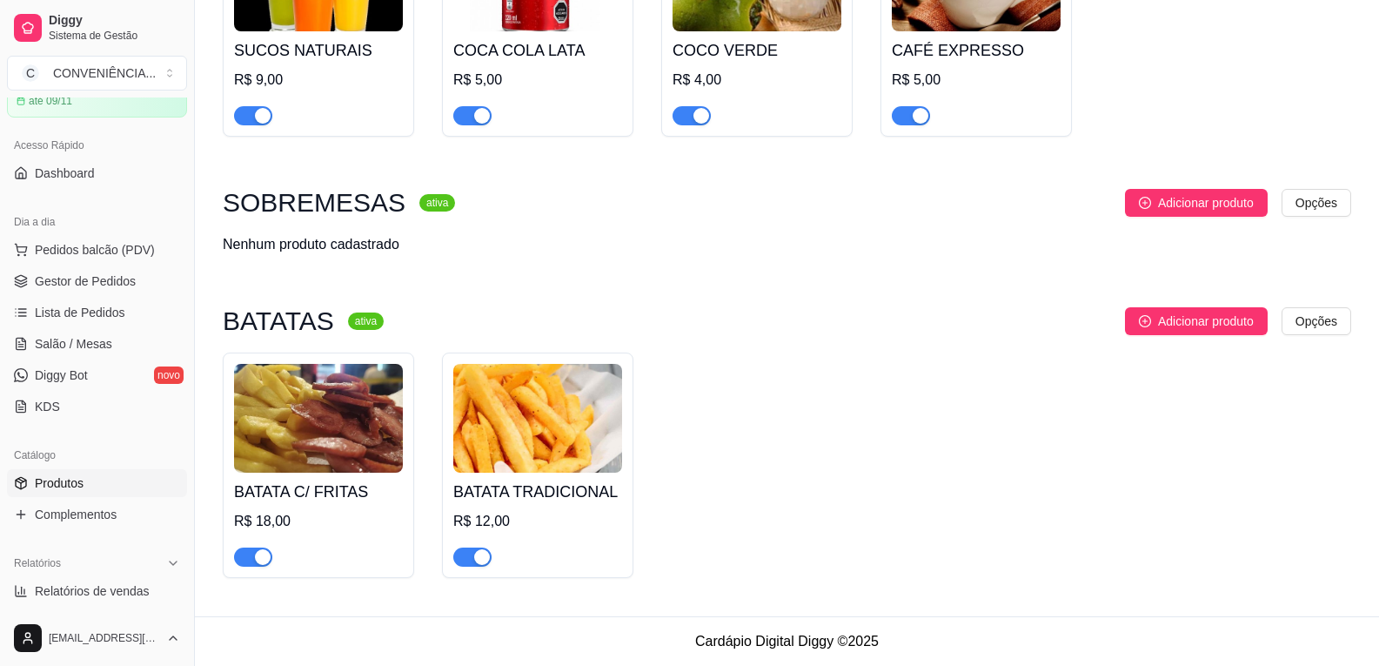
click at [1152, 217] on div "SOBREMESAS ativa Adicionar produto Opções Nenhum produto cadastrado" at bounding box center [787, 222] width 1129 height 66
click at [1152, 210] on button "Adicionar produto" at bounding box center [1196, 203] width 143 height 28
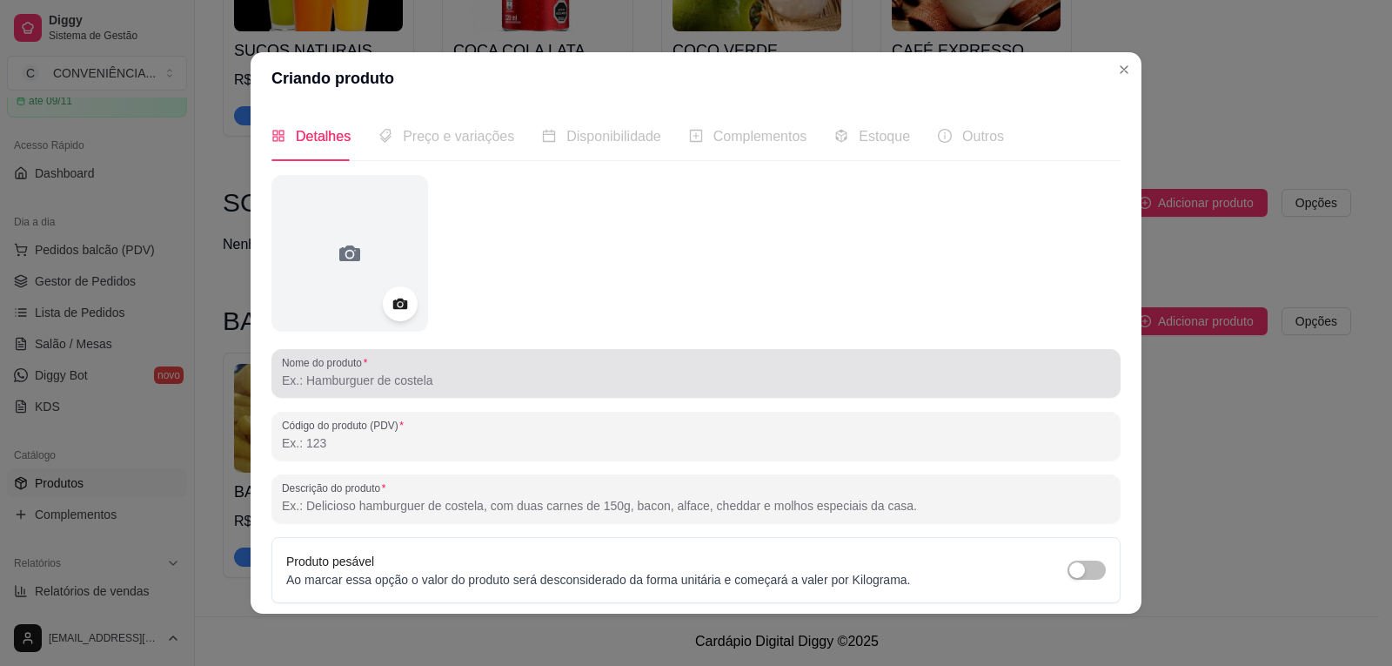
click at [332, 372] on input "Nome do produto" at bounding box center [696, 380] width 828 height 17
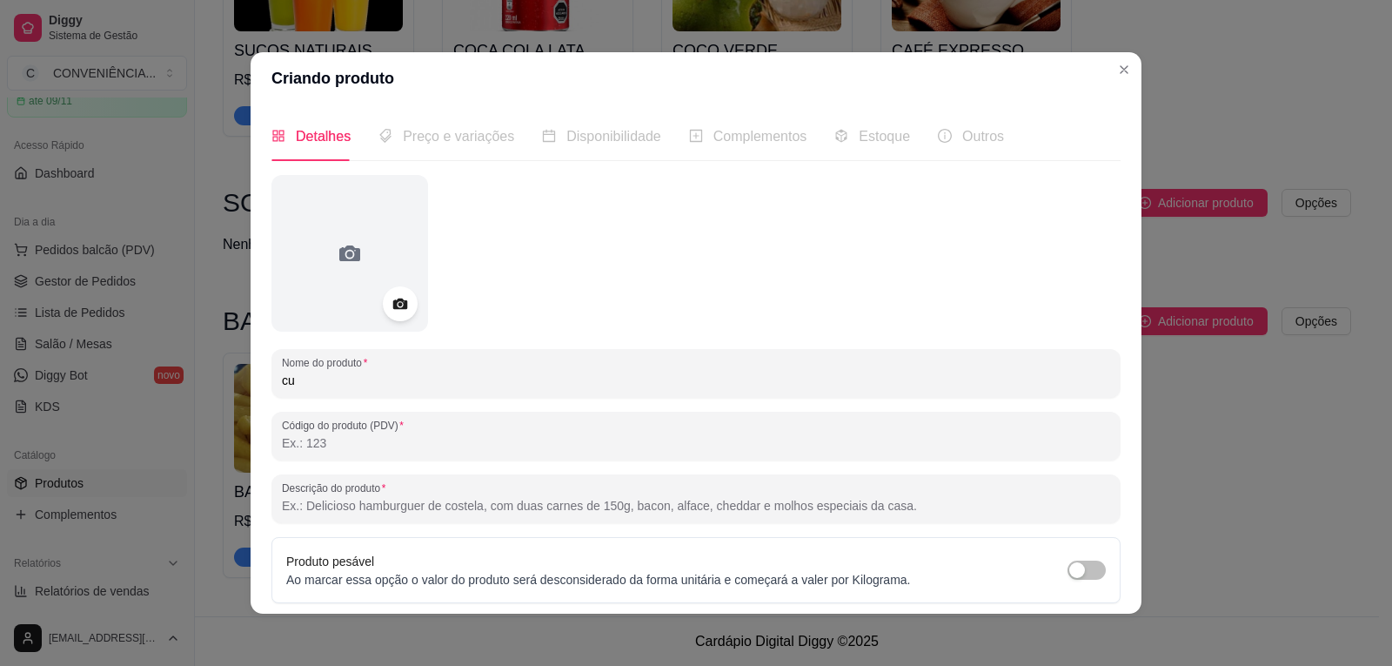
type input "c"
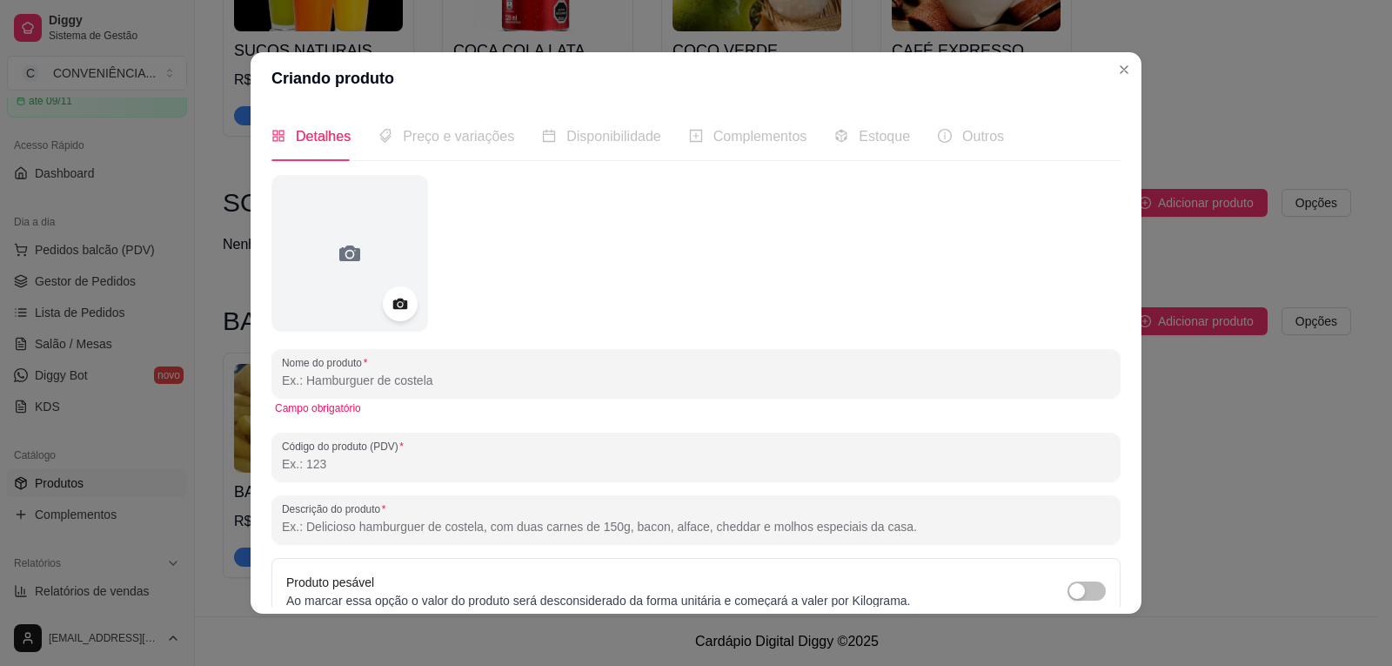
click at [309, 378] on input "Nome do produto" at bounding box center [696, 380] width 828 height 17
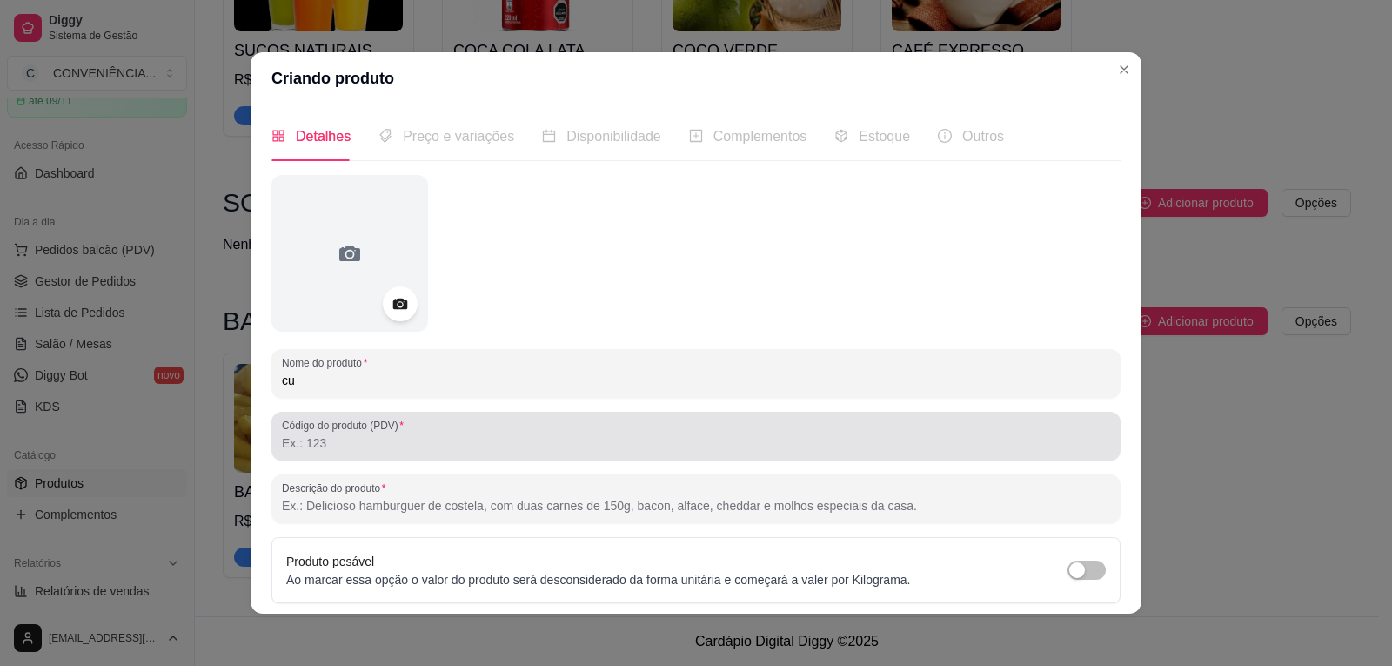
type input "c"
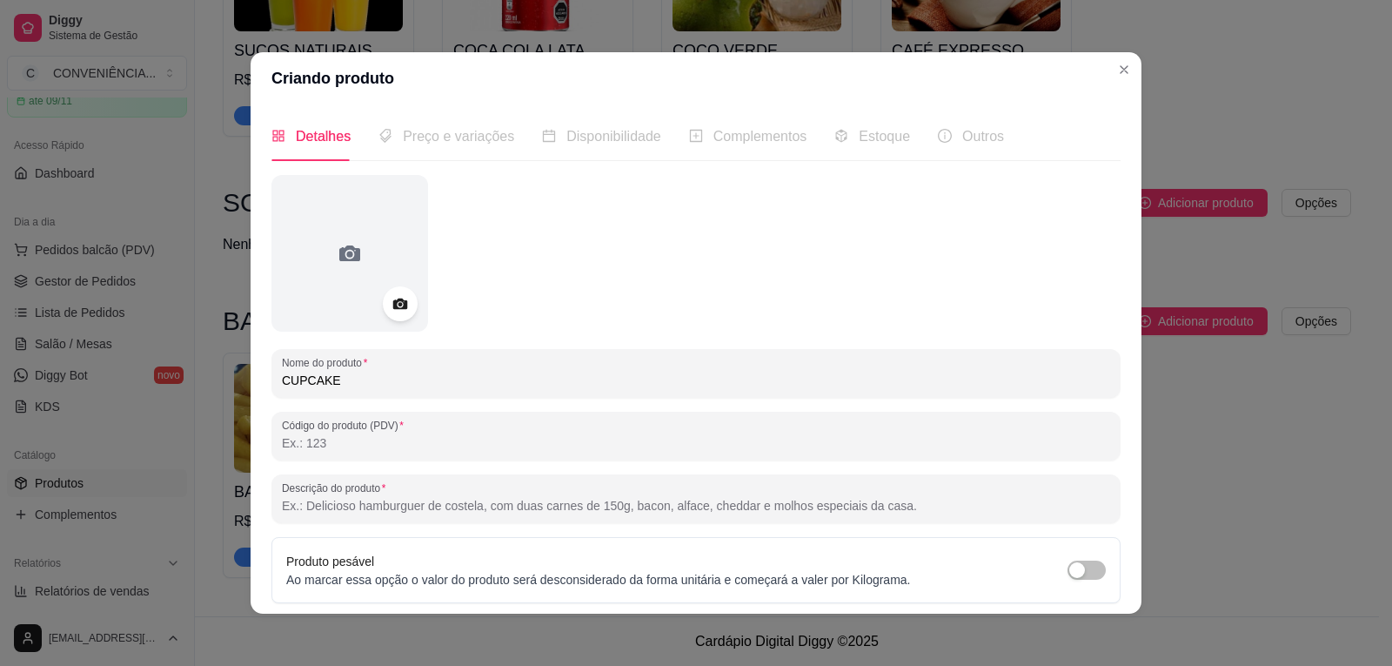
type input "CUPCAKE"
click at [325, 509] on input "Descrição do produto" at bounding box center [696, 505] width 828 height 17
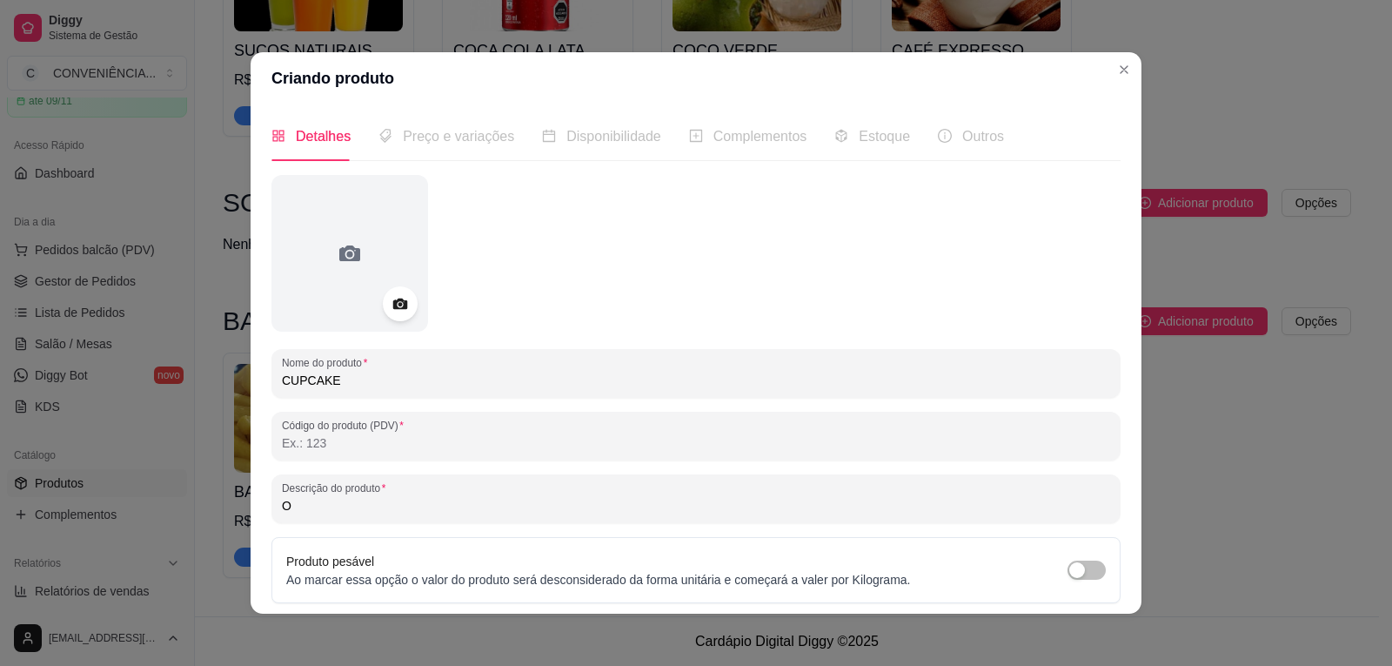
type input "O"
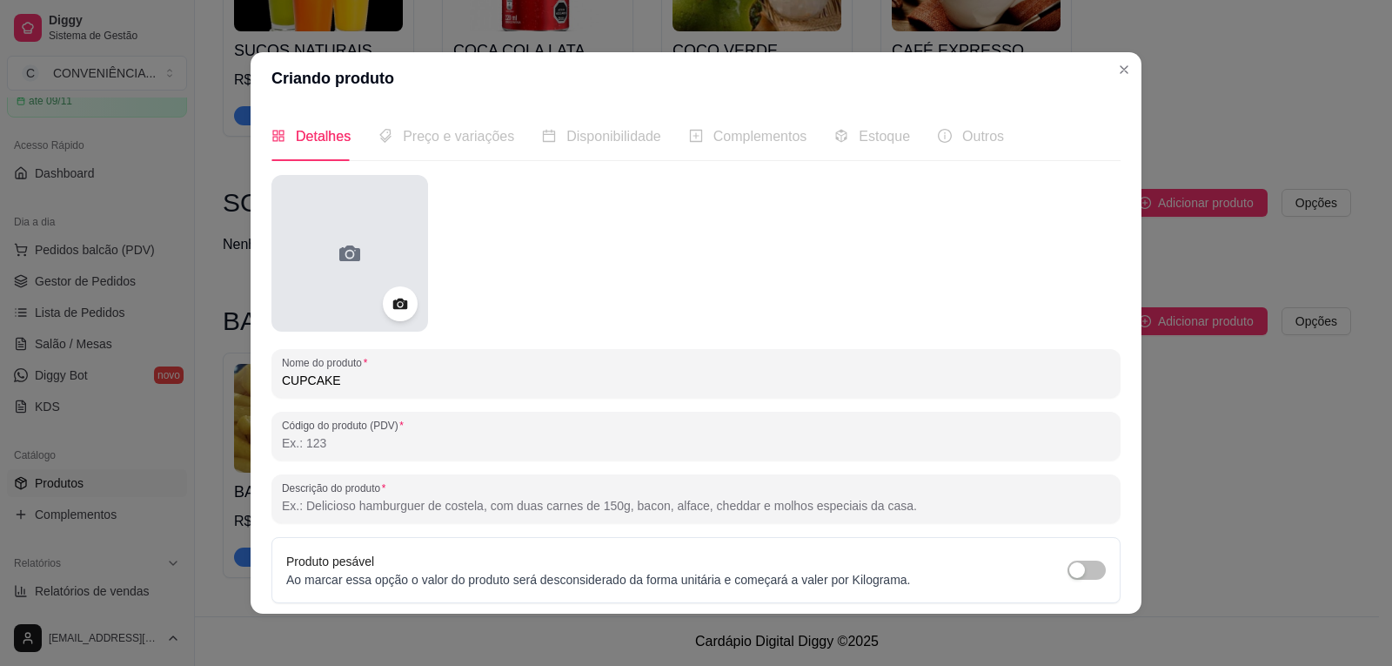
click at [312, 286] on div at bounding box center [349, 253] width 157 height 157
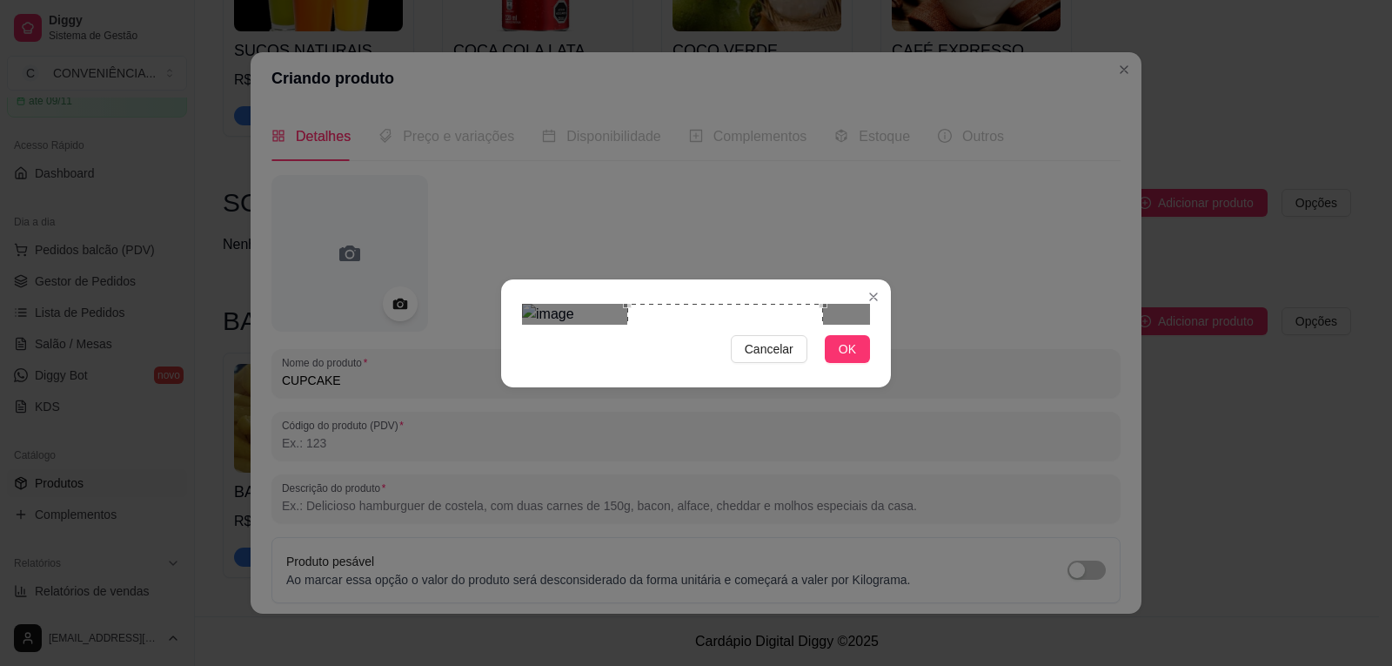
click at [755, 377] on div "Use the arrow keys to move the crop selection area" at bounding box center [725, 402] width 196 height 196
click at [844, 359] on span "OK" at bounding box center [847, 348] width 17 height 19
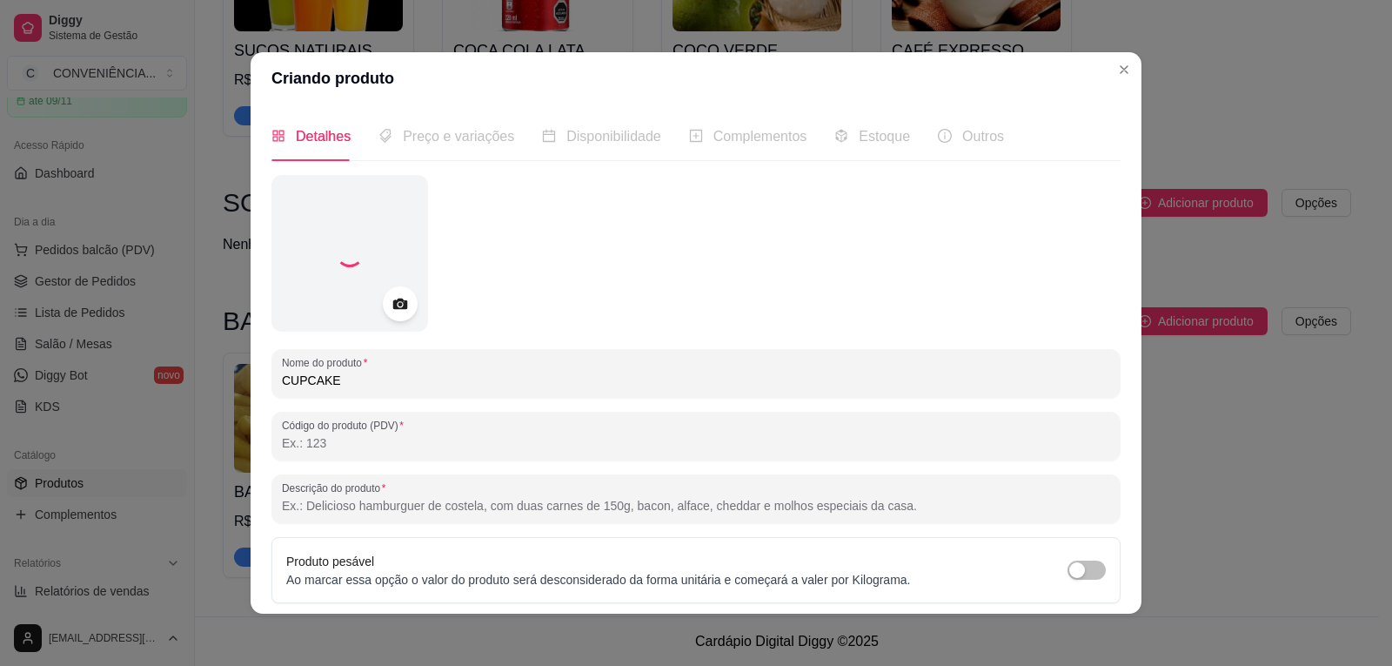
click at [370, 505] on input "Descrição do produto" at bounding box center [696, 505] width 828 height 17
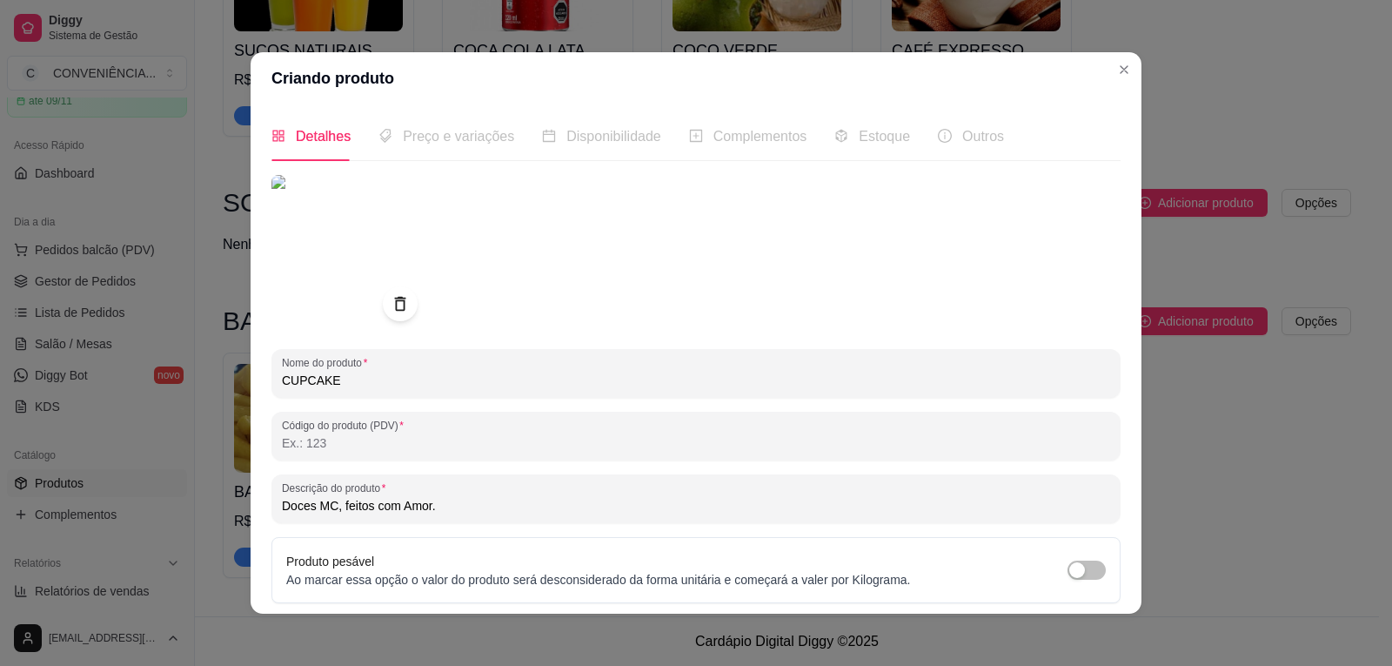
drag, startPoint x: 424, startPoint y: 506, endPoint x: 396, endPoint y: 510, distance: 28.1
click at [396, 510] on input "Doces MC, feitos com Amor." at bounding box center [696, 505] width 828 height 17
click at [361, 512] on input "Doces MC, fe." at bounding box center [696, 505] width 828 height 17
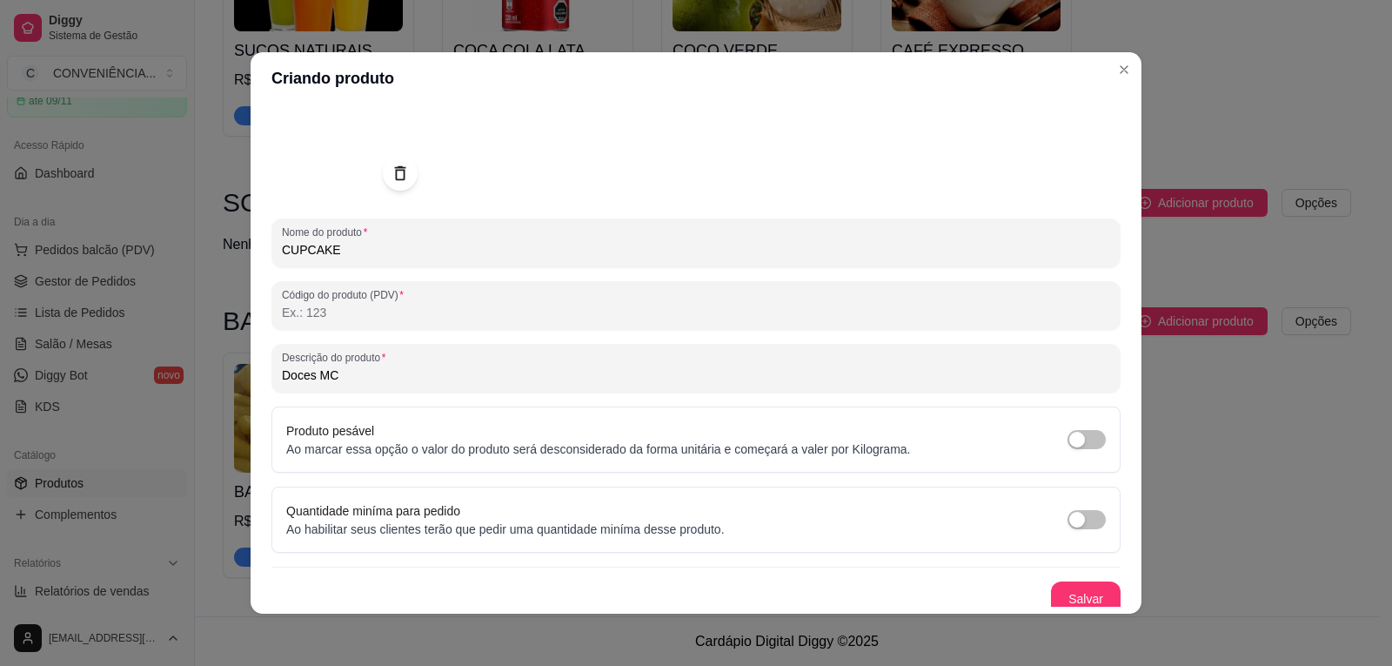
scroll to position [140, 0]
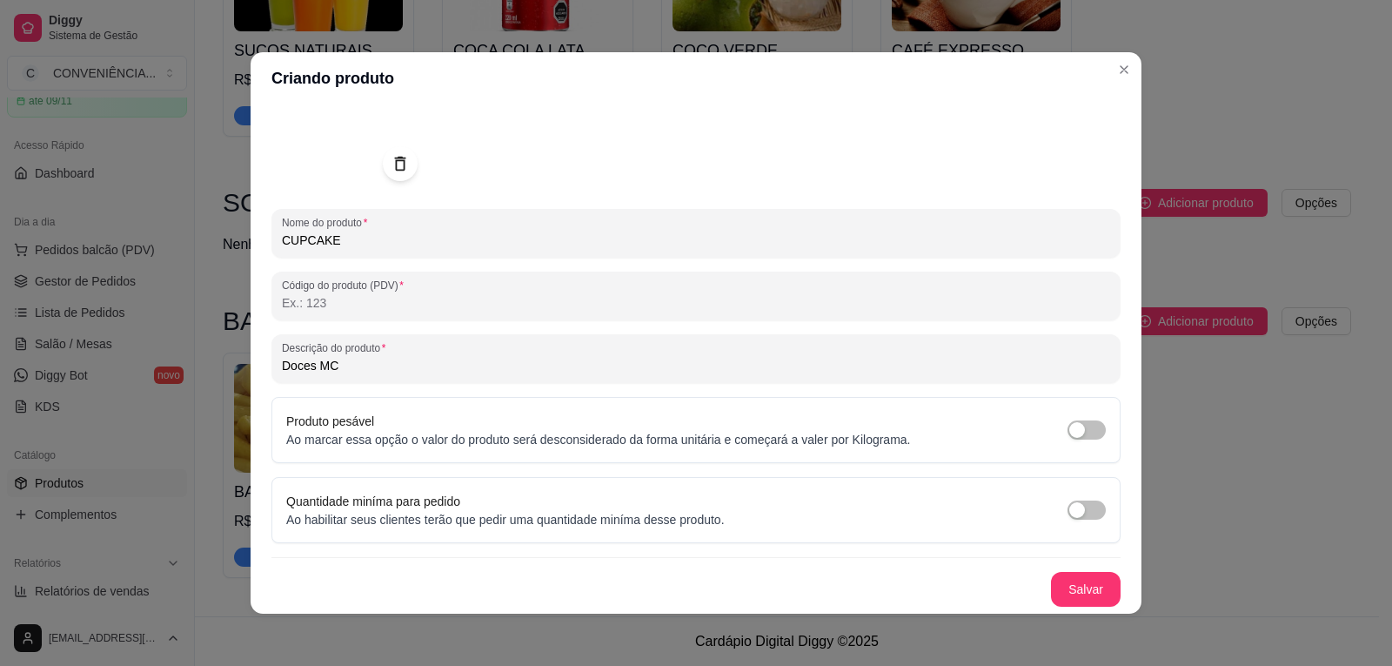
type input "Doces MC"
click at [1051, 595] on button "Salvar" at bounding box center [1086, 589] width 70 height 35
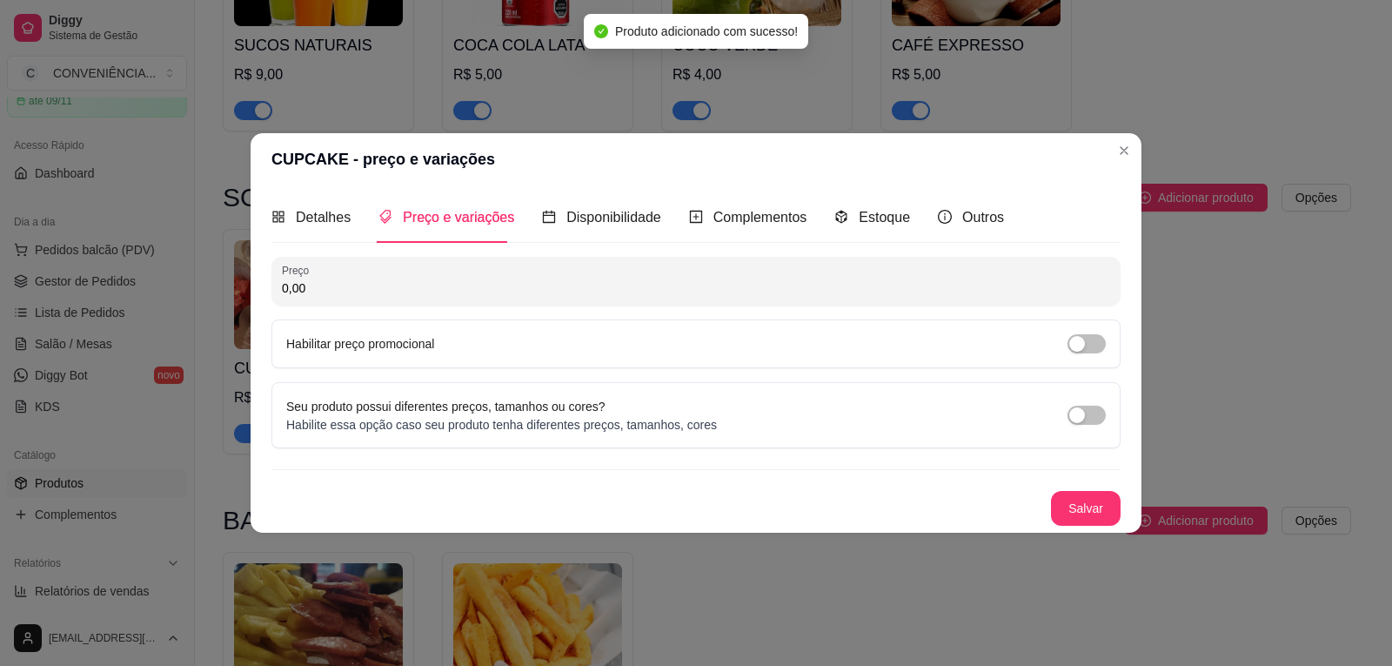
drag, startPoint x: 285, startPoint y: 286, endPoint x: 231, endPoint y: 278, distance: 55.4
click at [231, 279] on div "CUPCAKE - preço e variações Detalhes Preço e variações Disponibilidade Compleme…" at bounding box center [696, 333] width 1392 height 666
type input "5,00"
click at [1094, 510] on button "Salvar" at bounding box center [1086, 508] width 70 height 35
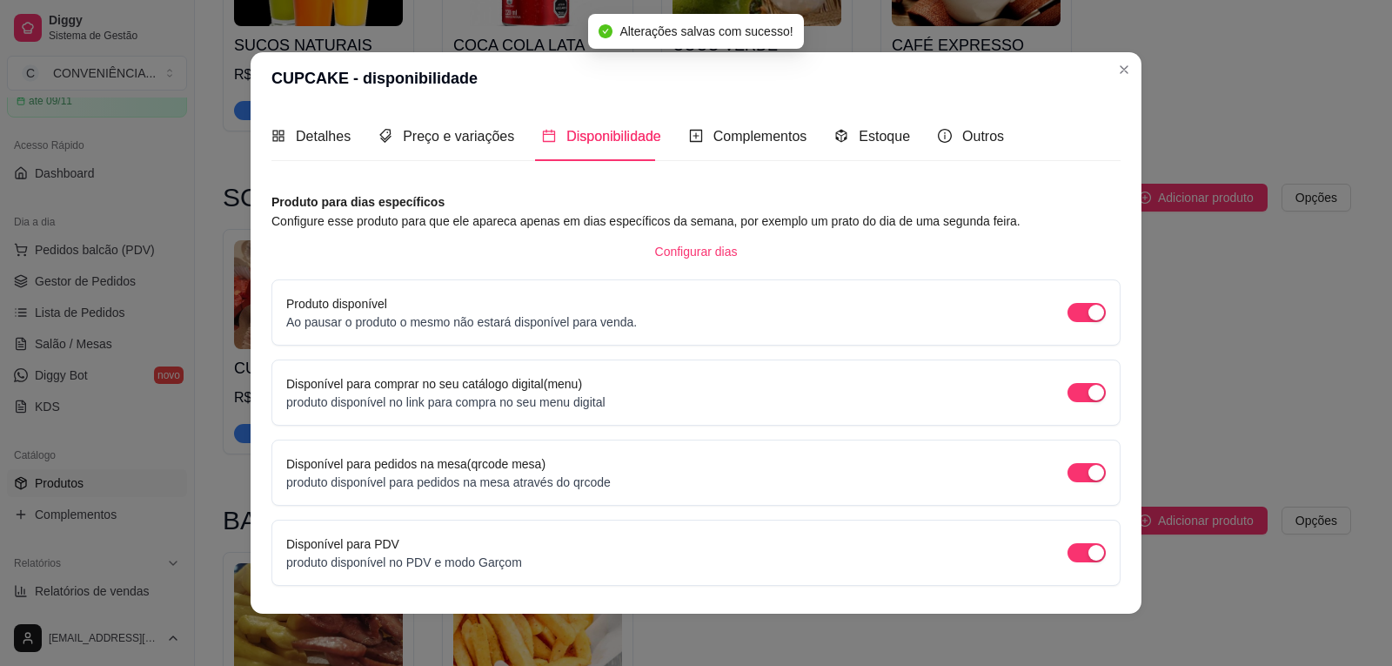
scroll to position [3, 0]
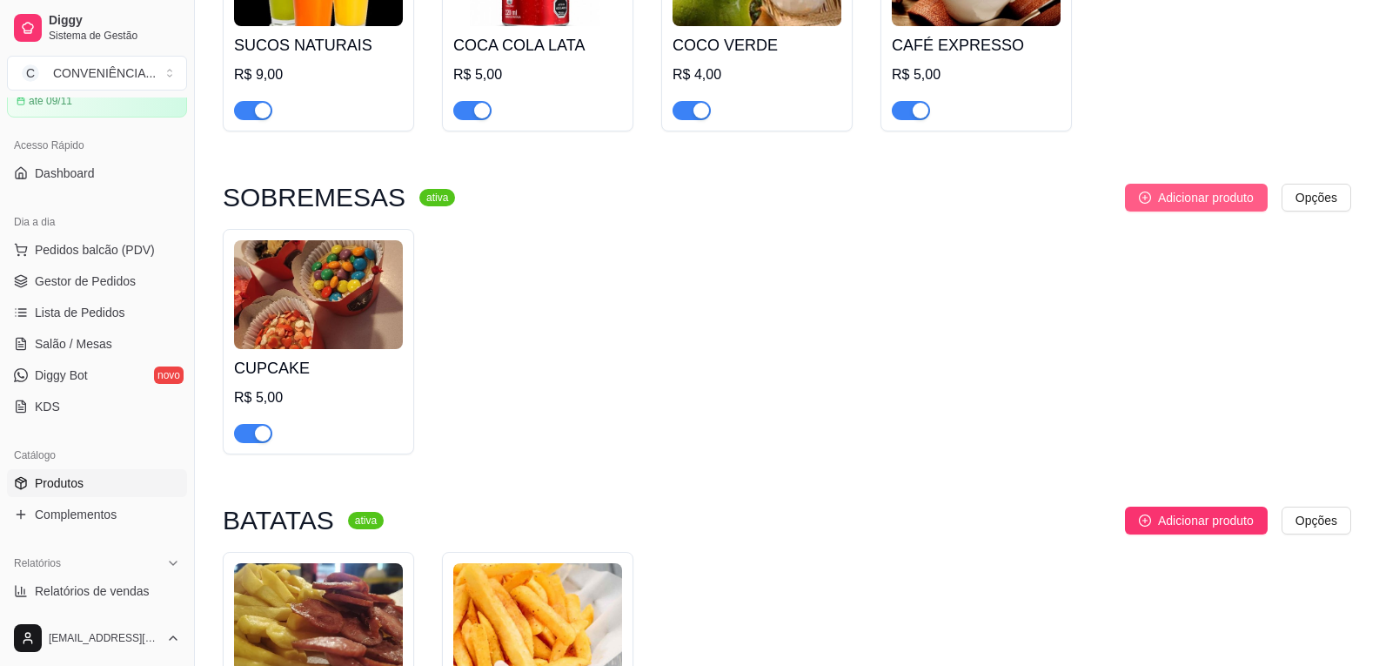
click at [1174, 204] on span "Adicionar produto" at bounding box center [1206, 197] width 96 height 19
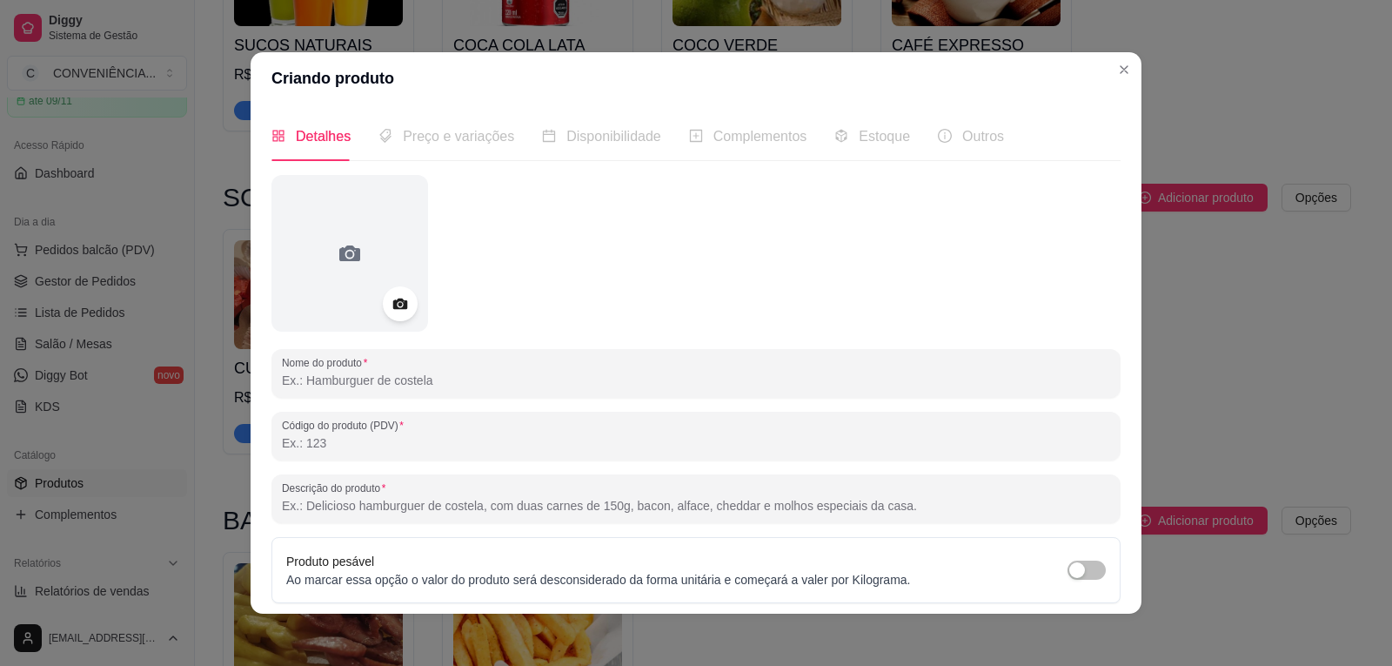
click at [338, 381] on input "Nome do produto" at bounding box center [696, 380] width 828 height 17
type input "b"
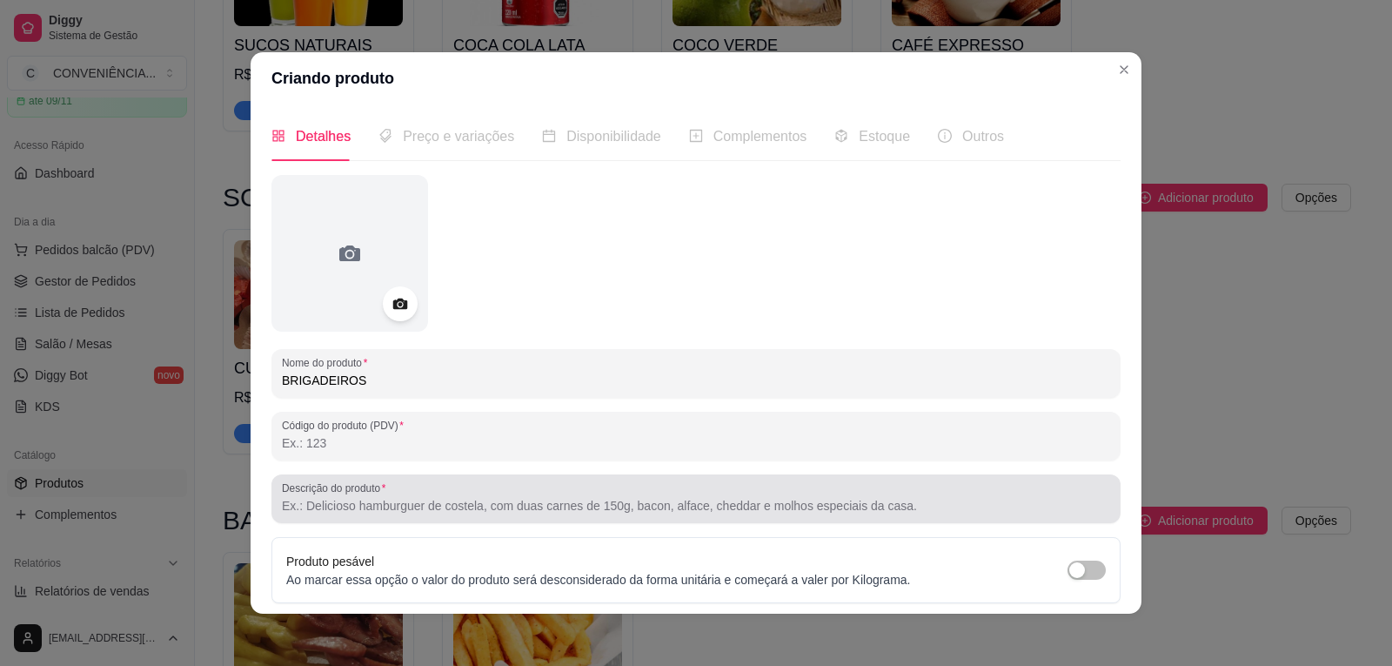
type input "BRIGADEIROS"
click at [320, 499] on input "Descrição do produto" at bounding box center [696, 505] width 828 height 17
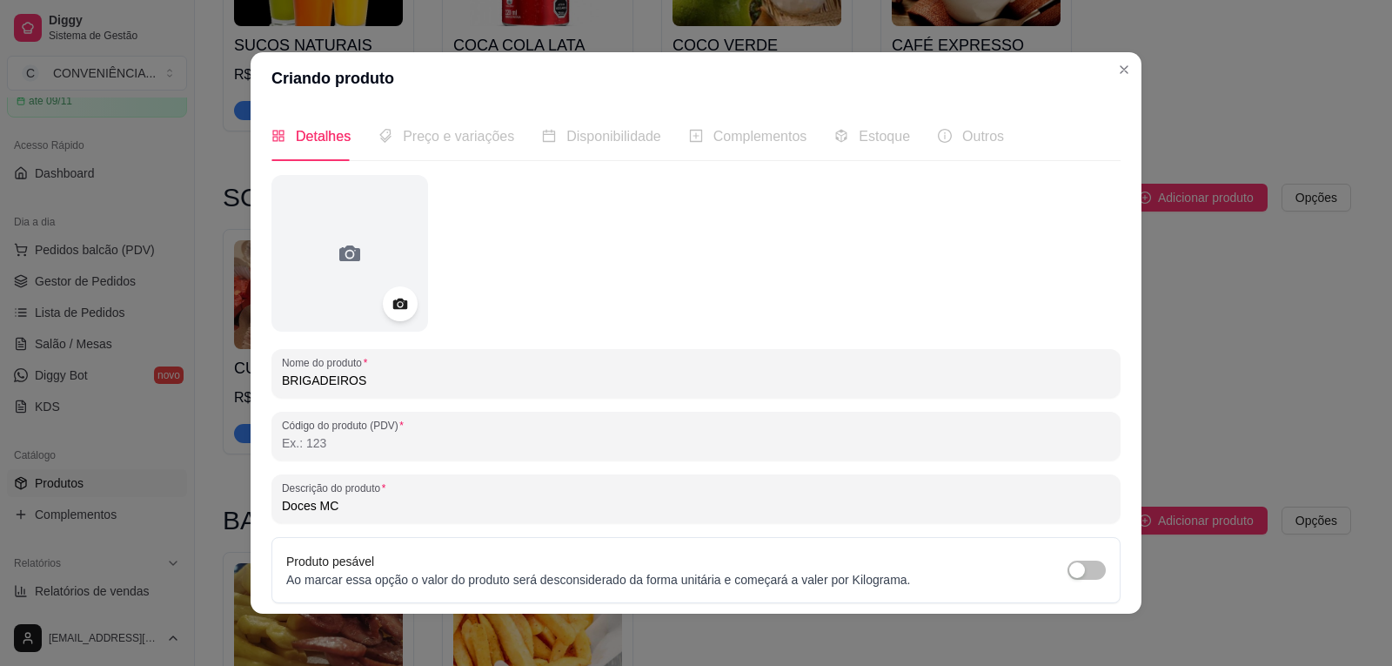
type input "Doces MC"
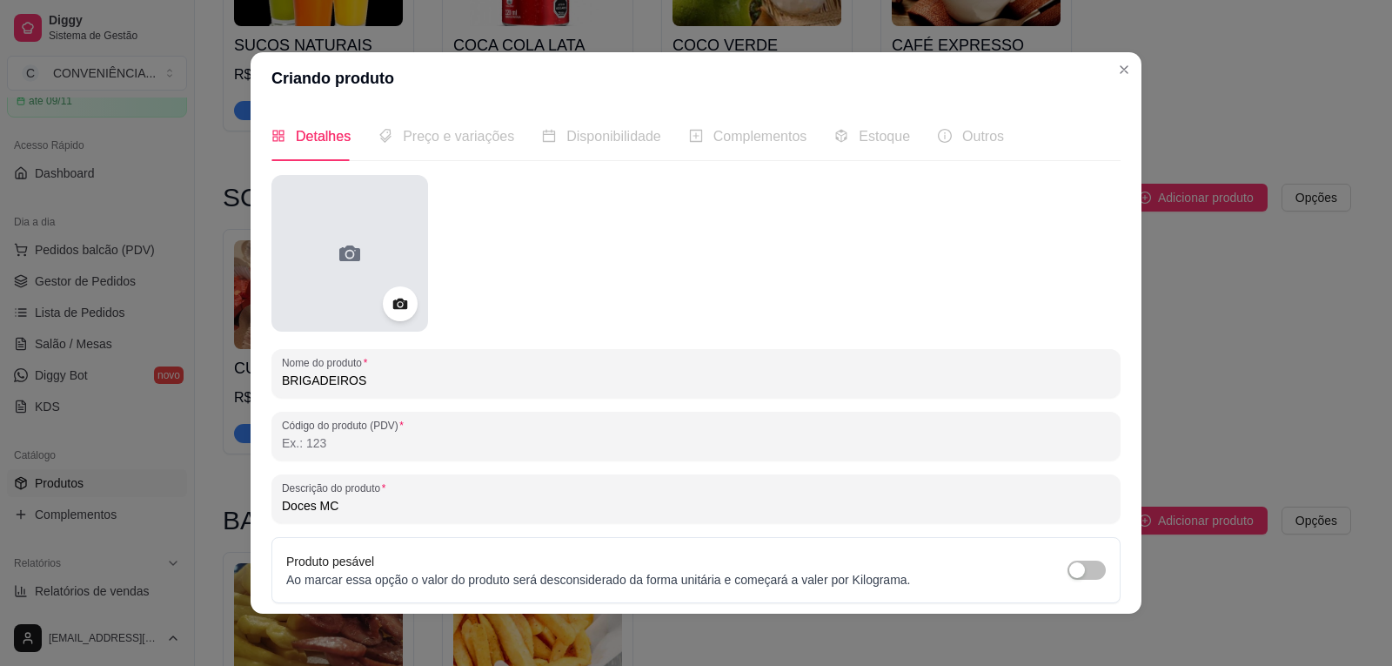
click at [353, 258] on icon at bounding box center [349, 253] width 21 height 16
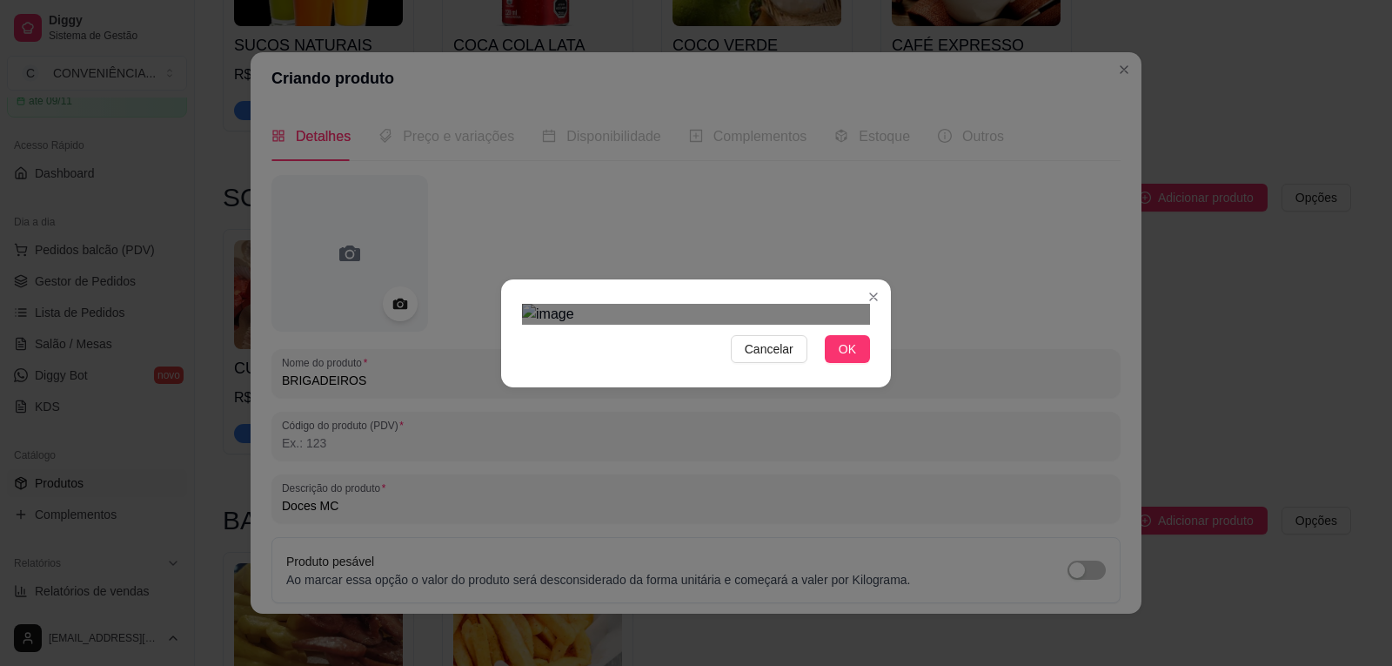
click at [787, 406] on div "Use the arrow keys to move the crop selection area" at bounding box center [709, 562] width 313 height 313
click at [507, 370] on div "Cancelar OK" at bounding box center [696, 333] width 390 height 73
click at [892, 428] on div "Cancelar OK" at bounding box center [696, 333] width 1392 height 666
click at [747, 392] on div "Use the arrow keys to move the crop selection area" at bounding box center [697, 563] width 342 height 342
click at [839, 359] on span "OK" at bounding box center [847, 348] width 17 height 19
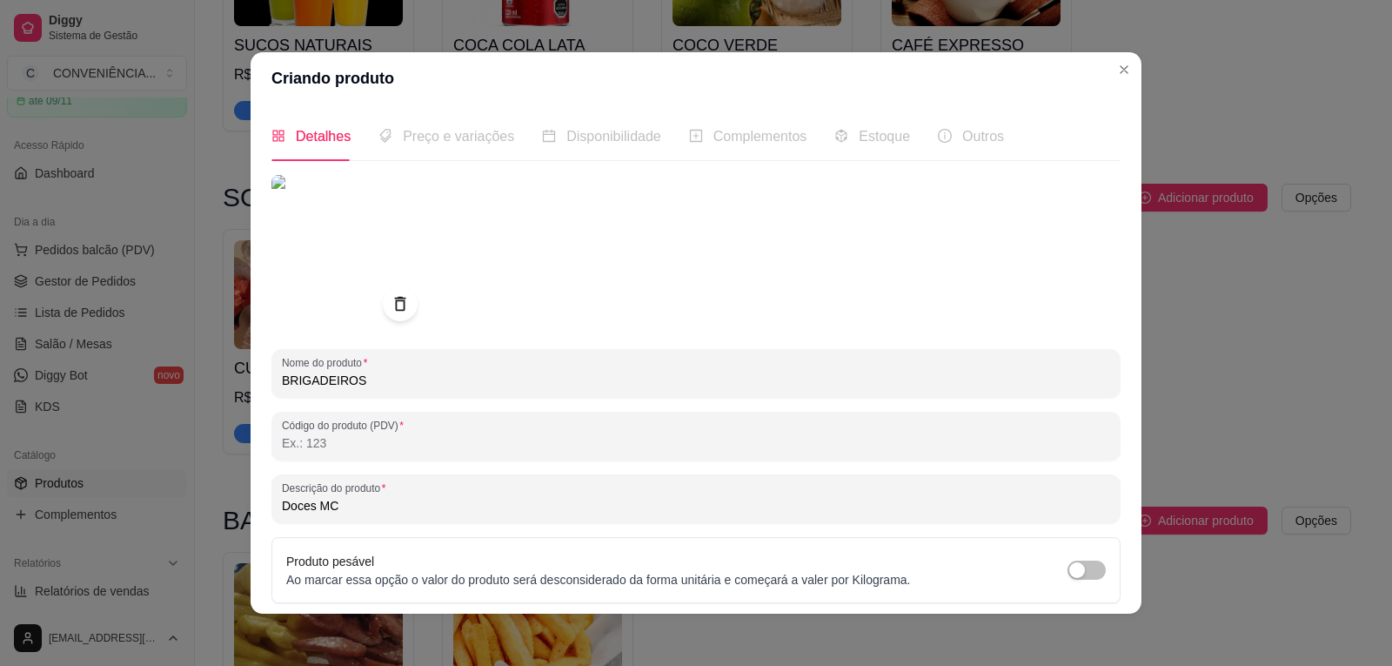
scroll to position [140, 0]
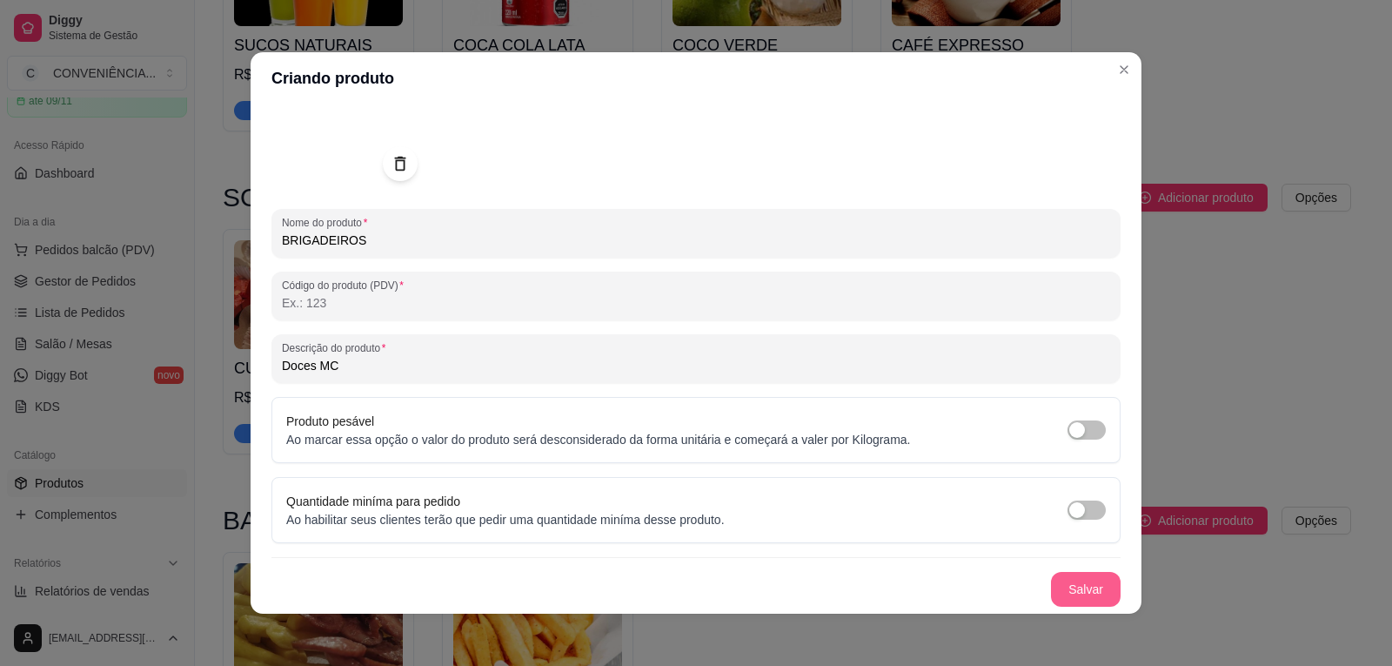
click at [1065, 590] on button "Salvar" at bounding box center [1086, 589] width 70 height 35
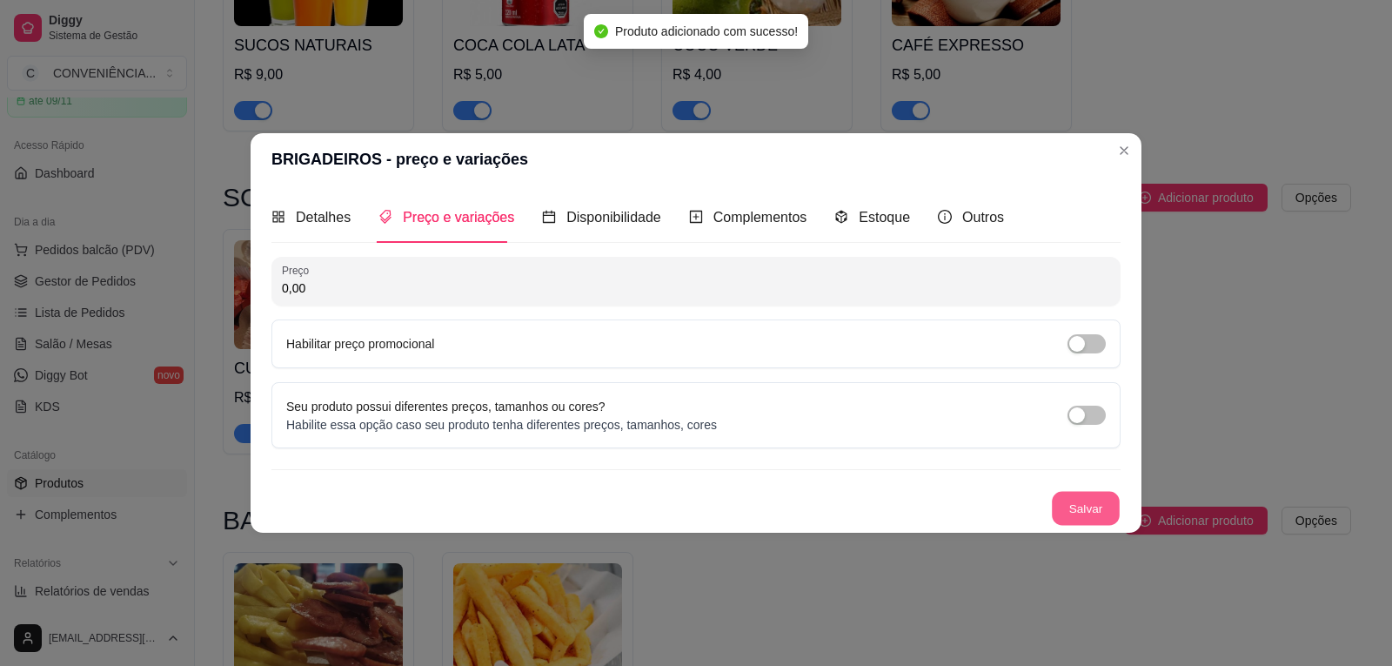
click at [1091, 517] on button "Salvar" at bounding box center [1086, 508] width 68 height 34
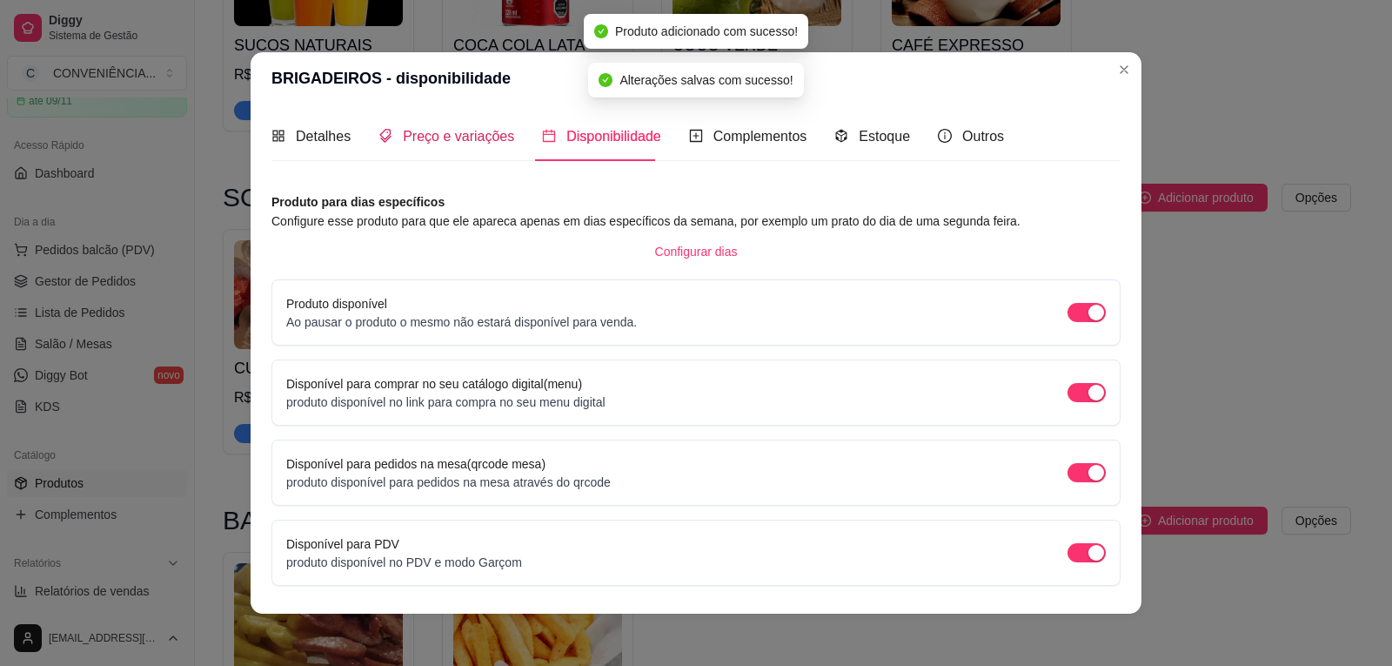
click at [425, 140] on span "Preço e variações" at bounding box center [458, 136] width 111 height 15
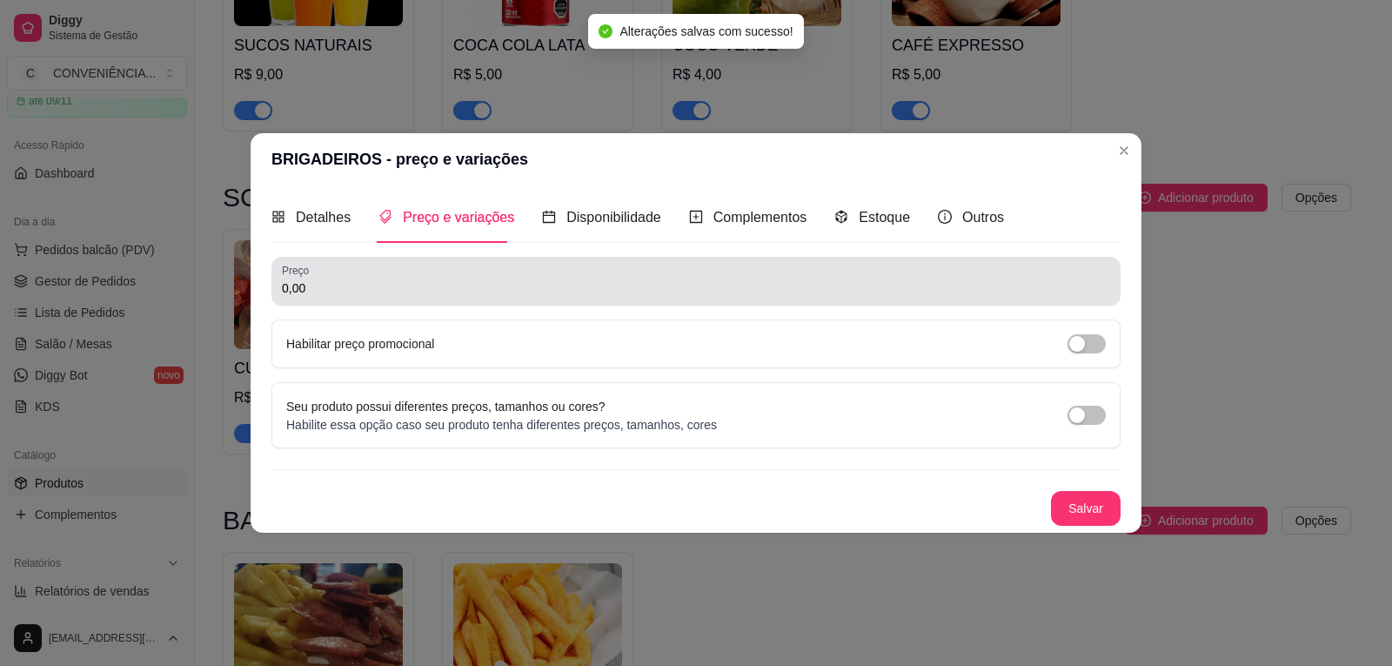
drag, startPoint x: 255, startPoint y: 289, endPoint x: 191, endPoint y: 286, distance: 64.4
click at [191, 286] on div "BRIGADEIROS - preço e variações Detalhes Preço e variações Disponibilidade Comp…" at bounding box center [696, 333] width 1392 height 666
click at [349, 303] on div "Preço 0,00" at bounding box center [695, 281] width 849 height 49
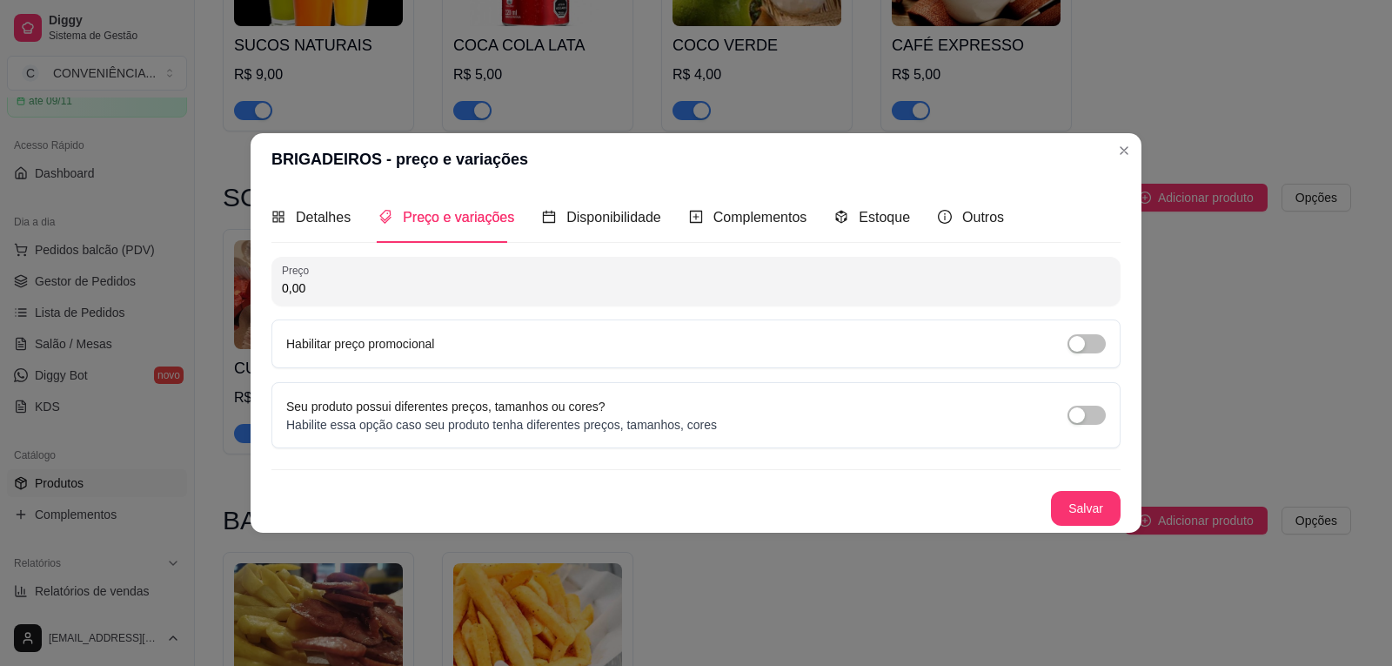
click at [349, 295] on input "0,00" at bounding box center [696, 287] width 828 height 17
click at [317, 231] on div "Detalhes" at bounding box center [310, 217] width 79 height 50
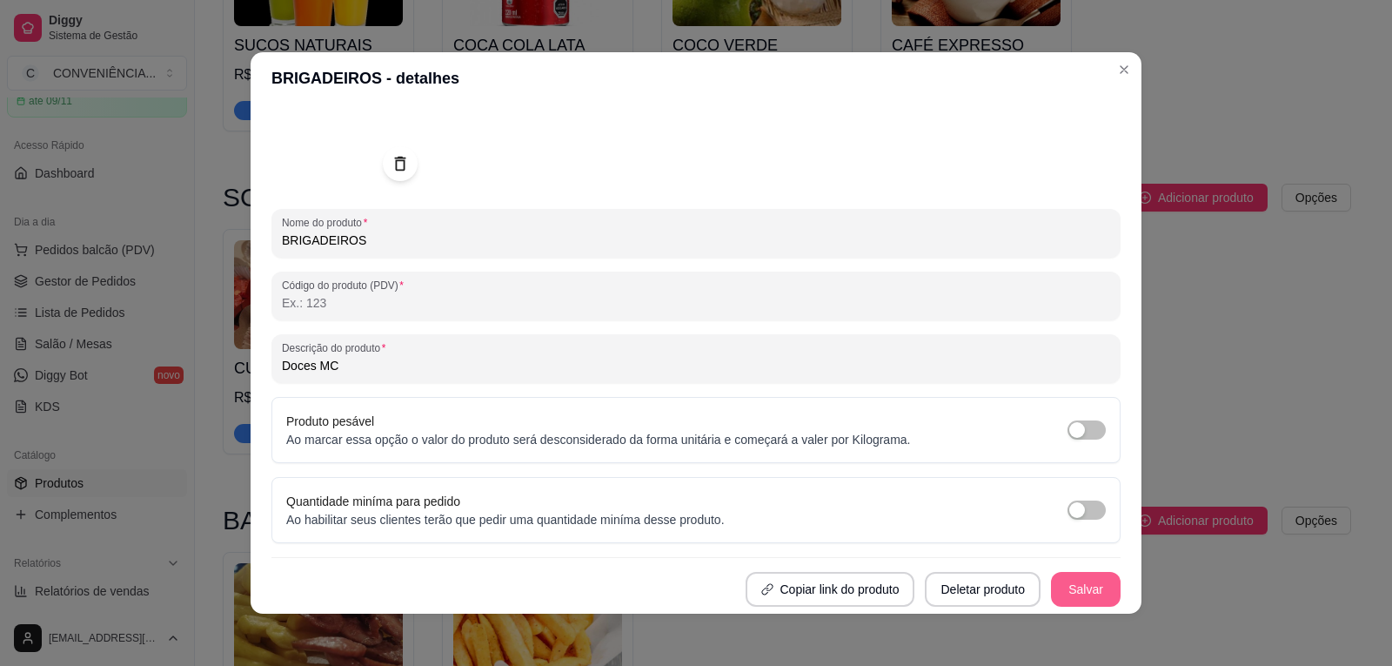
scroll to position [3, 0]
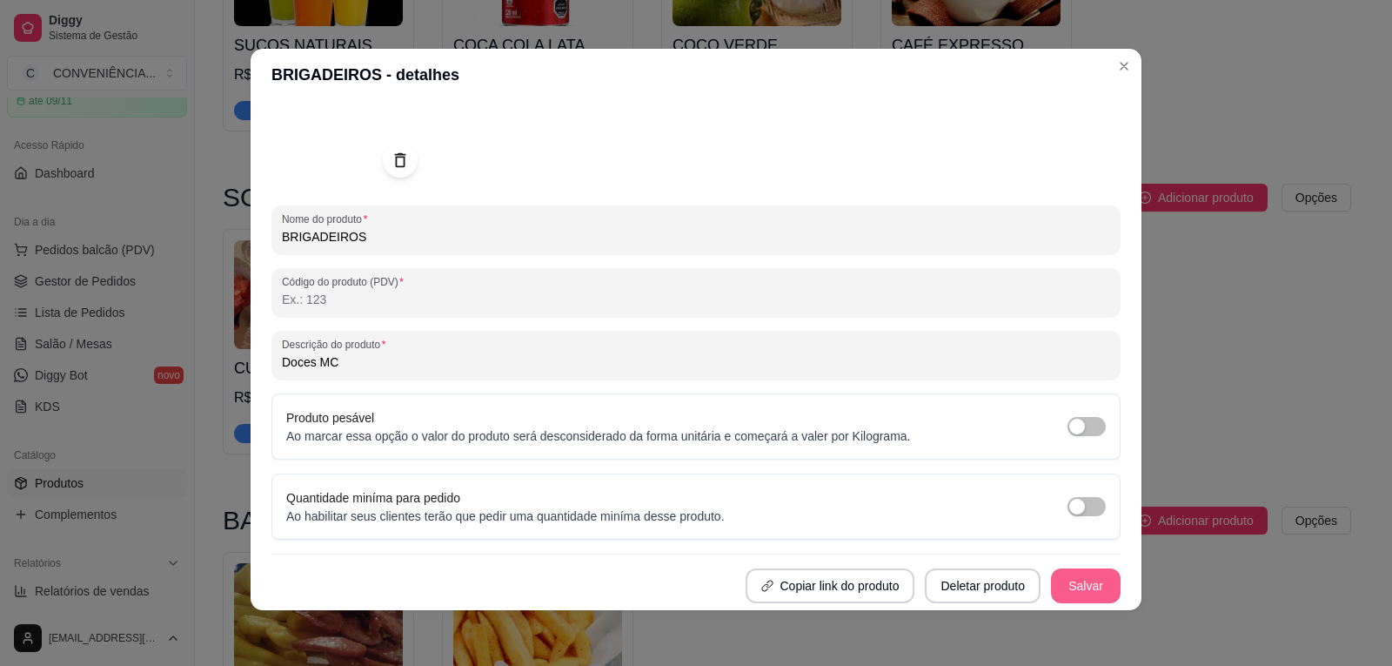
click at [1082, 584] on button "Salvar" at bounding box center [1086, 585] width 70 height 35
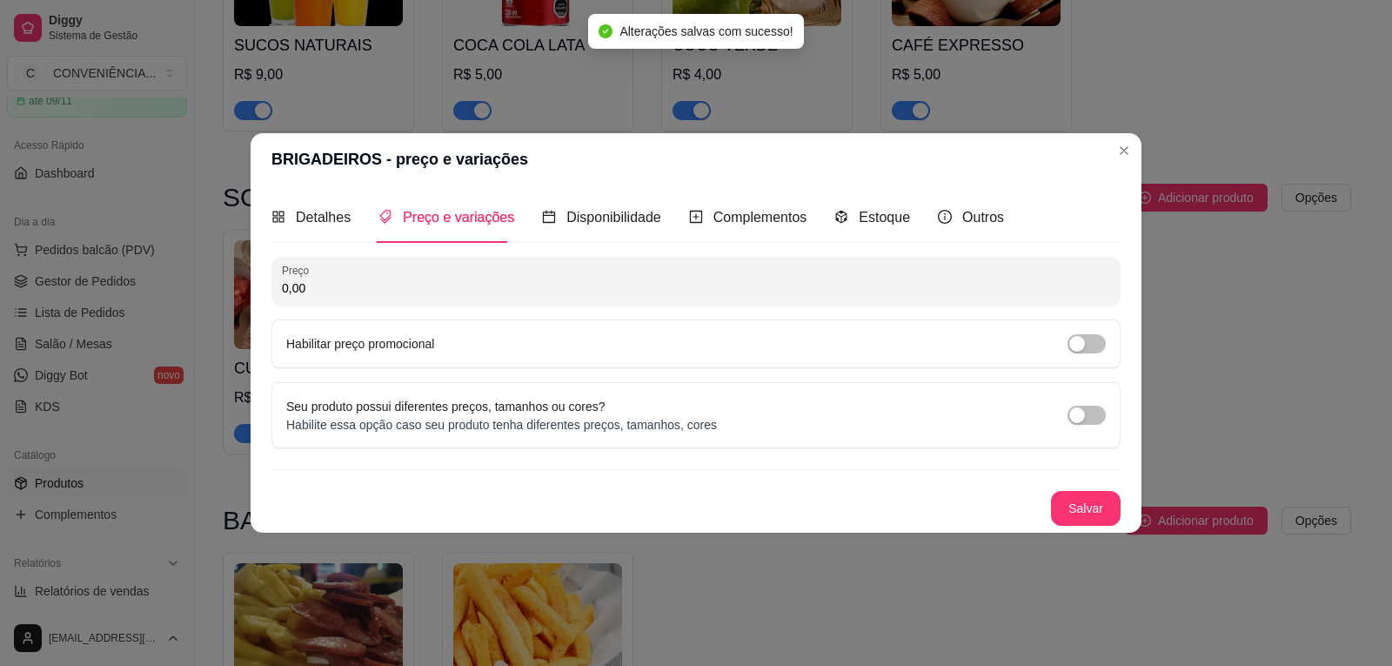
click at [343, 279] on input "0,00" at bounding box center [696, 287] width 828 height 17
type input "0,00"
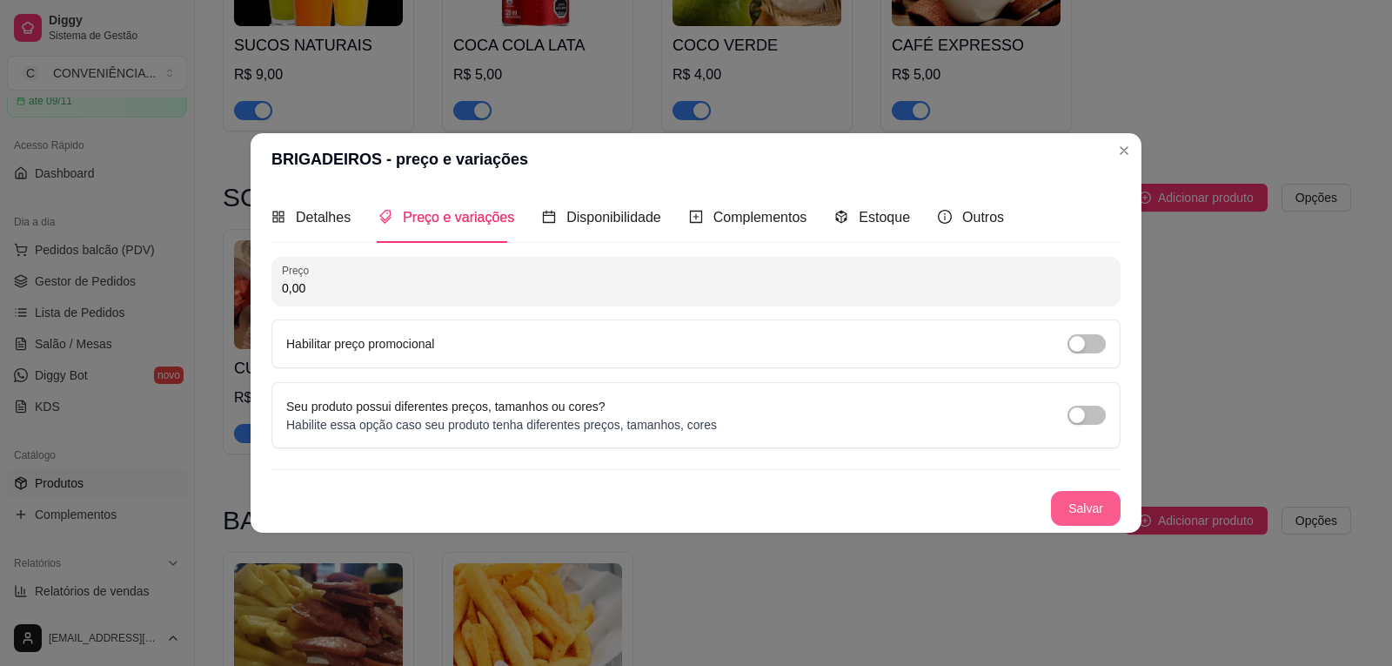
click at [1080, 509] on button "Salvar" at bounding box center [1086, 508] width 70 height 35
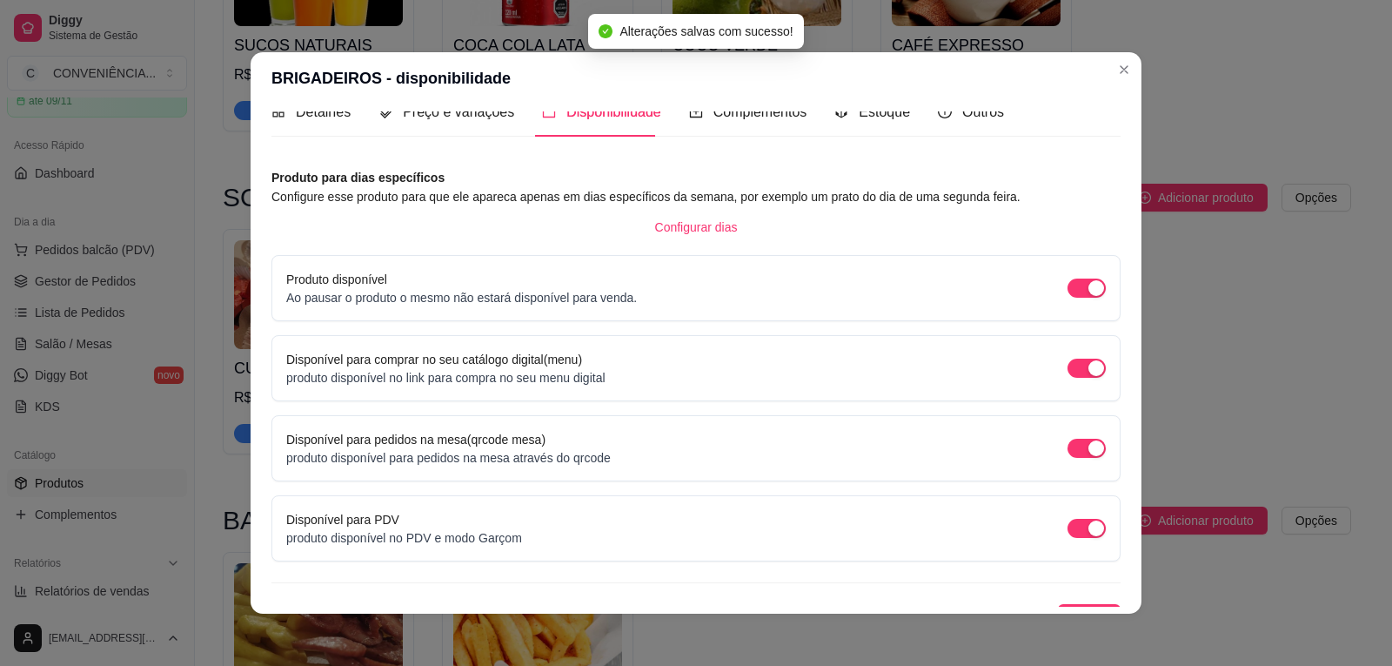
scroll to position [50, 0]
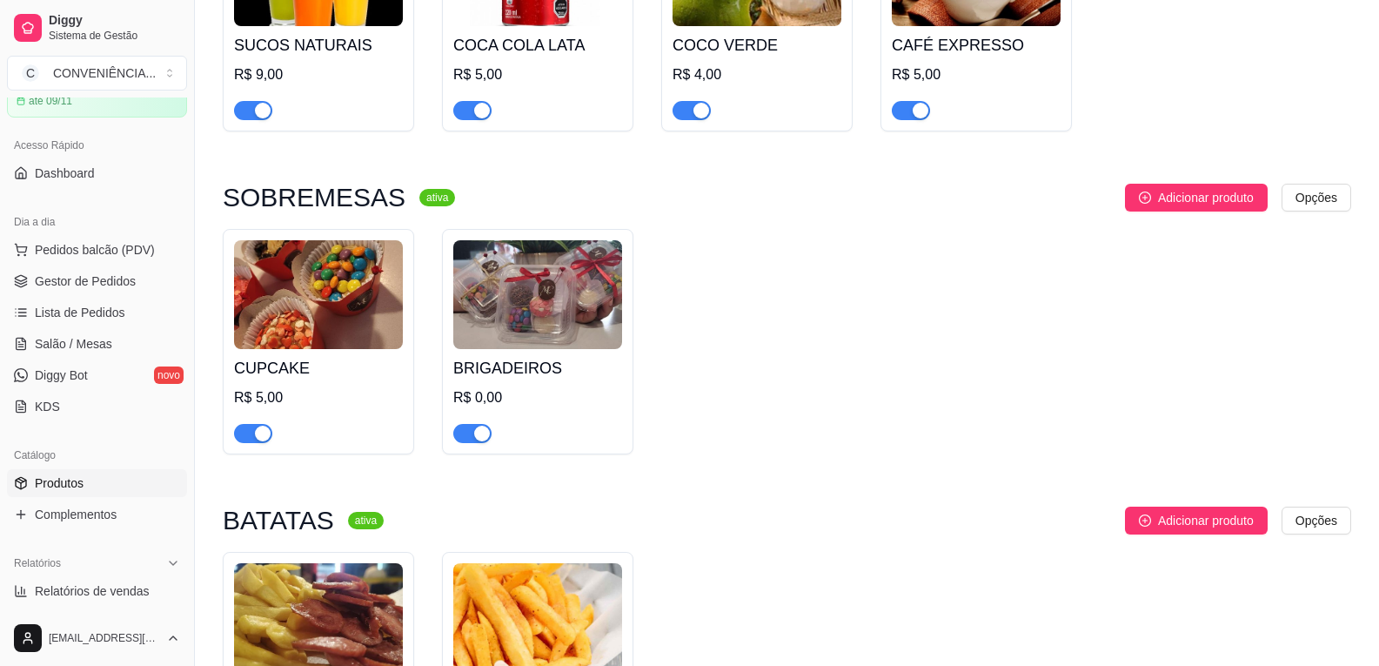
click at [557, 316] on img at bounding box center [537, 294] width 169 height 109
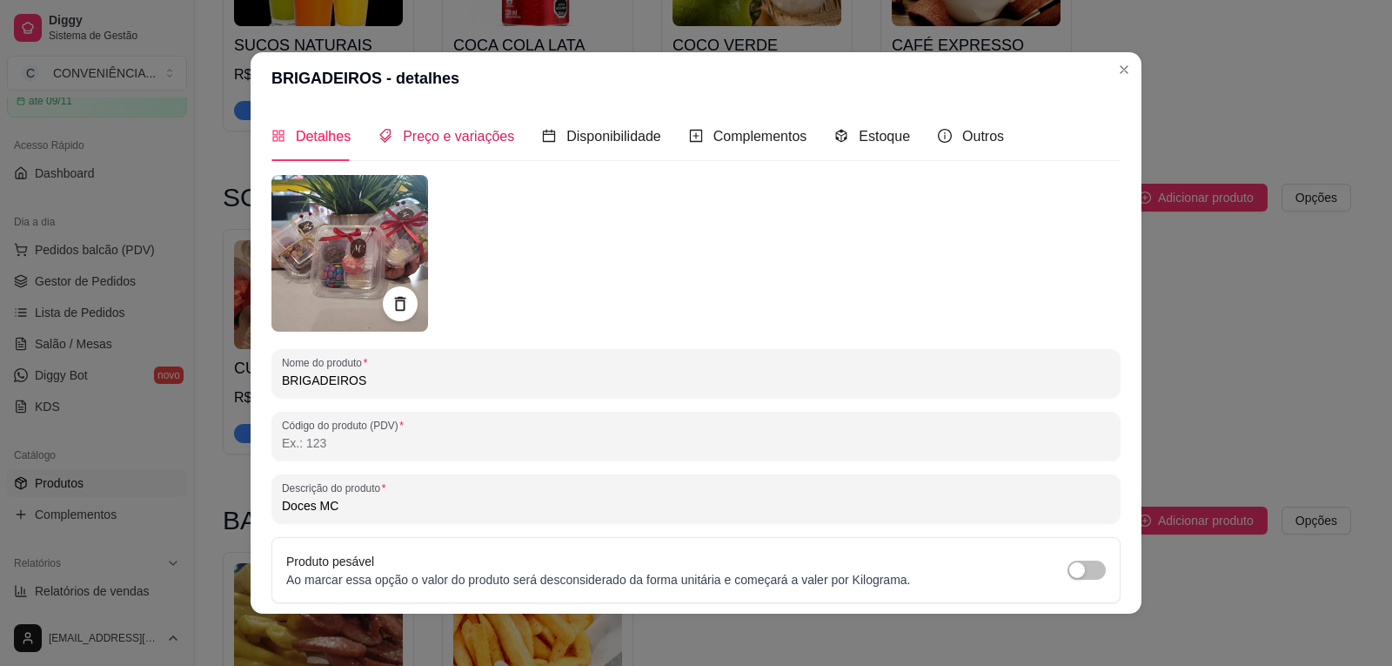
click at [416, 131] on span "Preço e variações" at bounding box center [458, 136] width 111 height 15
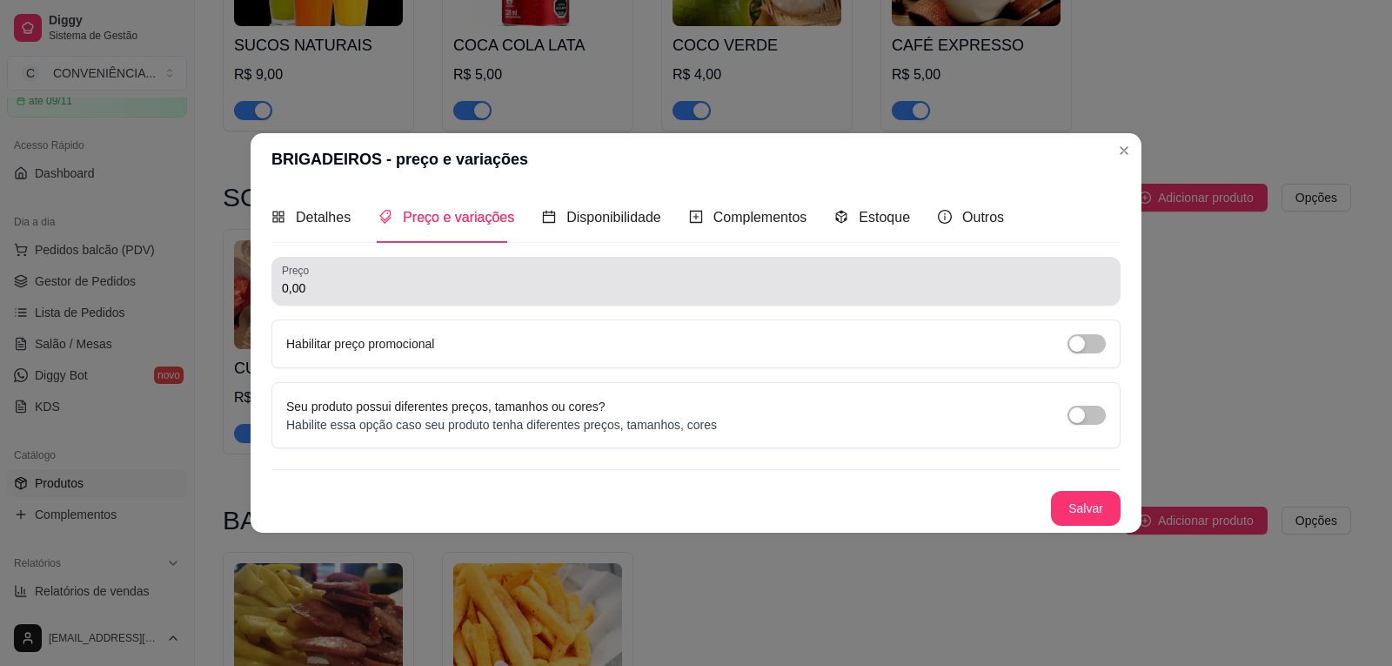
click at [302, 294] on input "0,00" at bounding box center [696, 287] width 828 height 17
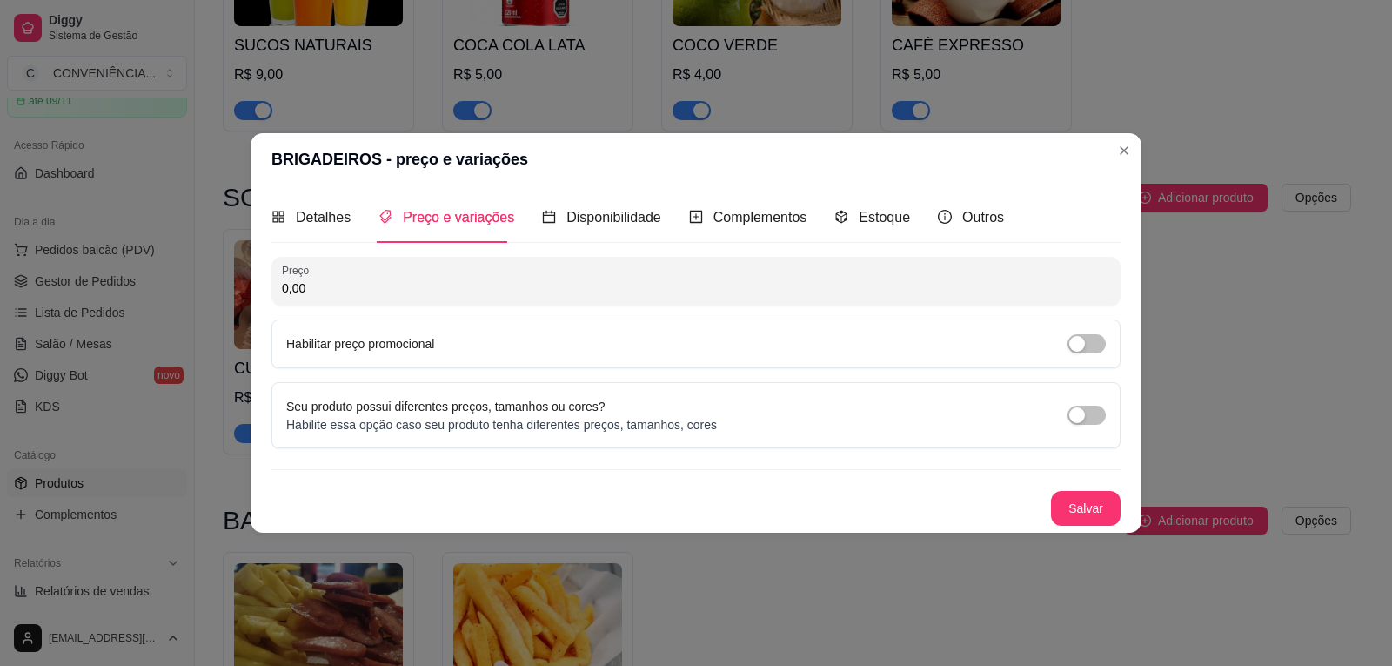
drag, startPoint x: 297, startPoint y: 280, endPoint x: 666, endPoint y: 269, distance: 369.1
click at [276, 280] on div "Preço 0,00" at bounding box center [695, 281] width 849 height 49
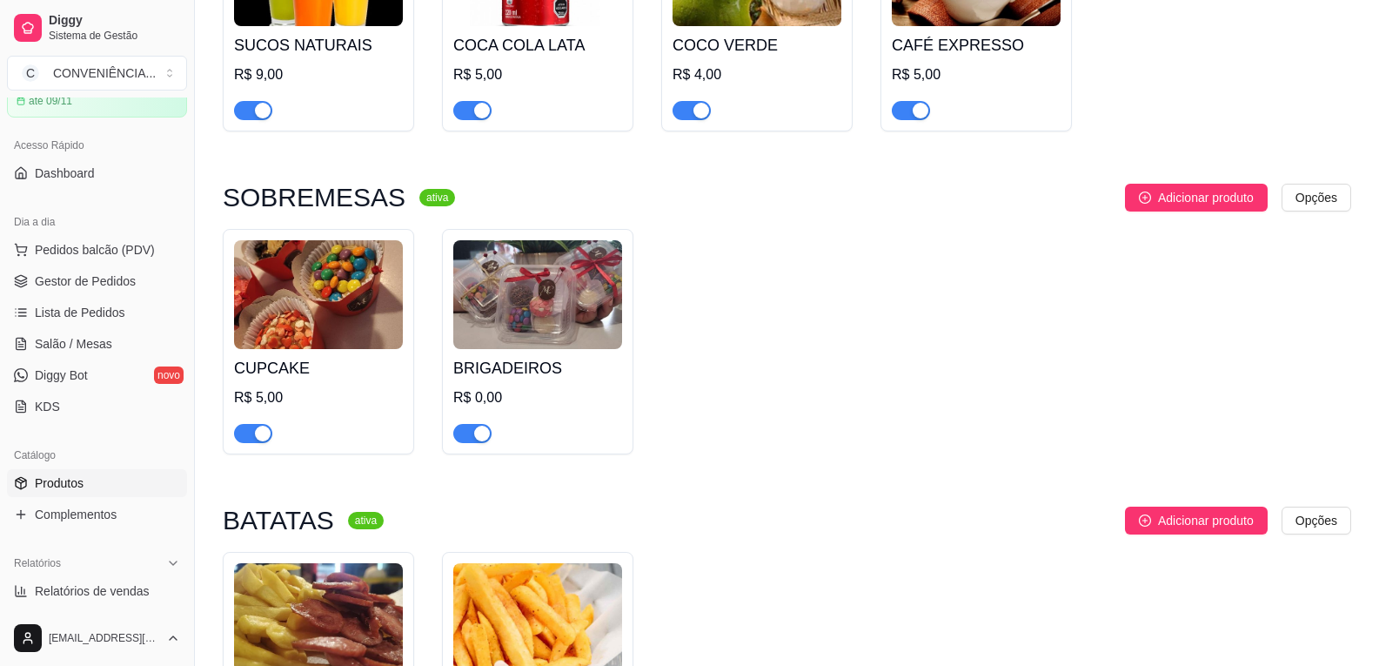
click at [533, 405] on div "R$ 0,00" at bounding box center [537, 397] width 169 height 21
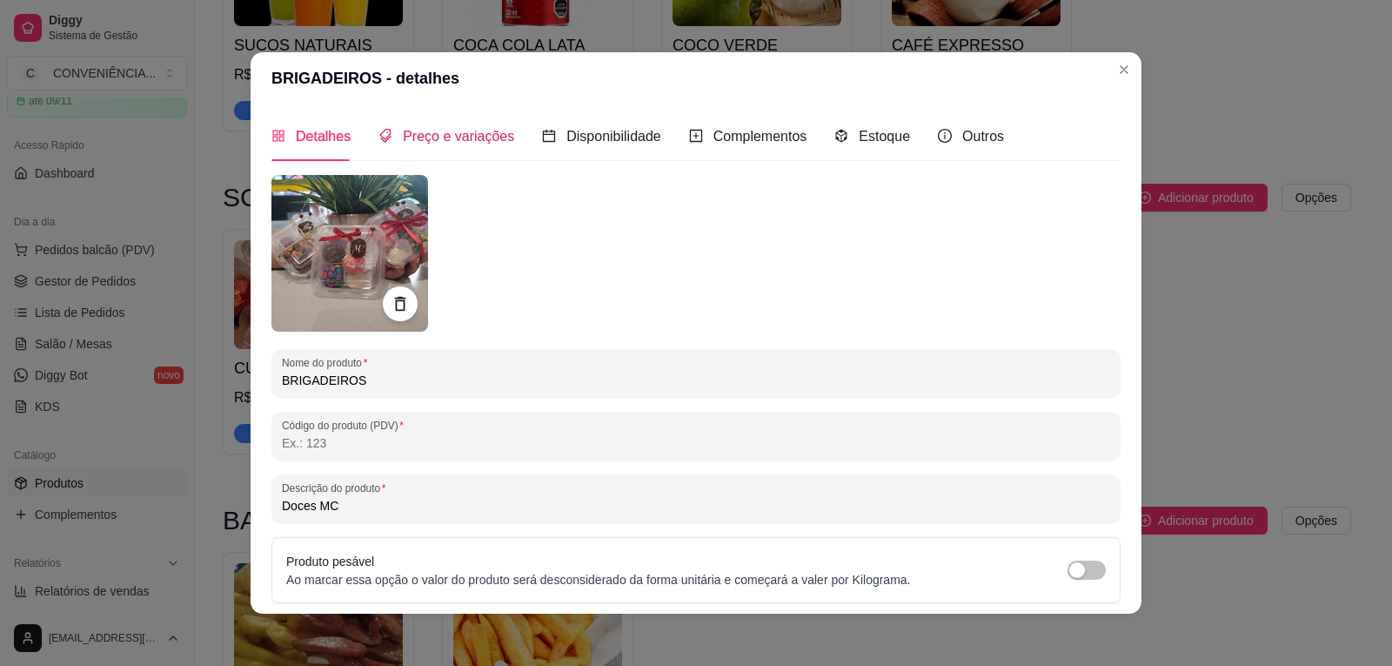
click at [425, 144] on span "Preço e variações" at bounding box center [458, 136] width 111 height 15
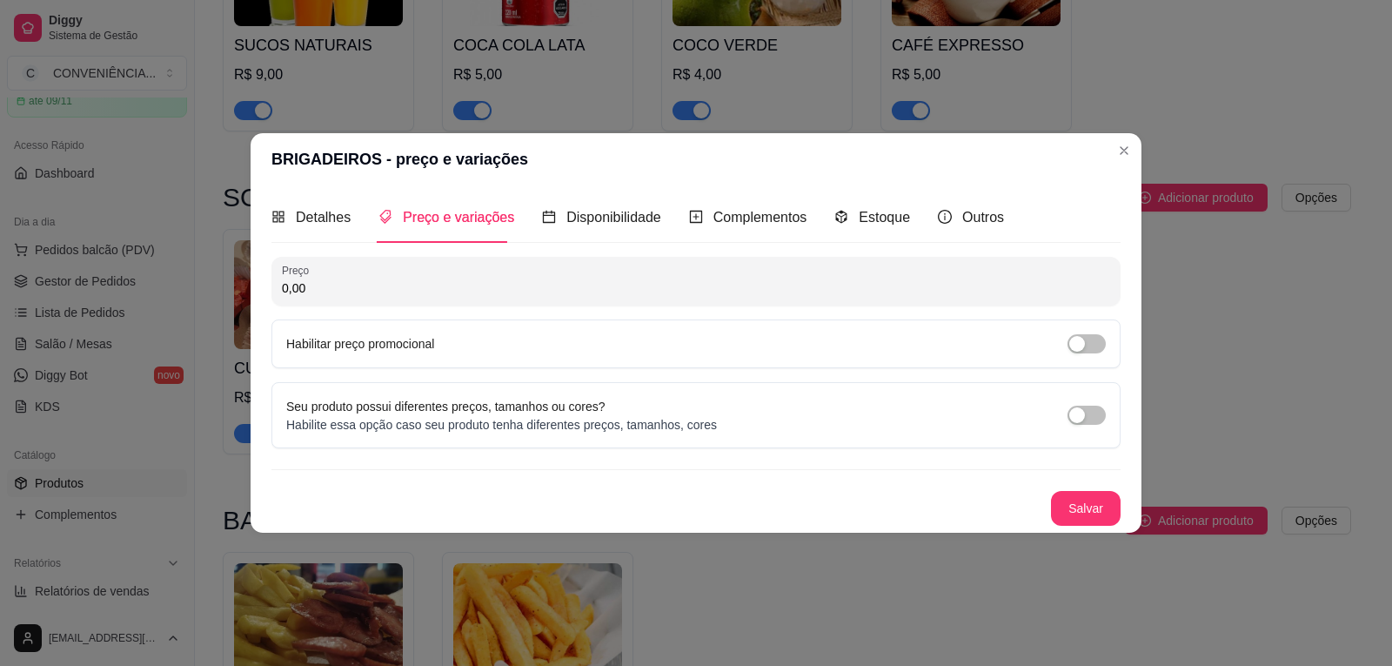
drag, startPoint x: 285, startPoint y: 292, endPoint x: 250, endPoint y: 292, distance: 34.8
click at [250, 292] on div "BRIGADEIROS - preço e variações Detalhes Preço e variações Disponibilidade Comp…" at bounding box center [696, 333] width 1392 height 666
click at [1077, 341] on div "button" at bounding box center [1077, 344] width 16 height 16
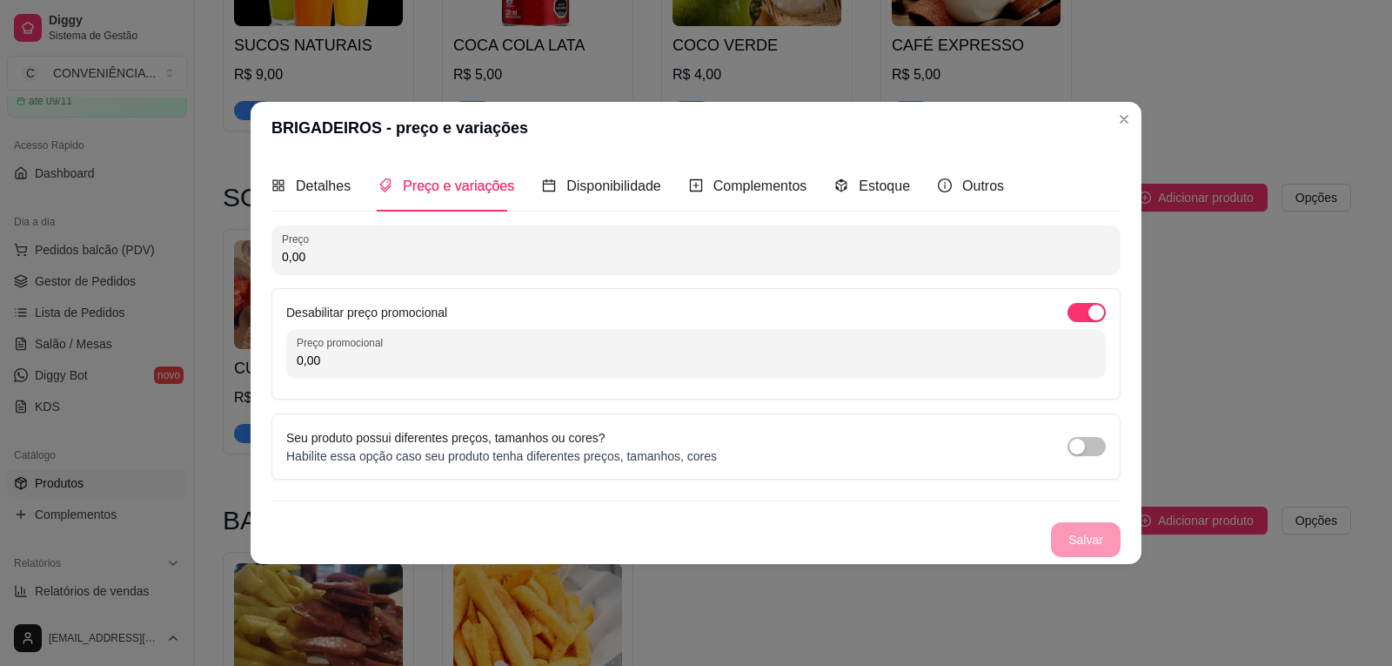
drag, startPoint x: 321, startPoint y: 360, endPoint x: 215, endPoint y: 358, distance: 106.2
click at [215, 359] on div "BRIGADEIROS - preço e variações Detalhes Preço e variações Disponibilidade Comp…" at bounding box center [696, 333] width 1392 height 666
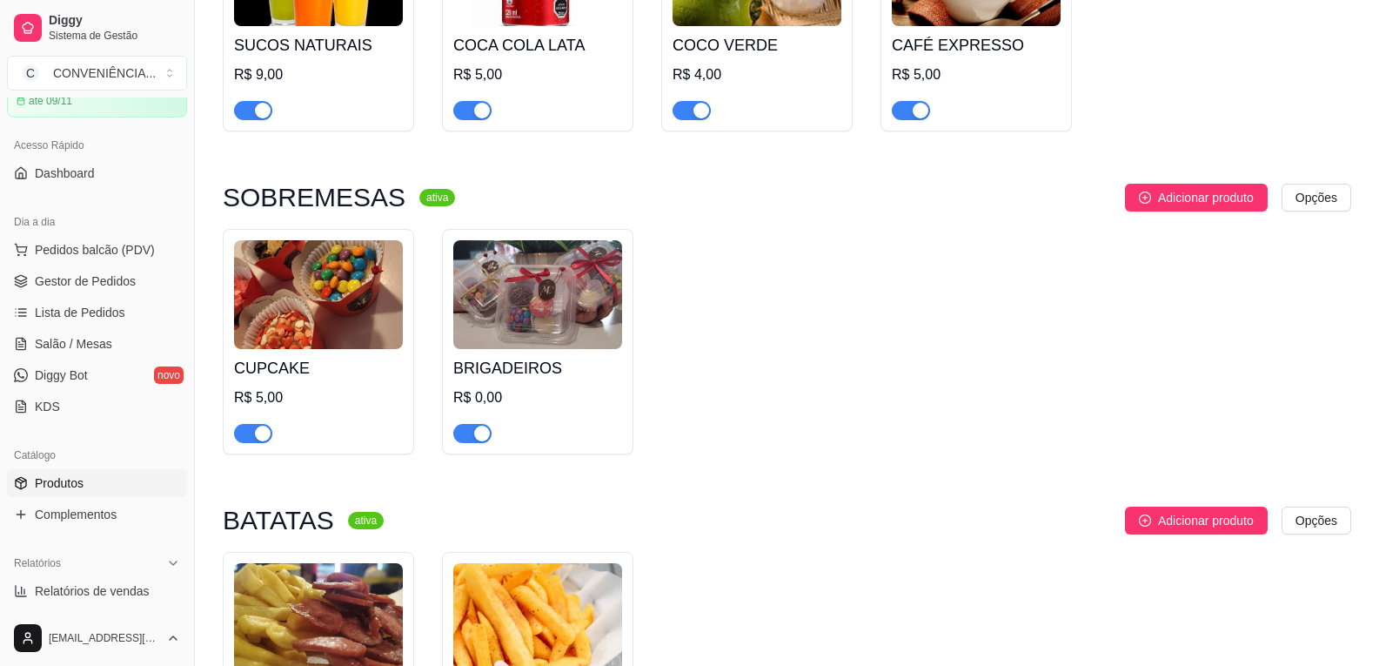
drag, startPoint x: 536, startPoint y: 378, endPoint x: 550, endPoint y: 426, distance: 49.8
click at [550, 426] on div at bounding box center [537, 425] width 169 height 35
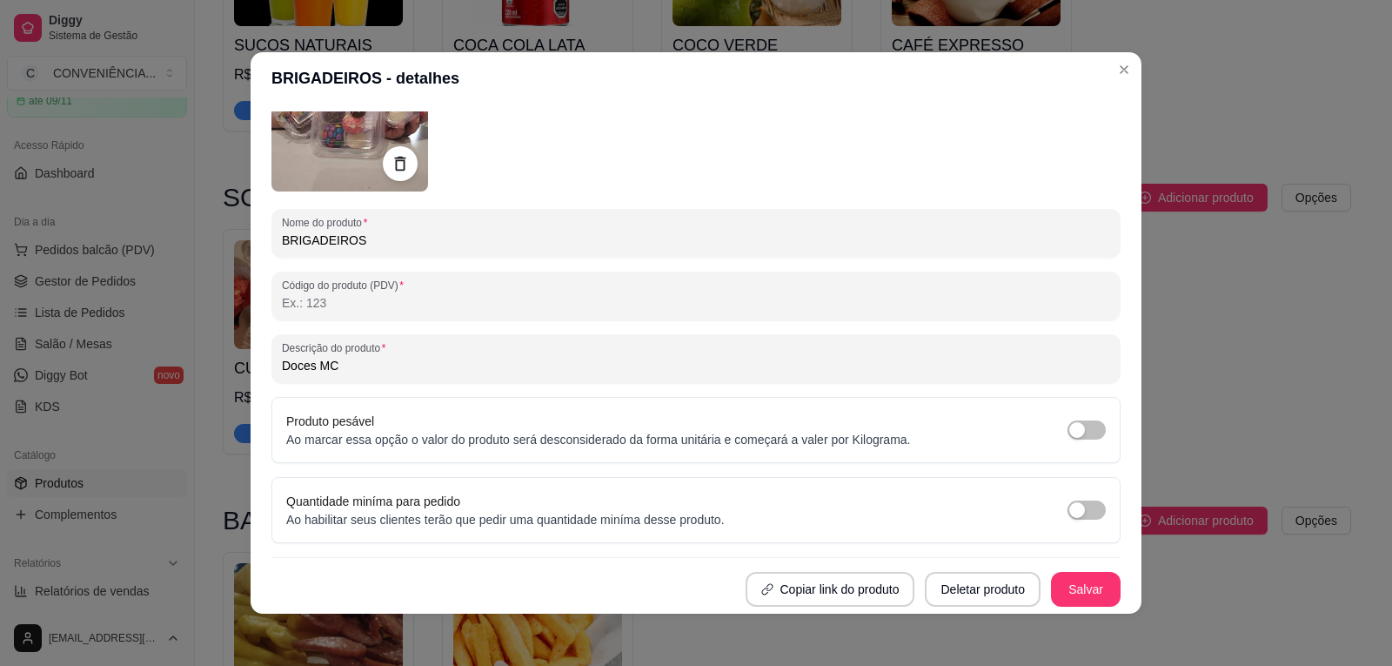
scroll to position [3, 0]
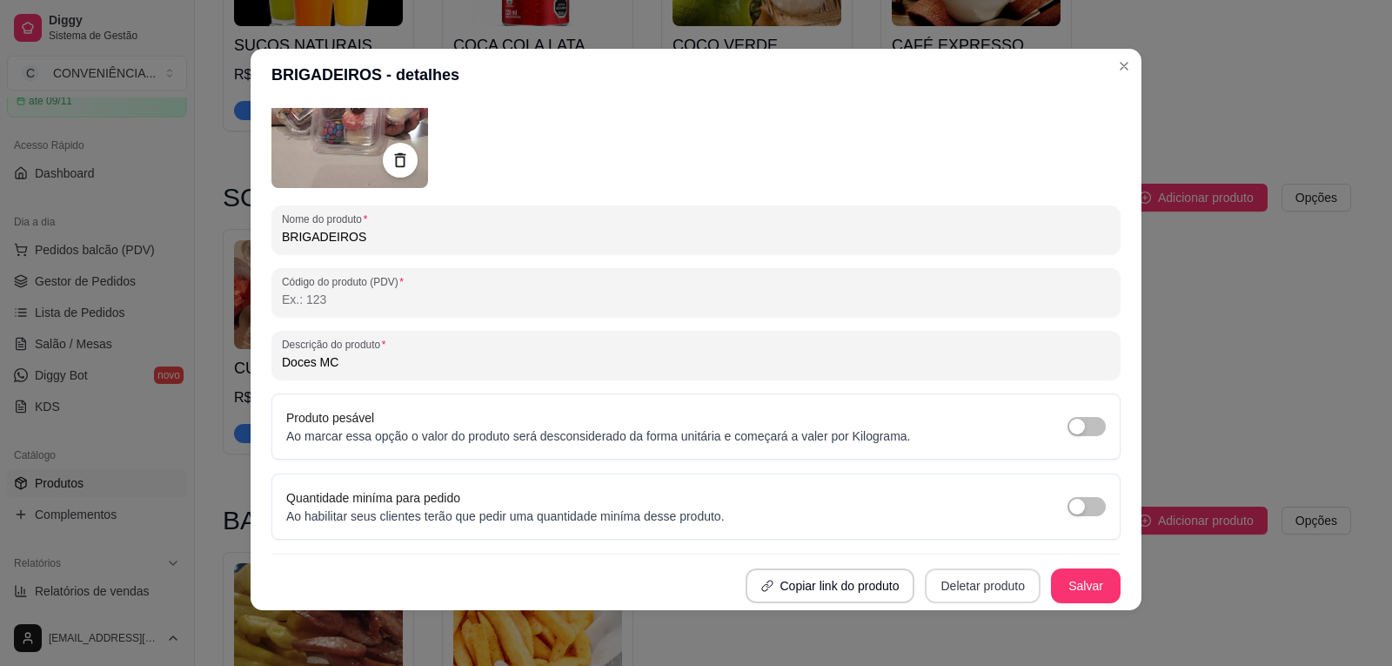
click at [962, 585] on button "Deletar produto" at bounding box center [983, 585] width 116 height 35
click at [955, 533] on button "Confirmar" at bounding box center [969, 536] width 64 height 27
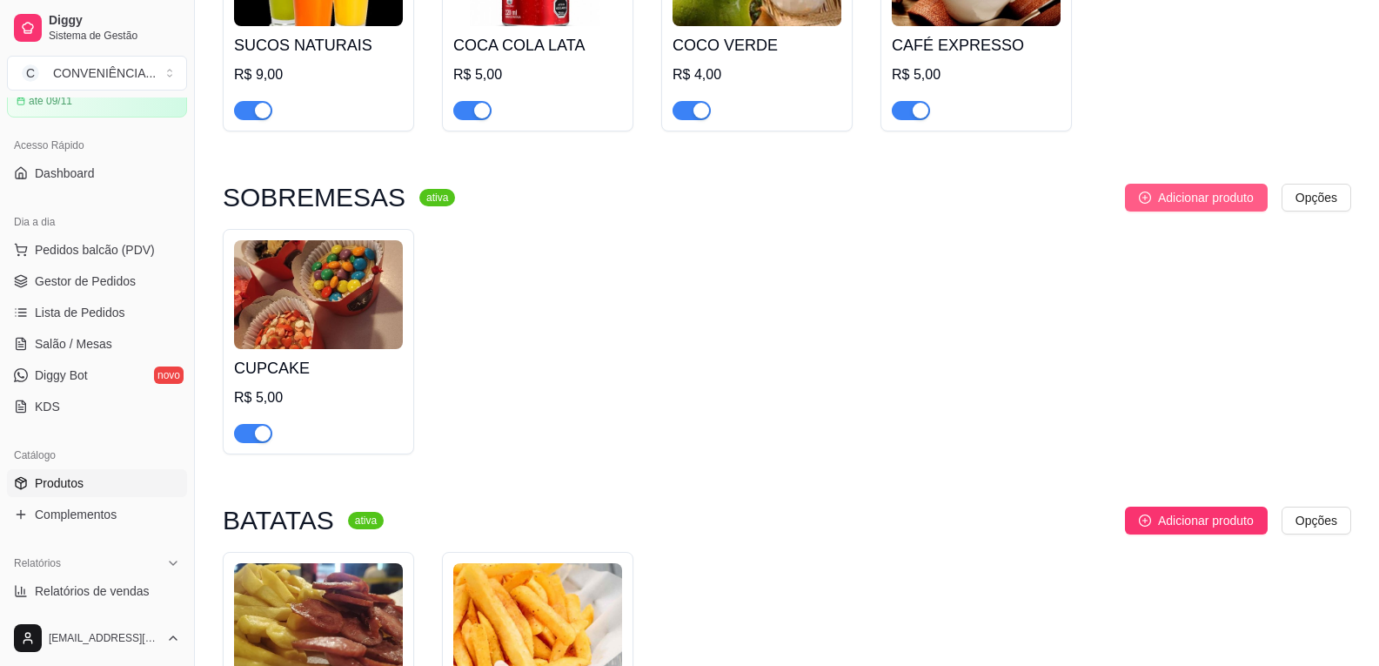
click at [1128, 207] on button "Adicionar produto" at bounding box center [1196, 198] width 143 height 28
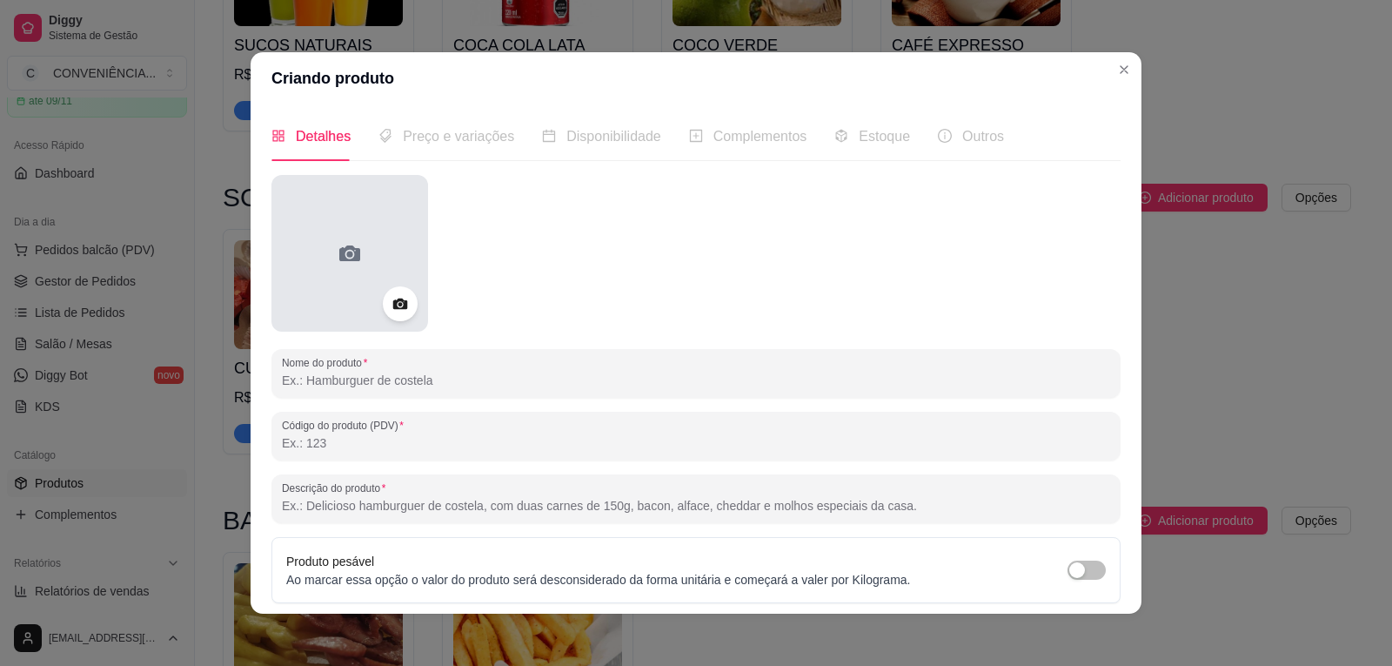
click at [350, 256] on icon at bounding box center [349, 253] width 21 height 16
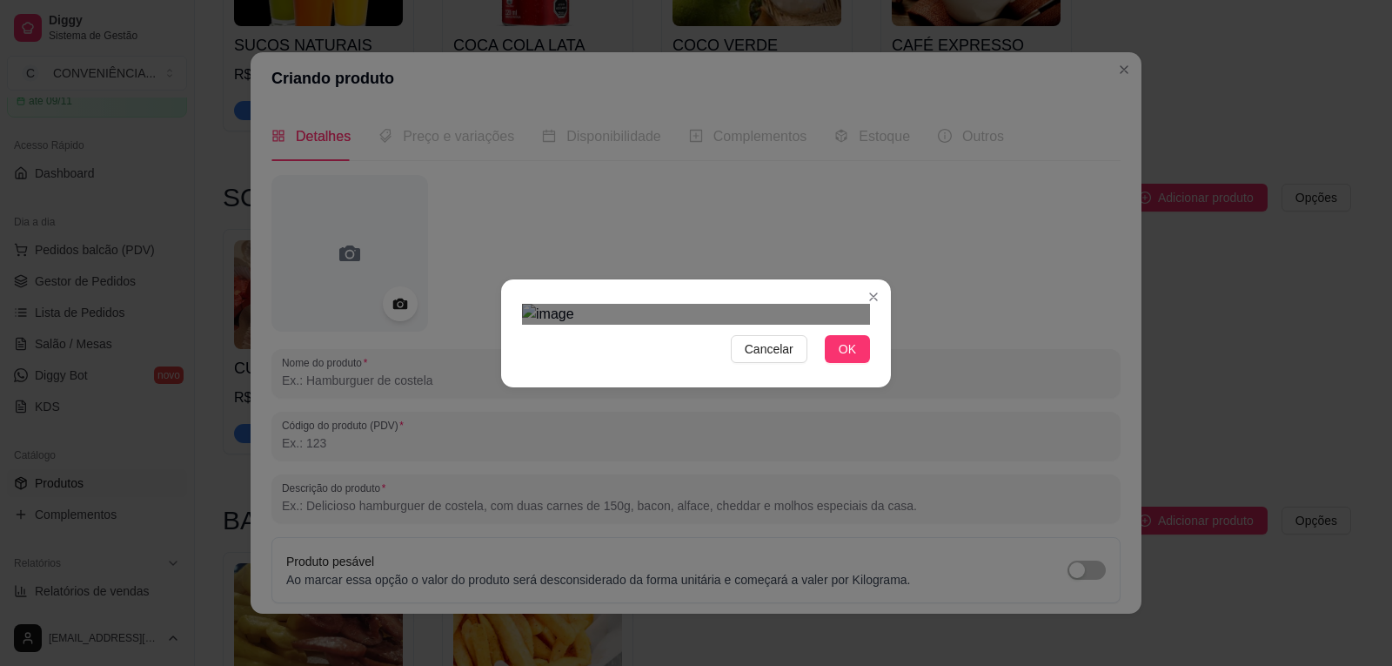
click at [835, 392] on div "Use the arrow keys to move the crop selection area" at bounding box center [713, 548] width 313 height 313
click at [503, 297] on div "Cancelar OK" at bounding box center [696, 333] width 390 height 73
click at [772, 426] on div "Use the arrow keys to move the crop selection area" at bounding box center [696, 541] width 348 height 348
click at [772, 428] on div "Use the arrow keys to move the crop selection area" at bounding box center [696, 555] width 348 height 348
click at [851, 363] on button "OK" at bounding box center [847, 349] width 45 height 28
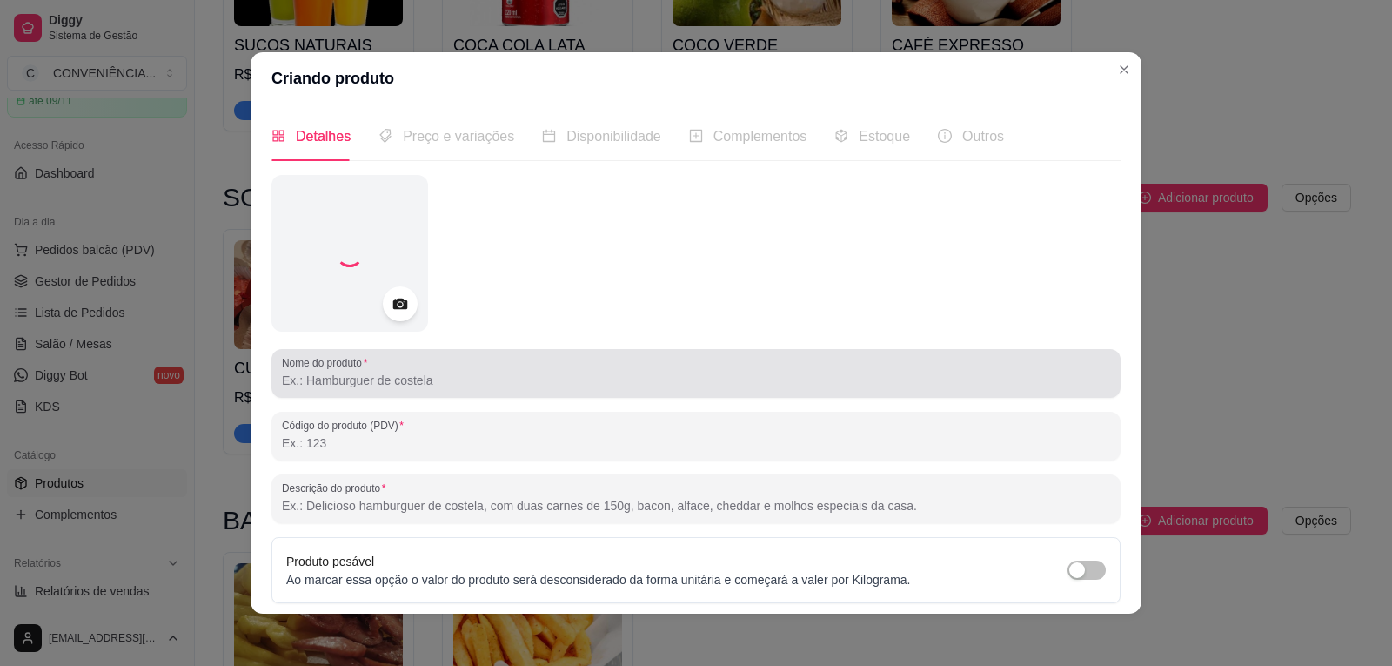
click at [369, 389] on input "Nome do produto" at bounding box center [696, 380] width 828 height 17
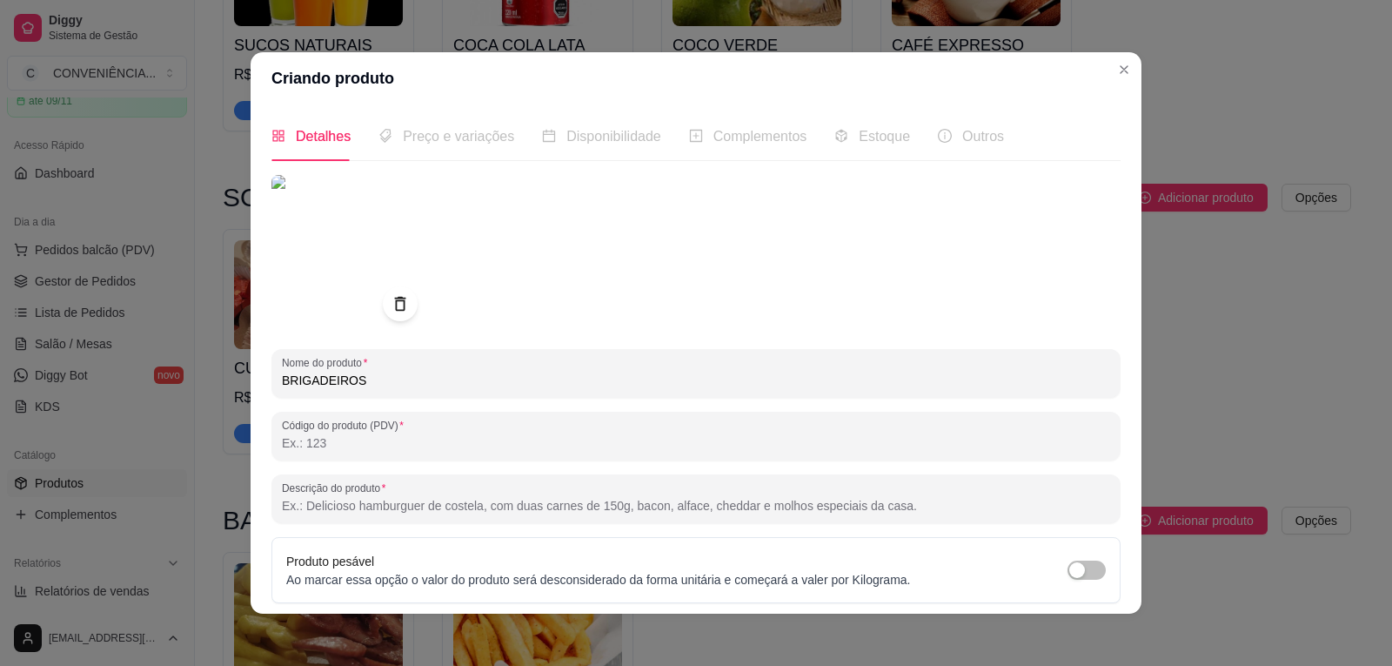
click at [282, 376] on input "BRIGADEIROS" at bounding box center [696, 380] width 828 height 17
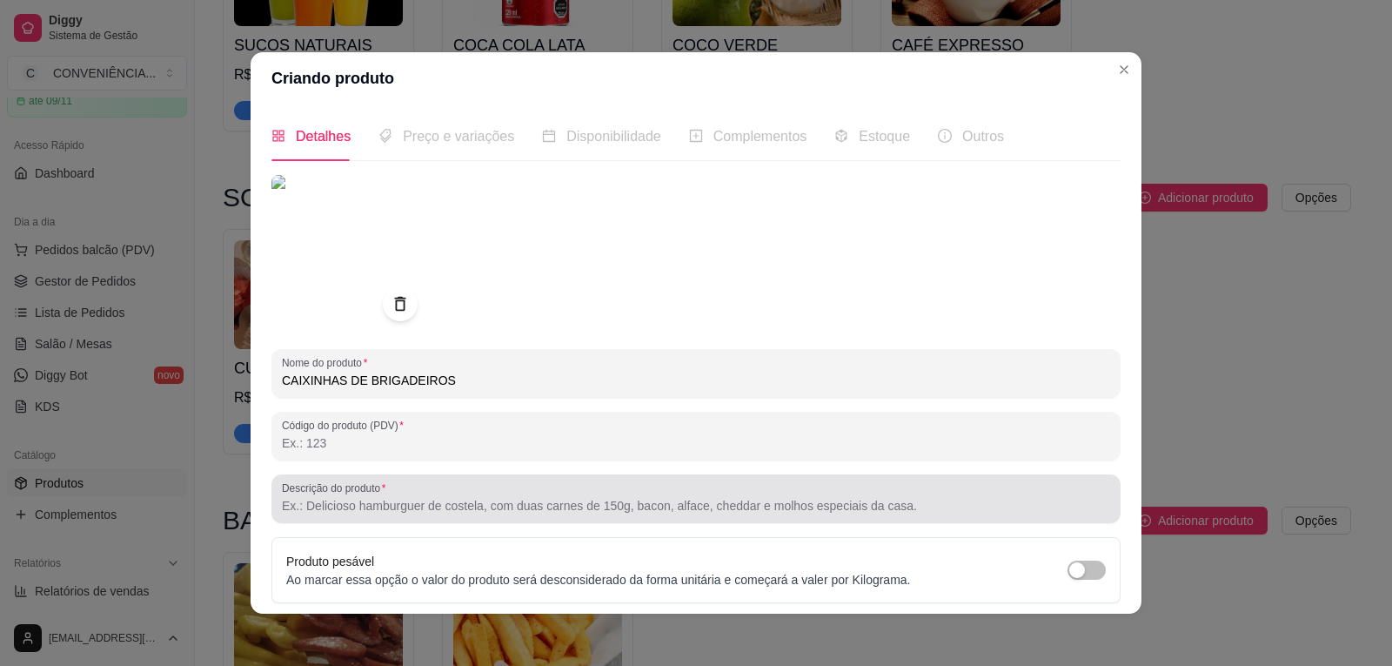
type input "CAIXINHAS DE BRIGADEIROS"
click at [337, 503] on input "Descrição do produto" at bounding box center [696, 505] width 828 height 17
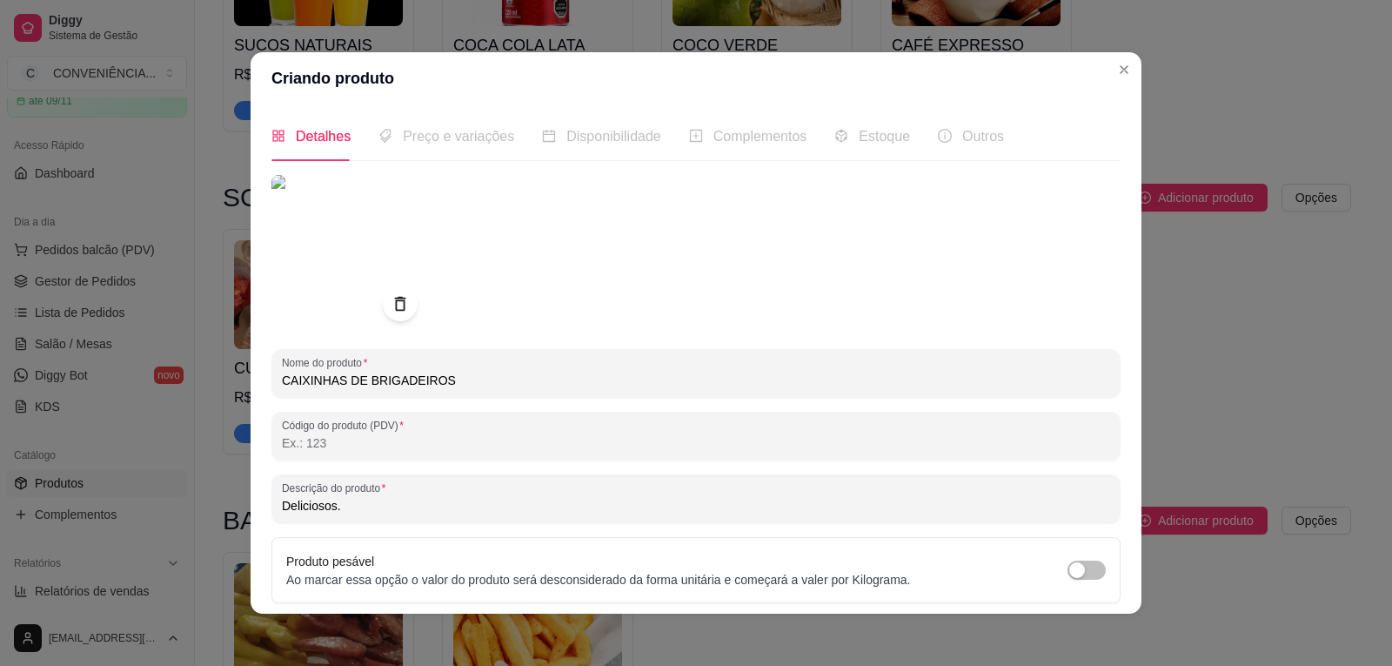
click at [273, 506] on div "Descrição do produto Deliciosos." at bounding box center [695, 498] width 849 height 49
drag, startPoint x: 378, startPoint y: 508, endPoint x: 119, endPoint y: 509, distance: 258.4
click at [119, 509] on div "Criando produto Detalhes Preço e variações Disponibilidade Complementos Estoque…" at bounding box center [696, 333] width 1392 height 666
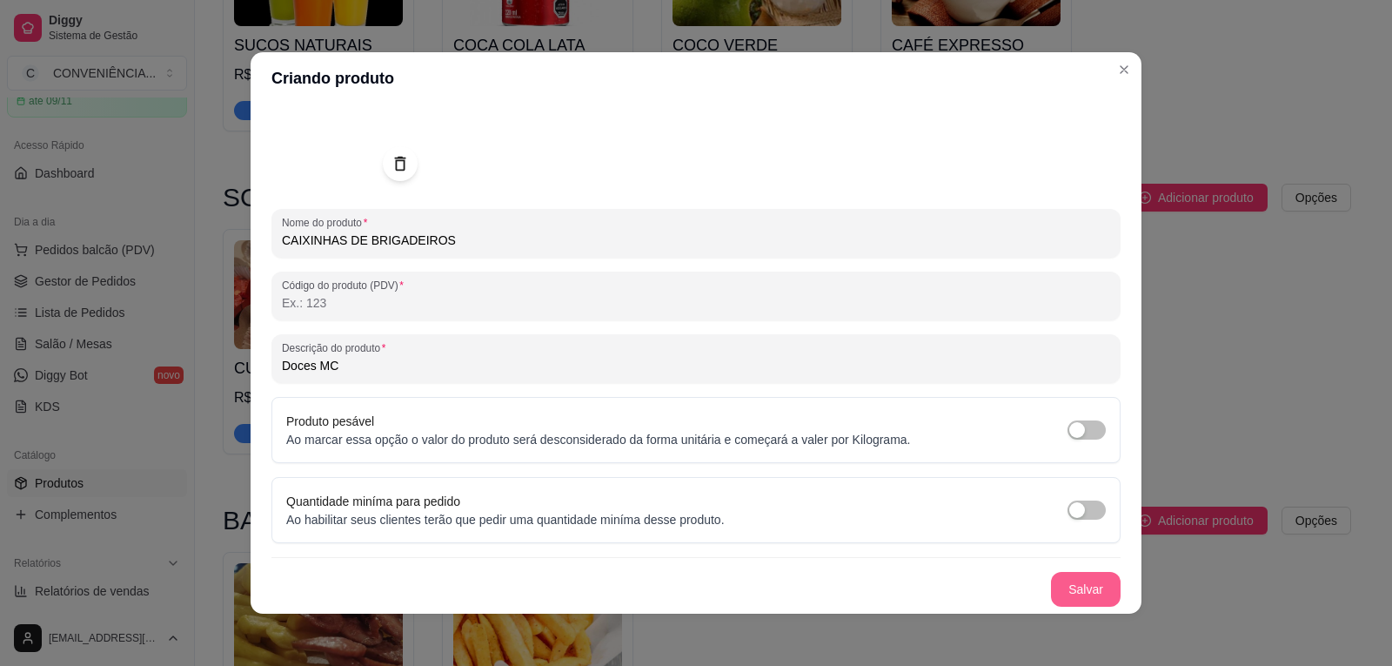
type input "Doces MC"
click at [1053, 586] on button "Salvar" at bounding box center [1086, 589] width 70 height 35
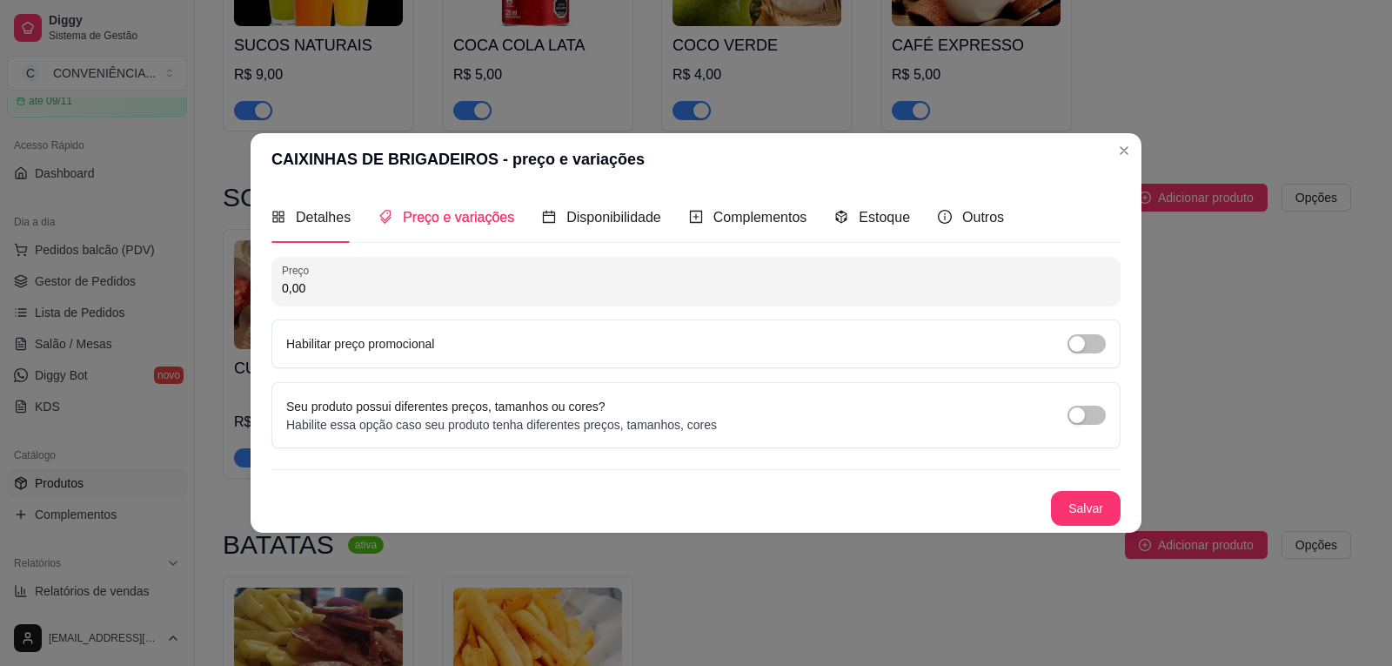
scroll to position [0, 0]
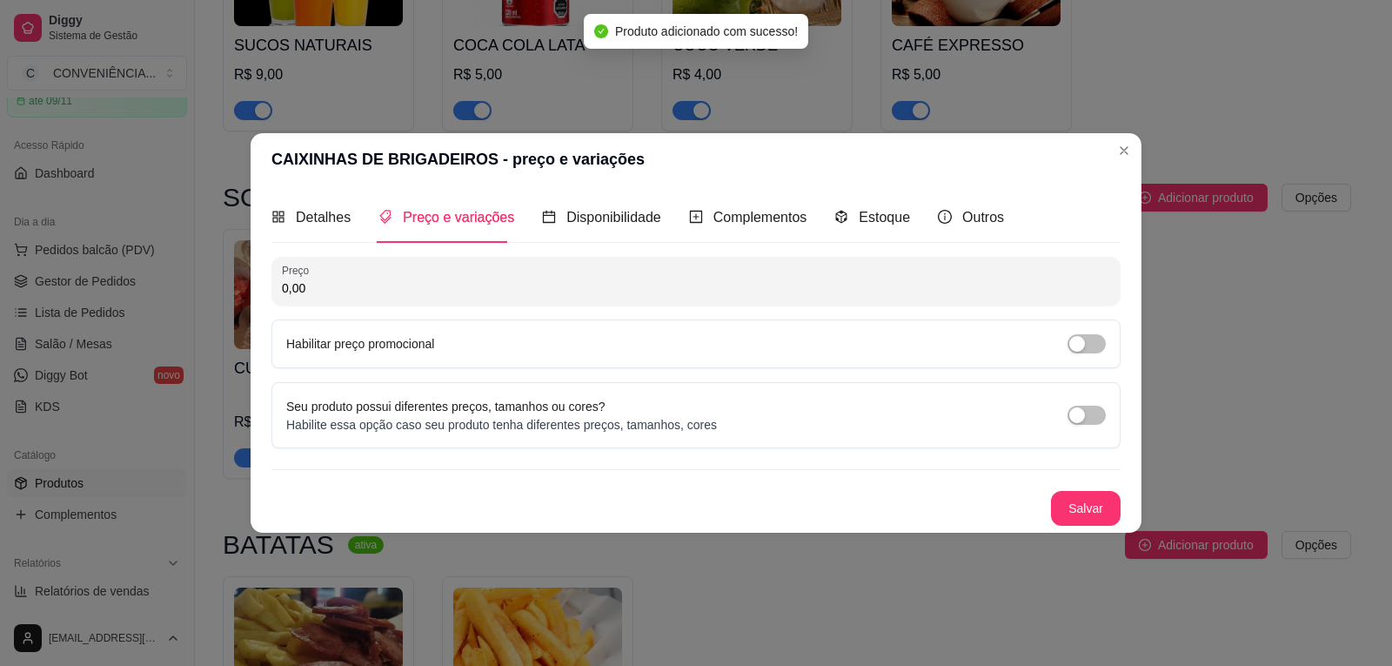
drag, startPoint x: 292, startPoint y: 289, endPoint x: 270, endPoint y: 281, distance: 23.9
click at [270, 281] on div "Detalhes Preço e variações Disponibilidade Complementos Estoque Outros Nome do …" at bounding box center [696, 358] width 891 height 346
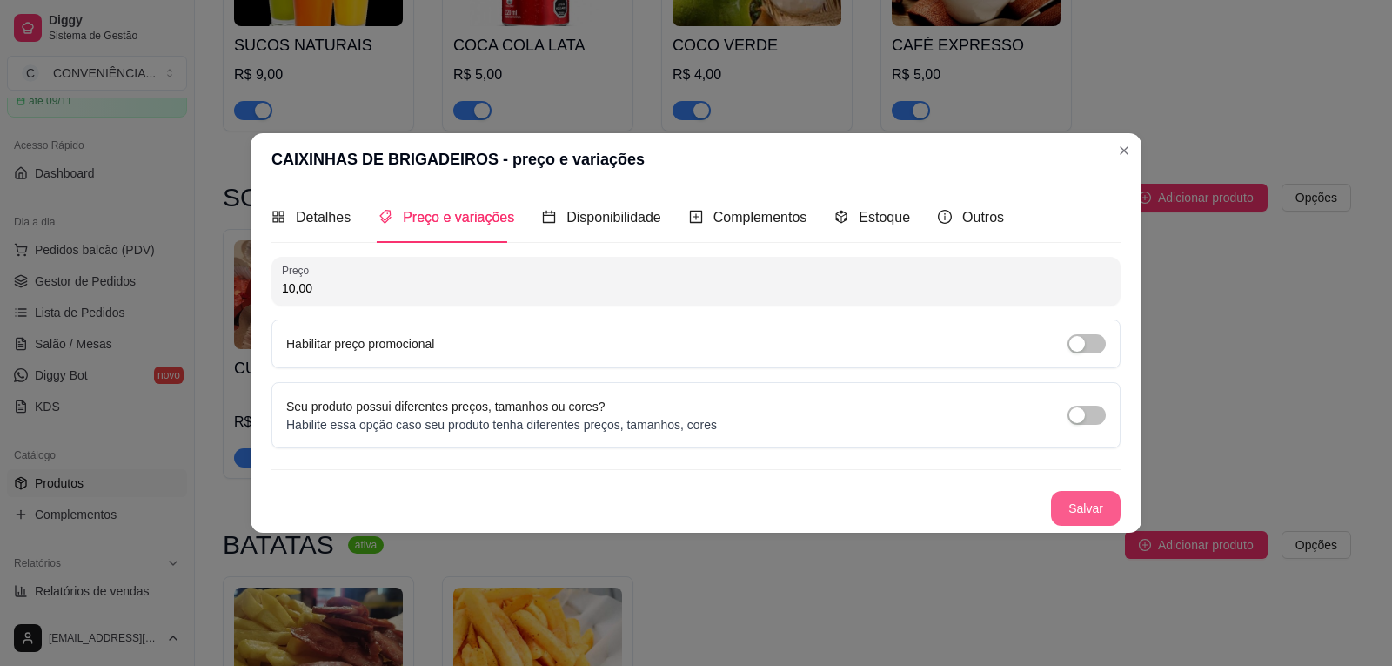
type input "10,00"
click at [1082, 514] on button "Salvar" at bounding box center [1086, 508] width 70 height 35
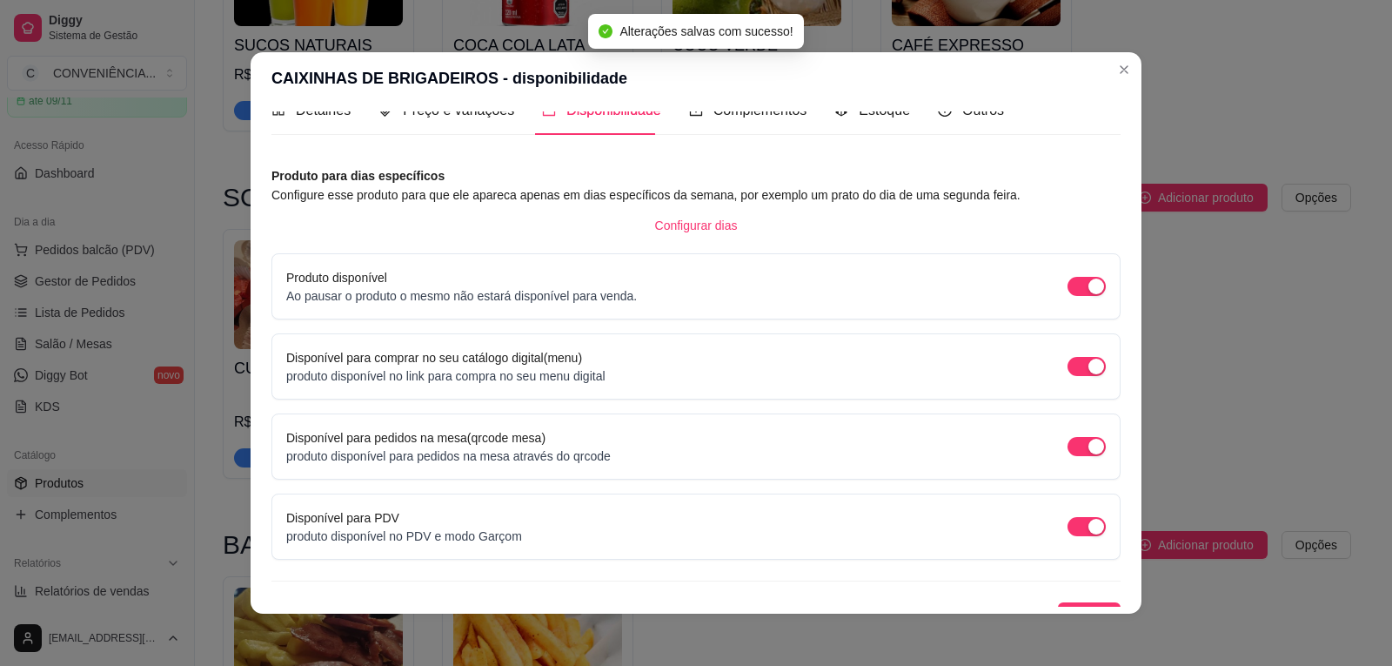
scroll to position [50, 0]
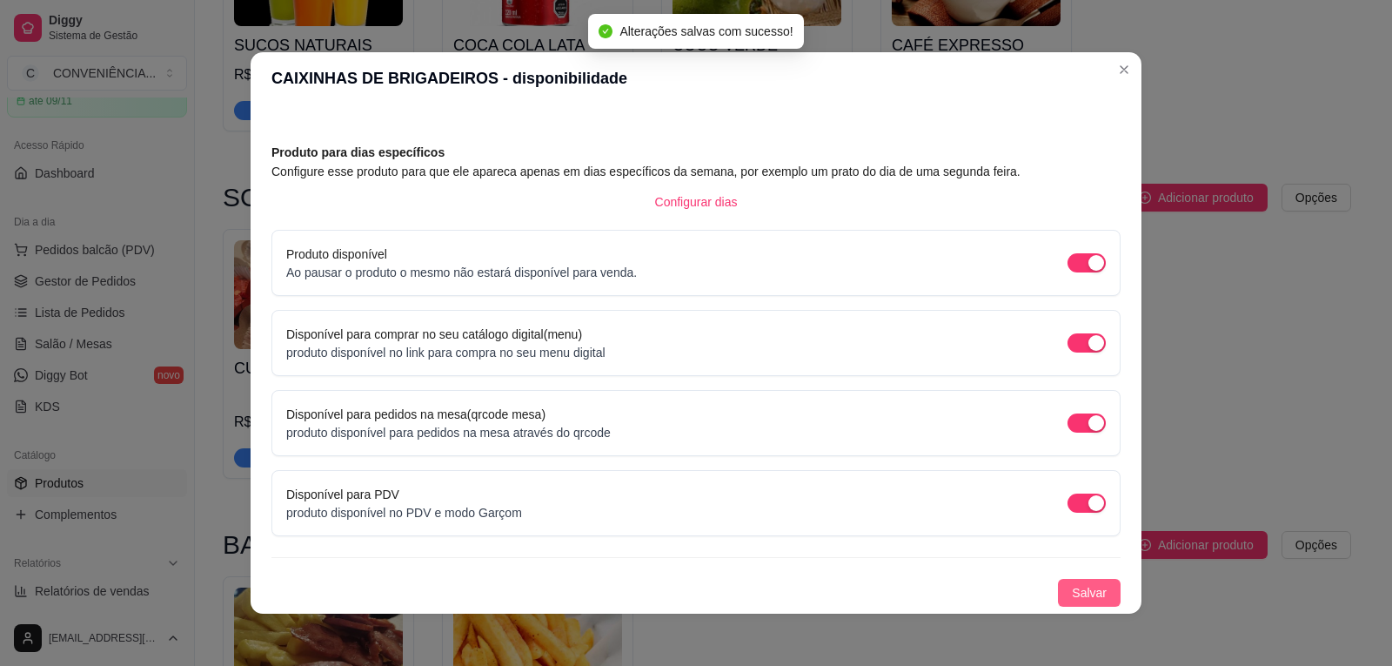
click at [1072, 594] on span "Salvar" at bounding box center [1089, 592] width 35 height 19
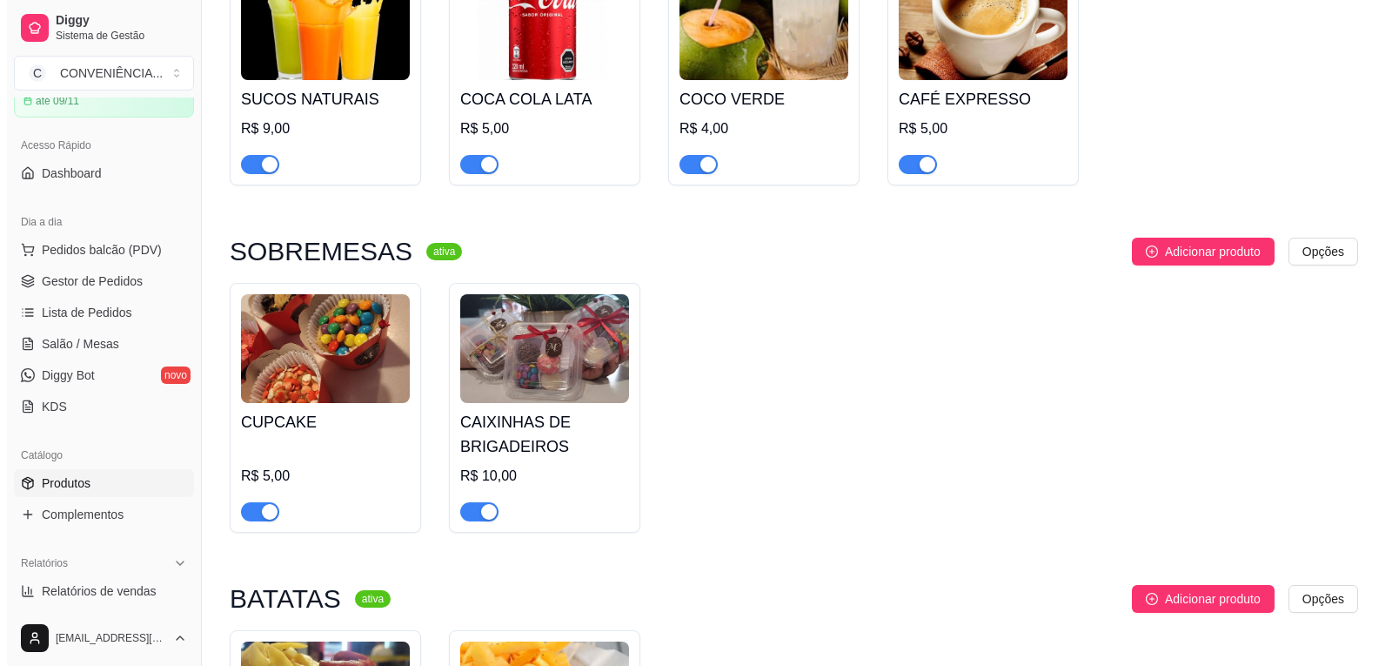
scroll to position [1573, 0]
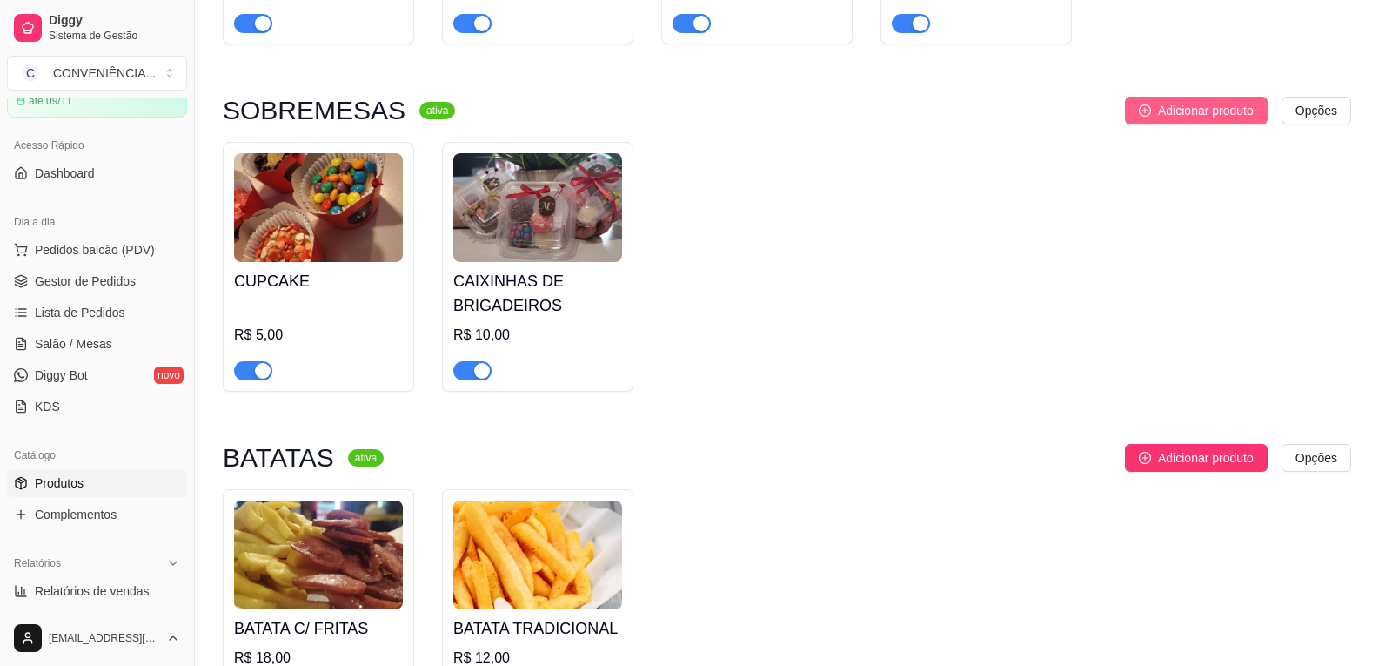
click at [1158, 107] on span "Adicionar produto" at bounding box center [1206, 110] width 96 height 19
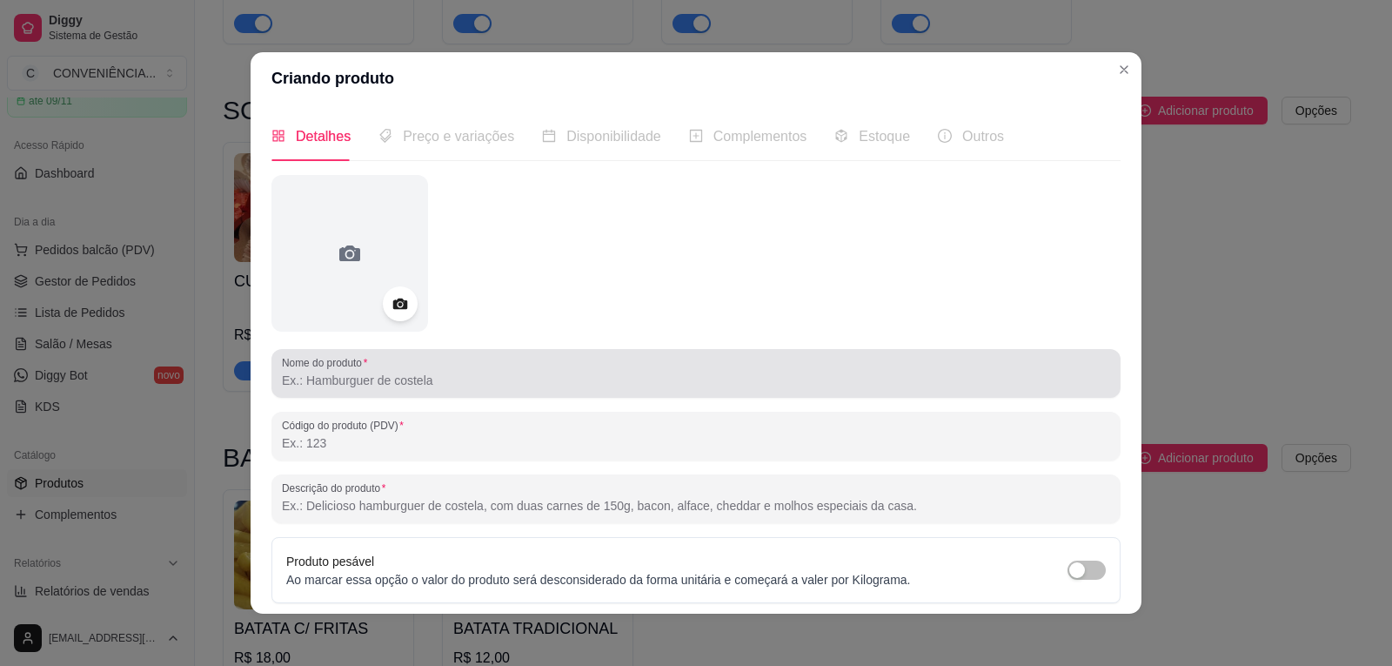
click at [296, 384] on input "Nome do produto" at bounding box center [696, 380] width 828 height 17
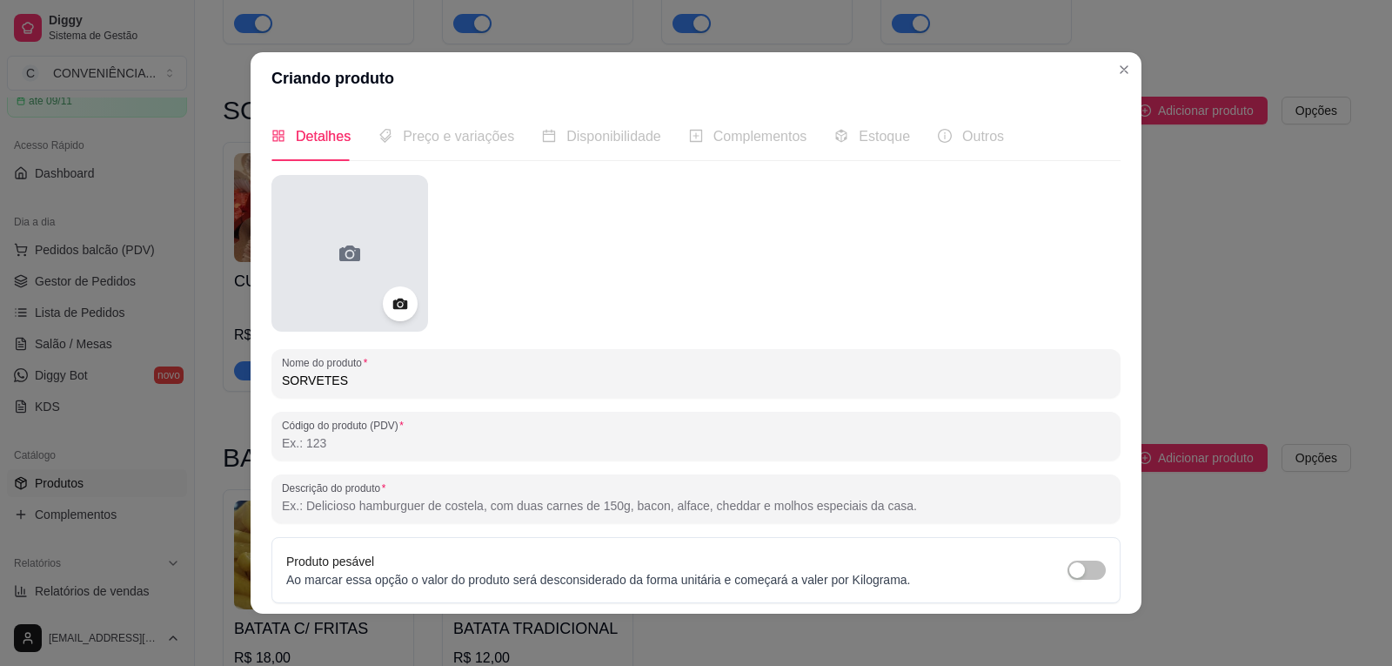
type input "SORVETES"
click at [315, 267] on div at bounding box center [349, 253] width 157 height 157
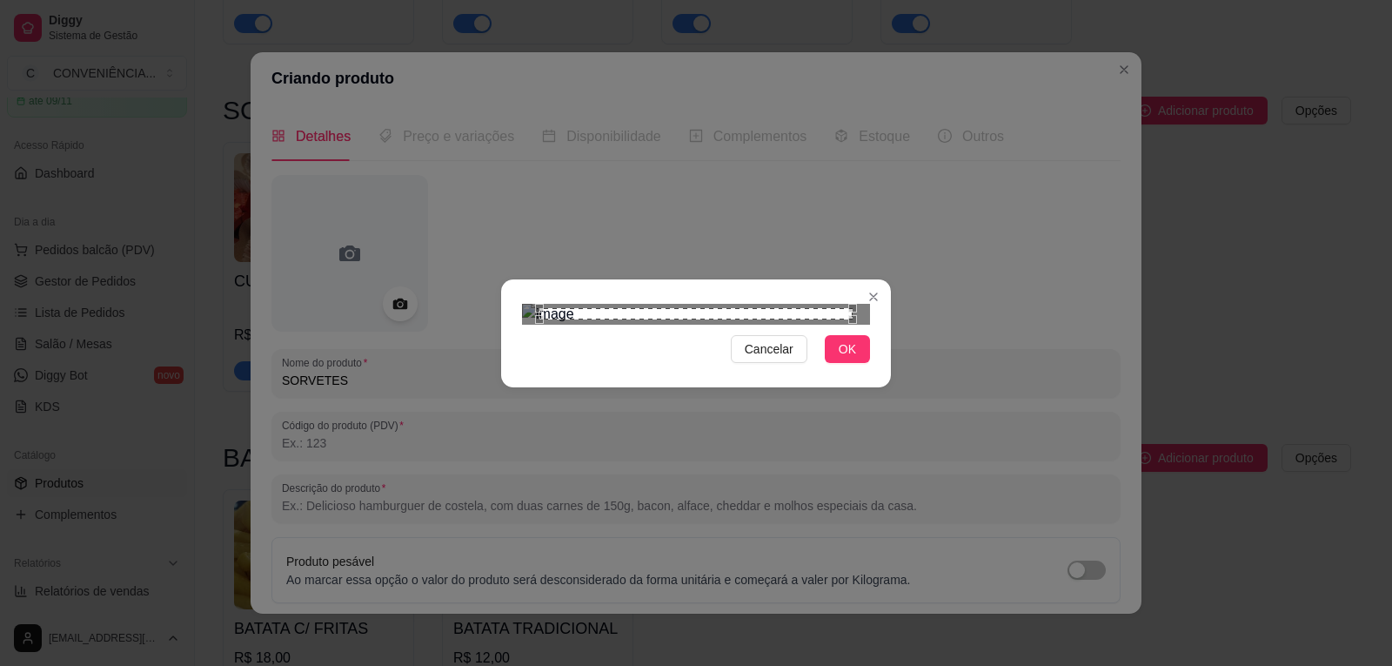
drag, startPoint x: 760, startPoint y: 659, endPoint x: 697, endPoint y: 604, distance: 83.2
click at [760, 363] on button "Cancelar" at bounding box center [769, 349] width 77 height 28
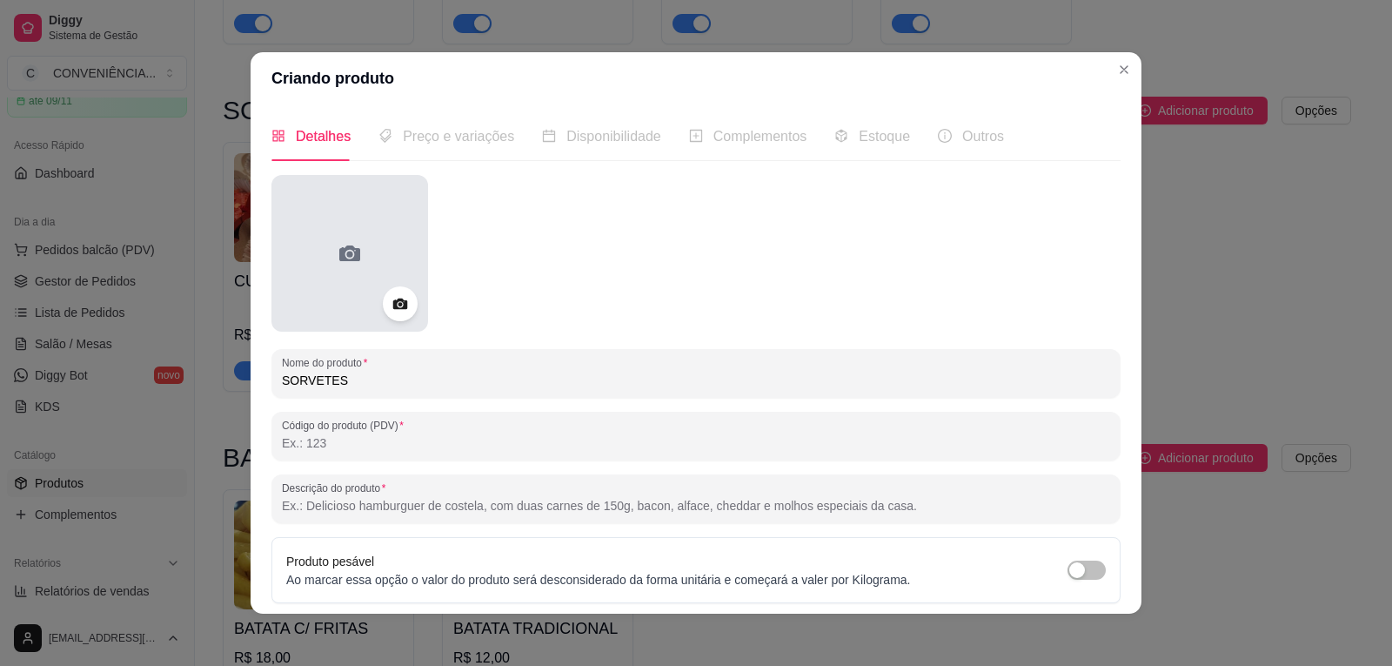
click at [339, 252] on icon at bounding box center [349, 253] width 21 height 16
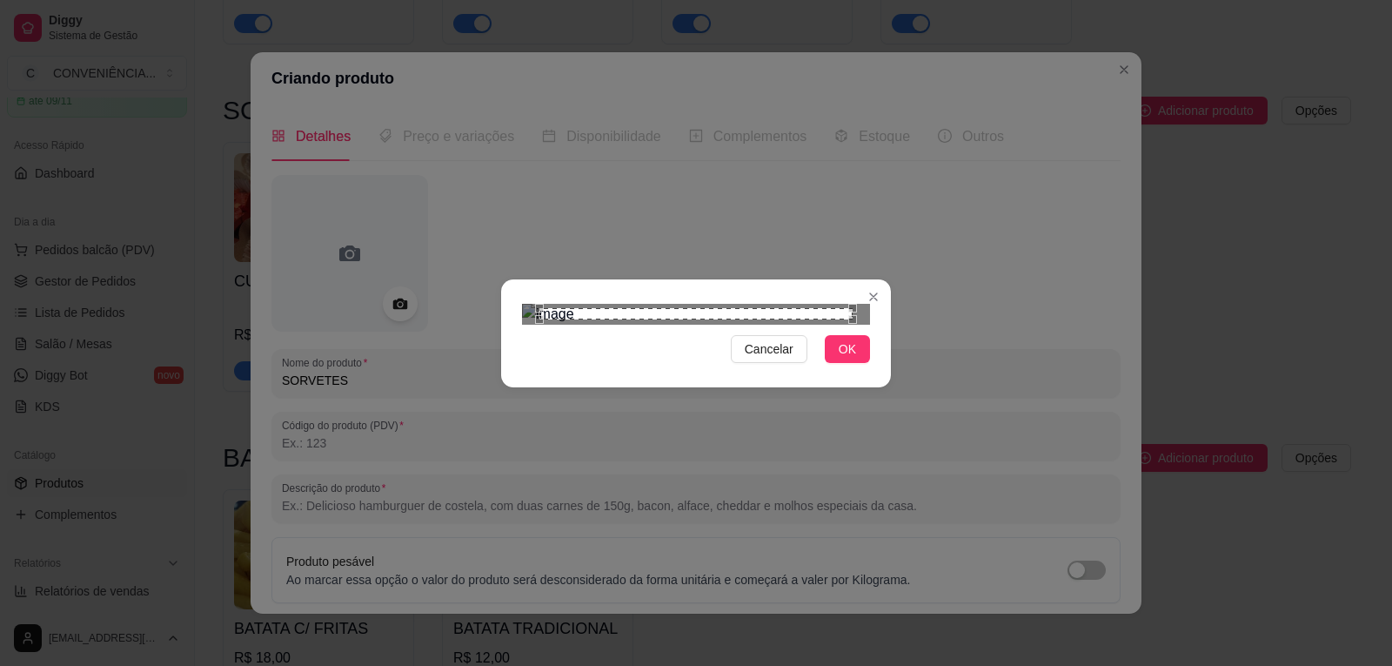
drag, startPoint x: 781, startPoint y: 643, endPoint x: 751, endPoint y: 202, distance: 442.2
click at [780, 359] on span "Cancelar" at bounding box center [769, 348] width 49 height 19
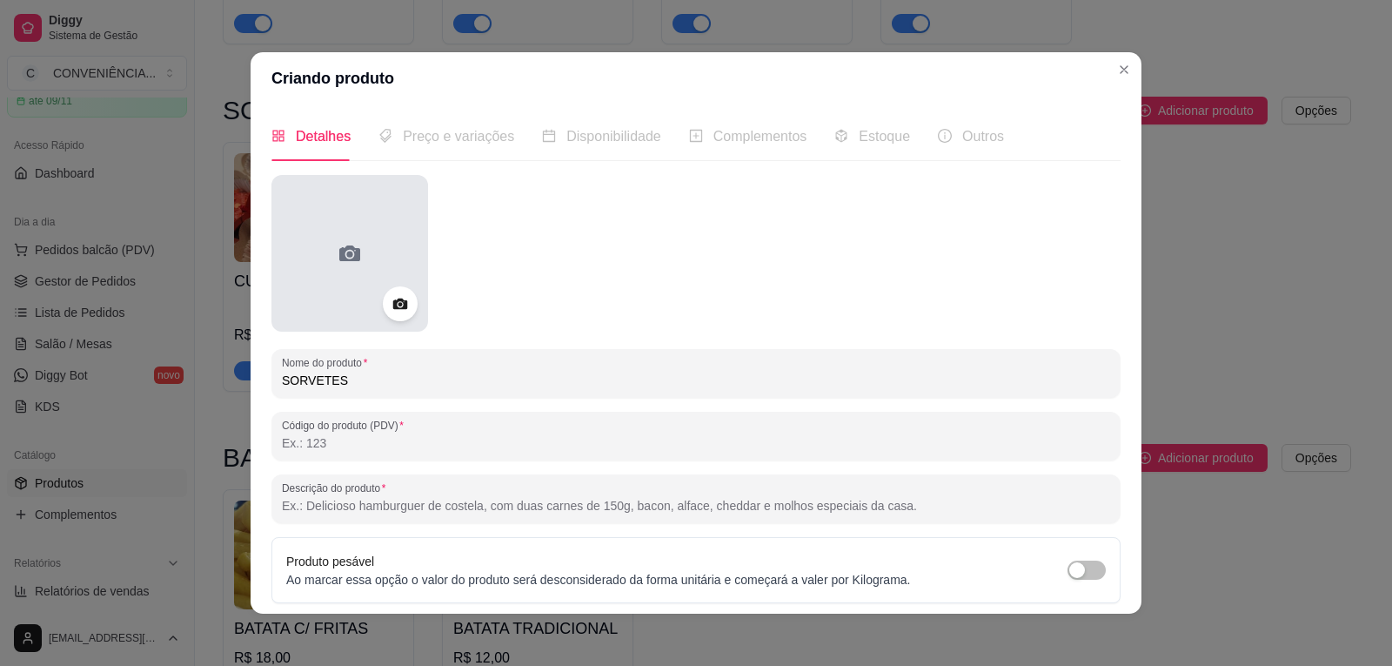
click at [326, 239] on div at bounding box center [349, 253] width 157 height 157
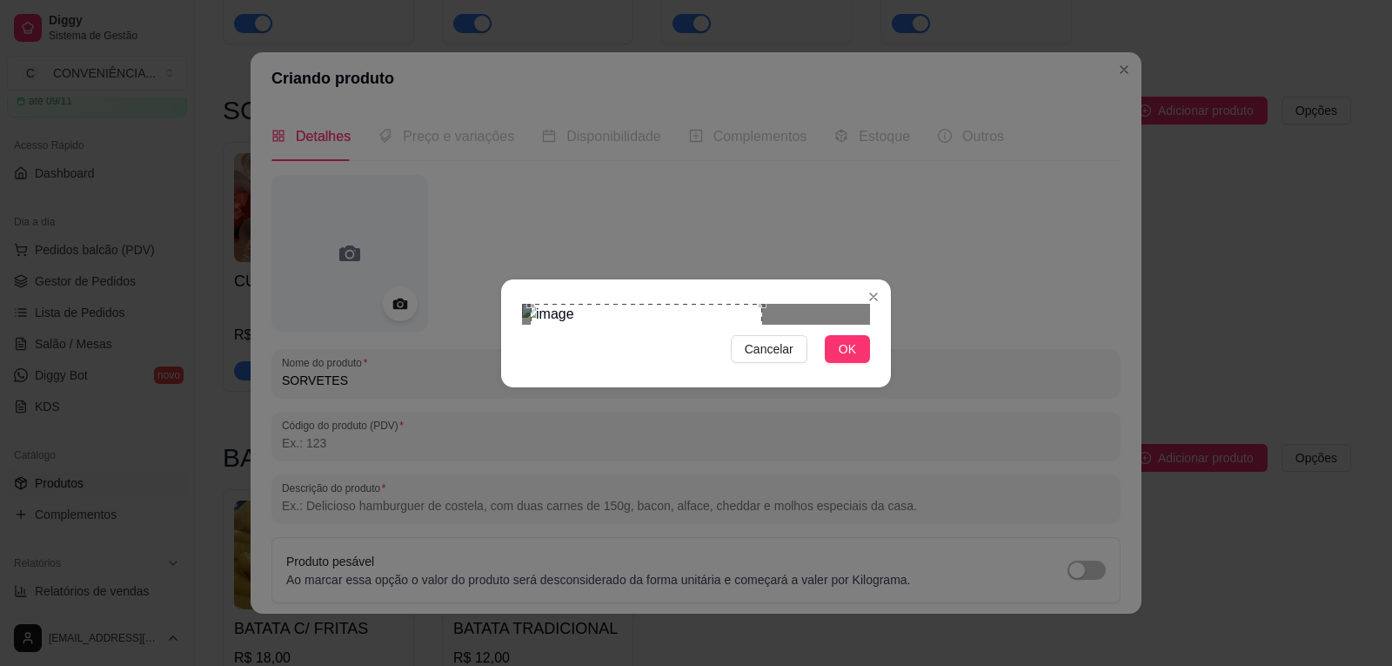
click at [689, 386] on div "Use the arrow keys to move the crop selection area" at bounding box center [646, 419] width 231 height 231
click at [683, 389] on div "Use the arrow keys to move the crop selection area" at bounding box center [637, 419] width 231 height 231
click at [859, 420] on div "Use the arrow keys to move the crop selection area" at bounding box center [743, 419] width 231 height 231
click at [564, 325] on div at bounding box center [696, 314] width 348 height 21
click at [627, 359] on div "Use the arrow keys to move the crop selection area" at bounding box center [646, 419] width 231 height 231
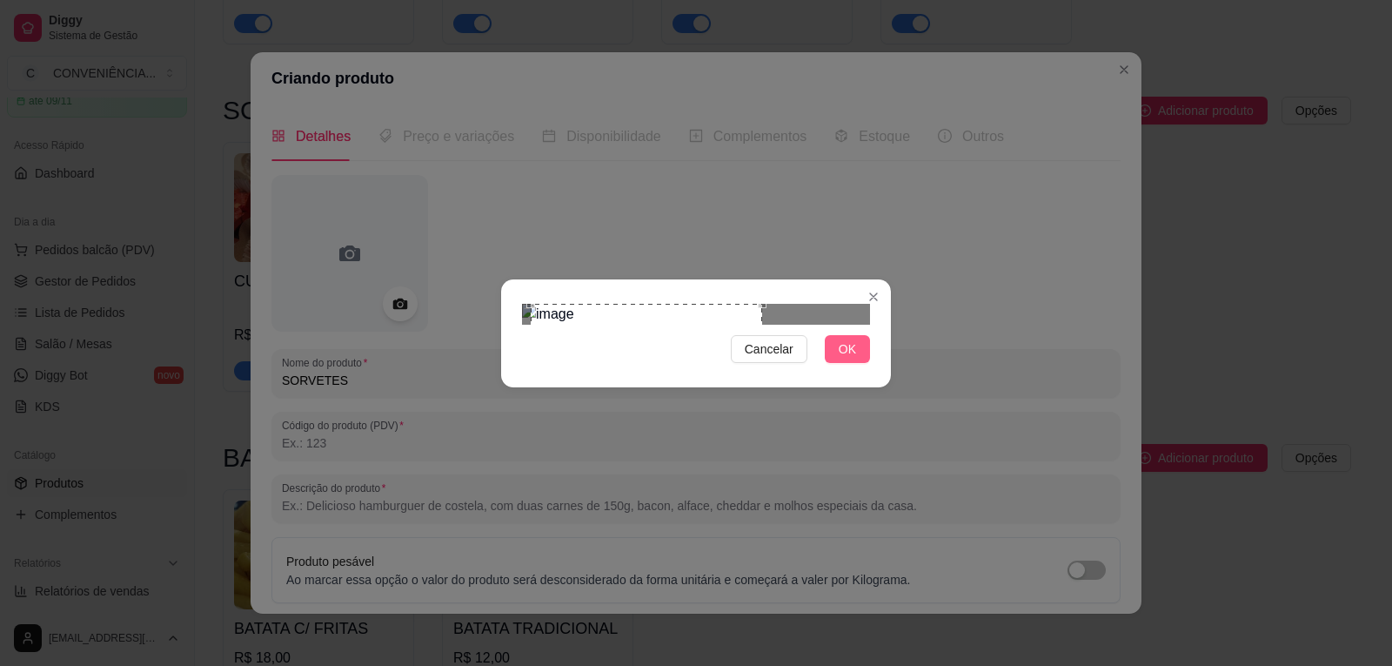
click at [835, 363] on button "OK" at bounding box center [847, 349] width 45 height 28
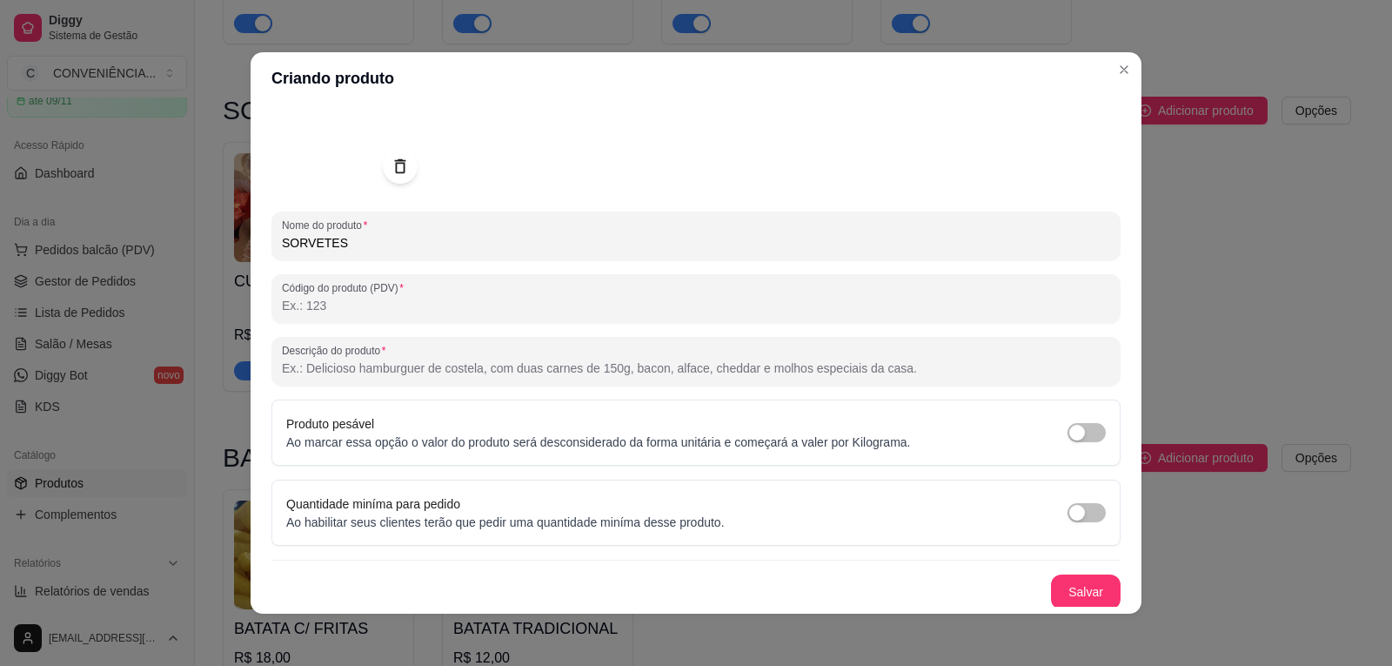
scroll to position [140, 0]
click at [1068, 581] on button "Salvar" at bounding box center [1086, 589] width 70 height 35
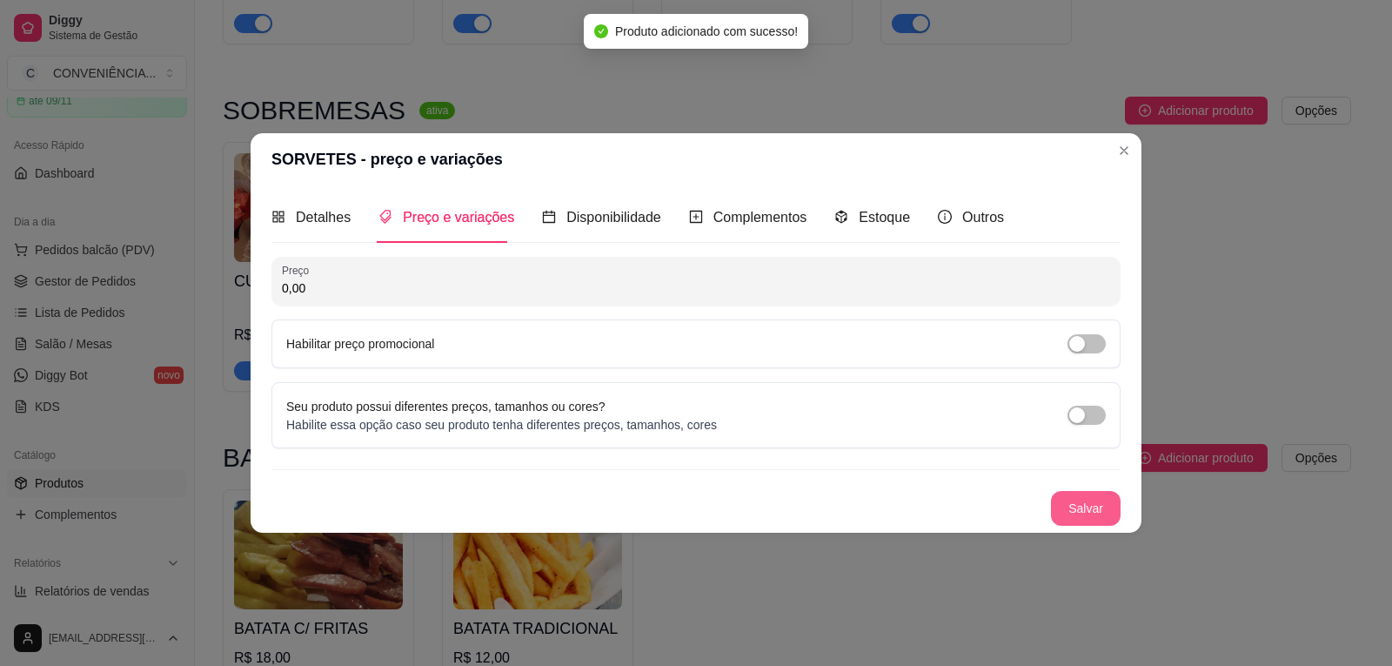
click at [1076, 516] on button "Salvar" at bounding box center [1086, 508] width 70 height 35
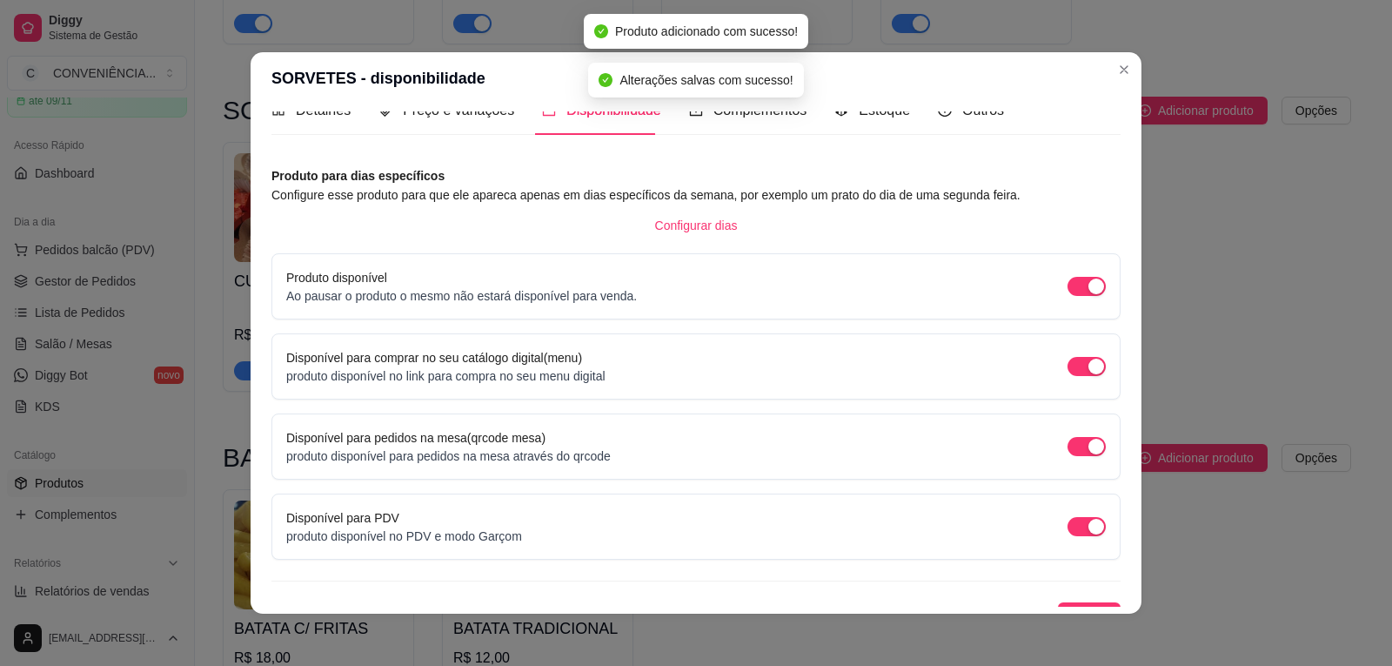
scroll to position [50, 0]
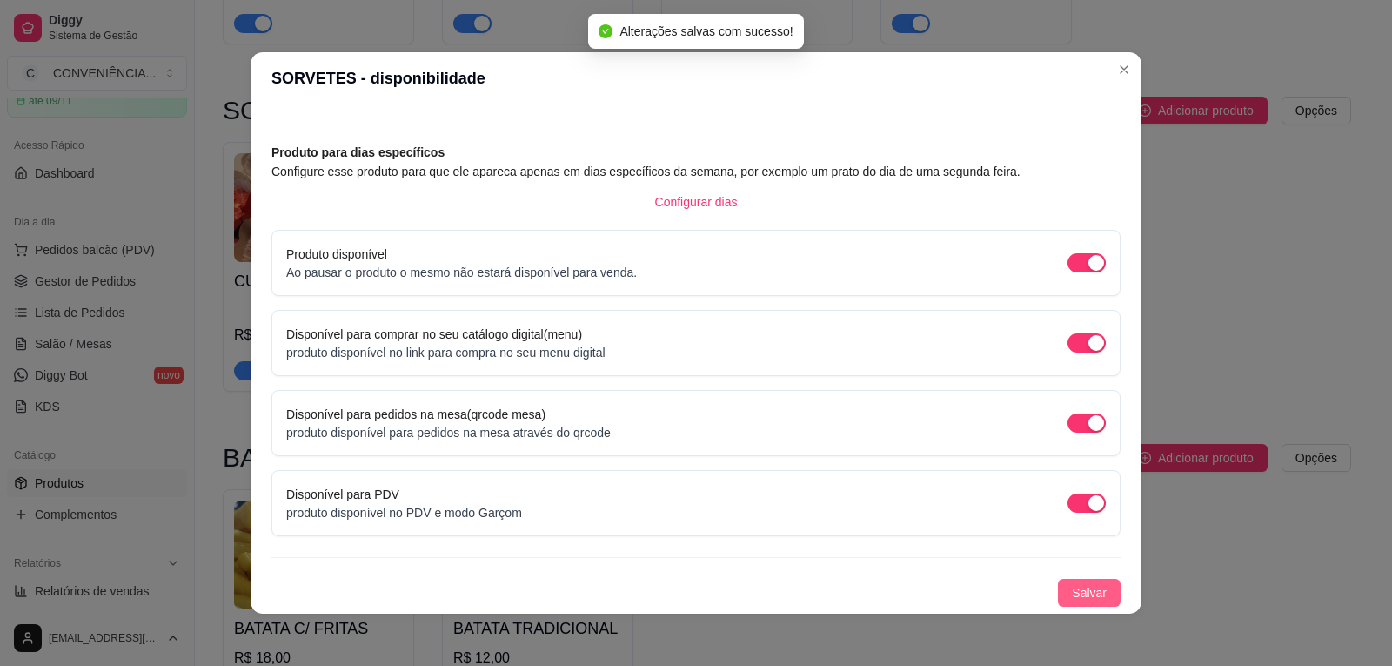
click at [1081, 586] on span "Salvar" at bounding box center [1089, 592] width 35 height 19
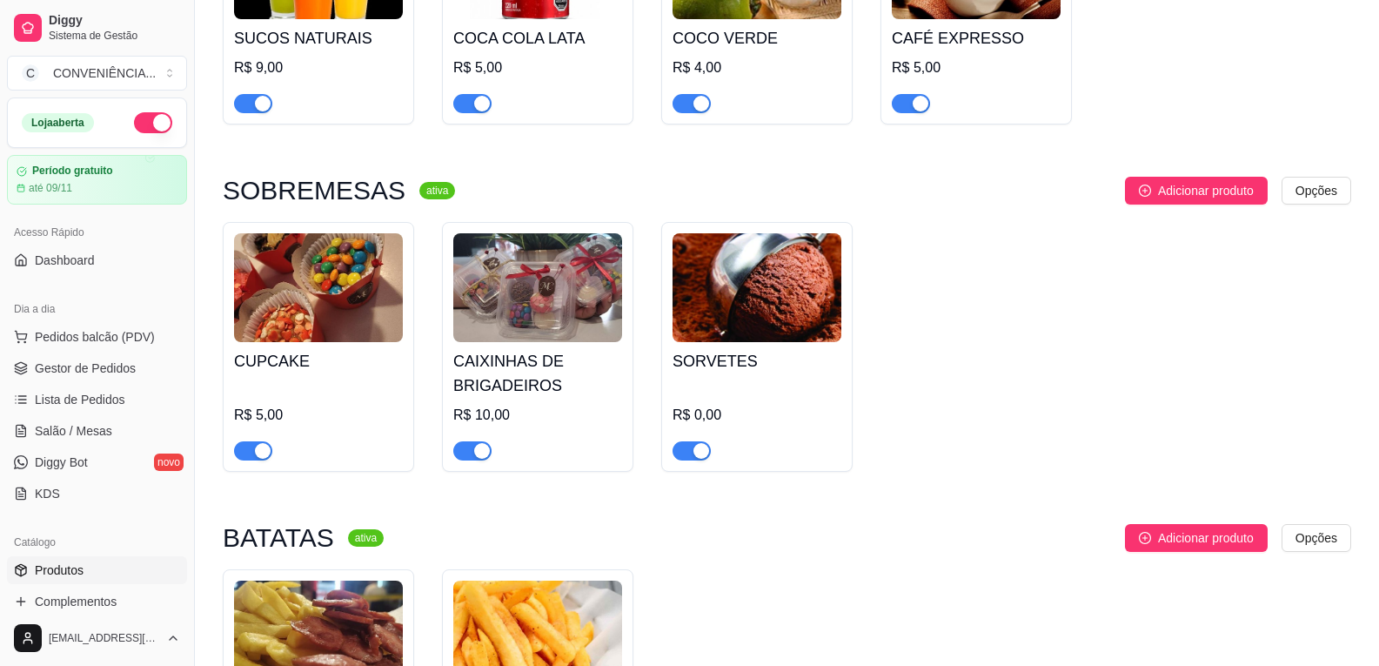
scroll to position [1455, 0]
